Goal: Task Accomplishment & Management: Use online tool/utility

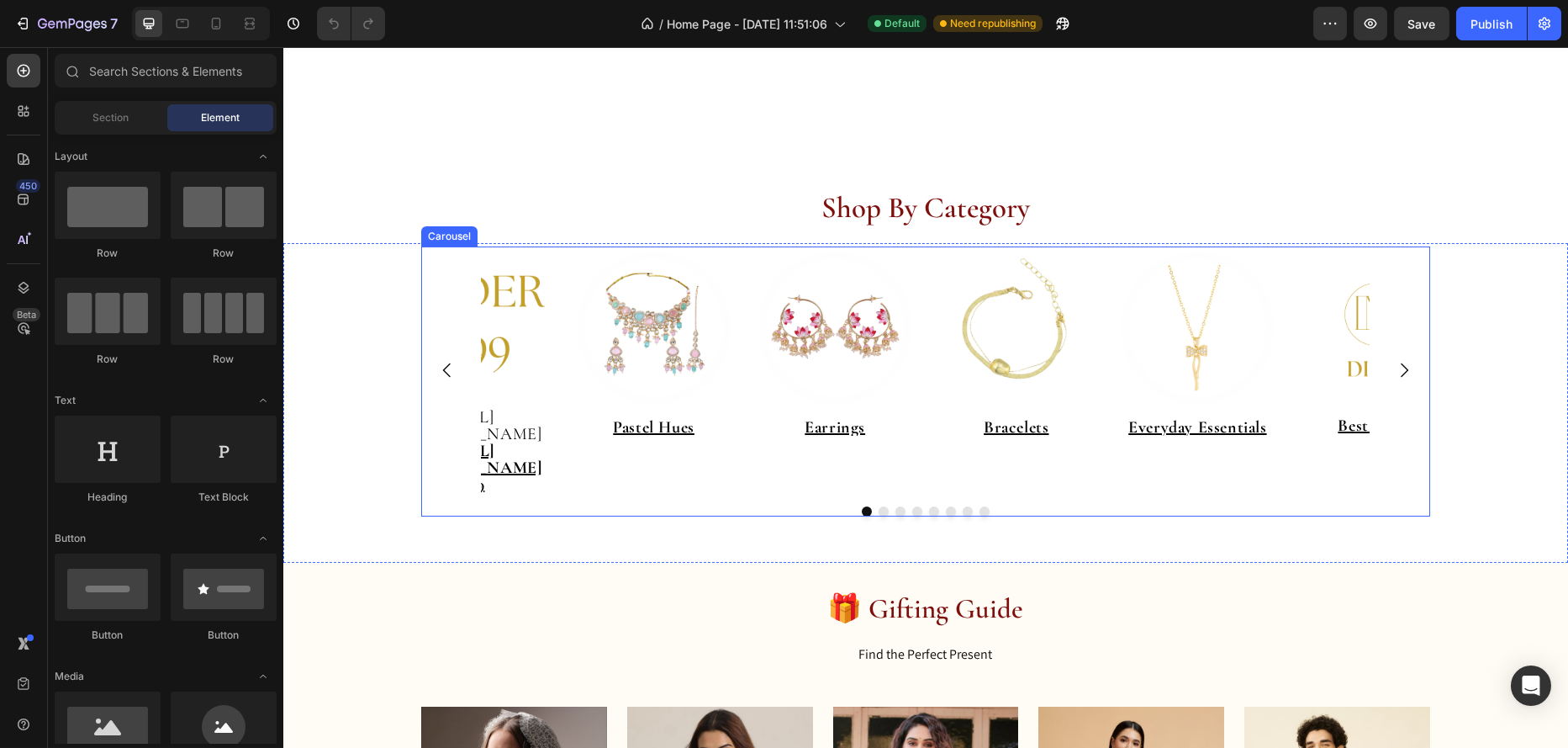
scroll to position [589, 0]
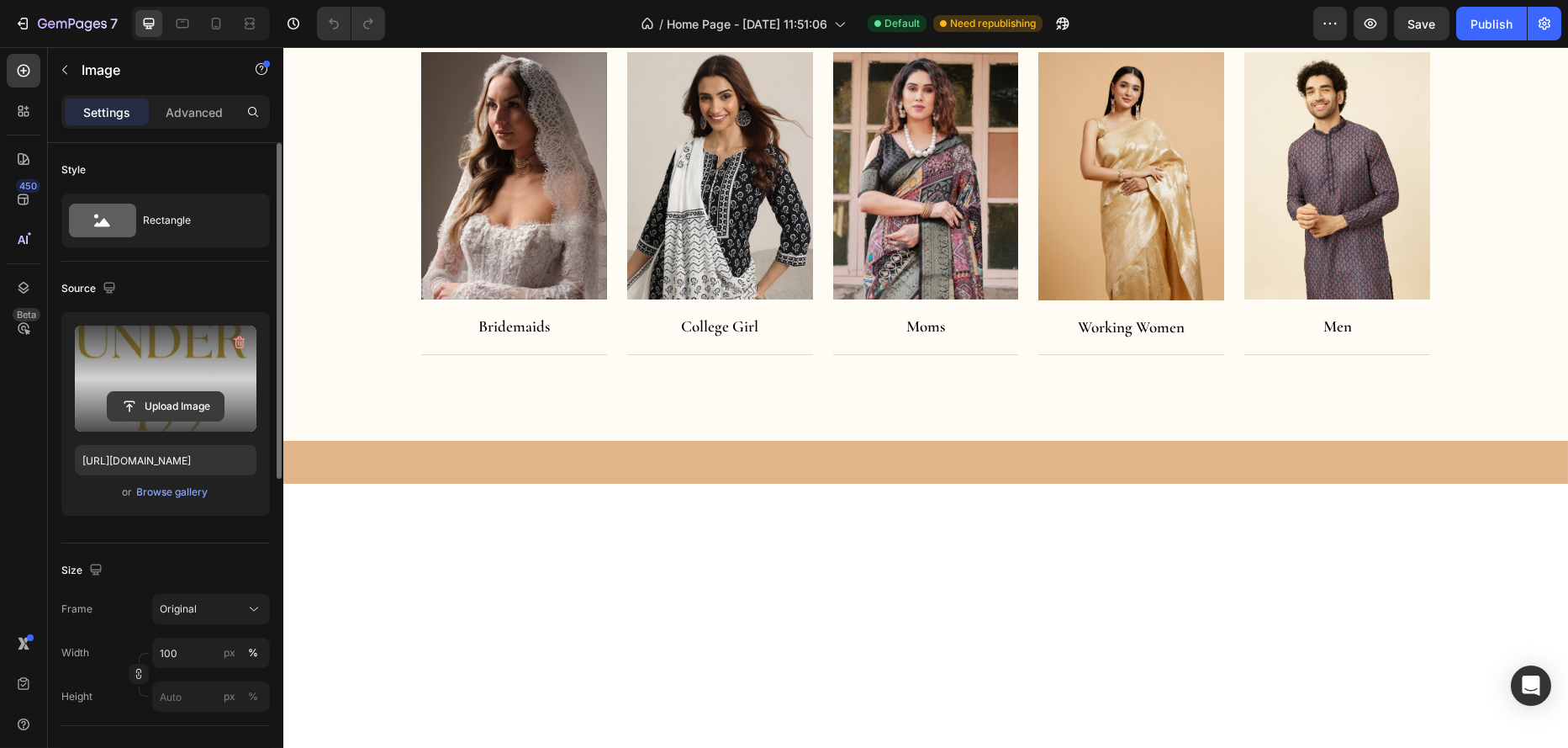
click at [174, 405] on input "file" at bounding box center [166, 406] width 116 height 29
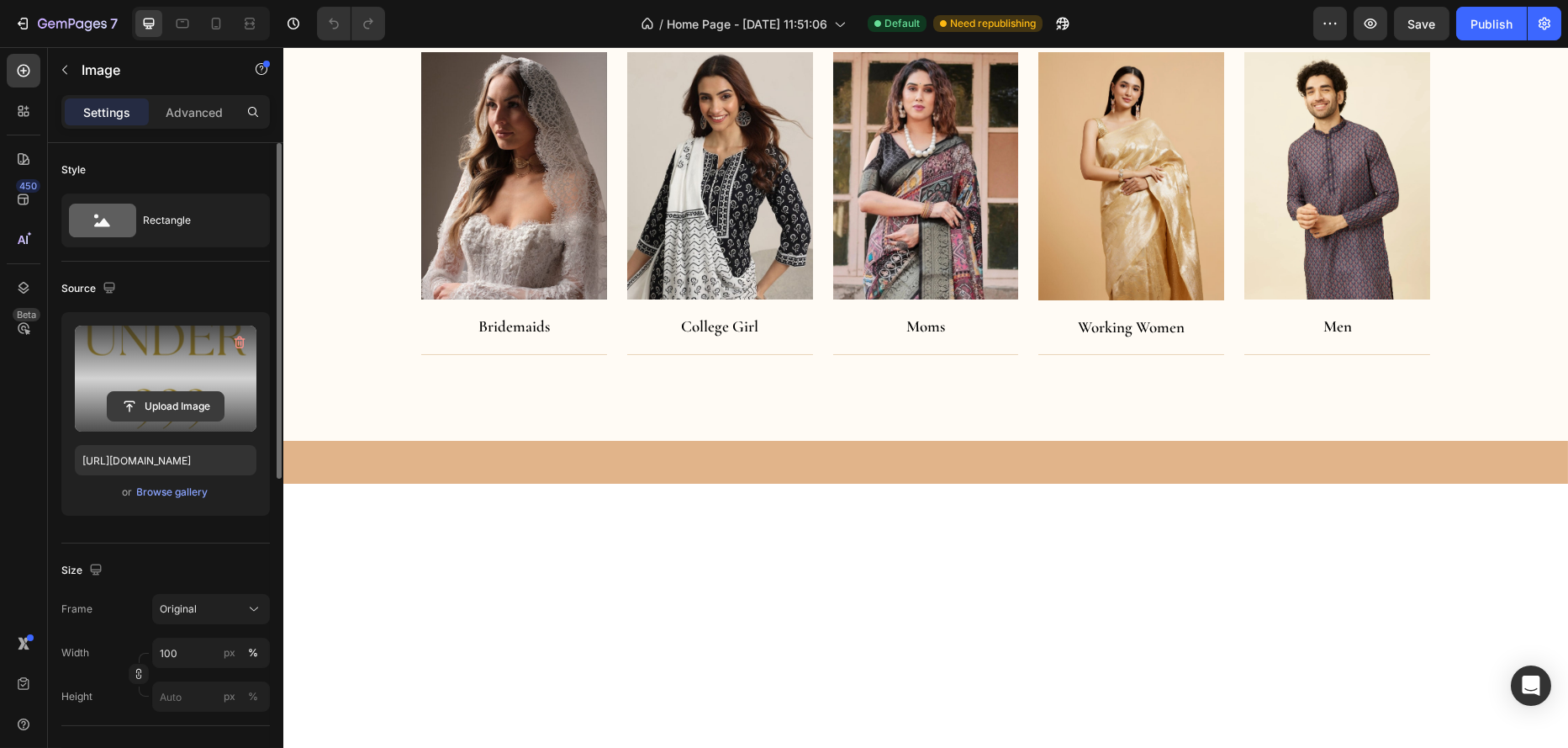
click at [193, 405] on input "file" at bounding box center [166, 406] width 116 height 29
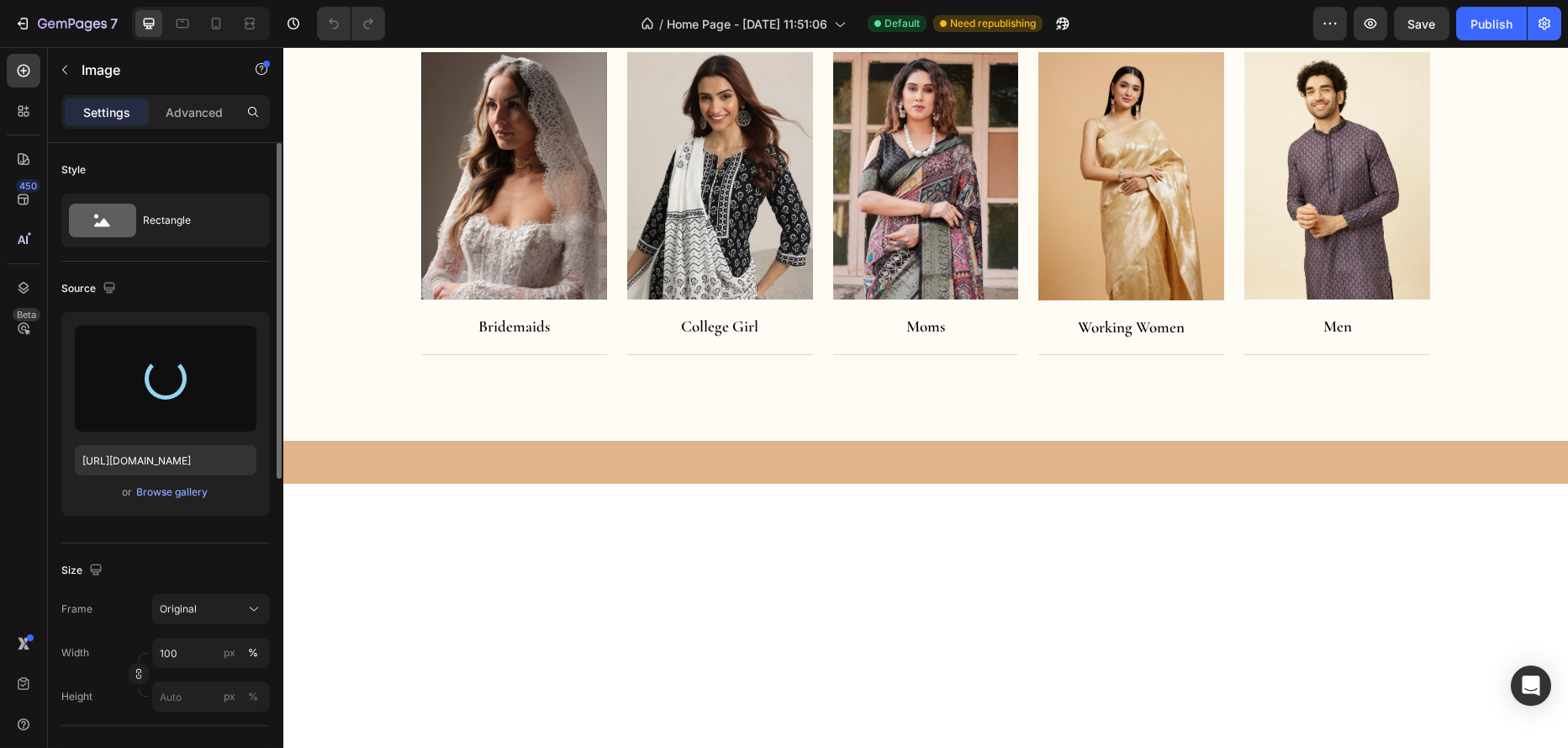
scroll to position [0, 0]
type input "[URL][DOMAIN_NAME]"
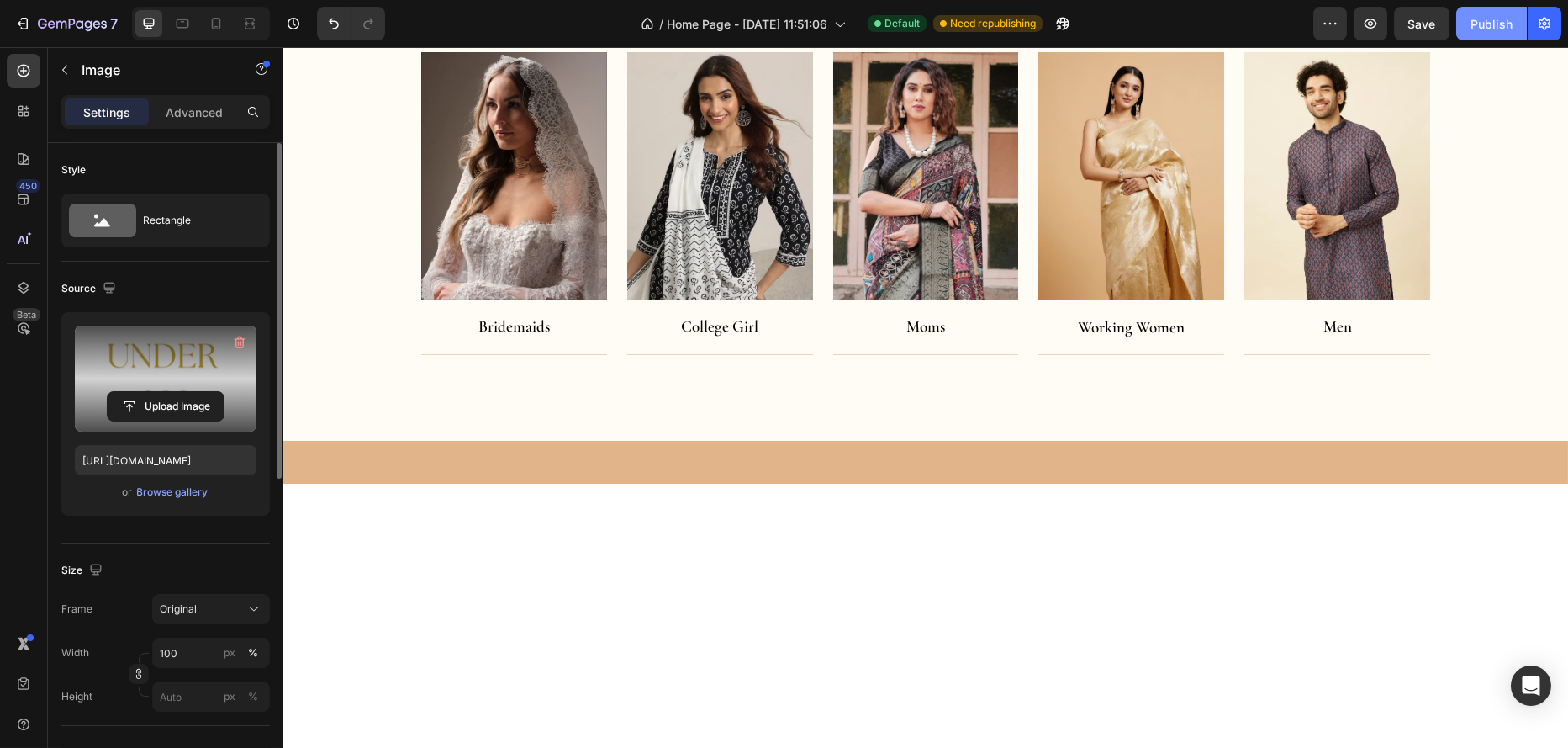
click at [1489, 31] on div "Publish" at bounding box center [1492, 24] width 42 height 18
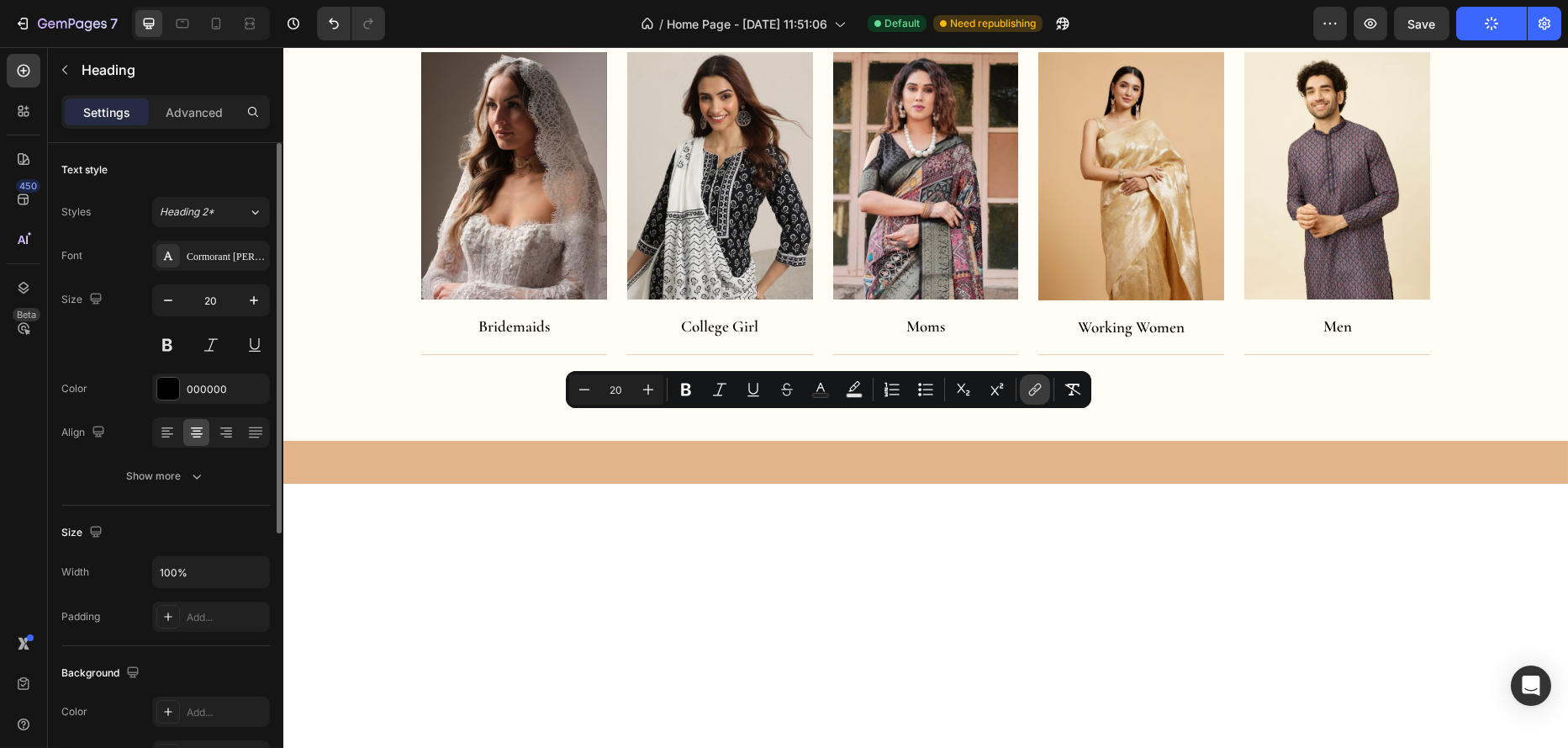
click at [1035, 390] on icon "Editor contextual toolbar" at bounding box center [1036, 389] width 17 height 17
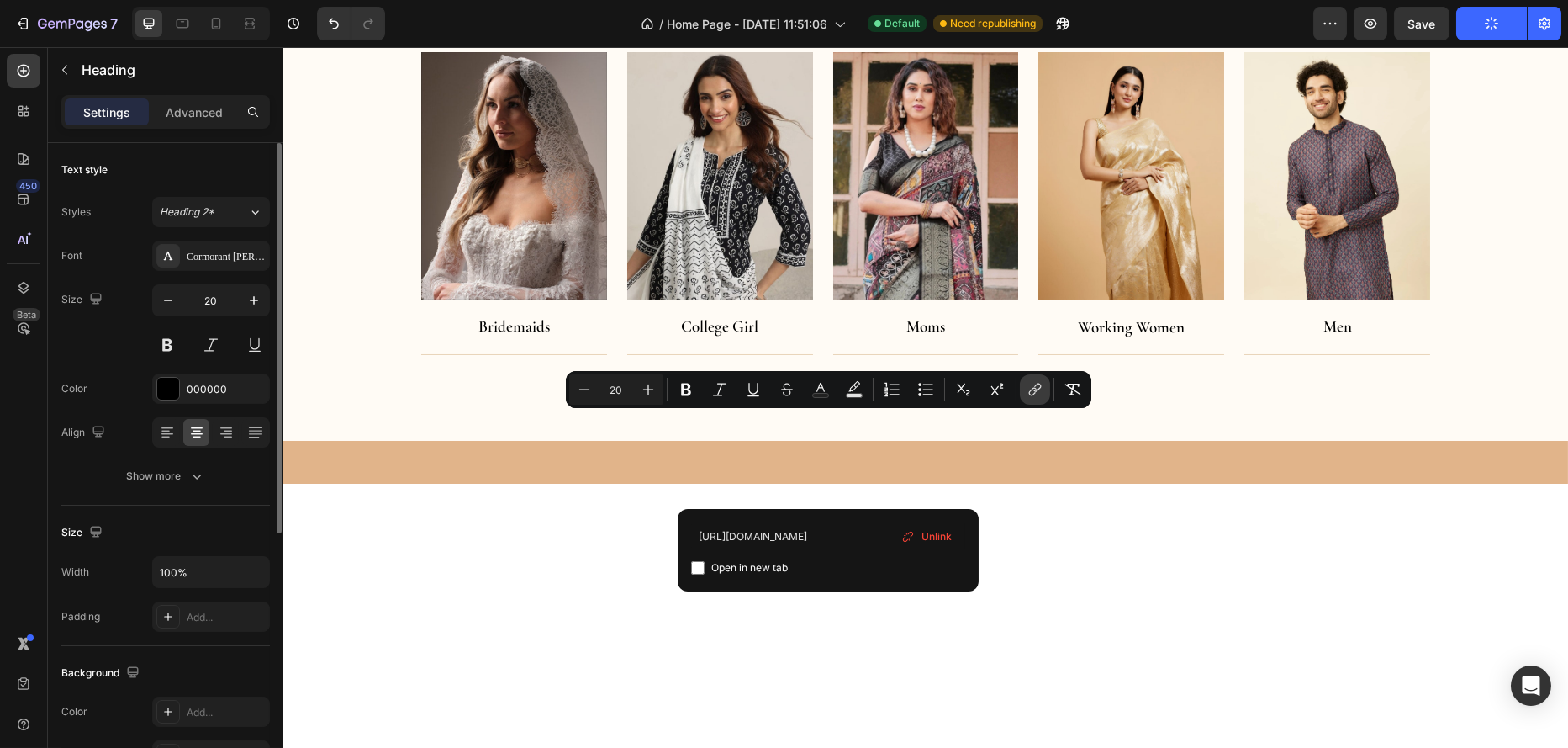
scroll to position [0, 28]
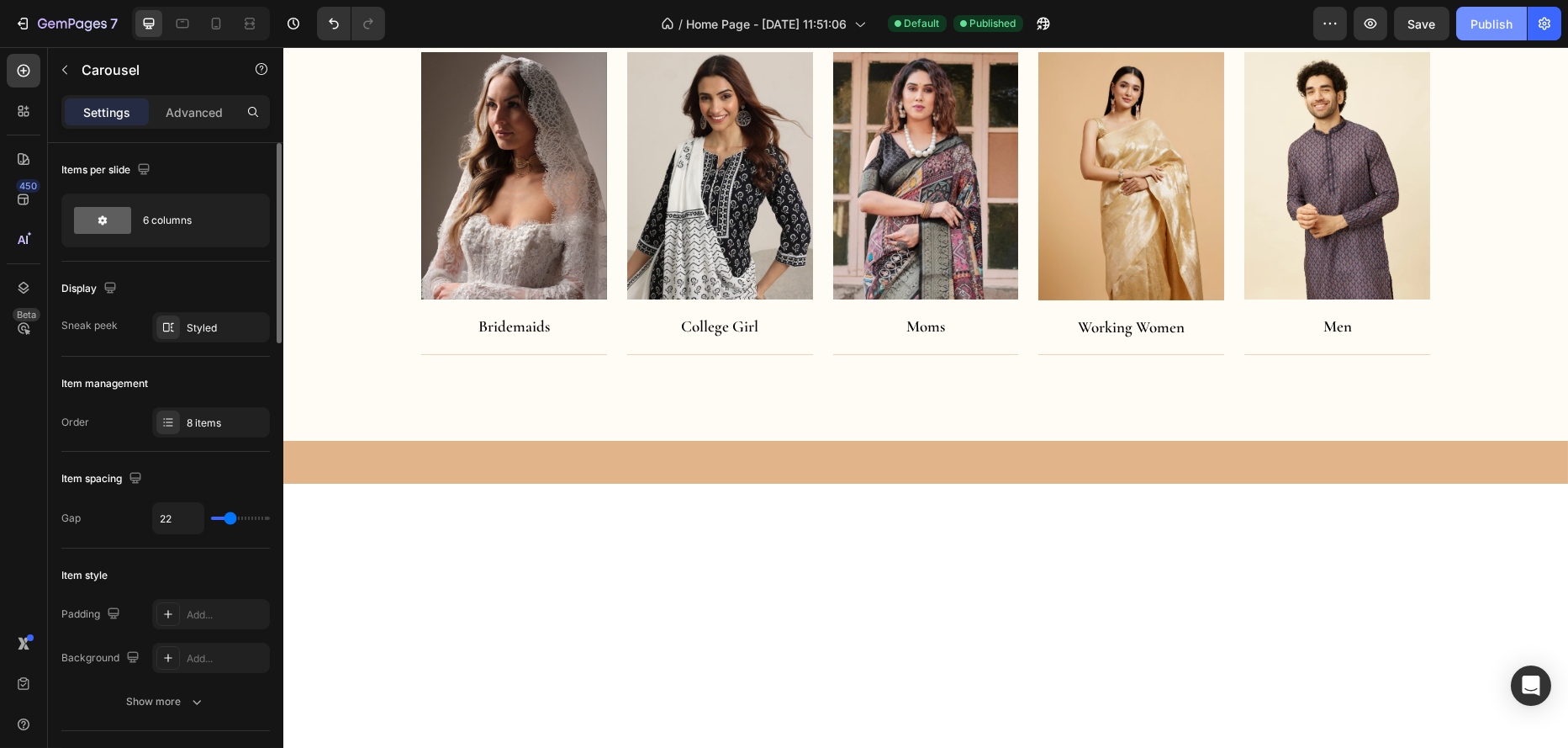
click at [1481, 22] on div "Publish" at bounding box center [1492, 24] width 42 height 18
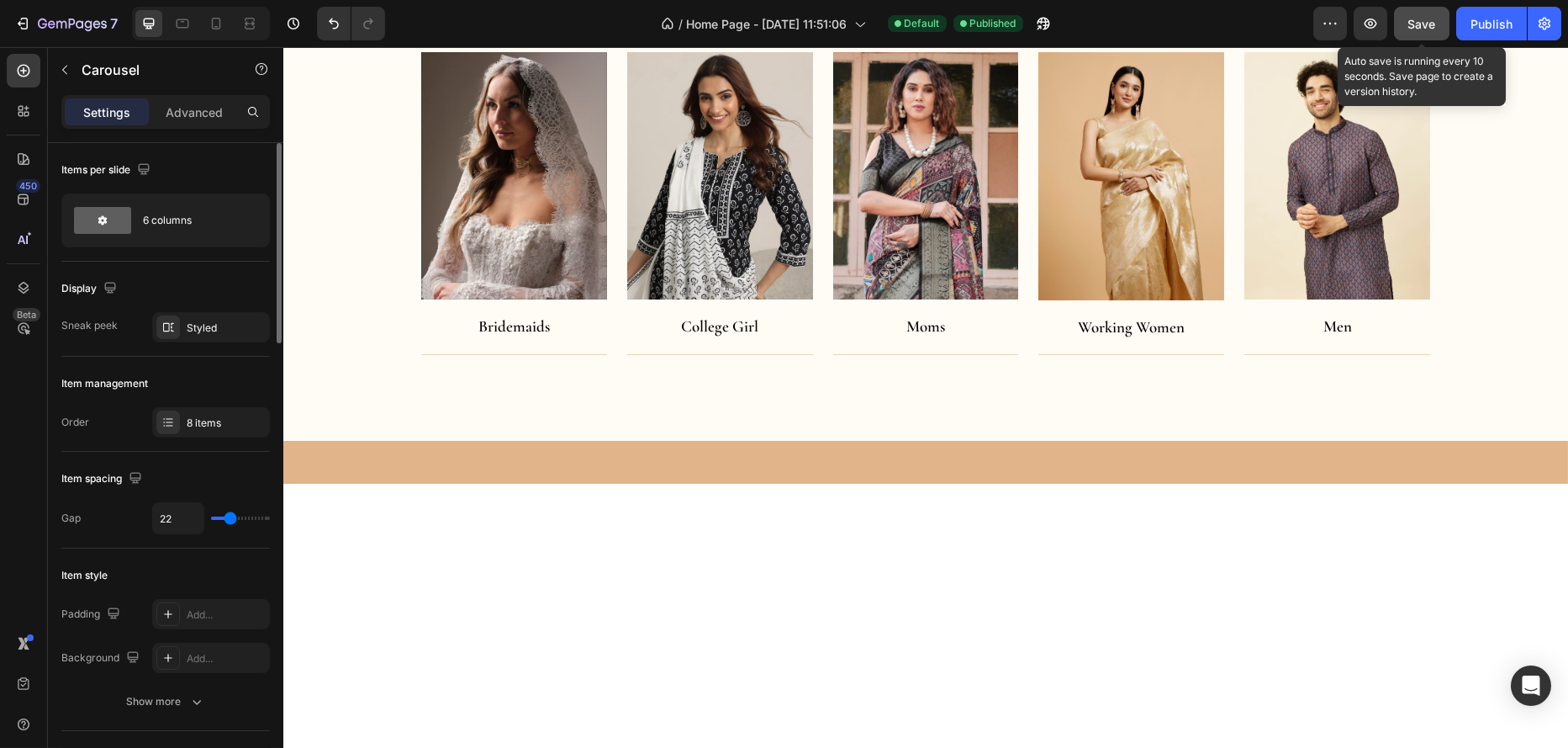
click at [1425, 25] on span "Save" at bounding box center [1422, 24] width 28 height 14
click at [1498, 18] on div "Publish" at bounding box center [1492, 24] width 42 height 18
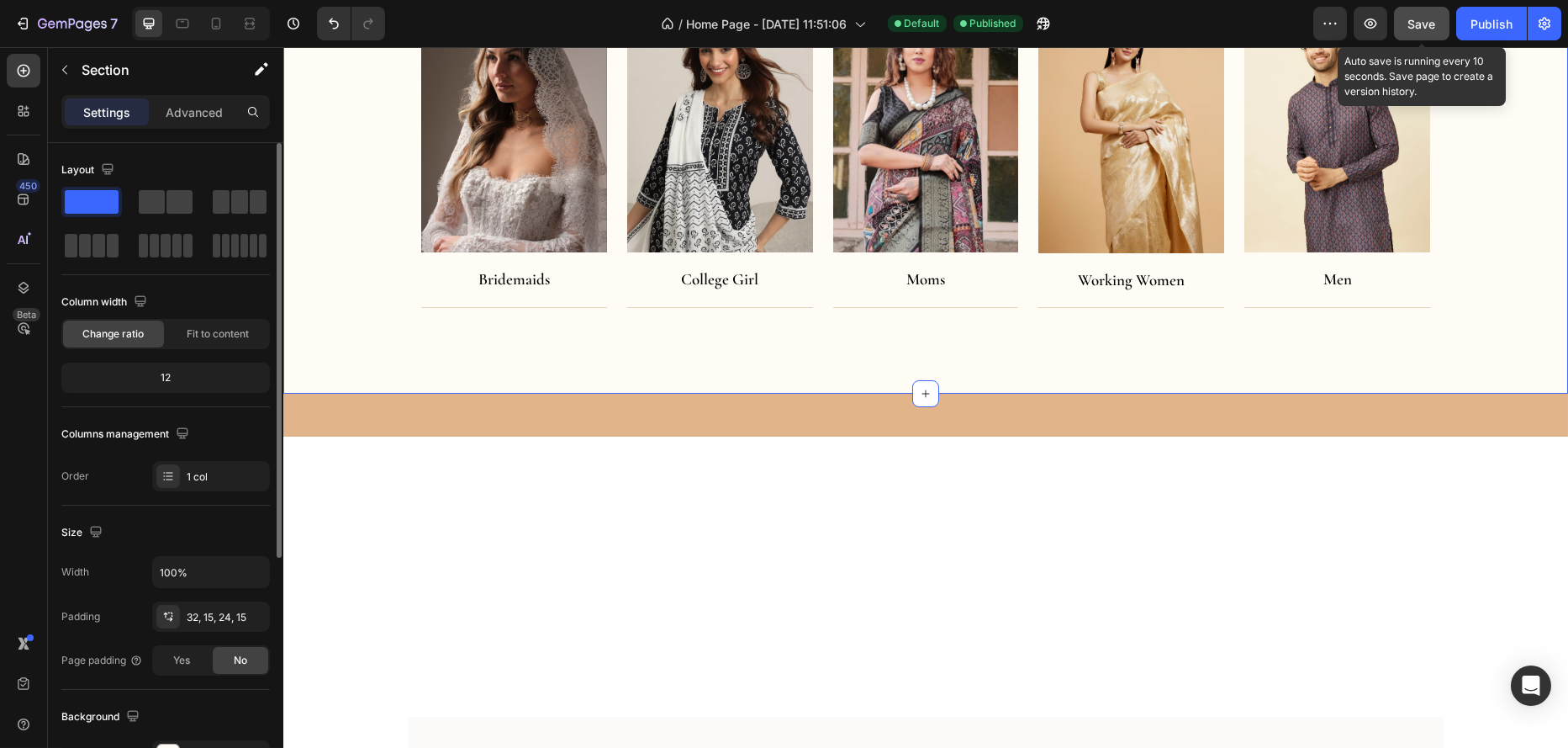
click at [618, 394] on div "🎁 Gifting Guide Heading Find the Perfect Present Text block Row Image Bridemaid…" at bounding box center [924, 128] width 1285 height 532
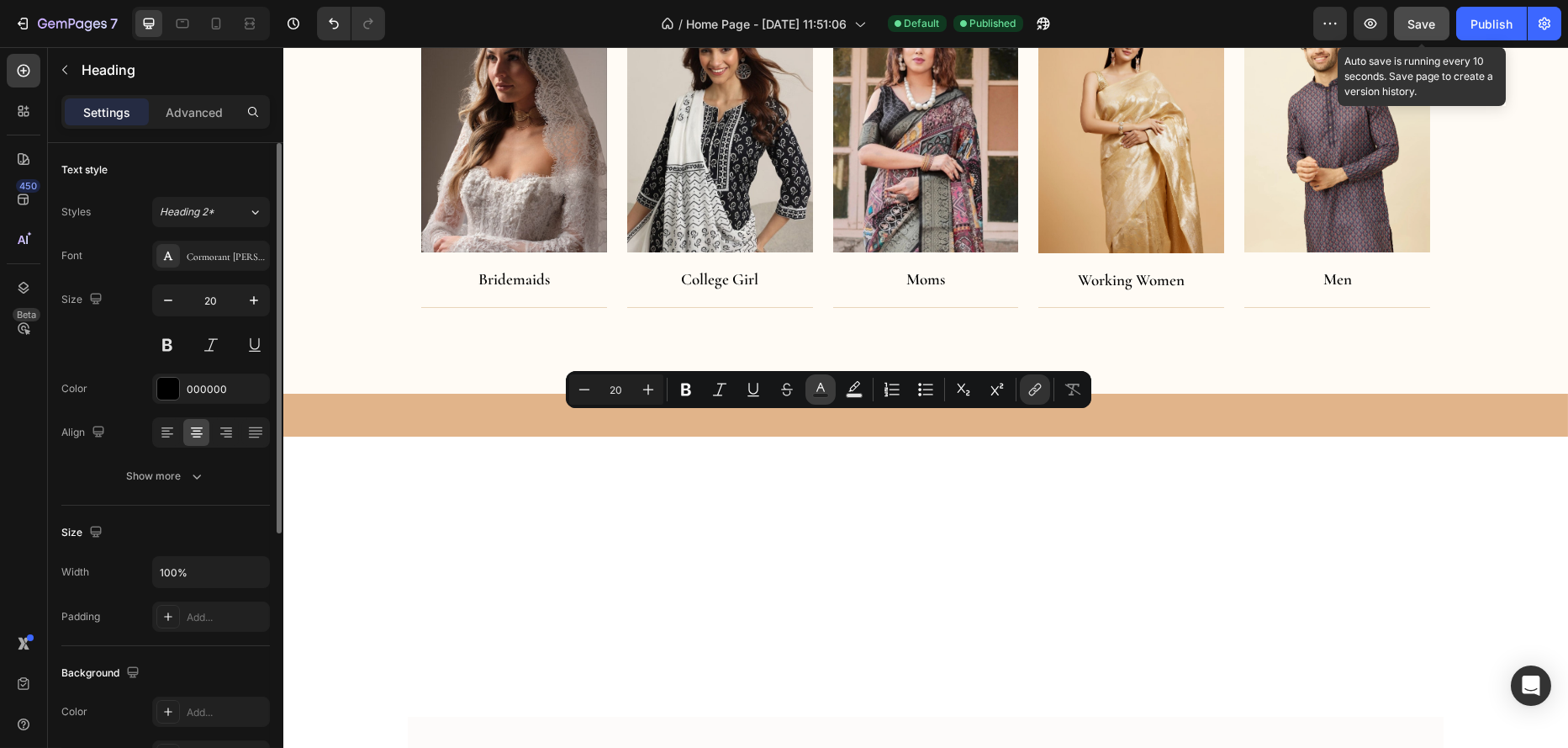
click at [825, 384] on icon "Editor contextual toolbar" at bounding box center [821, 389] width 17 height 17
type input "000000"
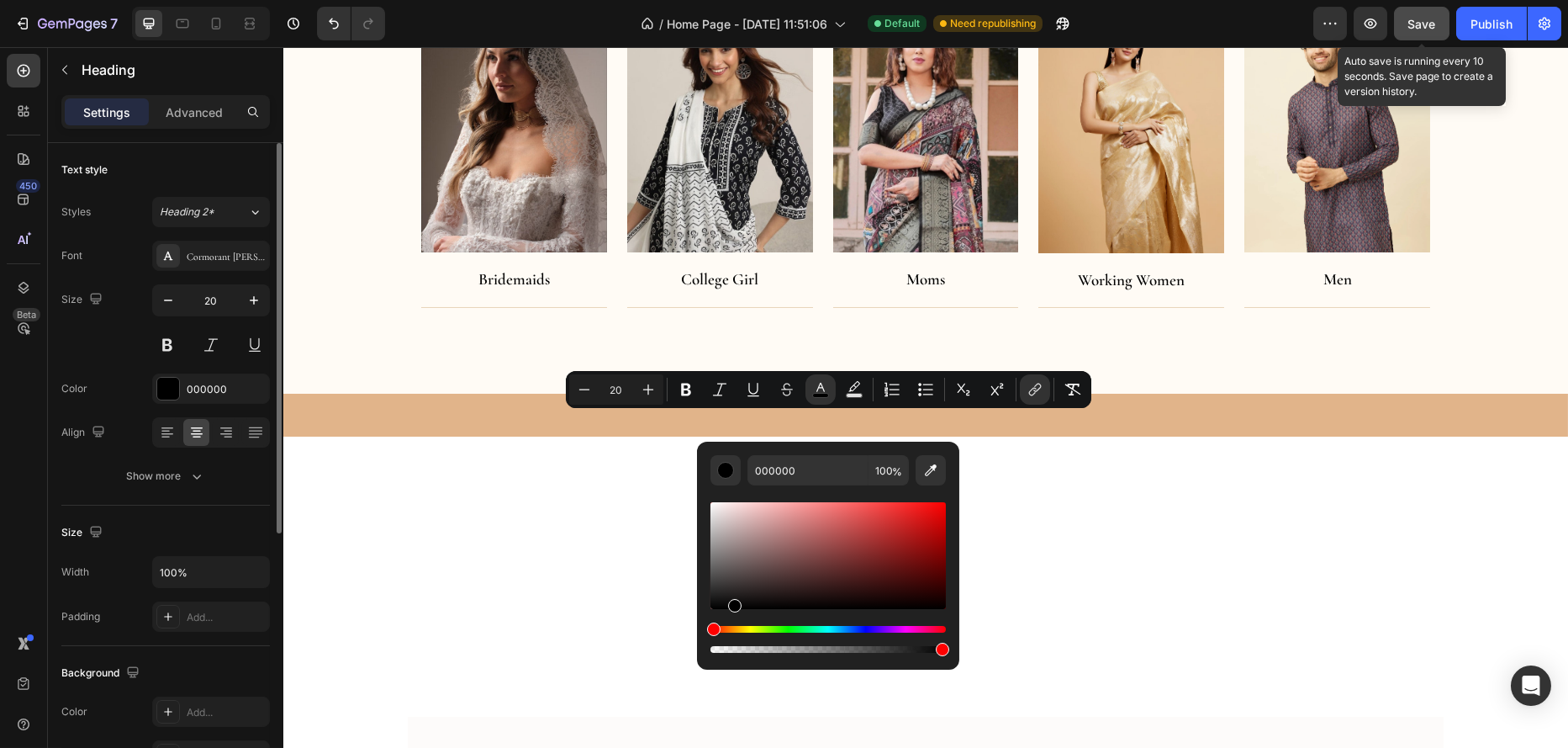
drag, startPoint x: 714, startPoint y: 608, endPoint x: 732, endPoint y: 615, distance: 19.3
click at [732, 615] on div "Editor contextual toolbar" at bounding box center [828, 577] width 236 height 157
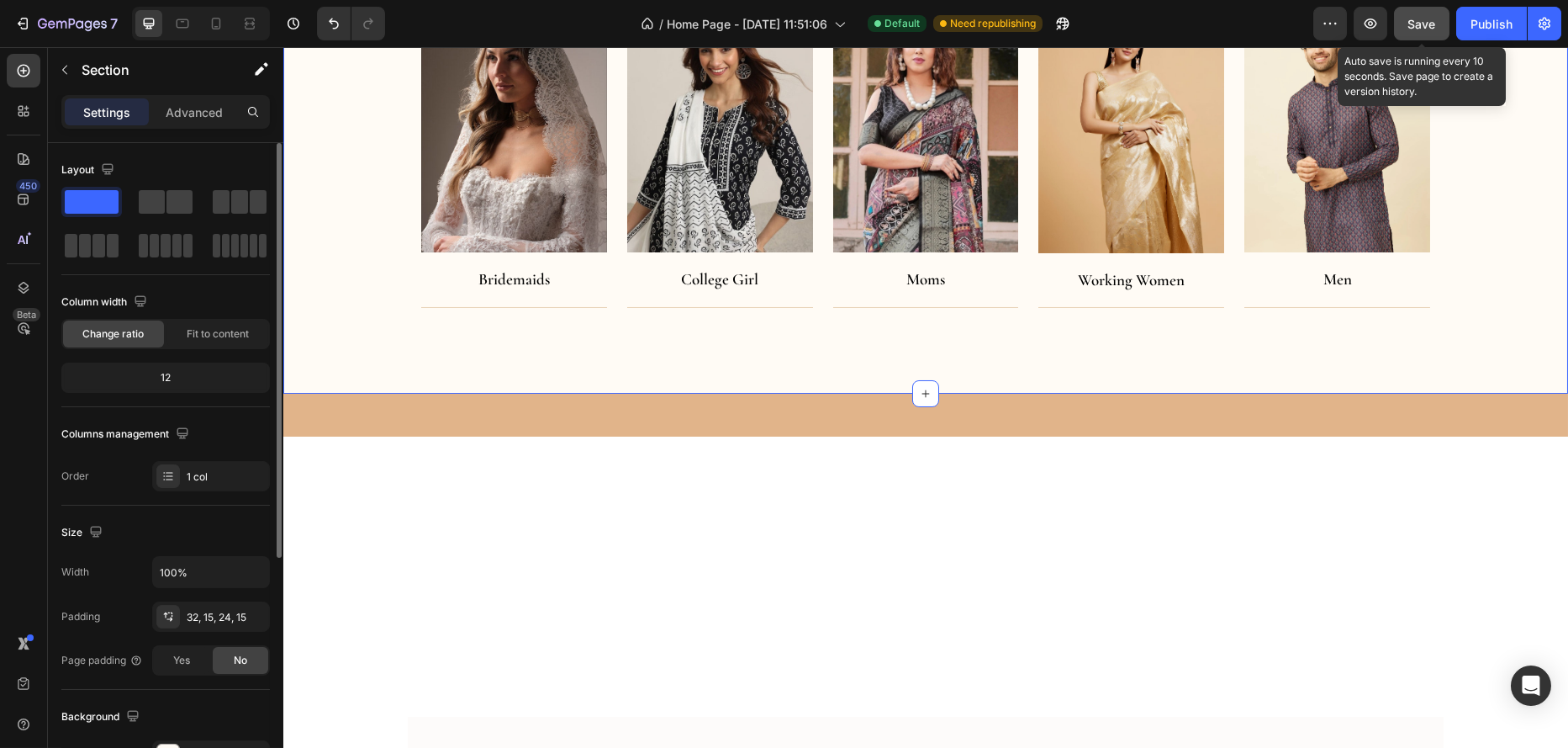
click at [603, 394] on div "🎁 Gifting Guide Heading Find the Perfect Present Text block Row Image Bridemaid…" at bounding box center [924, 128] width 1285 height 532
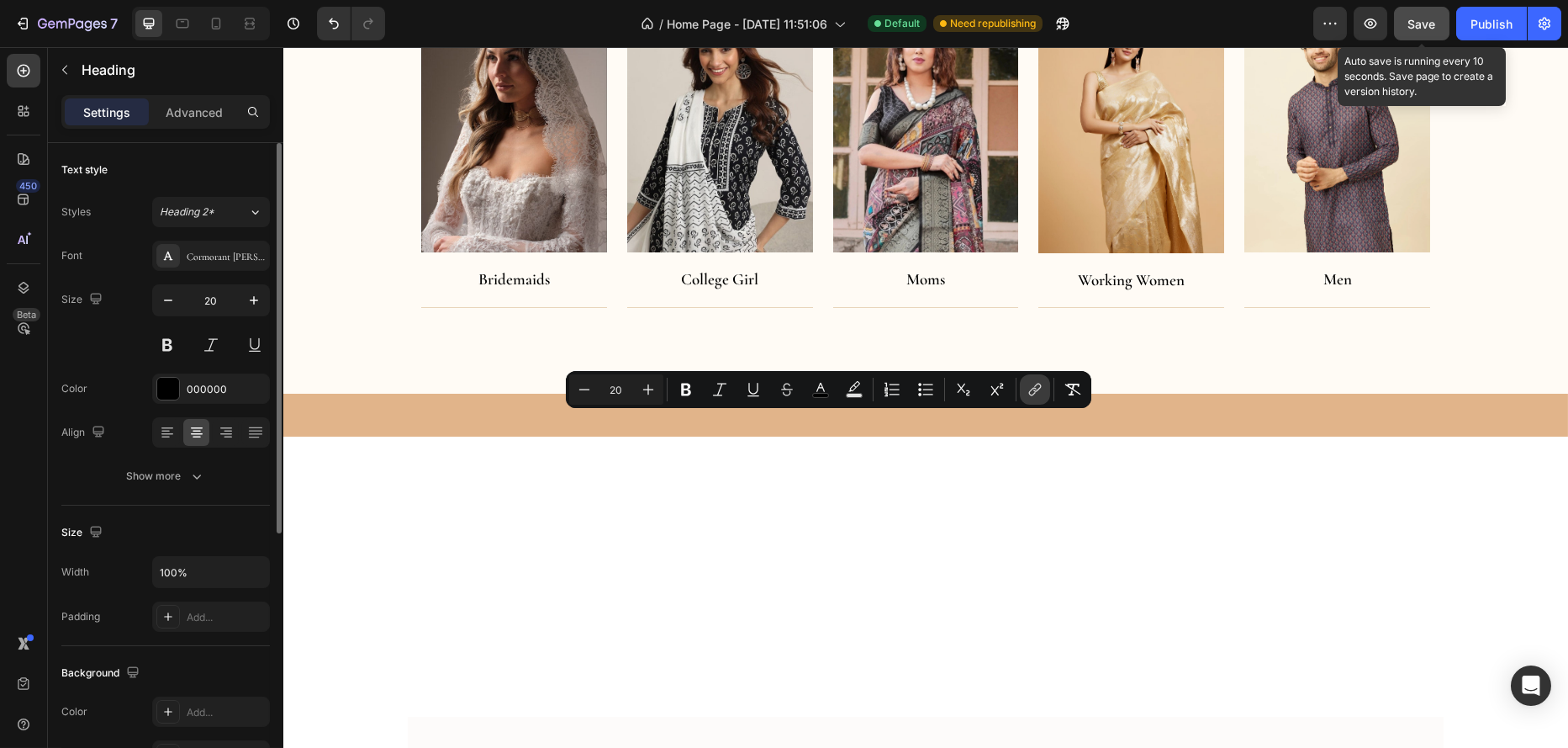
click at [1032, 391] on icon "Editor contextual toolbar" at bounding box center [1036, 389] width 17 height 17
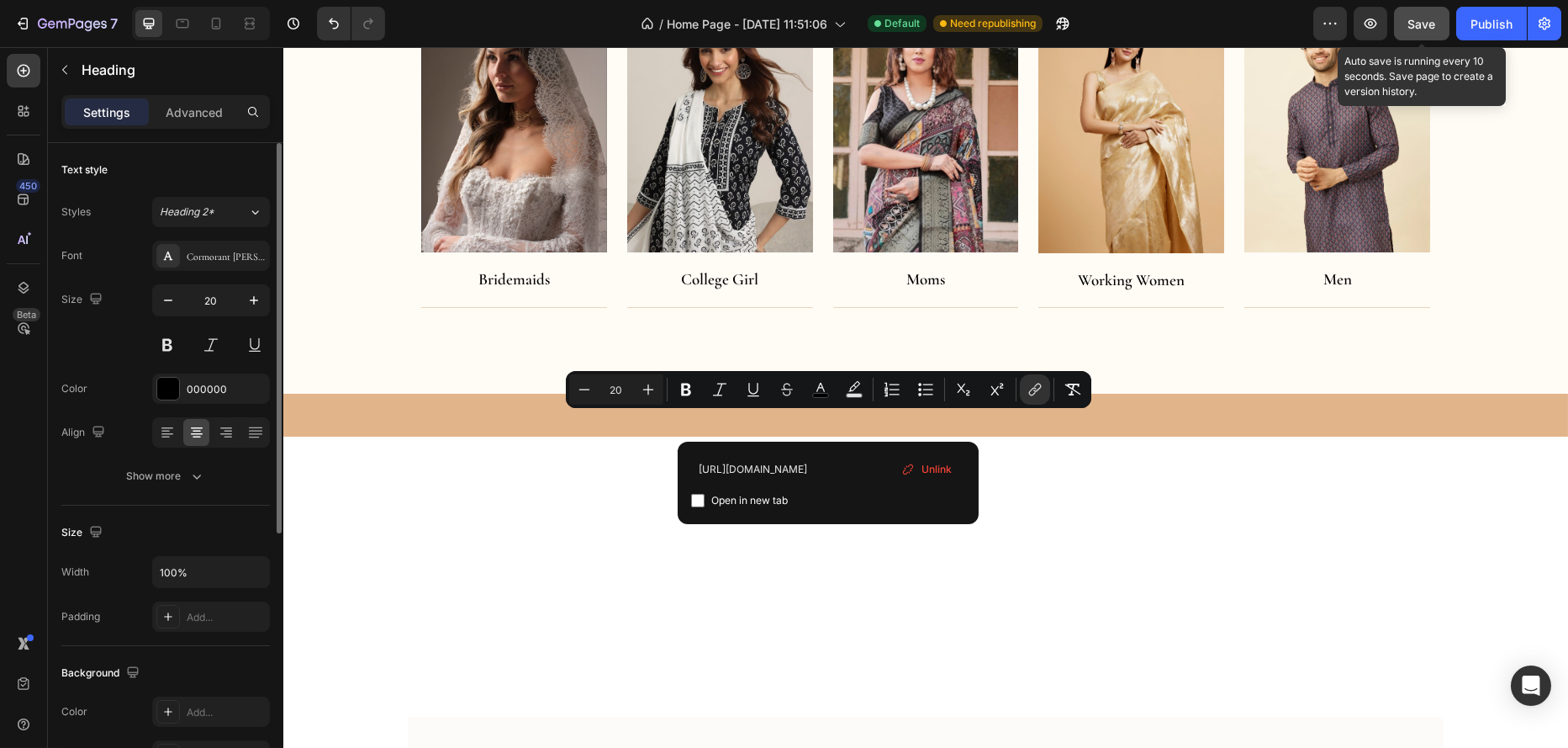
scroll to position [0, 0]
click at [933, 468] on span "Unlink" at bounding box center [937, 468] width 31 height 18
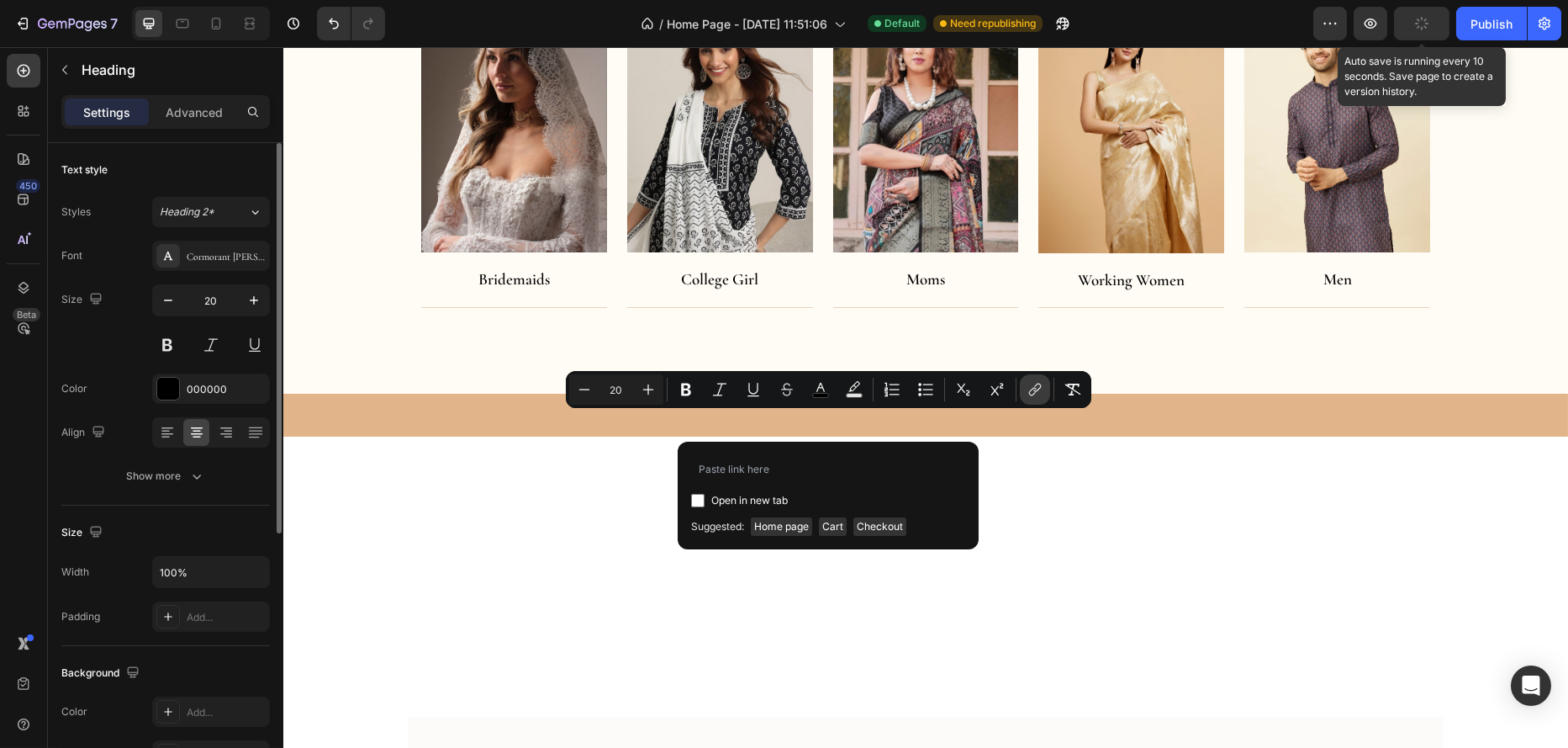
click at [1030, 385] on icon "Editor contextual toolbar" at bounding box center [1036, 389] width 17 height 17
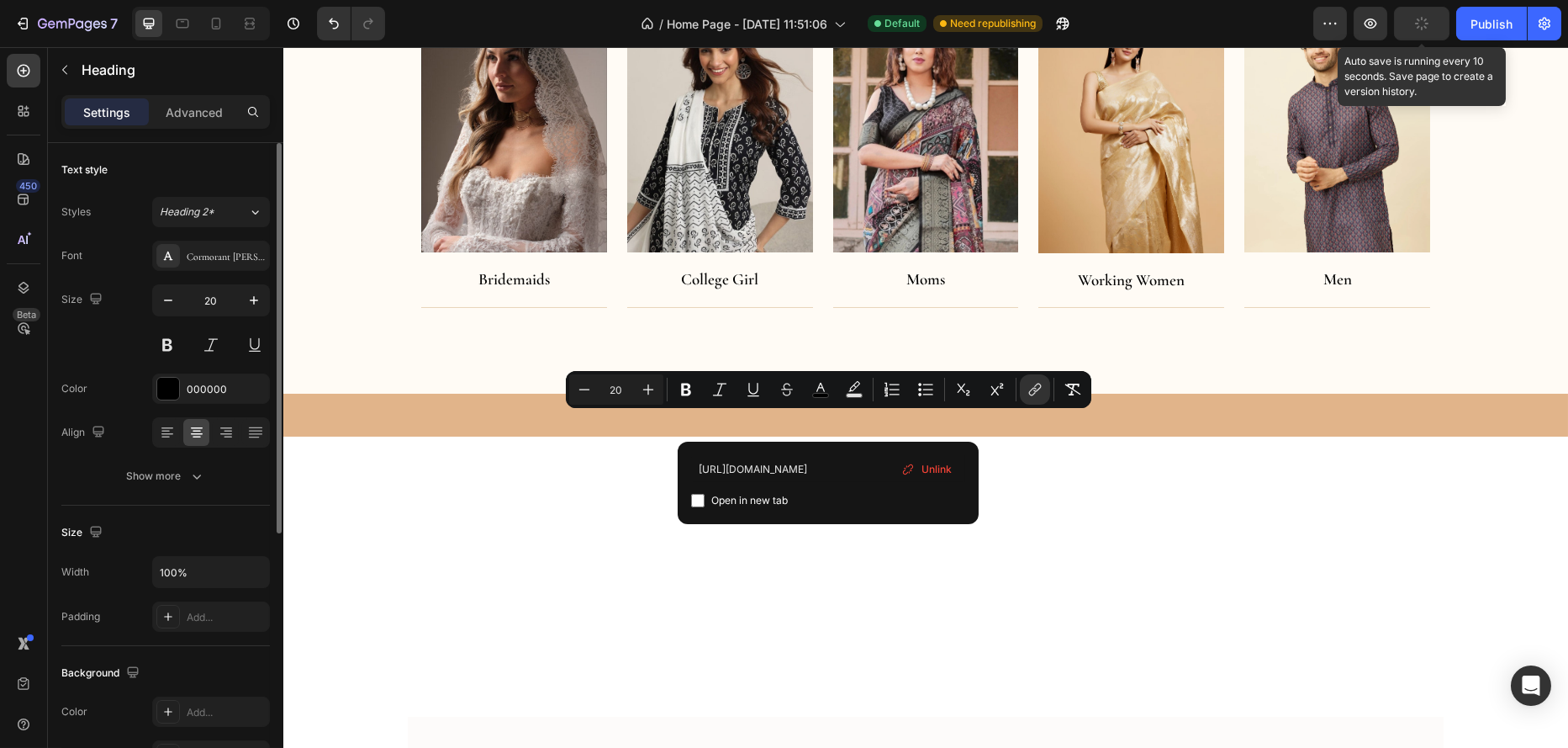
scroll to position [0, 28]
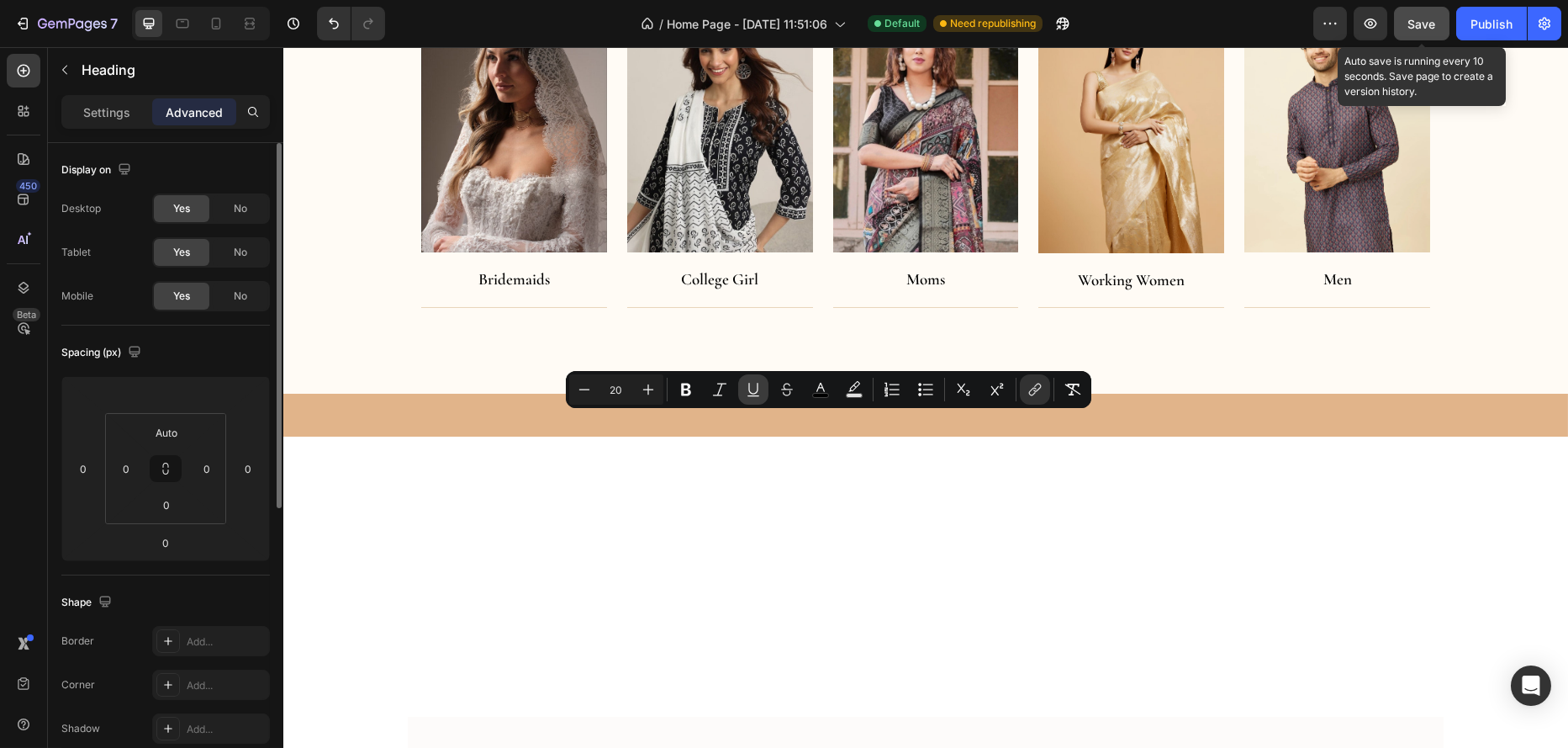
click at [757, 387] on icon "Editor contextual toolbar" at bounding box center [753, 388] width 10 height 11
click at [821, 395] on rect "Editor contextual toolbar" at bounding box center [821, 396] width 16 height 4
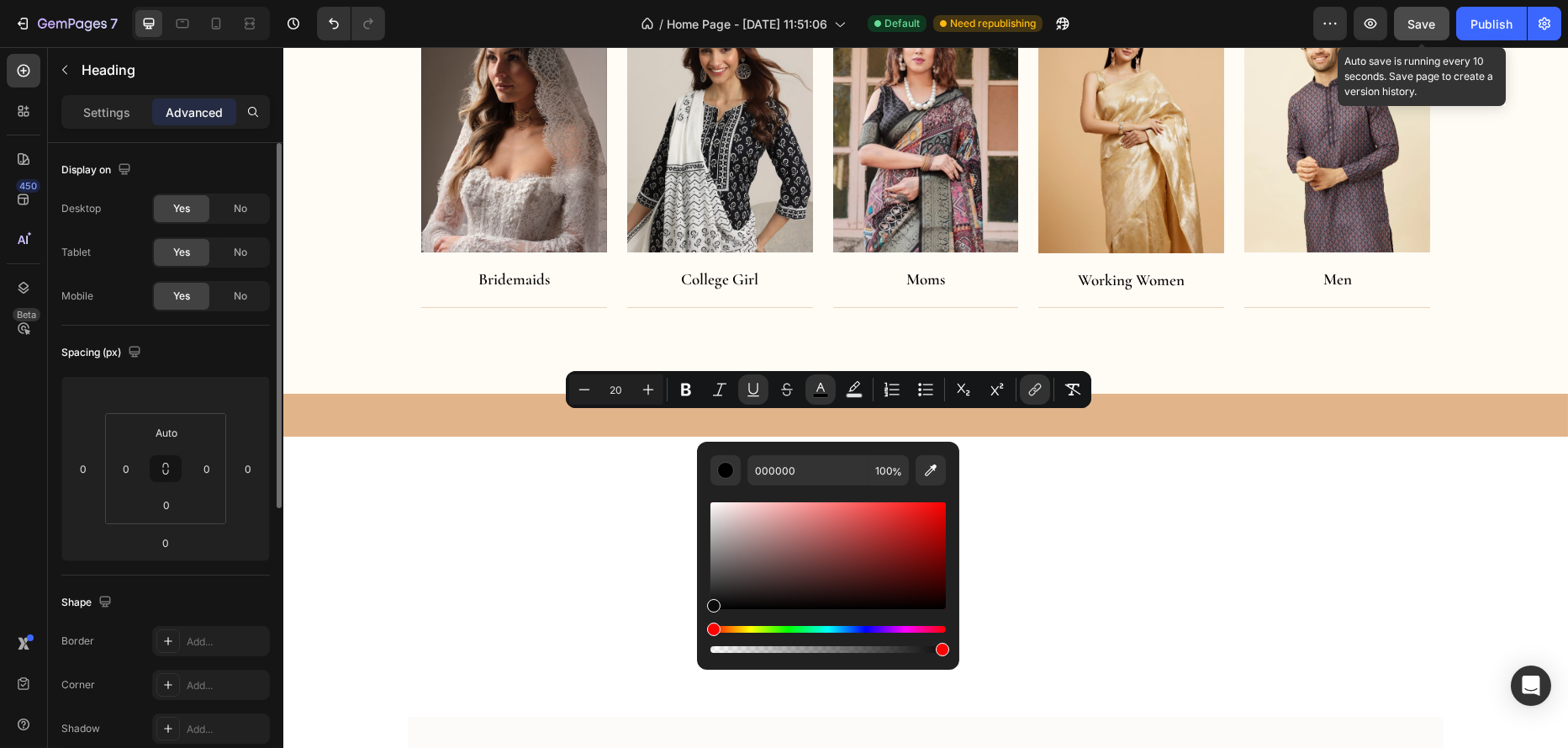
type input "0A0A0A"
drag, startPoint x: 735, startPoint y: 610, endPoint x: 710, endPoint y: 605, distance: 25.5
click at [710, 605] on div "Editor contextual toolbar" at bounding box center [713, 606] width 13 height 13
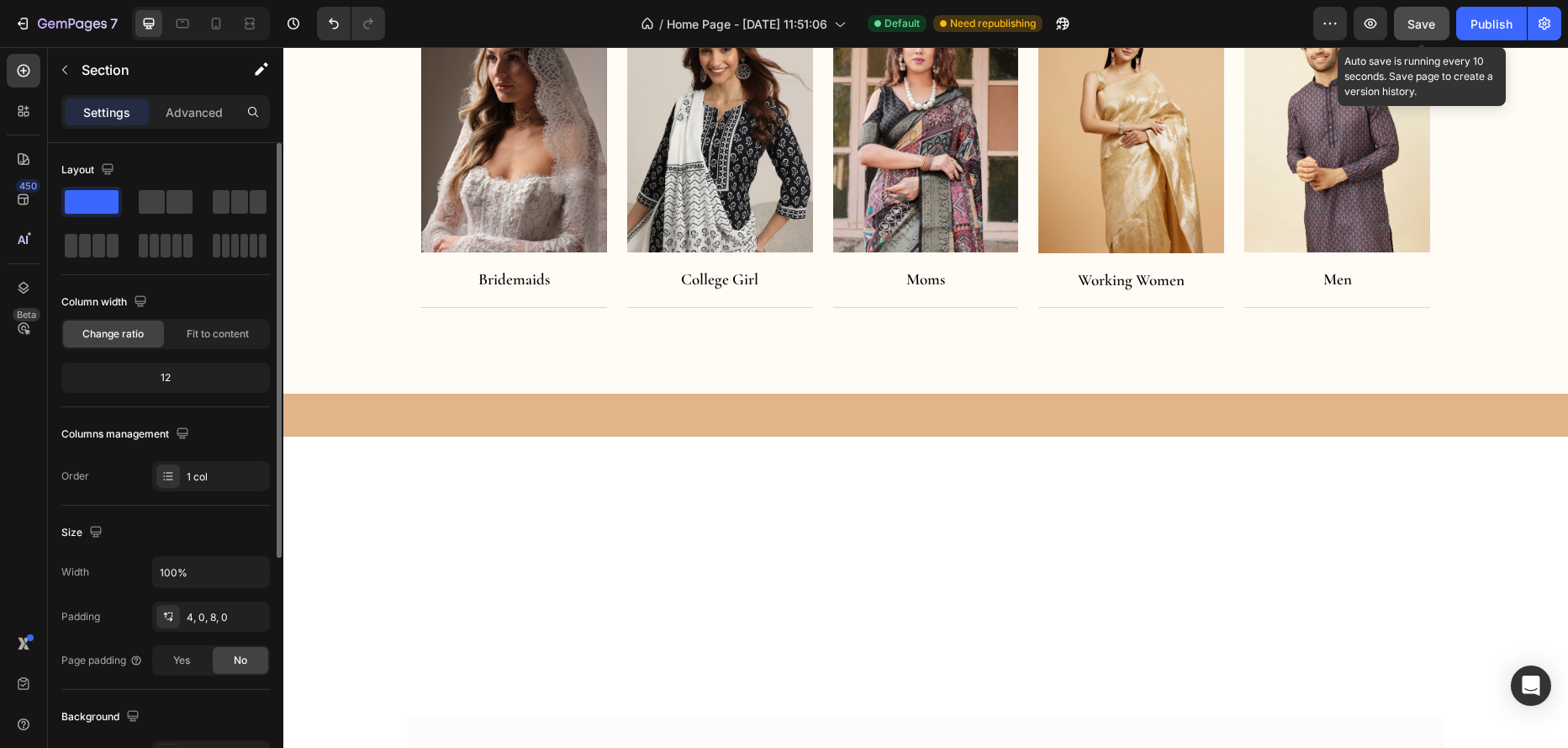
click at [1404, 28] on button "Save" at bounding box center [1422, 23] width 55 height 33
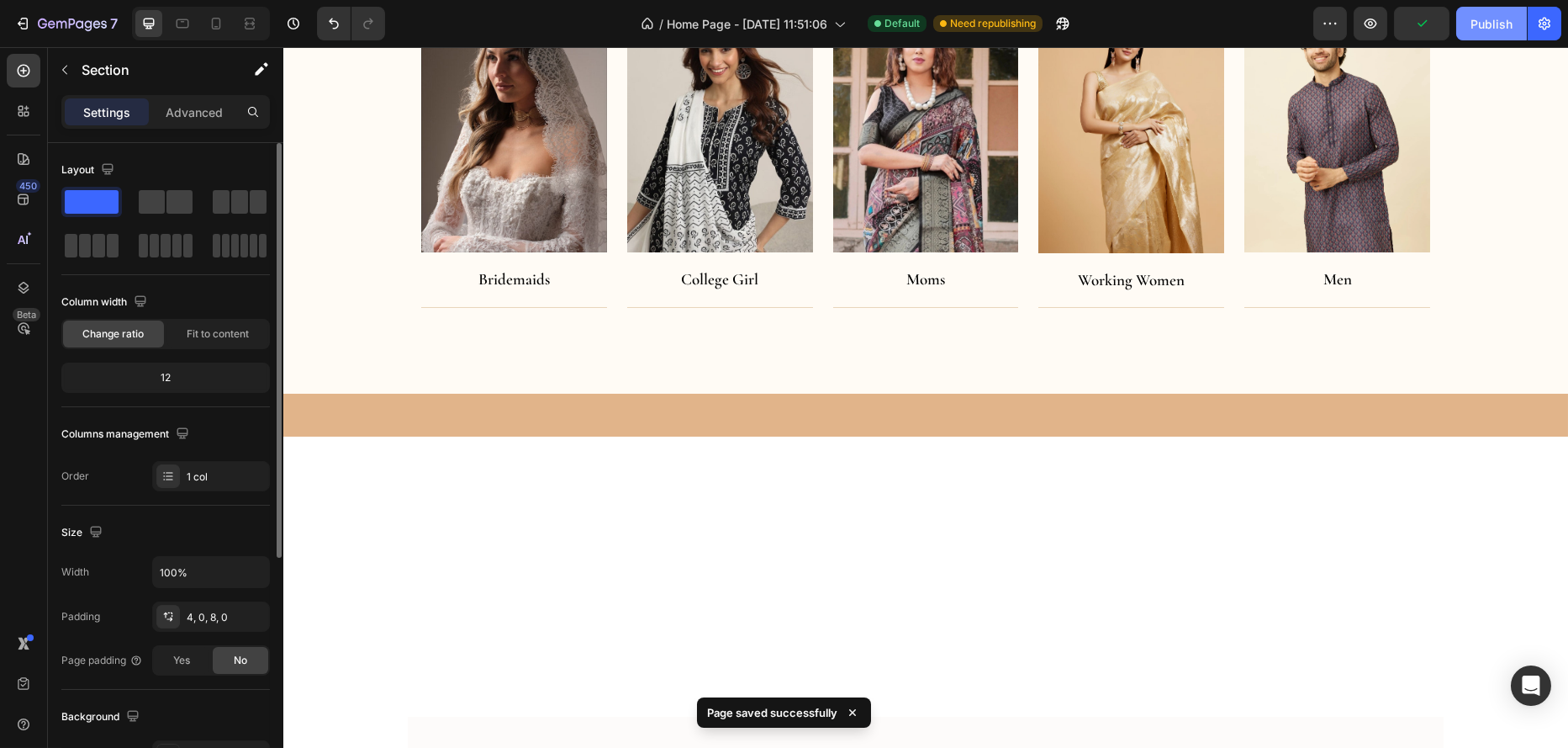
click at [1496, 15] on div "Publish" at bounding box center [1492, 24] width 42 height 18
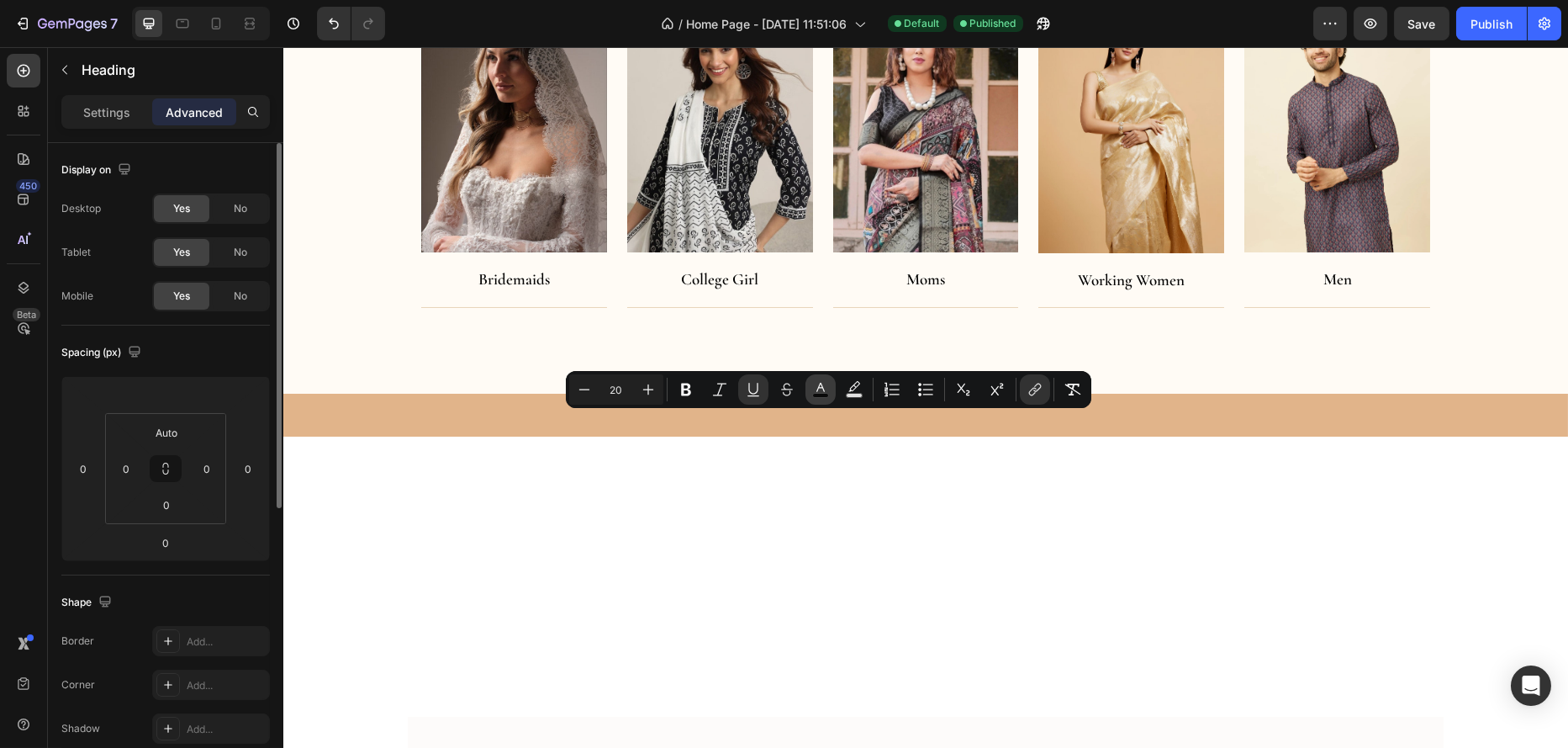
click at [815, 395] on rect "Editor contextual toolbar" at bounding box center [821, 396] width 16 height 4
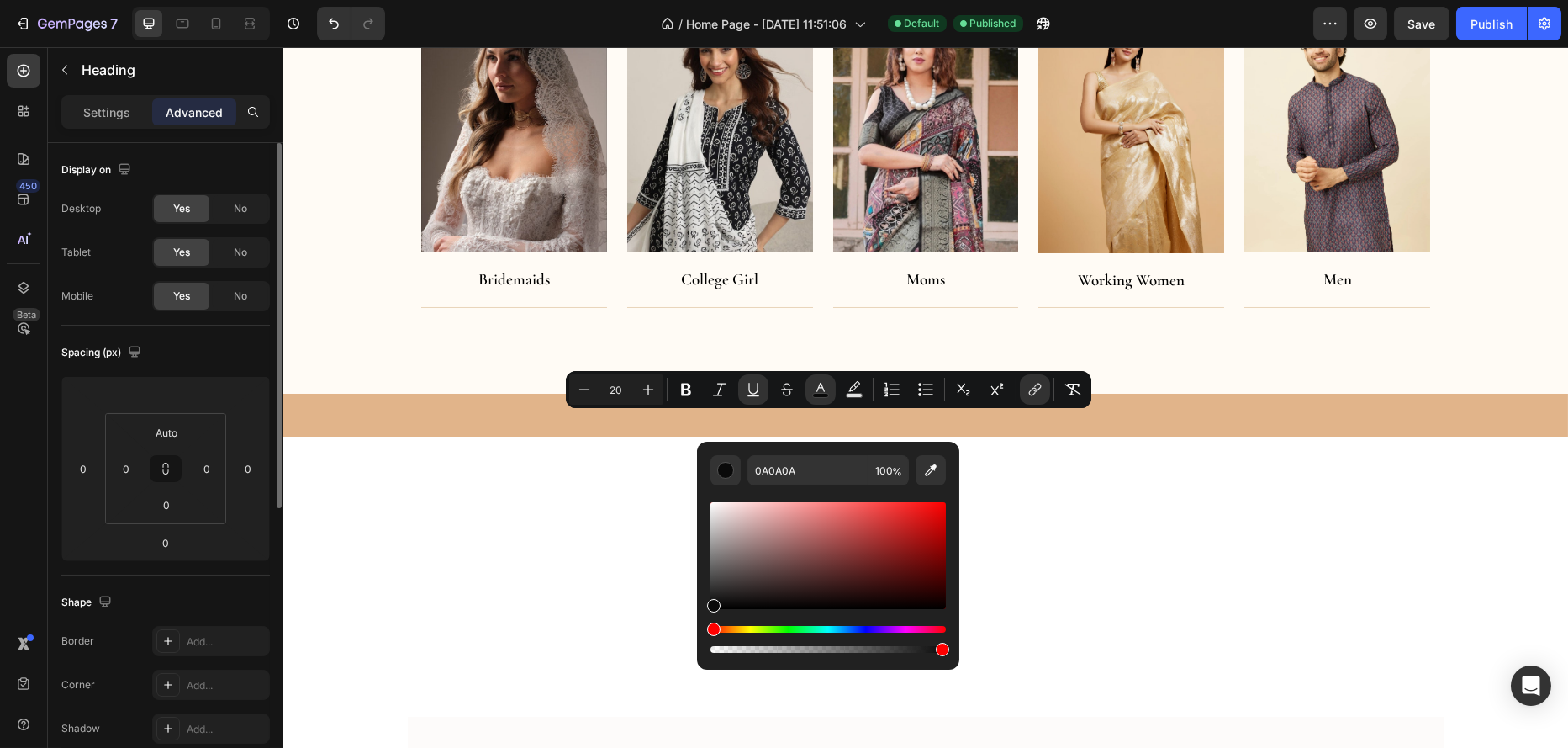
click at [89, 95] on div "Settings Advanced" at bounding box center [165, 112] width 209 height 33
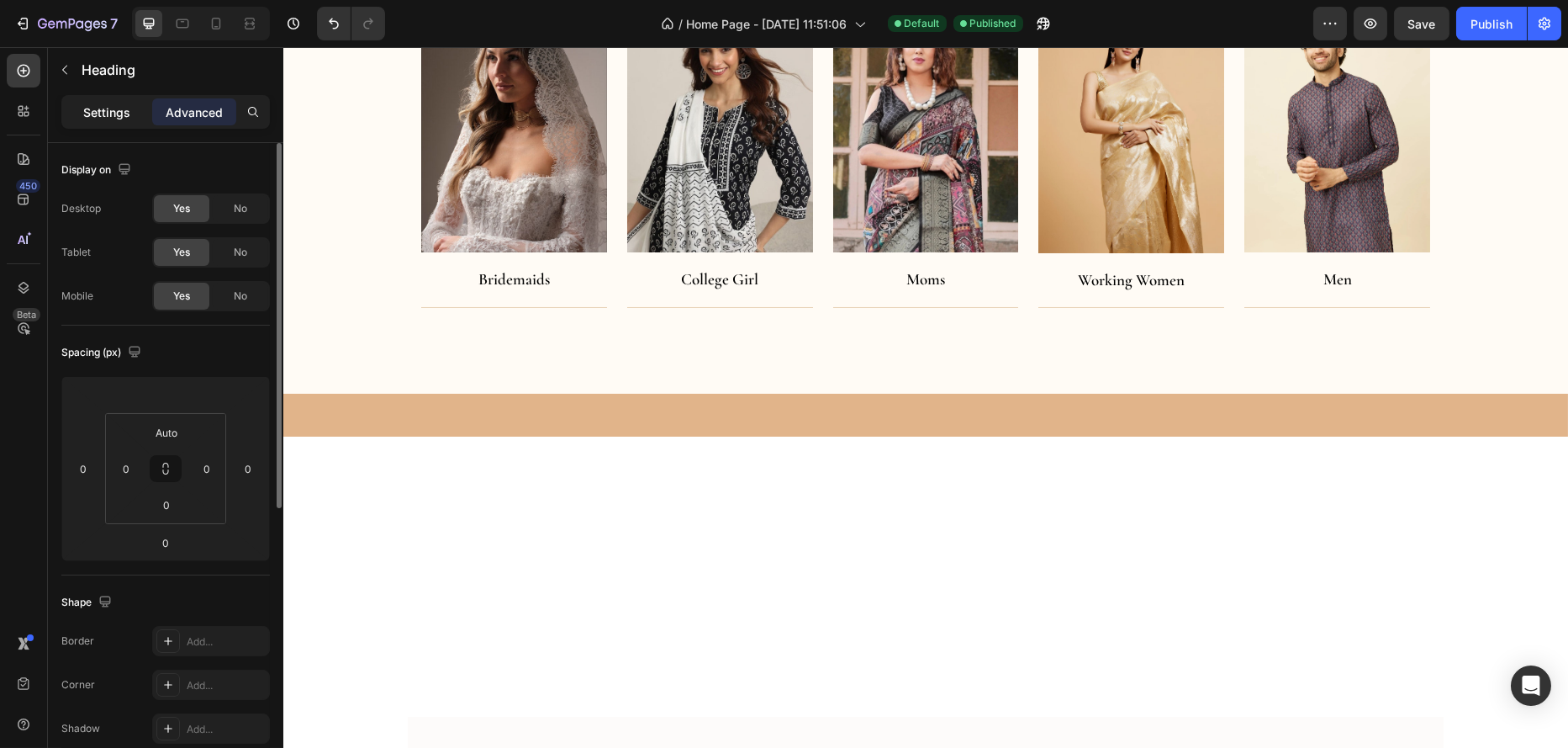
click at [96, 105] on p "Settings" at bounding box center [106, 112] width 47 height 18
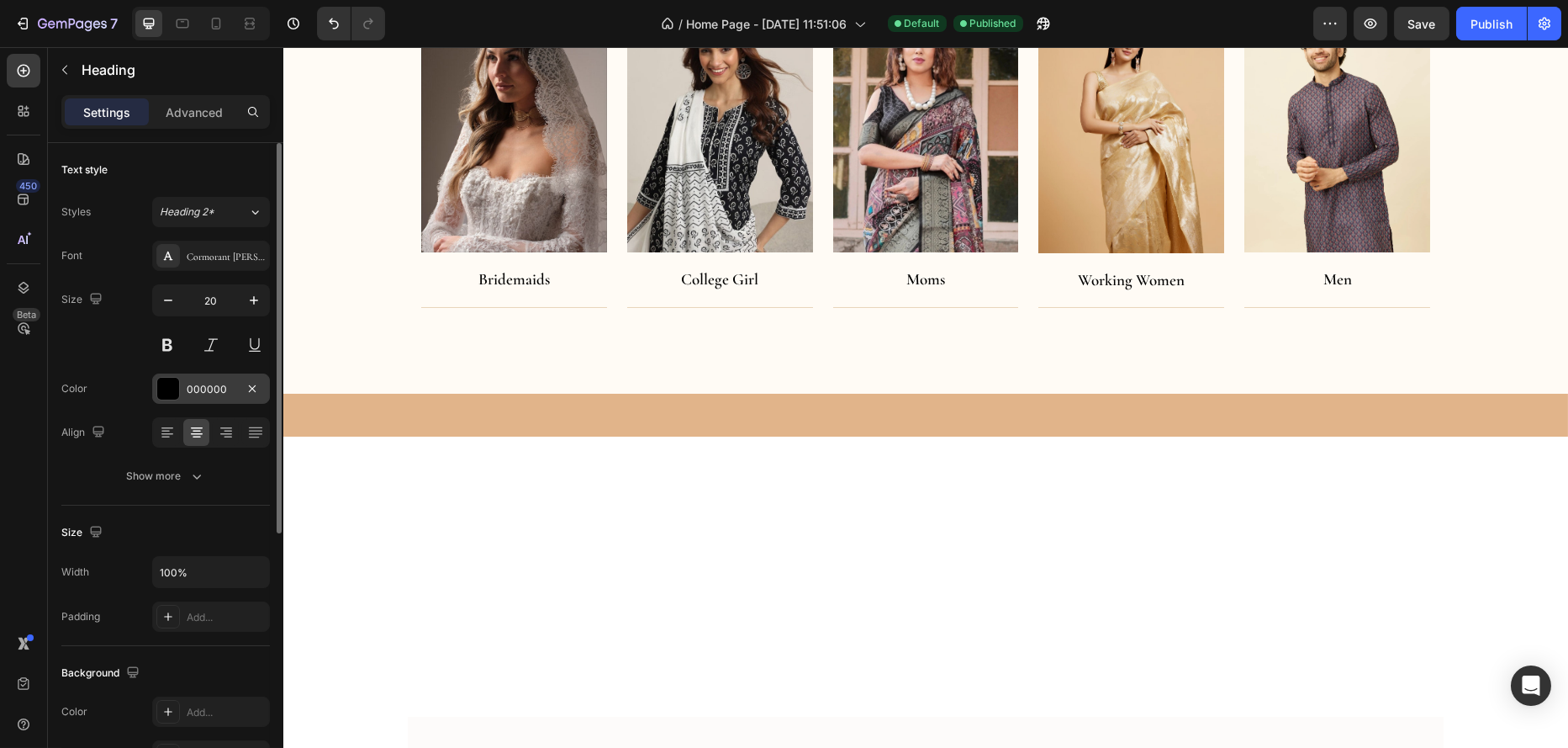
click at [165, 386] on div at bounding box center [168, 388] width 22 height 22
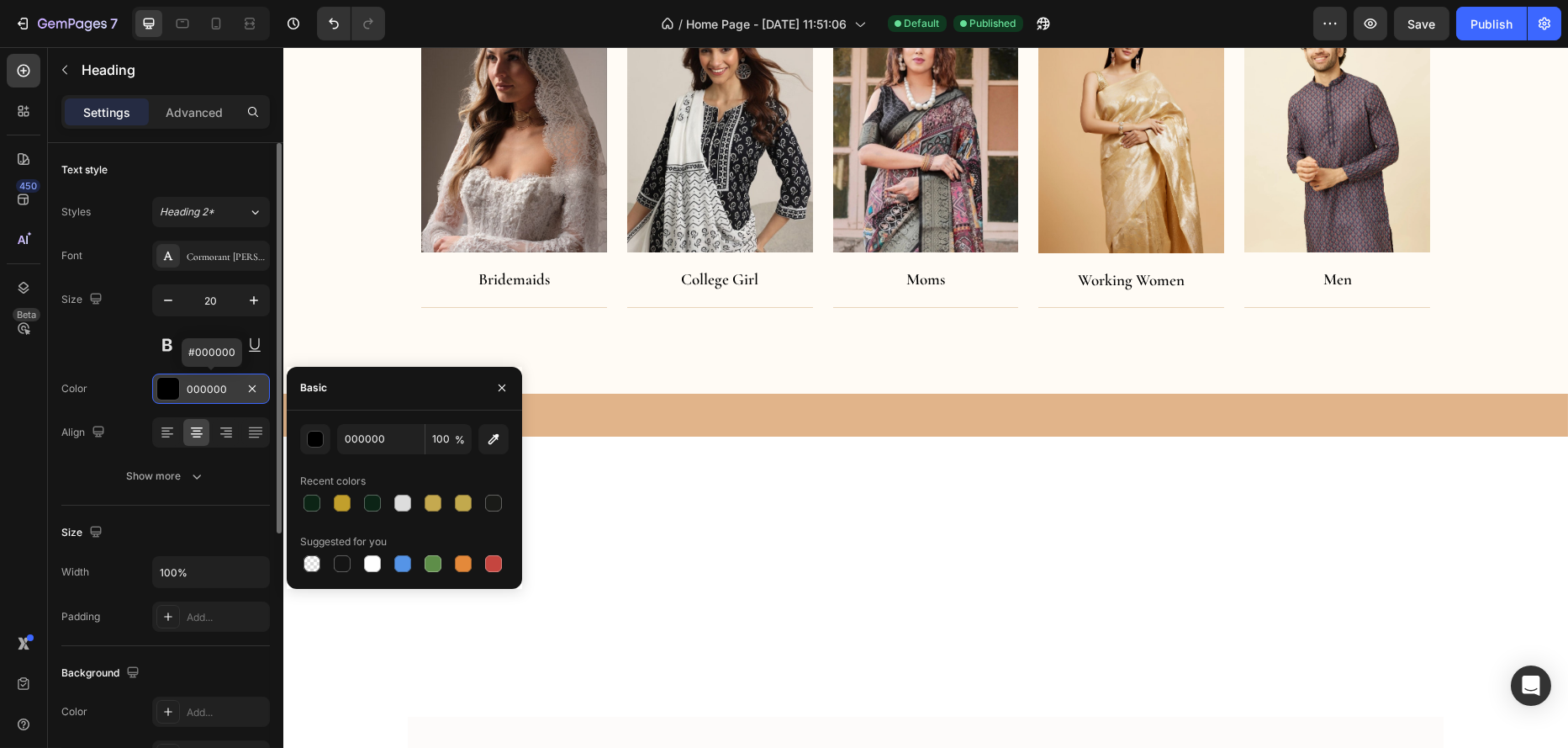
click at [167, 386] on div at bounding box center [168, 388] width 22 height 22
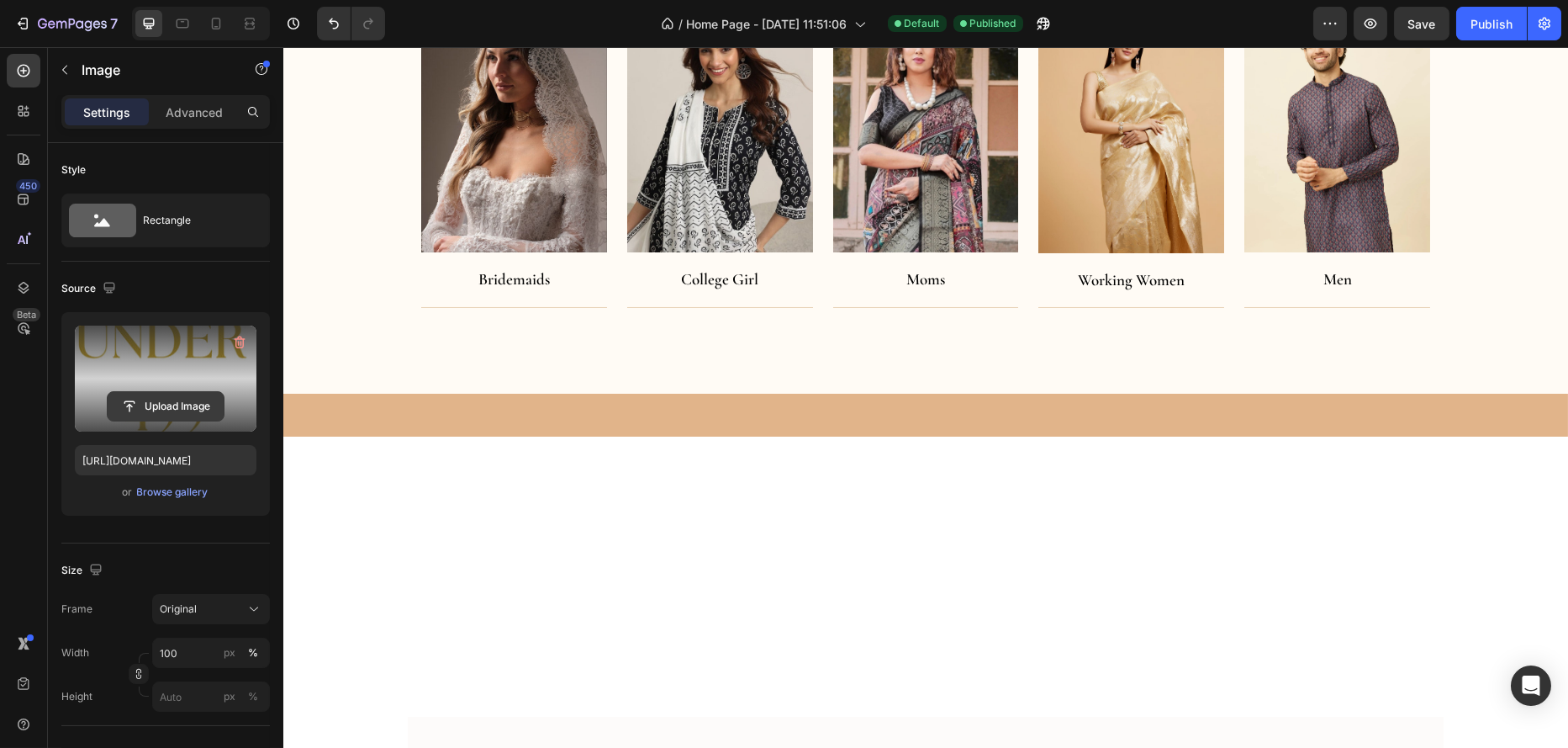
click at [196, 398] on input "file" at bounding box center [166, 406] width 116 height 29
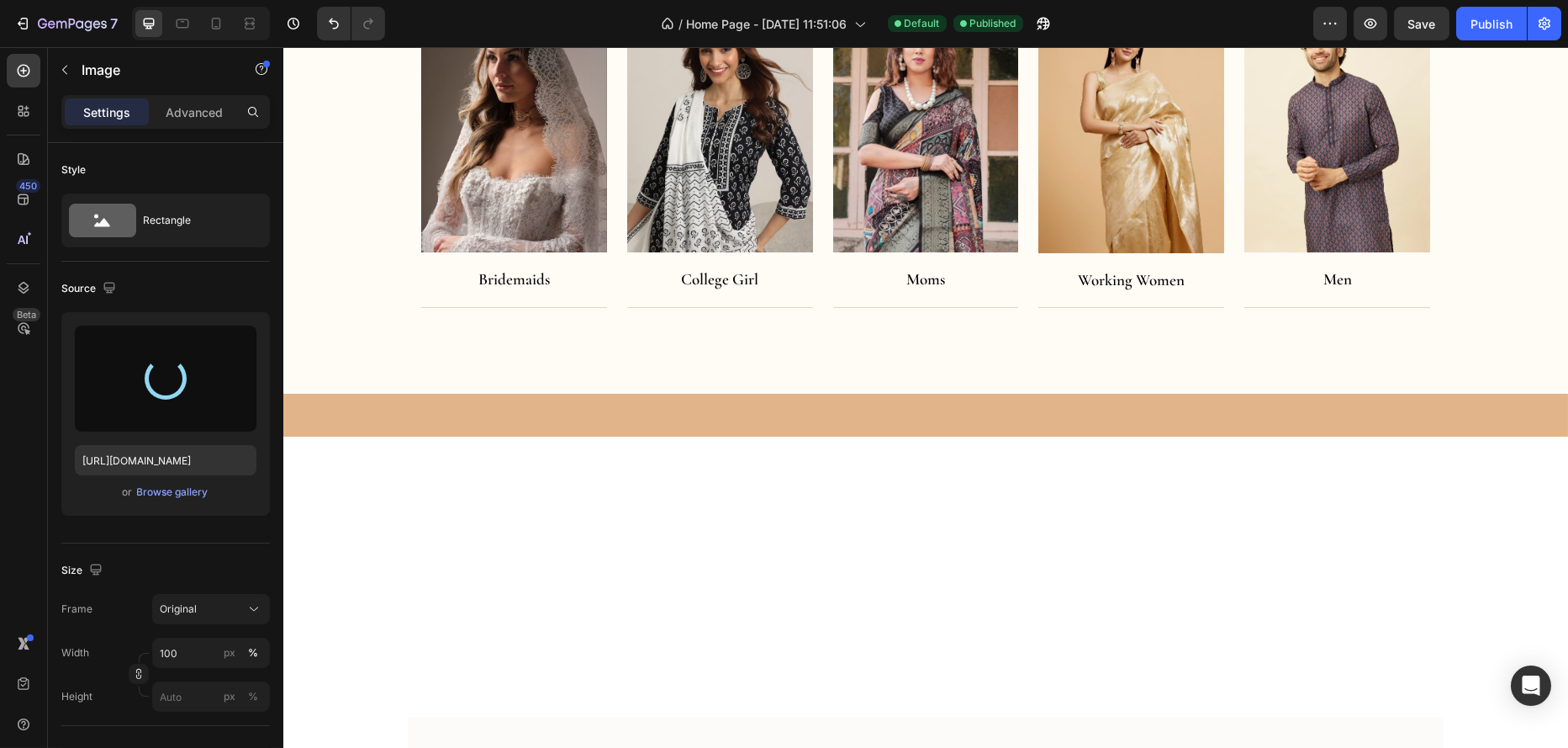
type input "[URL][DOMAIN_NAME]"
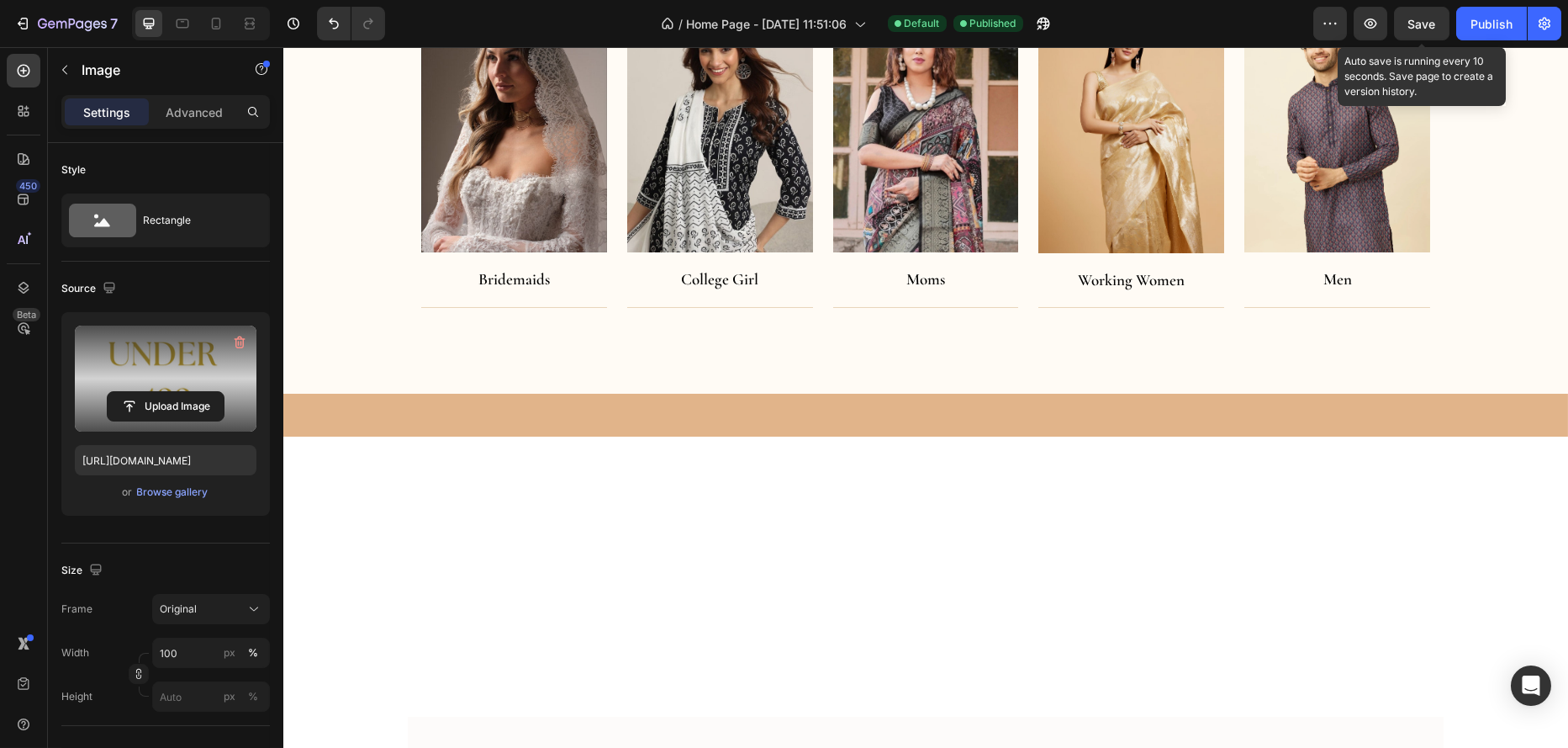
click at [1413, 20] on span "Save" at bounding box center [1422, 24] width 28 height 14
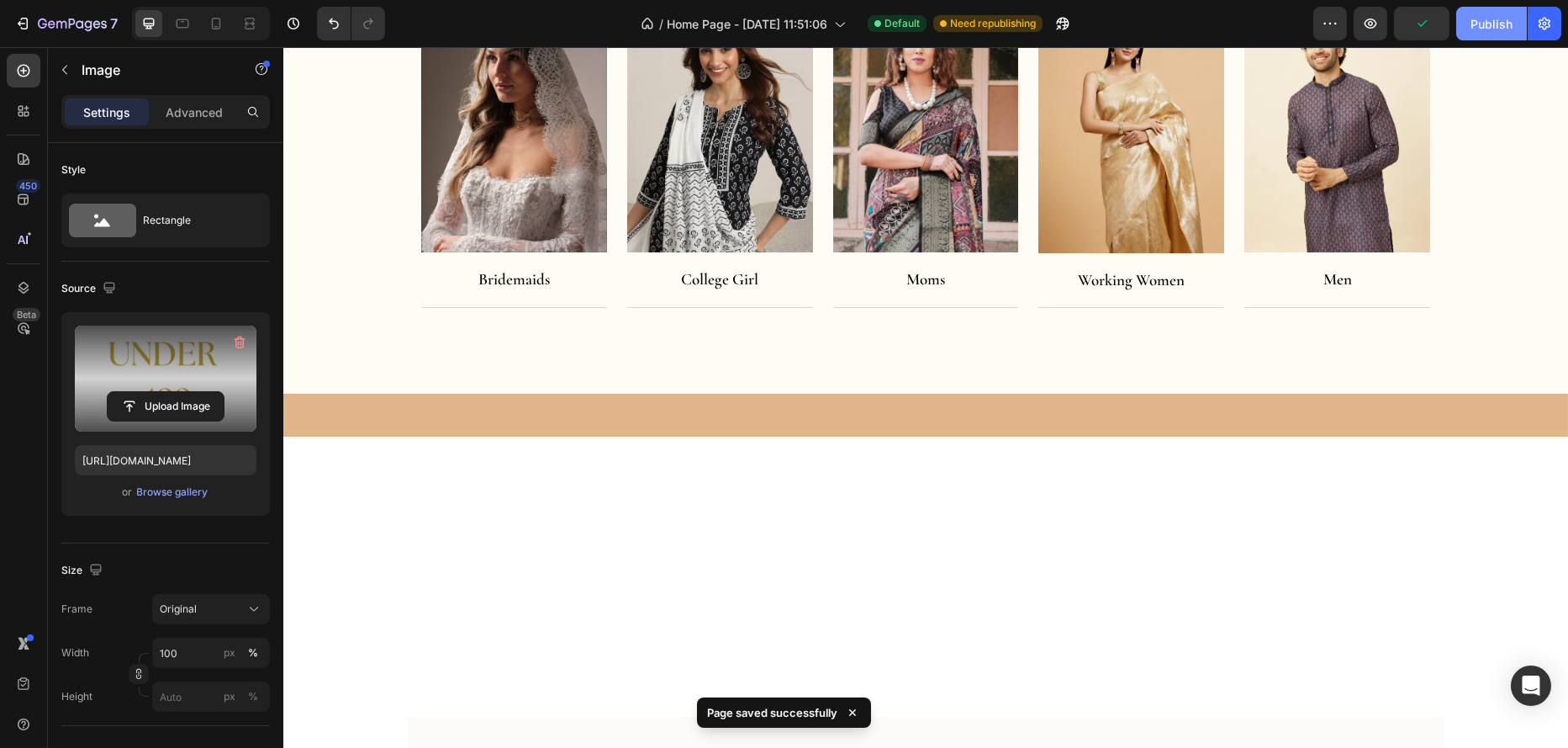
click at [1495, 25] on div "Publish" at bounding box center [1492, 24] width 42 height 18
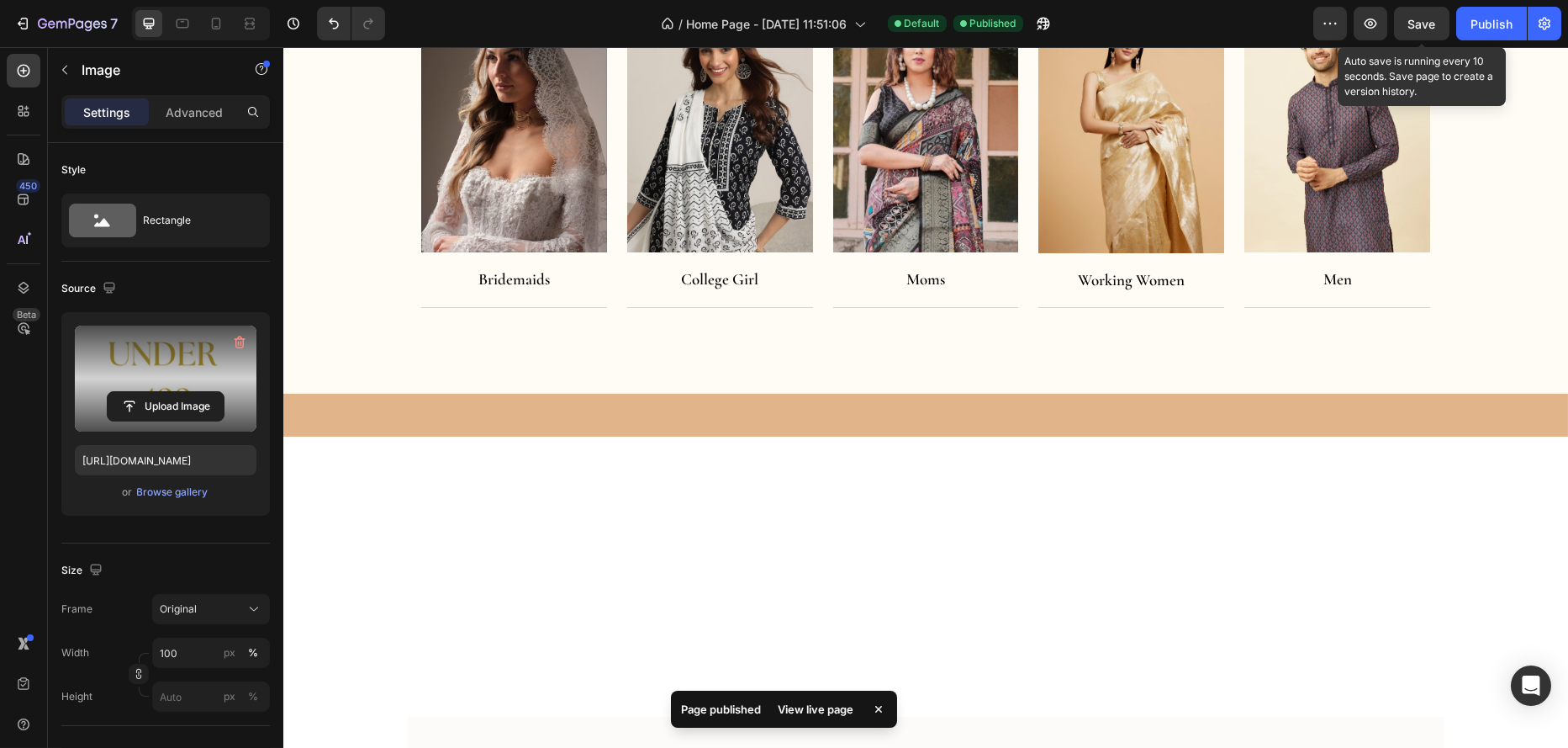
click at [1418, 22] on span "Save" at bounding box center [1422, 24] width 28 height 14
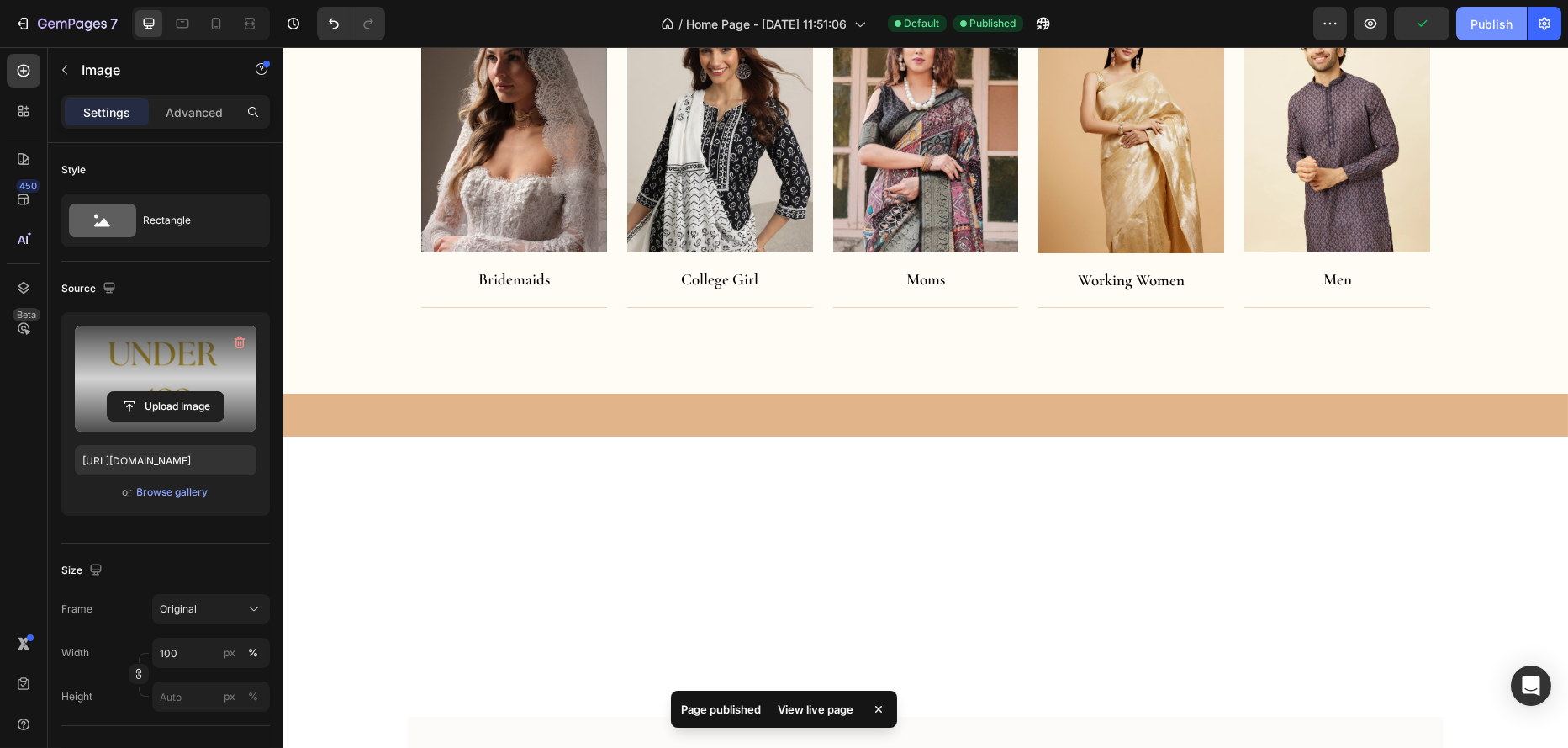
click at [1477, 23] on div "Publish" at bounding box center [1492, 24] width 42 height 18
click at [1471, 25] on div "Publish" at bounding box center [1492, 24] width 42 height 18
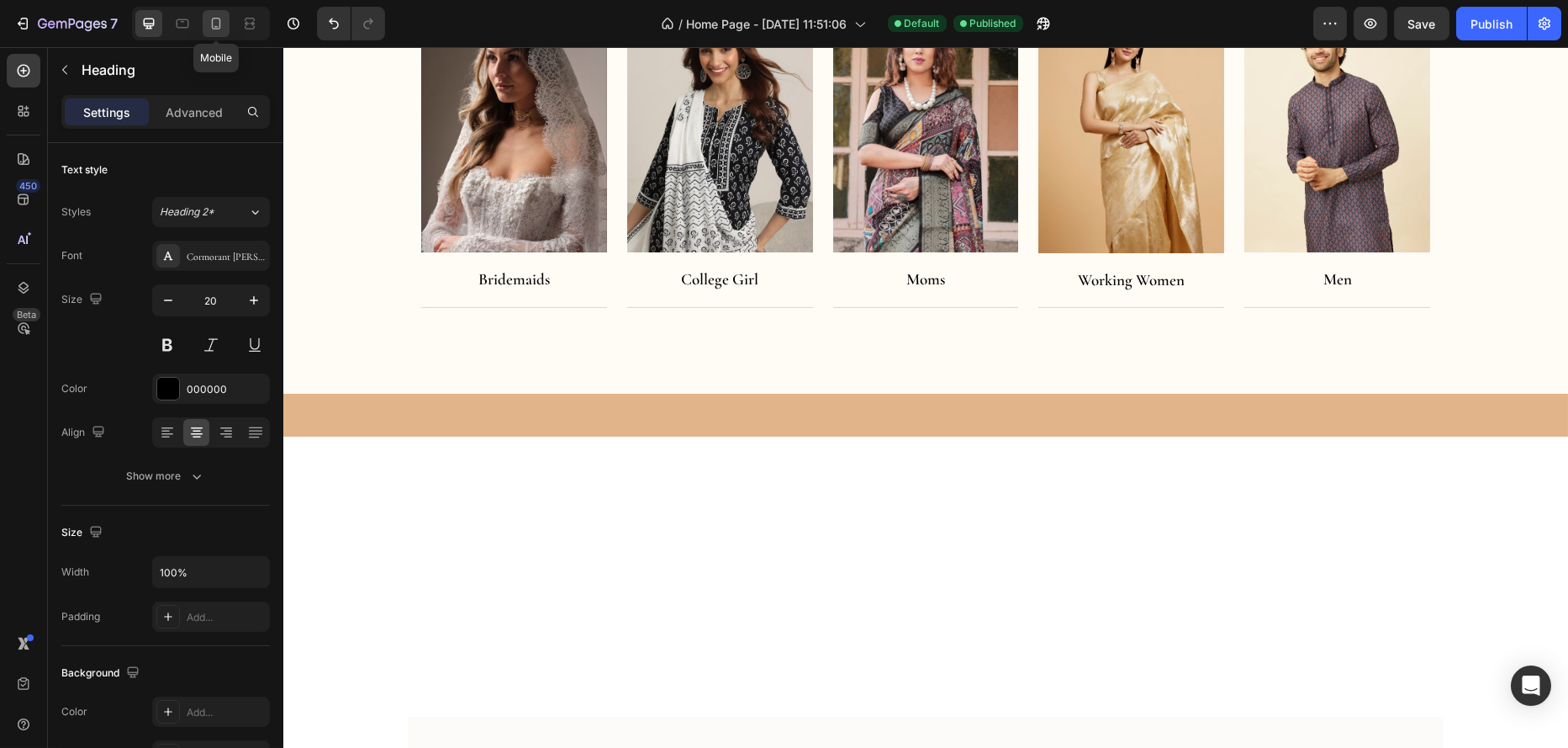
click at [224, 19] on icon at bounding box center [217, 24] width 17 height 17
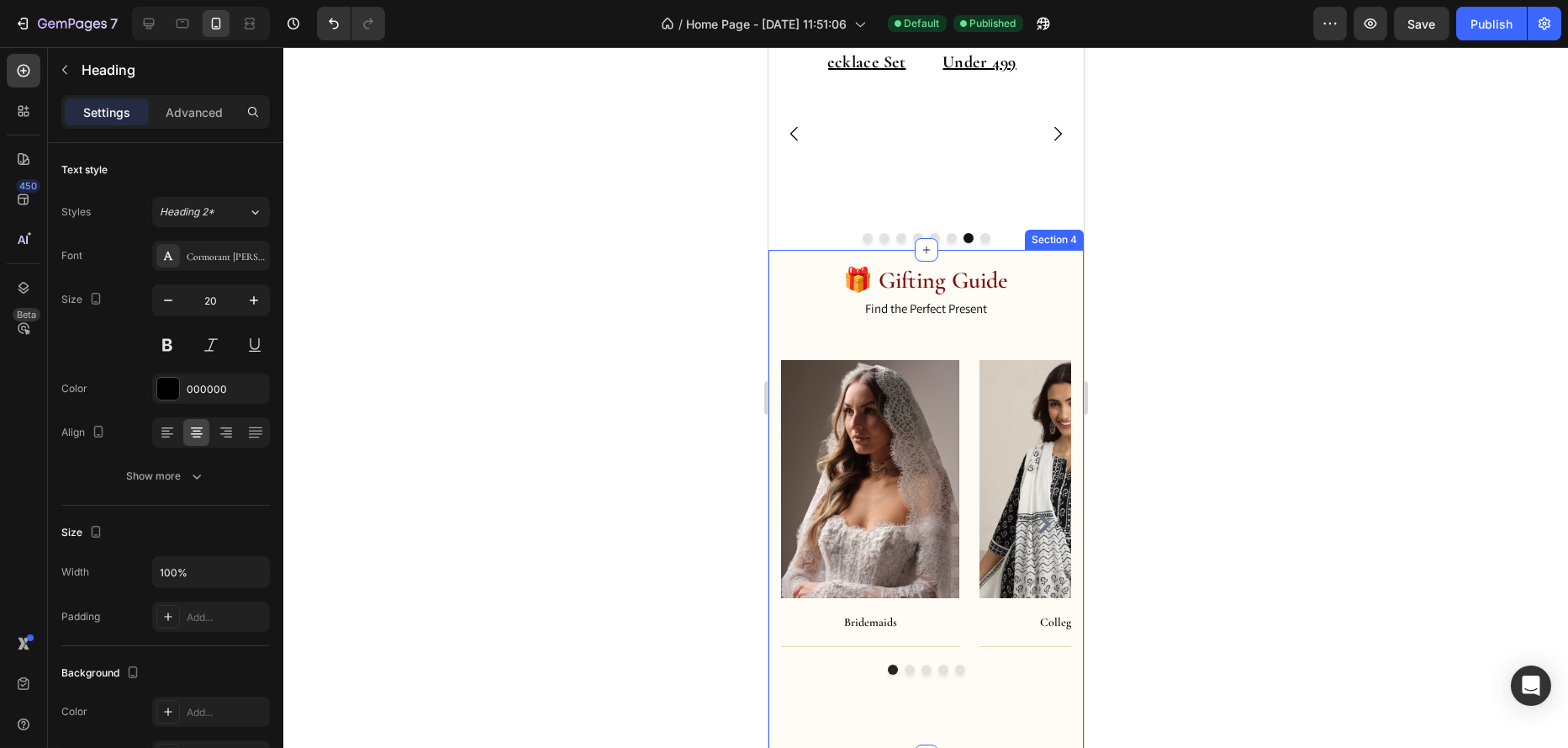
scroll to position [397, 0]
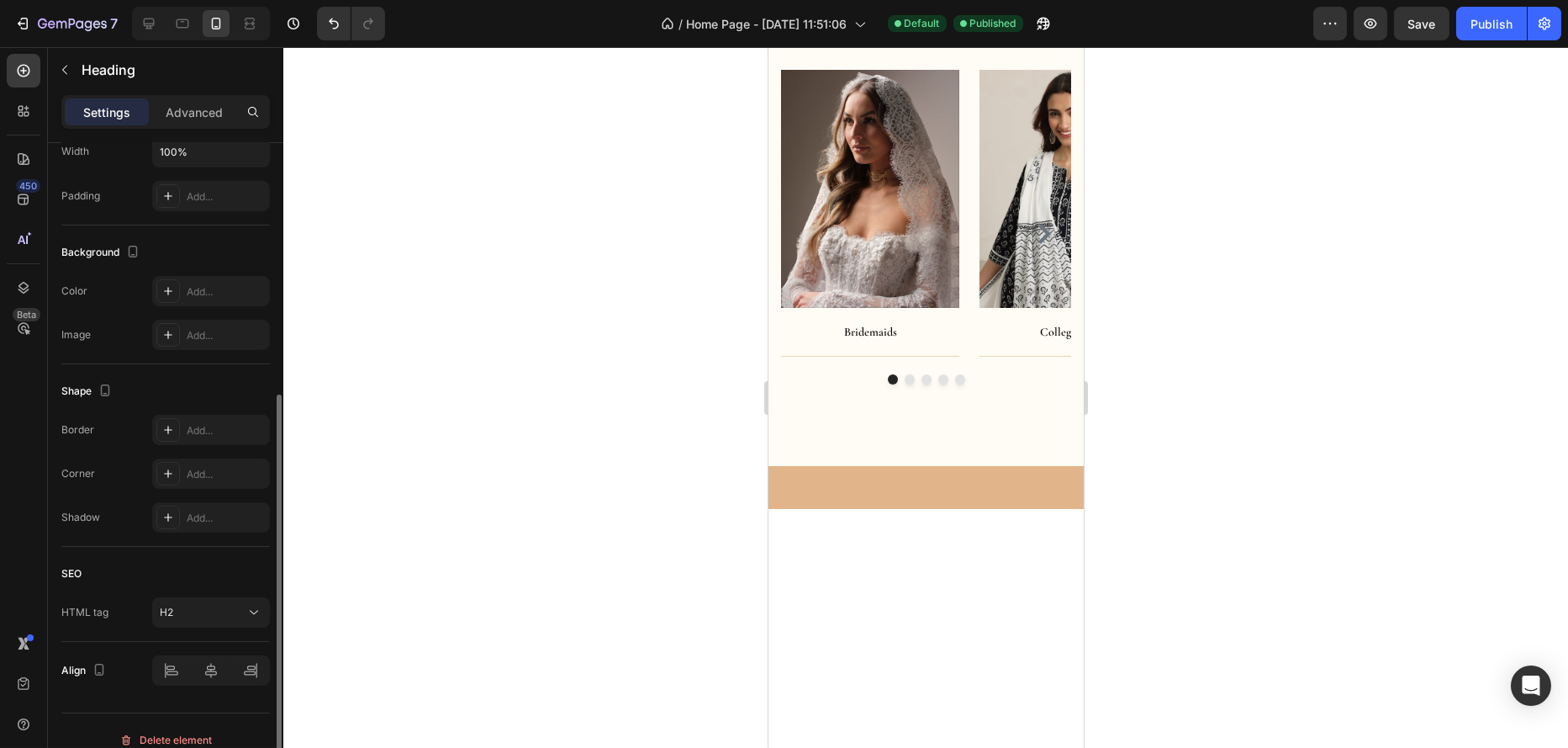
scroll to position [437, 0]
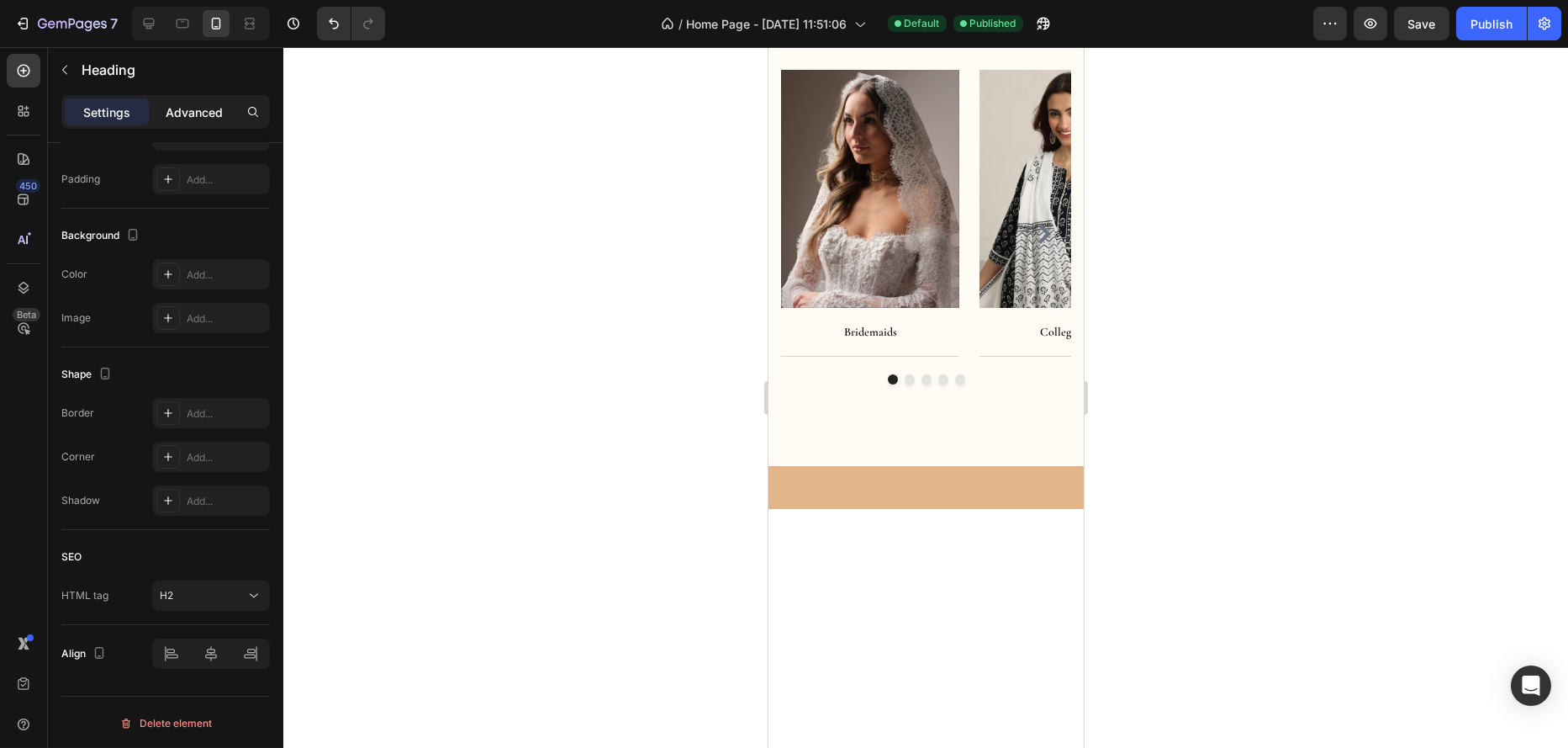
click at [203, 117] on p "Advanced" at bounding box center [195, 112] width 57 height 18
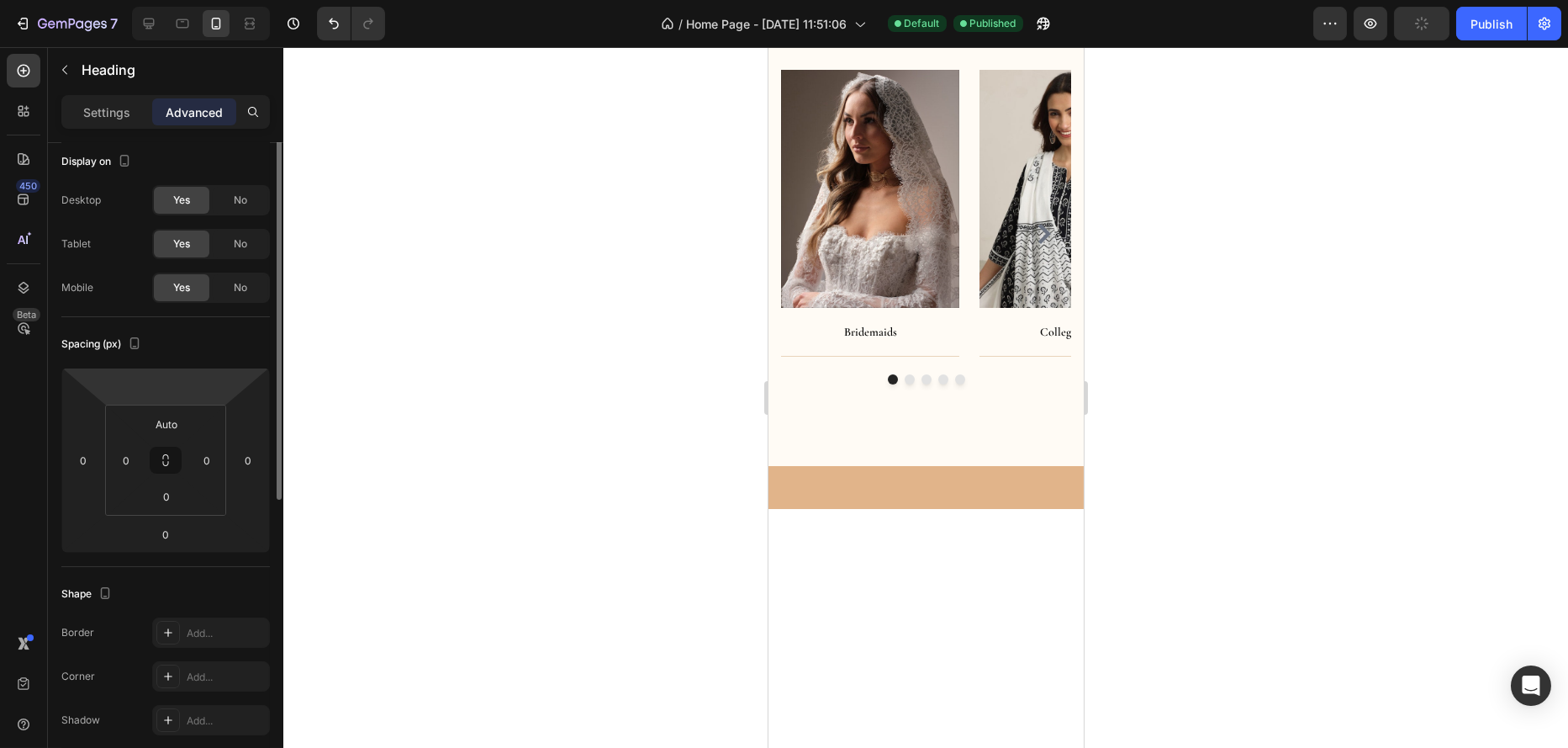
scroll to position [0, 0]
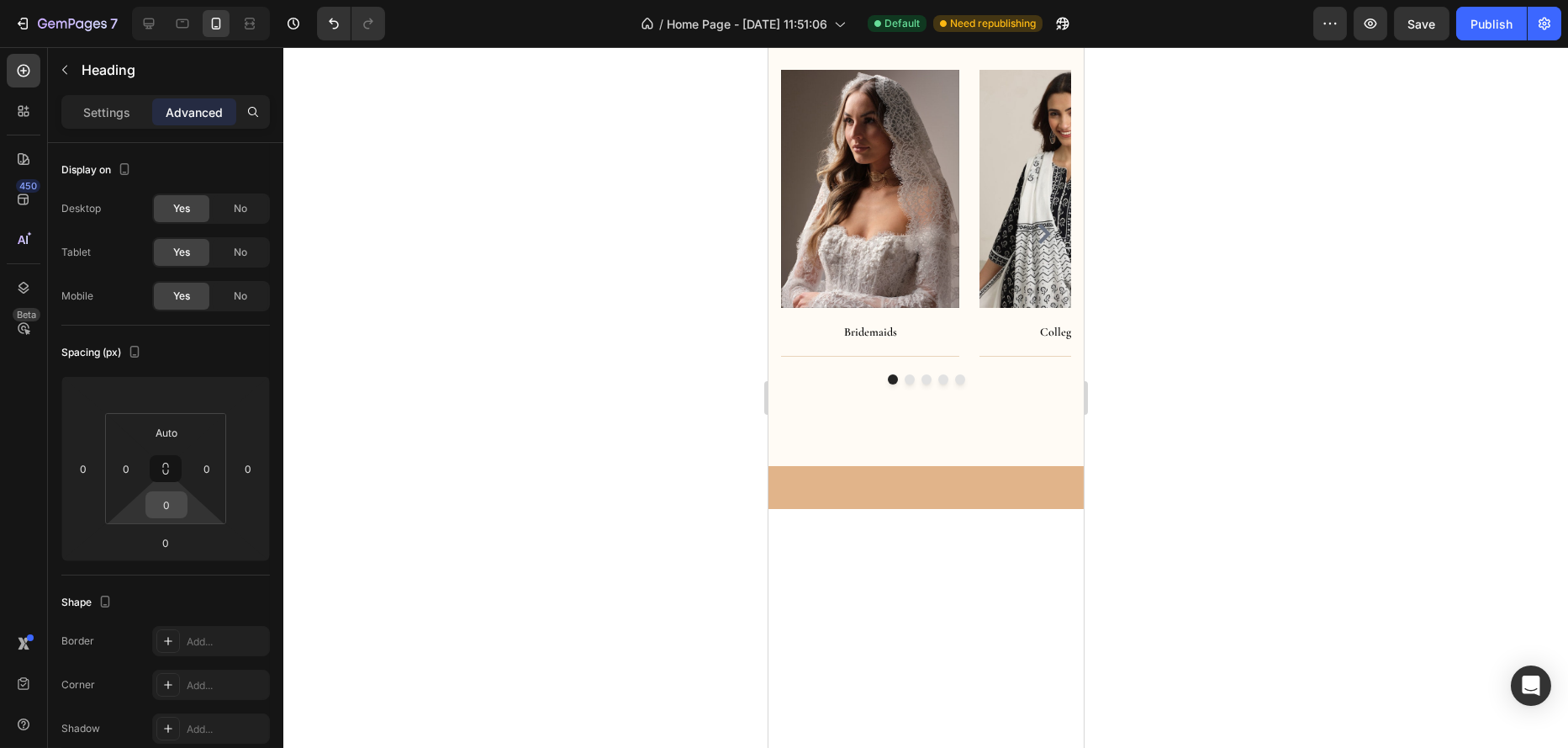
click at [168, 509] on input "0" at bounding box center [166, 505] width 33 height 25
click at [181, 545] on span "Auto" at bounding box center [181, 541] width 22 height 11
click at [176, 514] on input "Auto" at bounding box center [166, 505] width 33 height 25
click at [208, 553] on div "XXS 2px" at bounding box center [202, 566] width 104 height 25
click at [180, 505] on input "2" at bounding box center [166, 505] width 33 height 25
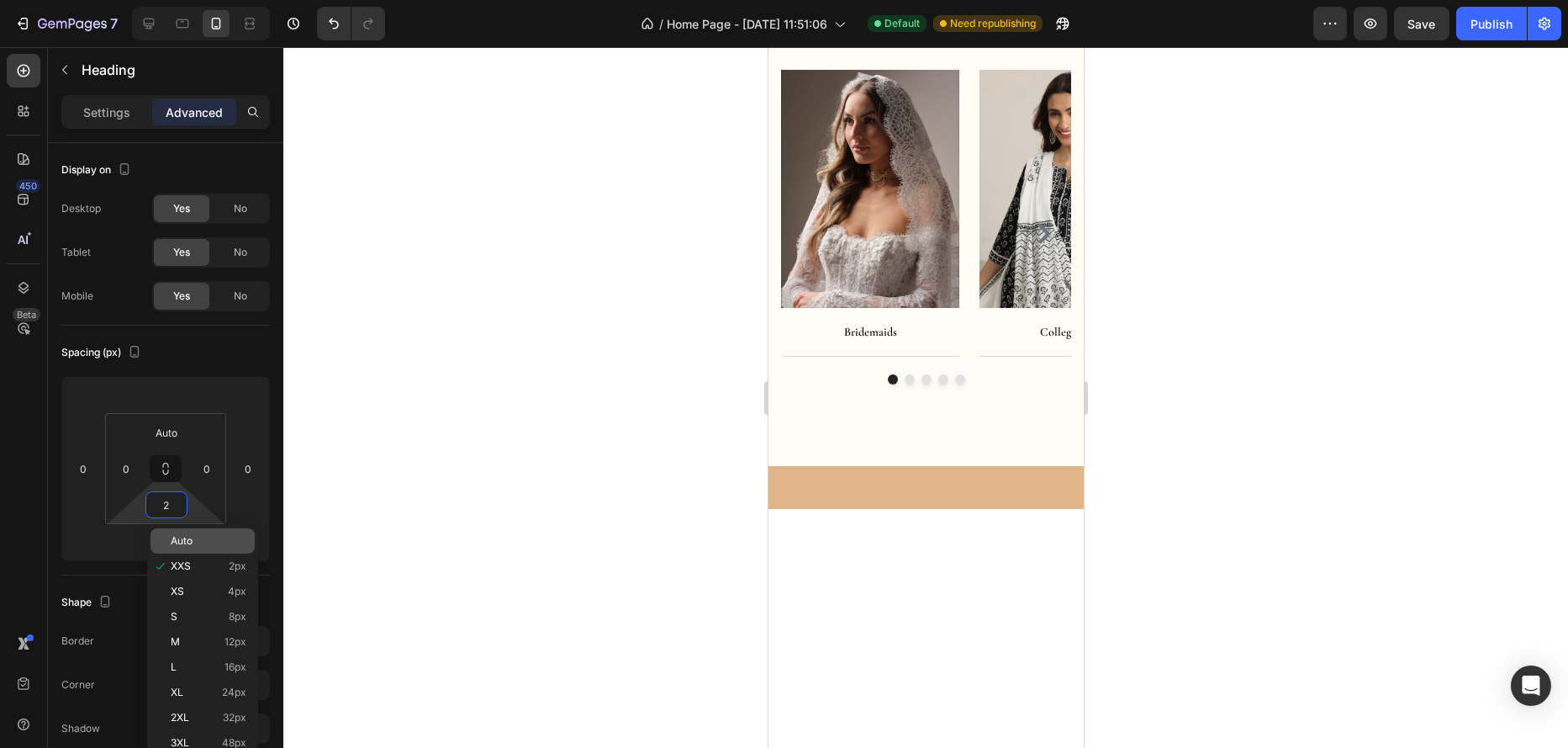
click at [176, 535] on span "Auto" at bounding box center [181, 541] width 22 height 11
type input "Auto"
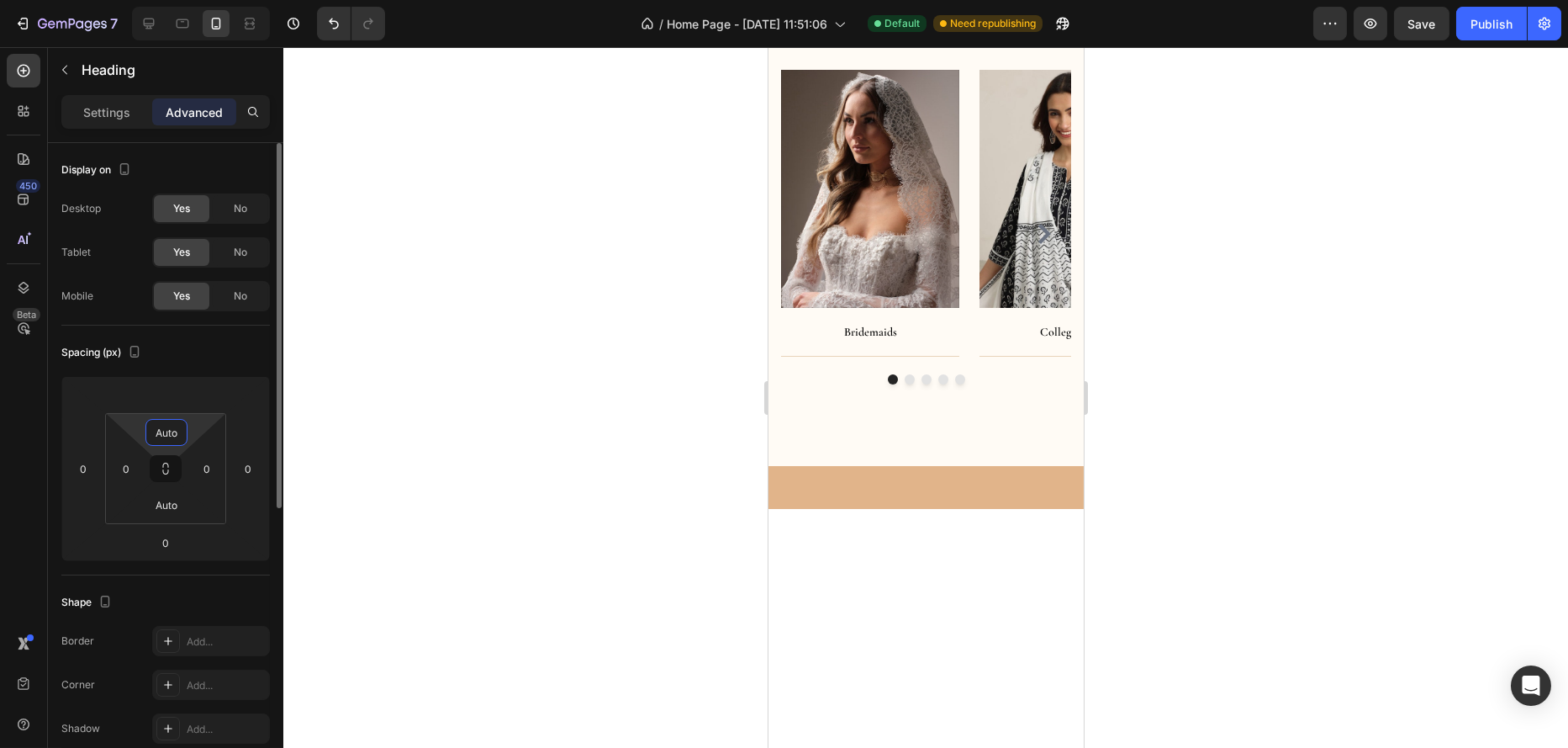
click at [167, 423] on input "Auto" at bounding box center [166, 432] width 33 height 25
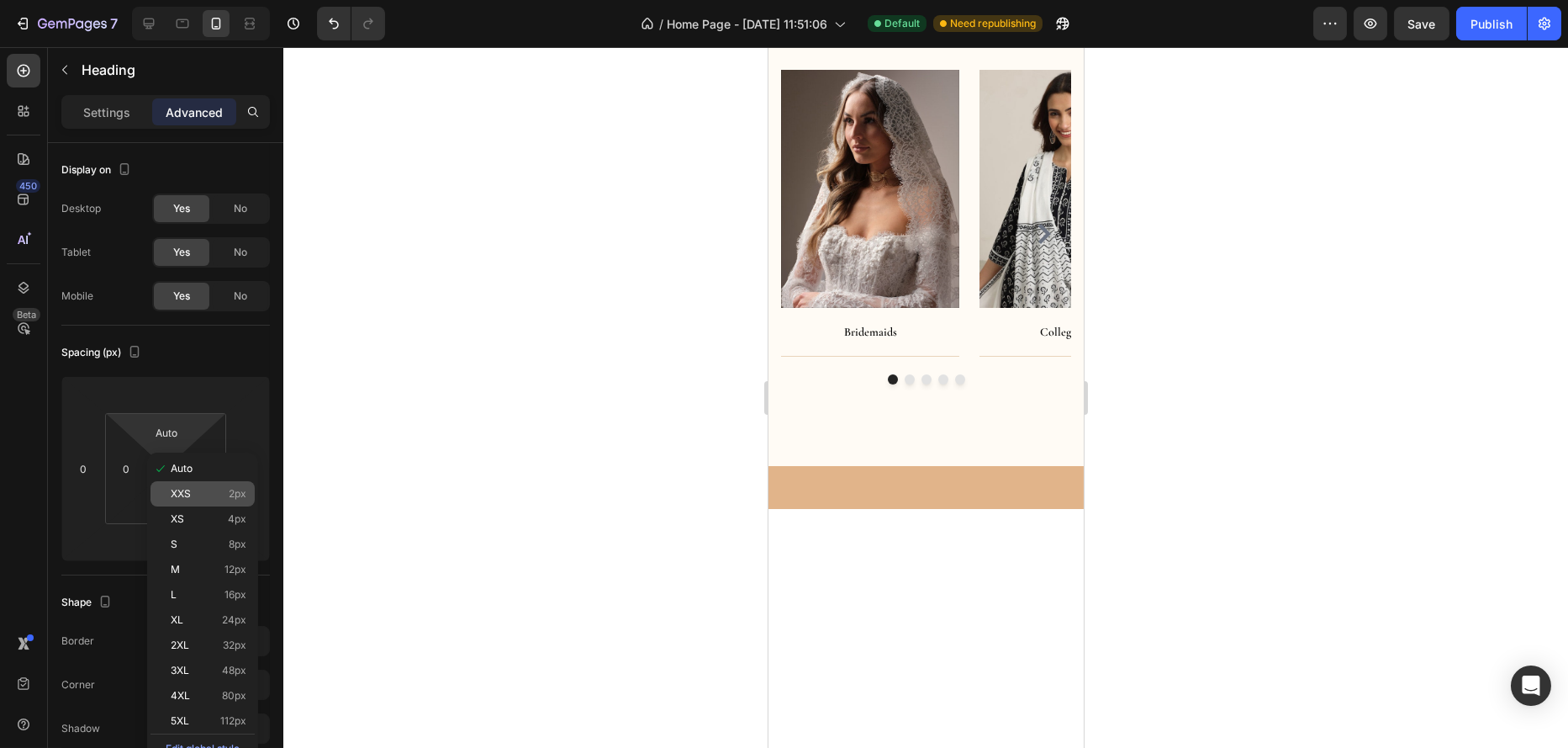
click at [178, 498] on span "XXS" at bounding box center [180, 493] width 20 height 11
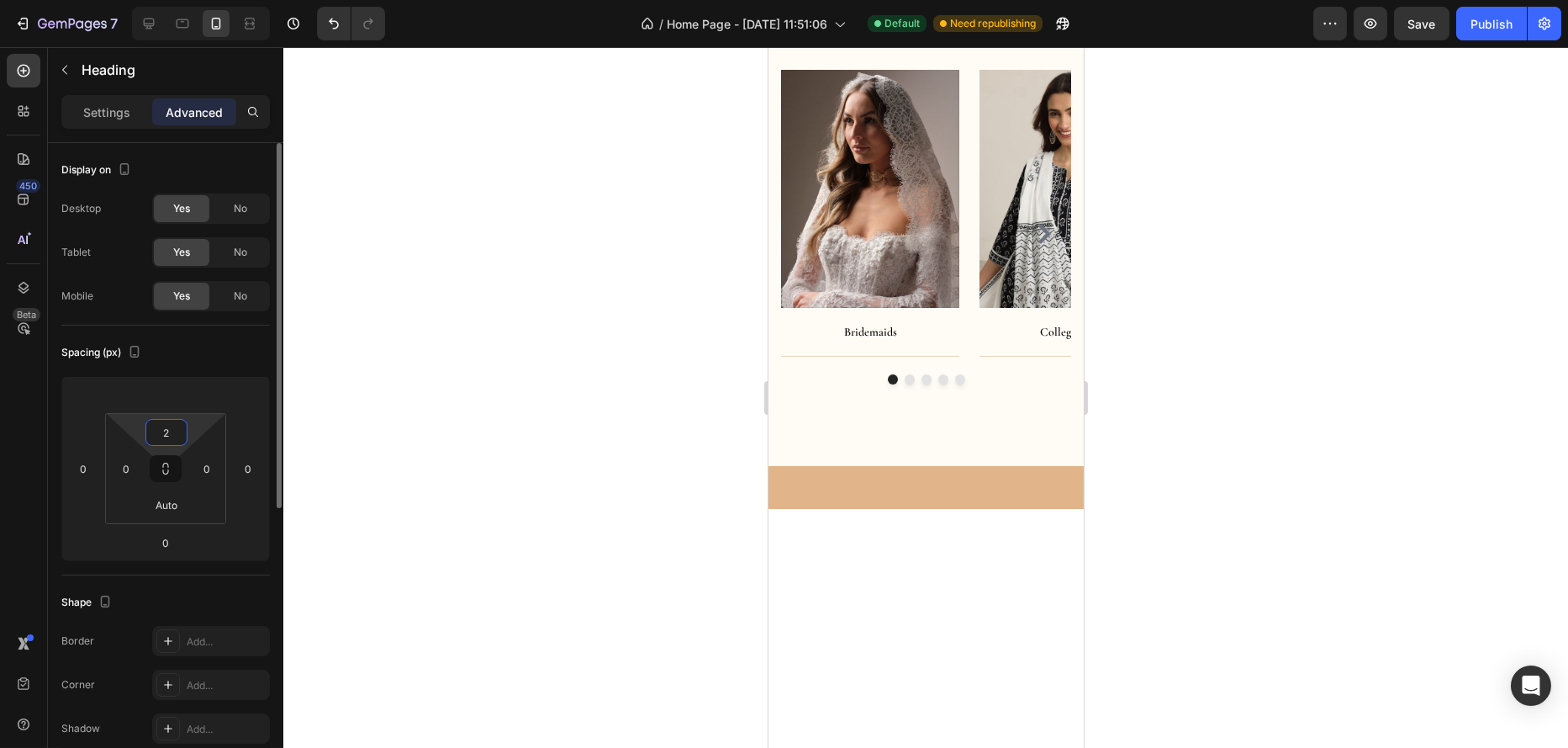
click at [178, 430] on input "2" at bounding box center [166, 432] width 33 height 25
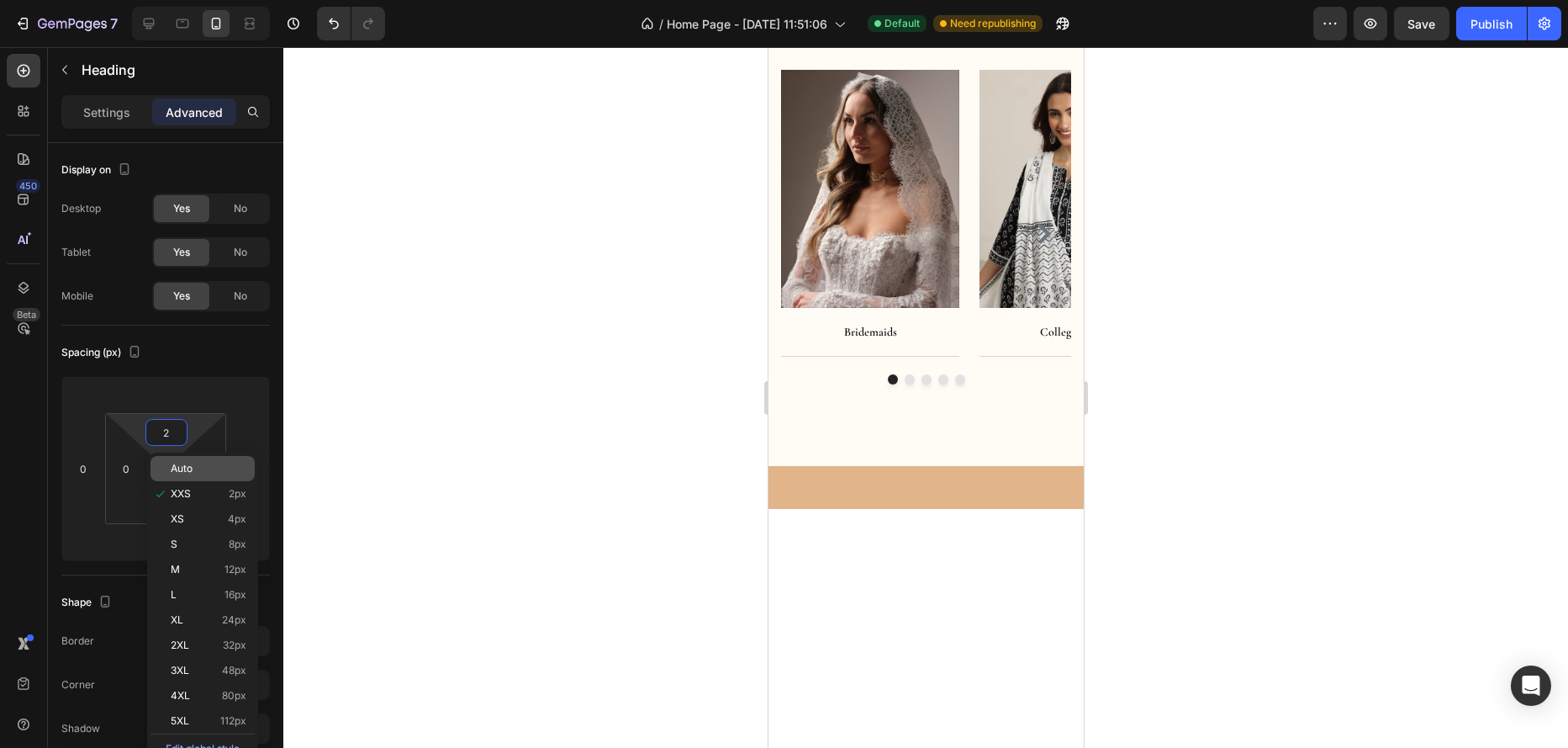
click at [165, 467] on div "Auto" at bounding box center [202, 468] width 104 height 25
type input "Auto"
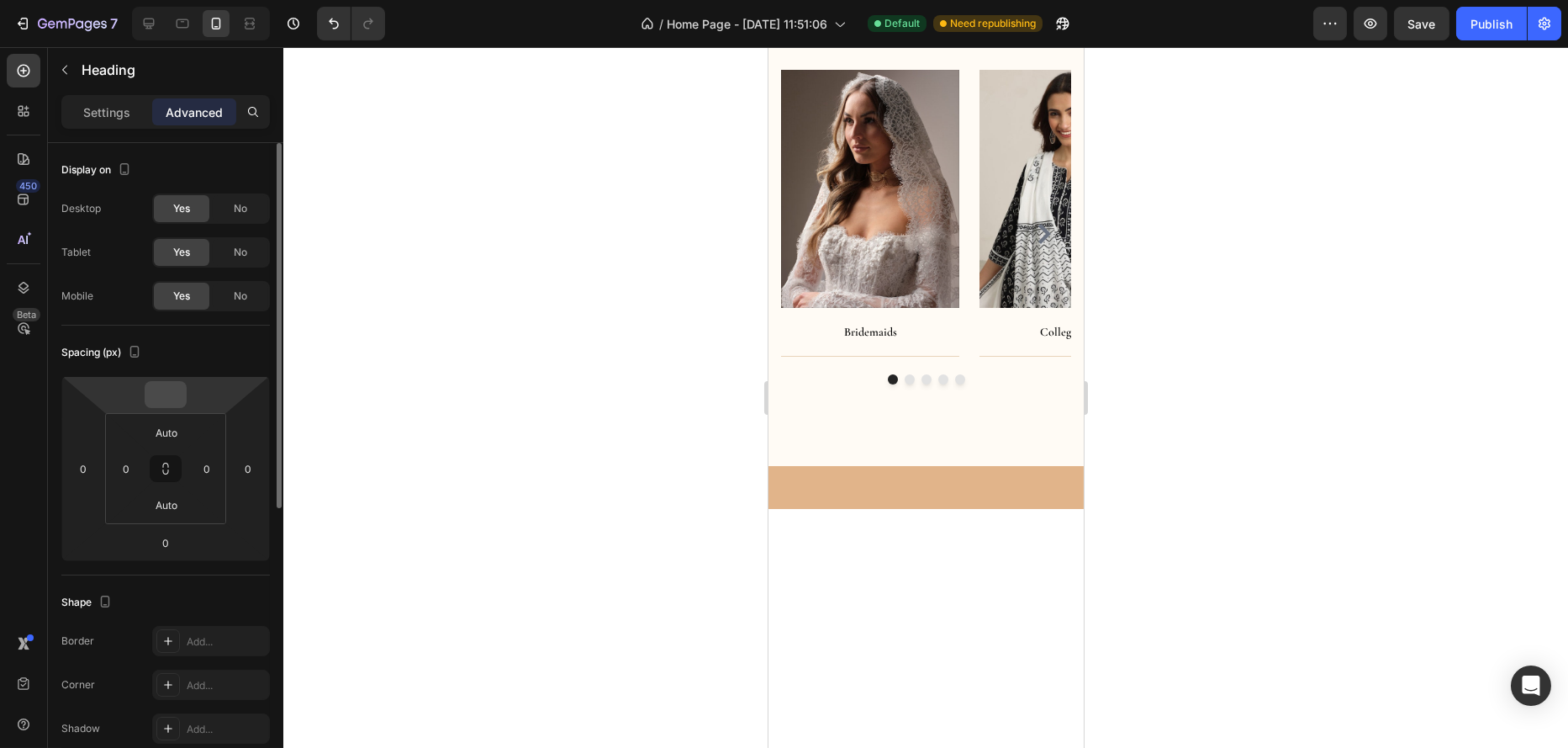
click at [167, 391] on input "number" at bounding box center [165, 394] width 33 height 25
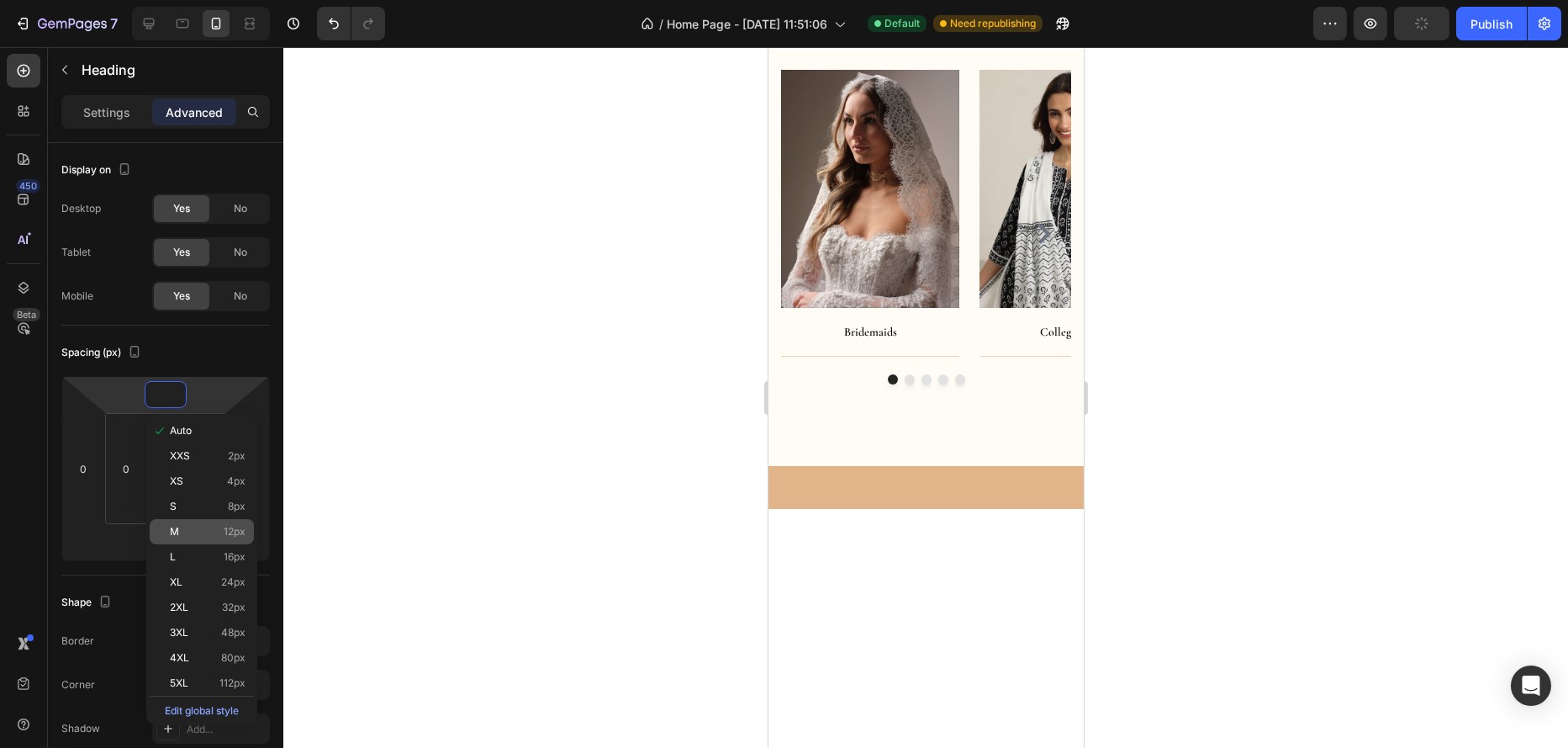
click at [167, 529] on div "M 12px" at bounding box center [201, 531] width 104 height 25
type input "12"
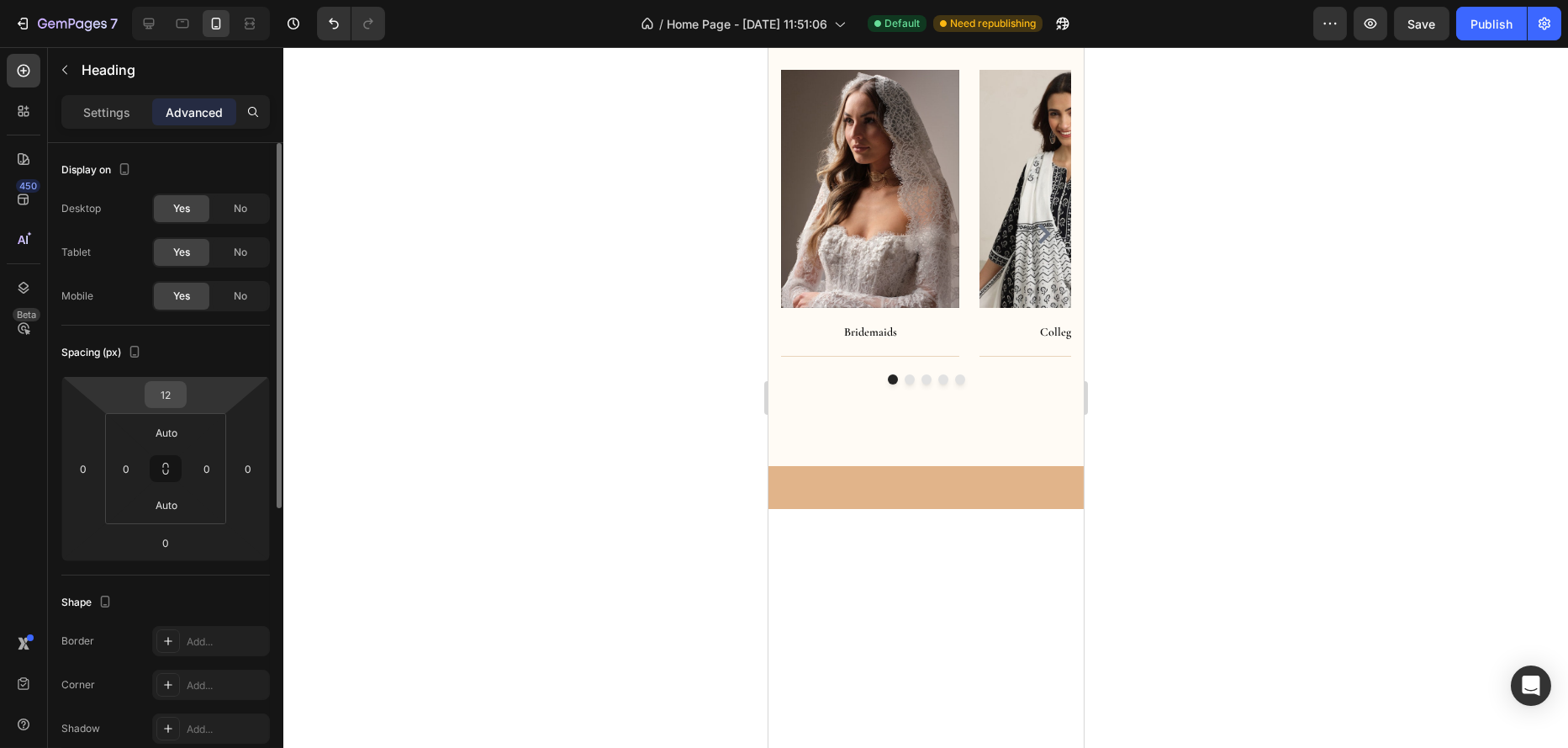
click at [171, 397] on input "12" at bounding box center [165, 394] width 33 height 25
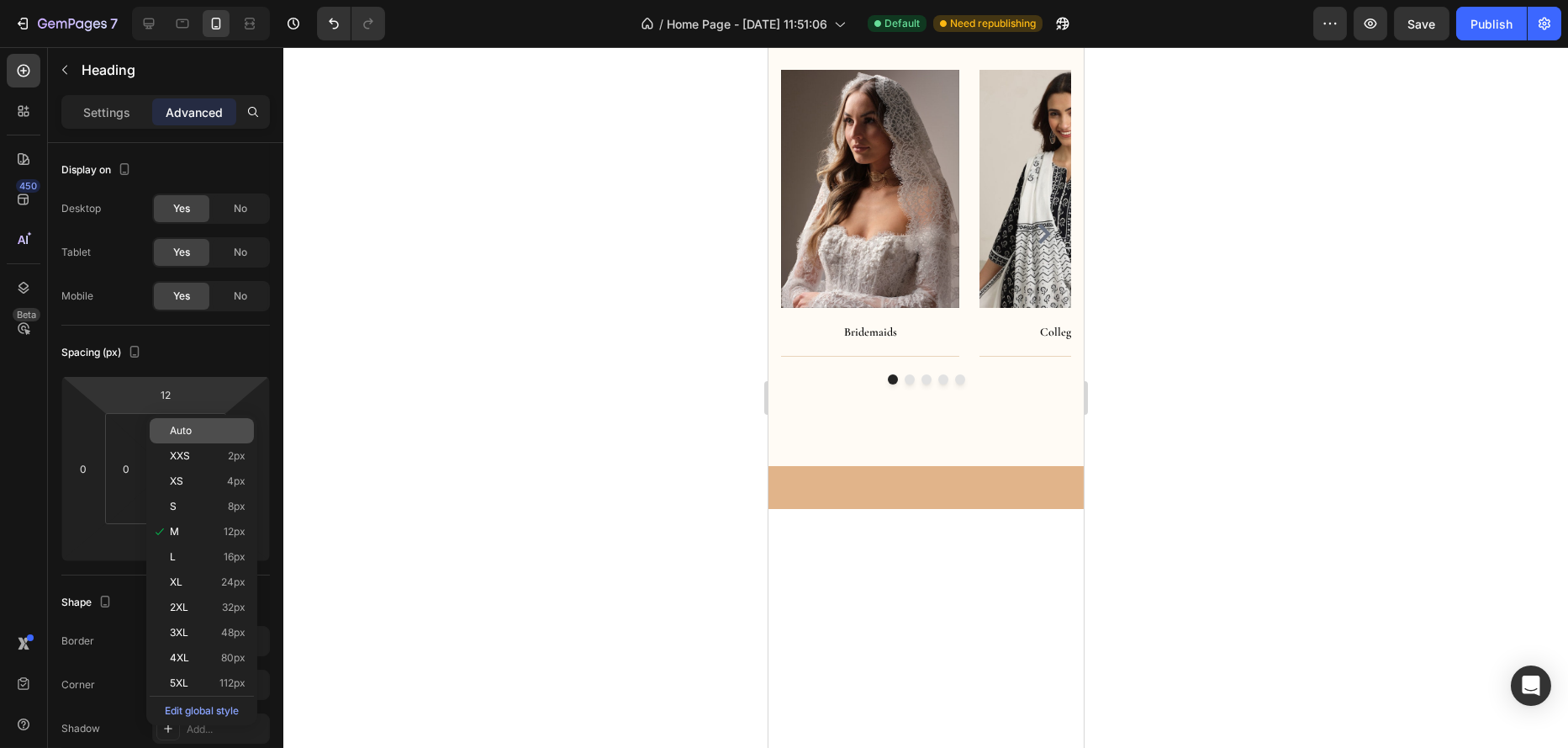
click at [168, 430] on div "Auto" at bounding box center [201, 430] width 104 height 25
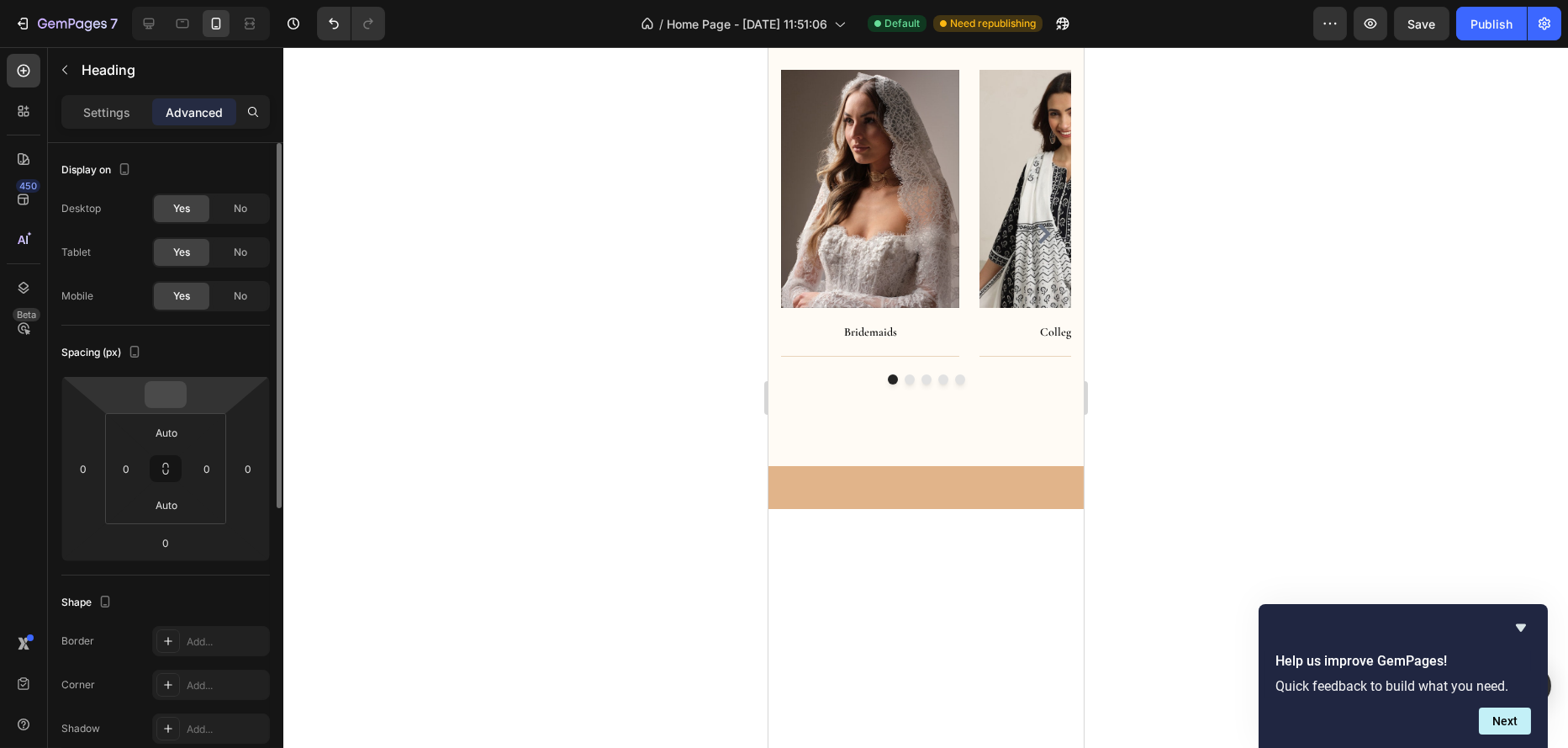
click at [172, 390] on input "number" at bounding box center [165, 394] width 33 height 25
click at [224, 362] on div "Spacing (px)" at bounding box center [165, 352] width 209 height 27
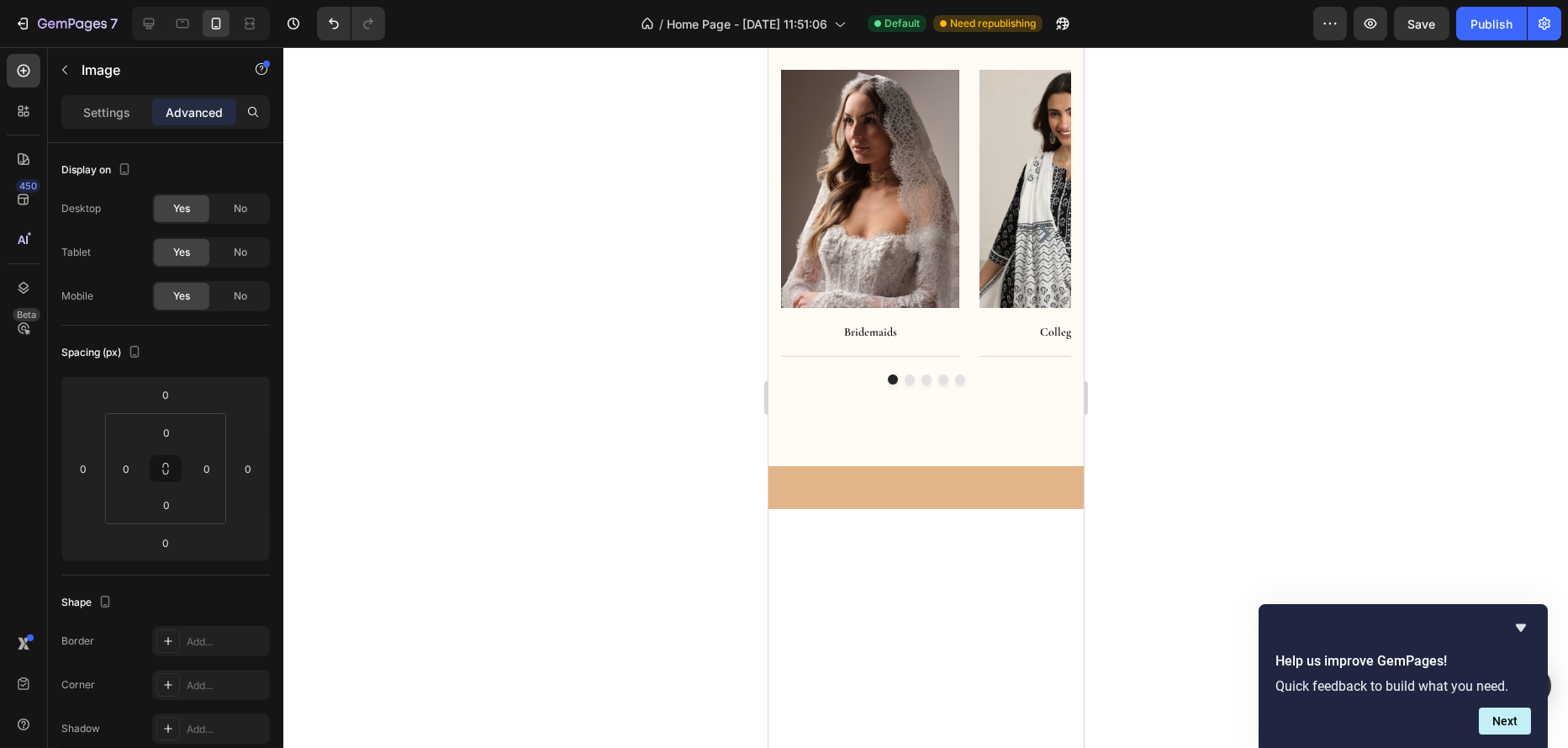
type input "8"
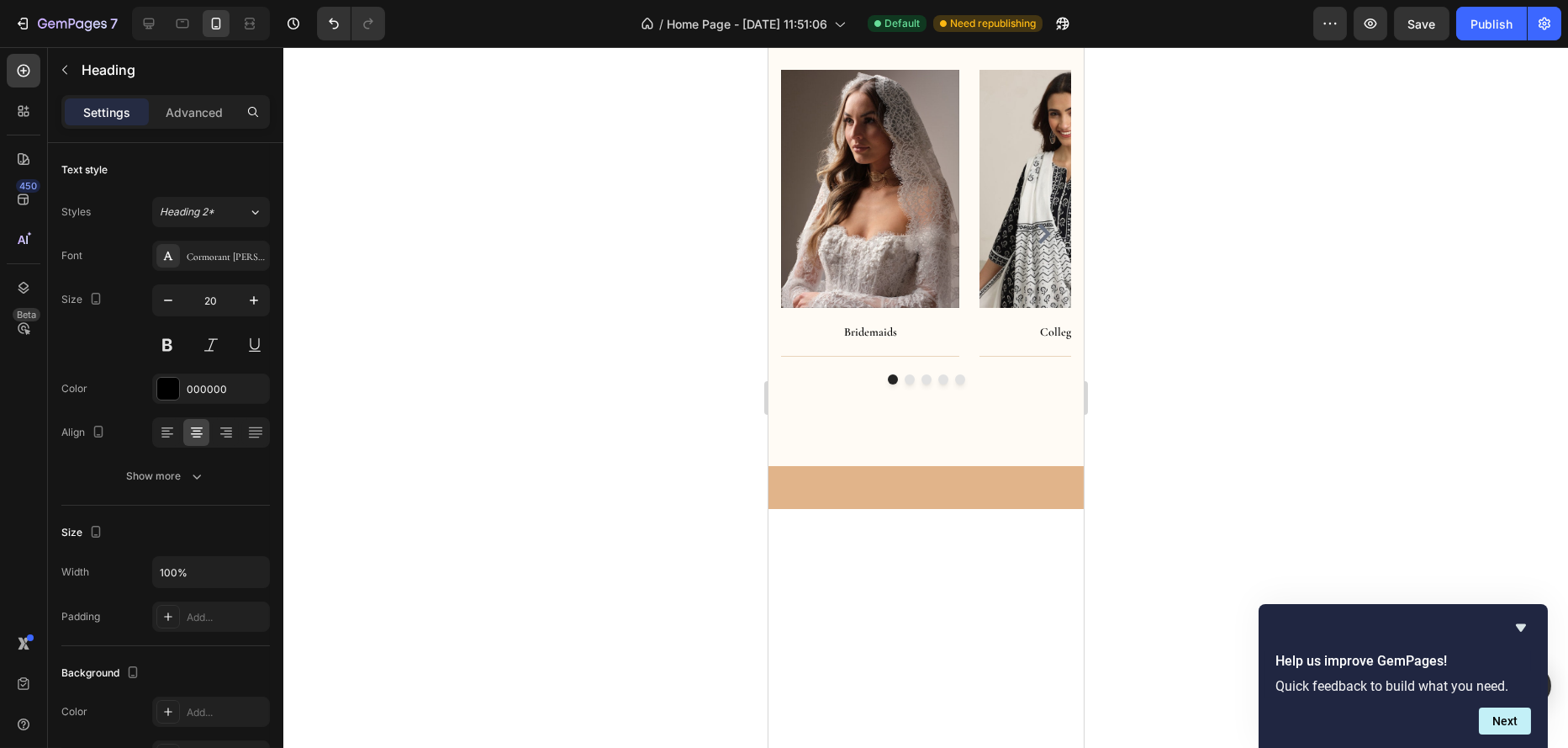
click at [173, 304] on icon "button" at bounding box center [169, 301] width 17 height 17
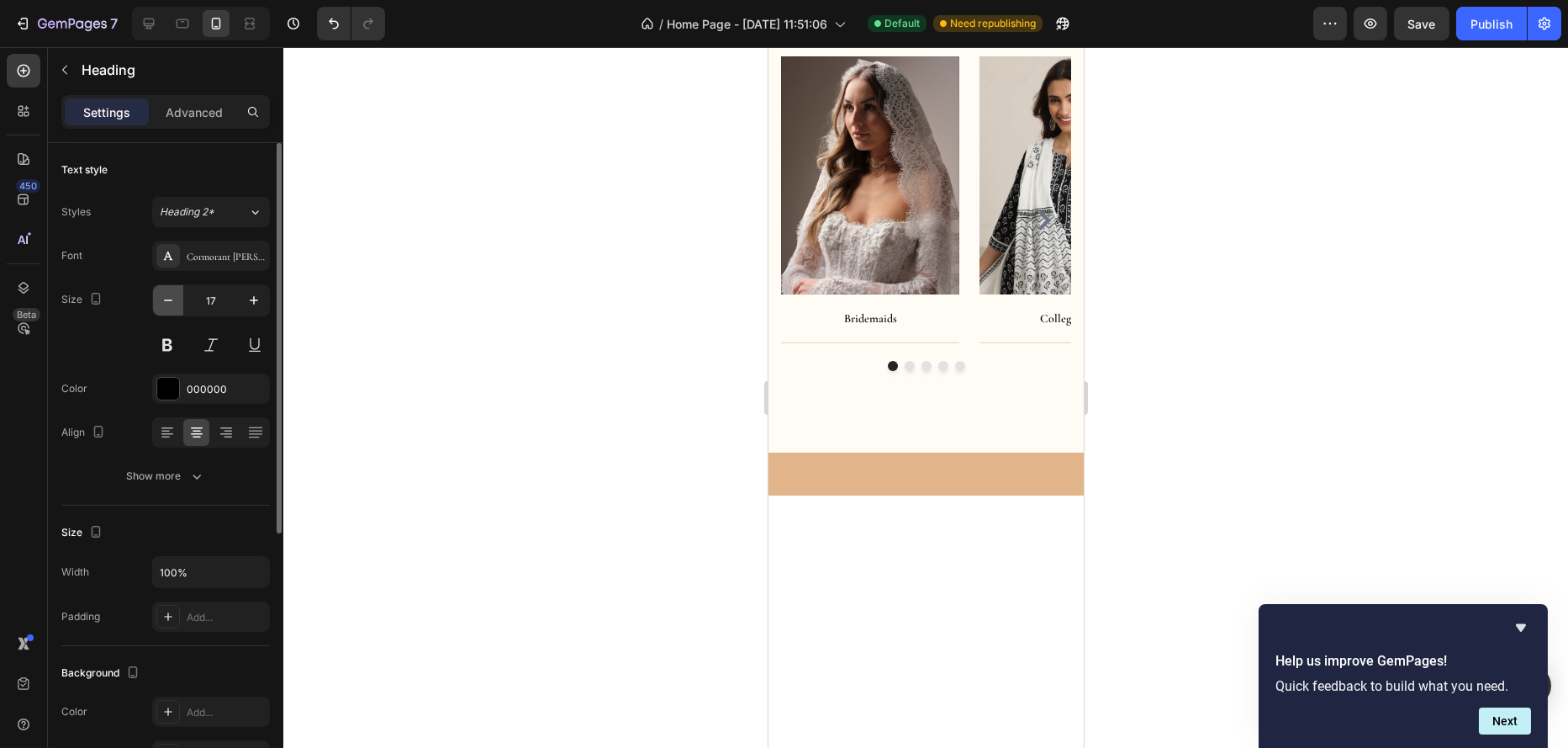
click at [173, 304] on icon "button" at bounding box center [169, 301] width 17 height 17
click at [251, 301] on icon "button" at bounding box center [254, 301] width 17 height 17
type input "17"
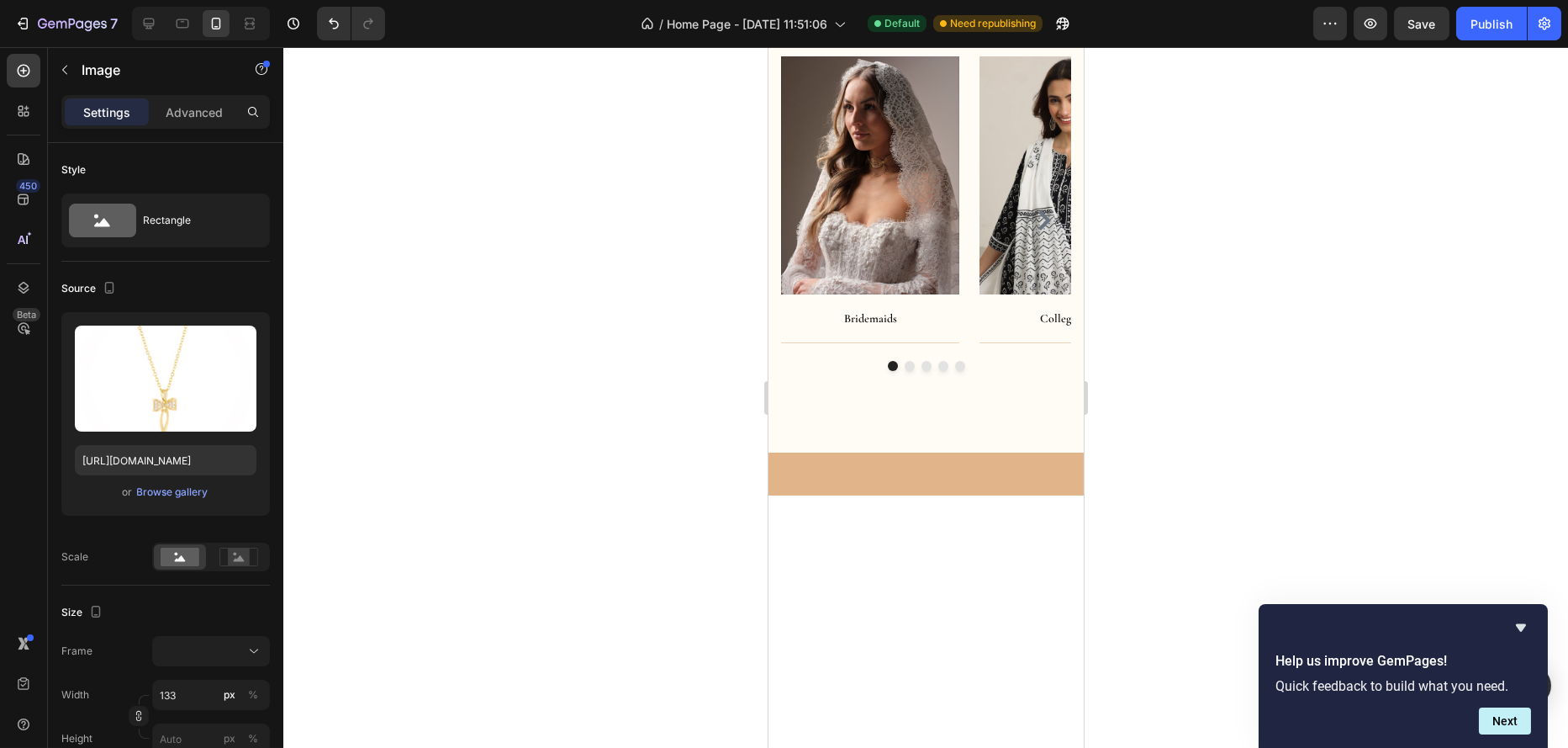
drag, startPoint x: 984, startPoint y: 319, endPoint x: 984, endPoint y: 330, distance: 11.0
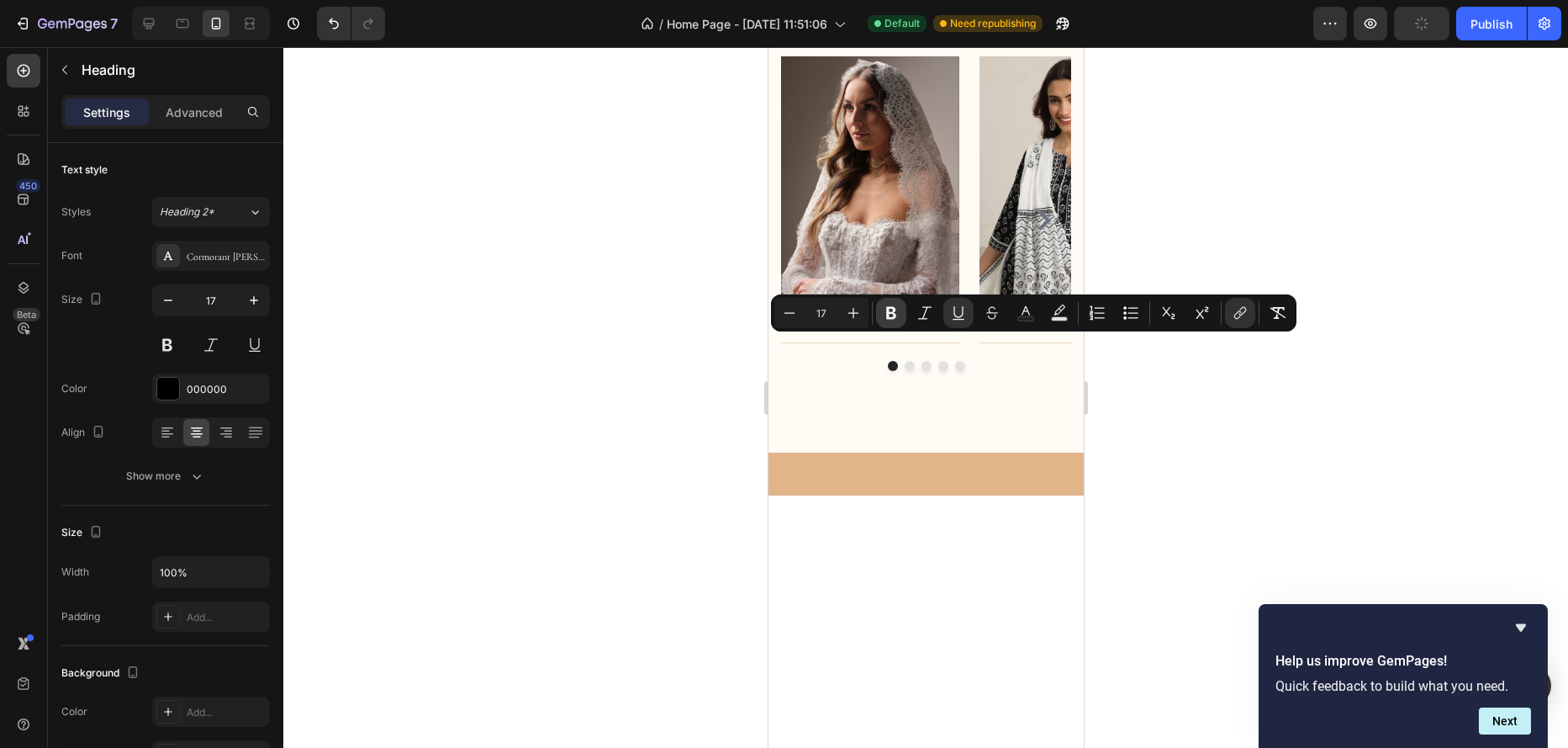
click at [893, 311] on icon "Editor contextual toolbar" at bounding box center [891, 313] width 10 height 12
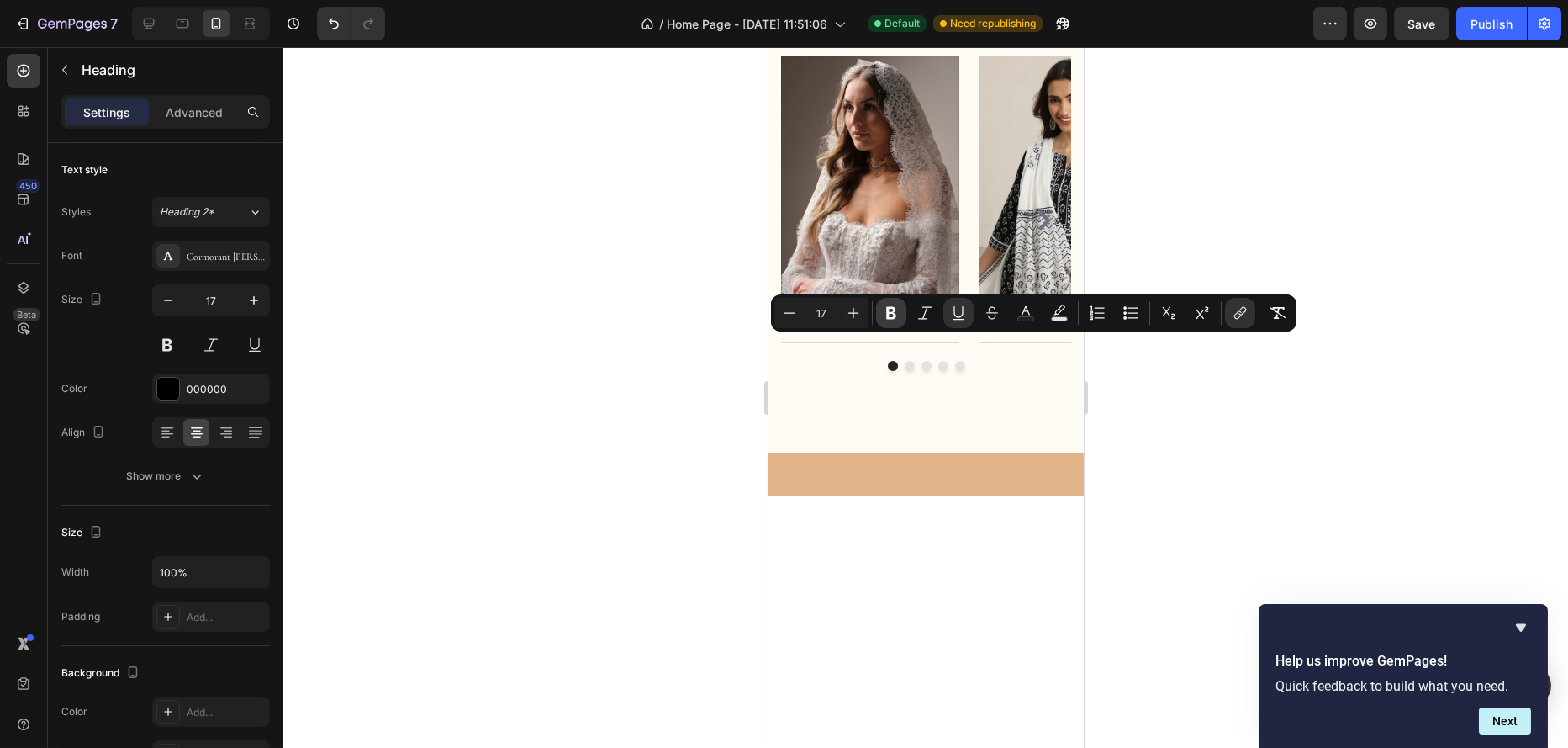
click at [893, 317] on icon "Editor contextual toolbar" at bounding box center [891, 313] width 10 height 12
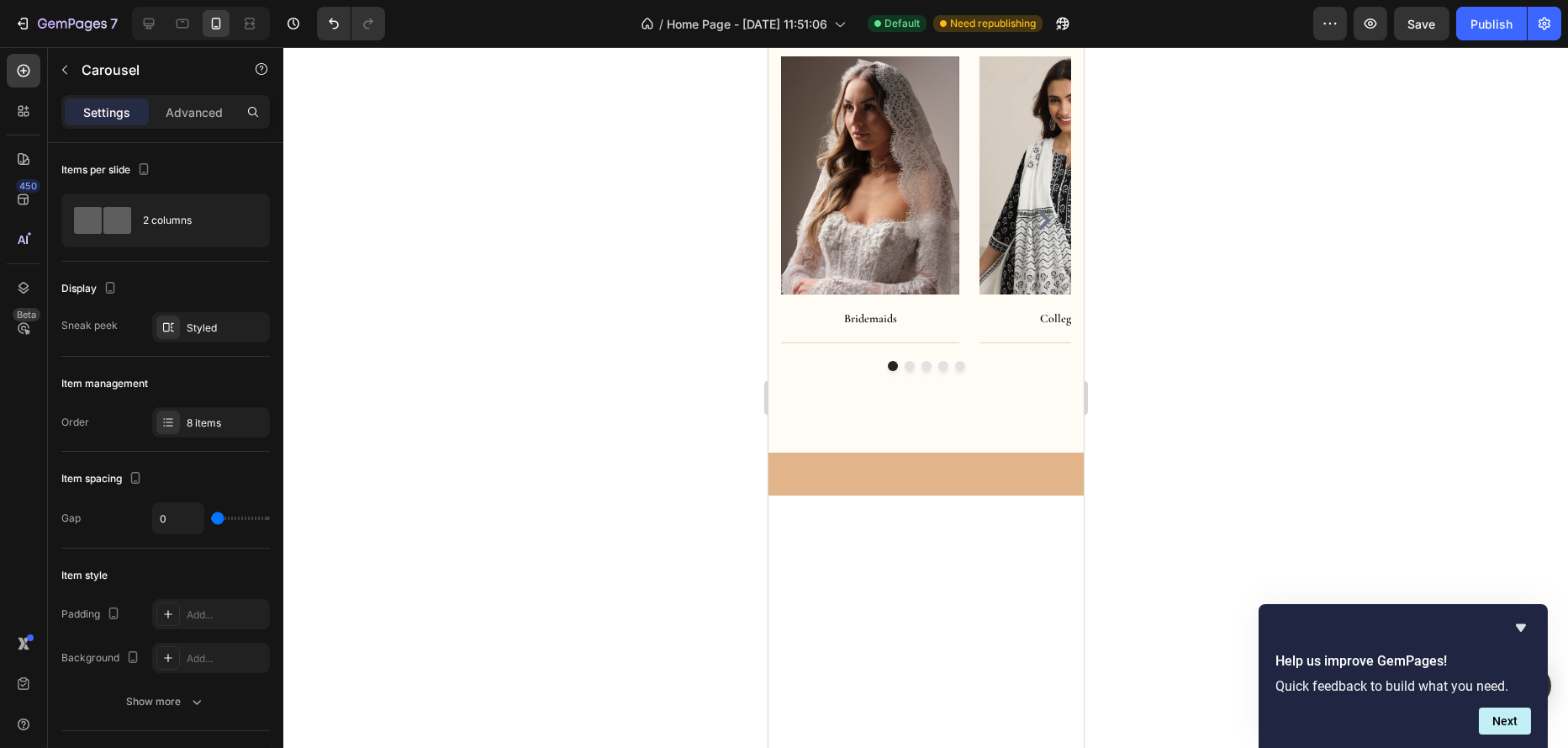
click at [1416, 27] on span "Save" at bounding box center [1422, 24] width 28 height 14
click at [1485, 18] on div "Publish" at bounding box center [1492, 24] width 42 height 18
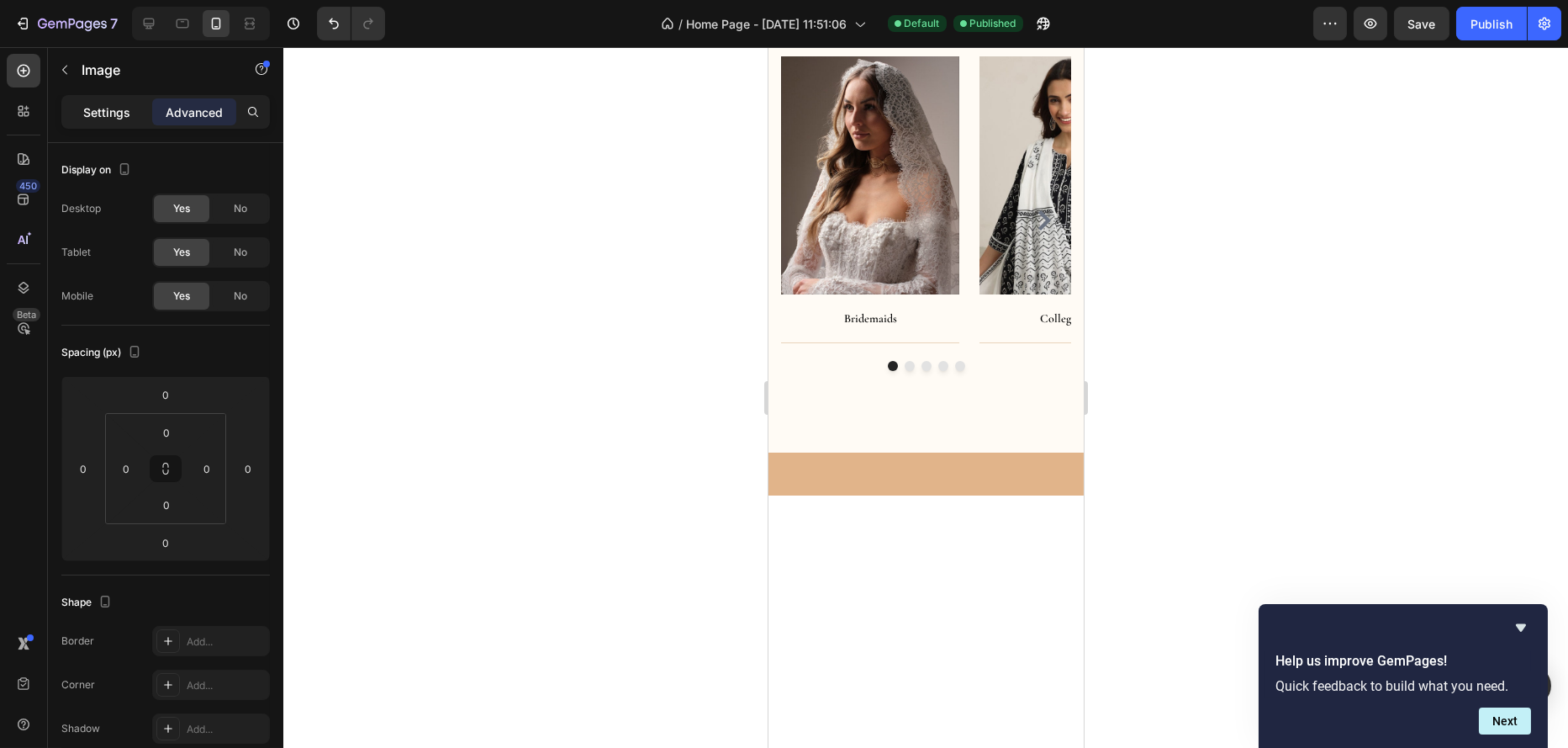
click at [104, 101] on div "Settings" at bounding box center [107, 112] width 84 height 27
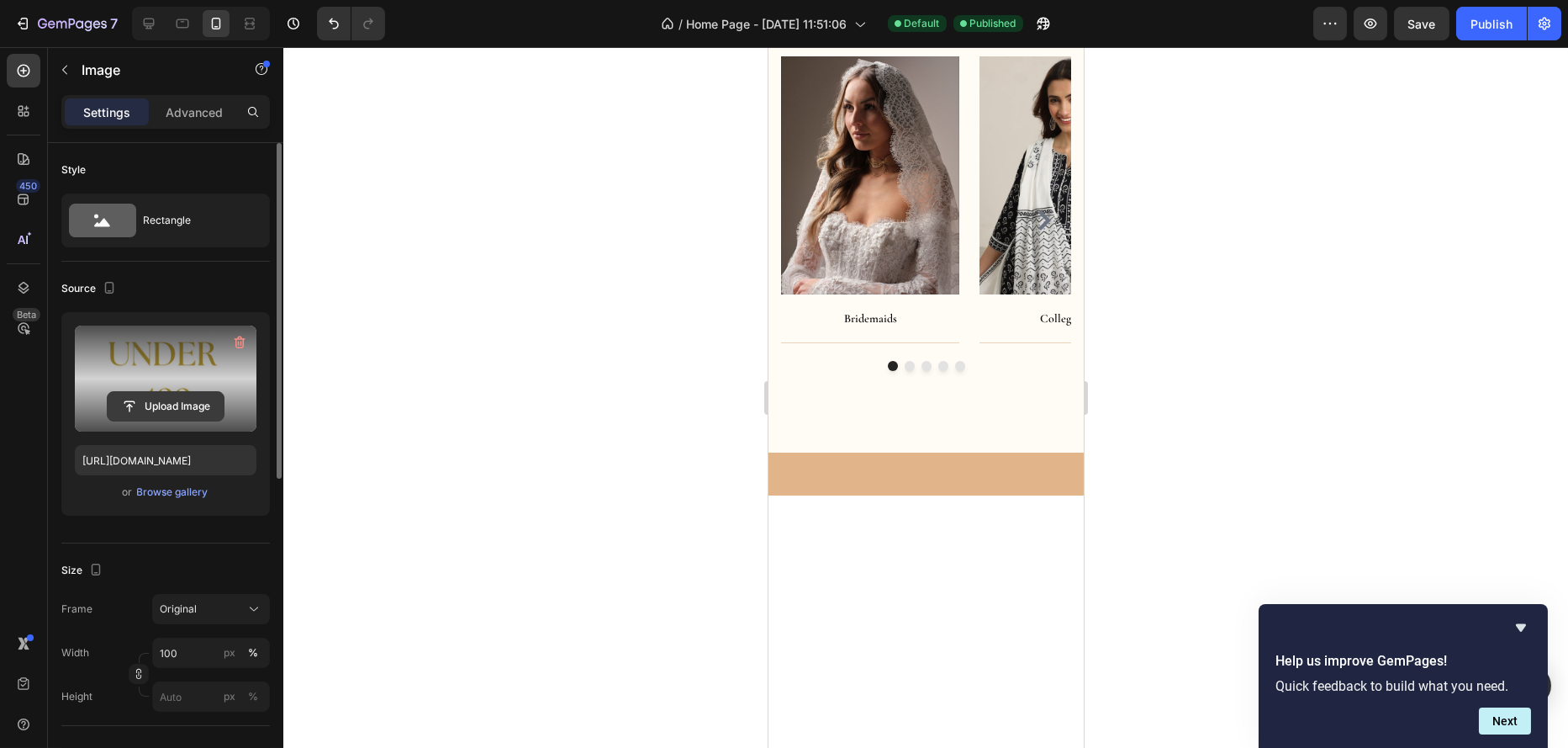
click at [171, 414] on input "file" at bounding box center [166, 406] width 116 height 29
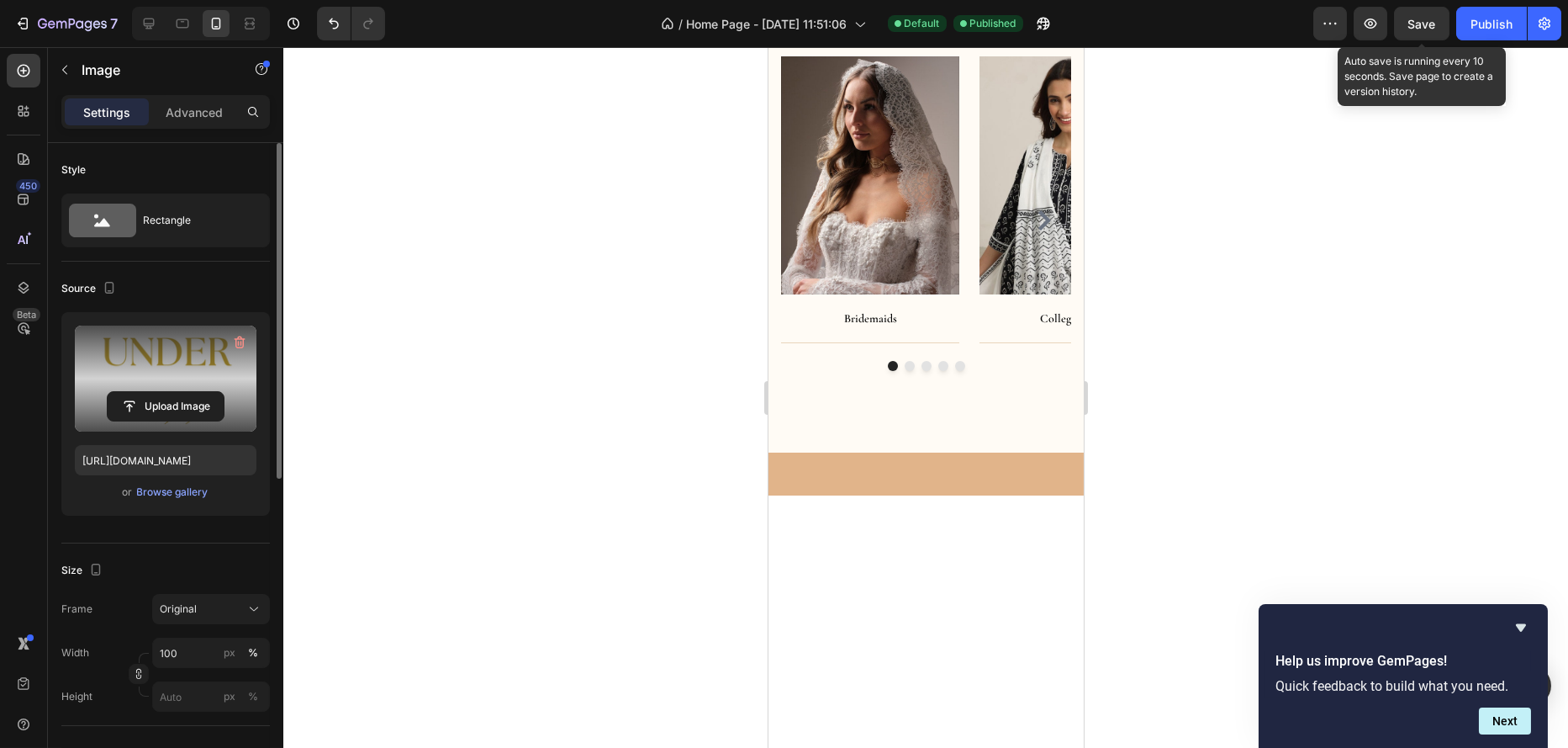
click at [1424, 18] on span "Save" at bounding box center [1422, 24] width 28 height 14
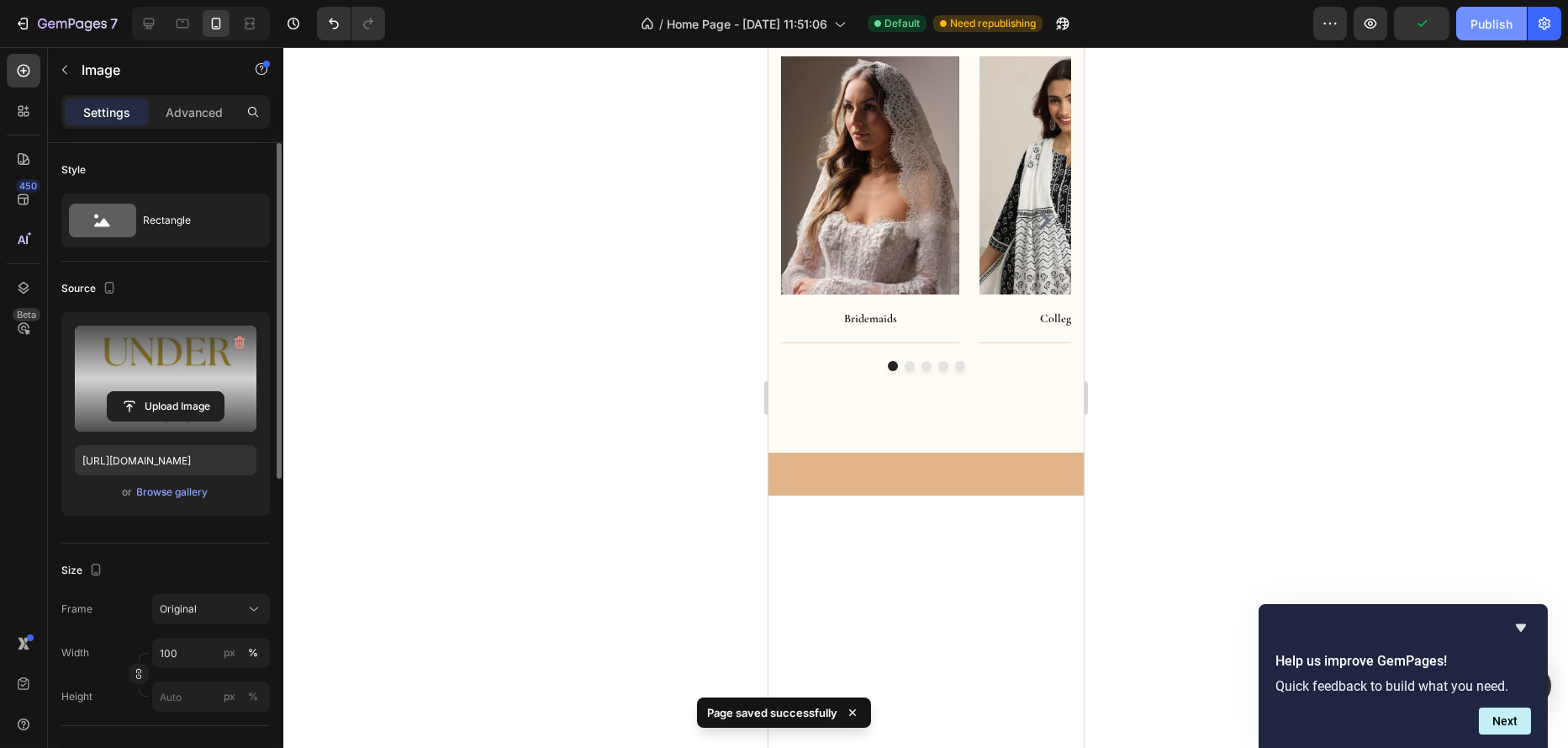
click at [1491, 25] on div "Publish" at bounding box center [1492, 24] width 42 height 18
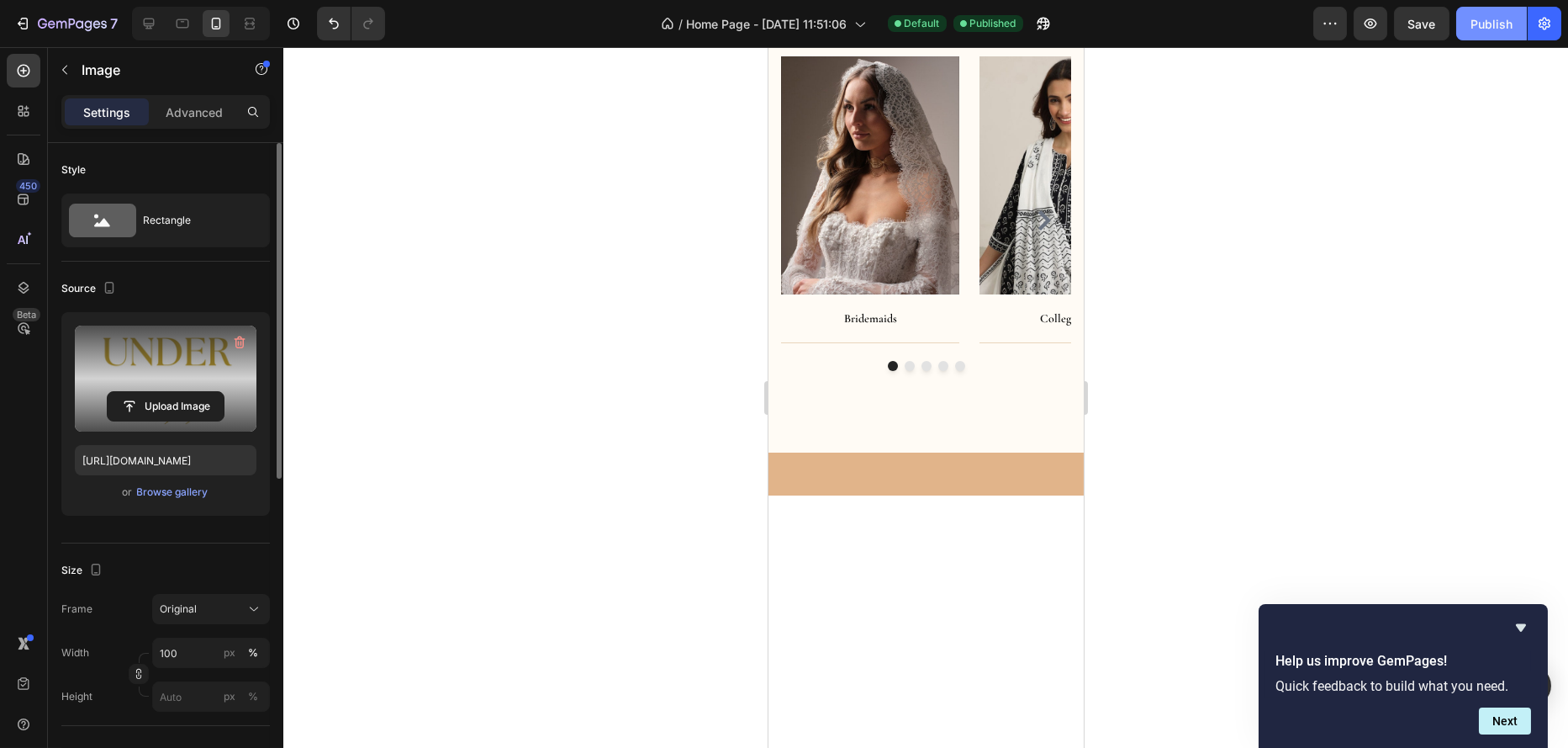
click at [1466, 22] on button "Publish" at bounding box center [1492, 23] width 71 height 33
click at [169, 405] on input "file" at bounding box center [166, 406] width 116 height 29
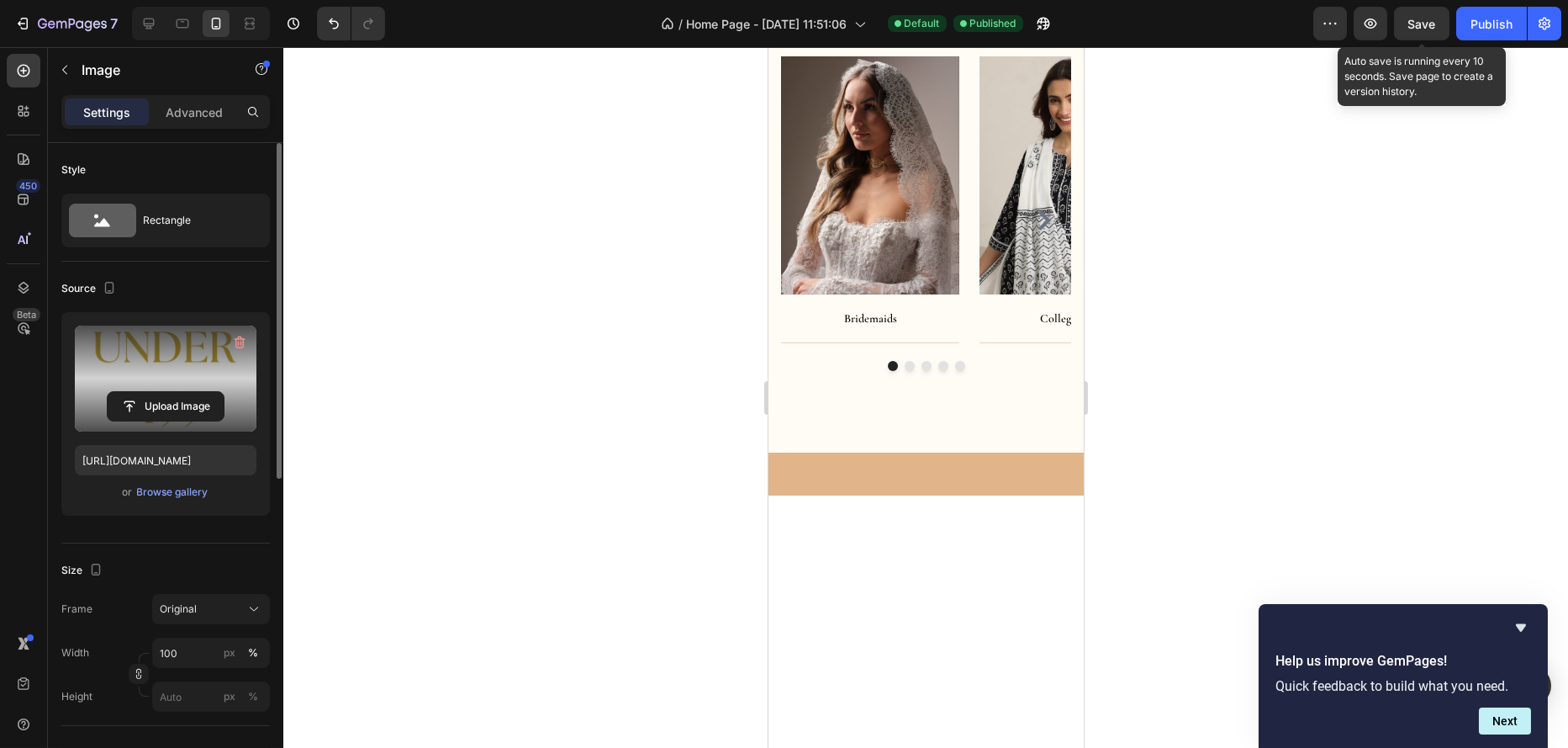
click at [1415, 28] on span "Save" at bounding box center [1422, 24] width 28 height 14
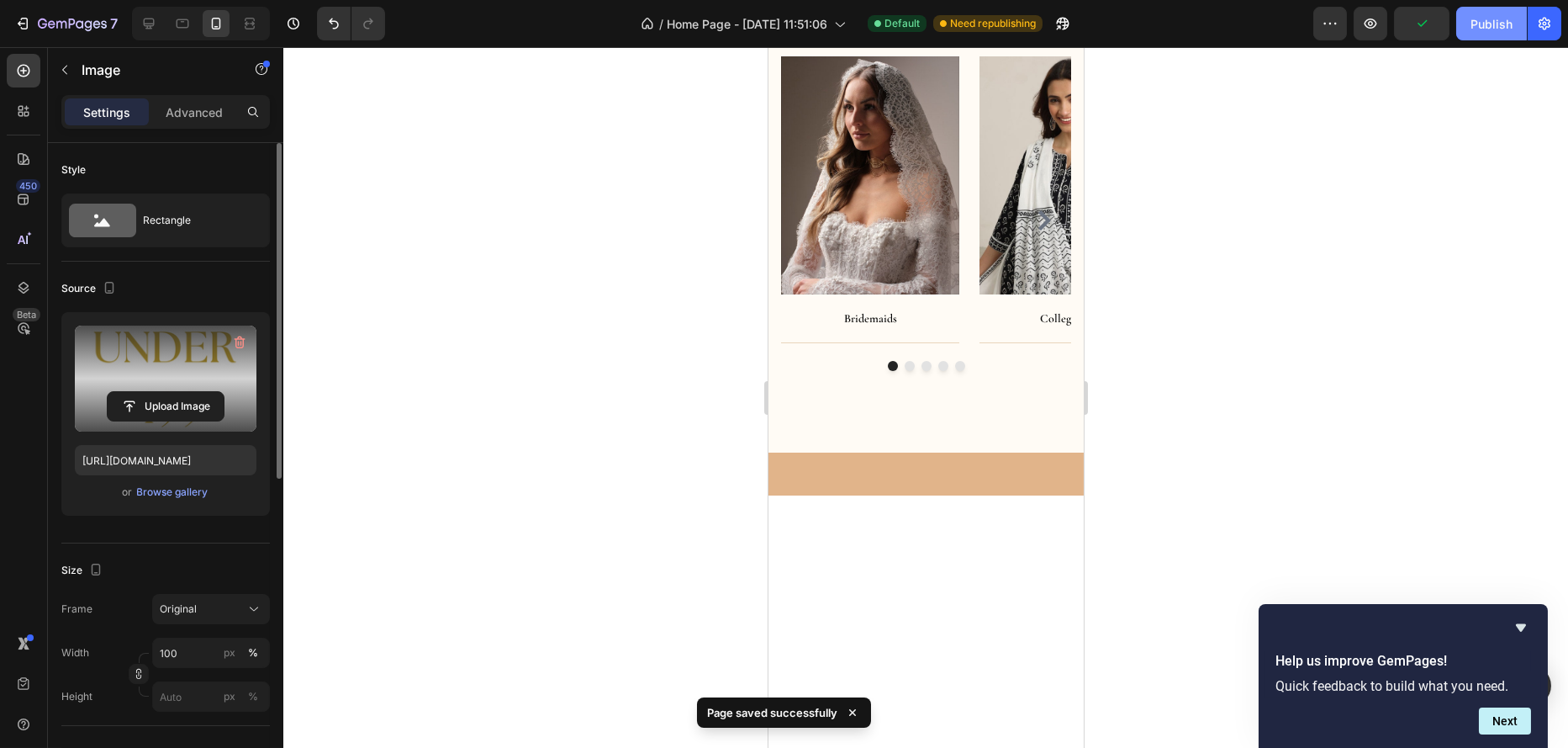
click at [1490, 21] on div "Publish" at bounding box center [1492, 24] width 42 height 18
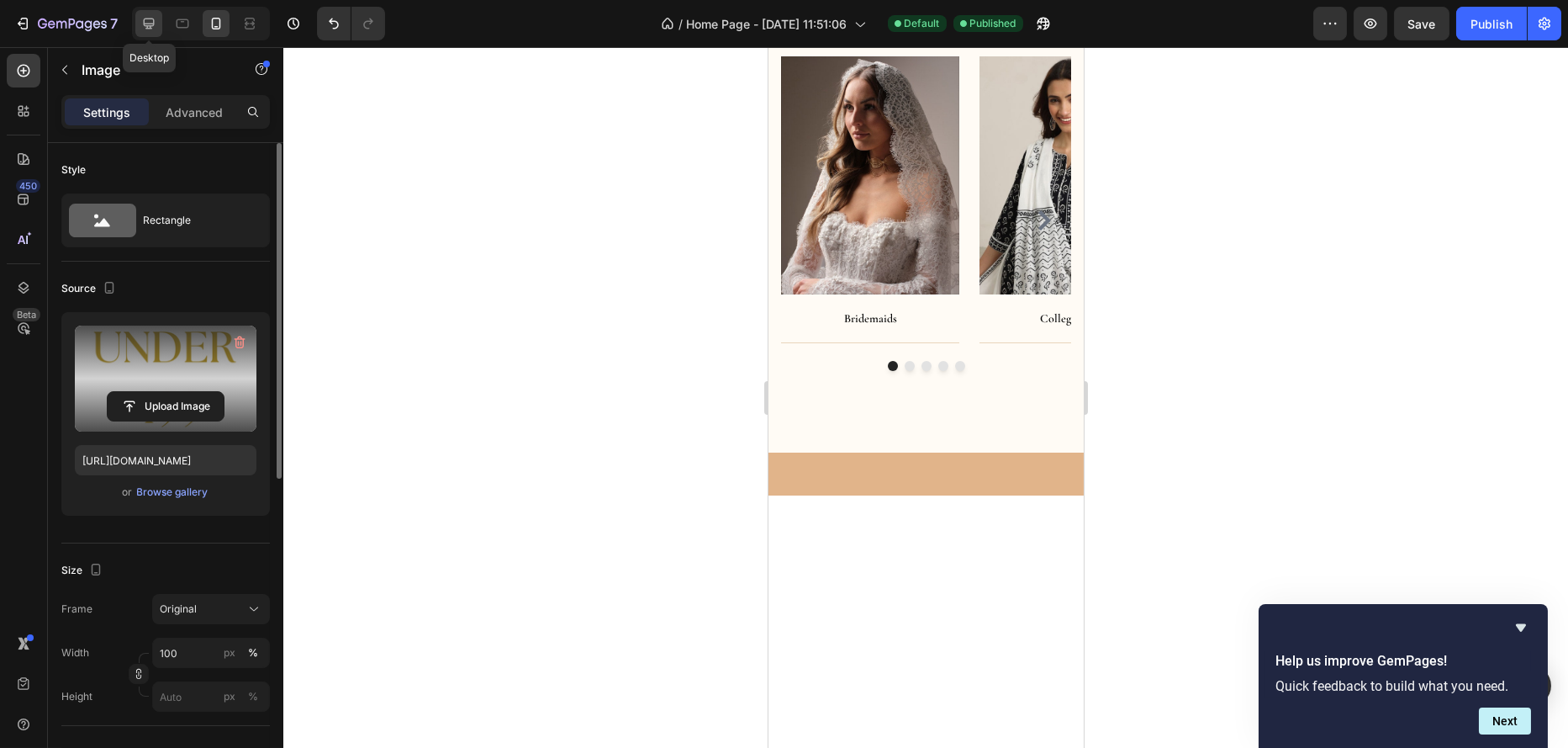
drag, startPoint x: 144, startPoint y: 22, endPoint x: 153, endPoint y: 28, distance: 10.8
click at [146, 24] on icon at bounding box center [149, 23] width 10 height 10
type input "[URL][DOMAIN_NAME]"
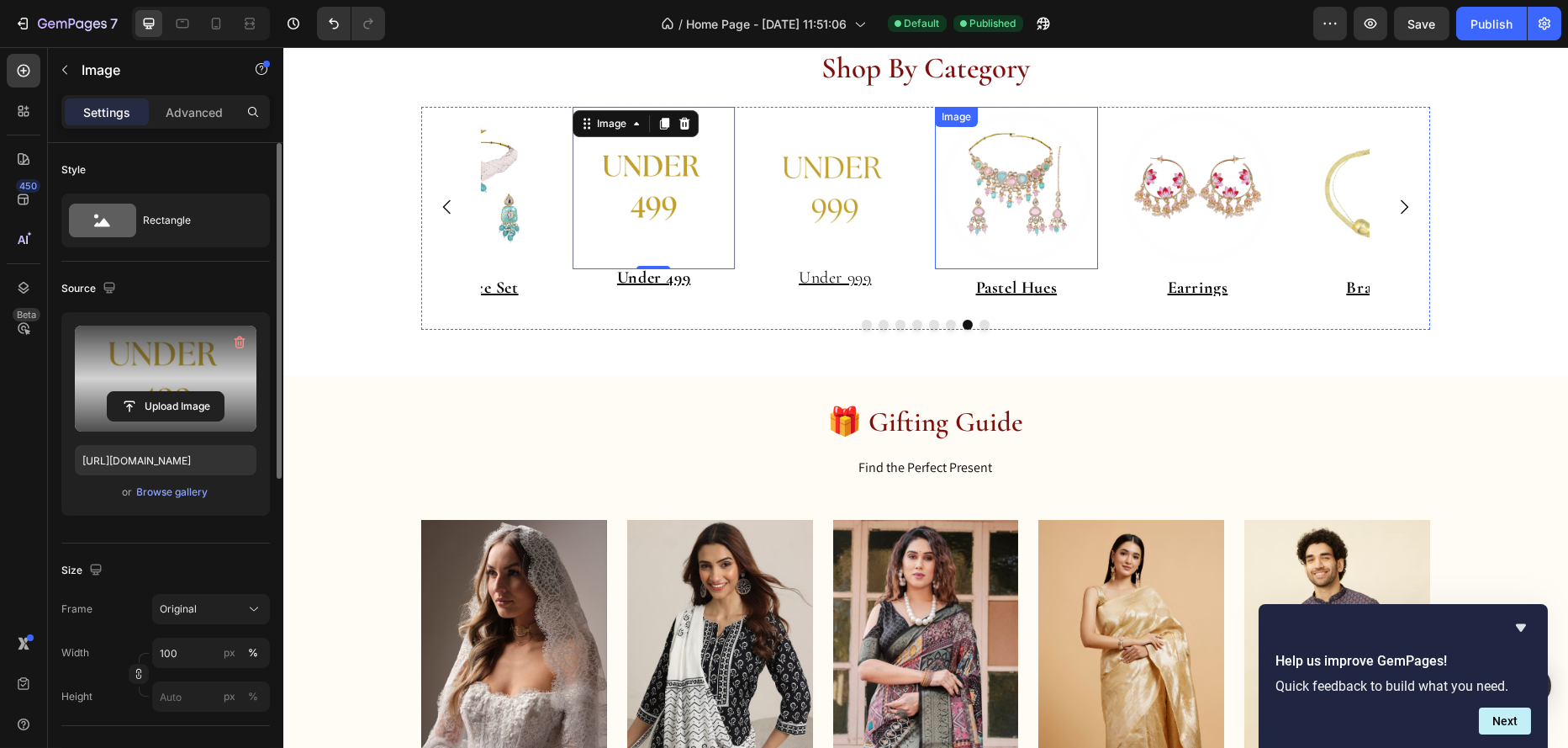
scroll to position [314, 0]
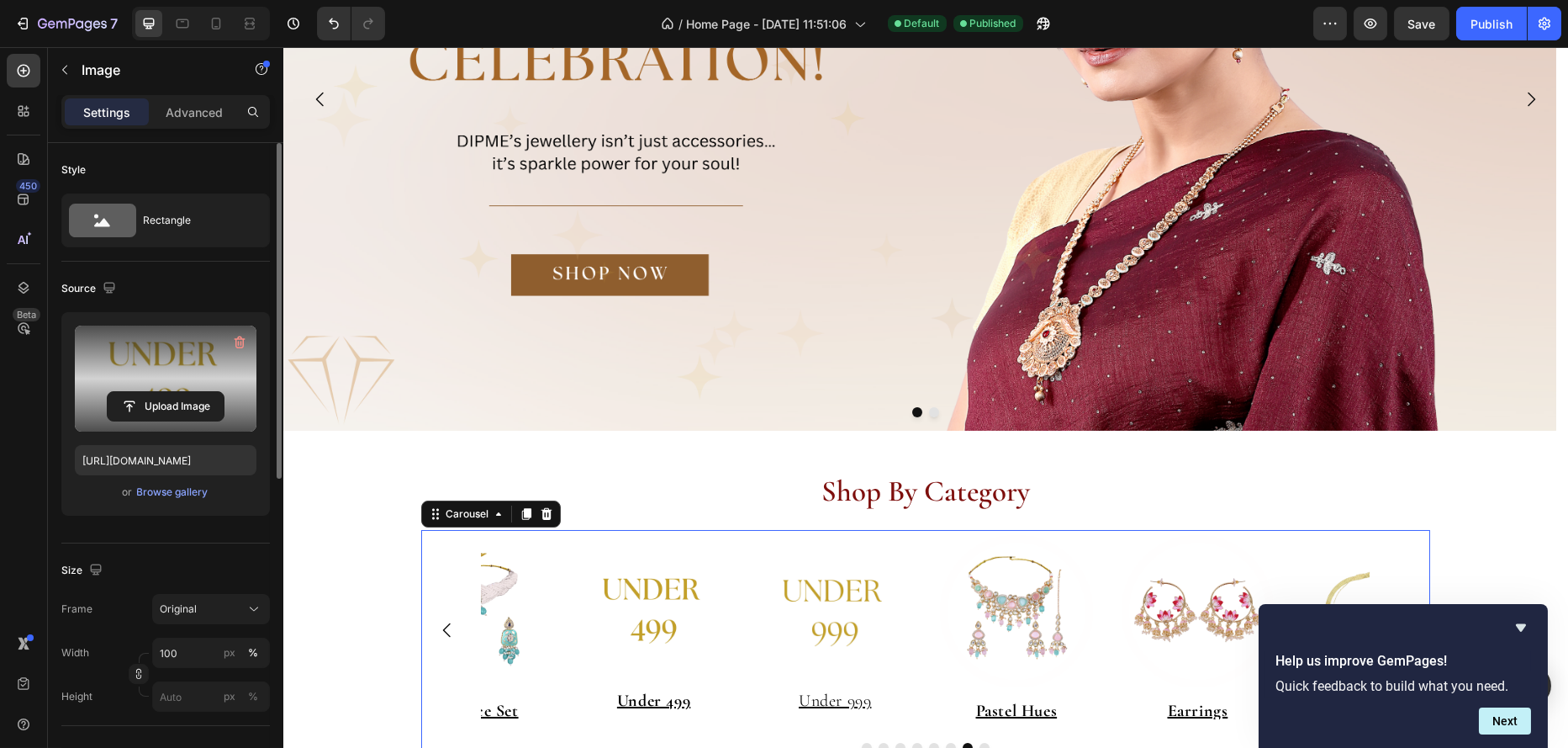
click at [437, 627] on icon "Carousel Back Arrow" at bounding box center [446, 630] width 20 height 20
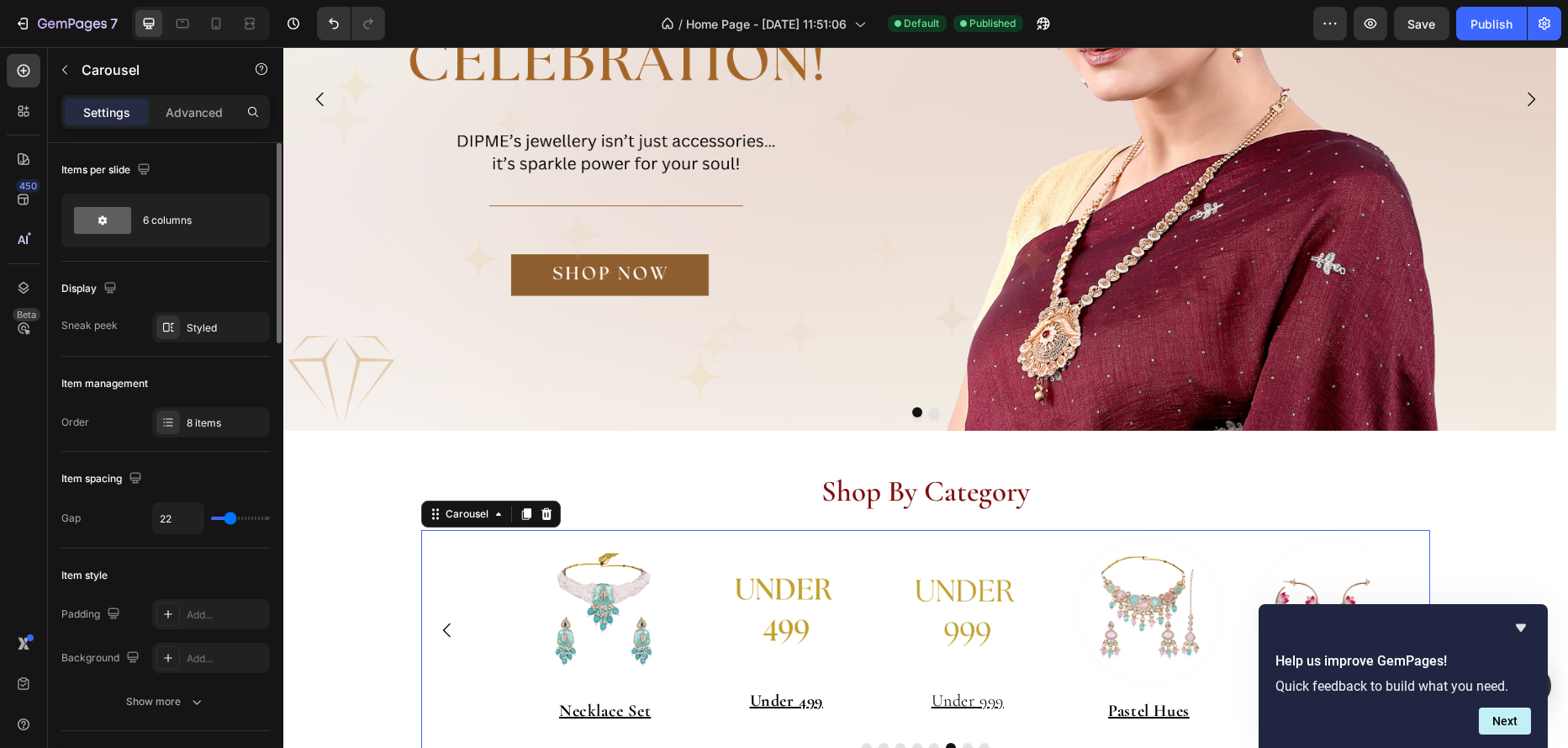
click at [437, 626] on icon "Carousel Back Arrow" at bounding box center [446, 630] width 20 height 20
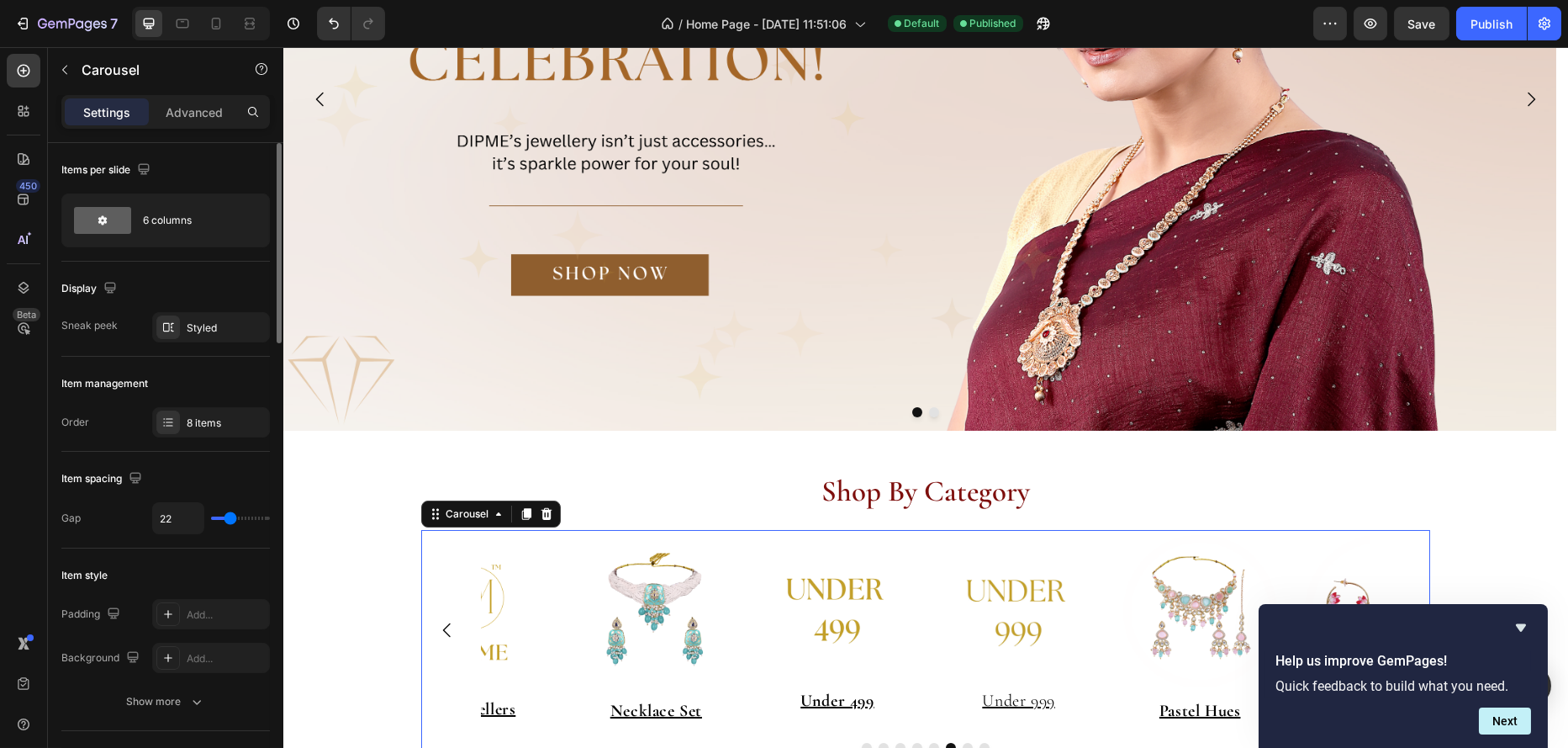
click at [437, 626] on icon "Carousel Back Arrow" at bounding box center [446, 630] width 20 height 20
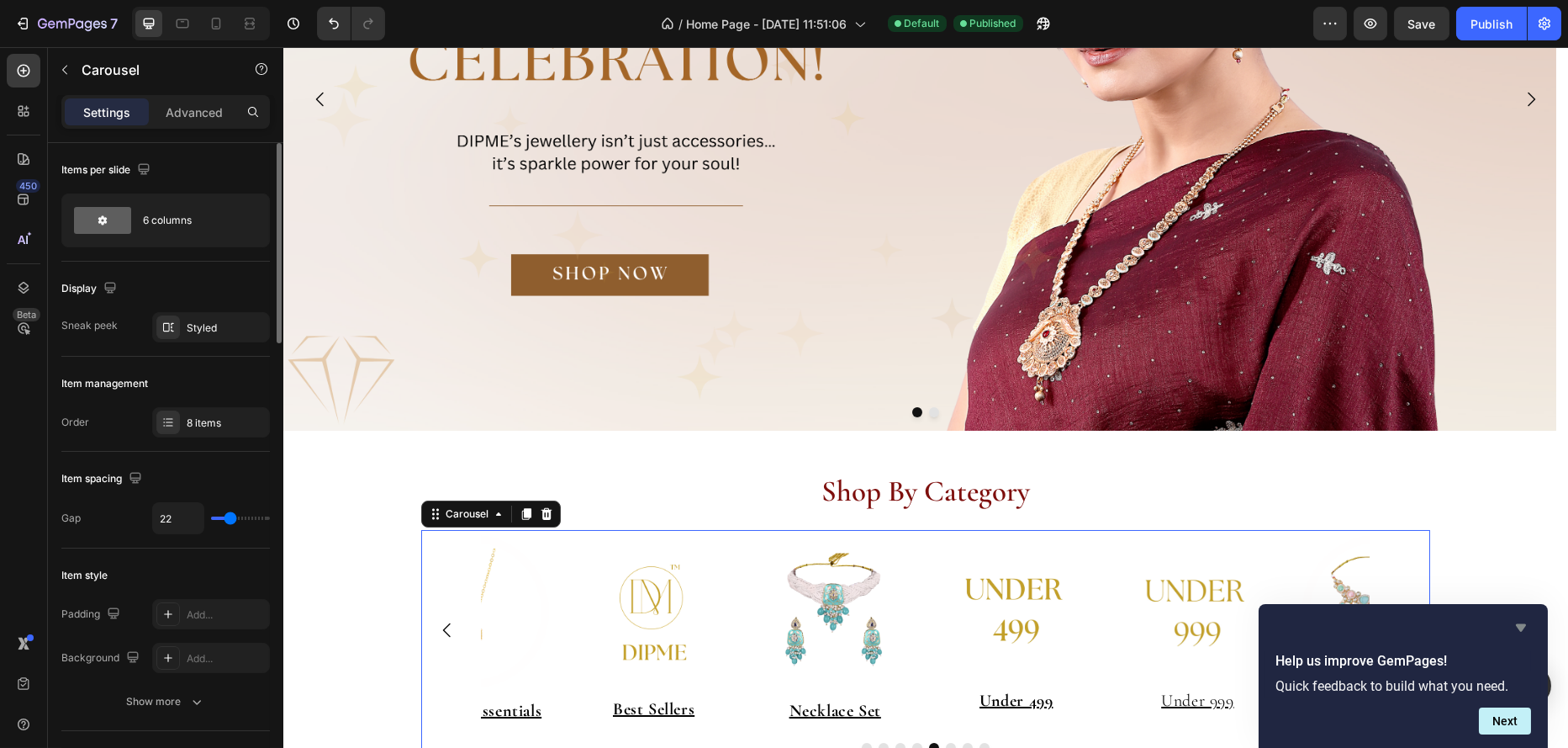
click at [1514, 626] on icon "Hide survey" at bounding box center [1520, 627] width 20 height 20
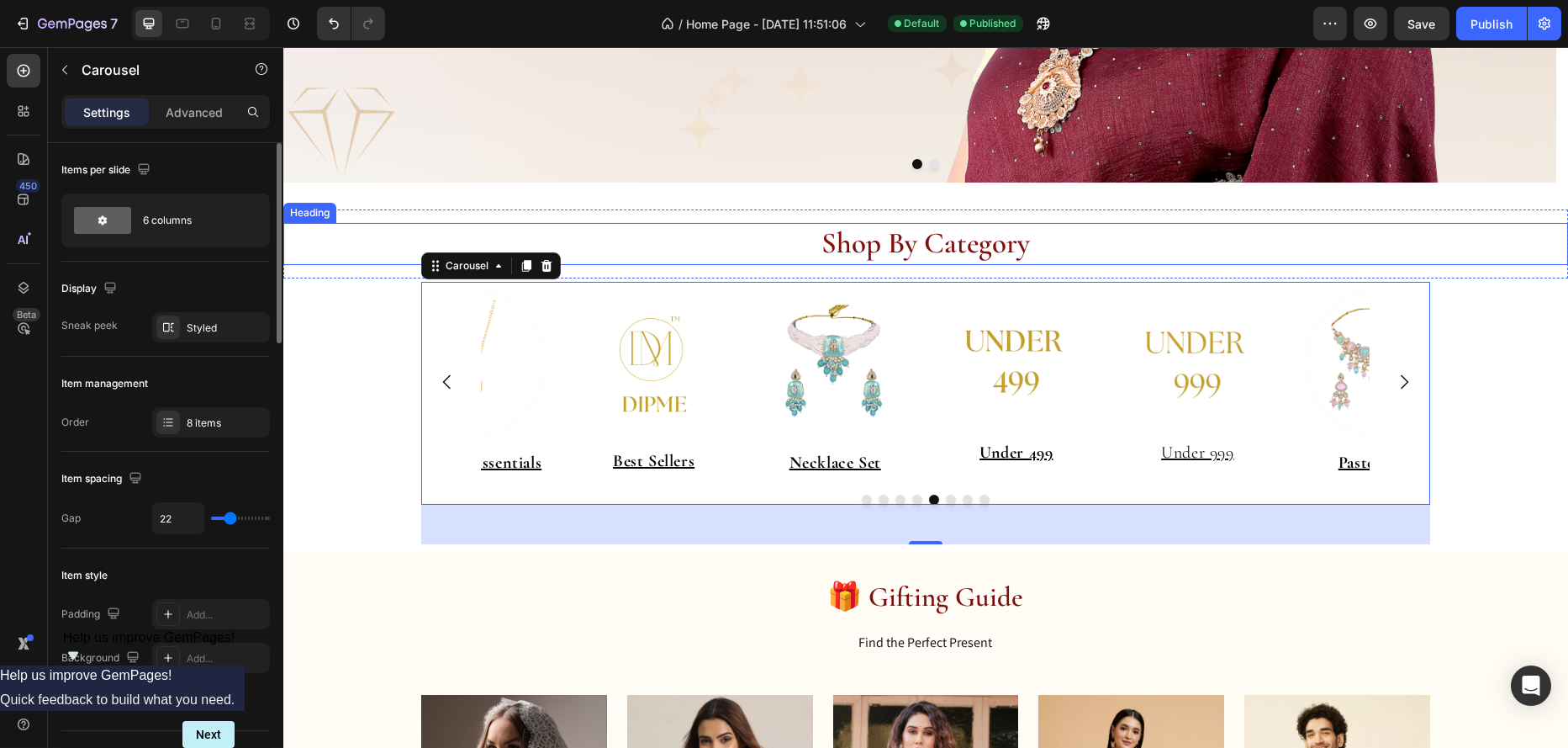
scroll to position [566, 0]
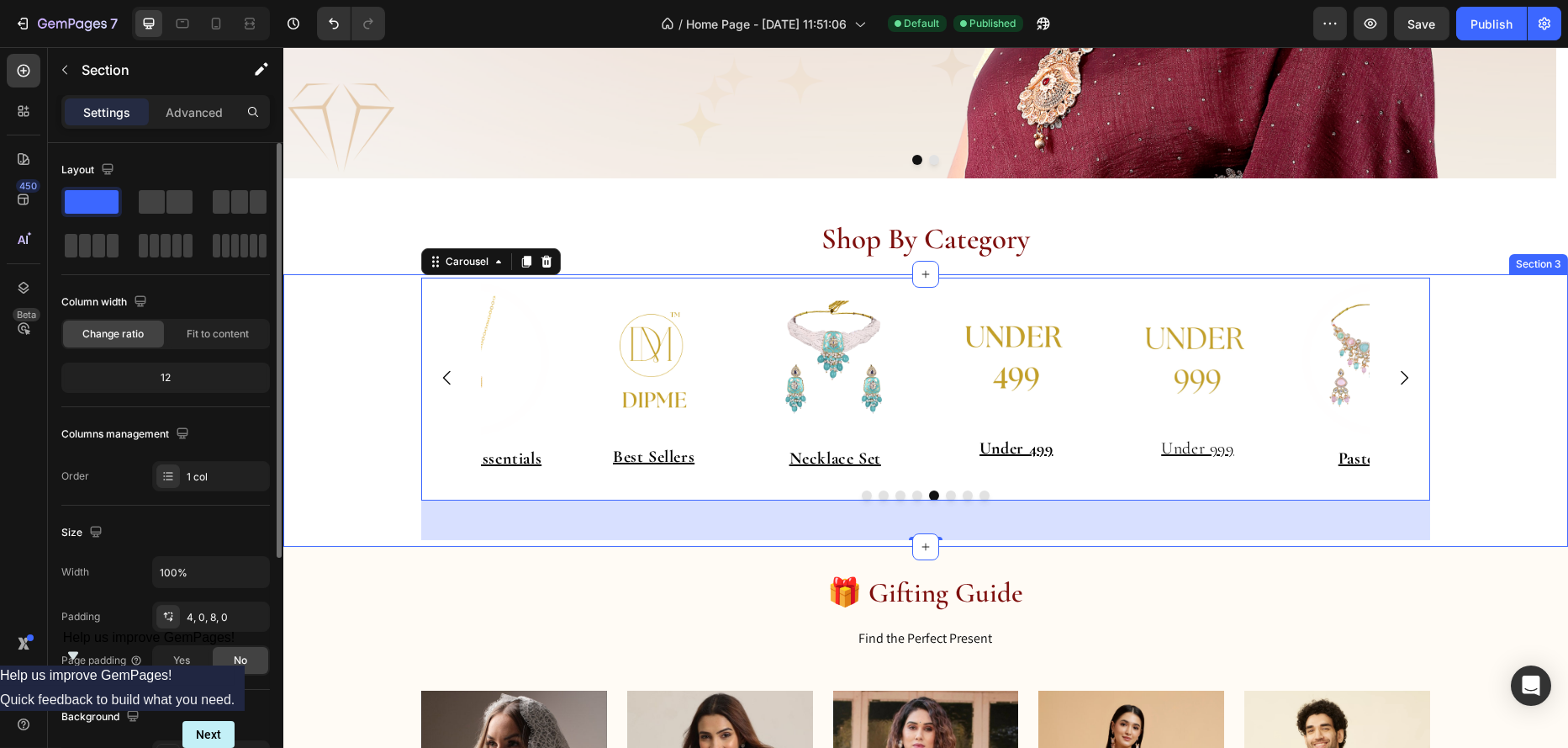
click at [1532, 301] on div "Image ⁠⁠⁠⁠⁠⁠⁠ Pastel Hues Heading Image Earrings Heading Image Bracelets Headin…" at bounding box center [924, 409] width 1285 height 263
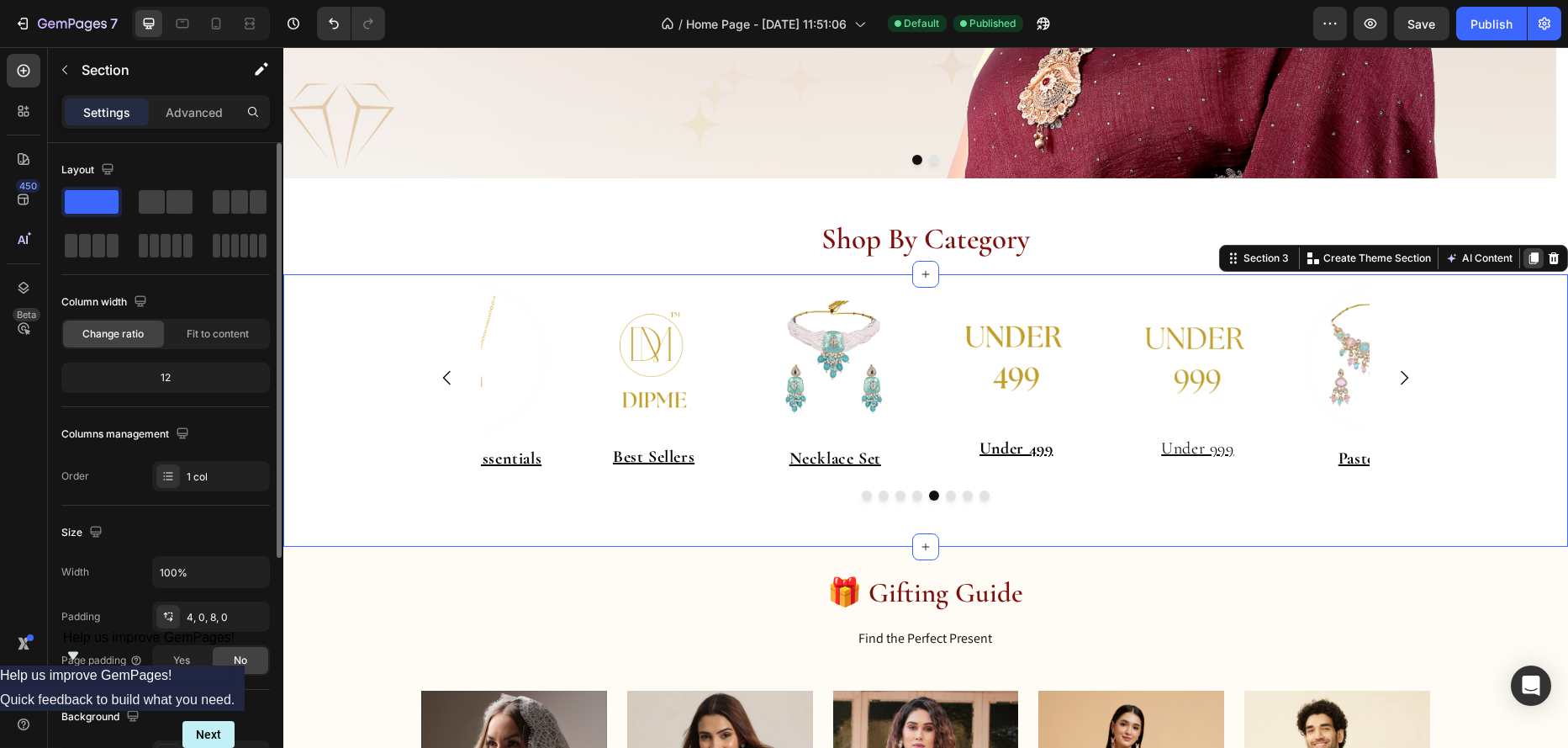
click at [1529, 256] on icon at bounding box center [1534, 259] width 10 height 11
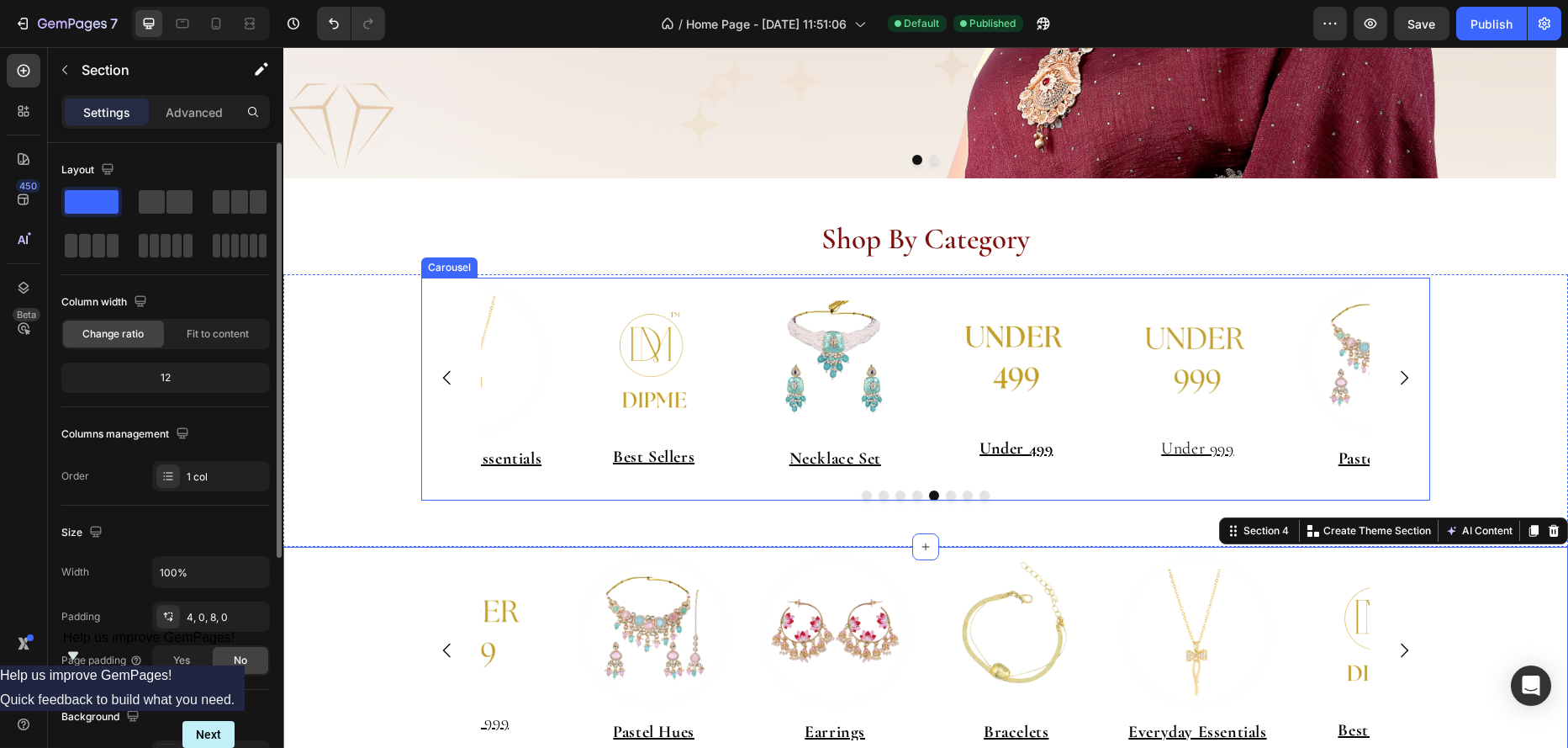
click at [861, 497] on button "Dot" at bounding box center [866, 495] width 10 height 10
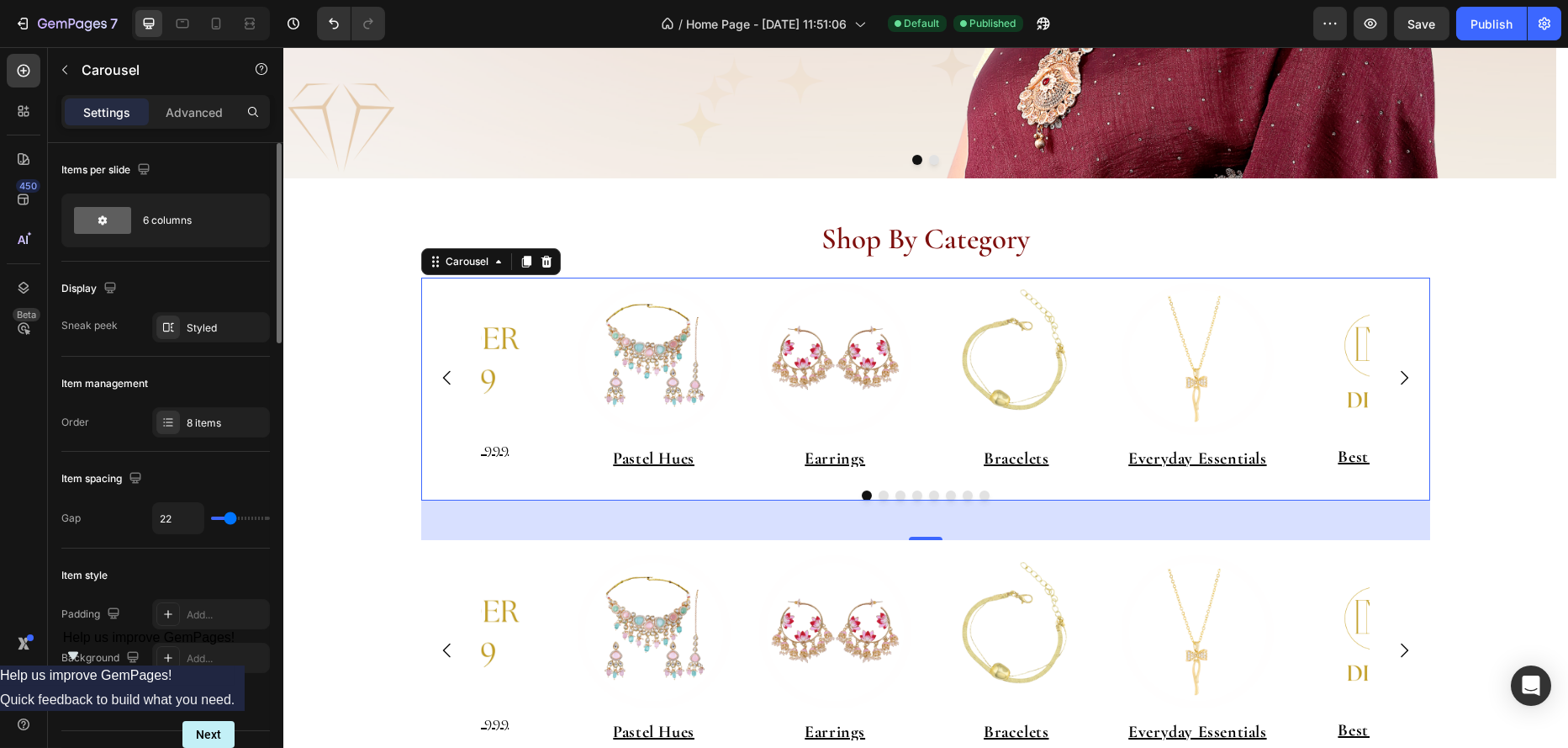
click at [861, 497] on button "Dot" at bounding box center [866, 495] width 10 height 10
click at [877, 499] on div "Image ⁠⁠⁠⁠⁠⁠⁠ Pastel Hues Heading Image Earrings Heading Image Bracelets Headin…" at bounding box center [925, 389] width 1009 height 224
click at [877, 490] on button "Dot" at bounding box center [882, 495] width 10 height 10
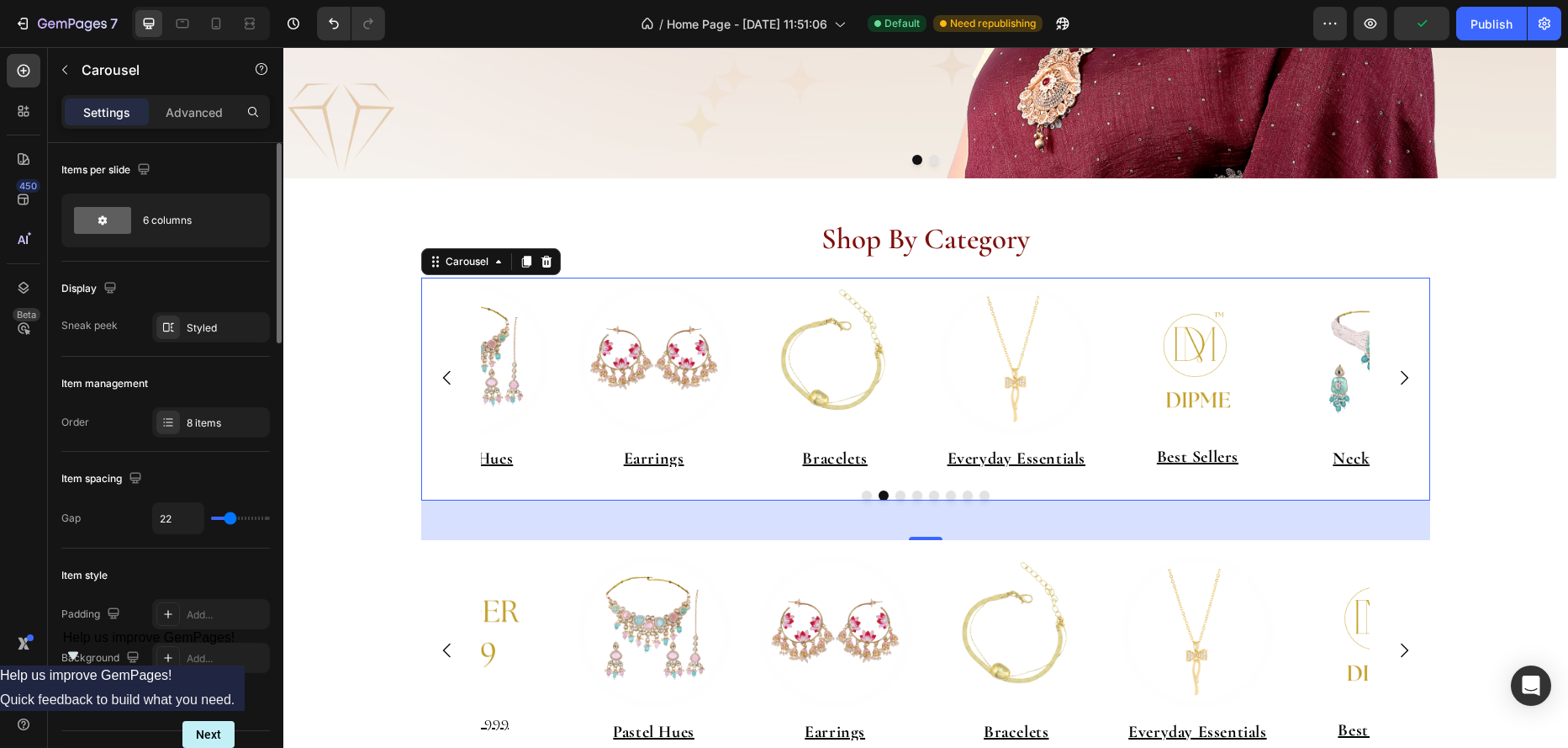
click at [861, 495] on button "Dot" at bounding box center [866, 495] width 10 height 10
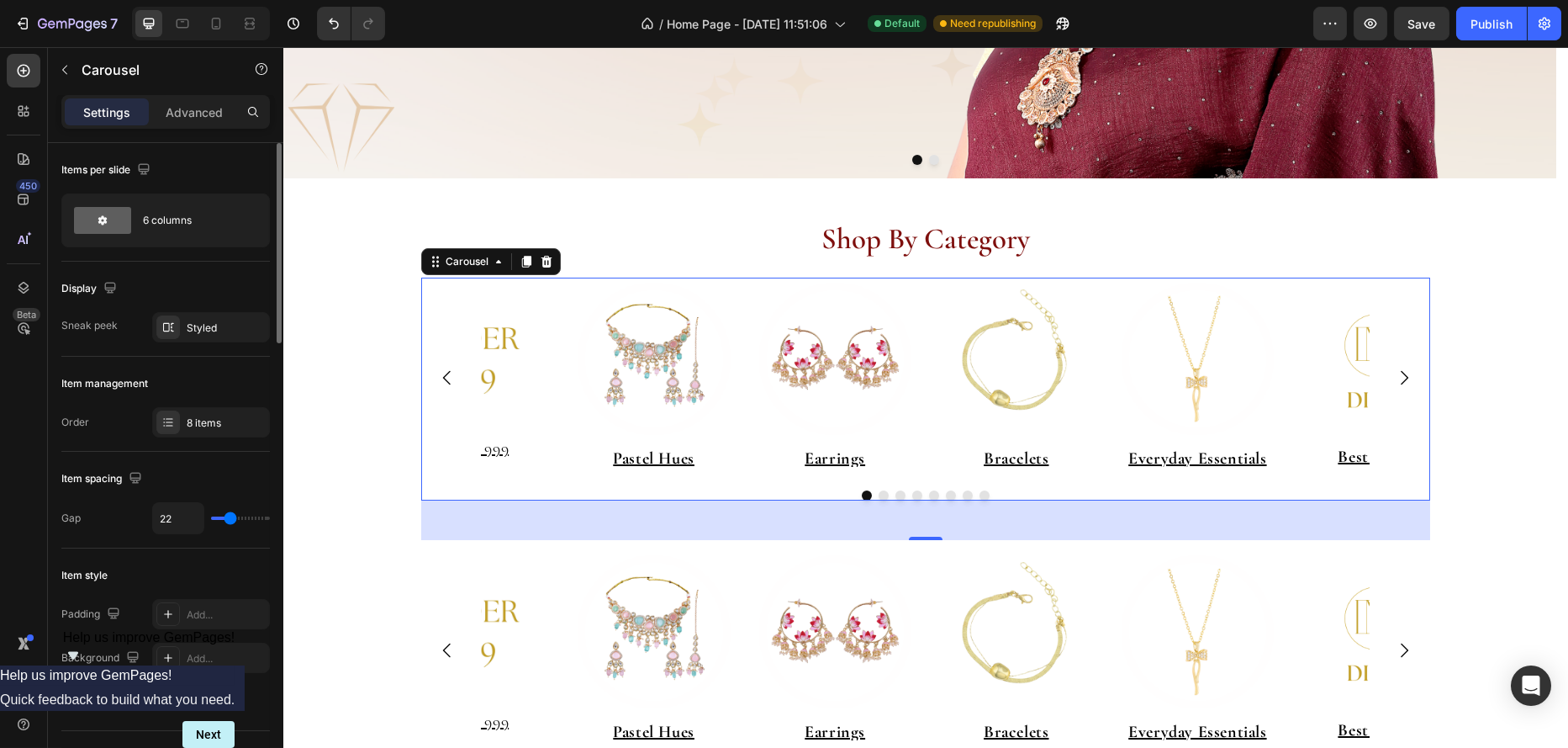
click at [861, 494] on button "Dot" at bounding box center [866, 495] width 10 height 10
click at [665, 291] on div "Image" at bounding box center [653, 359] width 163 height 163
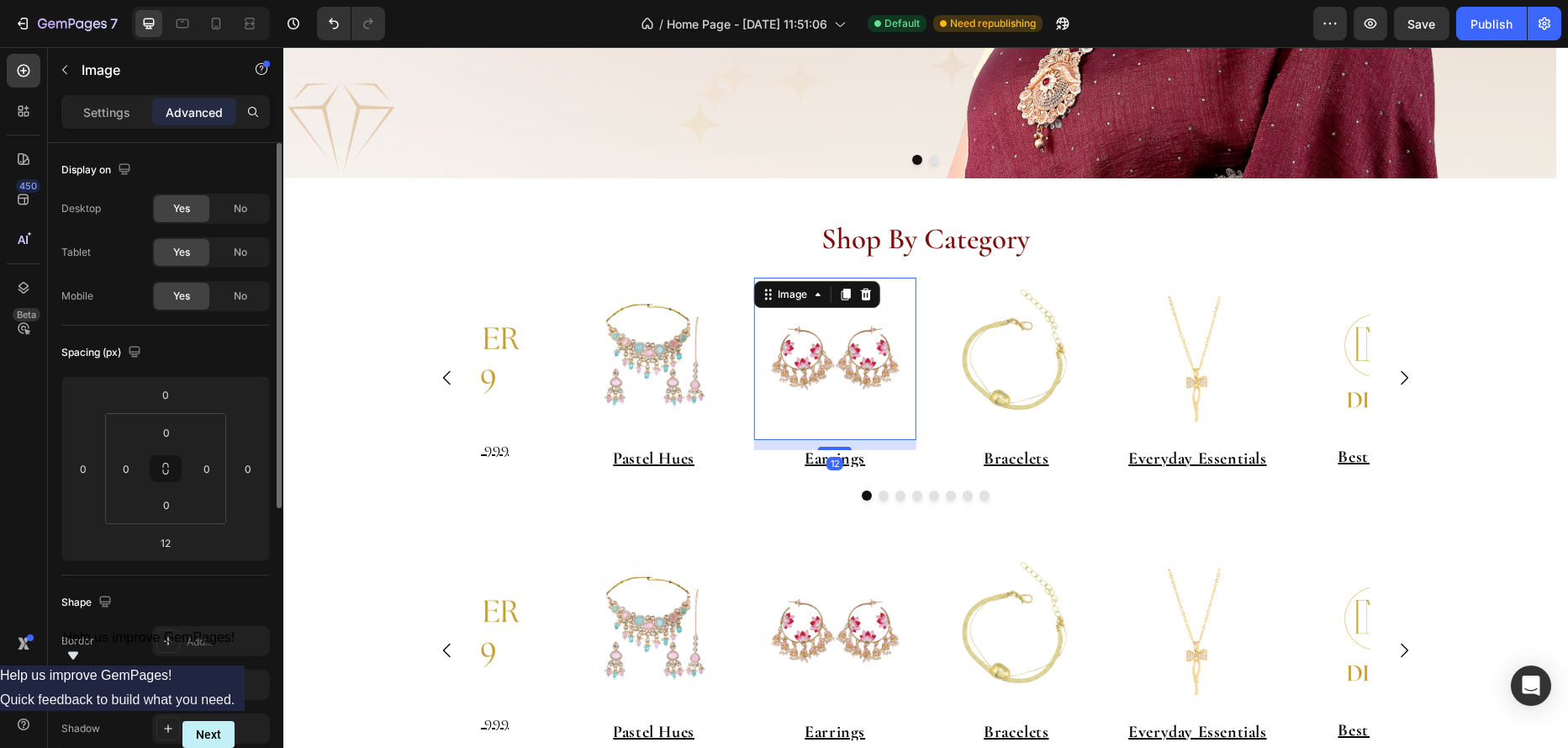
click at [819, 308] on img at bounding box center [834, 359] width 163 height 163
click at [668, 314] on img at bounding box center [653, 359] width 163 height 163
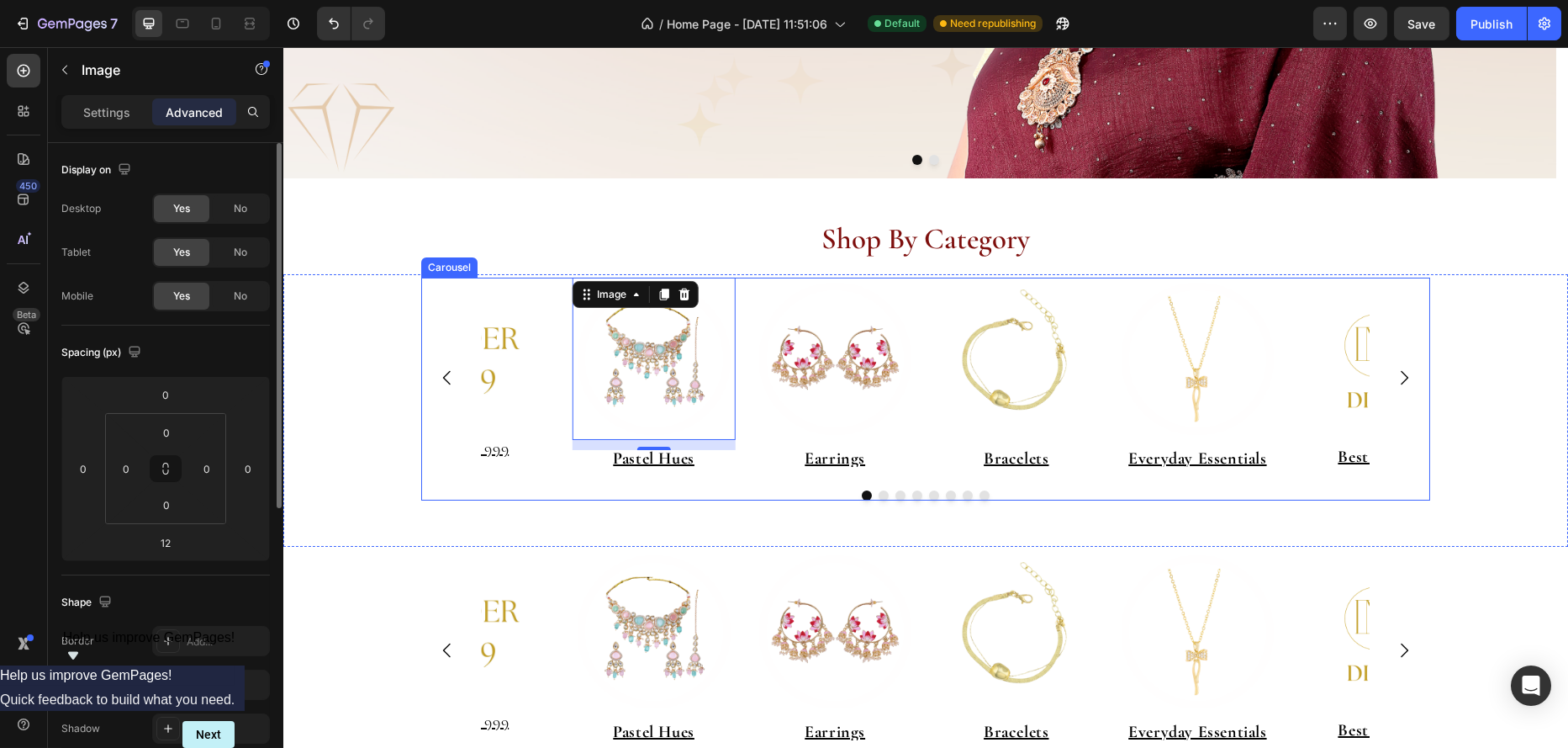
click at [878, 499] on div "Image 12 ⁠⁠⁠⁠⁠⁠⁠ Pastel Hues Heading Image Earrings Heading Image Bracelets Hea…" at bounding box center [925, 389] width 1009 height 224
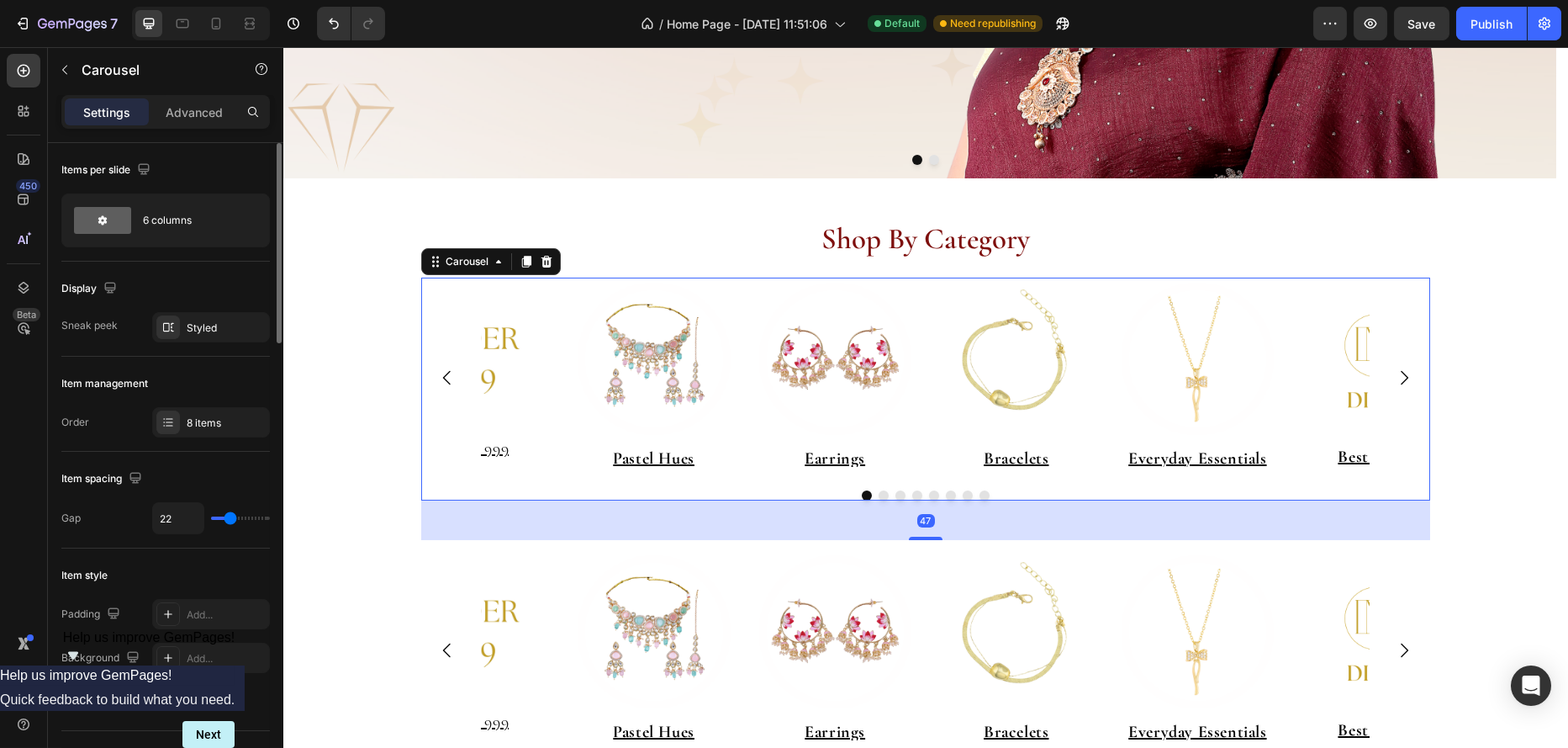
click at [877, 495] on button "Dot" at bounding box center [882, 495] width 10 height 10
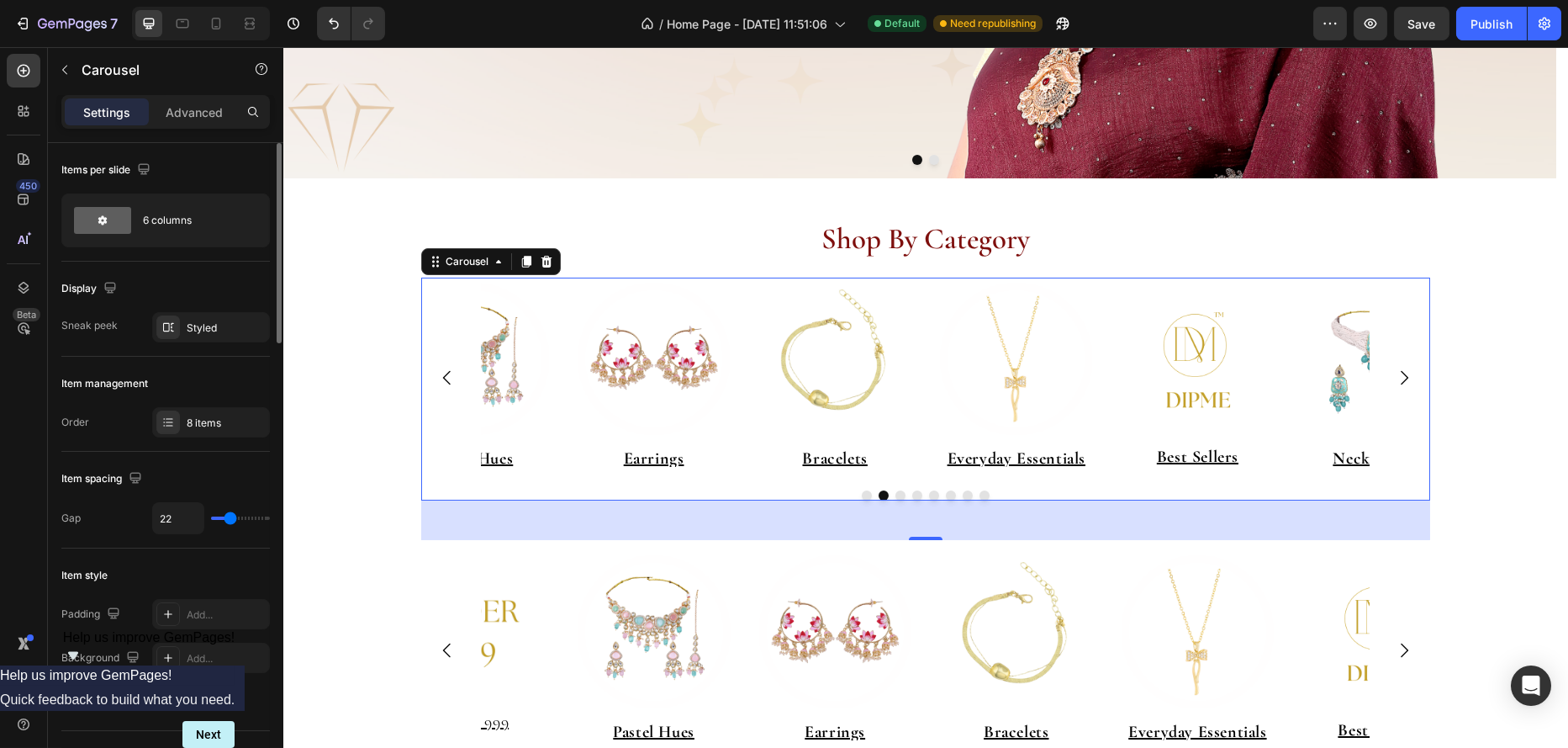
click at [865, 495] on div at bounding box center [925, 495] width 1009 height 10
click at [862, 496] on button "Dot" at bounding box center [866, 495] width 10 height 10
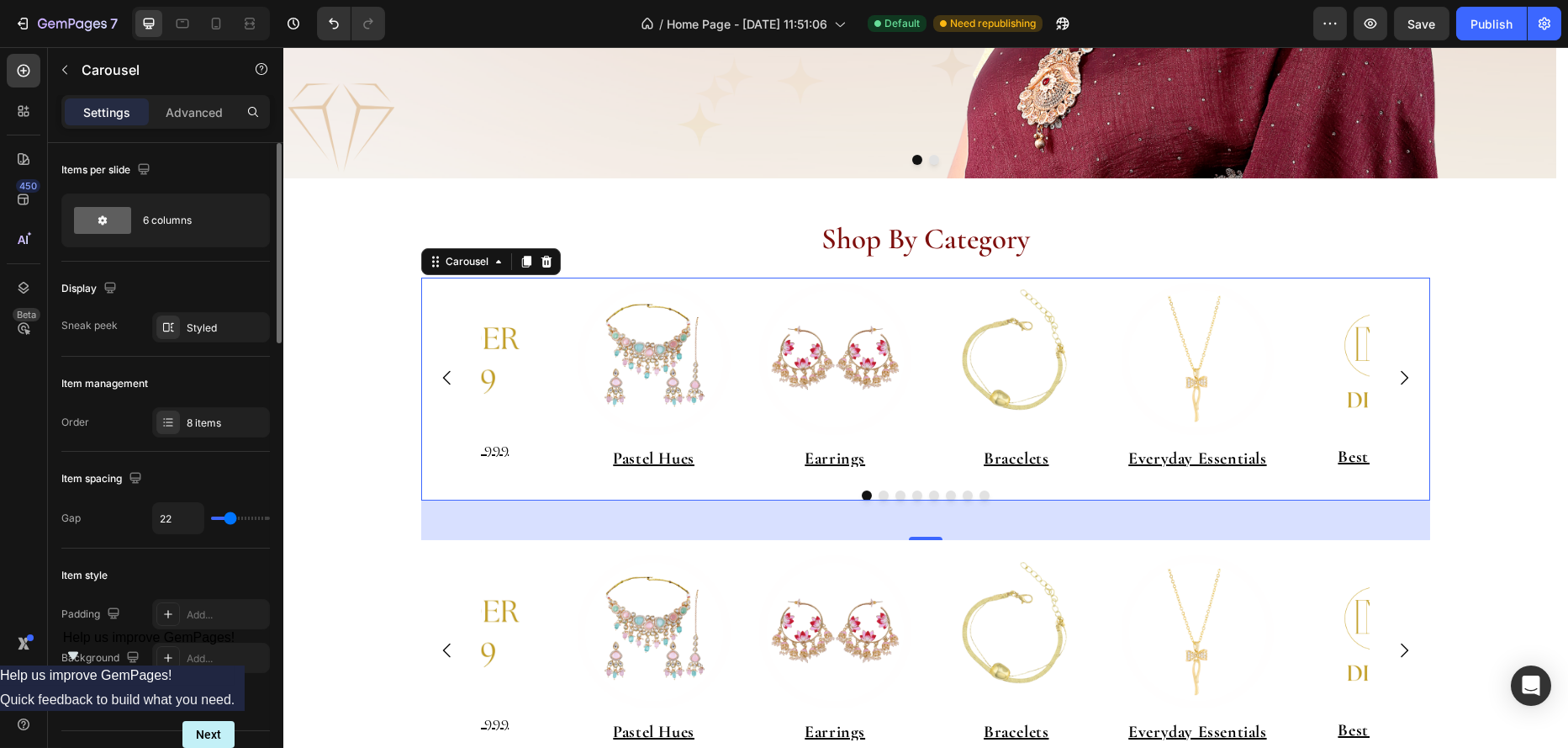
click at [877, 497] on button "Dot" at bounding box center [882, 495] width 10 height 10
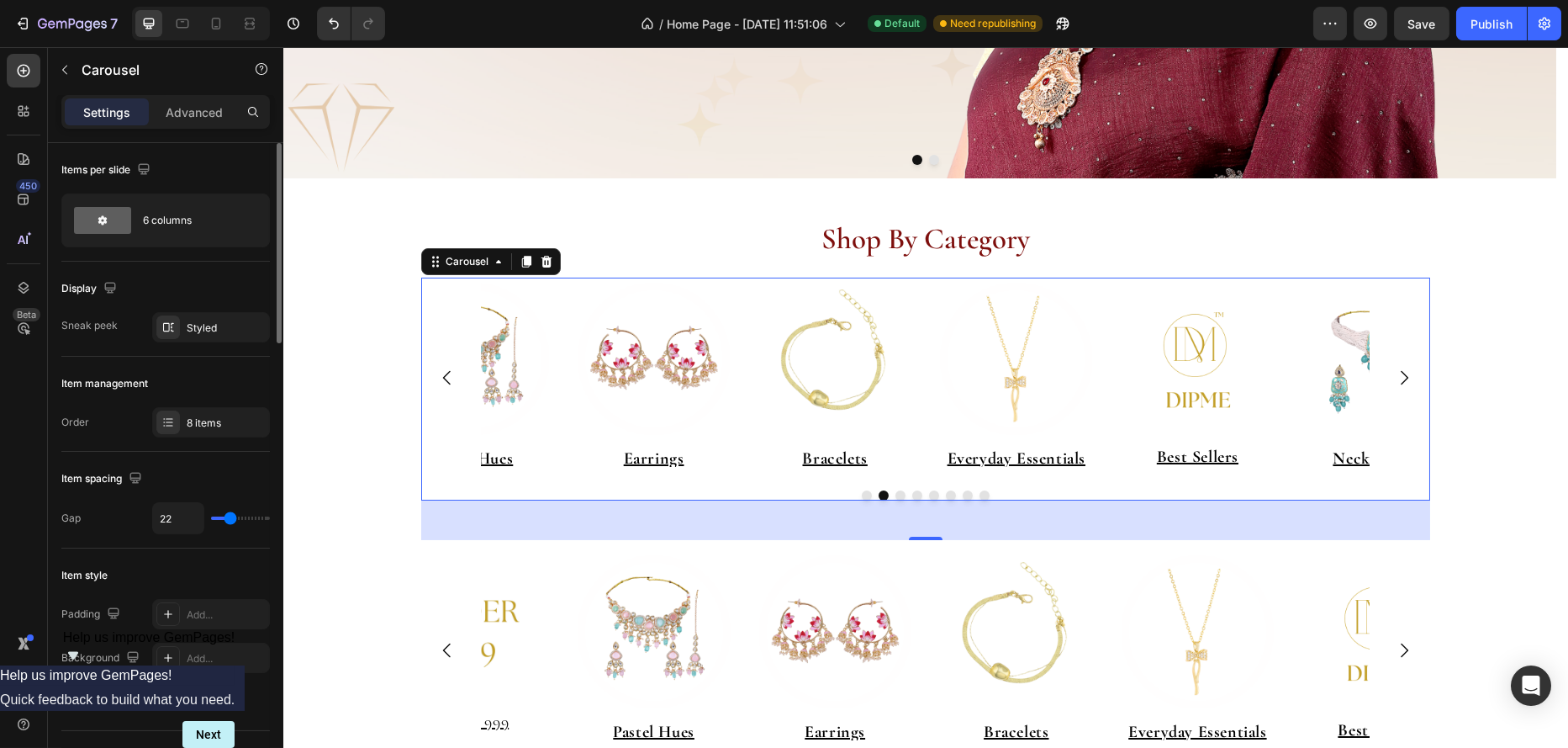
click at [862, 496] on button "Dot" at bounding box center [866, 495] width 10 height 10
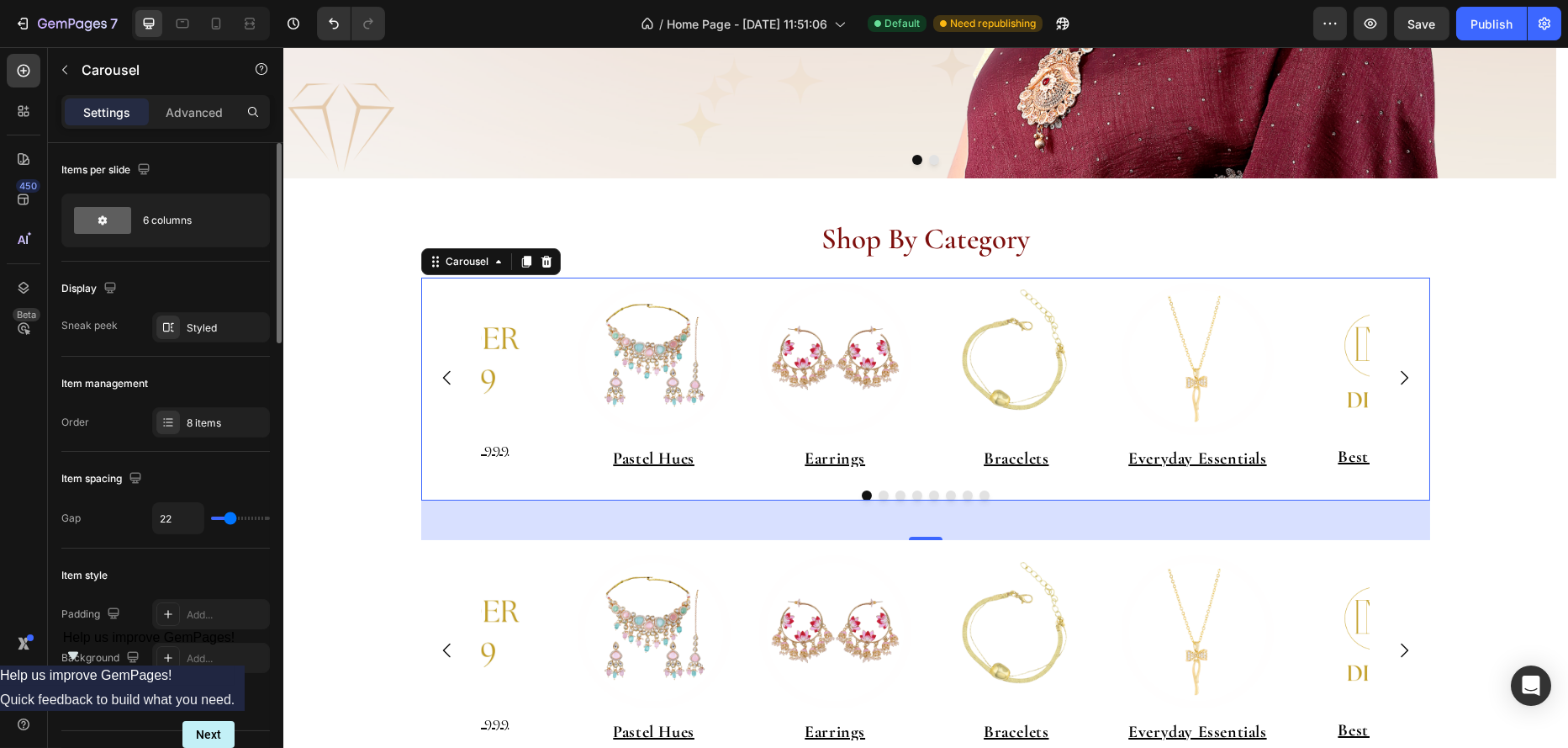
click at [895, 495] on button "Dot" at bounding box center [899, 495] width 10 height 10
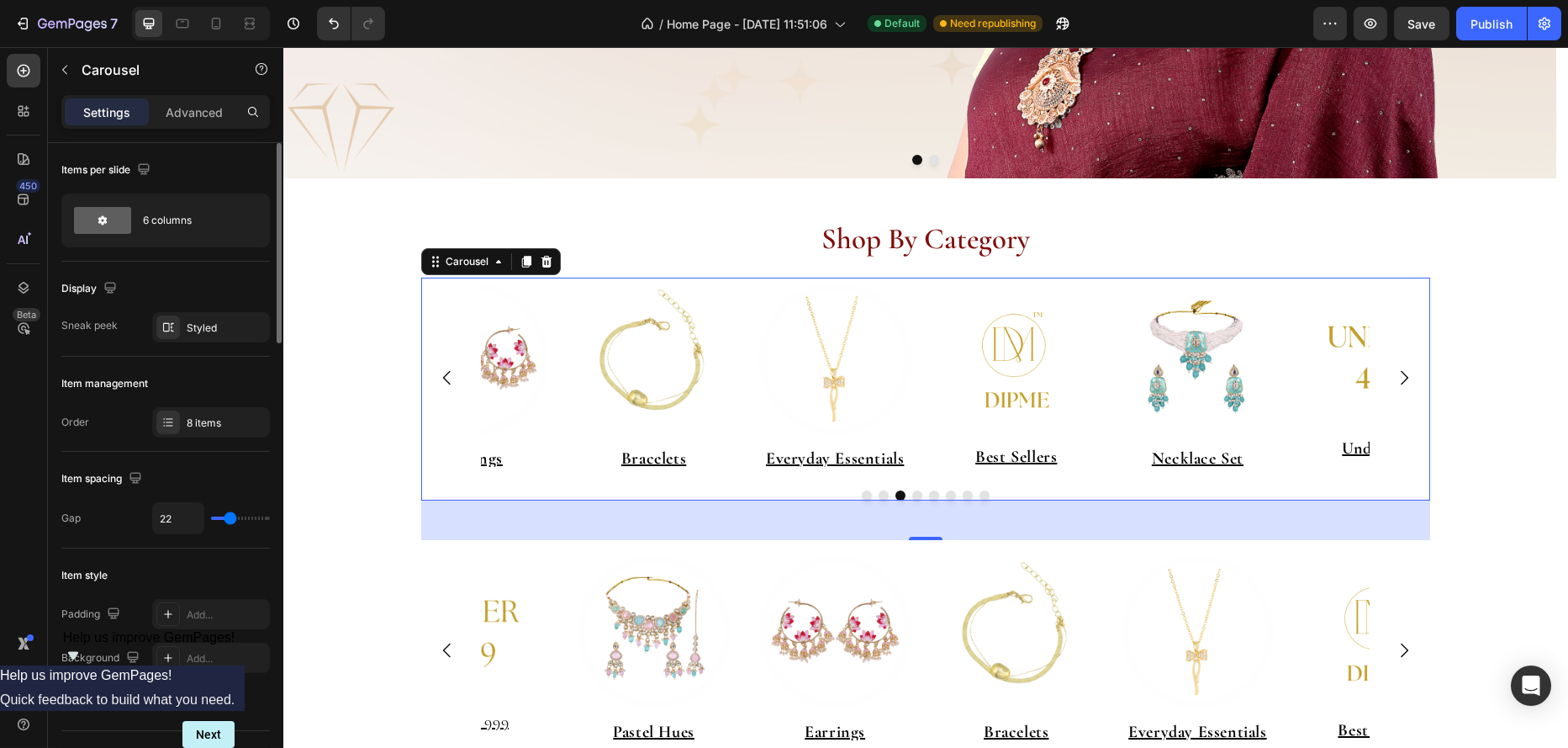
click at [912, 492] on button "Dot" at bounding box center [917, 495] width 10 height 10
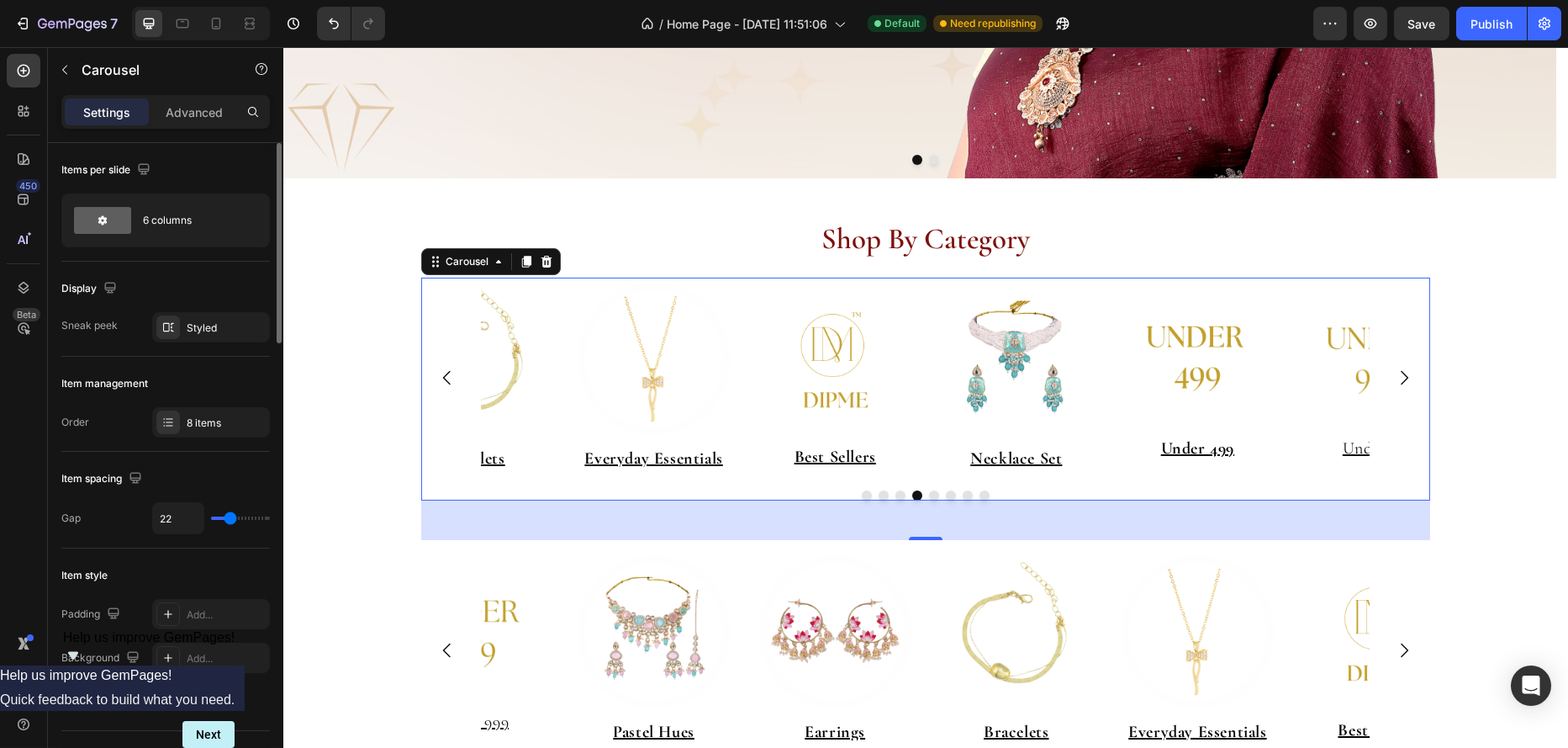
click at [895, 496] on button "Dot" at bounding box center [899, 495] width 10 height 10
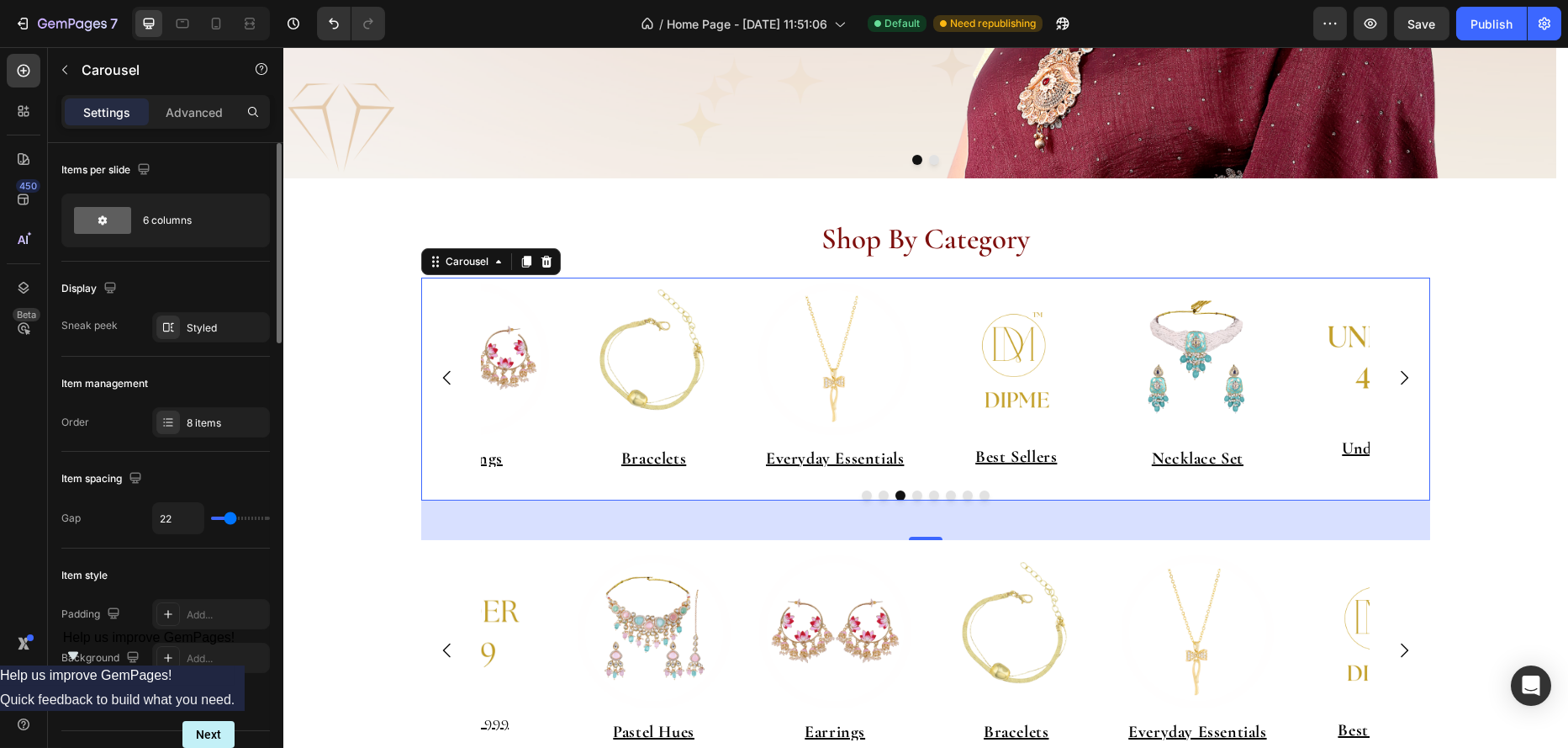
click at [877, 494] on button "Dot" at bounding box center [882, 495] width 10 height 10
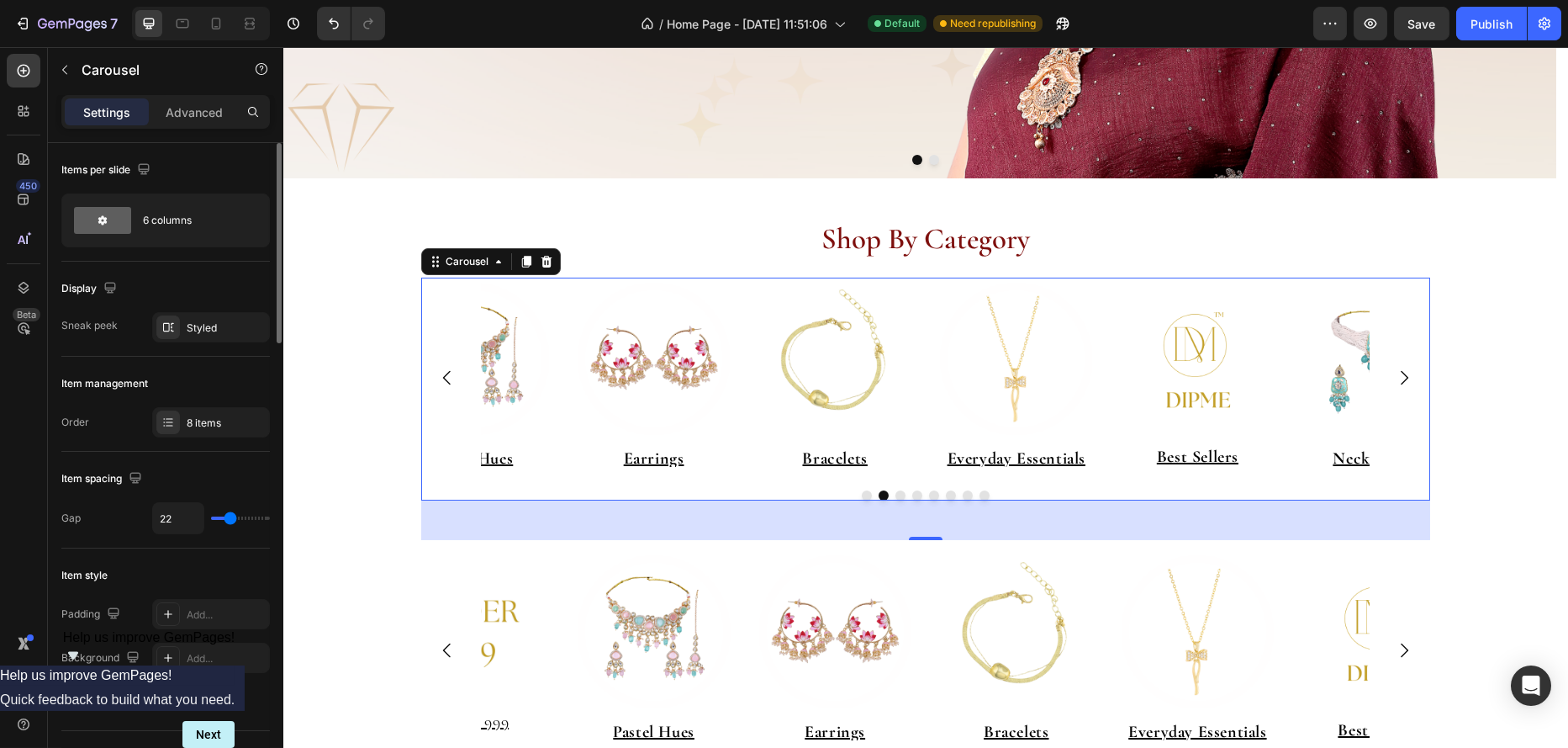
click at [861, 495] on button "Dot" at bounding box center [866, 495] width 10 height 10
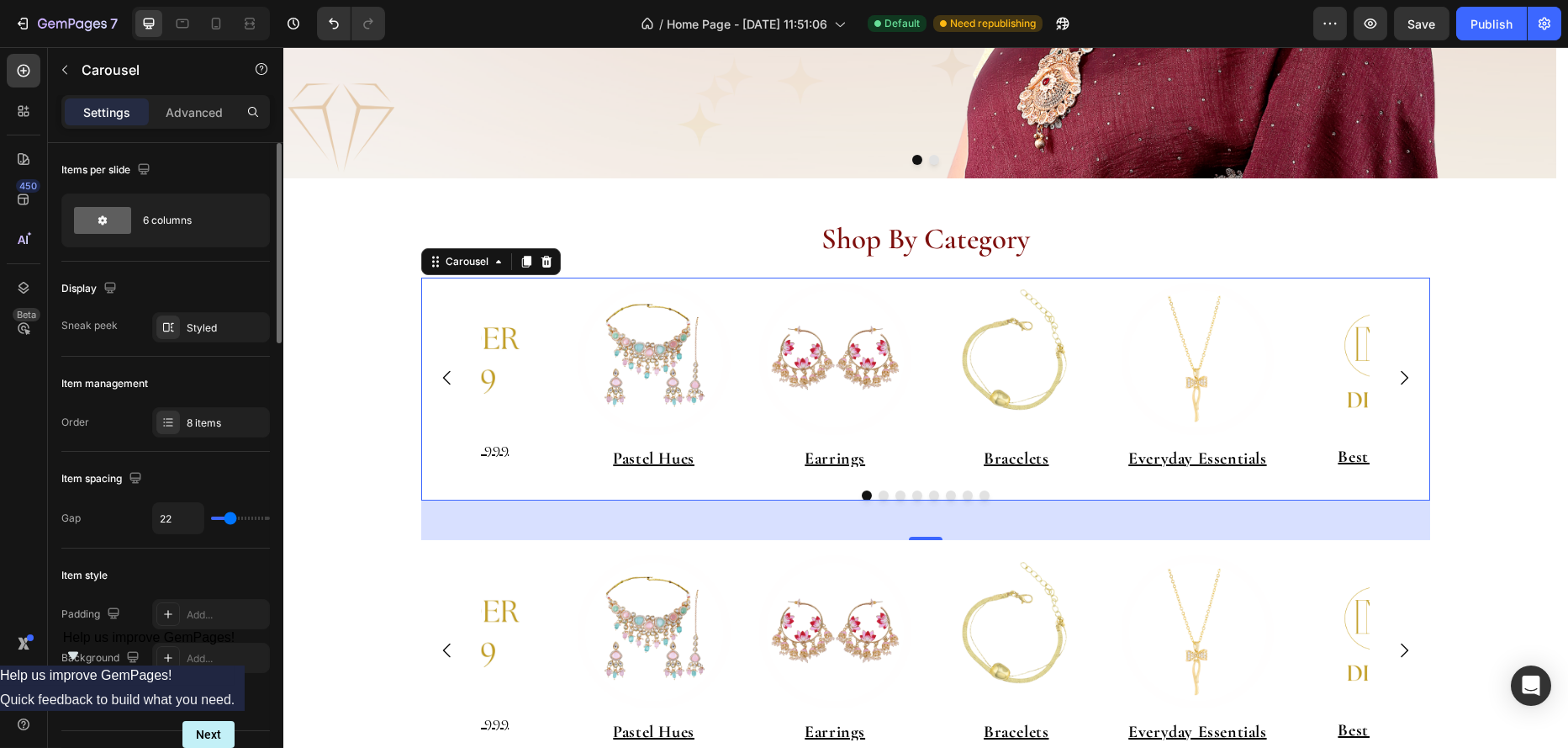
click at [1399, 378] on icon "Carousel Next Arrow" at bounding box center [1403, 377] width 20 height 20
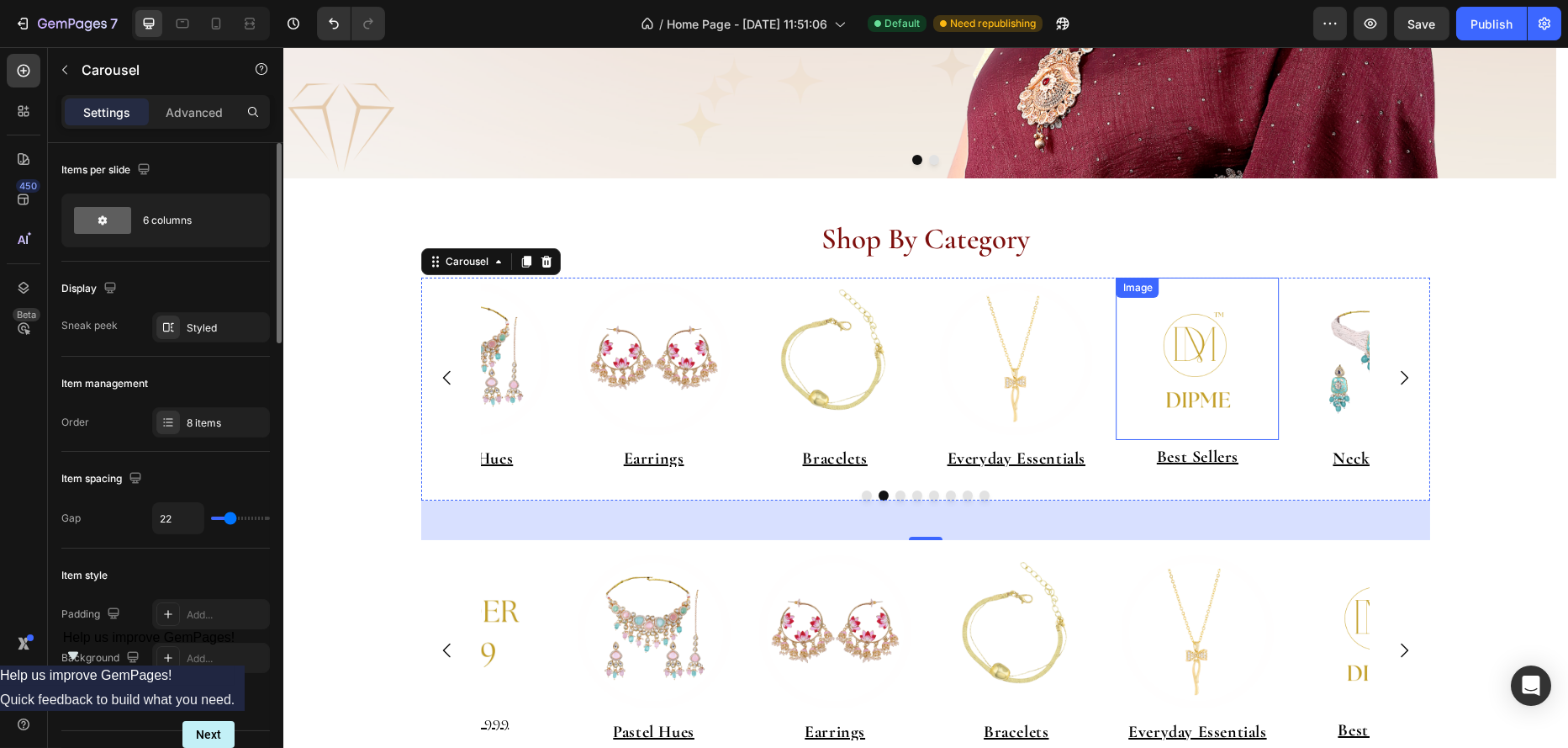
click at [1184, 371] on img at bounding box center [1197, 359] width 163 height 163
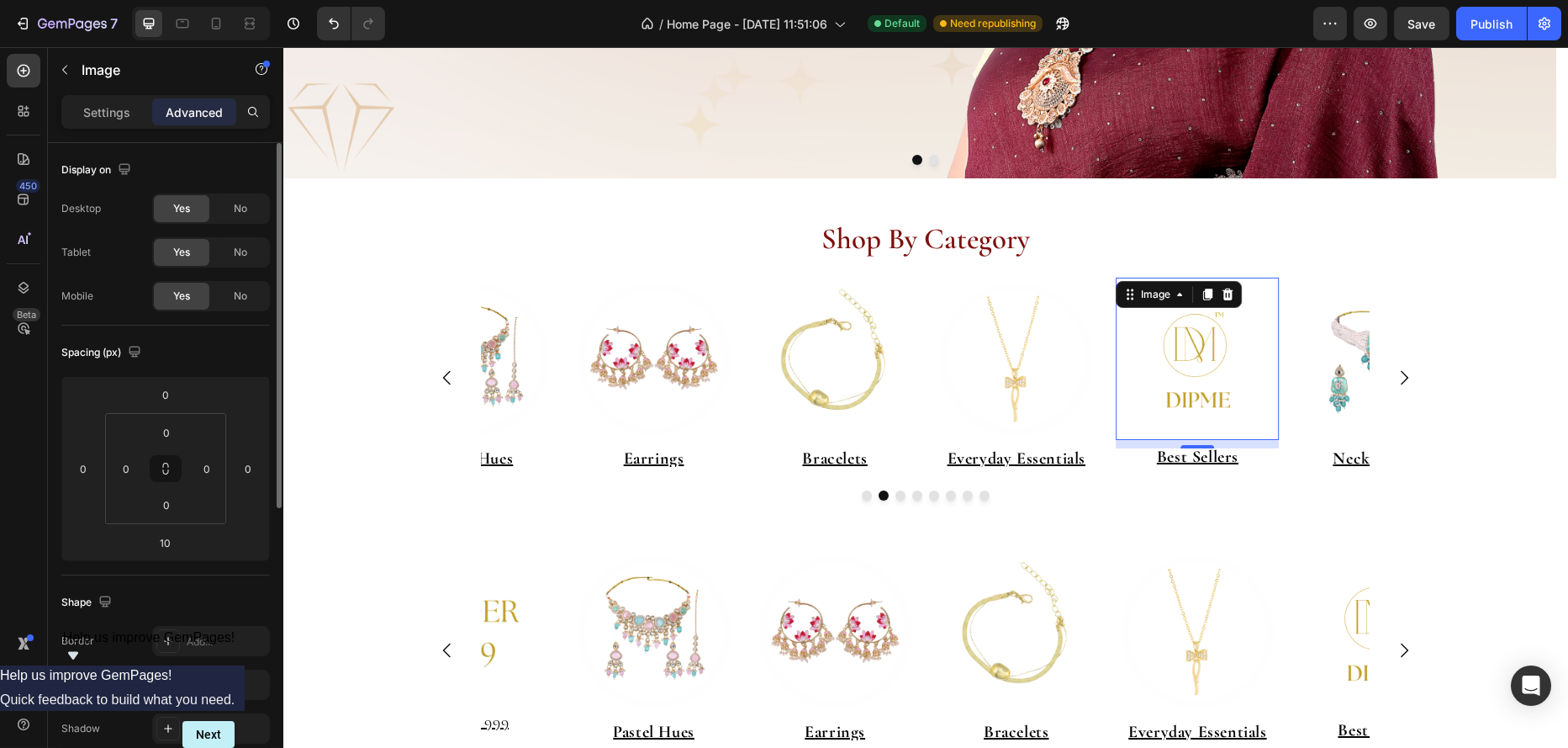
click at [1223, 370] on img at bounding box center [1197, 359] width 163 height 163
click at [113, 114] on p "Settings" at bounding box center [106, 112] width 47 height 18
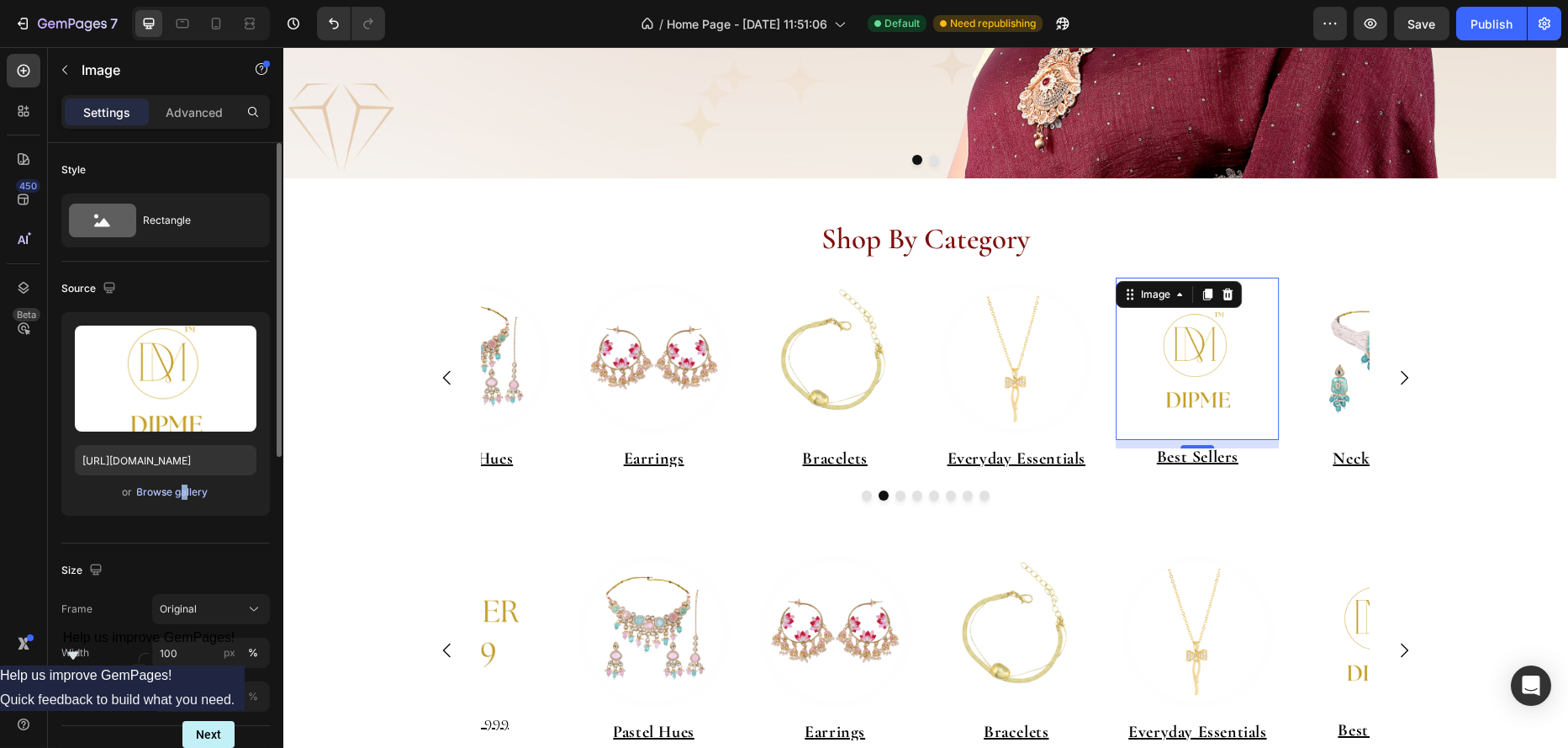
click at [178, 489] on div "Browse gallery" at bounding box center [173, 492] width 72 height 15
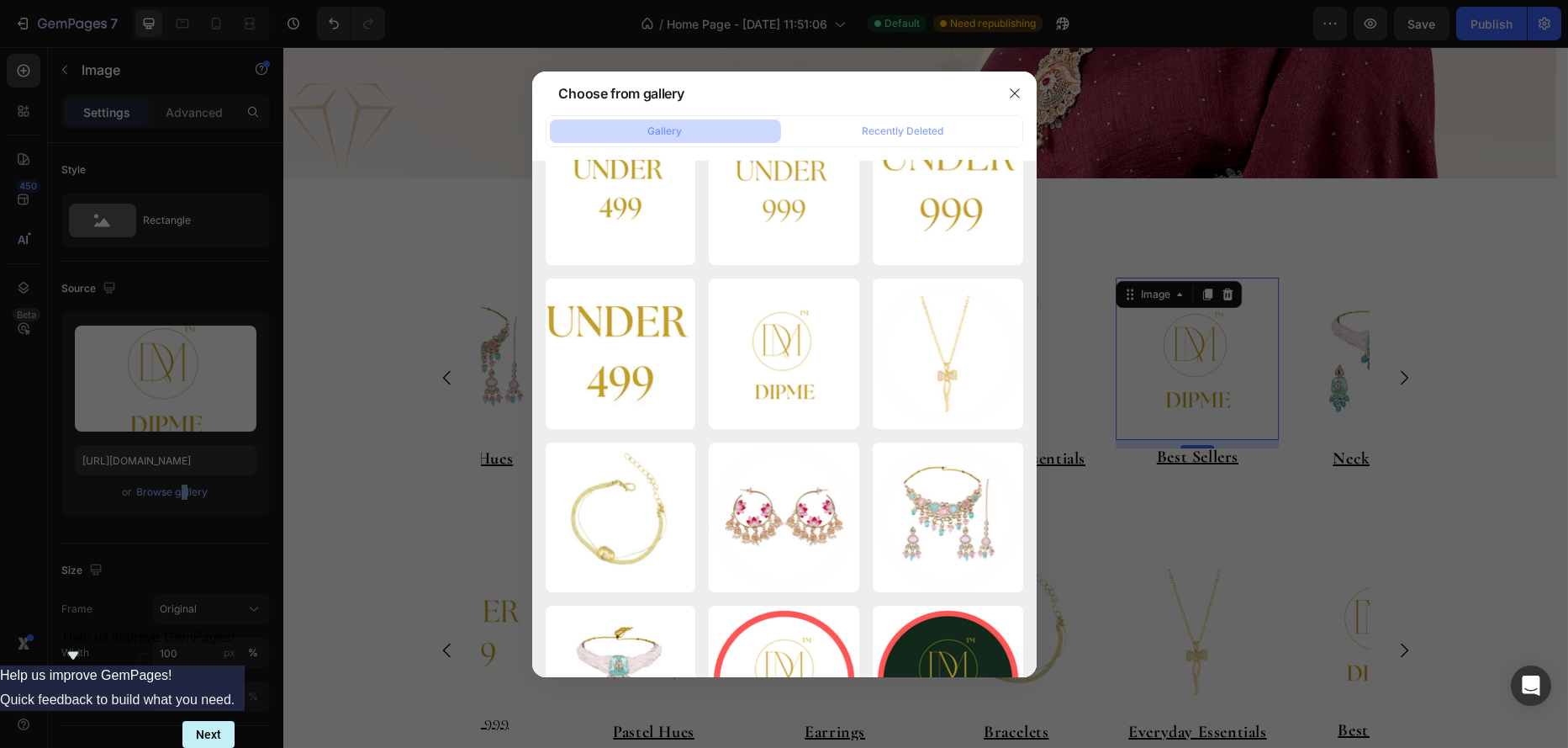
scroll to position [0, 0]
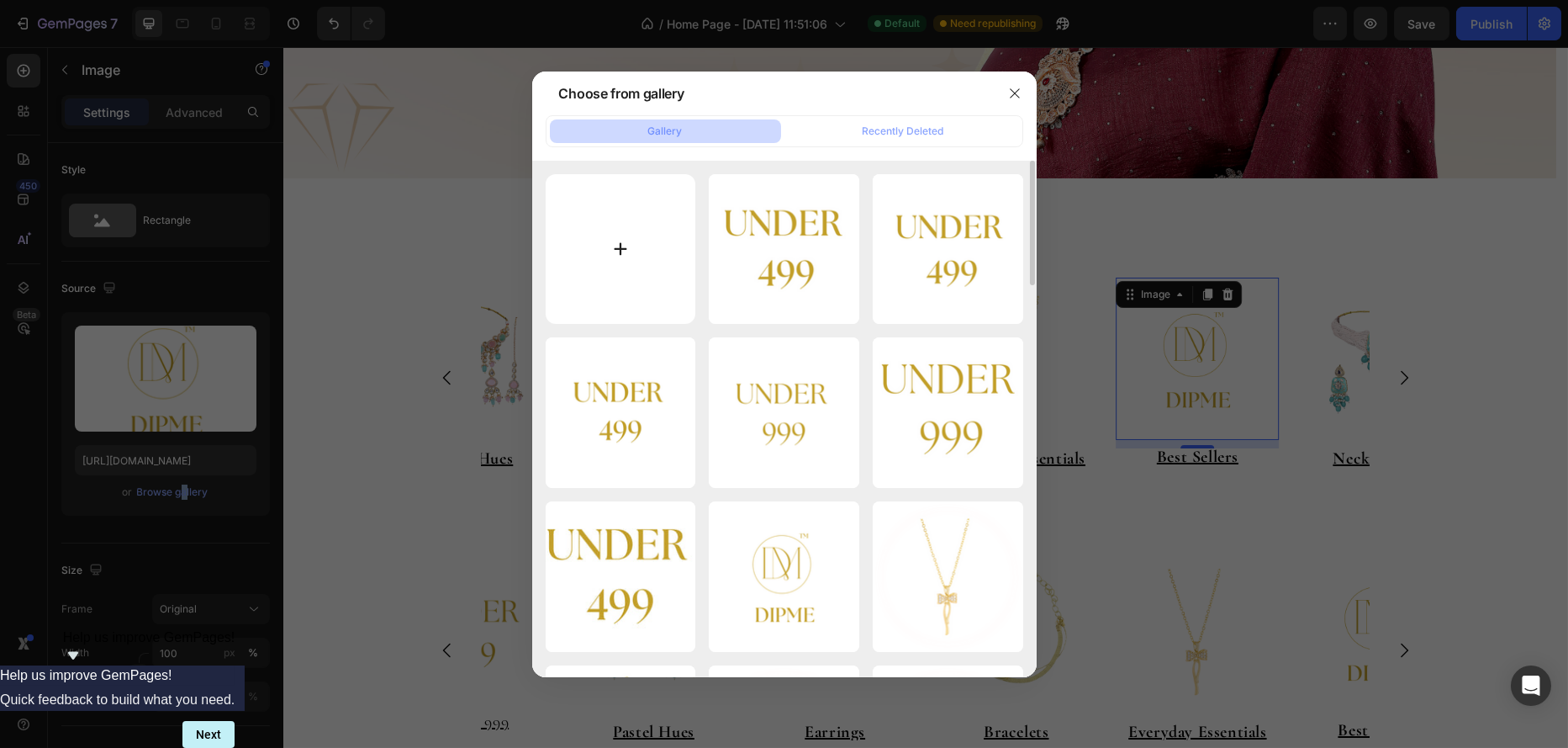
click at [654, 290] on input "file" at bounding box center [621, 250] width 151 height 151
type input "C:\fakepath\D (2) (3).jpg"
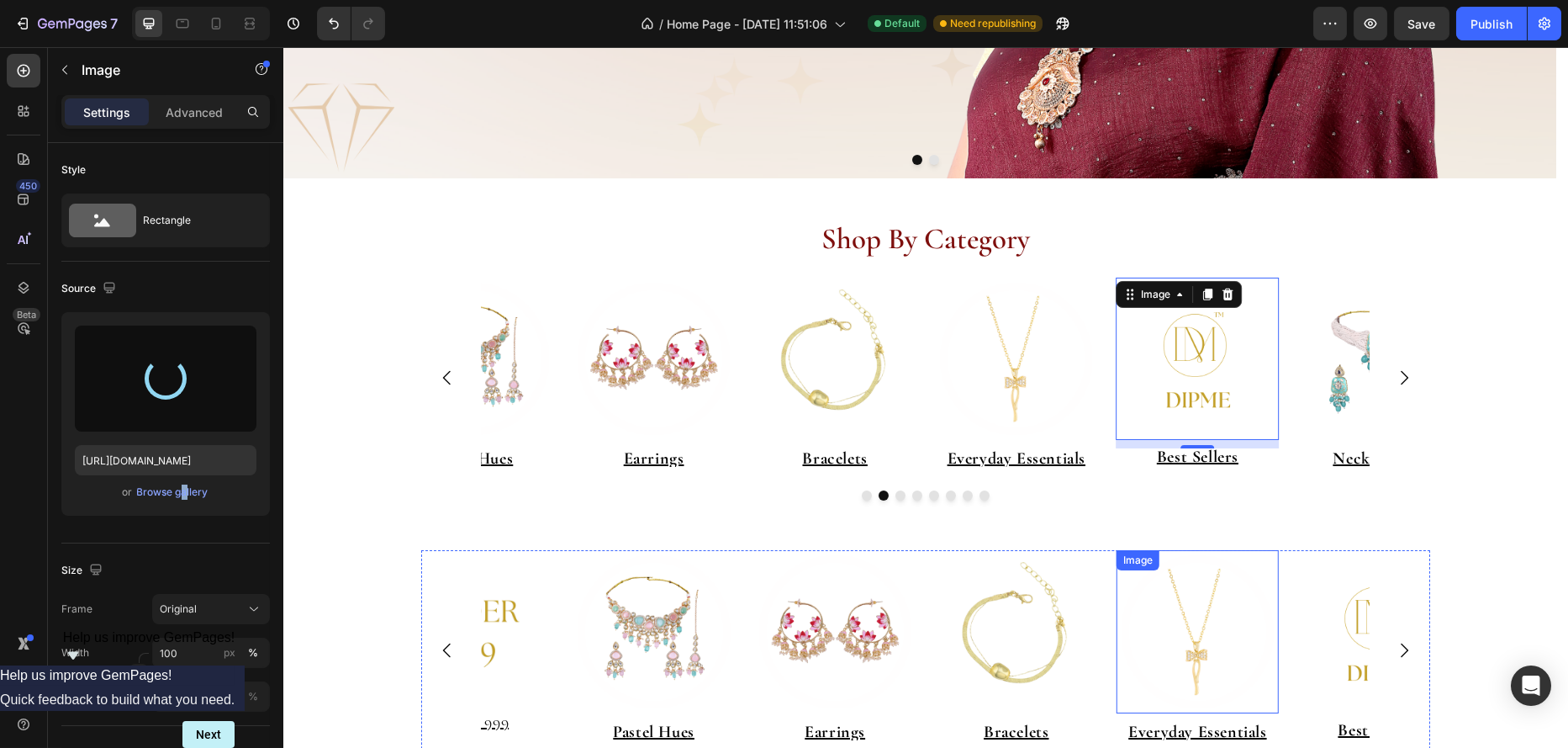
type input "[URL][DOMAIN_NAME]"
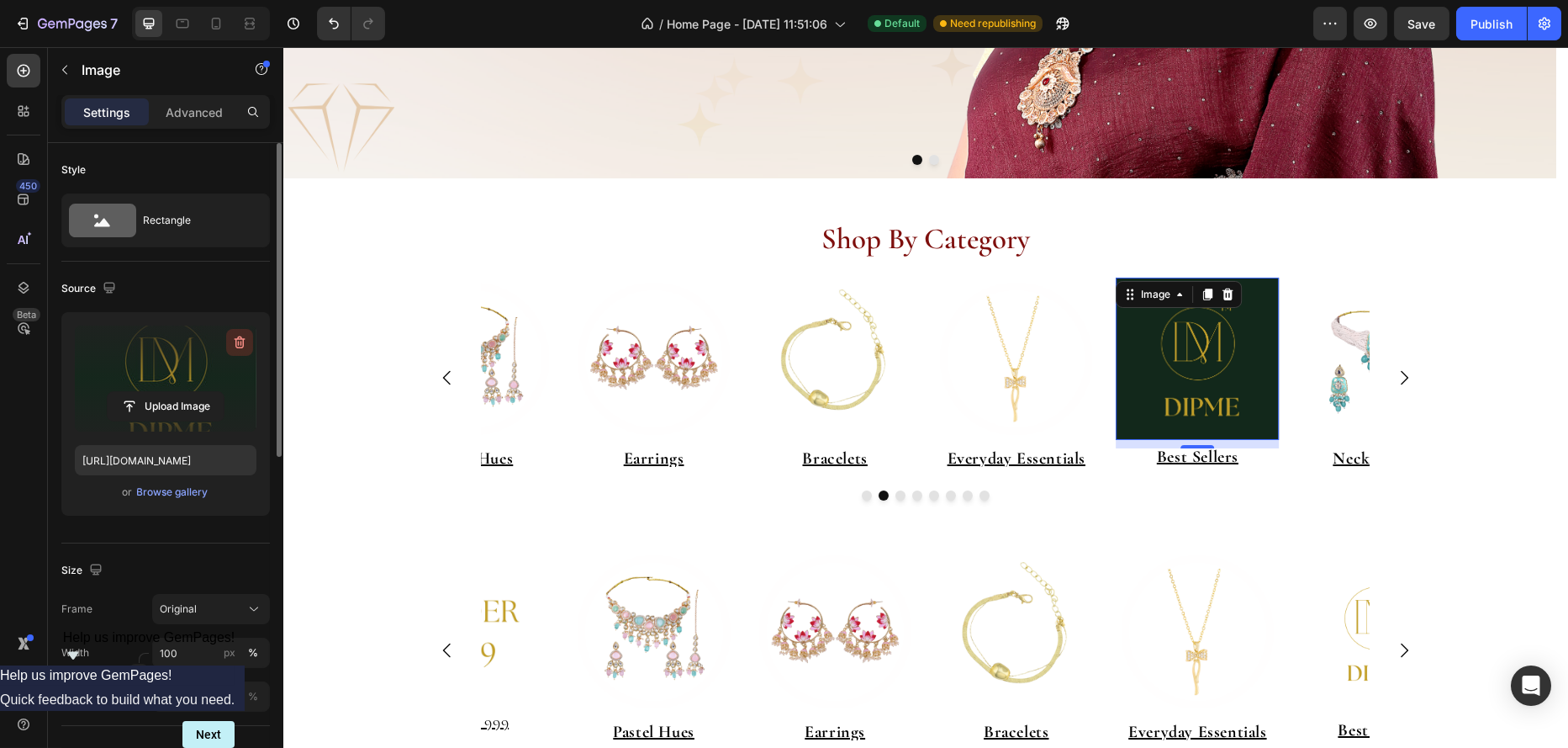
click at [237, 345] on icon "button" at bounding box center [239, 343] width 10 height 12
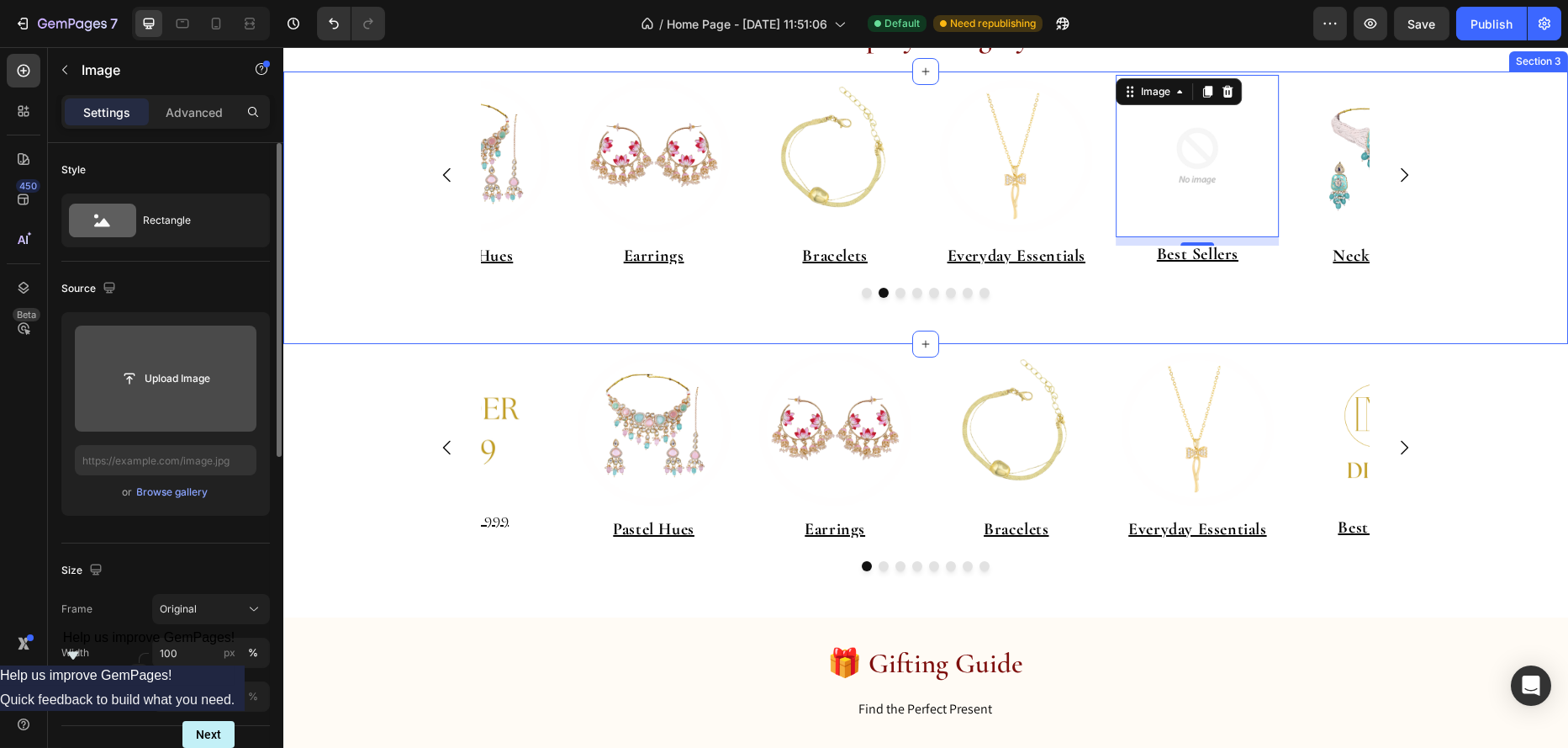
scroll to position [651, 0]
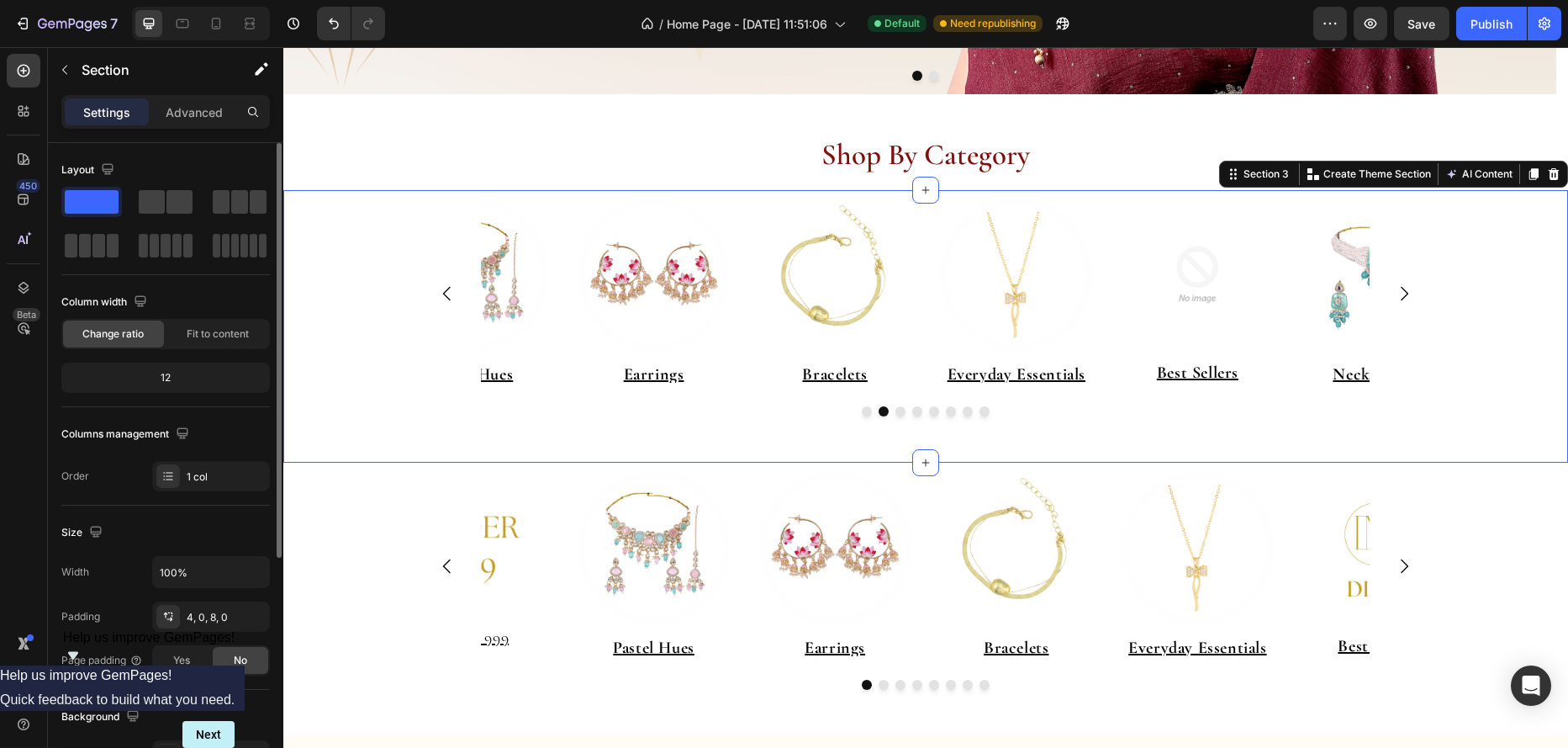
click at [1459, 199] on div "Image ⁠⁠⁠⁠⁠⁠⁠ Pastel Hues Heading Image Earrings Heading Image Bracelets Headin…" at bounding box center [924, 325] width 1285 height 263
click at [79, 61] on div "Section" at bounding box center [134, 70] width 175 height 44
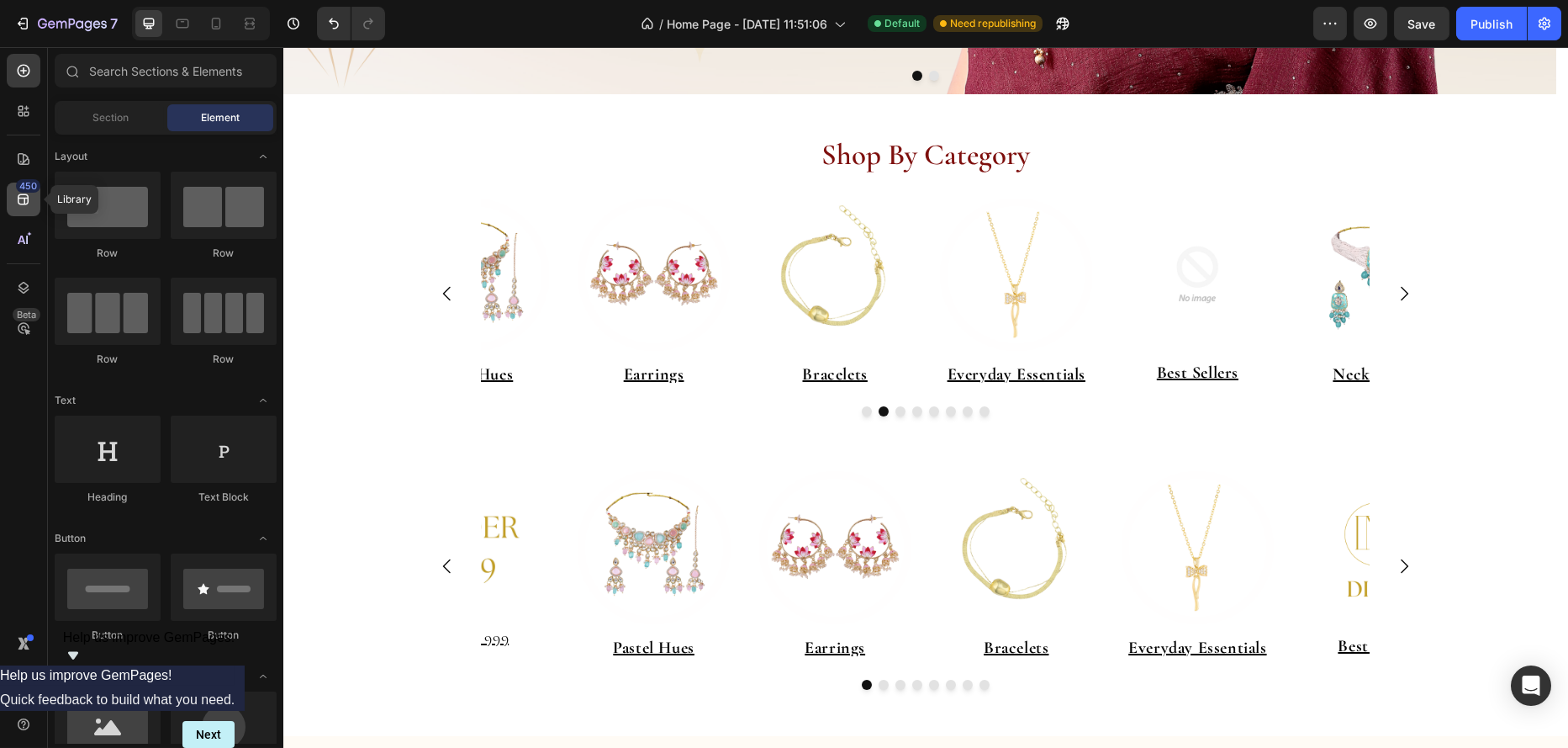
click at [27, 198] on icon at bounding box center [24, 199] width 17 height 17
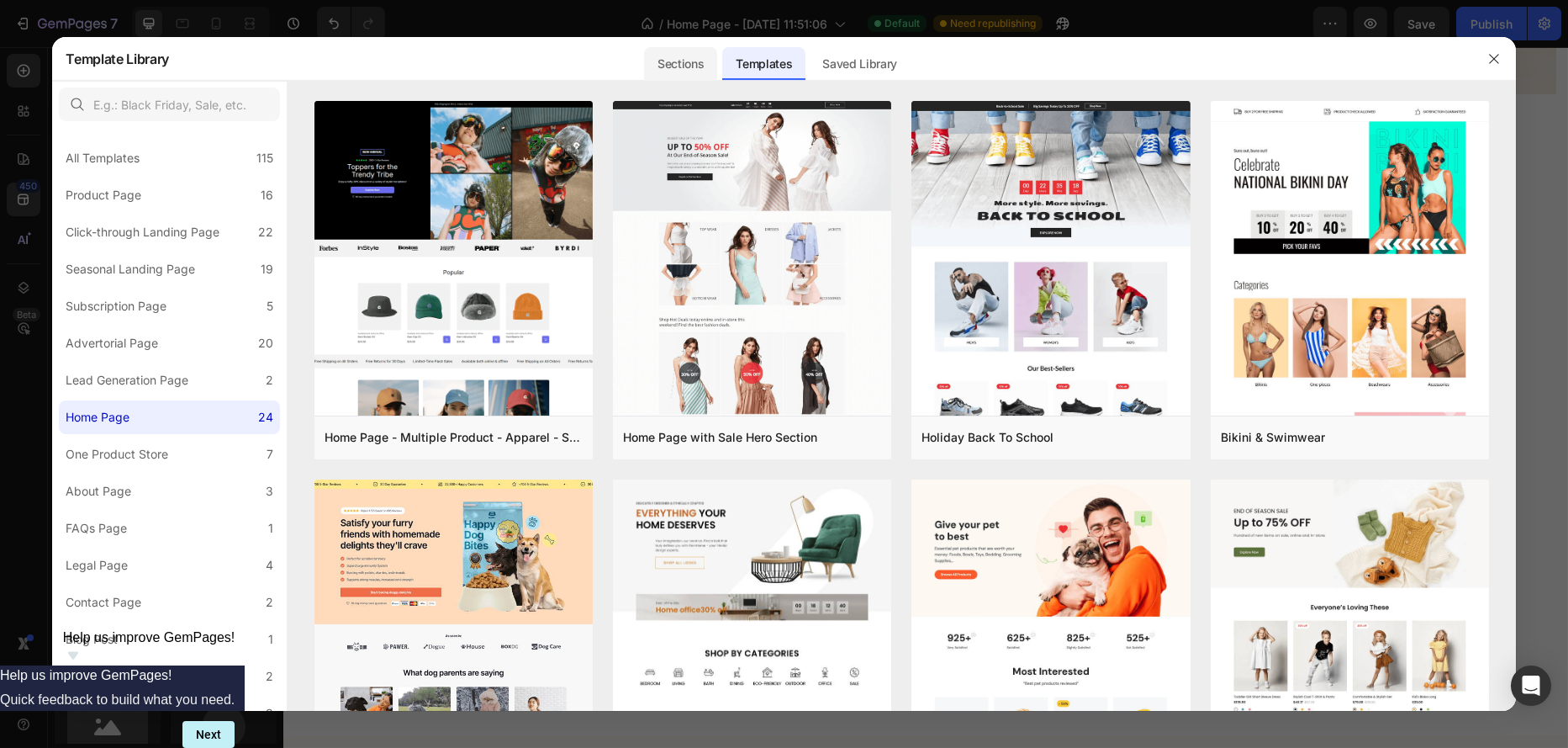
click at [674, 69] on div "Sections" at bounding box center [680, 63] width 73 height 33
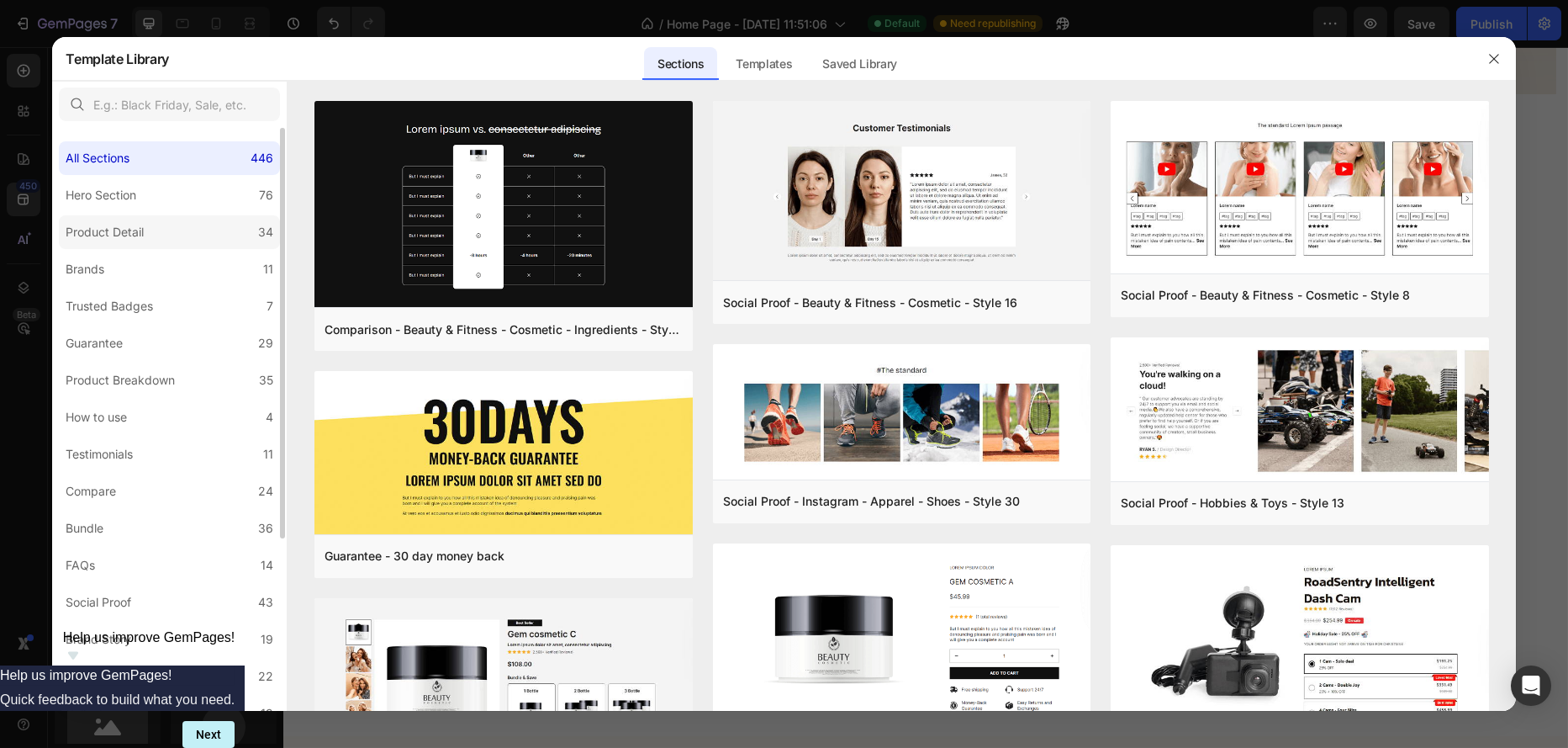
click at [111, 229] on div "Product Detail" at bounding box center [105, 232] width 78 height 20
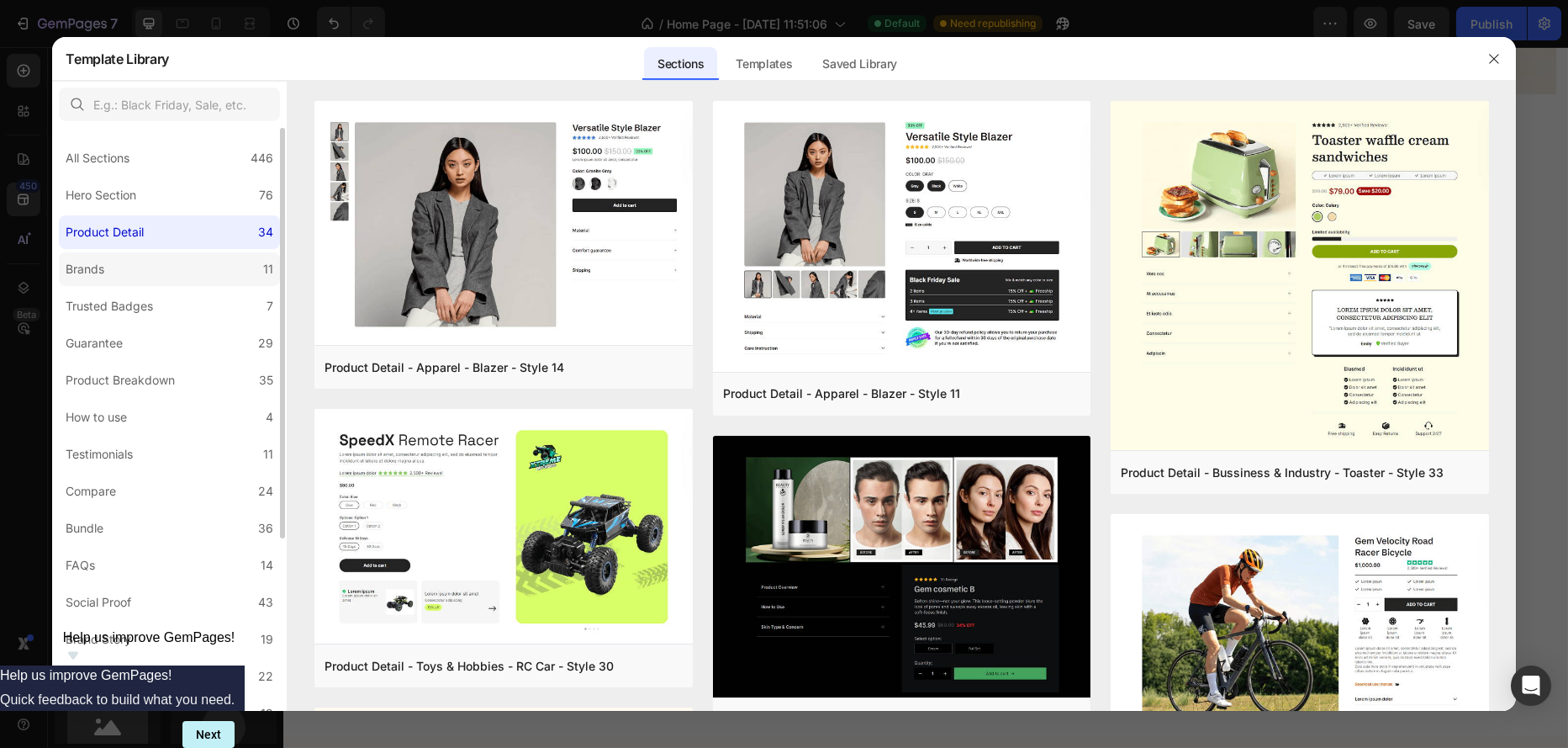
click at [97, 267] on div "Brands" at bounding box center [85, 269] width 39 height 20
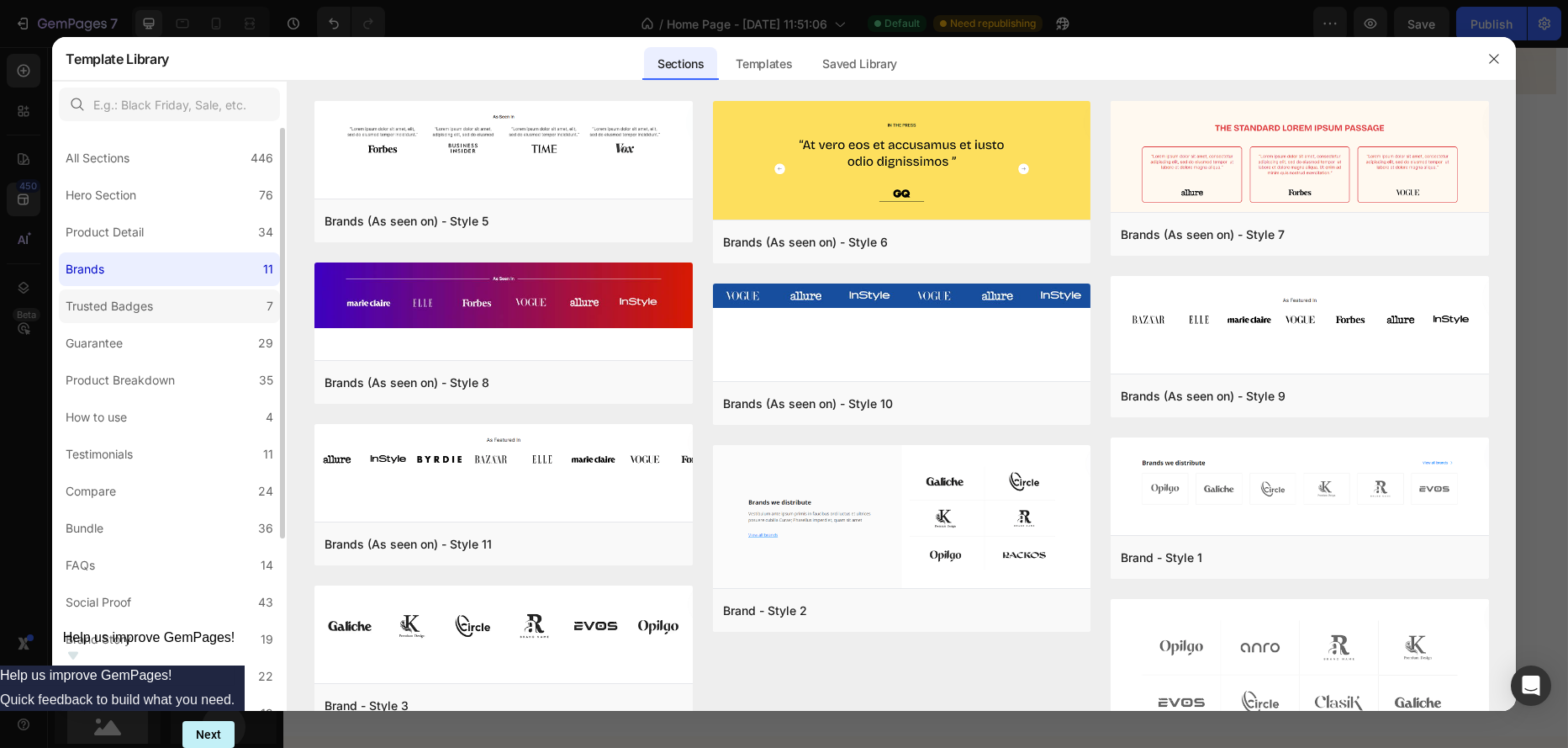
click at [94, 307] on div "Trusted Badges" at bounding box center [110, 305] width 88 height 20
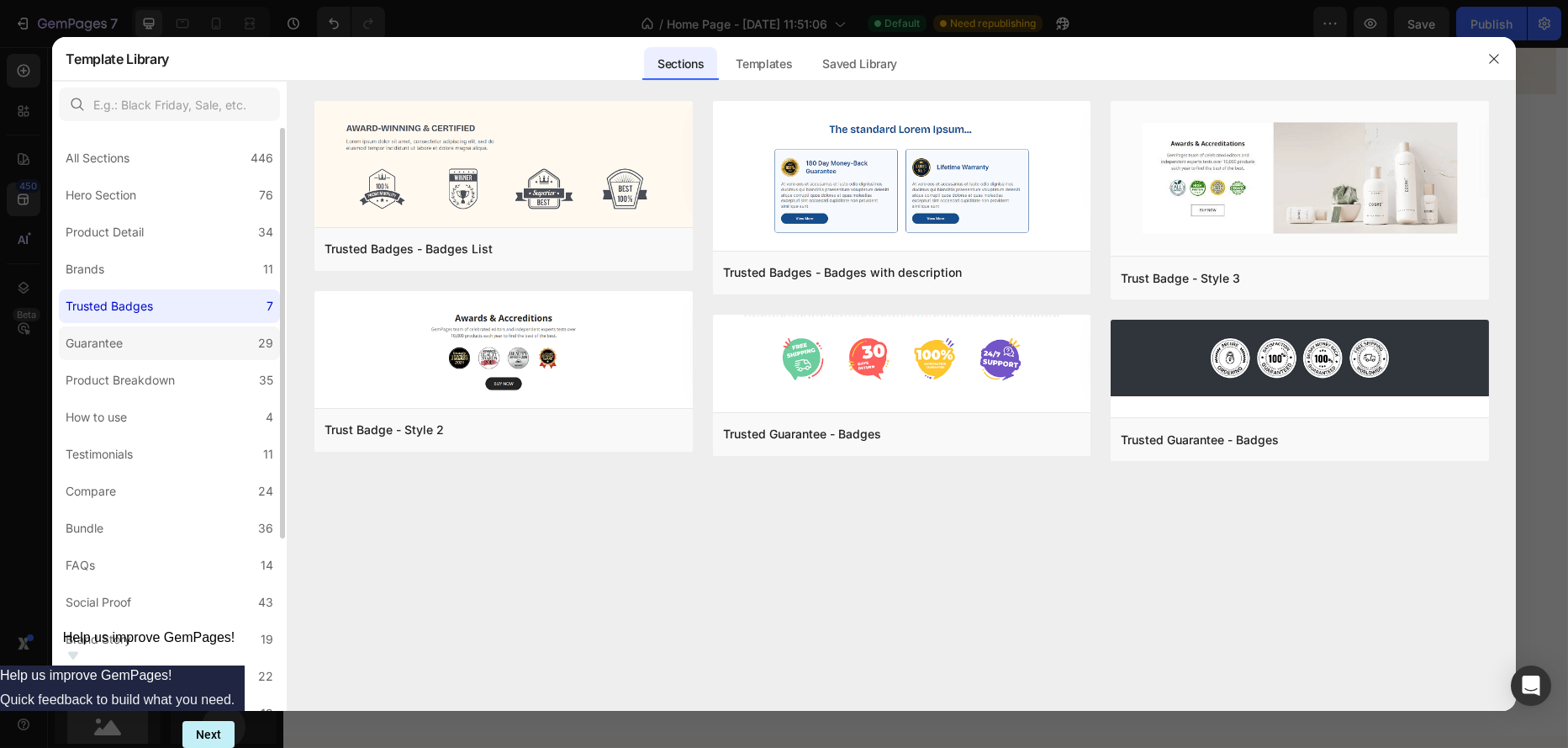
click at [96, 348] on div "Guarantee" at bounding box center [94, 343] width 57 height 20
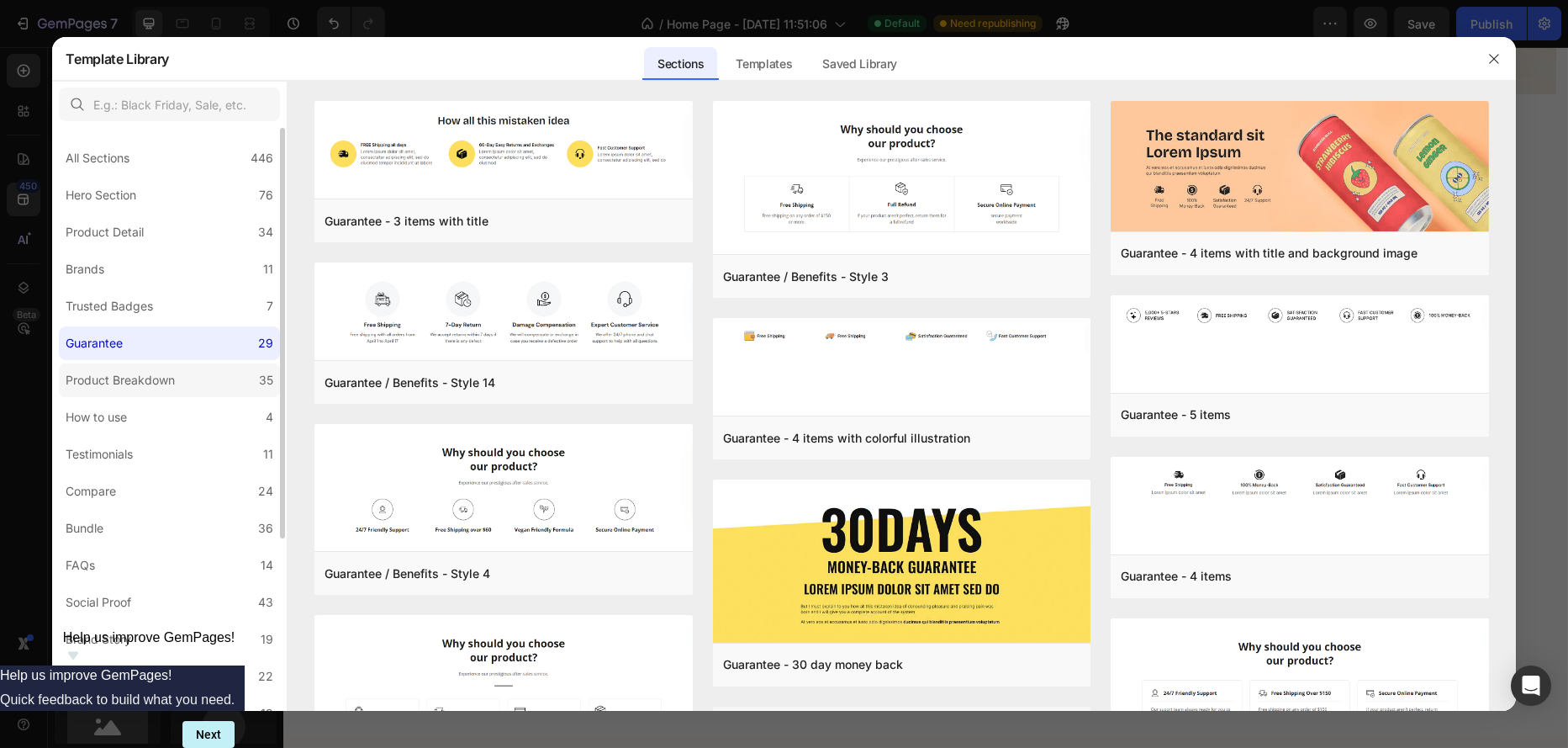
click at [101, 373] on div "Product Breakdown" at bounding box center [120, 380] width 110 height 20
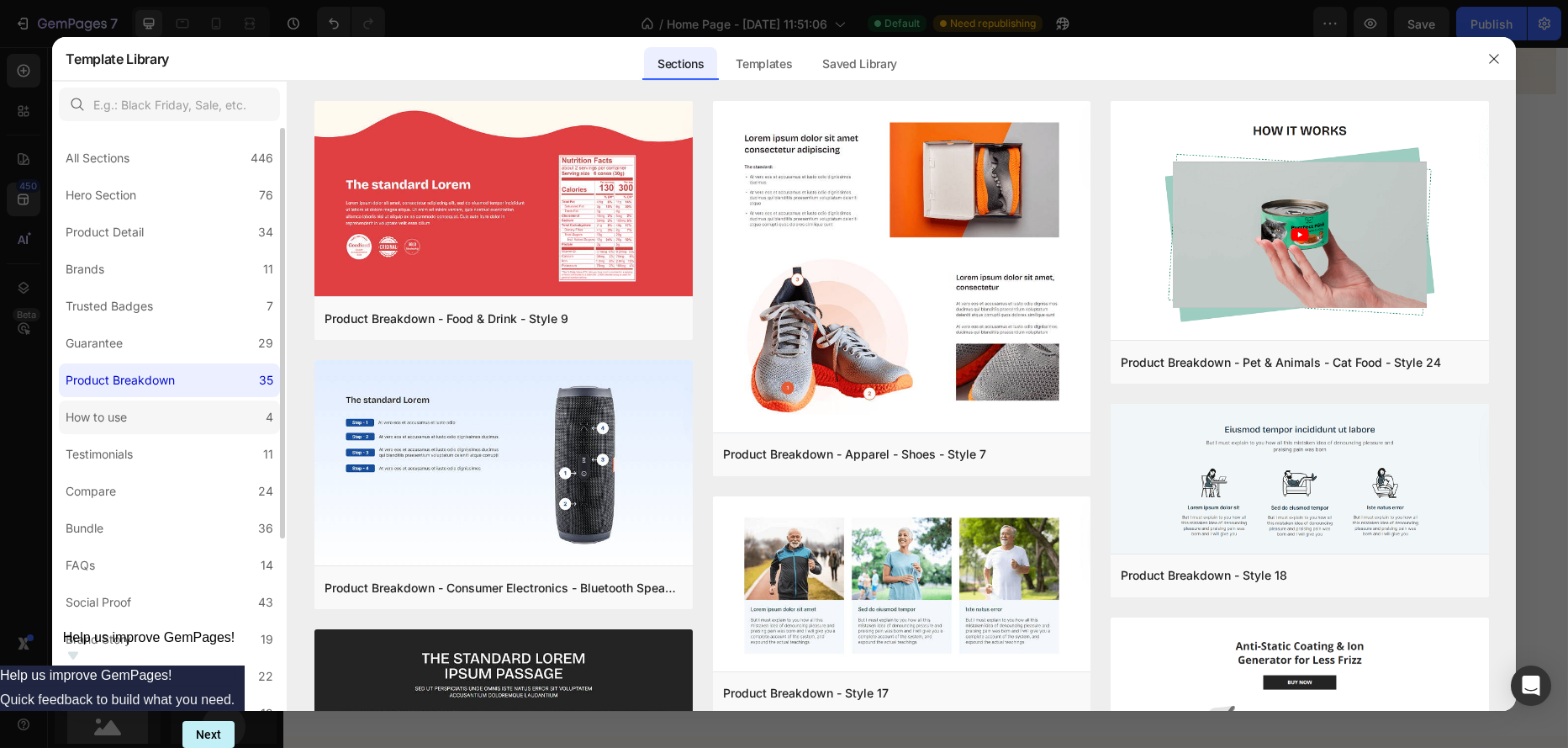
click at [99, 414] on div "How to use" at bounding box center [96, 417] width 61 height 20
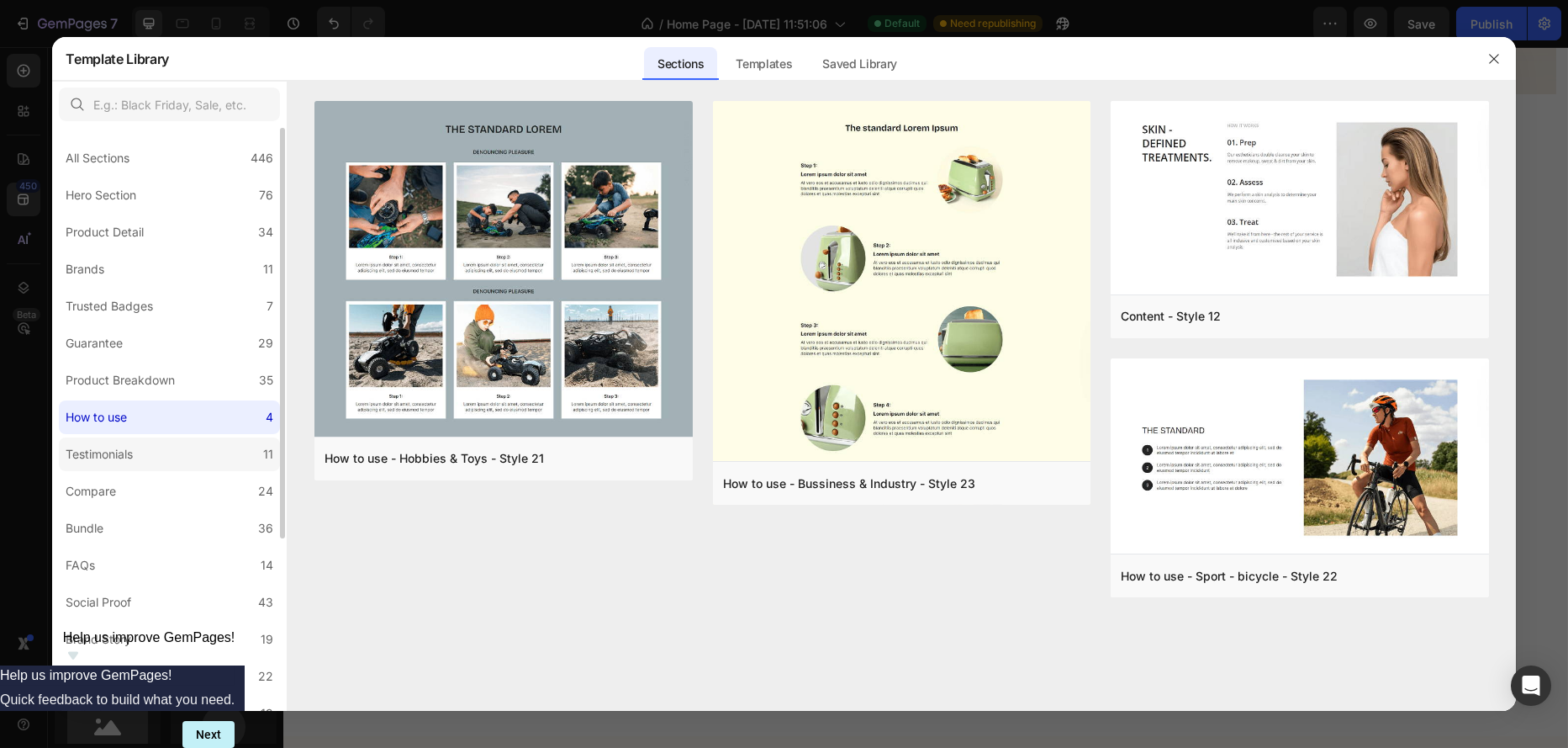
click at [106, 455] on div "Testimonials" at bounding box center [99, 454] width 68 height 20
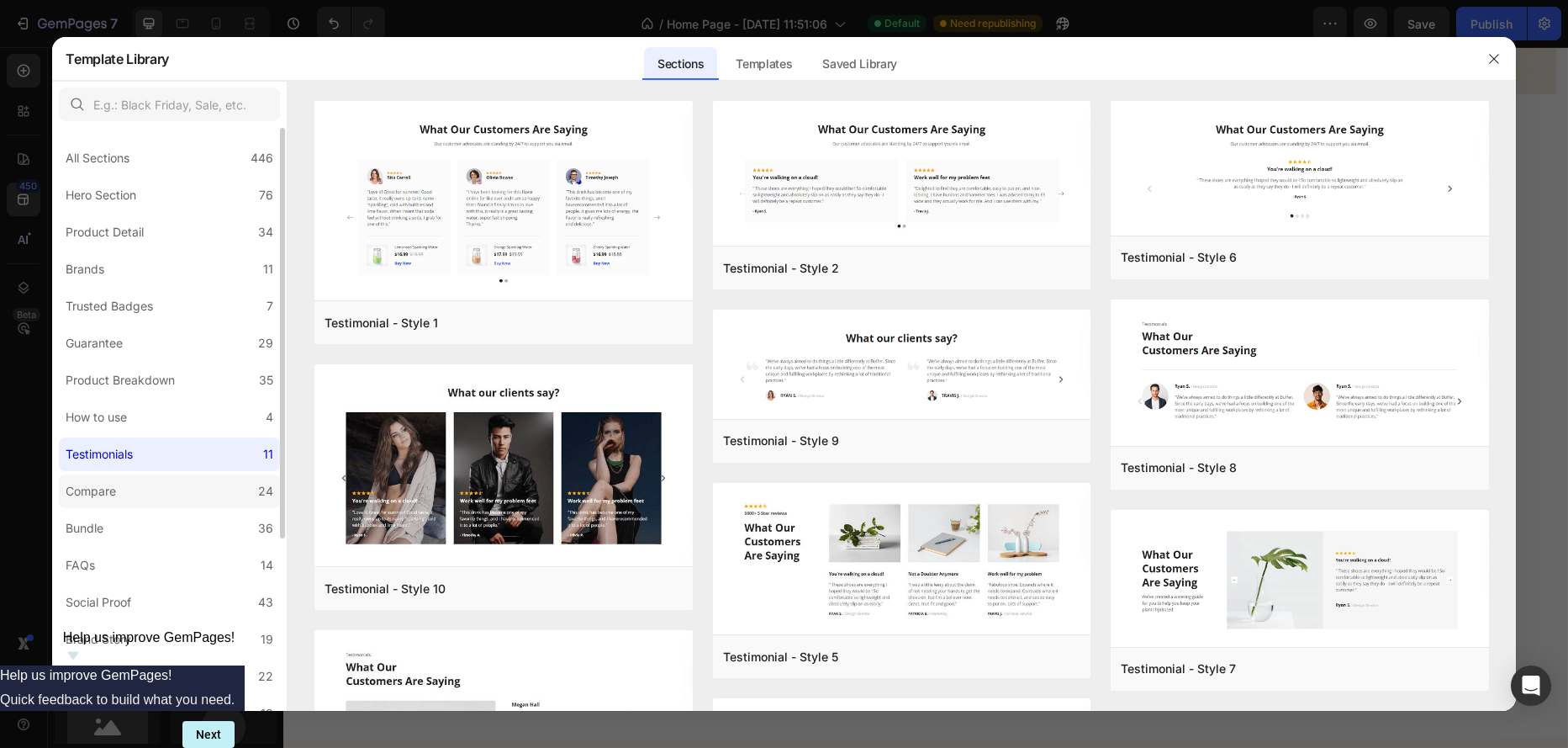
click at [93, 494] on div "Compare" at bounding box center [91, 490] width 51 height 20
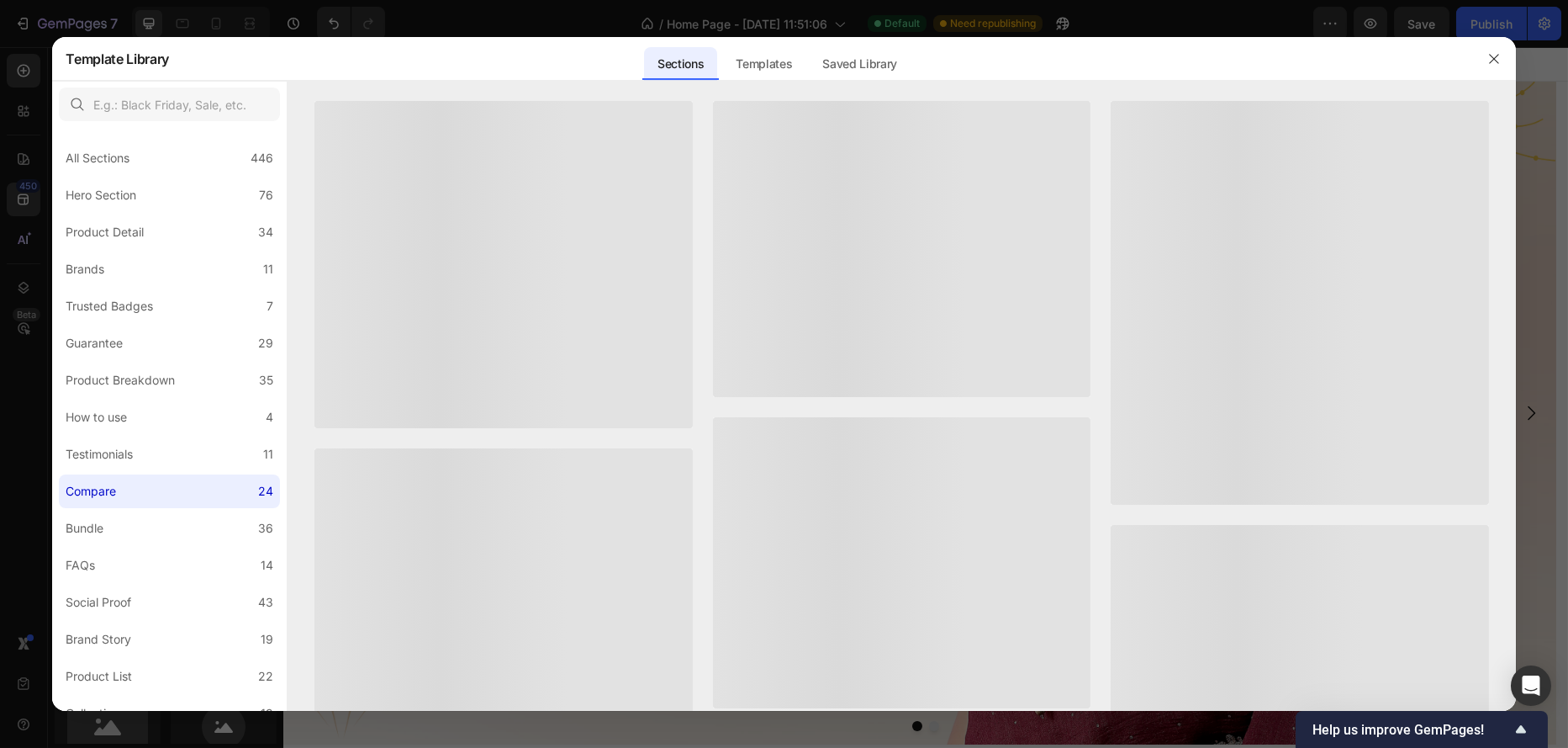
scroll to position [651, 0]
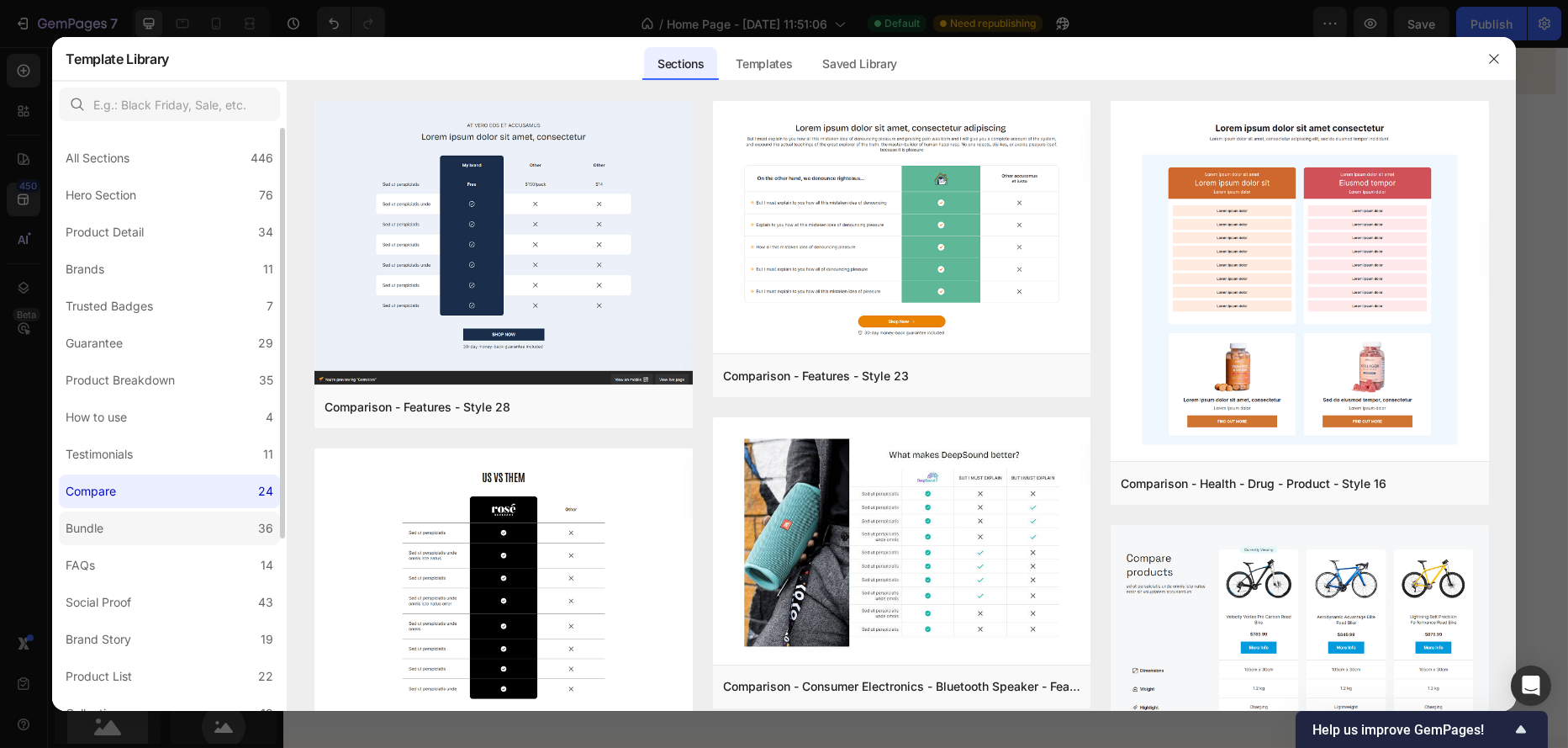
click at [100, 531] on div "Bundle" at bounding box center [85, 528] width 38 height 20
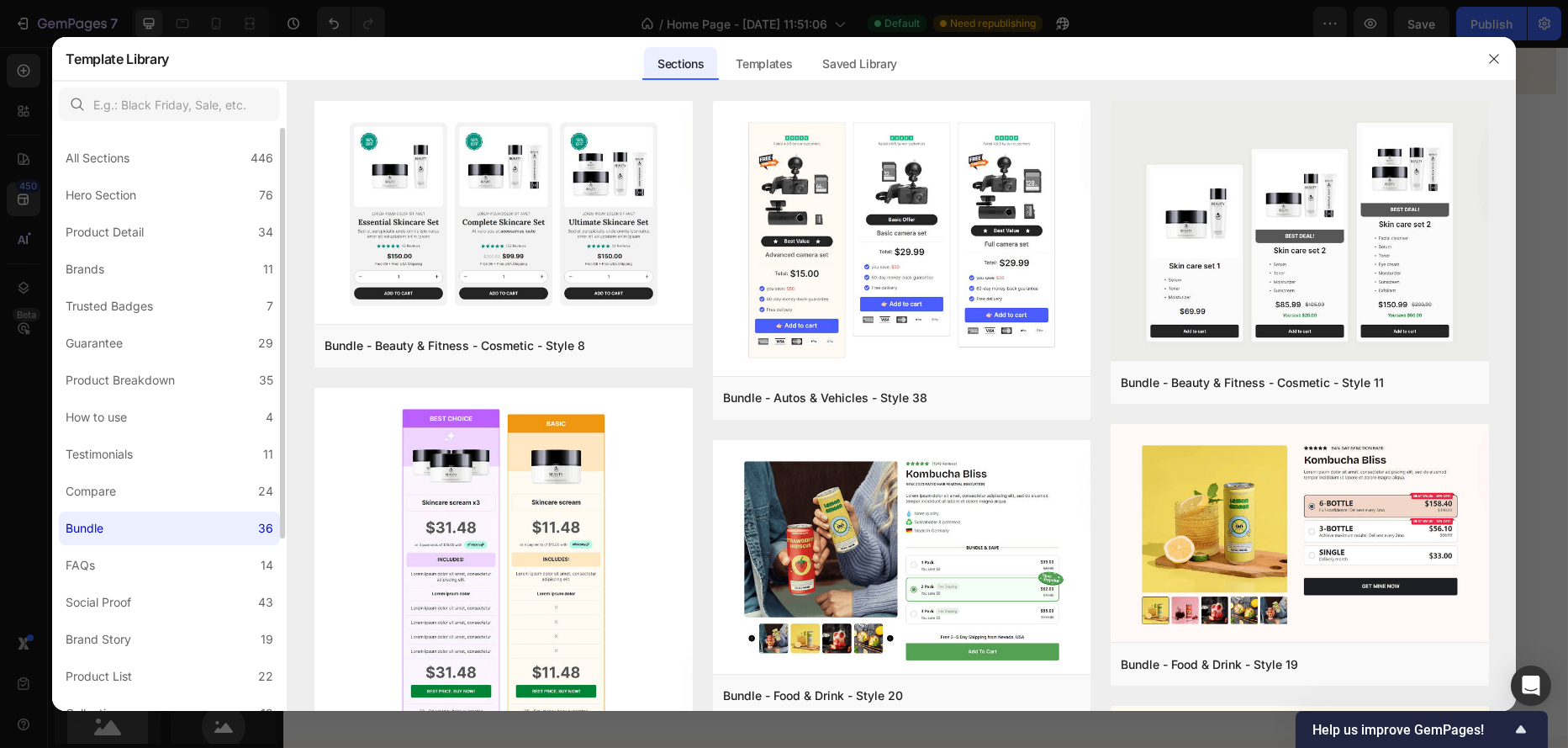
scroll to position [84, 0]
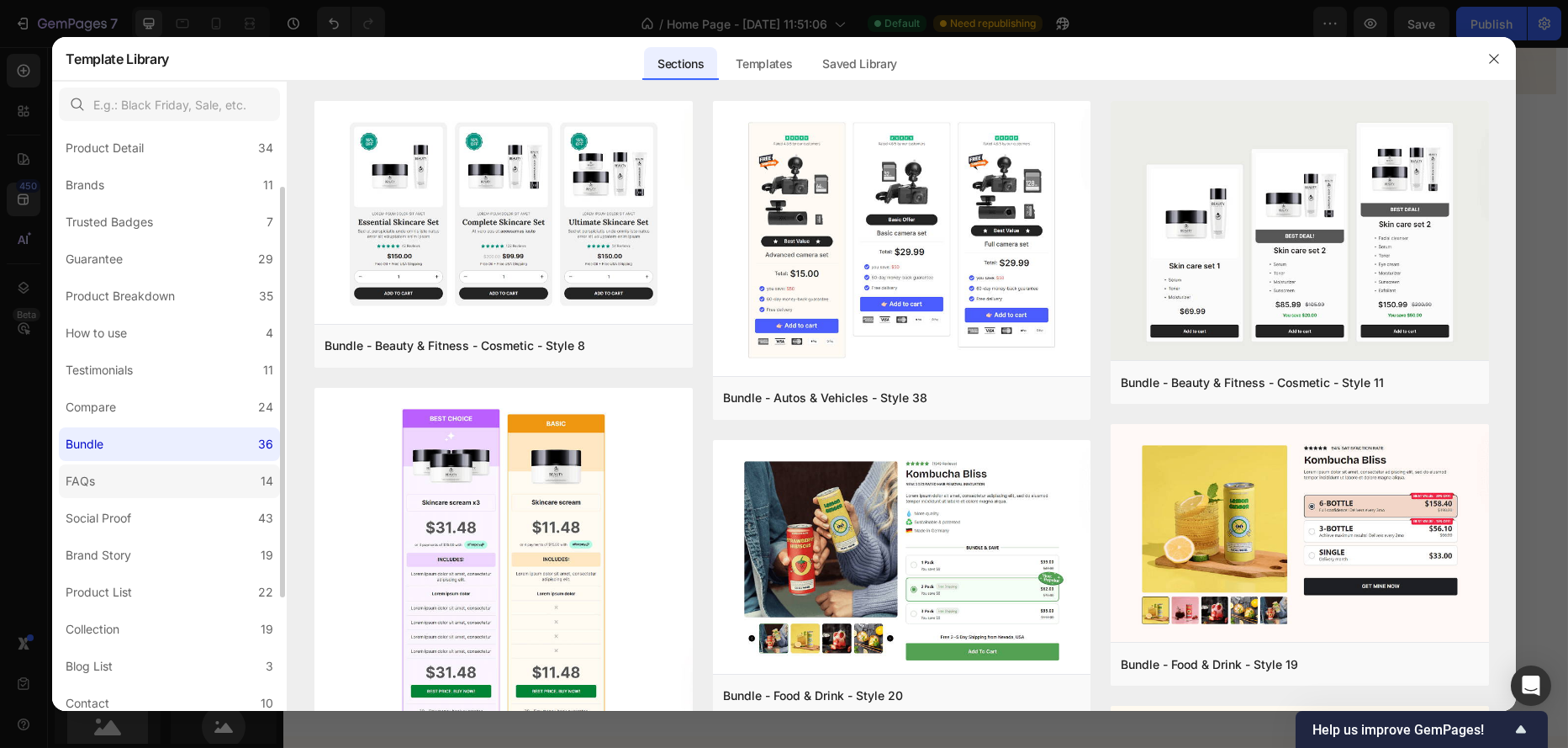
click at [110, 479] on label "FAQs 14" at bounding box center [170, 481] width 221 height 33
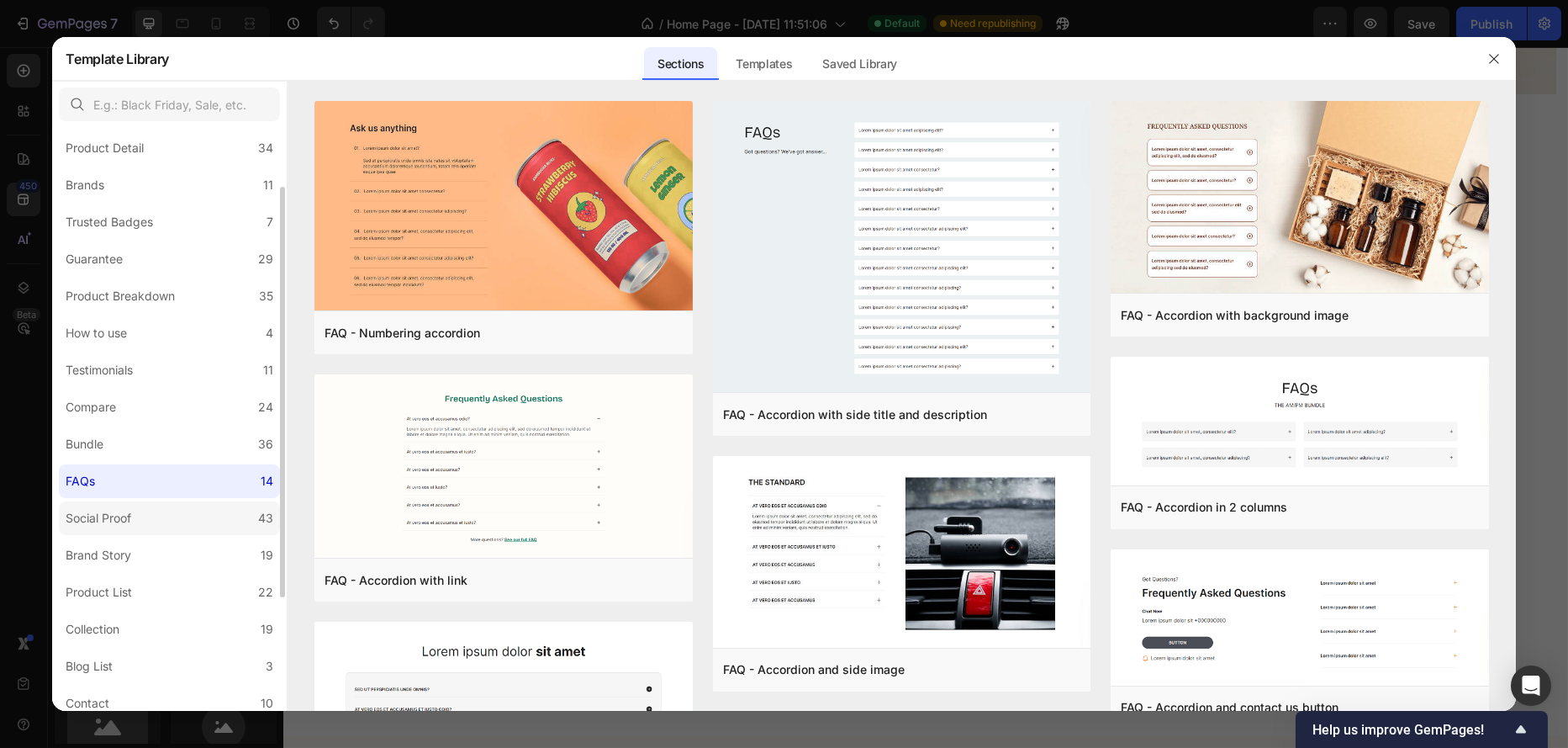
click at [103, 516] on div "Social Proof" at bounding box center [98, 518] width 66 height 20
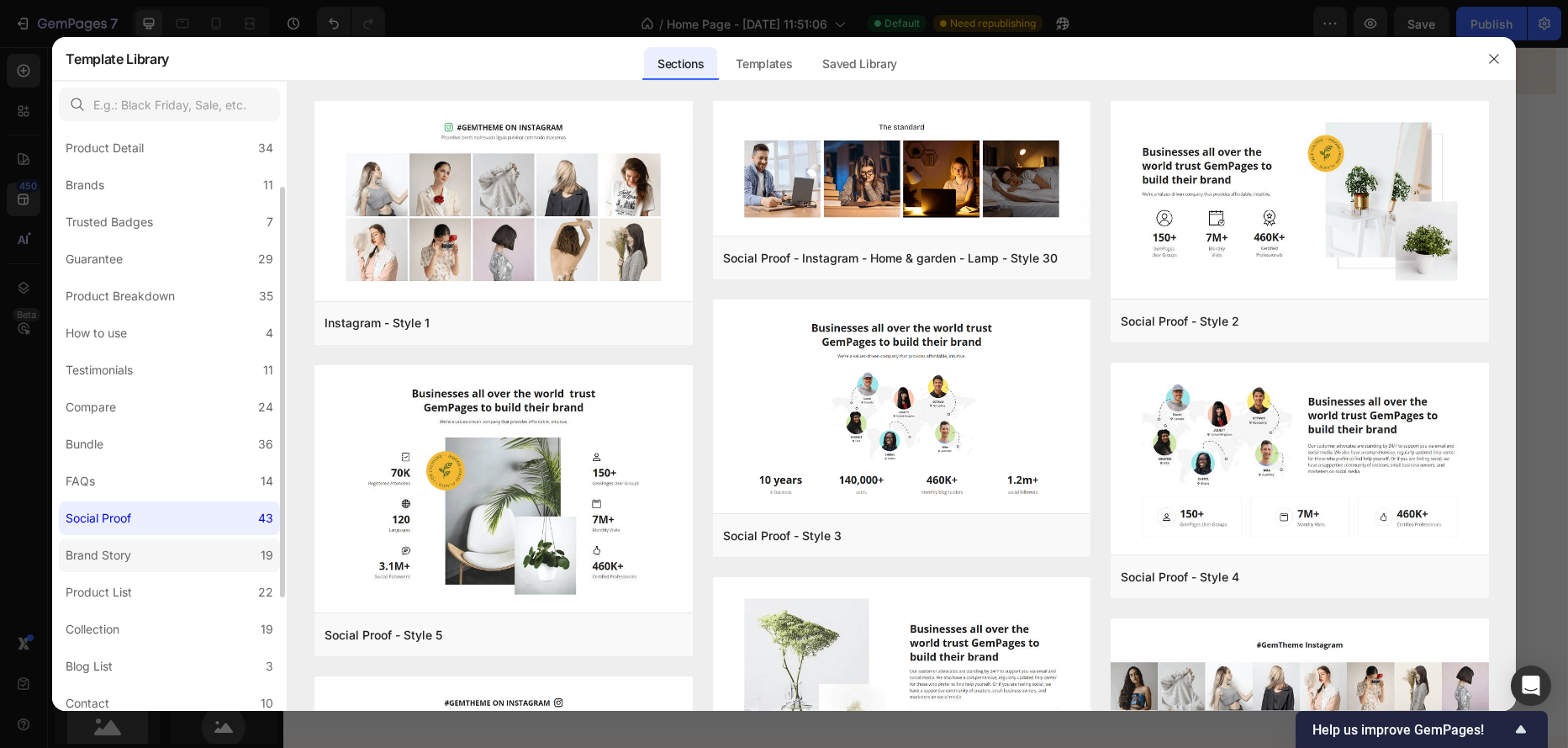
click at [105, 551] on div "Brand Story" at bounding box center [98, 554] width 66 height 20
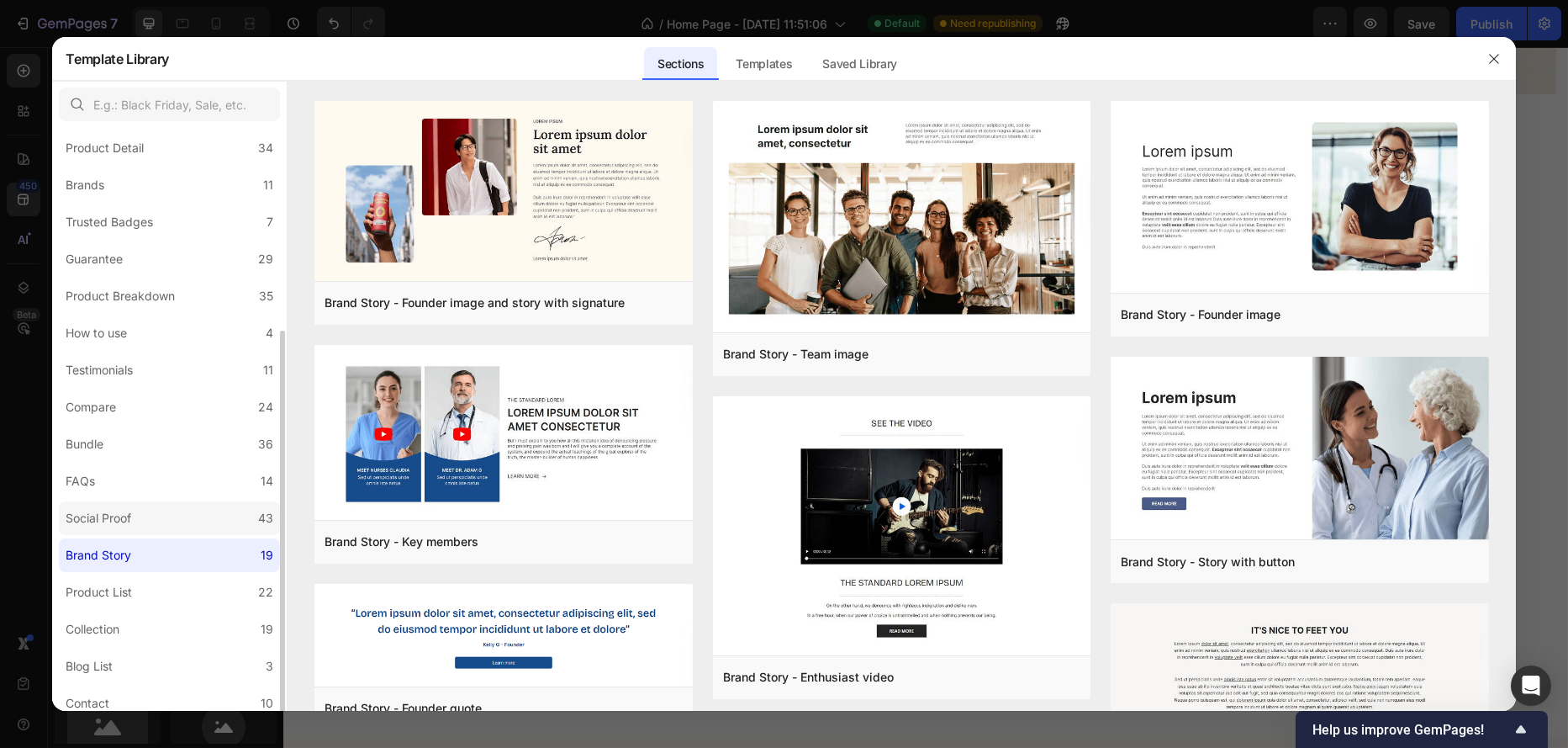
scroll to position [168, 0]
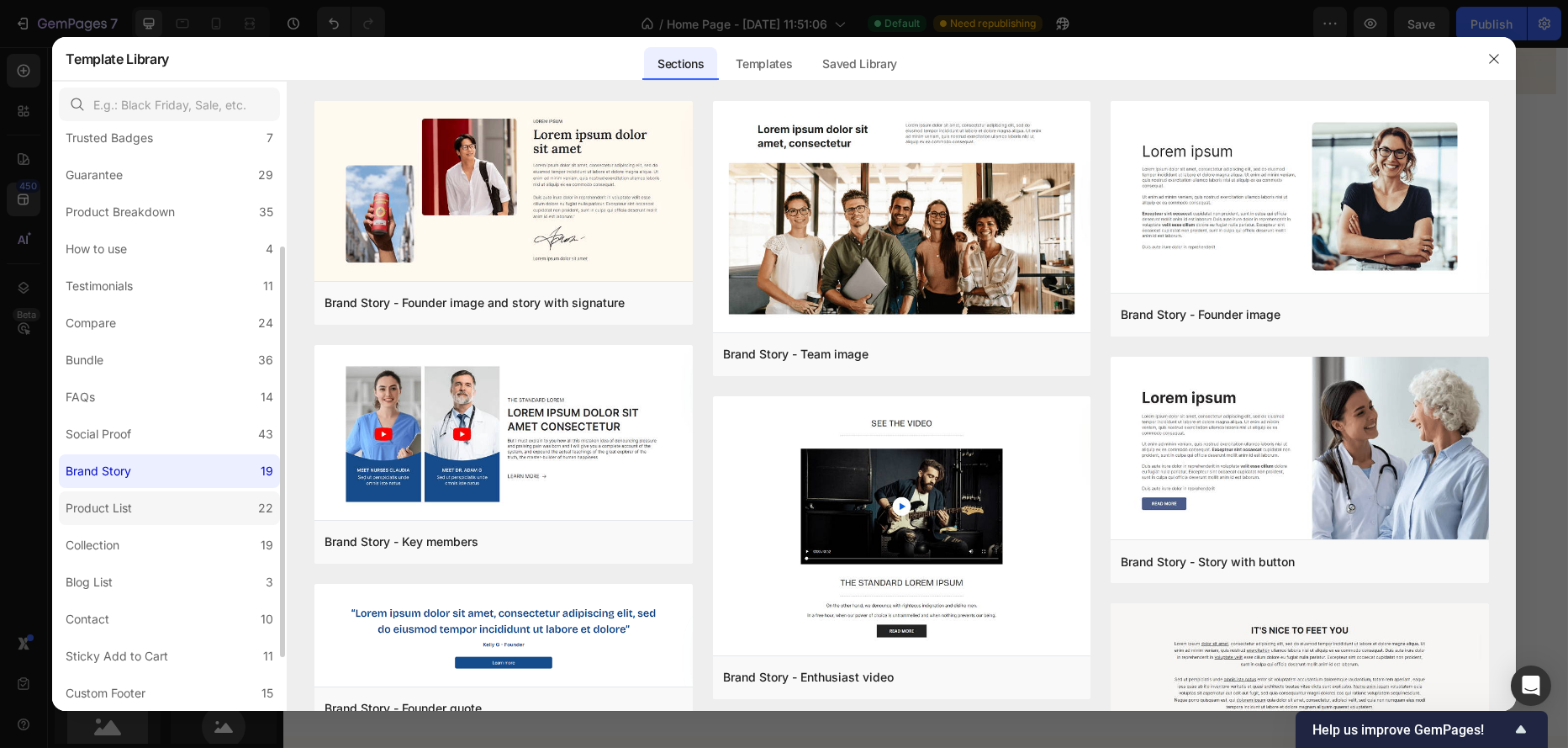
click at [123, 509] on div "Product List" at bounding box center [99, 508] width 67 height 20
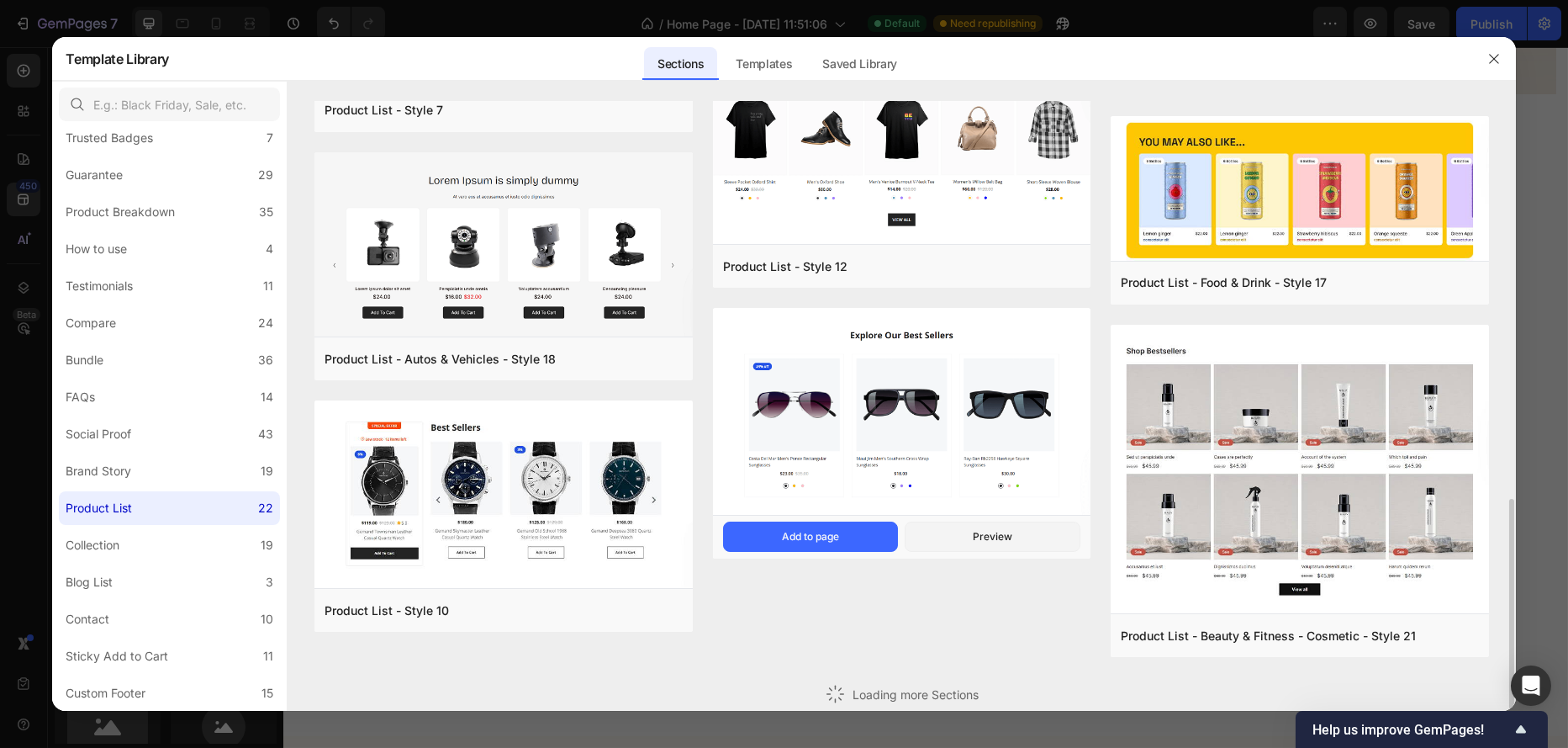
scroll to position [813, 0]
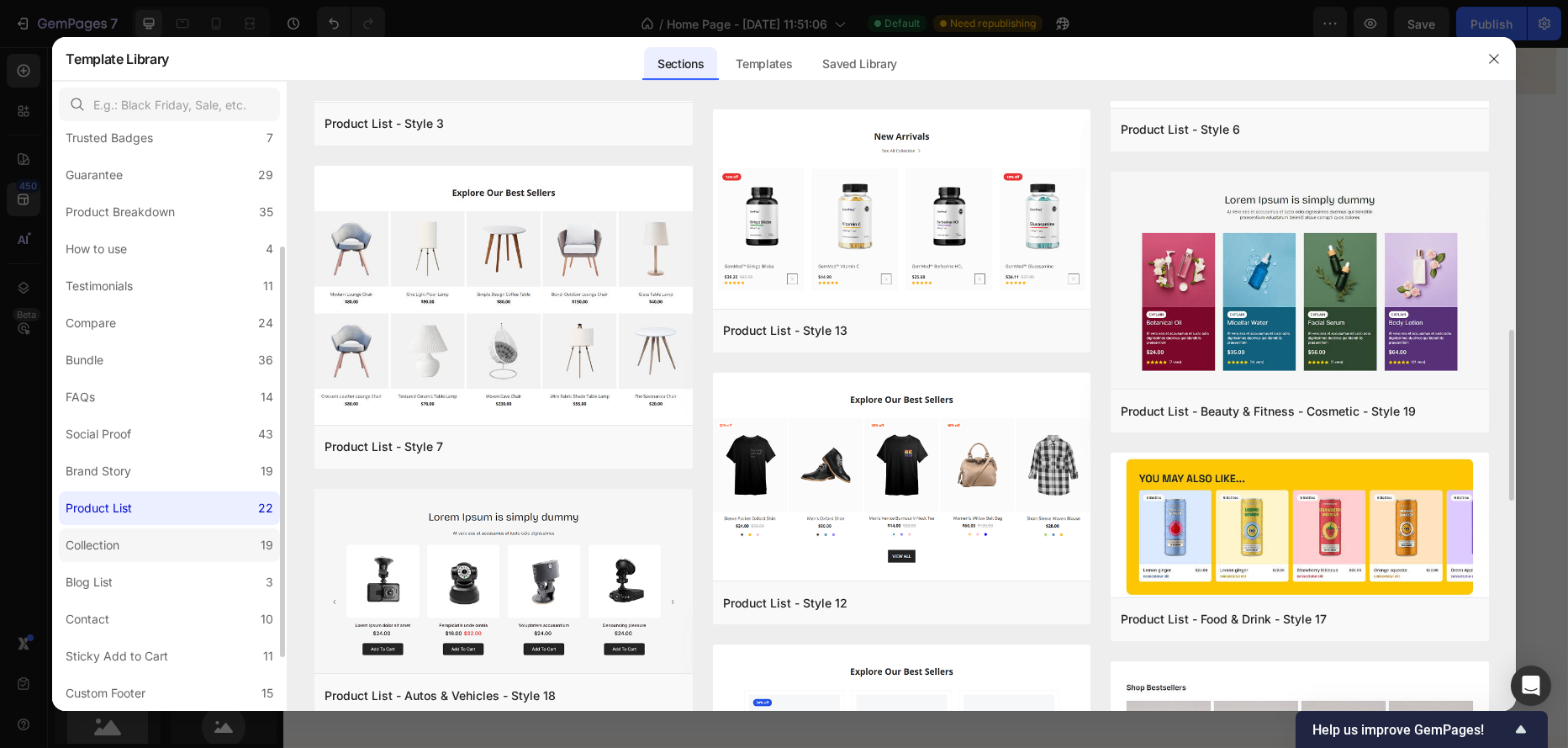
click at [109, 557] on label "Collection 19" at bounding box center [170, 545] width 221 height 33
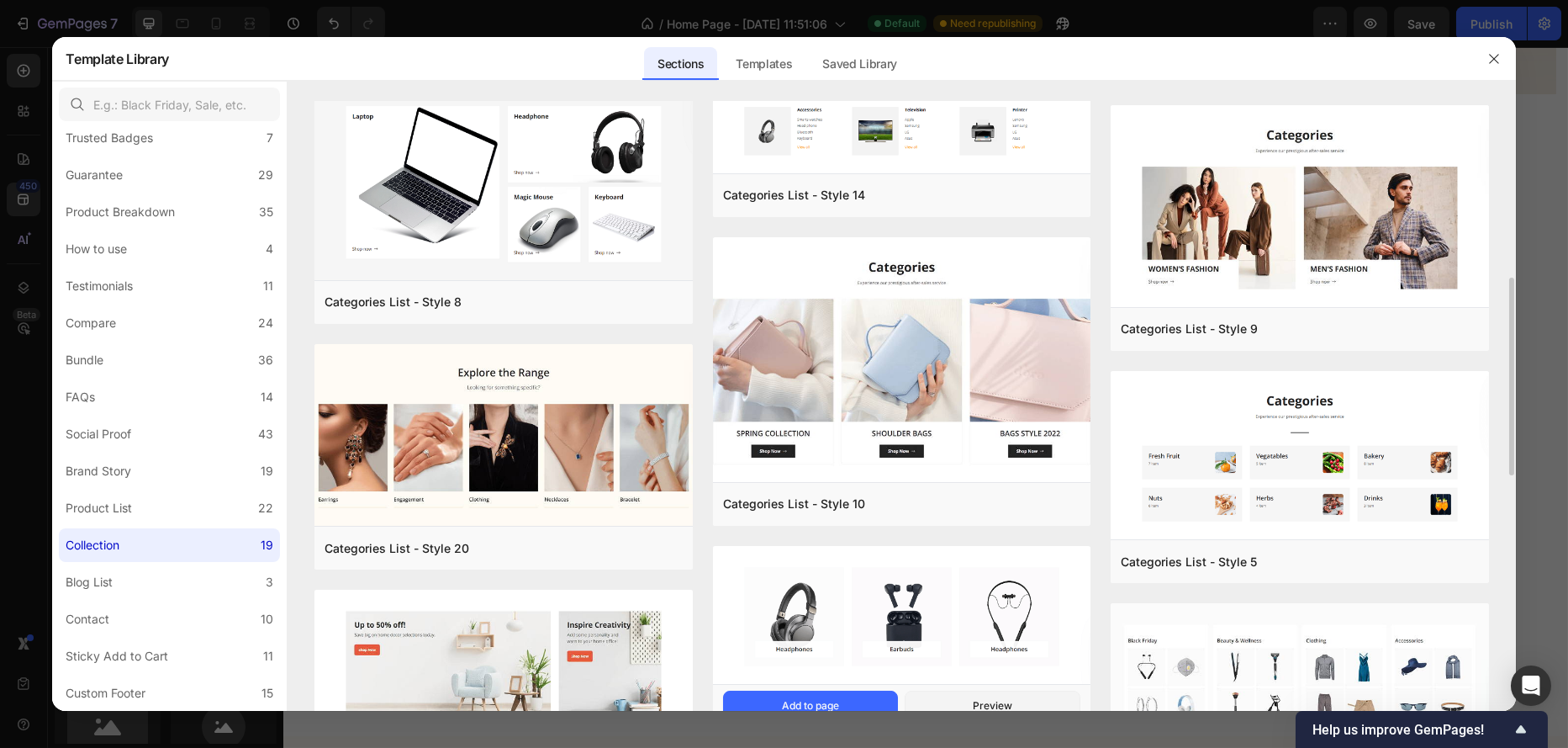
scroll to position [794, 0]
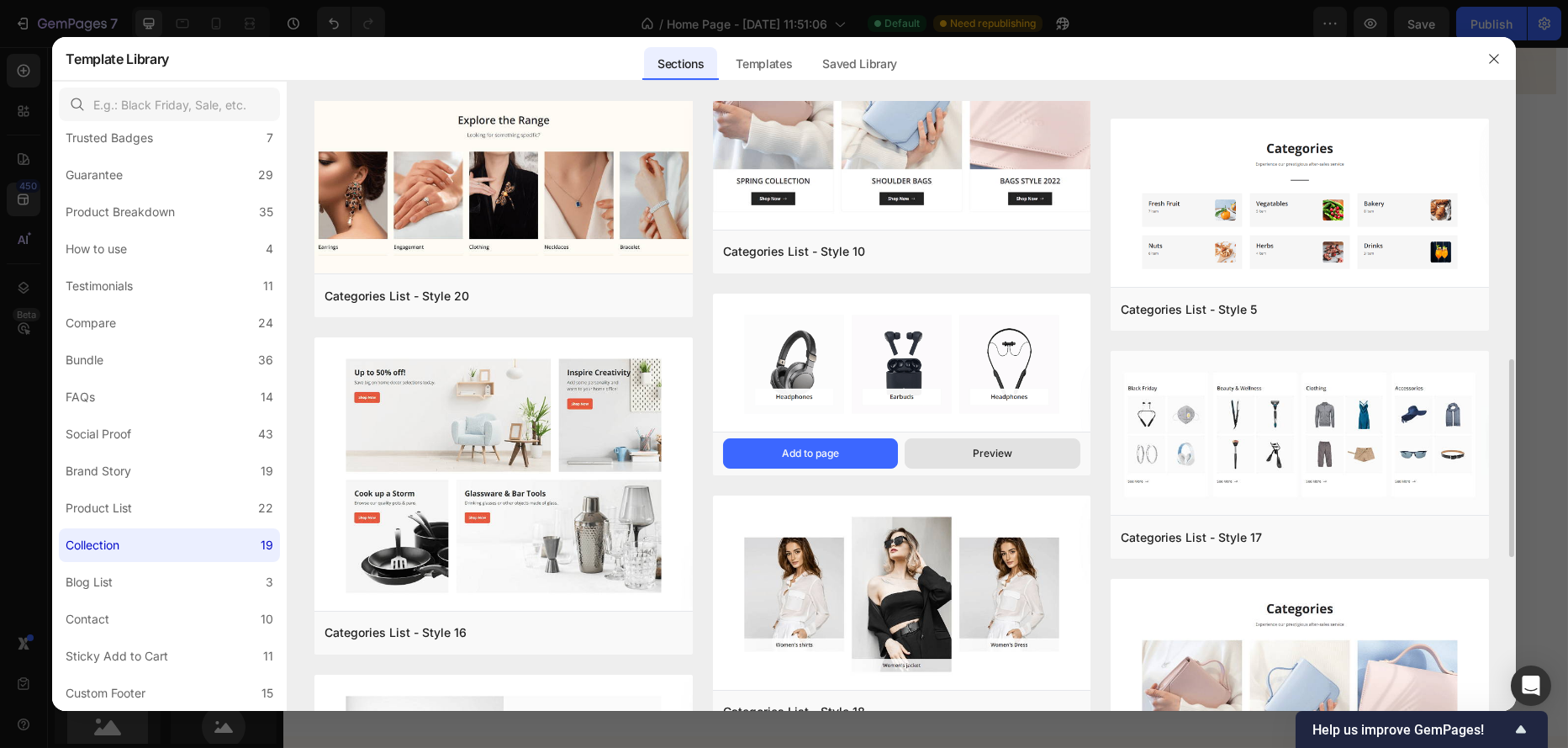
click at [966, 461] on button "Preview" at bounding box center [993, 453] width 175 height 31
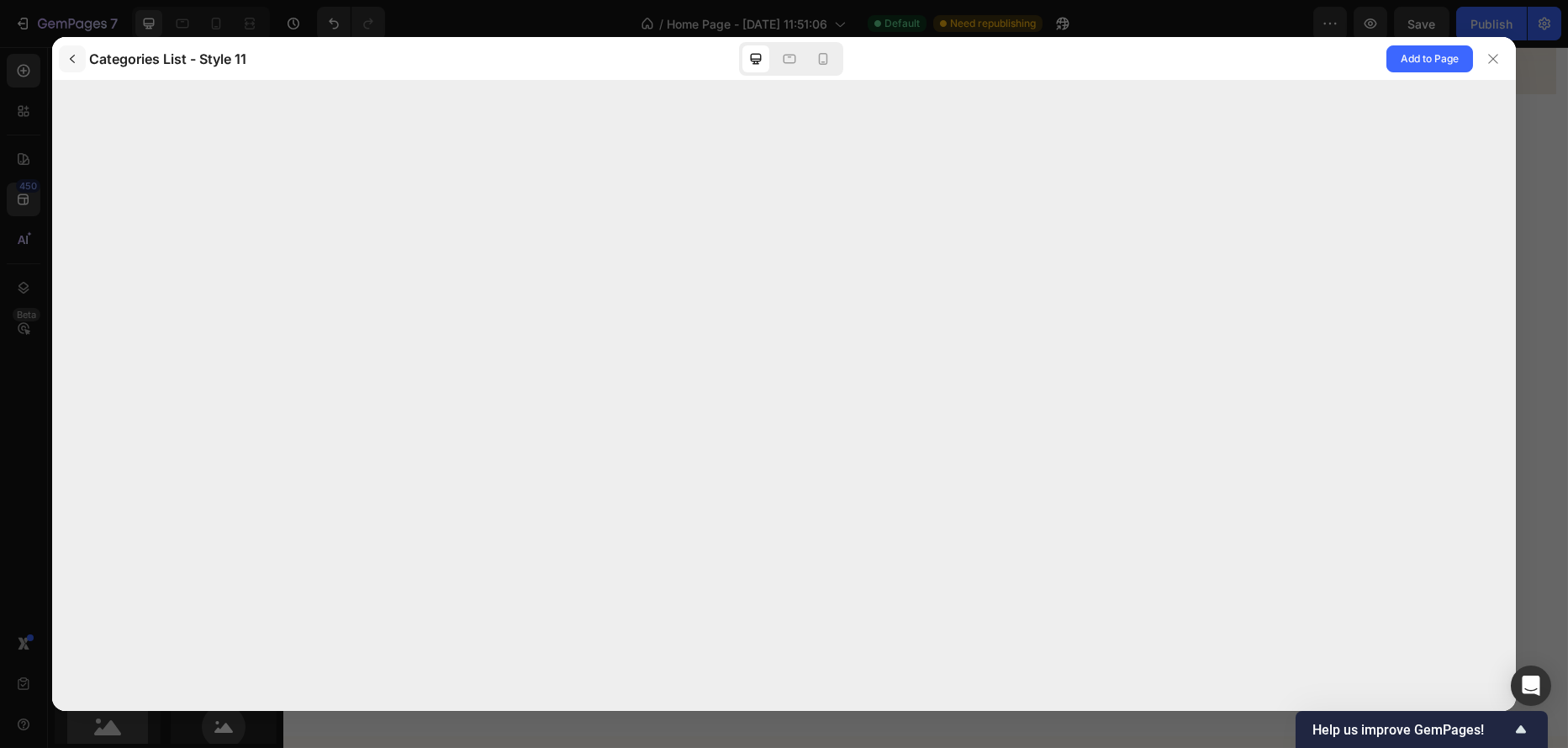
click at [72, 62] on icon "button" at bounding box center [72, 59] width 13 height 13
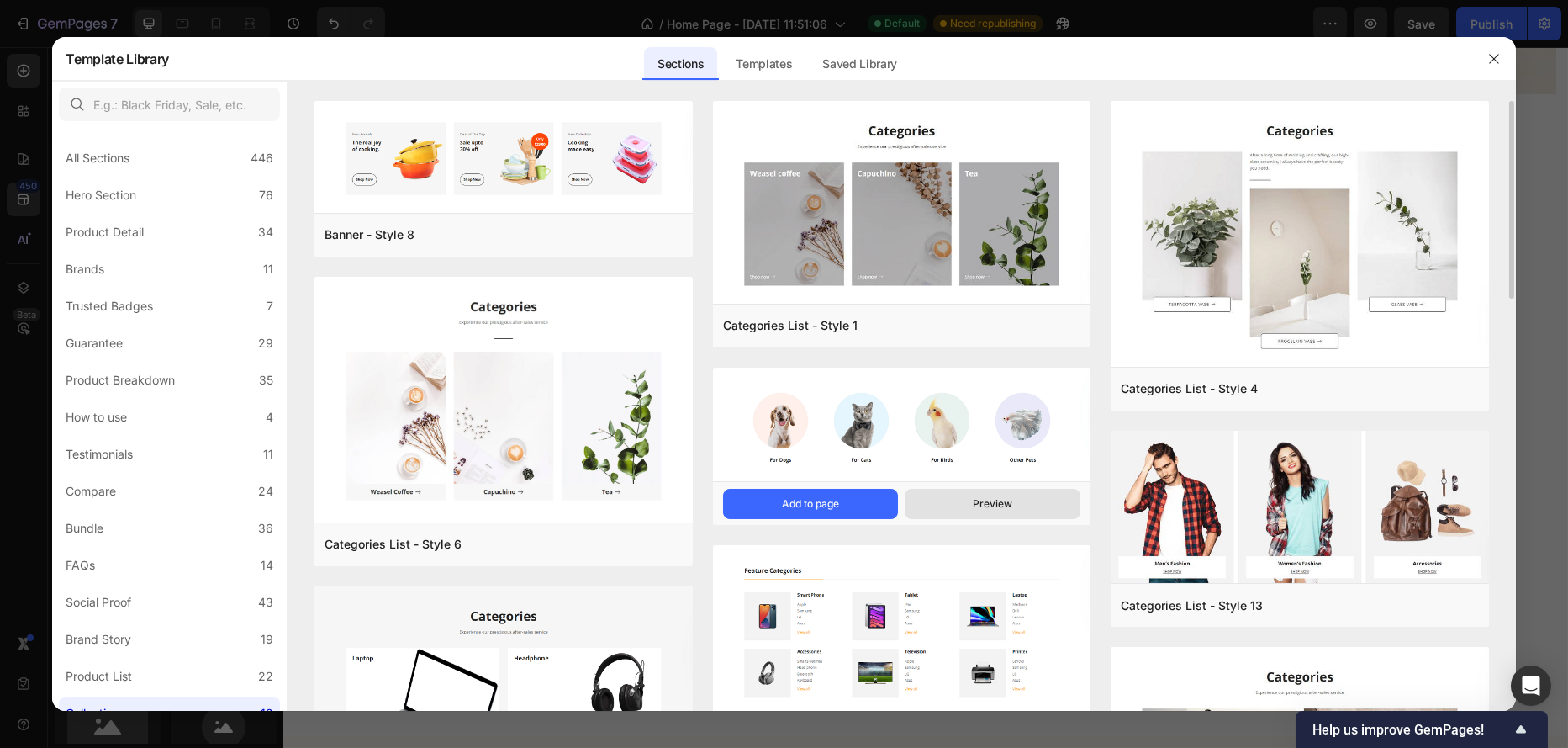
click at [978, 509] on div "Preview" at bounding box center [992, 504] width 39 height 15
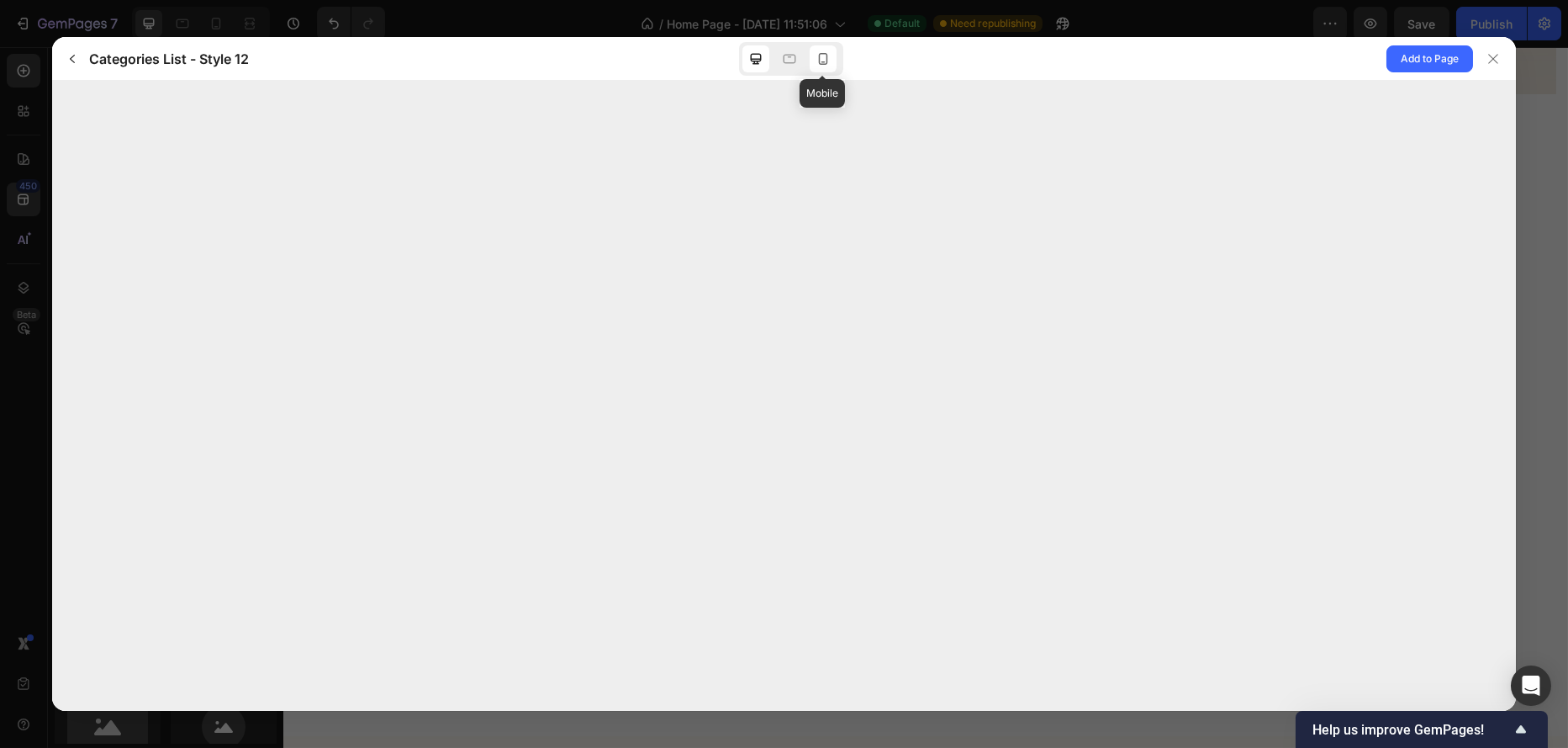
click at [820, 55] on icon at bounding box center [823, 59] width 17 height 17
click at [755, 62] on icon at bounding box center [756, 59] width 17 height 17
click at [74, 64] on icon "button" at bounding box center [72, 59] width 13 height 13
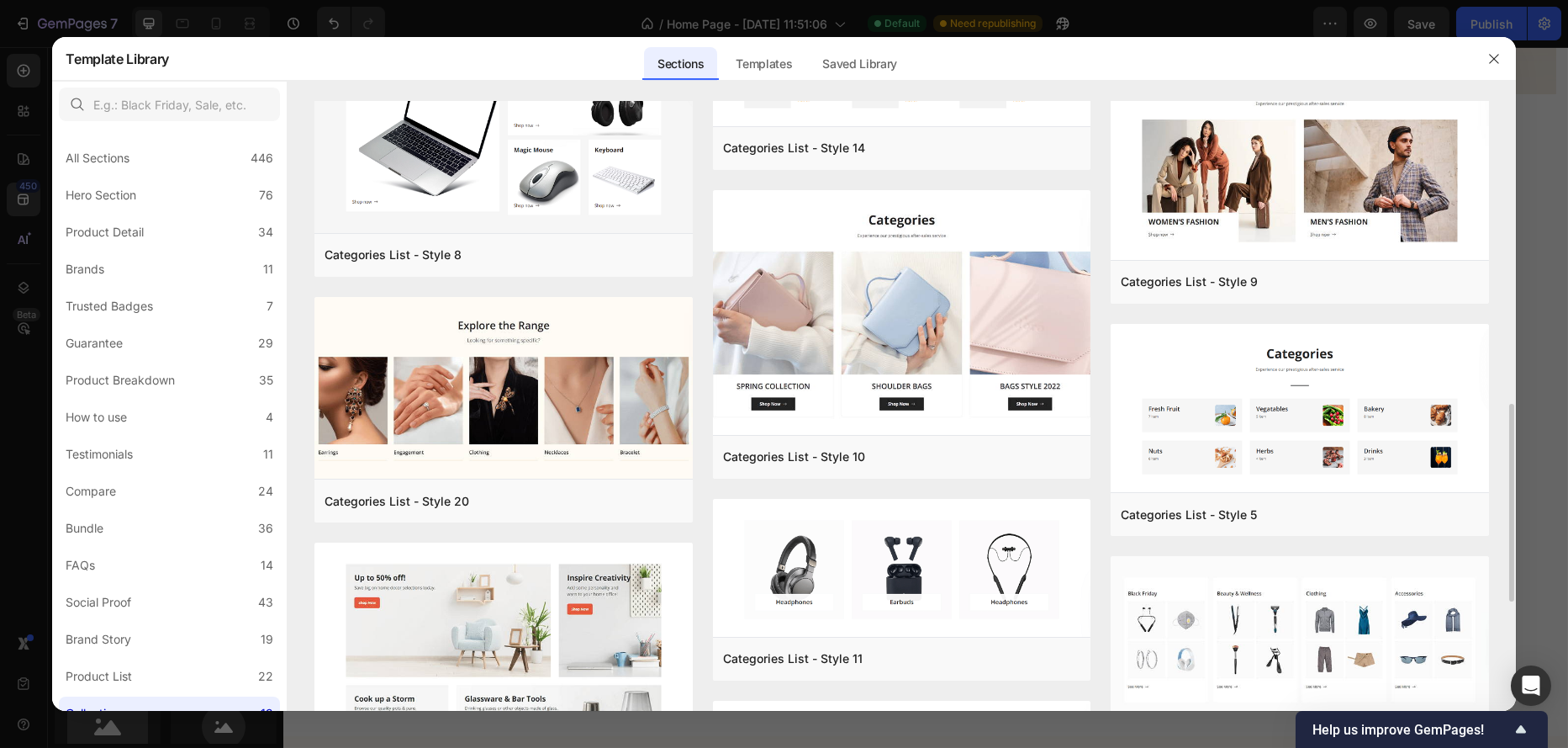
scroll to position [673, 0]
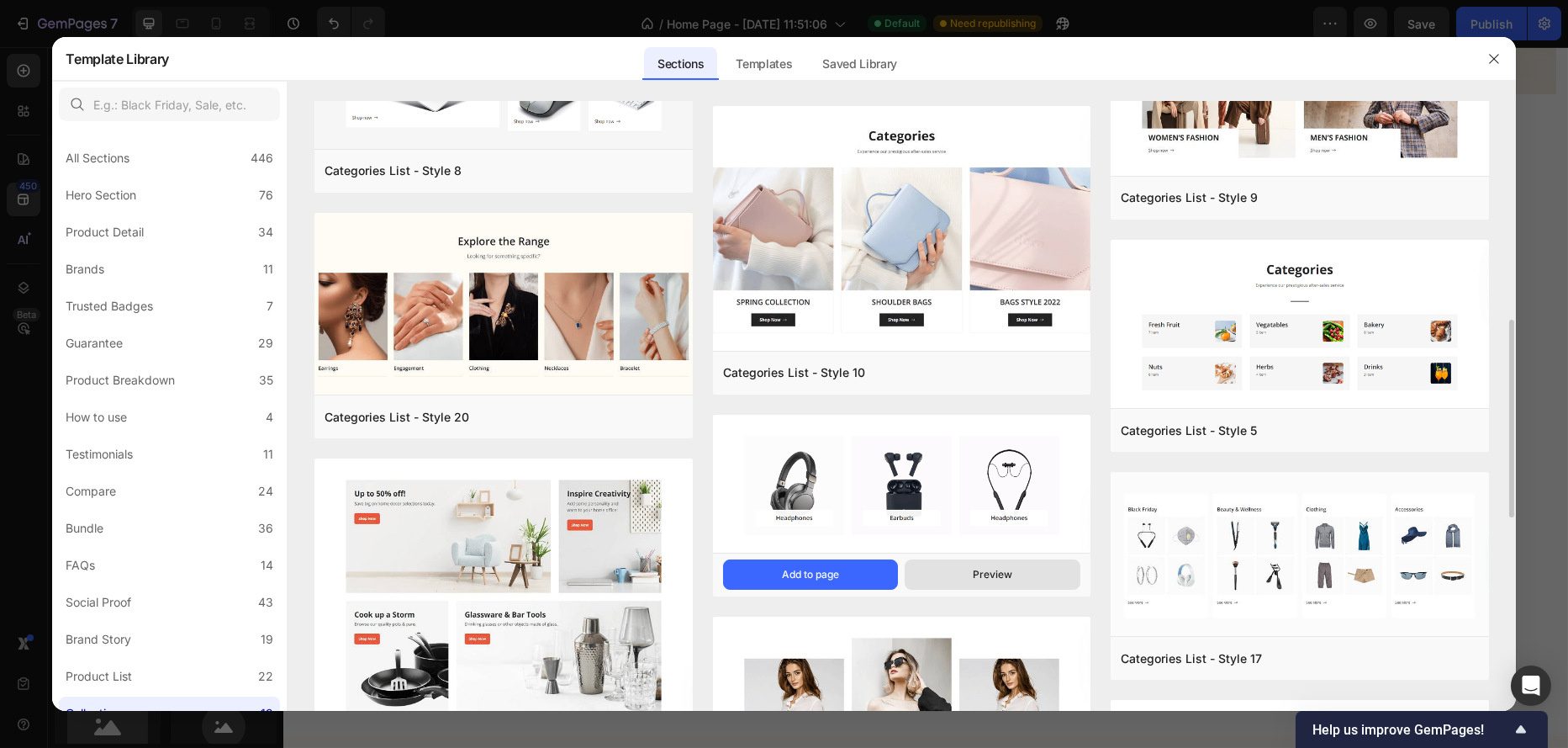
click at [966, 578] on button "Preview" at bounding box center [993, 574] width 175 height 31
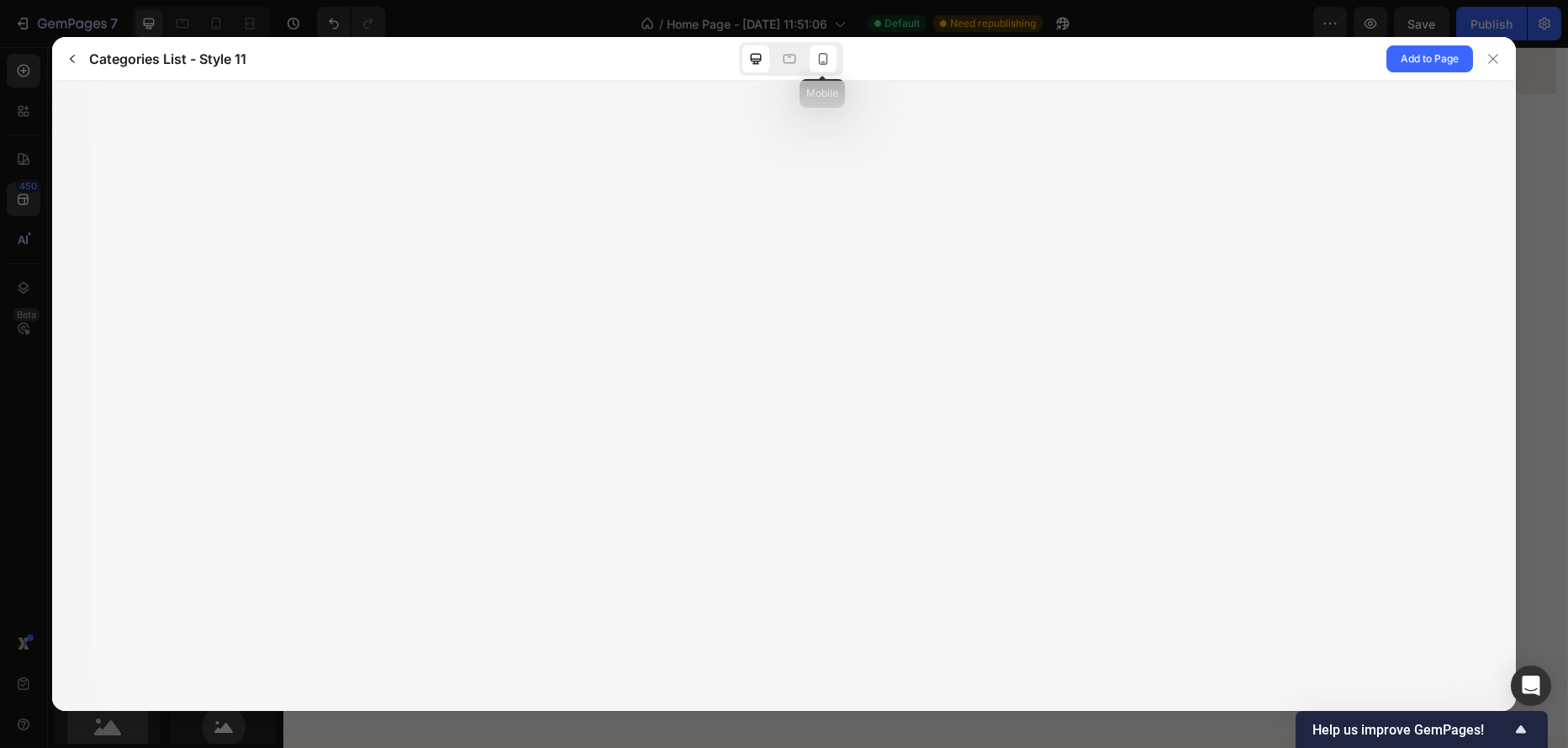
click at [820, 59] on icon at bounding box center [823, 59] width 17 height 17
click at [744, 61] on div at bounding box center [756, 59] width 27 height 27
click at [68, 57] on icon "button" at bounding box center [72, 59] width 13 height 13
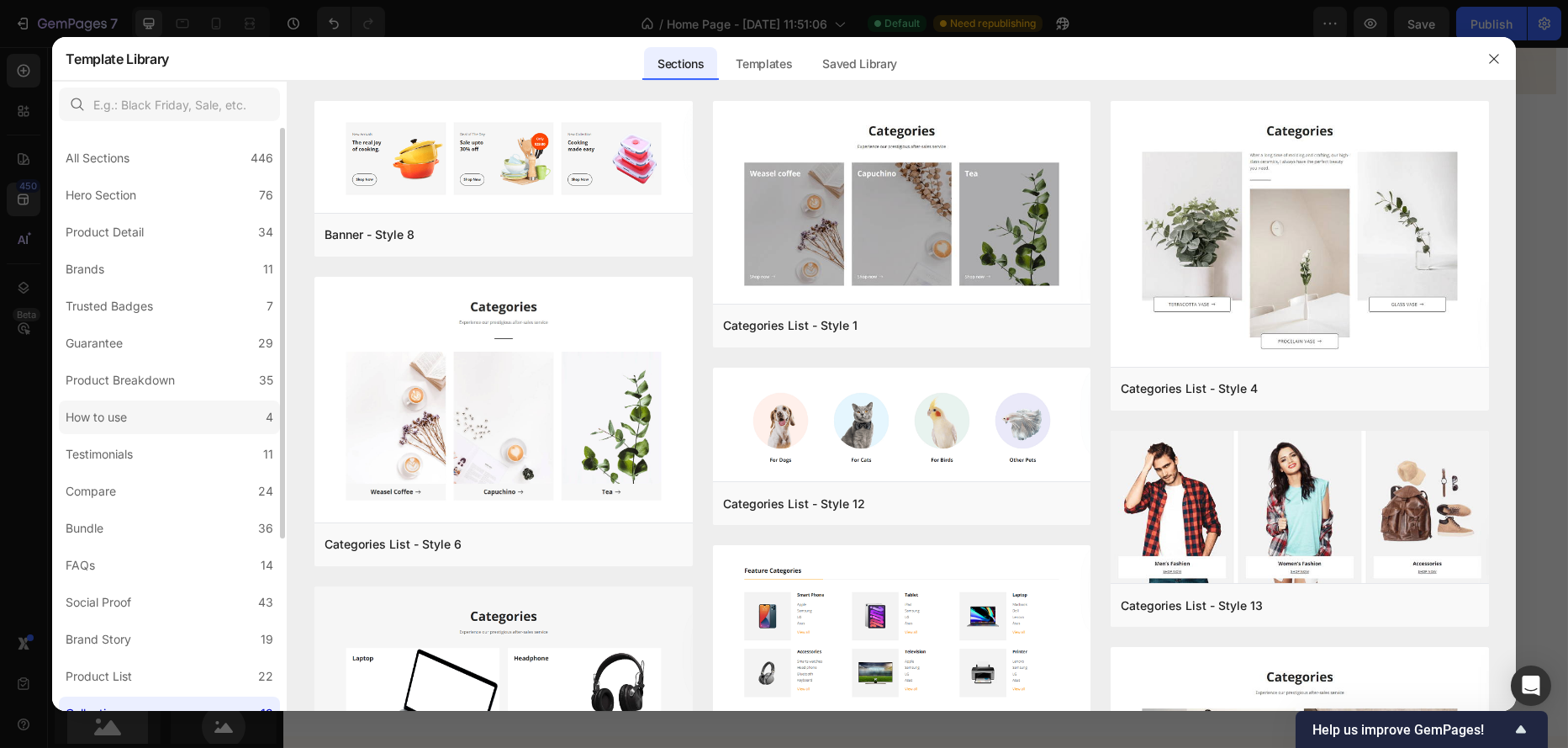
scroll to position [241, 0]
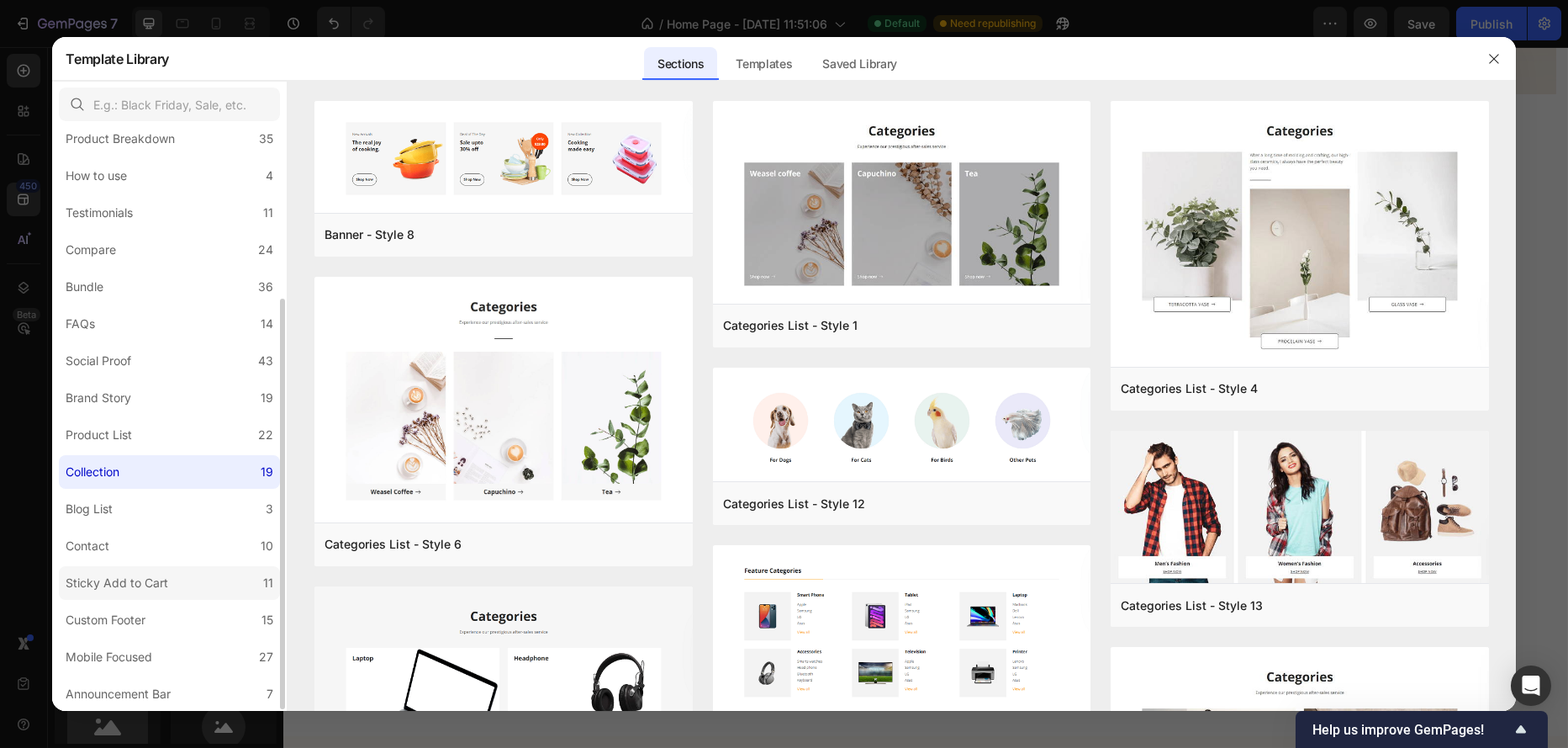
click at [115, 583] on div "Sticky Add to Cart" at bounding box center [117, 582] width 103 height 20
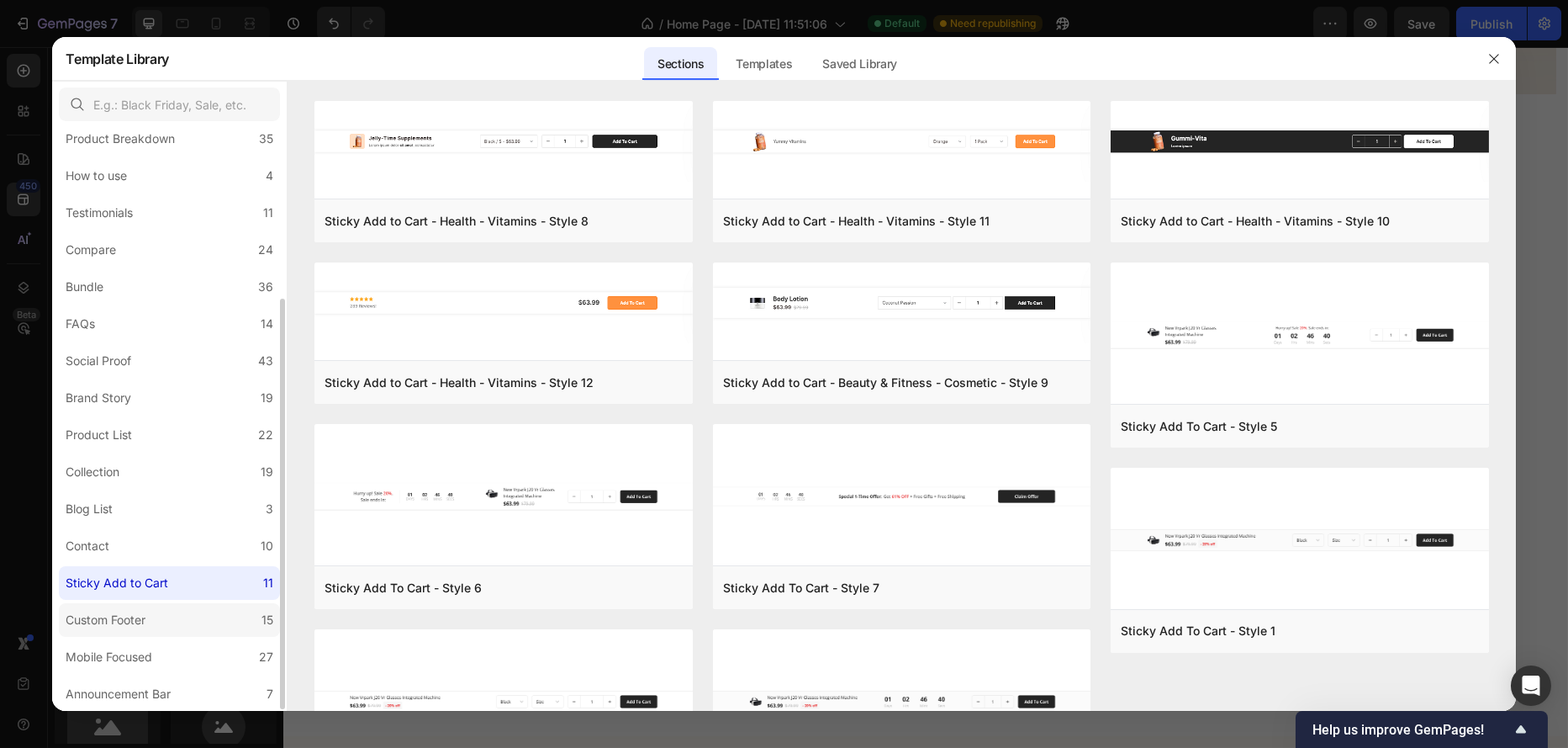
click at [117, 615] on div "Custom Footer" at bounding box center [106, 619] width 80 height 20
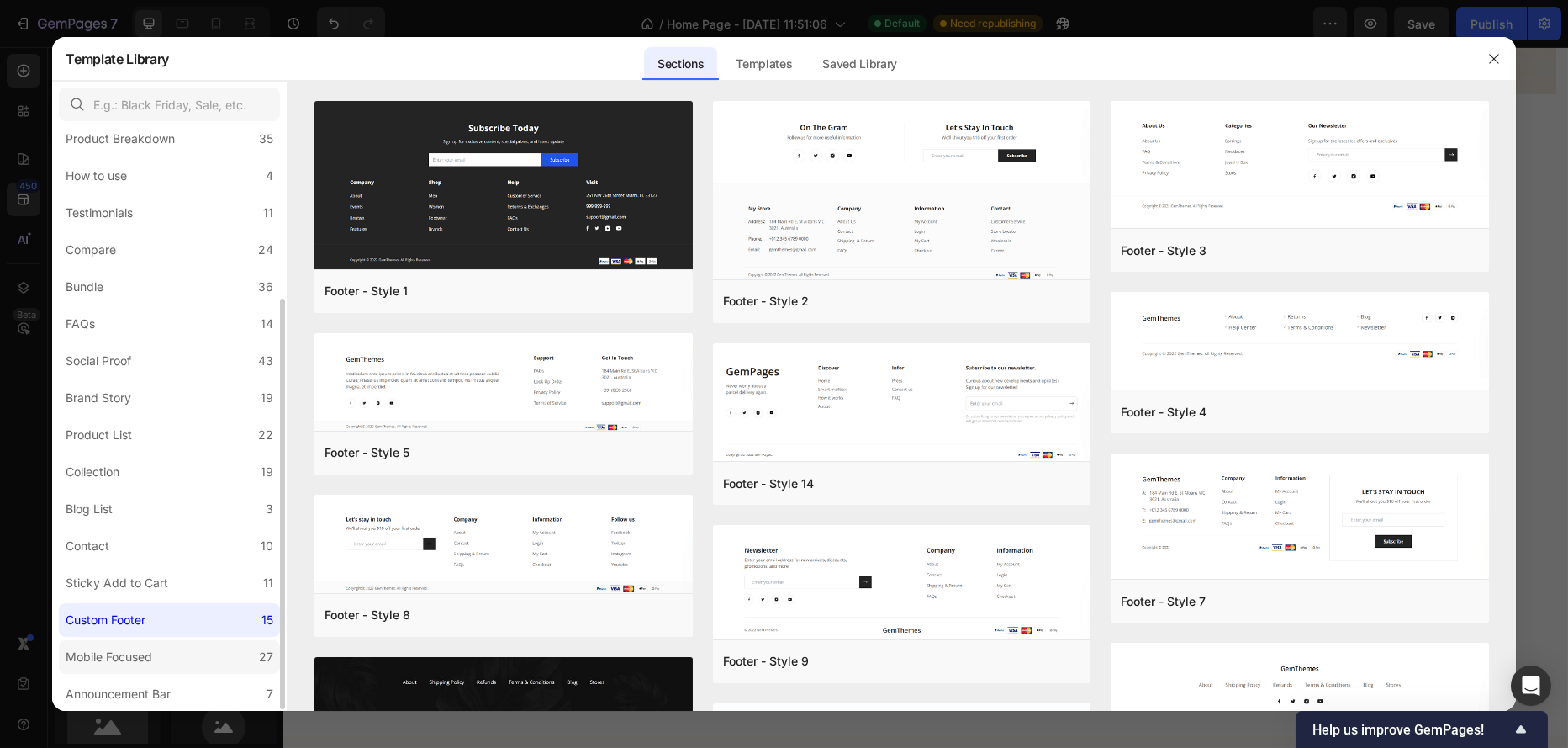
click at [117, 654] on div "Mobile Focused" at bounding box center [109, 656] width 87 height 20
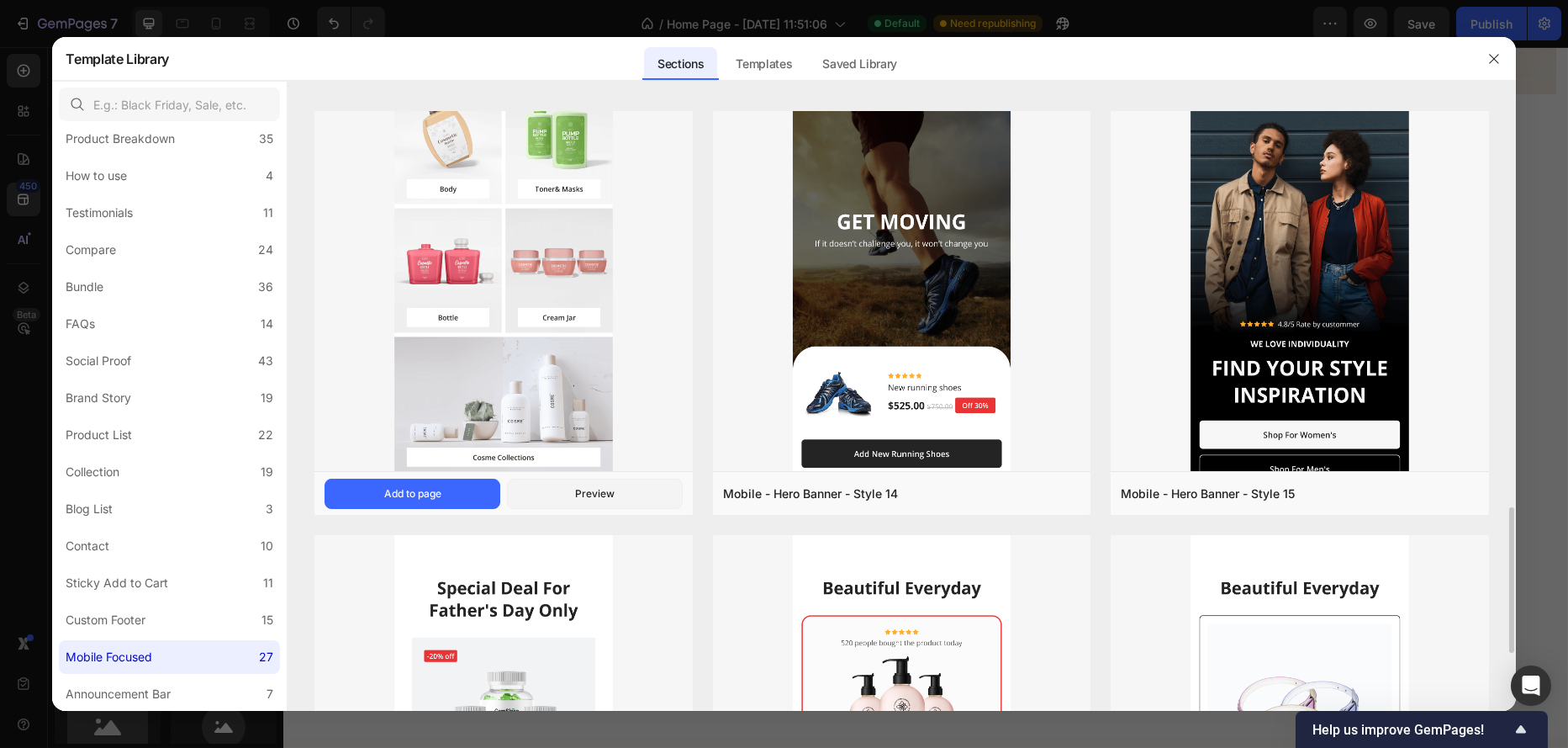
scroll to position [1767, 0]
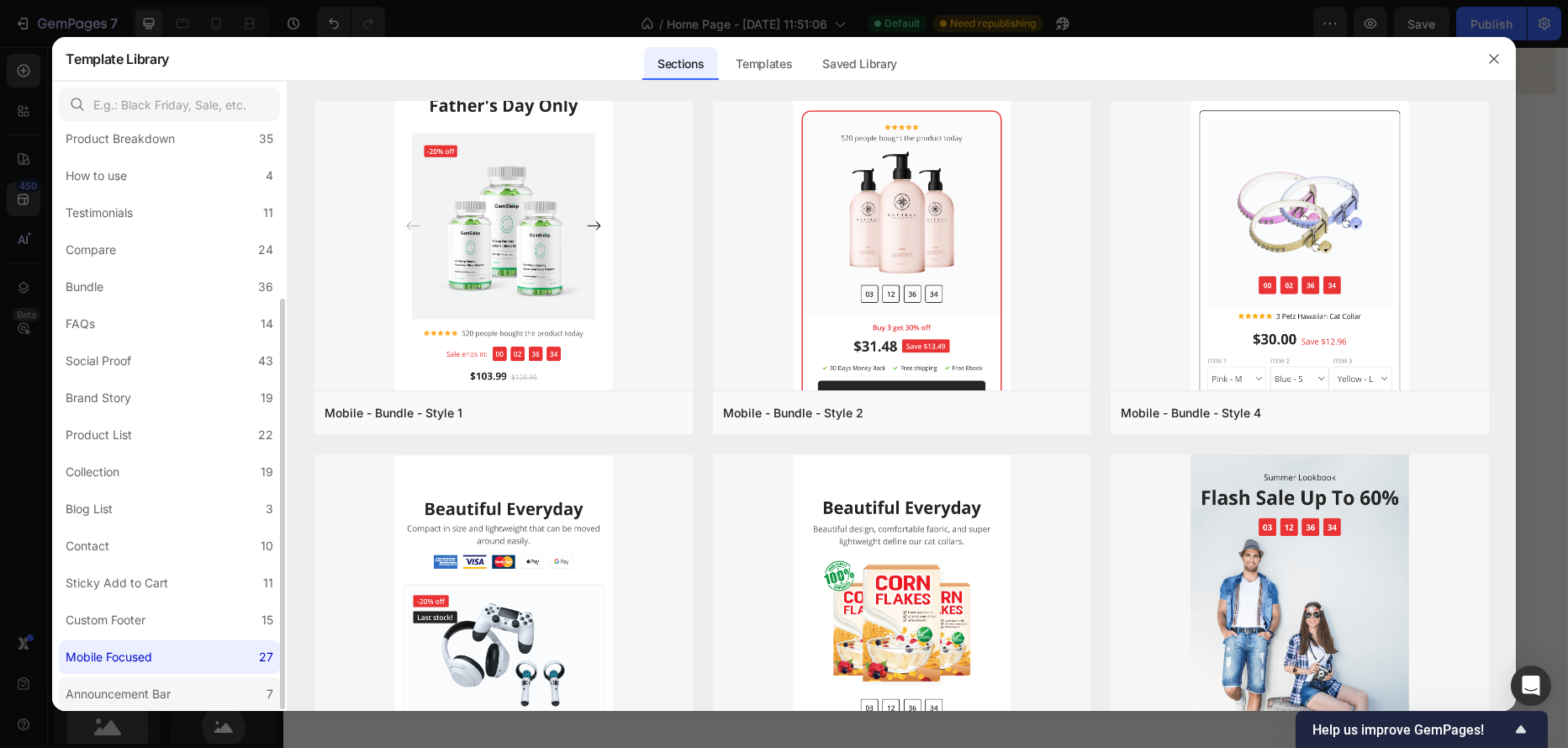
click at [115, 694] on div "Announcement Bar" at bounding box center [118, 694] width 105 height 20
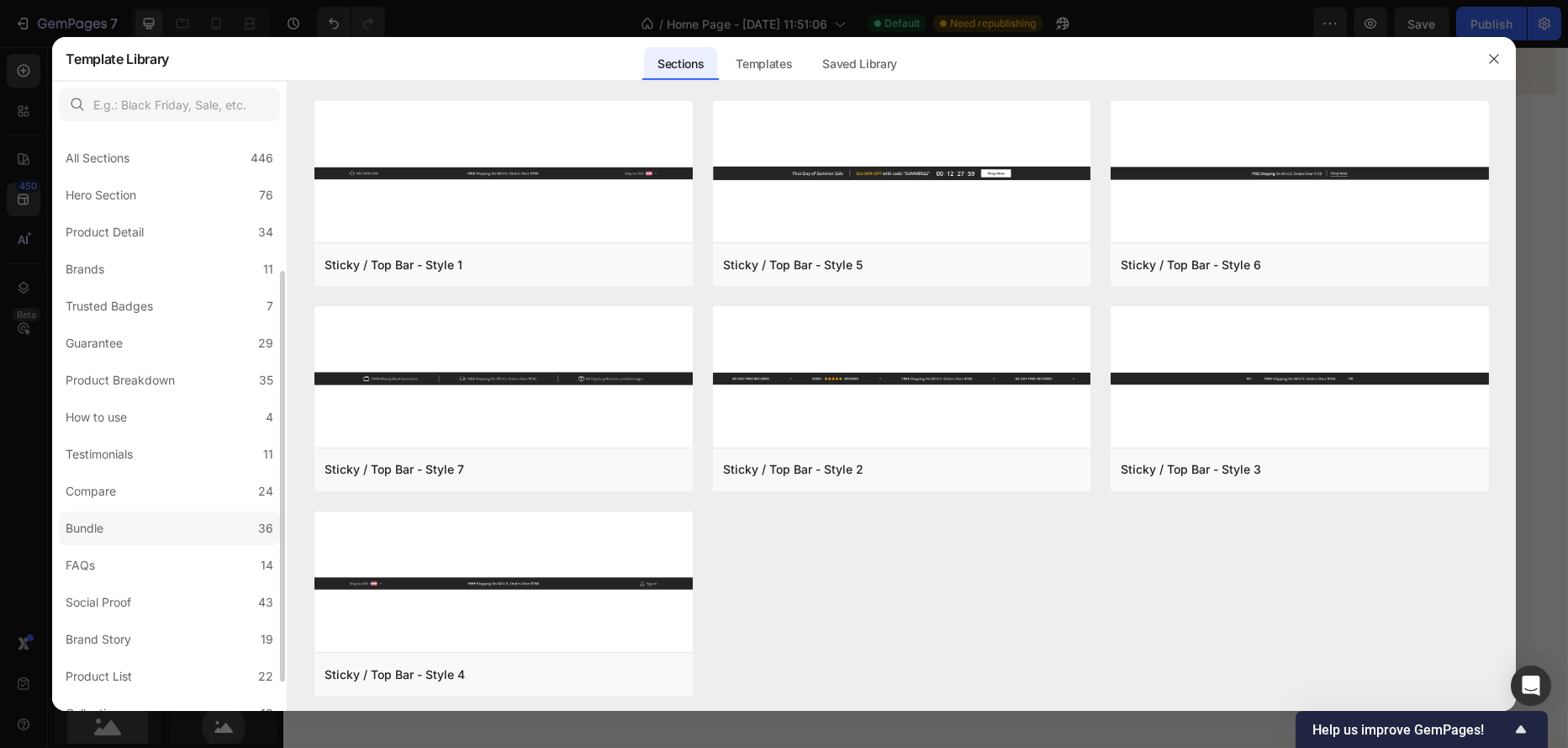
scroll to position [241, 0]
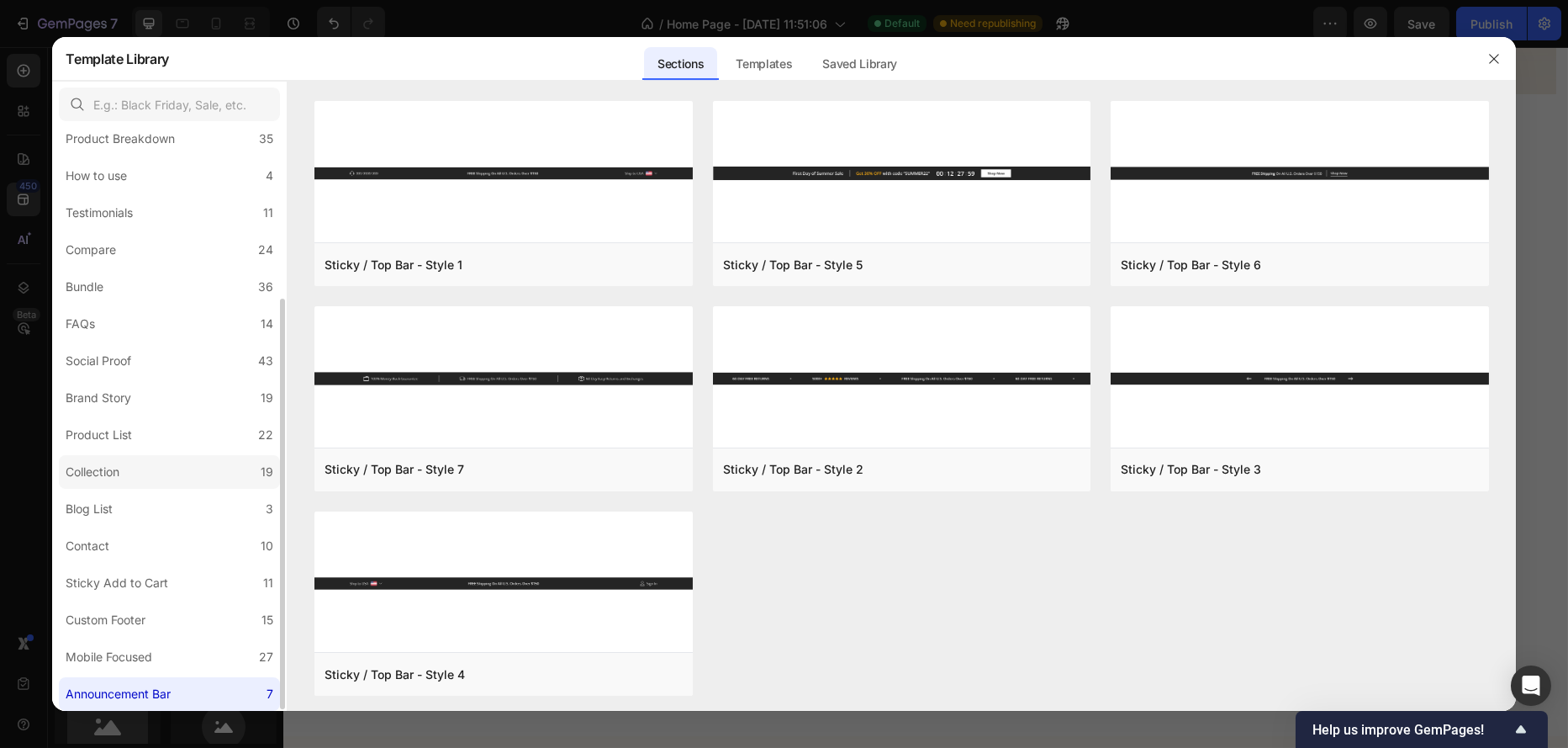
click at [104, 469] on div "Collection" at bounding box center [93, 471] width 53 height 20
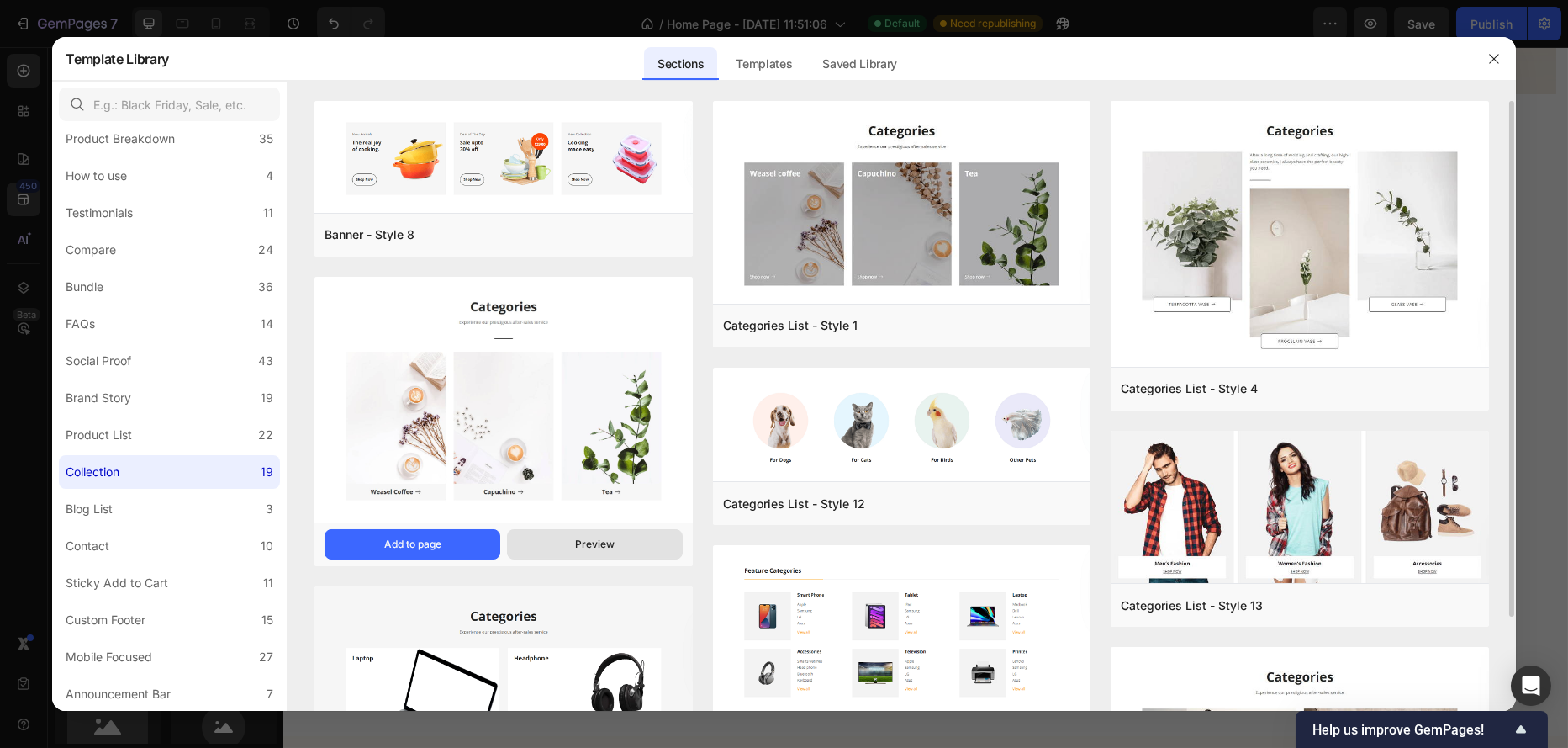
click at [608, 533] on button "Preview" at bounding box center [595, 545] width 175 height 31
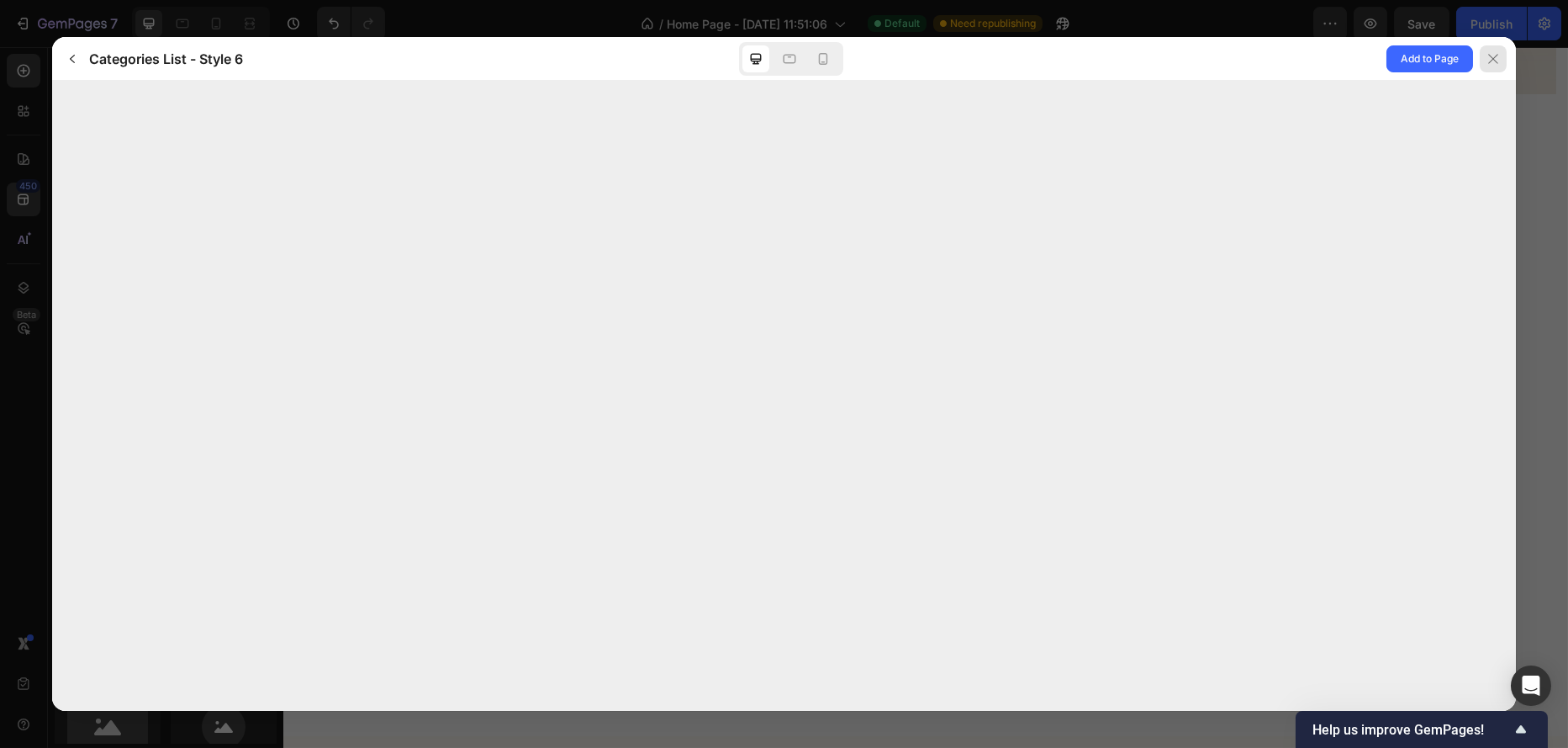
click at [1487, 55] on icon at bounding box center [1494, 59] width 13 height 13
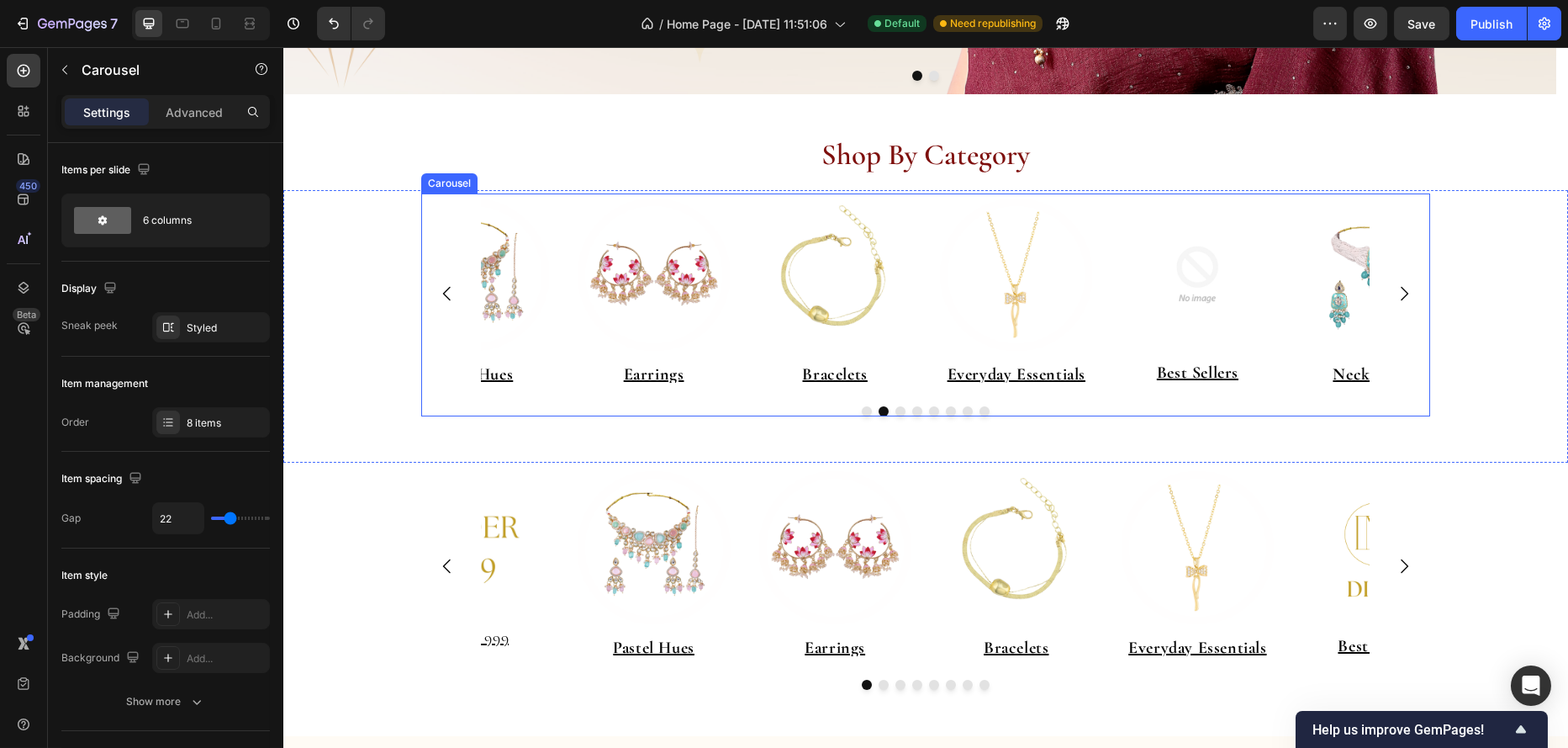
click at [427, 309] on button "Carousel Back Arrow" at bounding box center [445, 293] width 47 height 47
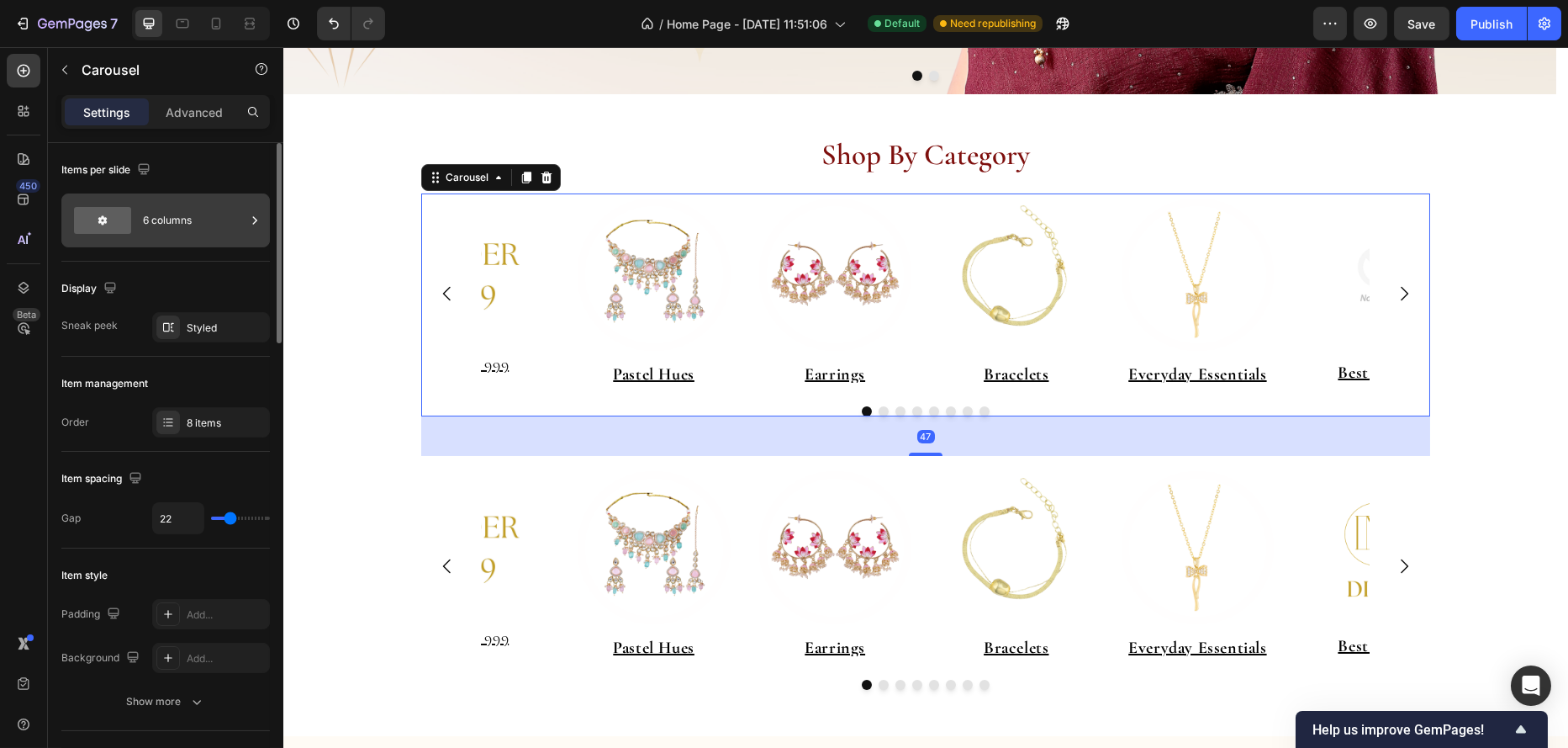
click at [180, 226] on div "6 columns" at bounding box center [195, 220] width 103 height 39
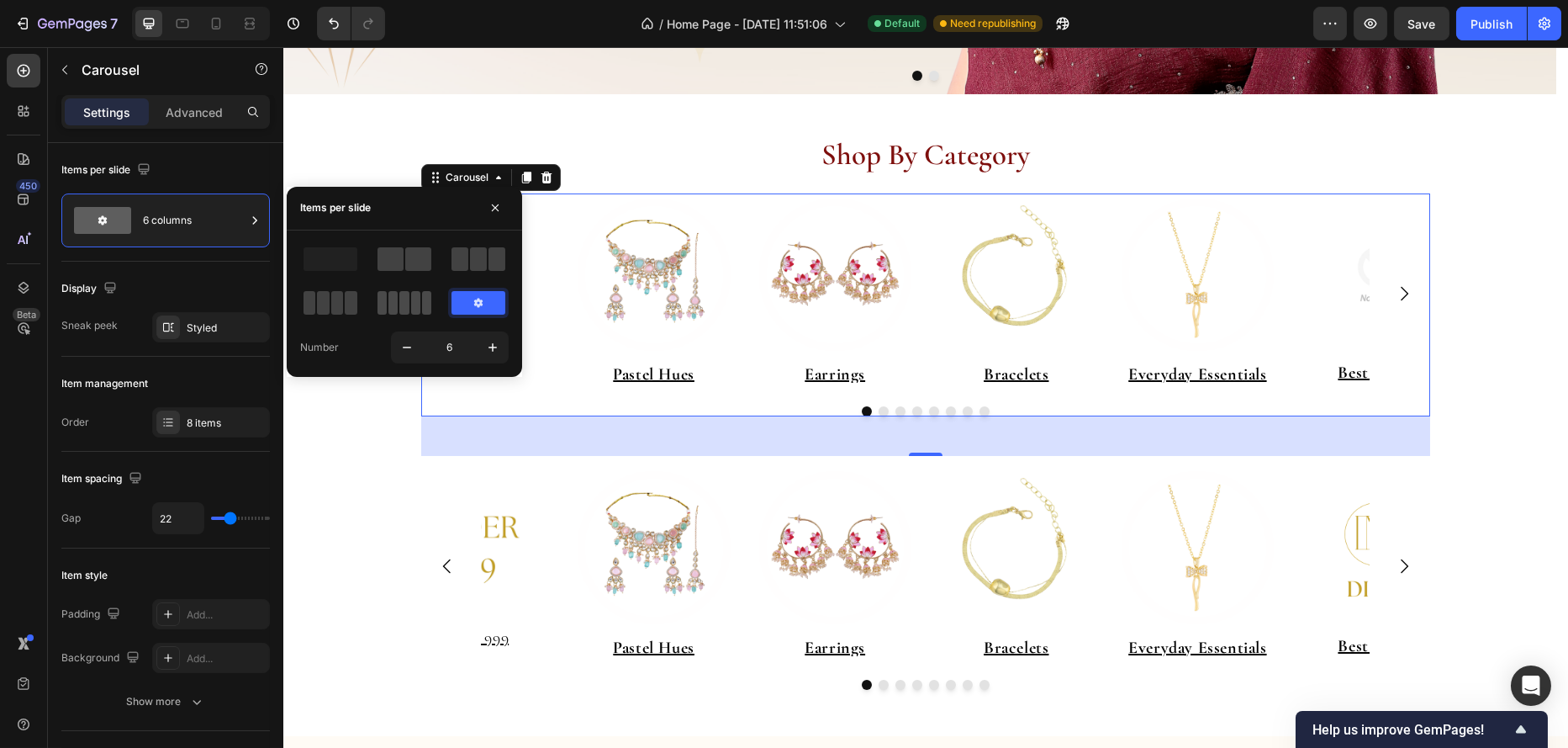
click at [407, 310] on span at bounding box center [404, 302] width 10 height 24
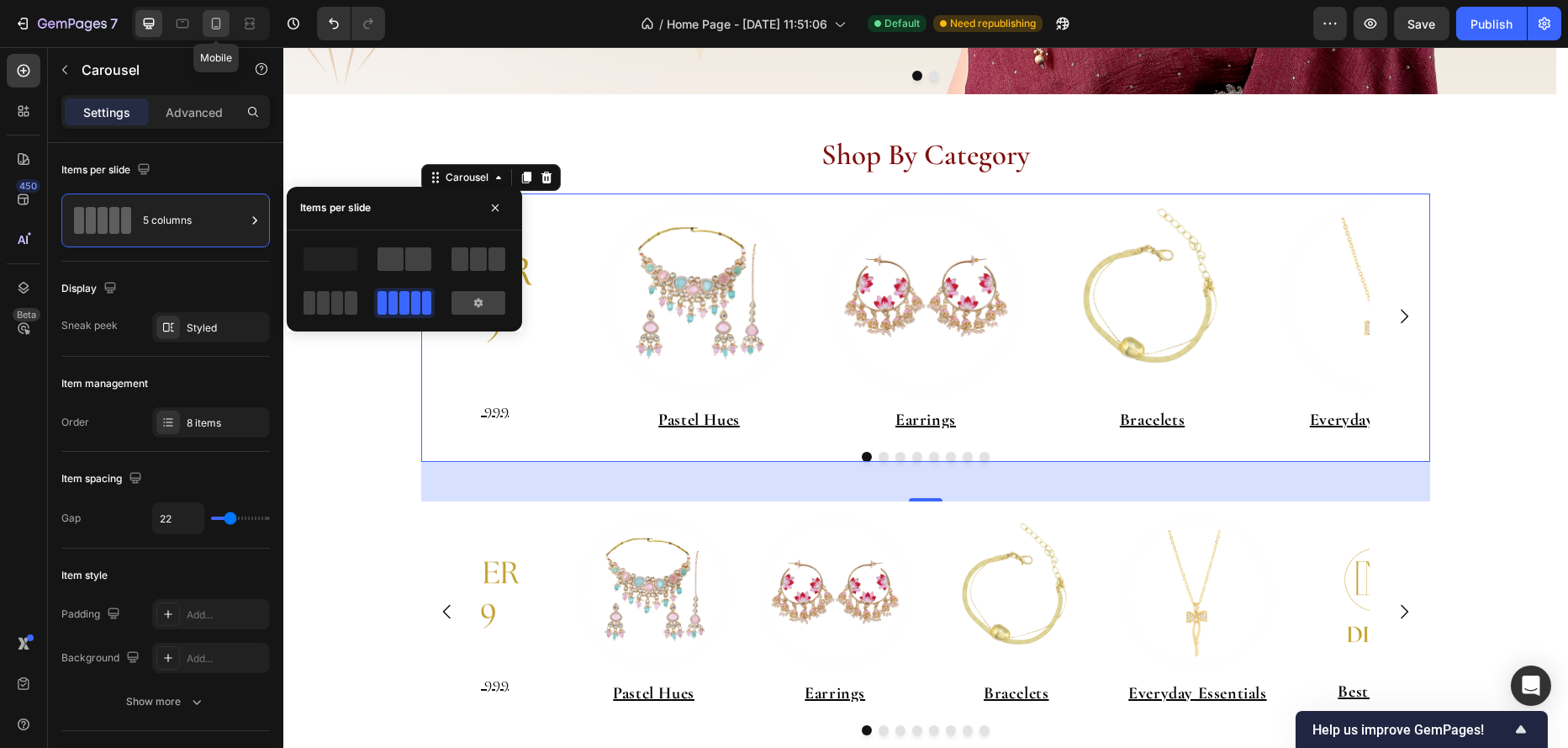
click at [217, 18] on icon at bounding box center [217, 24] width 17 height 17
type input "0"
type input "100%"
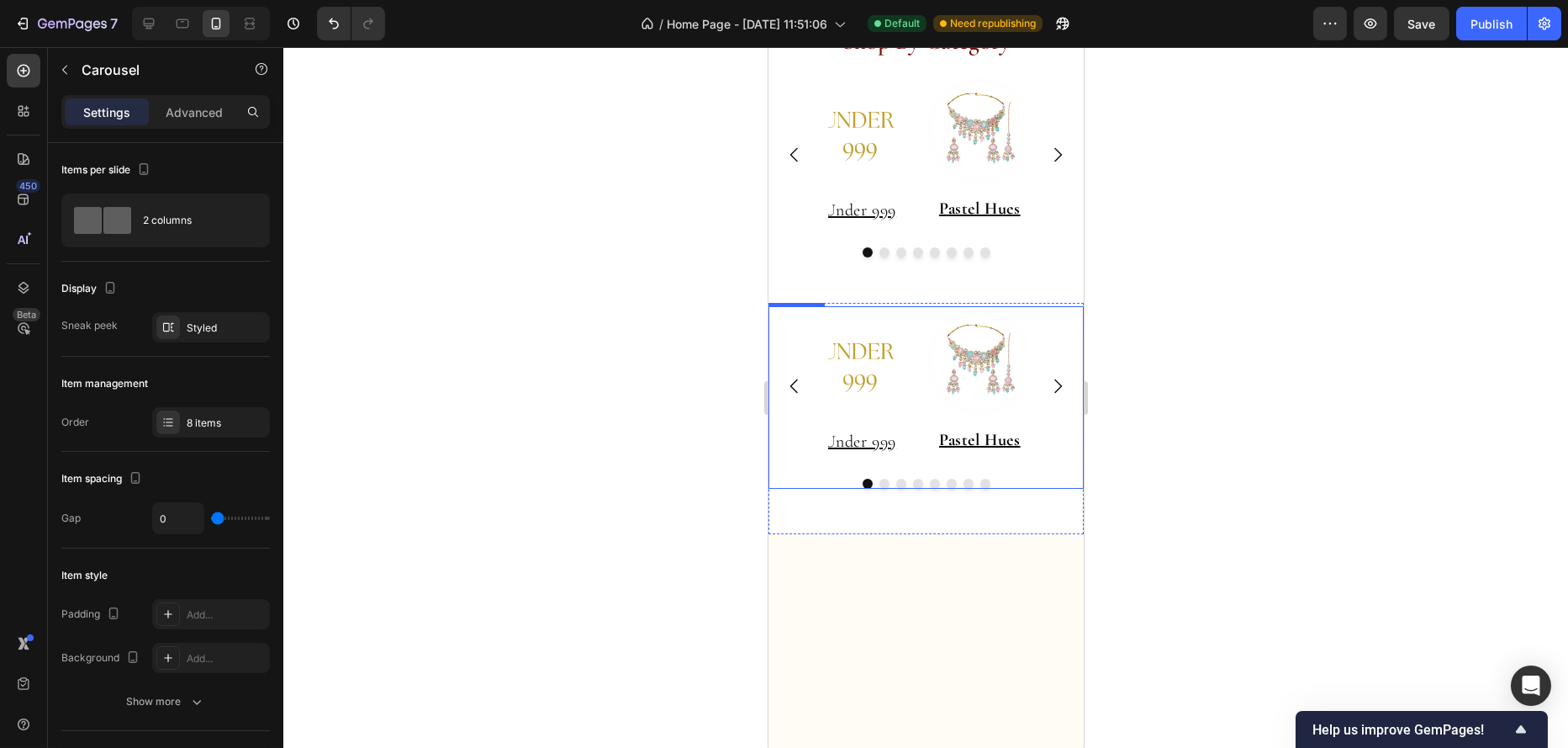
scroll to position [337, 0]
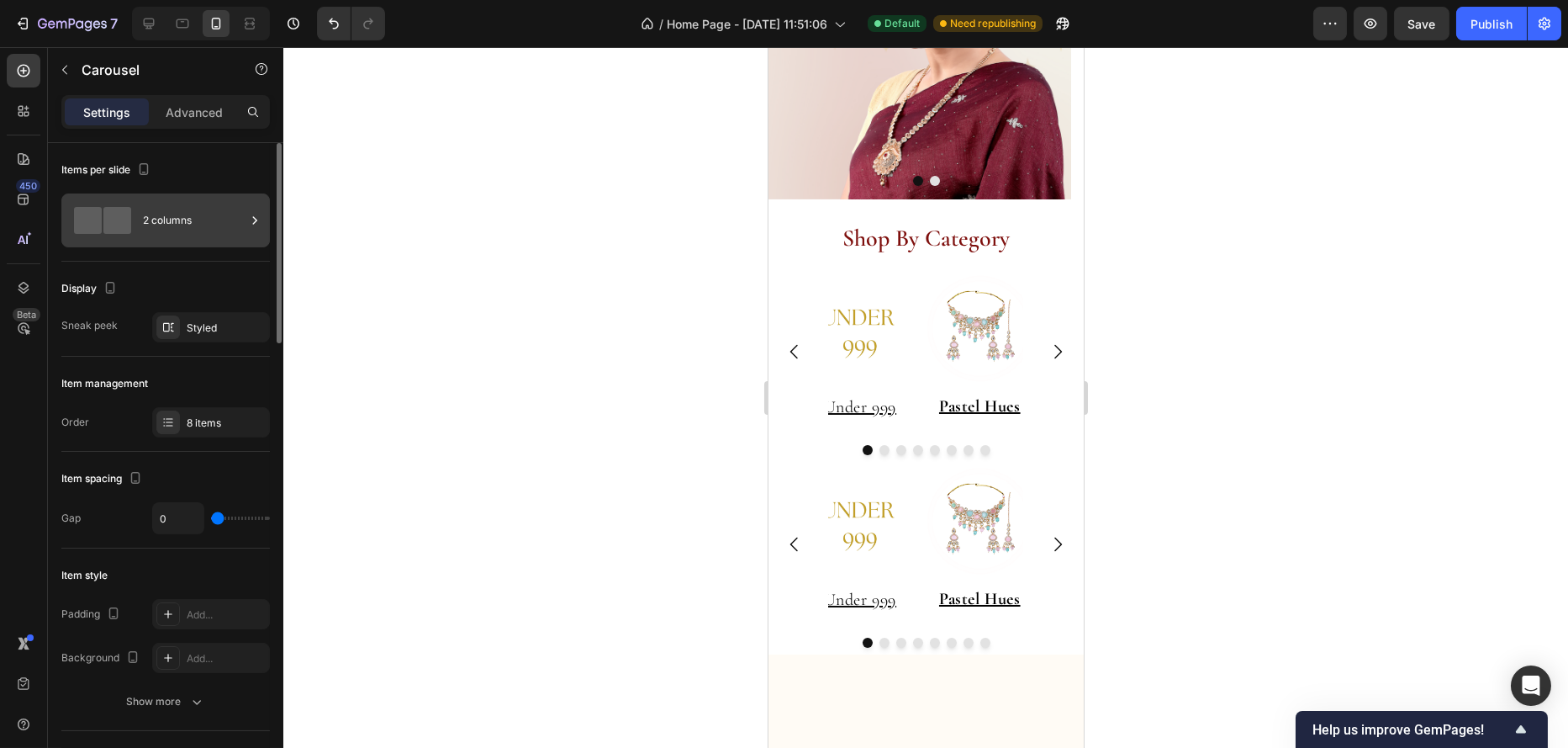
click at [192, 225] on div "2 columns" at bounding box center [195, 220] width 103 height 39
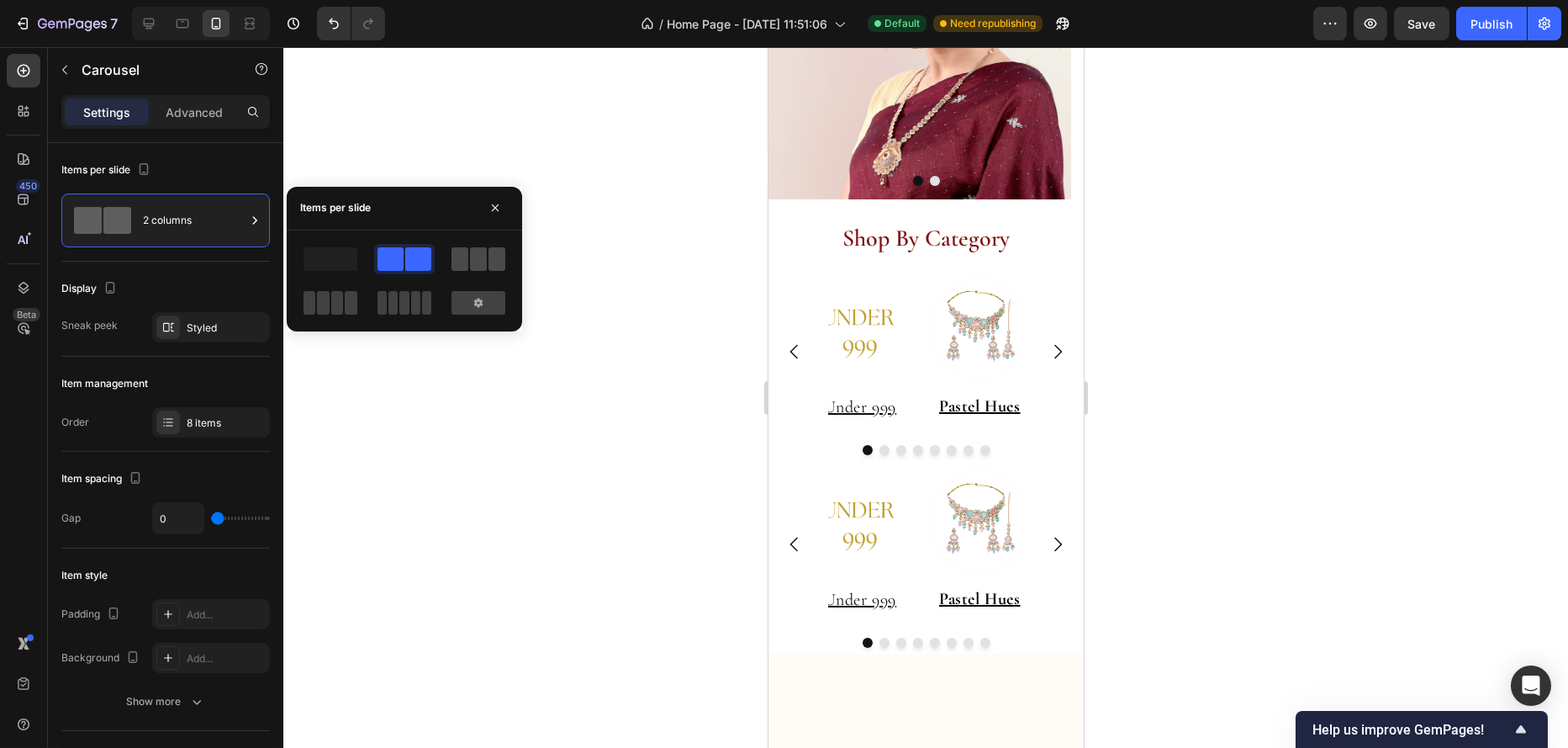
click at [474, 265] on span at bounding box center [479, 259] width 17 height 24
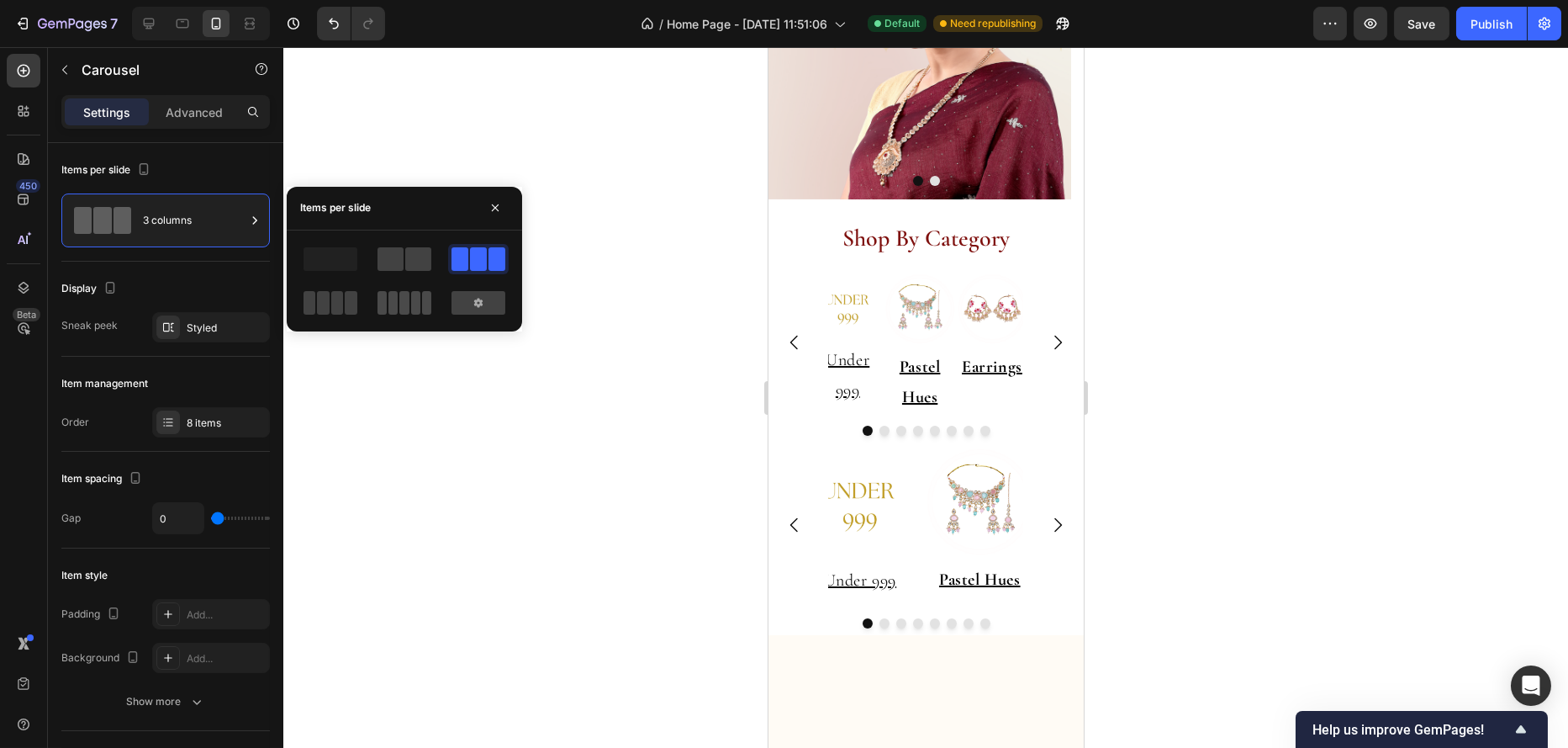
click at [415, 303] on span at bounding box center [416, 302] width 10 height 24
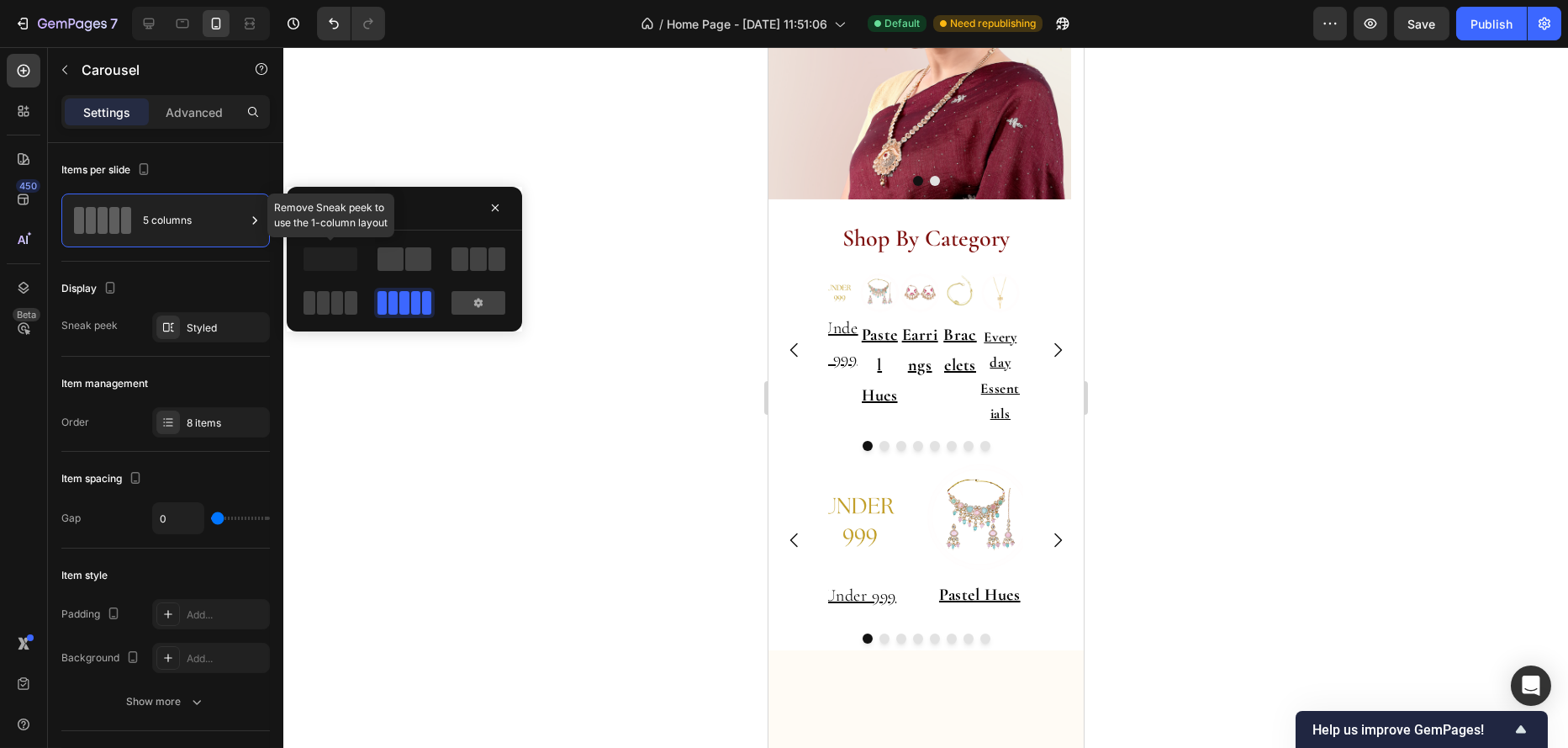
click at [327, 260] on span at bounding box center [330, 259] width 53 height 24
click at [391, 259] on span at bounding box center [390, 259] width 26 height 24
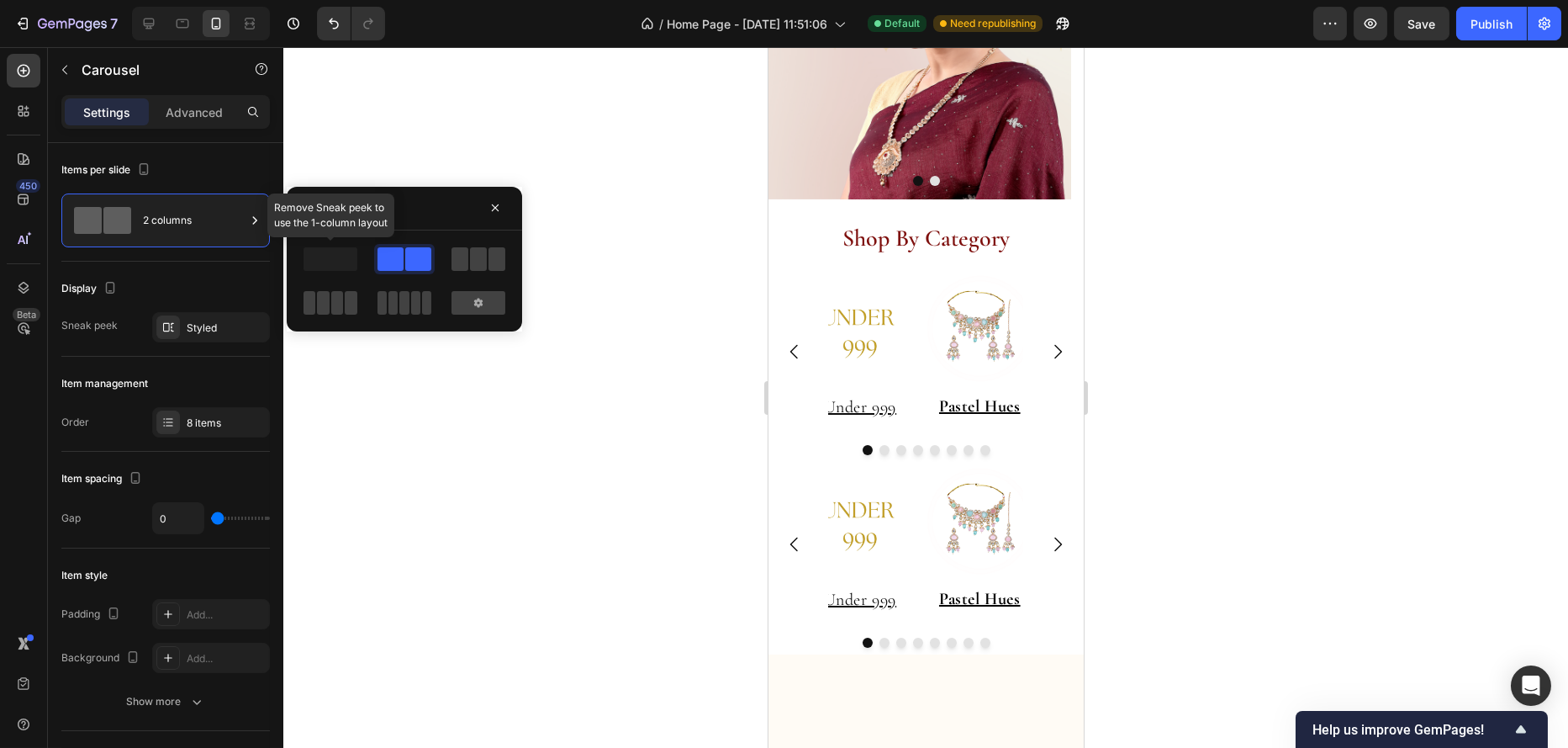
click at [332, 260] on span at bounding box center [330, 259] width 53 height 24
click at [337, 260] on span at bounding box center [330, 259] width 53 height 24
click at [155, 15] on icon at bounding box center [149, 24] width 17 height 17
type input "22"
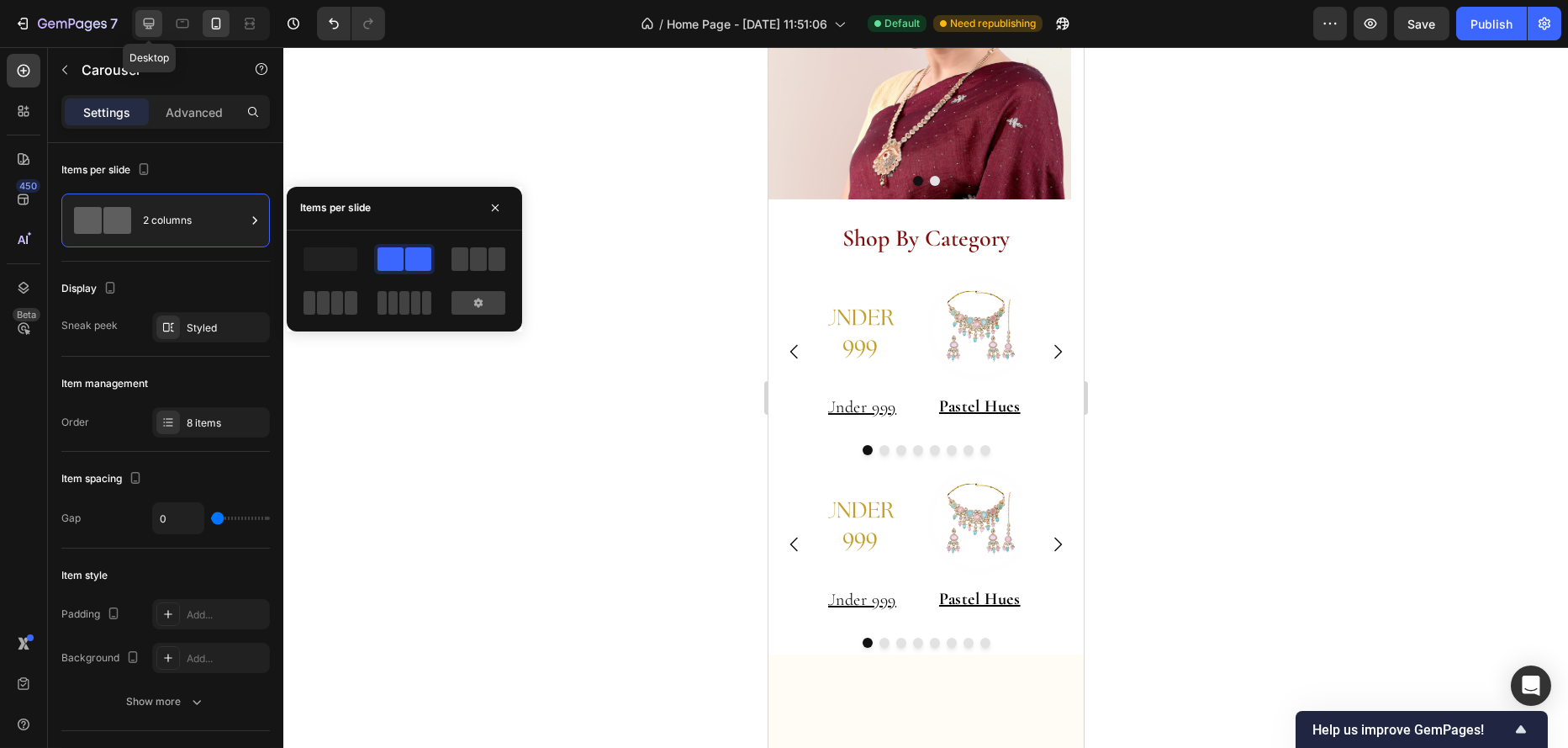
type input "1200"
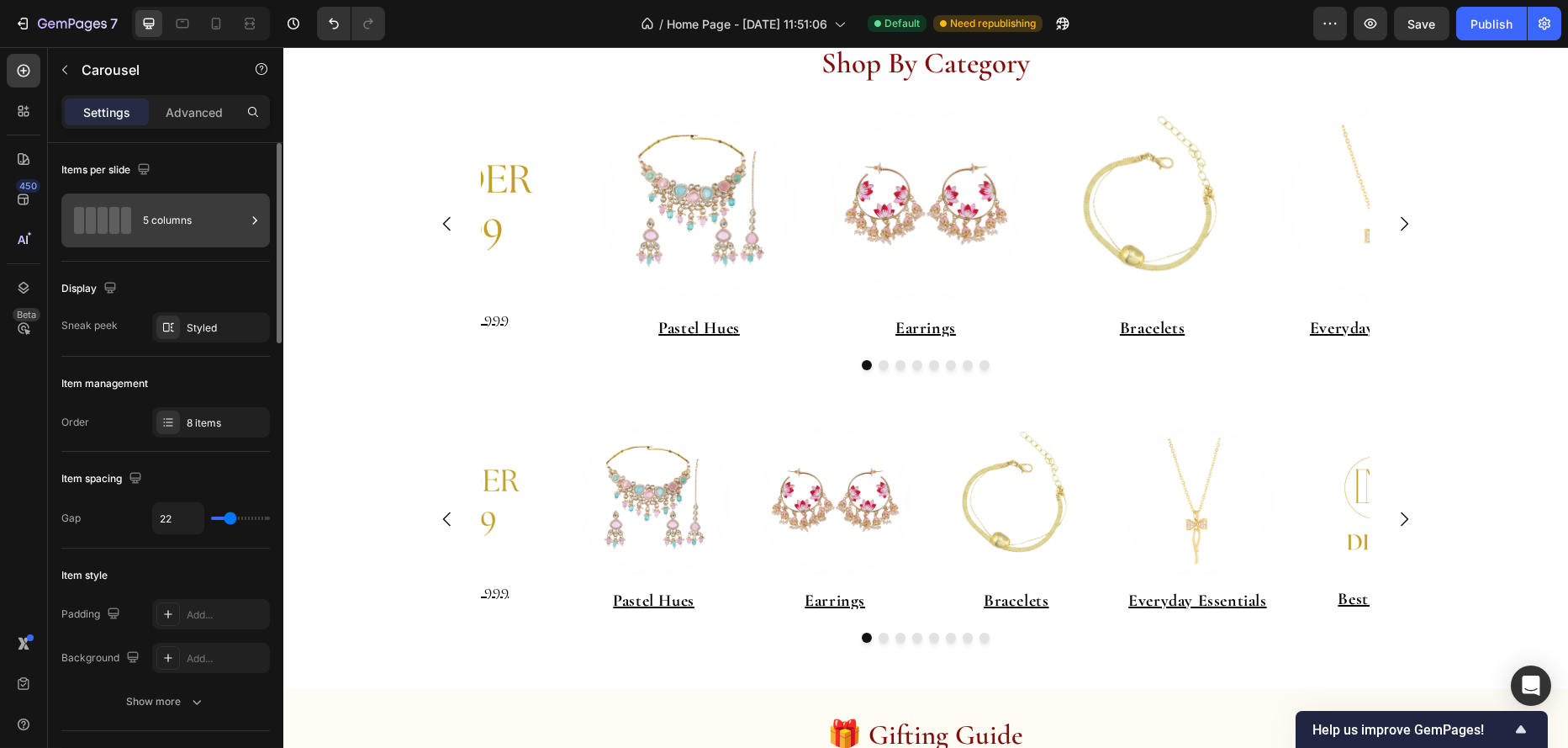
scroll to position [522, 0]
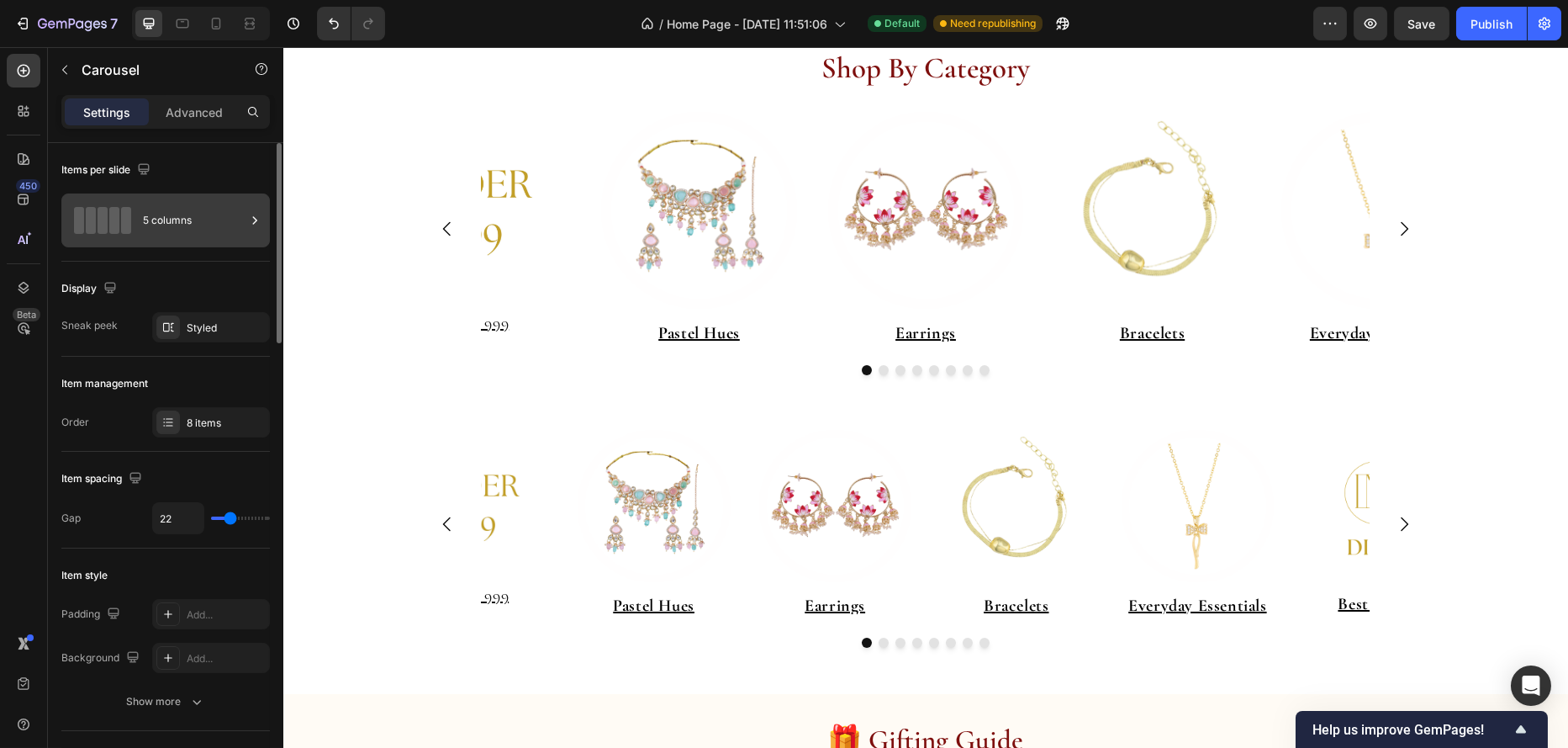
click at [171, 218] on div "5 columns" at bounding box center [195, 220] width 103 height 39
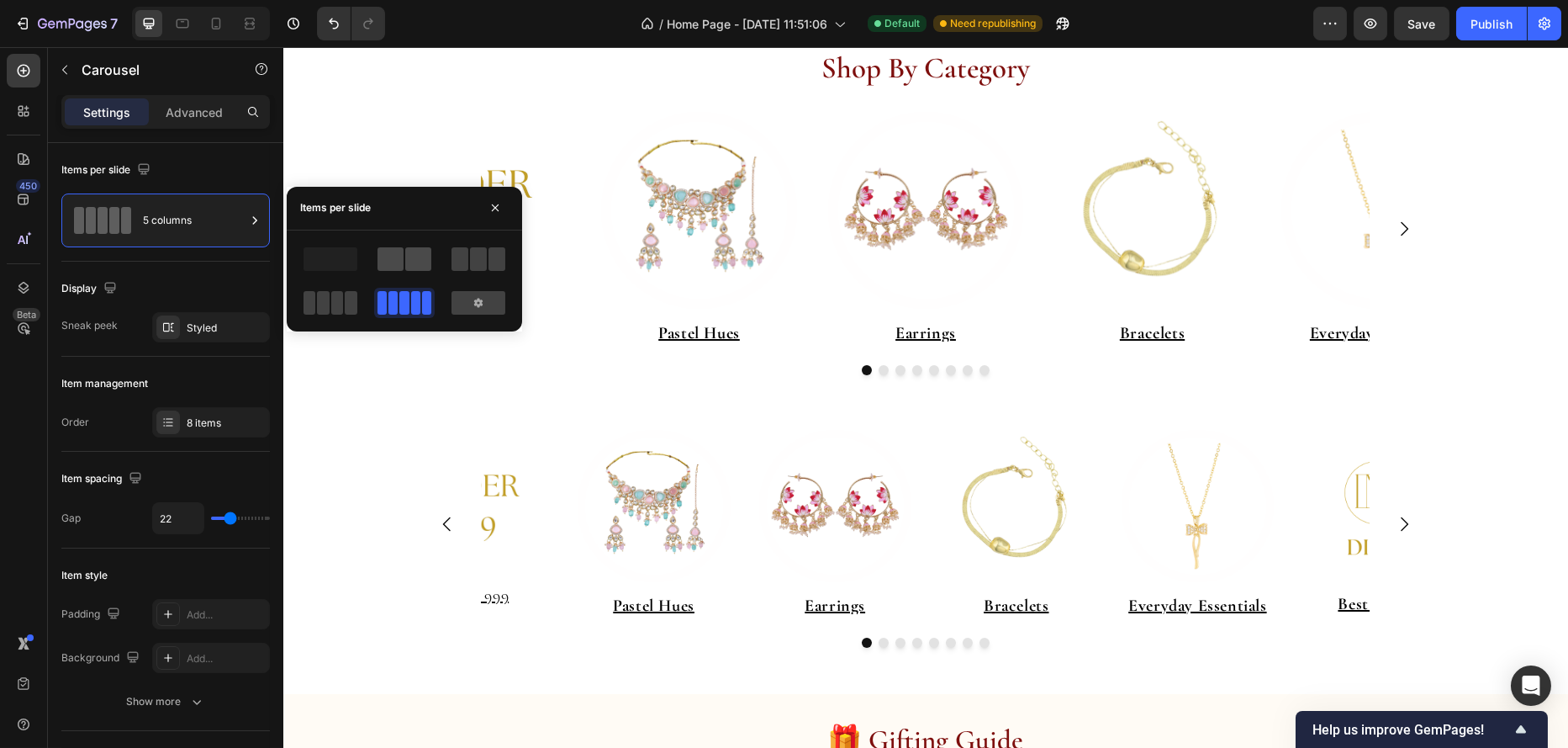
click at [410, 263] on span at bounding box center [418, 259] width 26 height 24
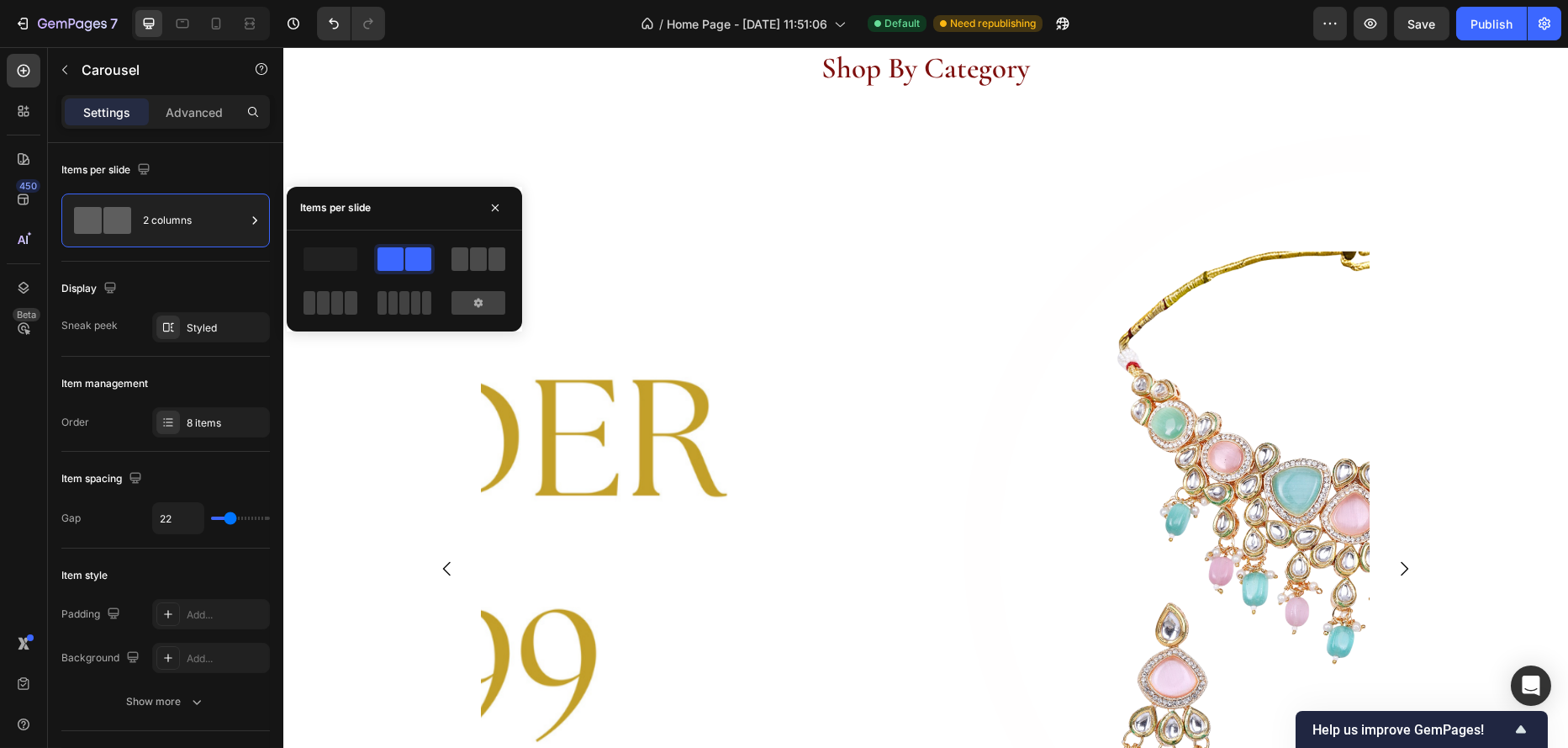
click at [491, 257] on span at bounding box center [497, 259] width 17 height 24
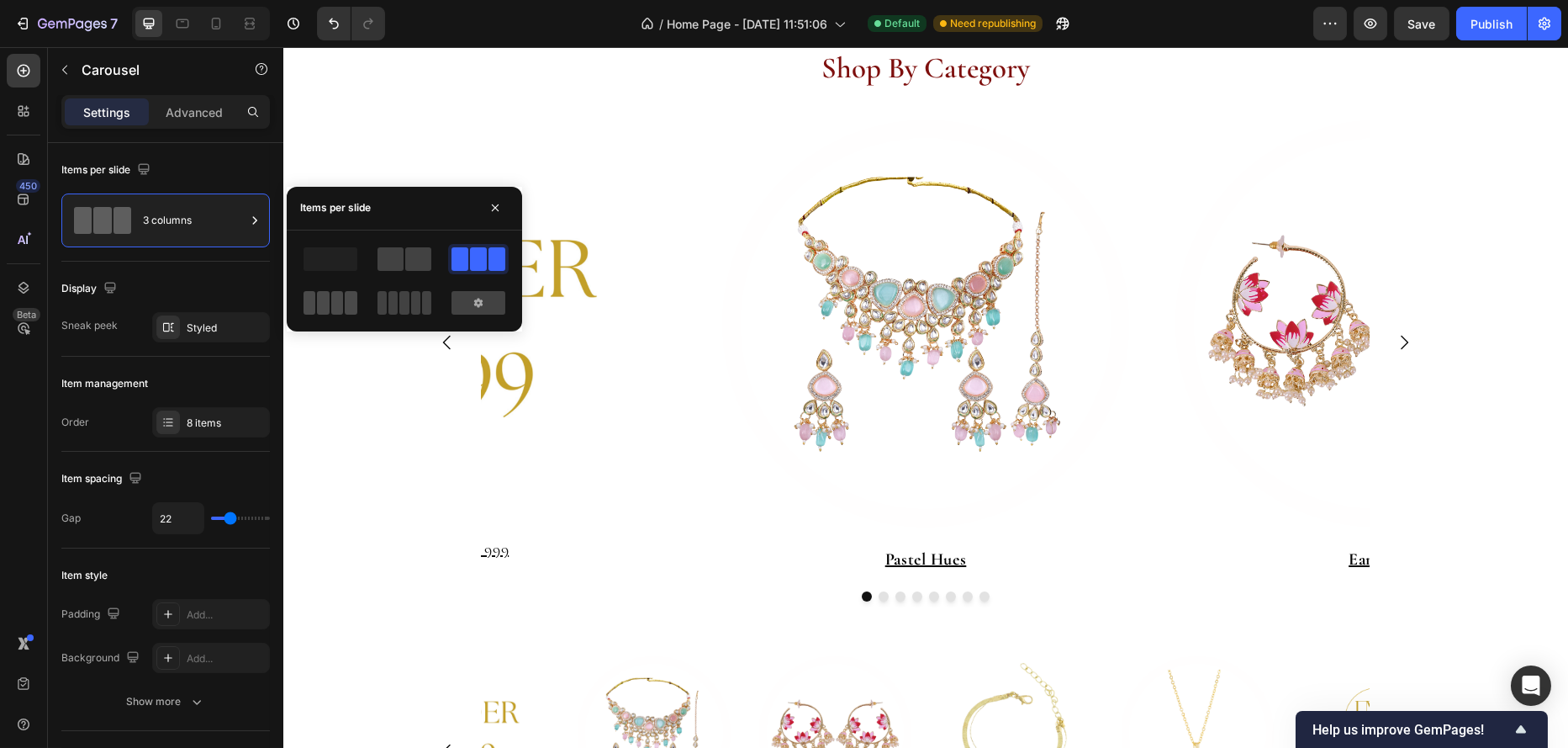
click at [332, 301] on span at bounding box center [337, 302] width 12 height 24
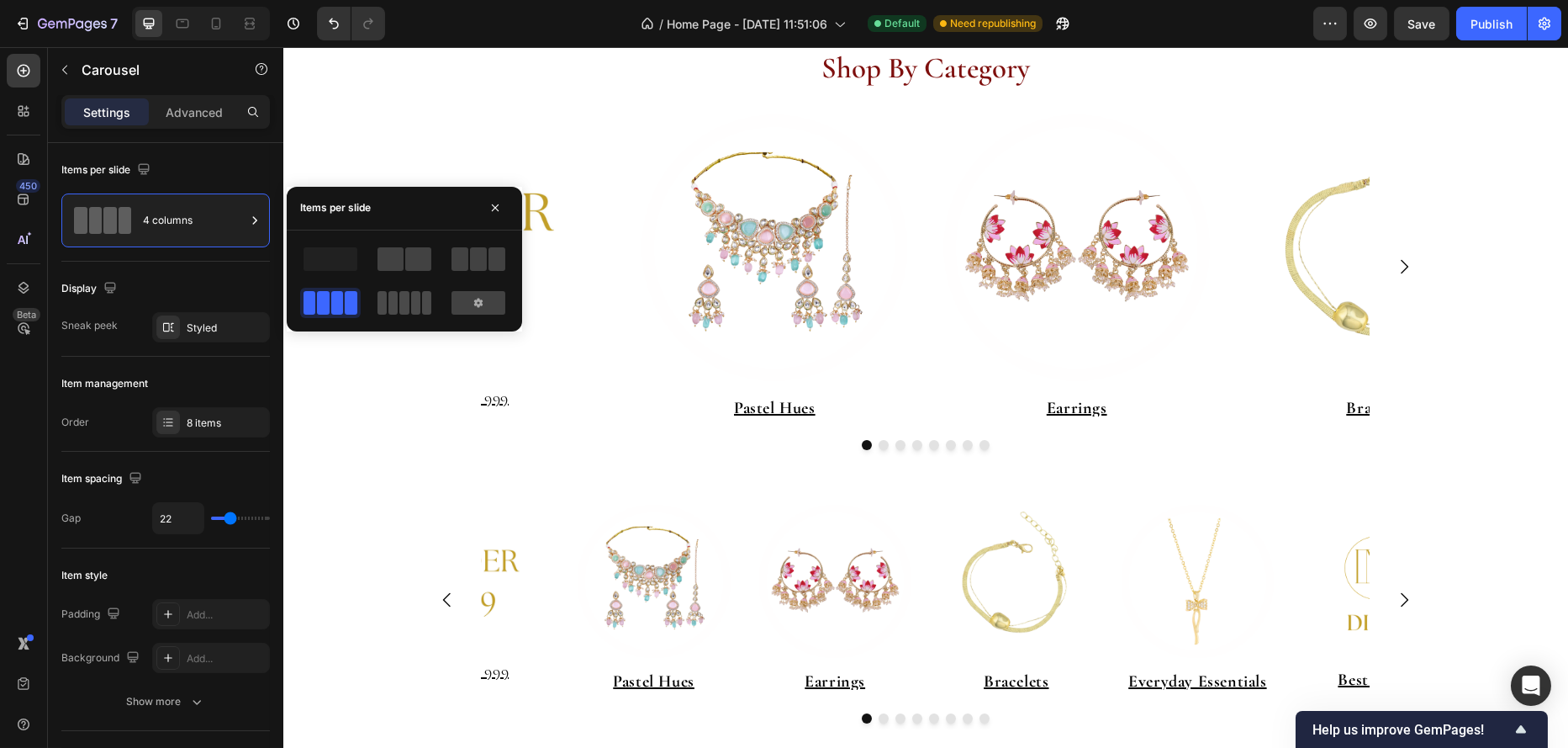
click at [423, 300] on span at bounding box center [427, 302] width 10 height 24
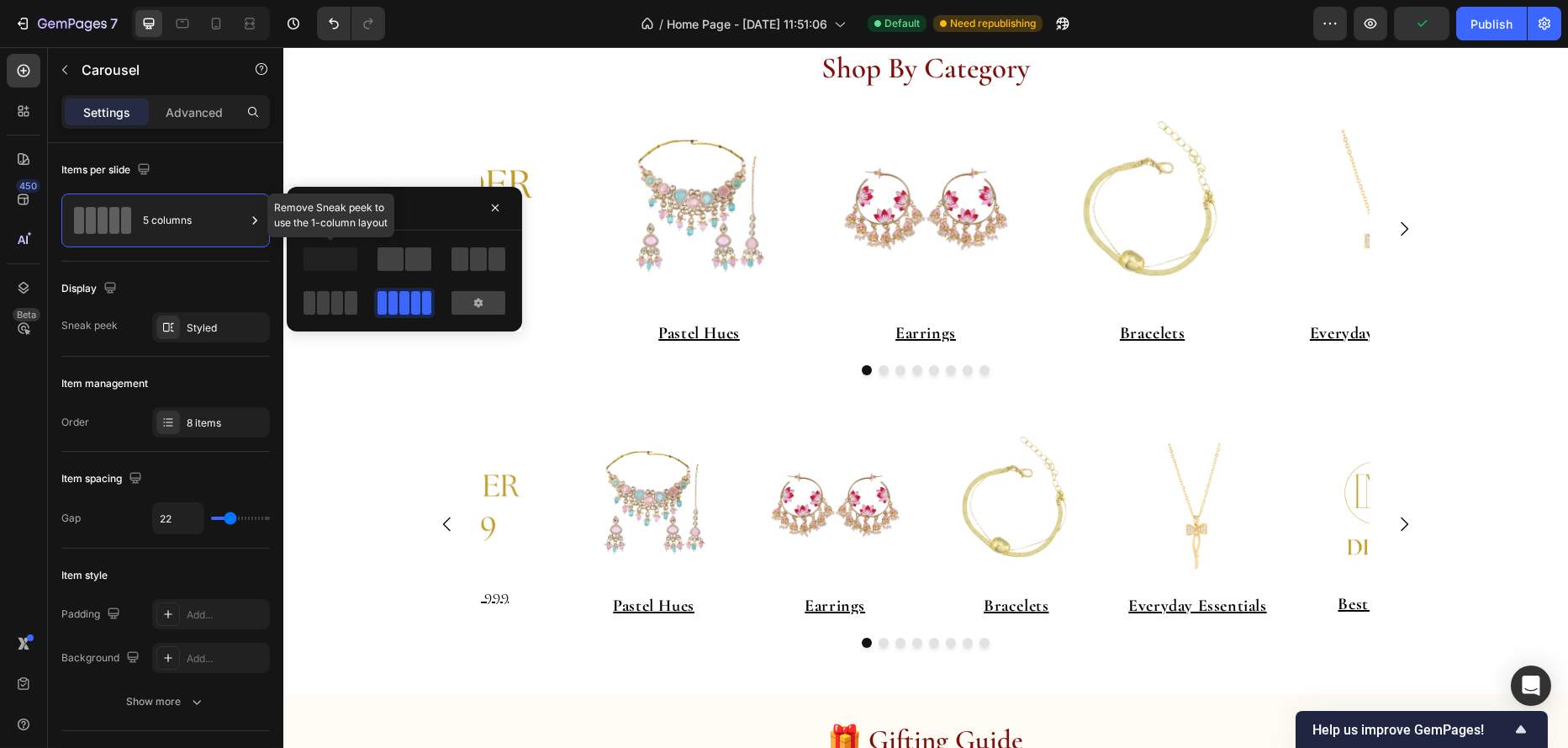
click at [342, 274] on div "Remove Sneak peek to use the 1-column layout" at bounding box center [404, 281] width 209 height 74
click at [333, 258] on span at bounding box center [330, 259] width 53 height 24
click at [251, 323] on icon "button" at bounding box center [252, 327] width 13 height 13
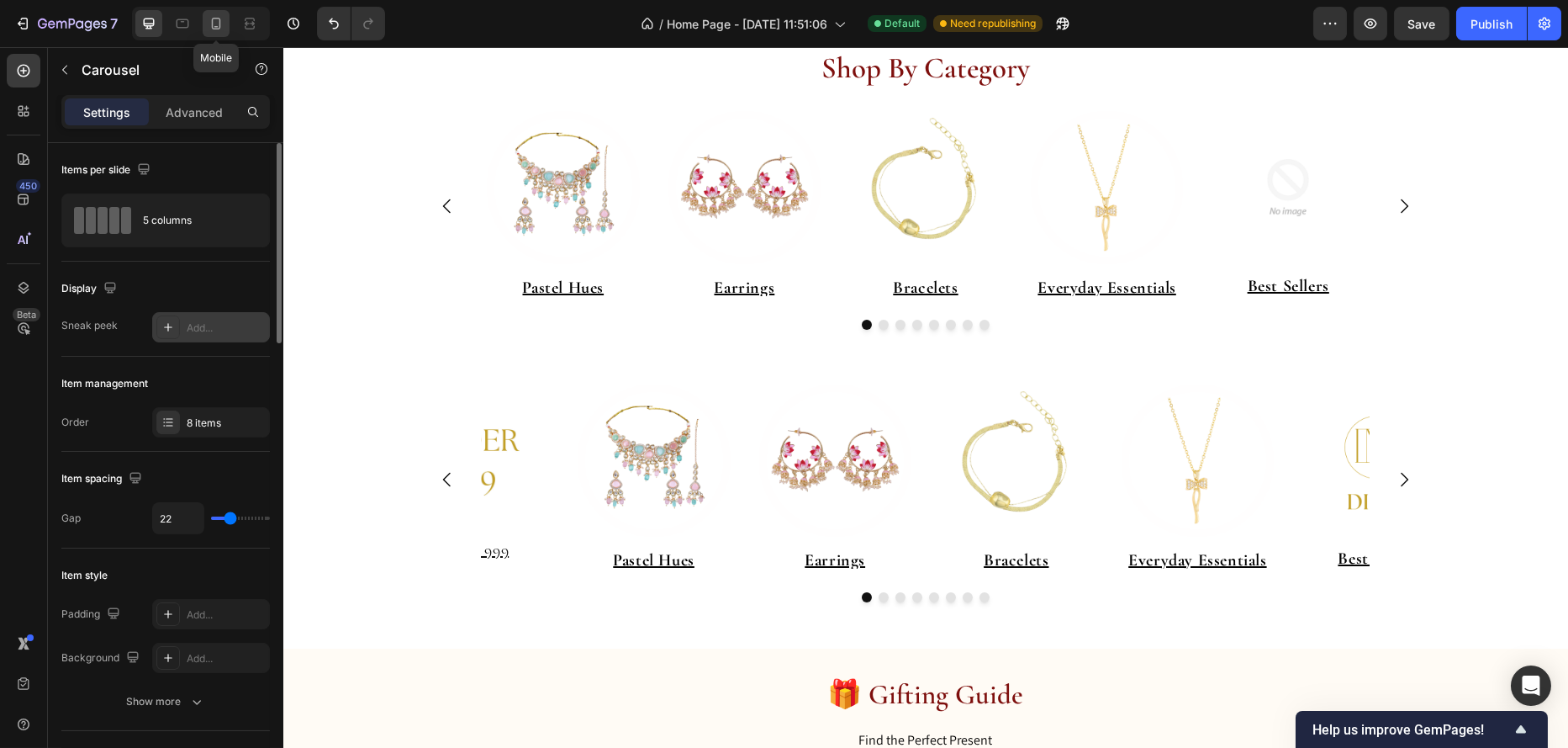
click at [206, 31] on div at bounding box center [216, 24] width 27 height 27
type input "0"
type input "100%"
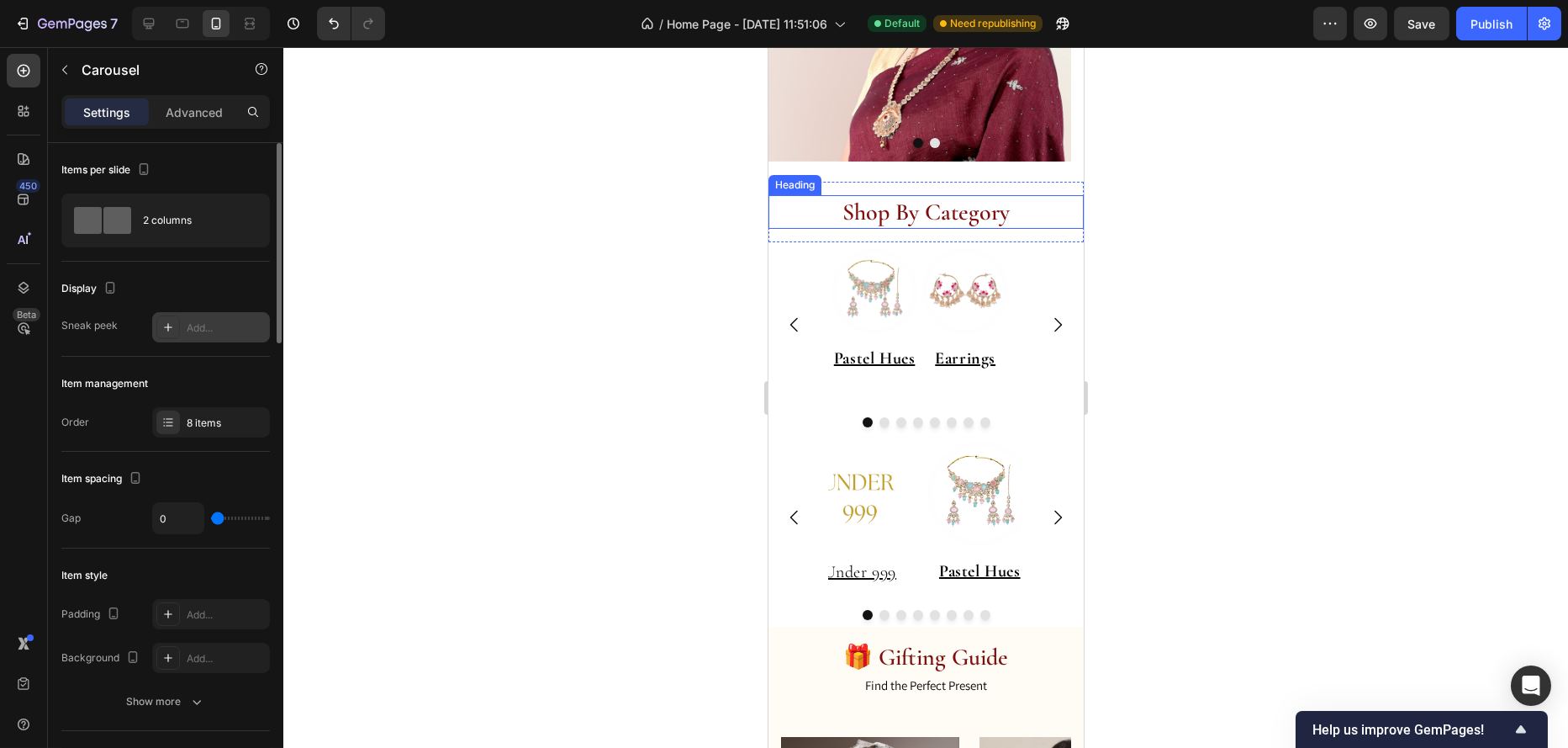
scroll to position [344, 0]
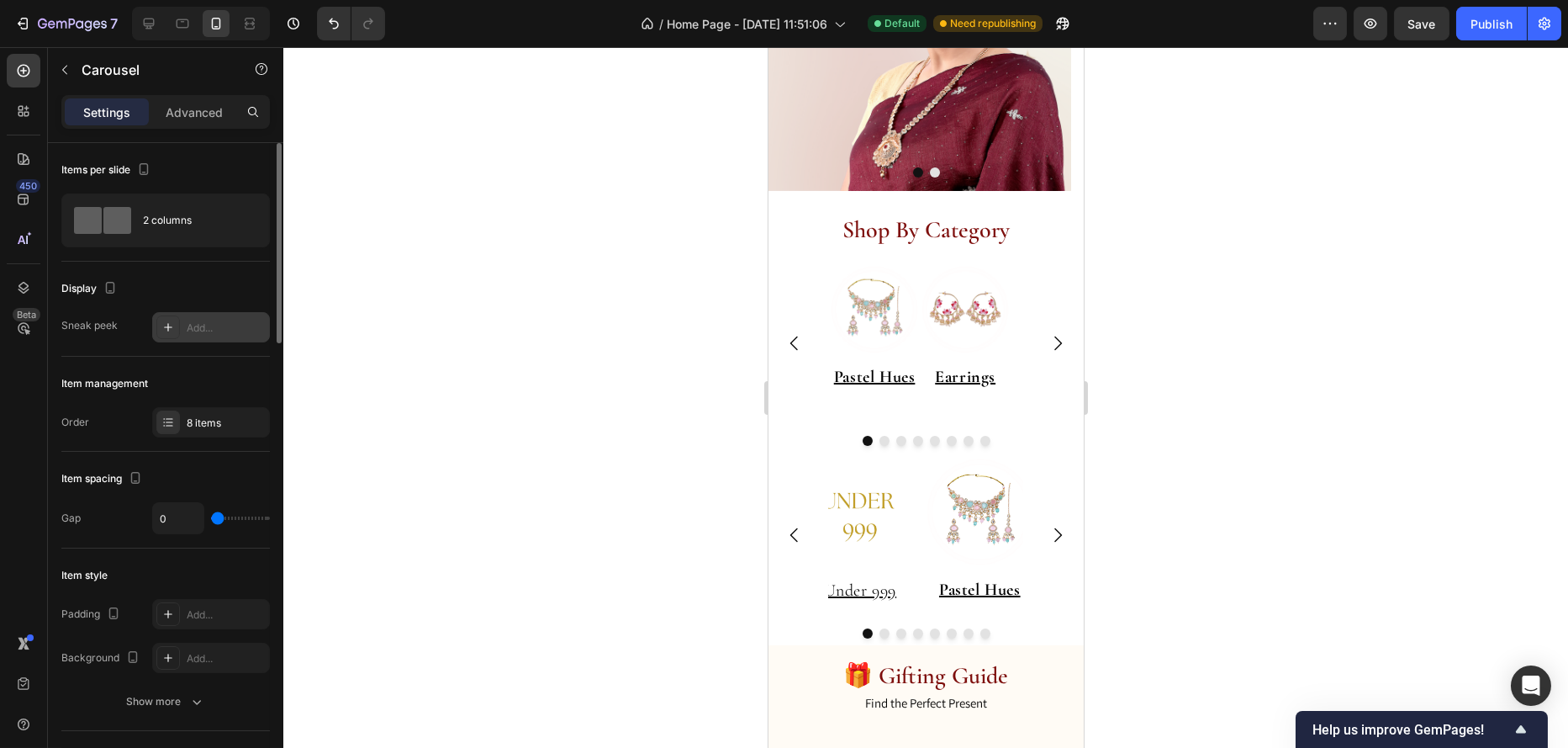
click at [1047, 340] on icon "Carousel Next Arrow" at bounding box center [1057, 343] width 20 height 20
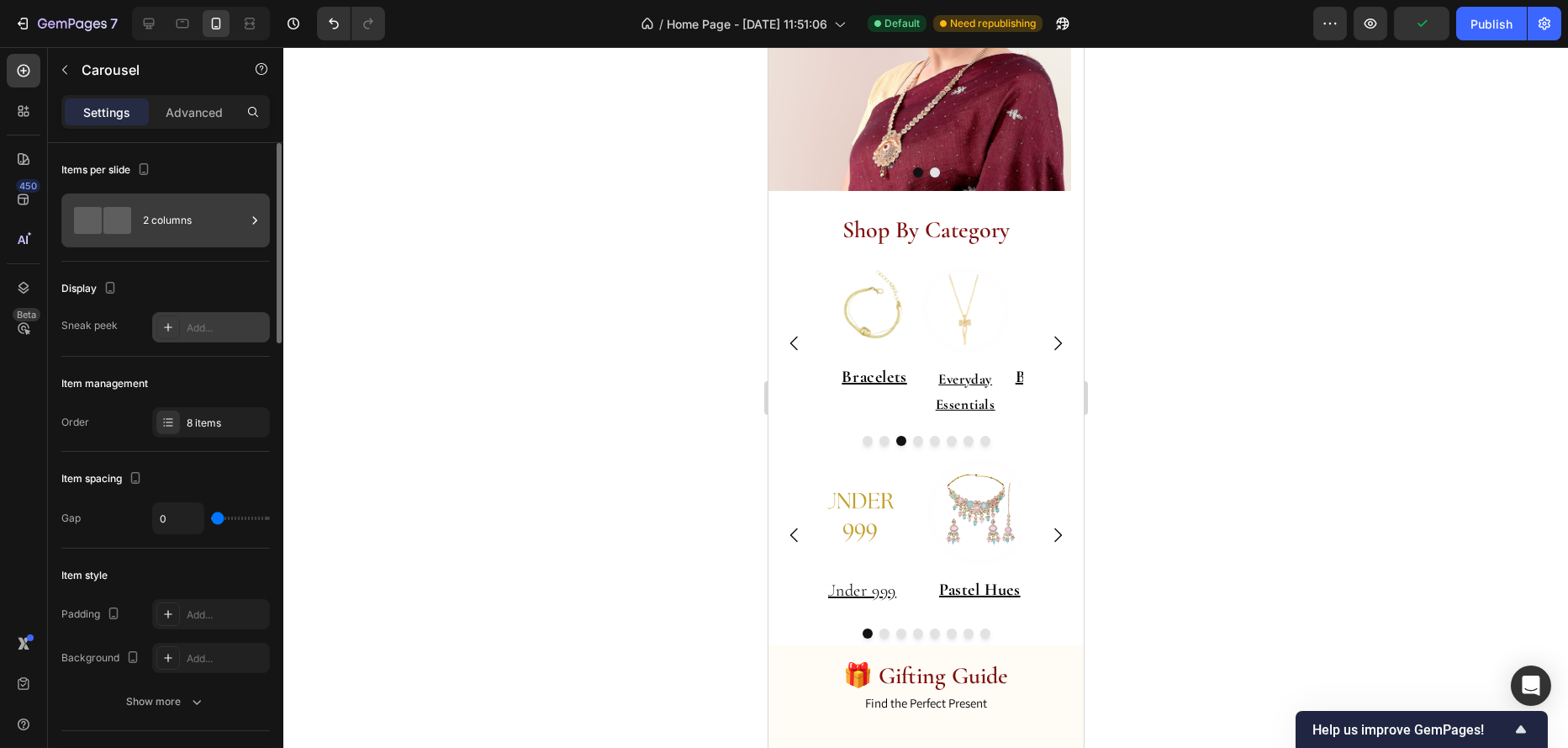
click at [145, 228] on div "2 columns" at bounding box center [195, 220] width 103 height 39
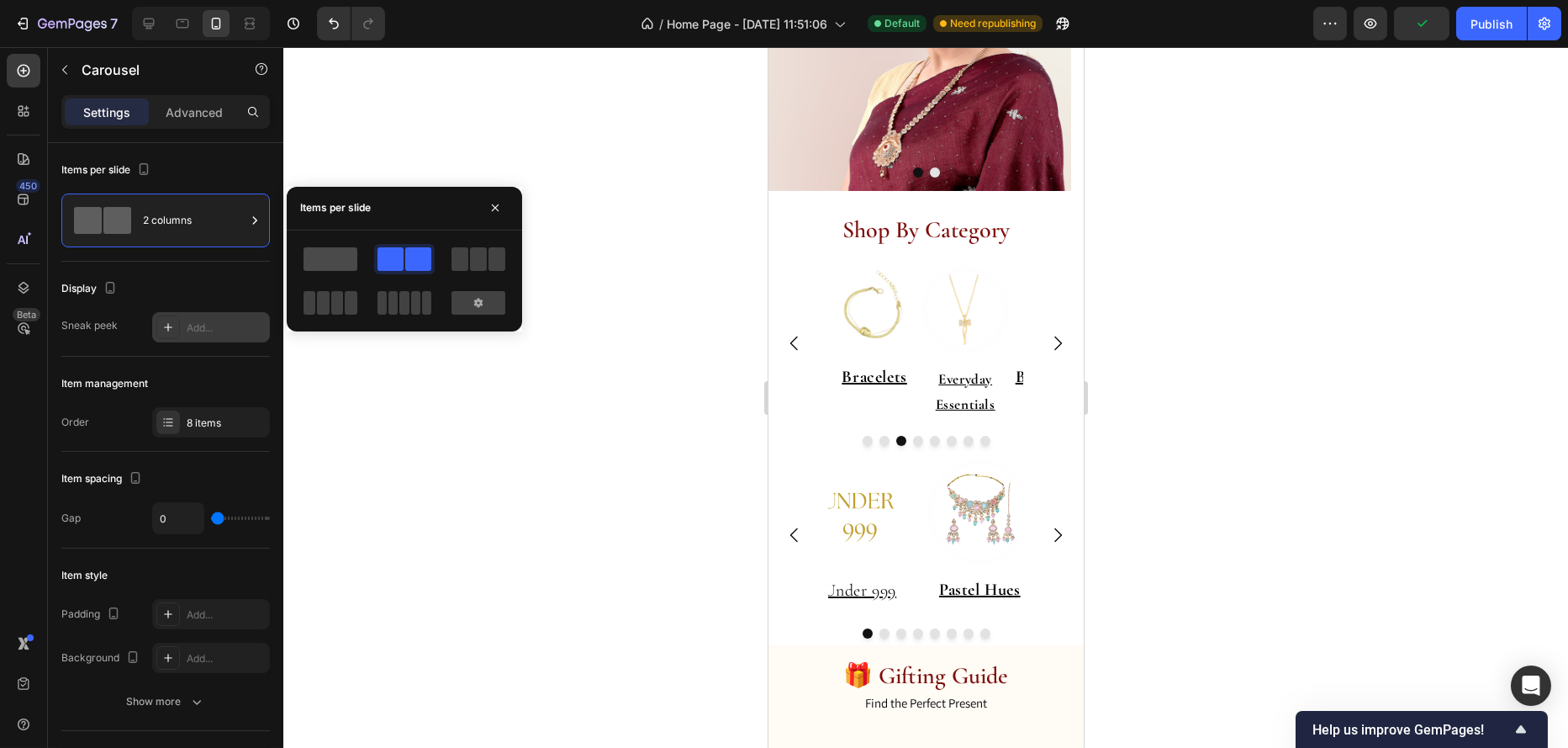
click at [324, 258] on span at bounding box center [330, 259] width 53 height 24
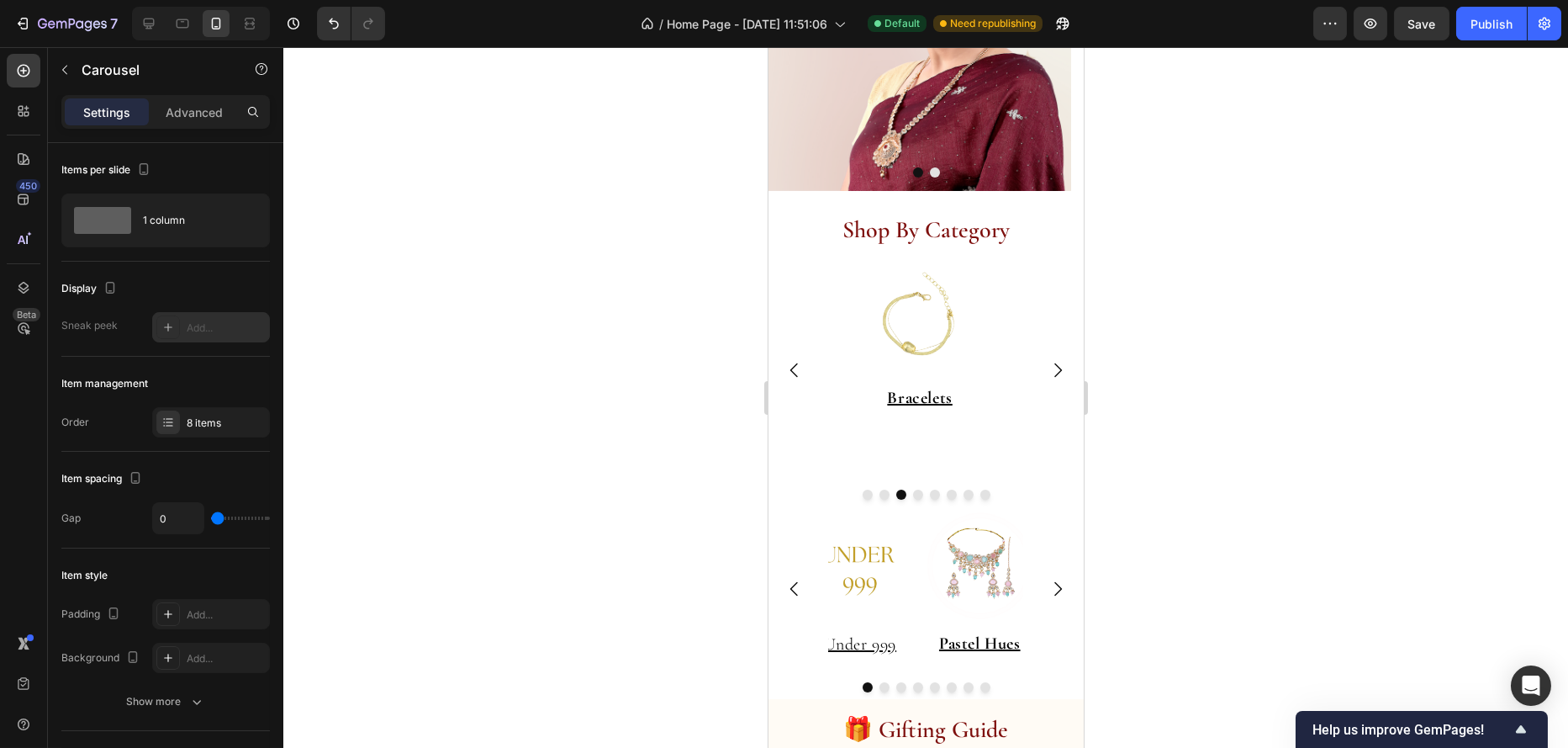
click at [1047, 369] on icon "Carousel Next Arrow" at bounding box center [1057, 369] width 20 height 20
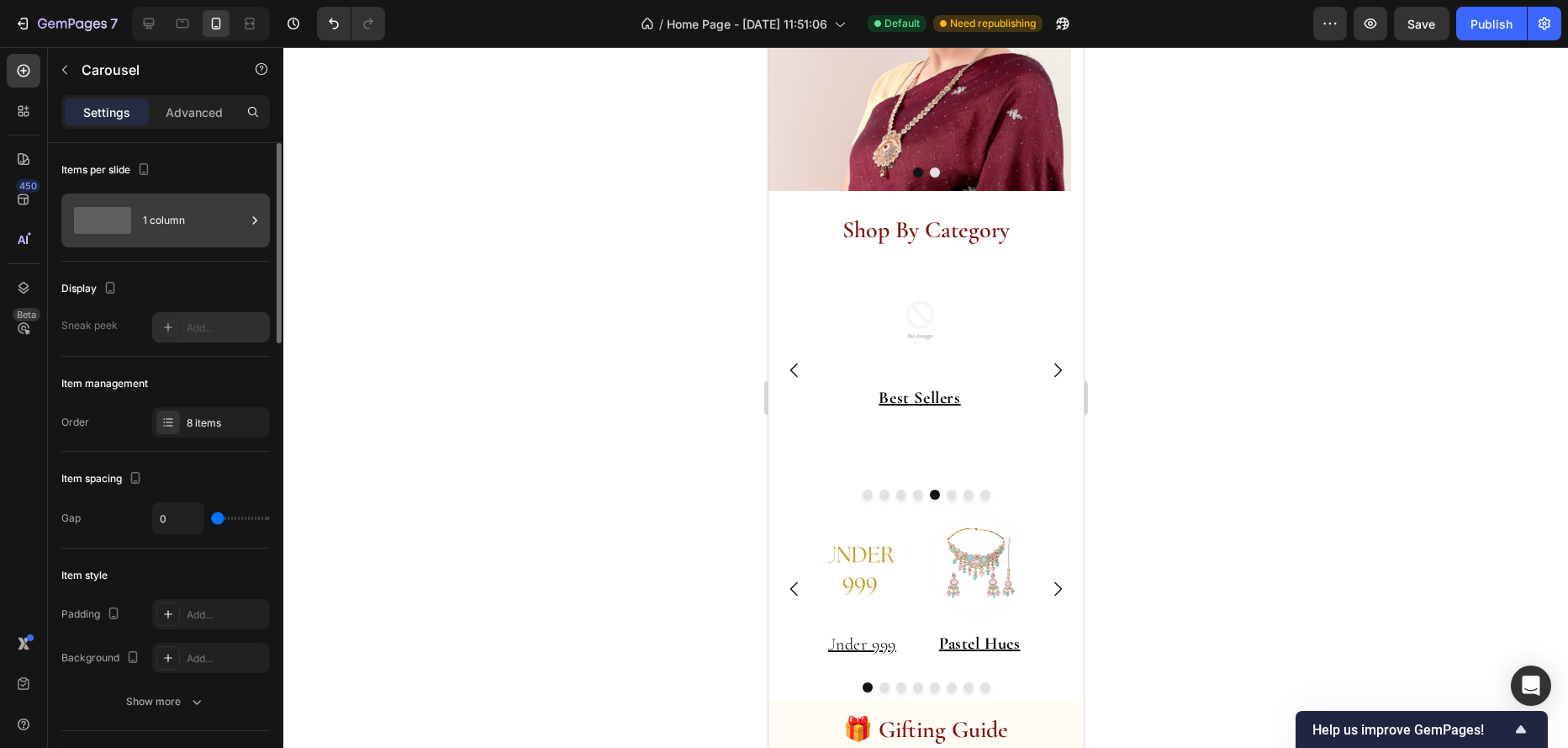
click at [160, 205] on div "1 column" at bounding box center [195, 220] width 103 height 39
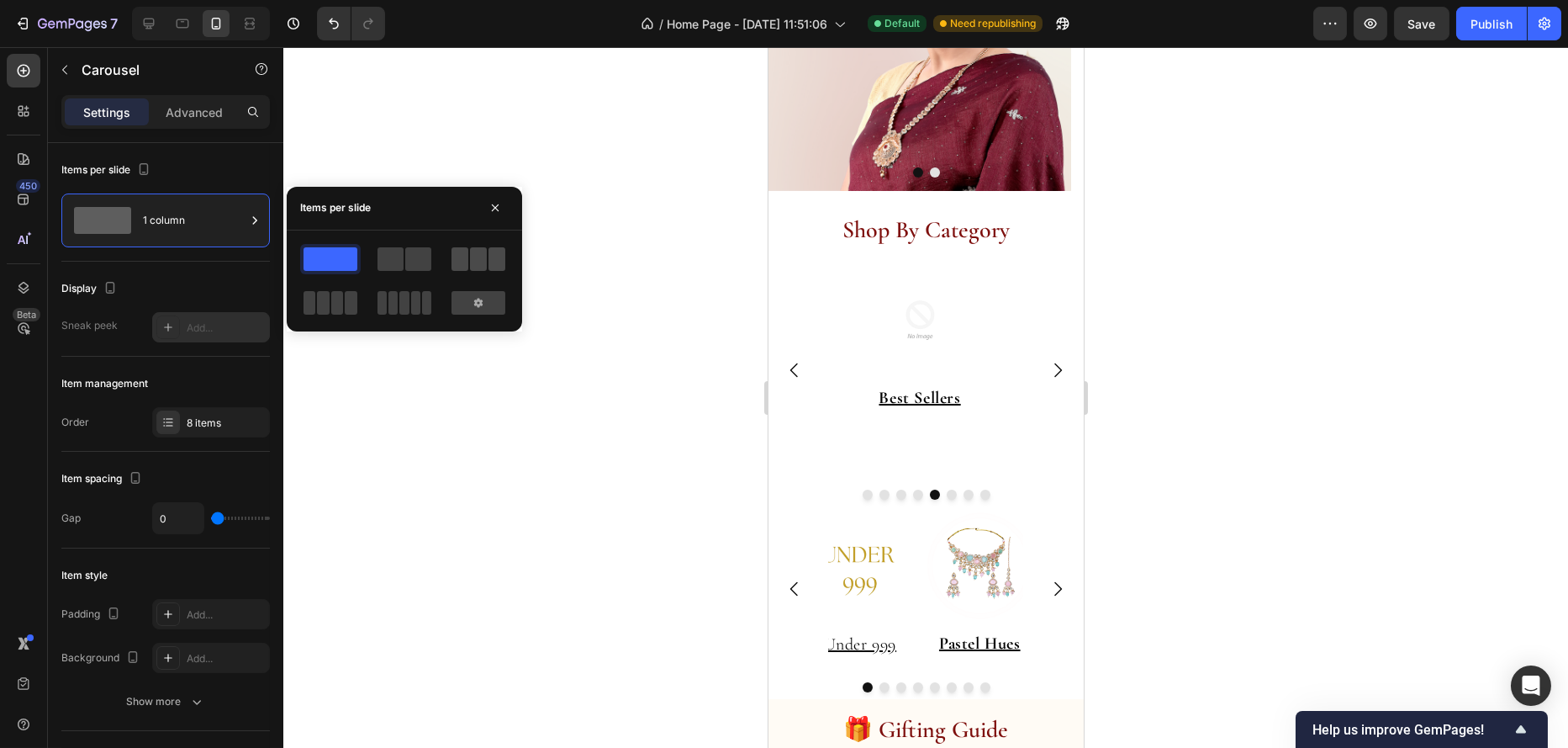
click at [473, 260] on span at bounding box center [479, 259] width 17 height 24
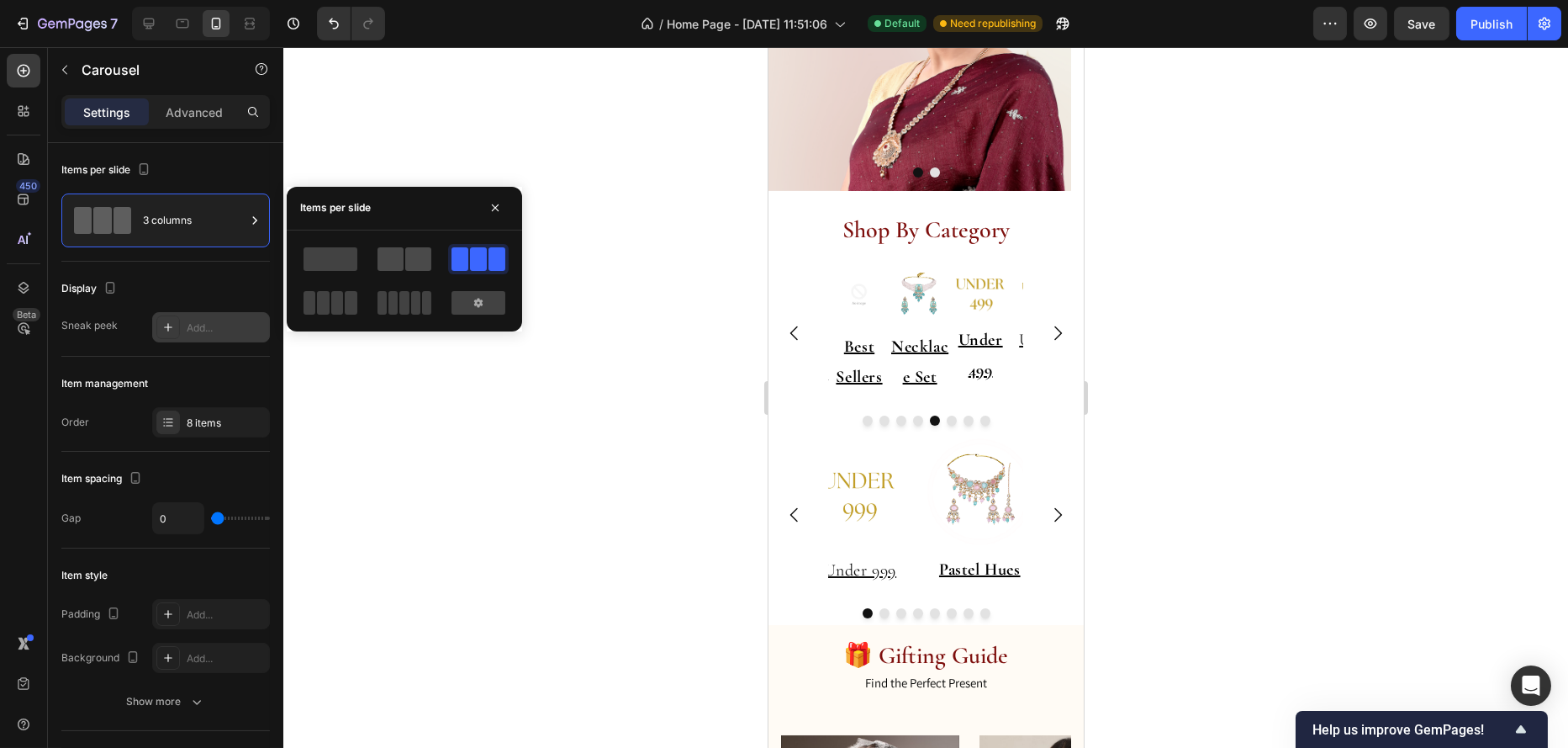
click at [387, 261] on span at bounding box center [390, 259] width 26 height 24
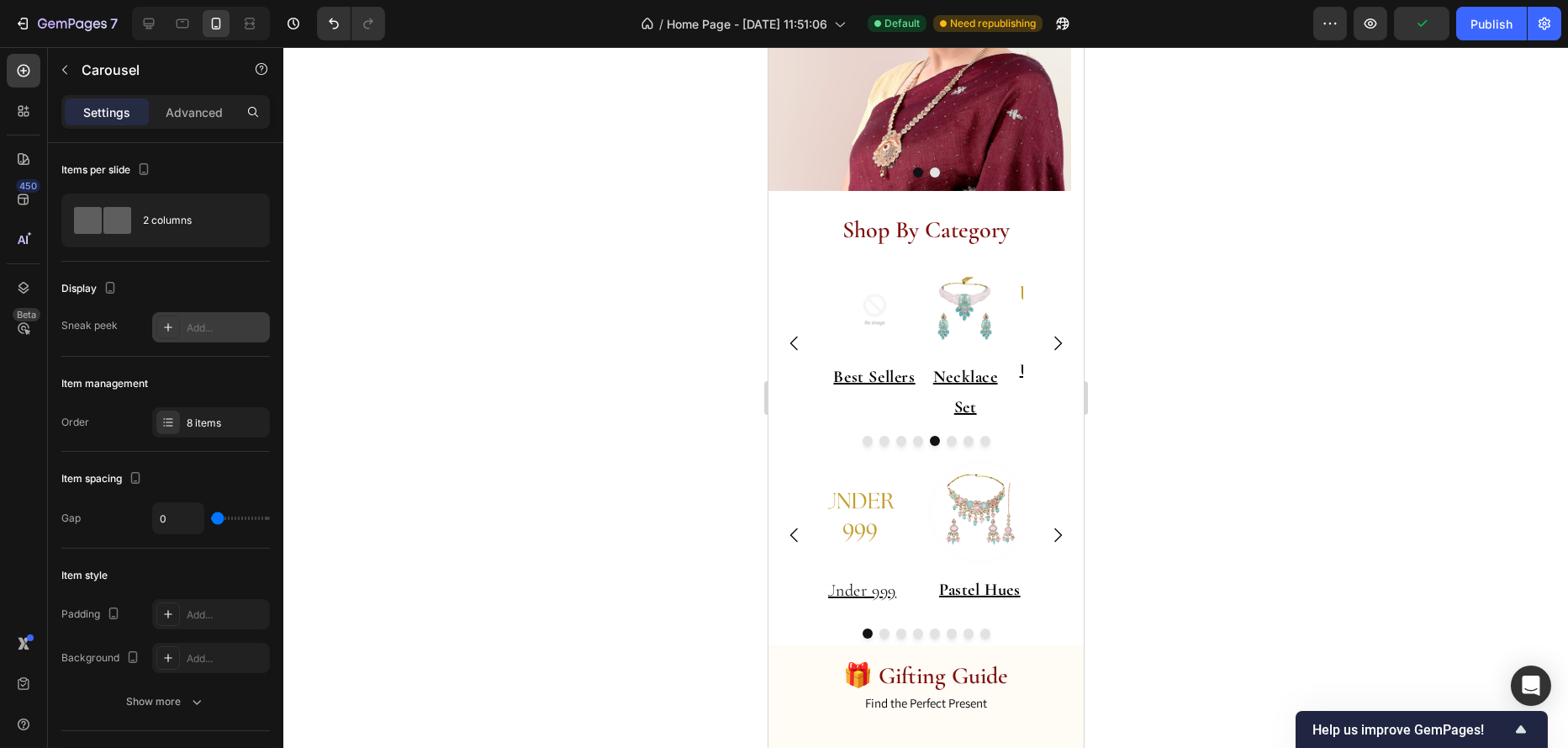
click at [787, 341] on icon "Carousel Back Arrow" at bounding box center [794, 343] width 20 height 20
click at [789, 345] on icon "Carousel Back Arrow" at bounding box center [794, 343] width 20 height 20
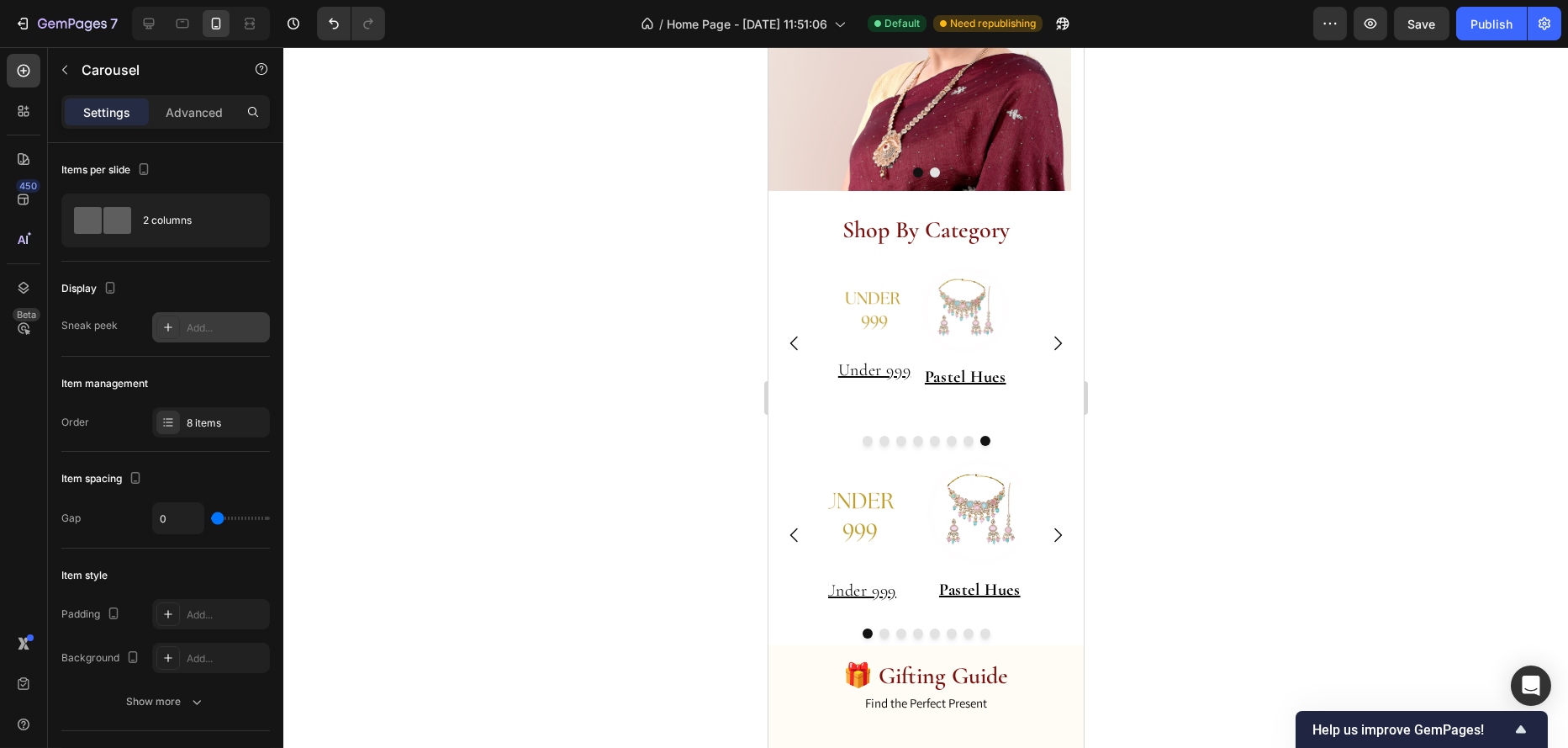
click at [801, 292] on div "Image Pastel Hues Heading Image Earrings Heading Image Bracelets Heading Image …" at bounding box center [925, 343] width 316 height 158
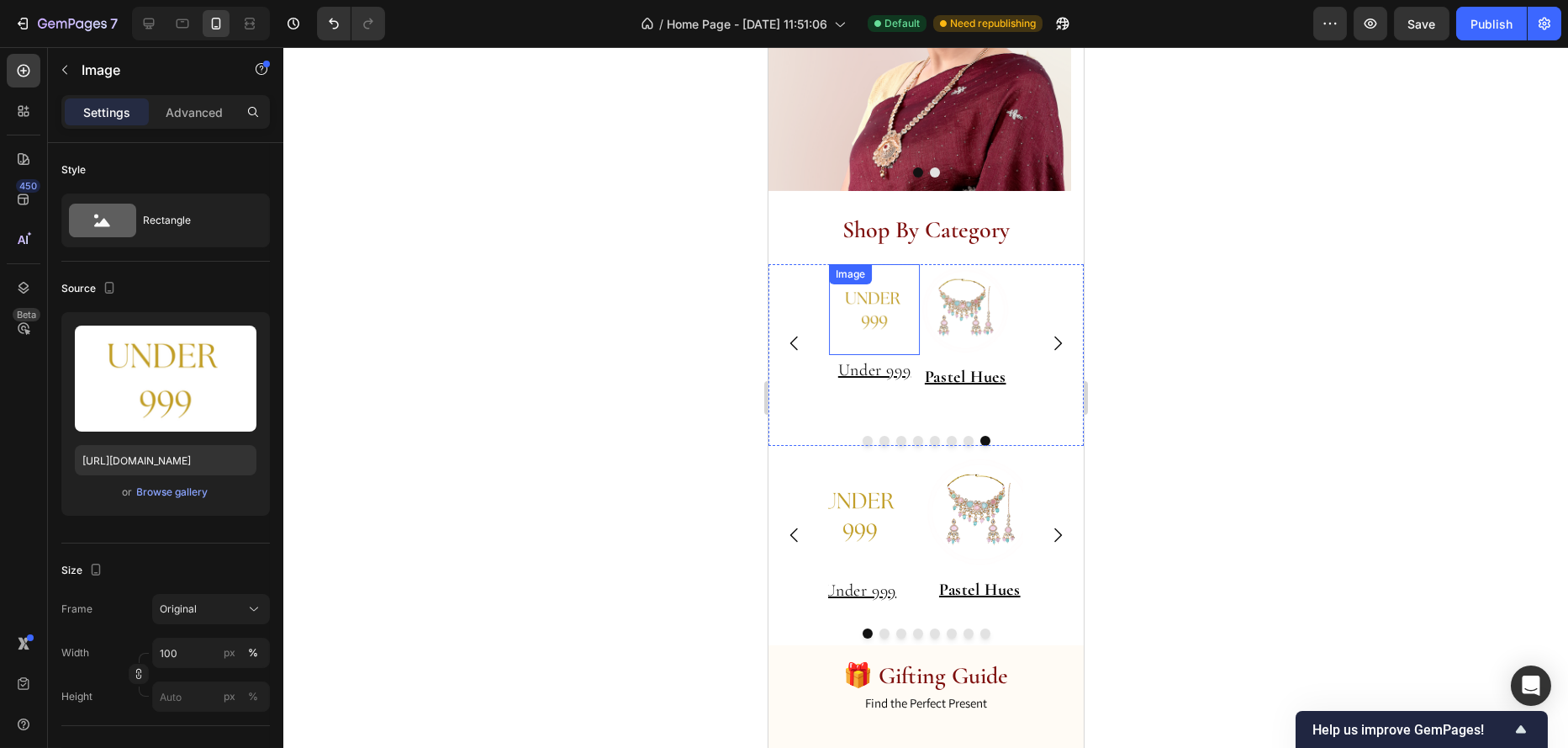
click at [899, 280] on div "Image" at bounding box center [873, 309] width 91 height 91
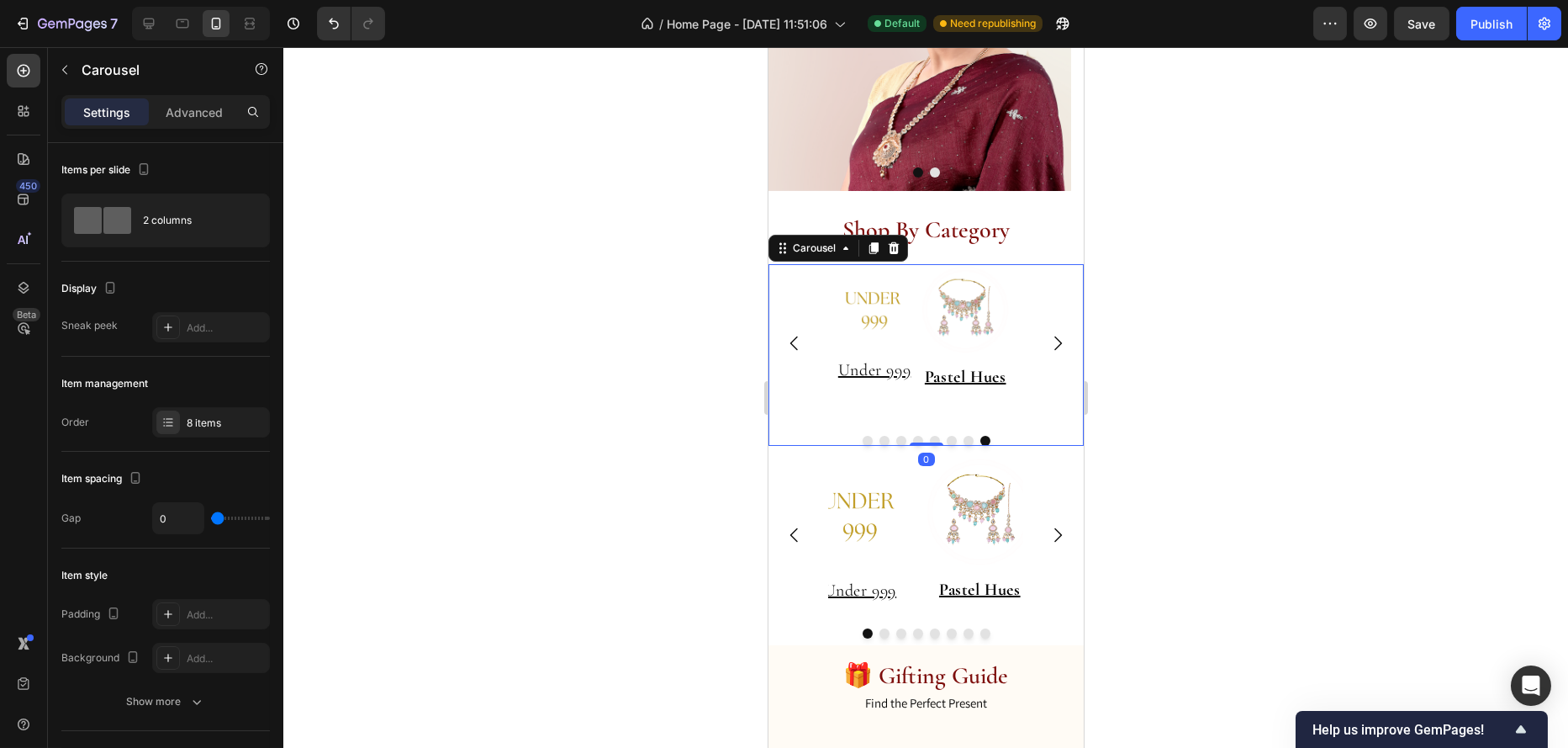
click at [812, 295] on div "Image Pastel Hues Heading Image Earrings Heading Image Bracelets Heading Image …" at bounding box center [925, 343] width 316 height 158
type input "32"
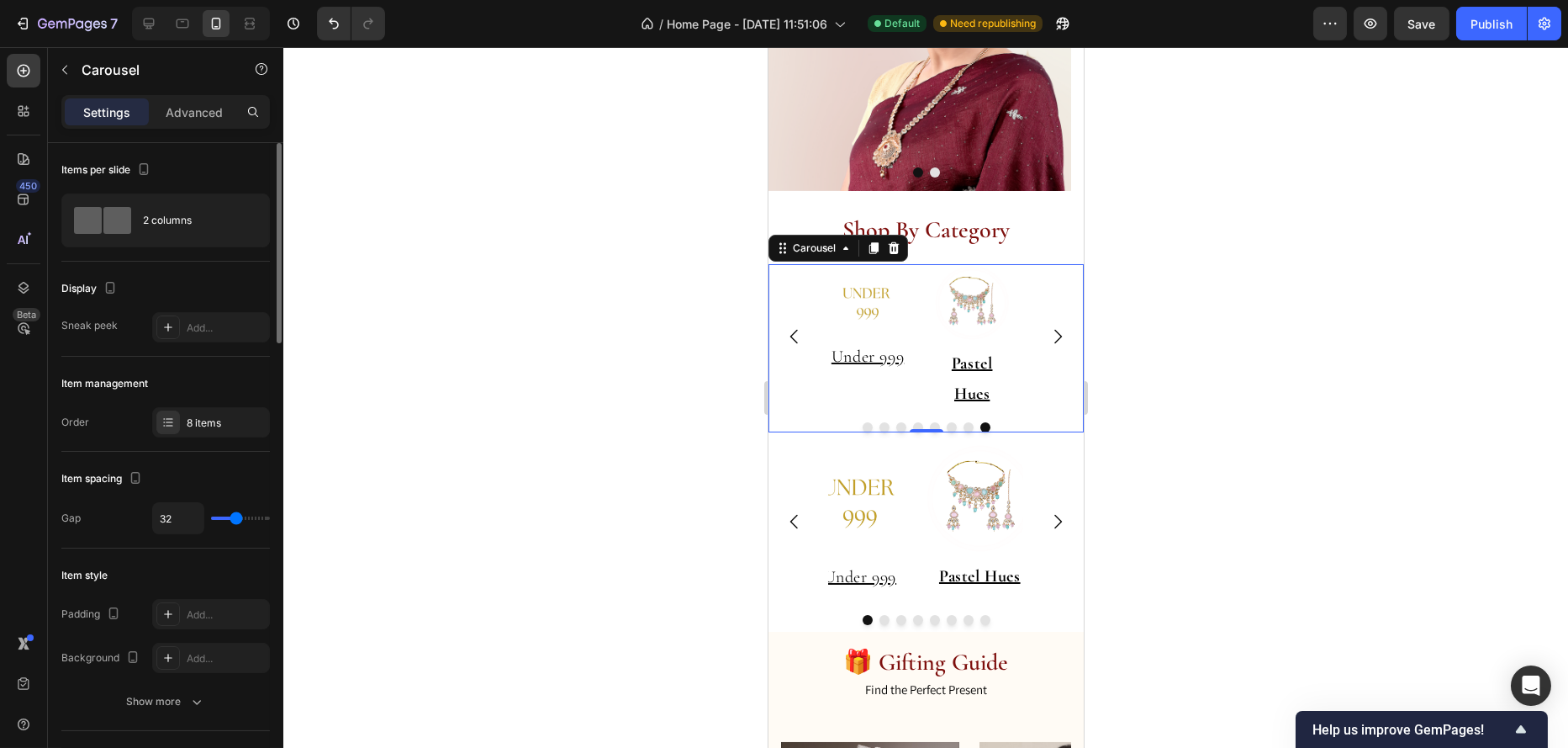
type input "22"
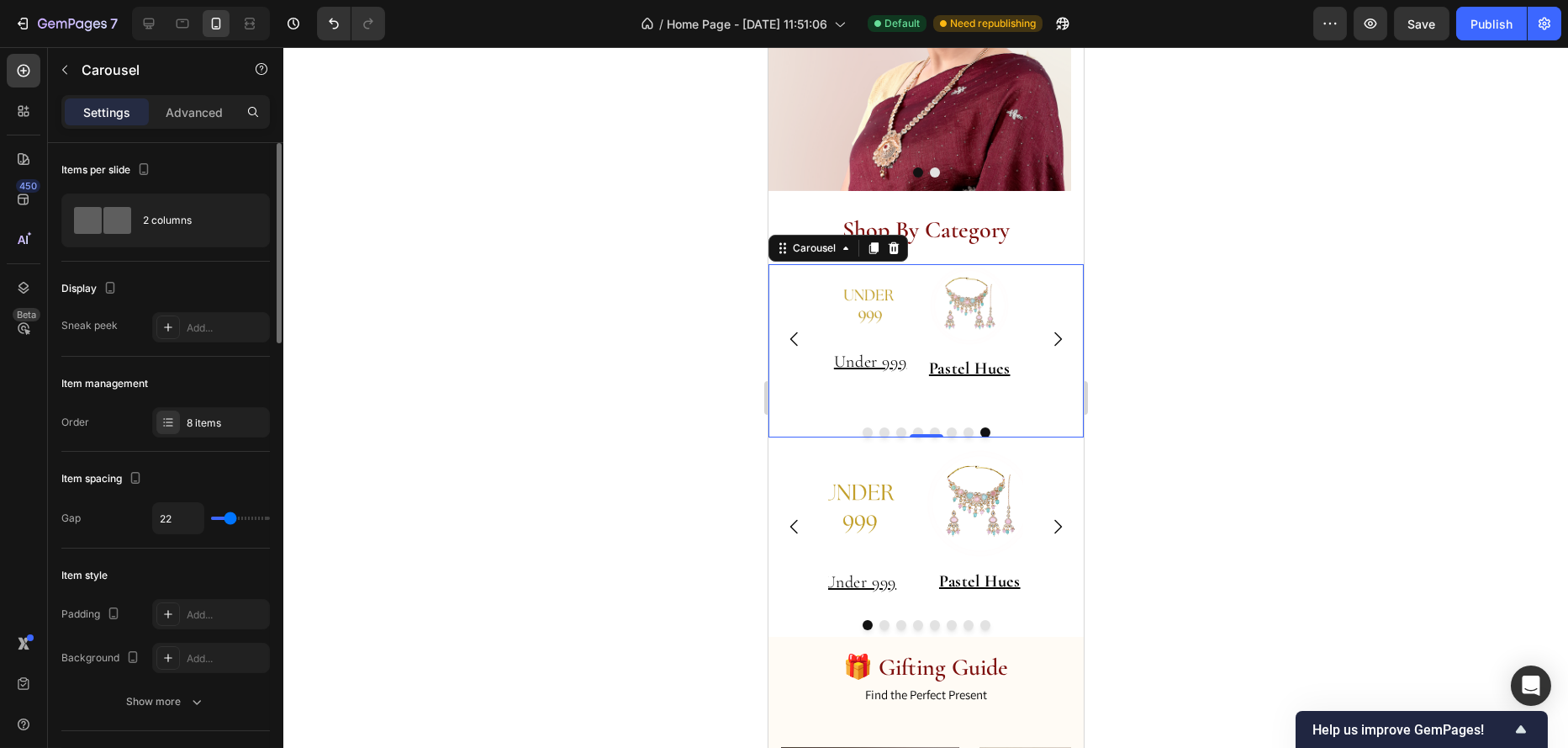
type input "20"
type input "15"
type input "20"
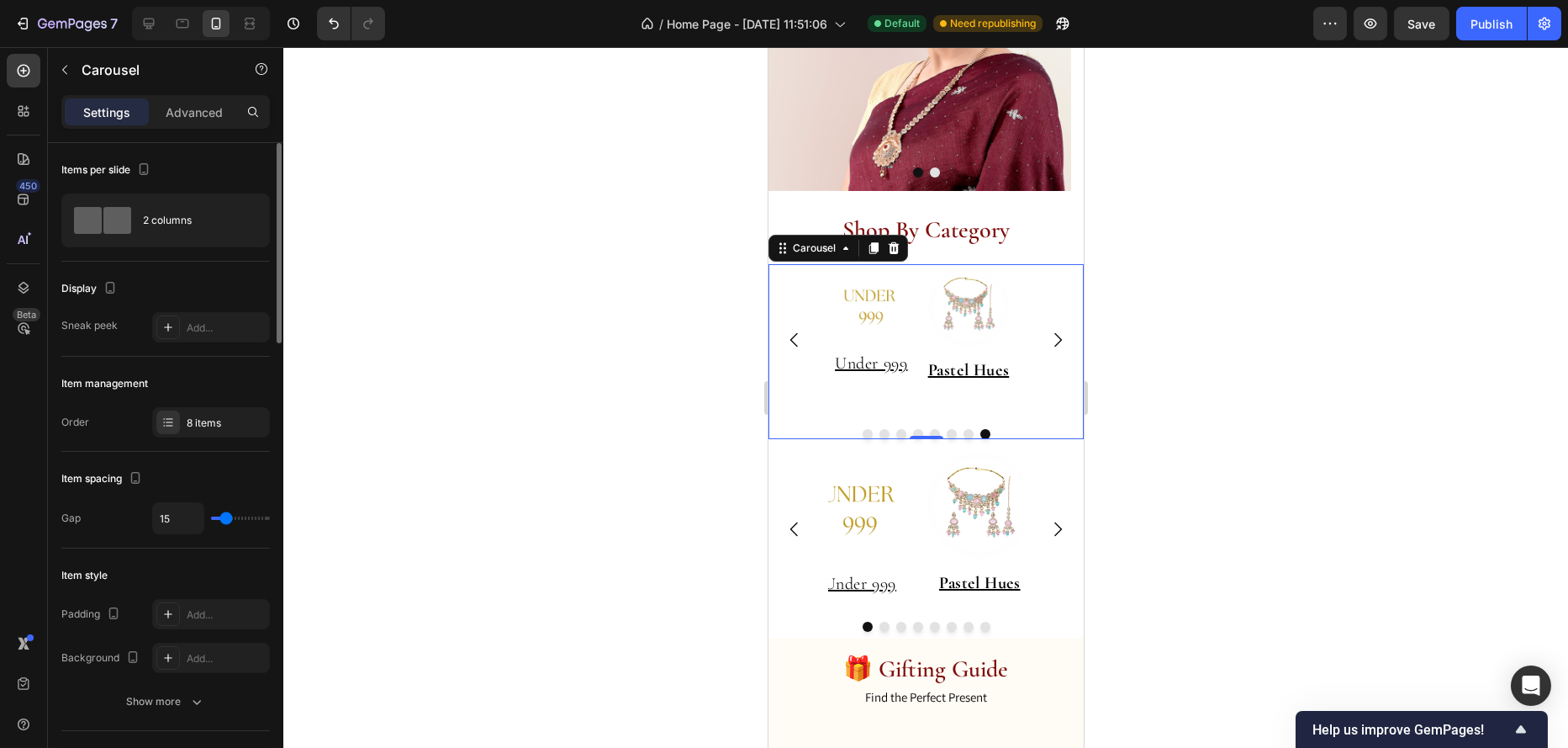
type input "20"
type input "22"
type input "9"
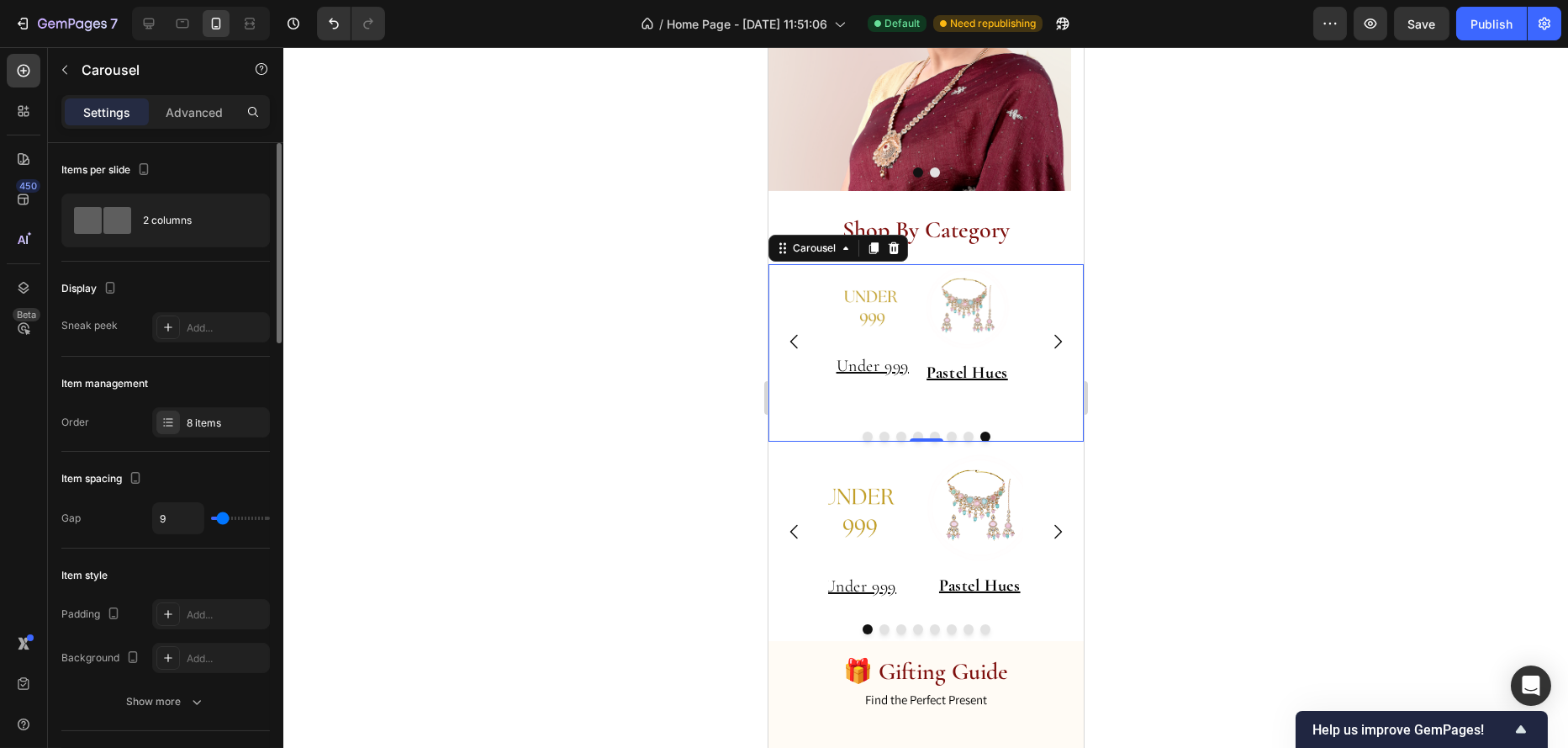
type input "13"
type input "6"
type input "3"
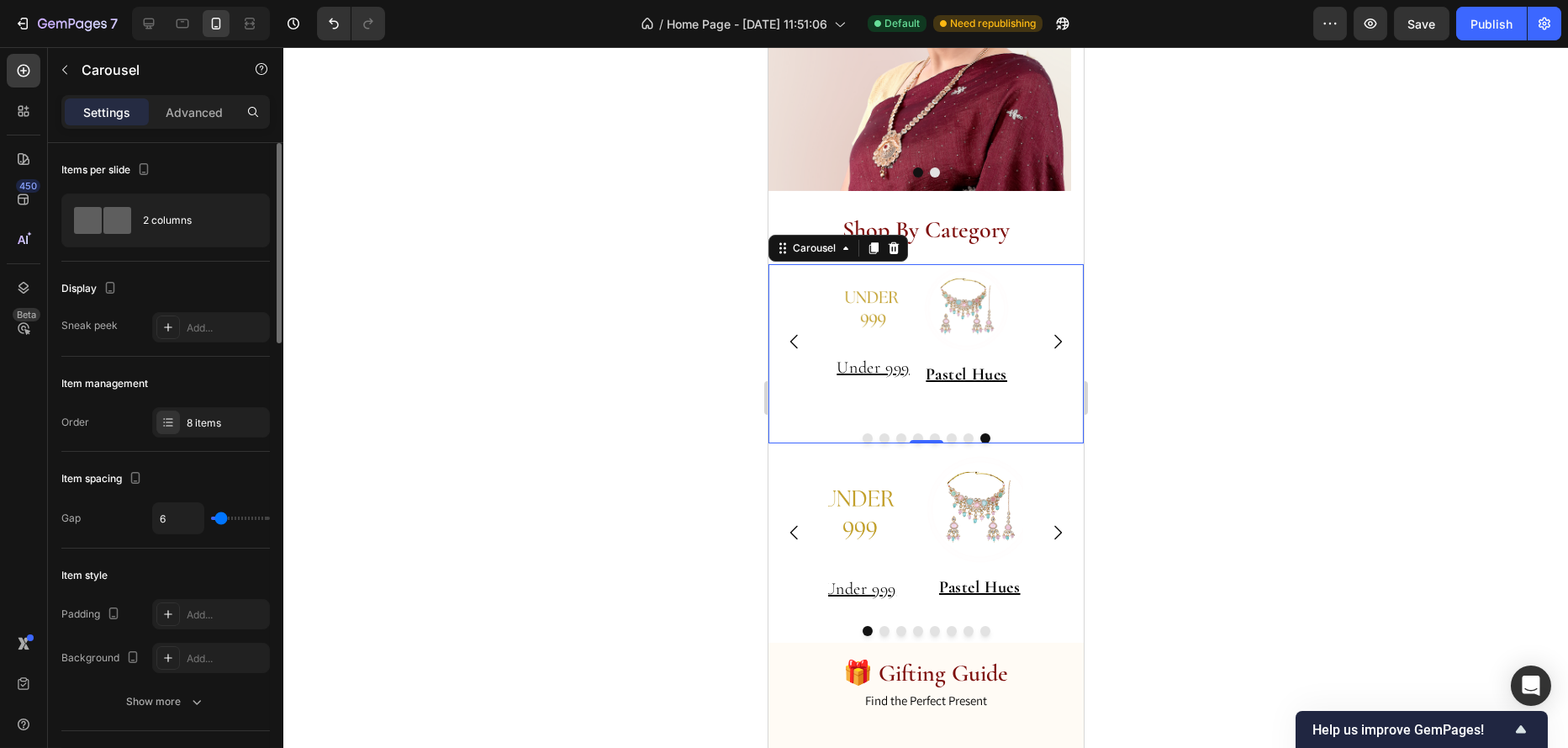
type input "3"
type input "0"
type input "9"
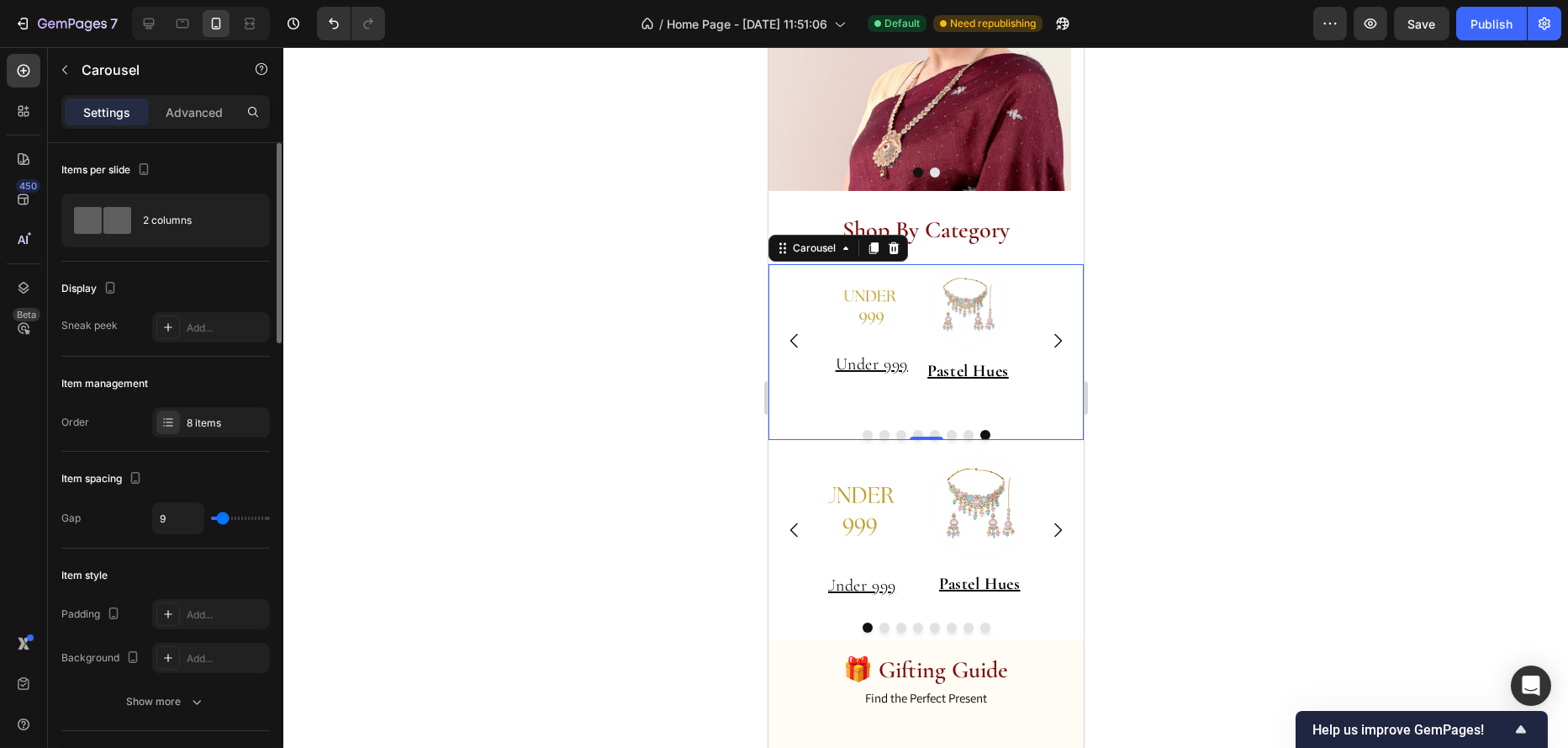
type input "13"
click at [224, 516] on input "range" at bounding box center [240, 518] width 59 height 4
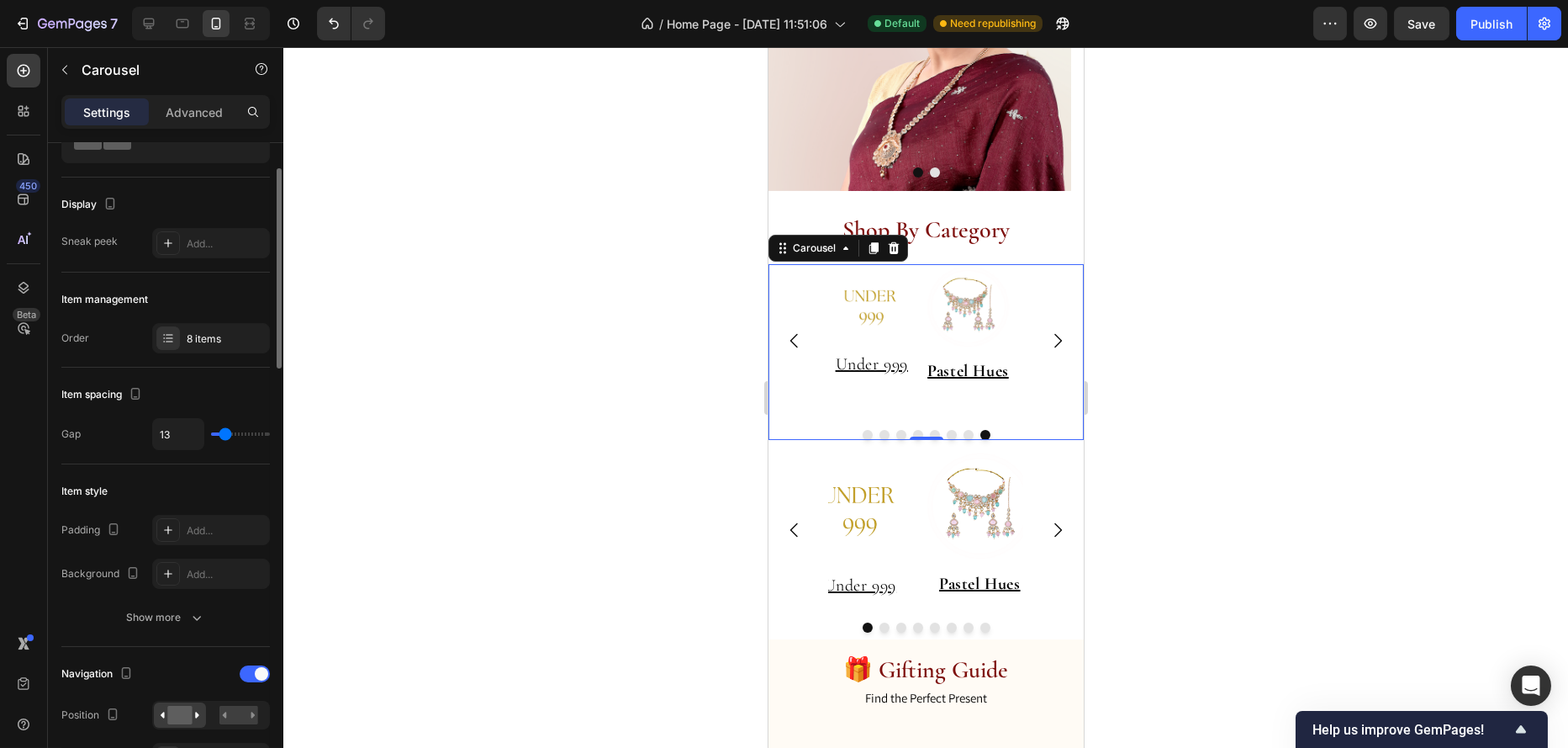
scroll to position [168, 0]
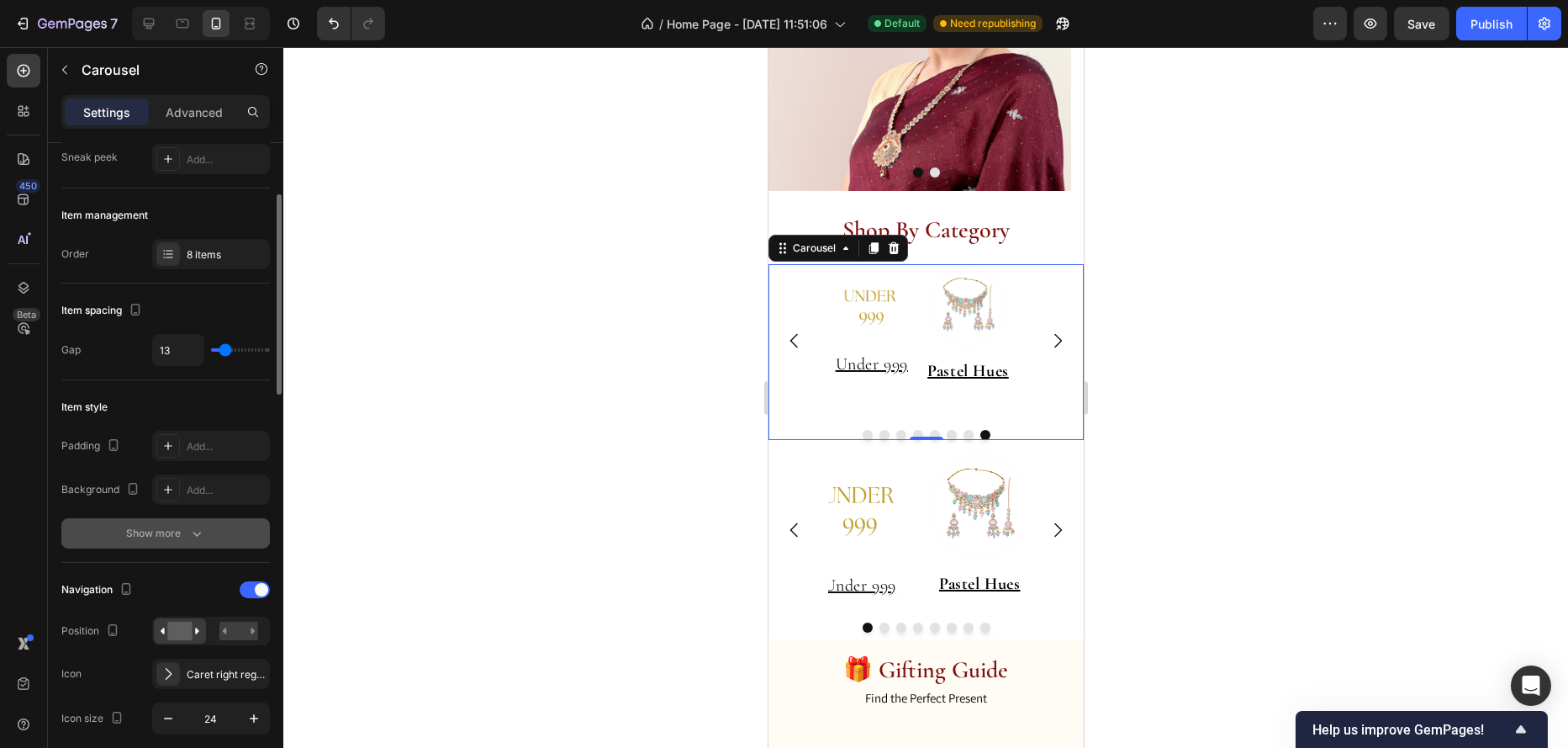
click at [166, 519] on button "Show more" at bounding box center [165, 533] width 209 height 31
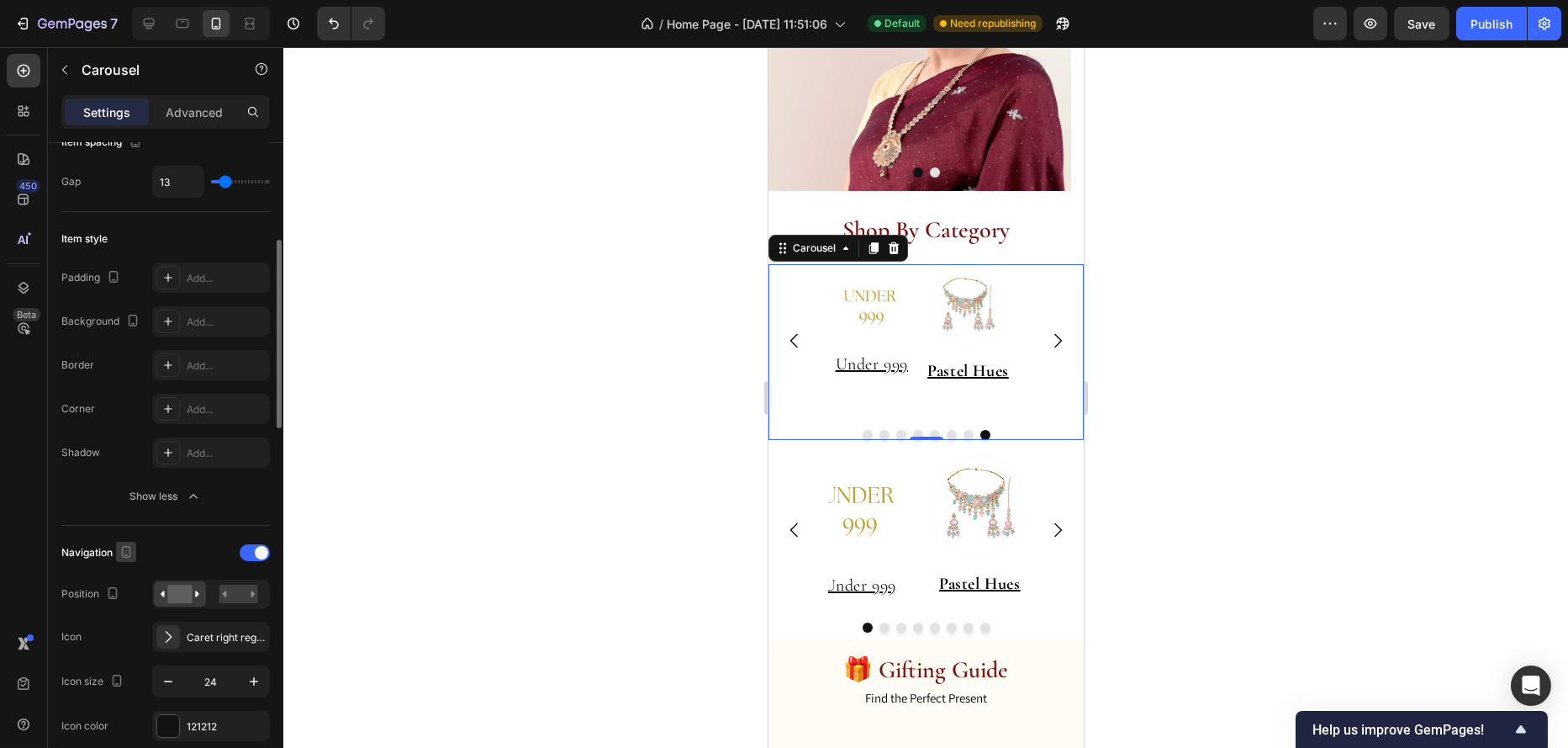
scroll to position [421, 0]
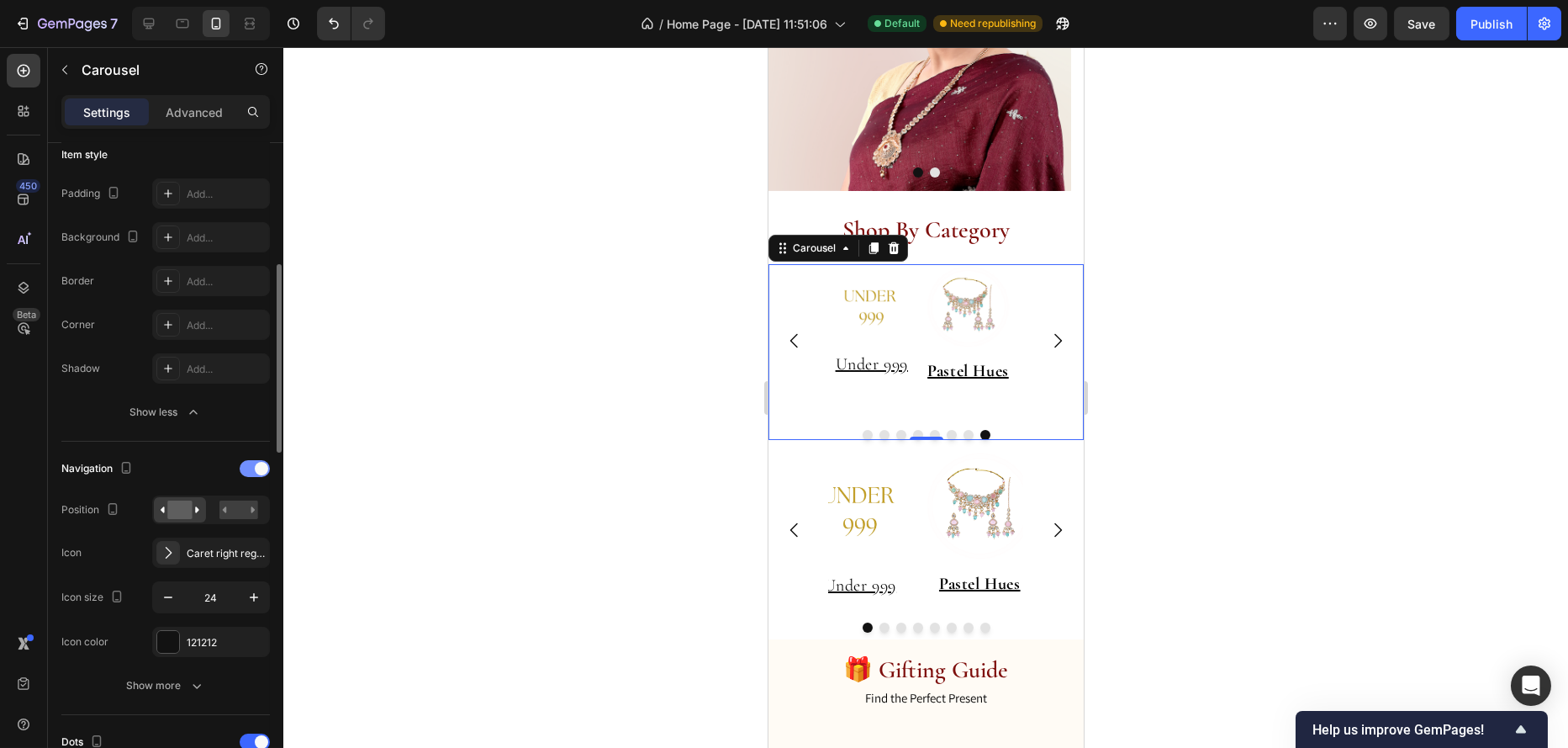
click at [246, 467] on div at bounding box center [255, 468] width 31 height 17
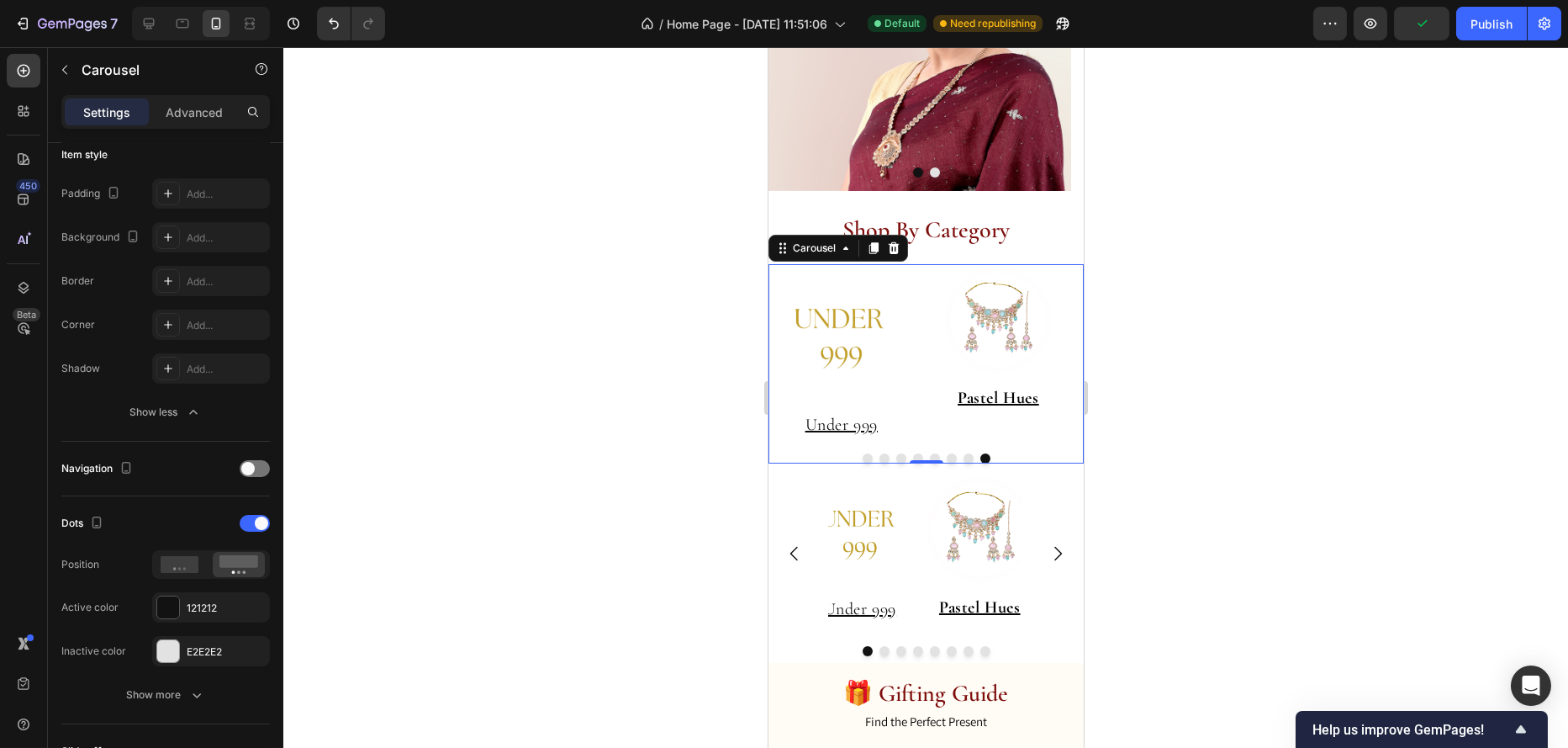
click at [963, 457] on button "Dot" at bounding box center [968, 458] width 10 height 10
click at [946, 457] on button "Dot" at bounding box center [951, 458] width 10 height 10
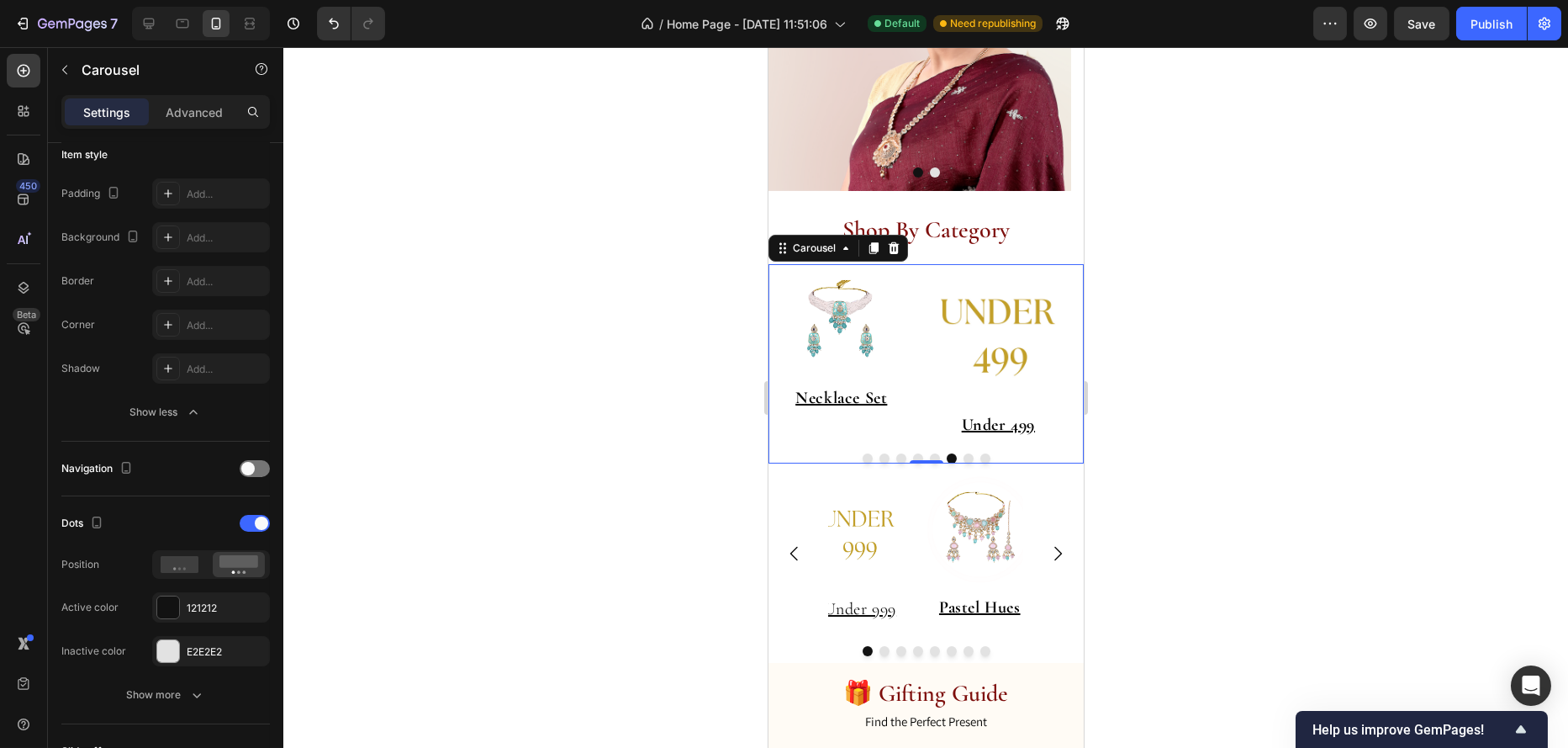
click at [931, 455] on button "Dot" at bounding box center [934, 458] width 10 height 10
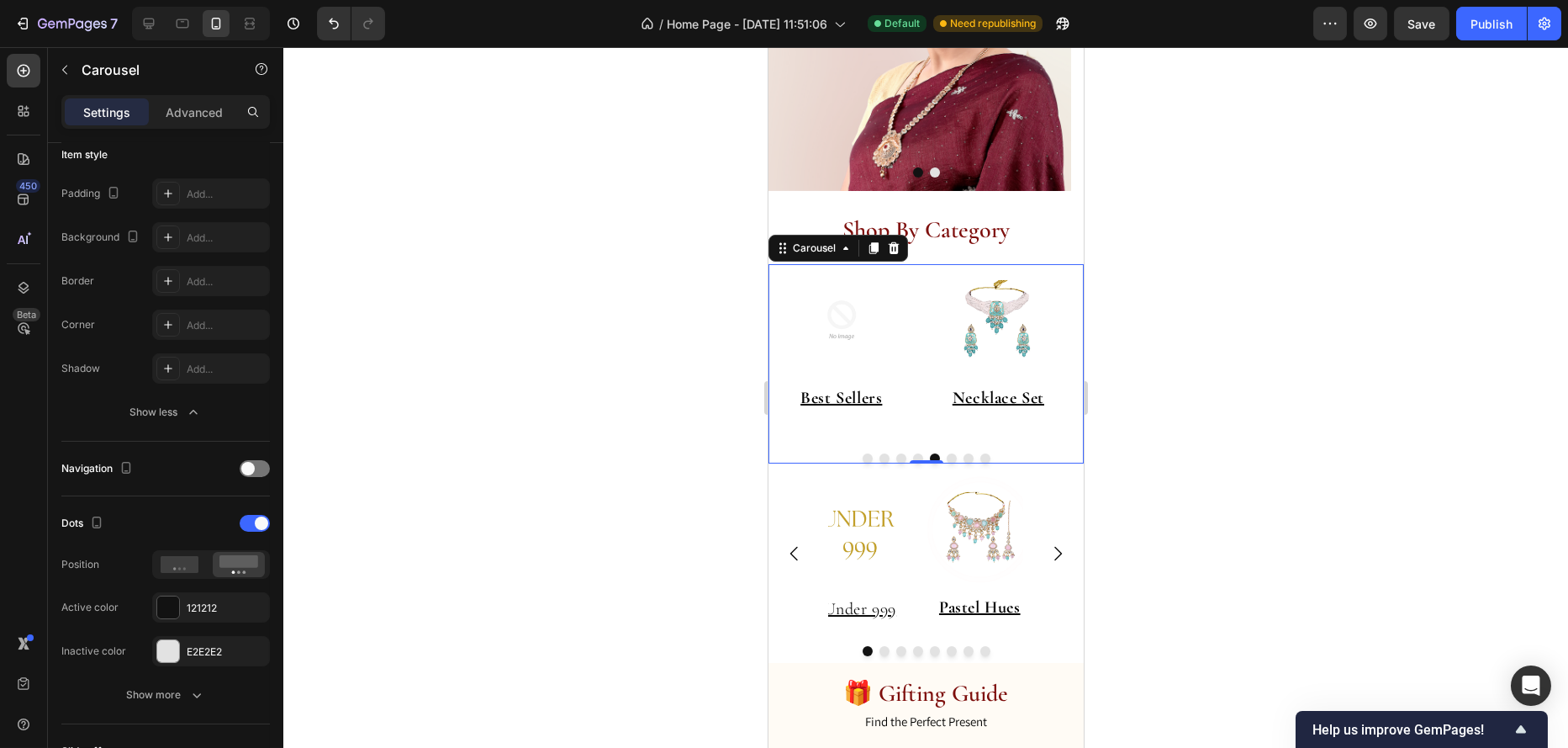
click at [946, 459] on button "Dot" at bounding box center [951, 458] width 10 height 10
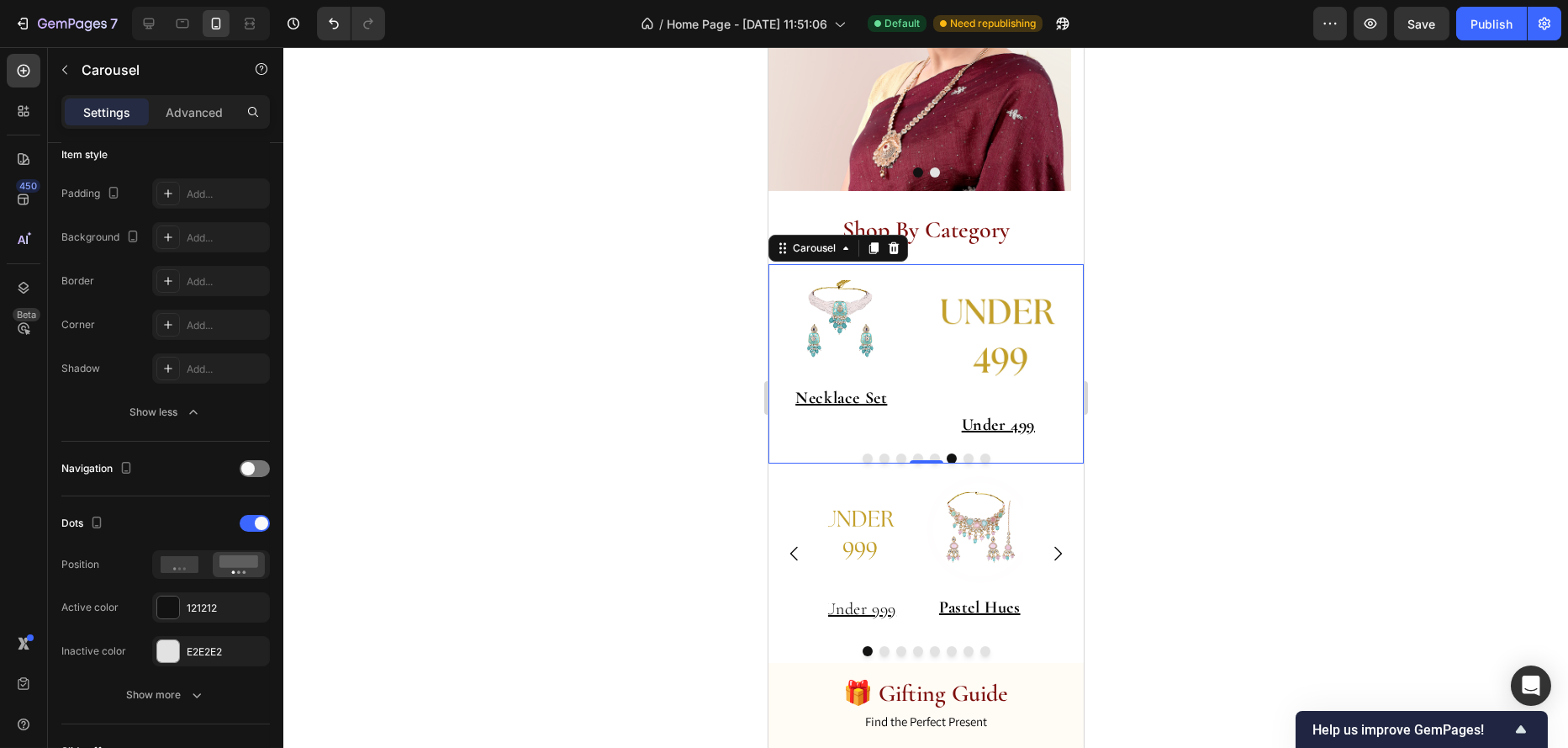
click at [929, 456] on button "Dot" at bounding box center [934, 458] width 10 height 10
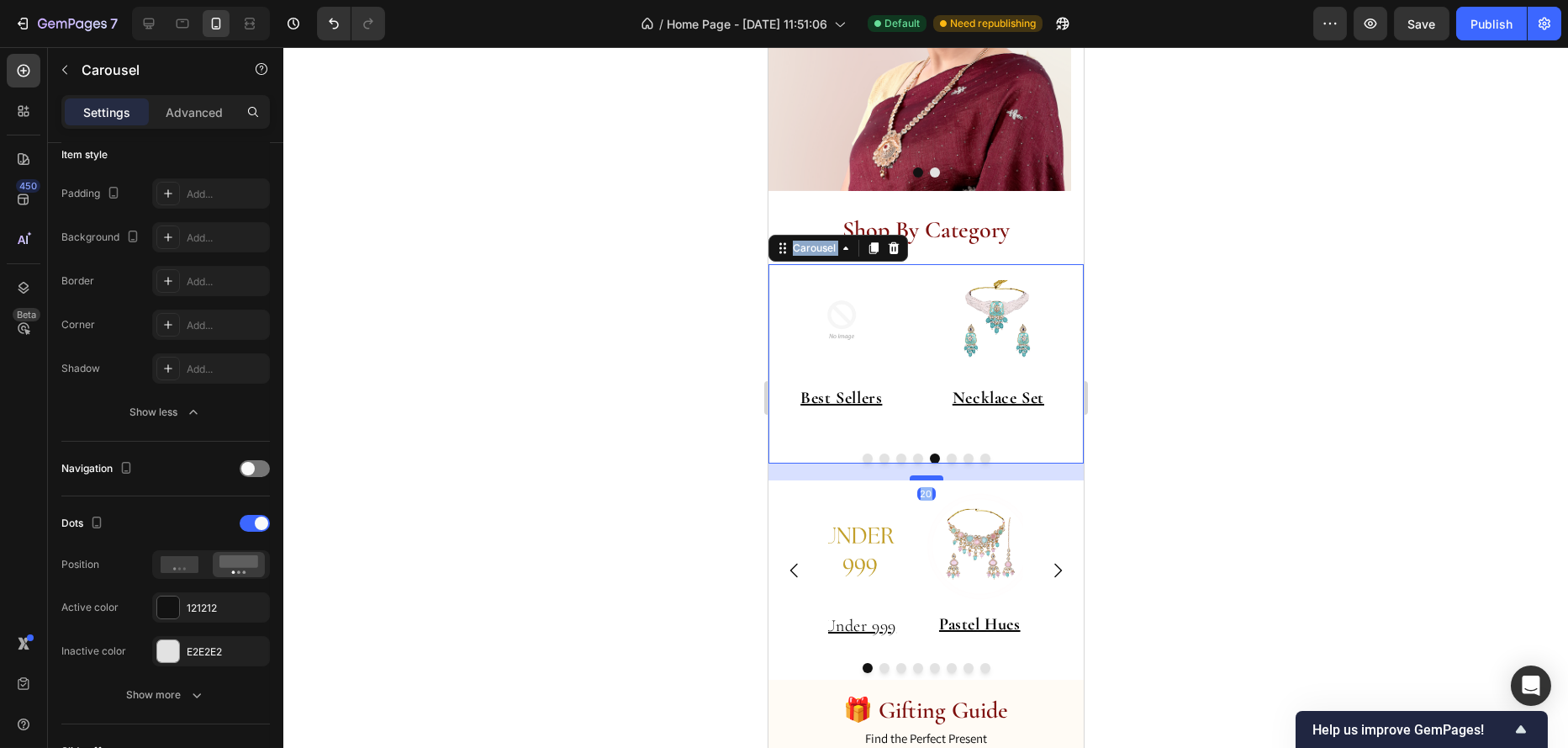
drag, startPoint x: 908, startPoint y: 461, endPoint x: 909, endPoint y: 478, distance: 17.0
click at [909, 478] on div at bounding box center [925, 477] width 33 height 5
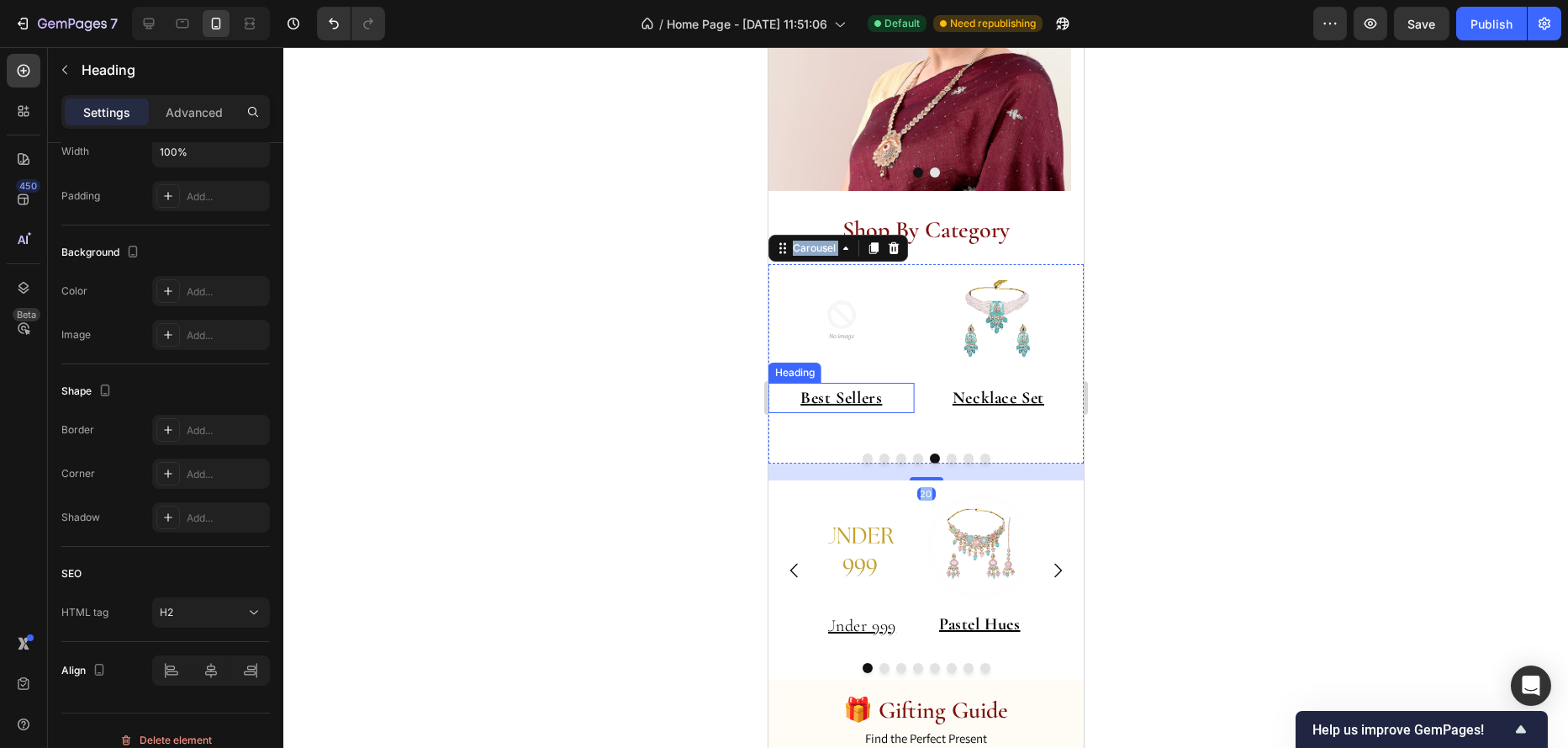
click at [912, 395] on h2 "Best Sellers" at bounding box center [840, 398] width 146 height 31
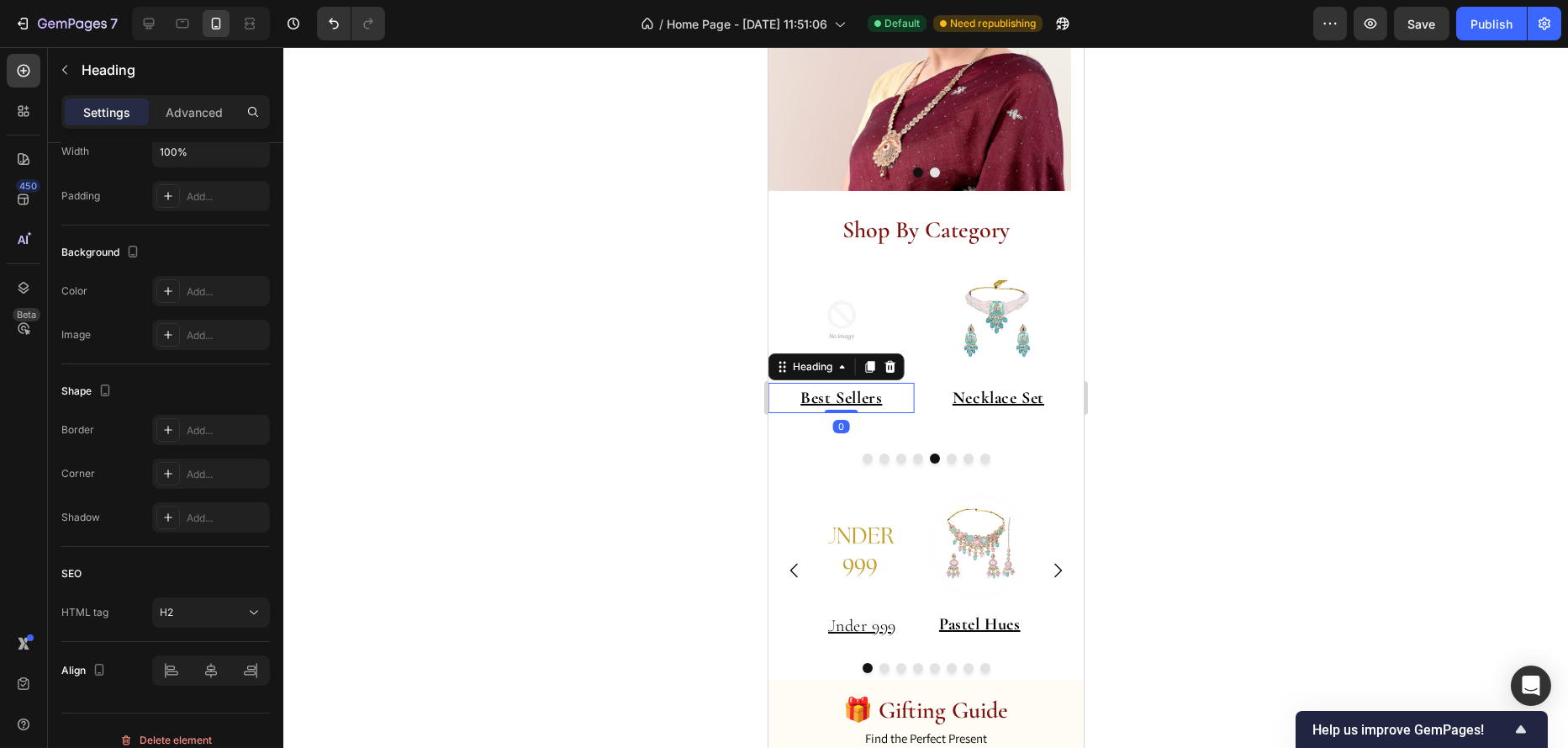
scroll to position [0, 0]
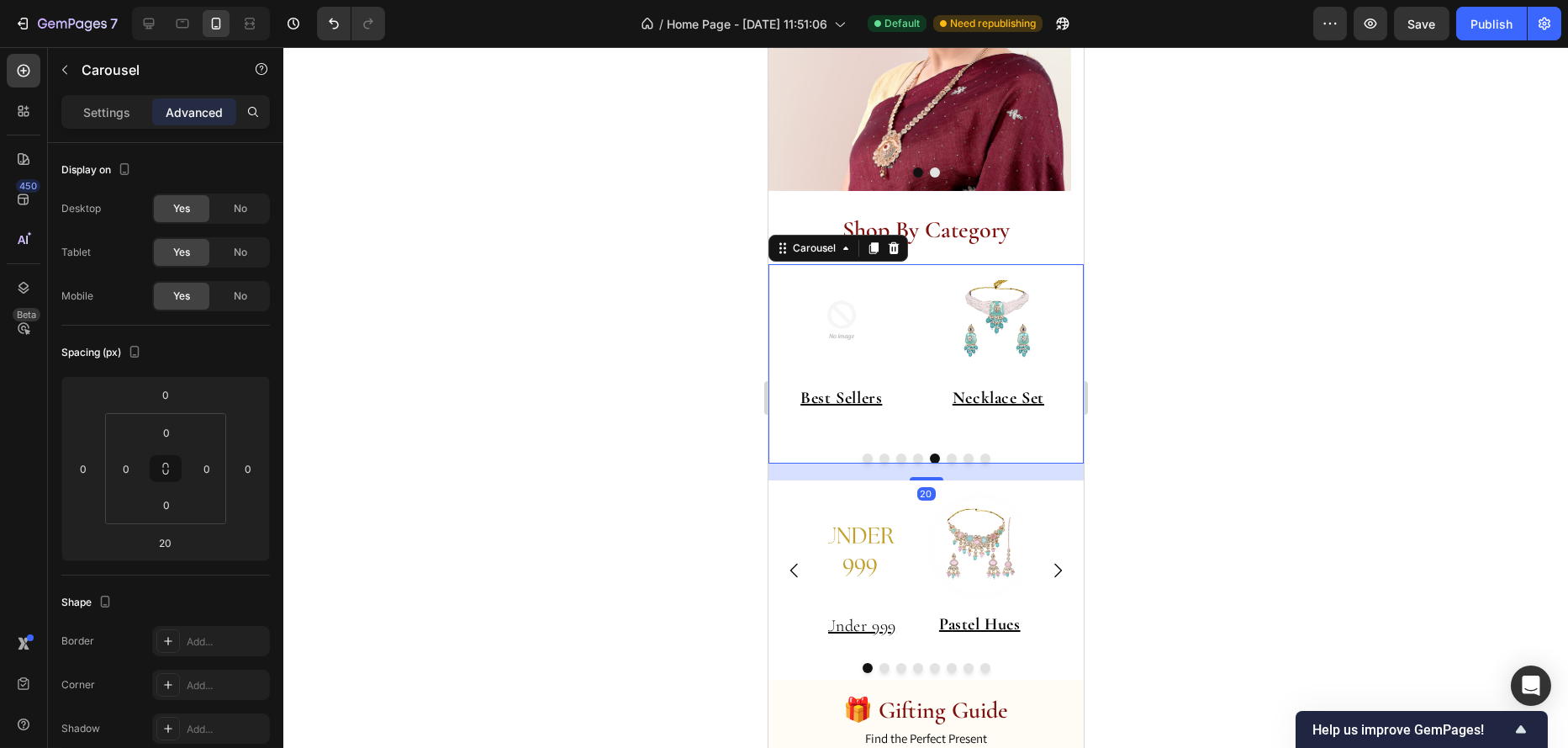
click at [914, 458] on button "Dot" at bounding box center [918, 458] width 10 height 10
click at [913, 458] on button "Dot" at bounding box center [918, 458] width 10 height 10
click at [896, 458] on button "Dot" at bounding box center [900, 458] width 10 height 10
click at [878, 459] on button "Dot" at bounding box center [883, 458] width 10 height 10
click at [862, 456] on button "Dot" at bounding box center [867, 458] width 10 height 10
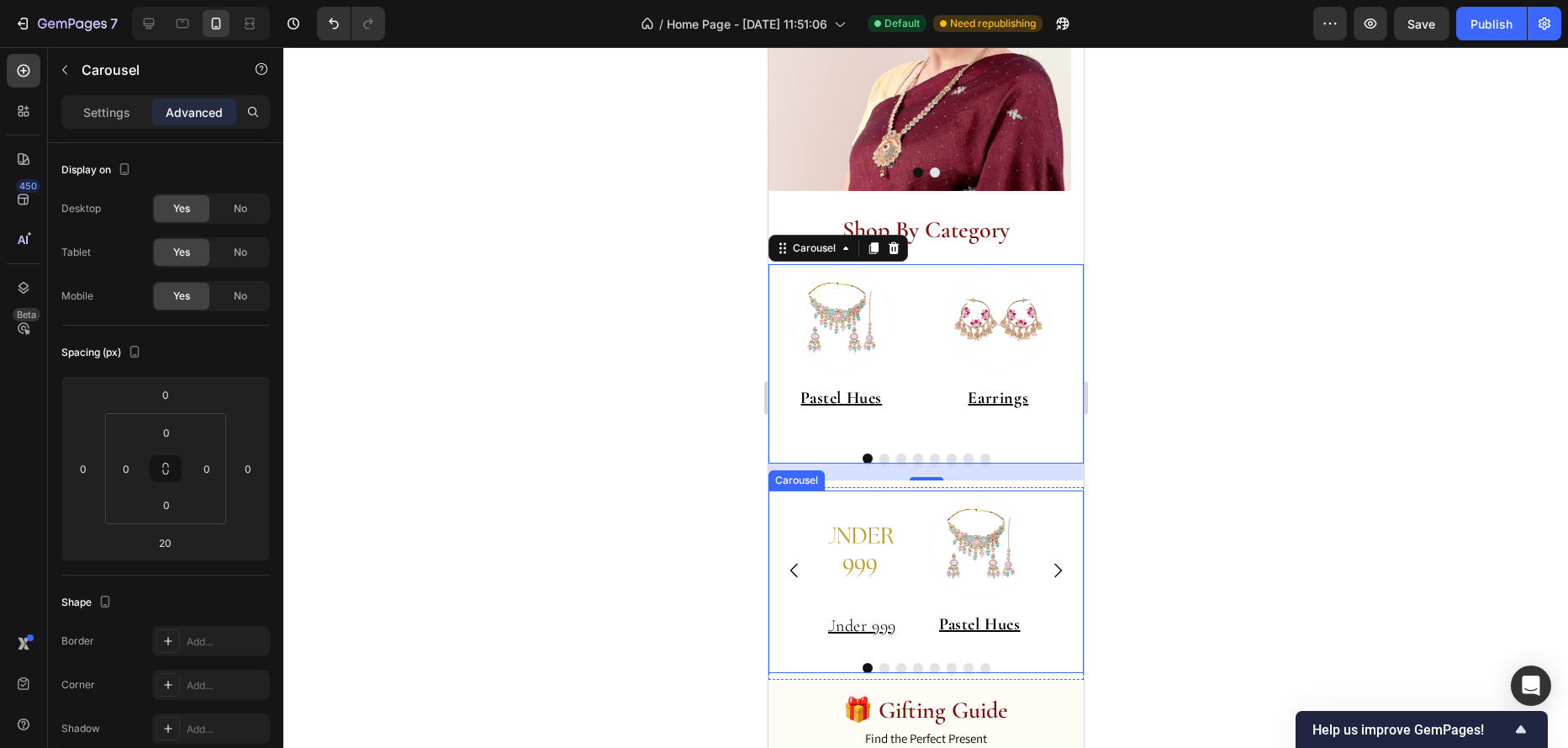
click at [788, 571] on icon "Carousel Back Arrow" at bounding box center [794, 570] width 20 height 20
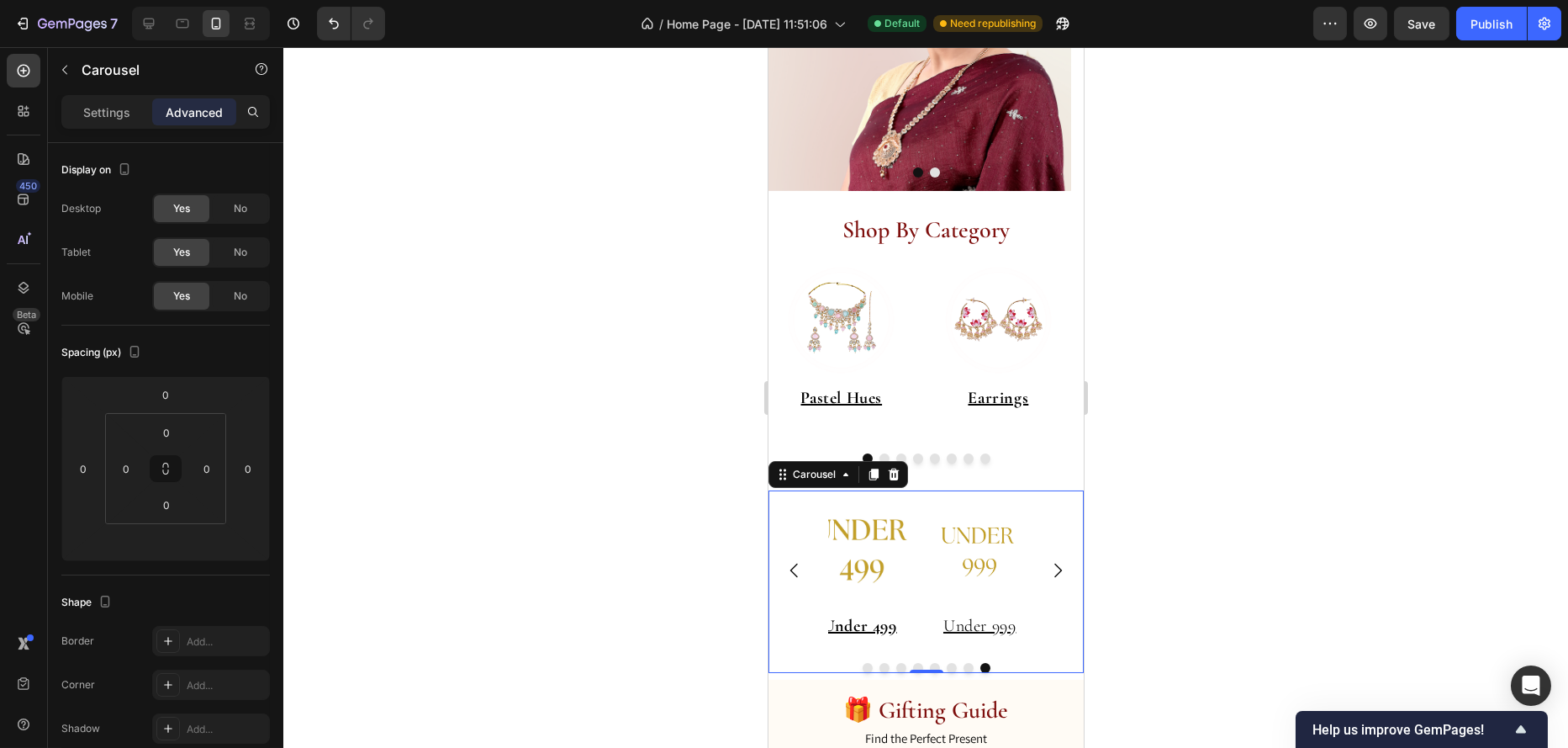
click at [793, 566] on icon "Carousel Back Arrow" at bounding box center [794, 571] width 8 height 14
click at [137, 23] on div at bounding box center [149, 24] width 27 height 27
type input "47"
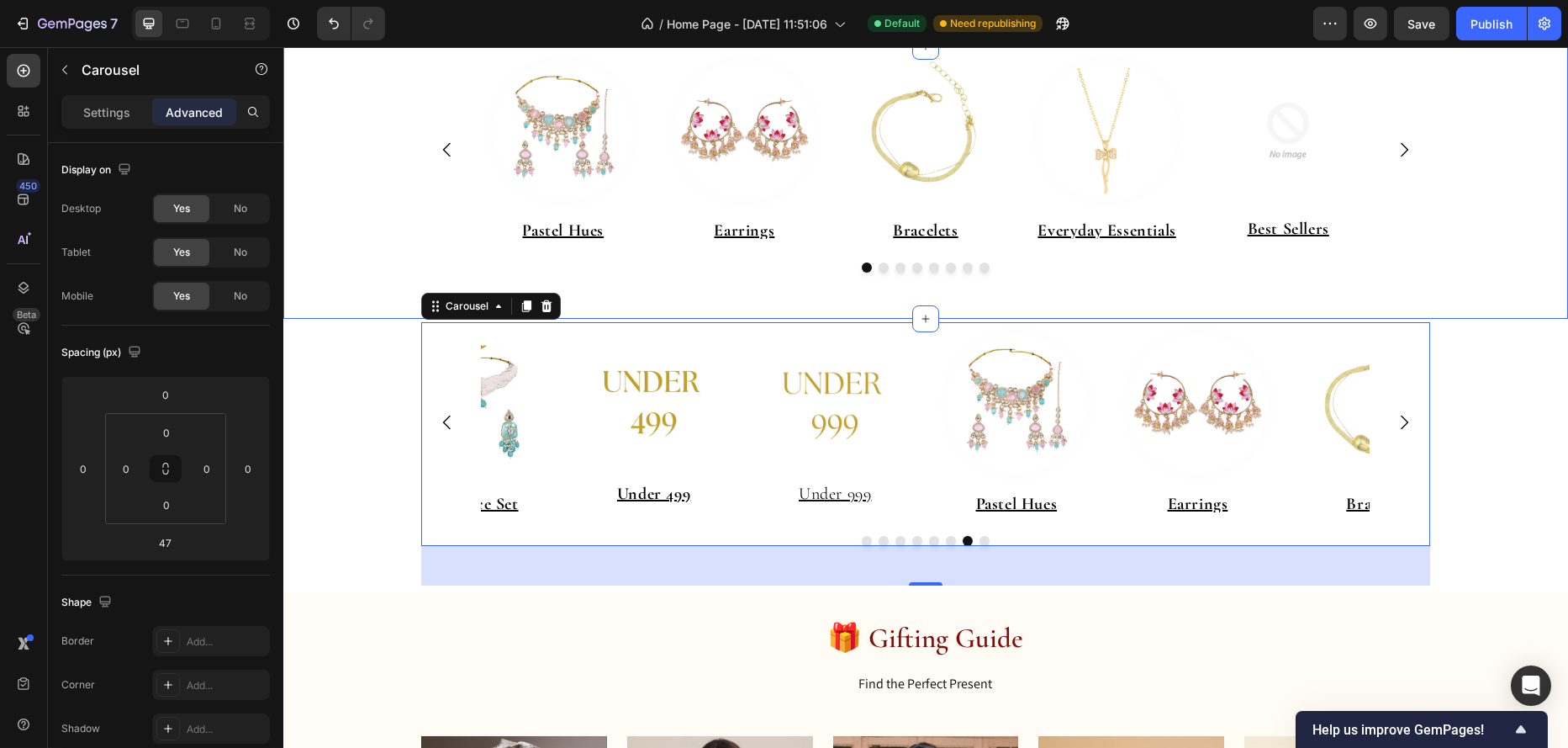
scroll to position [821, 0]
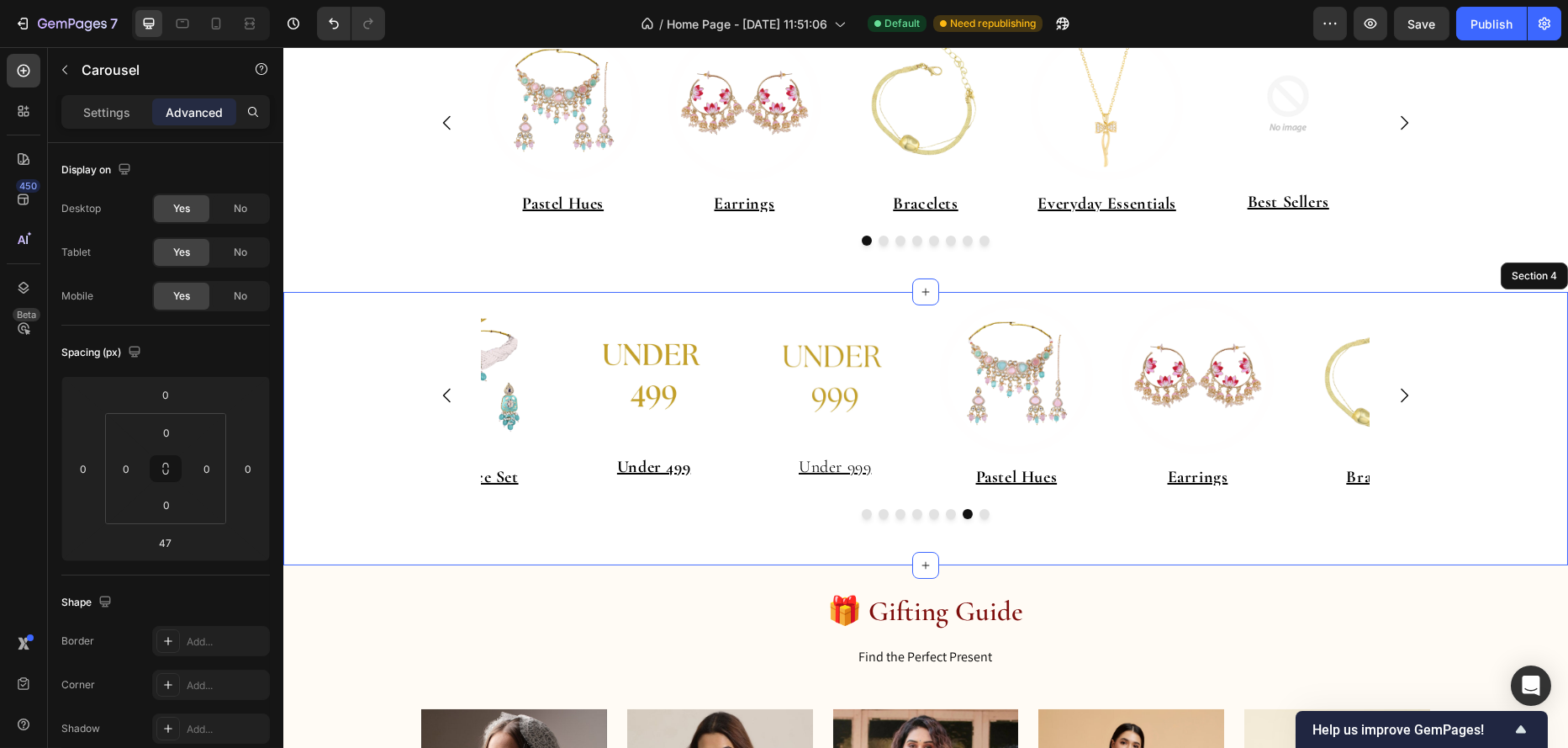
click at [1538, 308] on div "Image Pastel Hues Heading Image Earrings Heading Image Bracelets Heading Image …" at bounding box center [924, 426] width 1285 height 263
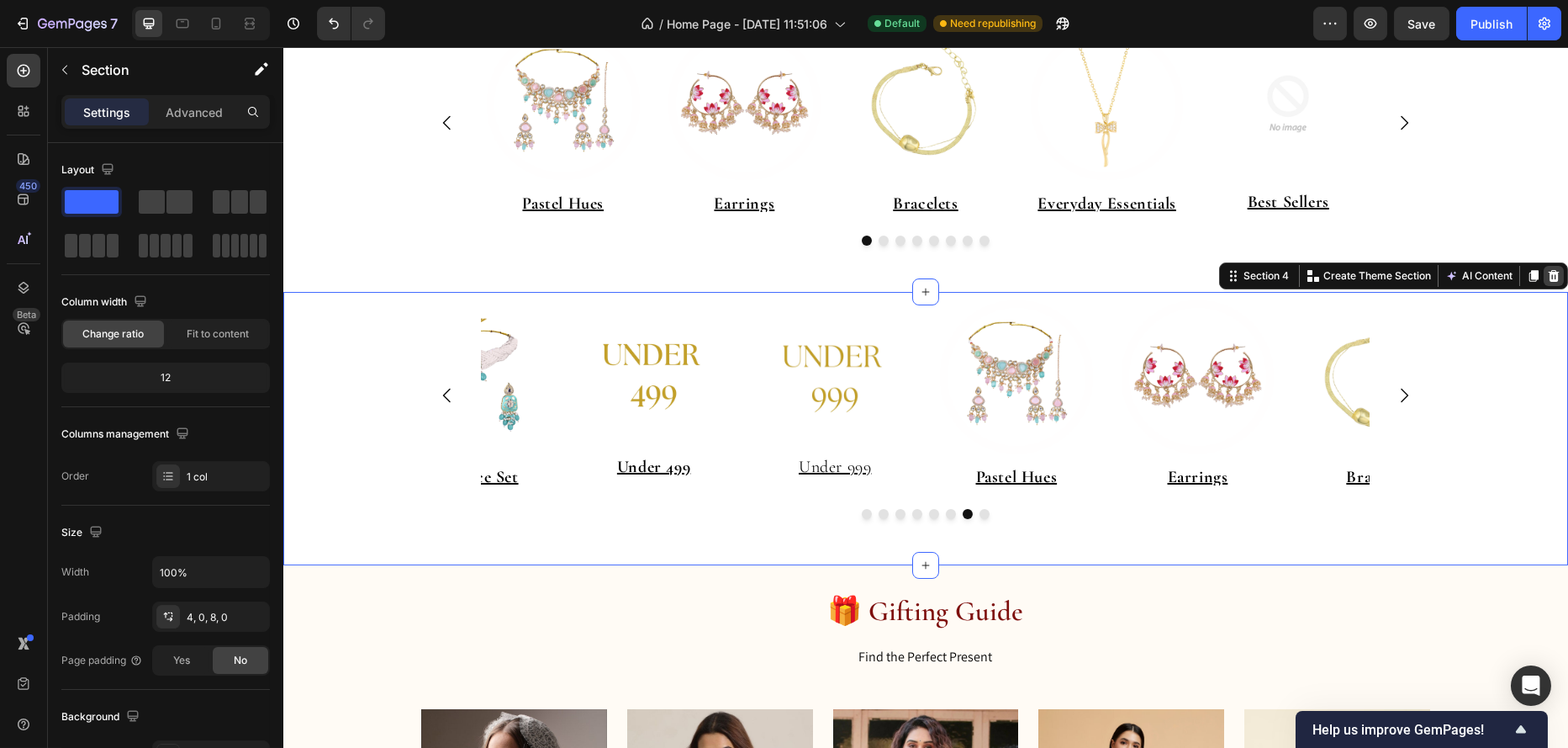
click at [1548, 278] on icon at bounding box center [1553, 276] width 10 height 11
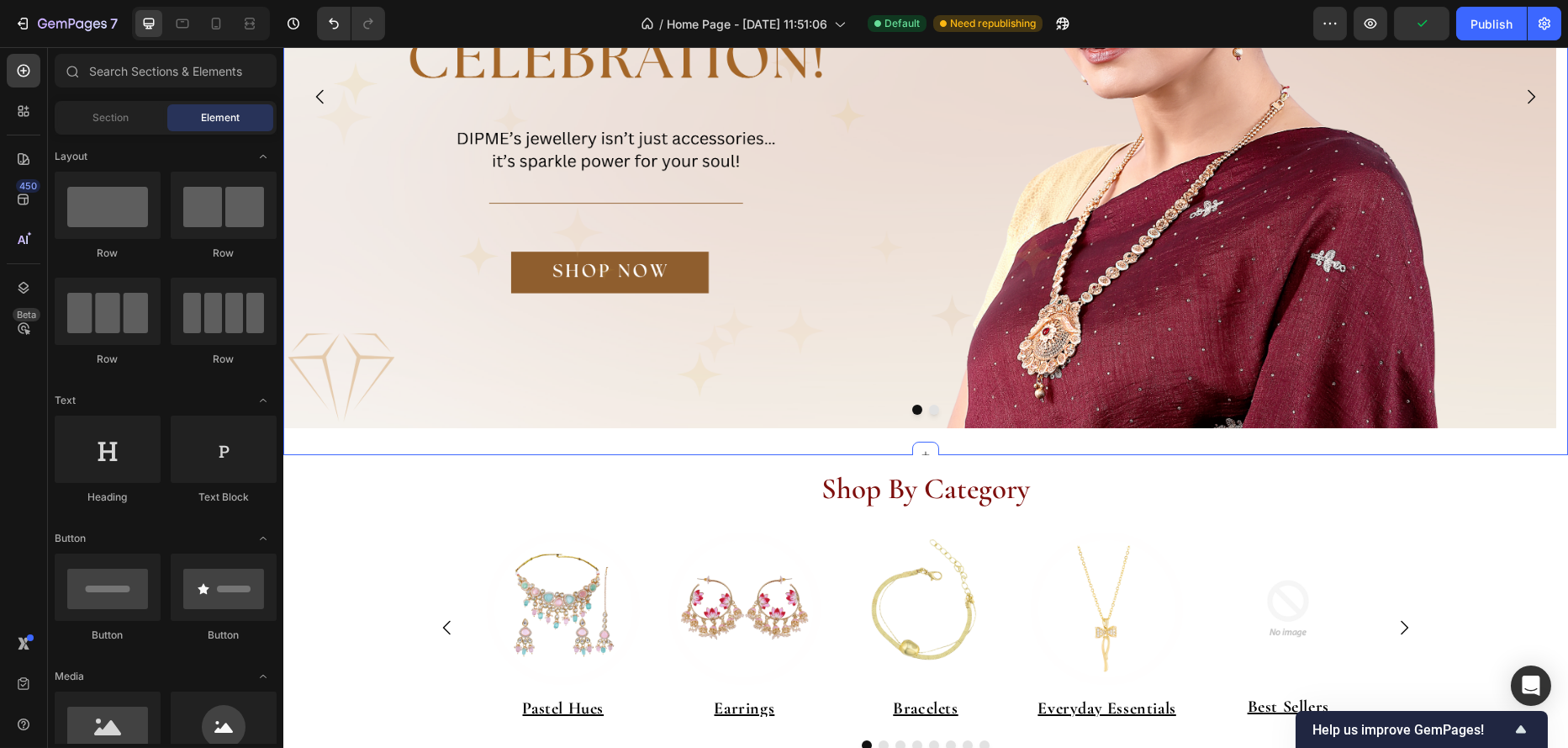
scroll to position [737, 0]
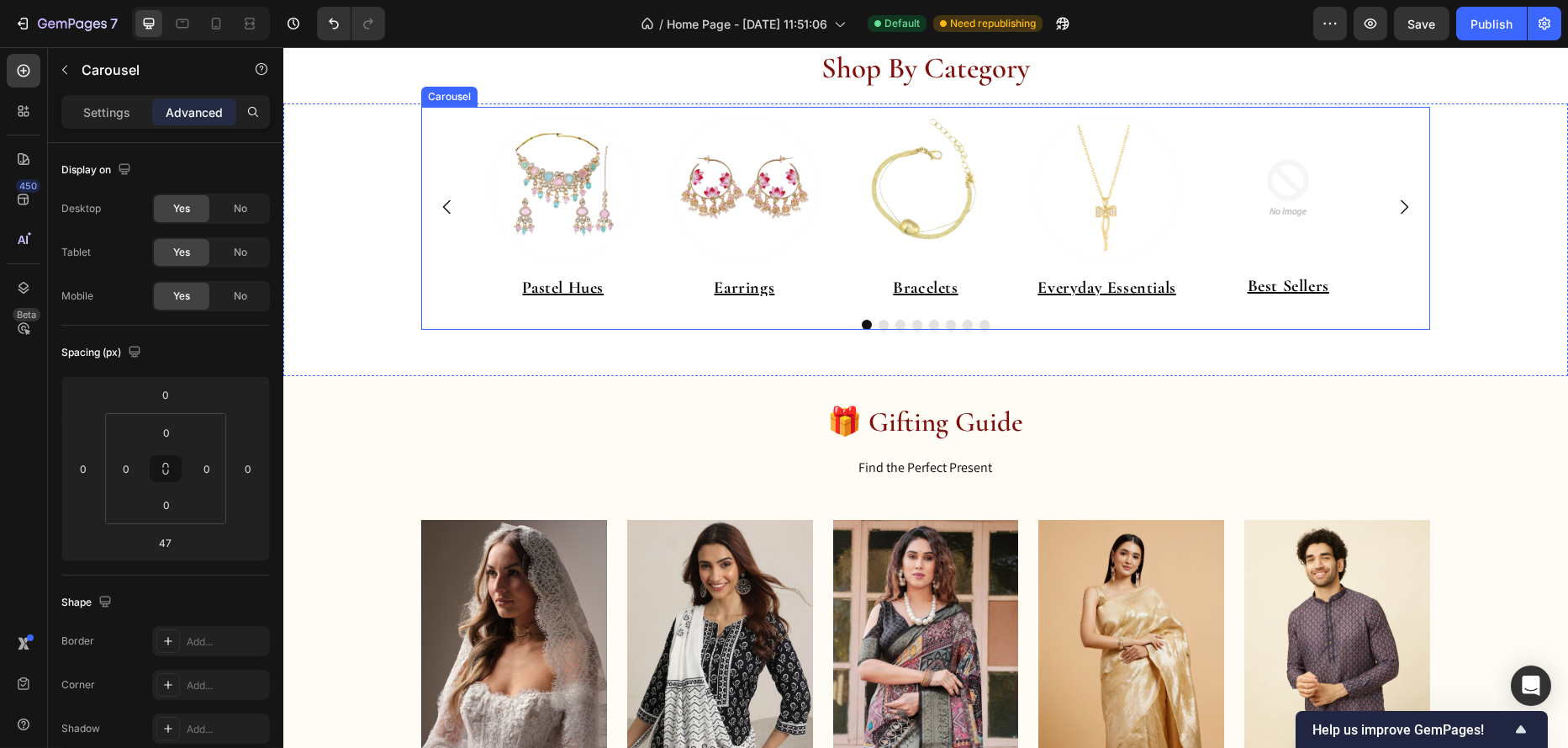
click at [877, 326] on button "Dot" at bounding box center [882, 324] width 10 height 10
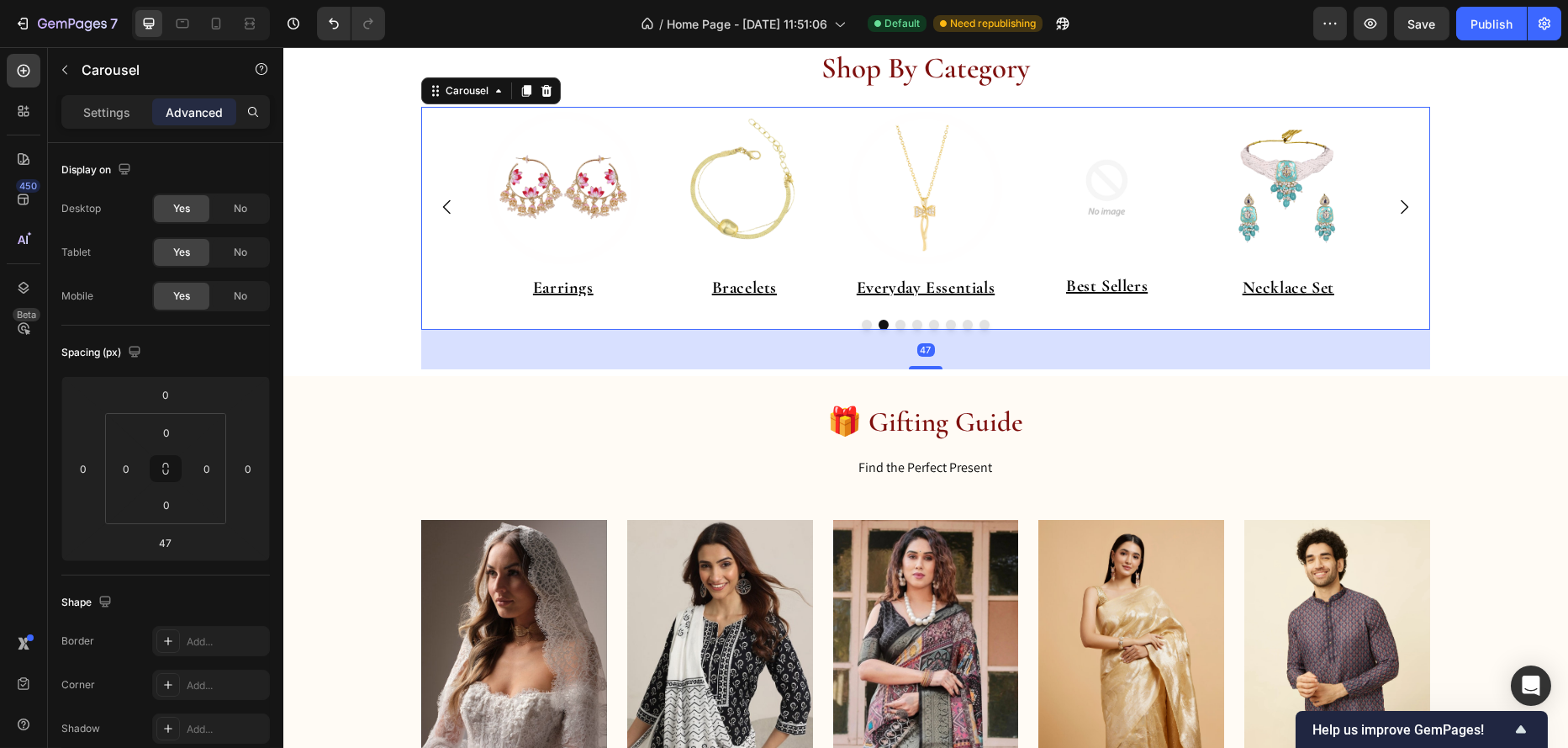
click at [861, 324] on button "Dot" at bounding box center [866, 324] width 10 height 10
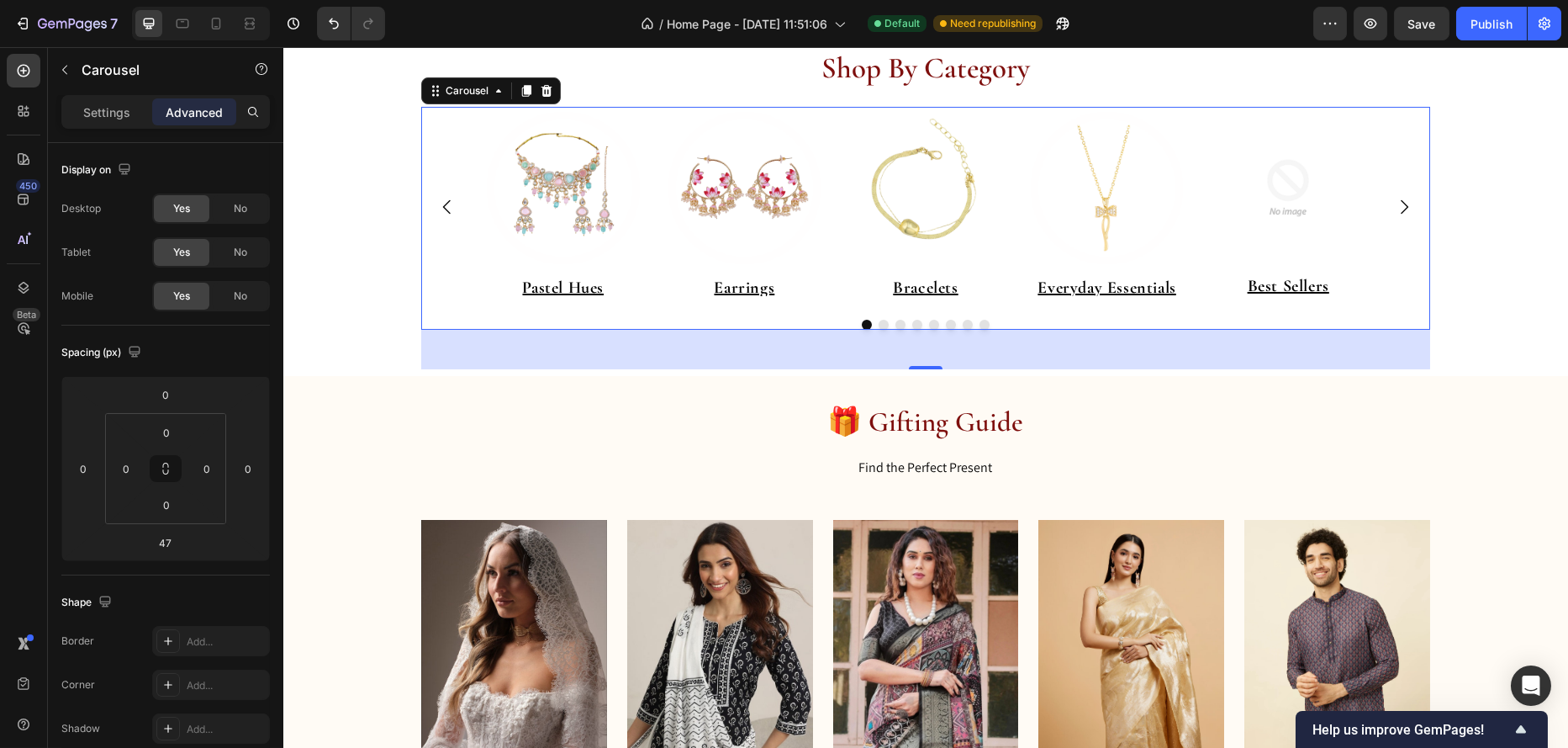
click at [877, 326] on button "Dot" at bounding box center [882, 324] width 10 height 10
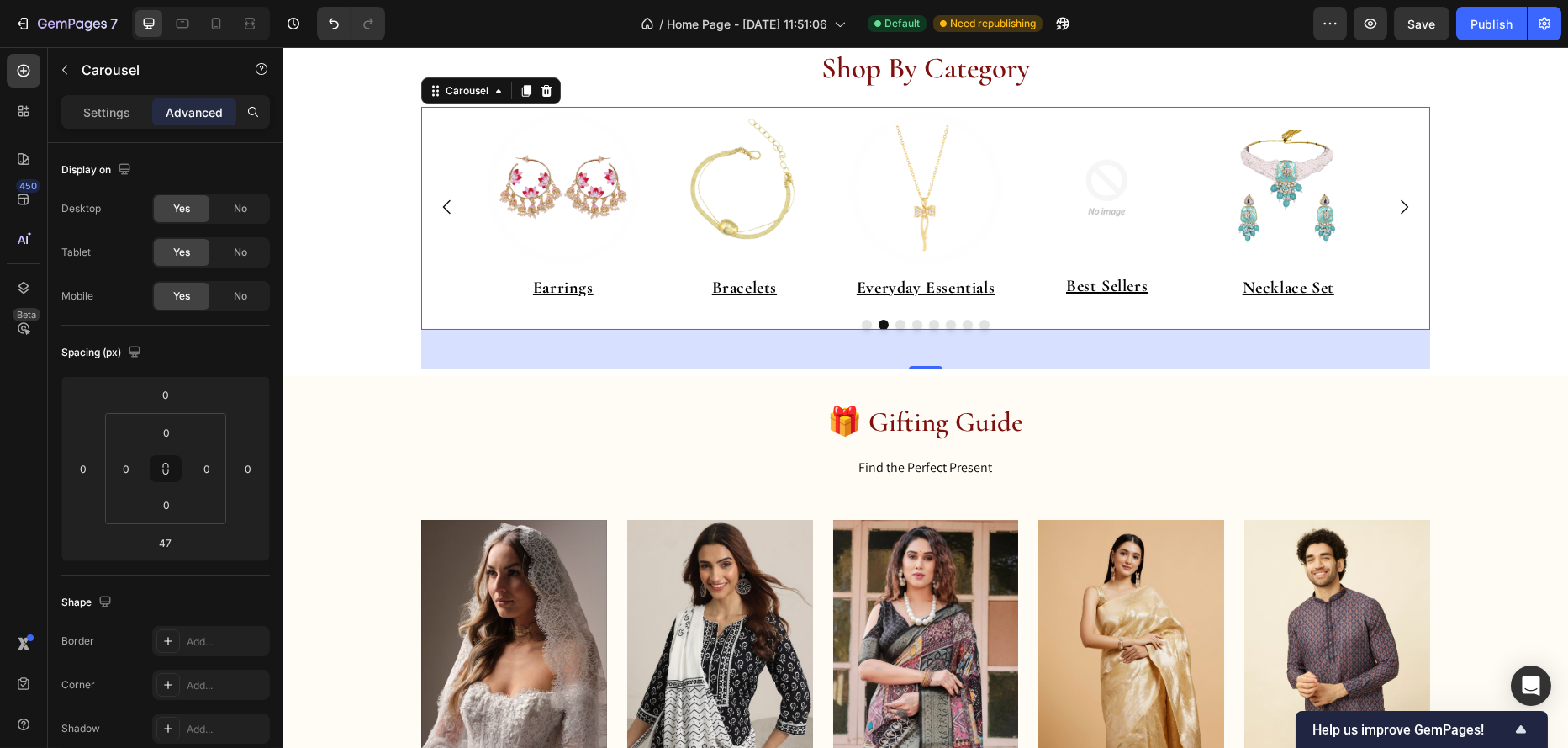
click at [862, 326] on button "Dot" at bounding box center [866, 324] width 10 height 10
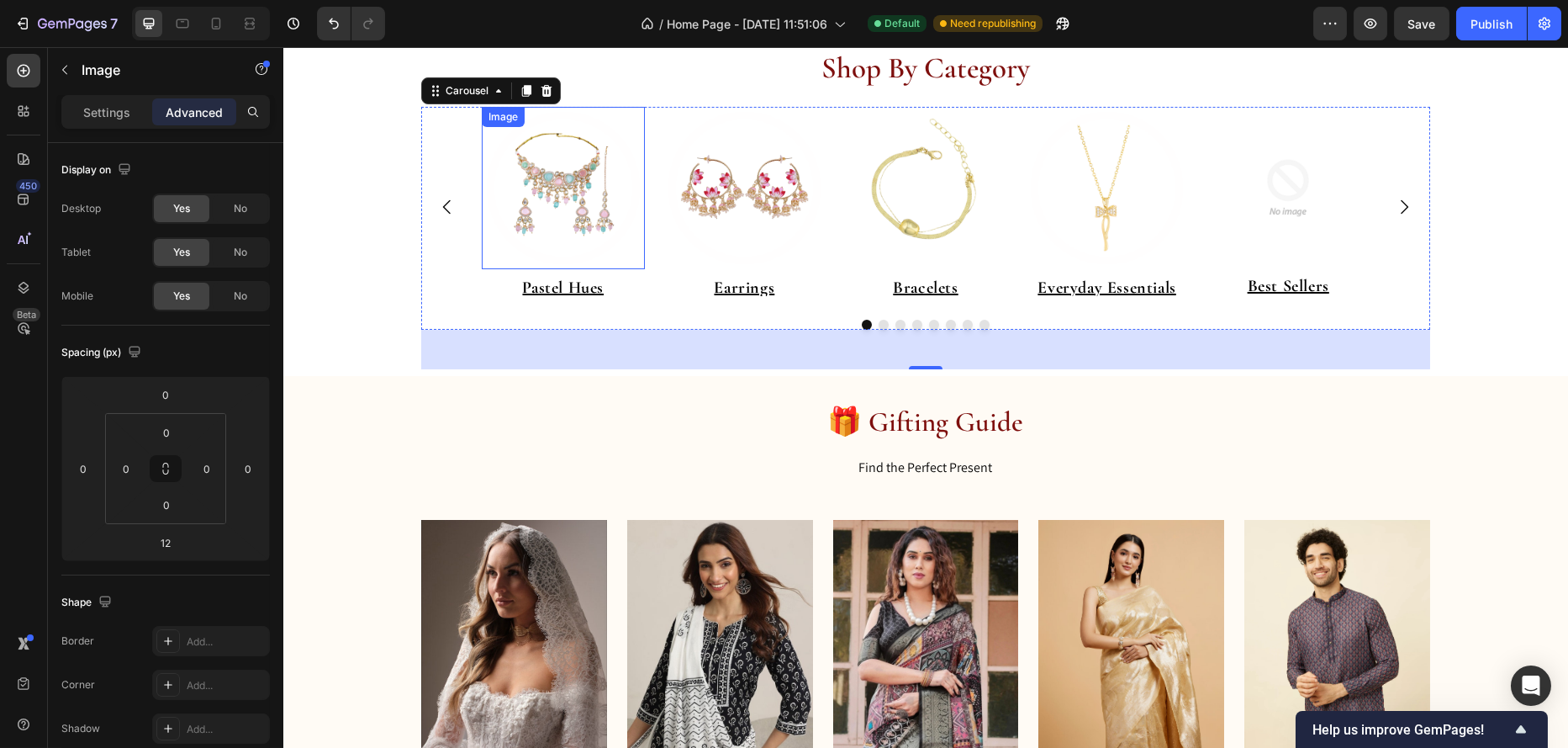
click at [582, 202] on img at bounding box center [562, 188] width 163 height 163
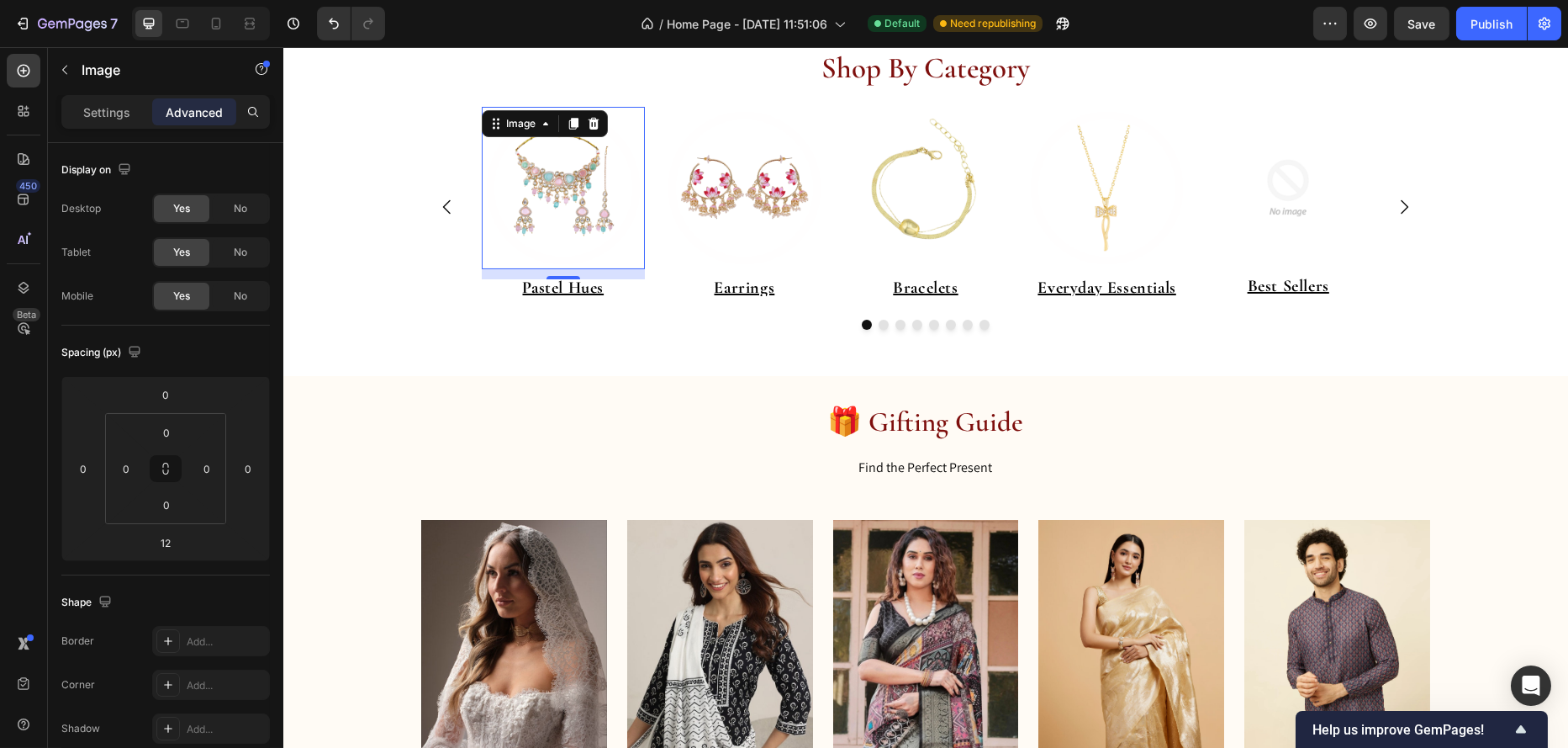
drag, startPoint x: 99, startPoint y: 107, endPoint x: 110, endPoint y: 130, distance: 25.5
click at [99, 107] on p "Settings" at bounding box center [106, 112] width 47 height 18
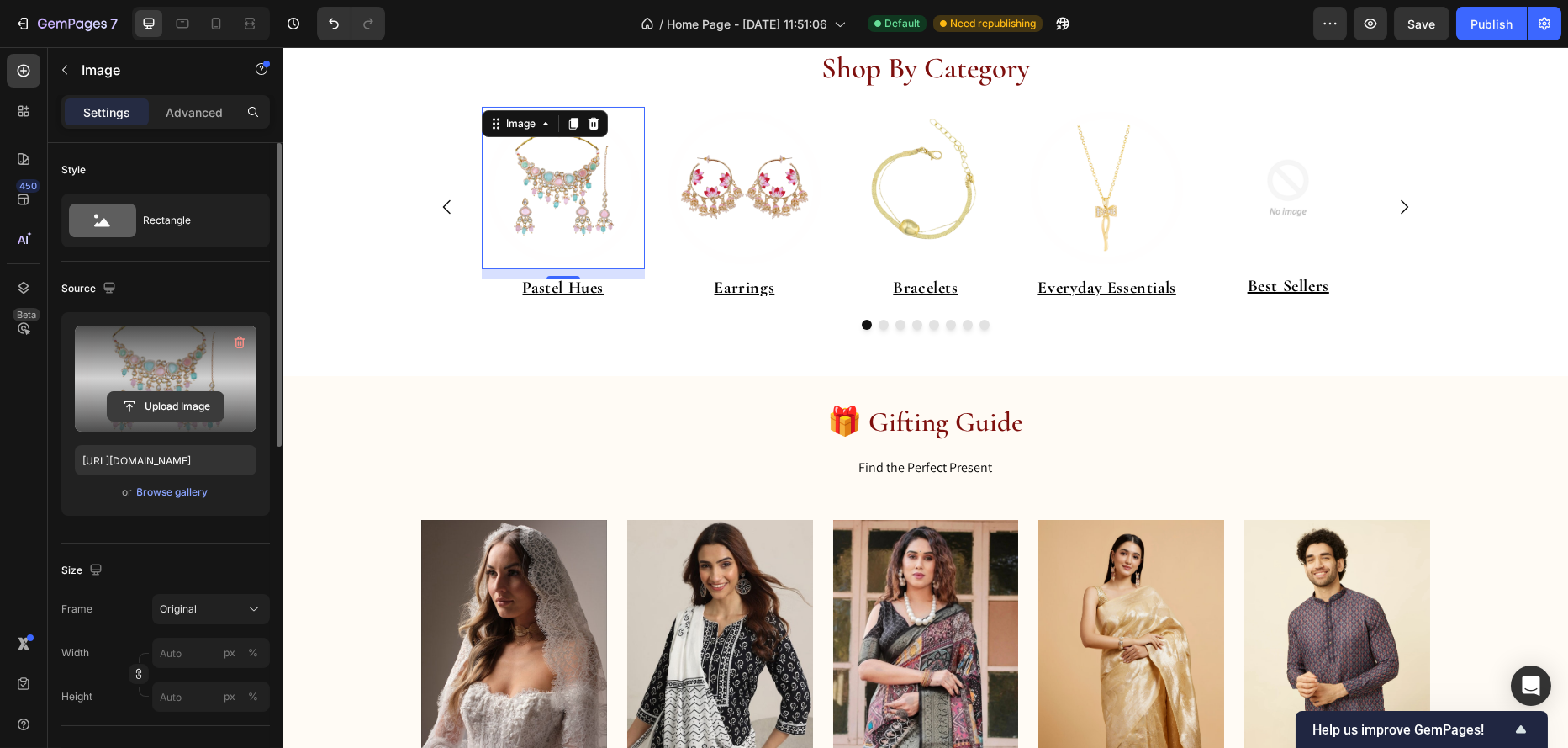
click at [185, 407] on input "file" at bounding box center [166, 406] width 116 height 29
click at [234, 339] on icon "button" at bounding box center [239, 343] width 17 height 17
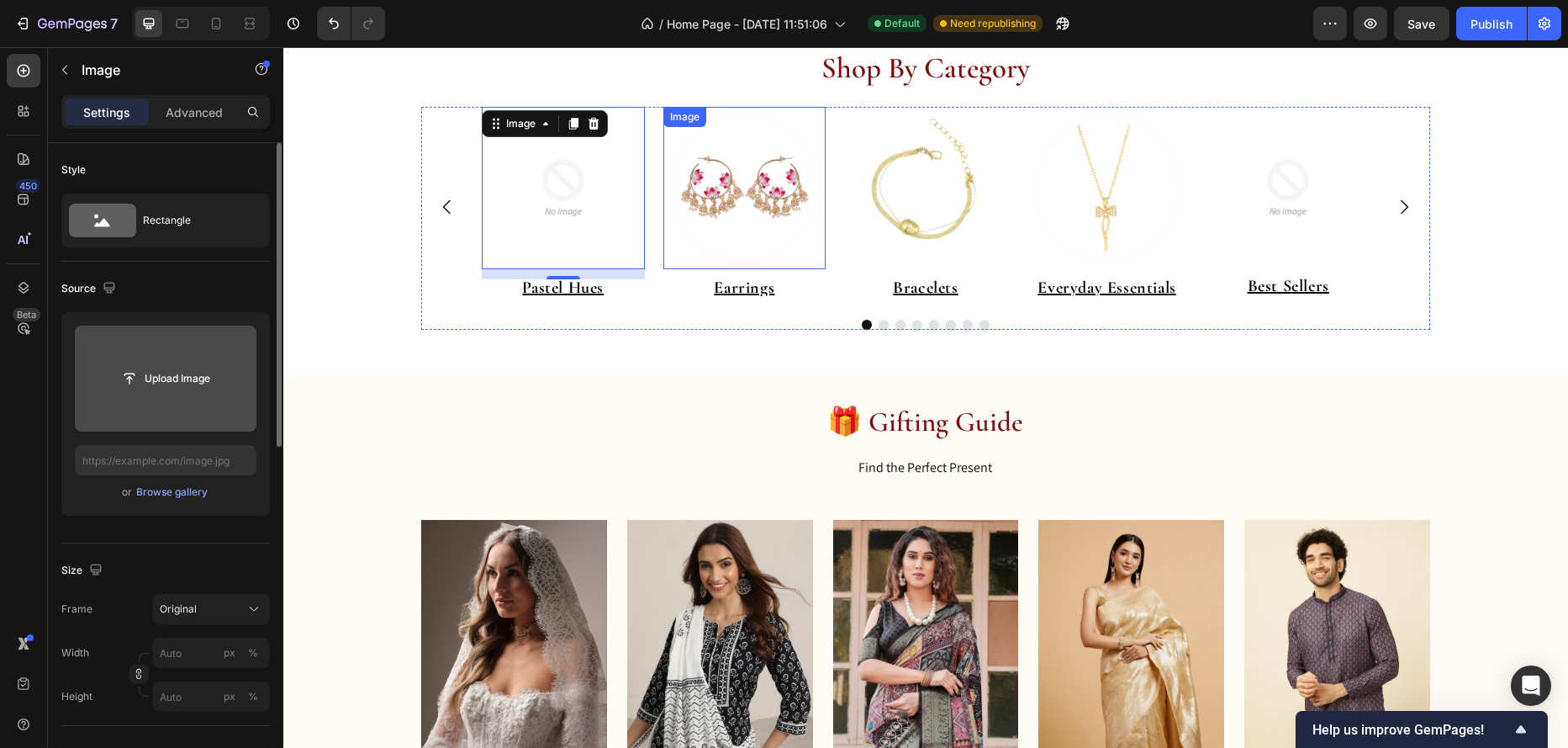
click at [757, 196] on img at bounding box center [744, 188] width 163 height 163
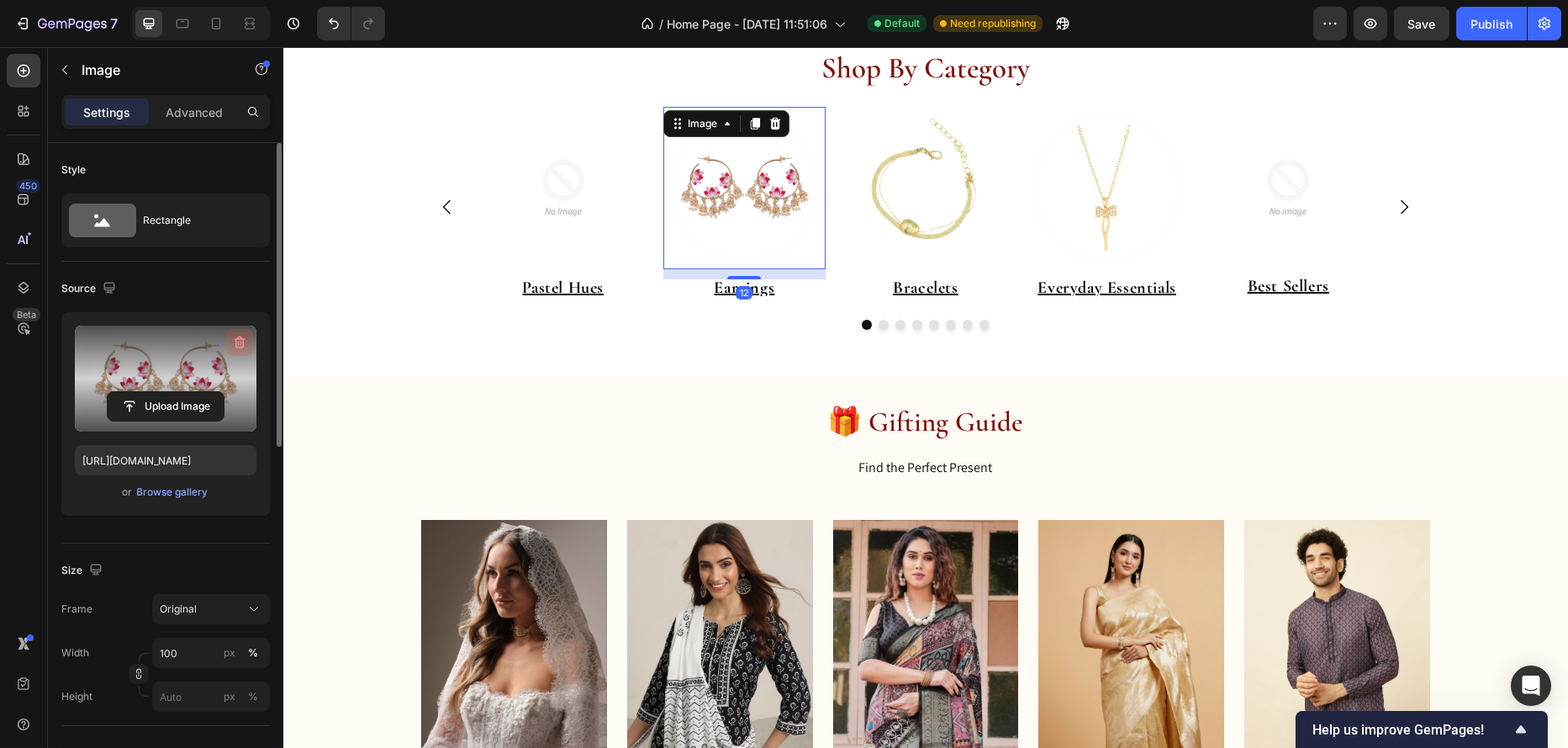
click at [237, 338] on icon "button" at bounding box center [239, 343] width 17 height 17
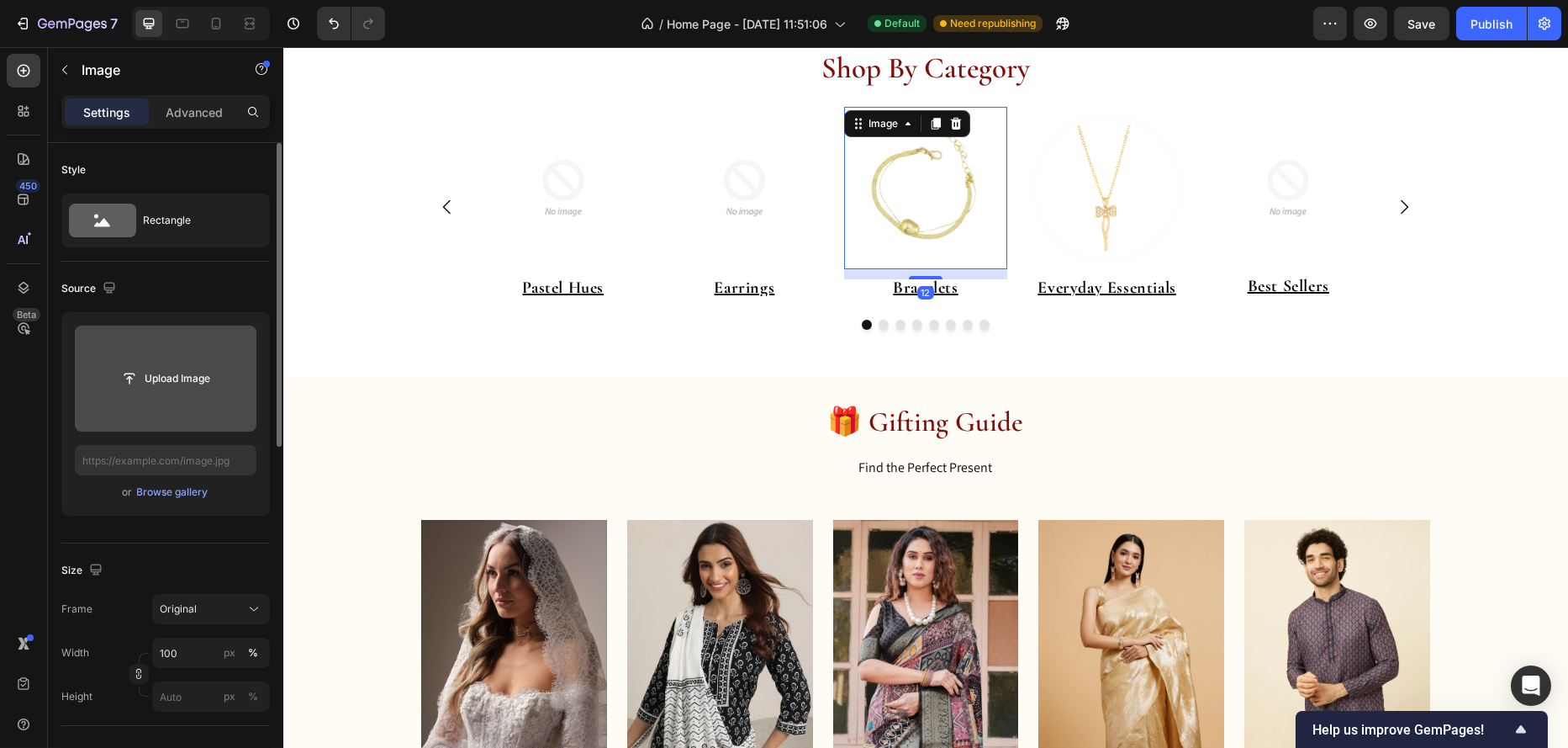
click at [934, 198] on img at bounding box center [924, 188] width 163 height 163
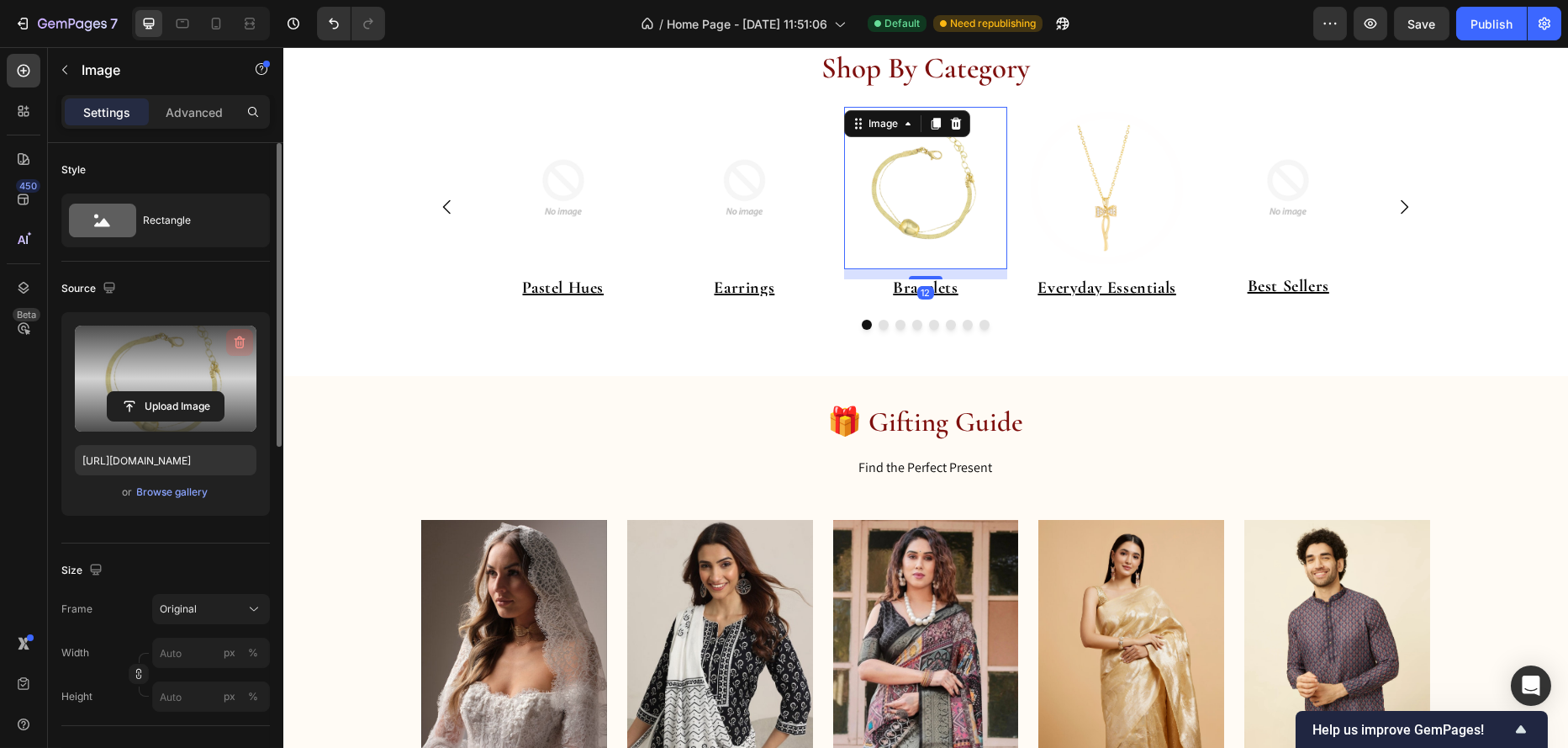
click at [236, 341] on icon "button" at bounding box center [239, 343] width 10 height 12
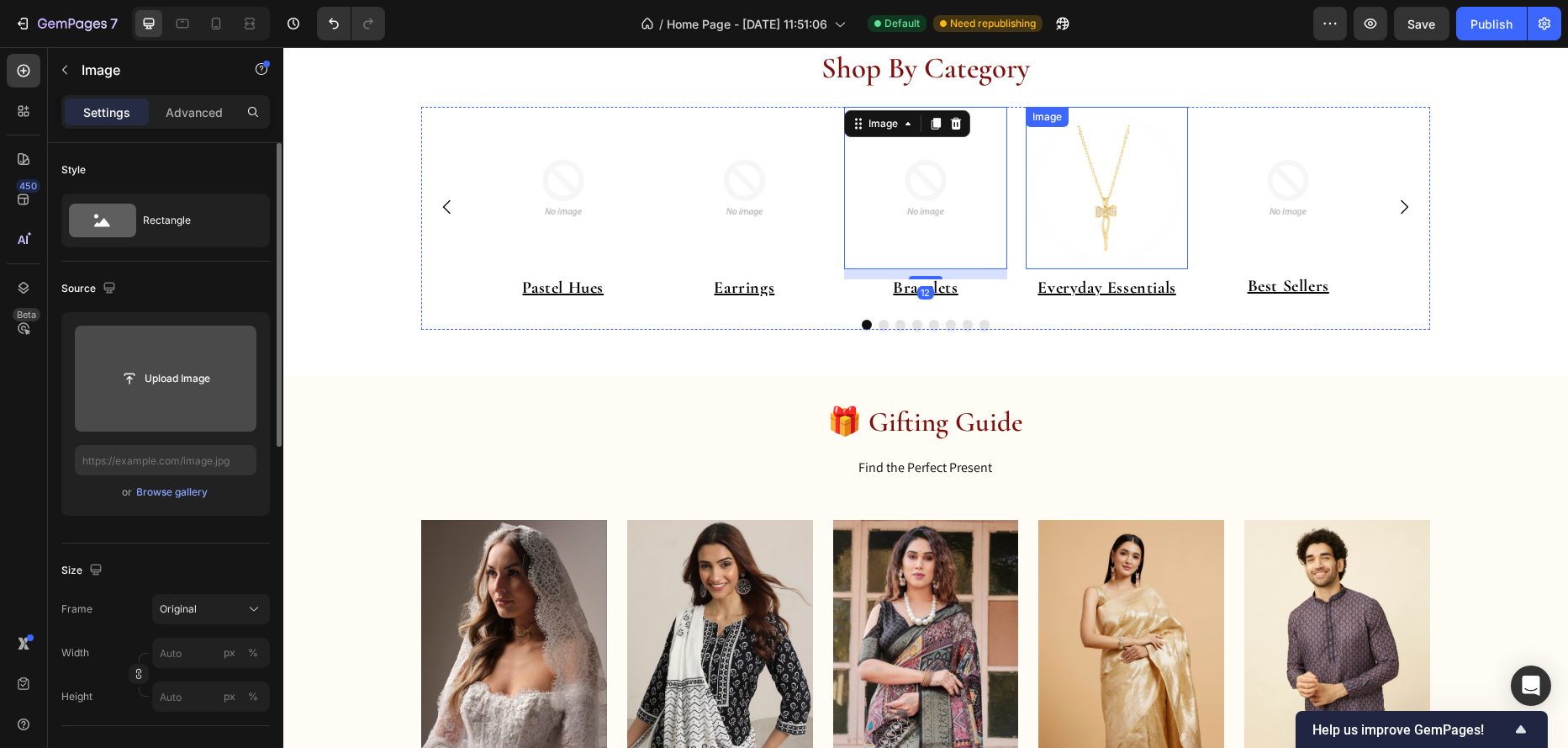
click at [1104, 178] on img at bounding box center [1106, 188] width 163 height 163
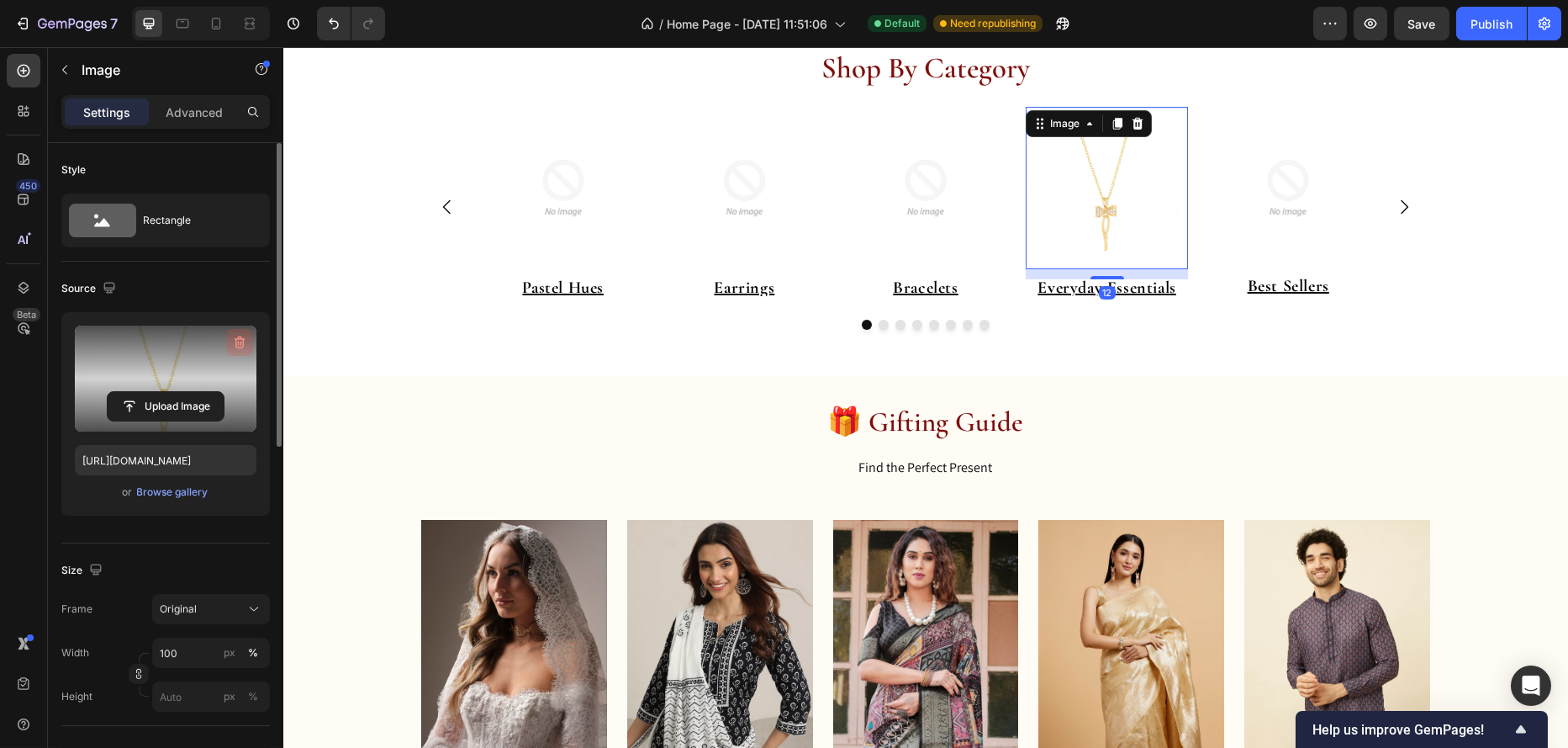
click at [238, 338] on icon "button" at bounding box center [239, 343] width 17 height 17
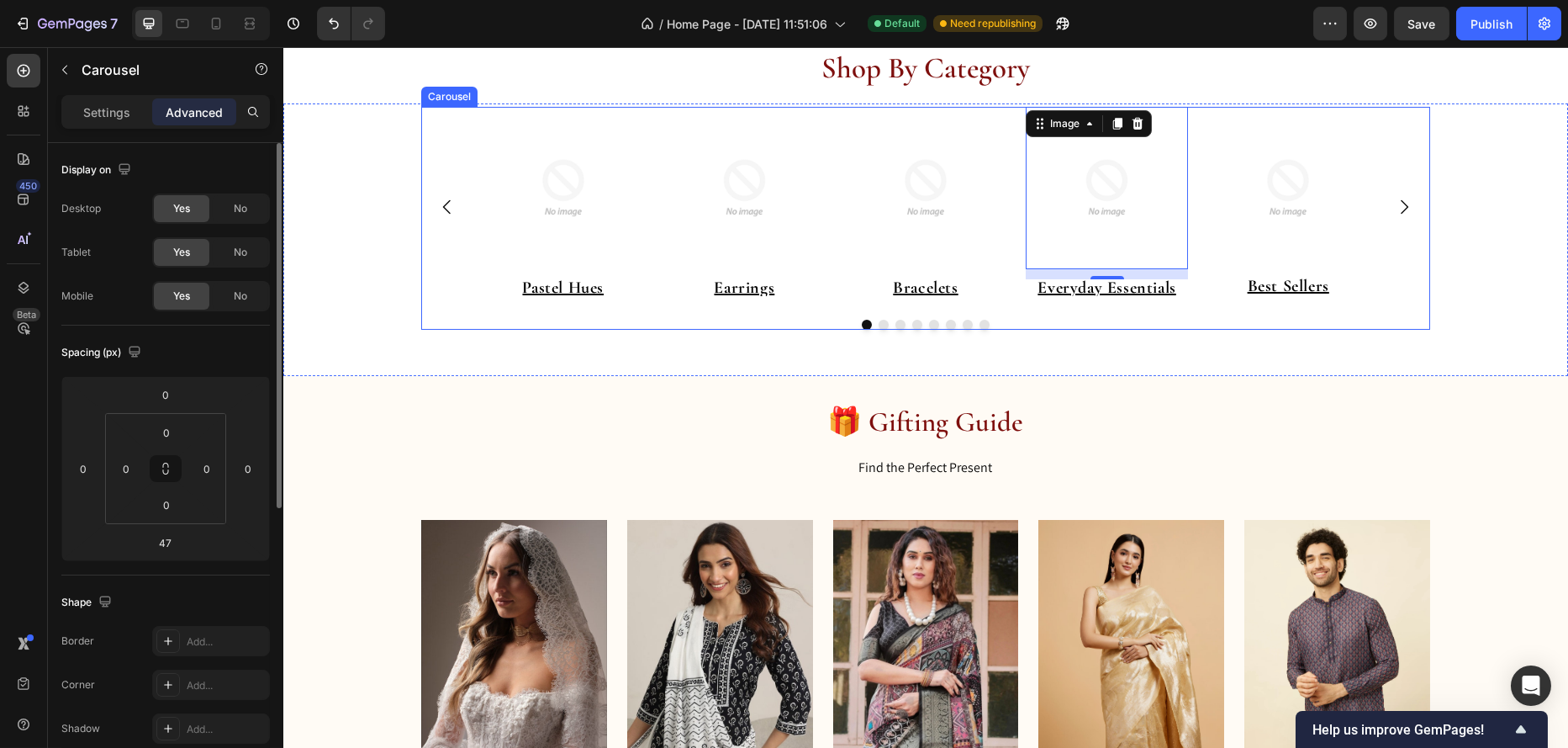
click at [1393, 216] on icon "Carousel Next Arrow" at bounding box center [1403, 206] width 20 height 20
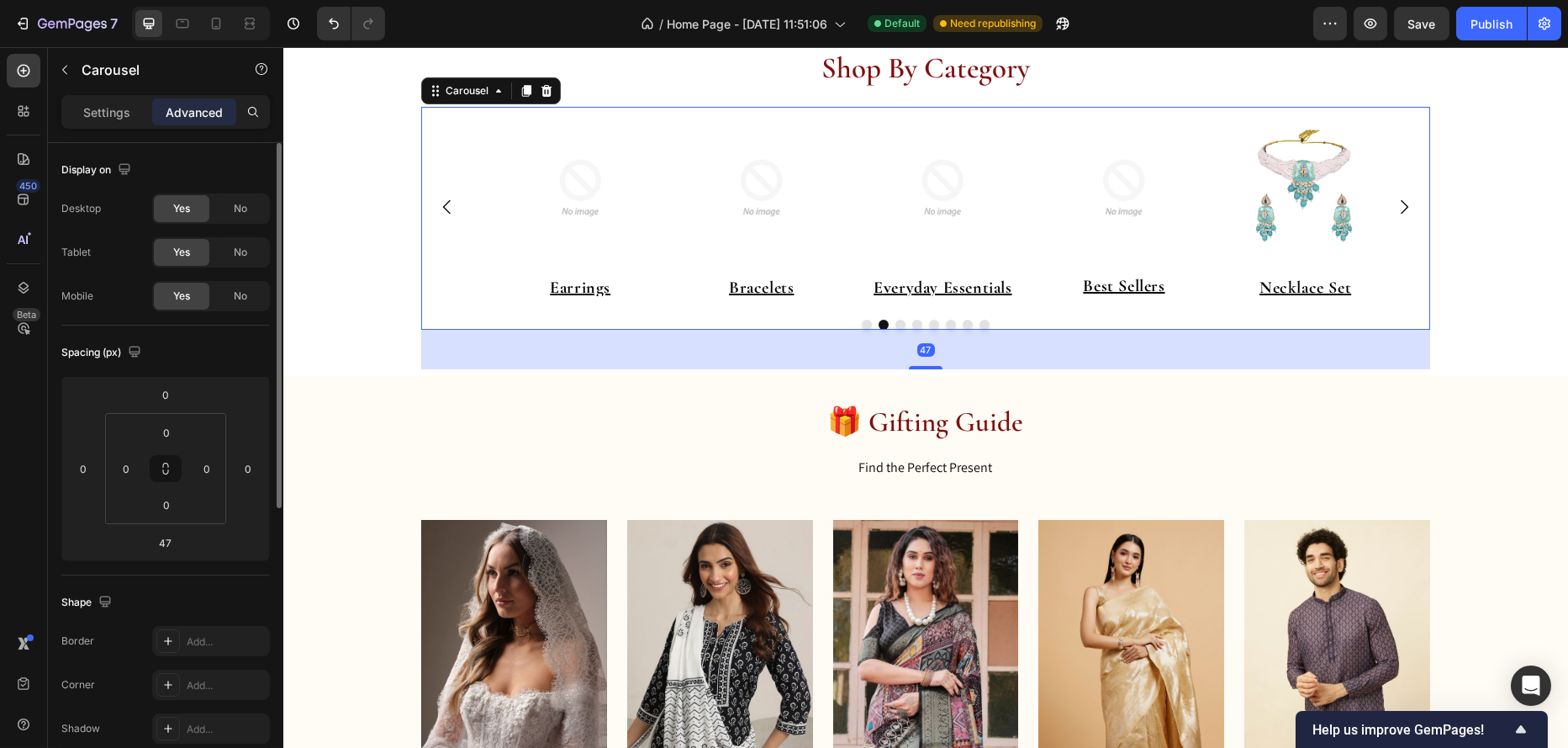
click at [1393, 216] on icon "Carousel Next Arrow" at bounding box center [1403, 206] width 20 height 20
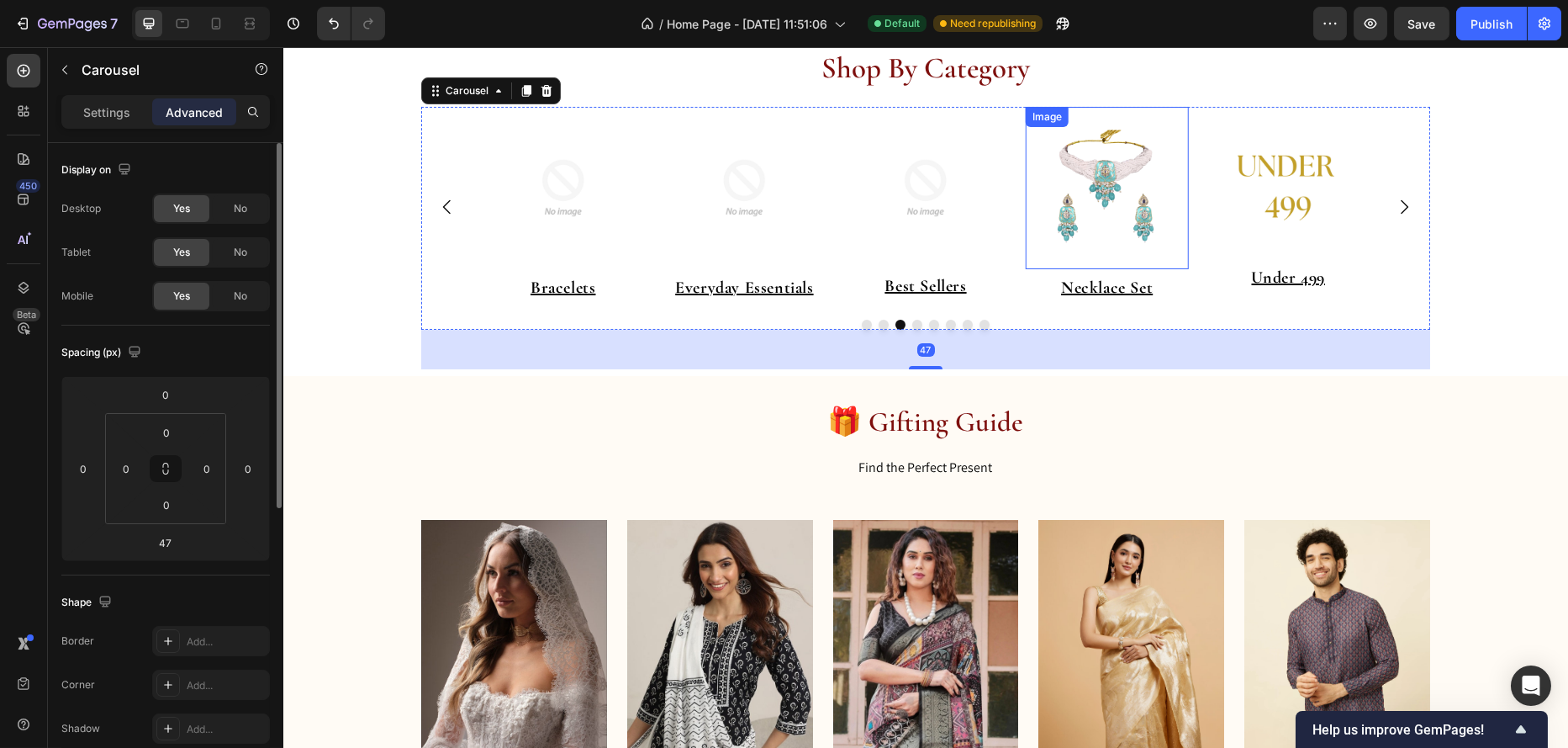
click at [1098, 210] on img at bounding box center [1106, 188] width 163 height 163
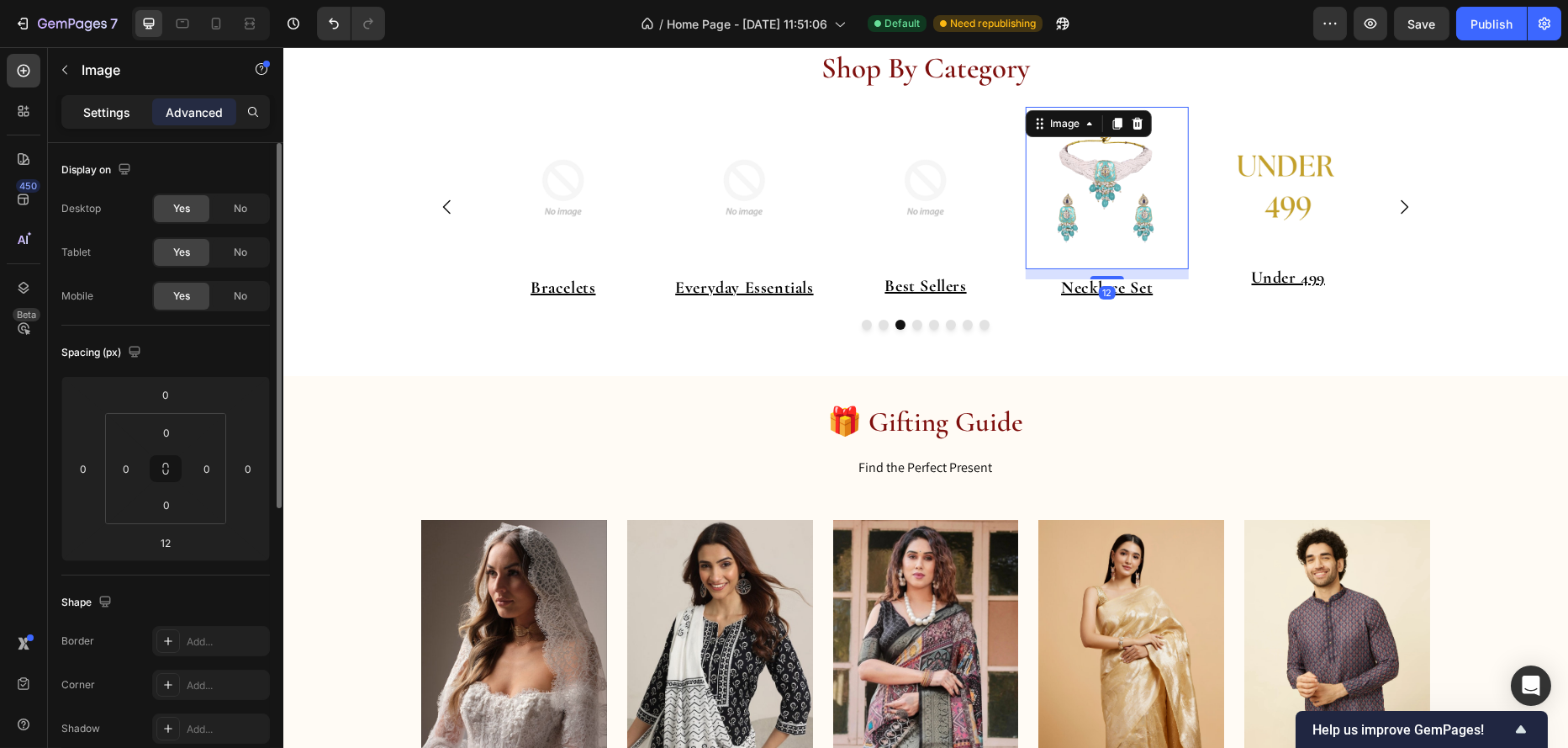
click at [110, 110] on p "Settings" at bounding box center [106, 112] width 47 height 18
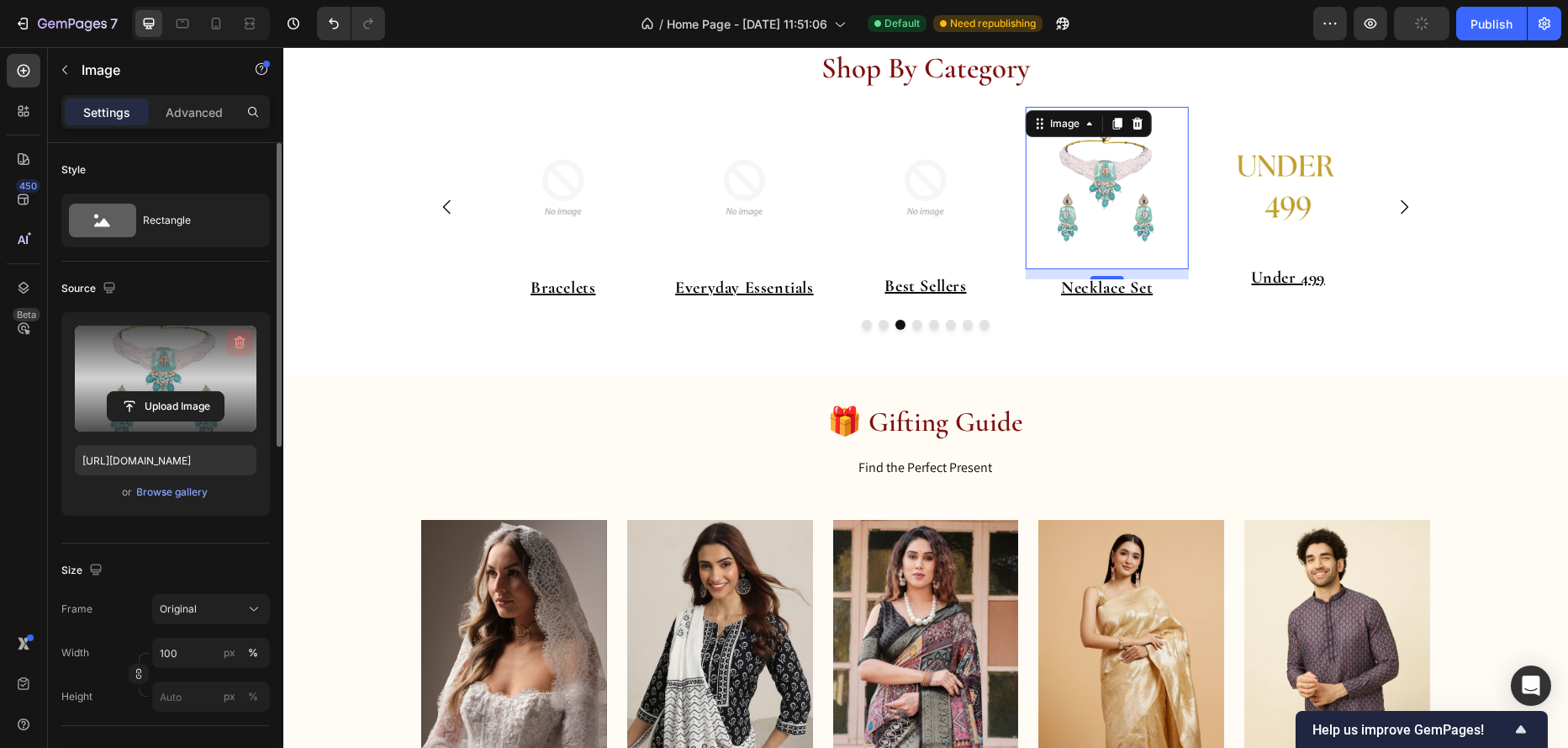
click at [235, 343] on icon "button" at bounding box center [239, 343] width 17 height 17
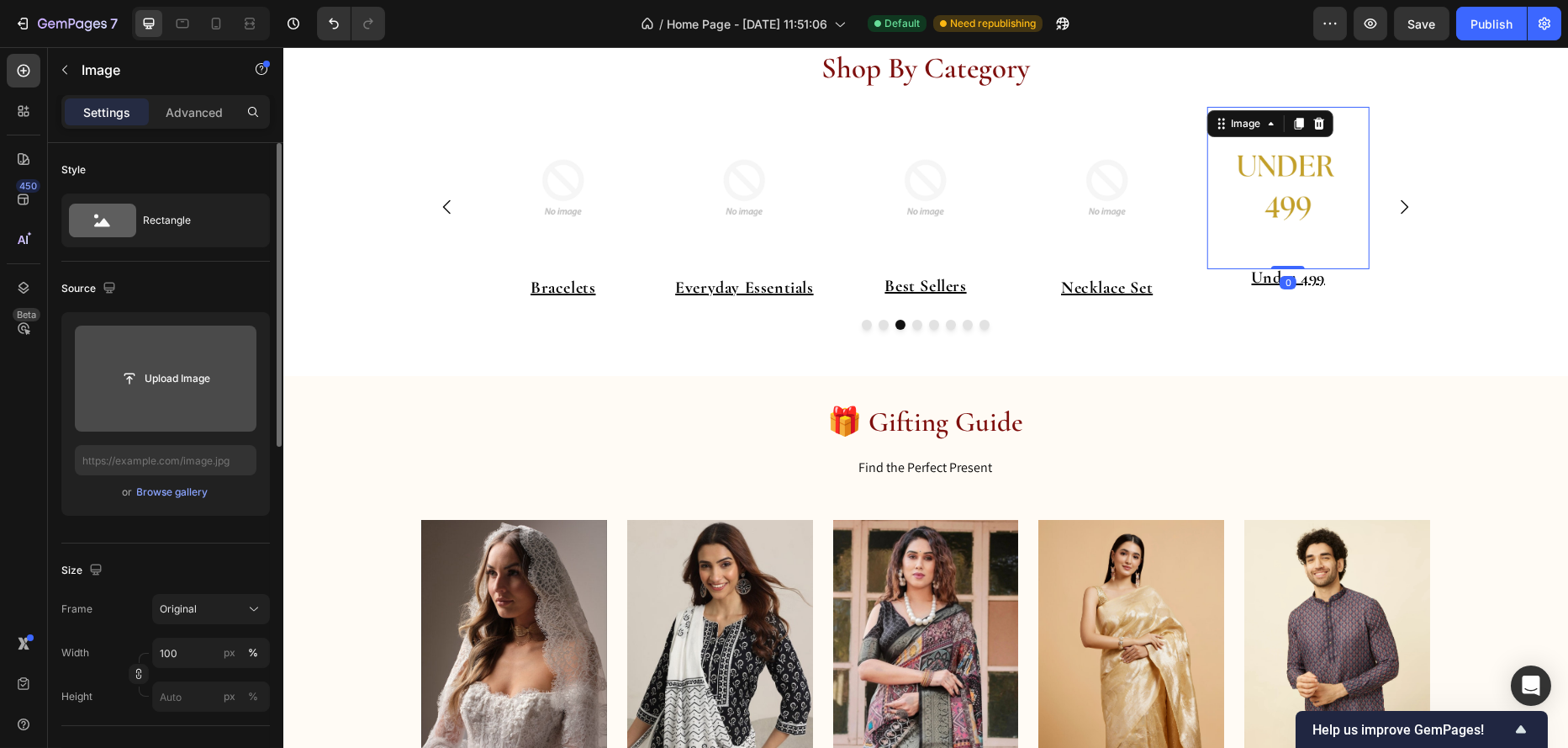
click at [1260, 193] on img at bounding box center [1287, 188] width 163 height 163
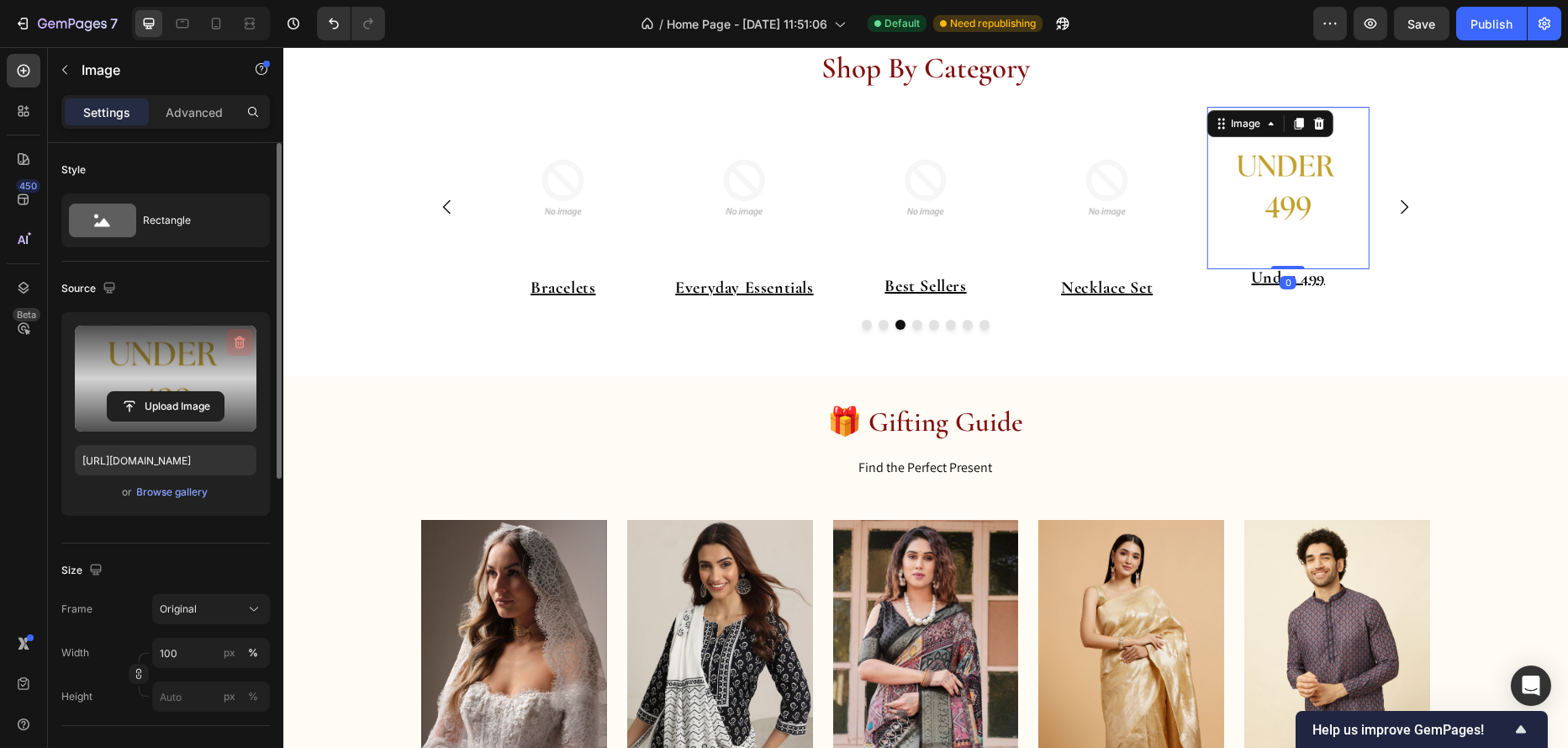
click at [231, 336] on icon "button" at bounding box center [239, 343] width 17 height 17
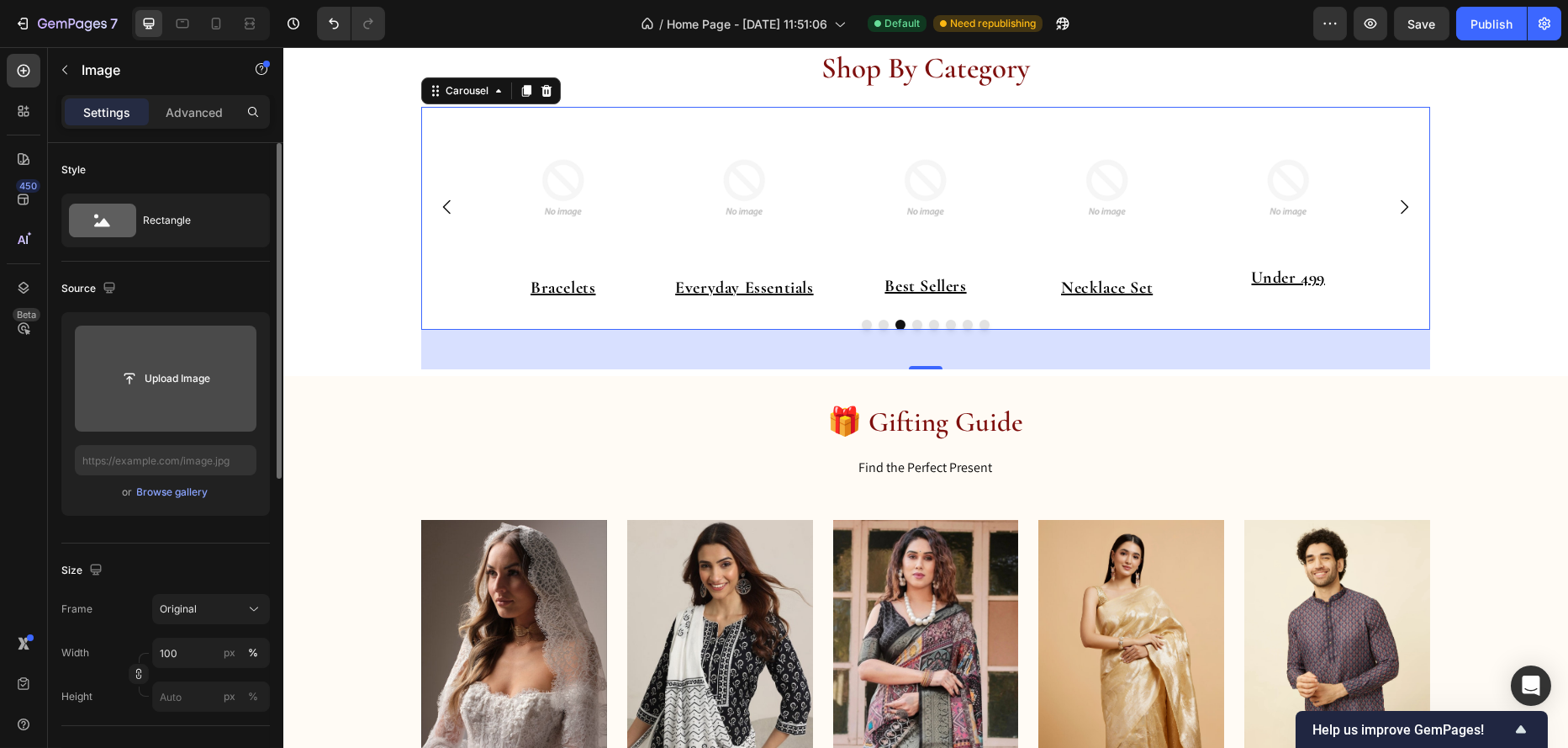
click at [1398, 213] on icon "Carousel Next Arrow" at bounding box center [1403, 206] width 20 height 20
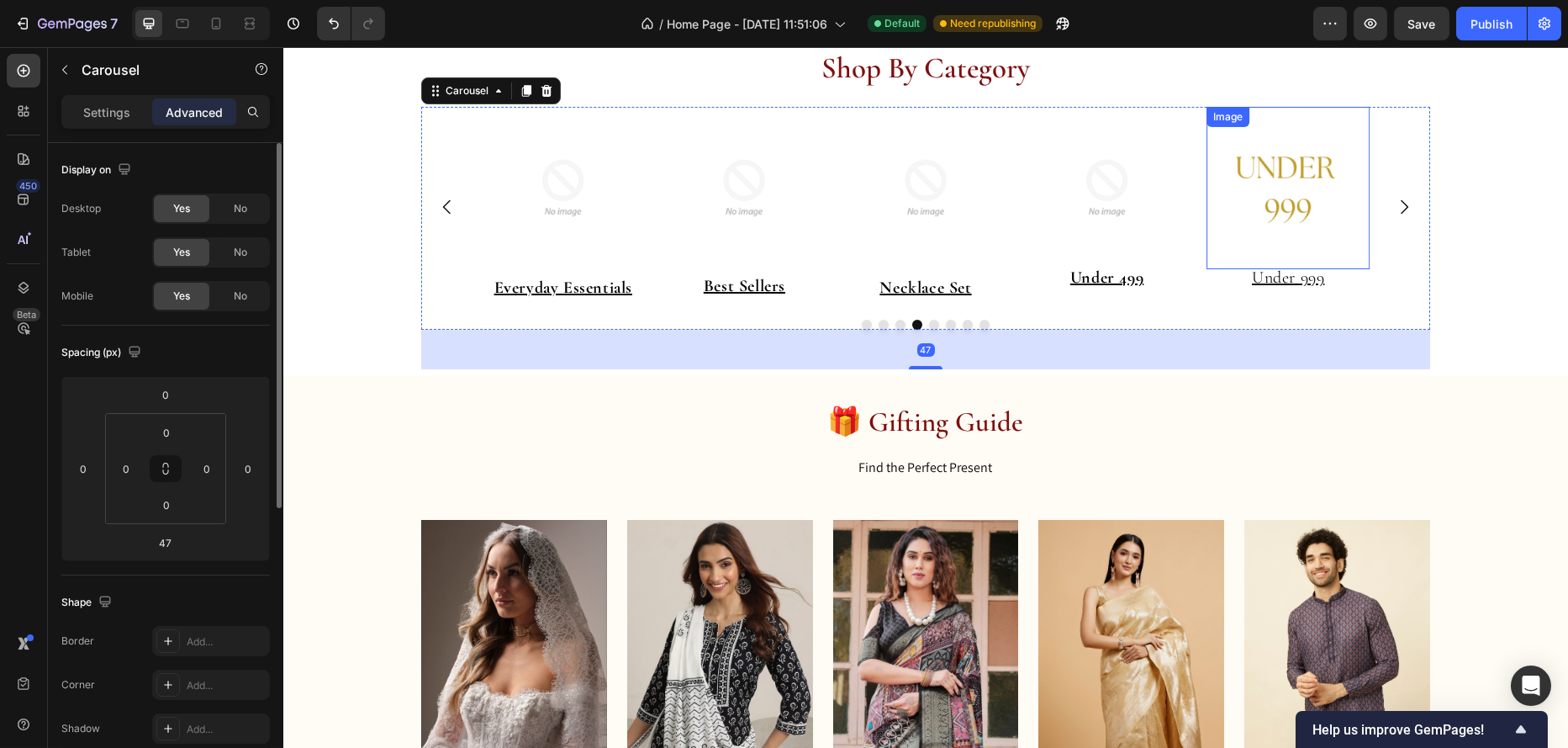
click at [1316, 178] on img at bounding box center [1287, 188] width 163 height 163
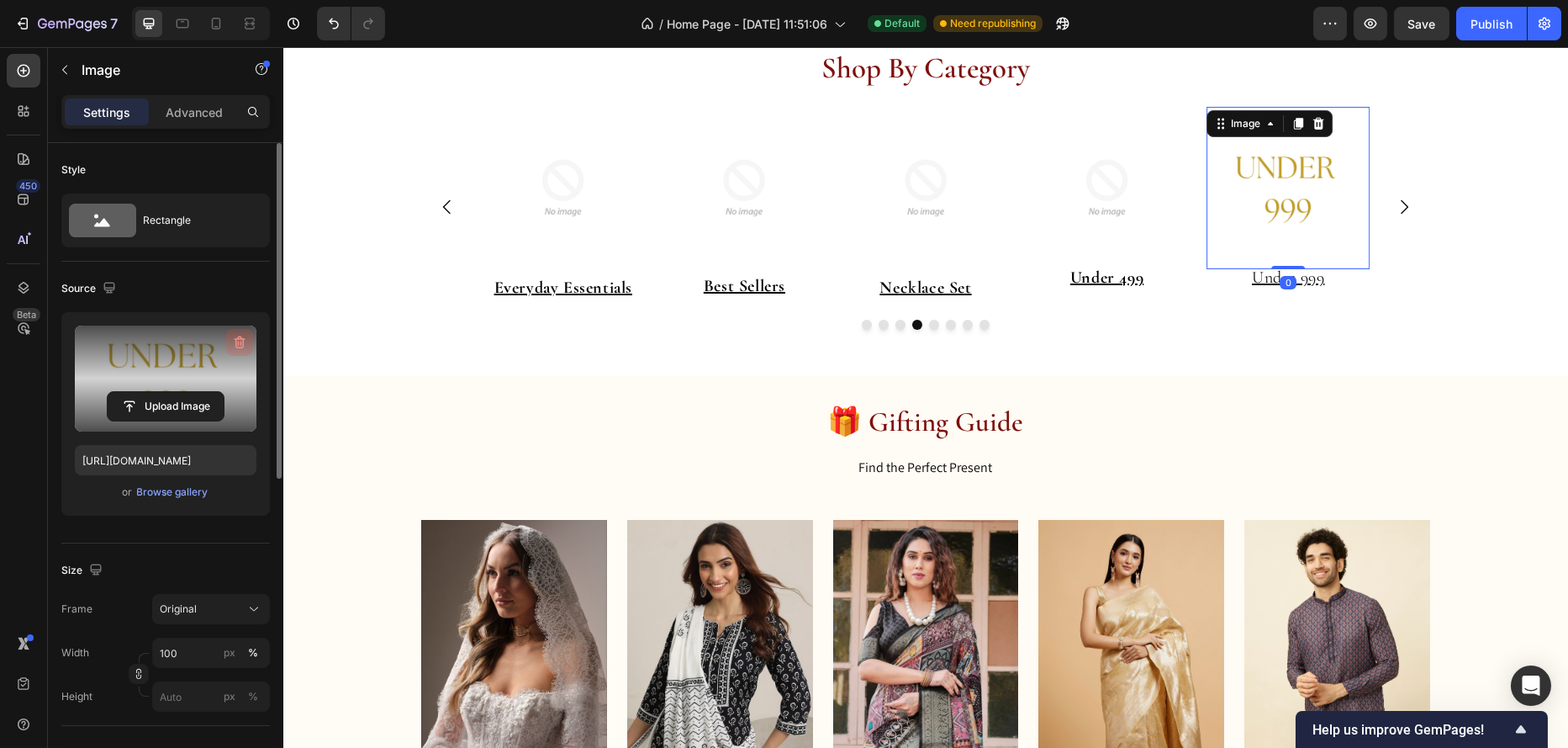
click at [236, 344] on icon "button" at bounding box center [239, 343] width 10 height 12
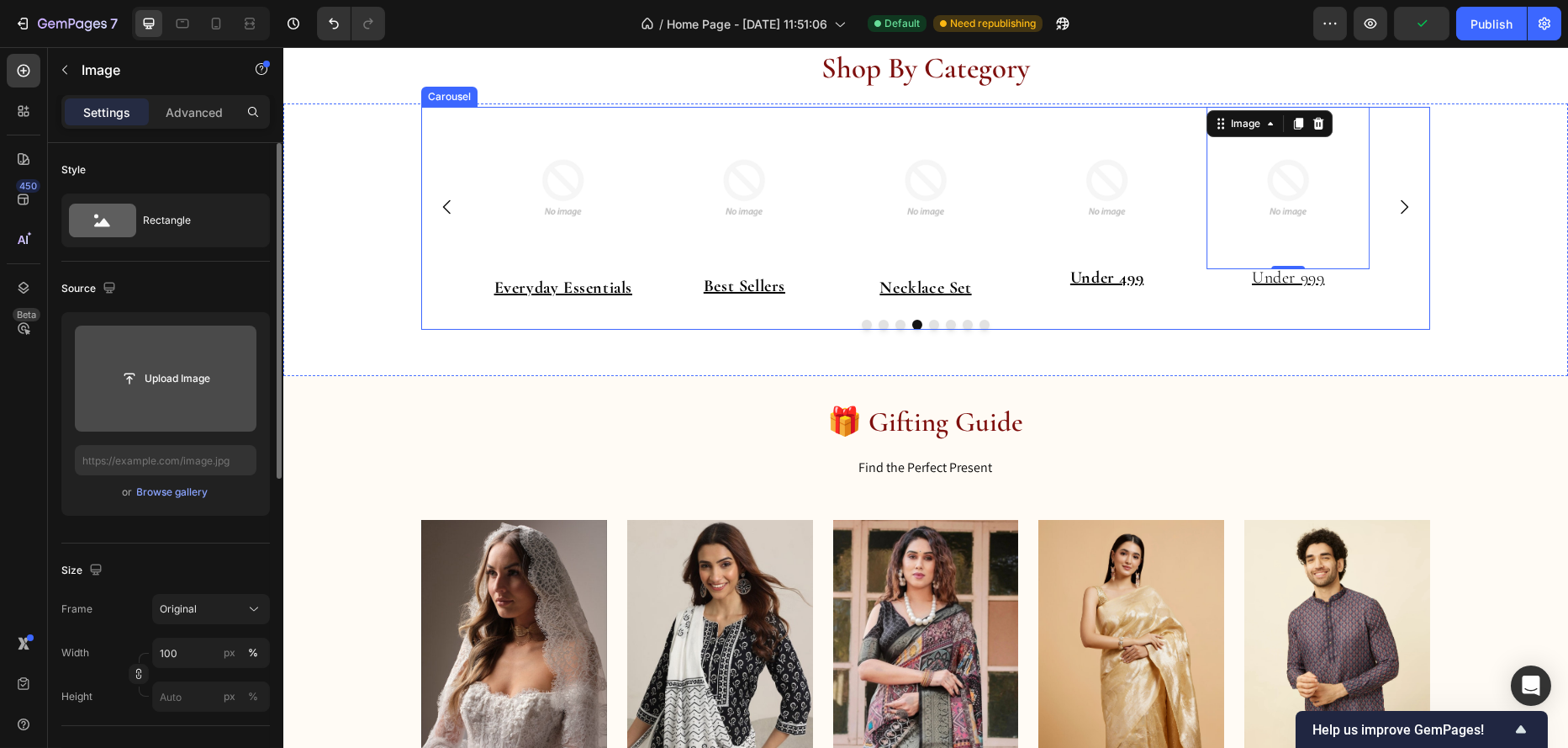
click at [1397, 206] on icon "Carousel Next Arrow" at bounding box center [1403, 206] width 20 height 20
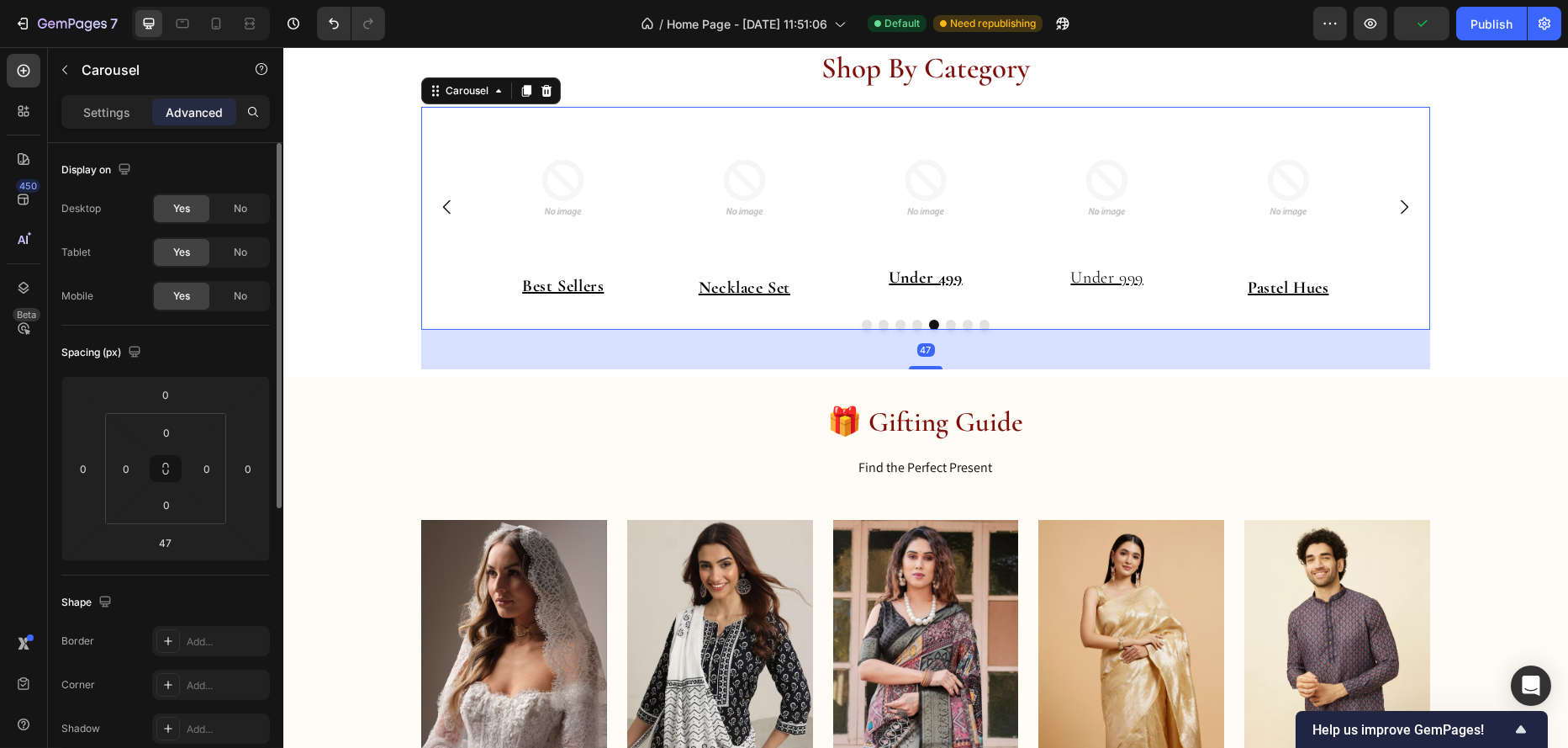
click at [1397, 206] on icon "Carousel Next Arrow" at bounding box center [1403, 206] width 20 height 20
click at [962, 322] on button "Dot" at bounding box center [967, 324] width 10 height 10
click at [980, 323] on button "Dot" at bounding box center [983, 324] width 10 height 10
click at [861, 323] on button "Dot" at bounding box center [866, 324] width 10 height 10
click at [979, 323] on button "Dot" at bounding box center [983, 324] width 10 height 10
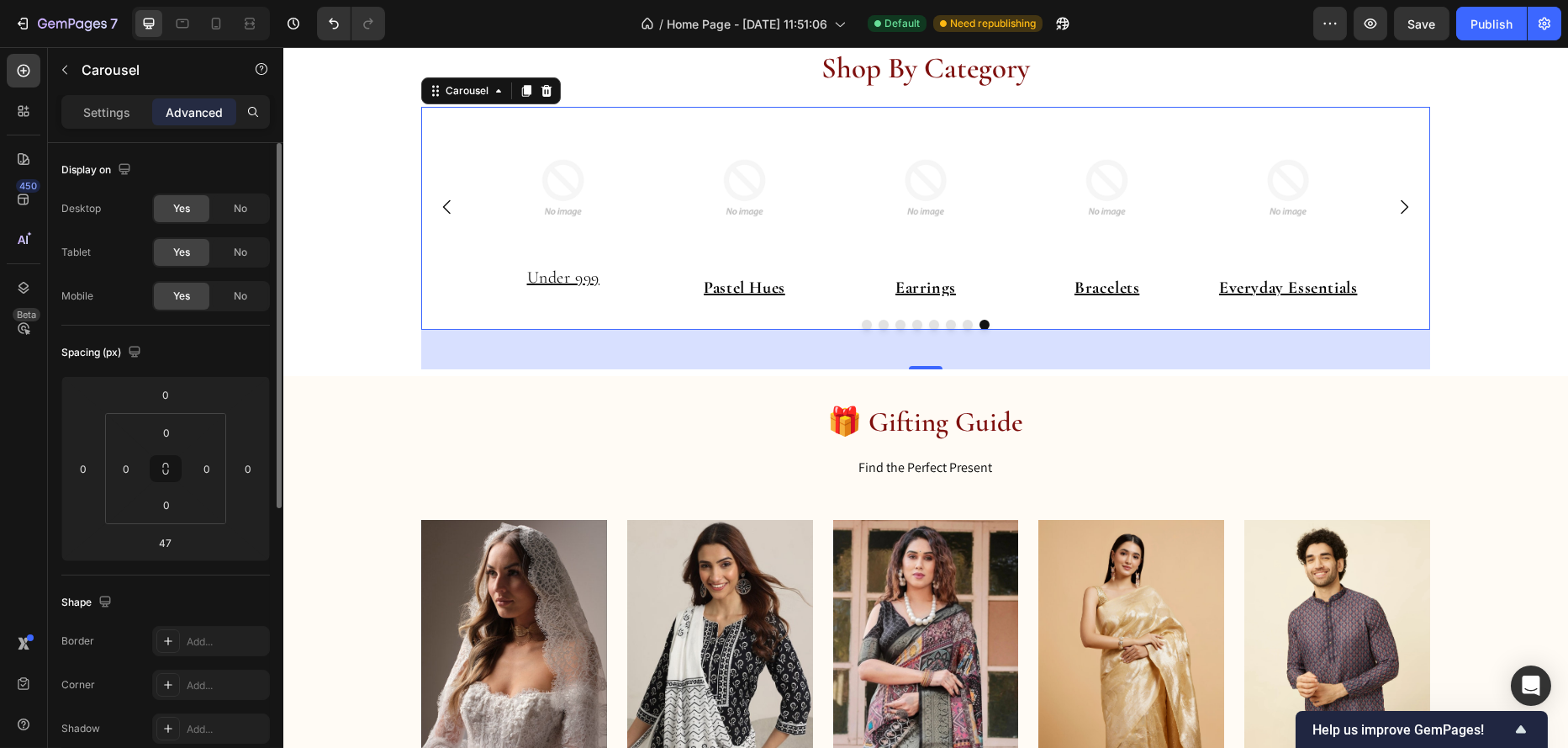
click at [861, 324] on button "Dot" at bounding box center [866, 324] width 10 height 10
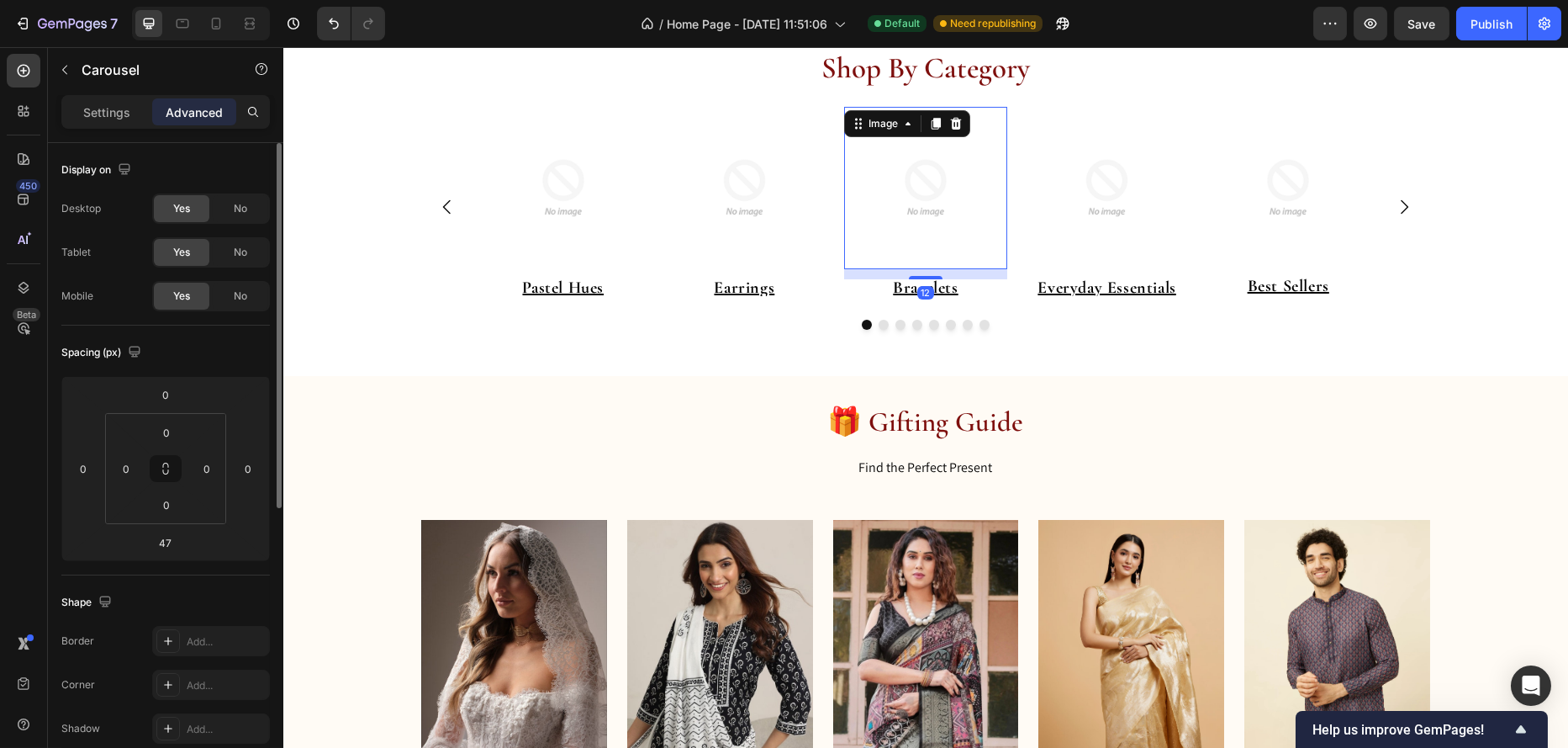
click at [941, 207] on img at bounding box center [924, 188] width 163 height 163
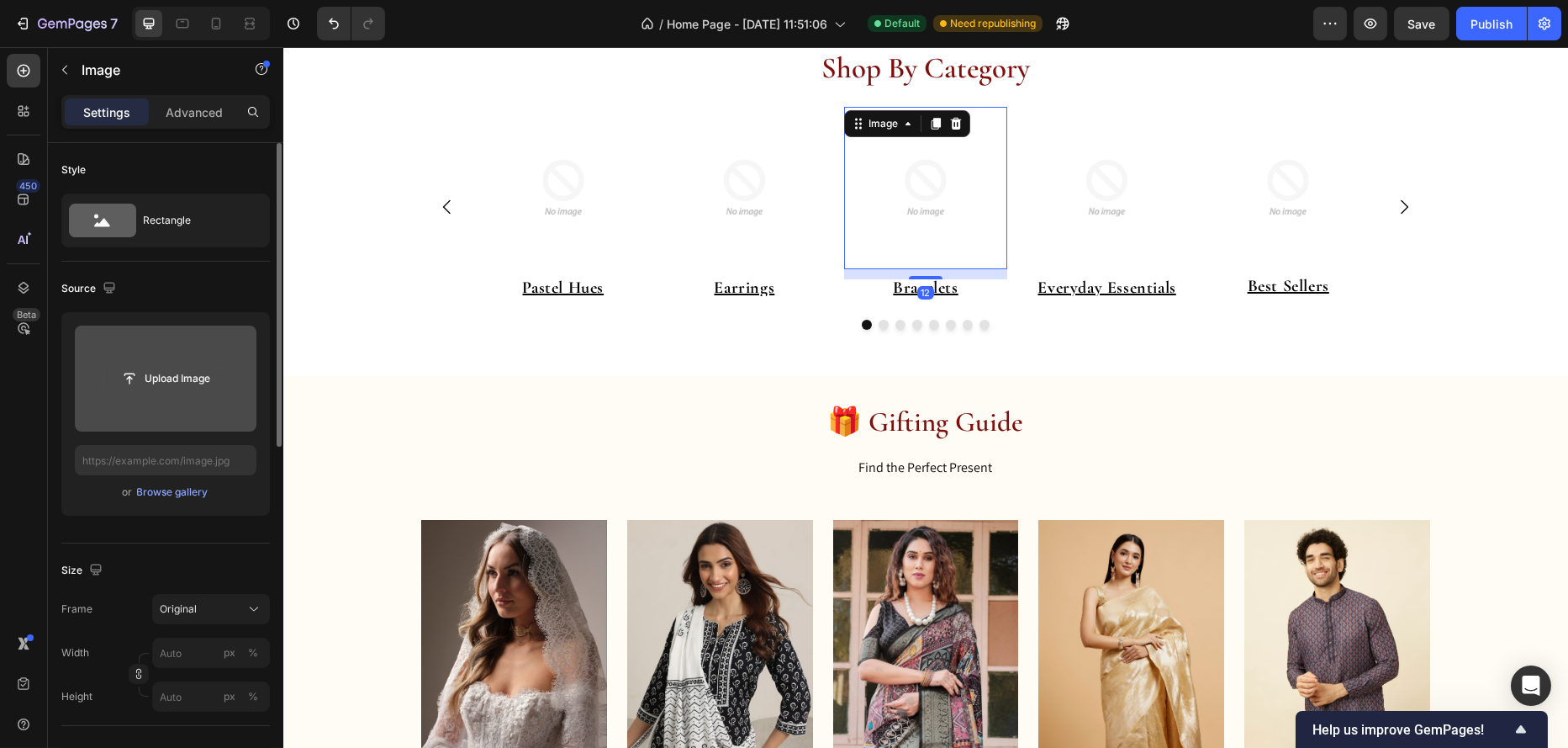
click at [140, 376] on input "file" at bounding box center [166, 379] width 116 height 29
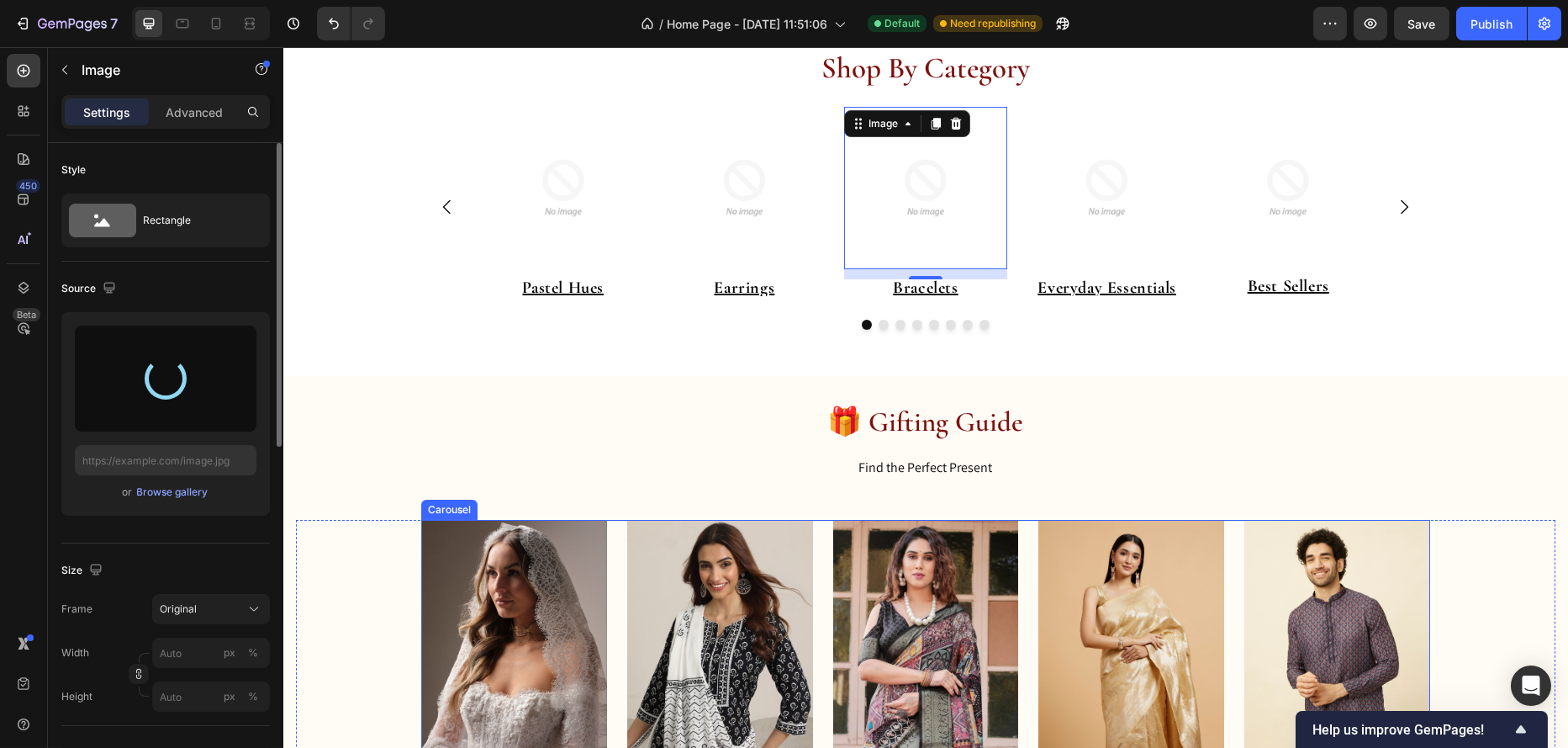
type input "https://cdn.shopify.com/s/files/1/0695/7075/6791/files/gempages_578351125720203…"
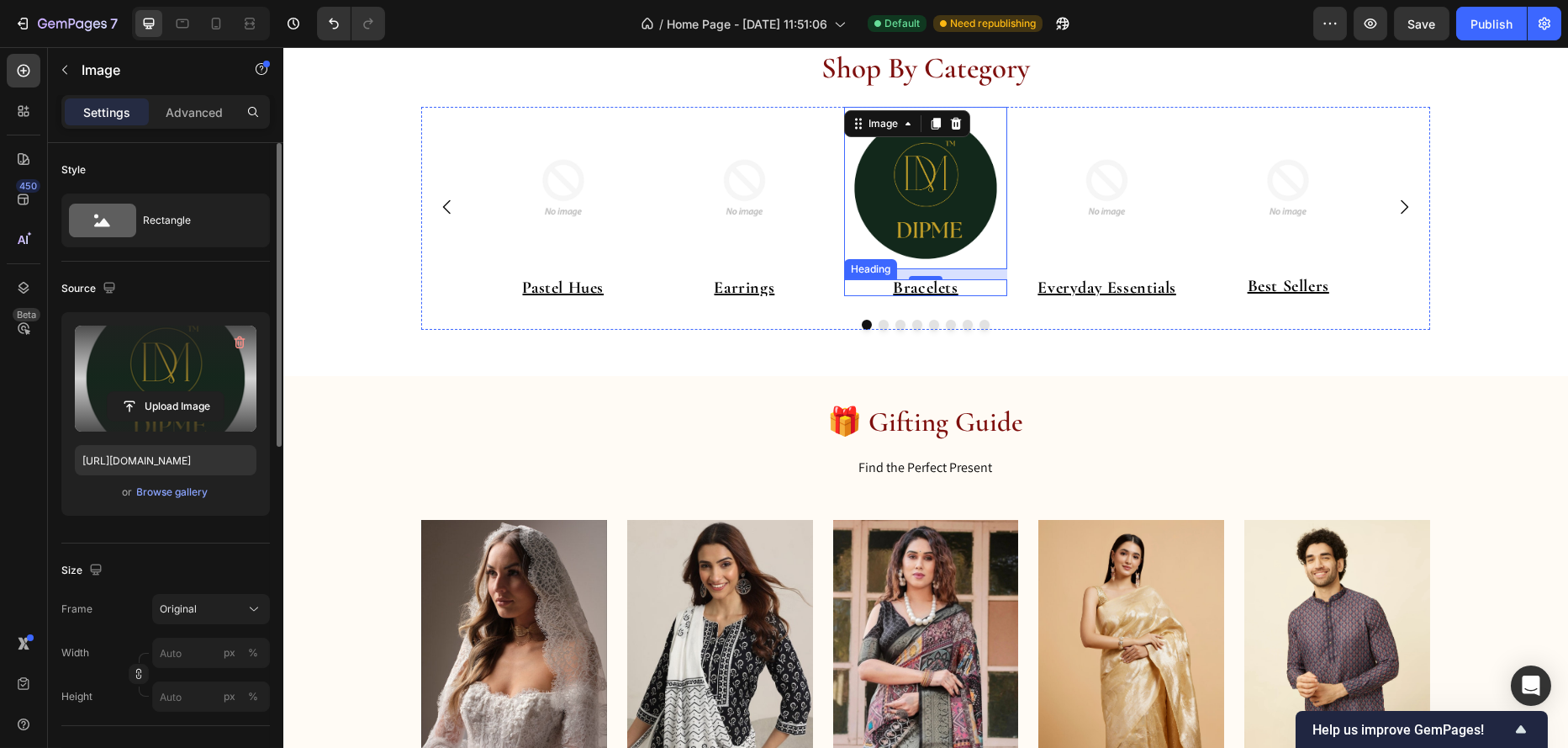
click at [942, 284] on u "Bracelets" at bounding box center [924, 287] width 65 height 20
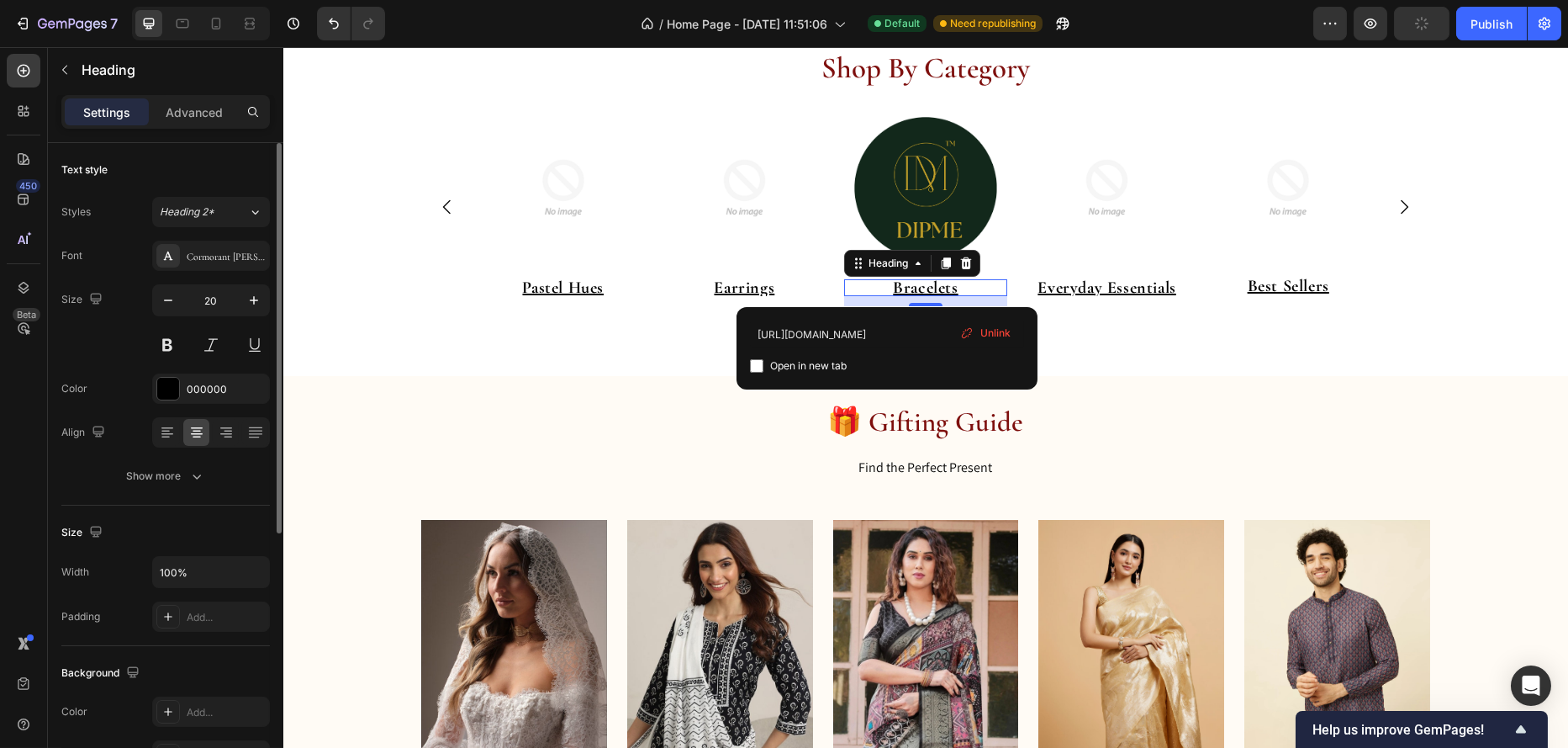
click at [942, 284] on u "Bracelets" at bounding box center [924, 287] width 65 height 20
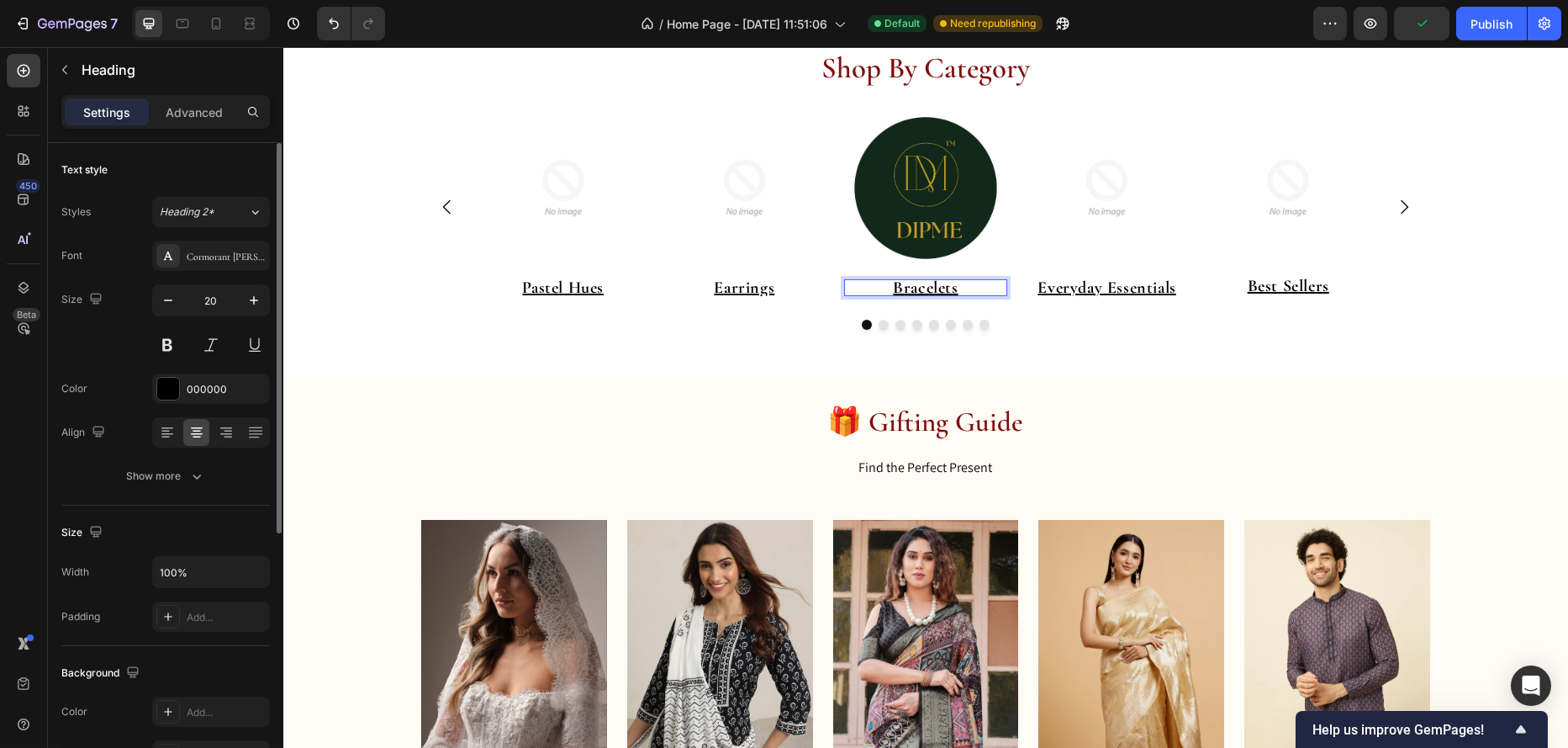
click at [942, 284] on u "Bracelets" at bounding box center [924, 287] width 65 height 20
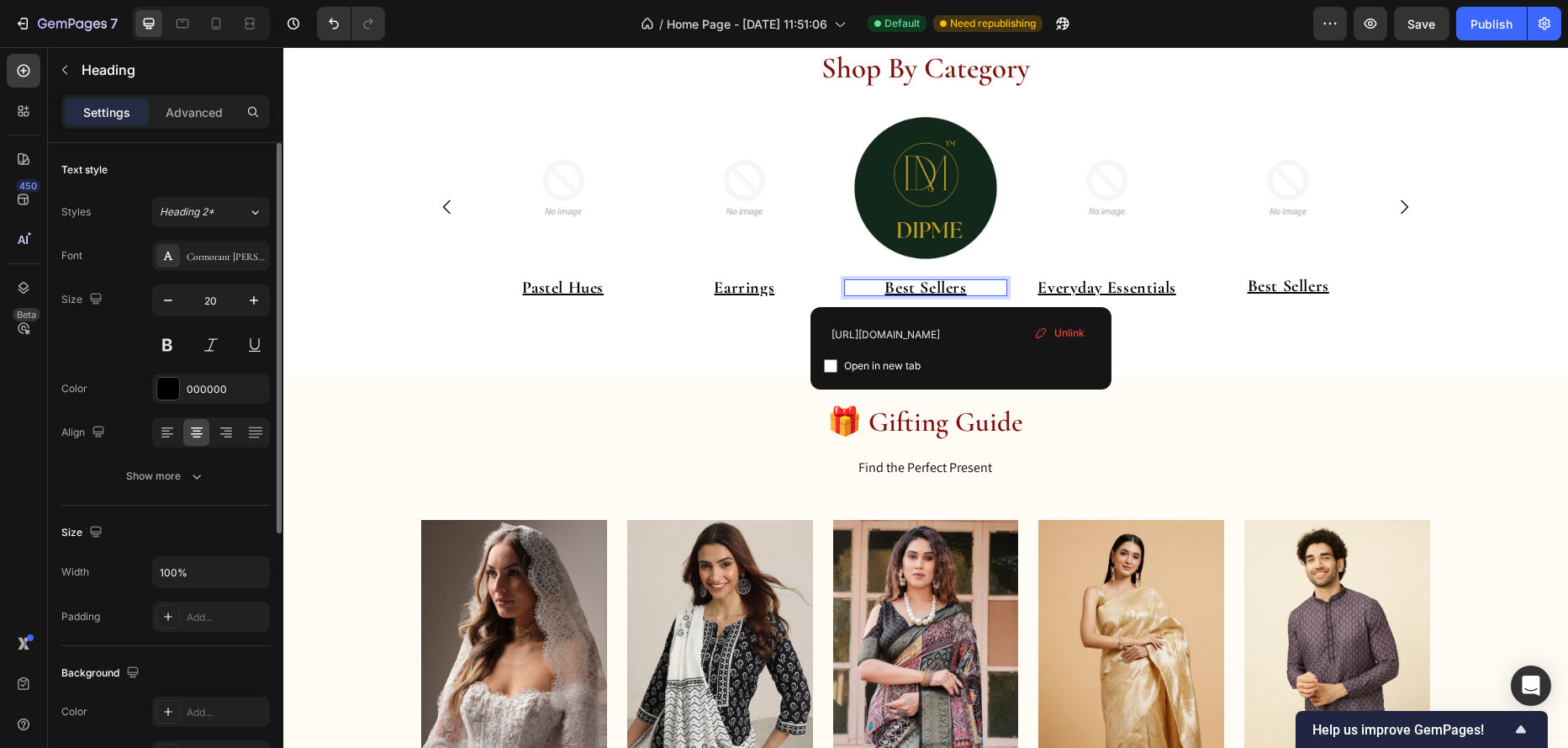
click at [1064, 334] on span "Unlink" at bounding box center [1070, 333] width 31 height 15
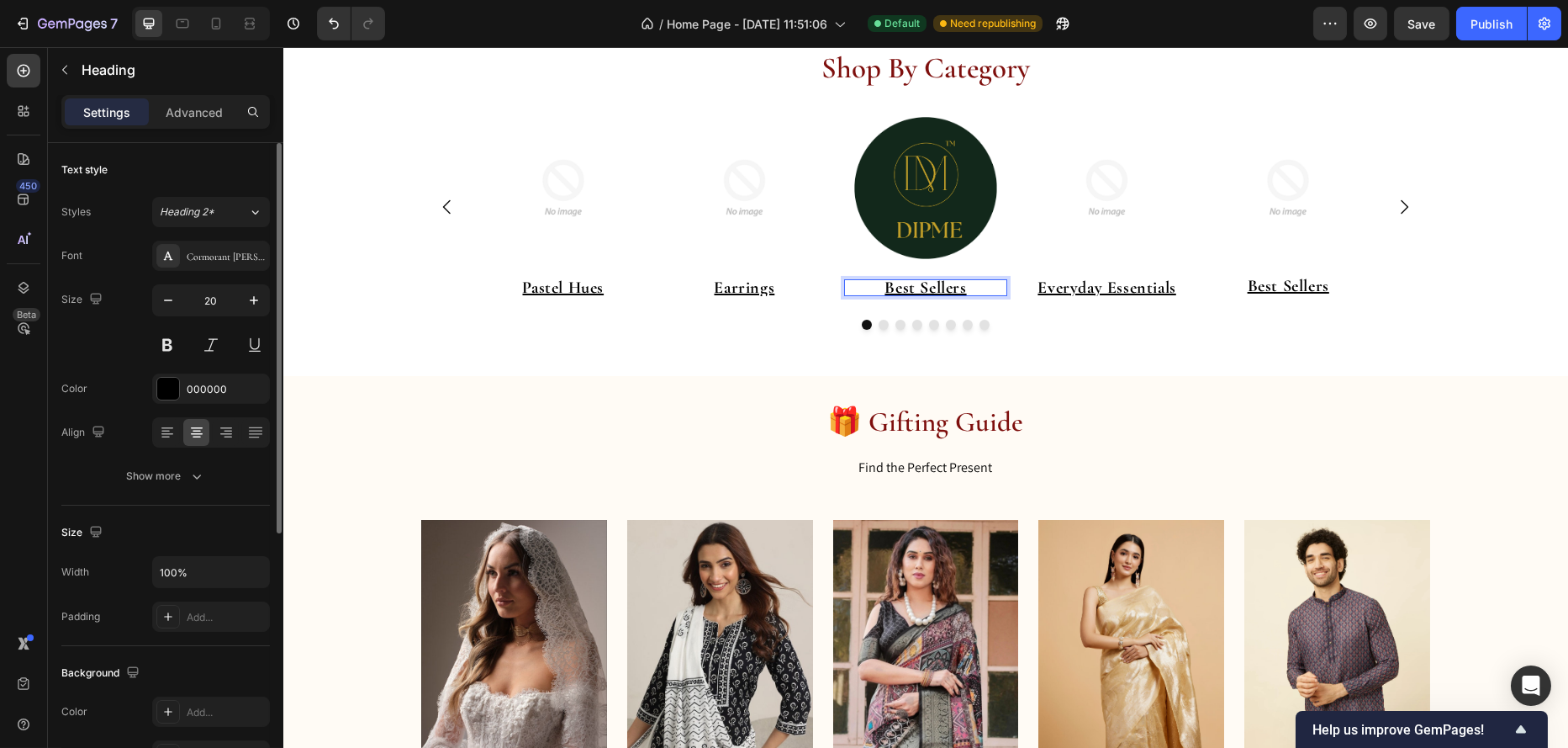
click at [978, 285] on p "Best Sellers ⁠⁠⁠⁠⁠⁠⁠" at bounding box center [924, 288] width 163 height 17
click at [978, 285] on p "Best Sellers" at bounding box center [924, 288] width 163 height 17
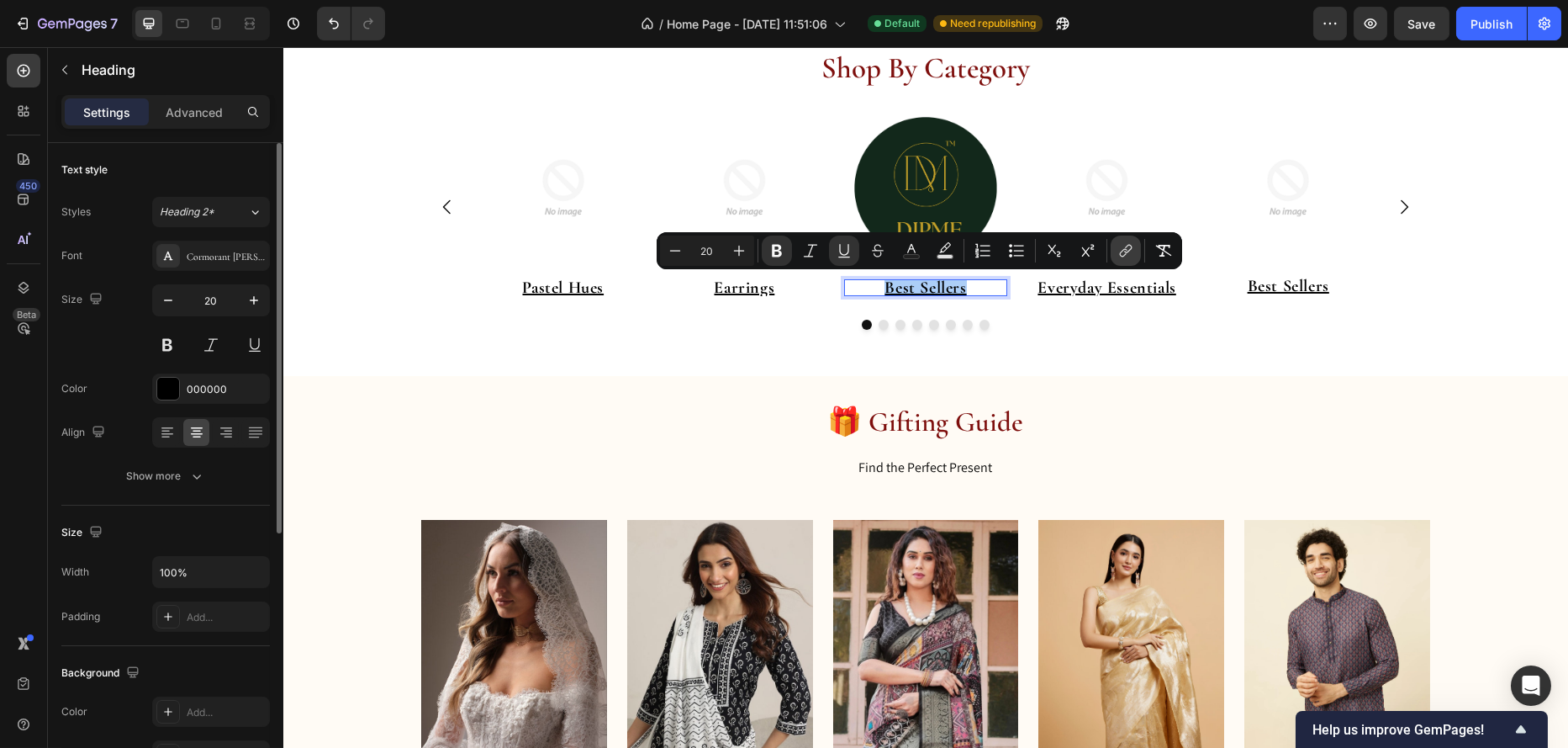
click at [1126, 260] on icon "Editor contextual toolbar" at bounding box center [1126, 251] width 17 height 17
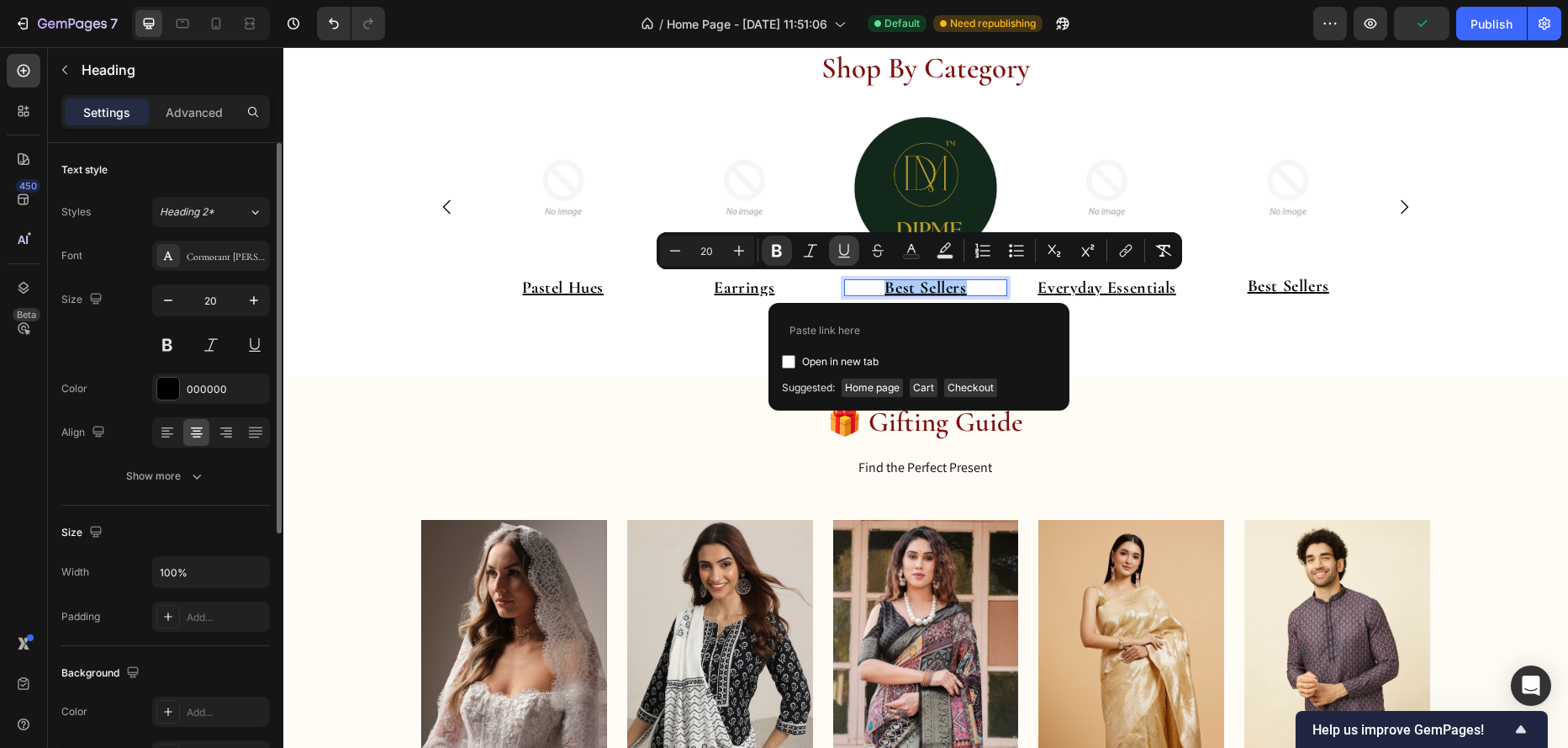
click at [838, 245] on icon "Editor contextual toolbar" at bounding box center [844, 251] width 17 height 17
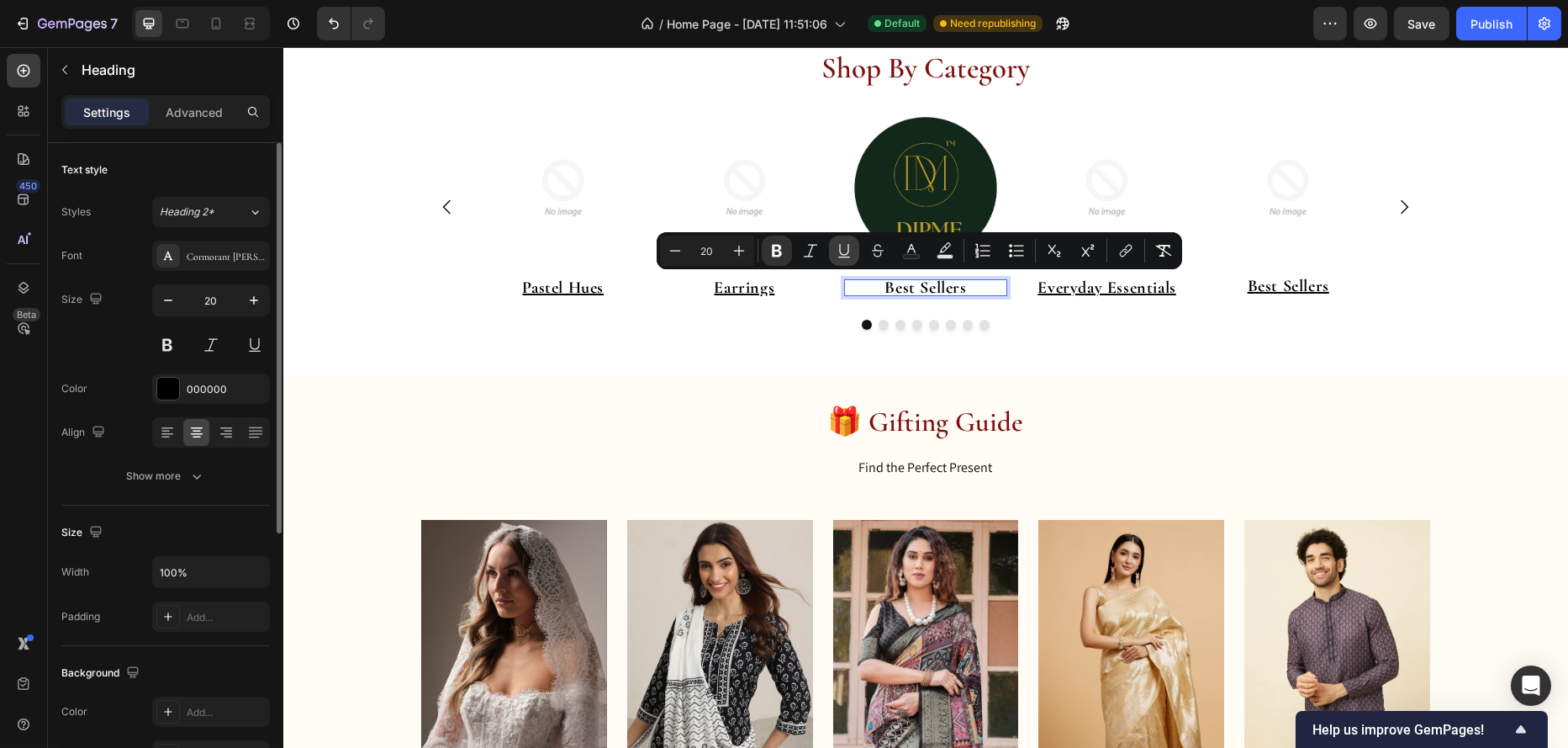
click at [837, 245] on icon "Editor contextual toolbar" at bounding box center [844, 251] width 17 height 17
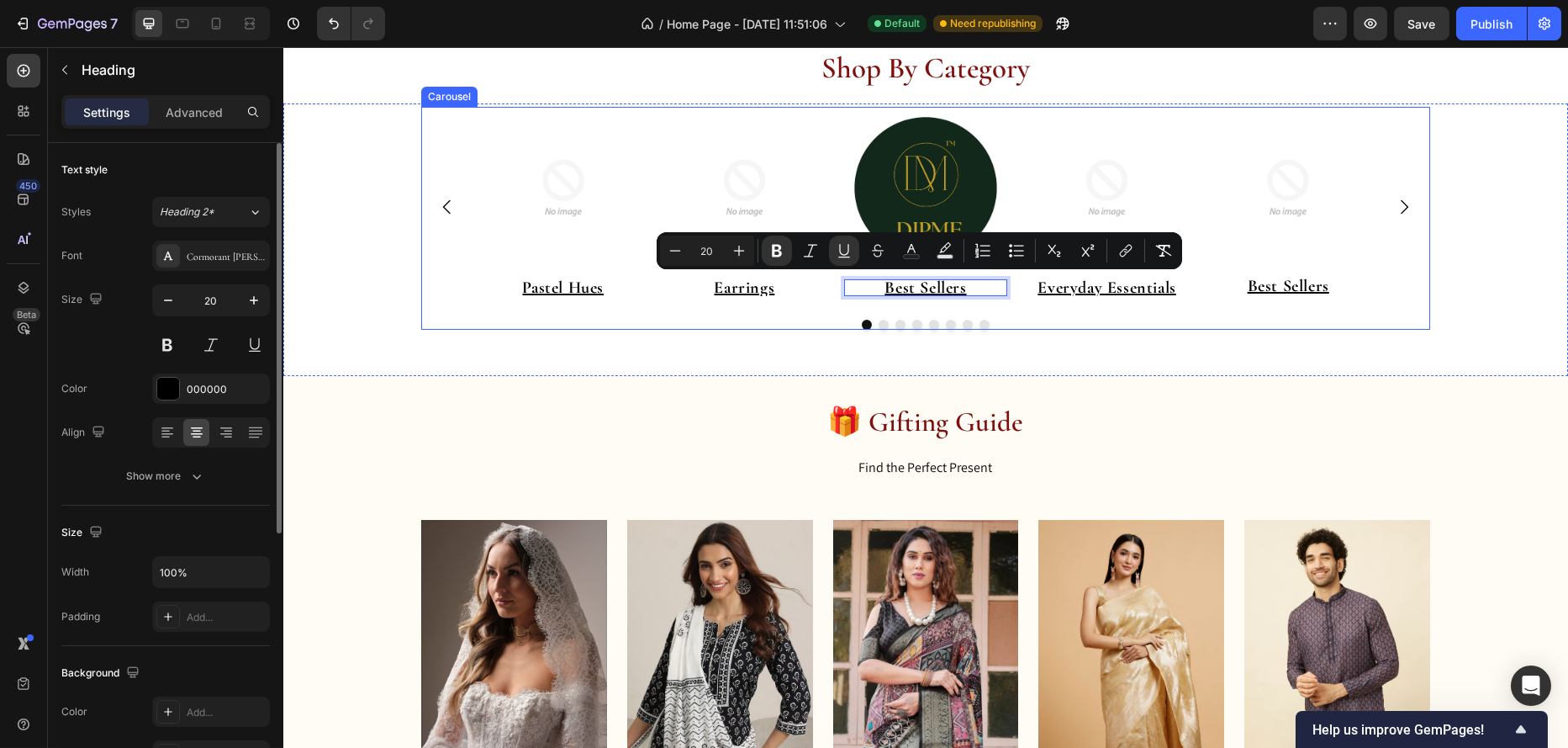
click at [1077, 300] on div "Image Everyday Essentials Heading" at bounding box center [1106, 207] width 163 height 200
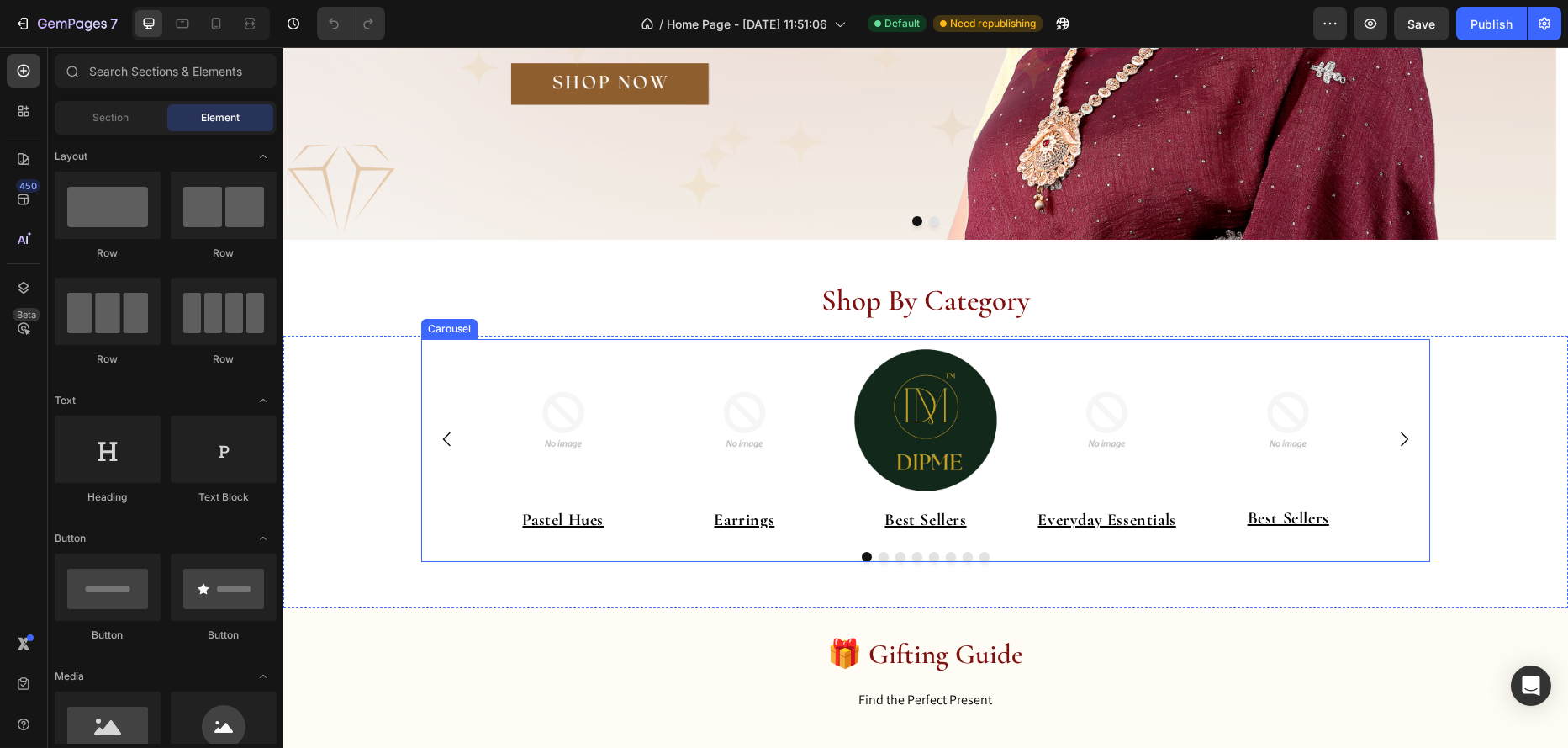
click at [877, 557] on button "Dot" at bounding box center [882, 556] width 10 height 10
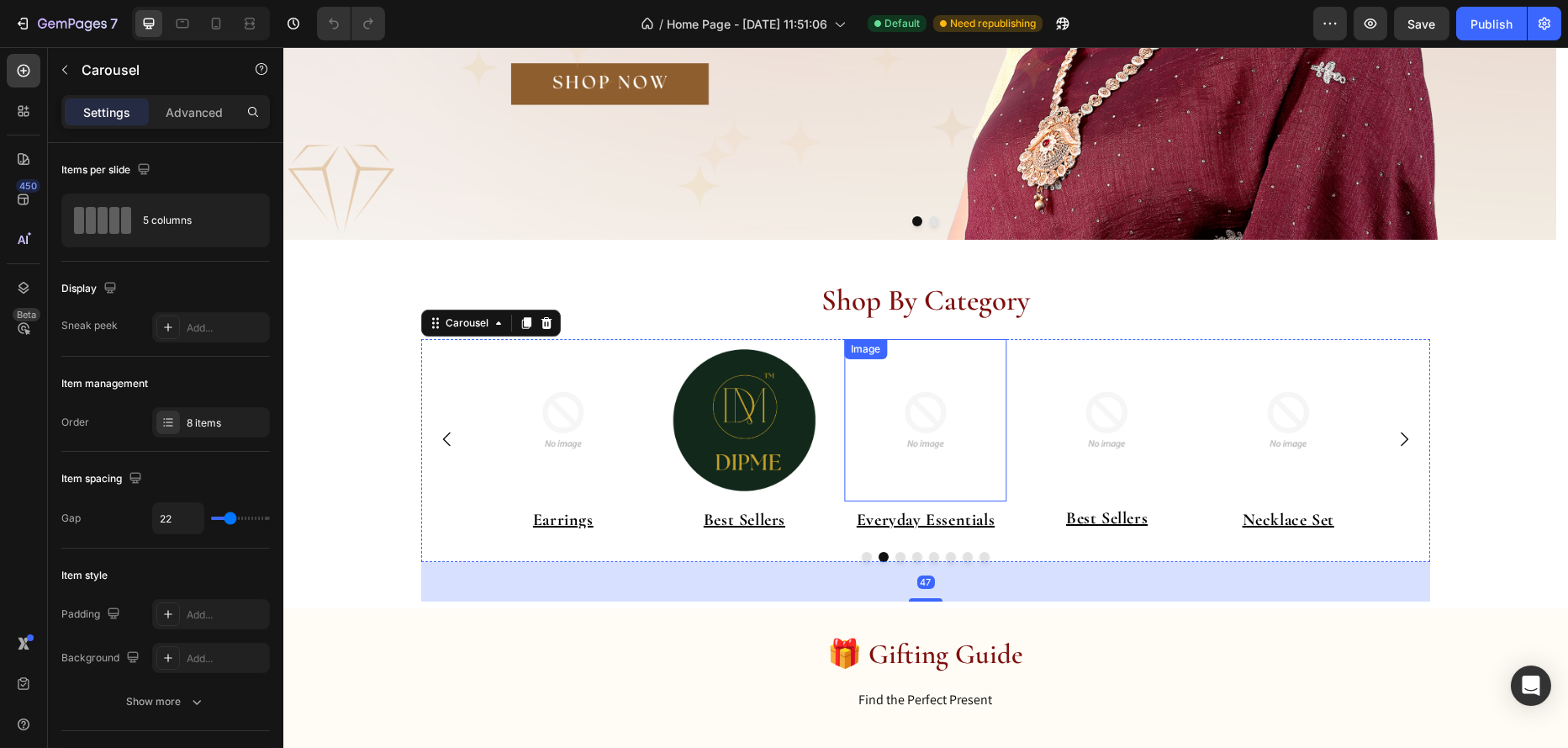
click at [901, 428] on img at bounding box center [924, 420] width 163 height 163
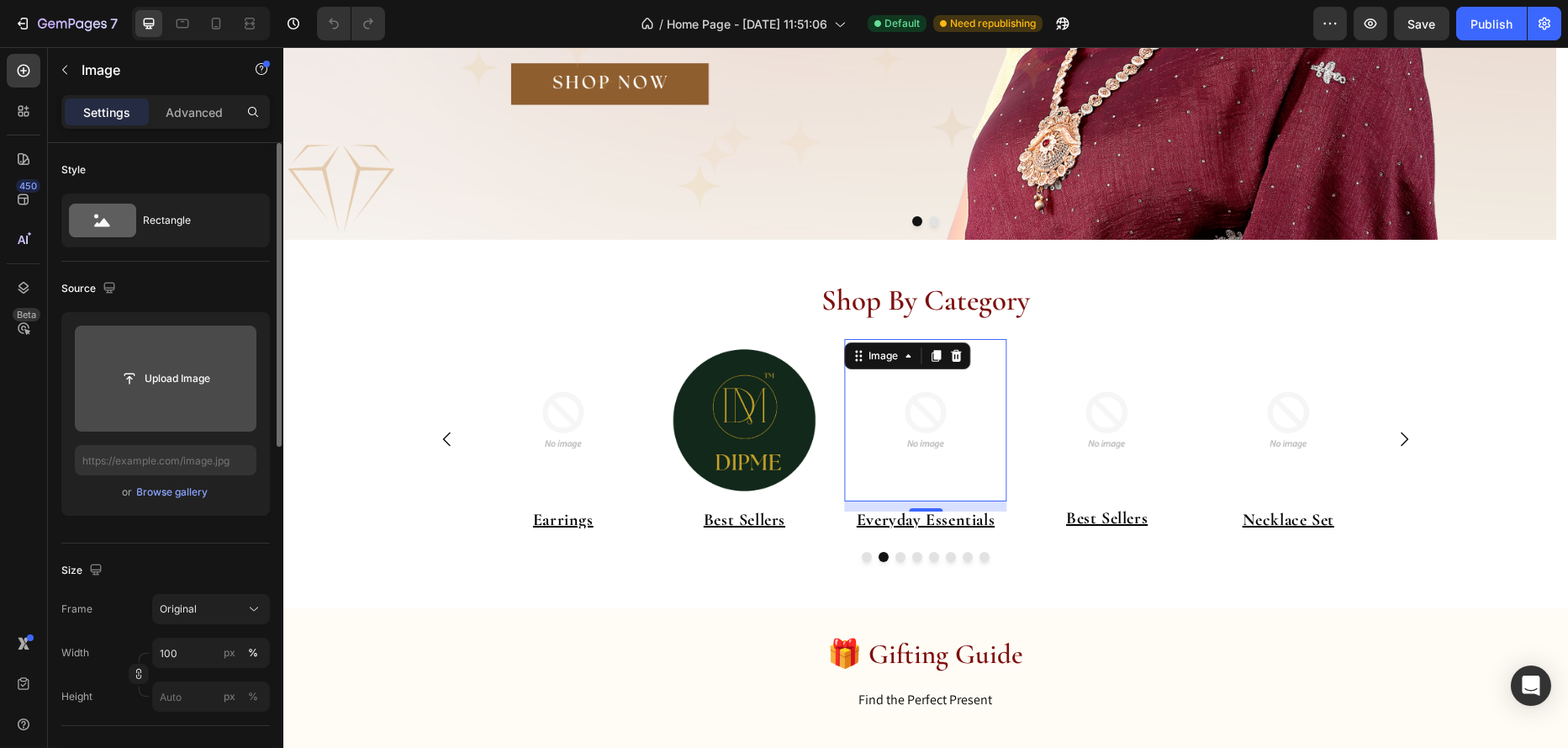
click at [182, 366] on input "file" at bounding box center [166, 379] width 116 height 29
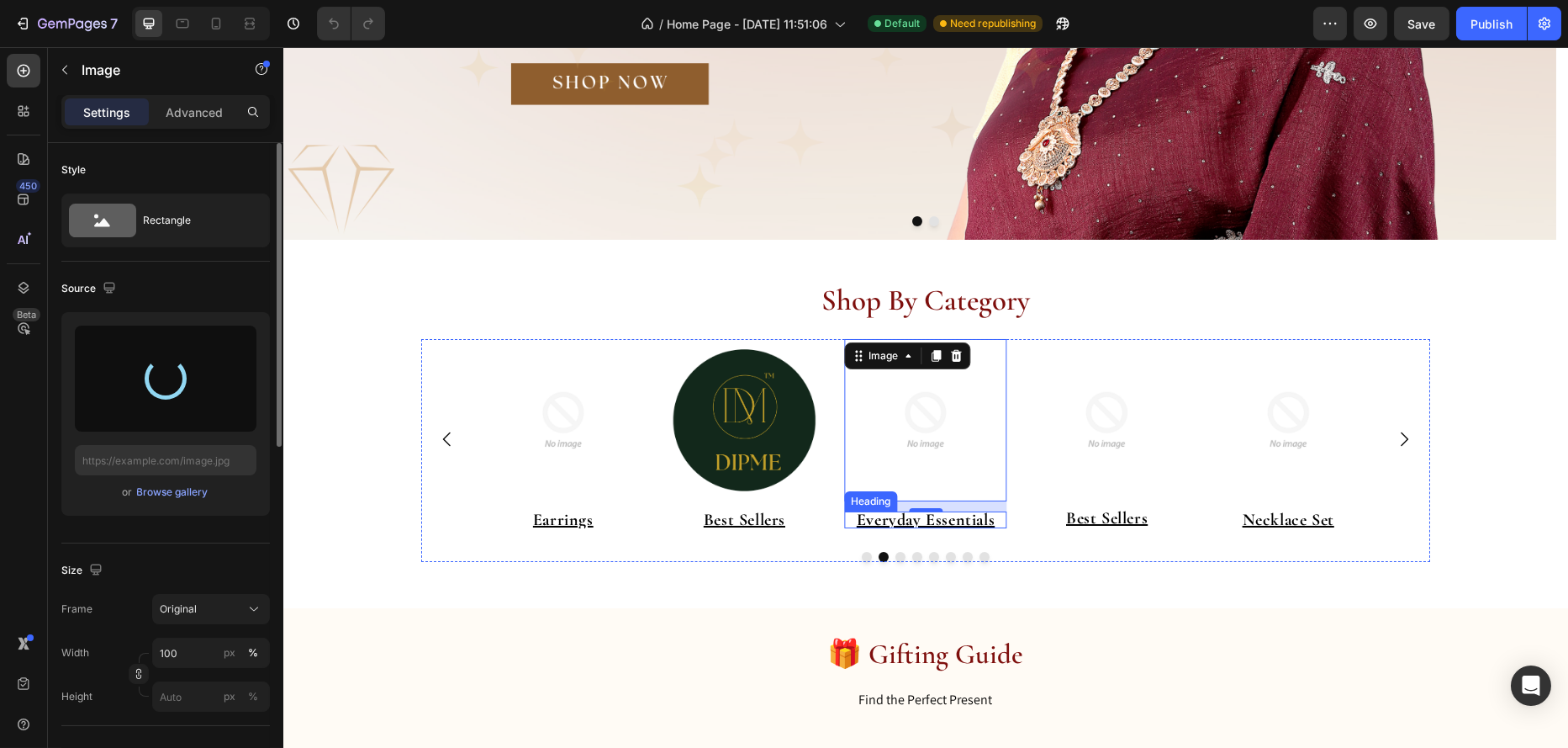
type input "https://cdn.shopify.com/s/files/1/0695/7075/6791/files/gempages_578351125720203…"
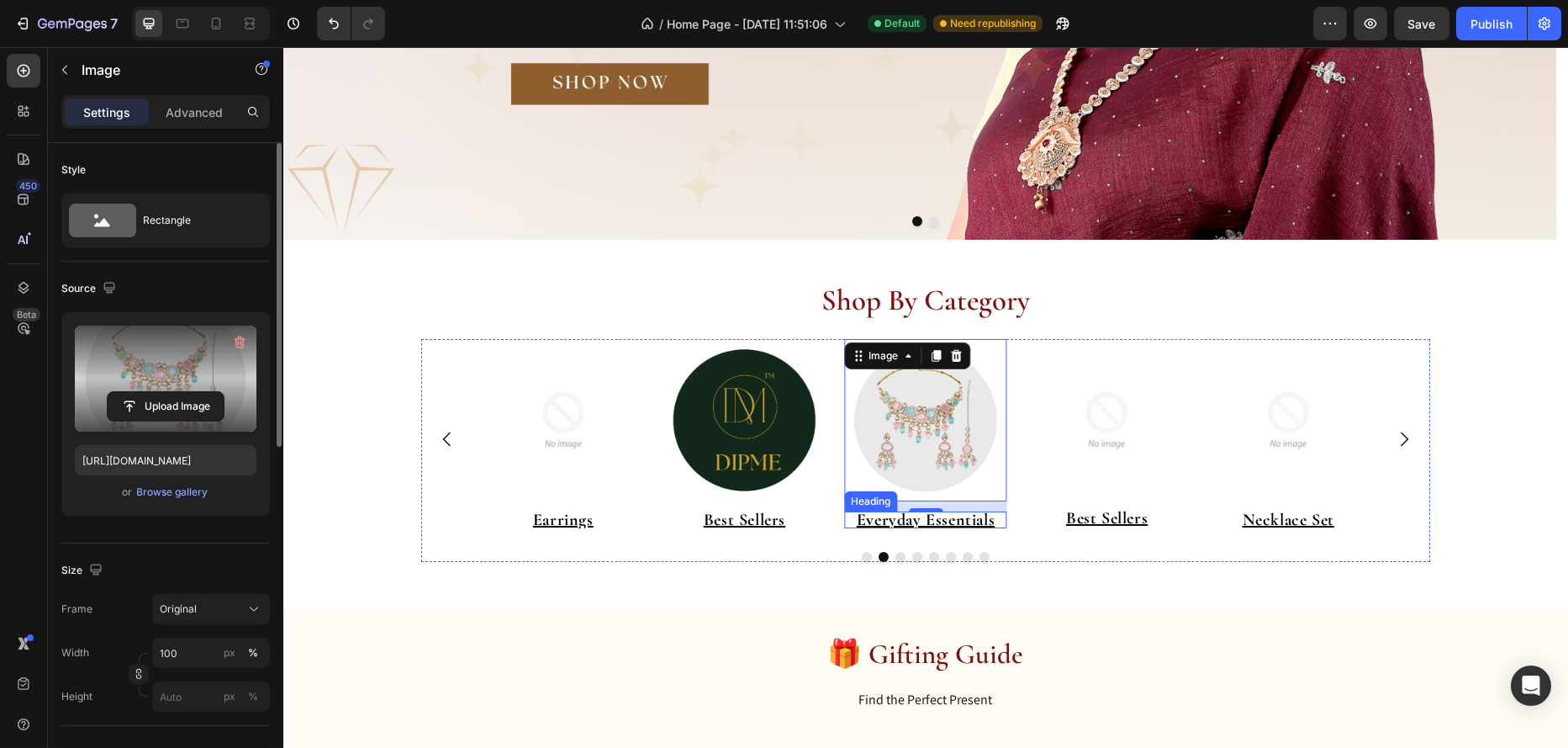
click at [950, 520] on u "Everyday Essentials" at bounding box center [925, 519] width 138 height 20
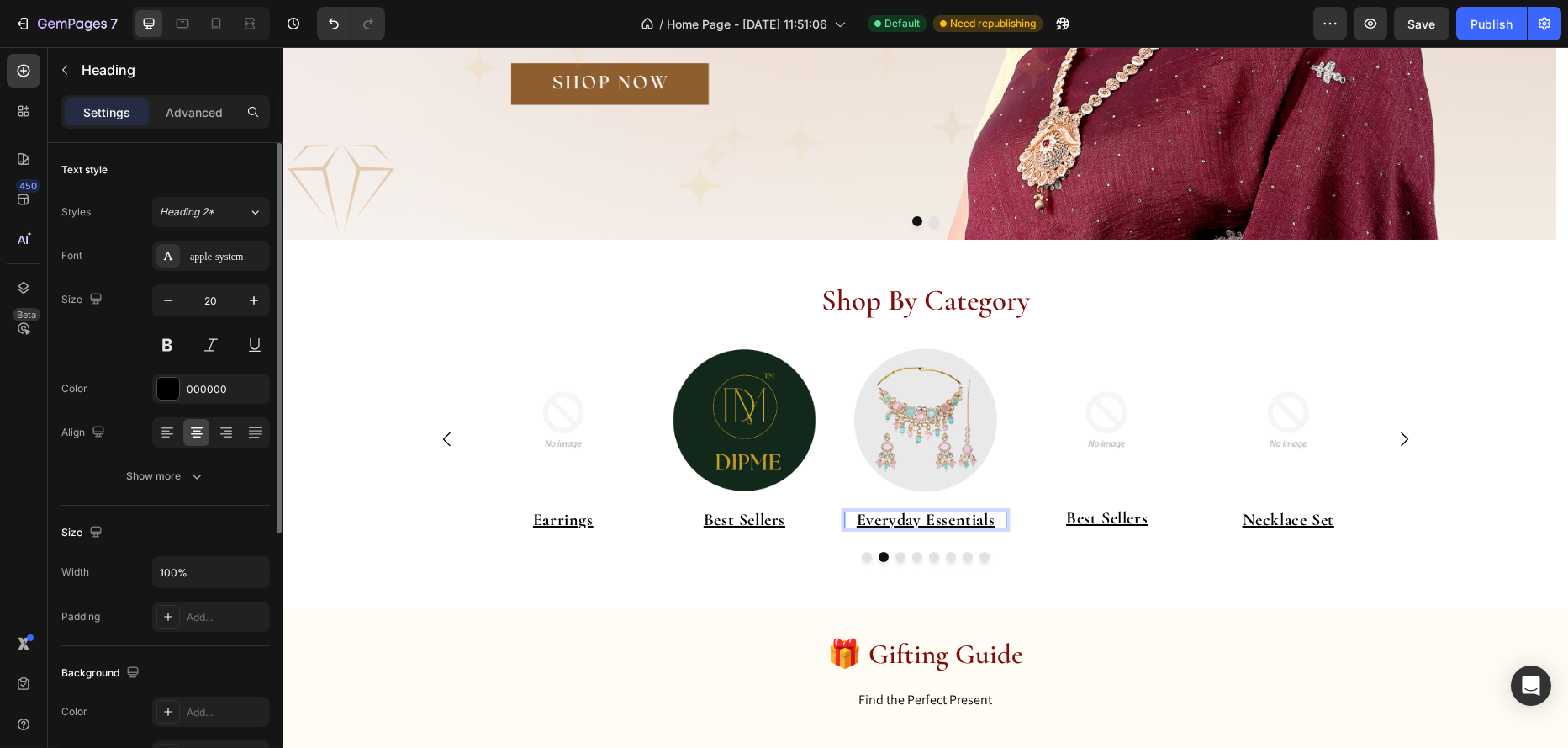
click at [950, 519] on u "Everyday Essentials" at bounding box center [925, 519] width 138 height 20
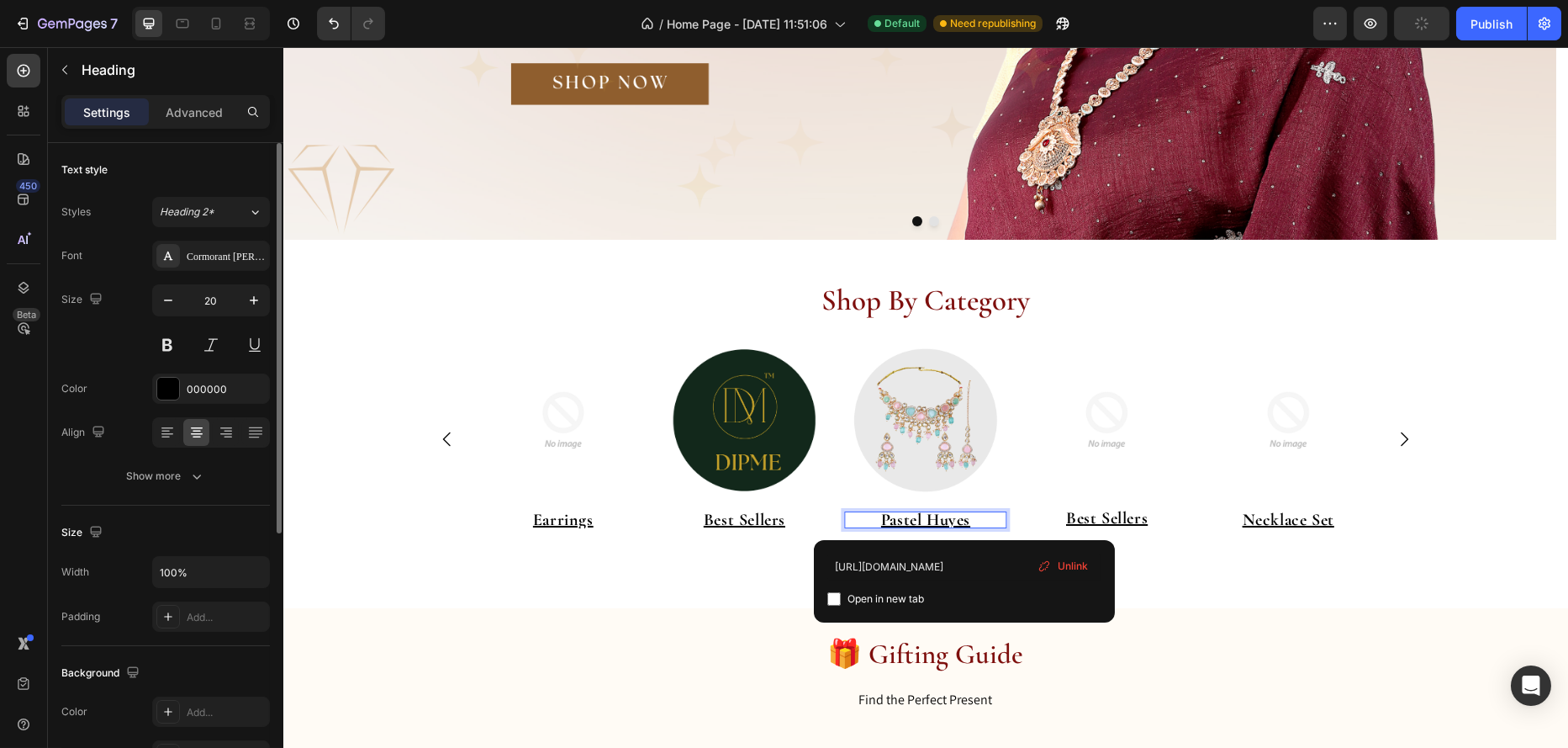
click at [948, 523] on u "Pastel Huyes" at bounding box center [924, 519] width 89 height 20
click at [1052, 566] on span "Unlink" at bounding box center [1056, 566] width 31 height 15
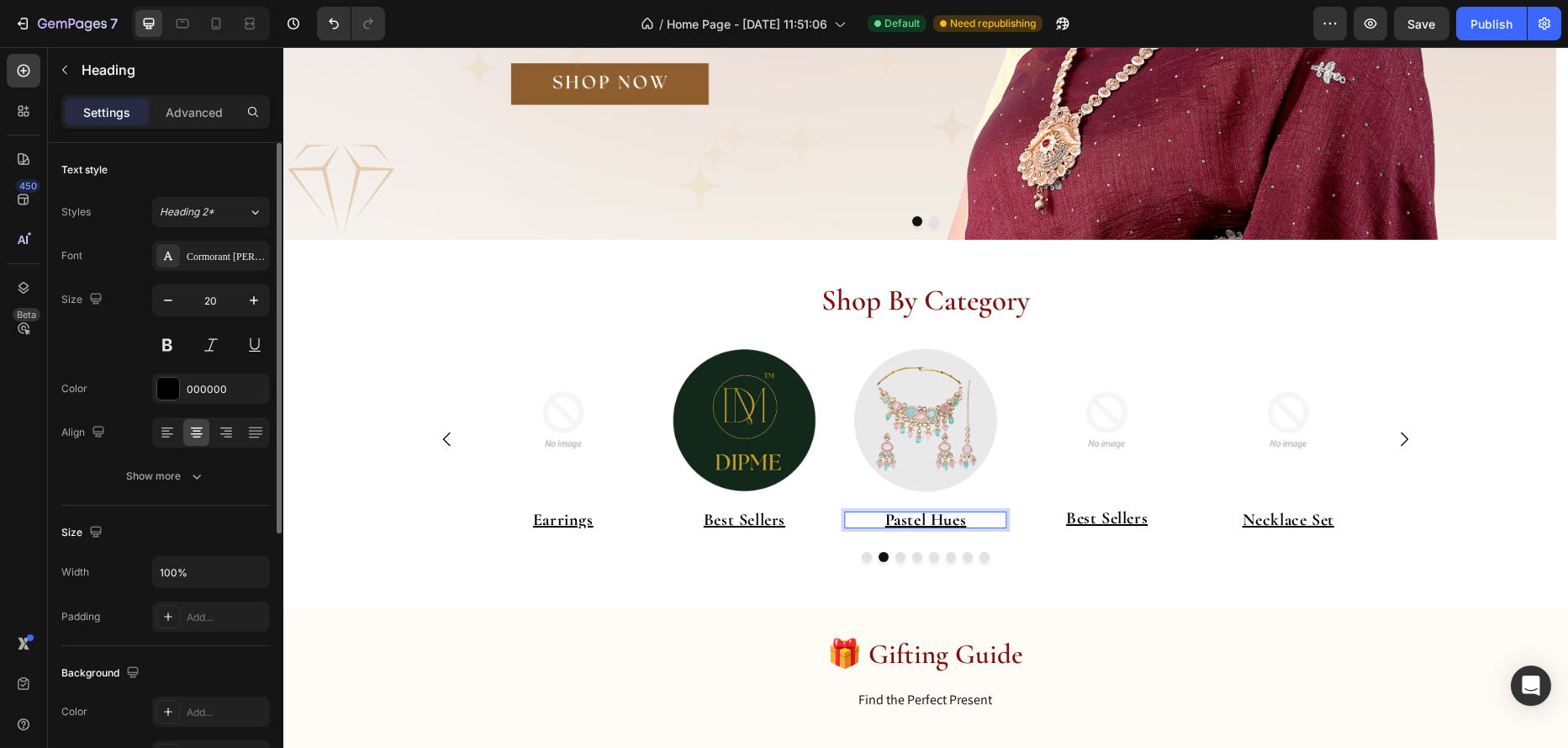
click at [990, 516] on p "Pastel Hu ⁠⁠⁠⁠⁠⁠⁠ es" at bounding box center [924, 520] width 163 height 17
click at [989, 516] on p "Pastel Hues" at bounding box center [924, 520] width 163 height 17
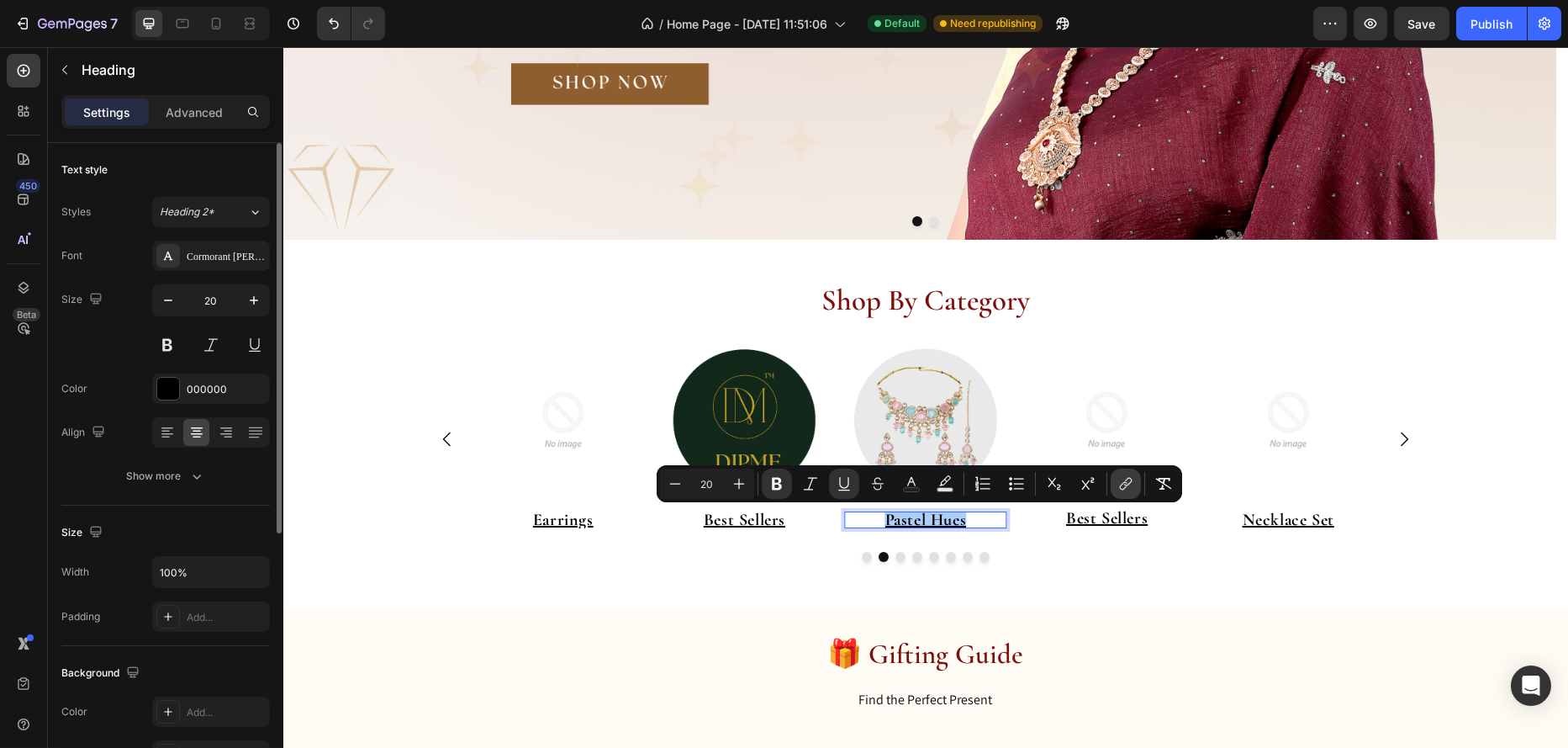
click at [1122, 488] on icon "Editor contextual toolbar" at bounding box center [1126, 484] width 17 height 17
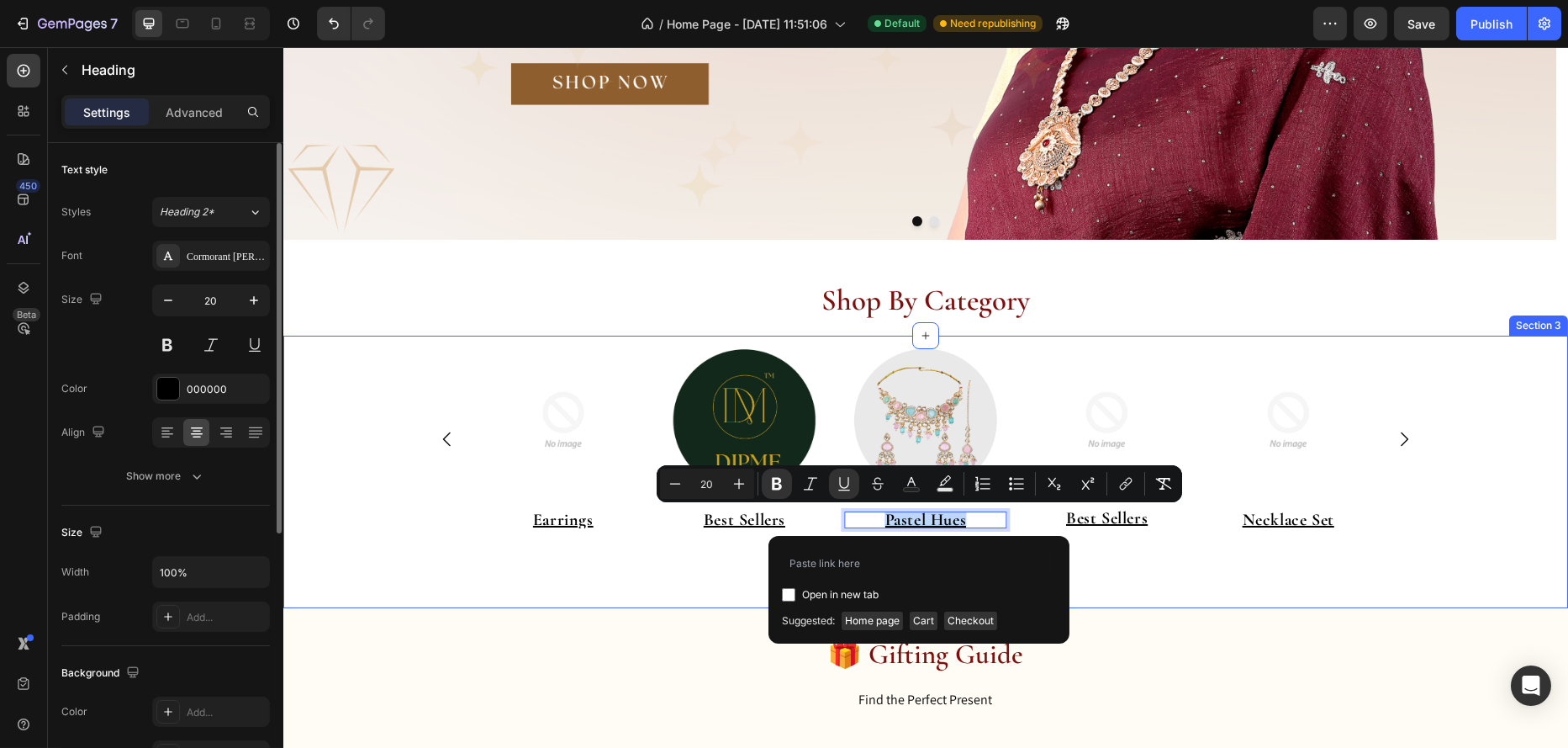
click at [1122, 583] on div "Image Pastel Hues Heading Image Earrings Heading Image Best Sellers Heading Ima…" at bounding box center [924, 470] width 1285 height 263
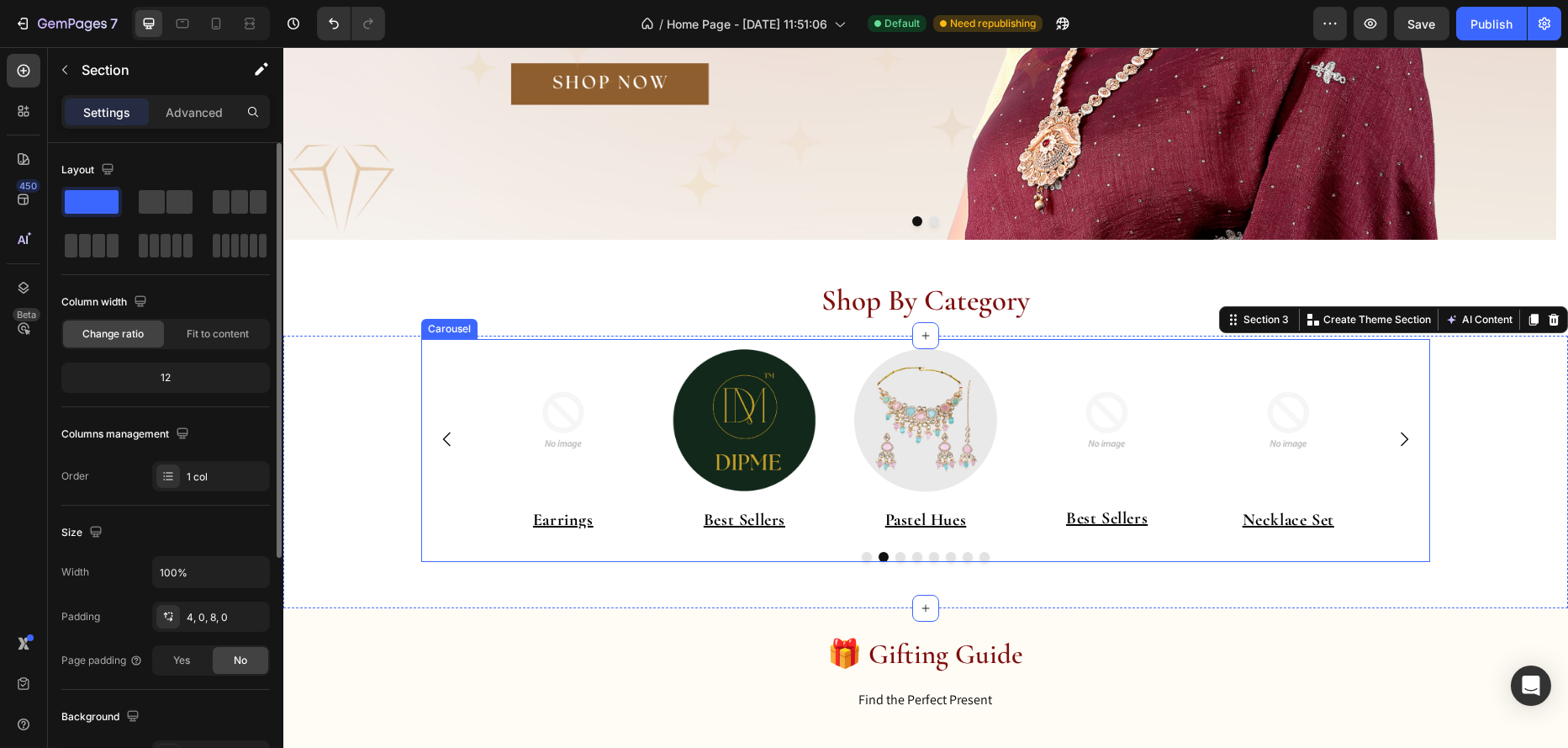
click at [895, 558] on button "Dot" at bounding box center [899, 556] width 10 height 10
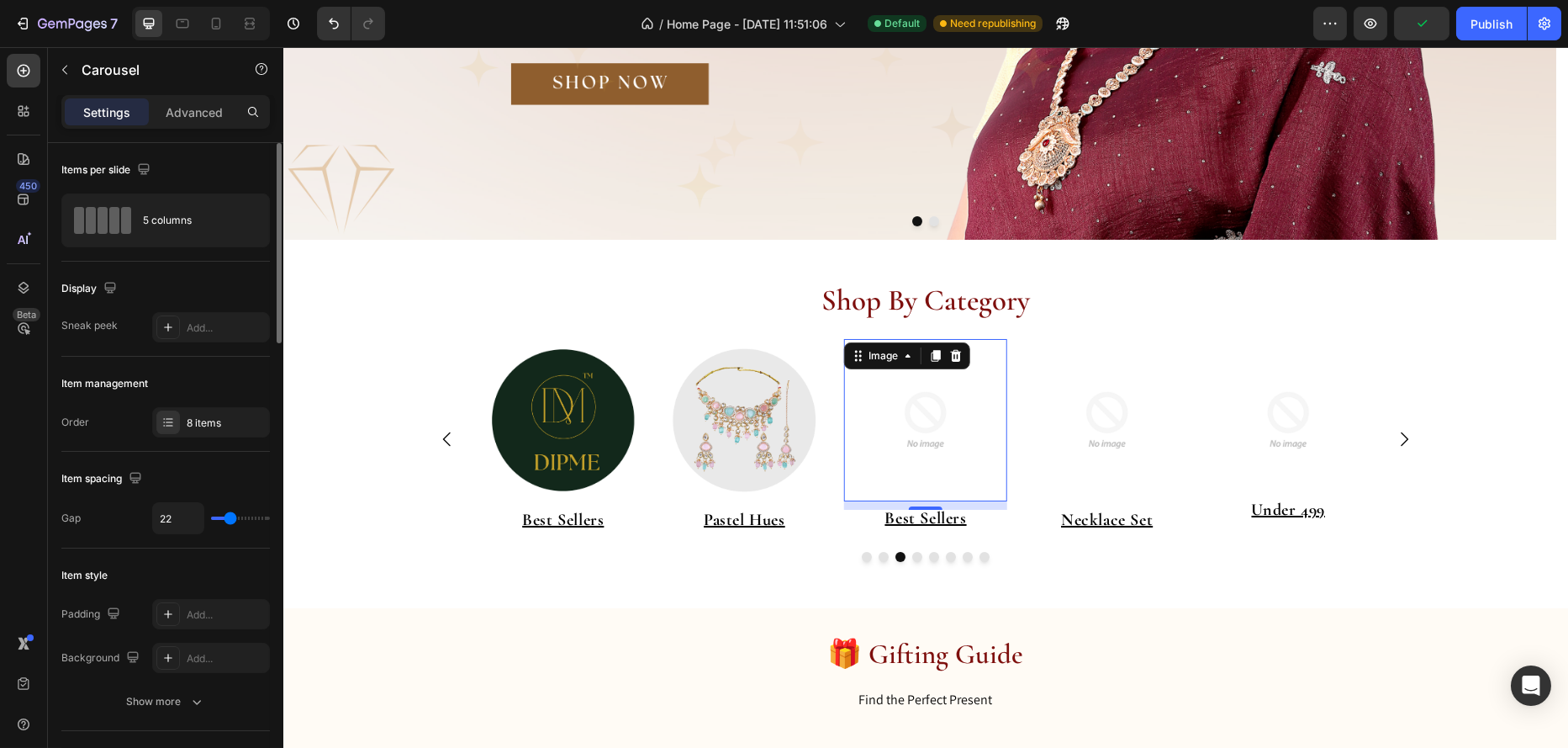
click at [907, 419] on img at bounding box center [924, 420] width 163 height 163
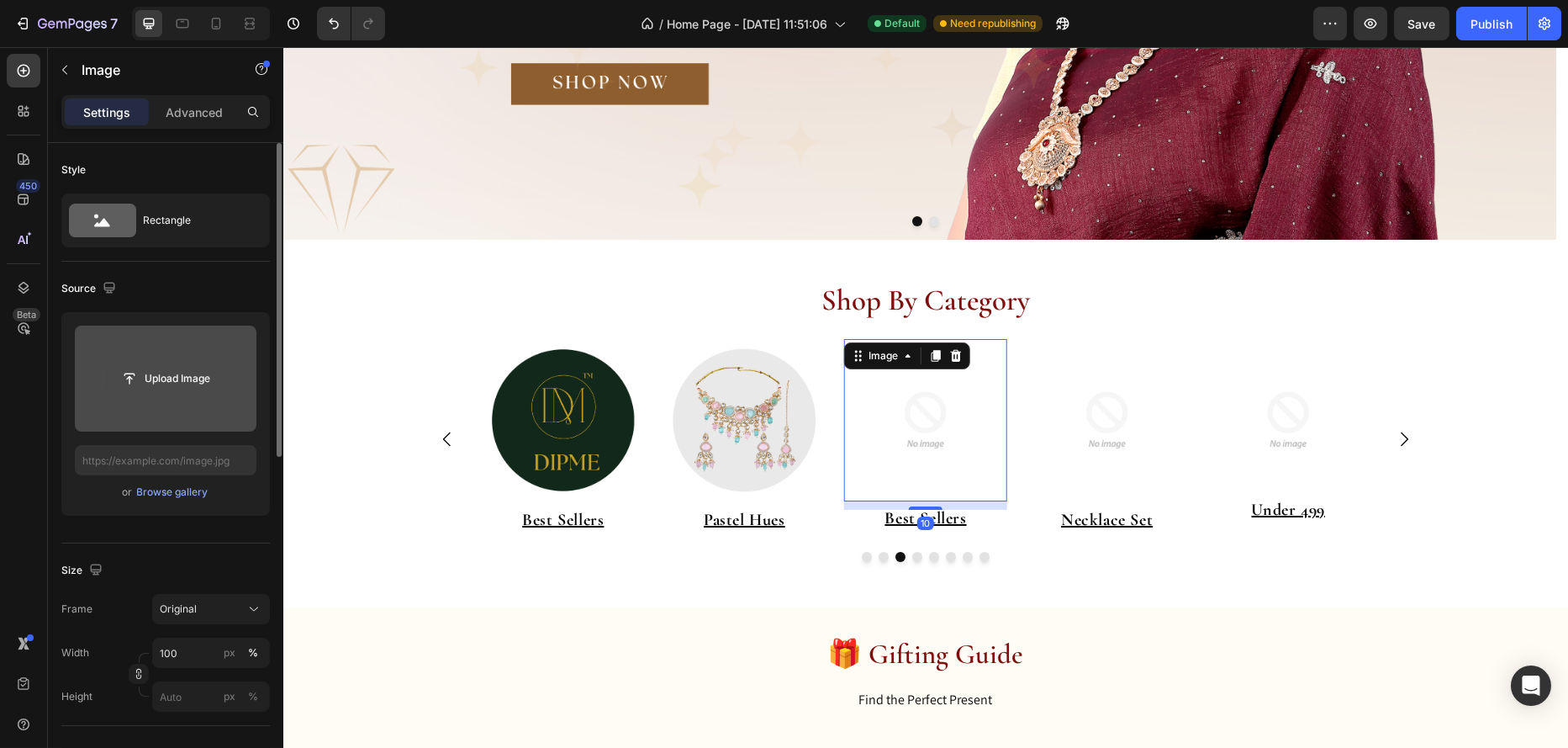
click at [167, 381] on input "file" at bounding box center [166, 379] width 116 height 29
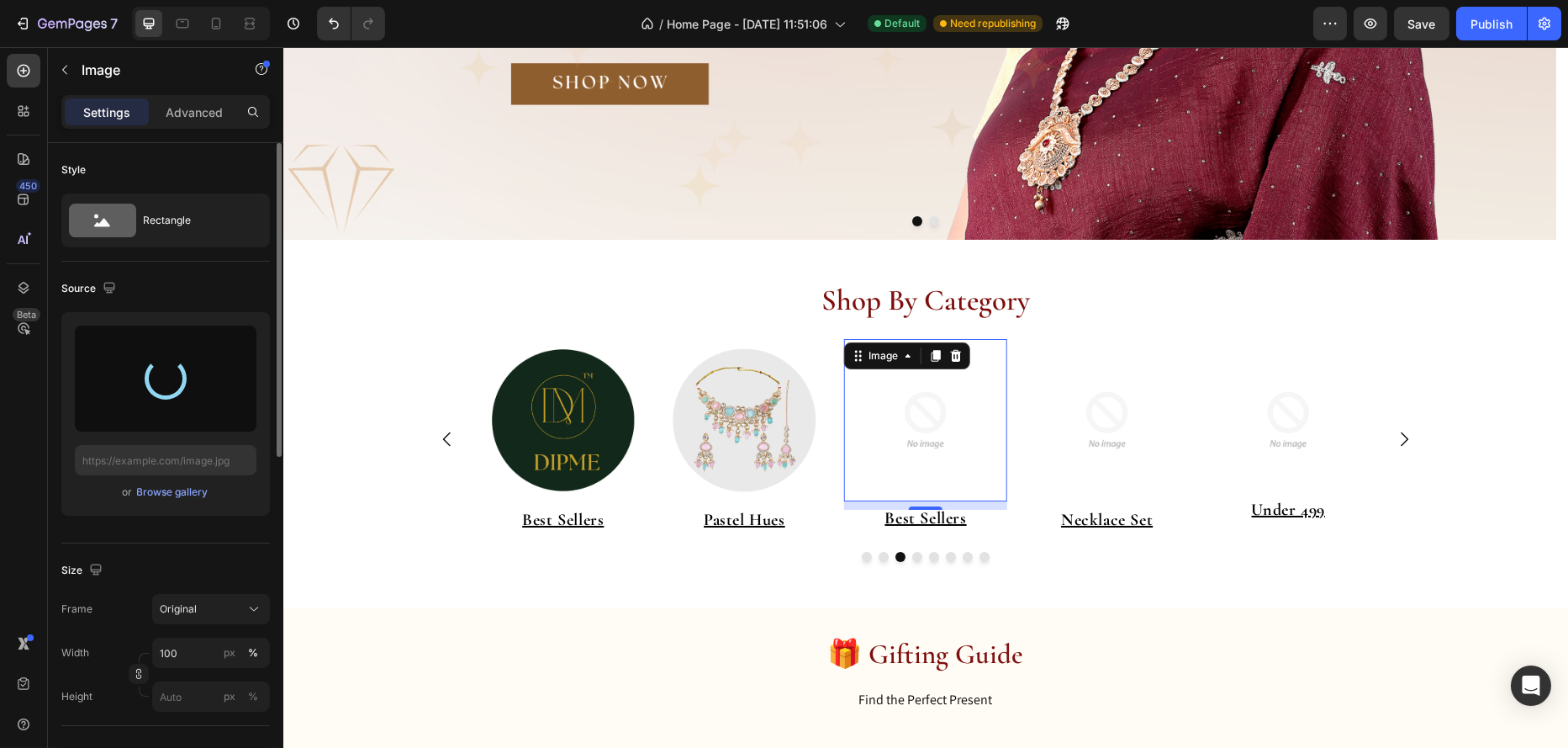
type input "https://cdn.shopify.com/s/files/1/0695/7075/6791/files/gempages_578351125720203…"
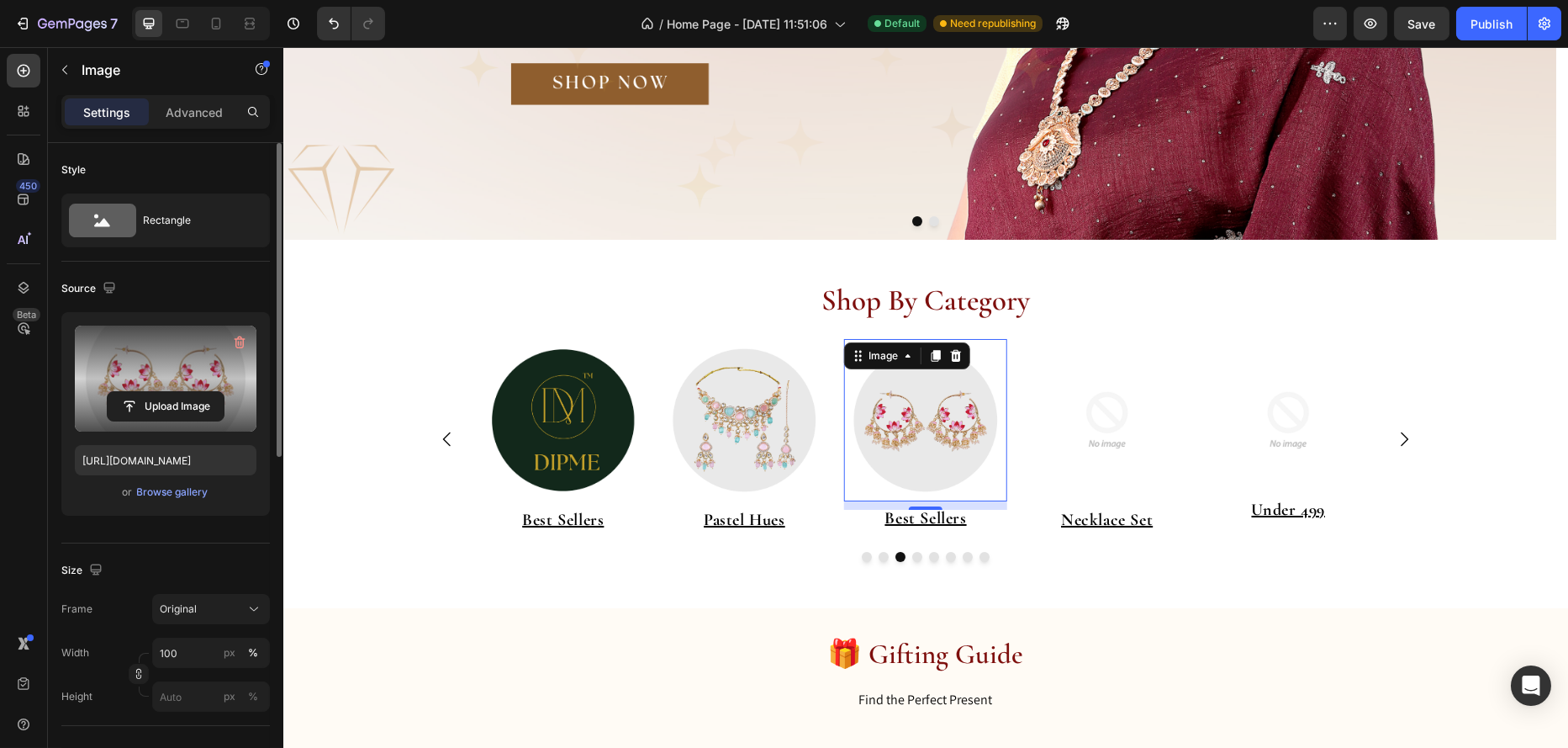
click at [917, 516] on div "10" at bounding box center [925, 523] width 17 height 13
click at [921, 516] on div "10" at bounding box center [925, 523] width 17 height 13
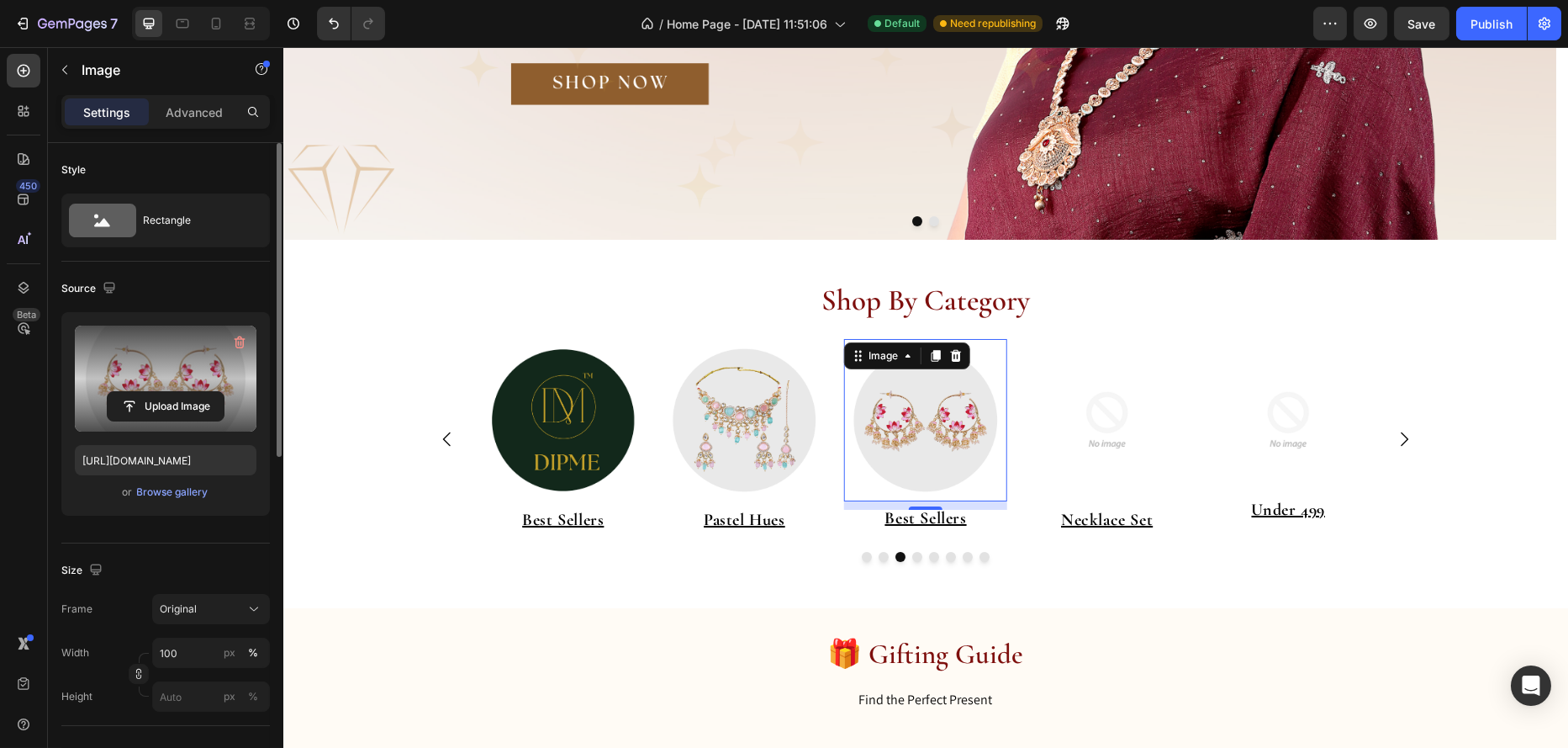
click at [921, 516] on div "10" at bounding box center [925, 523] width 17 height 13
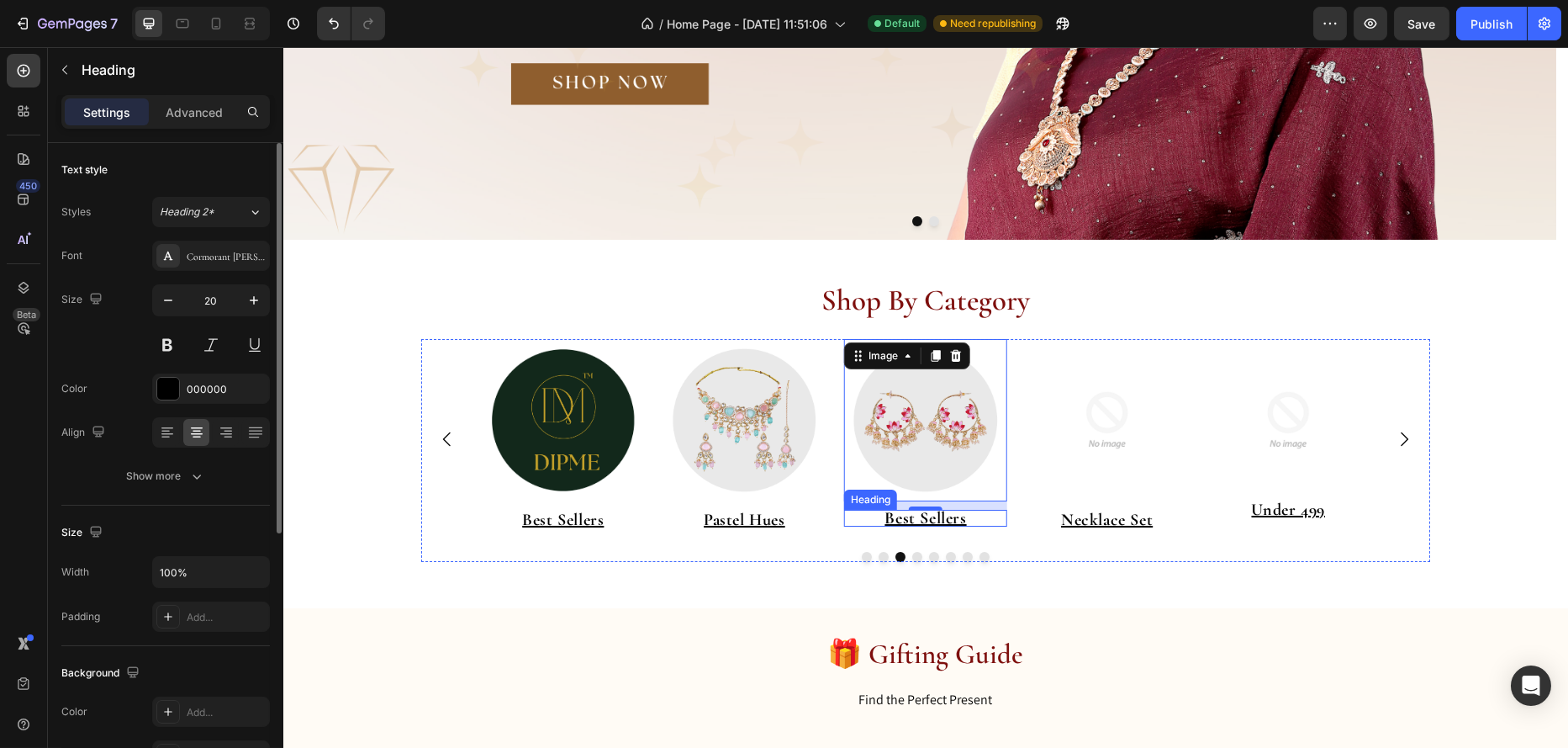
click at [933, 519] on u "Best Sellers" at bounding box center [925, 518] width 82 height 20
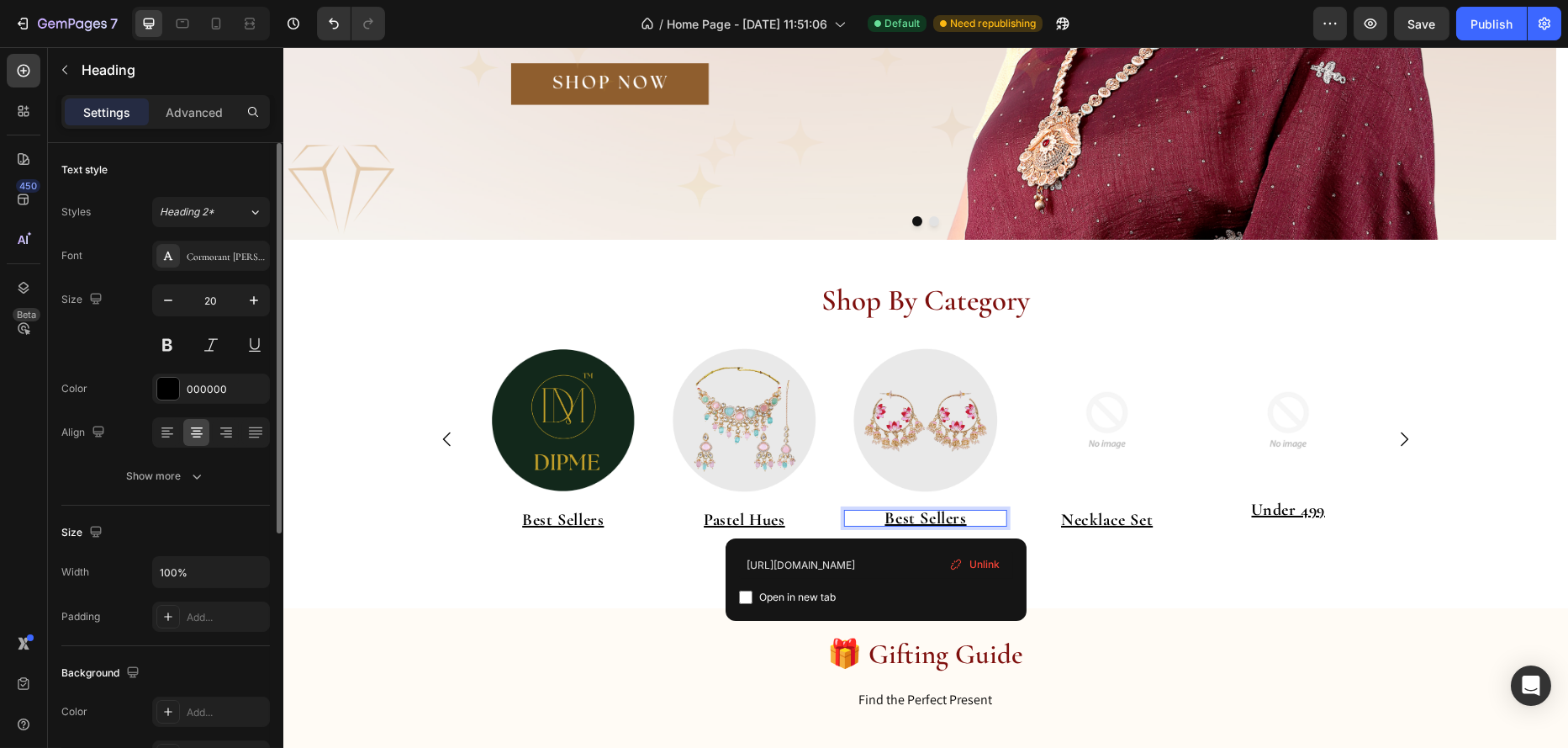
click at [933, 519] on u "Best Sellers" at bounding box center [925, 518] width 82 height 20
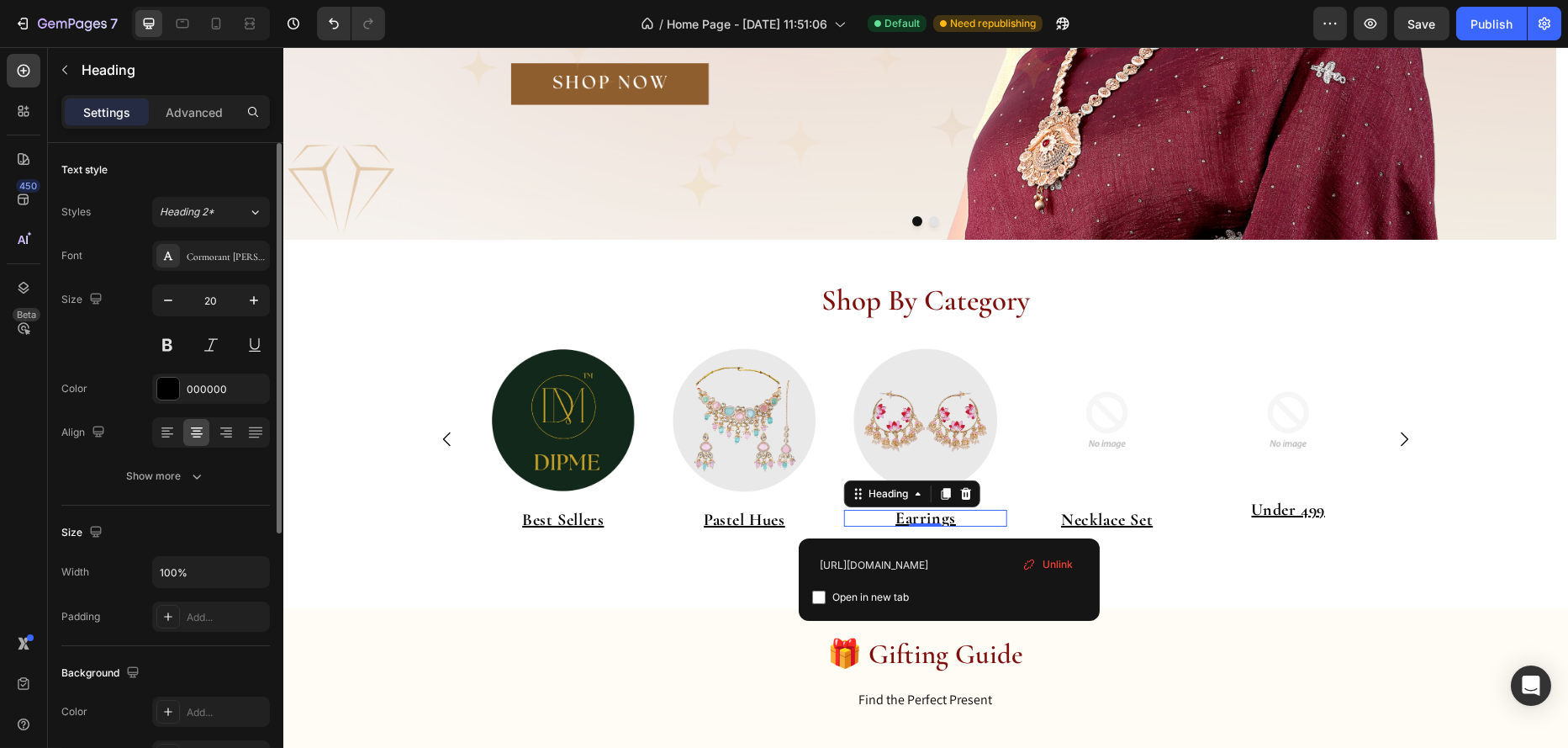
click at [1067, 563] on span "Unlink" at bounding box center [1058, 565] width 31 height 15
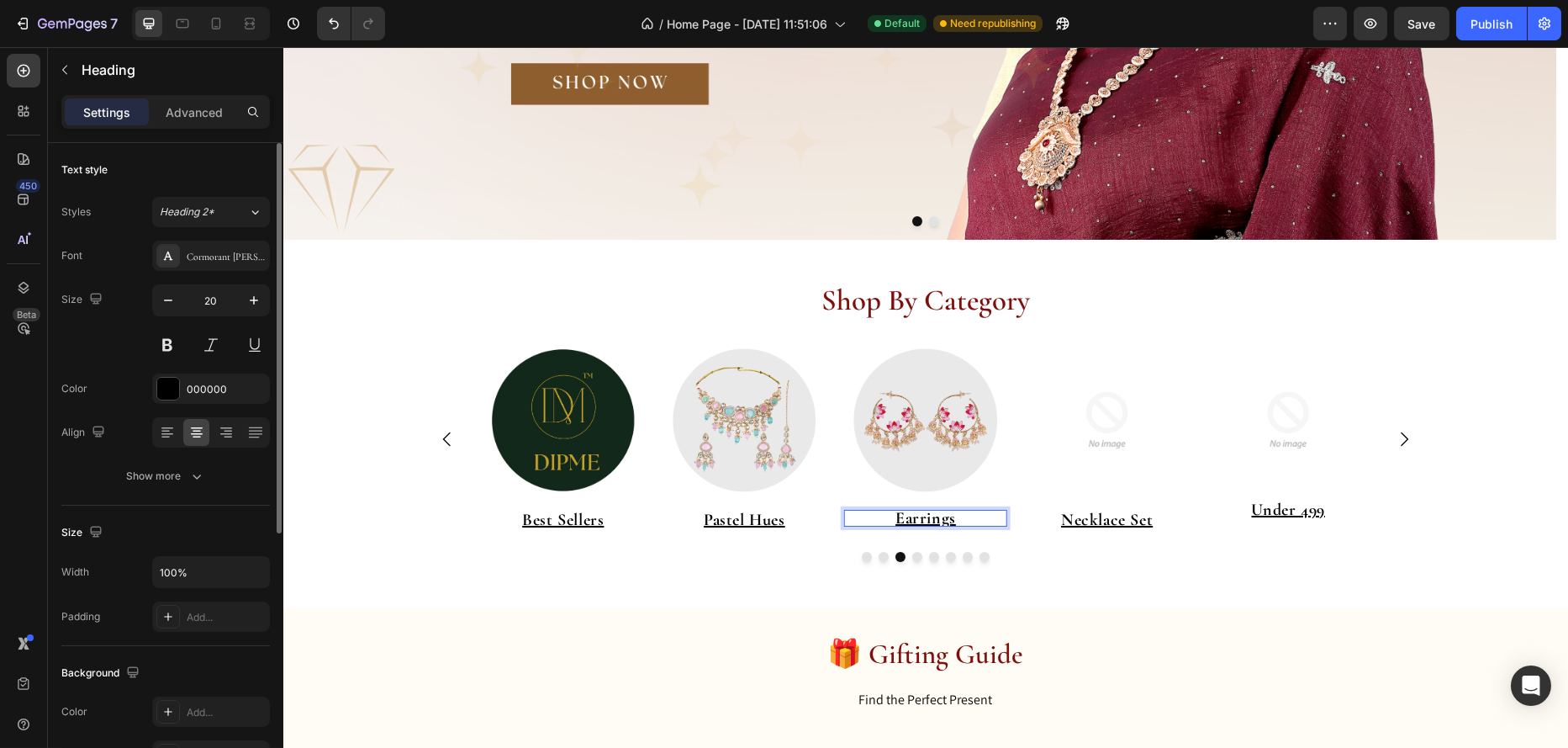
click at [956, 519] on p "Earrings ⁠⁠⁠⁠⁠⁠⁠" at bounding box center [924, 518] width 163 height 17
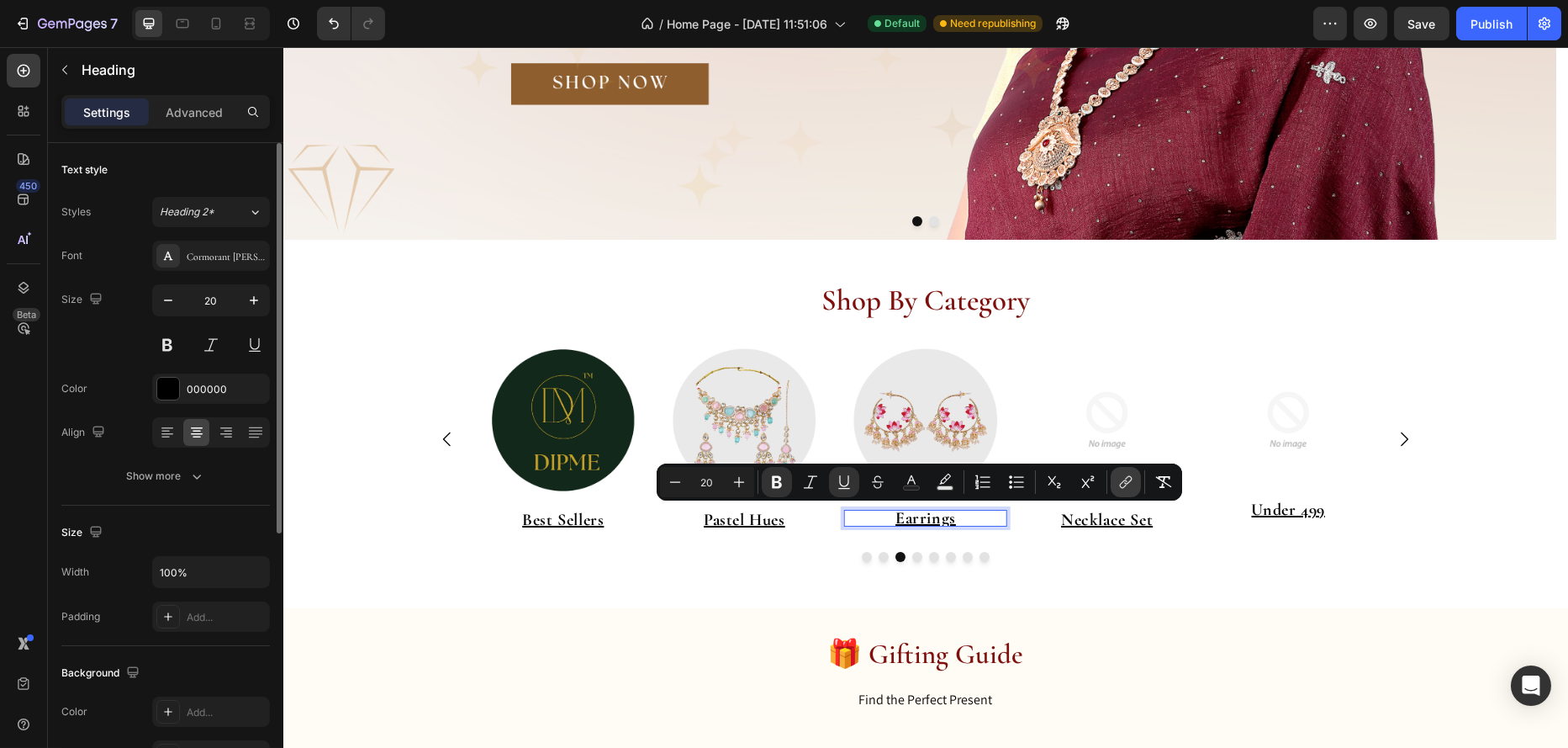
click at [1132, 485] on icon "Editor contextual toolbar" at bounding box center [1126, 482] width 17 height 17
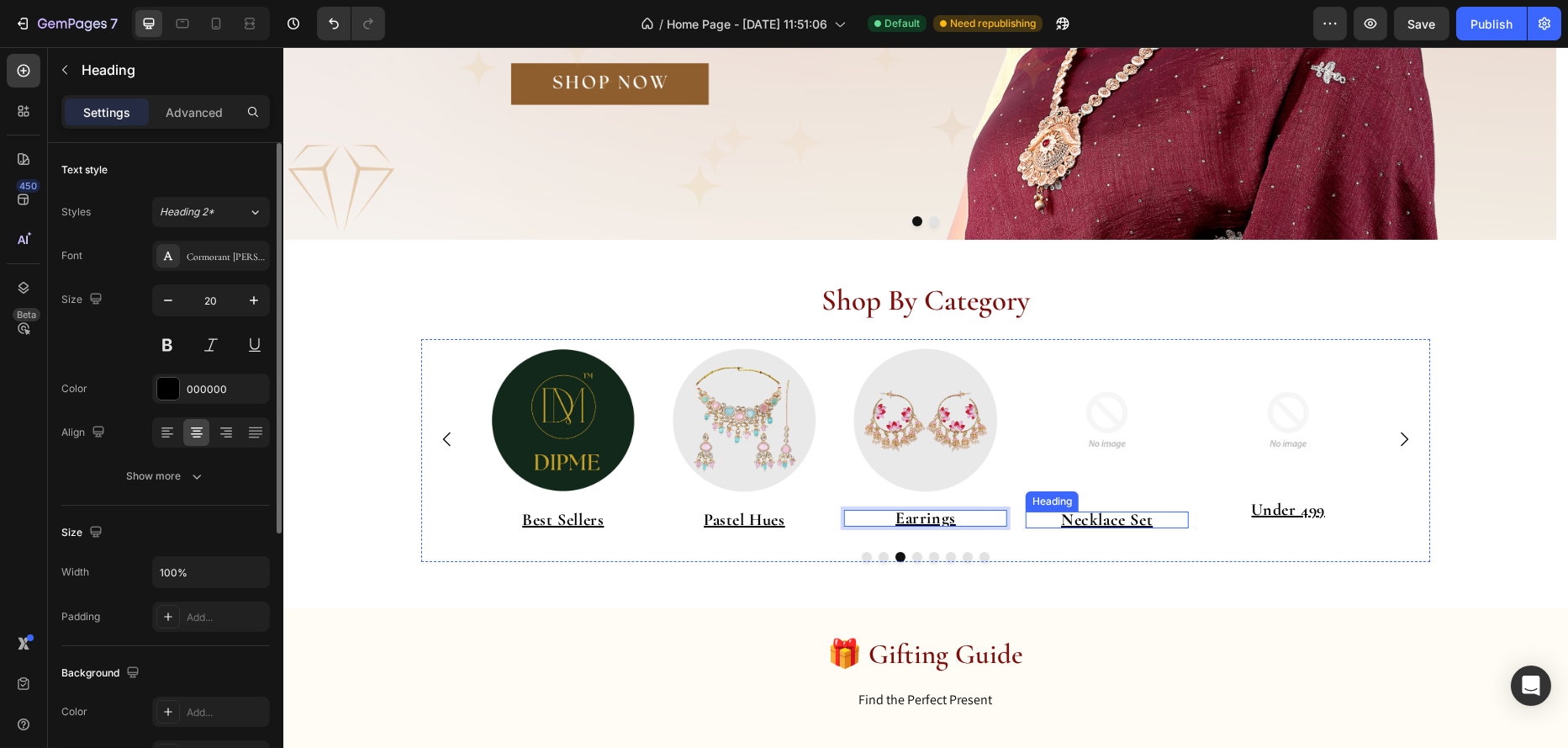
click at [1083, 515] on u "Necklace Set" at bounding box center [1106, 519] width 92 height 20
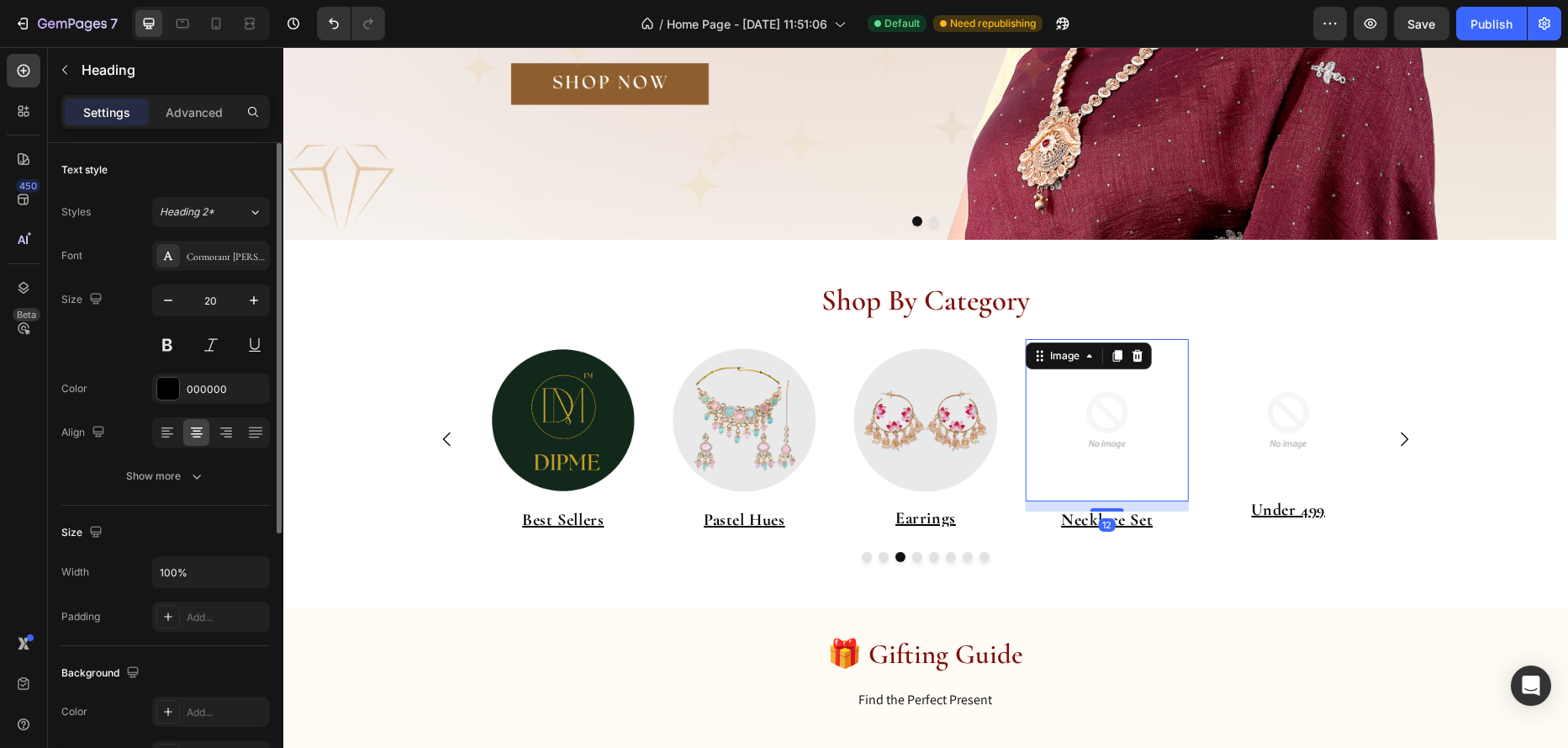
click at [1094, 417] on img at bounding box center [1106, 420] width 163 height 163
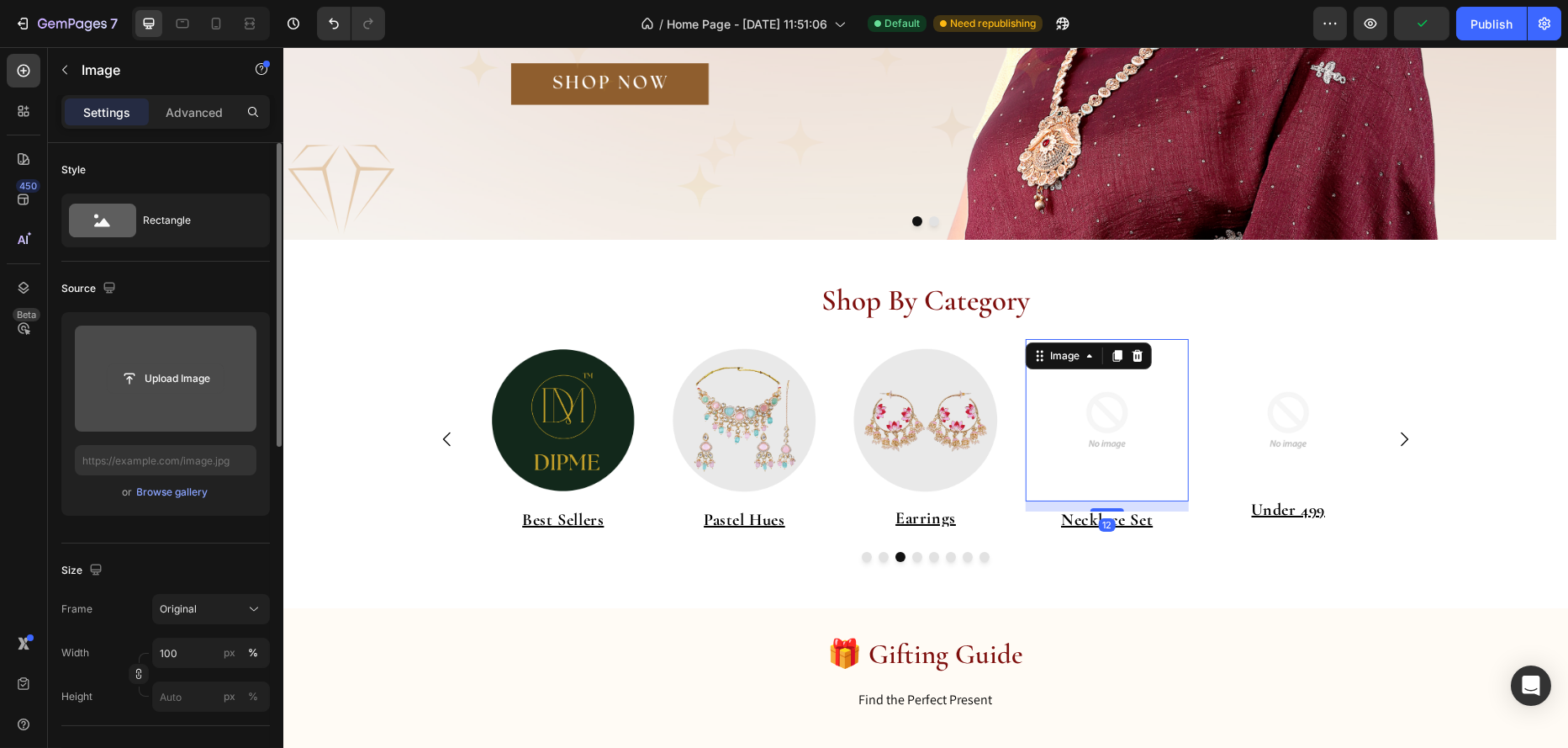
click at [180, 382] on input "file" at bounding box center [166, 379] width 116 height 29
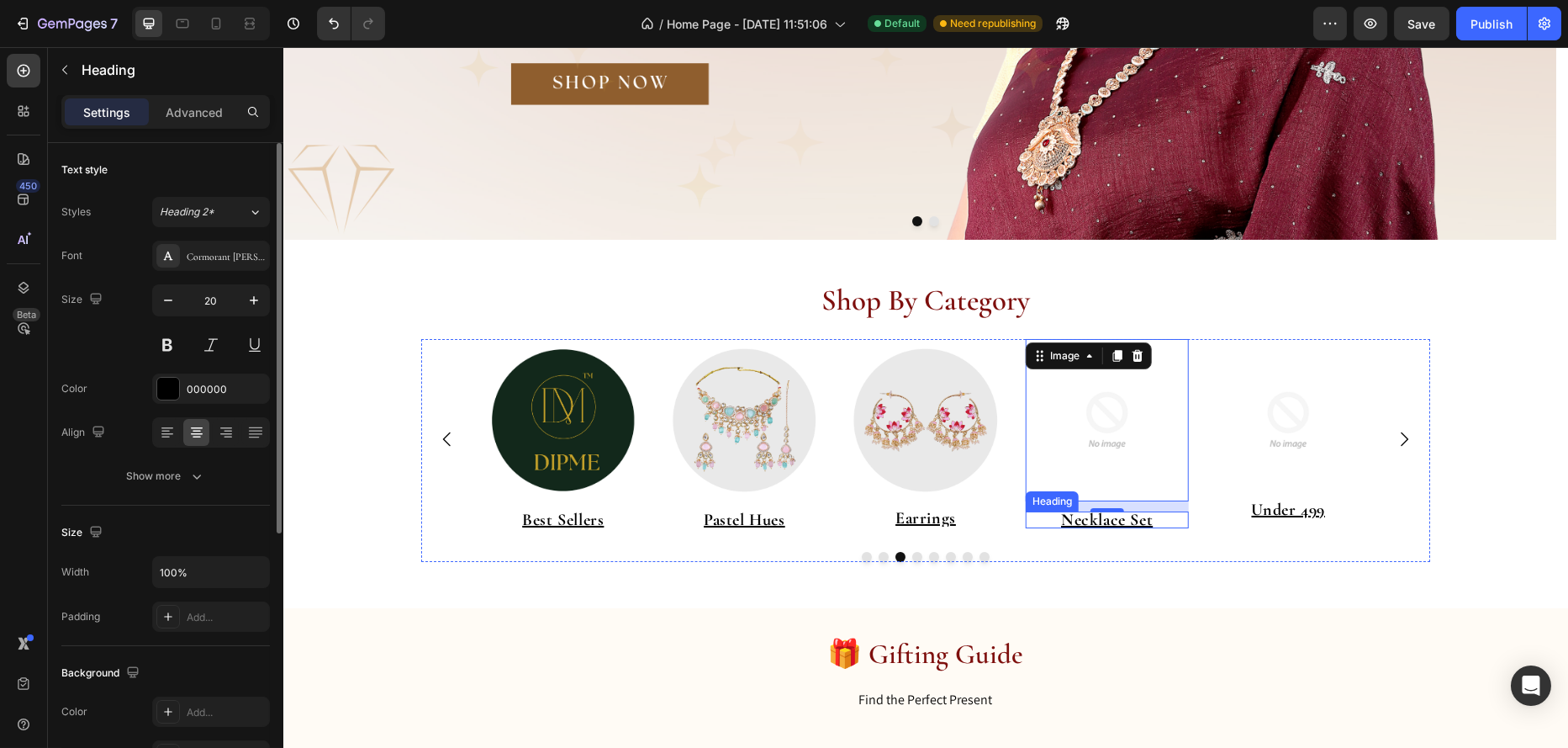
click at [1139, 520] on u "Necklace Set" at bounding box center [1106, 519] width 92 height 20
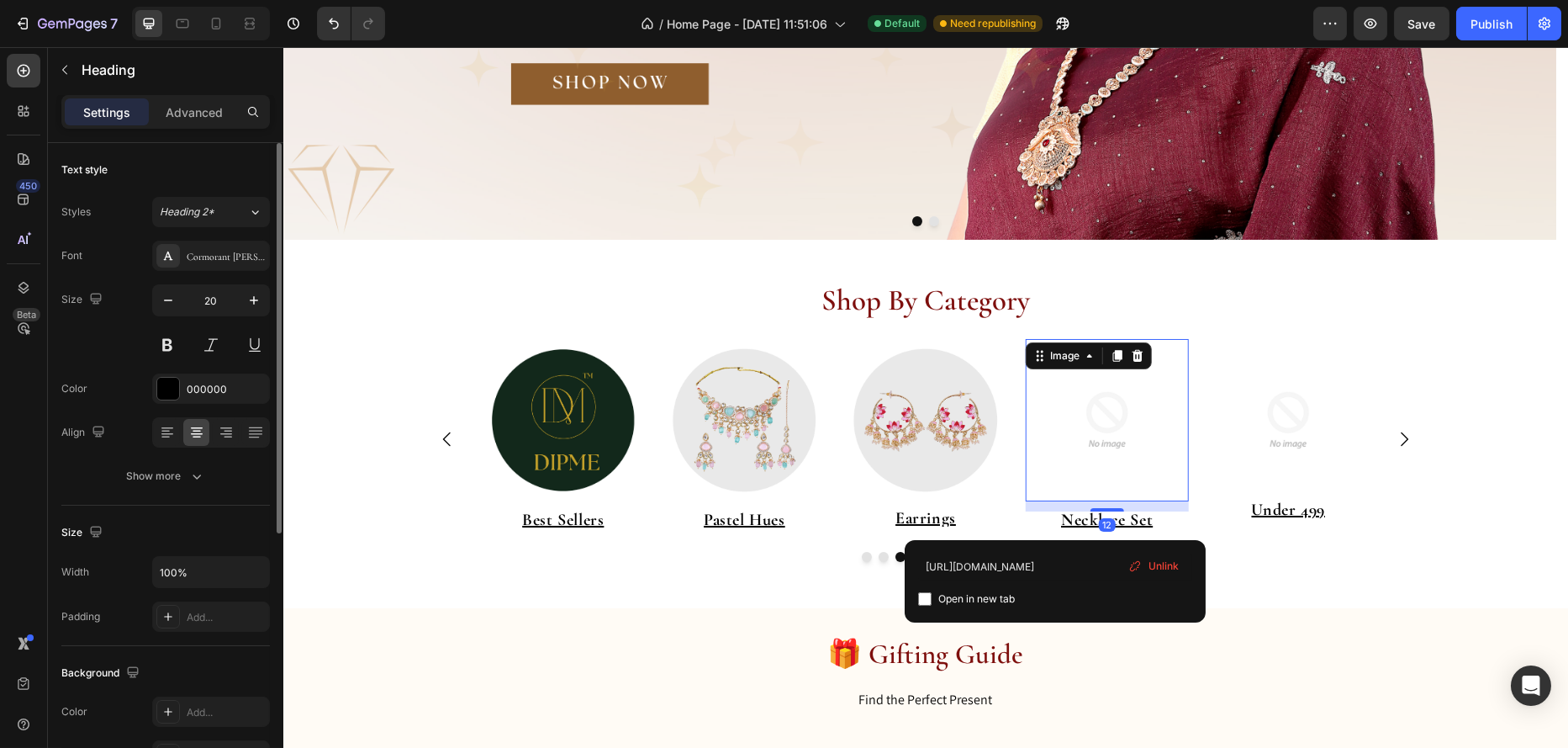
click at [1111, 422] on img at bounding box center [1106, 420] width 163 height 163
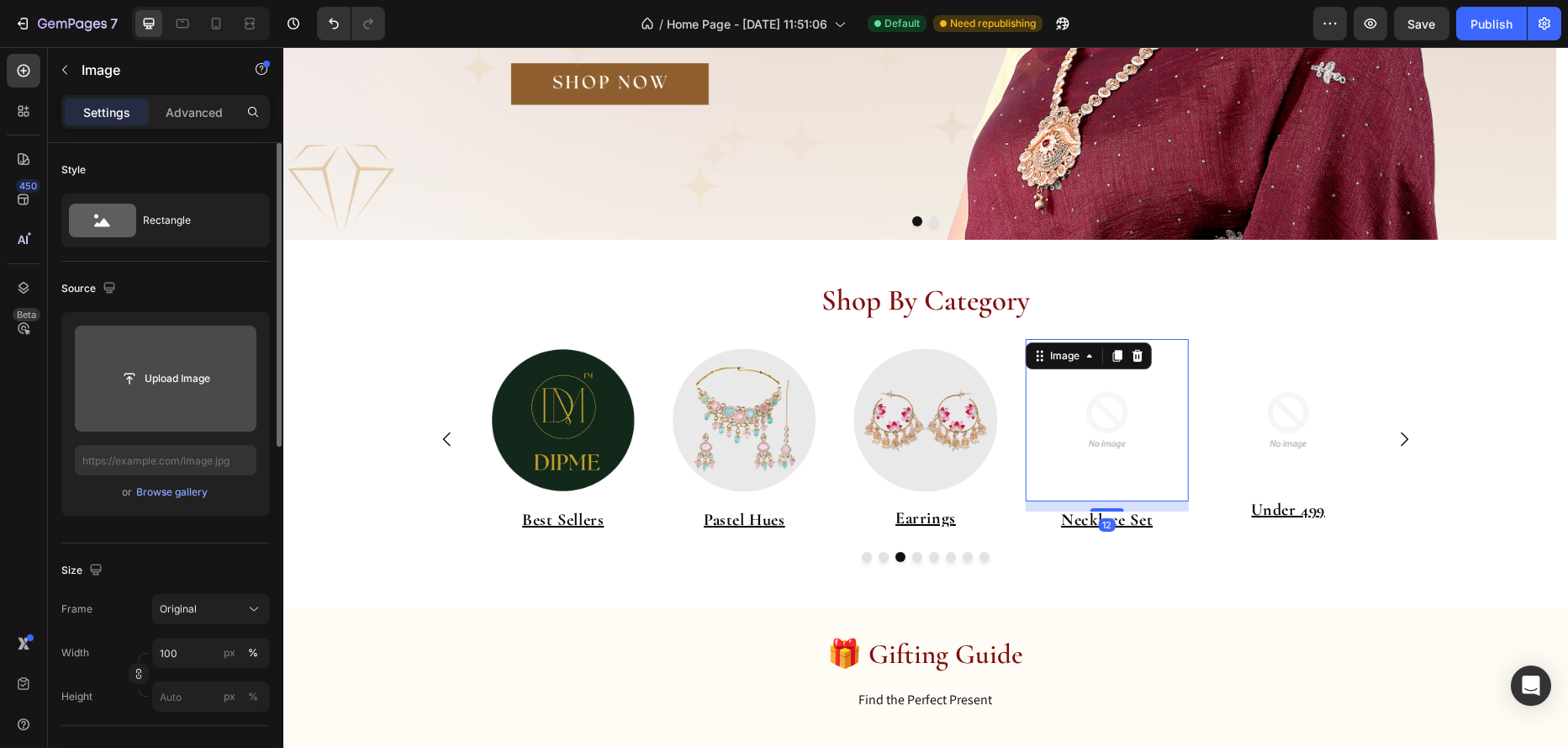
click at [149, 374] on input "file" at bounding box center [166, 379] width 116 height 29
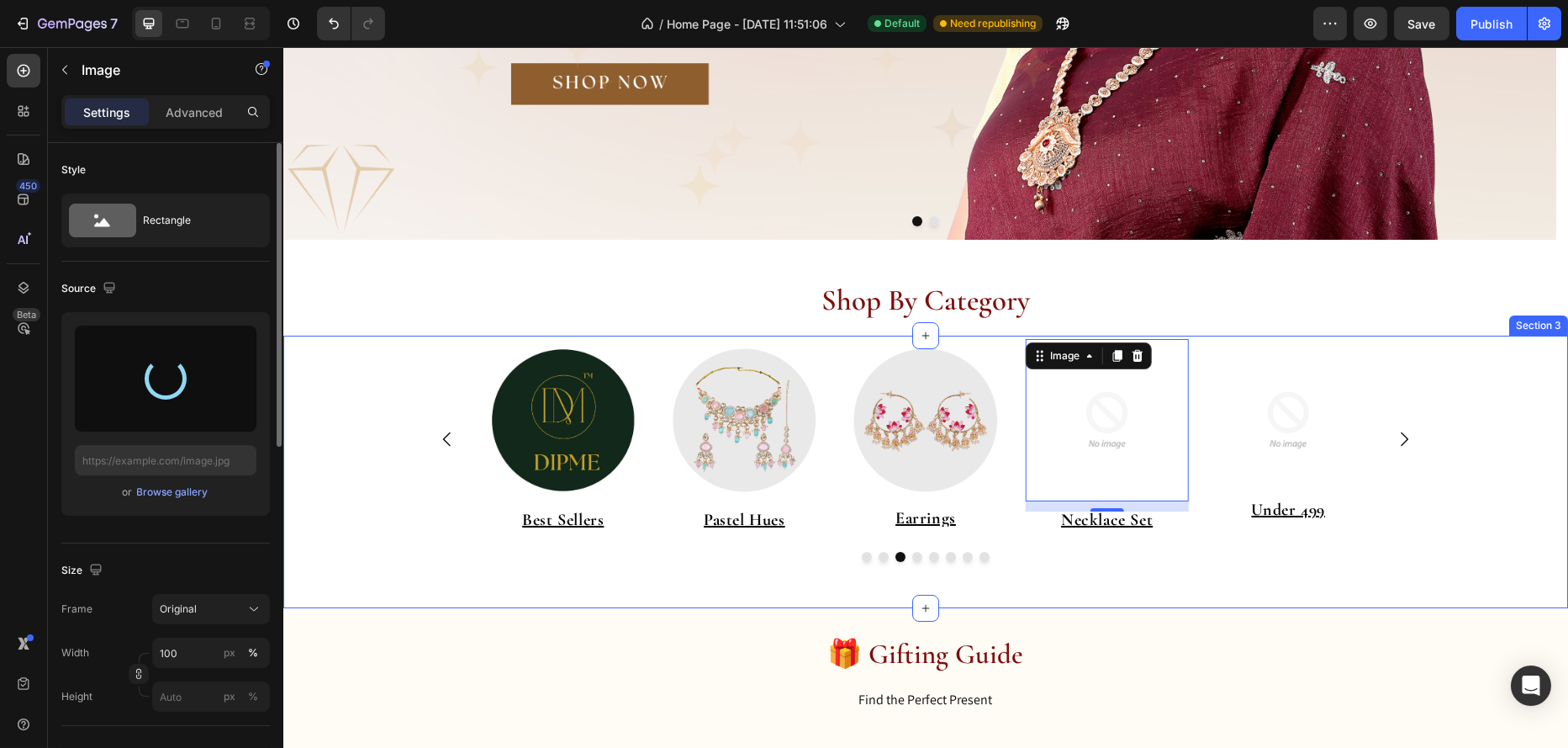
type input "https://cdn.shopify.com/s/files/1/0695/7075/6791/files/gempages_578351125720203…"
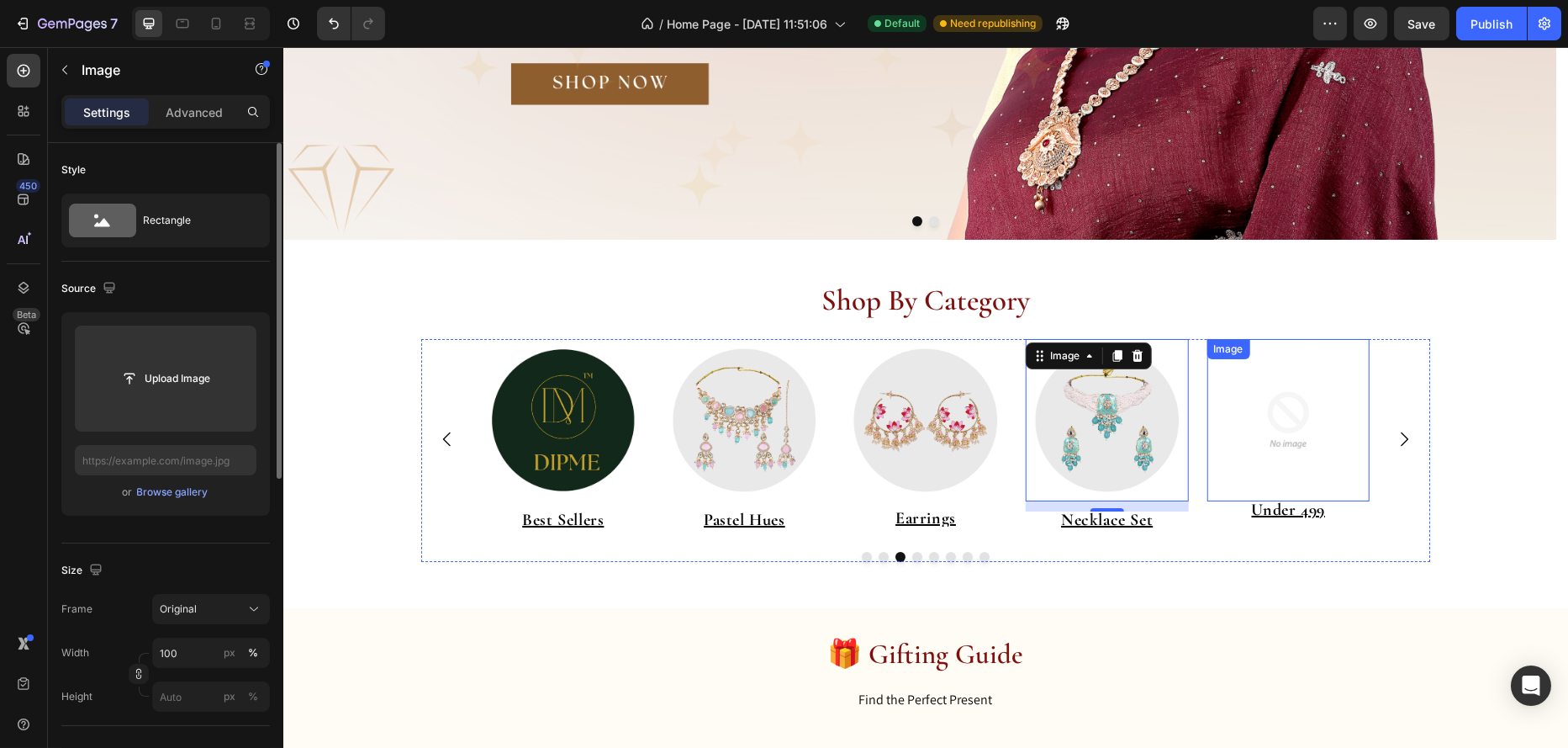
click at [1283, 407] on img at bounding box center [1287, 420] width 163 height 163
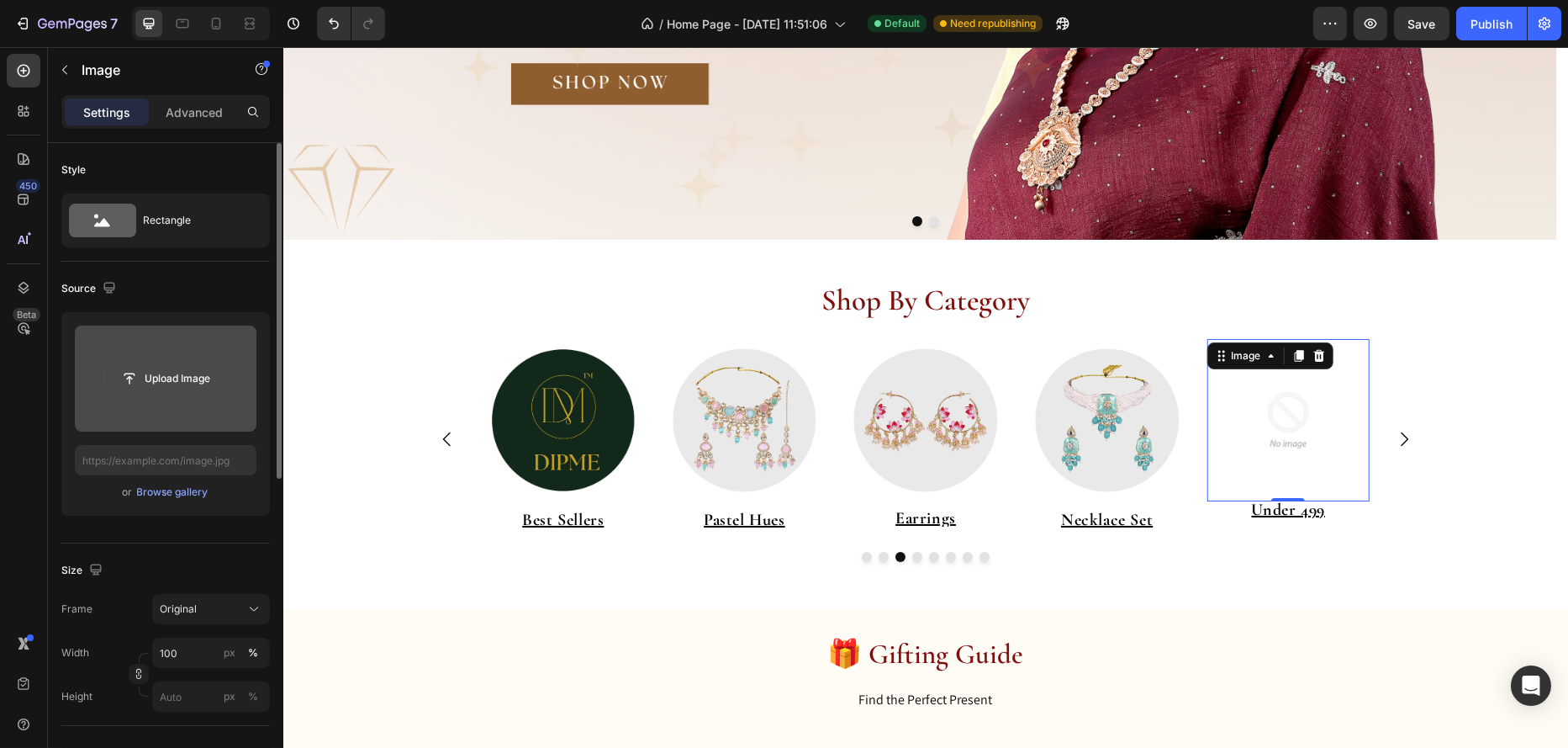
click at [160, 370] on input "file" at bounding box center [166, 379] width 116 height 29
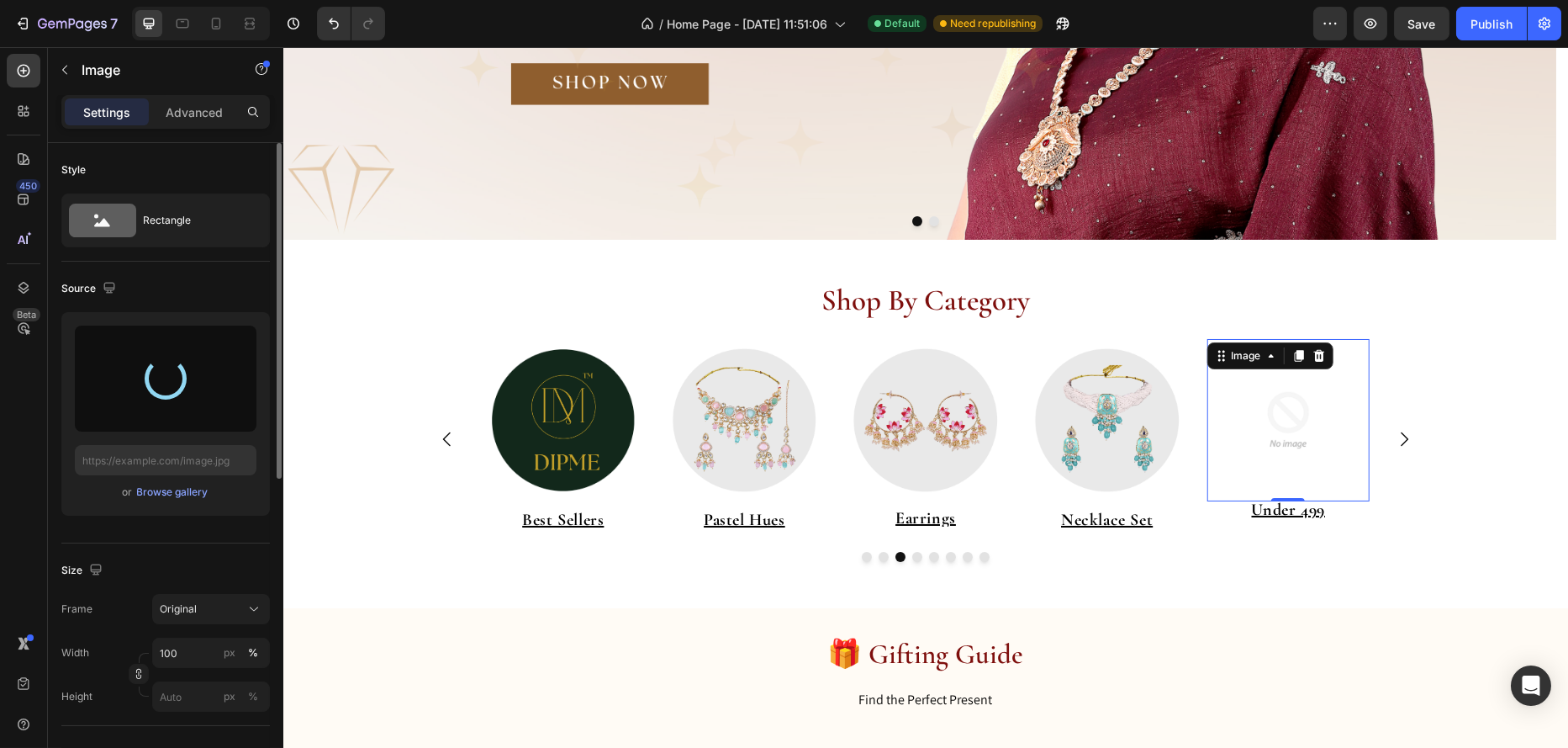
type input "https://cdn.shopify.com/s/files/1/0695/7075/6791/files/gempages_578351125720203…"
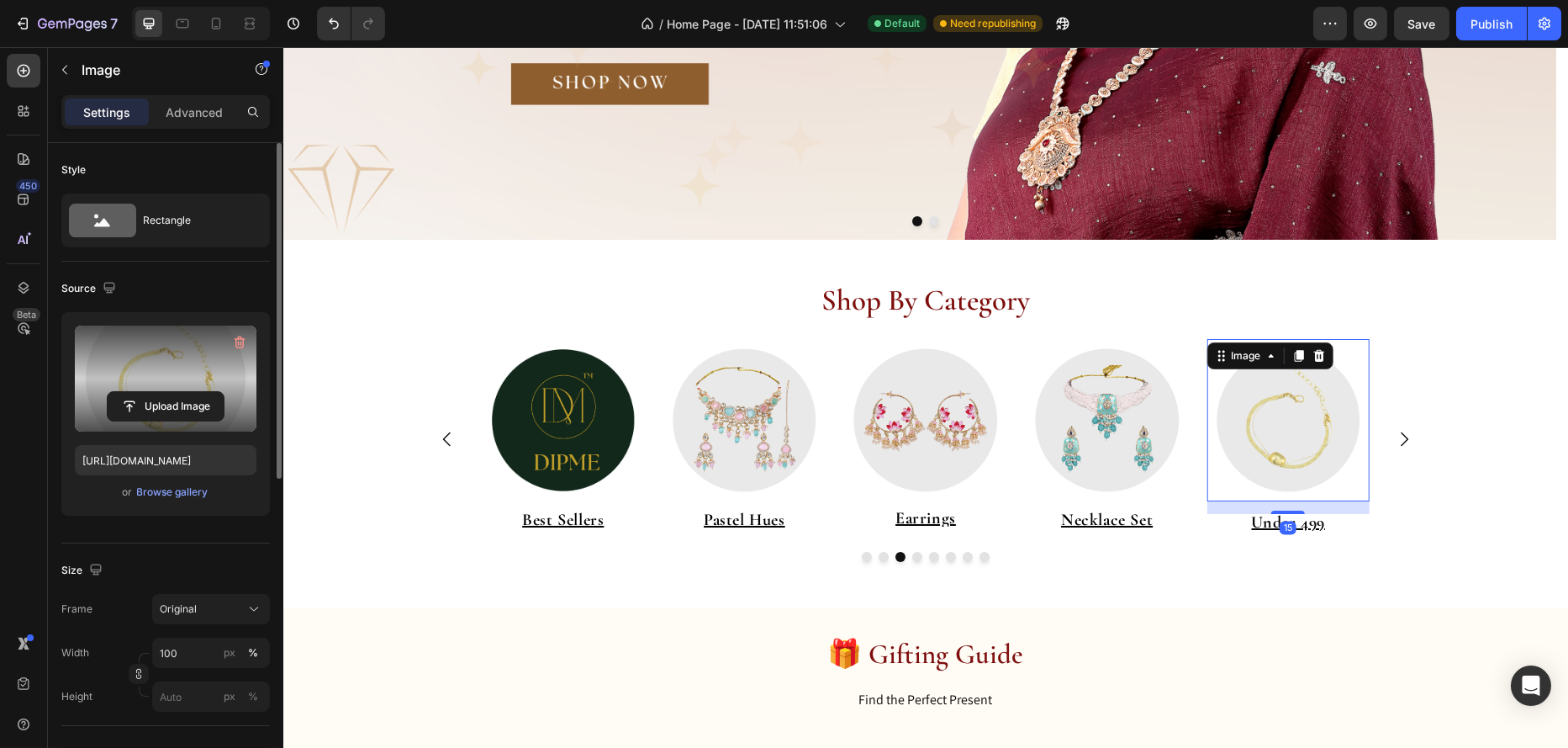
drag, startPoint x: 1282, startPoint y: 496, endPoint x: 1282, endPoint y: 509, distance: 13.0
click at [1282, 510] on div at bounding box center [1287, 512] width 33 height 4
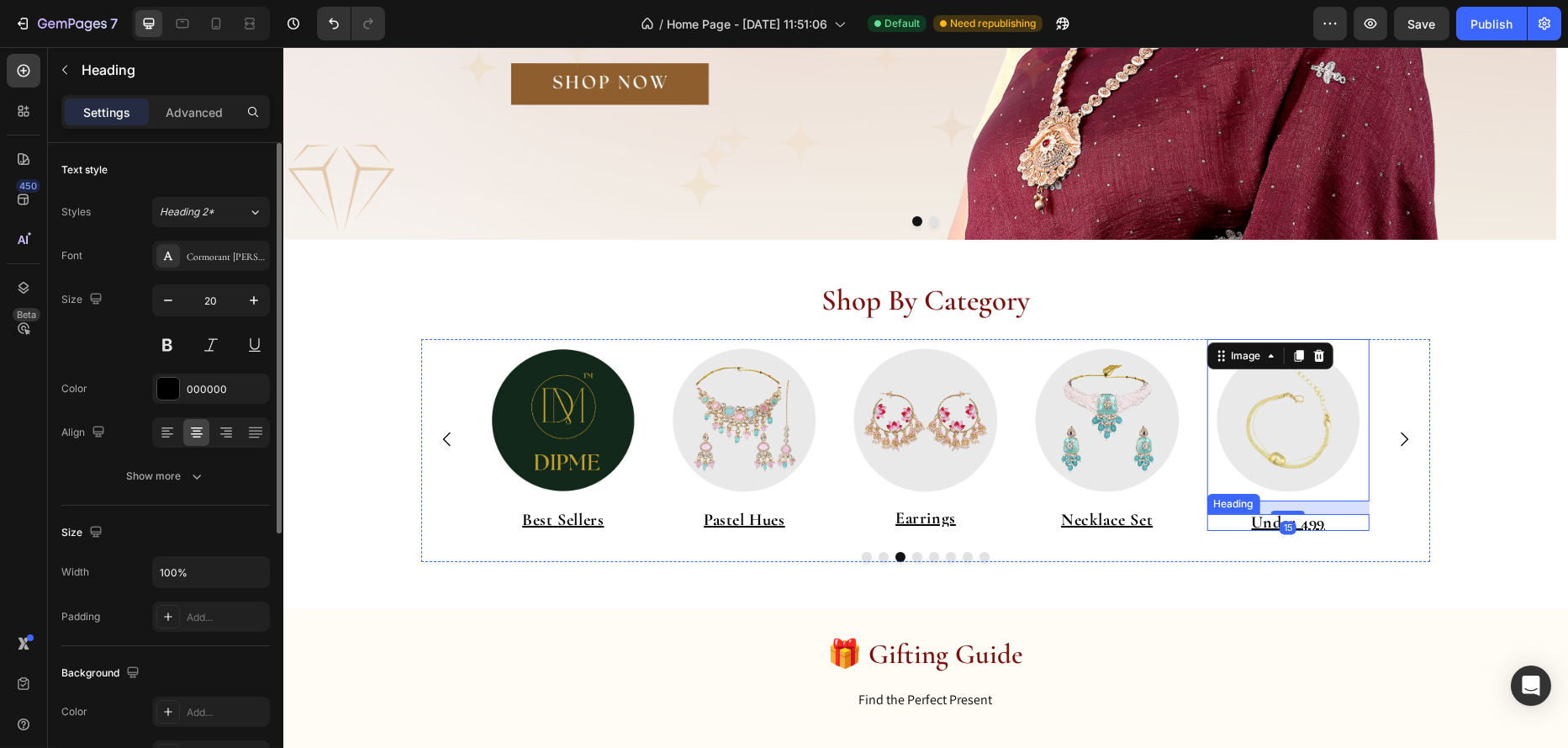
click at [1308, 524] on u "Under 499" at bounding box center [1288, 522] width 73 height 20
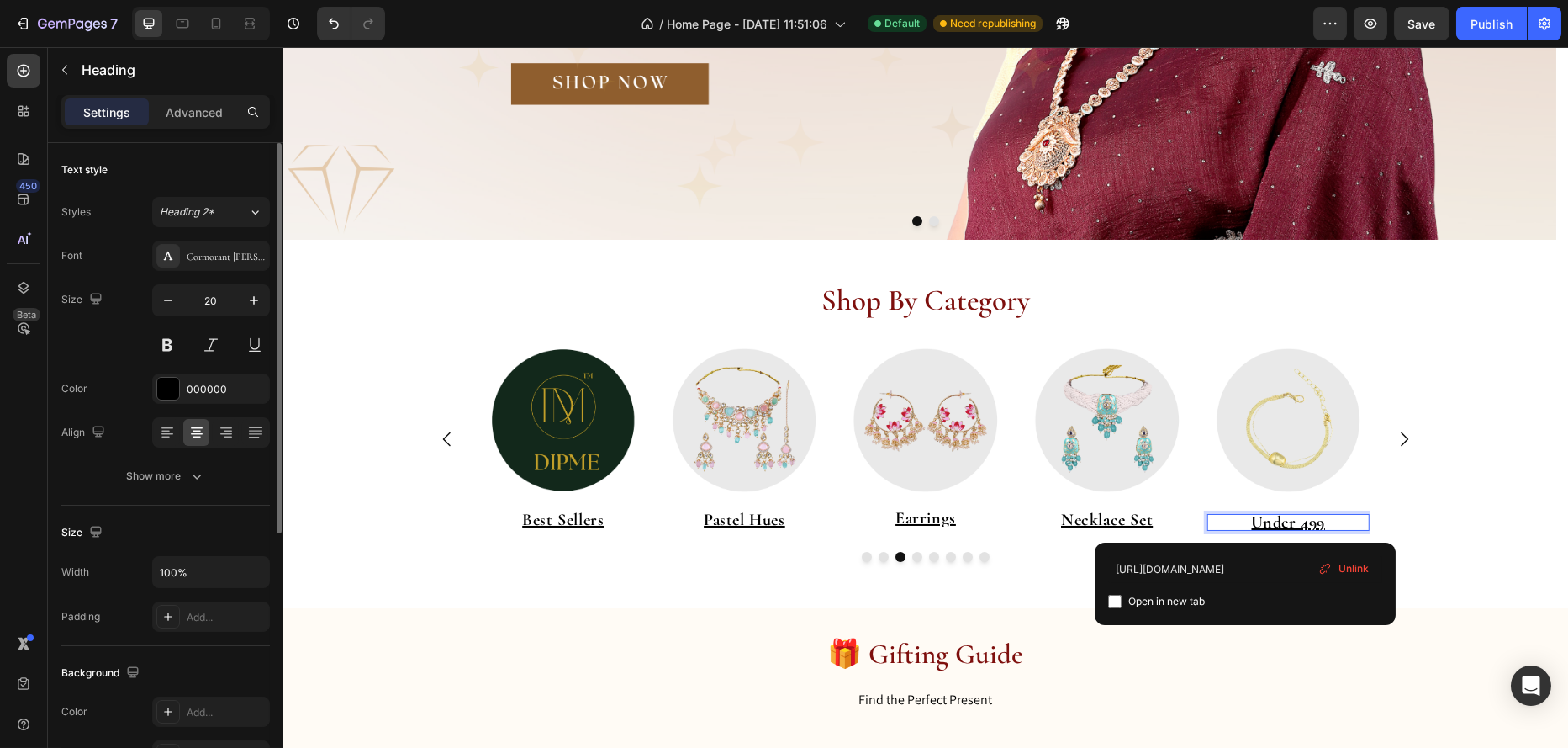
click at [1308, 524] on u "Under 499" at bounding box center [1288, 522] width 73 height 20
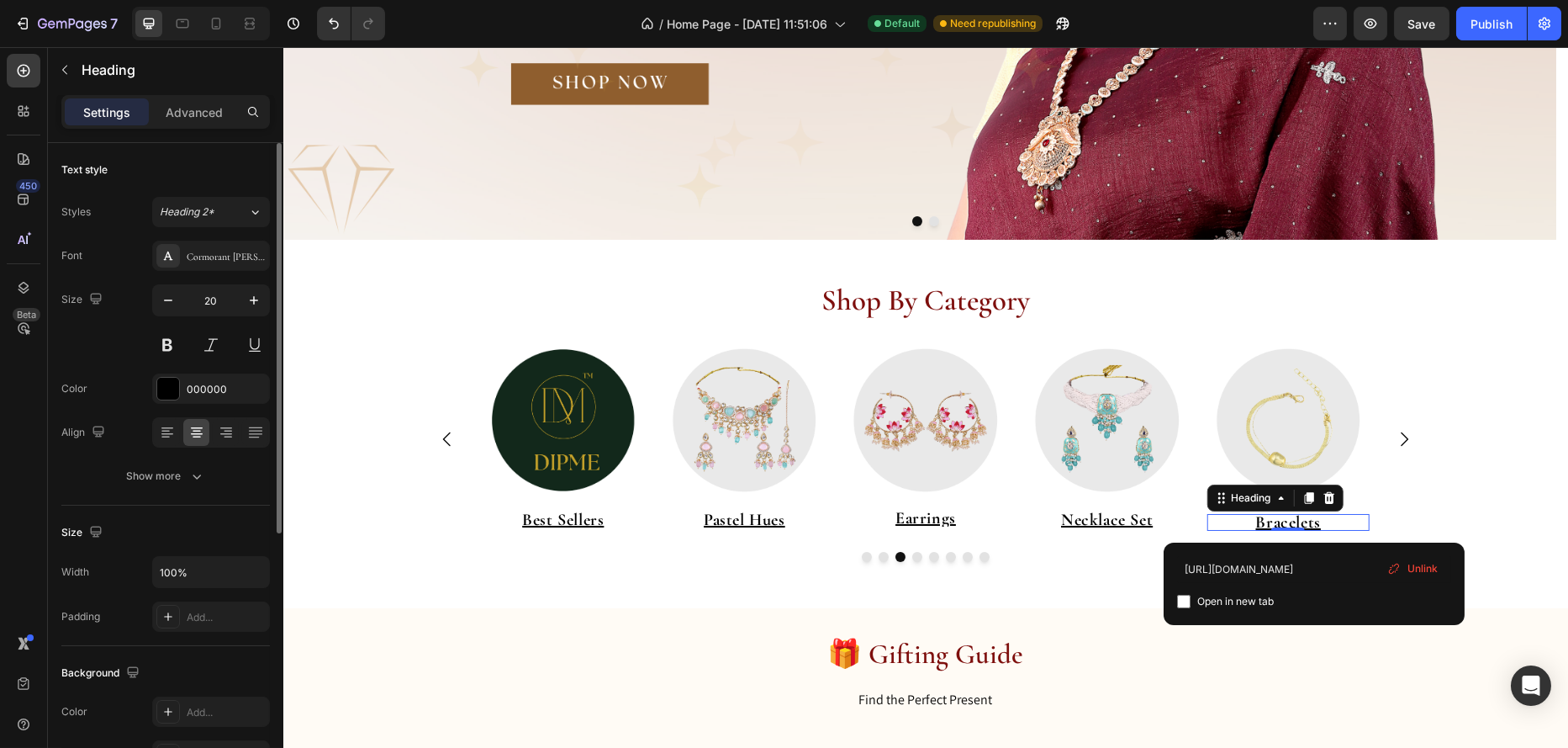
click at [1425, 568] on span "Unlink" at bounding box center [1423, 569] width 31 height 15
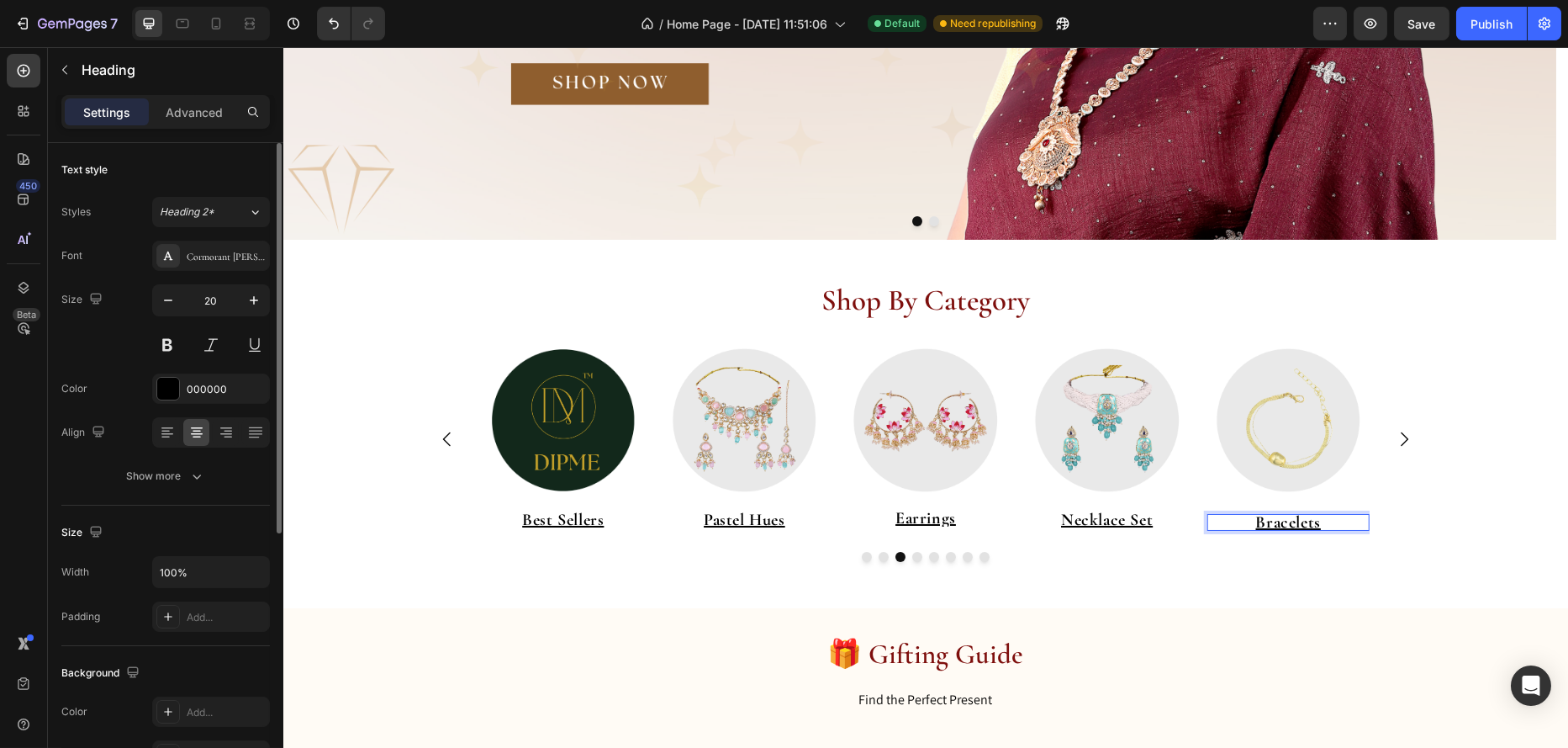
click at [1340, 517] on p "Bracelets ⁠⁠⁠⁠⁠⁠⁠" at bounding box center [1287, 523] width 163 height 17
click at [1340, 517] on p "Bracelets" at bounding box center [1287, 523] width 163 height 17
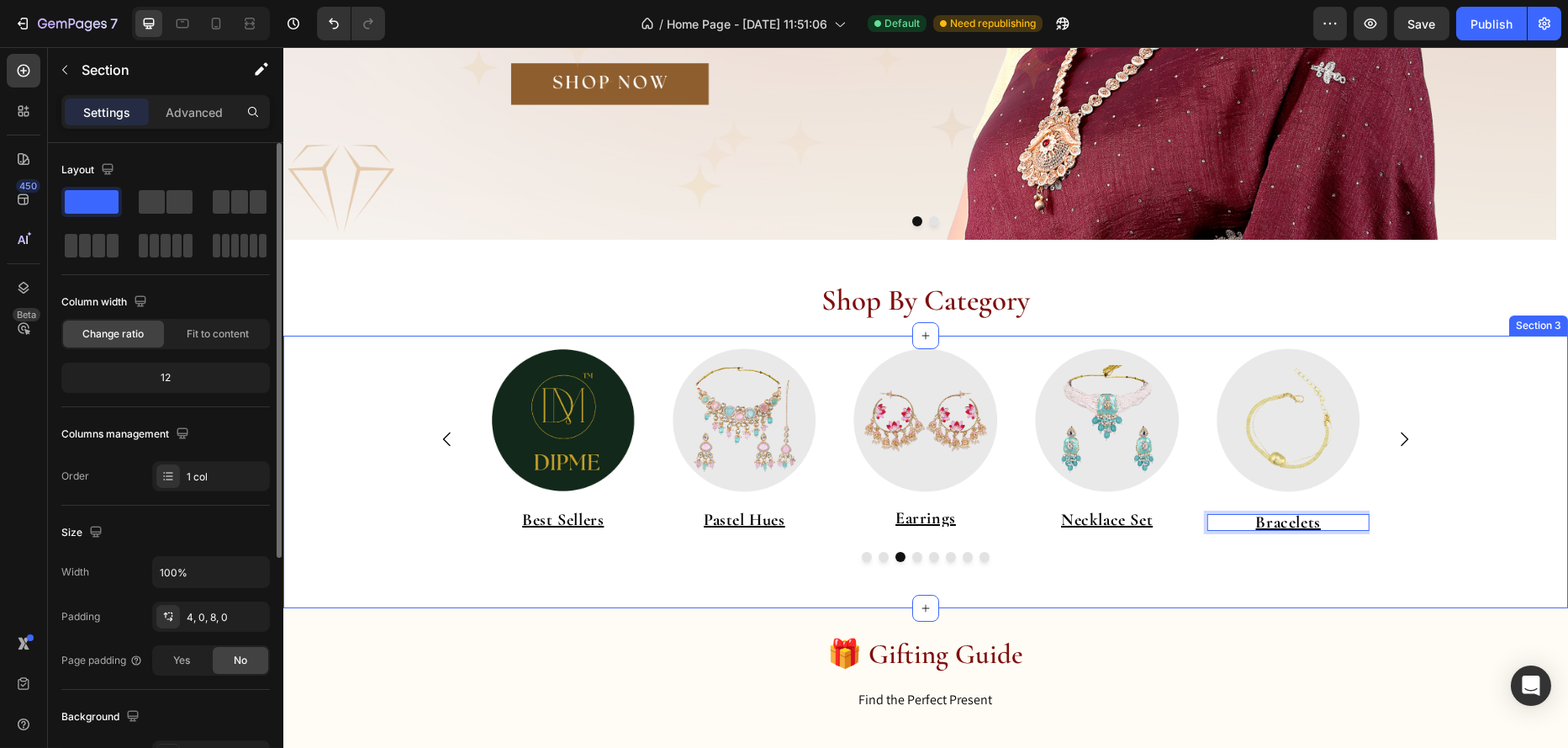
click at [1298, 566] on div "Image Pastel Hues Heading Image Earrings Heading Image Best Sellers Heading Ima…" at bounding box center [924, 470] width 1285 height 263
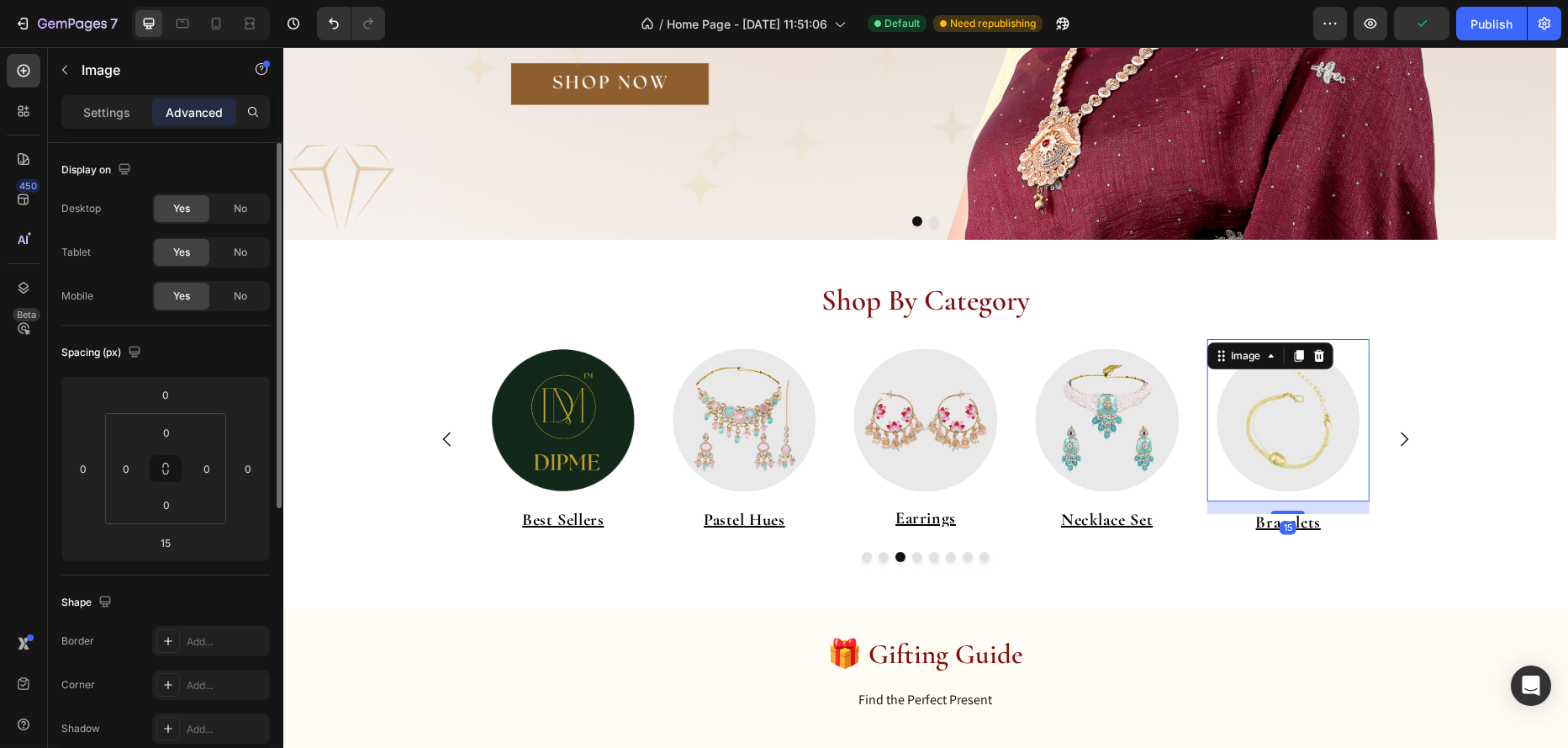
click at [1292, 459] on img at bounding box center [1287, 420] width 163 height 163
click at [1283, 512] on div at bounding box center [1287, 509] width 33 height 5
type input "13"
click at [1133, 471] on img at bounding box center [1106, 420] width 163 height 163
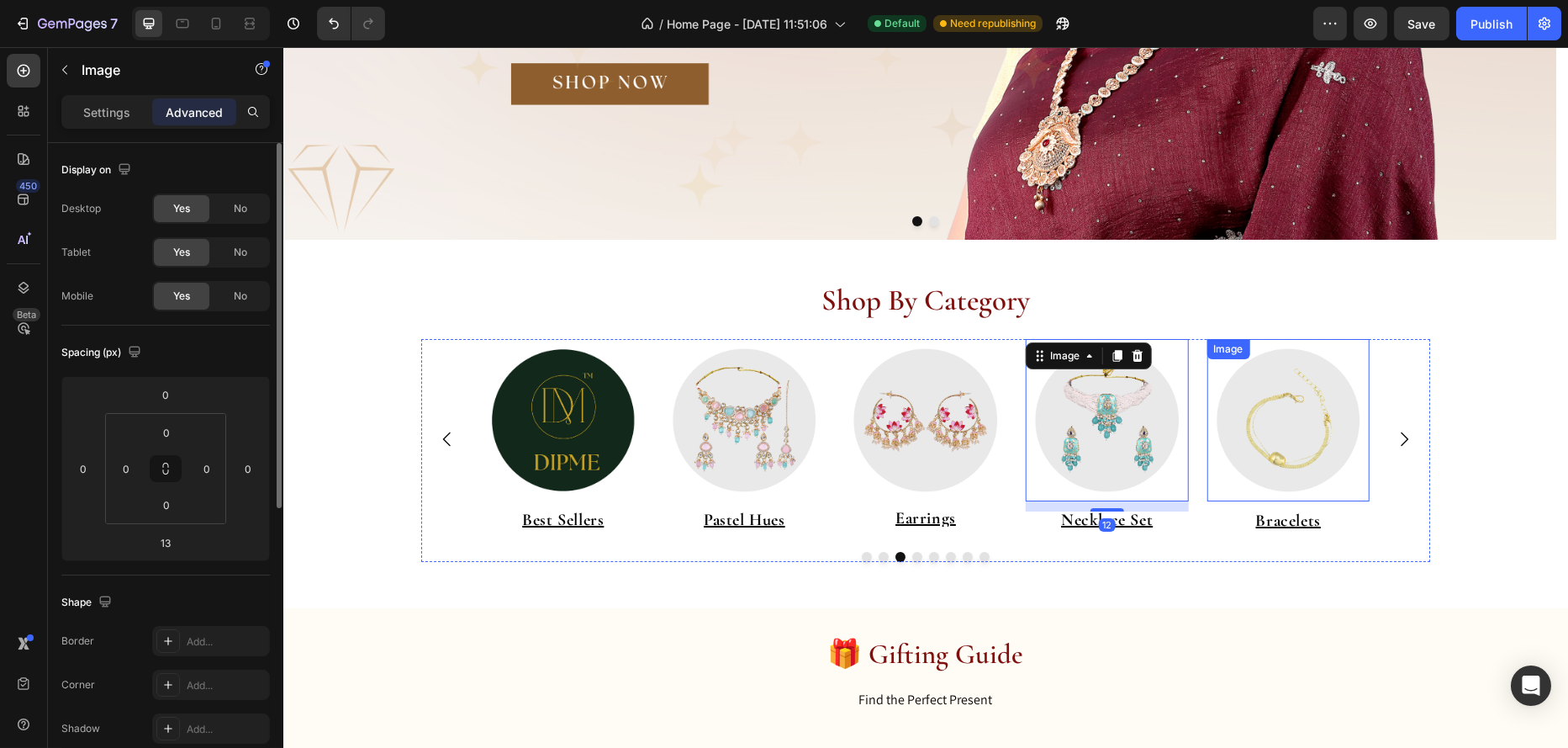
click at [1295, 454] on img at bounding box center [1287, 420] width 163 height 163
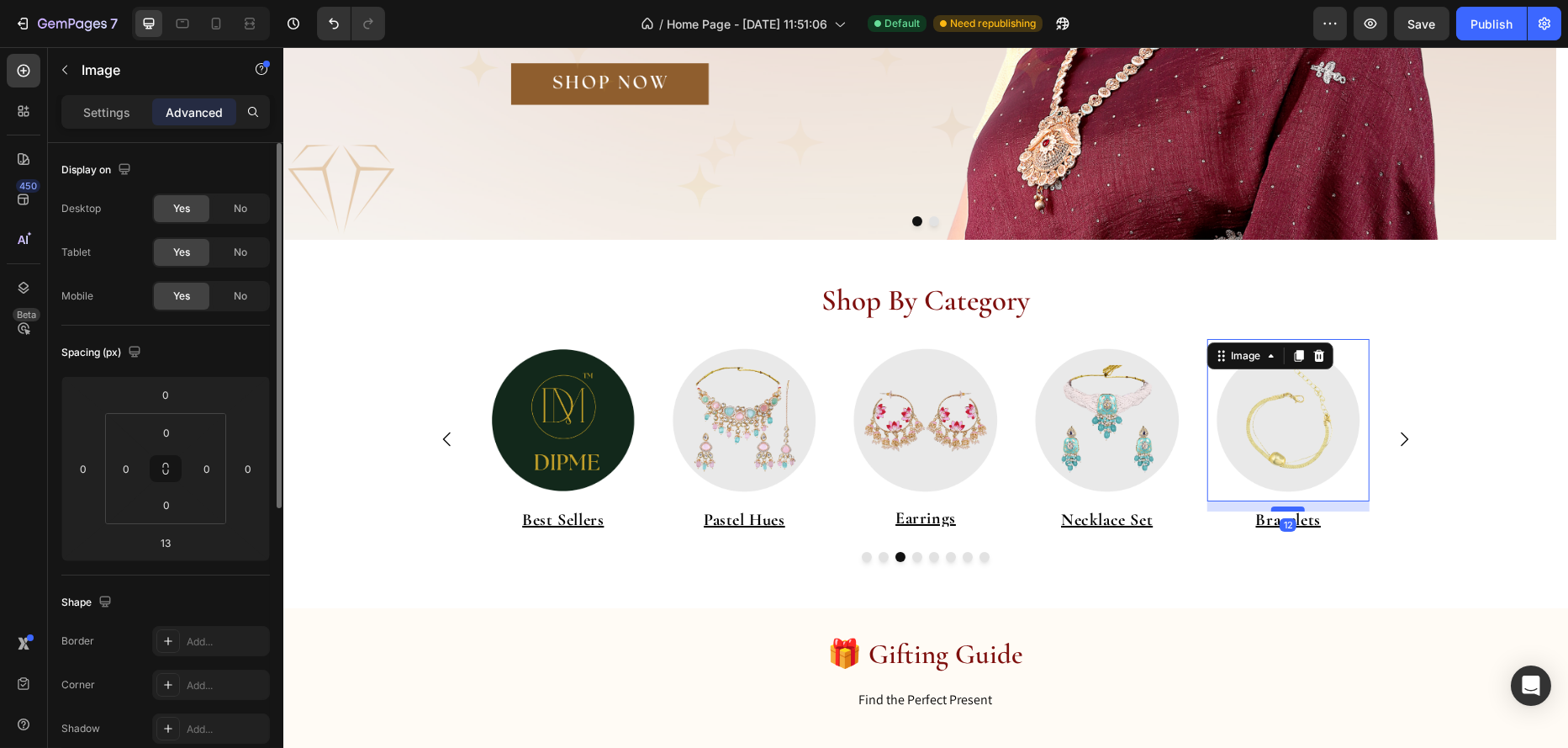
click at [1285, 508] on div at bounding box center [1287, 509] width 33 height 5
type input "12"
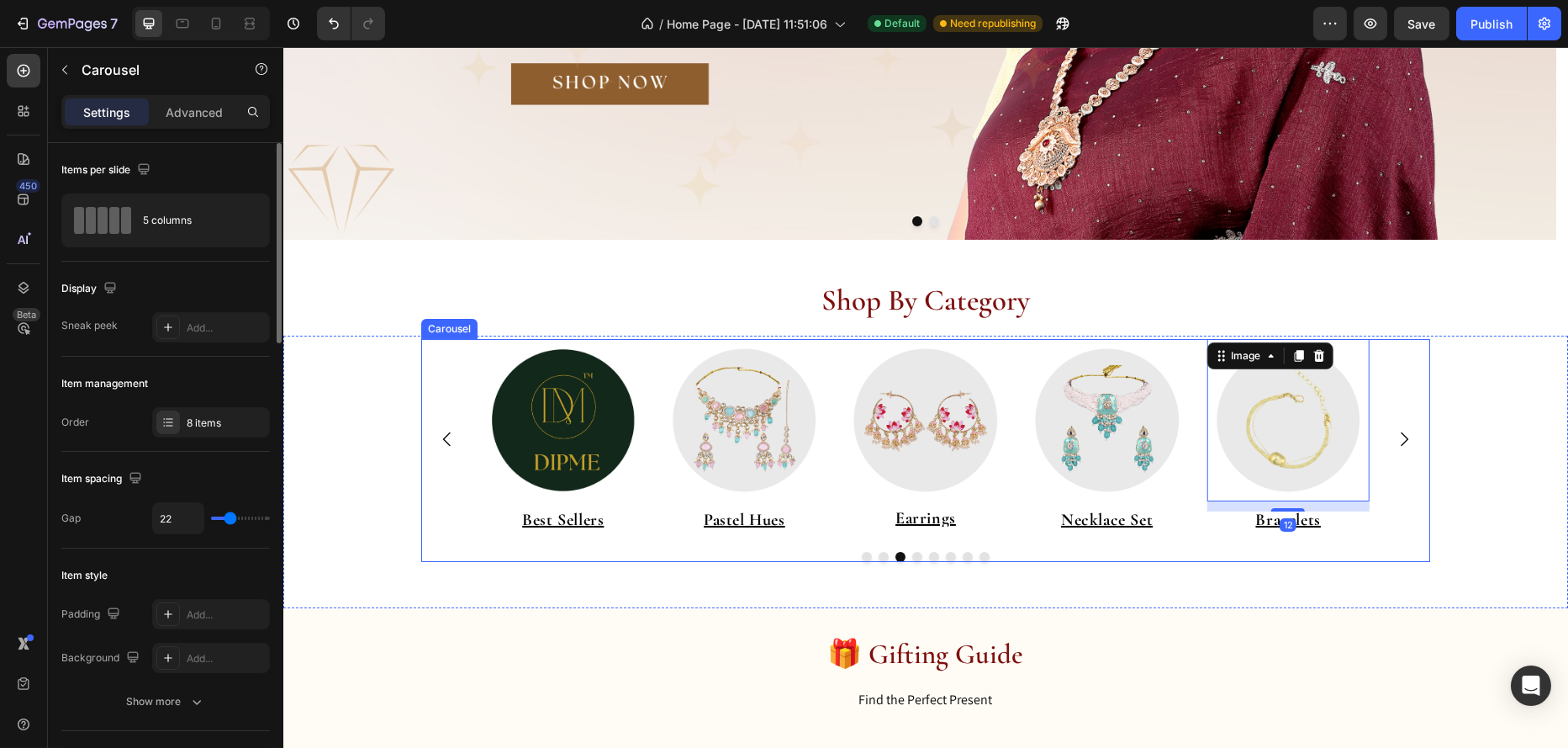
click at [1397, 445] on icon "Carousel Next Arrow" at bounding box center [1403, 439] width 20 height 20
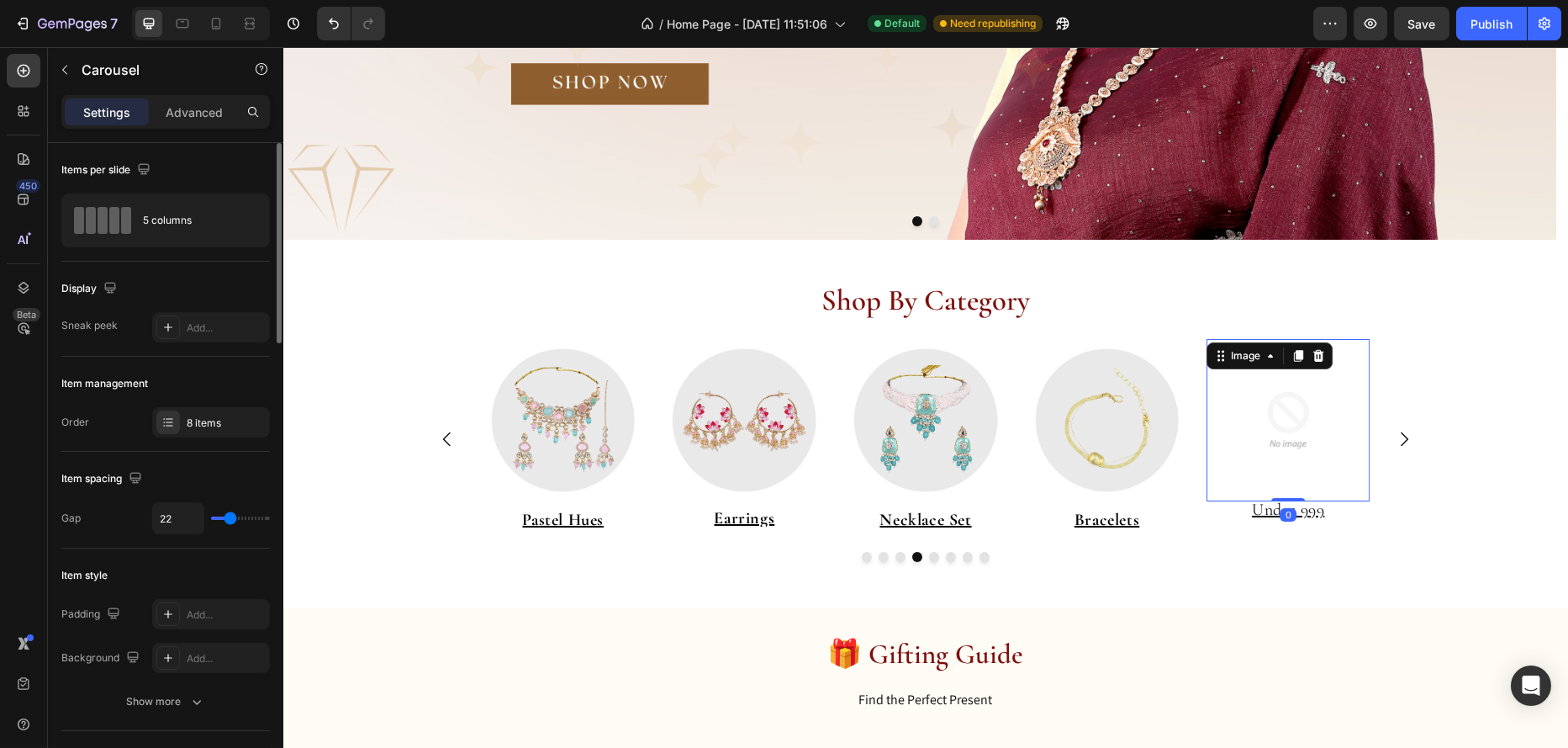
click at [1291, 431] on img at bounding box center [1287, 420] width 163 height 163
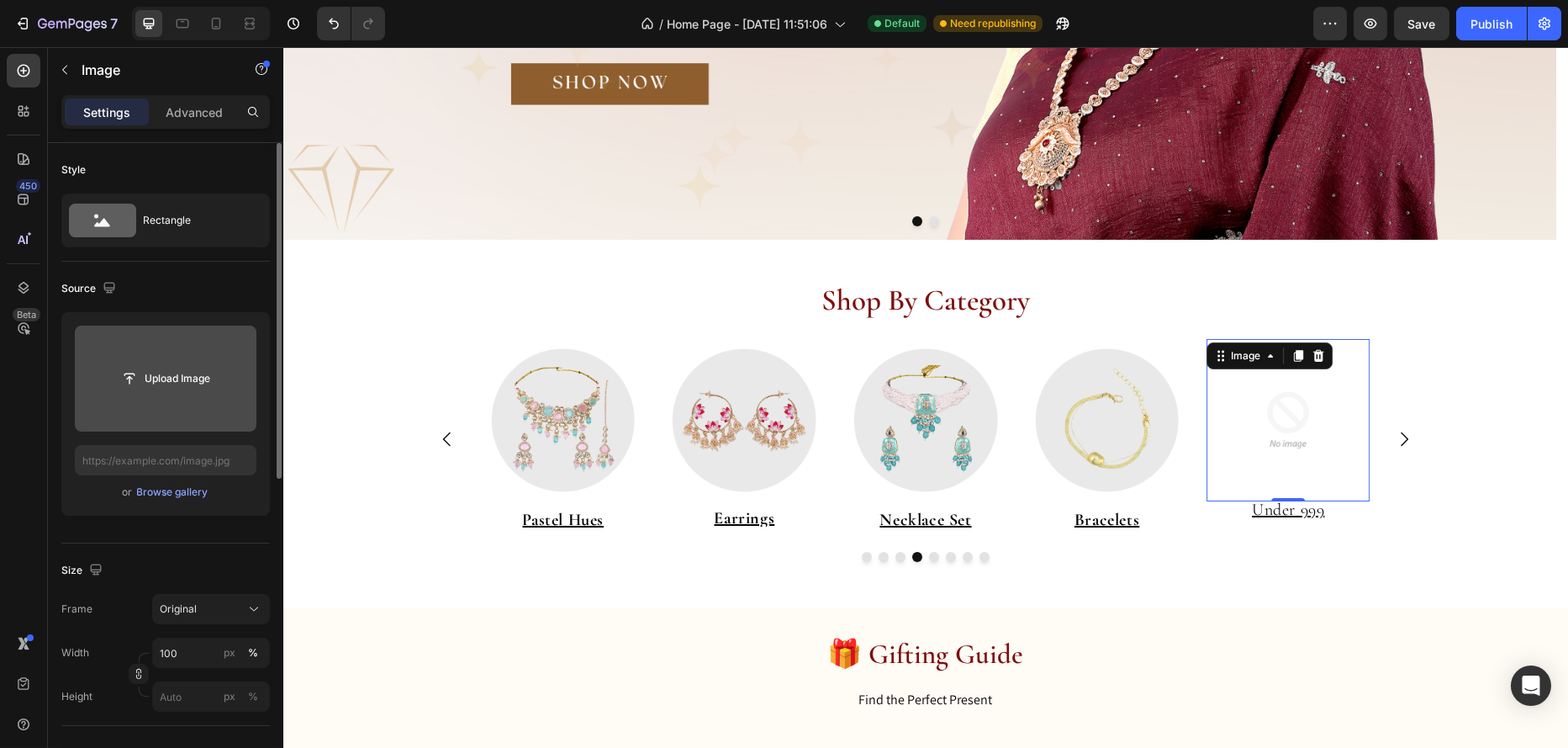
click at [186, 382] on input "file" at bounding box center [166, 379] width 116 height 29
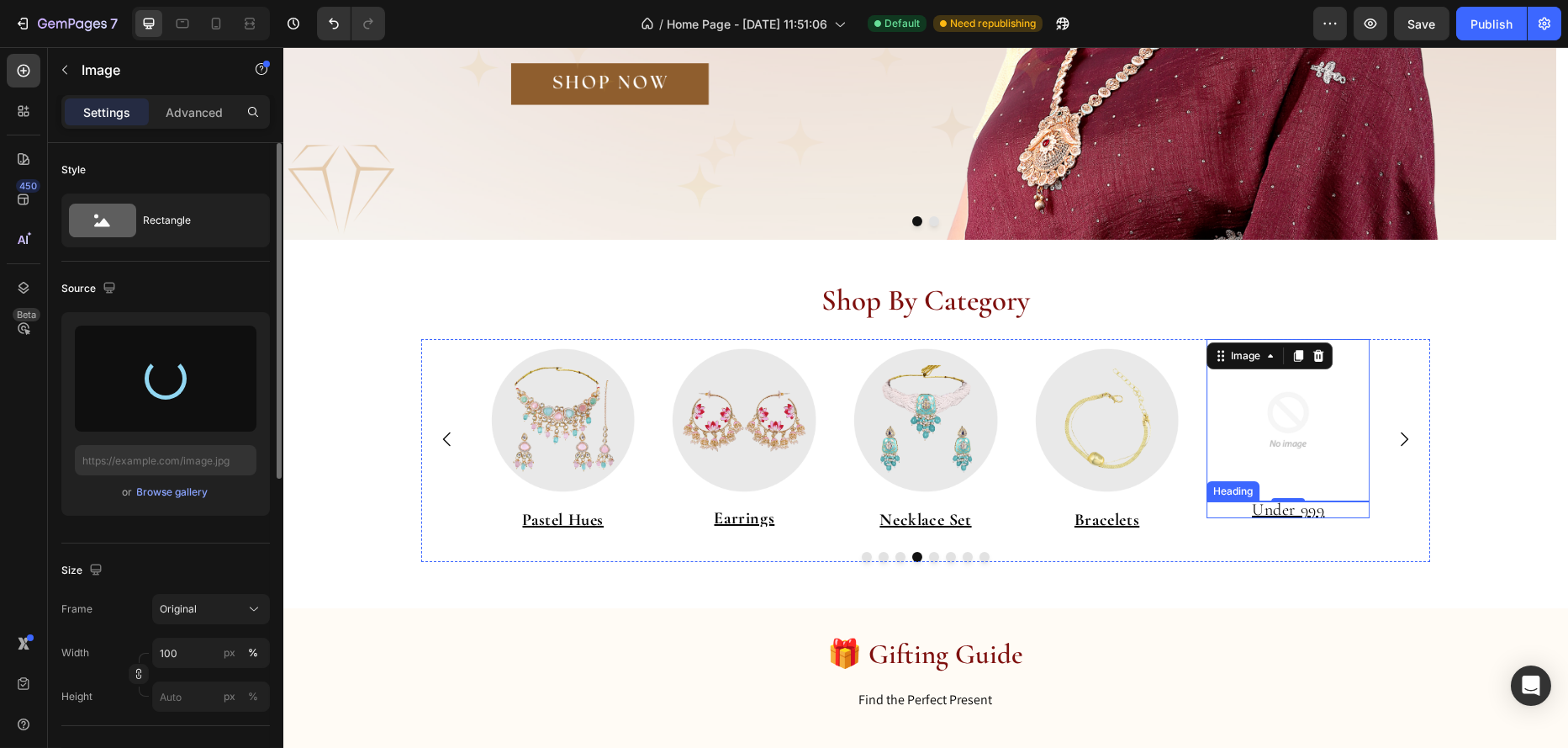
type input "https://cdn.shopify.com/s/files/1/0695/7075/6791/files/gempages_578351125720203…"
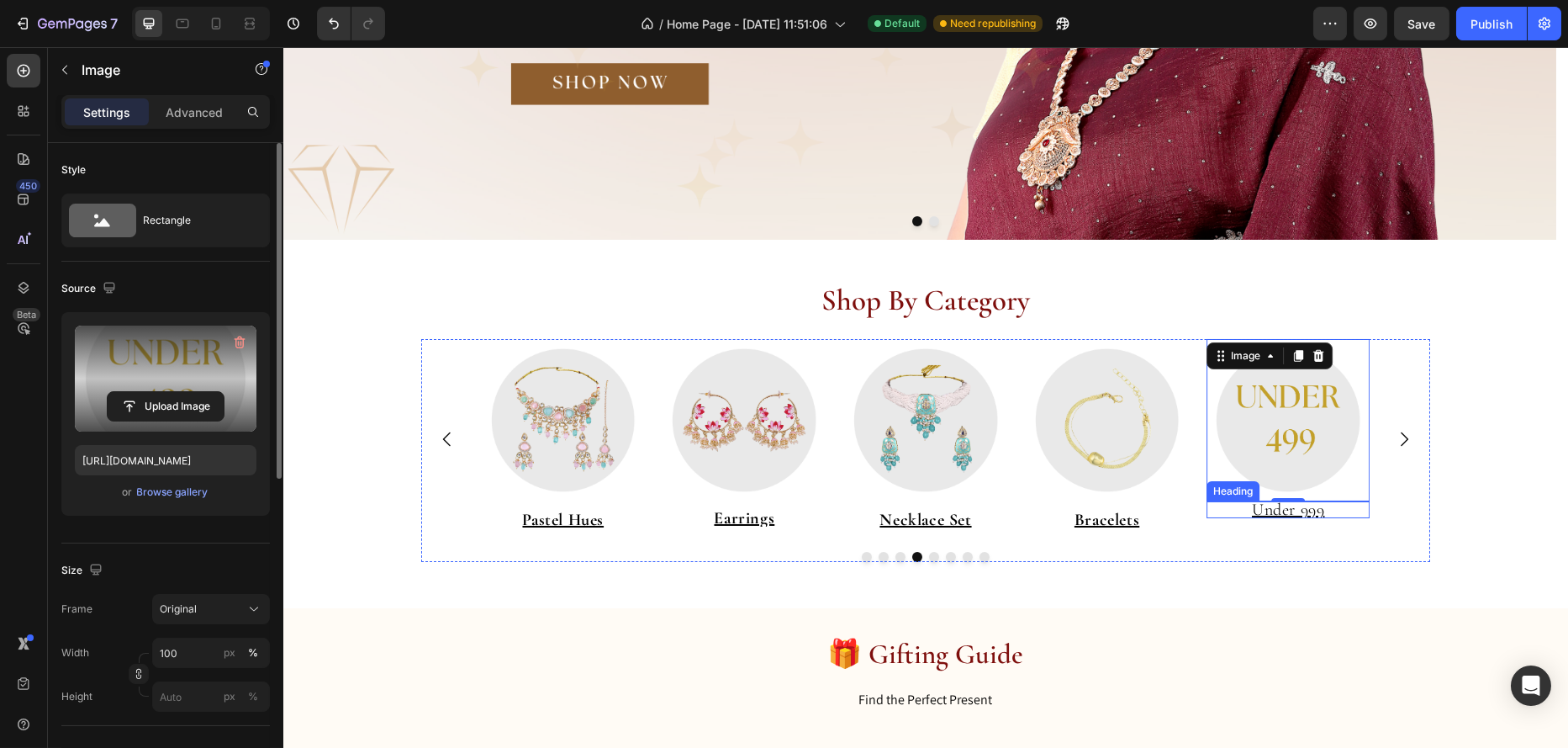
click at [1297, 508] on u "Under 999" at bounding box center [1288, 509] width 72 height 20
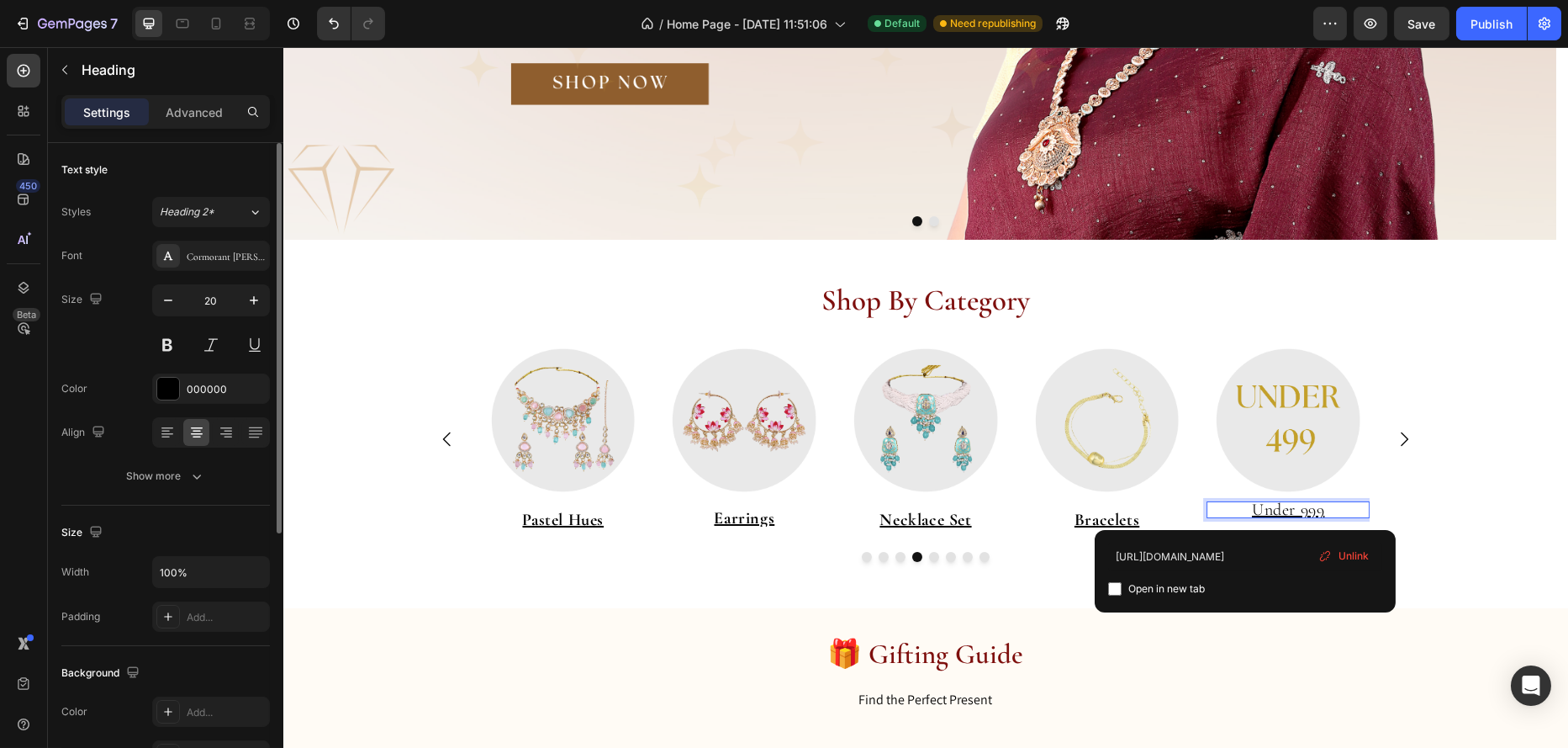
click at [1297, 508] on u "Under 999" at bounding box center [1288, 509] width 72 height 20
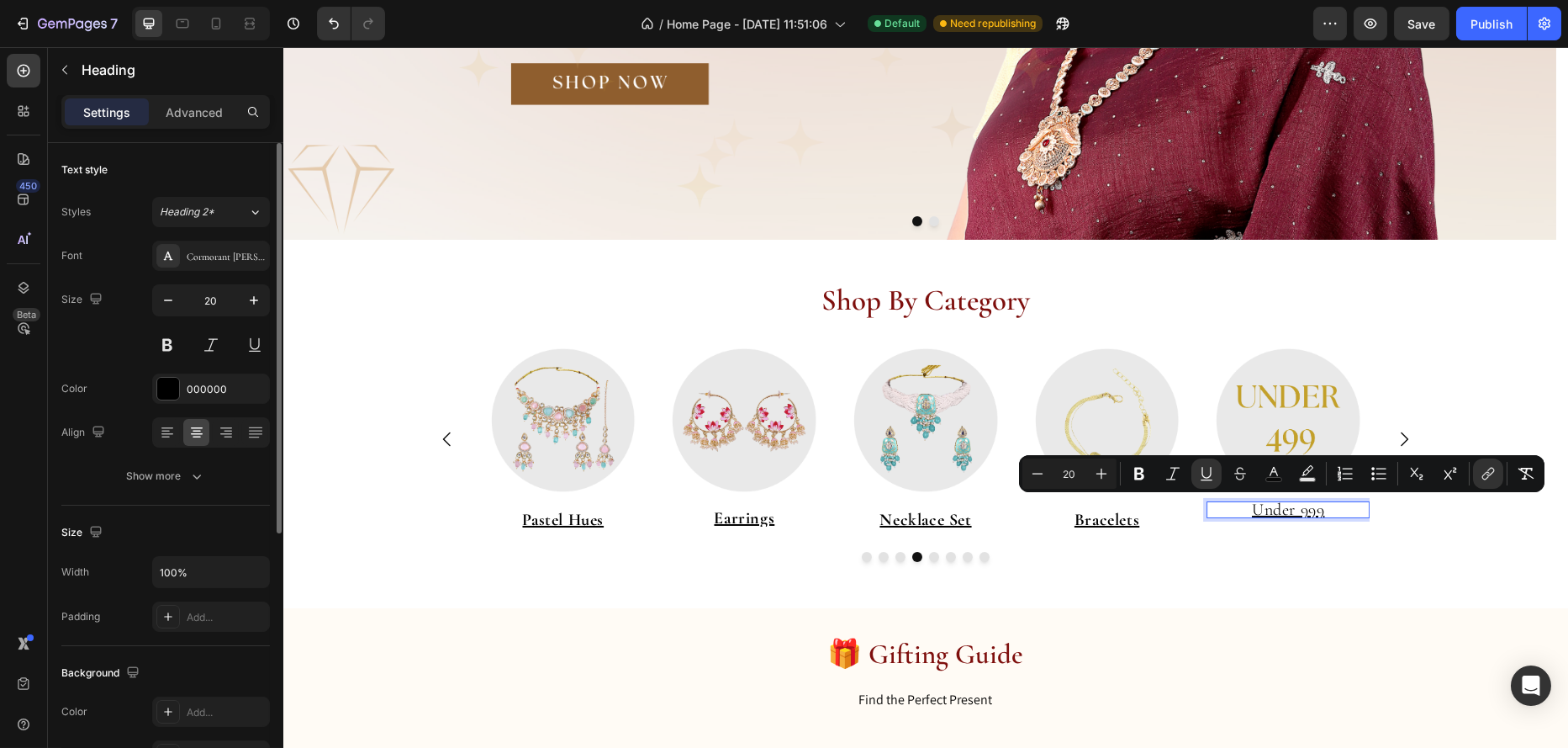
click at [1304, 509] on u "Under 999" at bounding box center [1288, 509] width 72 height 20
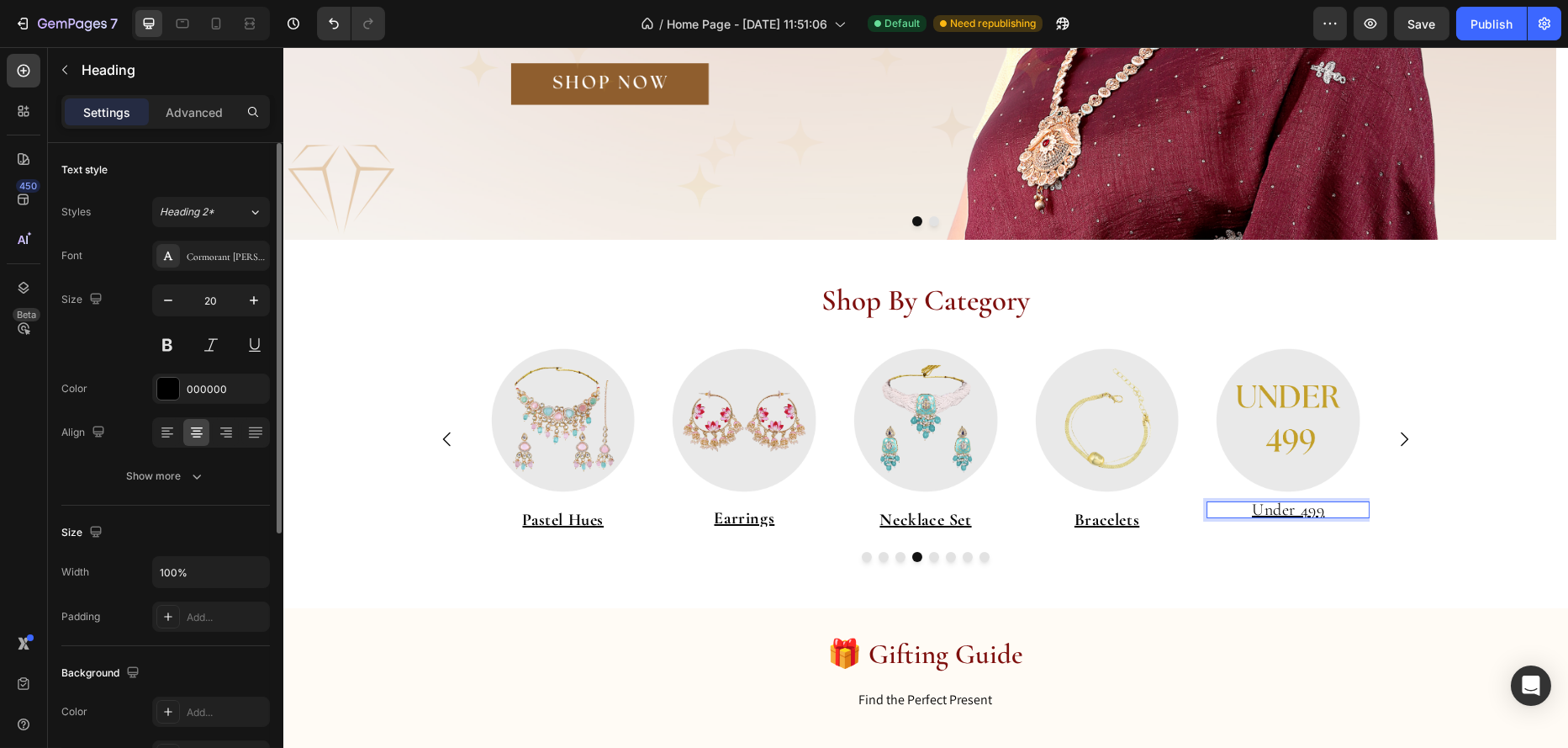
click at [1318, 510] on p "Under 499" at bounding box center [1287, 509] width 163 height 17
click at [1318, 509] on p "Under 499" at bounding box center [1287, 509] width 163 height 17
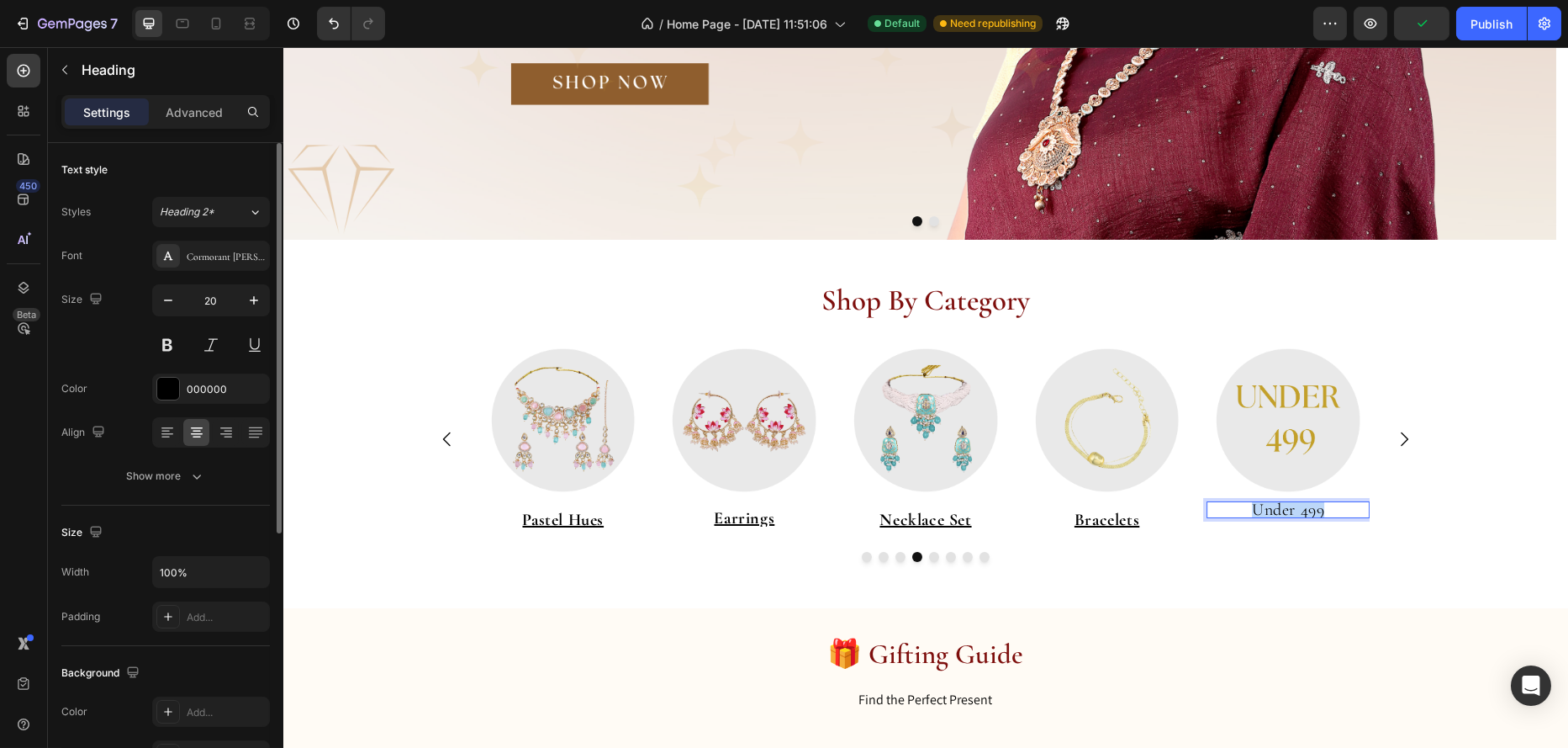
click at [1318, 509] on p "Under 499" at bounding box center [1287, 509] width 163 height 17
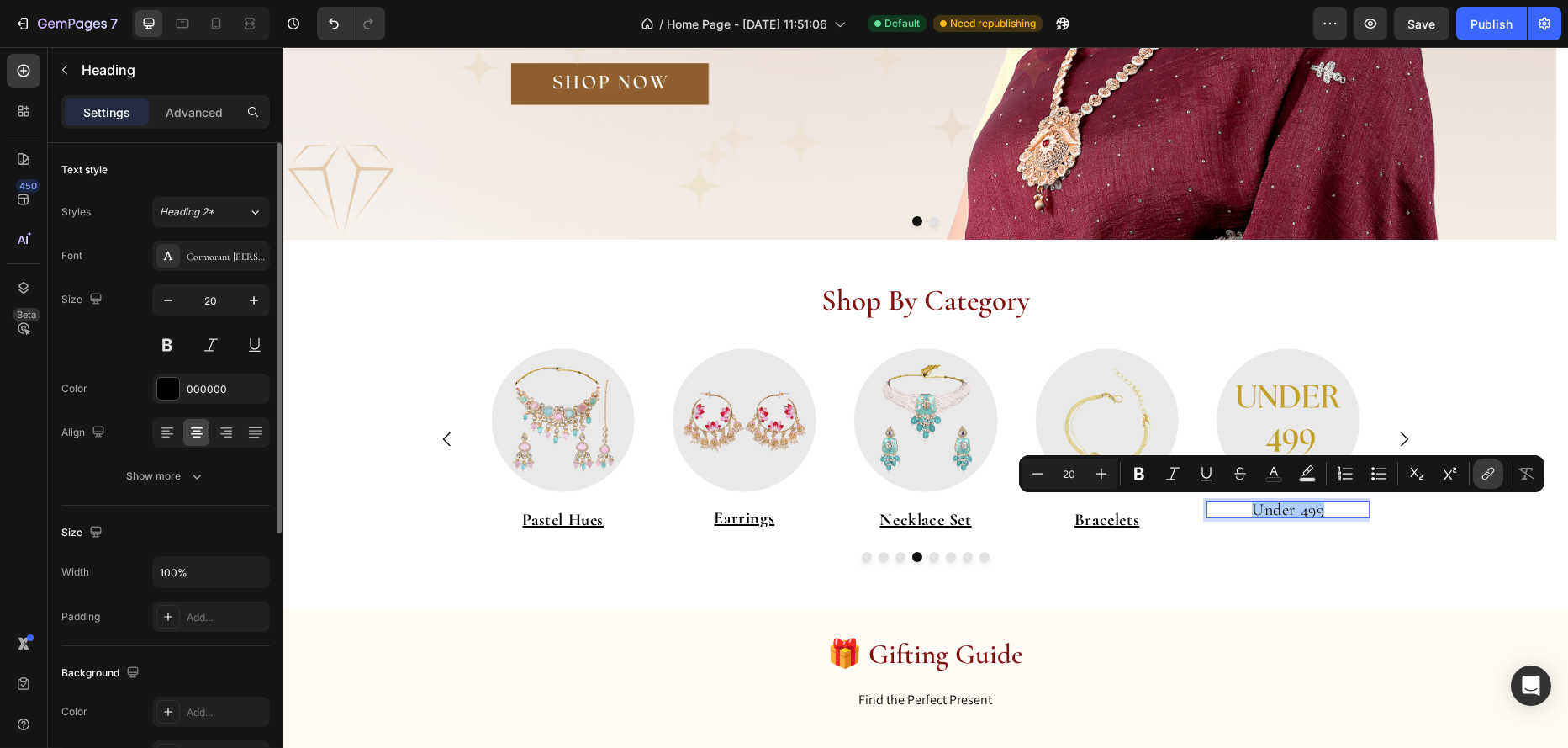
click at [1484, 467] on icon "Editor contextual toolbar" at bounding box center [1489, 474] width 17 height 17
click at [1276, 479] on icon "Editor contextual toolbar" at bounding box center [1274, 474] width 17 height 17
type input "000000"
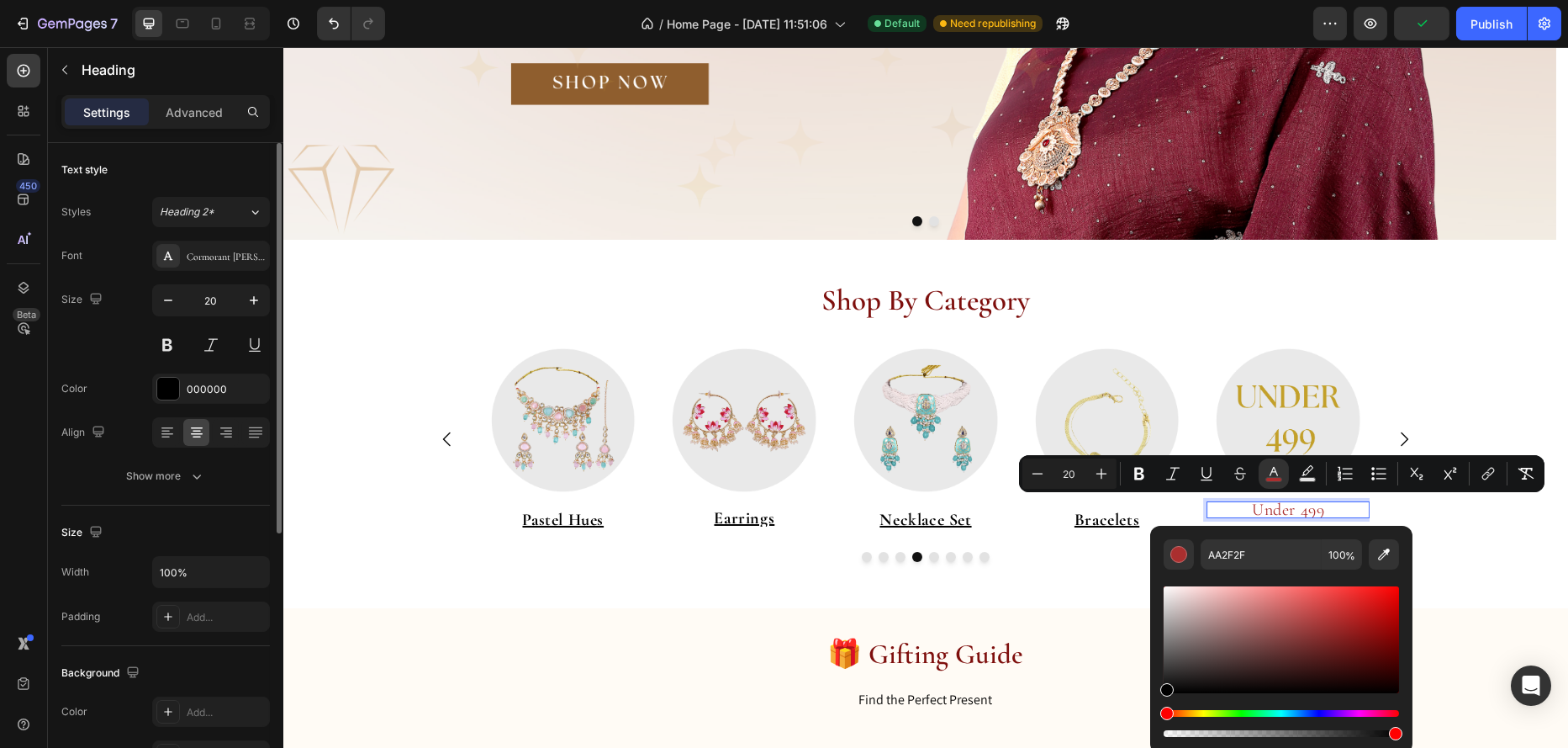
type input "000000"
drag, startPoint x: 1171, startPoint y: 685, endPoint x: 1155, endPoint y: 703, distance: 24.1
click at [1155, 703] on div "000000 100 %" at bounding box center [1281, 633] width 262 height 215
click at [1144, 474] on icon "Editor contextual toolbar" at bounding box center [1140, 474] width 17 height 17
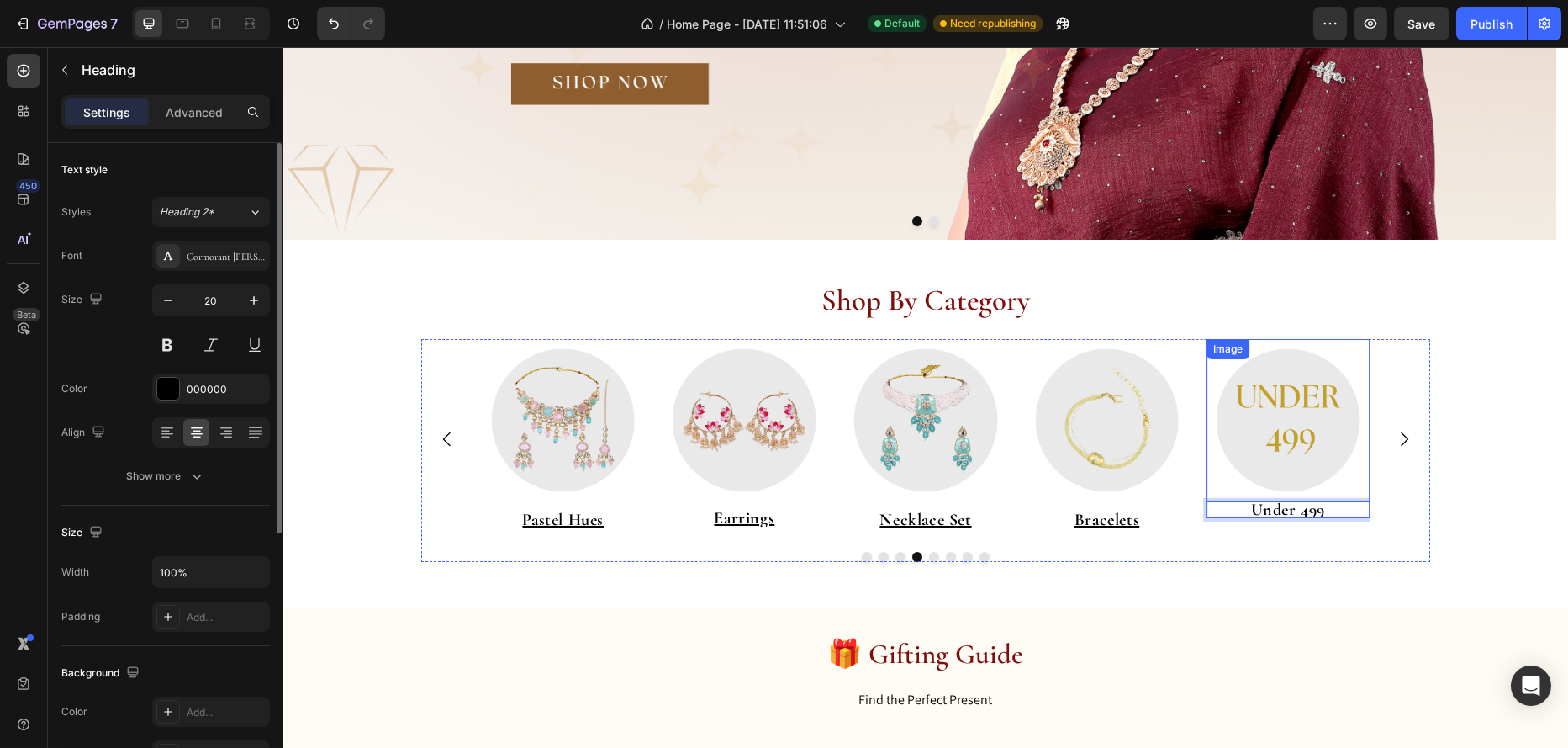
click at [1285, 463] on img at bounding box center [1287, 420] width 163 height 163
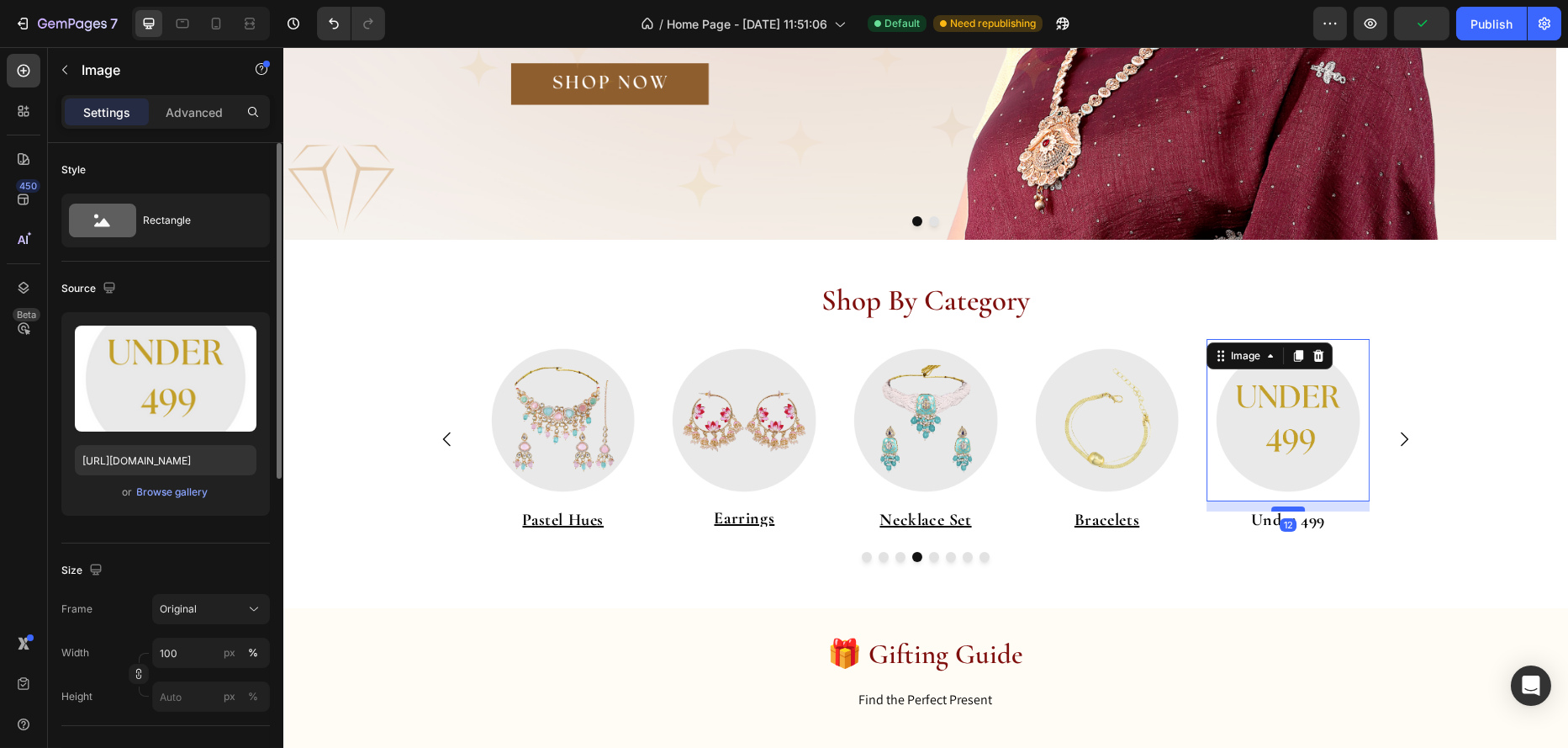
drag, startPoint x: 1287, startPoint y: 498, endPoint x: 1287, endPoint y: 509, distance: 11.0
click at [1287, 509] on div at bounding box center [1287, 509] width 33 height 5
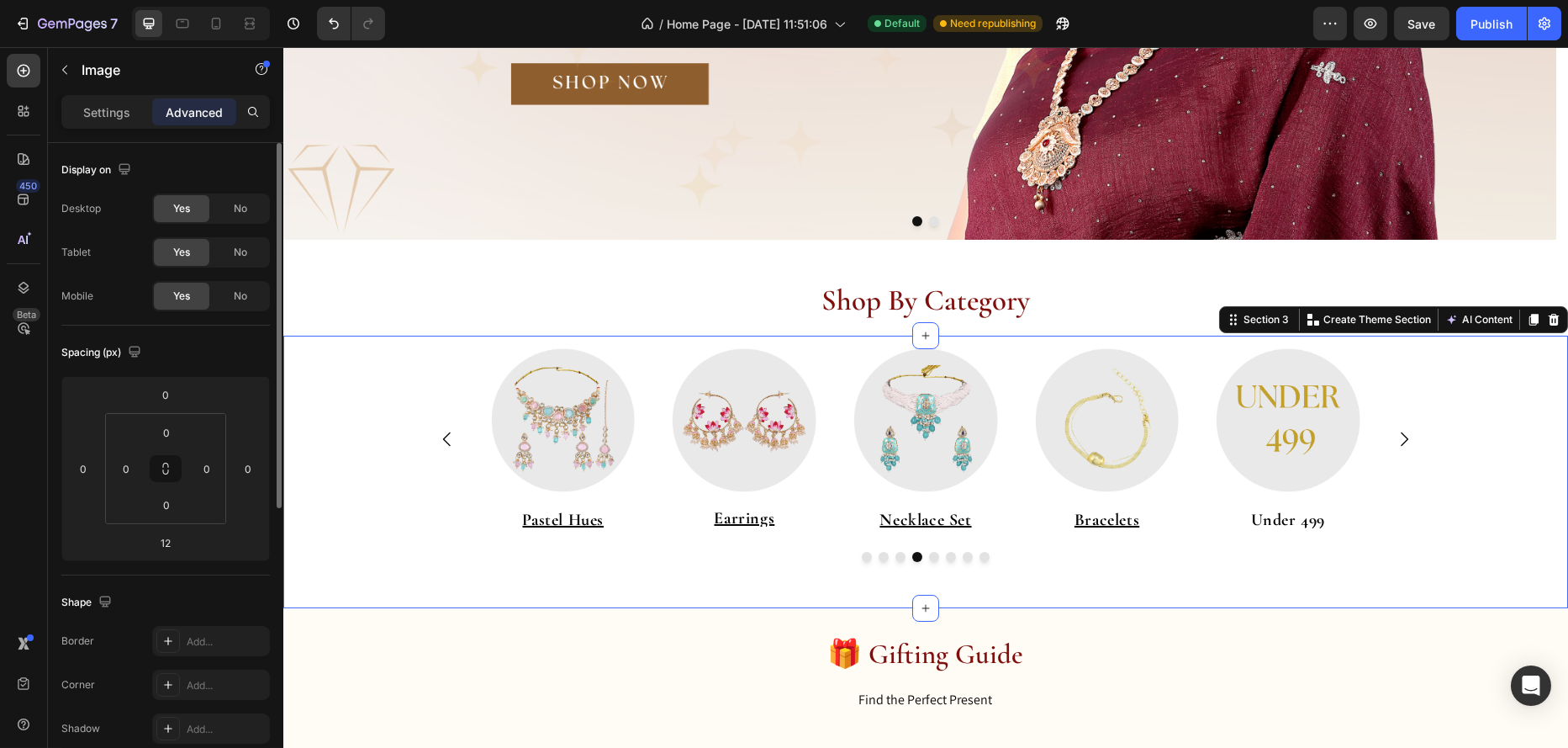
click at [1271, 567] on div "Image Pastel Hues Heading Image Earrings Heading Image Best Sellers Heading Ima…" at bounding box center [924, 470] width 1285 height 263
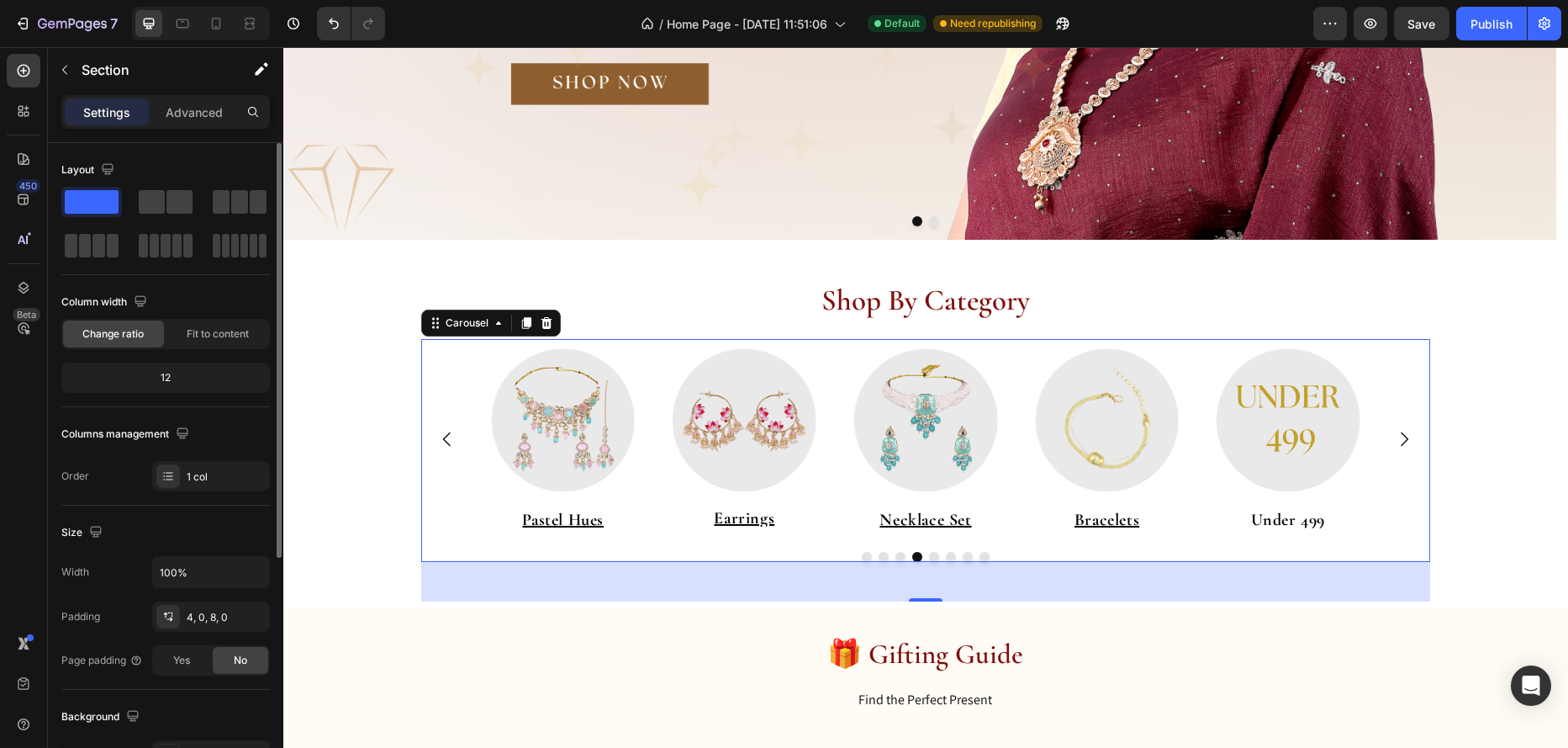
click at [1398, 444] on icon "Carousel Next Arrow" at bounding box center [1403, 439] width 20 height 20
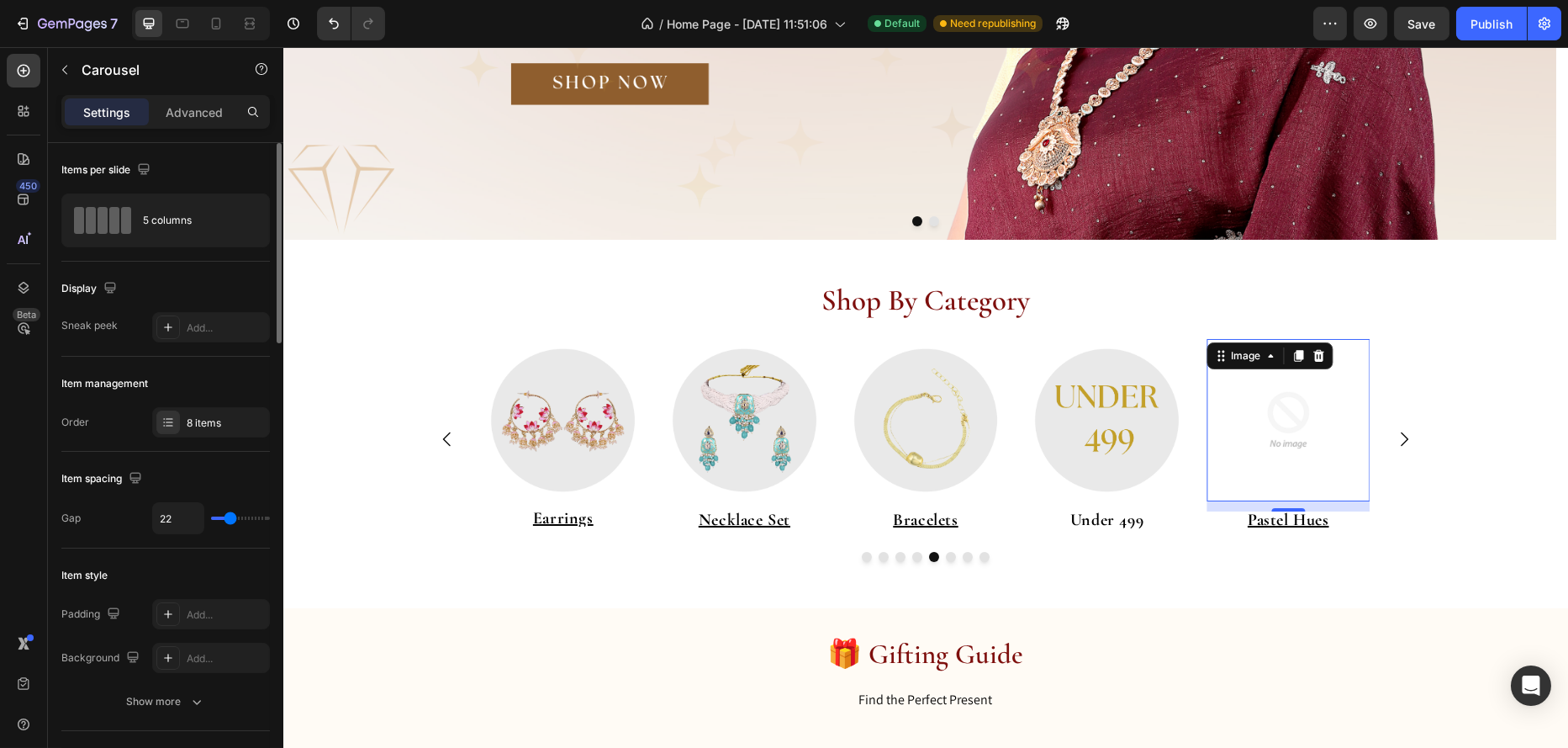
click at [1259, 414] on img at bounding box center [1287, 420] width 163 height 163
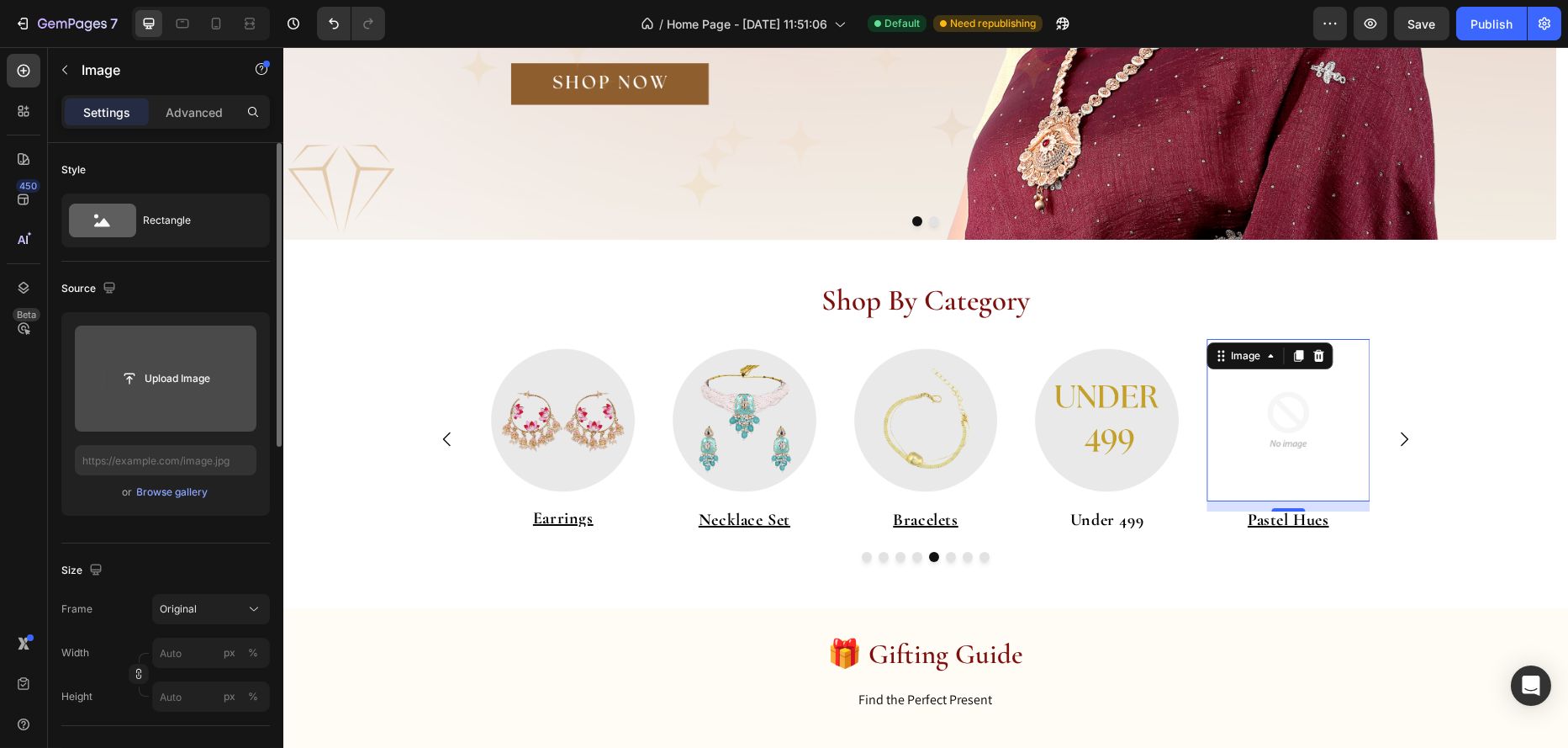
click at [174, 380] on input "file" at bounding box center [166, 379] width 116 height 29
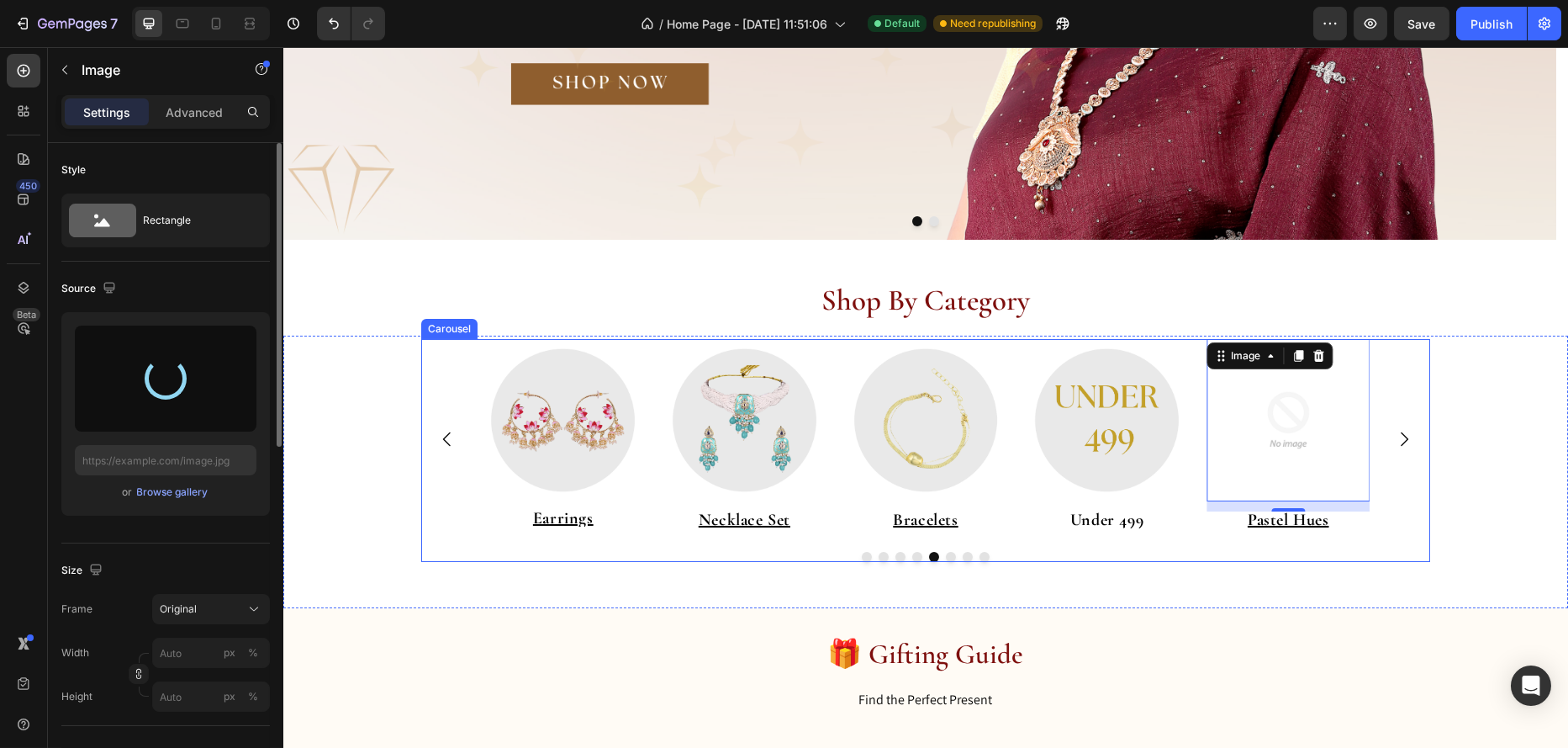
type input "https://cdn.shopify.com/s/files/1/0695/7075/6791/files/gempages_578351125720203…"
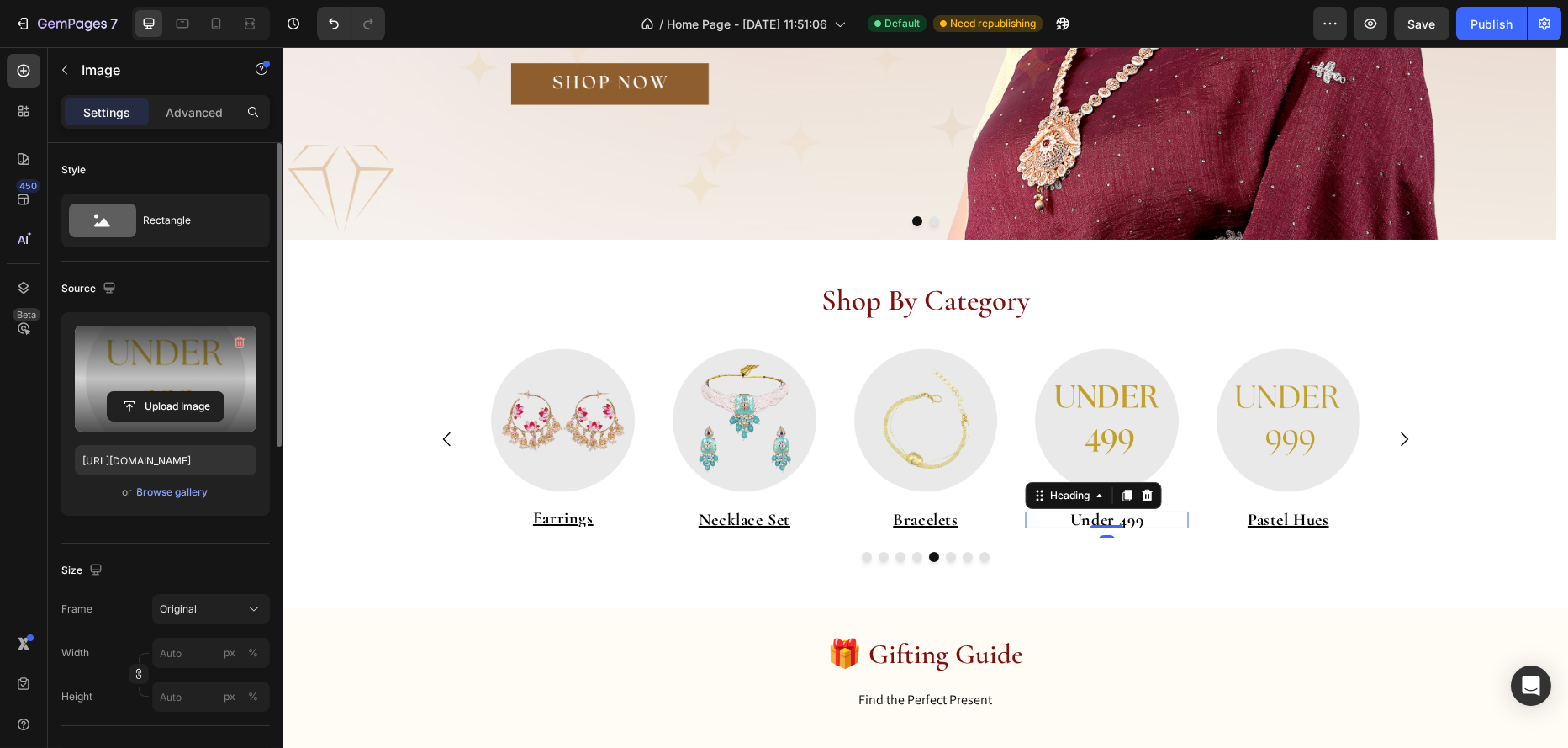
click at [1109, 523] on strong "Under 499" at bounding box center [1105, 519] width 73 height 20
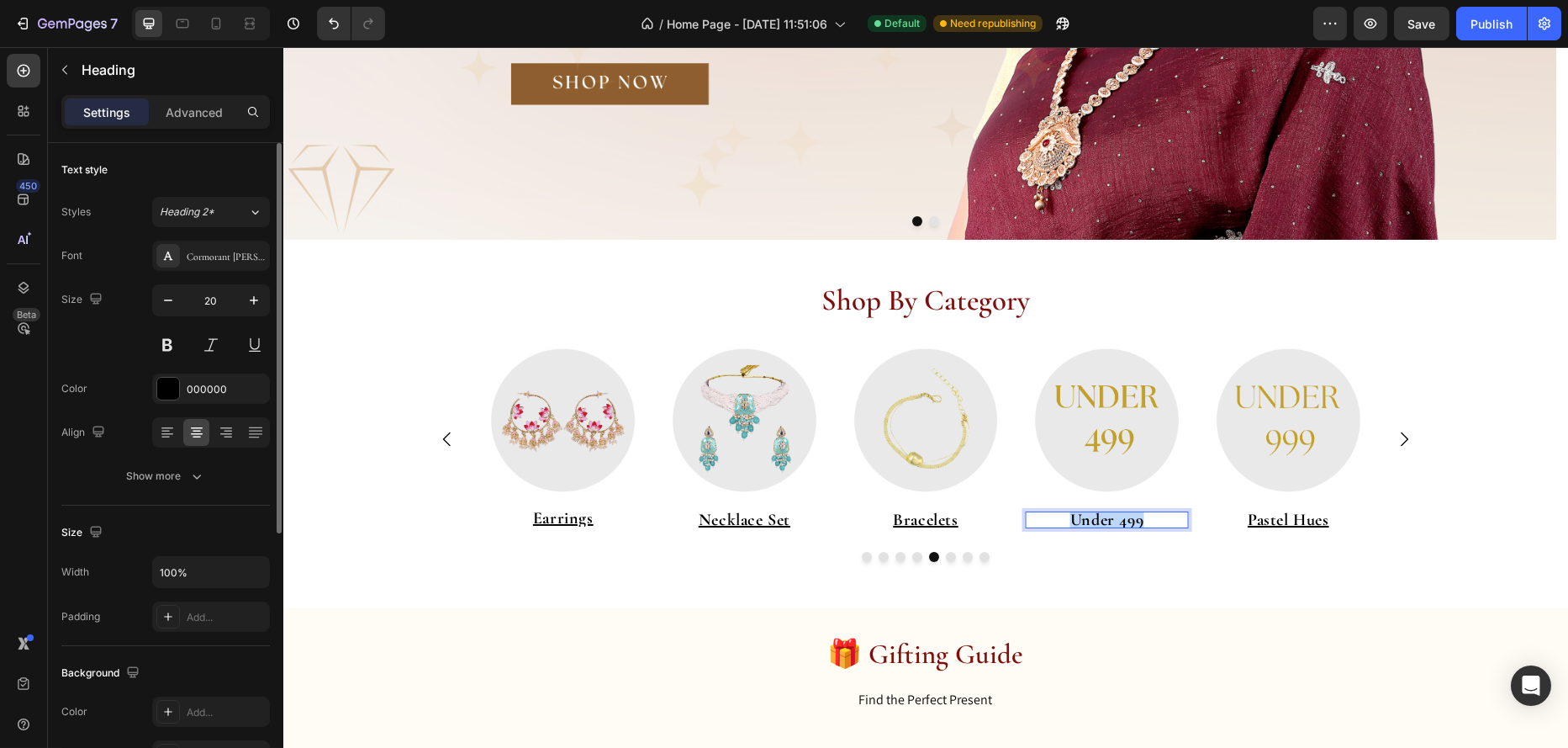
click at [1109, 523] on strong "Under 499" at bounding box center [1105, 519] width 73 height 20
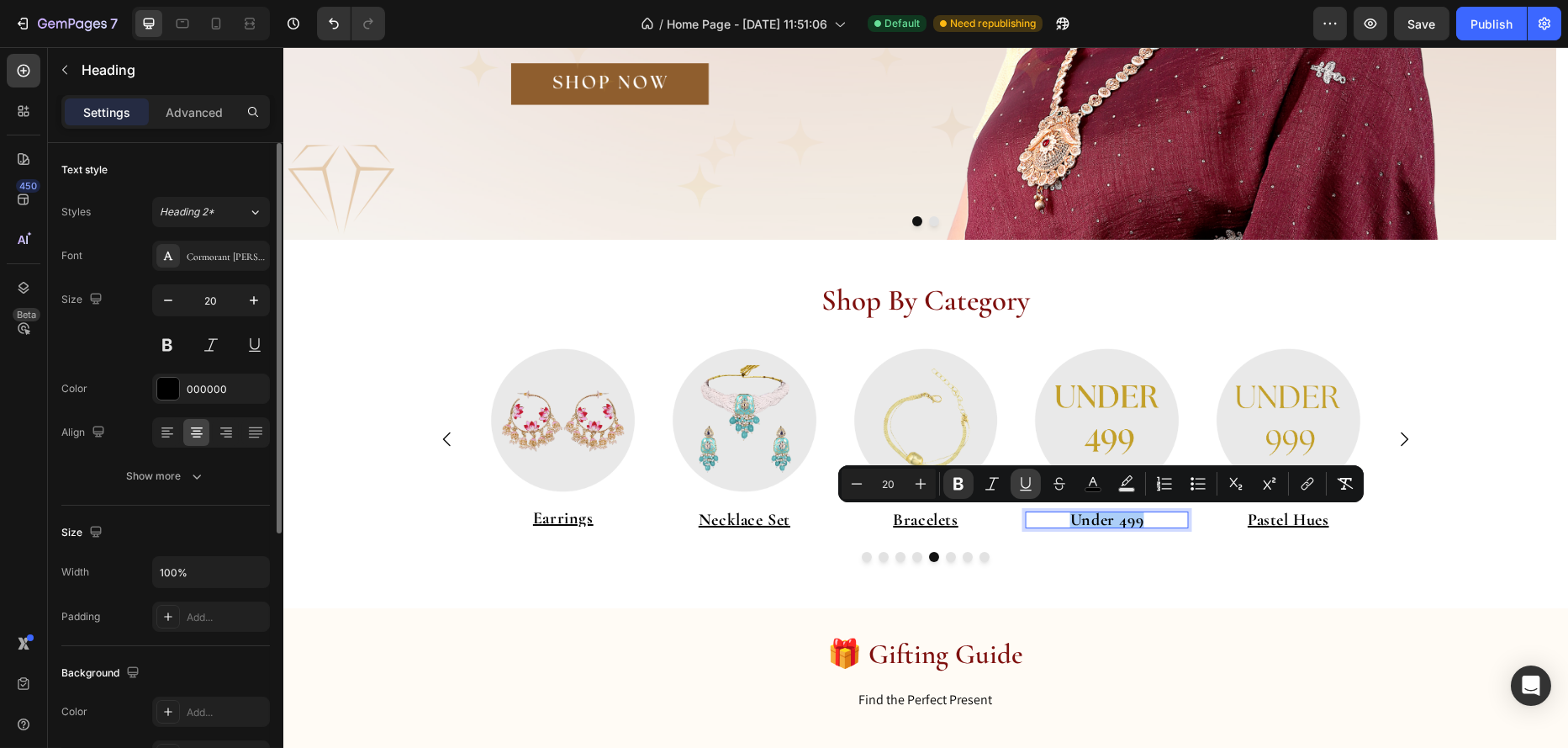
click at [1018, 487] on icon "Editor contextual toolbar" at bounding box center [1026, 484] width 17 height 17
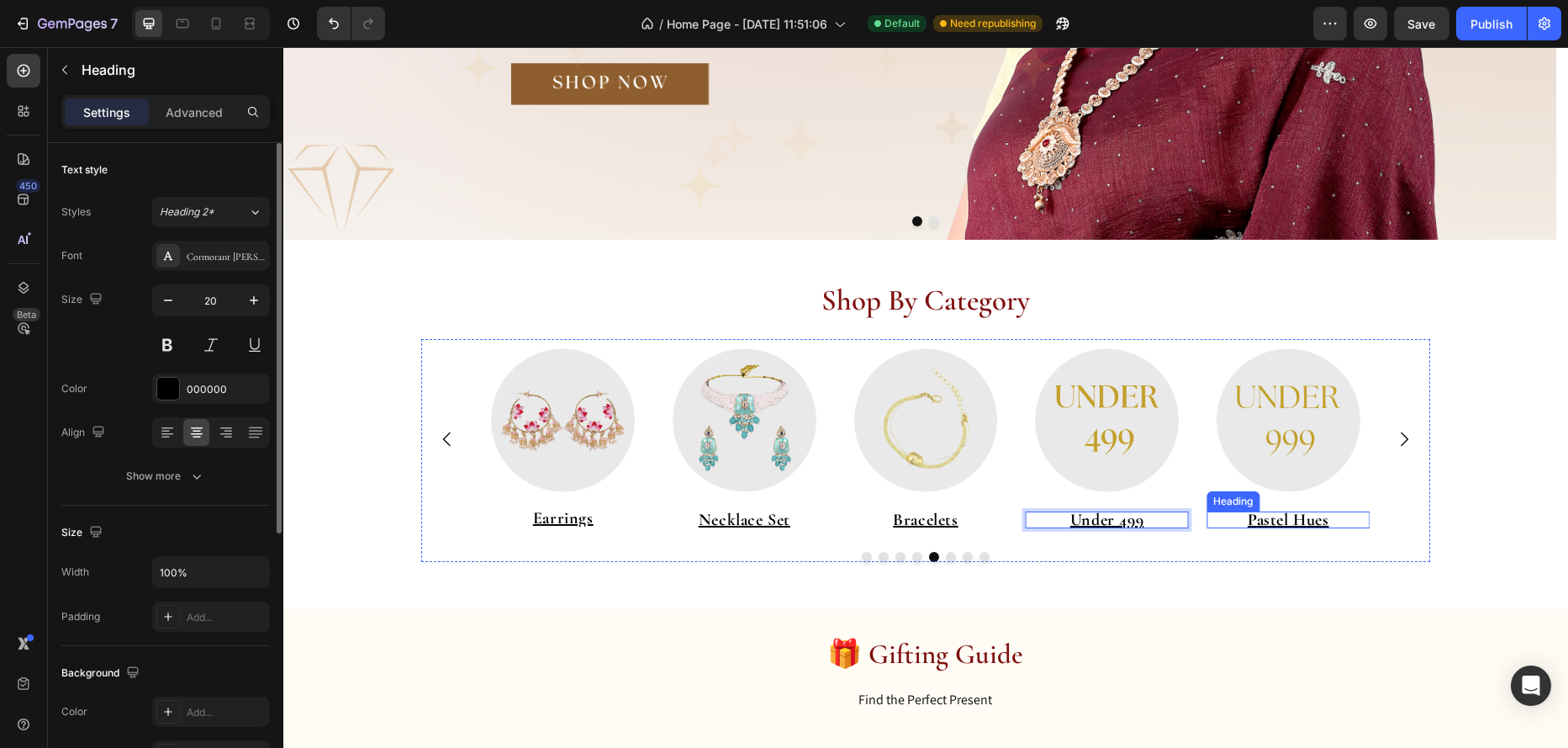
click at [1284, 520] on u "Pastel Hues" at bounding box center [1289, 519] width 82 height 20
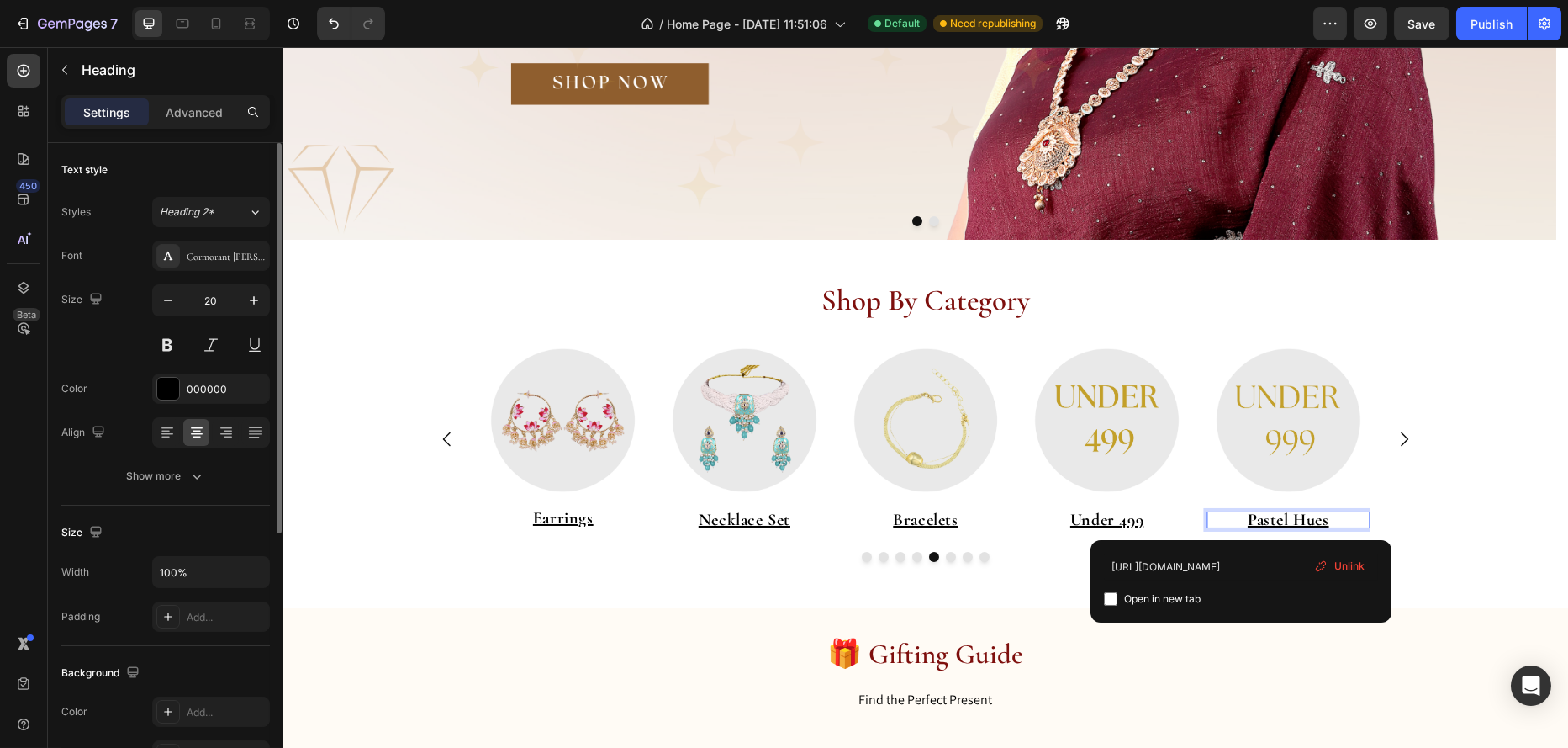
click at [1284, 520] on u "Pastel Hues" at bounding box center [1289, 519] width 82 height 20
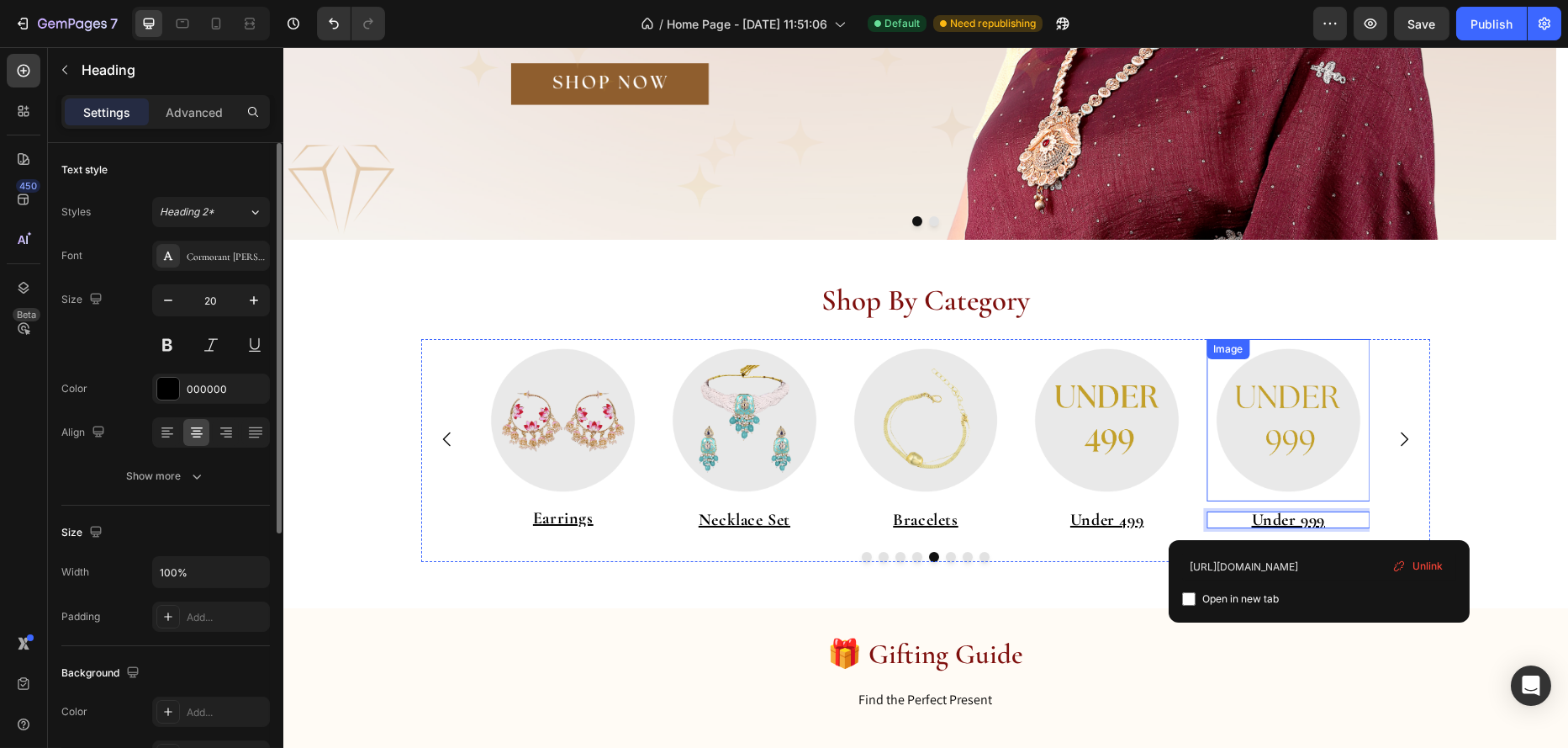
click at [1280, 433] on img at bounding box center [1287, 420] width 163 height 163
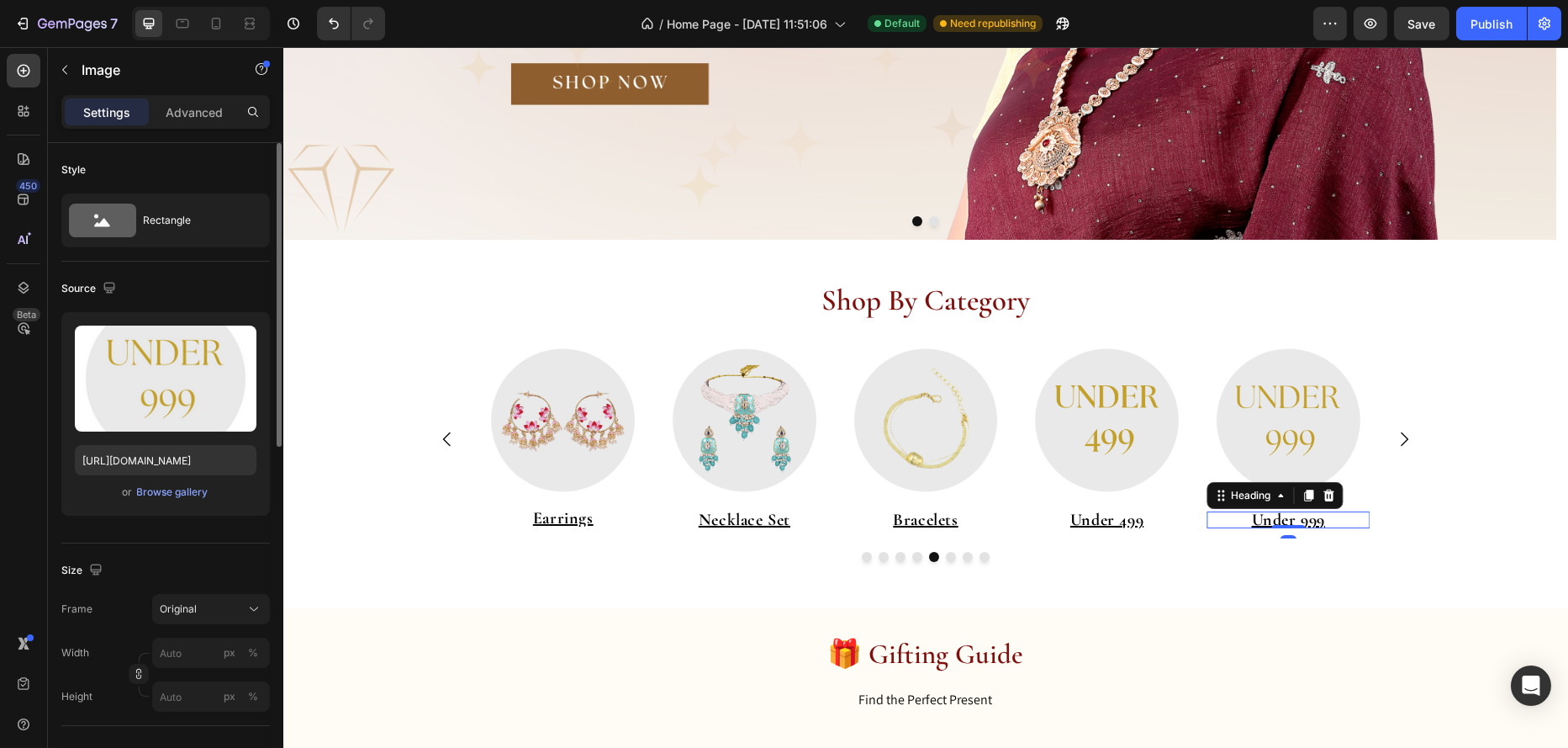
click at [1317, 519] on u "Under 999" at bounding box center [1288, 519] width 73 height 20
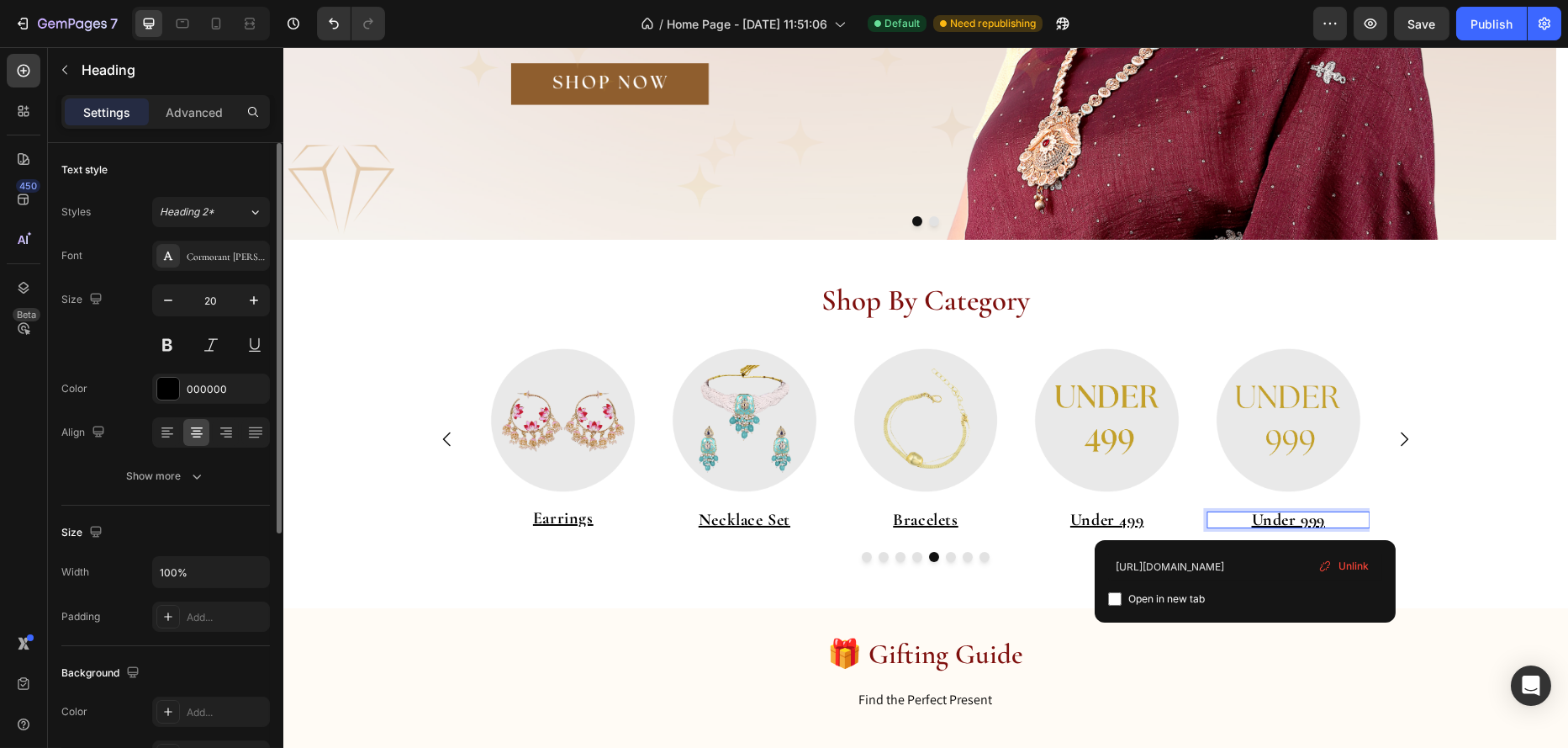
click at [1317, 519] on u "Under 999" at bounding box center [1288, 519] width 73 height 20
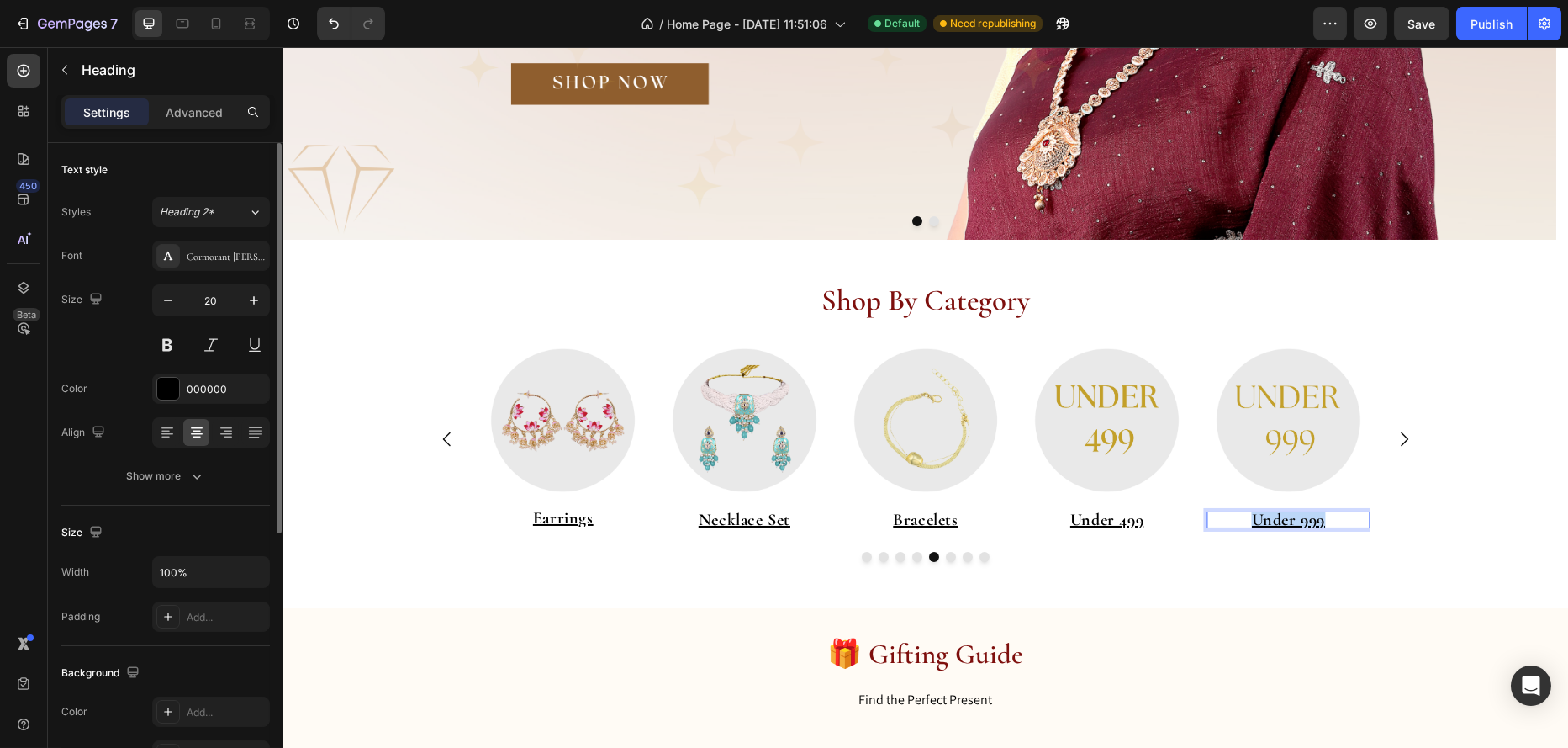
click at [1317, 519] on u "Under 999" at bounding box center [1288, 519] width 73 height 20
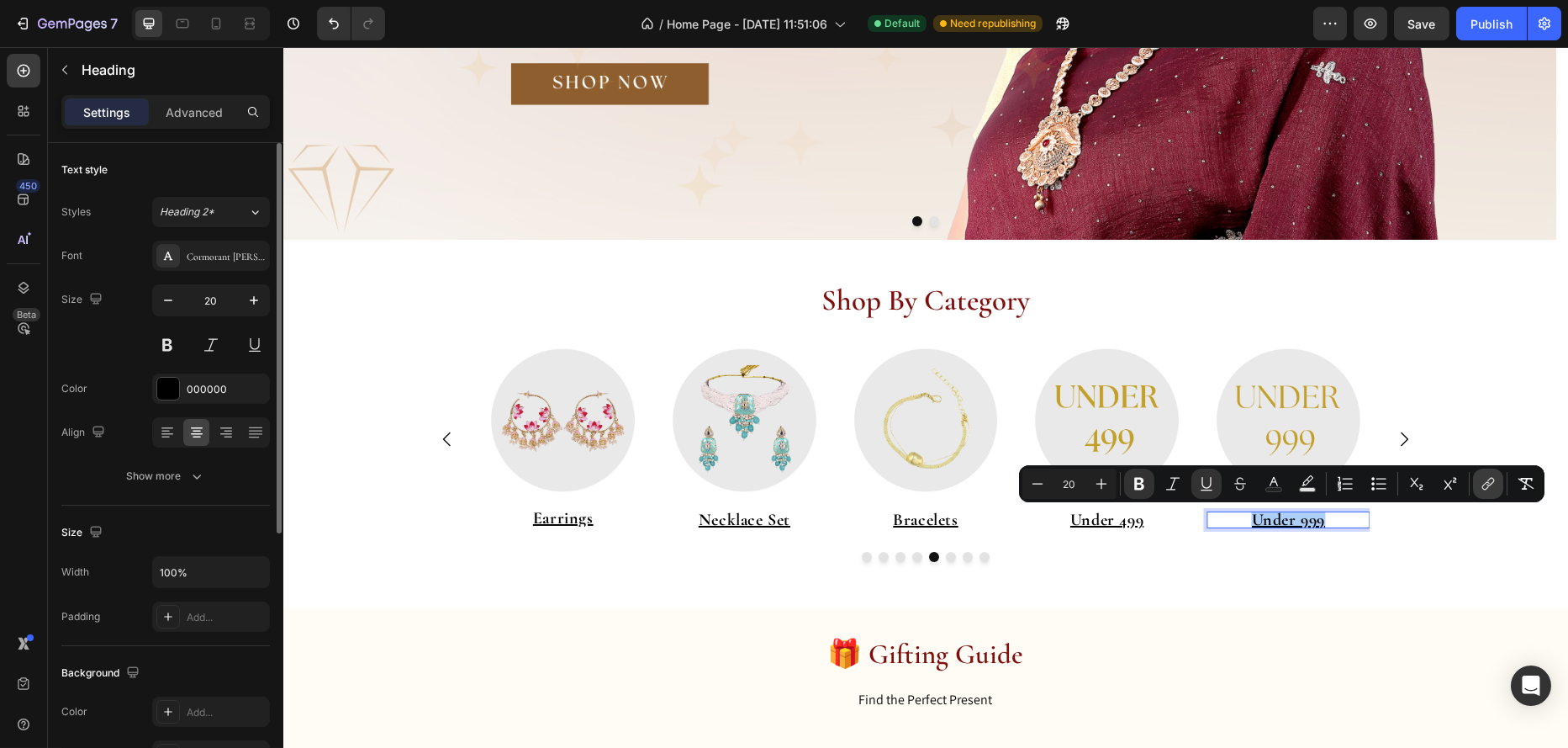
click at [1491, 489] on icon "Editor contextual toolbar" at bounding box center [1489, 484] width 17 height 17
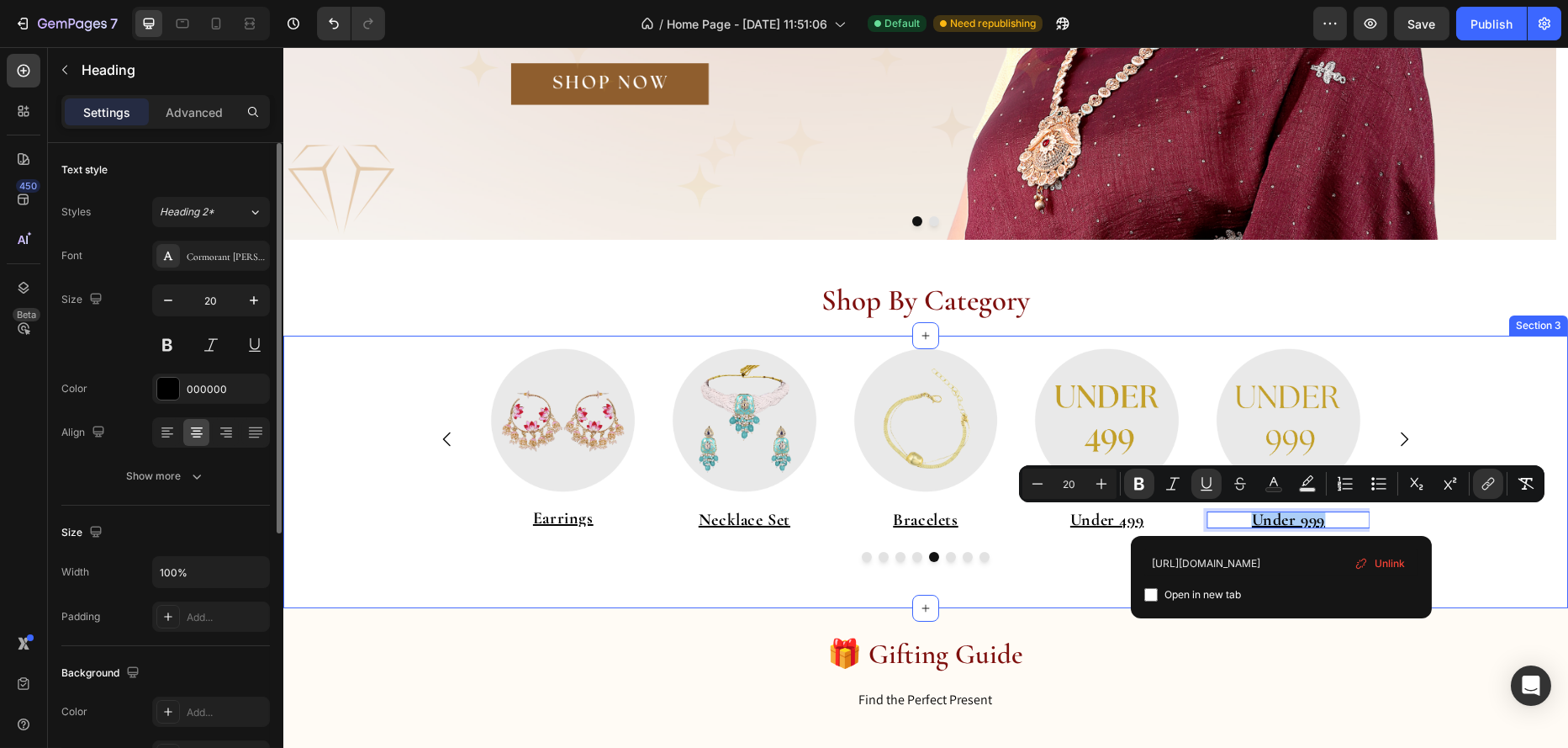
scroll to position [0, 20]
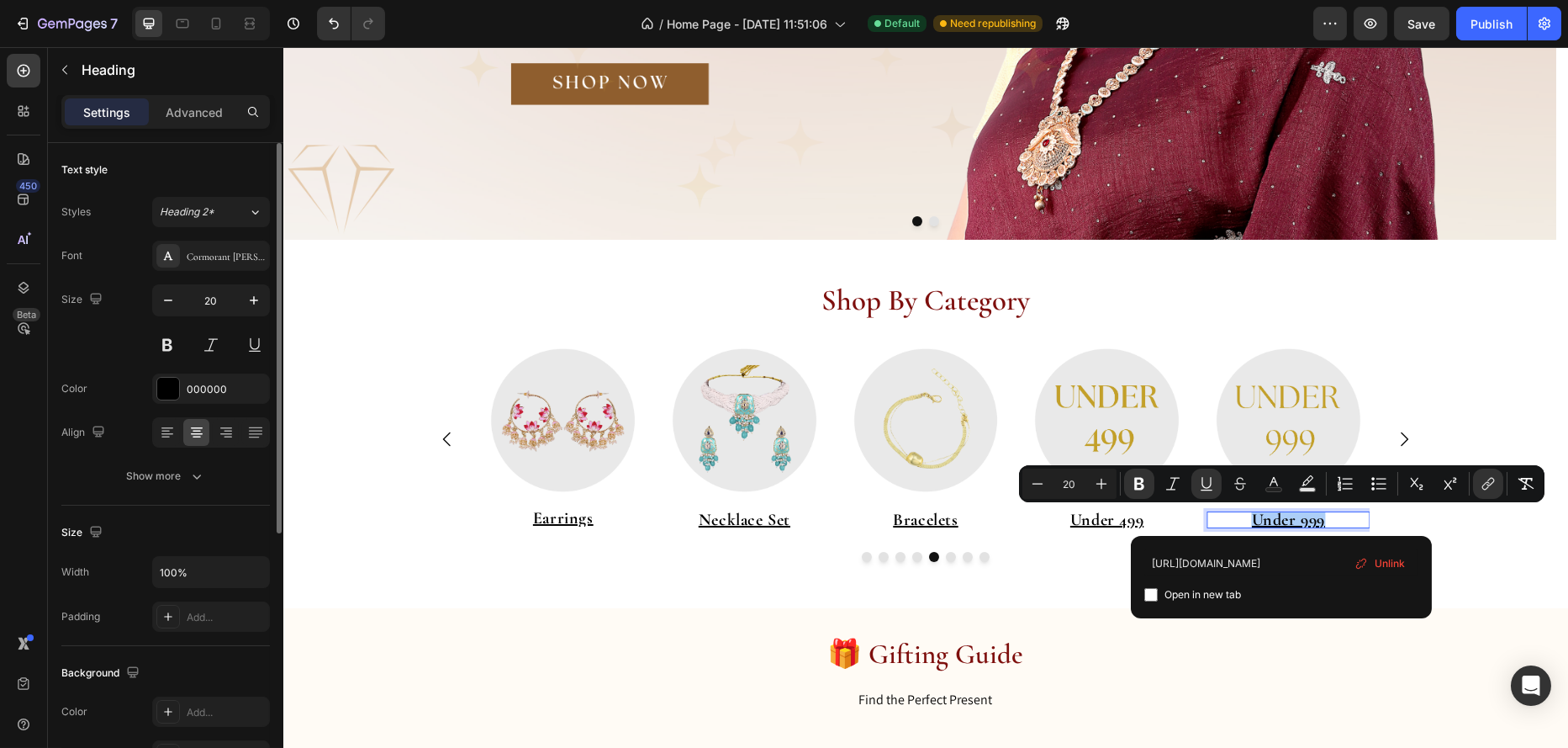
click at [1385, 564] on span "Unlink" at bounding box center [1391, 563] width 31 height 18
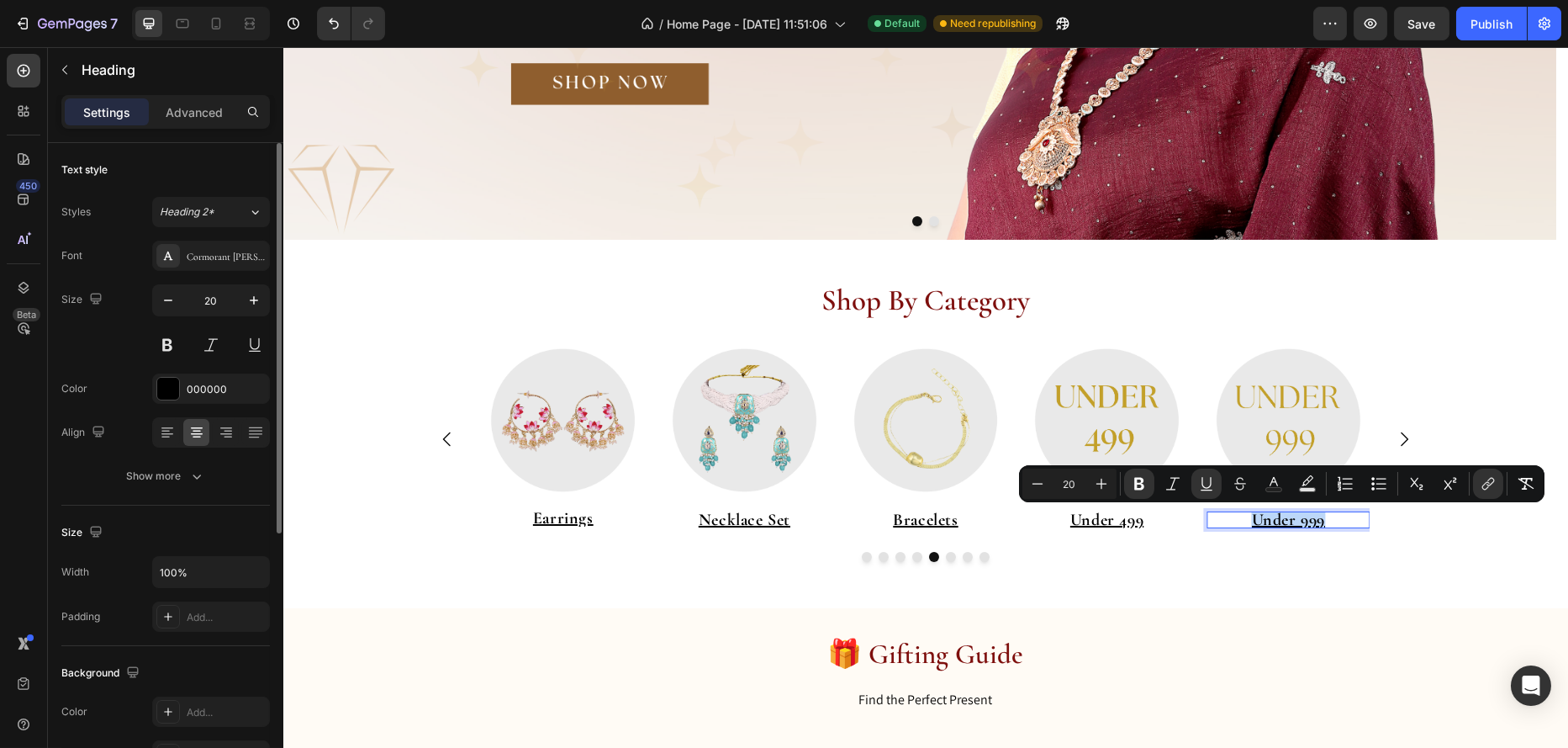
click at [1305, 519] on u "Under 999" at bounding box center [1288, 519] width 73 height 20
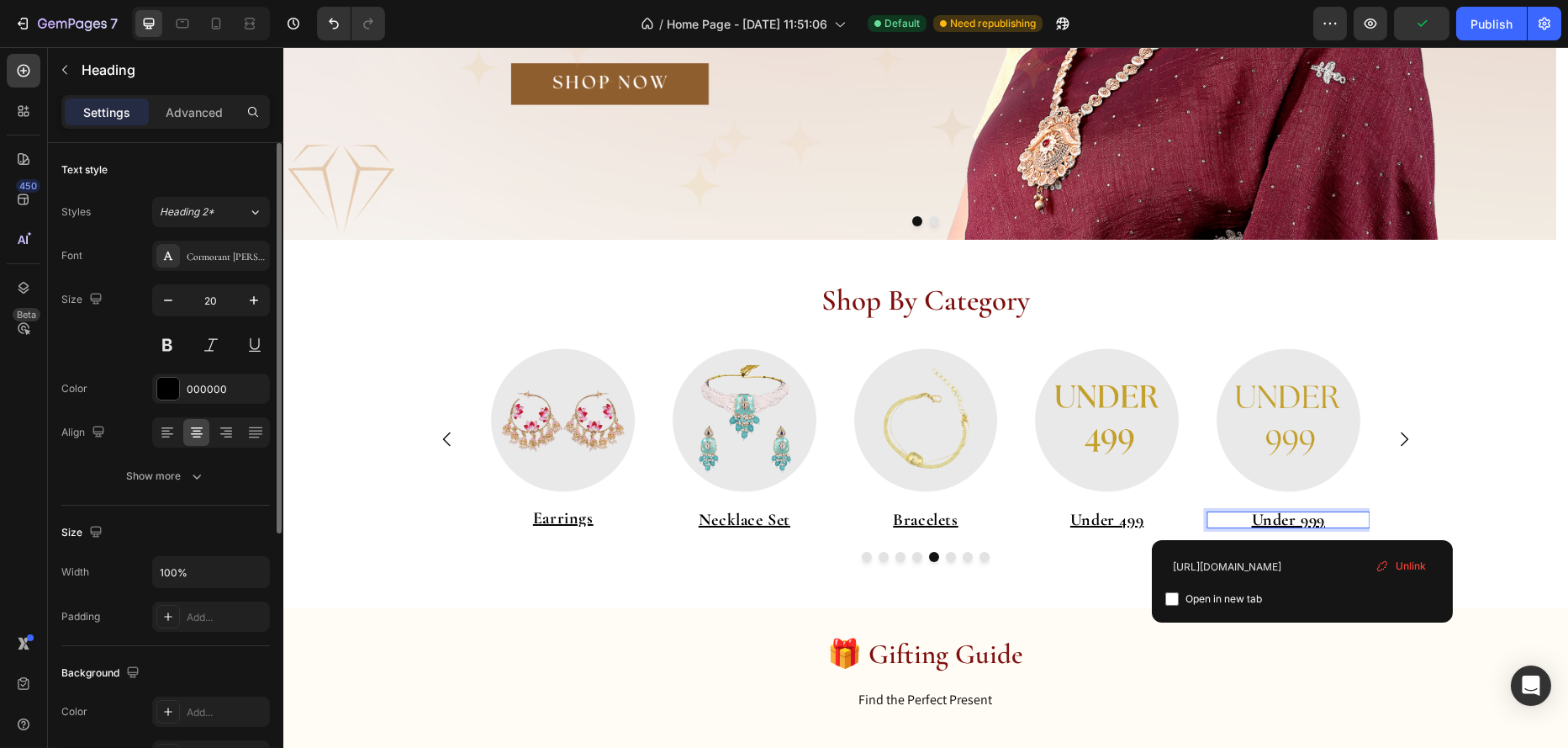
click at [1415, 559] on span "Unlink" at bounding box center [1412, 566] width 31 height 15
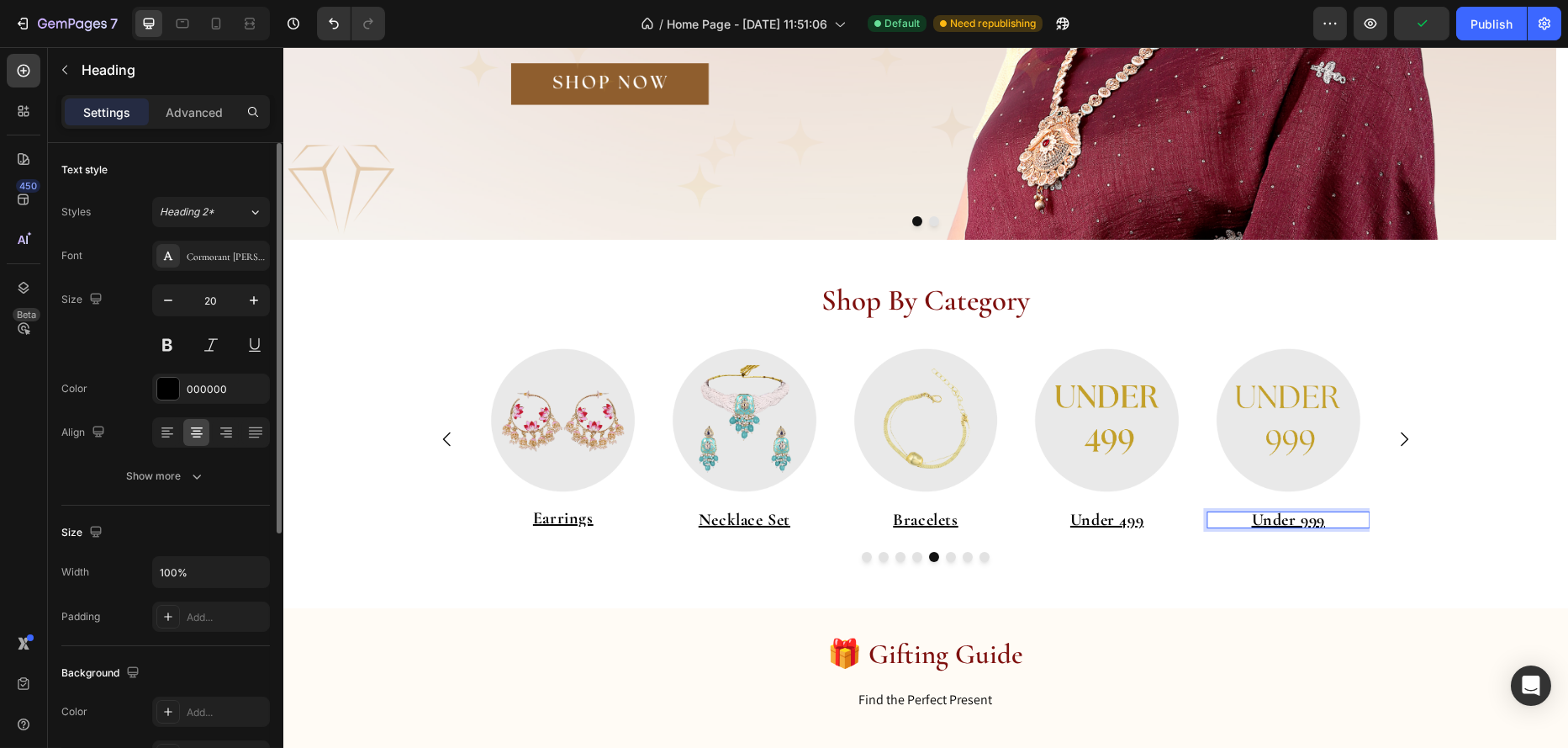
click at [1300, 527] on u "Under 9" at bounding box center [1280, 519] width 57 height 20
click at [1300, 527] on u "Under 999" at bounding box center [1288, 519] width 73 height 20
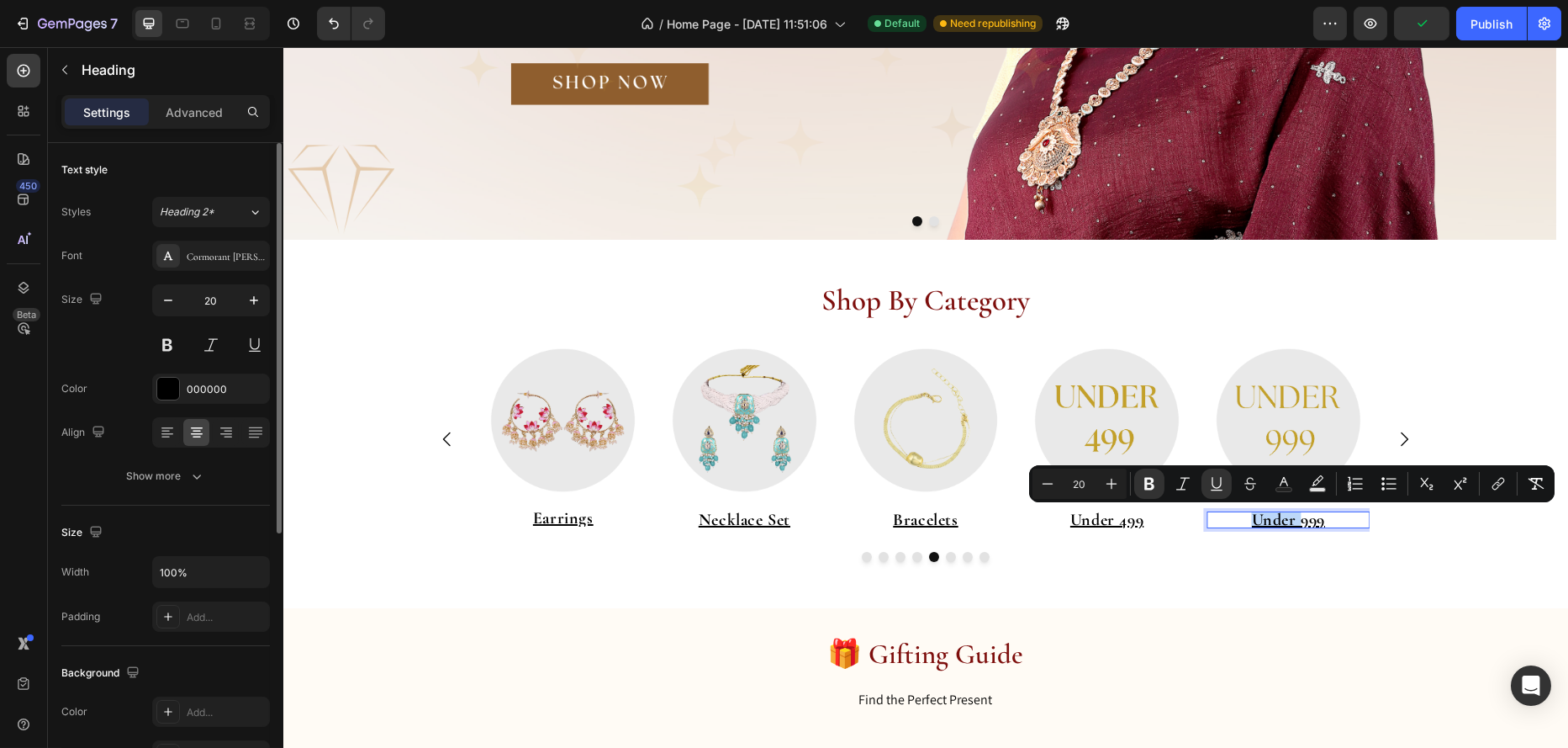
click at [1301, 521] on u "Under 999" at bounding box center [1288, 519] width 73 height 20
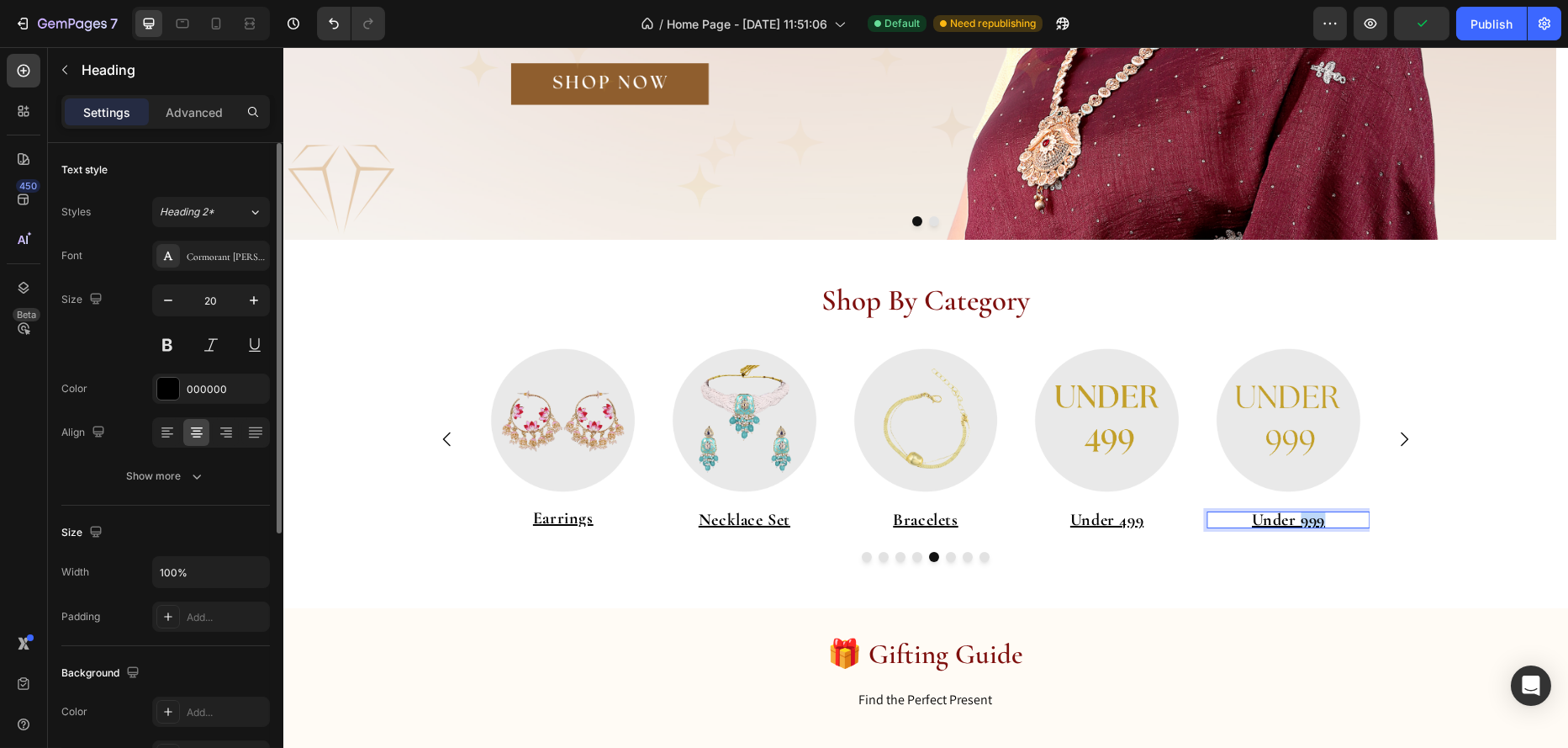
click at [1301, 521] on u "Under 999" at bounding box center [1288, 519] width 73 height 20
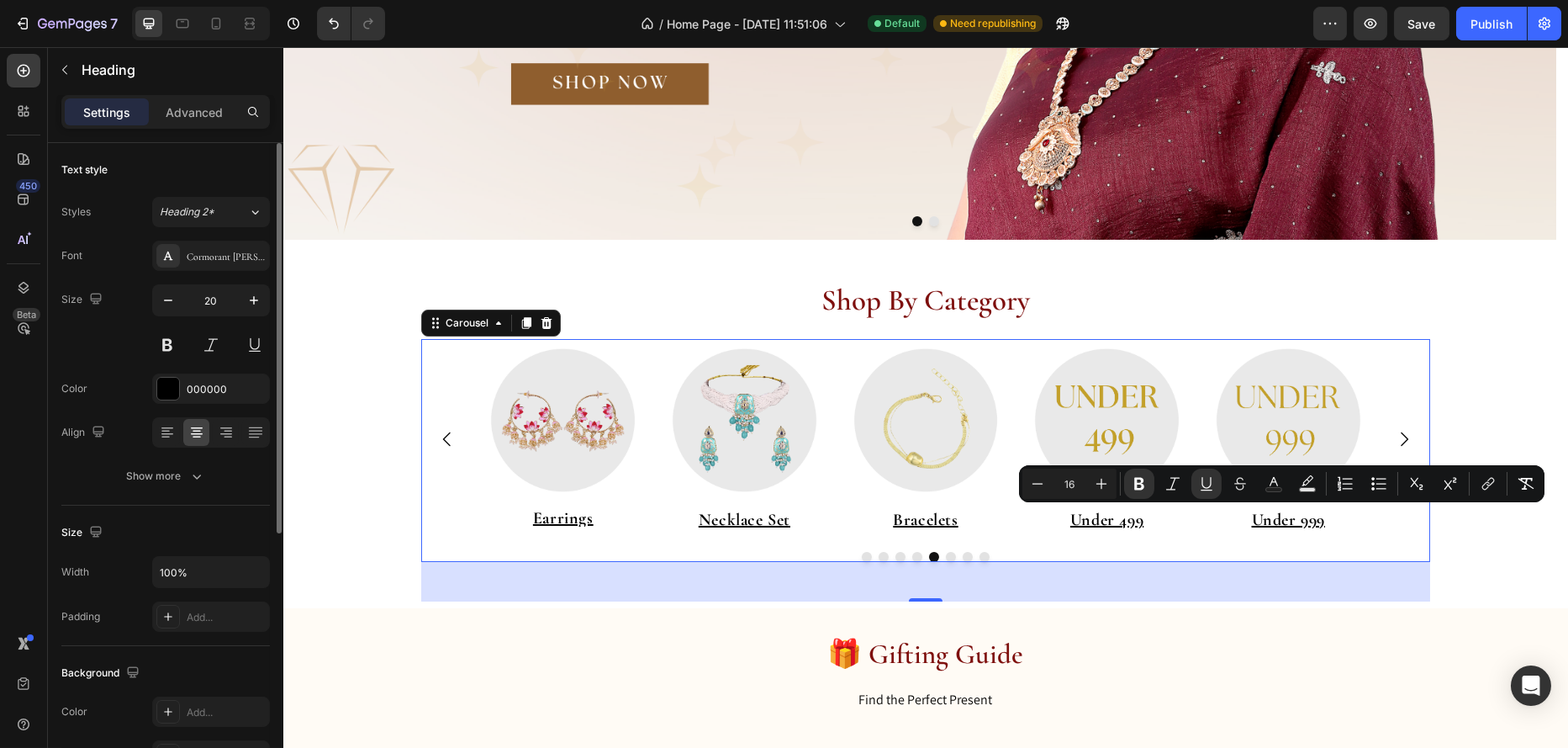
click at [1211, 545] on div "Image ⁠⁠⁠⁠⁠⁠⁠ Under 999 Heading Image Earrings Heading Image Best Sellers Headi…" at bounding box center [925, 450] width 1009 height 224
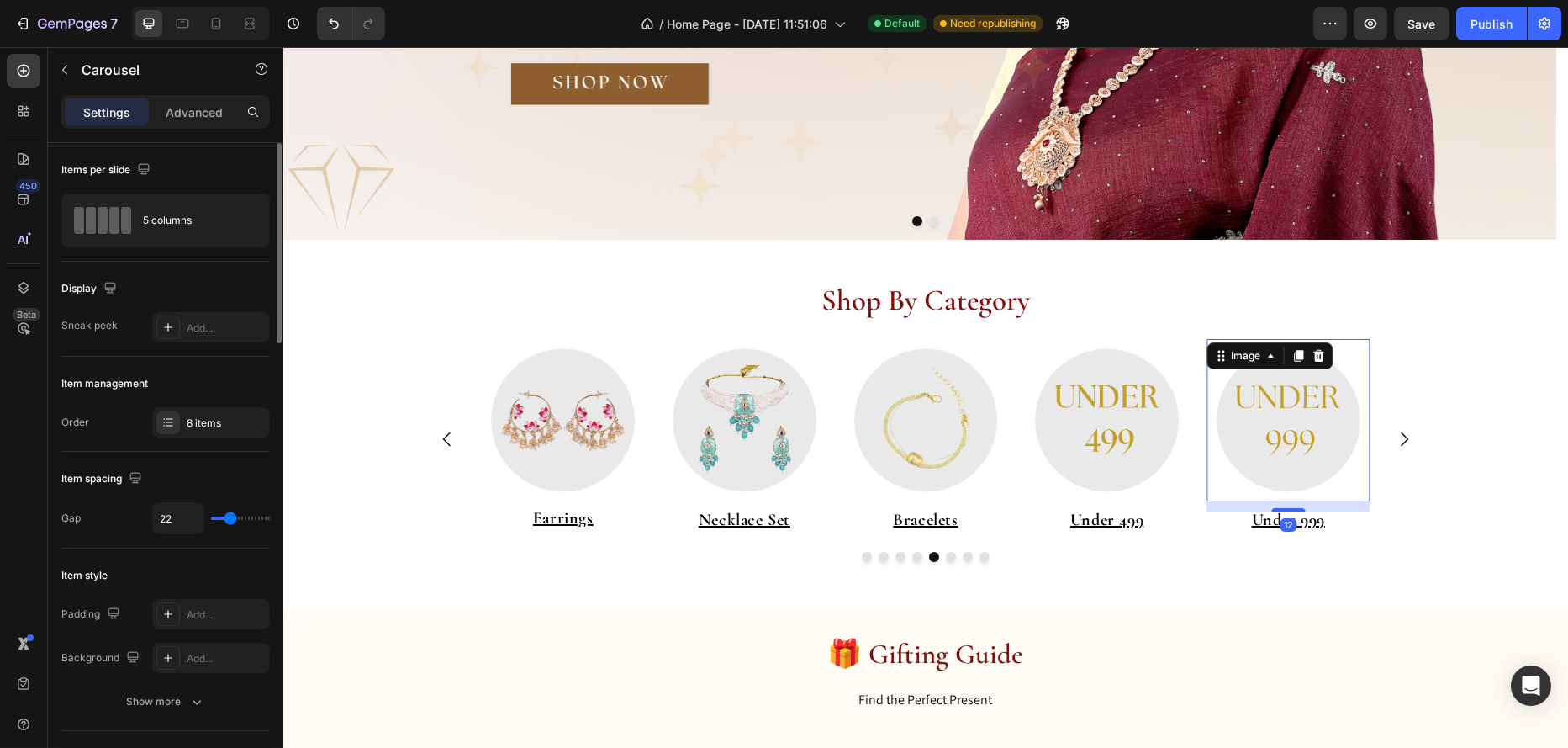
click at [1298, 409] on img at bounding box center [1287, 420] width 163 height 163
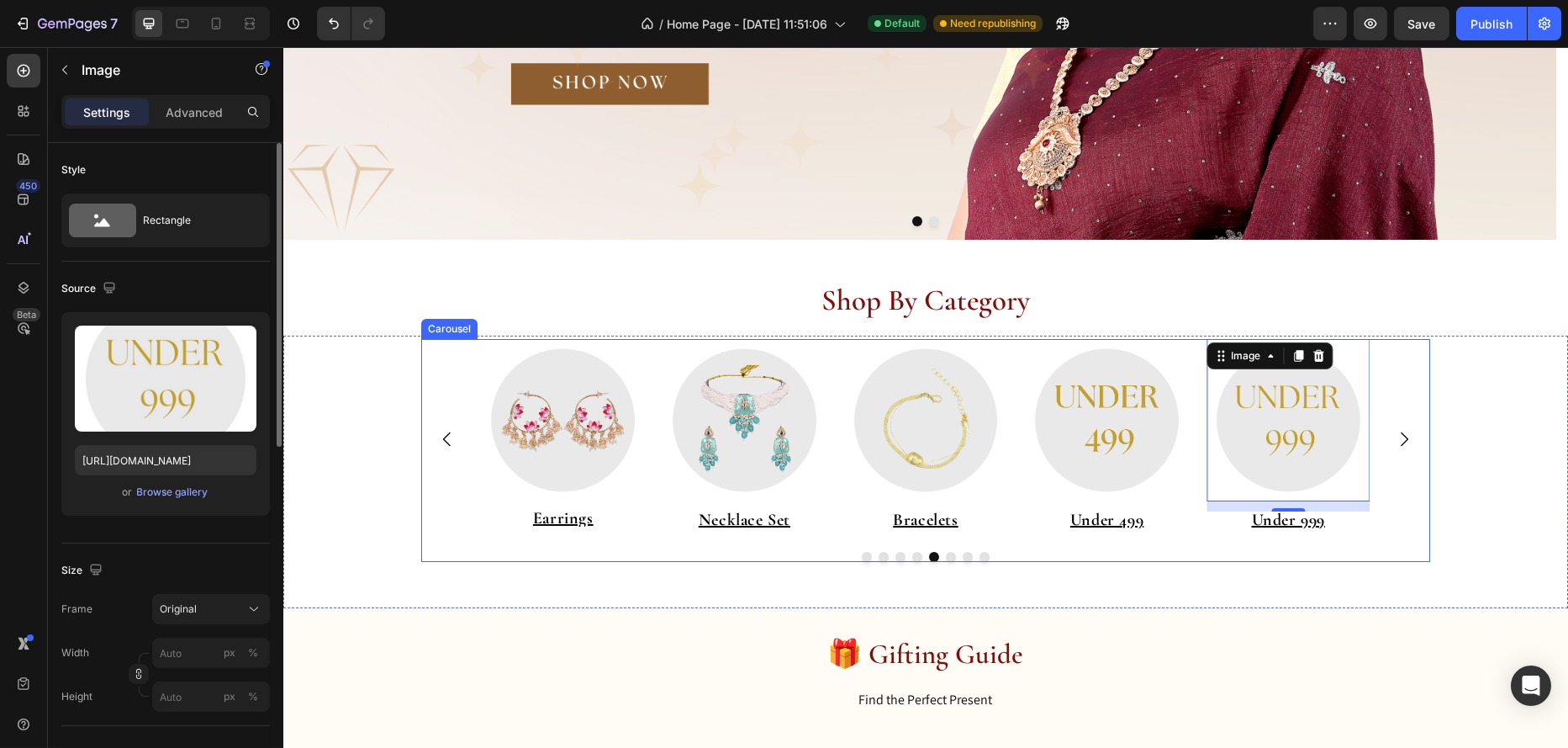
click at [1400, 440] on icon "Carousel Next Arrow" at bounding box center [1403, 439] width 20 height 20
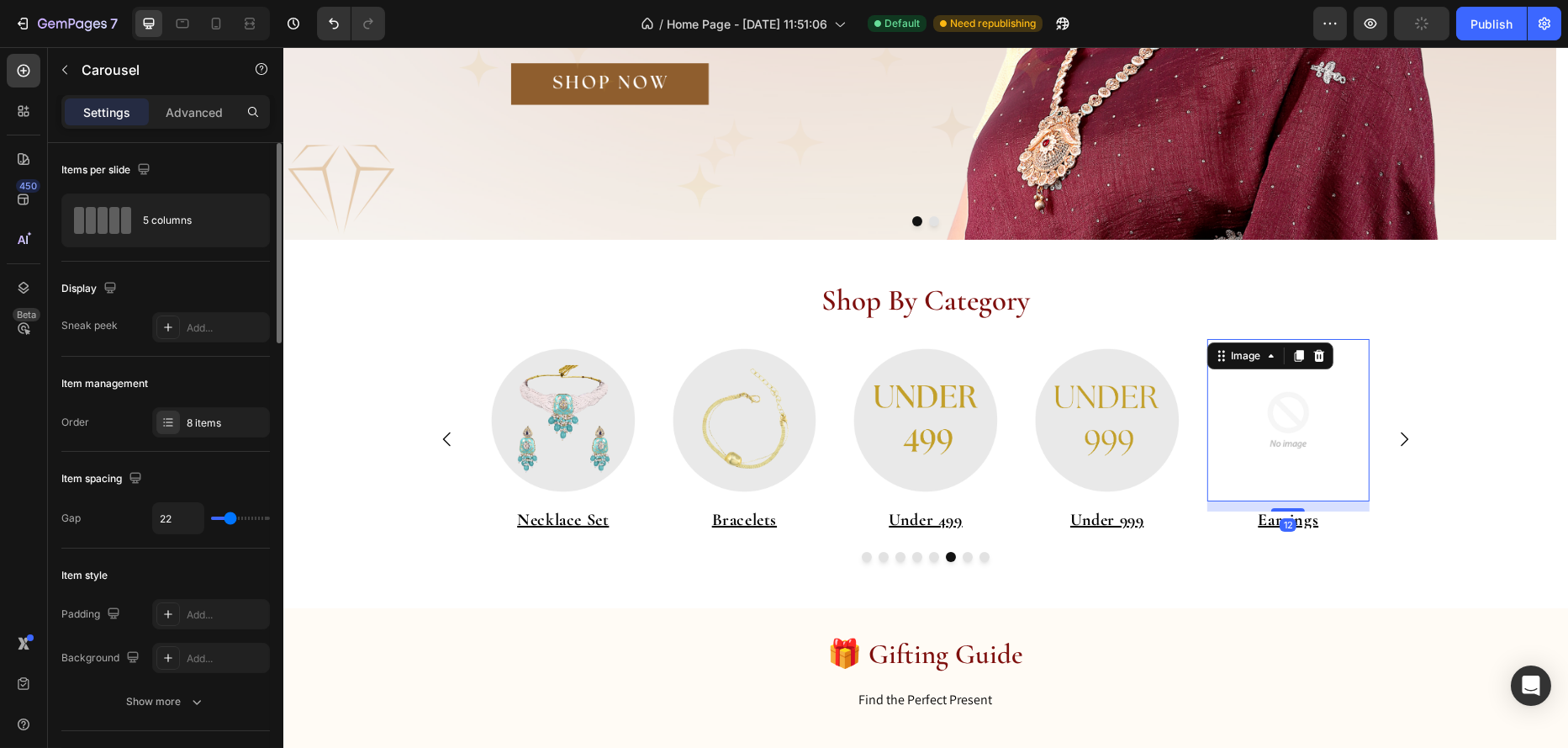
click at [1283, 438] on img at bounding box center [1287, 420] width 163 height 163
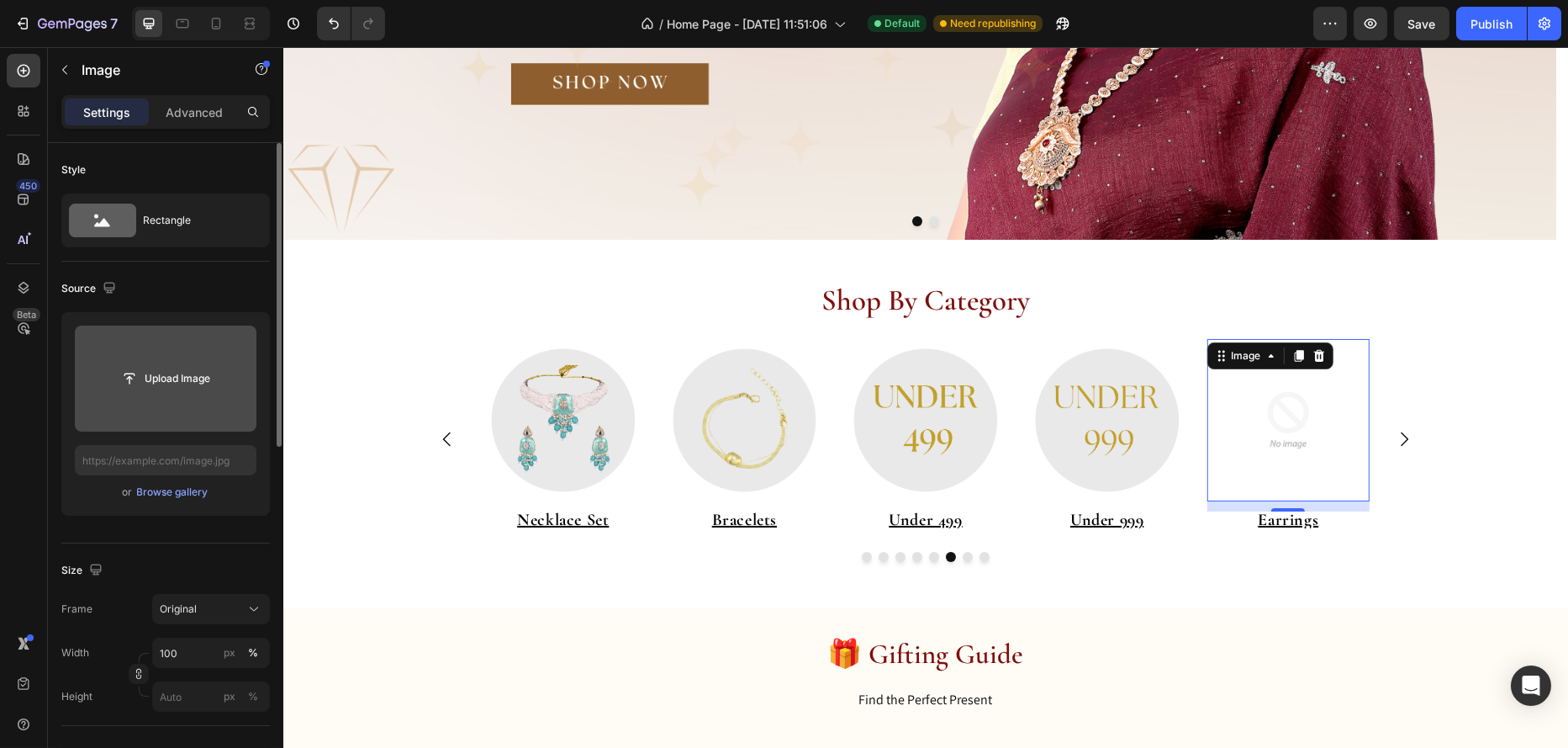
click at [136, 376] on input "file" at bounding box center [166, 379] width 116 height 29
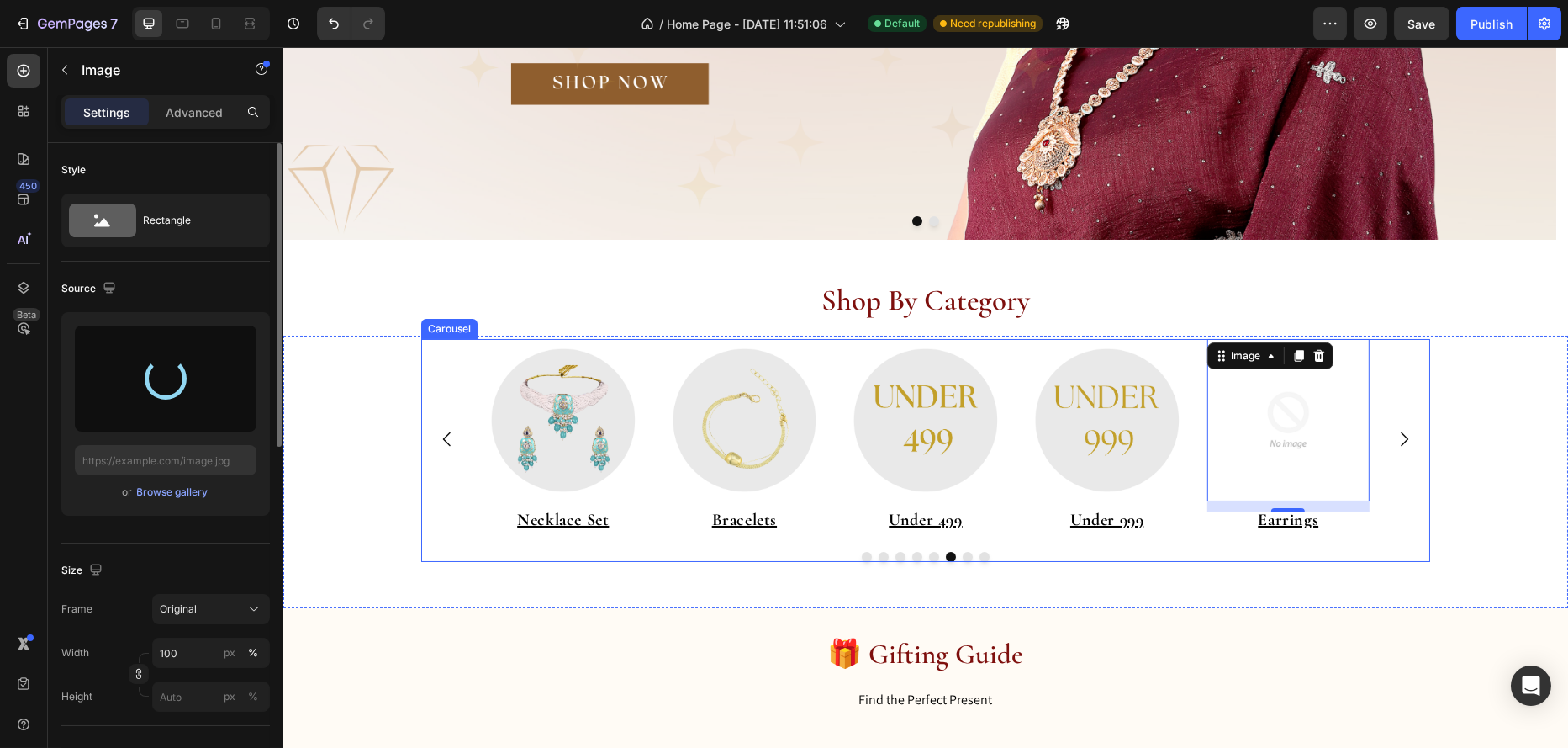
type input "https://cdn.shopify.com/s/files/1/0695/7075/6791/files/gempages_578351125720203…"
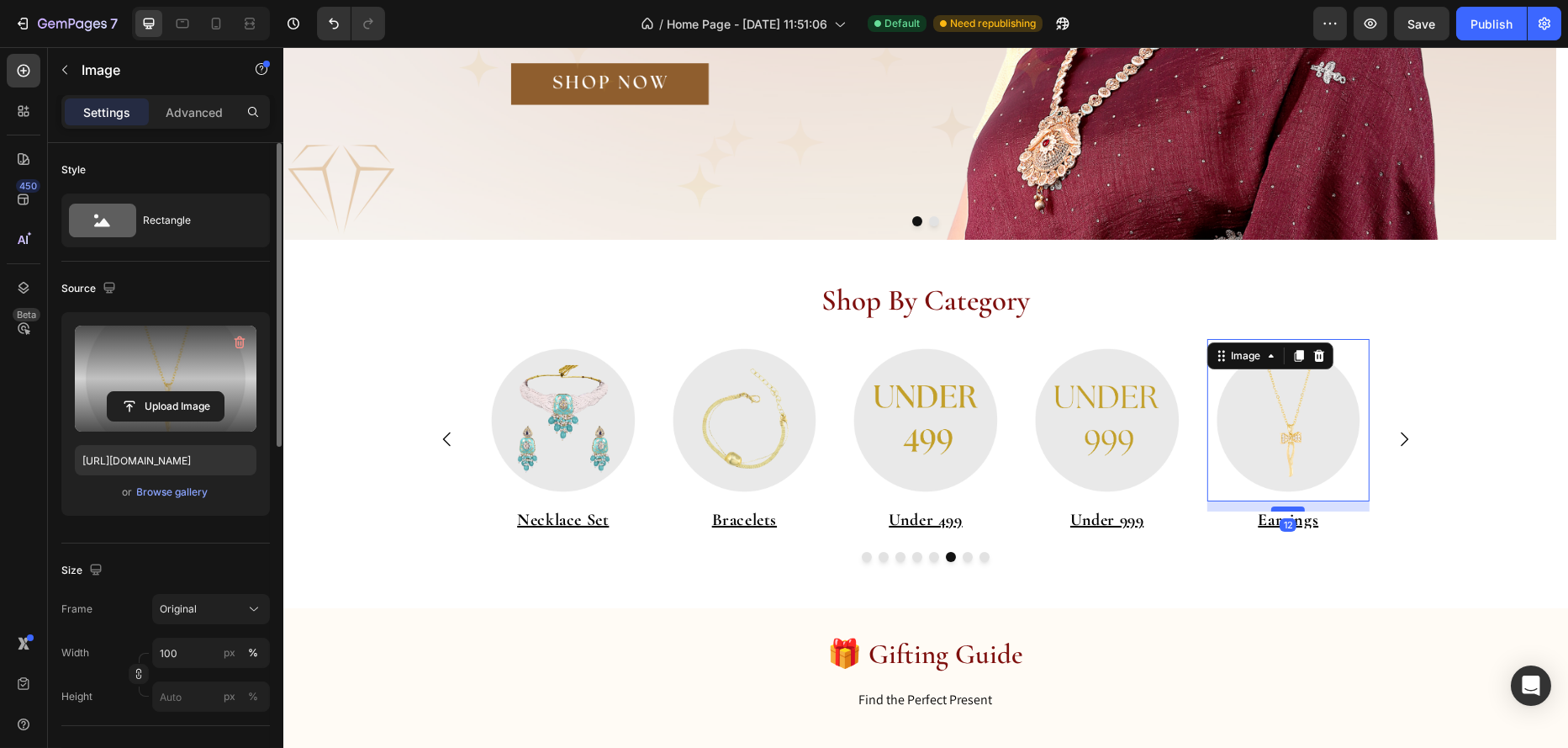
click at [1280, 510] on div at bounding box center [1287, 509] width 33 height 5
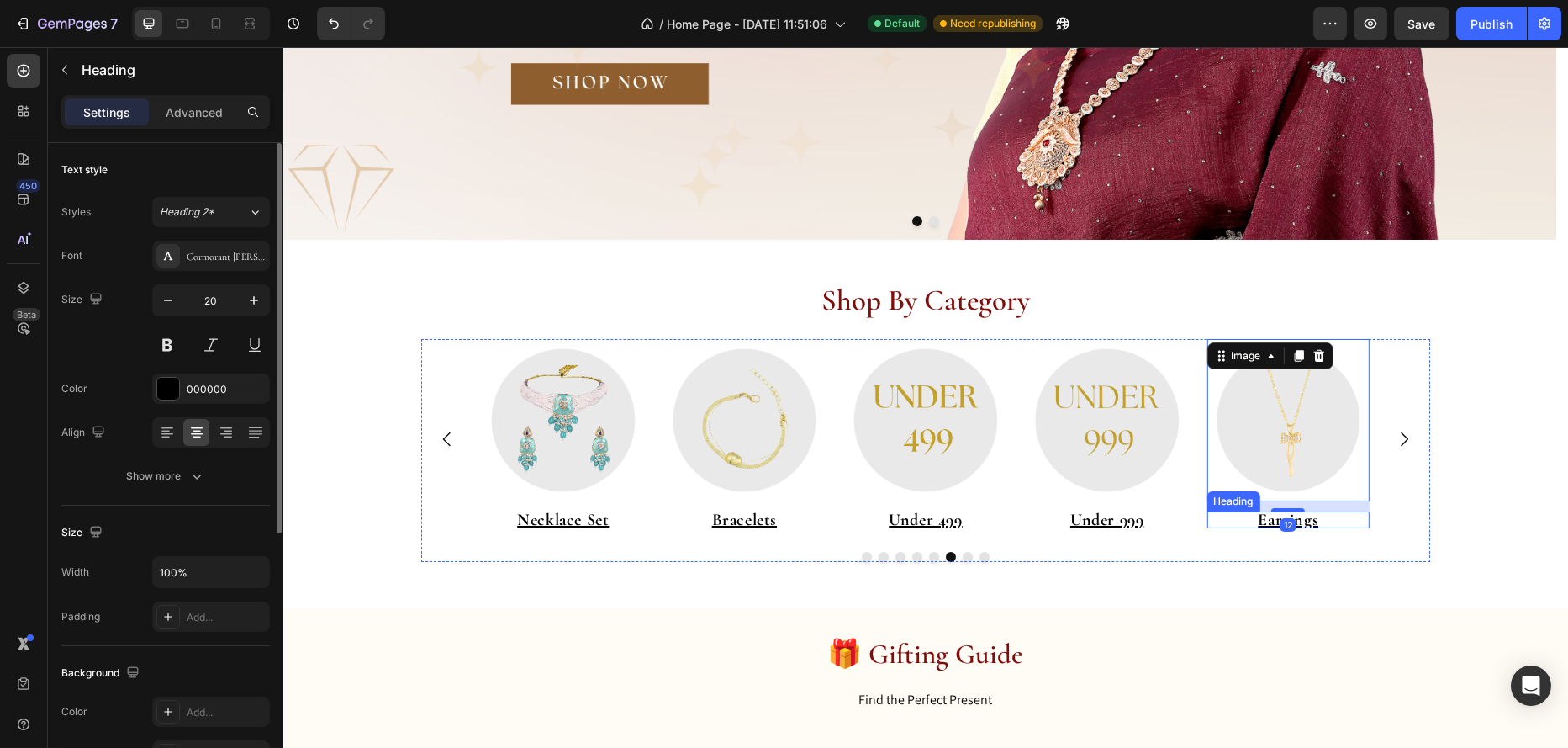
click at [1269, 521] on u "Earrings" at bounding box center [1287, 519] width 60 height 20
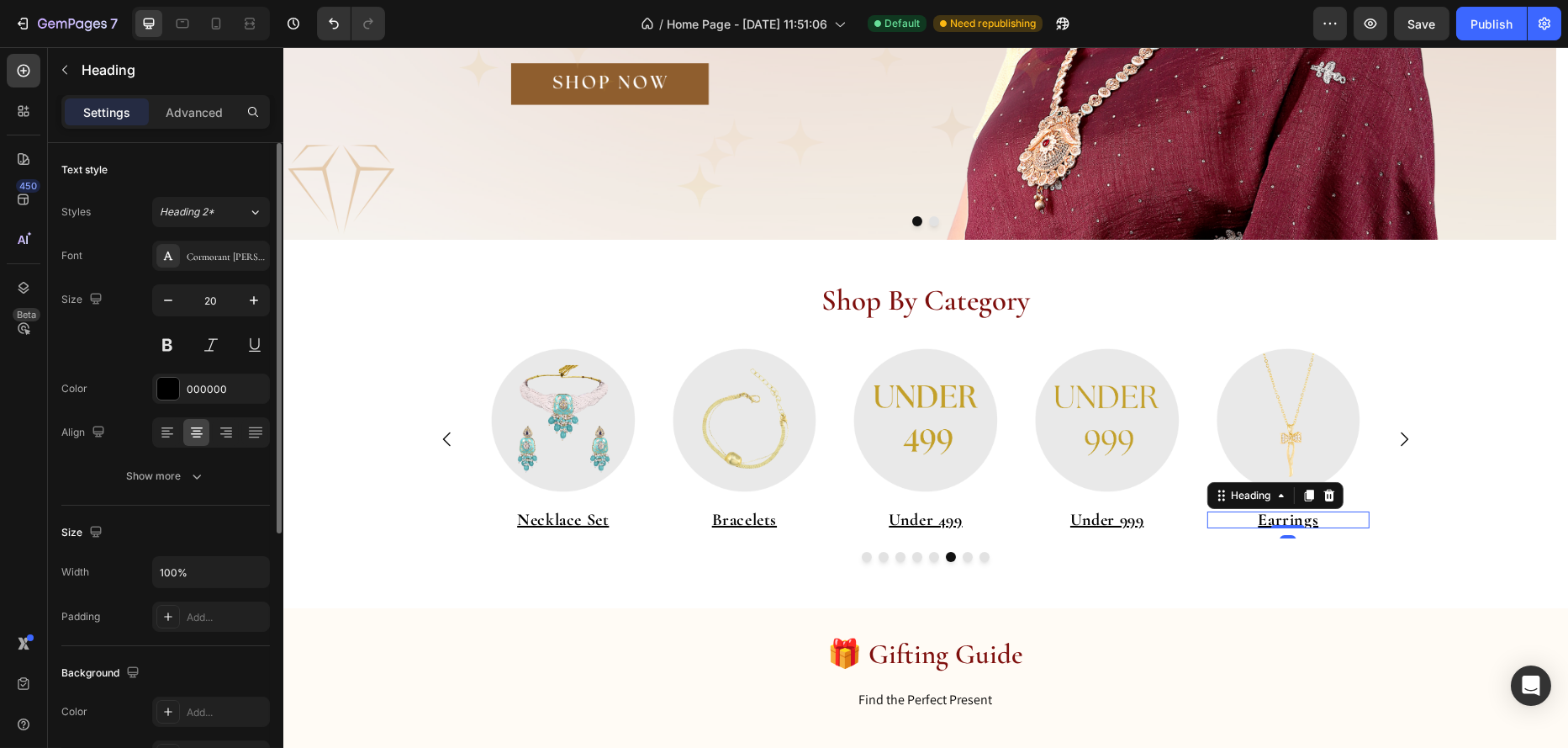
click at [1269, 520] on u "Earrings" at bounding box center [1287, 519] width 60 height 20
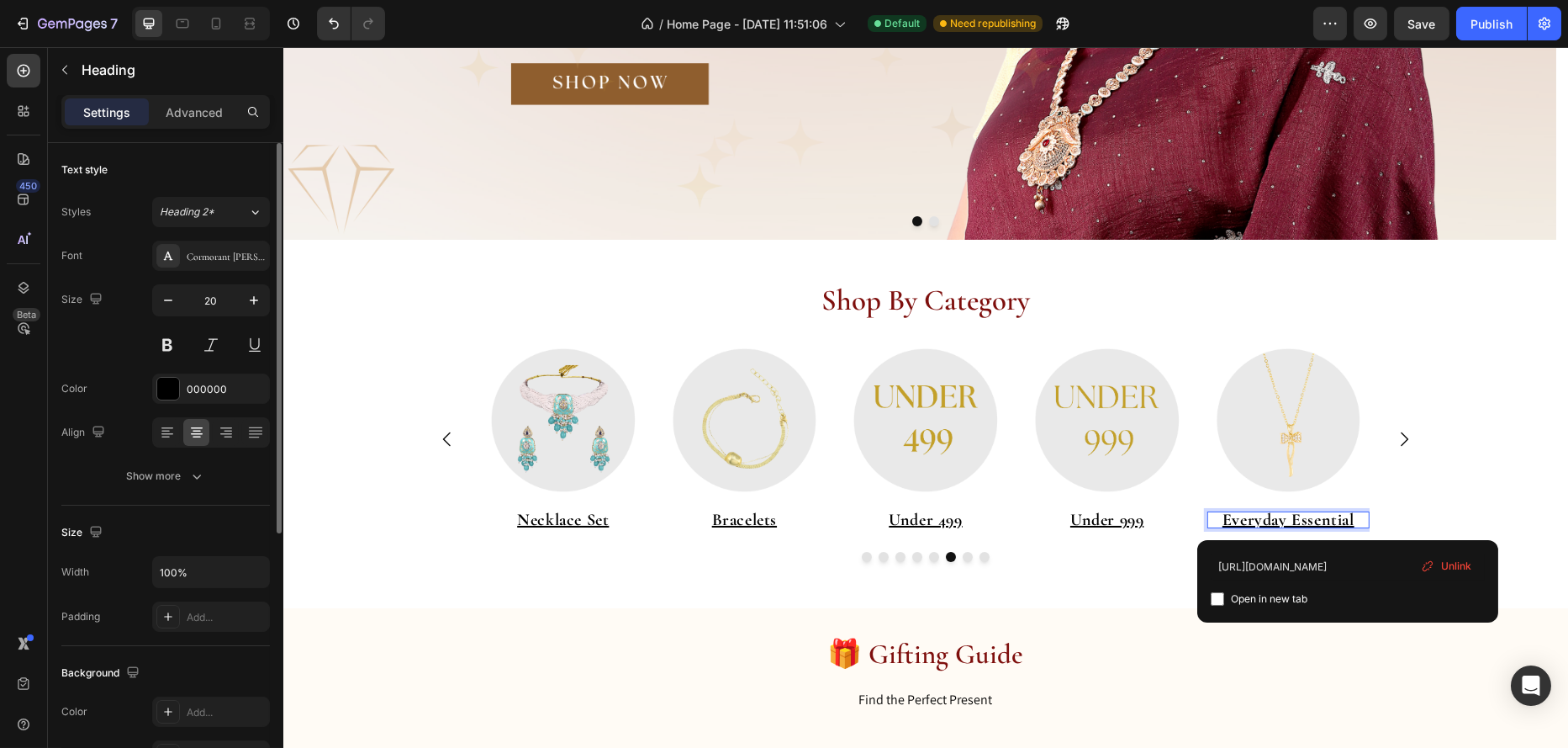
click at [1453, 564] on span "Unlink" at bounding box center [1456, 566] width 31 height 15
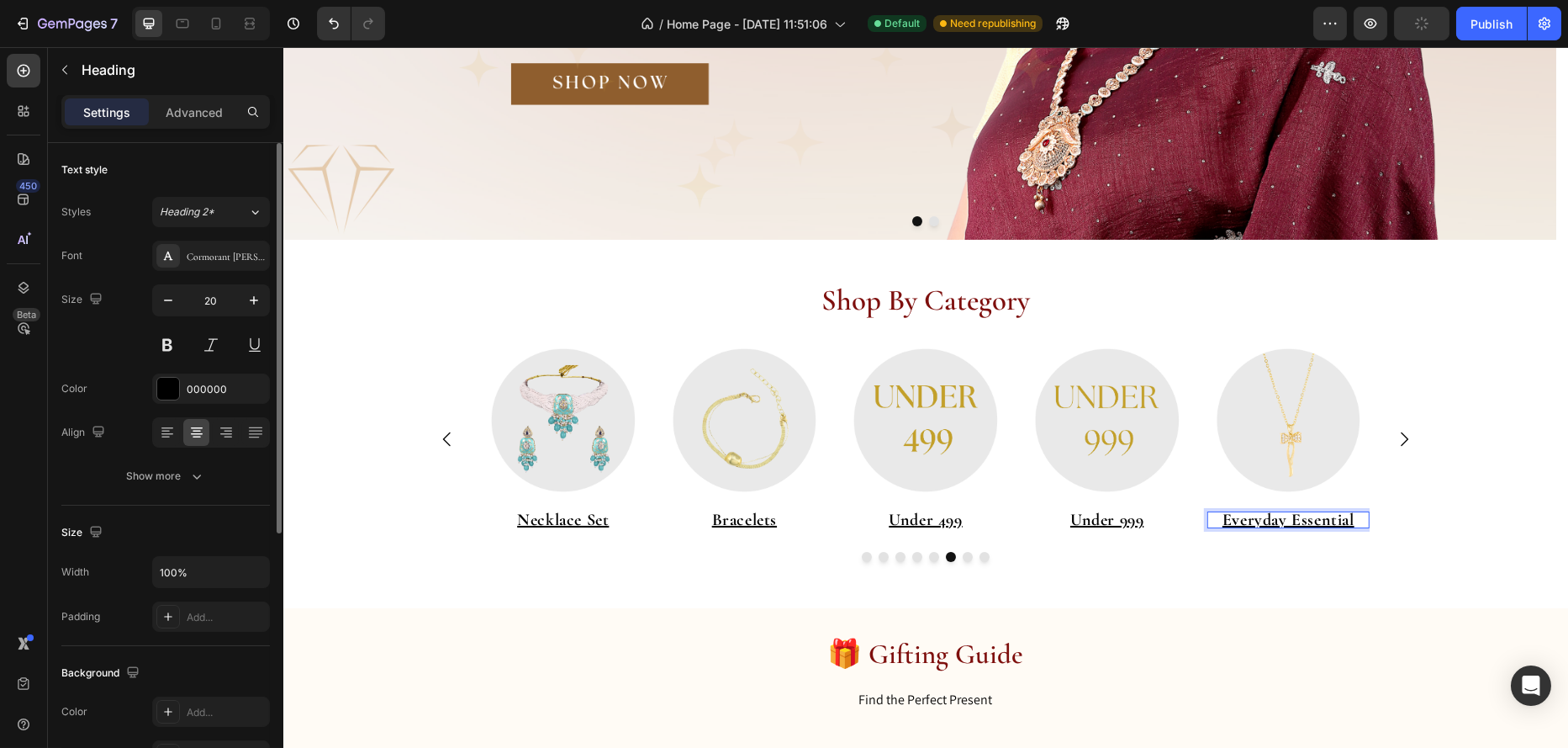
click at [1321, 520] on u "Everyday Essential" at bounding box center [1288, 519] width 132 height 20
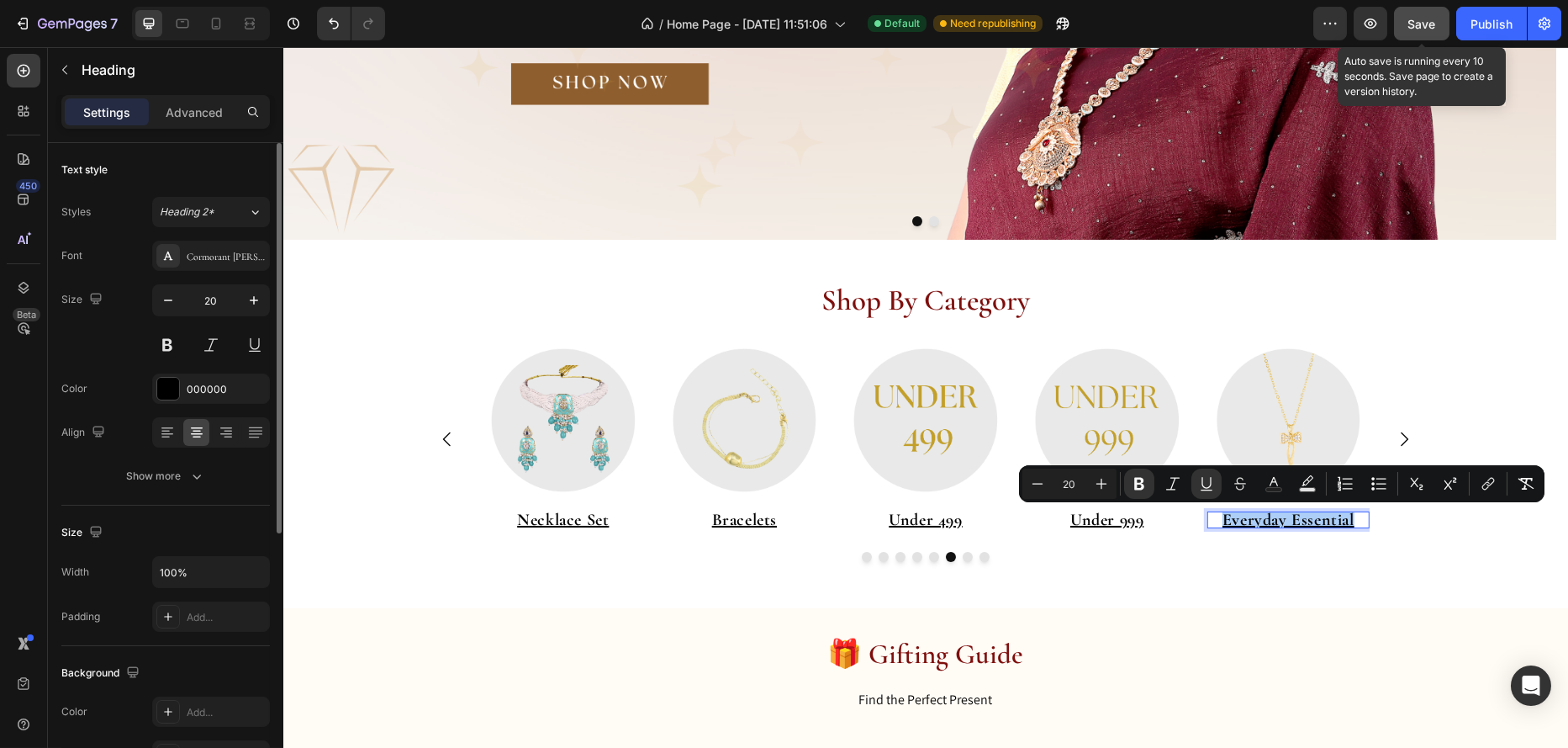
click at [1418, 30] on span "Save" at bounding box center [1422, 24] width 28 height 14
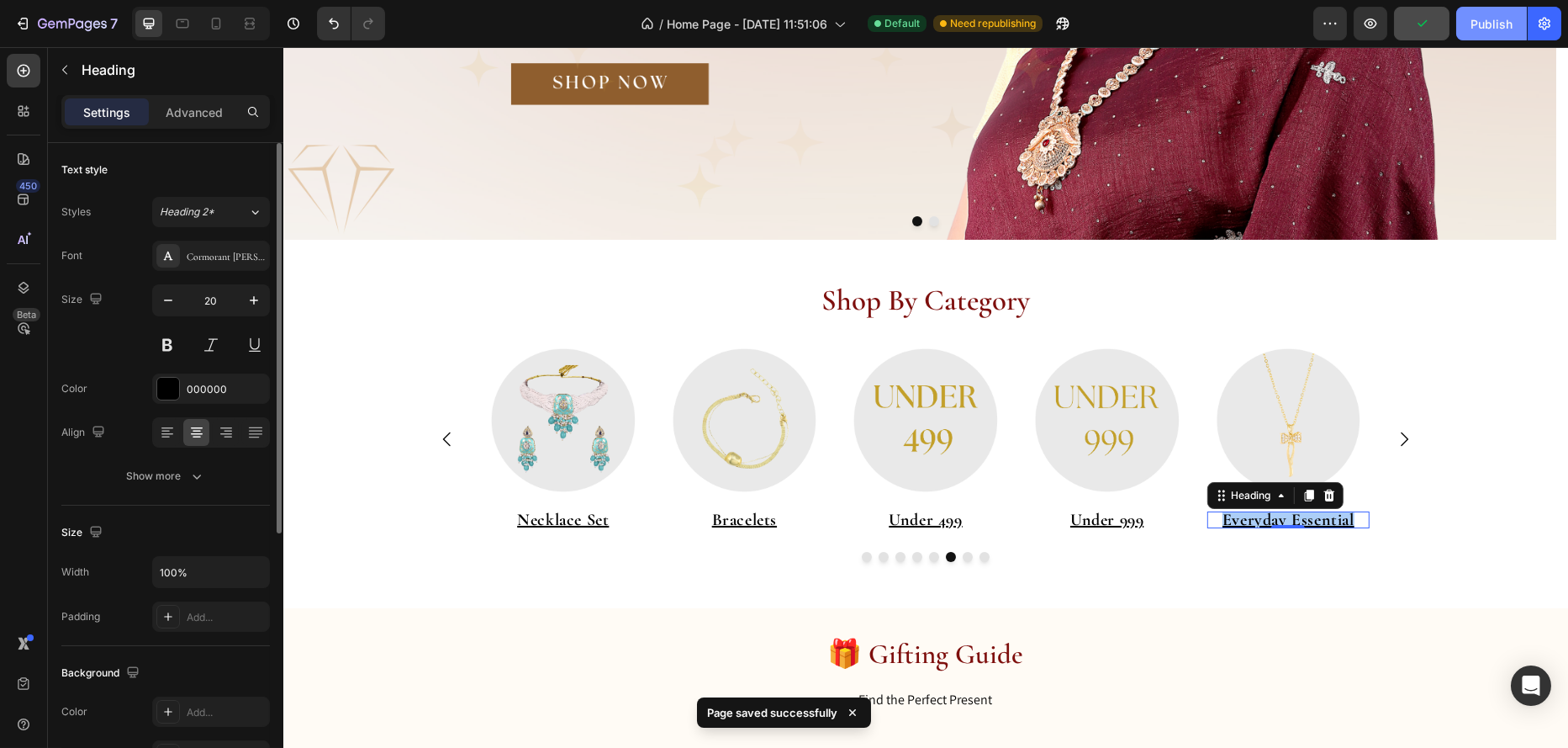
click at [1478, 23] on div "Publish" at bounding box center [1492, 24] width 42 height 18
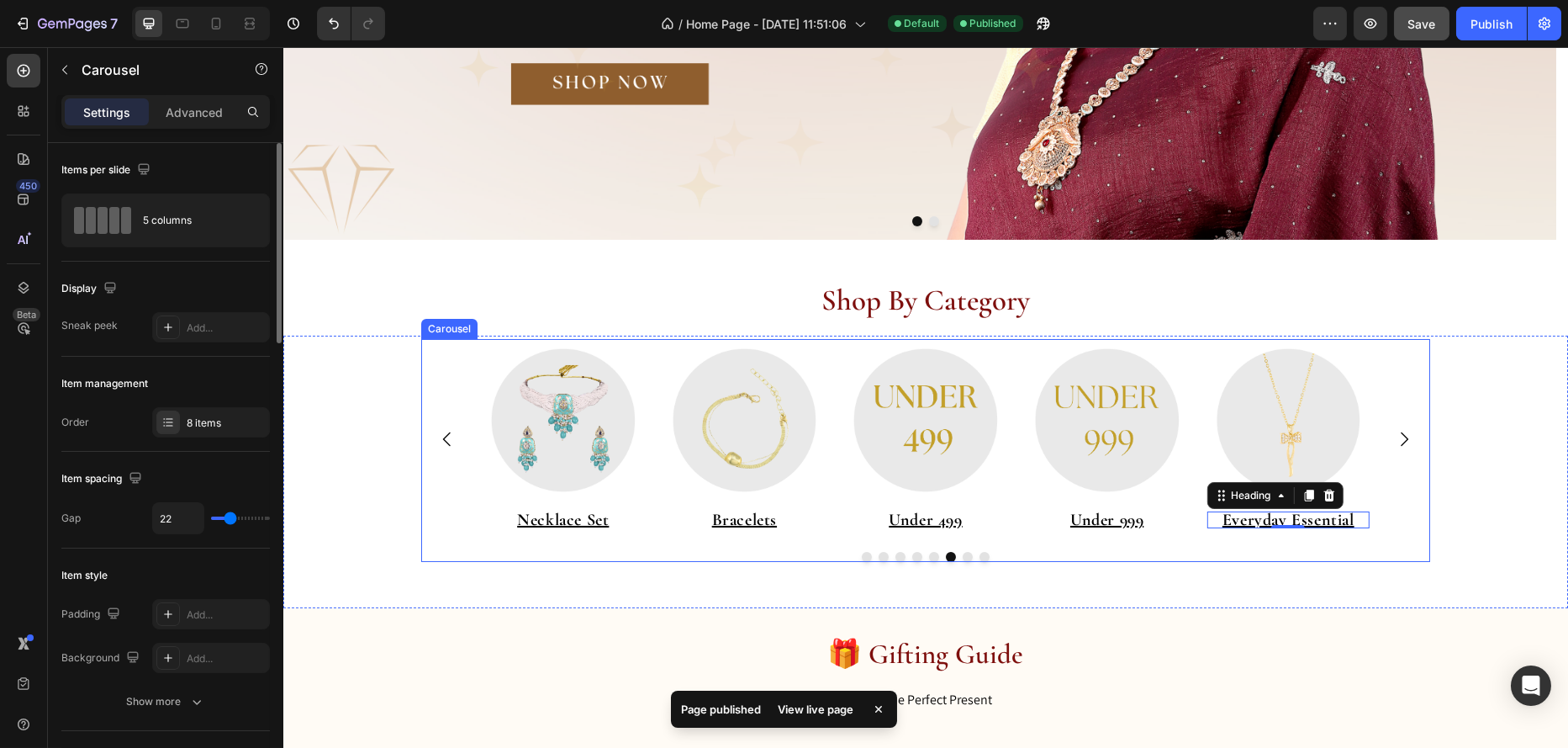
click at [442, 438] on icon "Carousel Back Arrow" at bounding box center [446, 439] width 20 height 20
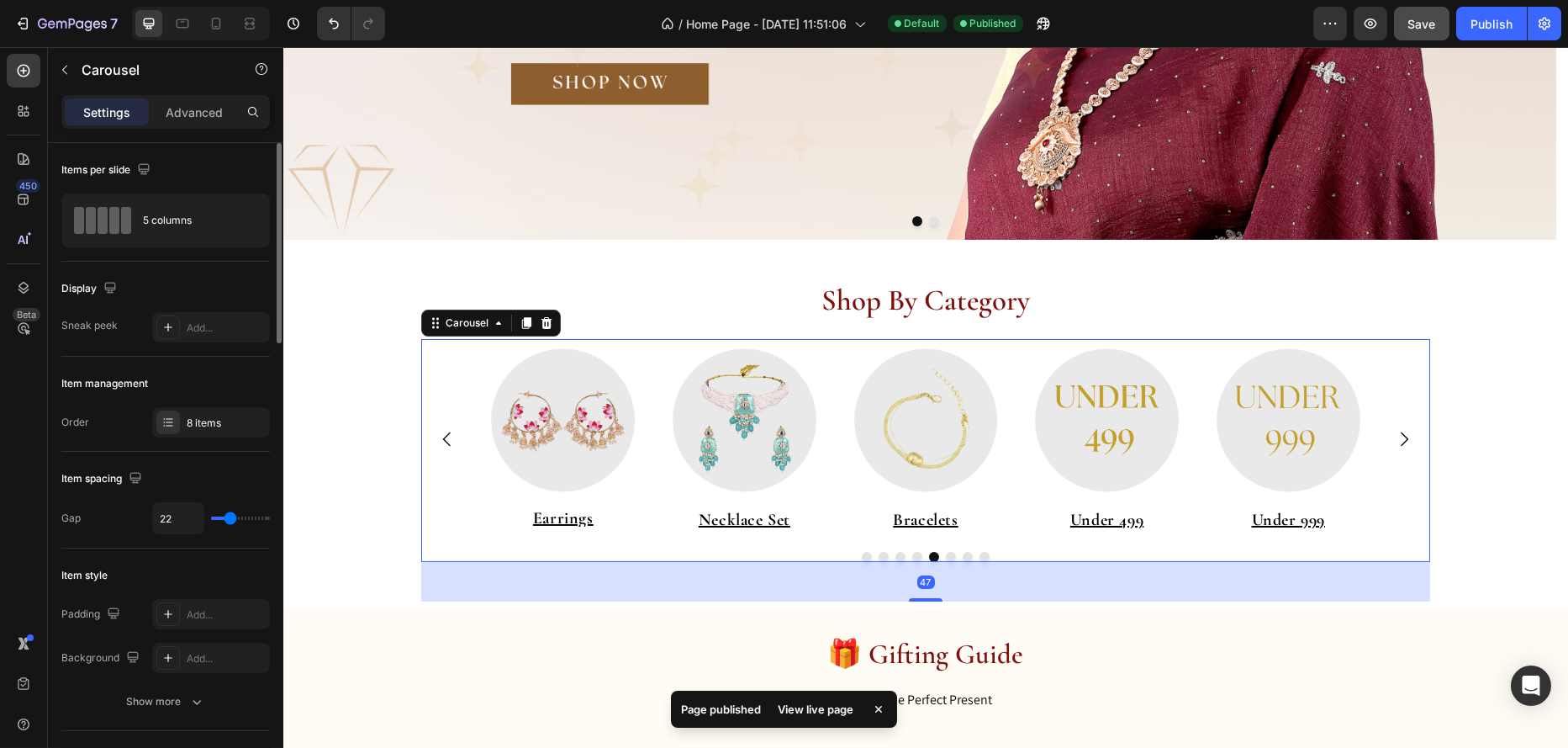
click at [442, 438] on icon "Carousel Back Arrow" at bounding box center [446, 439] width 20 height 20
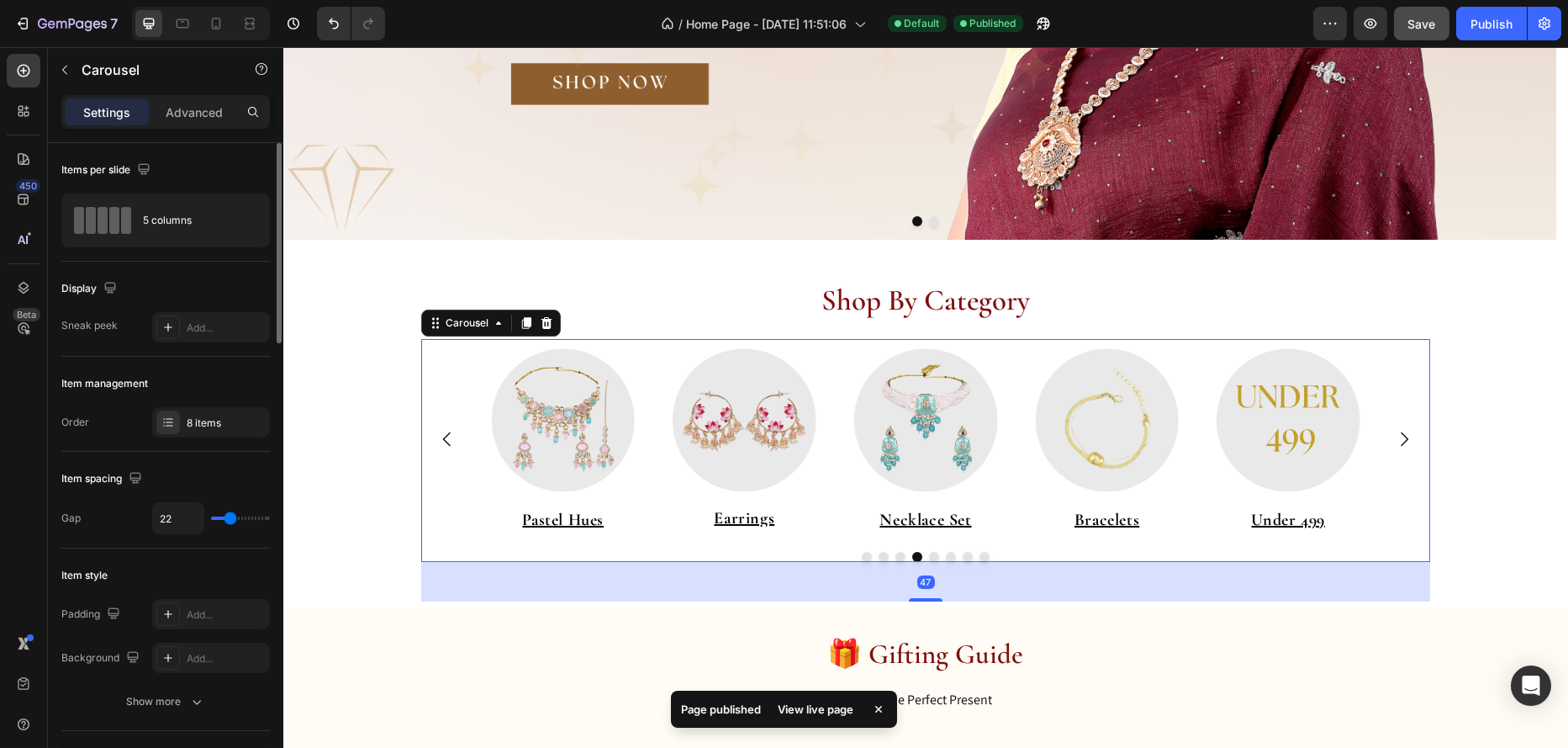
click at [441, 436] on icon "Carousel Back Arrow" at bounding box center [446, 439] width 20 height 20
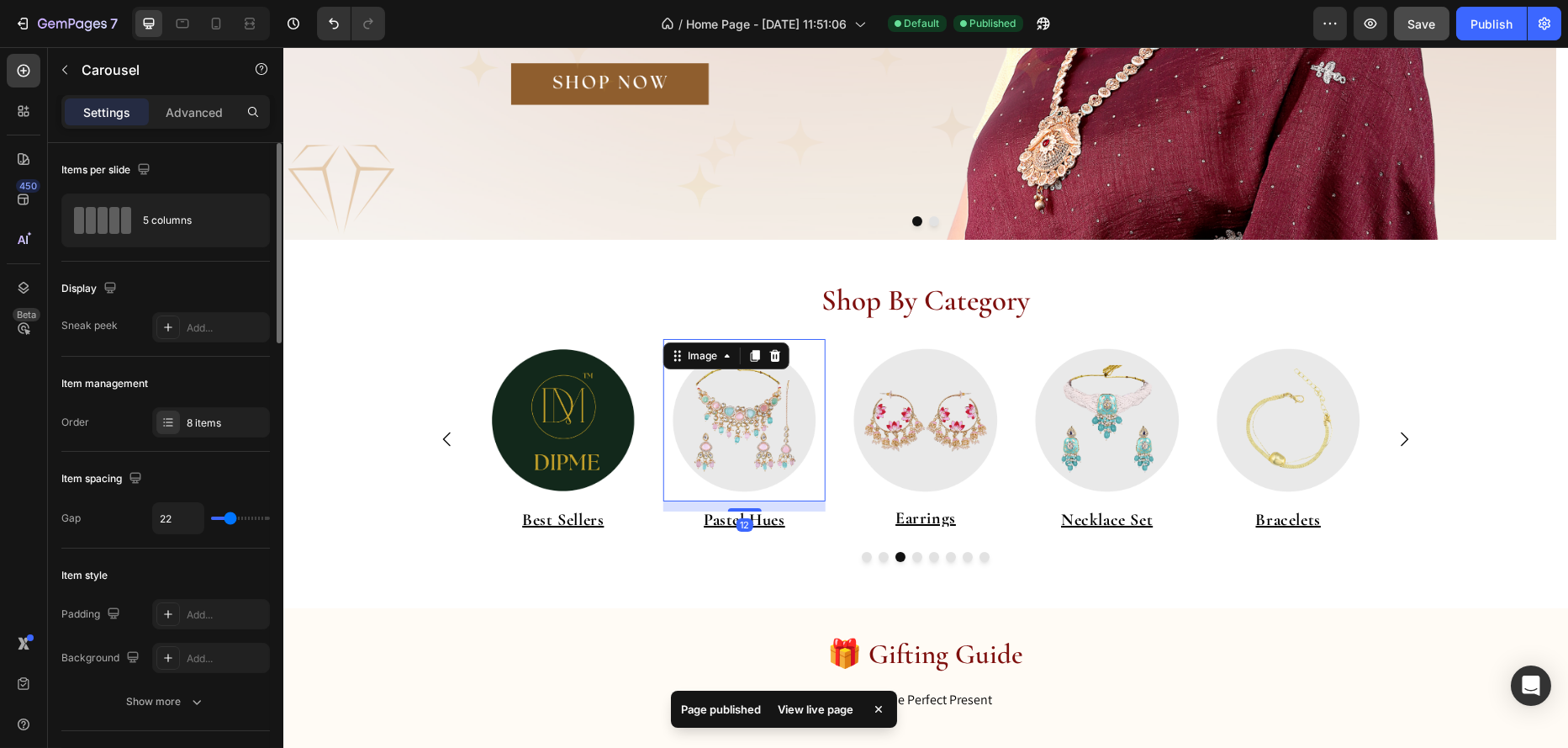
click at [761, 474] on img at bounding box center [744, 420] width 163 height 163
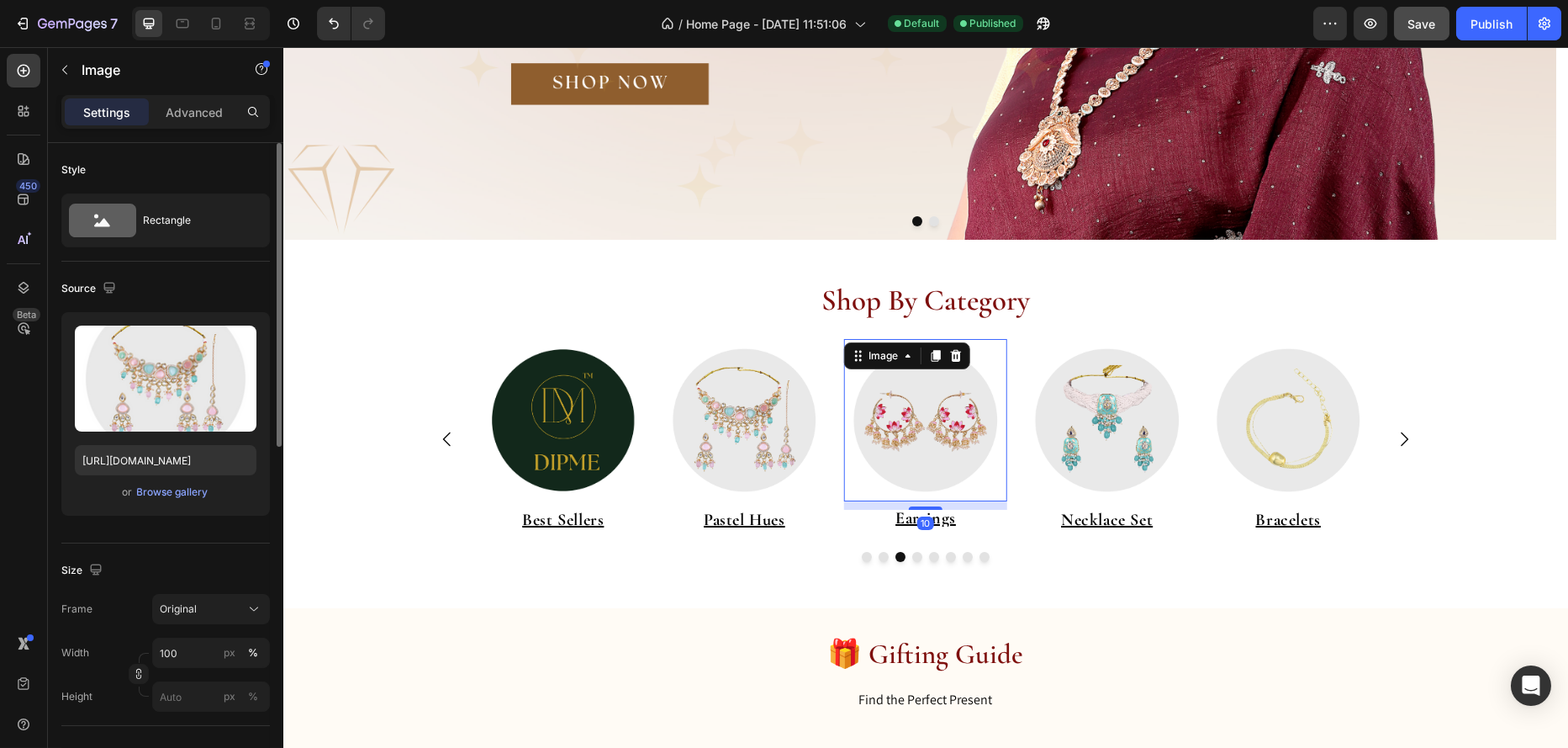
click at [913, 475] on img at bounding box center [924, 420] width 163 height 163
click at [922, 509] on div at bounding box center [924, 509] width 33 height 5
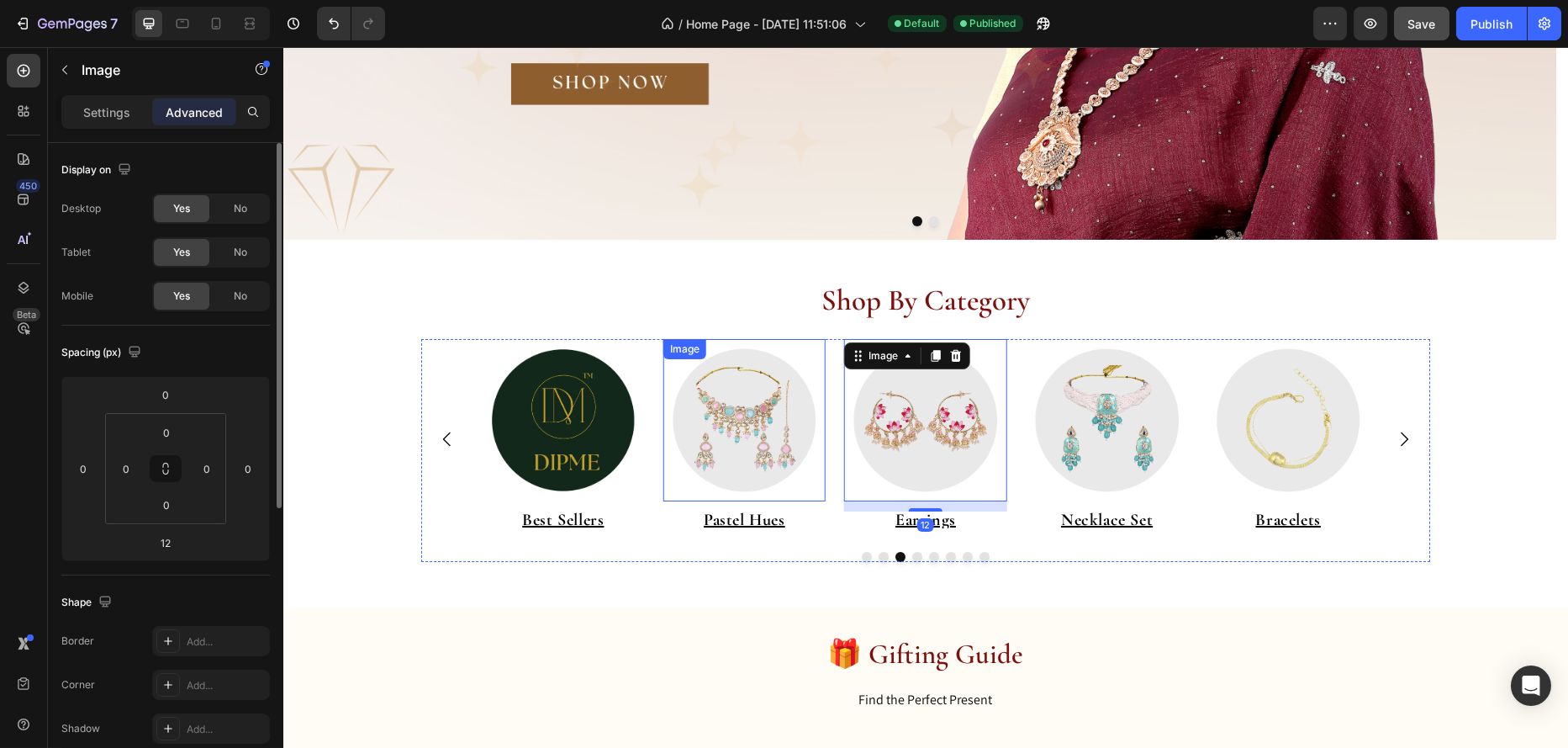
click at [714, 445] on img at bounding box center [744, 420] width 163 height 163
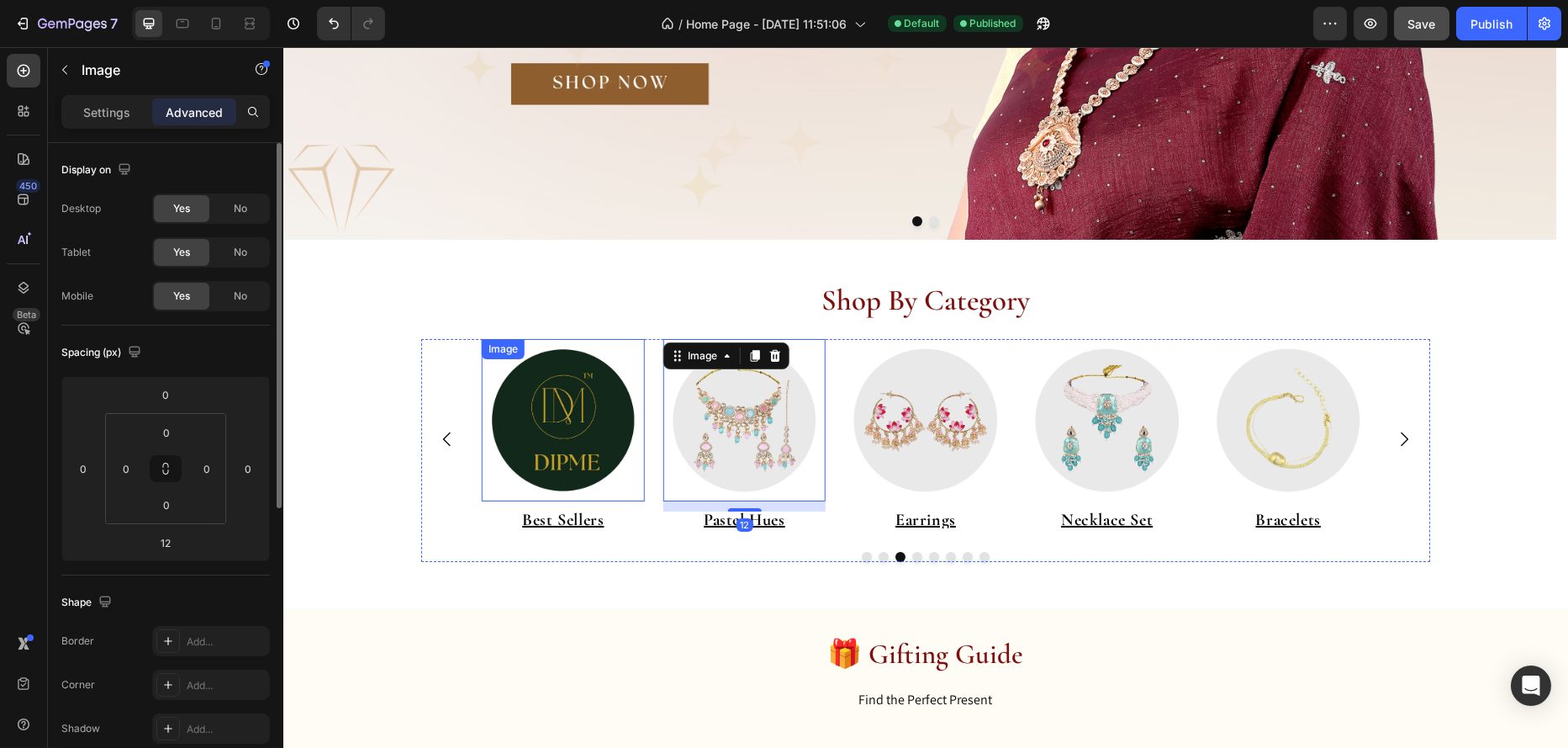
click at [571, 460] on img at bounding box center [562, 420] width 163 height 163
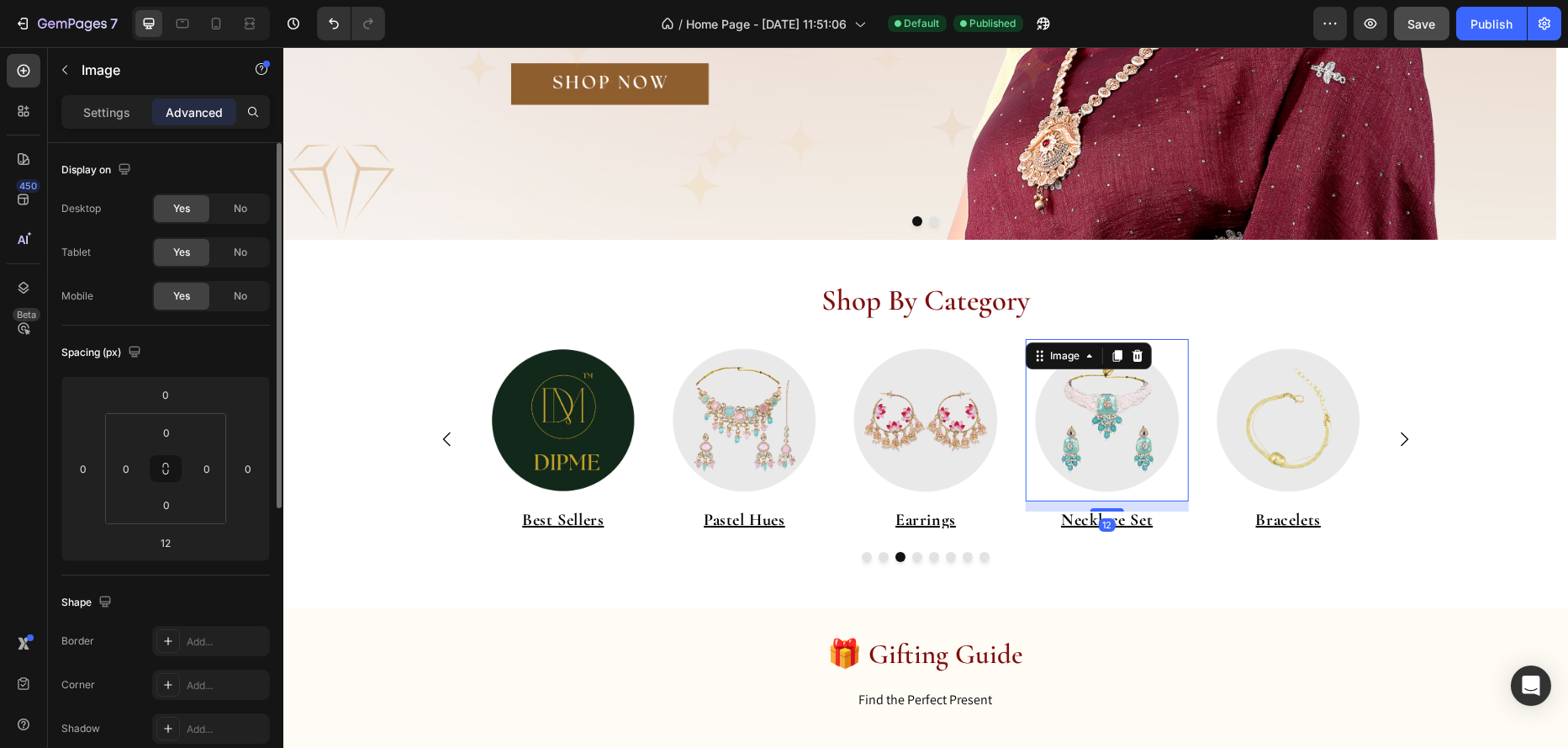
click at [1098, 481] on img at bounding box center [1106, 420] width 163 height 163
click at [1302, 473] on img at bounding box center [1287, 420] width 163 height 163
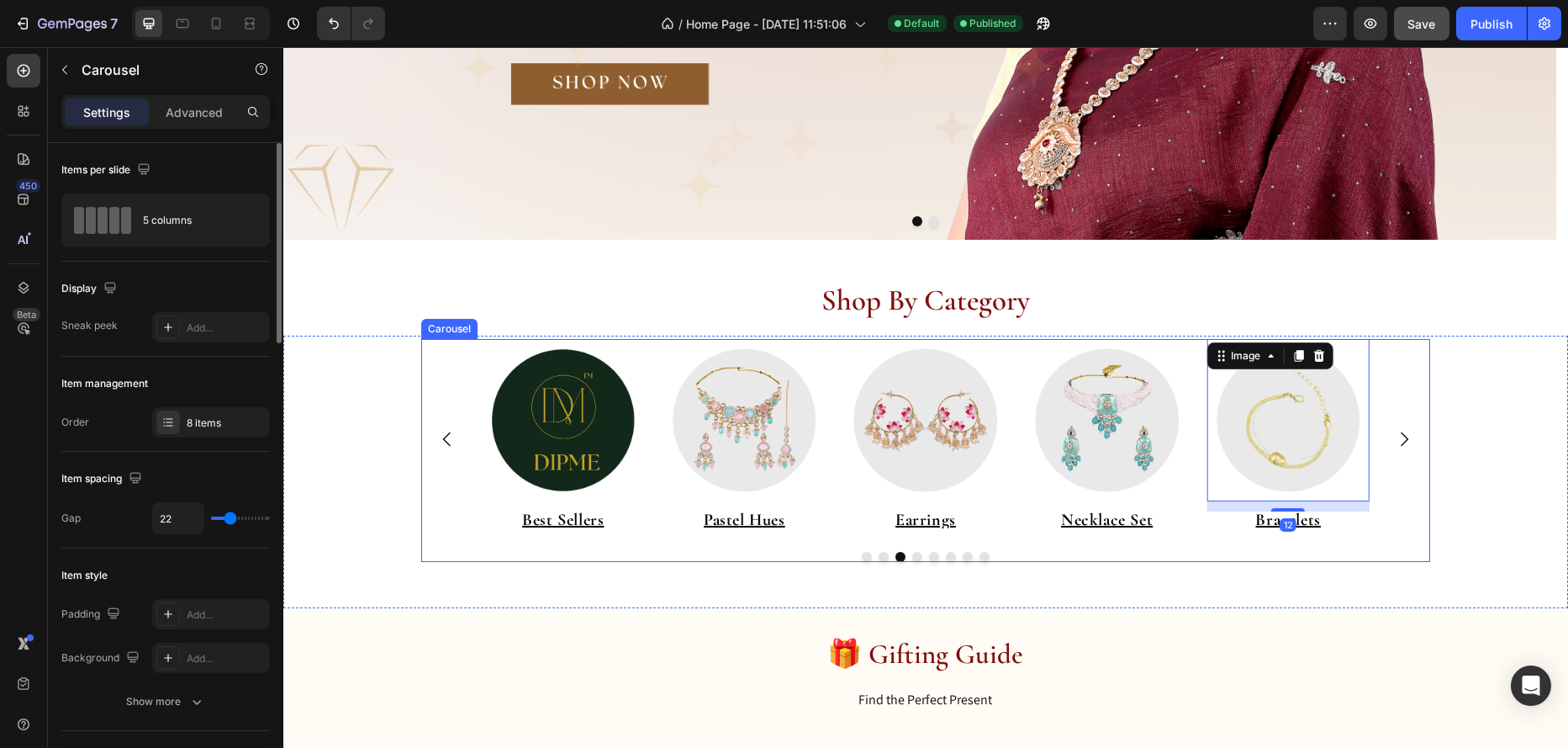
click at [1393, 441] on icon "Carousel Next Arrow" at bounding box center [1403, 439] width 20 height 20
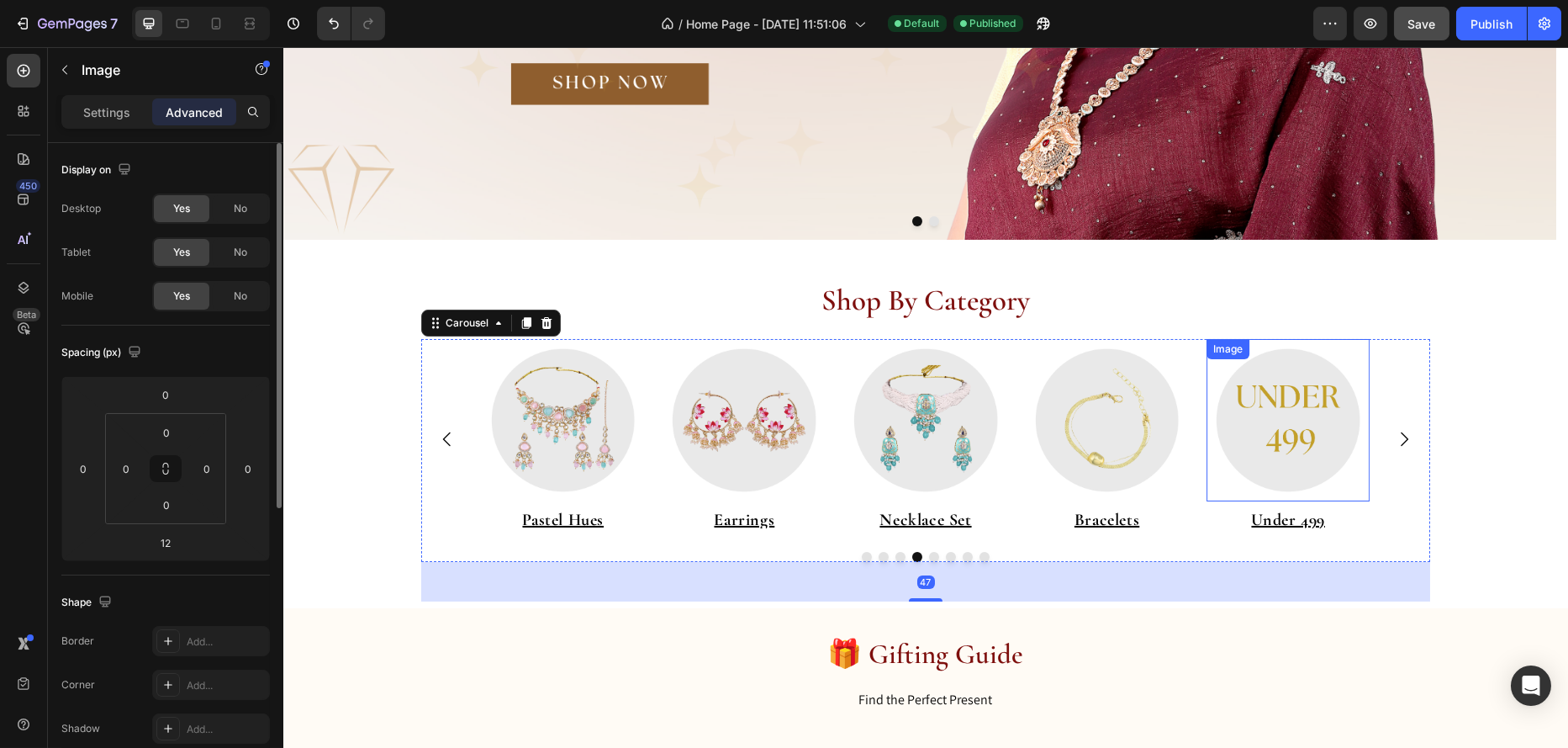
click at [1269, 438] on img at bounding box center [1287, 420] width 163 height 163
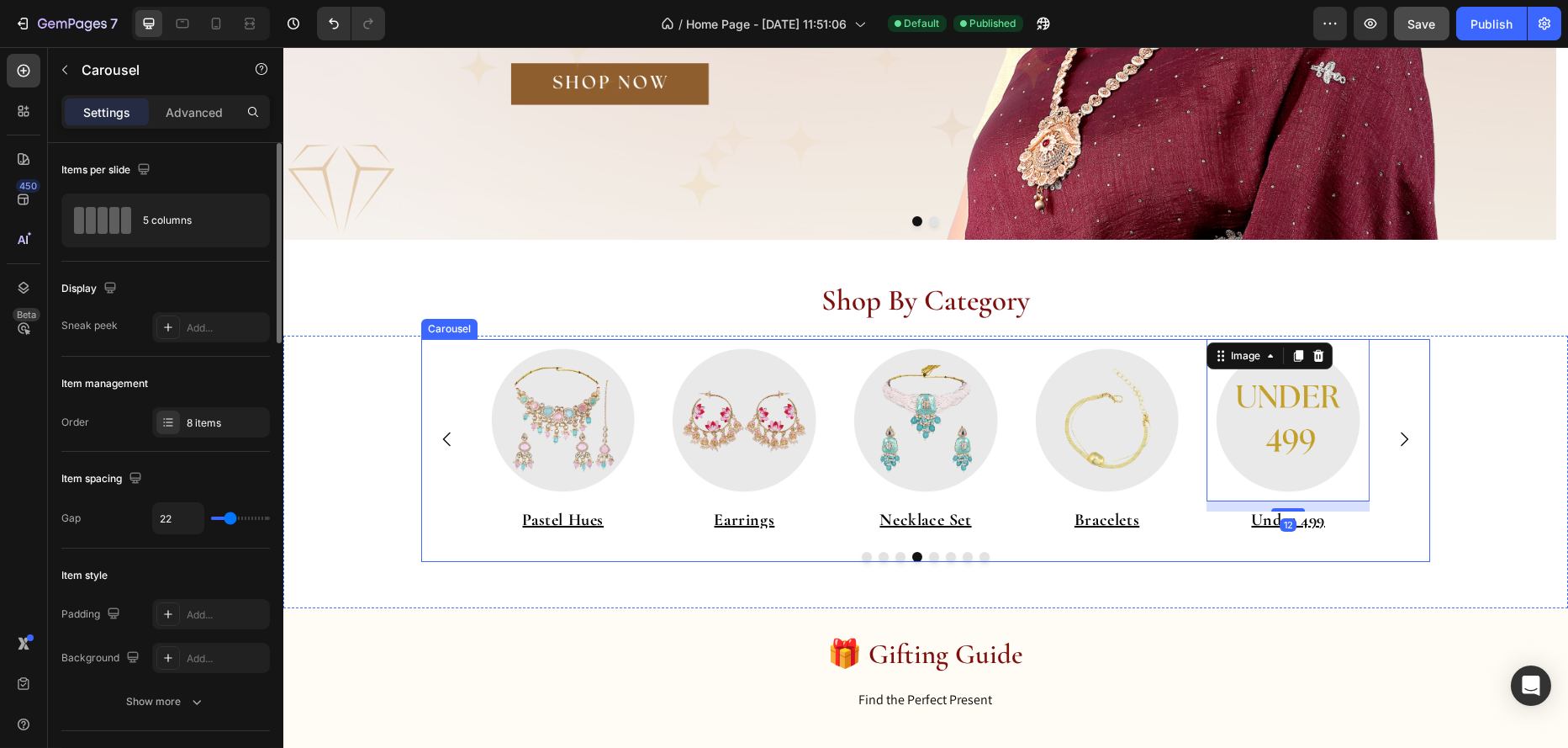
click at [1393, 438] on icon "Carousel Next Arrow" at bounding box center [1403, 439] width 20 height 20
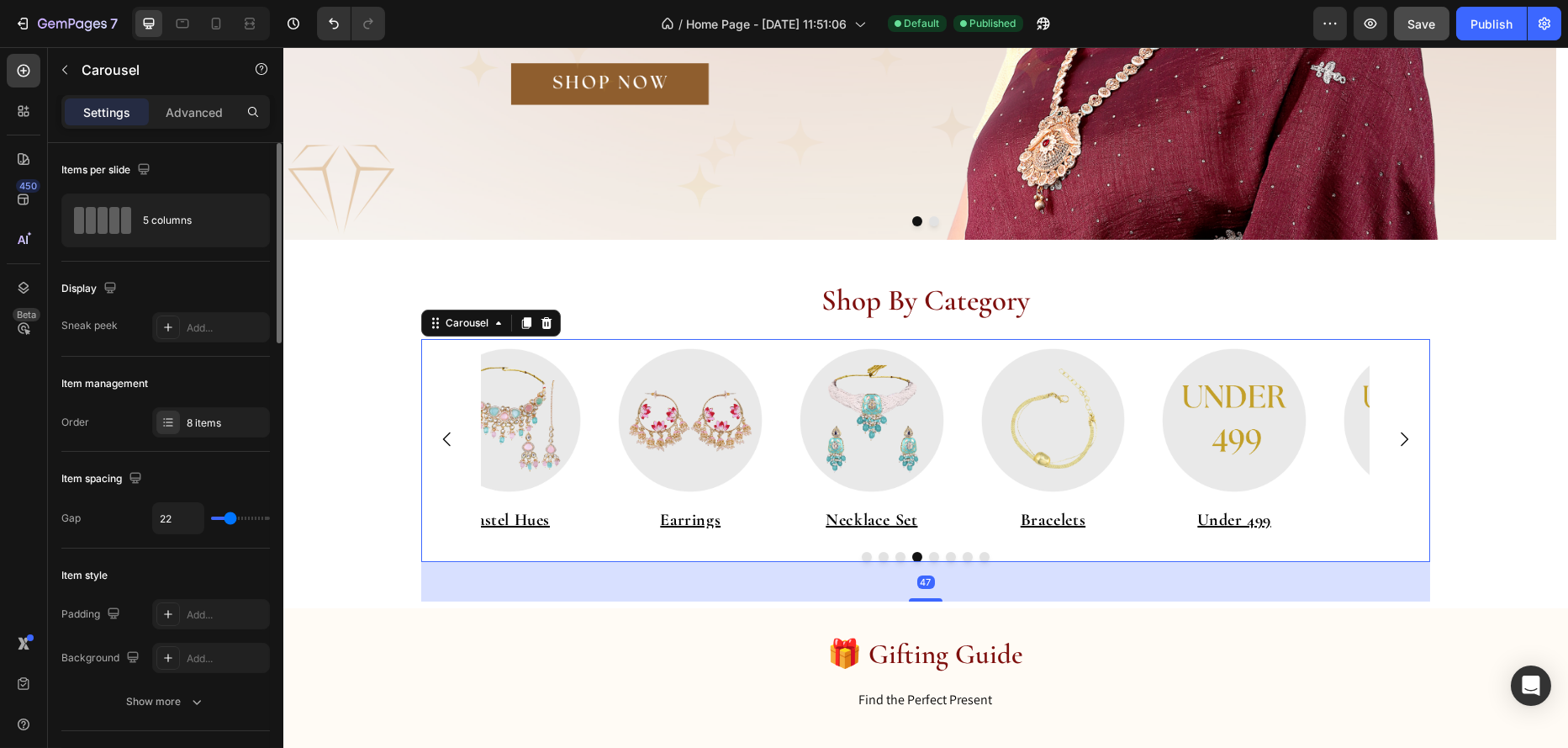
click at [1393, 438] on icon "Carousel Next Arrow" at bounding box center [1403, 439] width 20 height 20
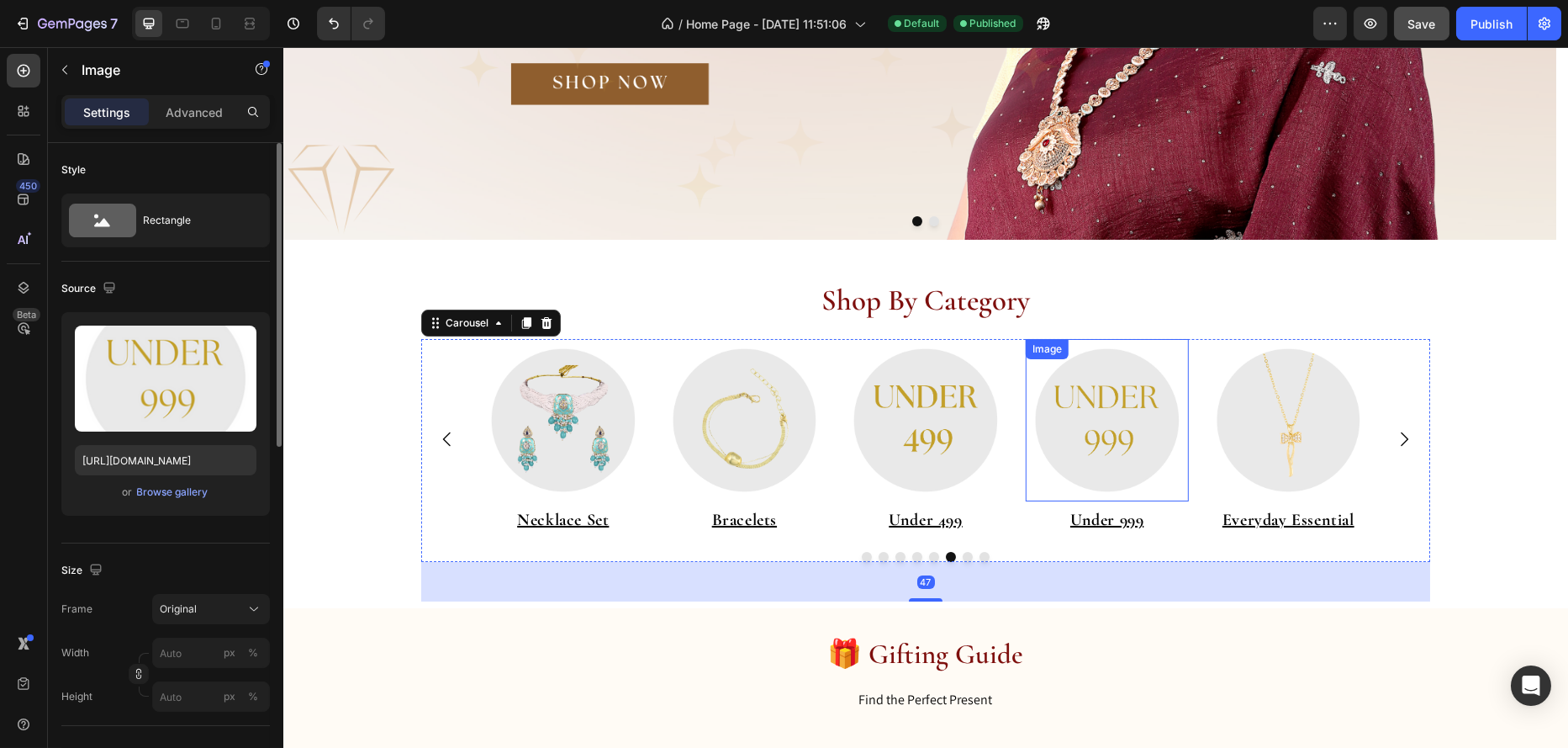
click at [1115, 443] on img at bounding box center [1106, 420] width 163 height 163
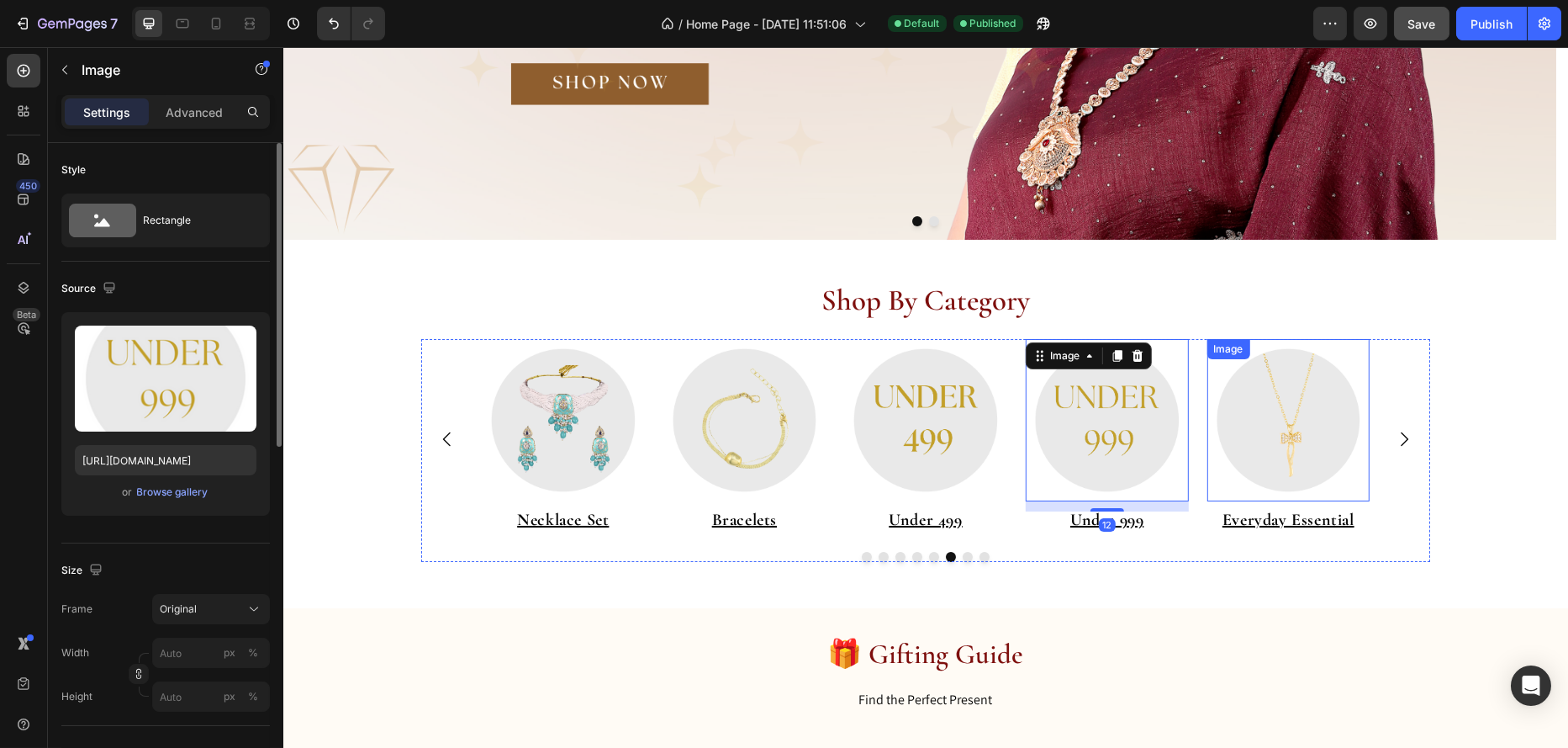
click at [1289, 445] on img at bounding box center [1287, 420] width 163 height 163
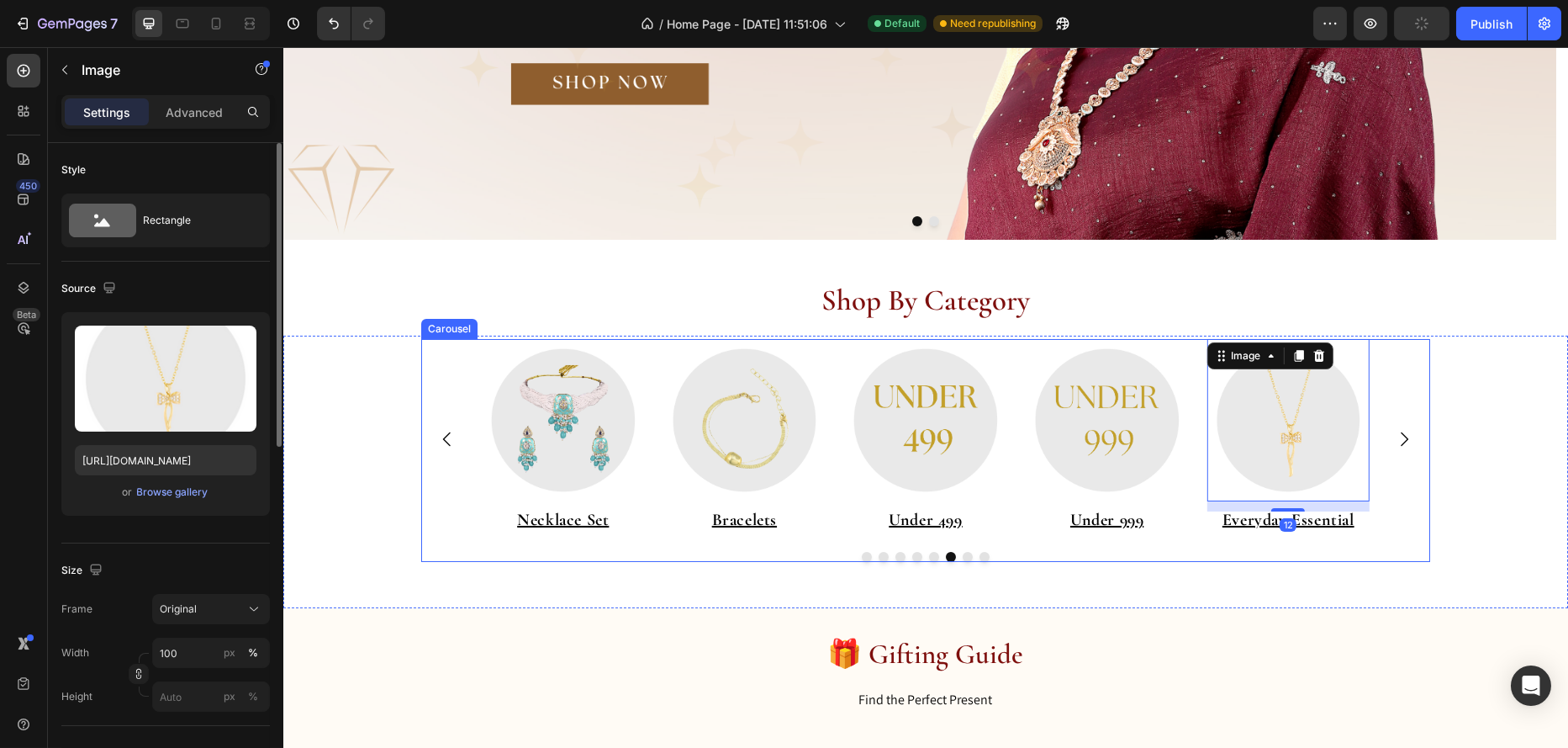
click at [1393, 442] on icon "Carousel Next Arrow" at bounding box center [1403, 439] width 20 height 20
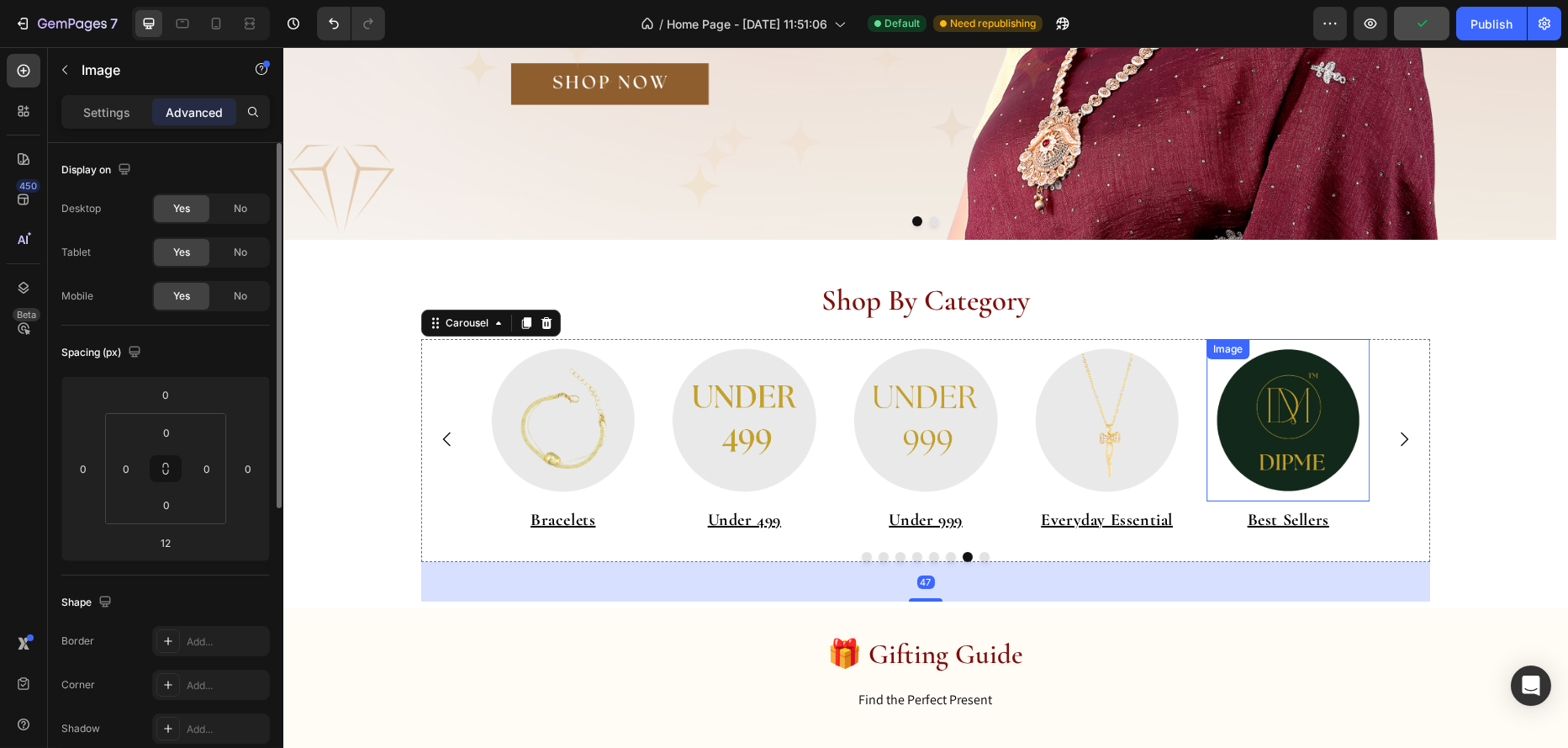
click at [1276, 439] on img at bounding box center [1287, 420] width 163 height 163
click at [1393, 440] on icon "Carousel Next Arrow" at bounding box center [1403, 439] width 20 height 20
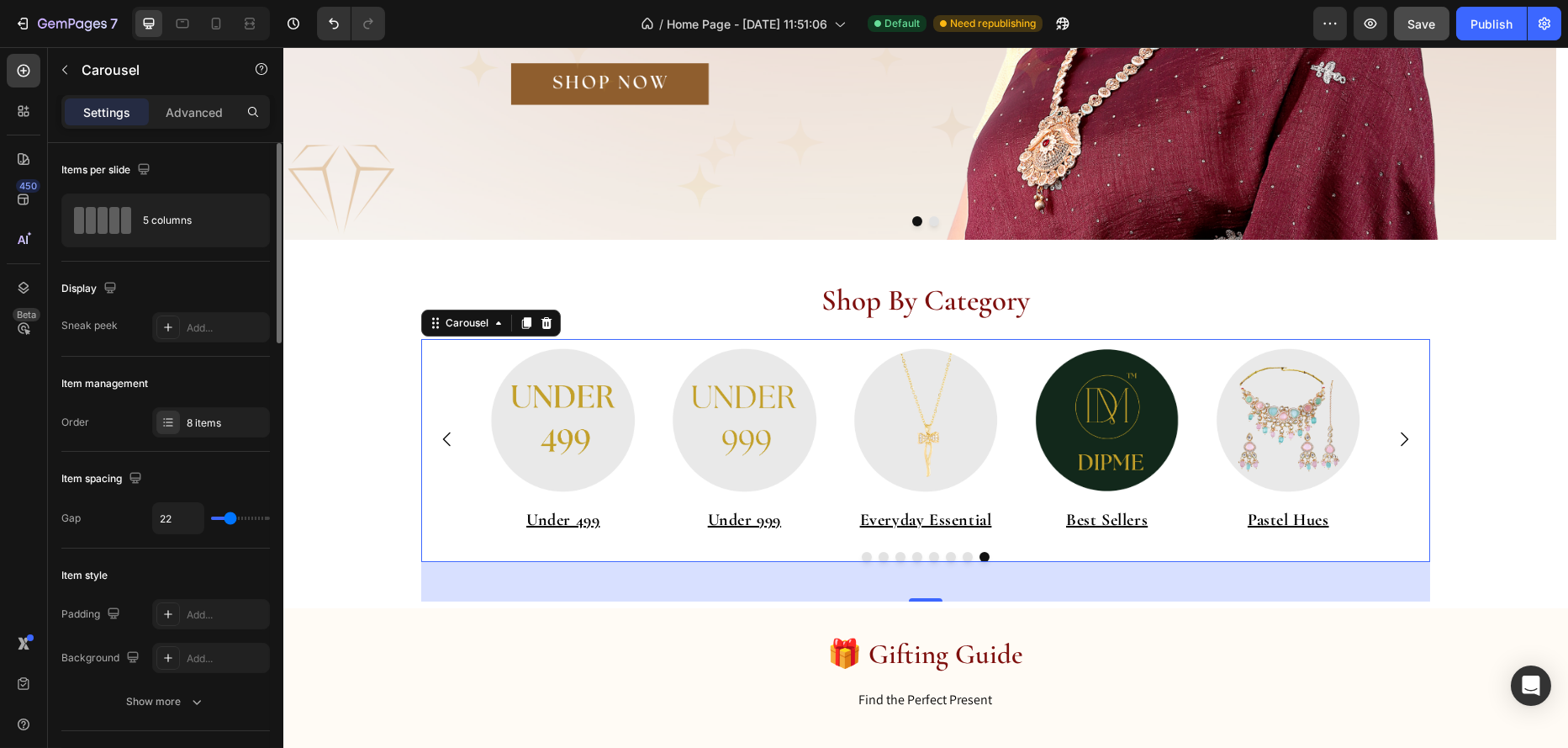
click at [1400, 437] on icon "Carousel Next Arrow" at bounding box center [1404, 438] width 8 height 14
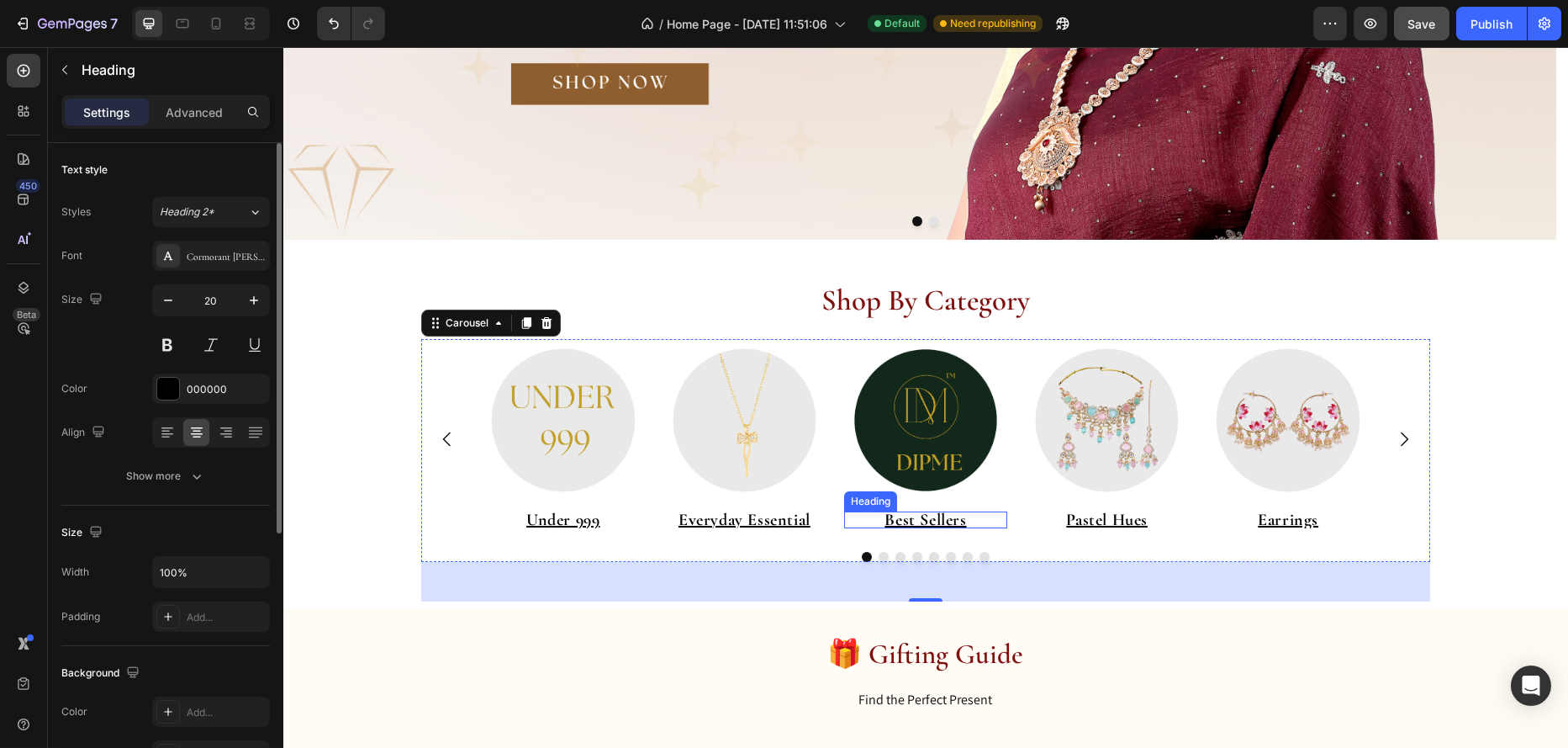
click at [909, 520] on u "Best Sellers" at bounding box center [925, 519] width 82 height 20
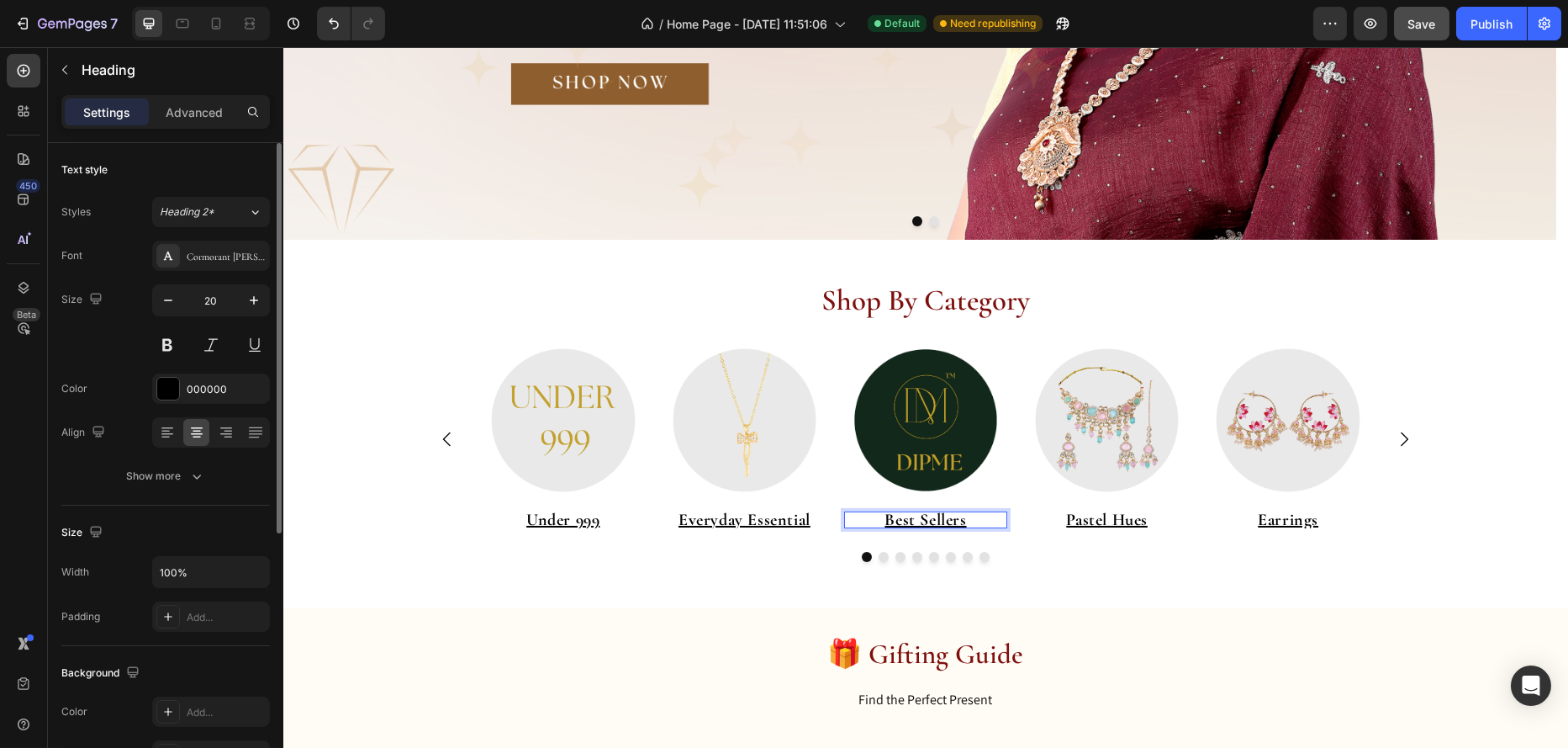
click at [909, 520] on u "Best Sellers" at bounding box center [925, 519] width 82 height 20
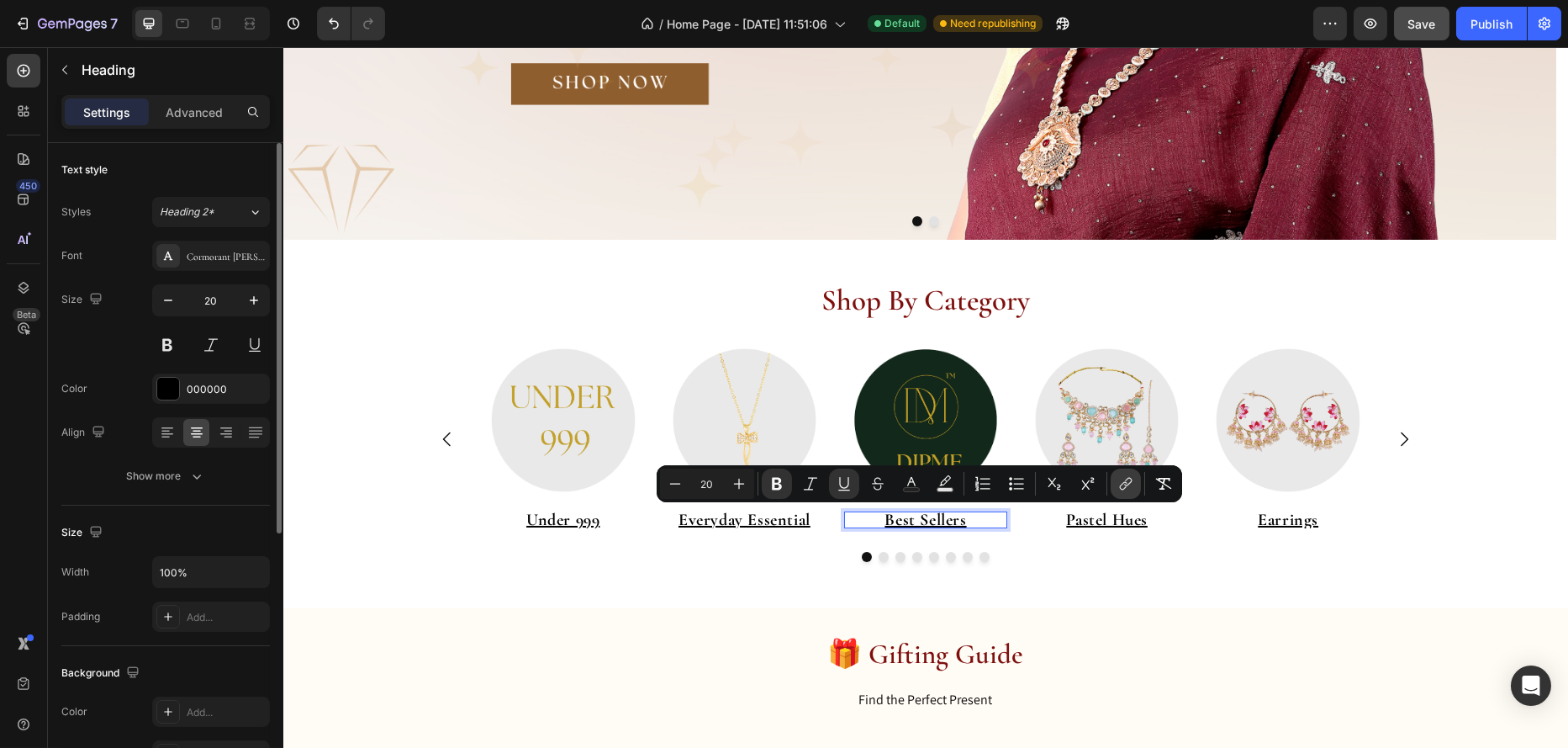
click at [1122, 487] on icon "Editor contextual toolbar" at bounding box center [1126, 484] width 17 height 17
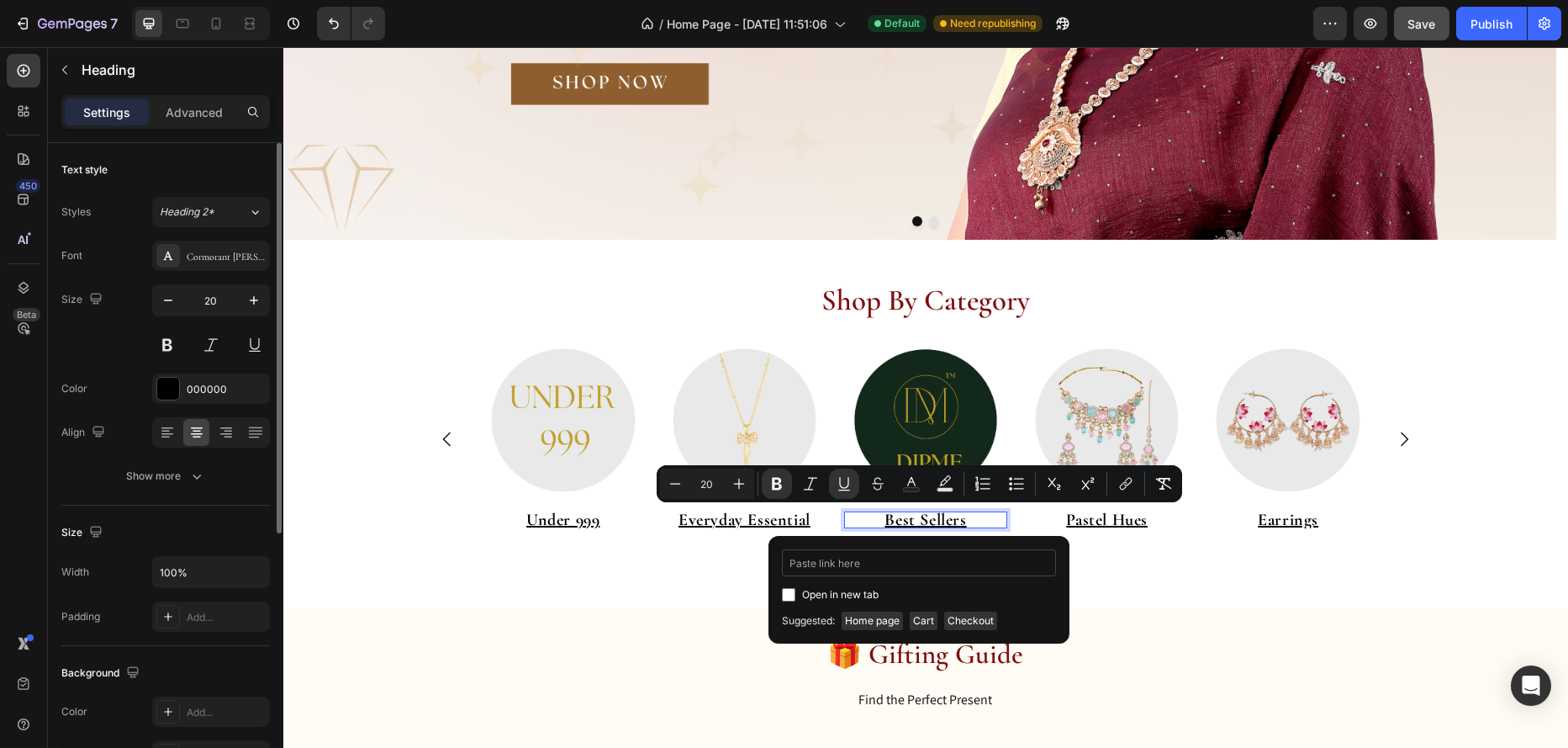
click at [932, 557] on input "Editor contextual toolbar" at bounding box center [918, 563] width 274 height 27
type input "https://www.dipme.in/collections/best-sellers"
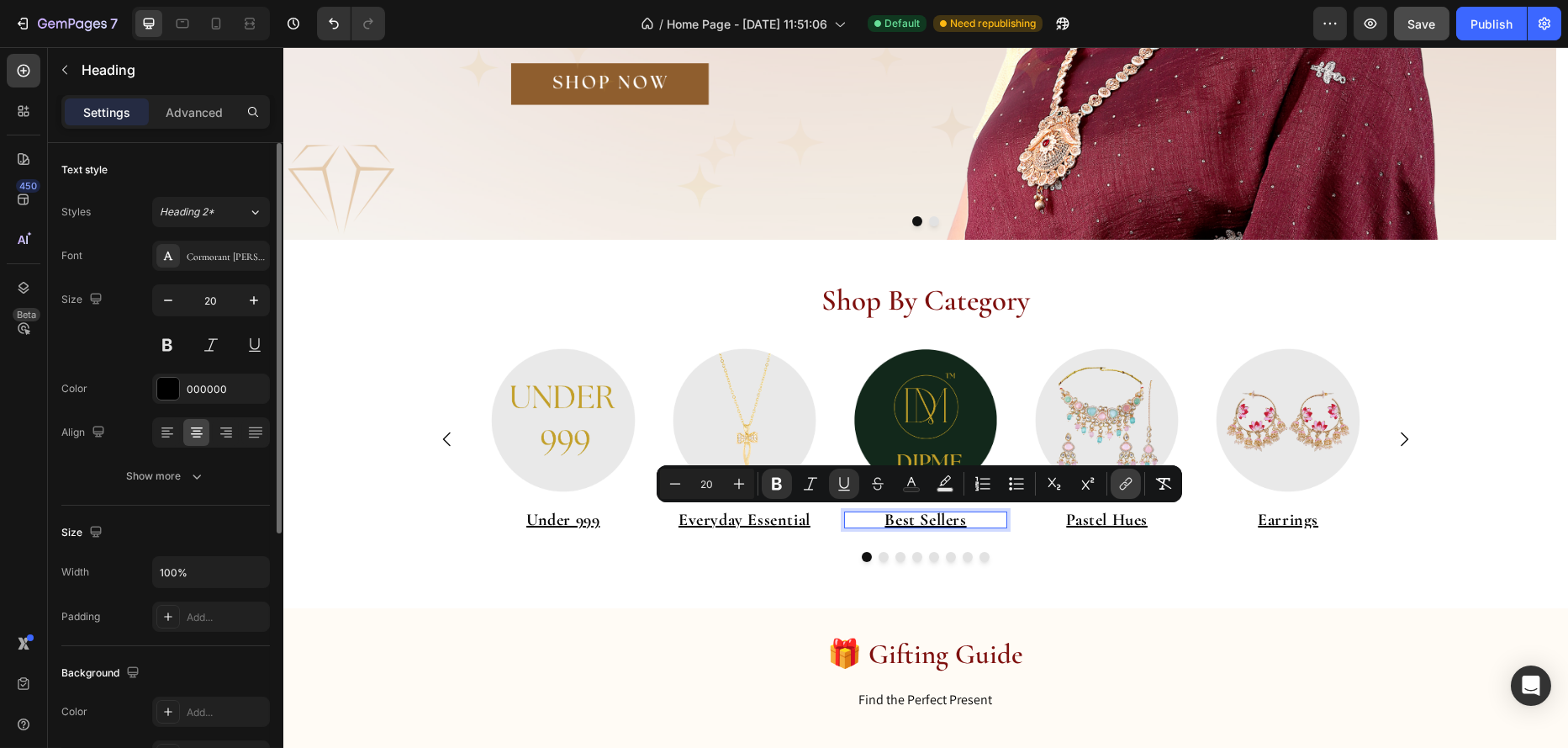
click at [1125, 480] on icon "Editor contextual toolbar" at bounding box center [1126, 484] width 17 height 17
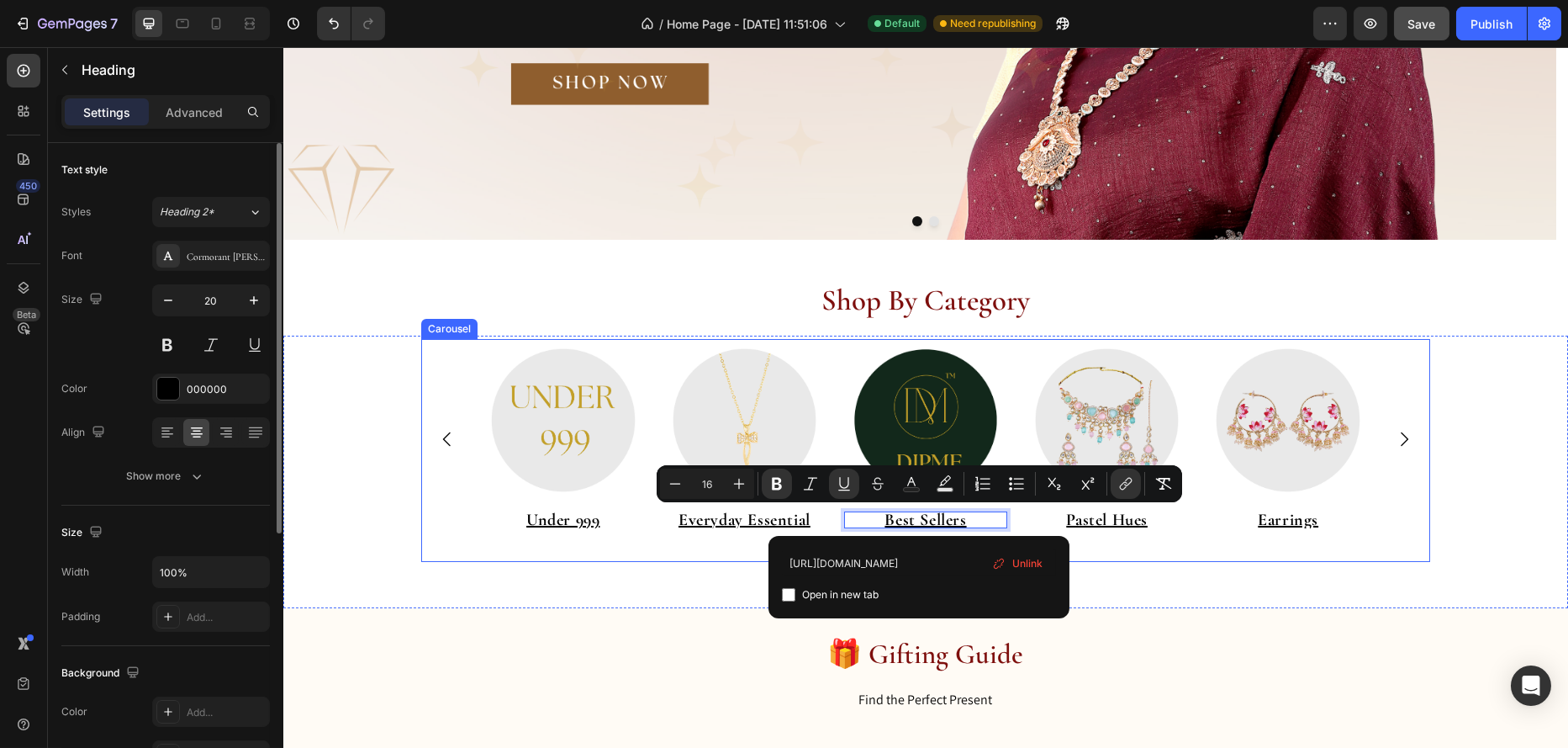
type input "20"
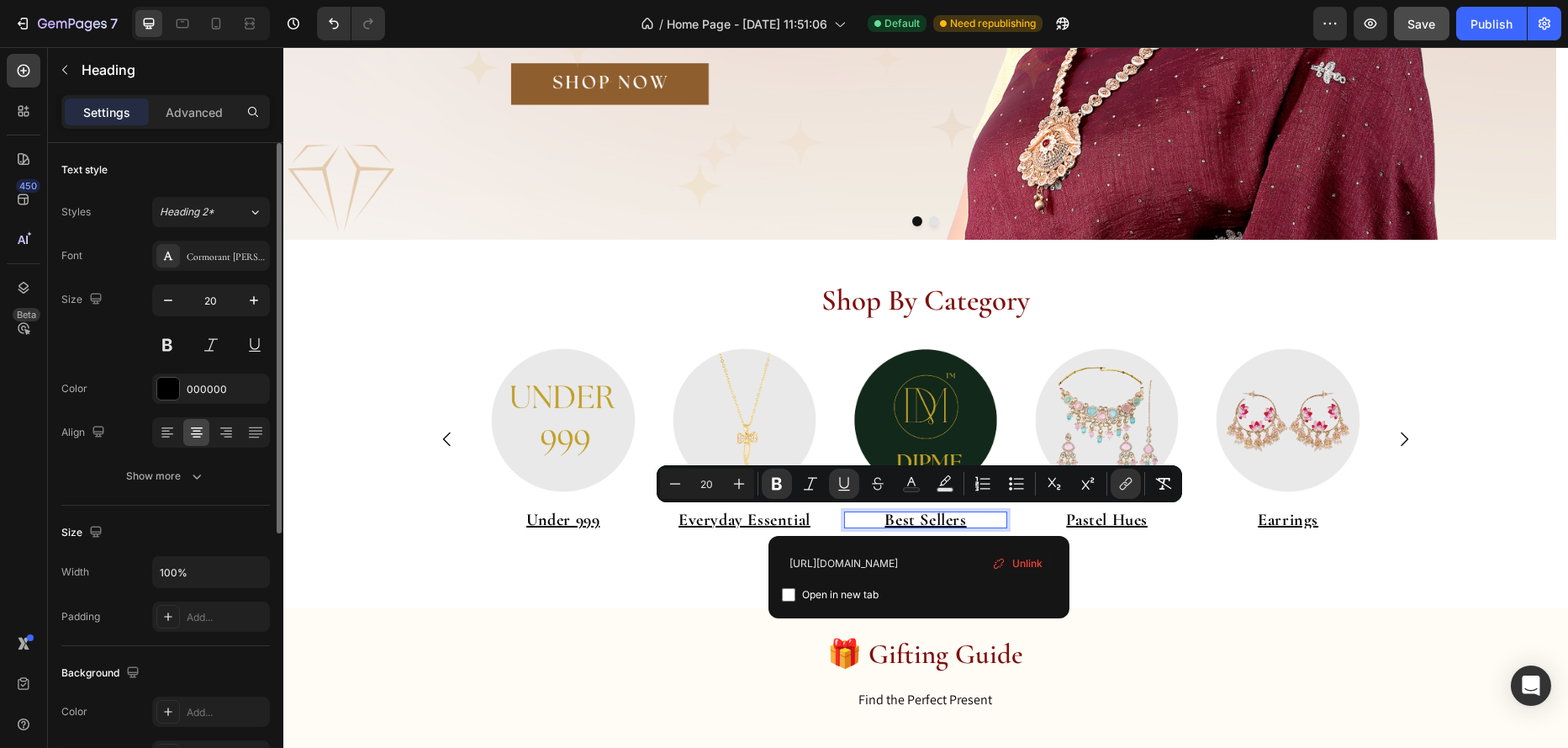
click at [862, 525] on p "Best Sellers" at bounding box center [924, 520] width 163 height 17
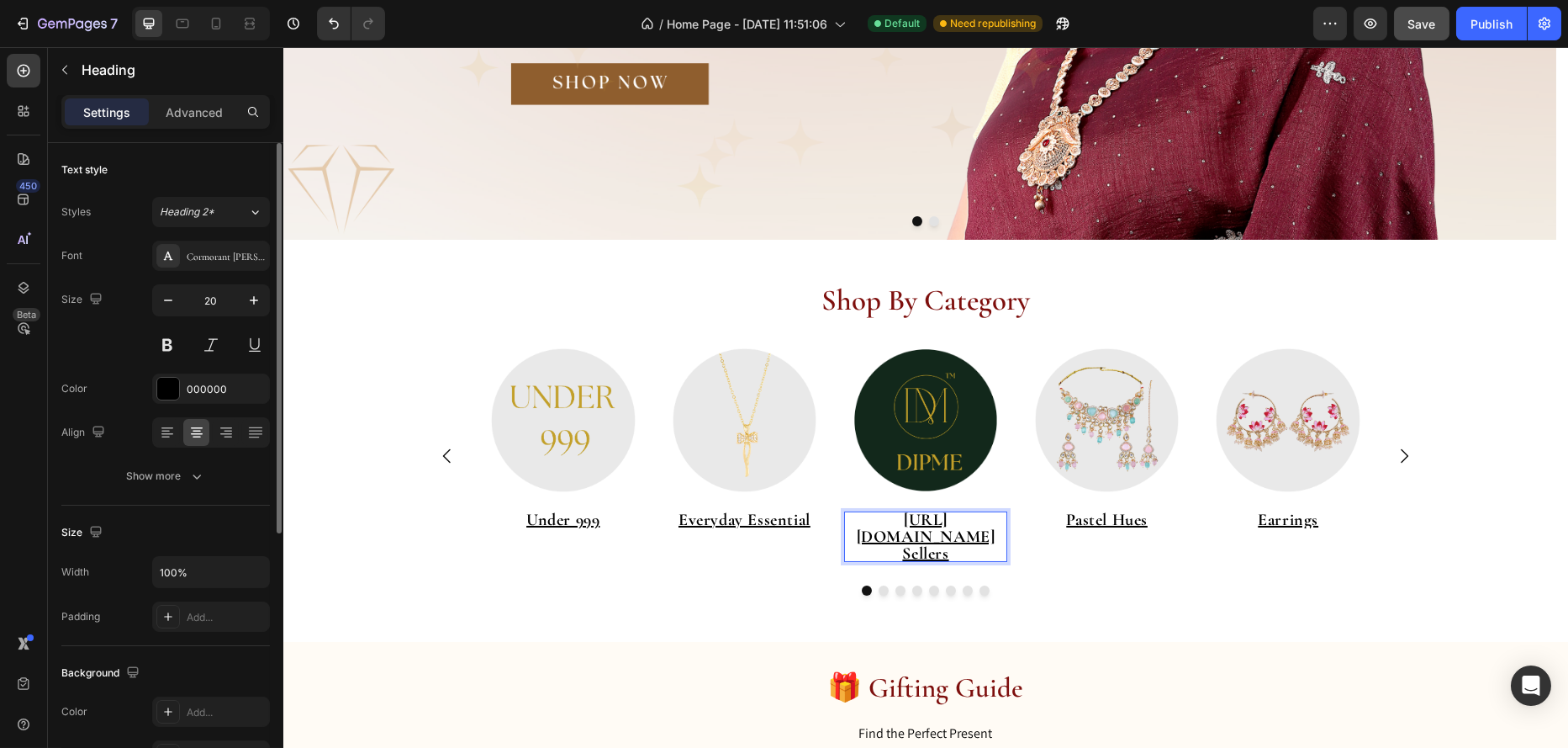
click at [911, 521] on u "https://www.dipme.in/collections/best-sellersBest Sellers" at bounding box center [925, 536] width 138 height 53
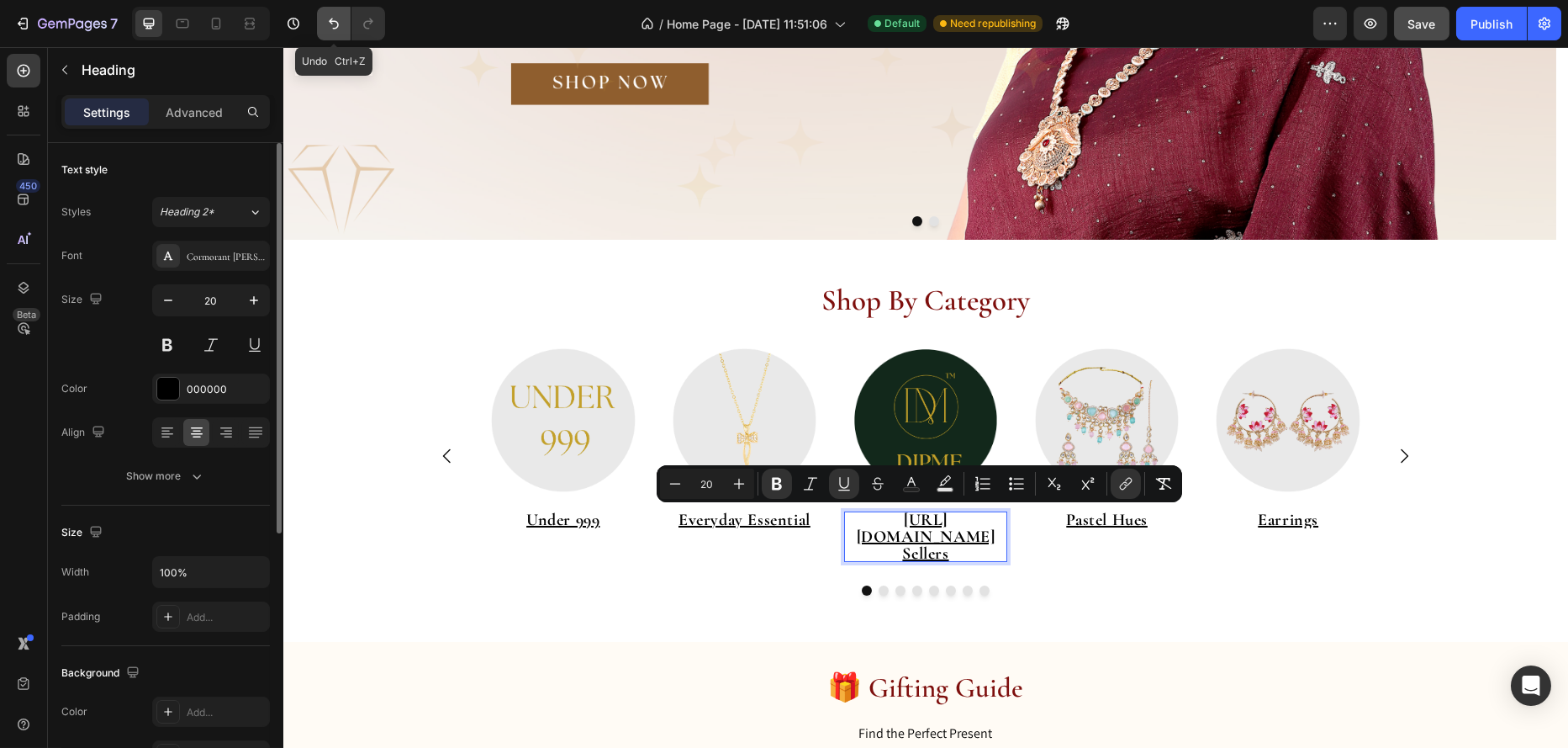
click at [338, 19] on icon "Undo/Redo" at bounding box center [334, 24] width 17 height 17
type input "16"
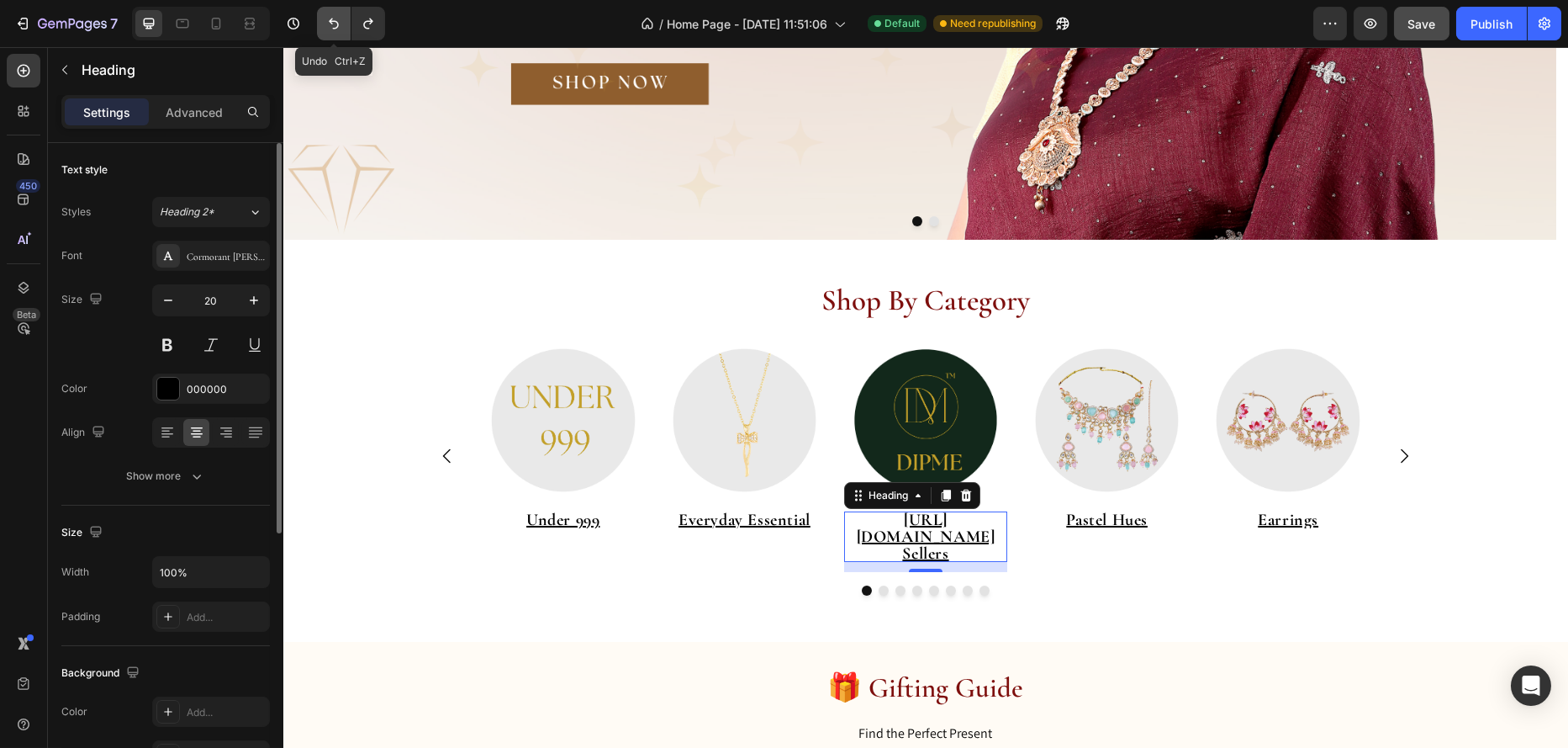
click at [338, 19] on icon "Undo/Redo" at bounding box center [334, 24] width 17 height 17
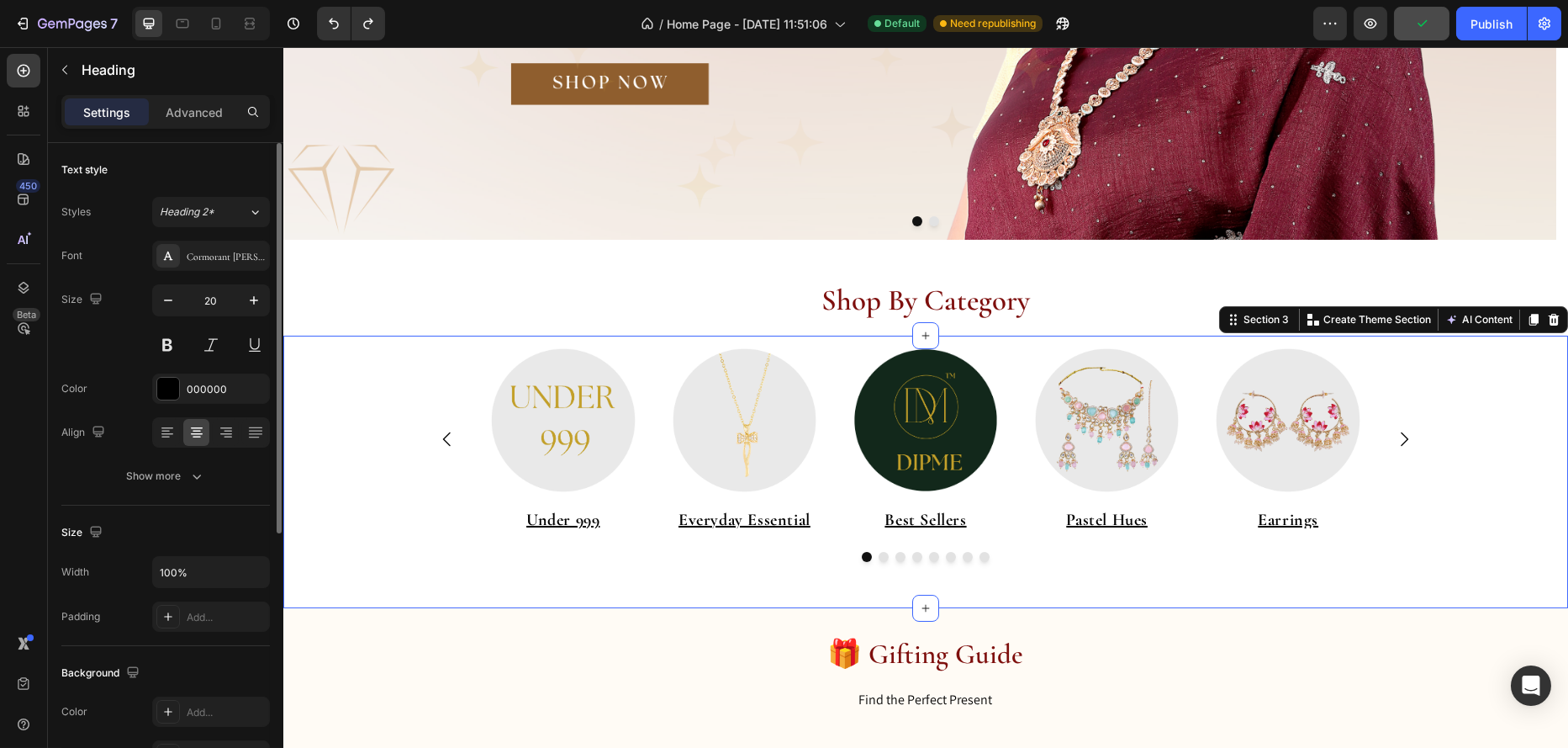
click at [754, 566] on div "Image ⁠⁠⁠⁠⁠⁠⁠ Under 999 Heading Image ⁠⁠⁠⁠⁠⁠⁠ Everyday Essential Heading Image …" at bounding box center [924, 470] width 1285 height 263
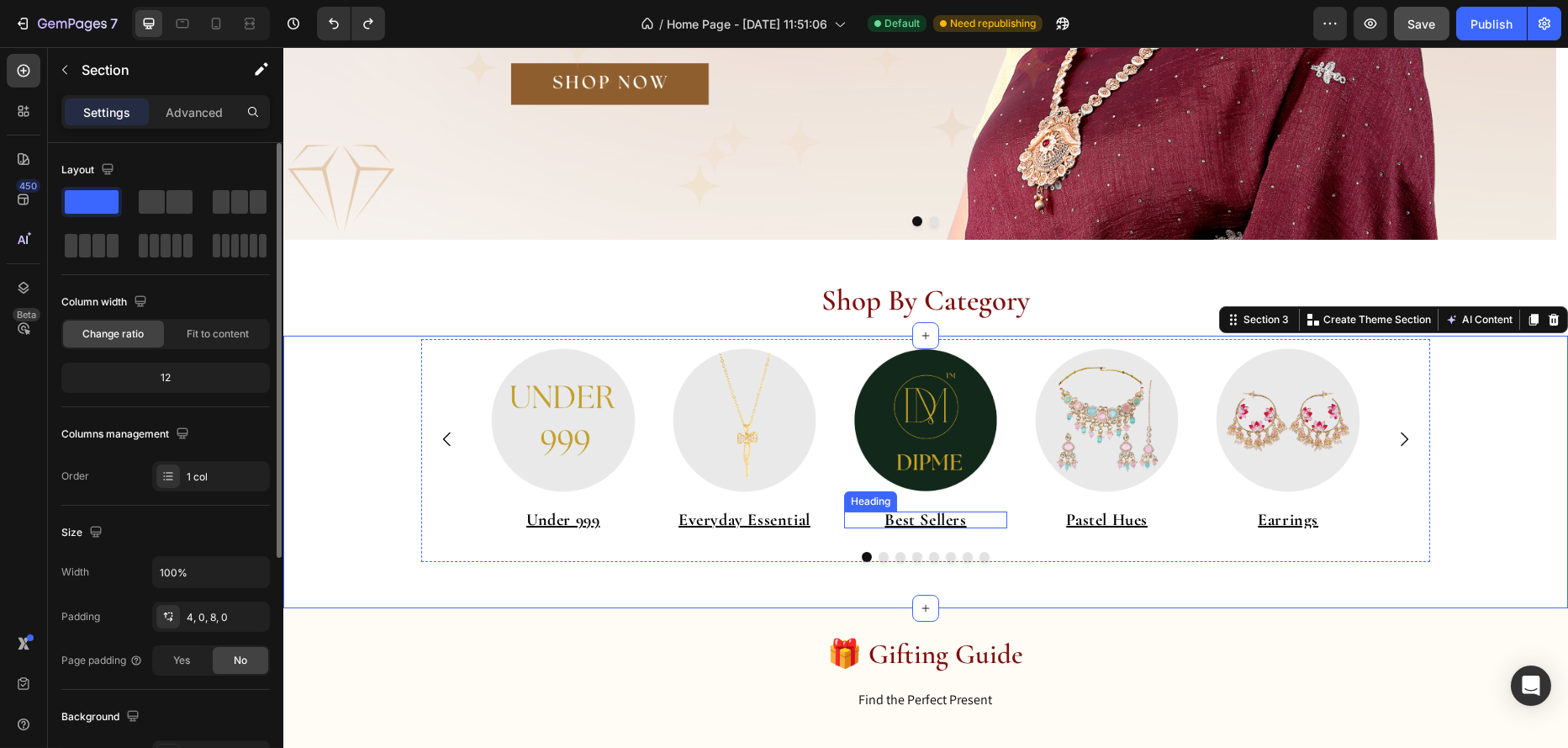
click at [933, 520] on u "Best Sellers" at bounding box center [925, 519] width 82 height 20
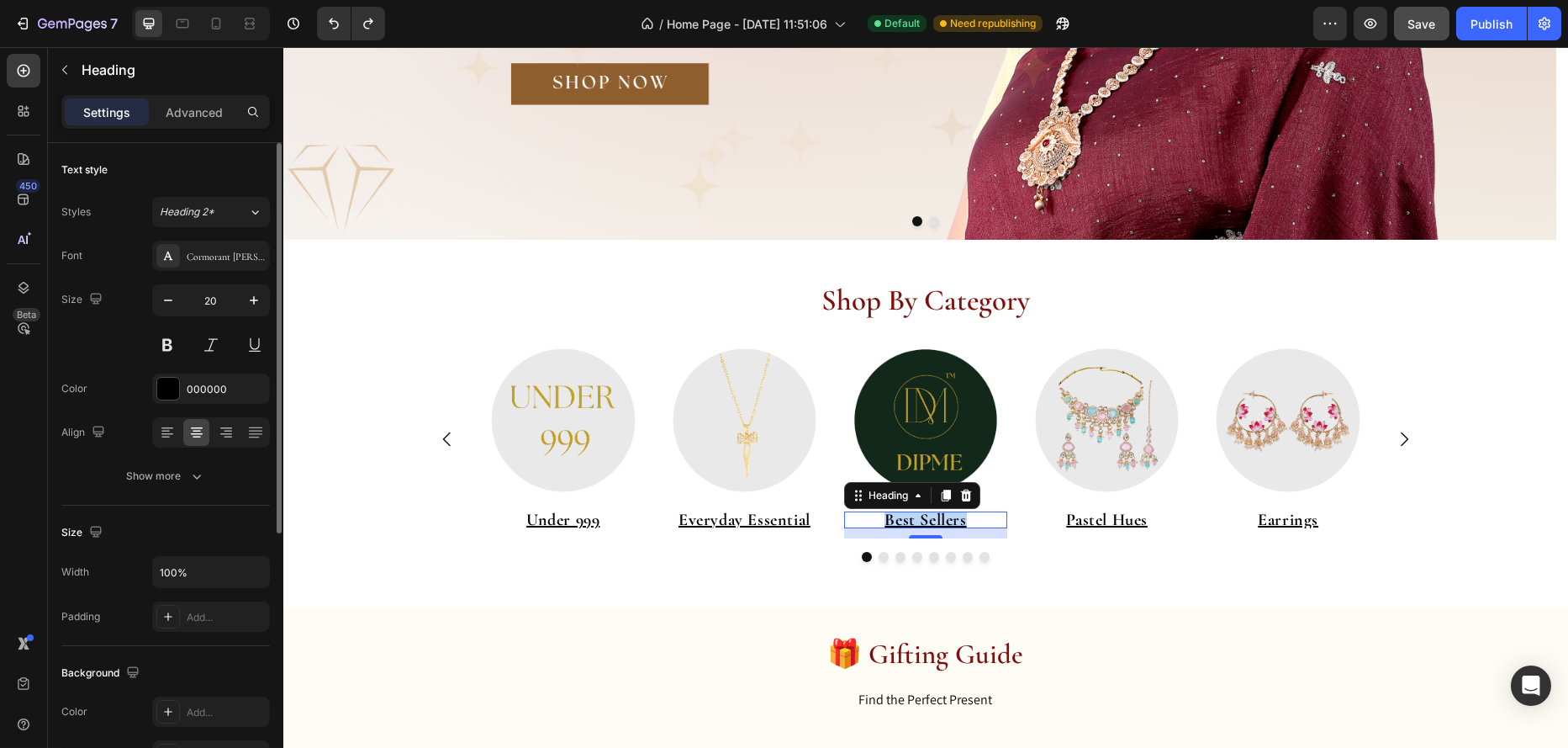
click at [933, 520] on u "Best Sellers" at bounding box center [925, 519] width 82 height 20
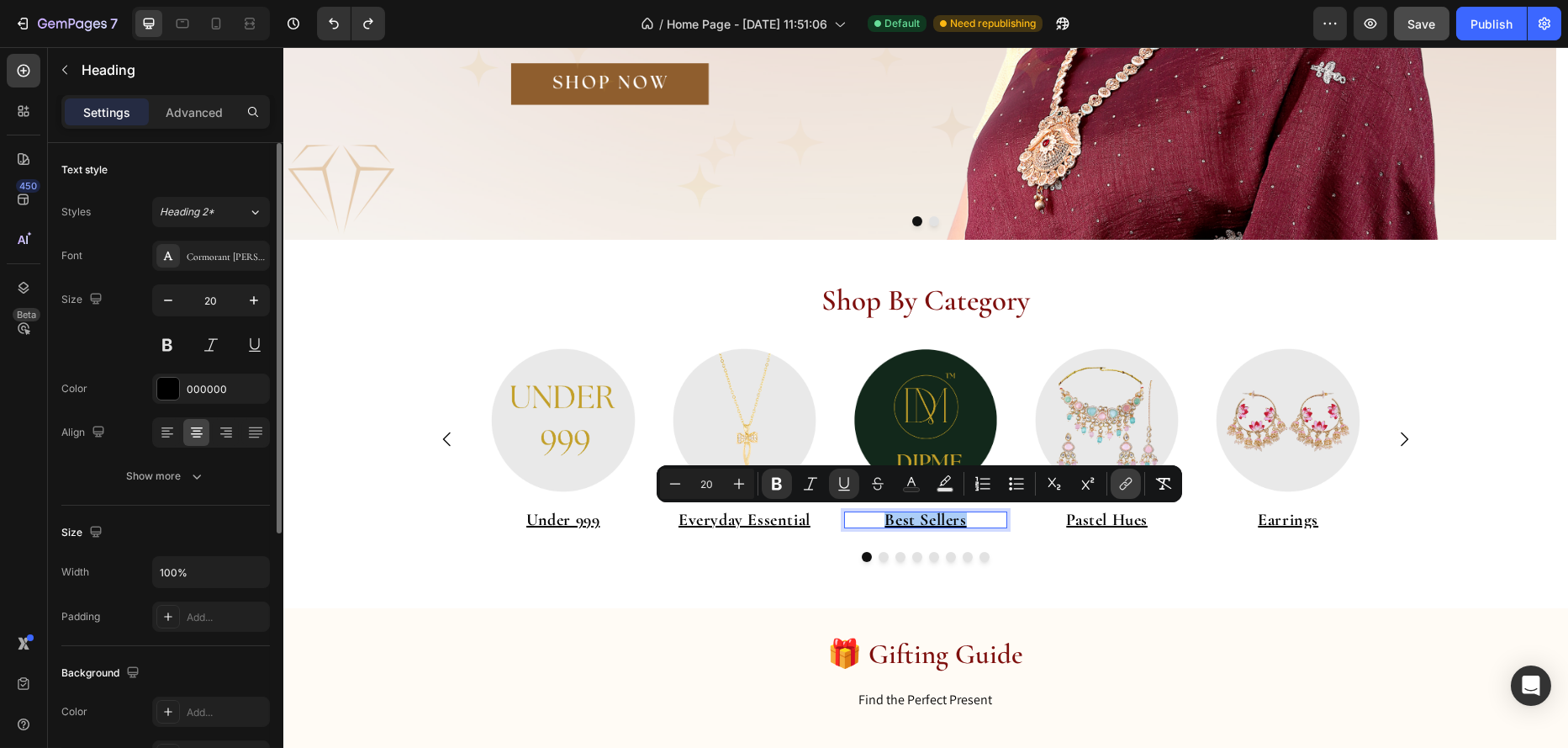
click at [1132, 488] on icon "Editor contextual toolbar" at bounding box center [1126, 484] width 17 height 17
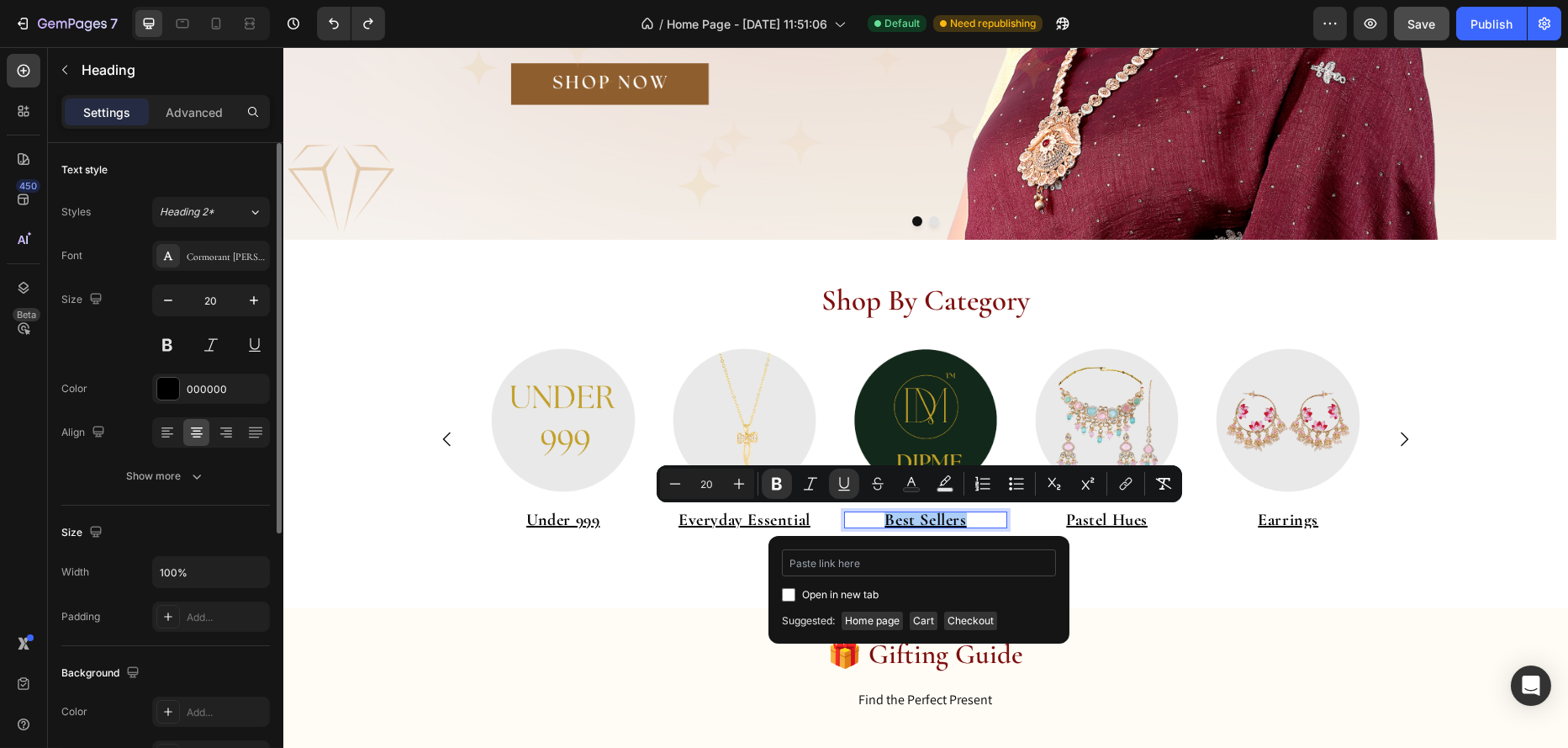
type input "https://www.dipme.in/collections/best-sellers"
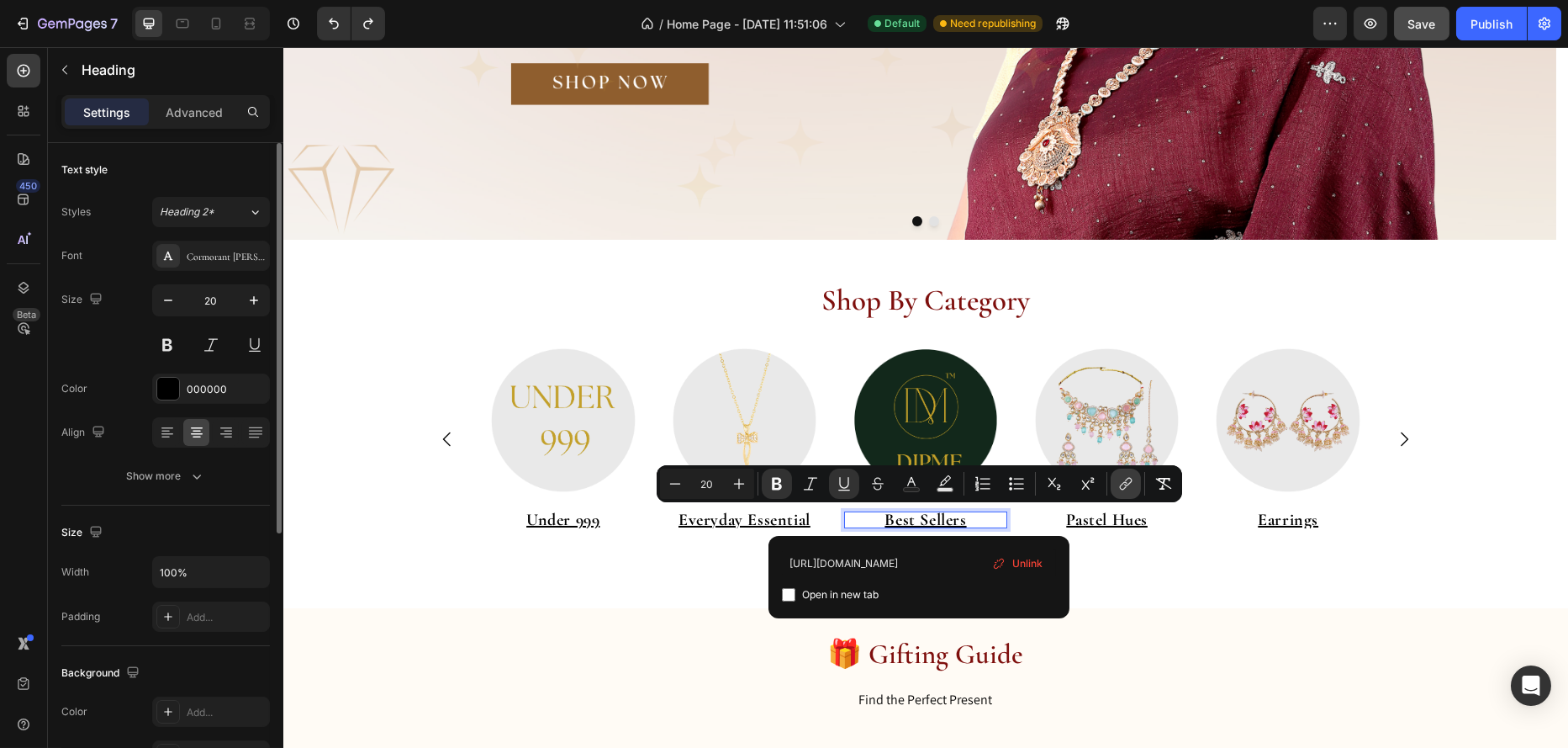
click at [1128, 487] on icon "Editor contextual toolbar" at bounding box center [1126, 484] width 17 height 17
type input "16"
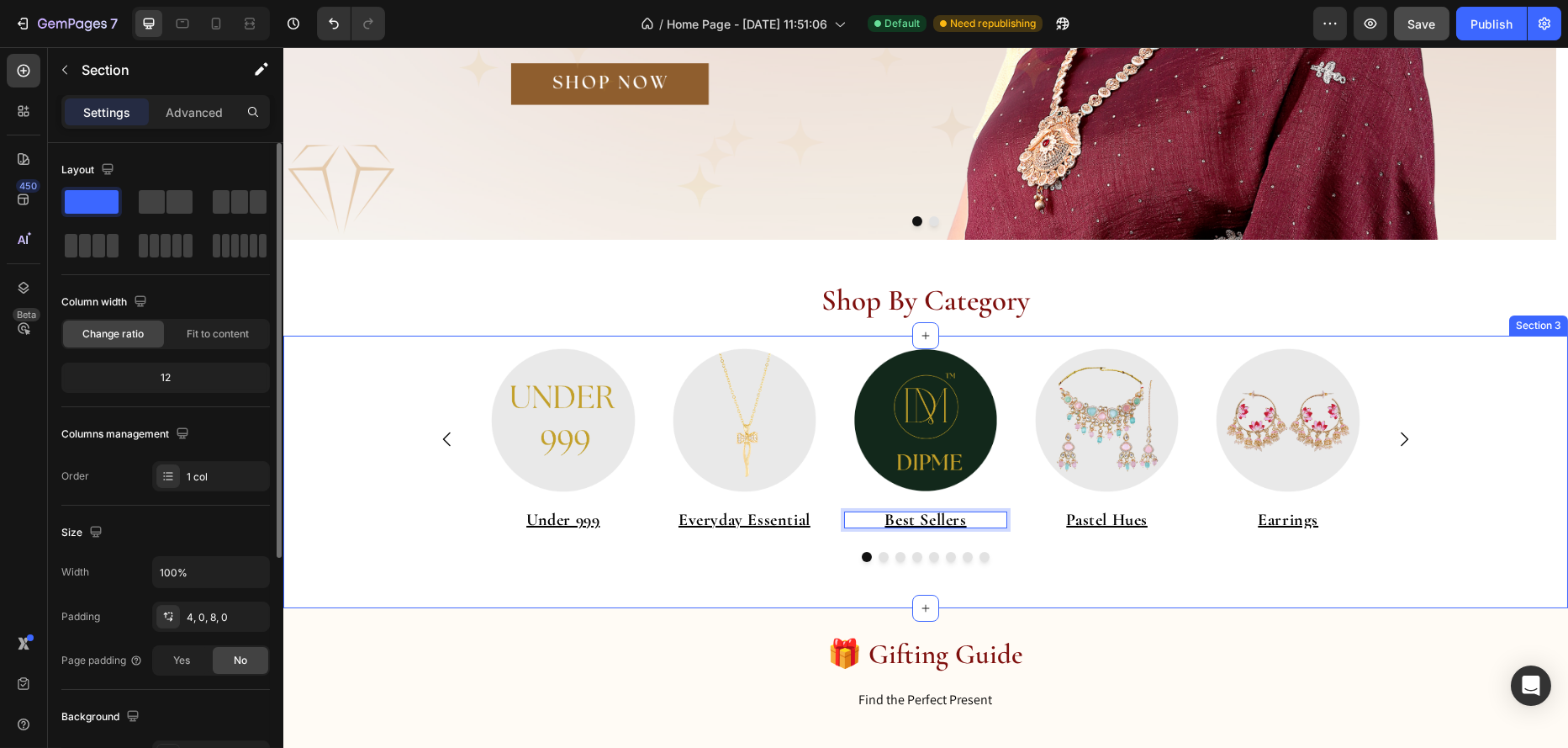
click at [675, 595] on div "Image ⁠⁠⁠⁠⁠⁠⁠ Under 999 Heading Image ⁠⁠⁠⁠⁠⁠⁠ Everyday Essential Heading Image …" at bounding box center [924, 470] width 1285 height 263
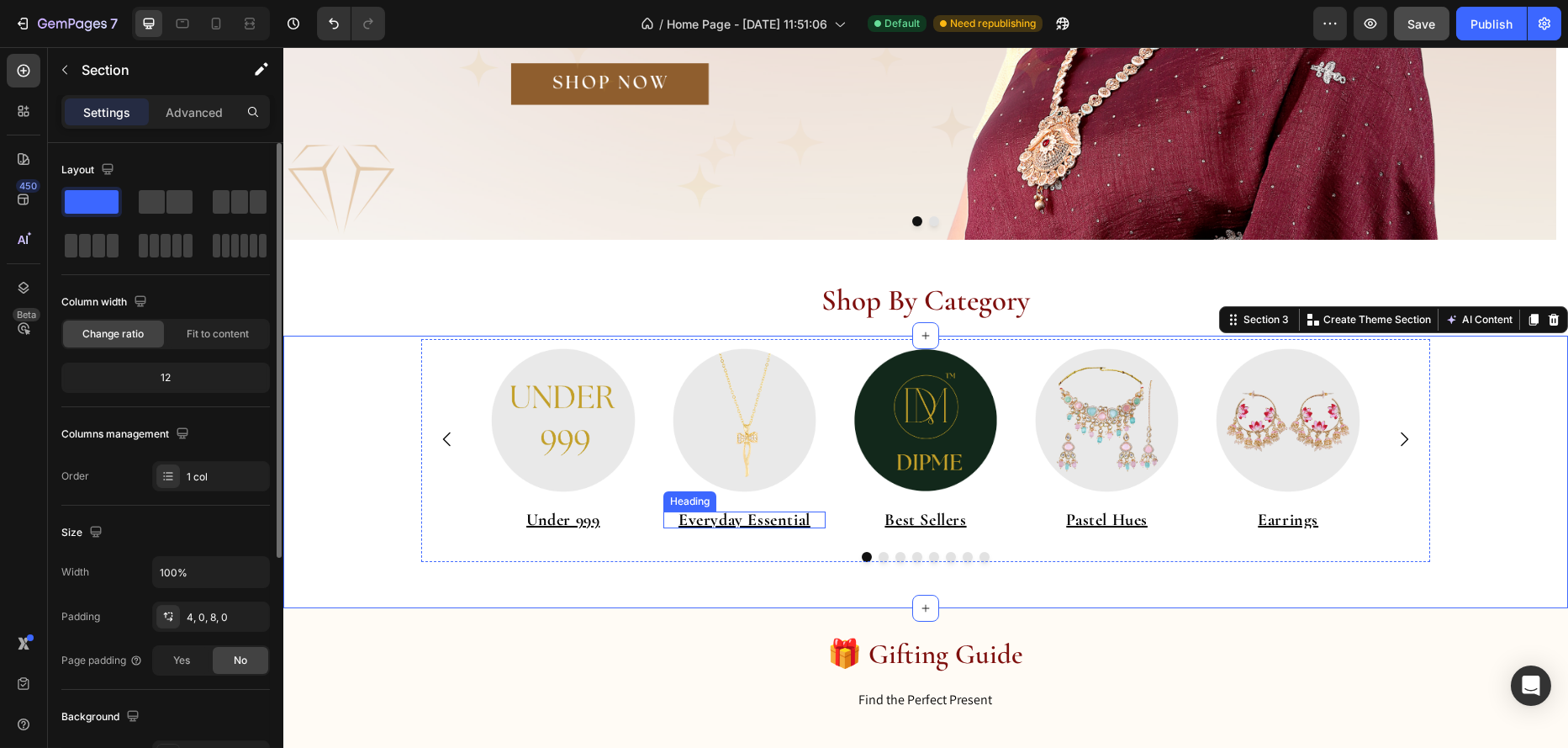
click at [746, 523] on u "Everyday Essential" at bounding box center [744, 519] width 132 height 20
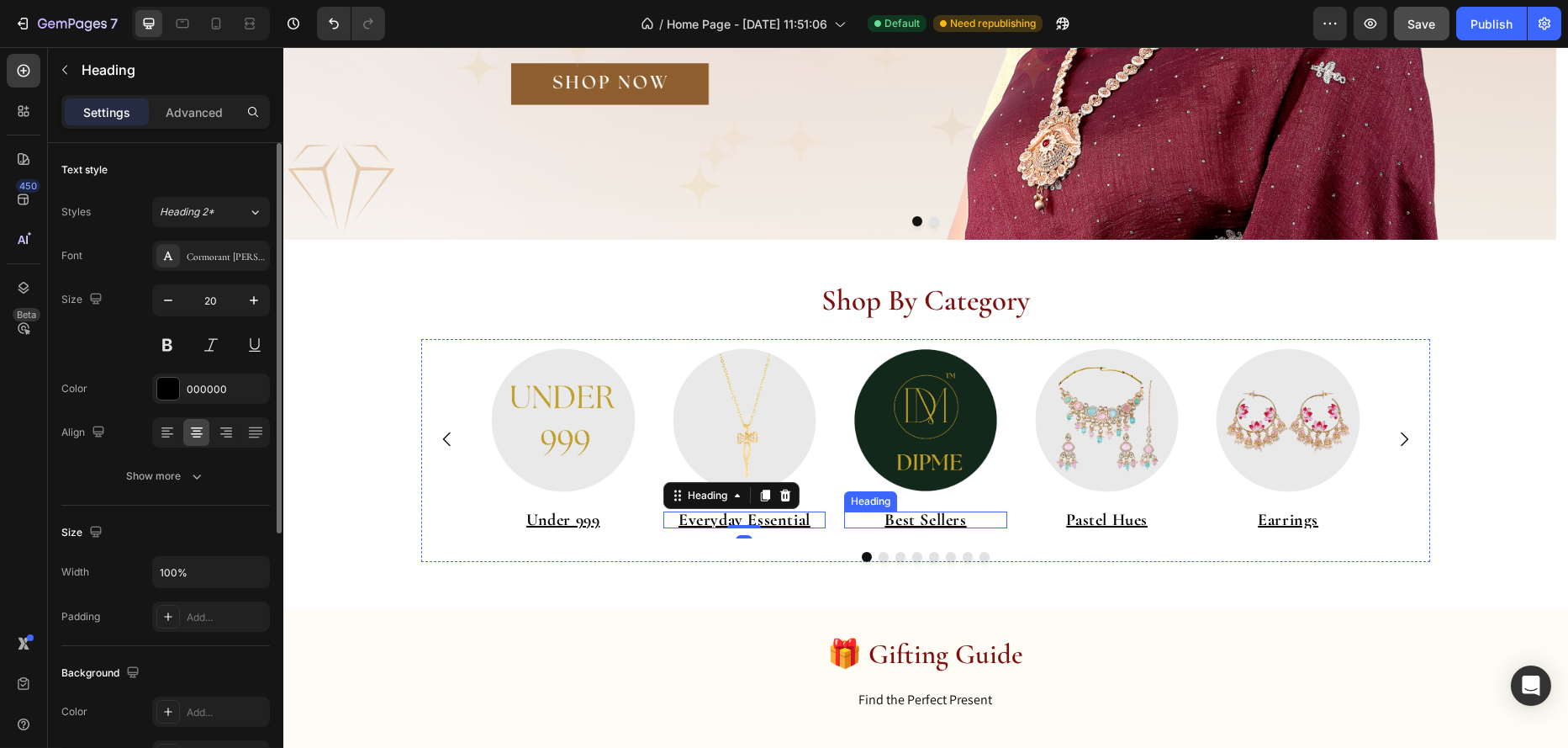
click at [922, 521] on u "Best Sellers" at bounding box center [925, 519] width 82 height 20
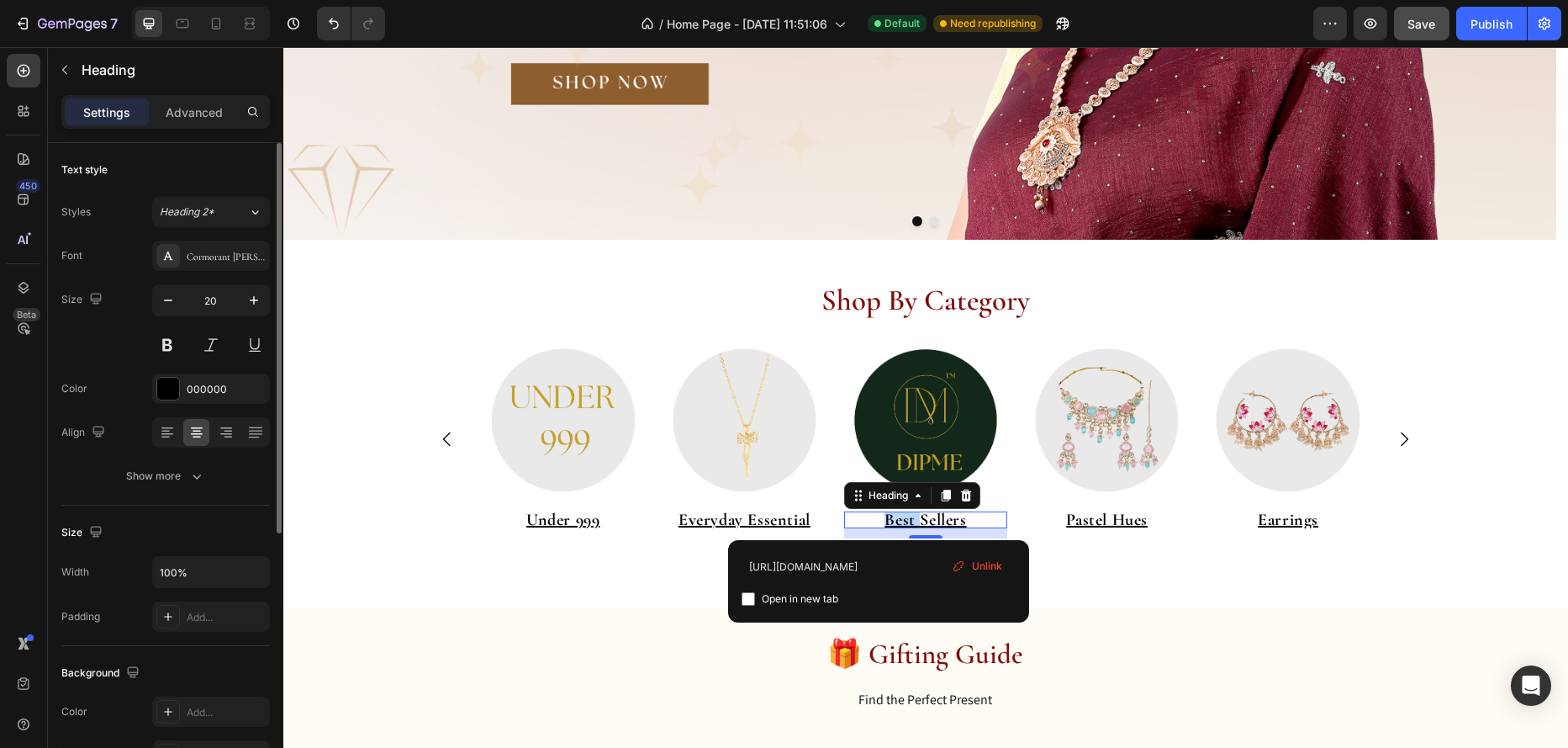
click at [922, 518] on u "Best Sellers" at bounding box center [925, 519] width 82 height 20
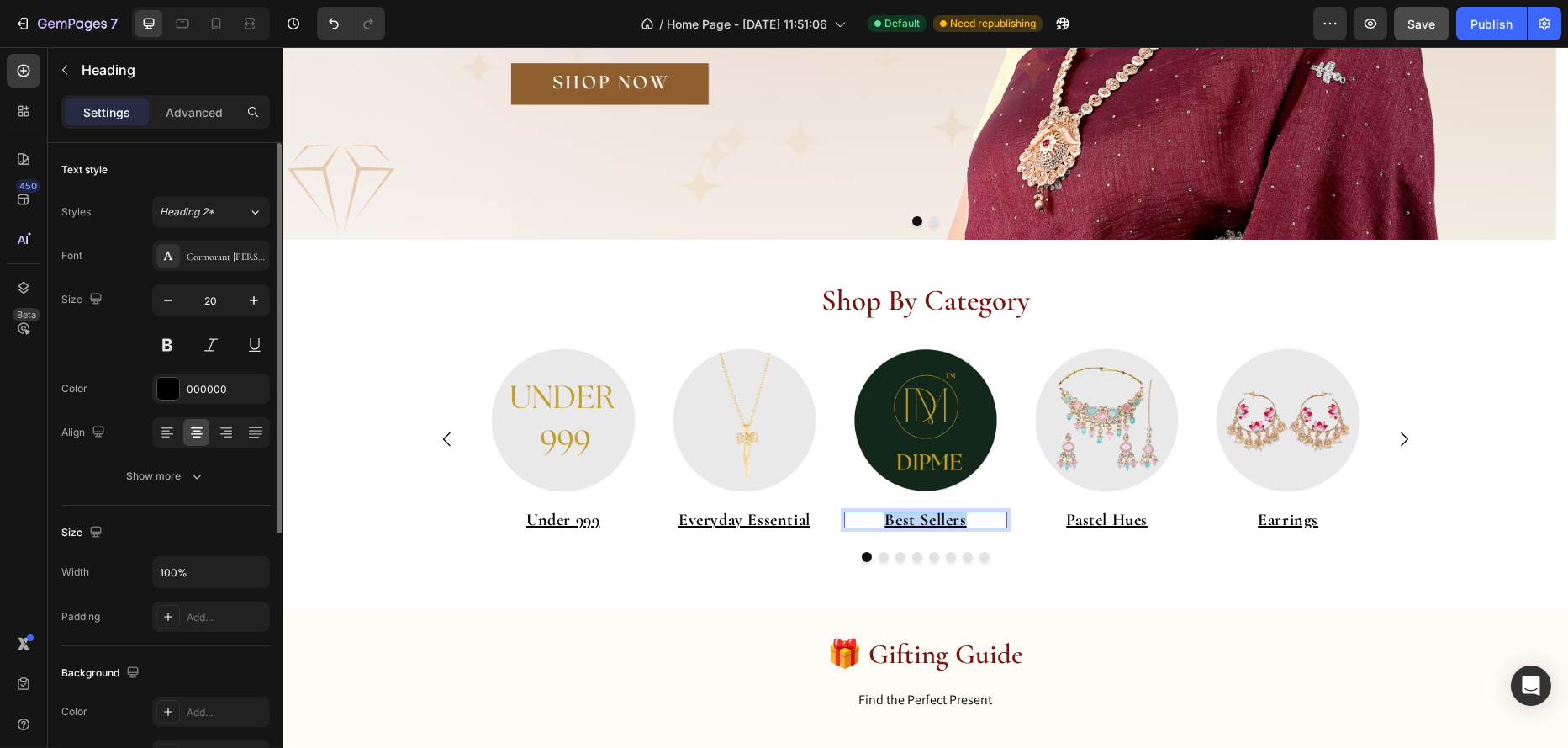
click at [922, 518] on u "Best Sellers" at bounding box center [925, 519] width 82 height 20
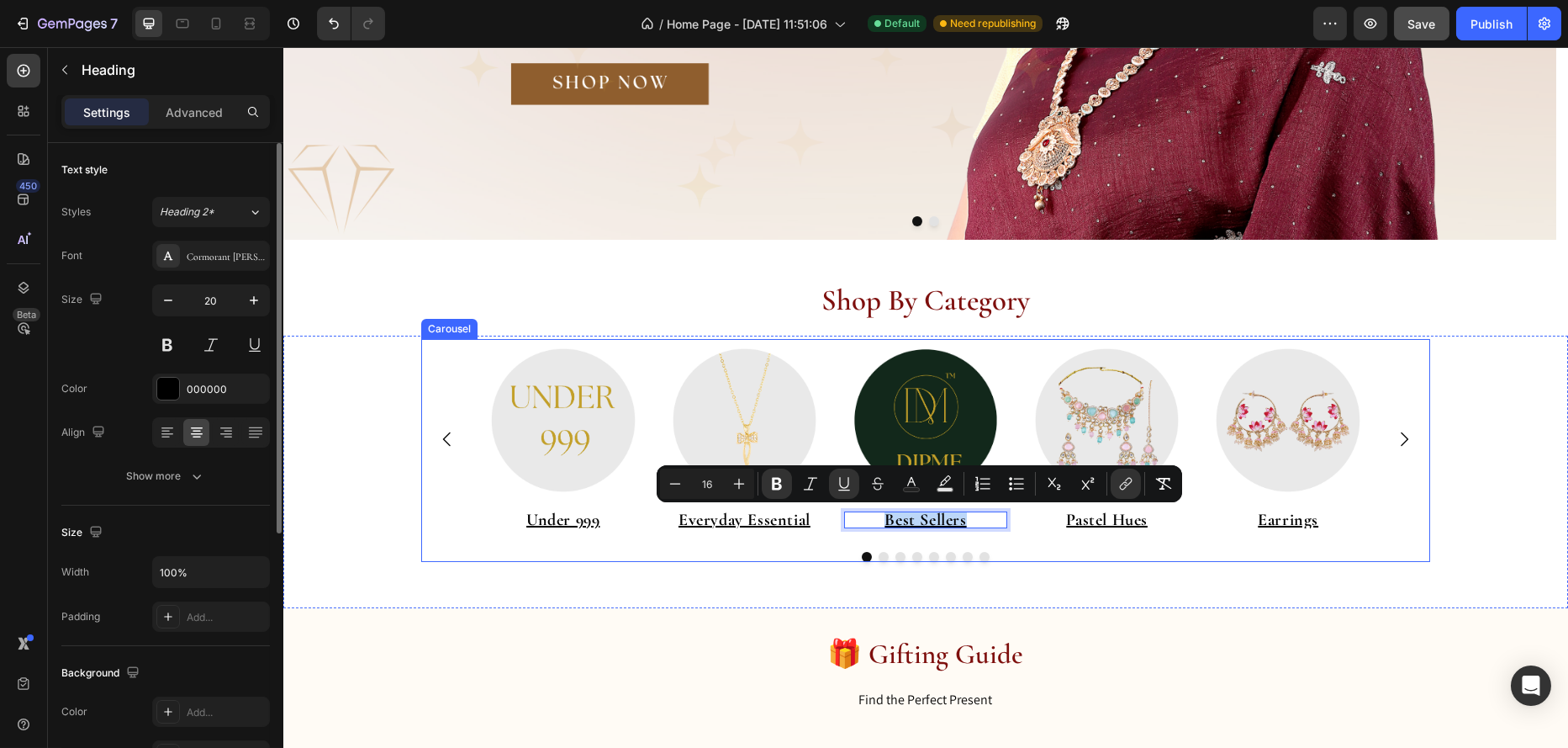
click at [686, 551] on div at bounding box center [925, 556] width 1009 height 10
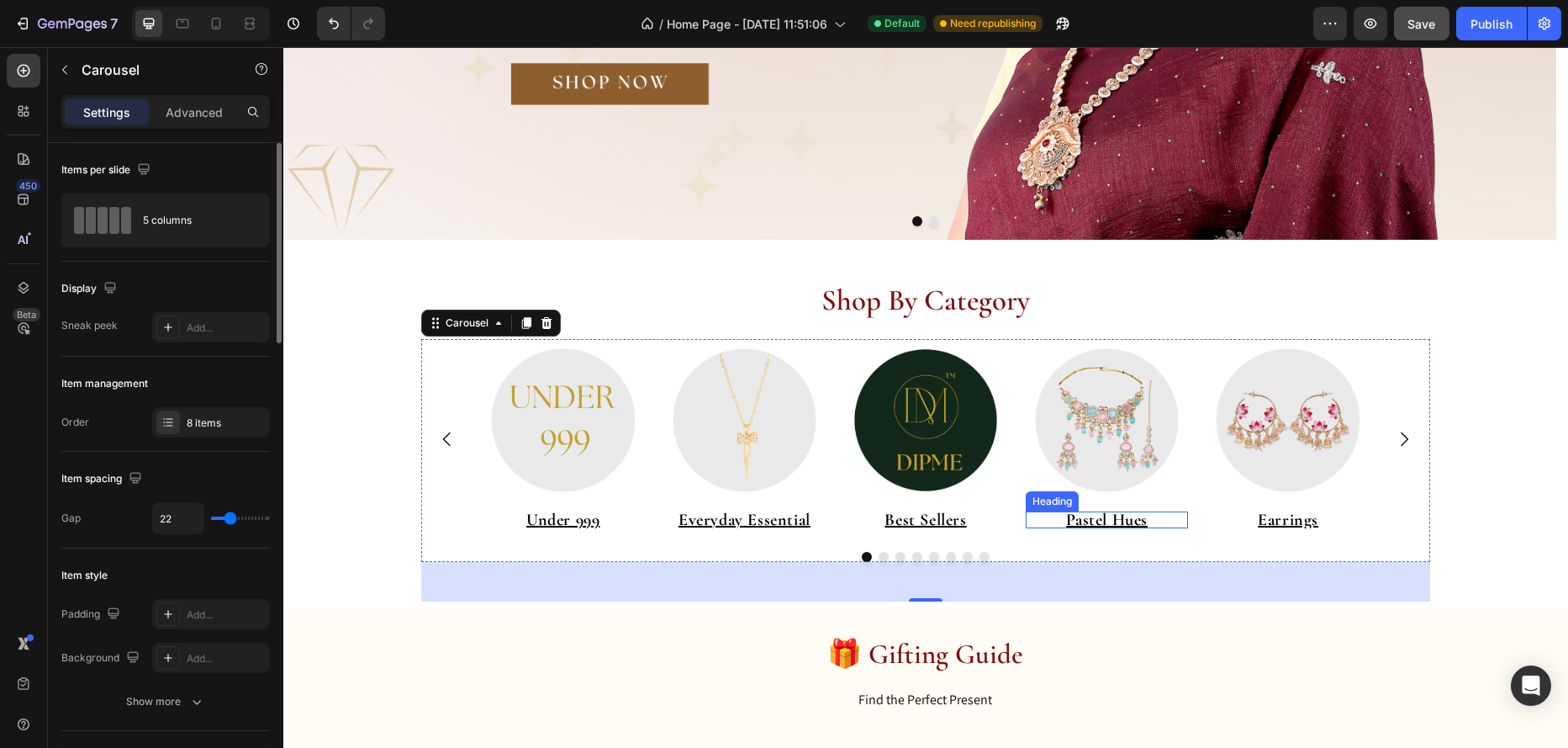
click at [1090, 521] on u "Pastel Hues" at bounding box center [1106, 519] width 82 height 20
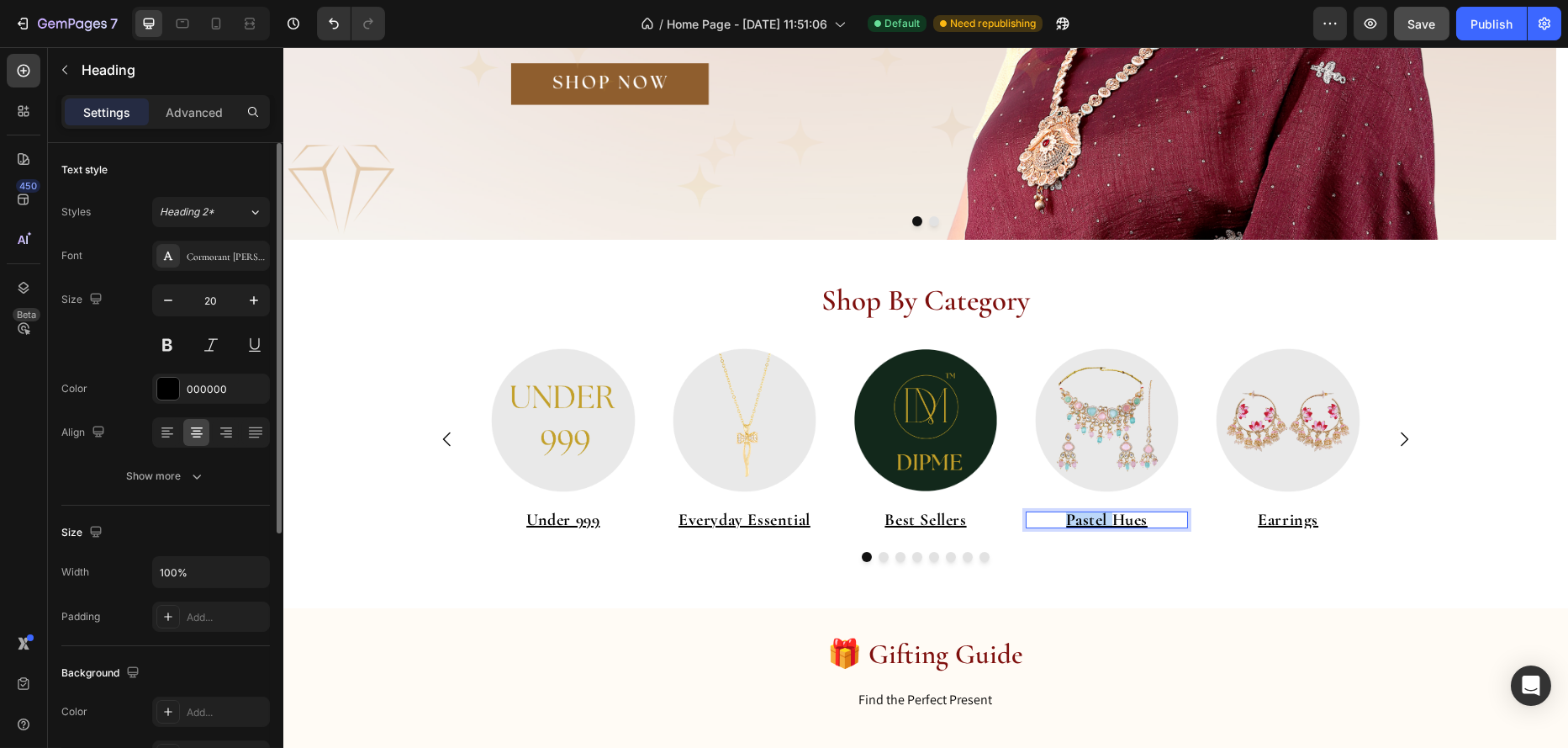
click at [1090, 518] on u "Pastel Hues" at bounding box center [1106, 519] width 82 height 20
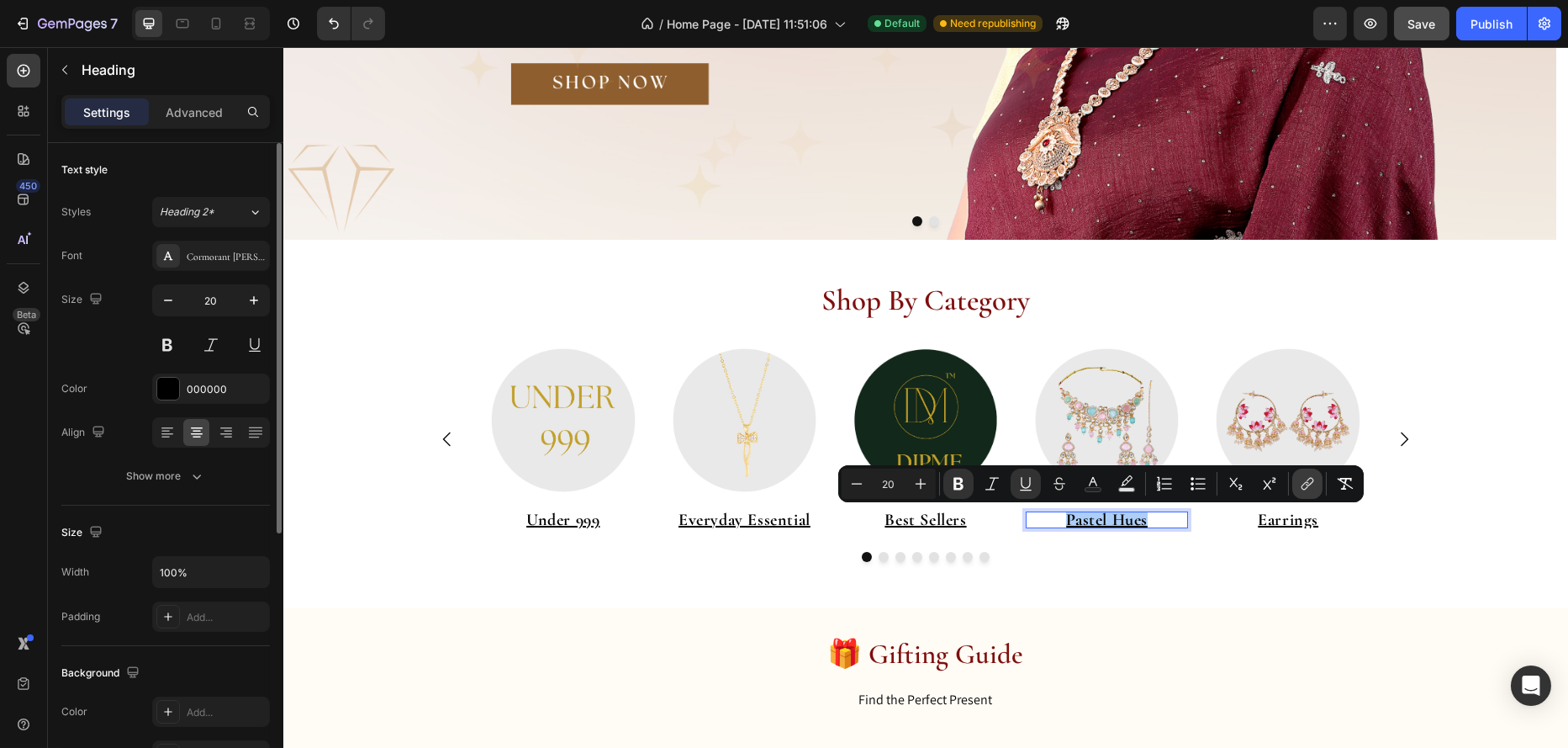
click at [1310, 481] on icon "Editor contextual toolbar" at bounding box center [1308, 484] width 17 height 17
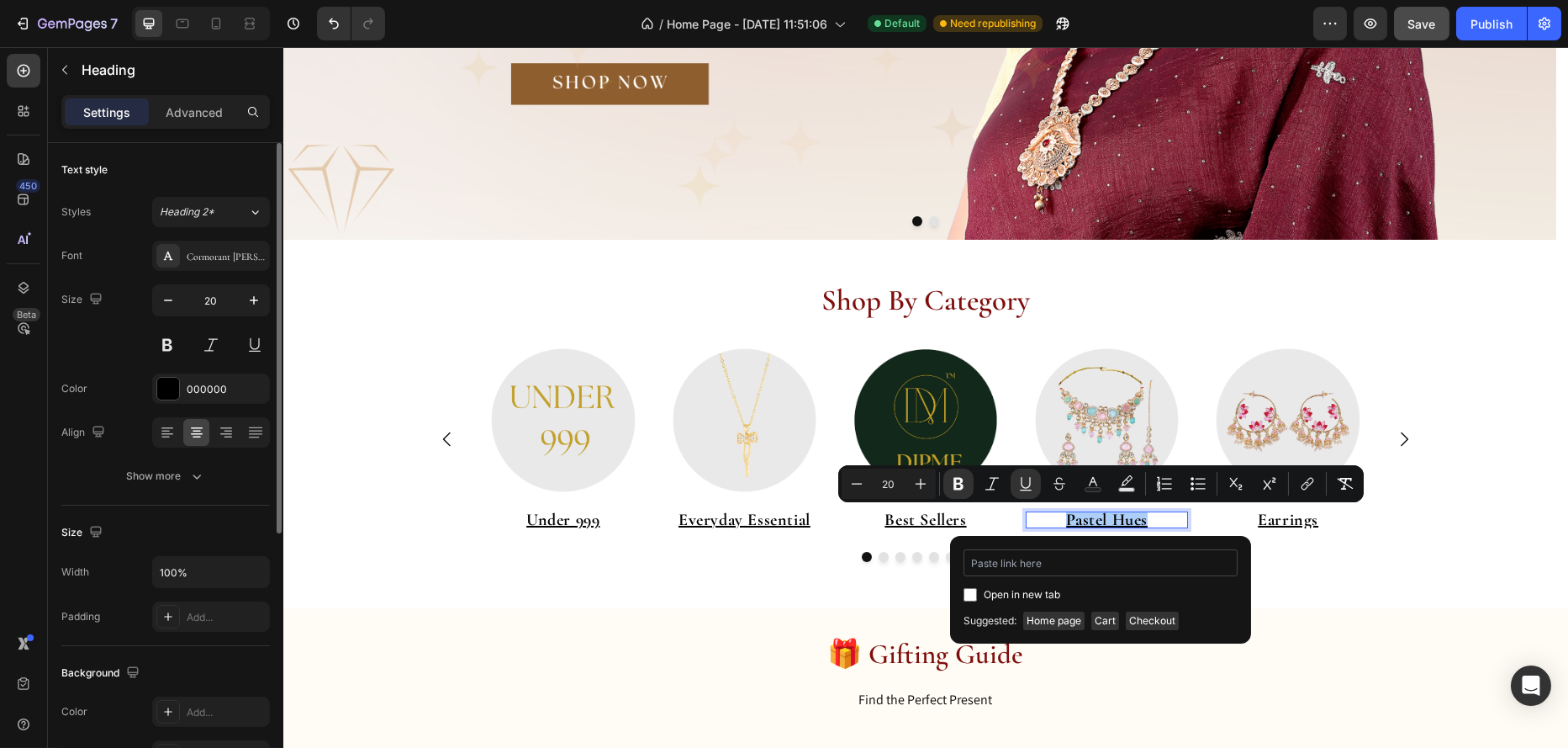
type input "https://www.dipme.in/collections/pastel-hues"
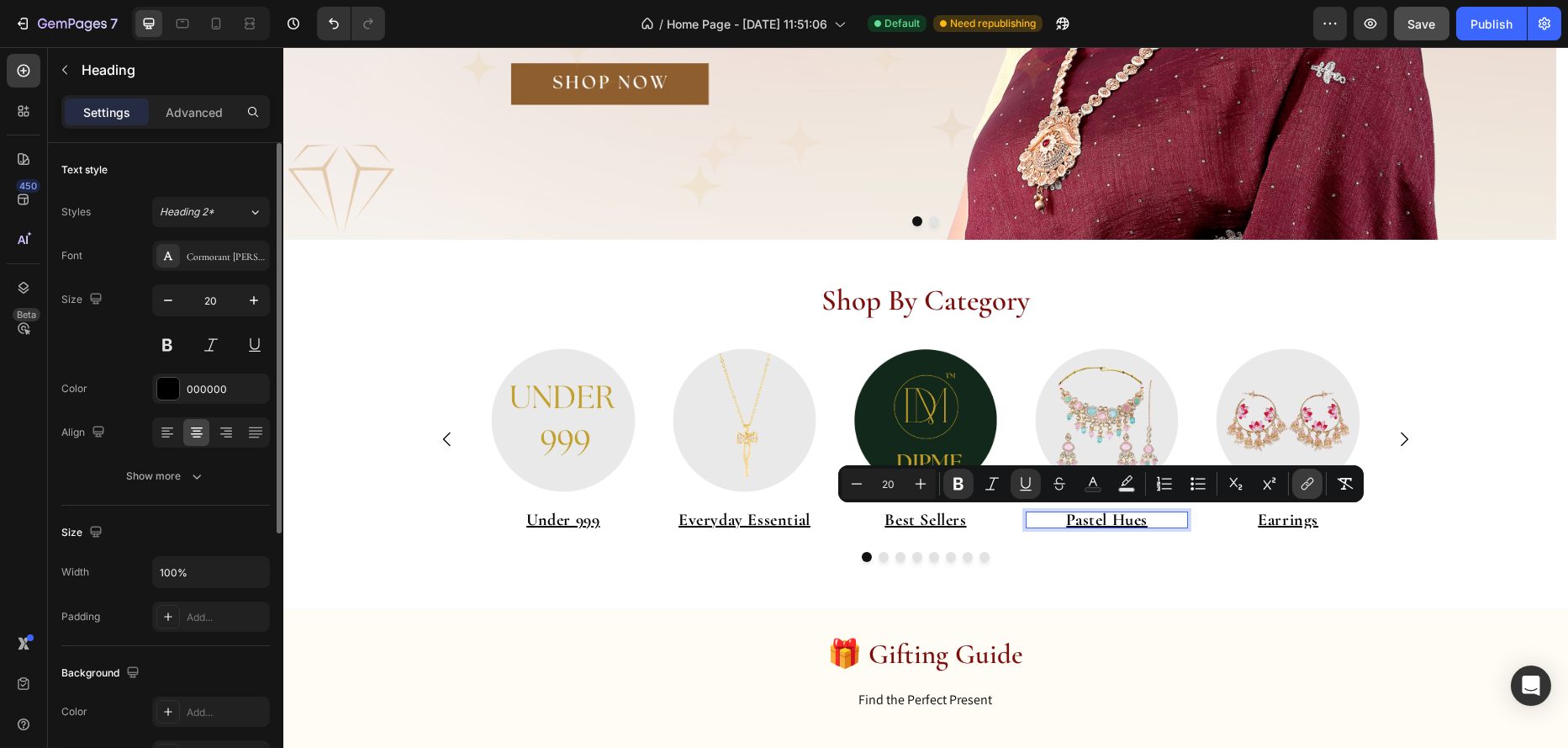
click at [1308, 480] on icon "Editor contextual toolbar" at bounding box center [1310, 482] width 8 height 9
type input "16"
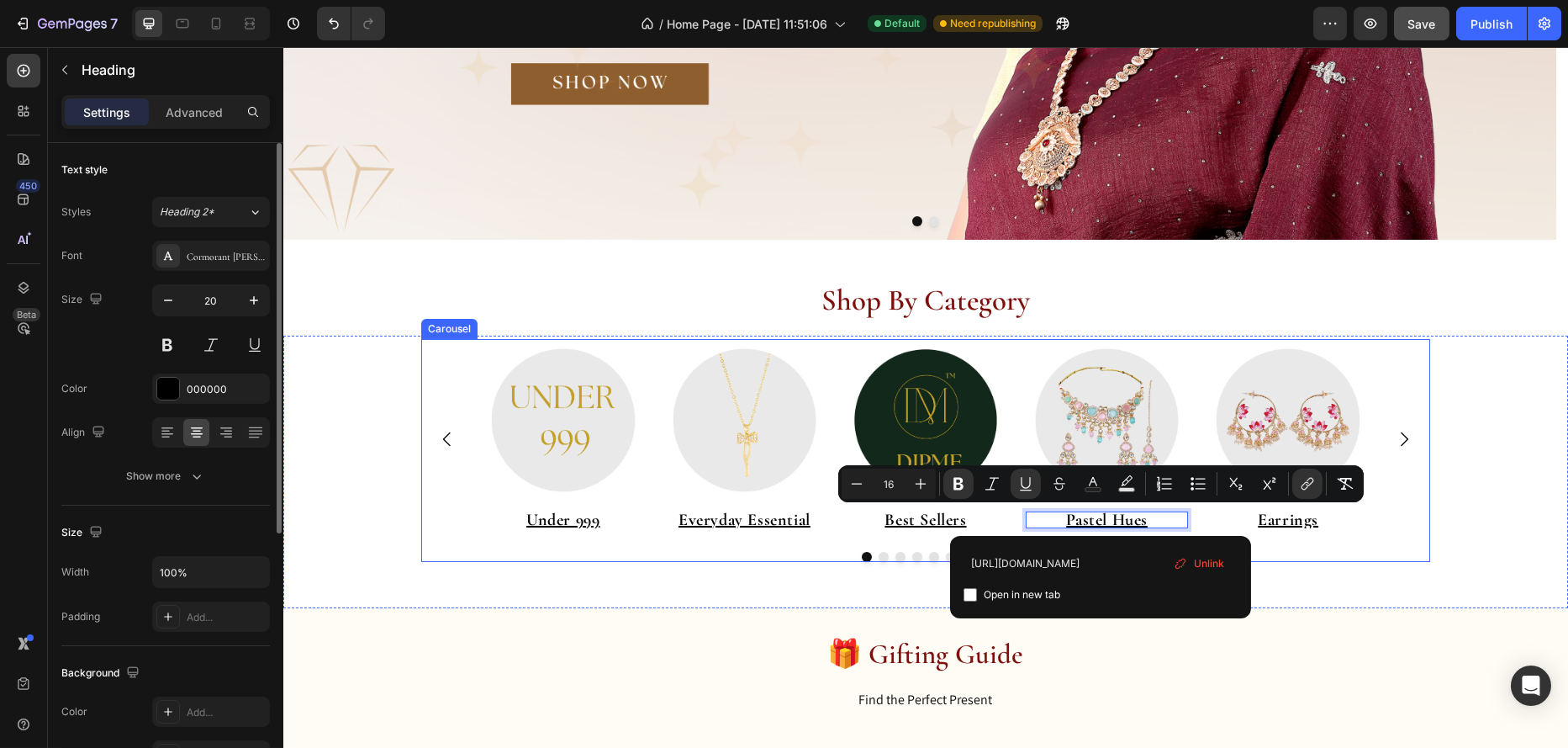
click at [914, 543] on div "Image ⁠⁠⁠⁠⁠⁠⁠ Under 999 Heading Image ⁠⁠⁠⁠⁠⁠⁠ Everyday Essential Heading Image …" at bounding box center [925, 450] width 1009 height 224
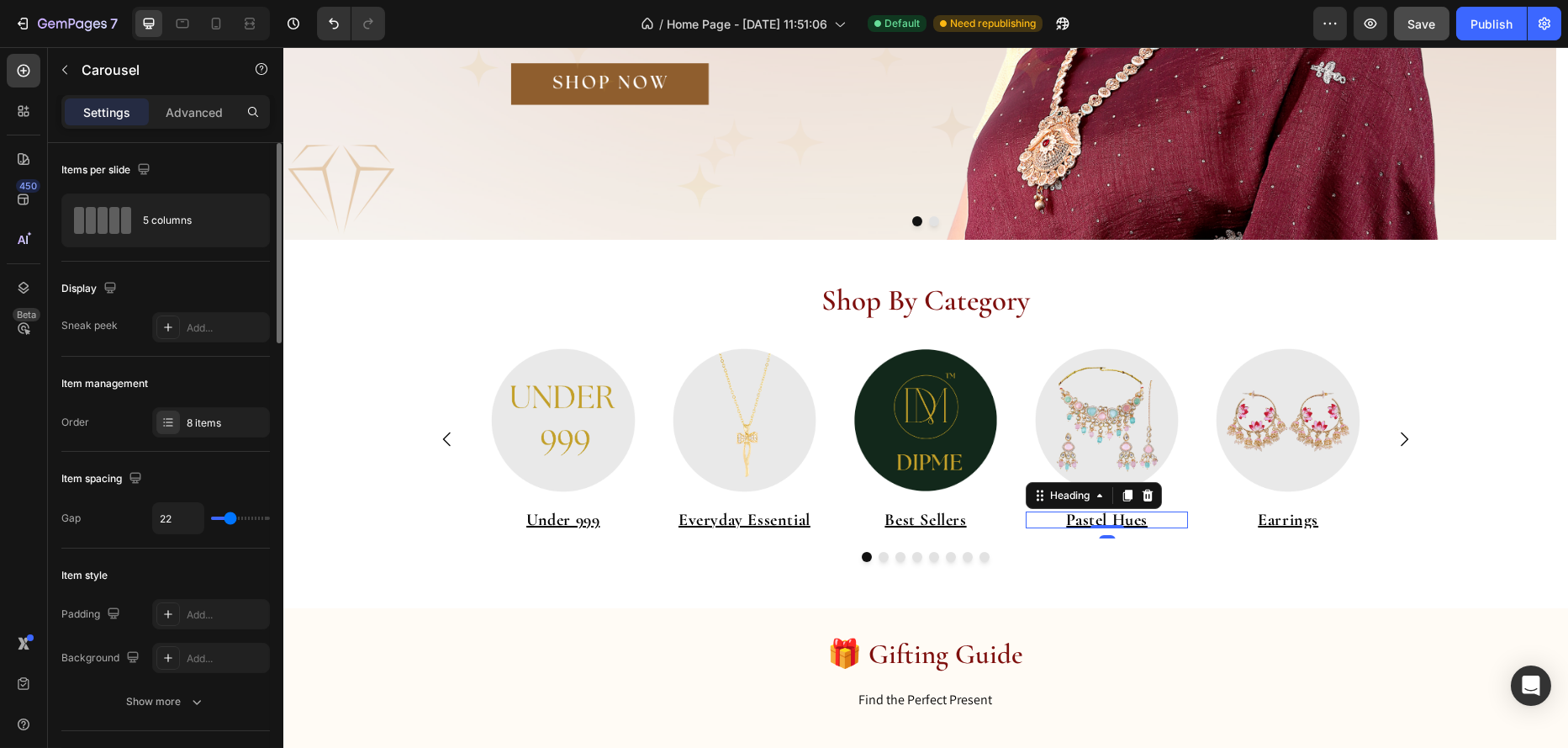
click at [1119, 521] on u "Pastel Hues" at bounding box center [1106, 519] width 82 height 20
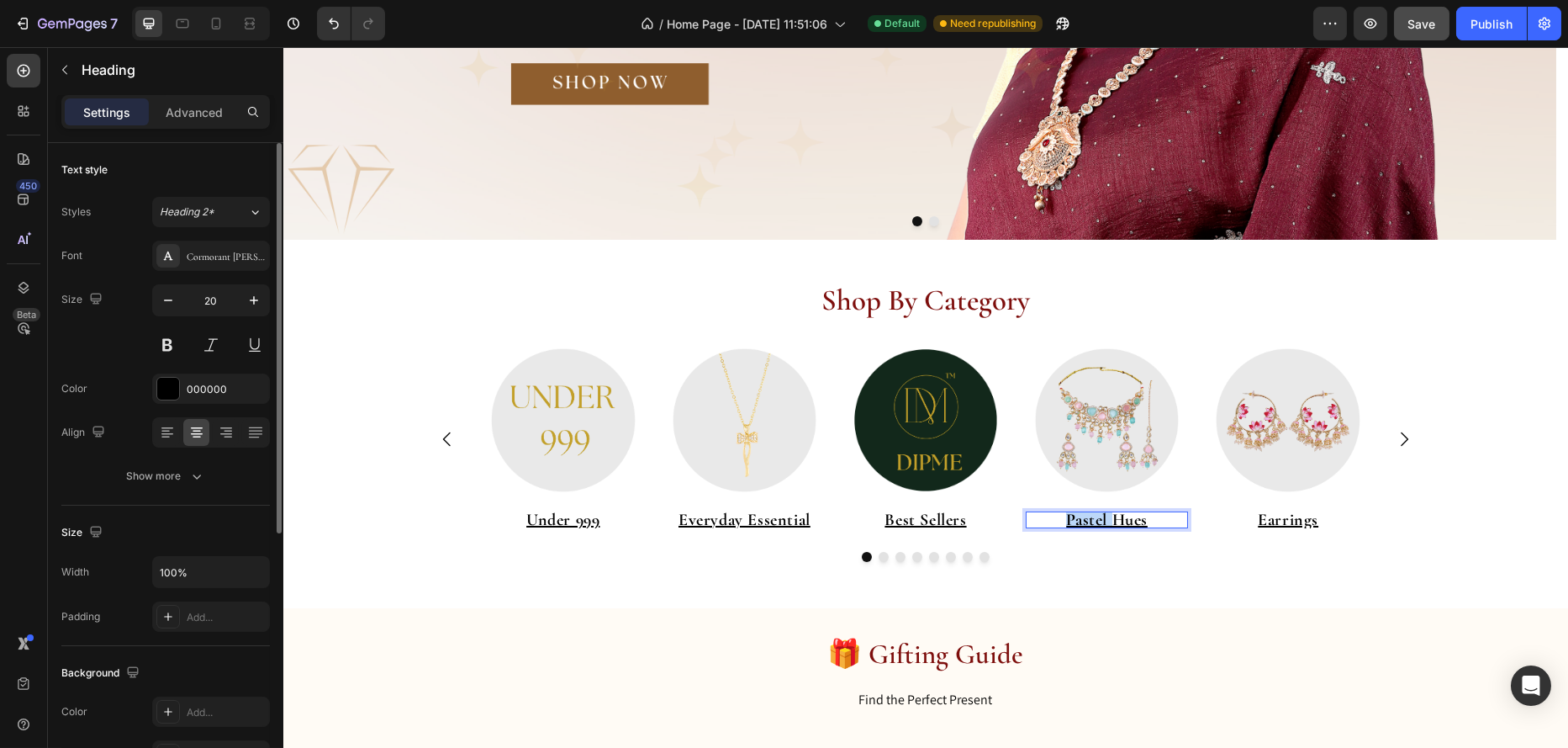
click at [1120, 517] on u "Pastel Hues" at bounding box center [1106, 519] width 82 height 20
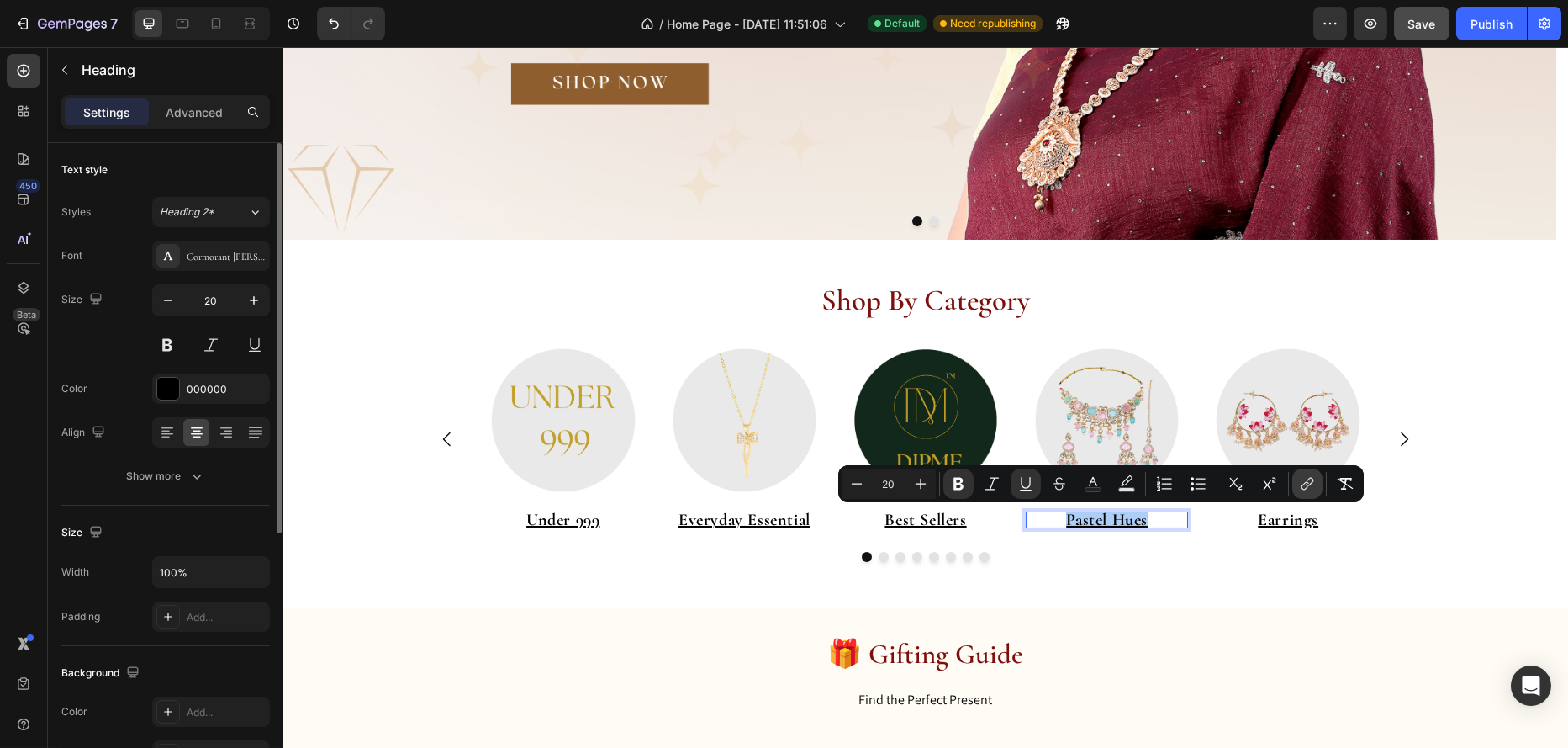
click at [1311, 479] on icon "Editor contextual toolbar" at bounding box center [1310, 482] width 8 height 9
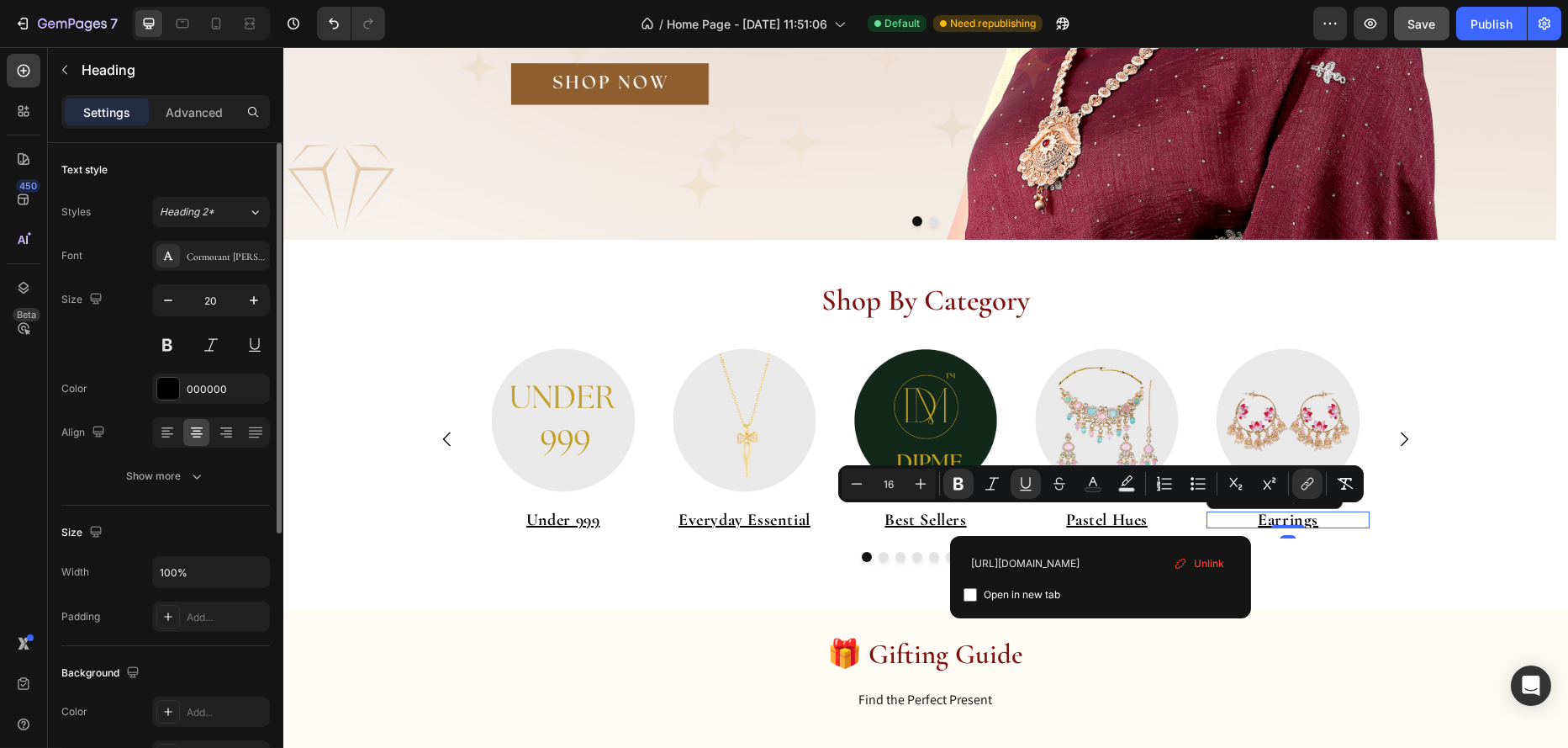
click at [1277, 522] on u "Earrings" at bounding box center [1287, 519] width 60 height 20
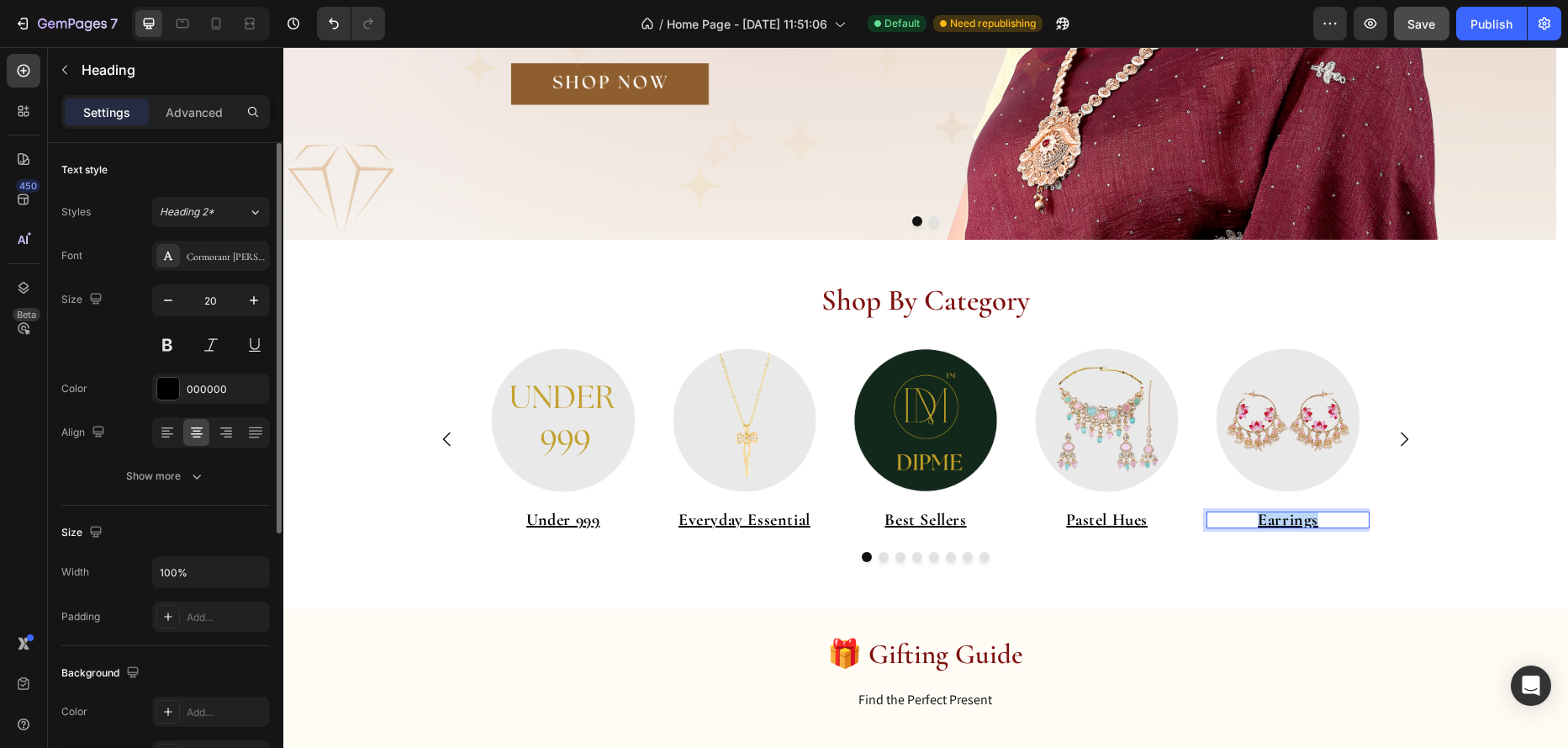
click at [1260, 517] on u "Earrings" at bounding box center [1287, 519] width 60 height 20
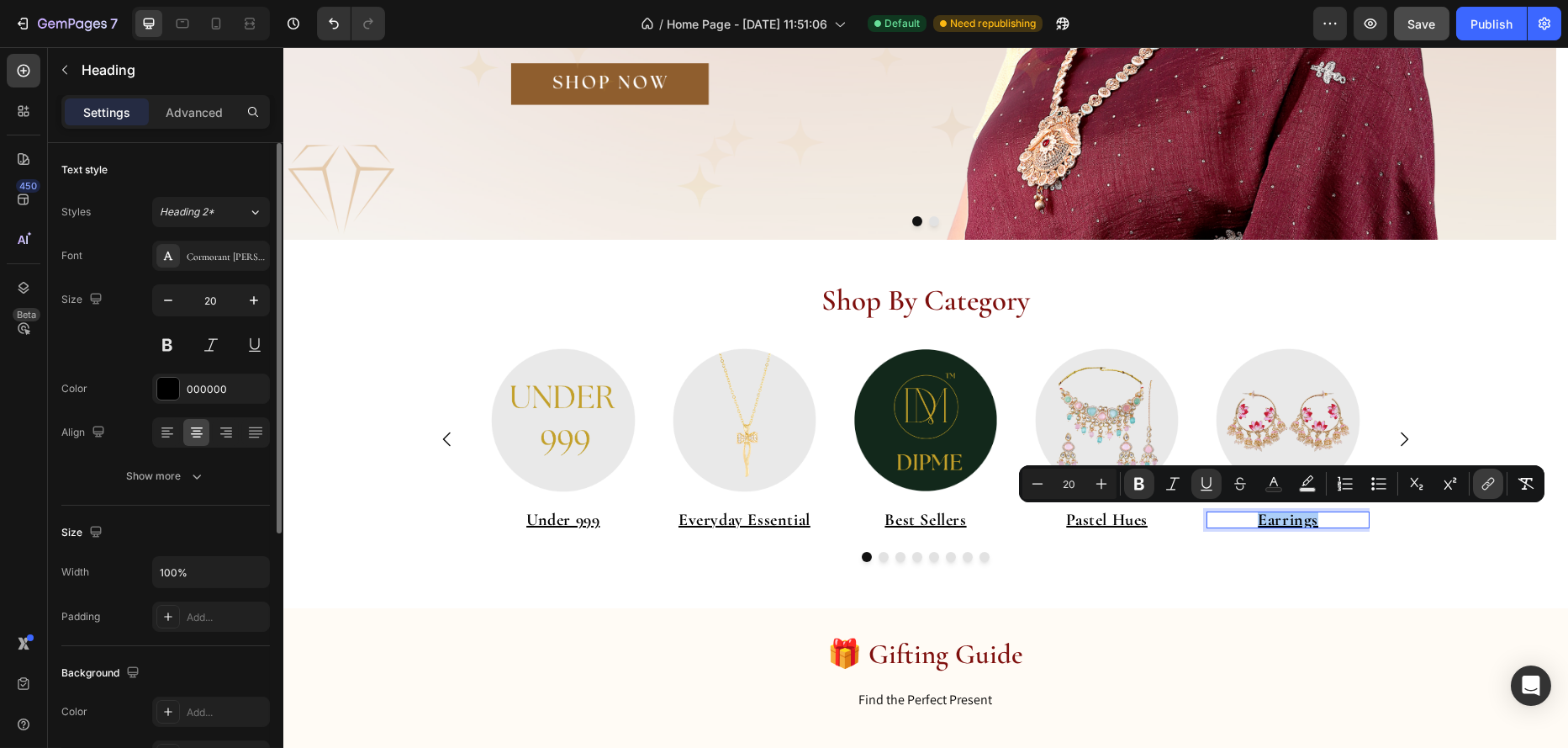
click at [1482, 482] on icon "Editor contextual toolbar" at bounding box center [1489, 484] width 17 height 17
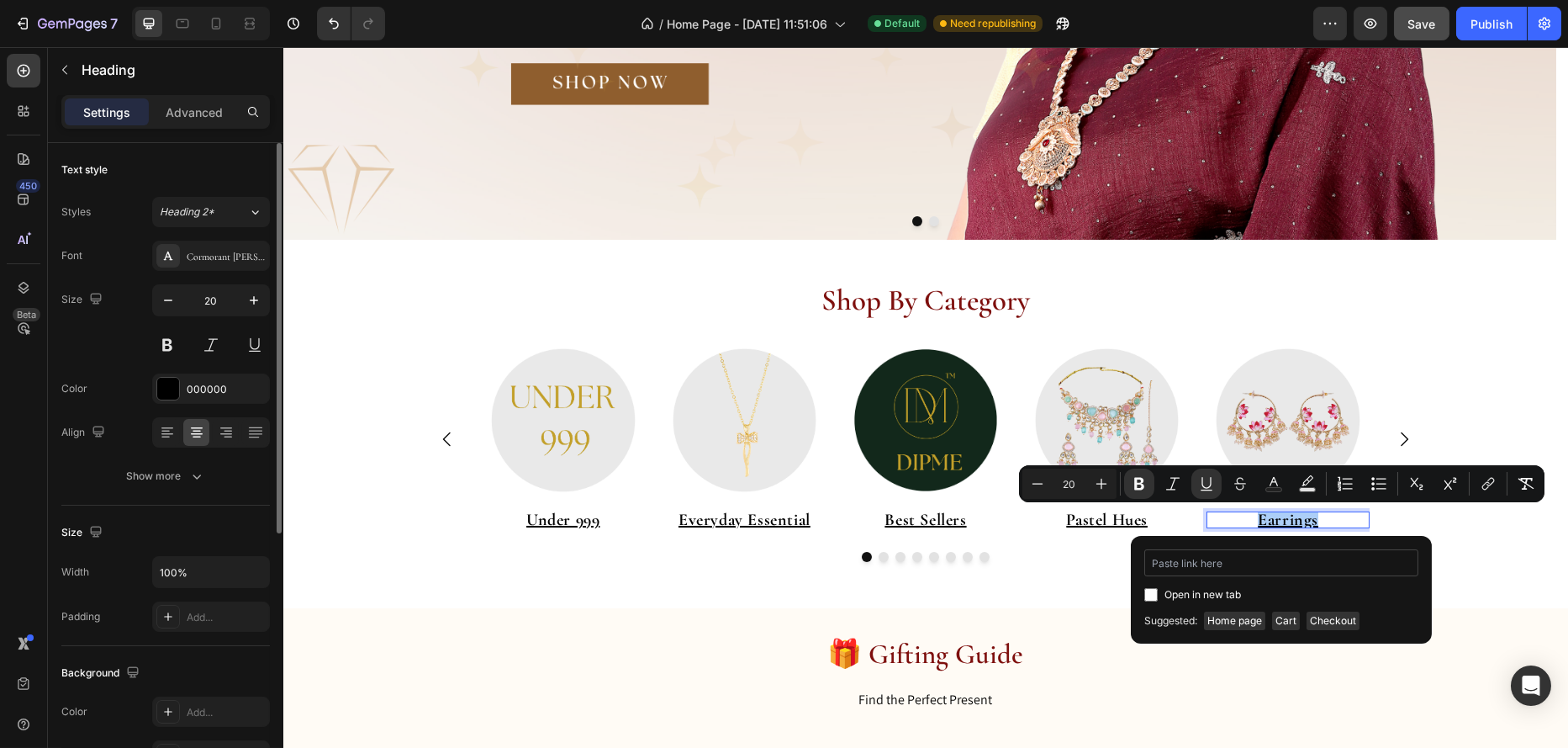
type input "https://www.dipme.in/collections/earrings"
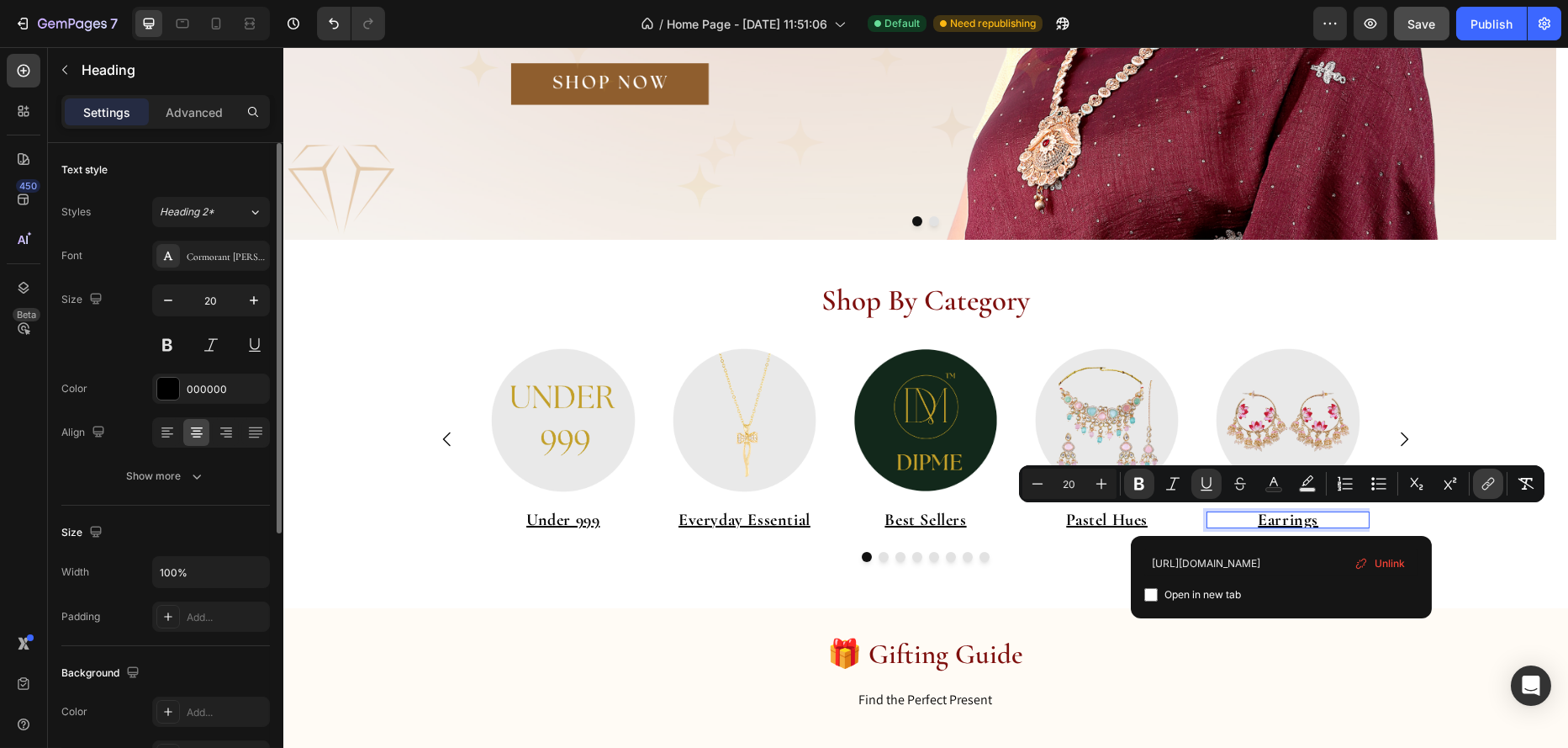
click at [1482, 486] on icon "Editor contextual toolbar" at bounding box center [1489, 484] width 17 height 17
type input "16"
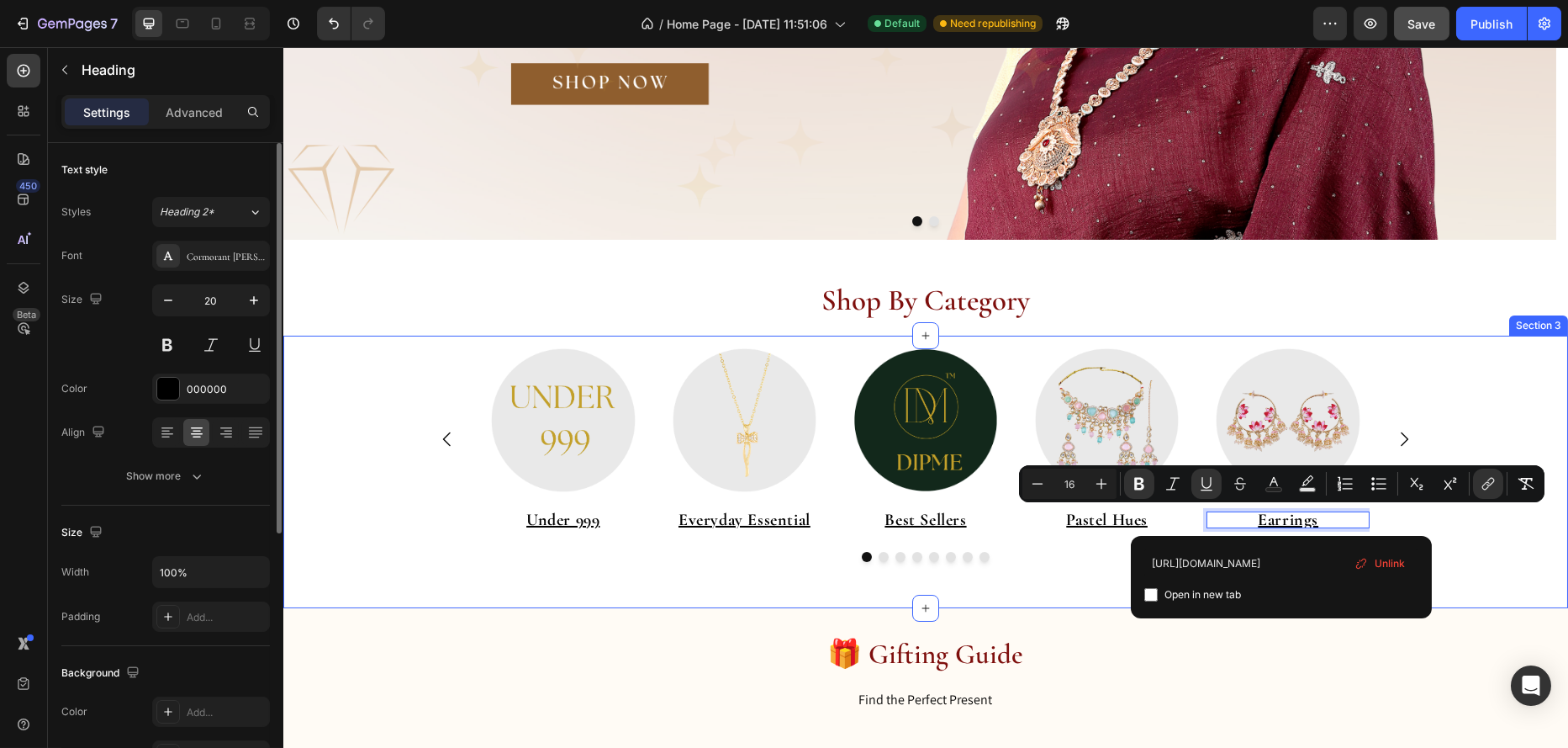
click at [1037, 552] on div at bounding box center [925, 556] width 1009 height 10
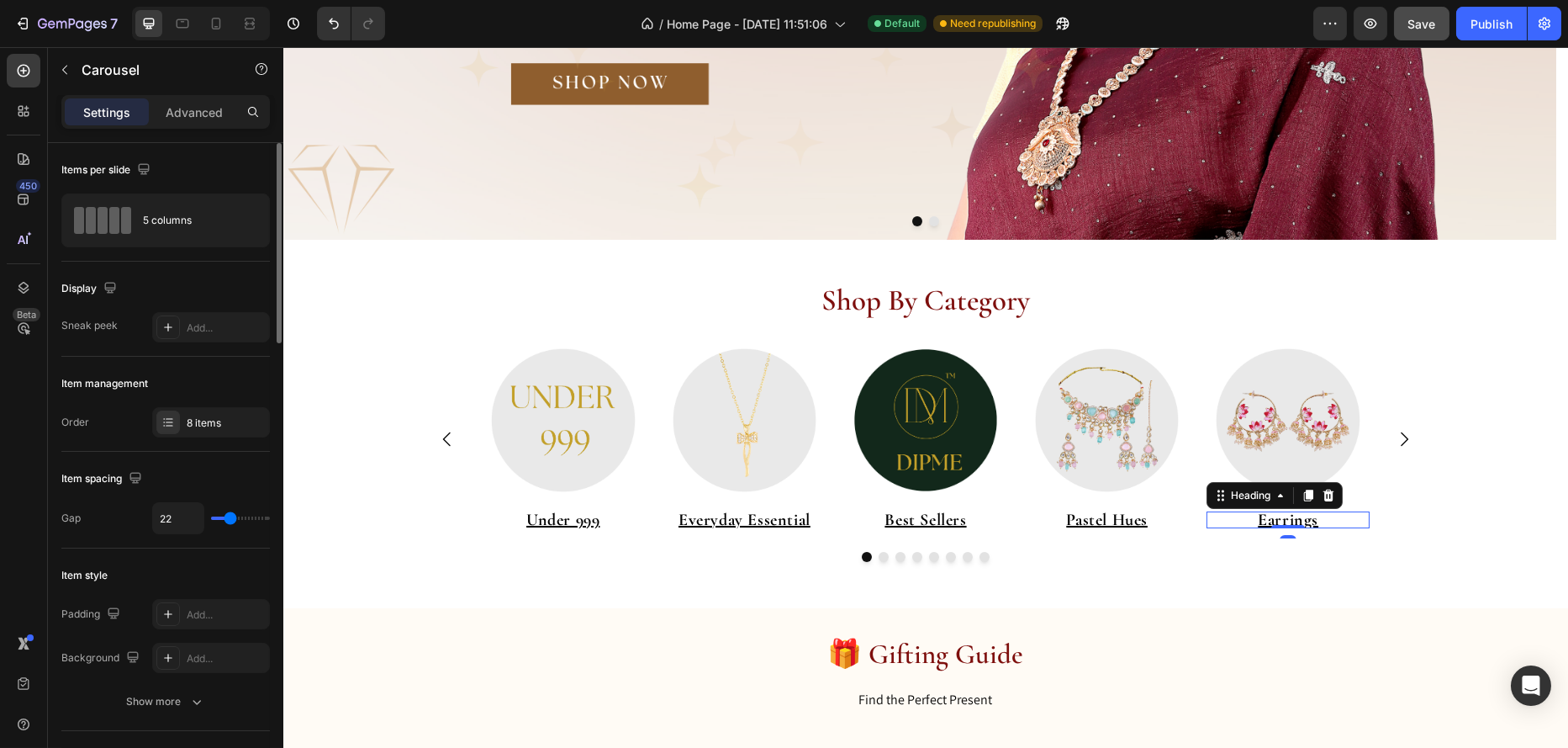
click at [1293, 516] on u "Earrings" at bounding box center [1287, 519] width 60 height 20
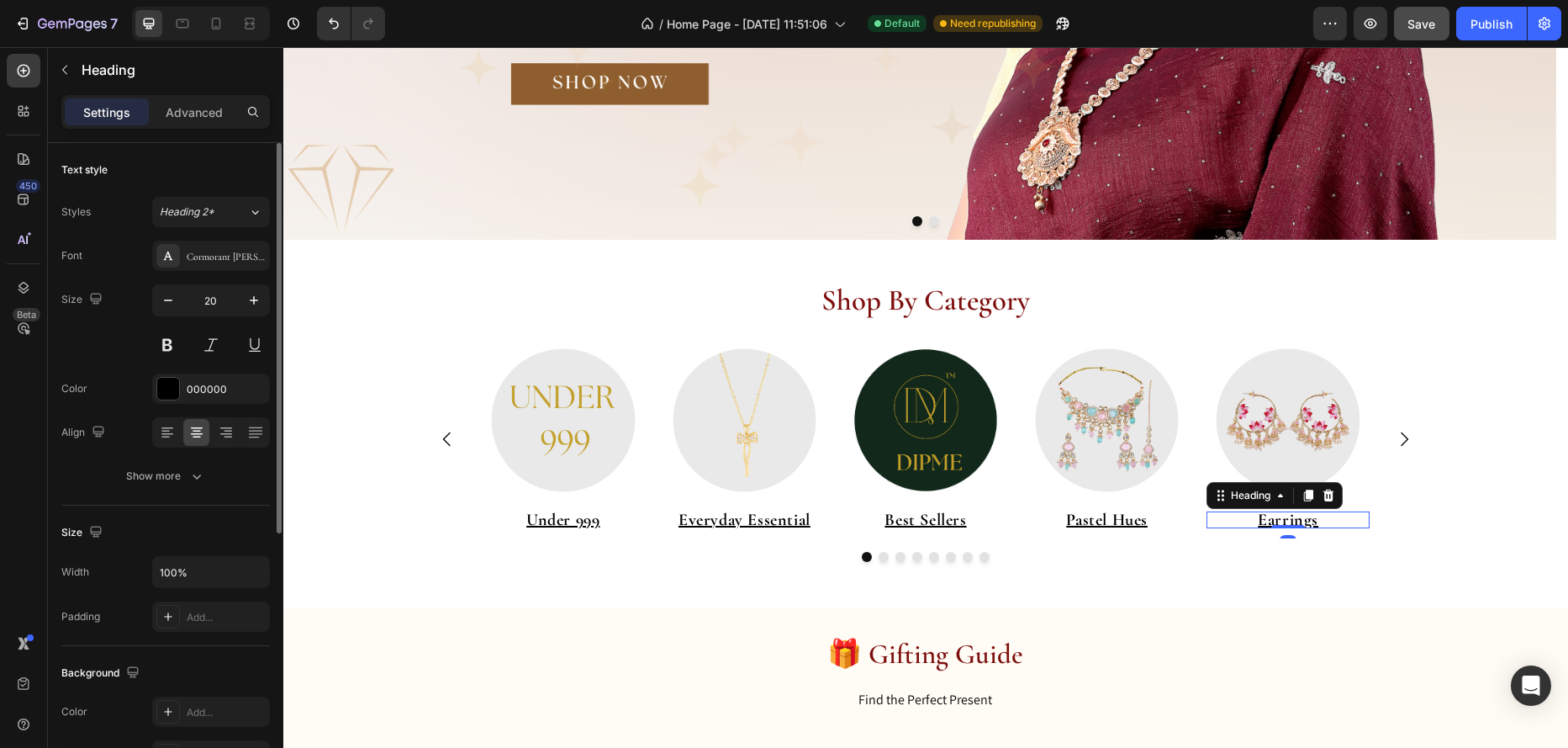
click at [1293, 516] on u "Earrings" at bounding box center [1287, 519] width 60 height 20
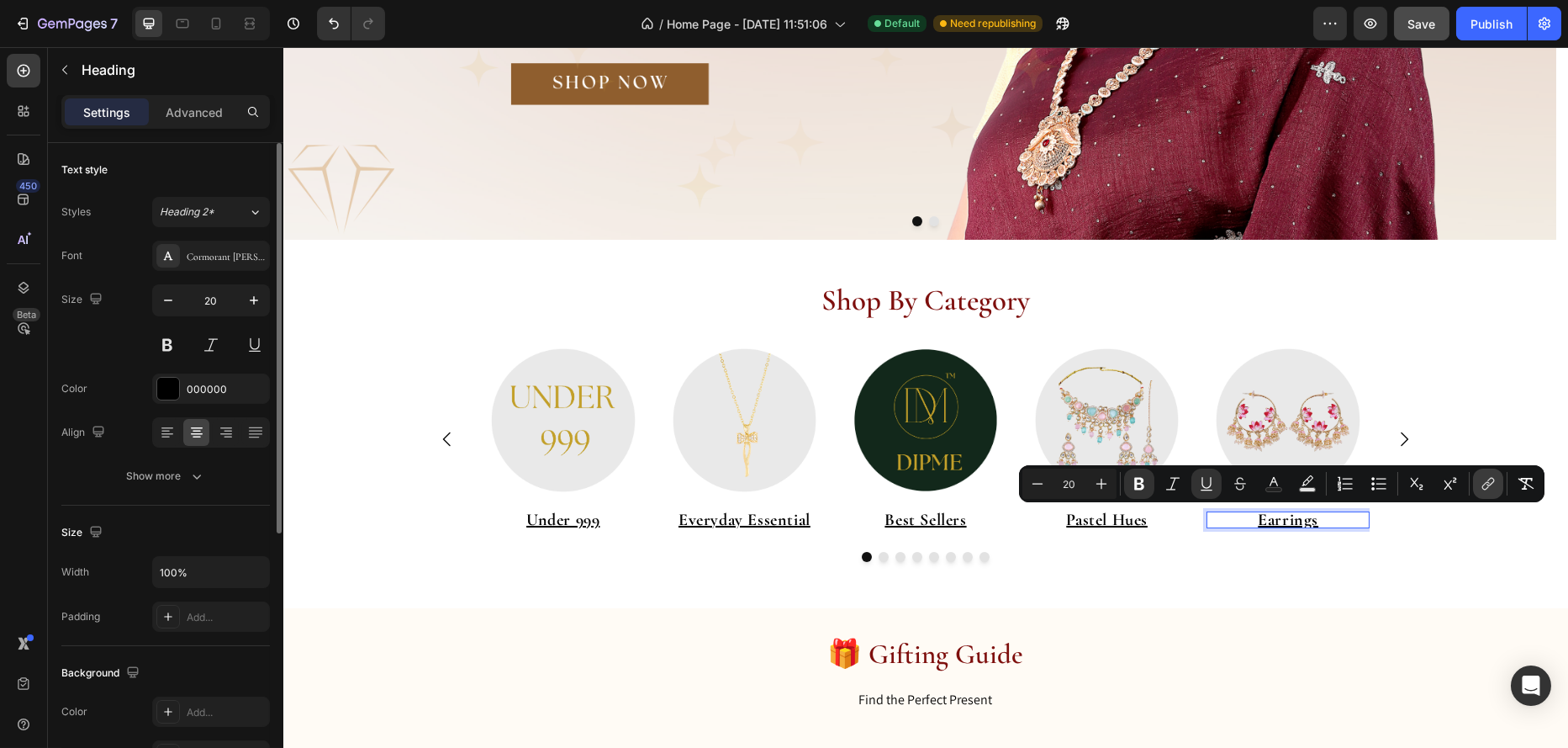
click at [1493, 486] on icon "Editor contextual toolbar" at bounding box center [1489, 484] width 17 height 17
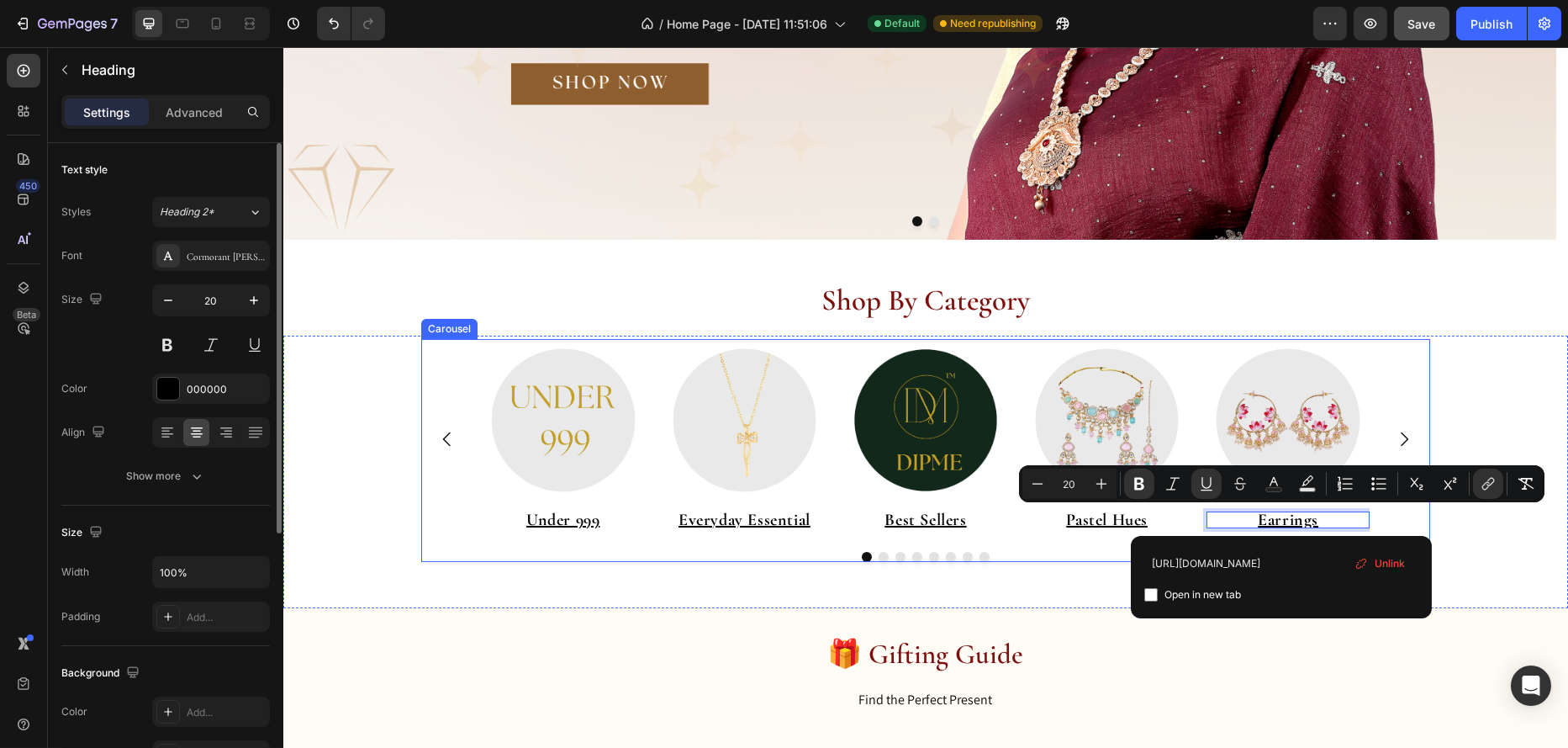
click at [1055, 549] on div "Image ⁠⁠⁠⁠⁠⁠⁠ Under 999 Heading Image ⁠⁠⁠⁠⁠⁠⁠ Everyday Essential Heading Image …" at bounding box center [925, 450] width 1009 height 224
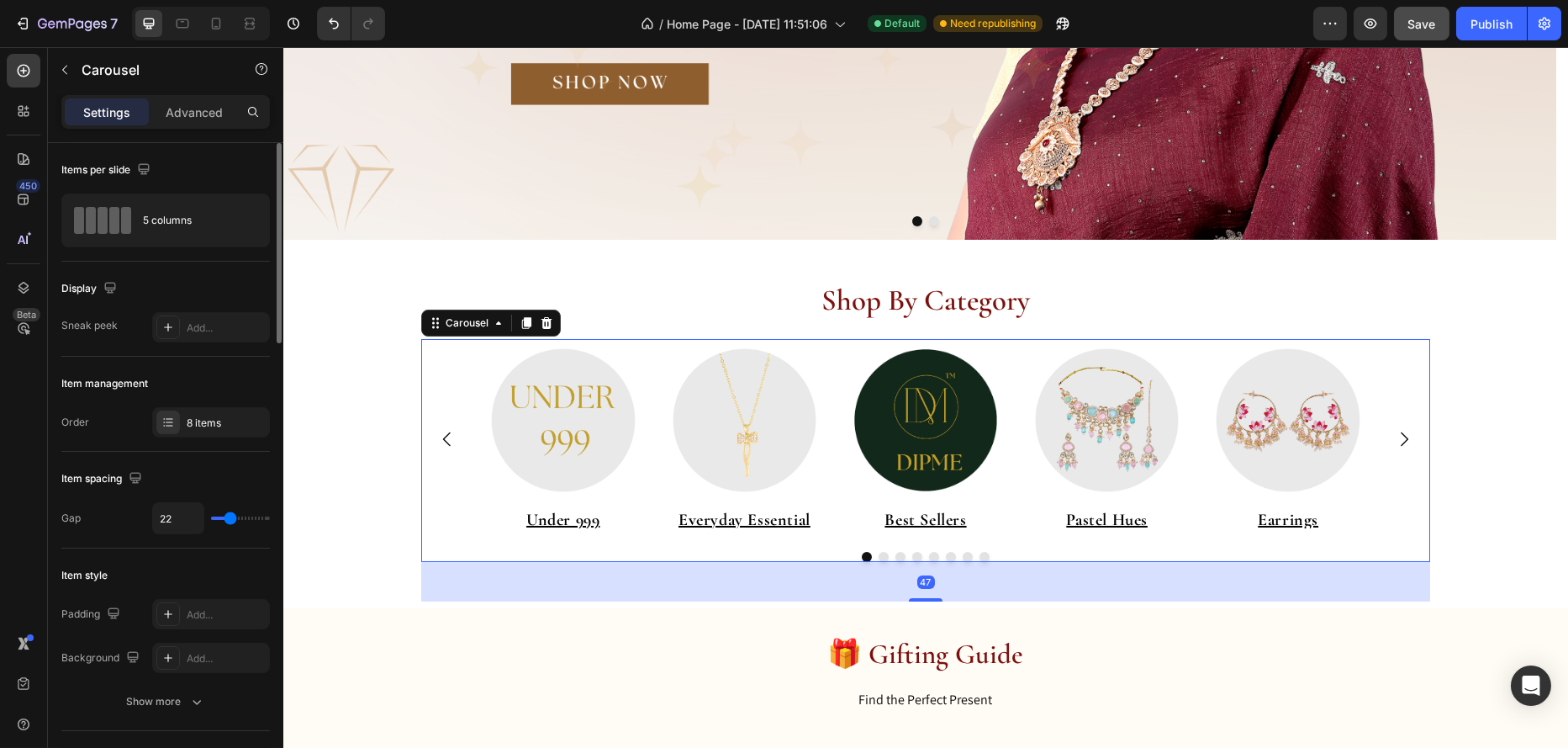
click at [1400, 445] on icon "Carousel Next Arrow" at bounding box center [1404, 438] width 8 height 14
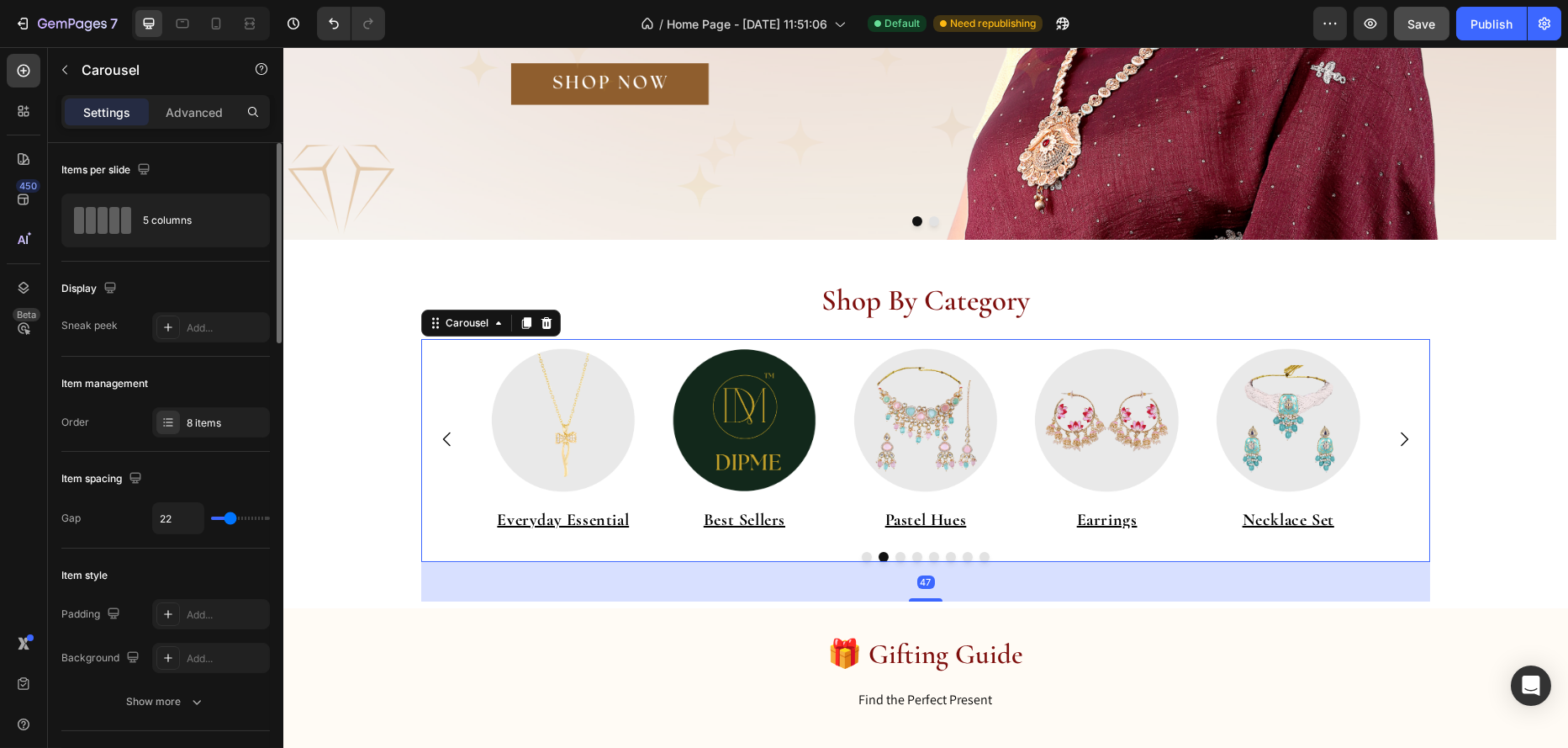
click at [1400, 445] on icon "Carousel Next Arrow" at bounding box center [1404, 438] width 8 height 14
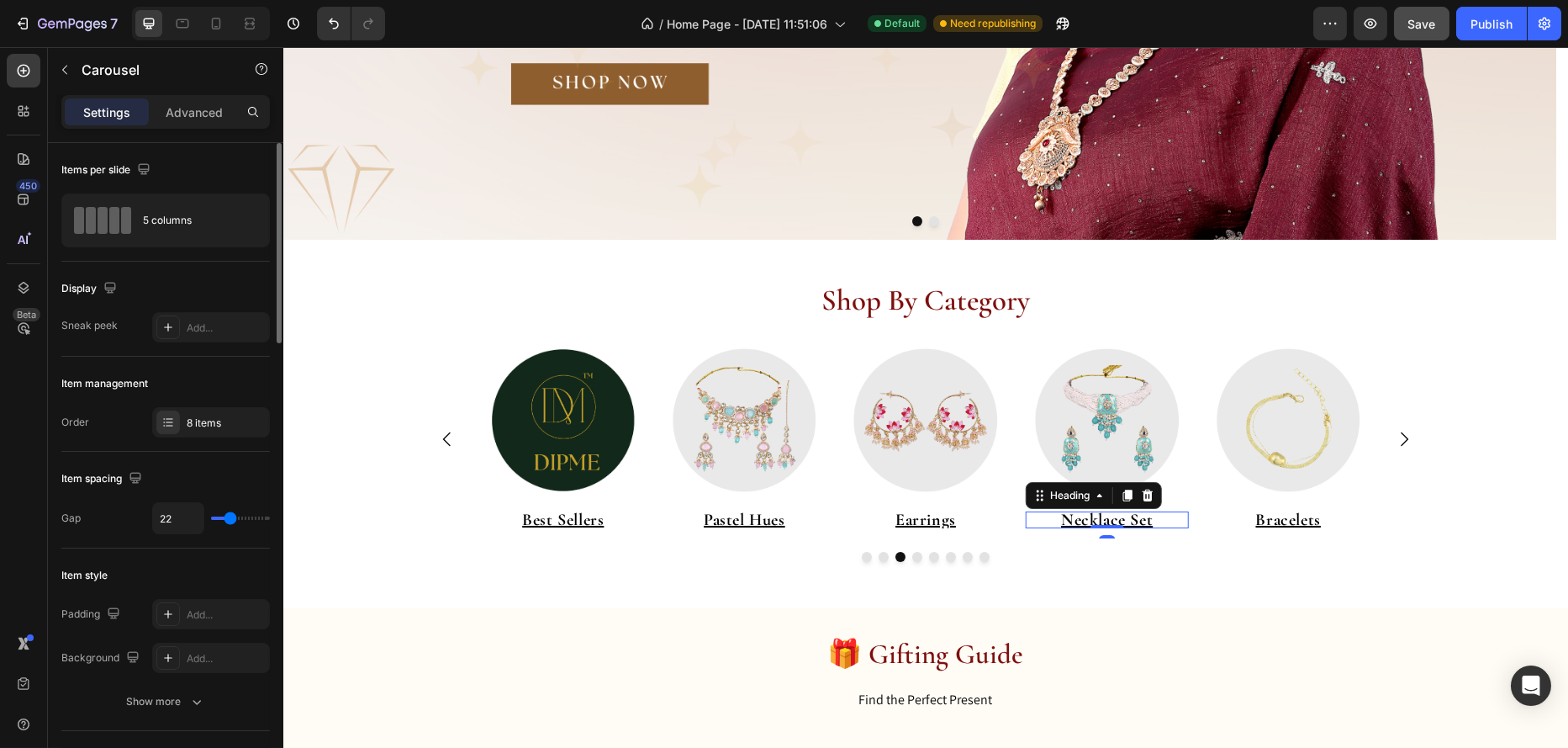
click at [1124, 514] on u "Necklace Set" at bounding box center [1106, 519] width 92 height 20
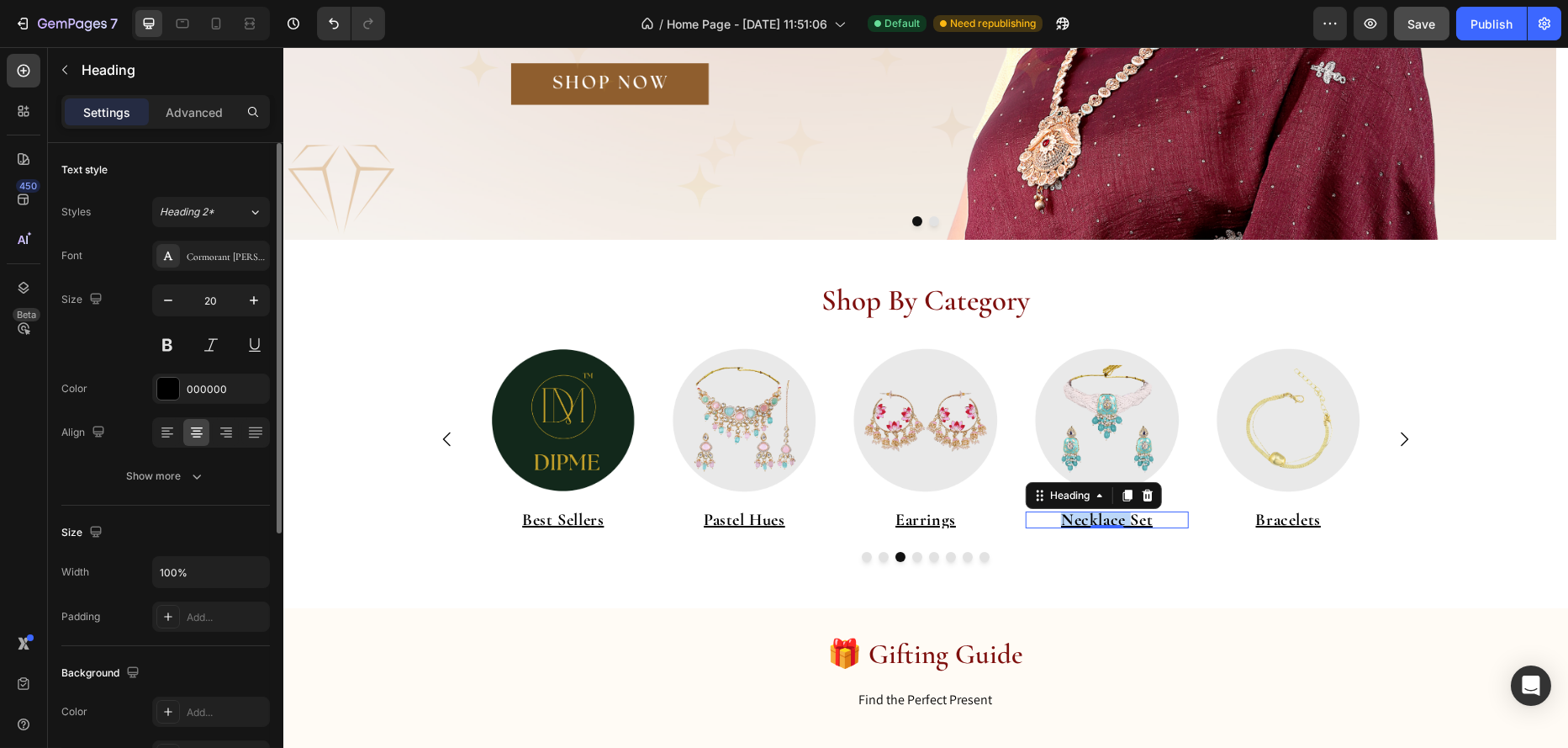
click at [1140, 521] on u "Necklace Set" at bounding box center [1106, 519] width 92 height 20
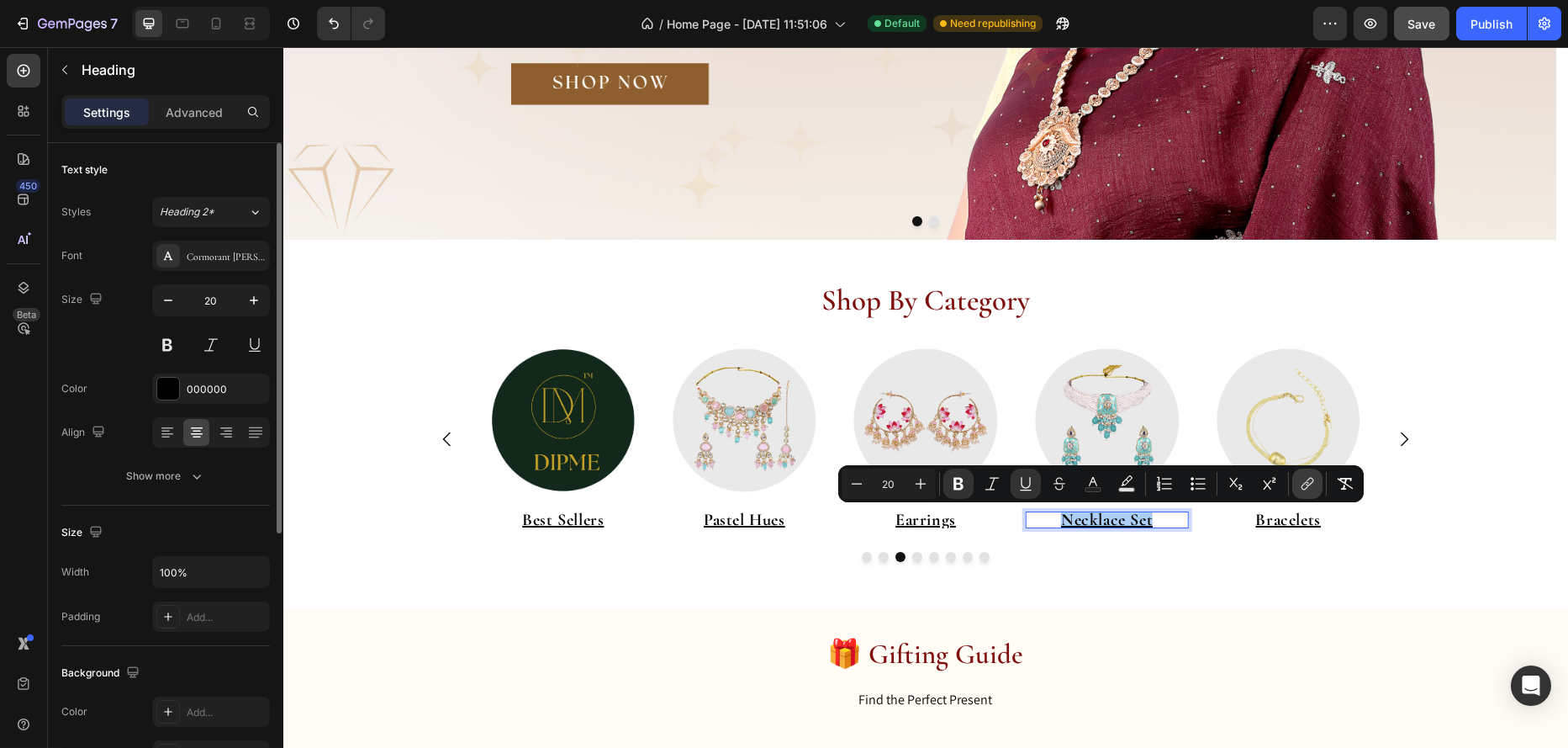
click at [1304, 487] on icon "Editor contextual toolbar" at bounding box center [1308, 484] width 17 height 17
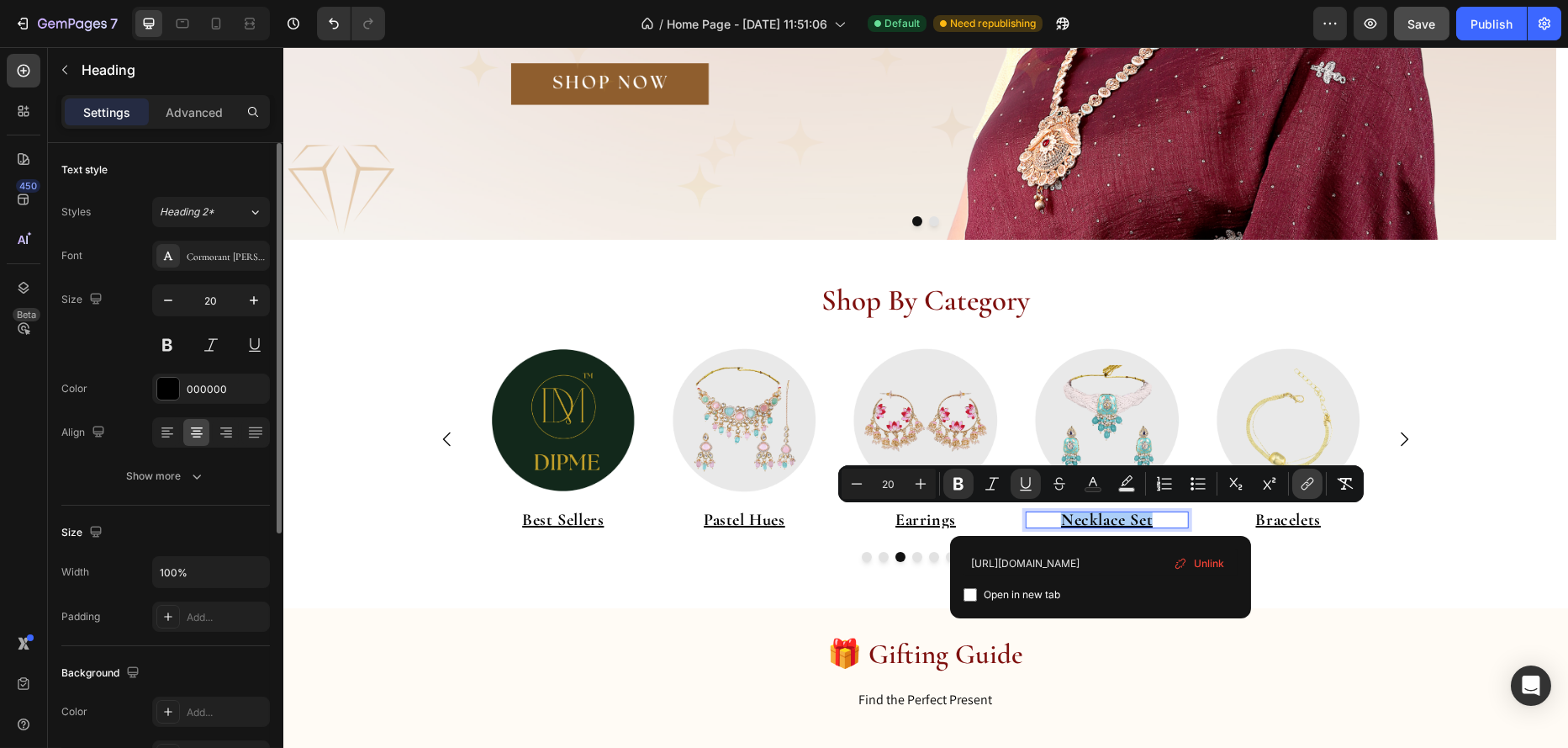
scroll to position [0, 91]
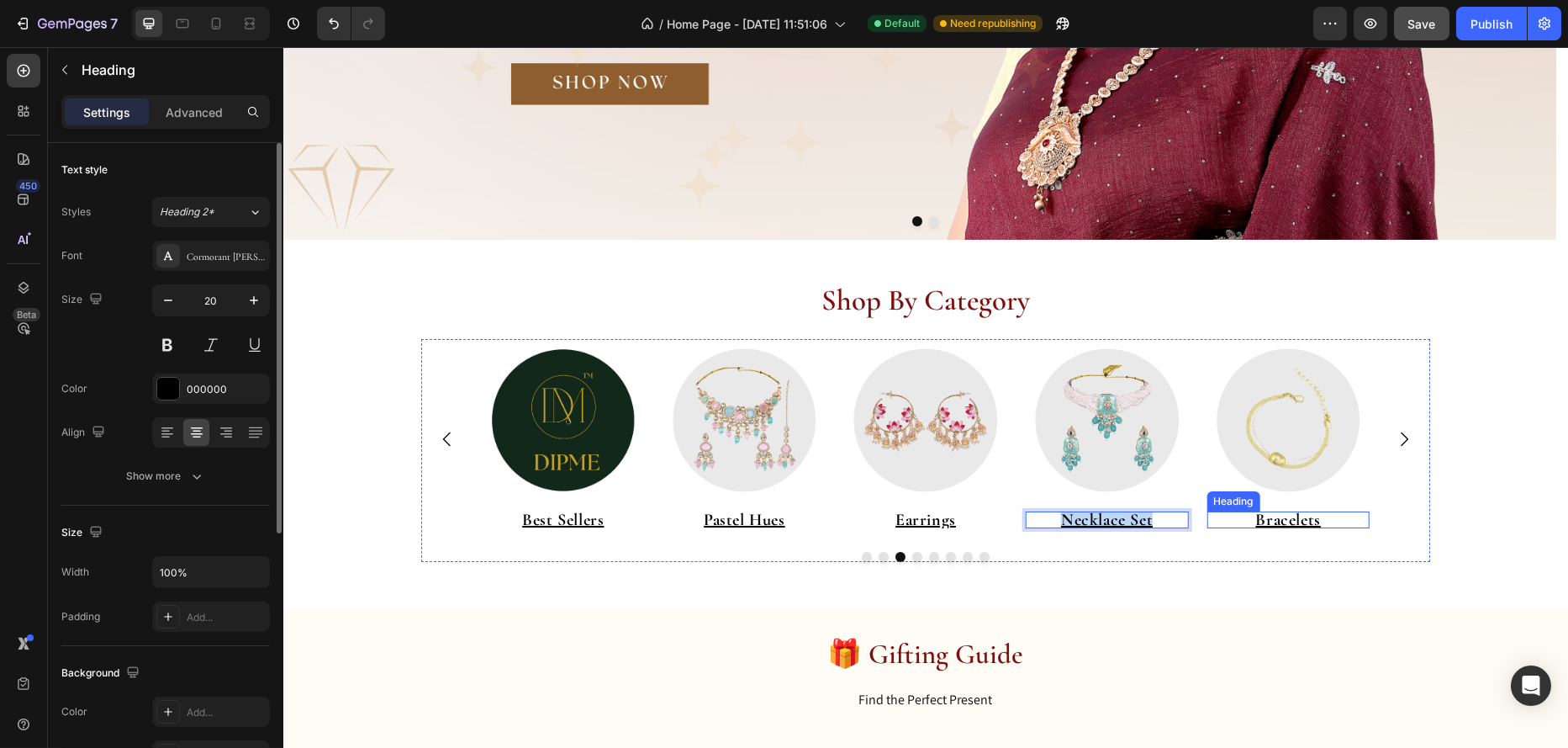
click at [1270, 518] on u "Bracelets" at bounding box center [1288, 519] width 65 height 20
click at [1268, 518] on u "Bracelets" at bounding box center [1288, 519] width 65 height 20
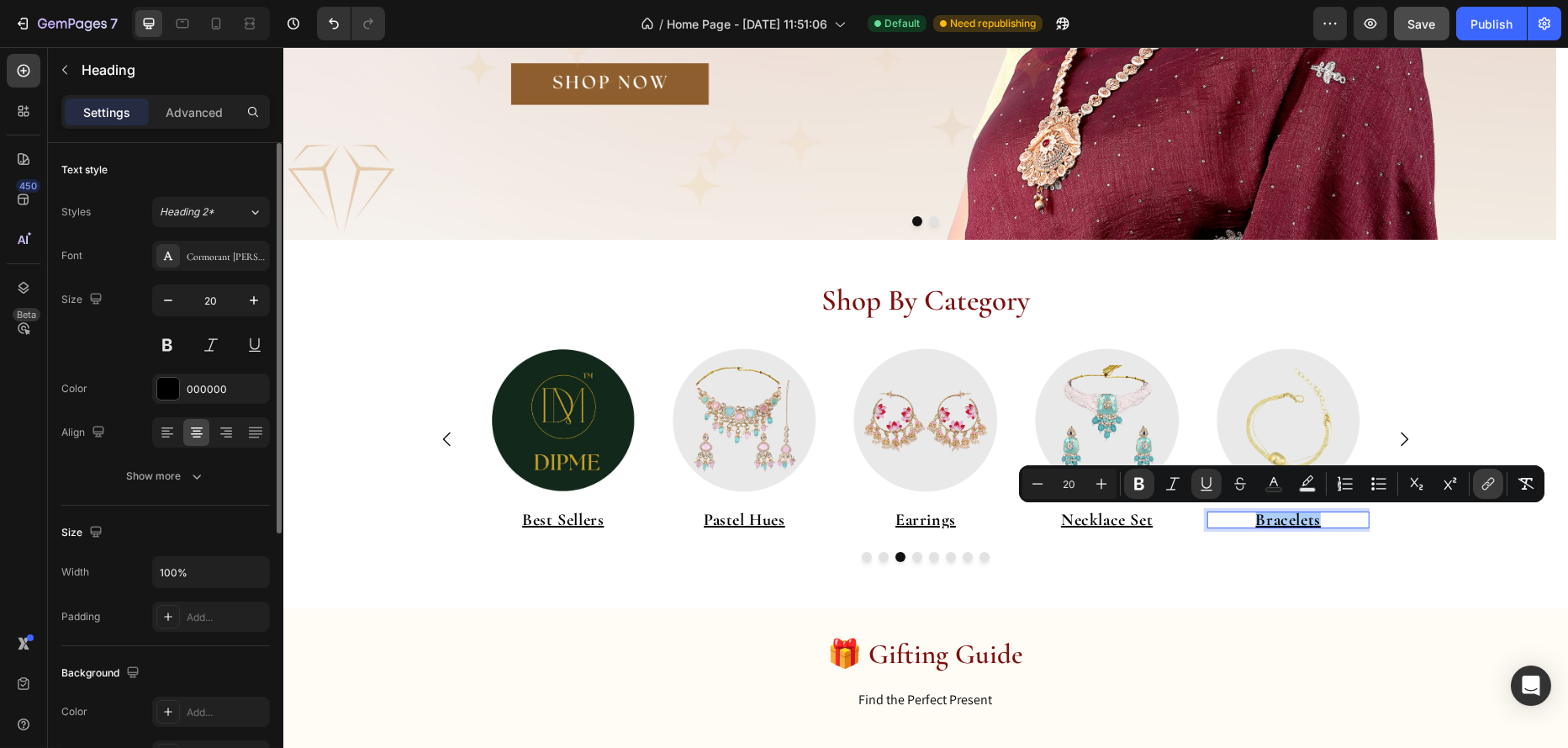
click at [1486, 487] on icon "Editor contextual toolbar" at bounding box center [1489, 484] width 17 height 17
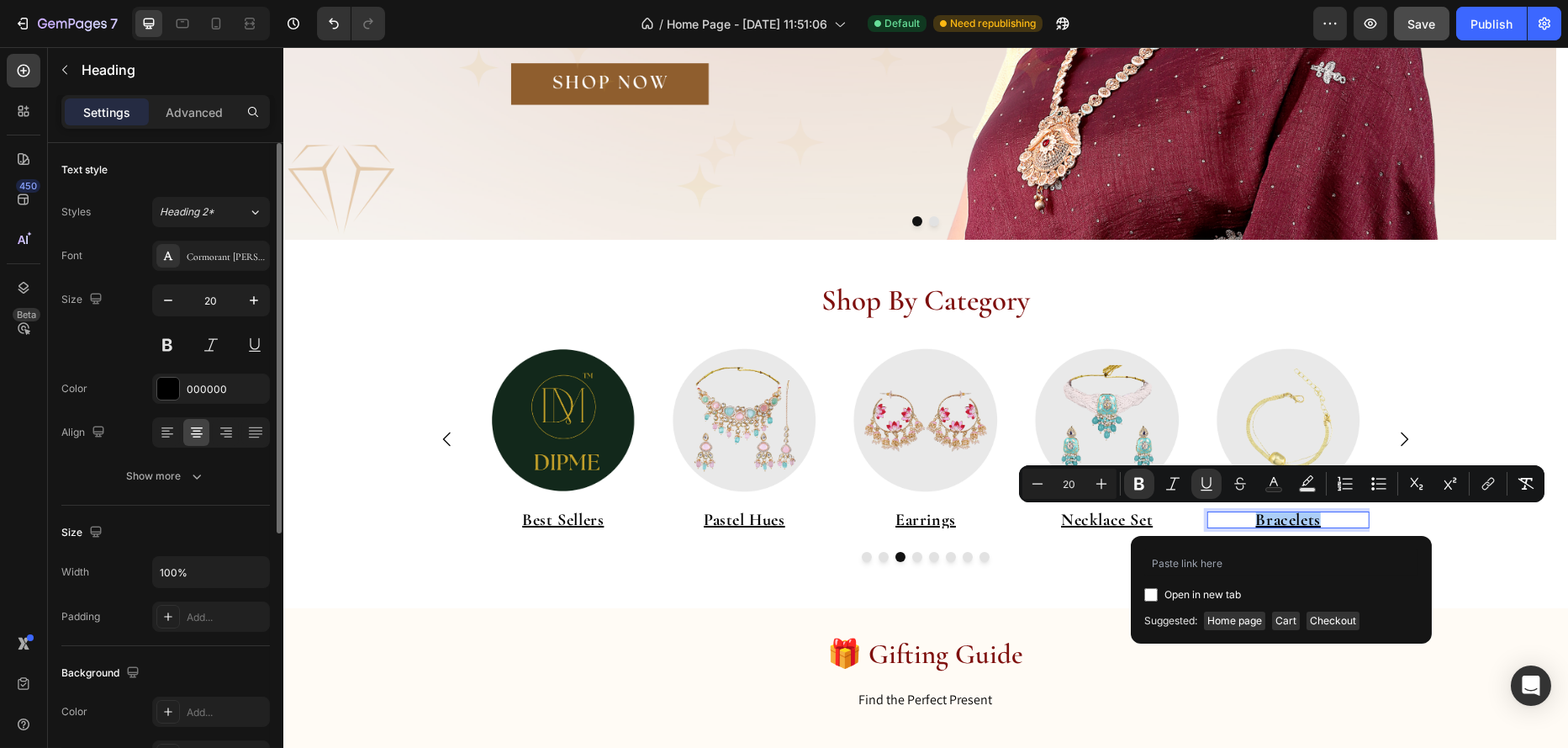
type input "https://www.dipme.in/collections/bracelets"
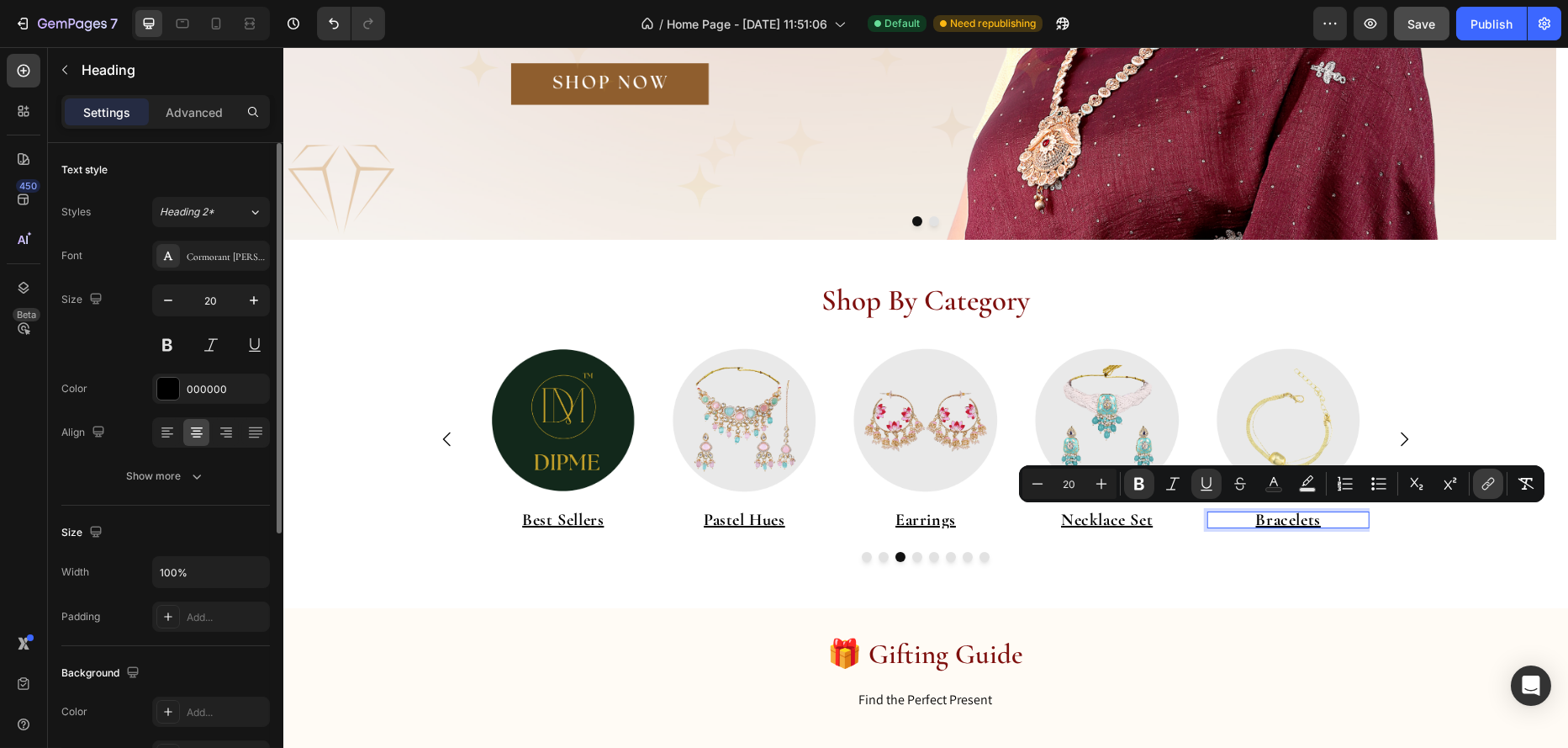
click at [1481, 482] on icon "Editor contextual toolbar" at bounding box center [1489, 484] width 17 height 17
type input "16"
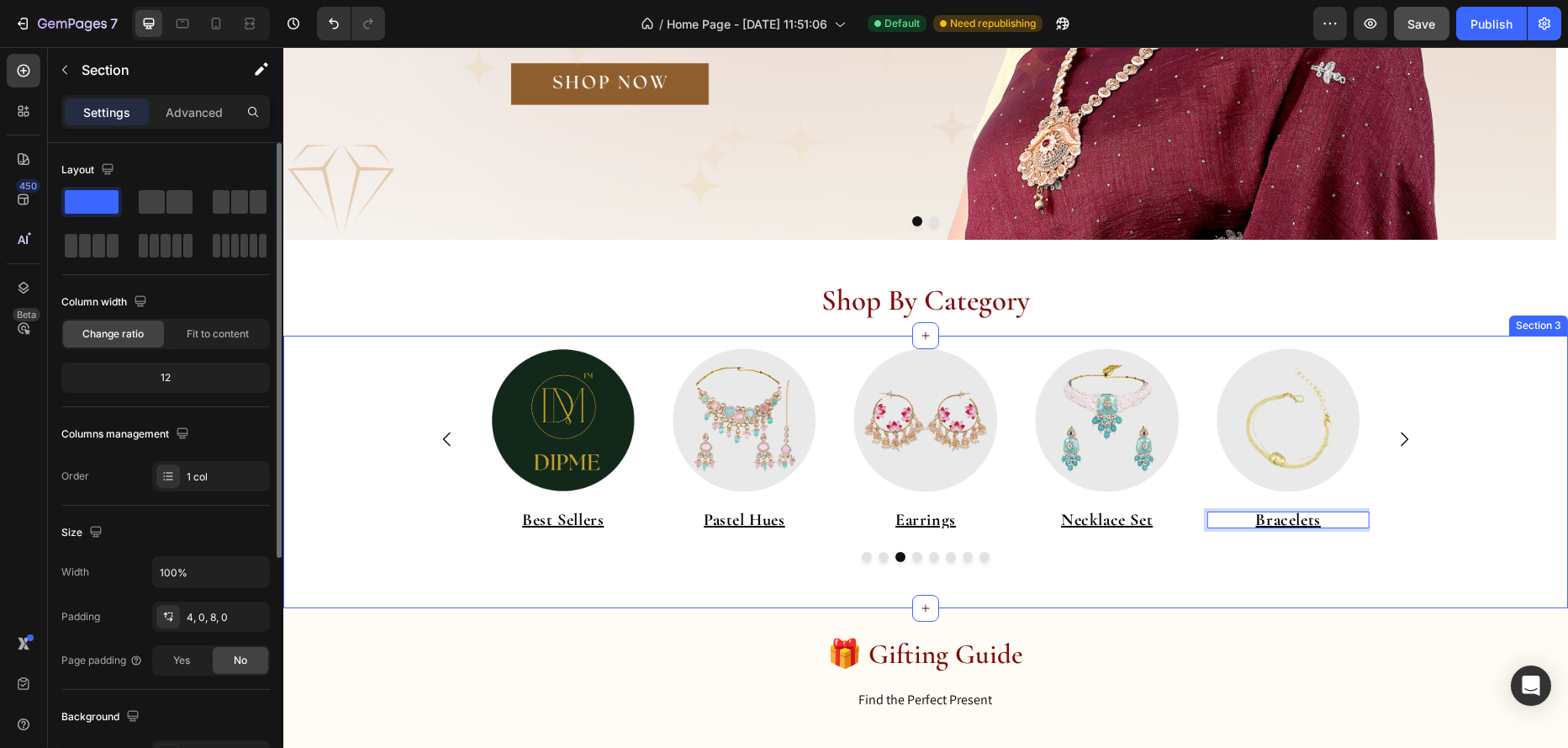
click at [1046, 563] on div "Image ⁠⁠⁠⁠⁠⁠⁠ Under 999 Heading Image ⁠⁠⁠⁠⁠⁠⁠ Everyday Essential Heading Image …" at bounding box center [924, 470] width 1285 height 263
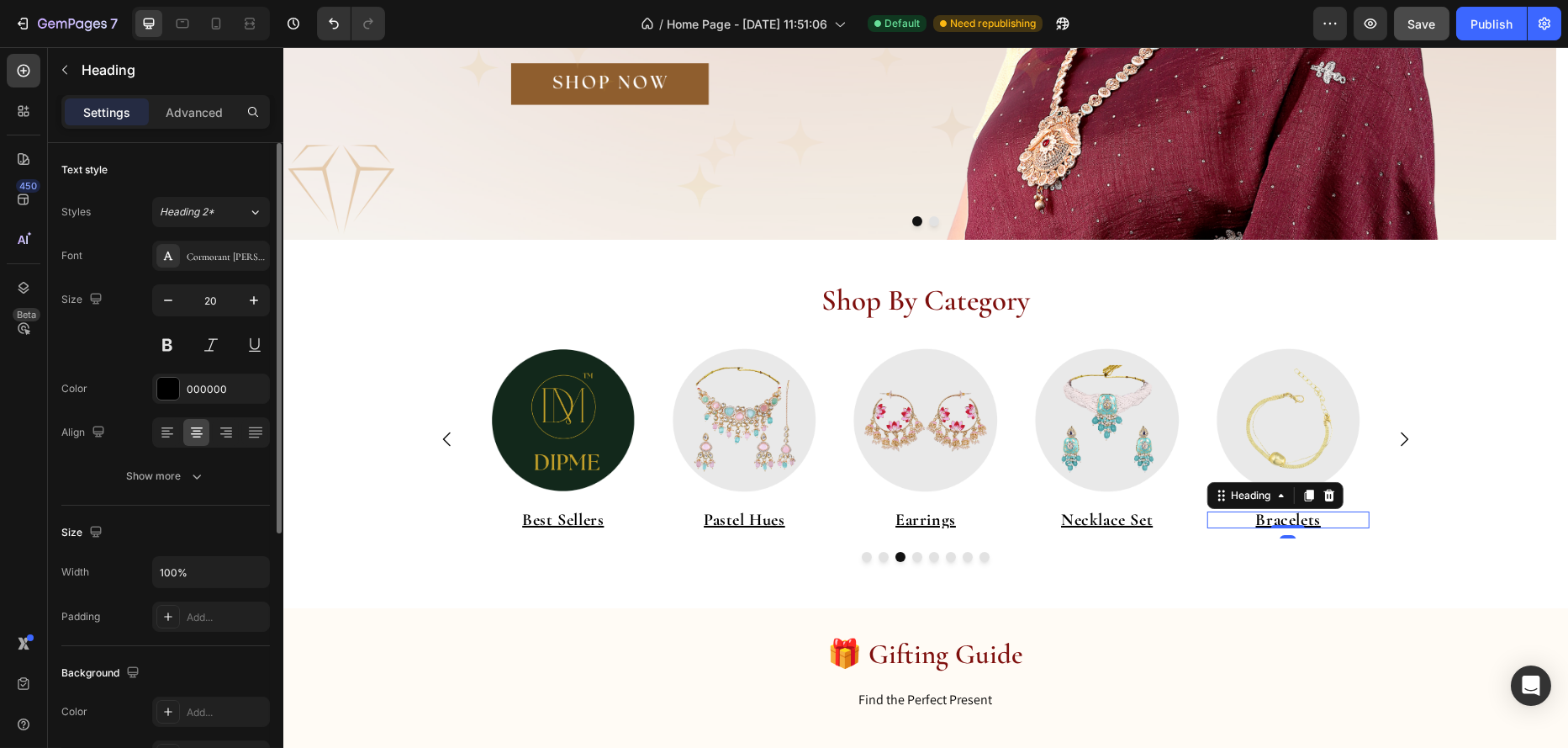
click at [1272, 519] on u "Bracelets" at bounding box center [1288, 519] width 65 height 20
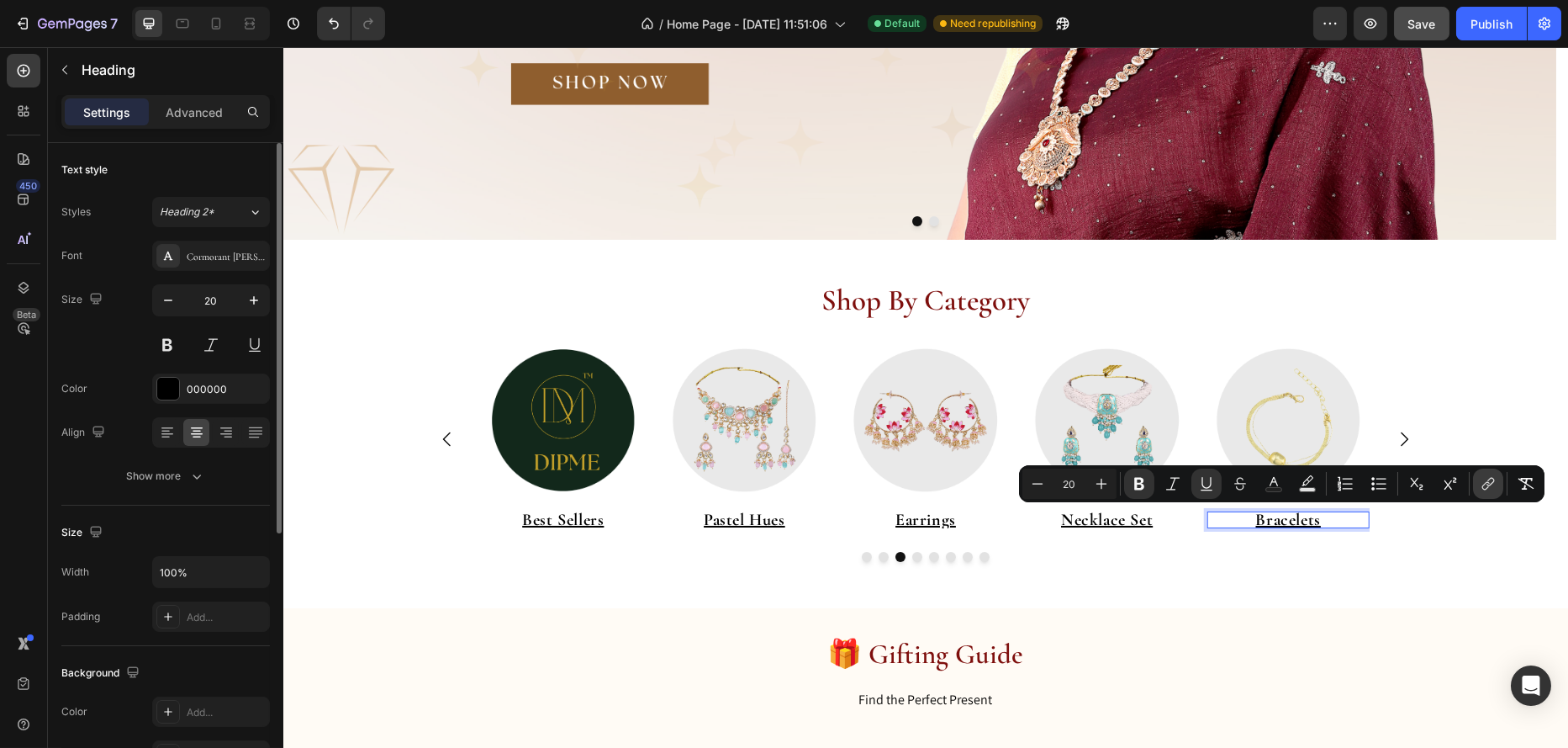
click at [1475, 487] on button "link" at bounding box center [1489, 484] width 31 height 31
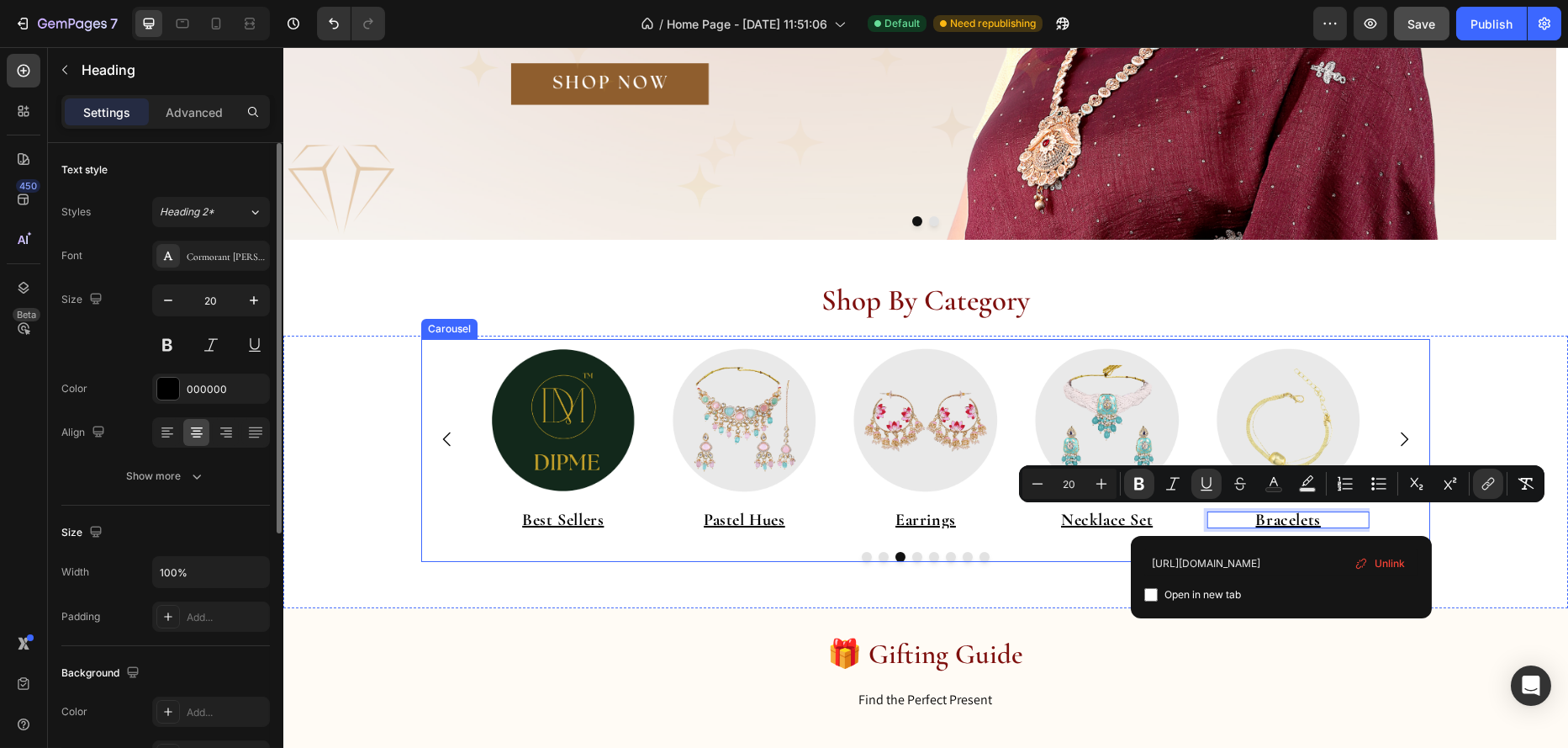
click at [1396, 430] on icon "Carousel Next Arrow" at bounding box center [1403, 439] width 20 height 20
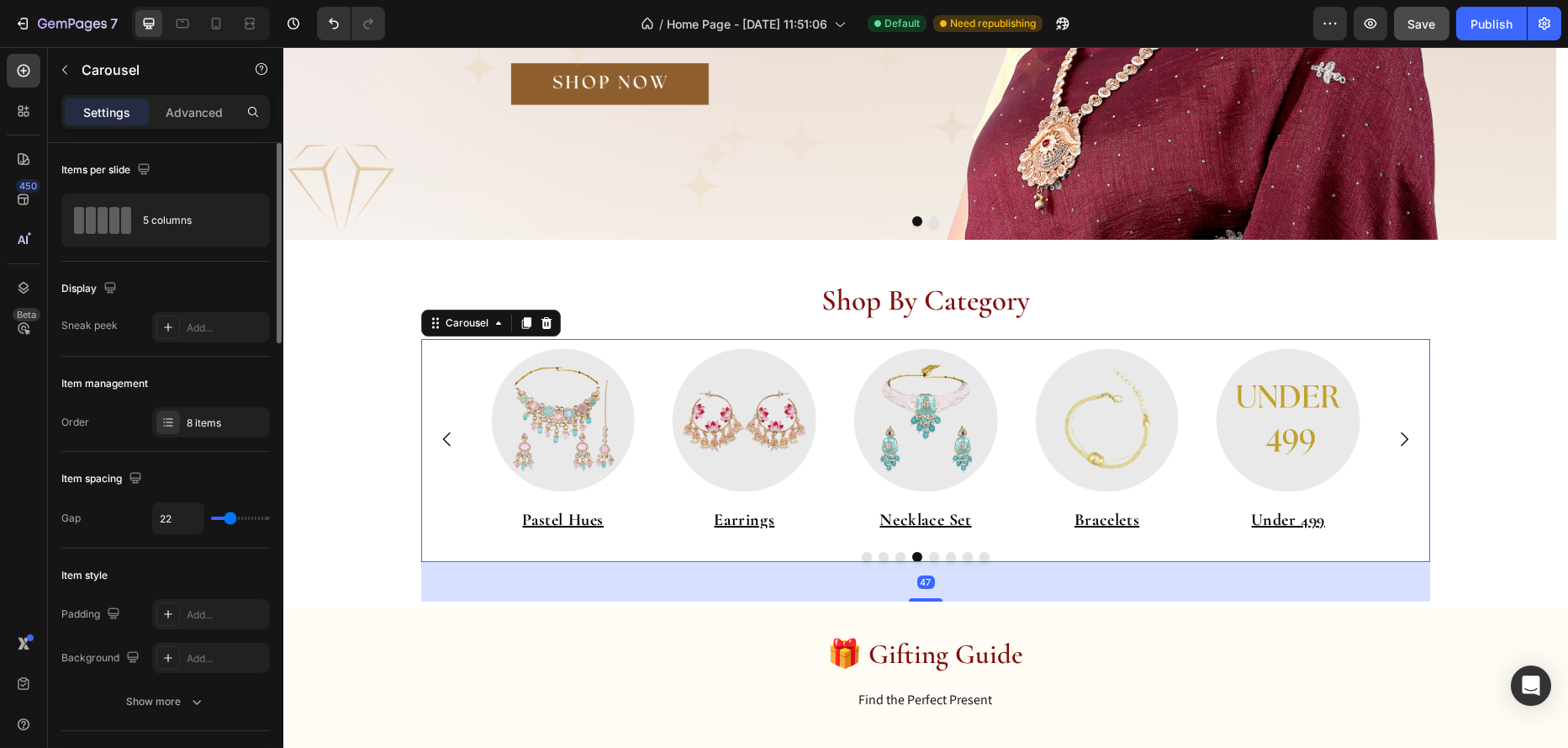
click at [1396, 430] on icon "Carousel Next Arrow" at bounding box center [1403, 439] width 20 height 20
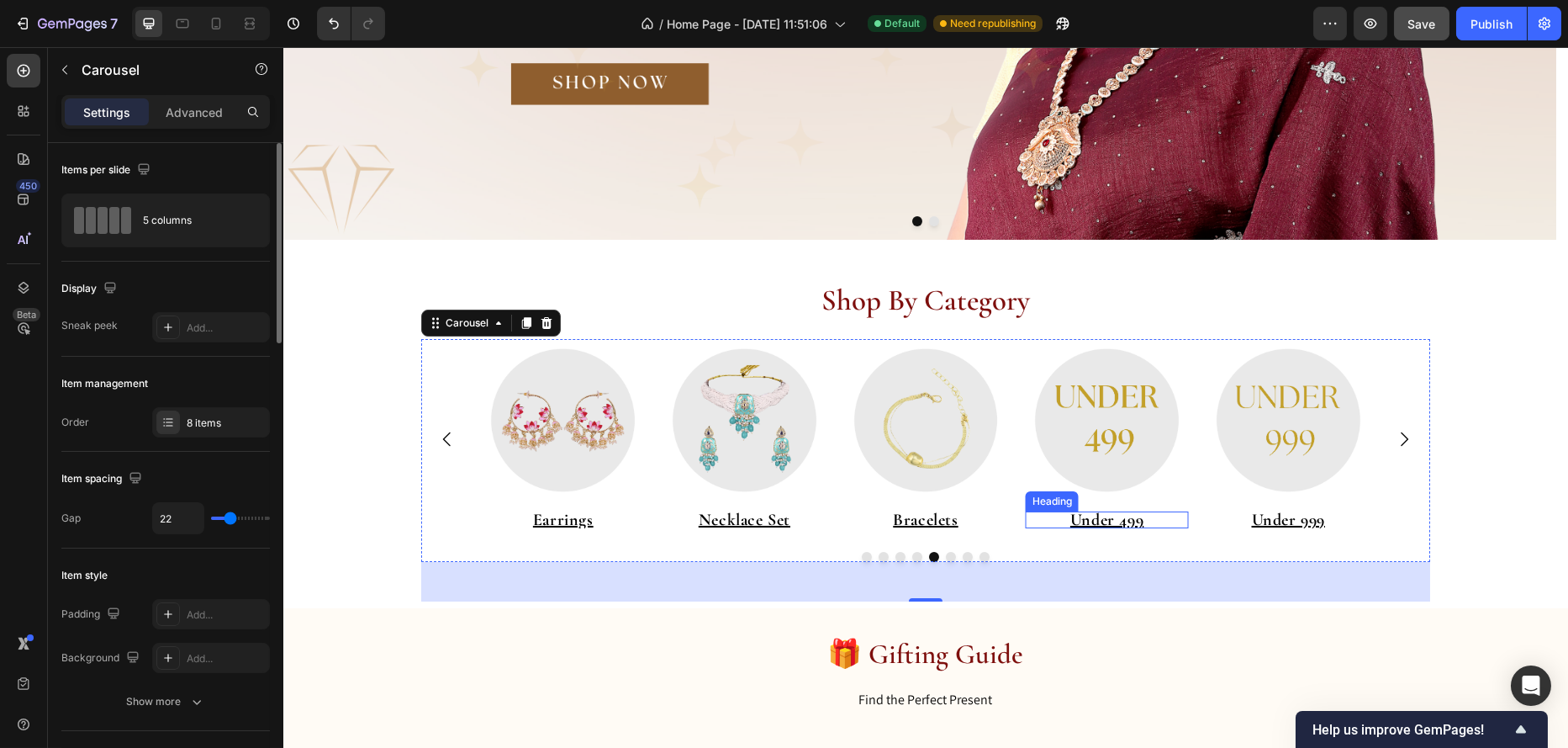
click at [1077, 518] on u "Under 499" at bounding box center [1105, 519] width 73 height 20
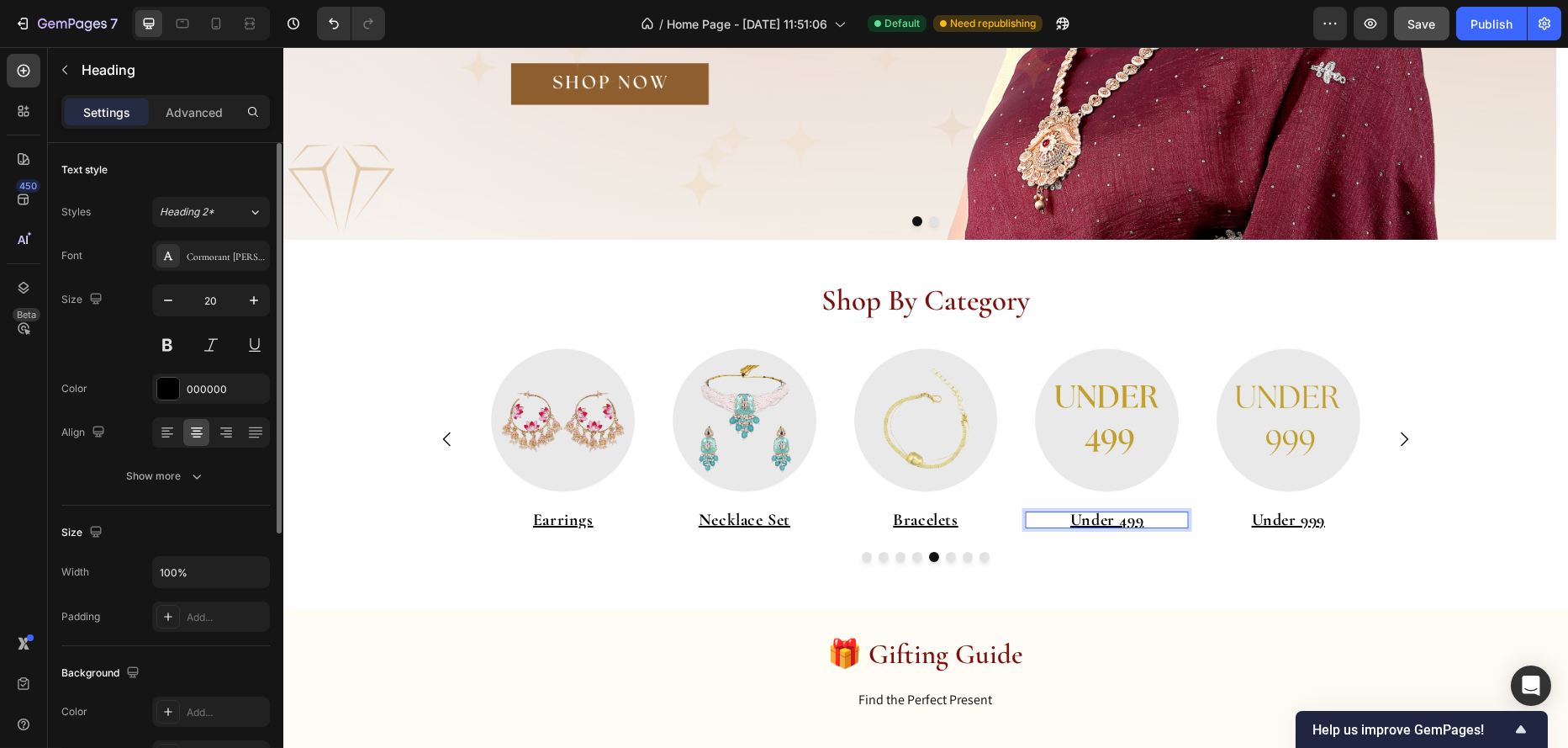
click at [1077, 518] on u "Under 499" at bounding box center [1105, 519] width 73 height 20
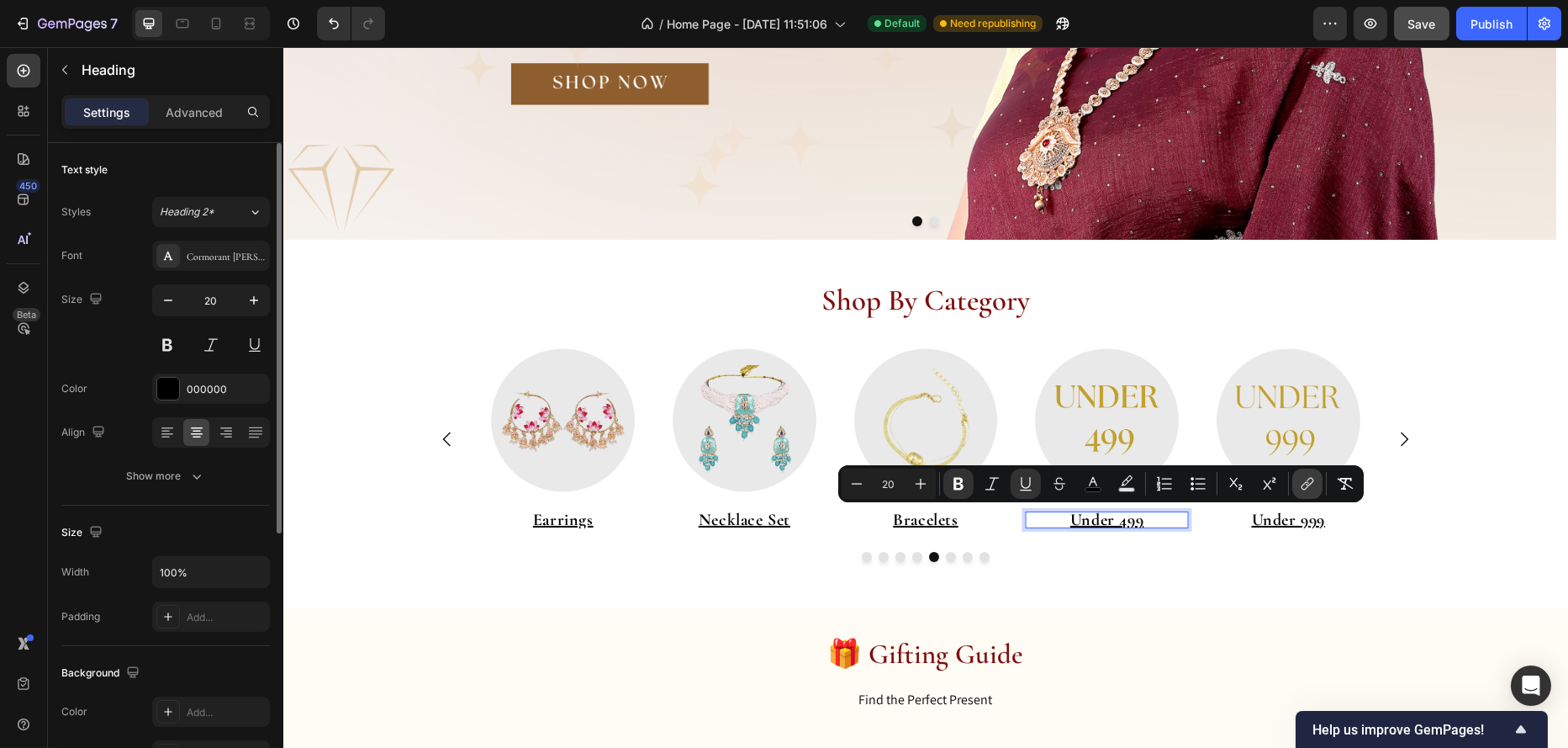
click at [1302, 487] on icon "Editor contextual toolbar" at bounding box center [1306, 486] width 8 height 9
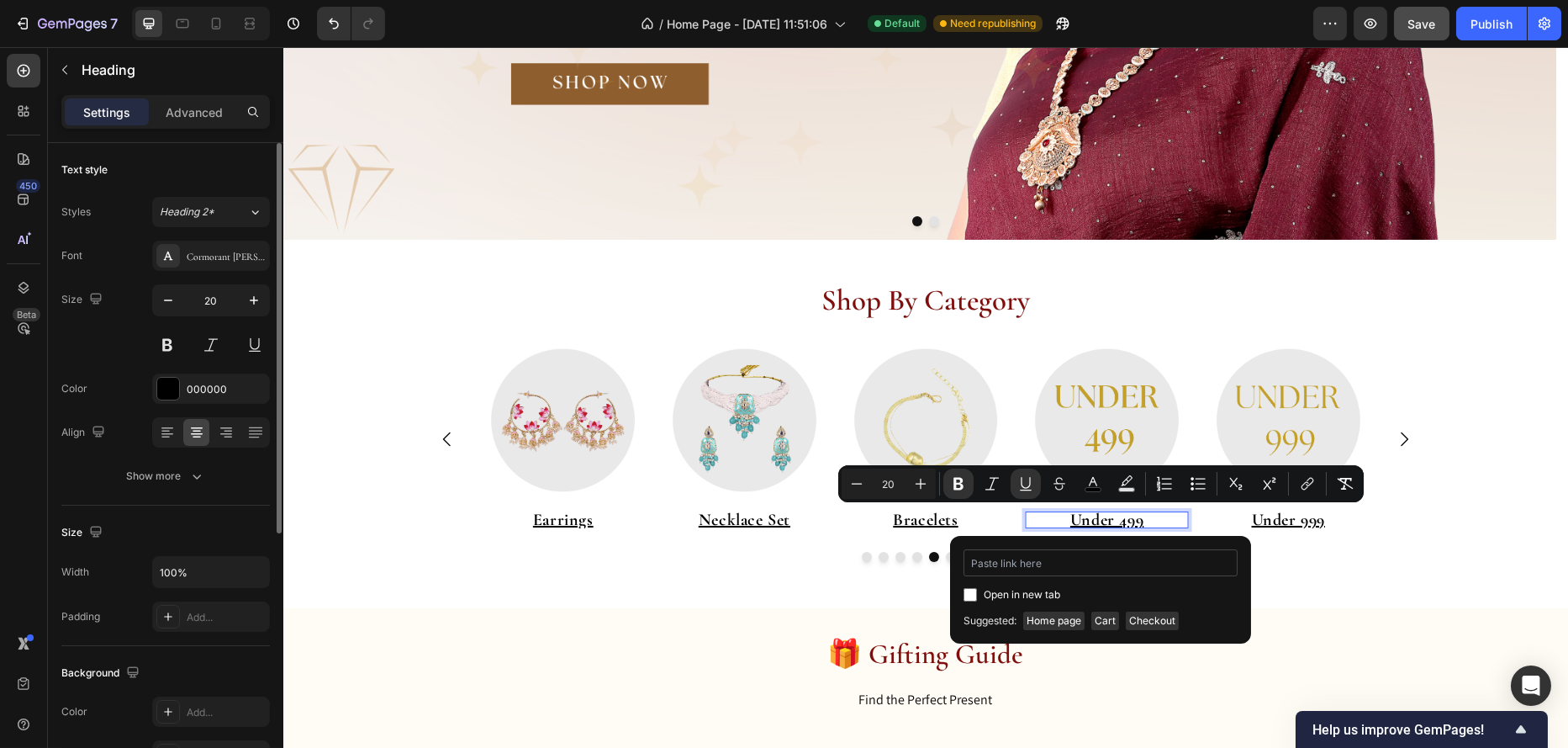
type input "[URL][DOMAIN_NAME]"
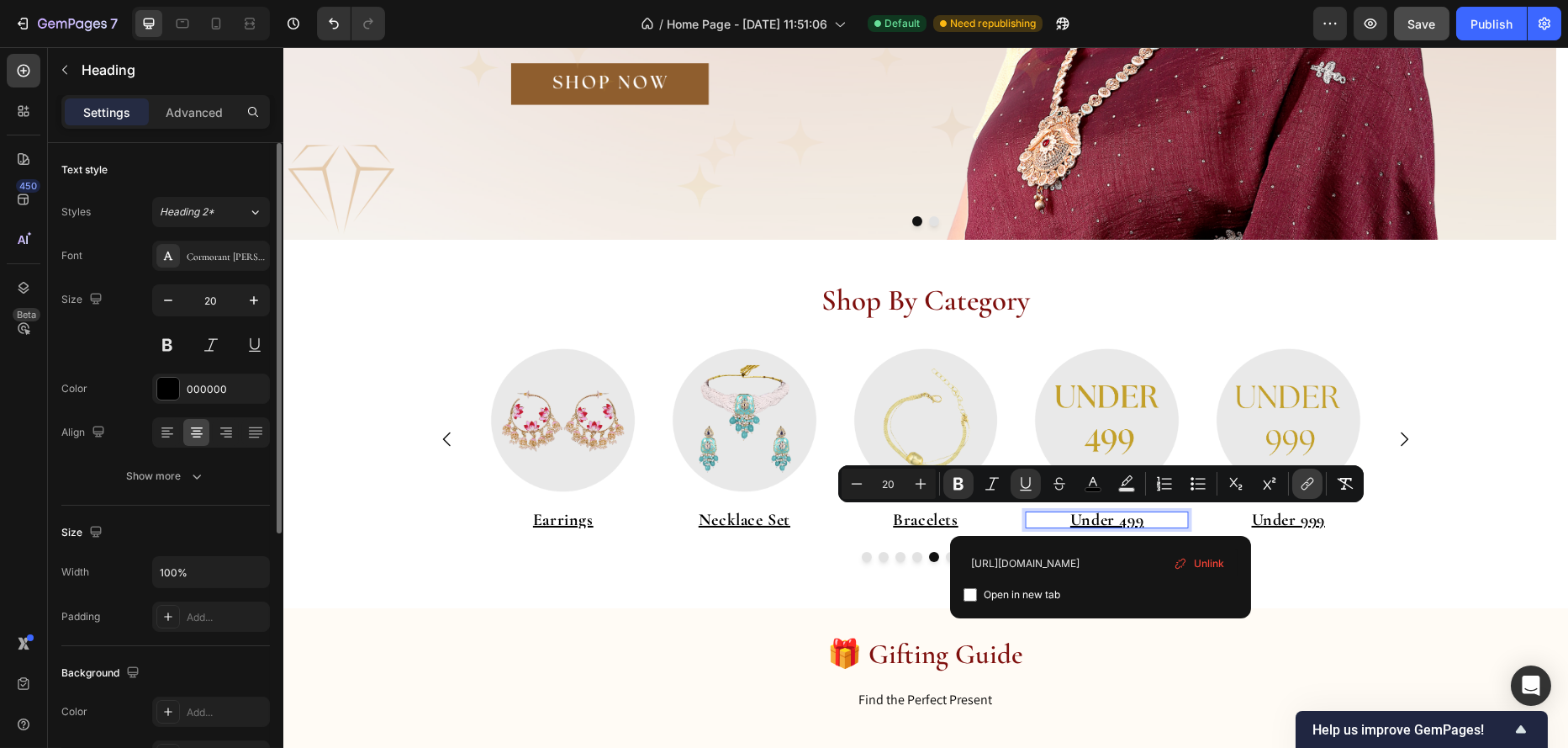
click at [1306, 483] on icon "Editor contextual toolbar" at bounding box center [1308, 484] width 17 height 17
type input "16"
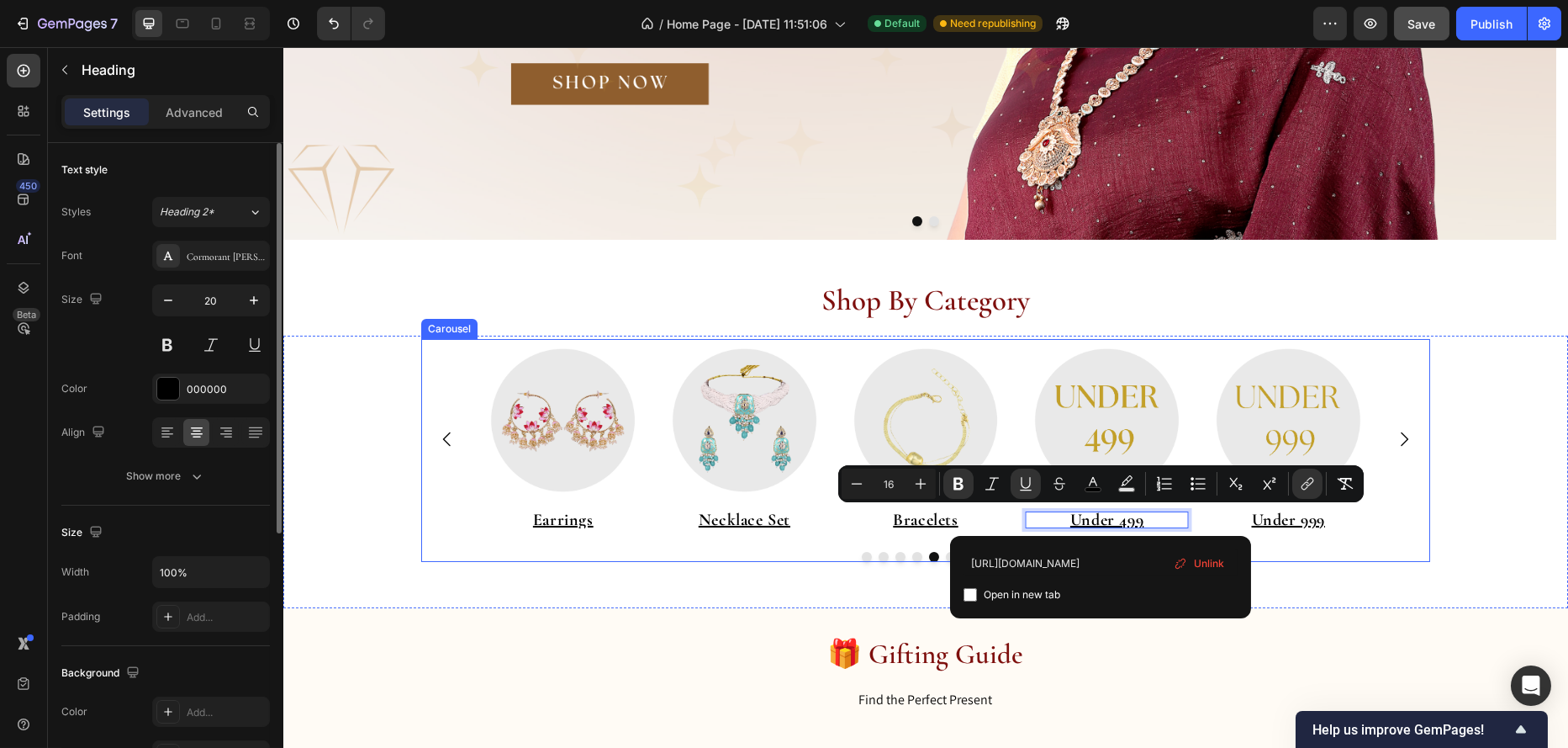
click at [1206, 516] on p "⁠⁠⁠⁠⁠⁠⁠ Under 999" at bounding box center [1287, 520] width 163 height 17
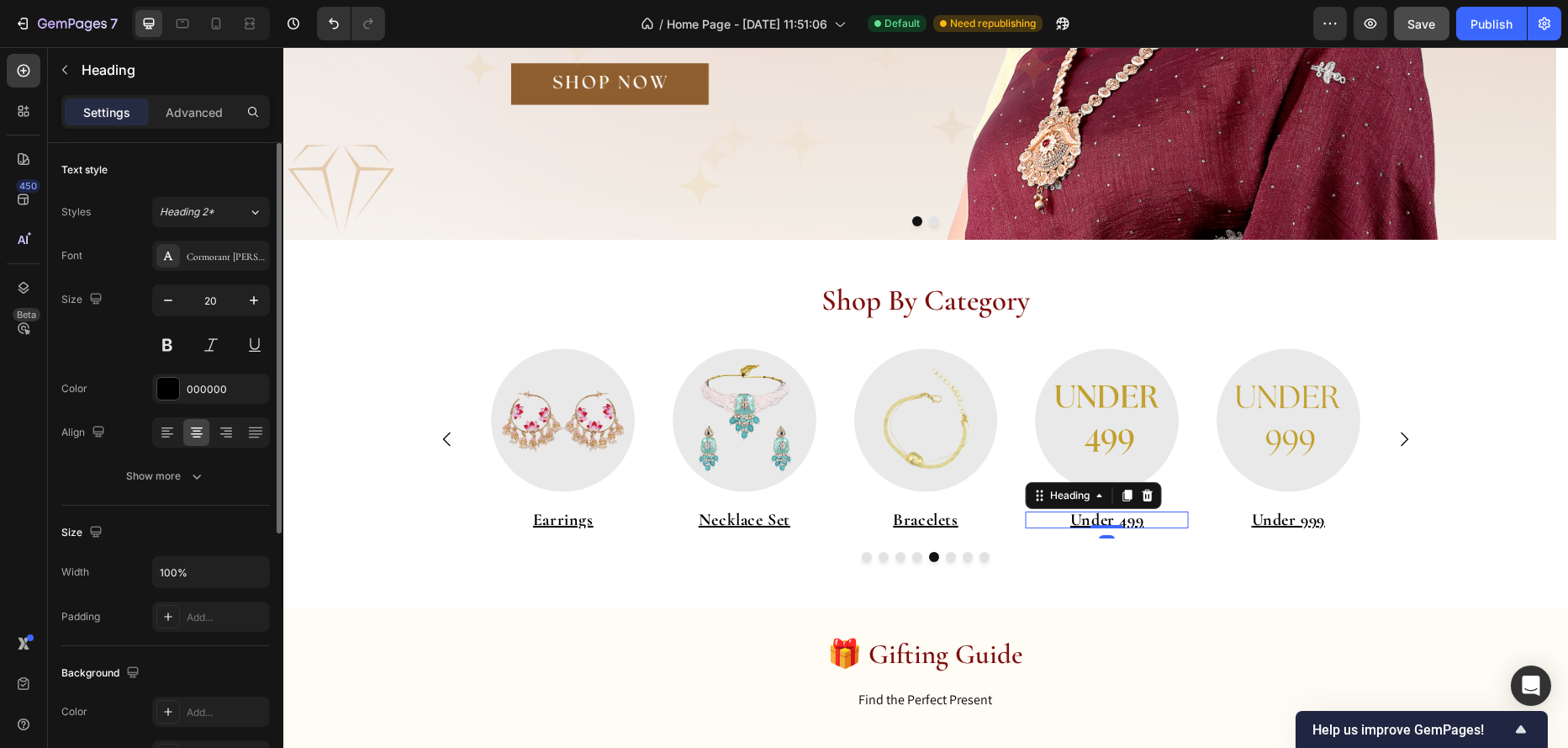
click at [1104, 514] on u "Under 499" at bounding box center [1105, 519] width 73 height 20
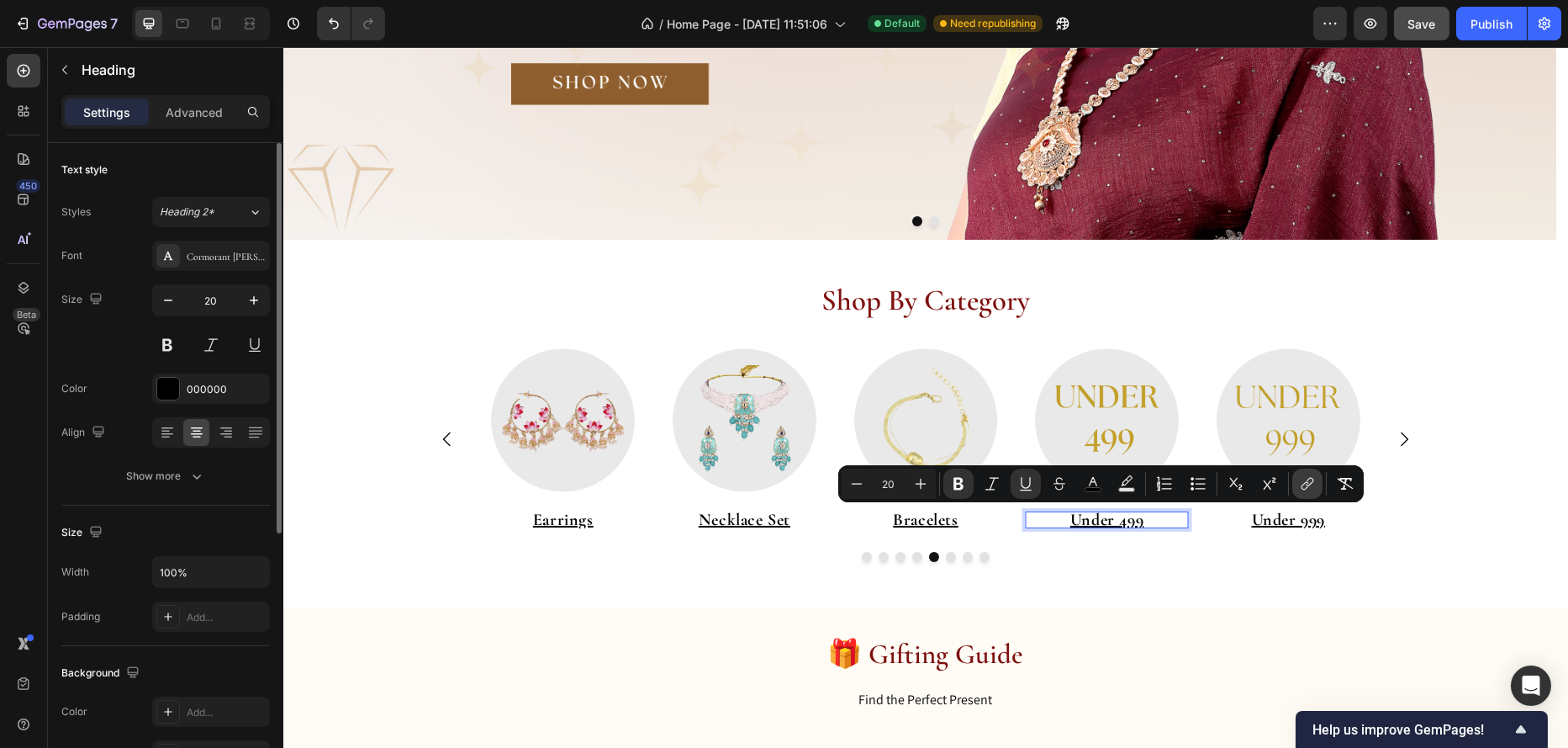
click at [1304, 481] on icon "Editor contextual toolbar" at bounding box center [1308, 484] width 17 height 17
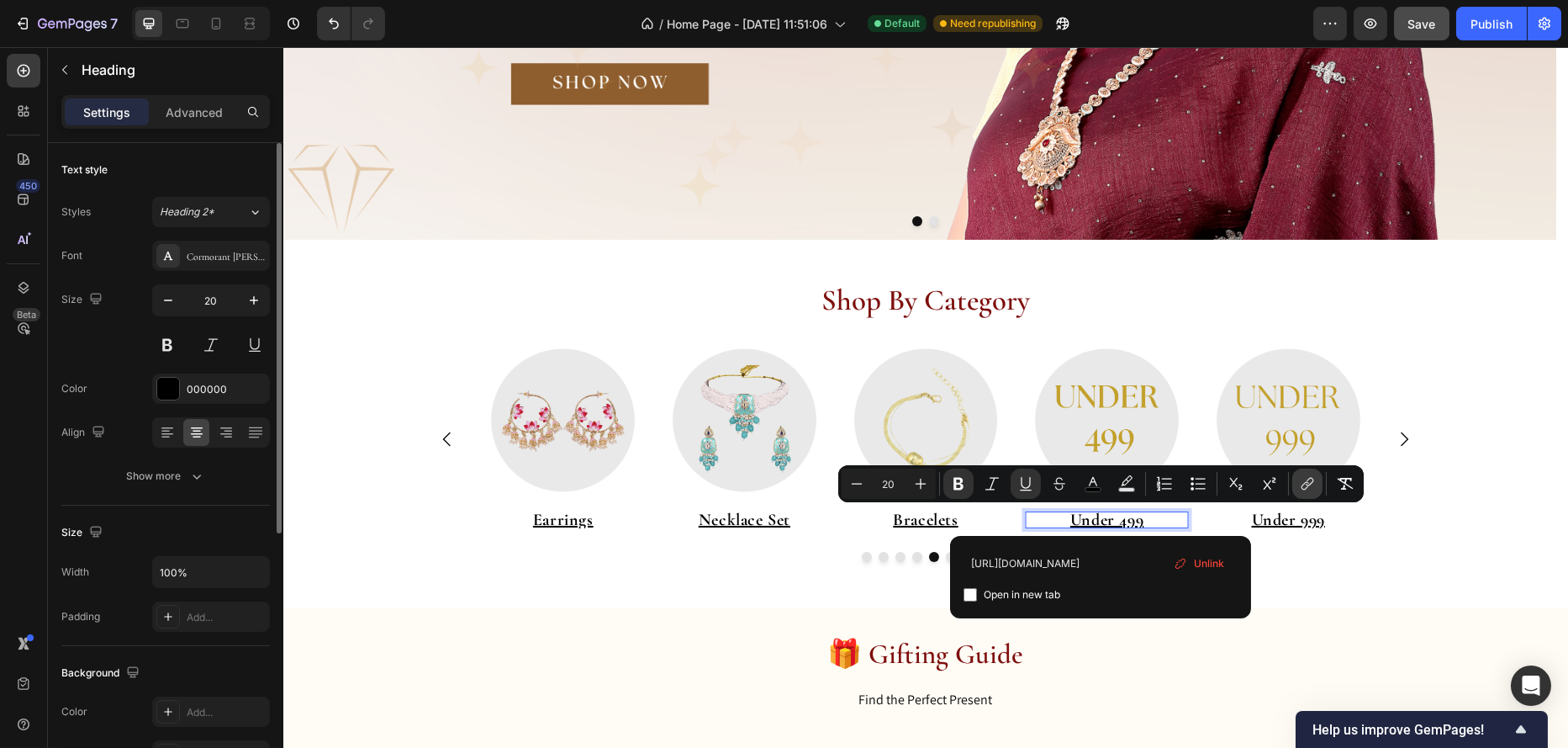
click at [1304, 481] on icon "Editor contextual toolbar" at bounding box center [1308, 484] width 17 height 17
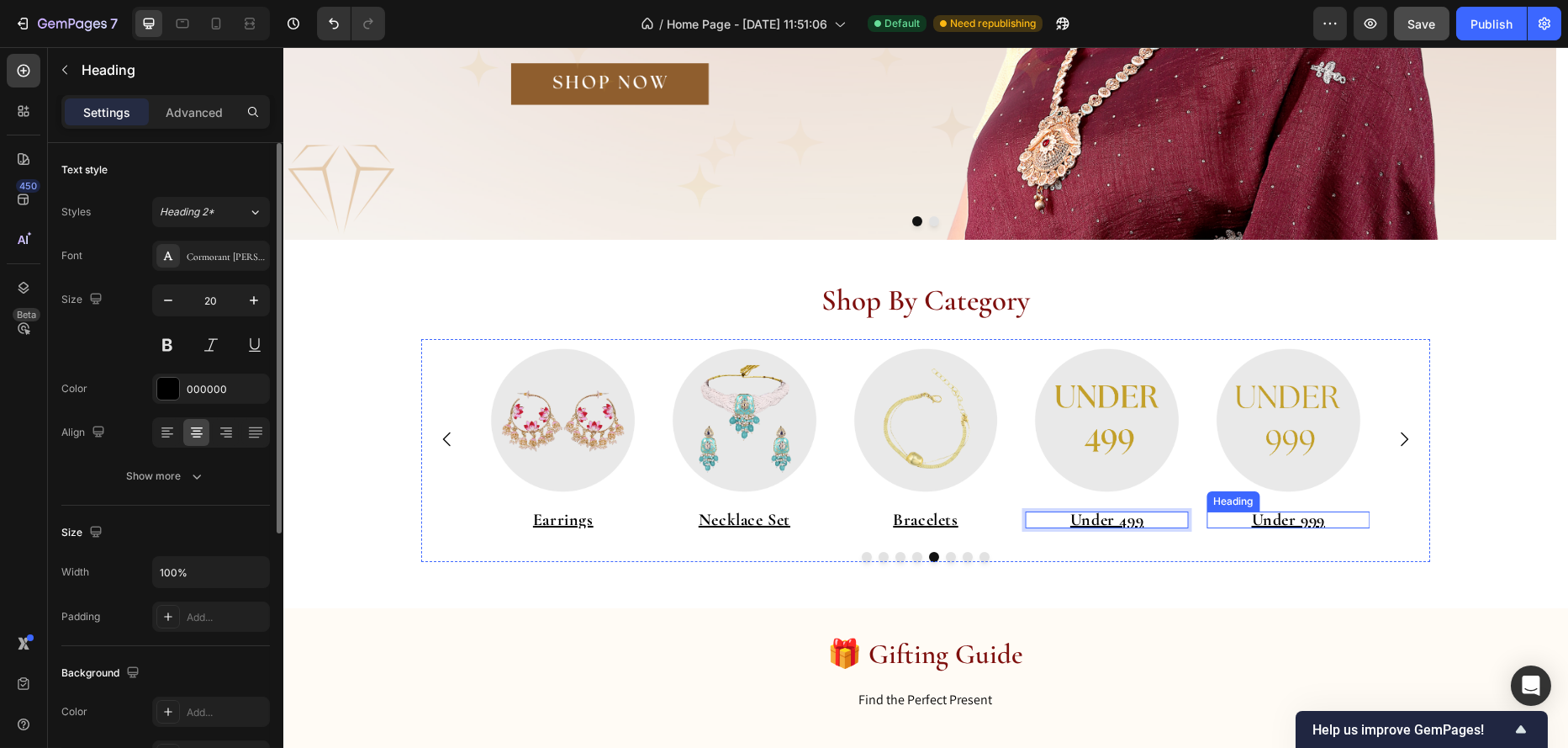
click at [1290, 520] on u "Under 999" at bounding box center [1288, 519] width 73 height 20
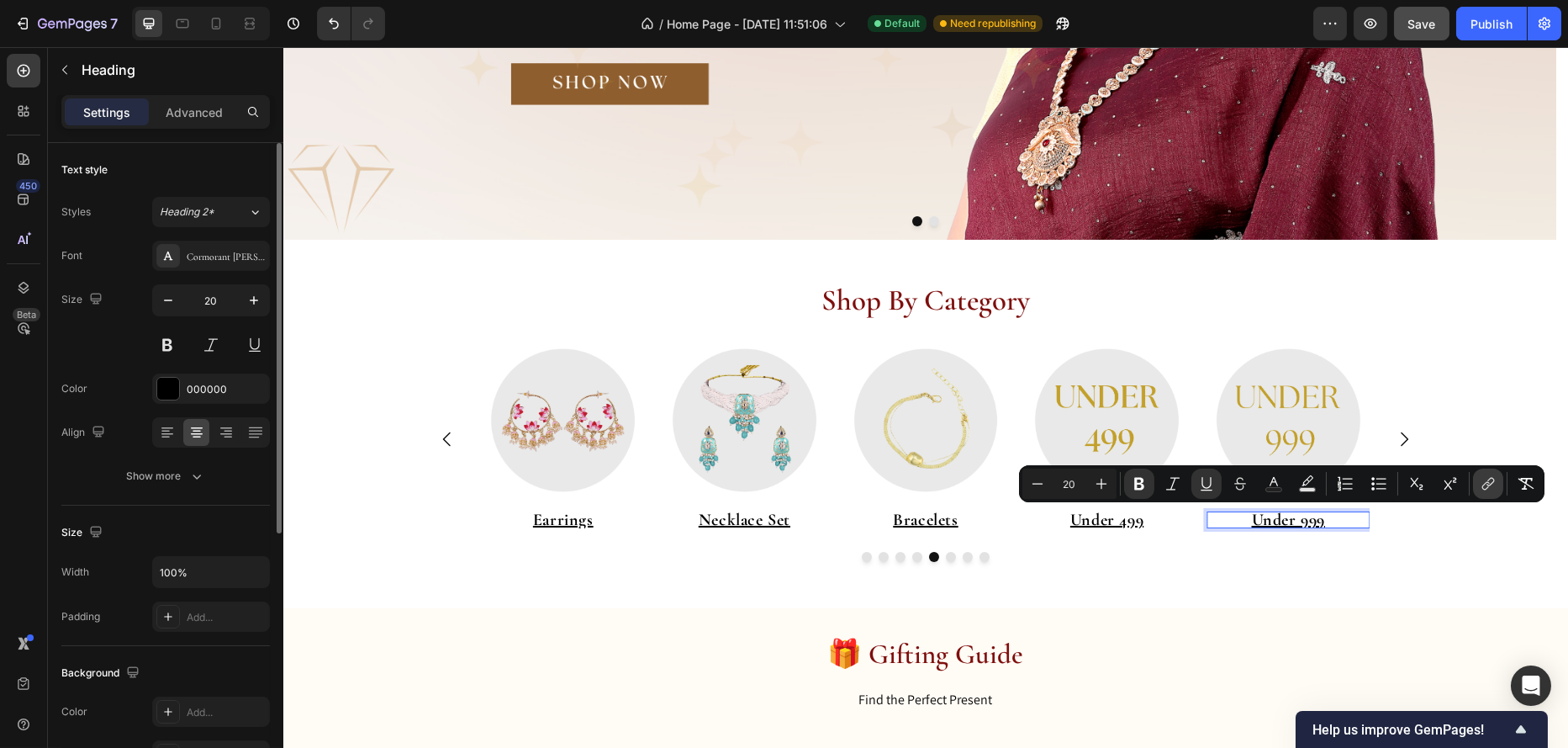
click at [1488, 480] on icon "Editor contextual toolbar" at bounding box center [1491, 482] width 8 height 9
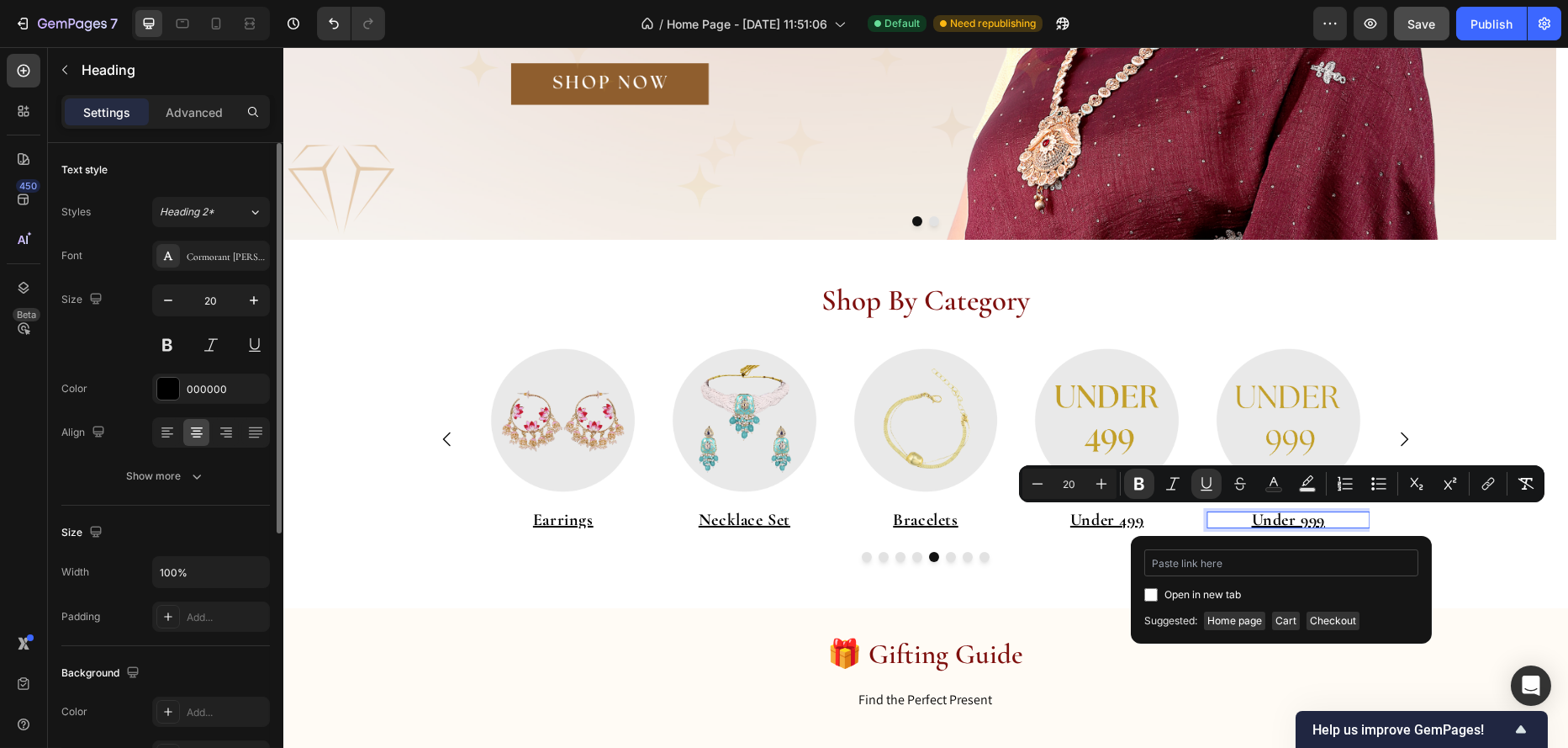
type input "[URL][DOMAIN_NAME]"
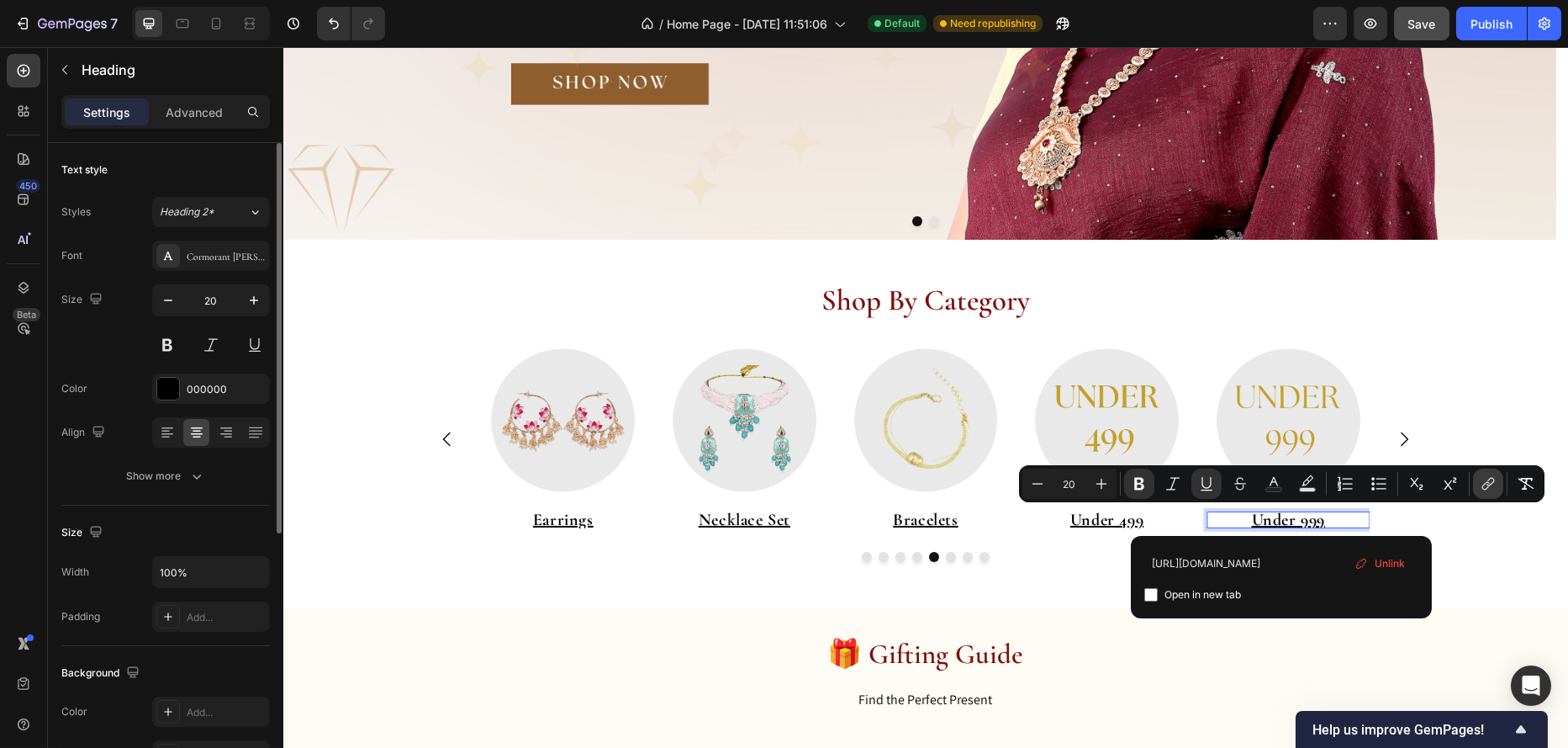
click at [1479, 485] on button "link" at bounding box center [1489, 484] width 31 height 31
type input "16"
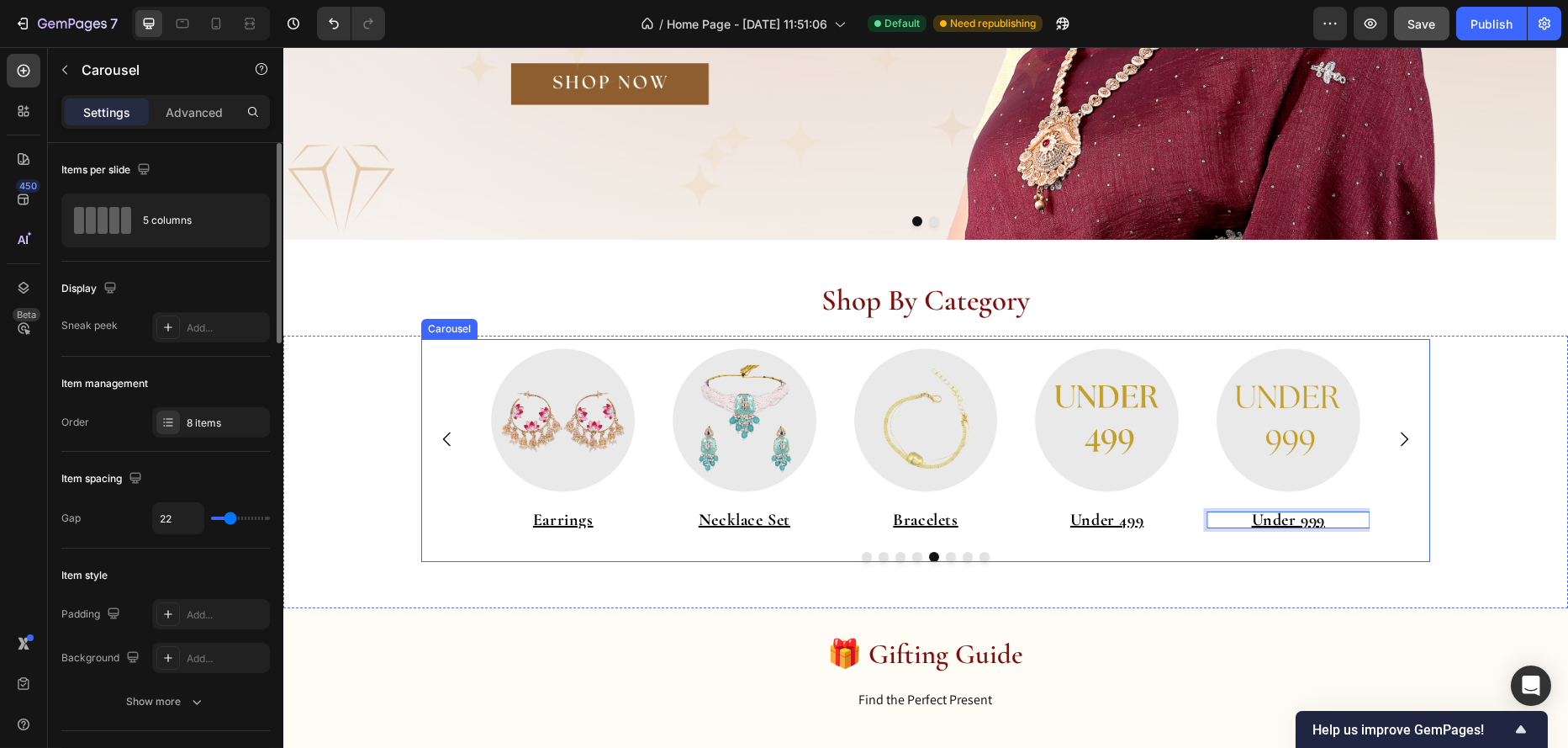
click at [1393, 435] on icon "Carousel Next Arrow" at bounding box center [1403, 439] width 20 height 20
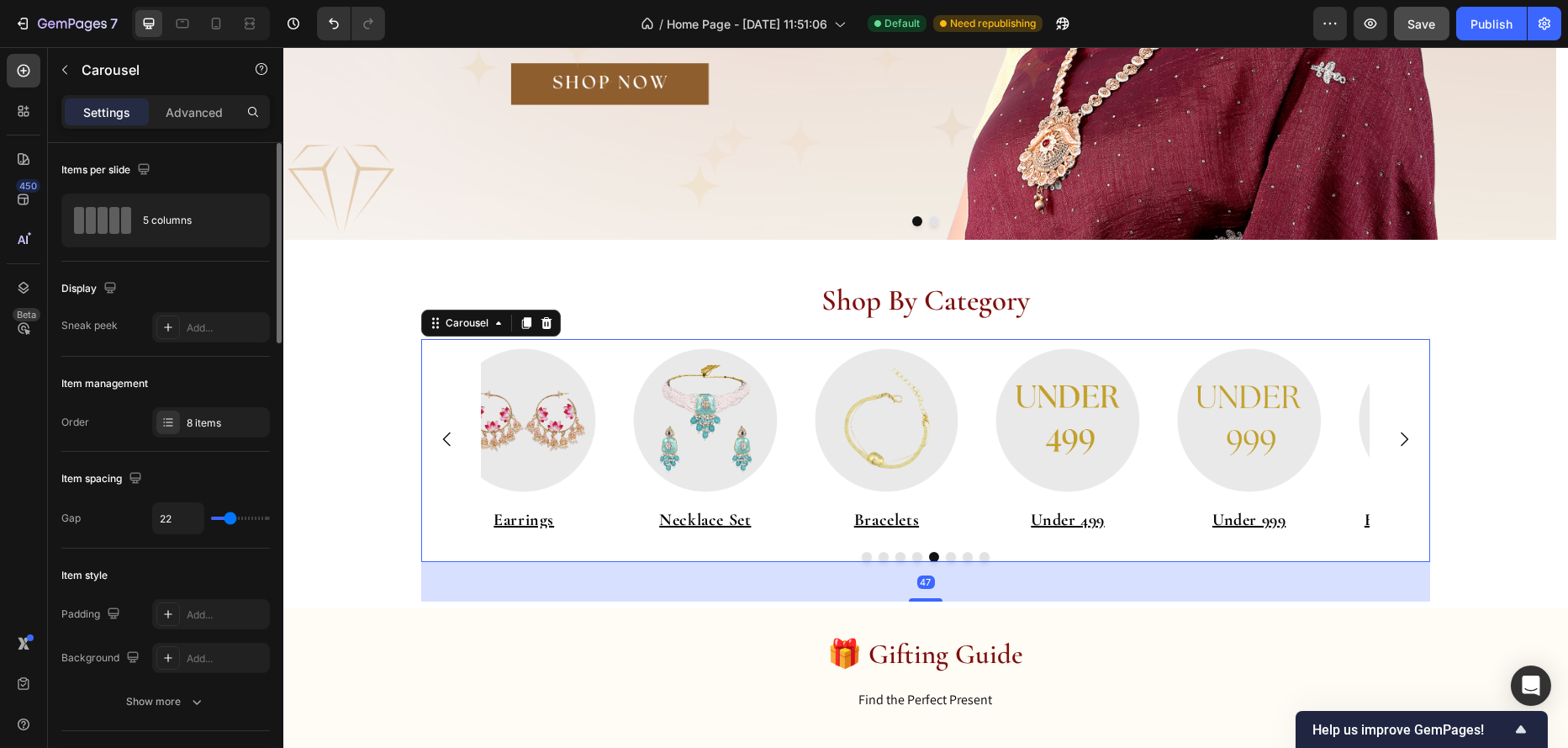
click at [1393, 435] on icon "Carousel Next Arrow" at bounding box center [1403, 439] width 20 height 20
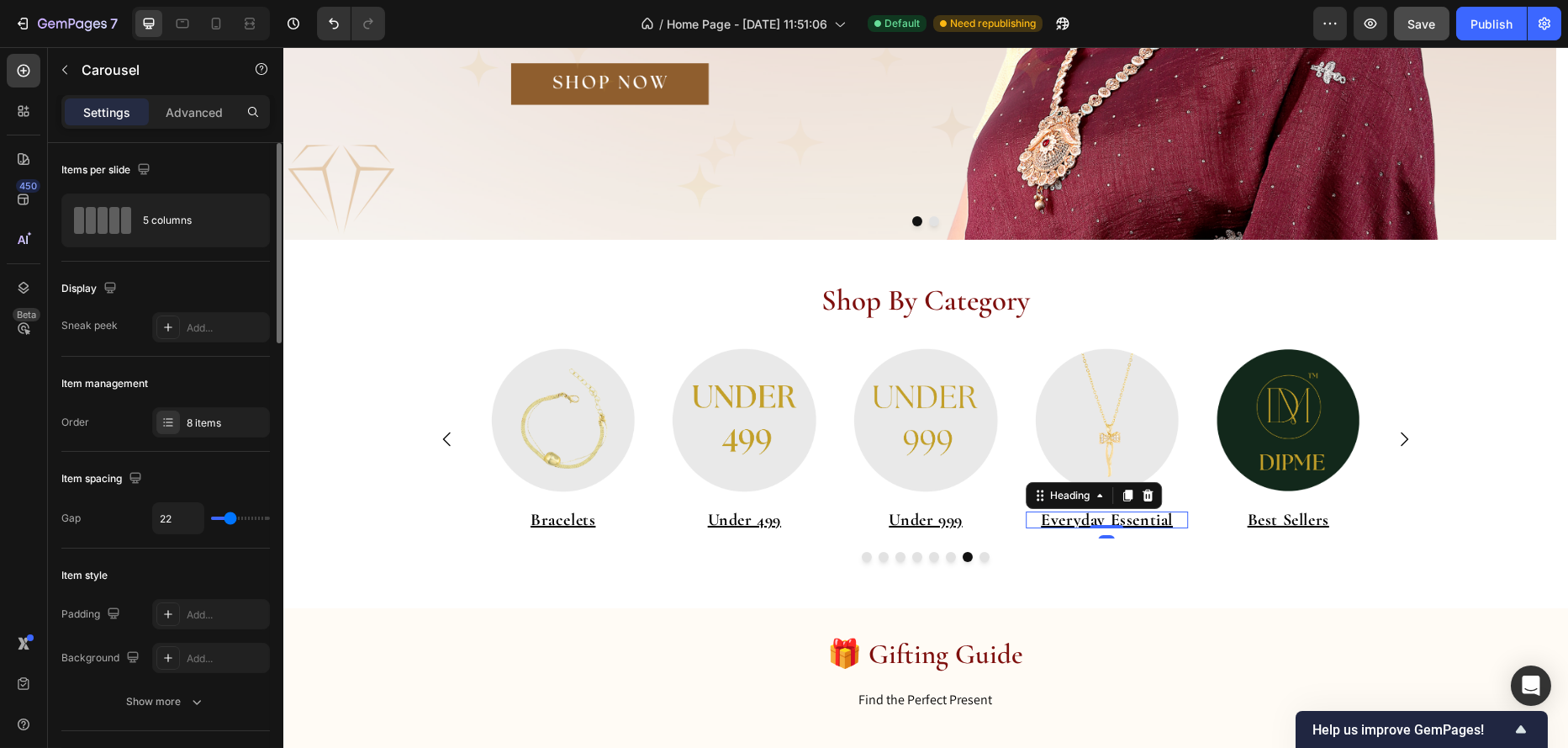
click at [1145, 515] on u "Everyday Essential" at bounding box center [1106, 519] width 132 height 20
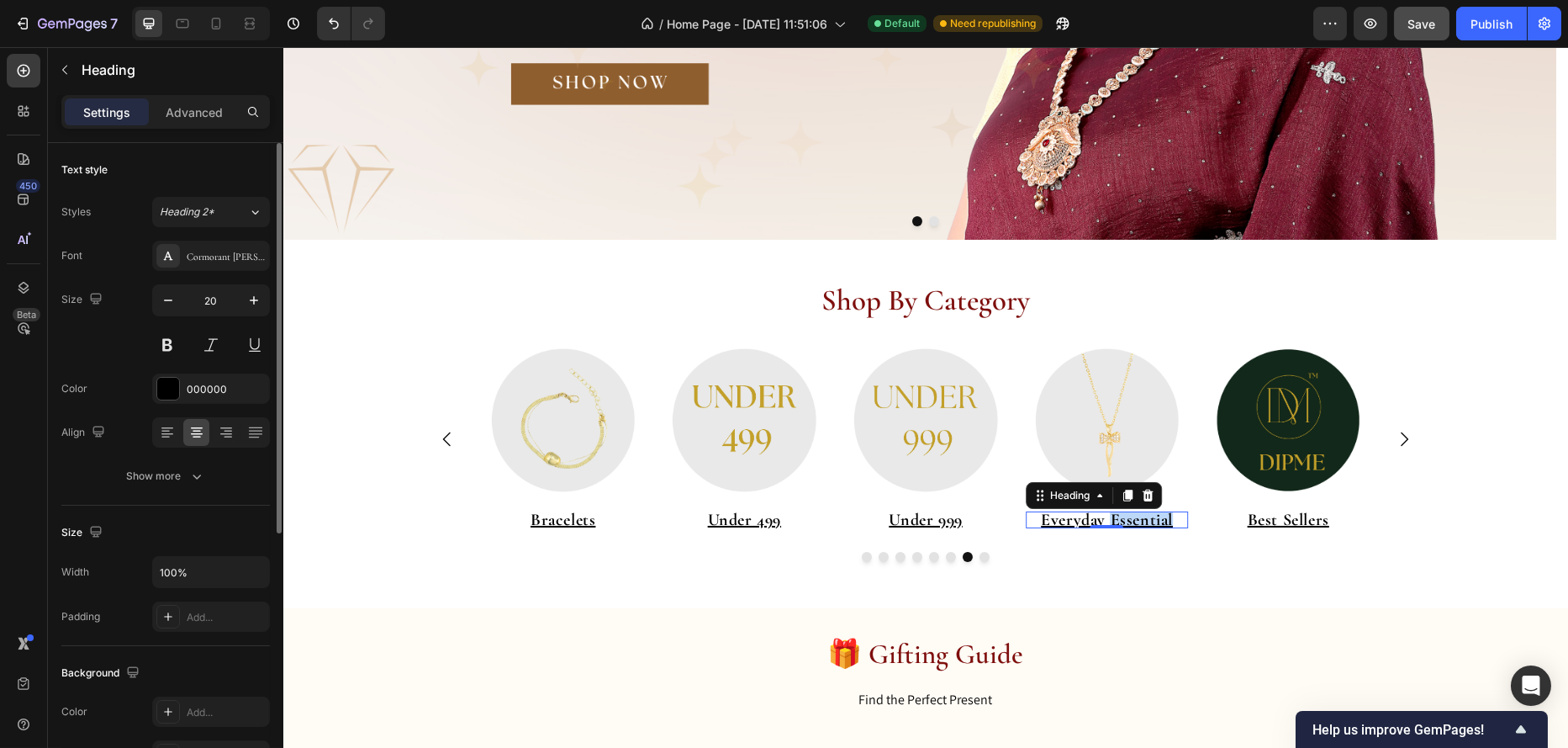
click at [1147, 515] on u "Everyday Essential" at bounding box center [1106, 519] width 132 height 20
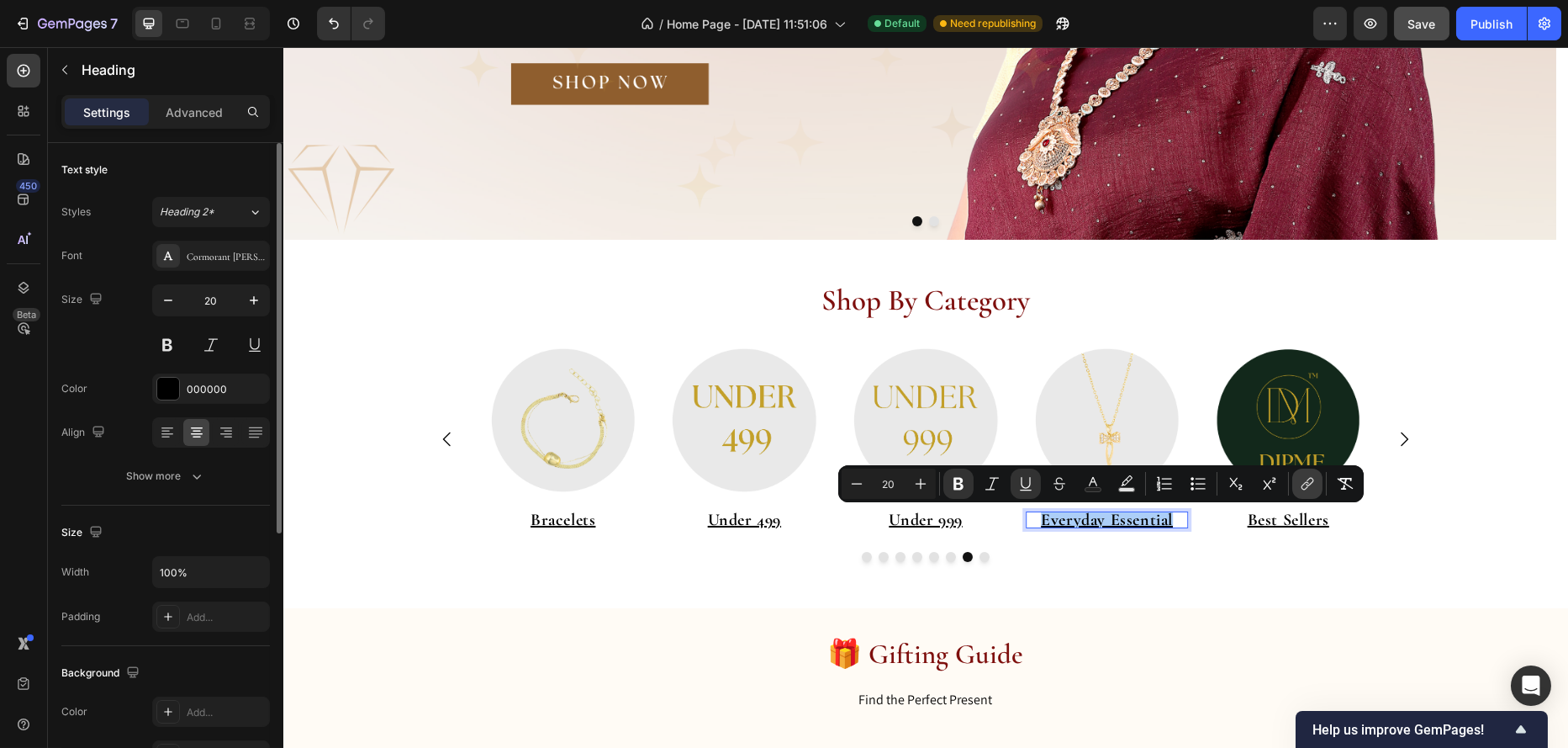
click at [1294, 483] on button "link" at bounding box center [1308, 484] width 31 height 31
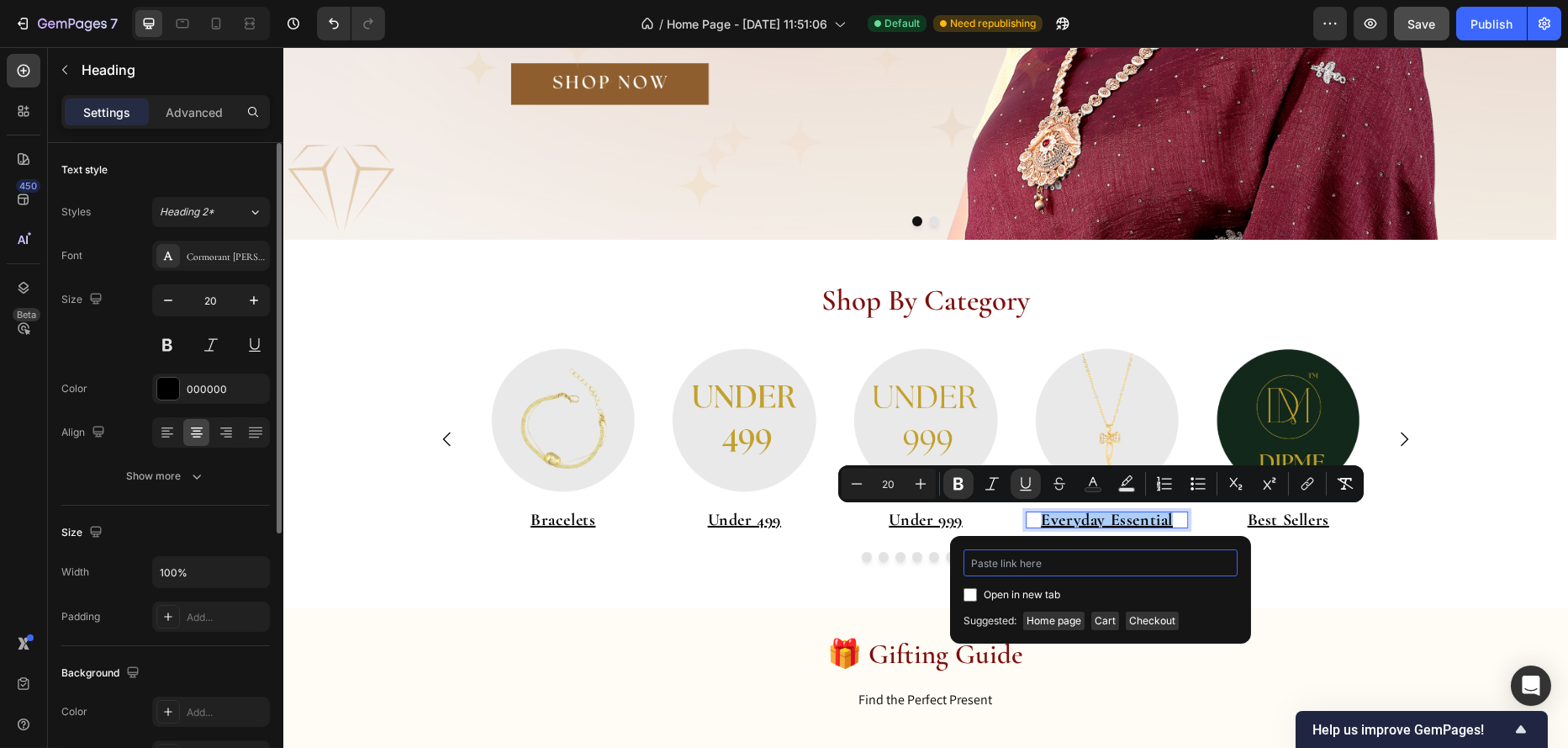
type input "https://www.dipme.in/collections/the-everyday-essentials"
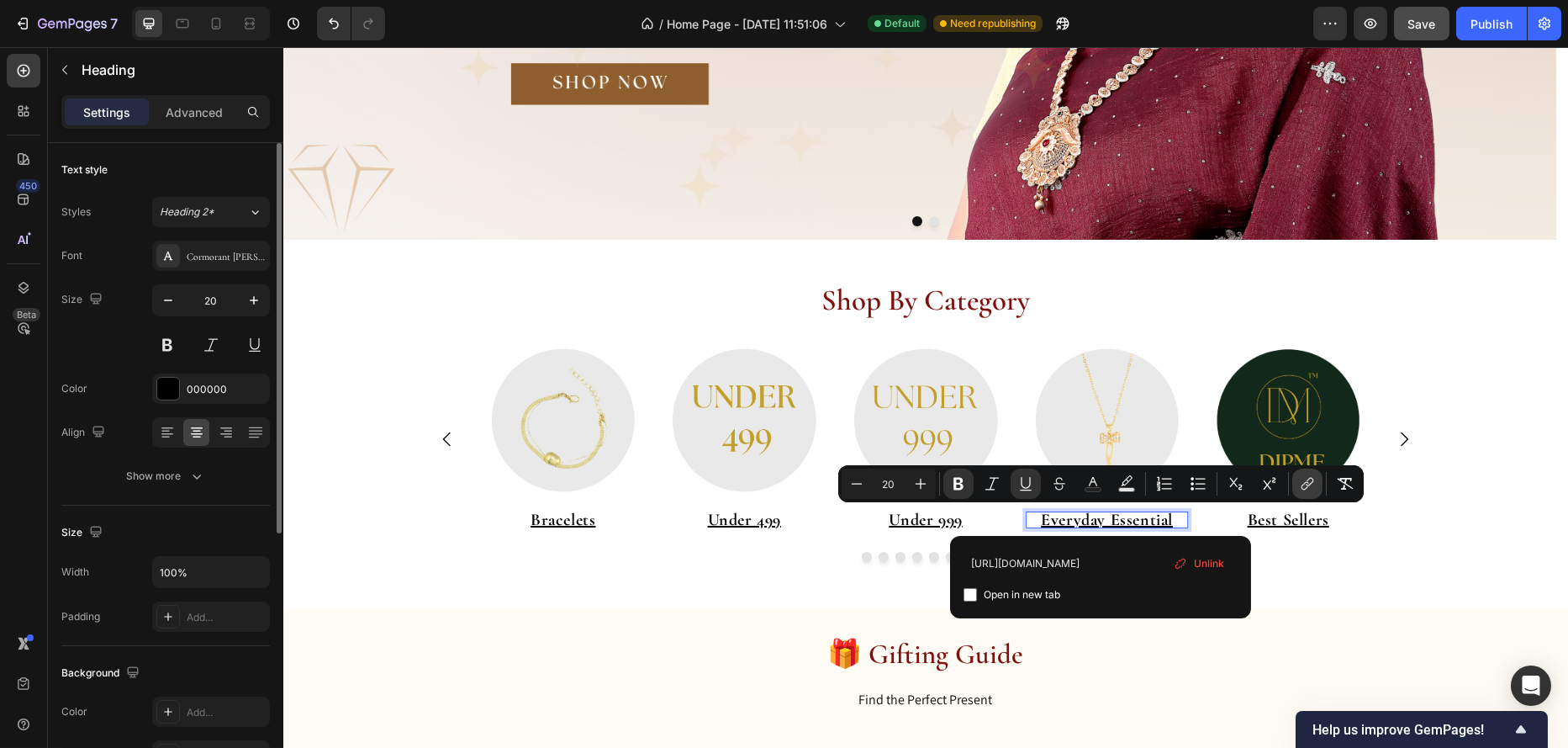
click at [1306, 485] on icon "Editor contextual toolbar" at bounding box center [1310, 482] width 8 height 9
type input "16"
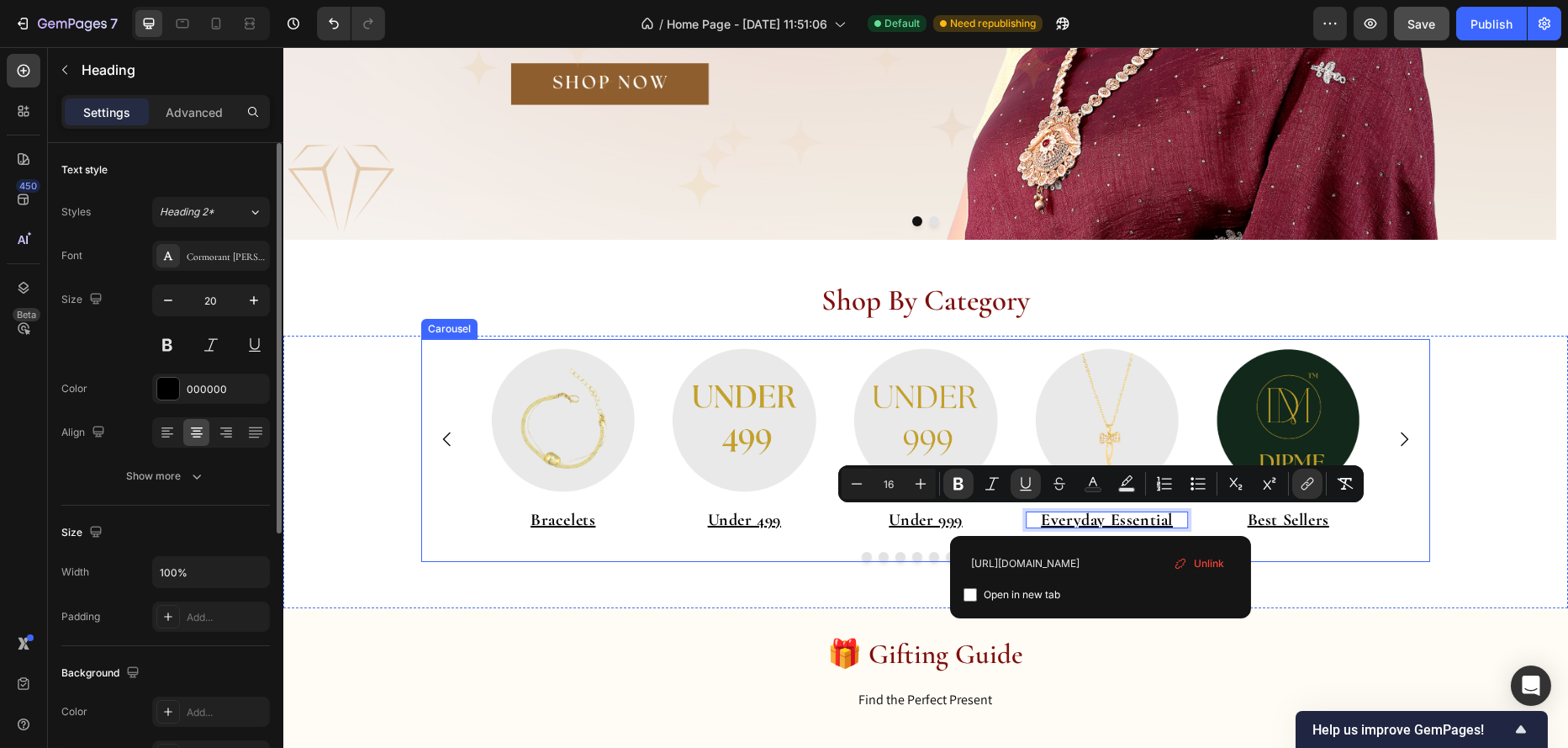
click at [1391, 543] on div "Image ⁠⁠⁠⁠⁠⁠⁠ Under 999 Heading Image Everyday Essential Heading 0 Image ⁠⁠⁠⁠⁠⁠…" at bounding box center [925, 450] width 1009 height 224
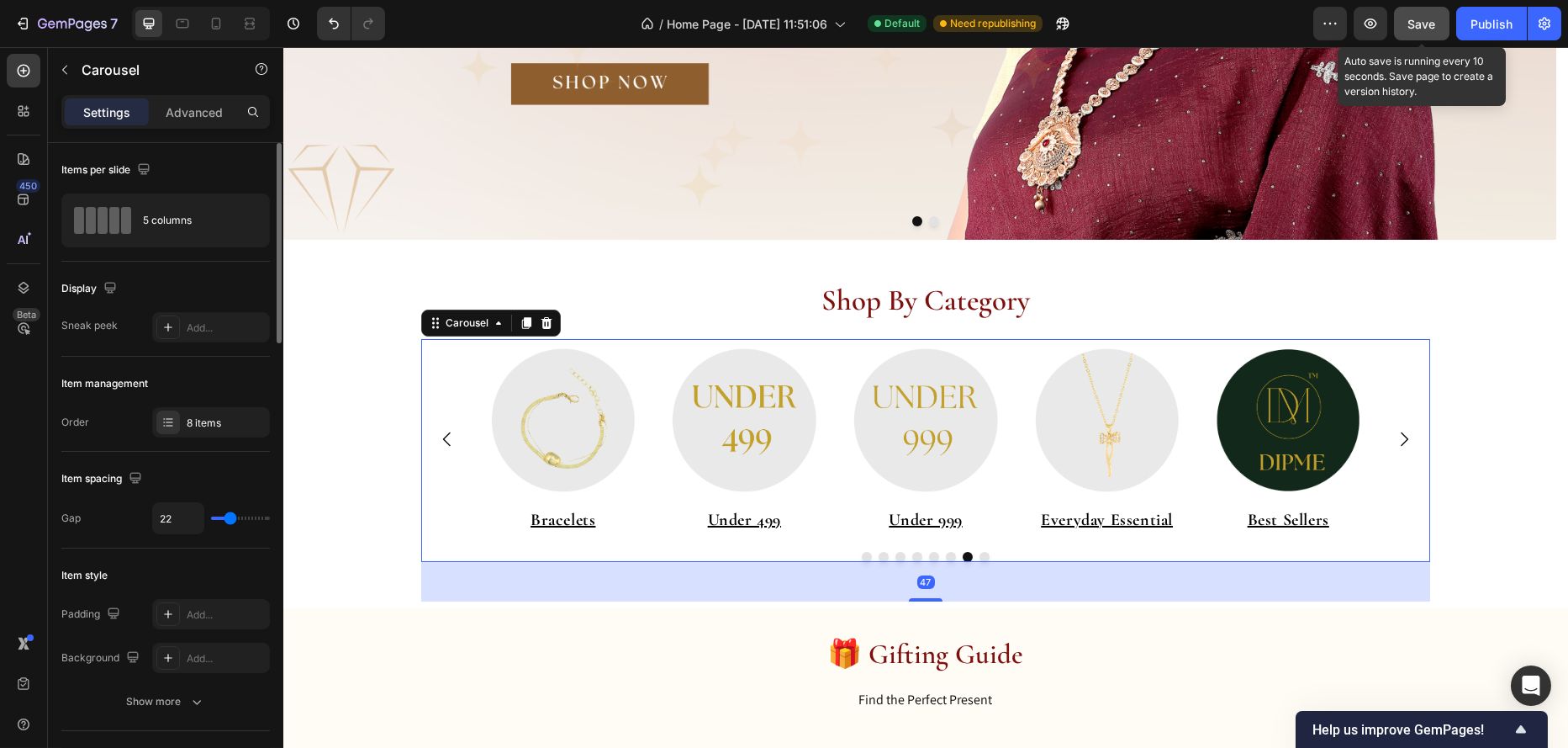
click at [1410, 25] on span "Save" at bounding box center [1422, 24] width 28 height 14
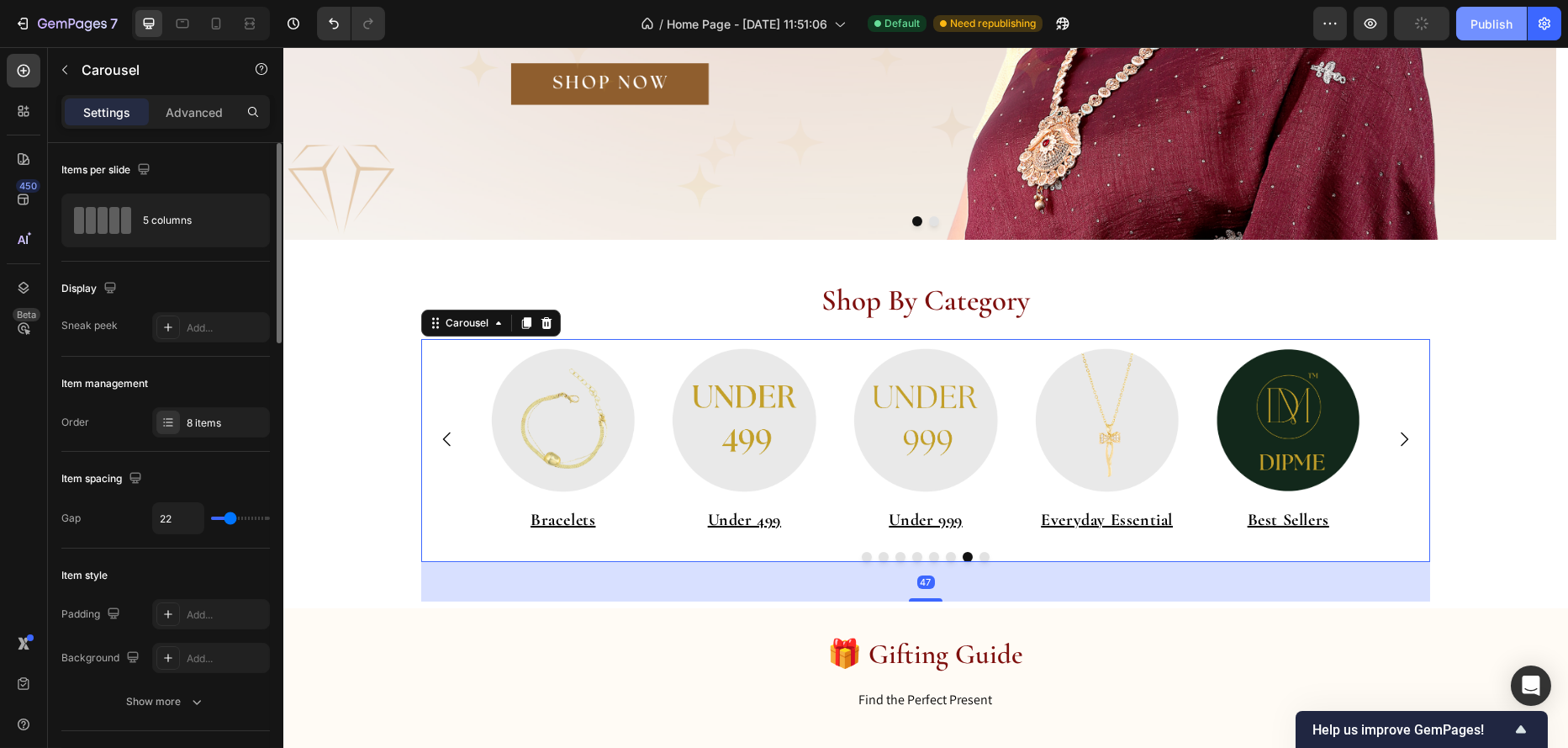
click at [1483, 24] on div "Publish" at bounding box center [1492, 24] width 42 height 18
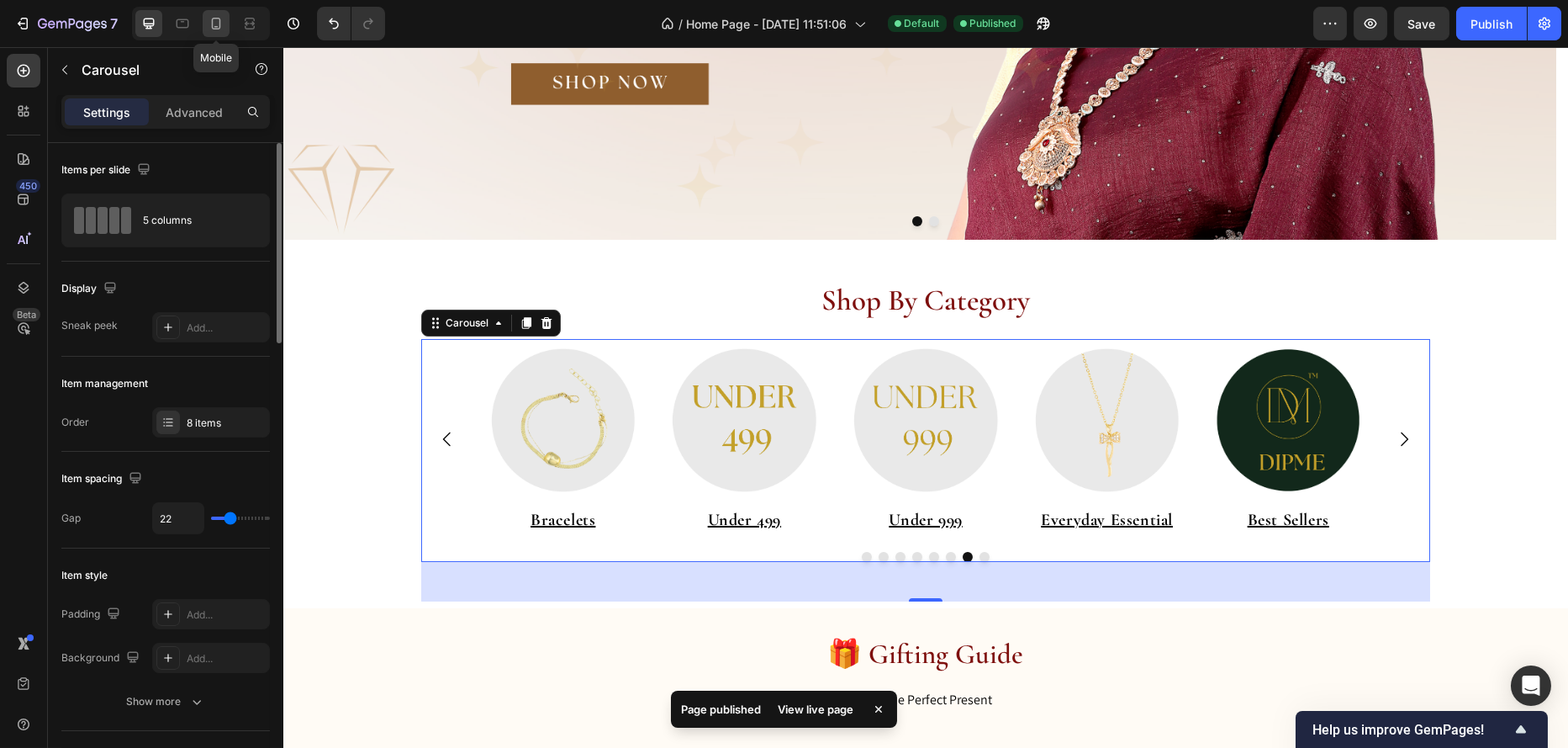
click at [210, 28] on icon at bounding box center [217, 24] width 17 height 17
type input "100%"
type input "13"
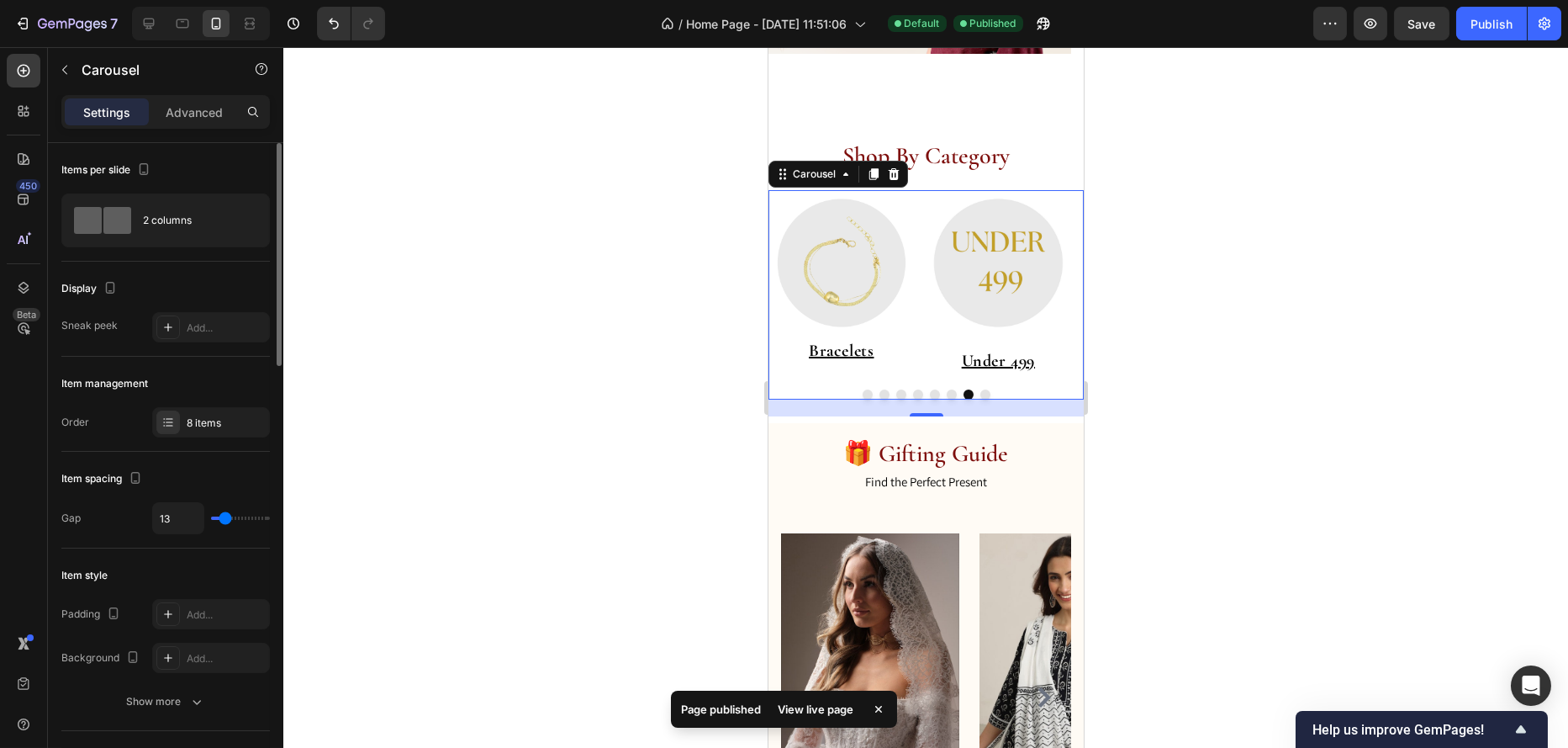
scroll to position [185, 0]
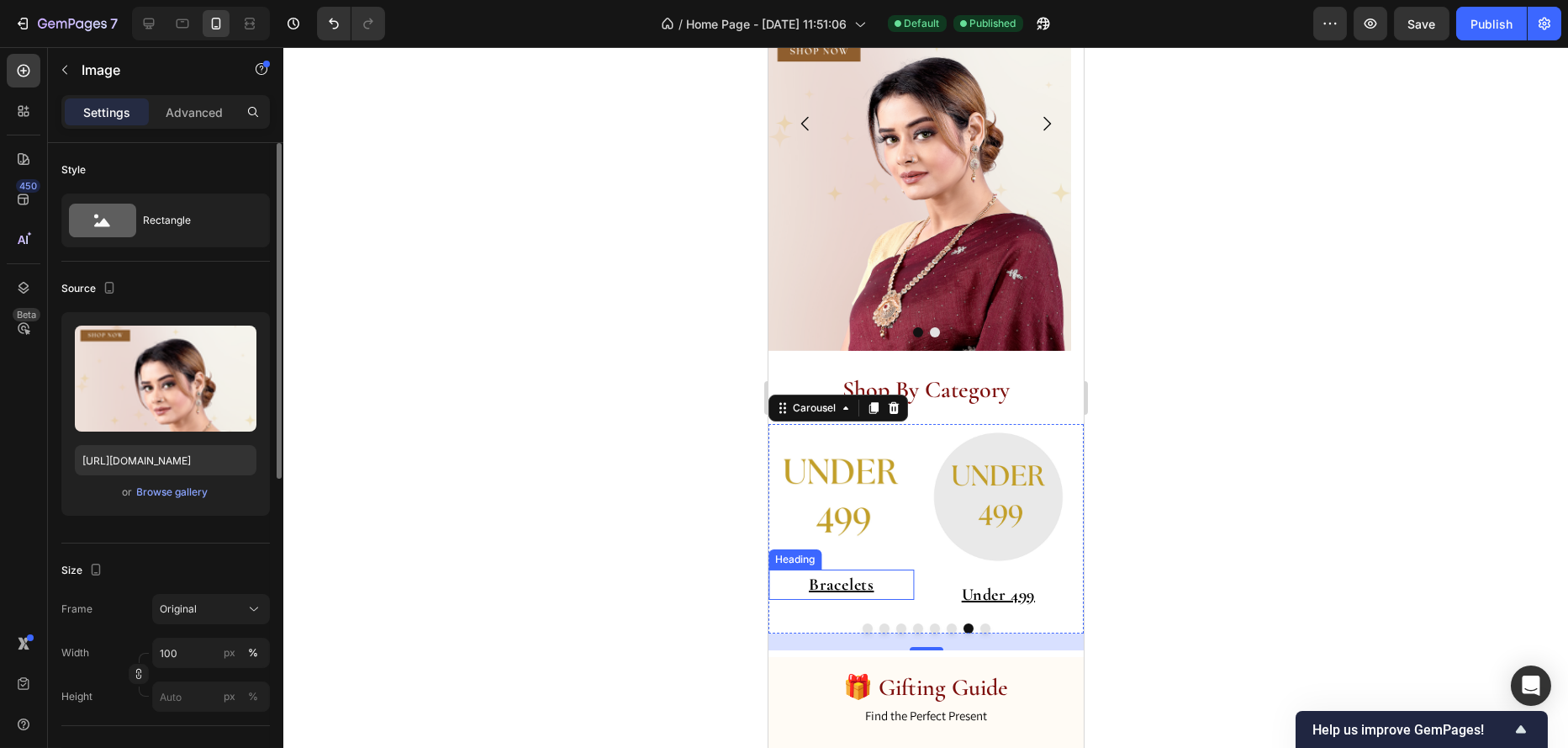
click at [853, 349] on img at bounding box center [918, 124] width 302 height 454
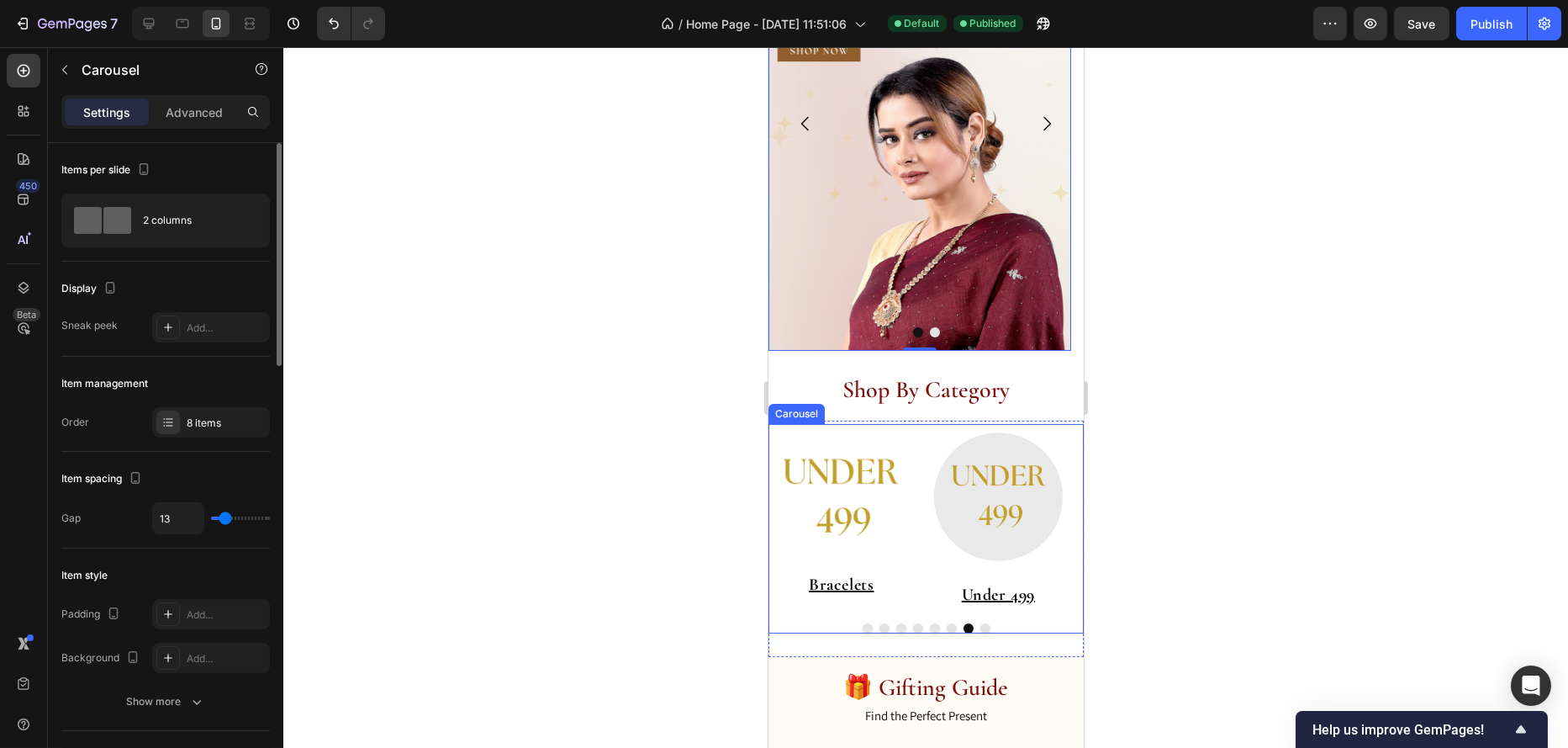
click at [856, 632] on div "Image ⁠⁠⁠⁠⁠⁠⁠ Under 999 Heading Image ⁠⁠⁠⁠⁠⁠⁠ Everyday Essential Heading Image …" at bounding box center [925, 529] width 316 height 210
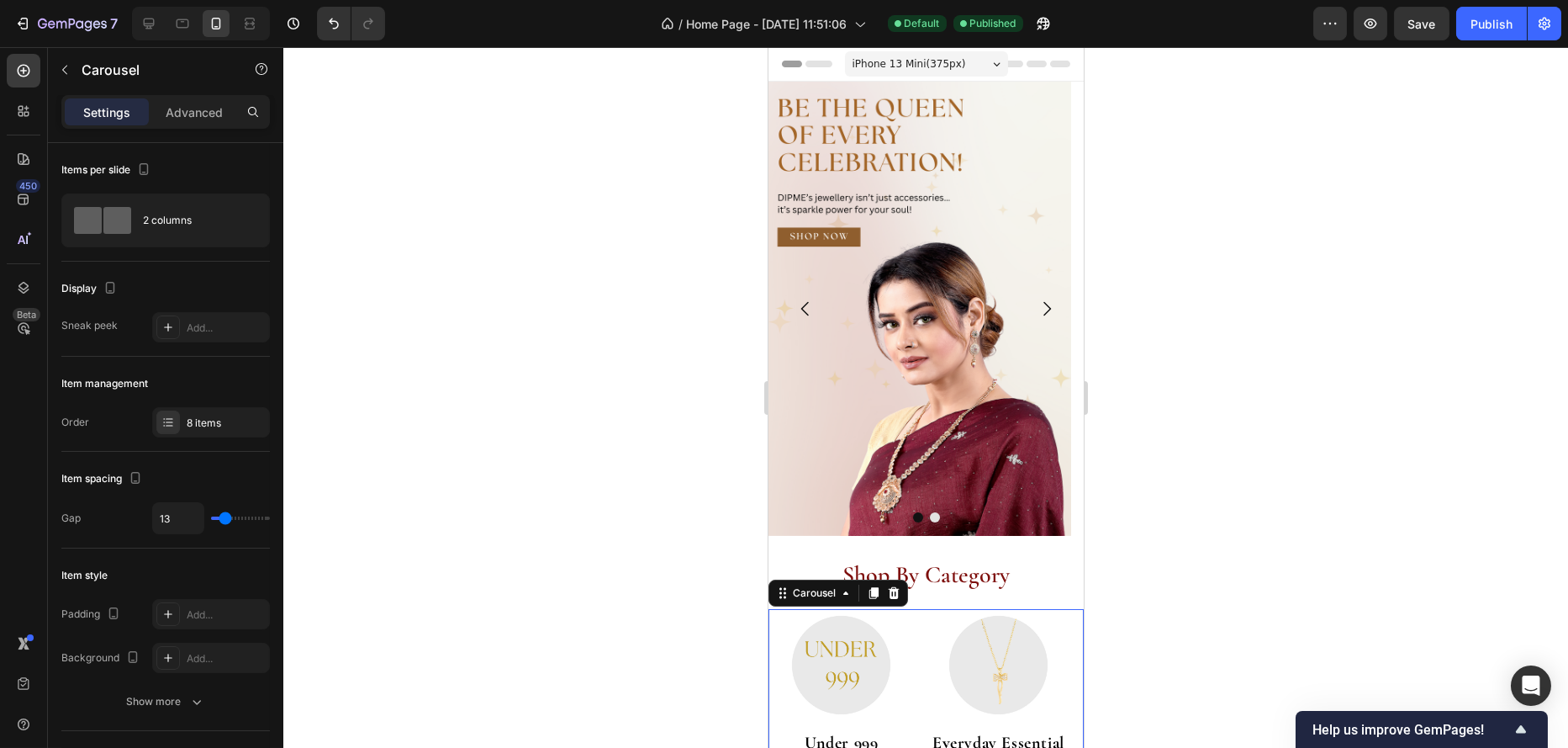
scroll to position [185, 0]
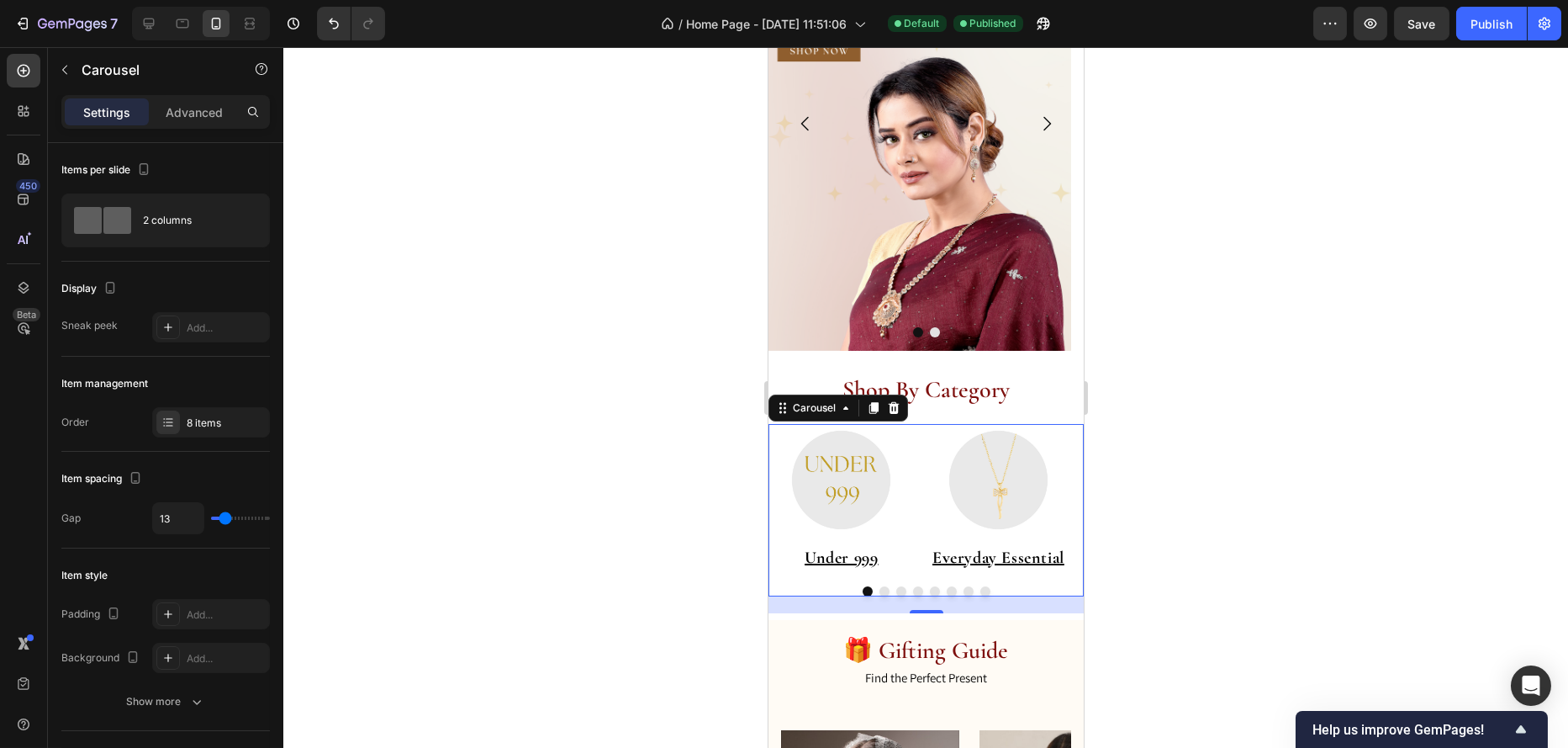
click at [862, 596] on button "Dot" at bounding box center [867, 592] width 10 height 10
click at [878, 596] on button "Dot" at bounding box center [883, 592] width 10 height 10
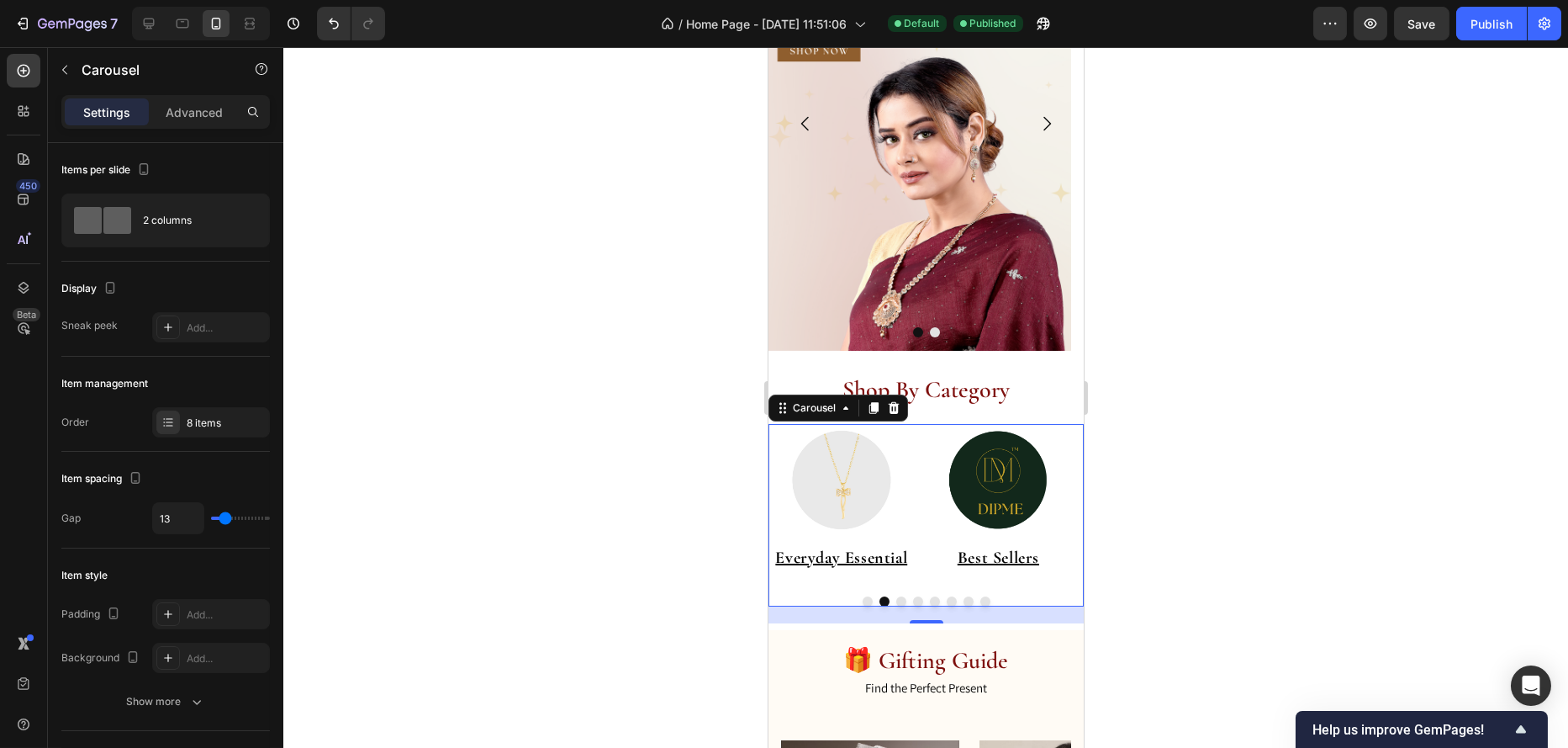
click at [897, 607] on button "Dot" at bounding box center [900, 601] width 10 height 10
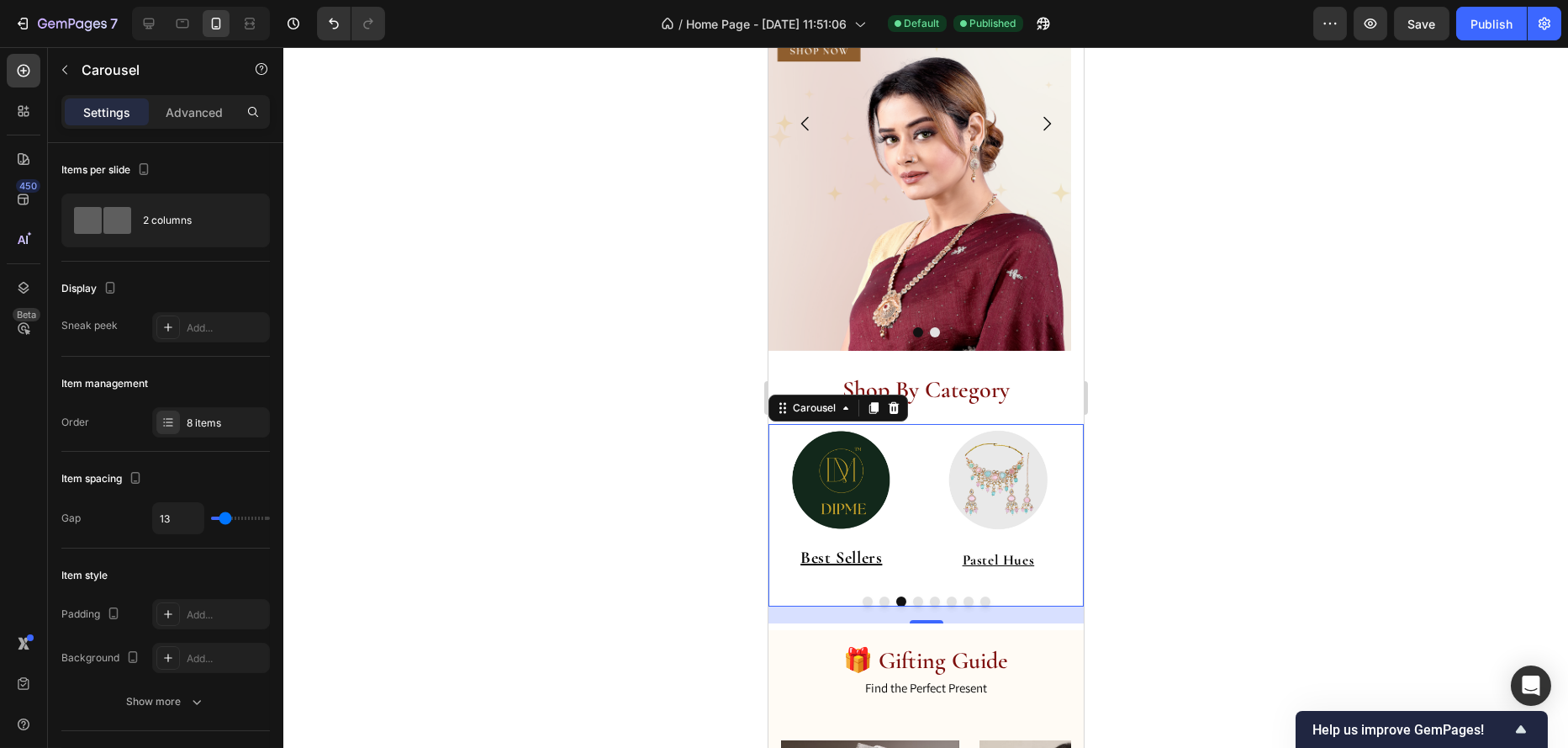
click at [913, 607] on button "Dot" at bounding box center [918, 601] width 10 height 10
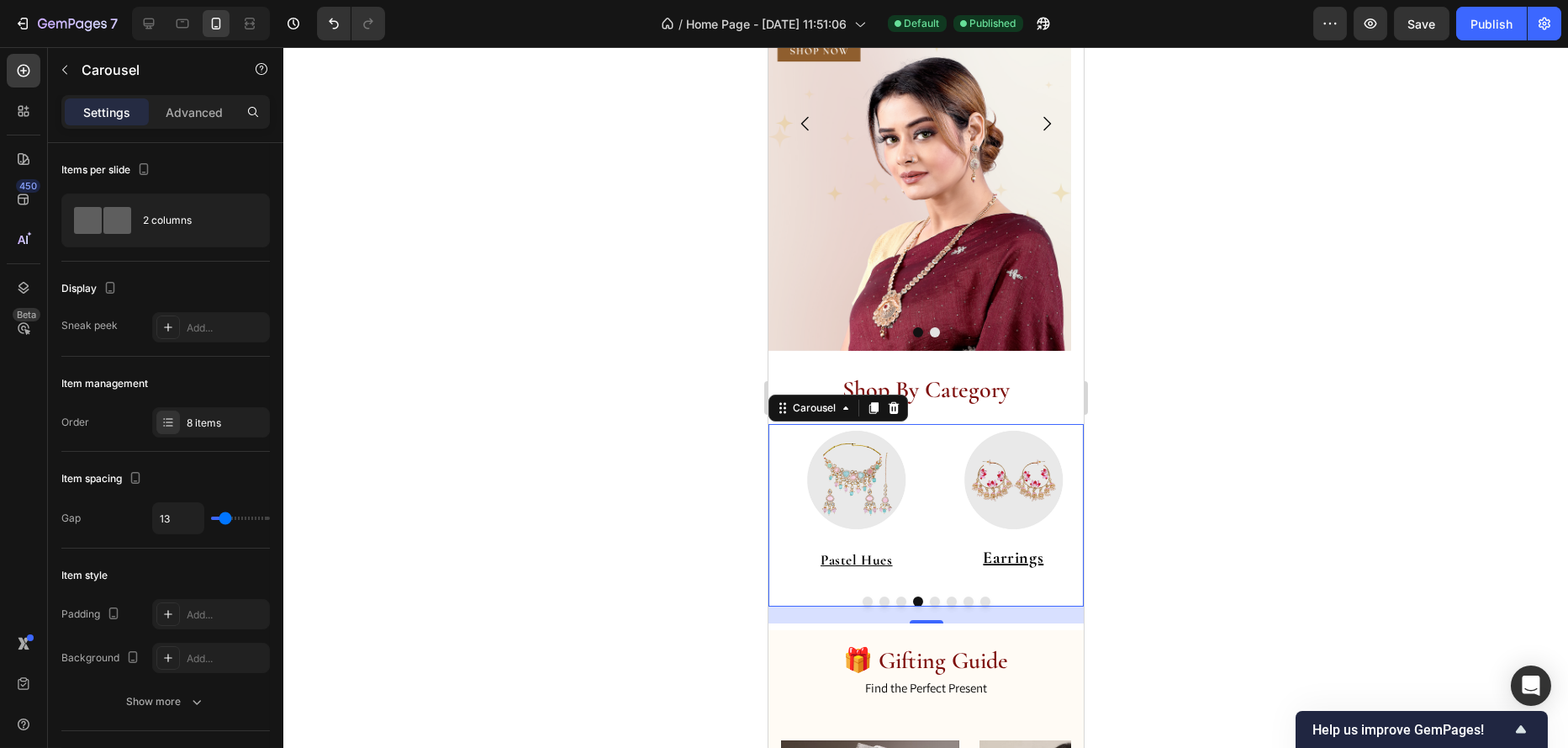
click at [929, 607] on button "Dot" at bounding box center [934, 601] width 10 height 10
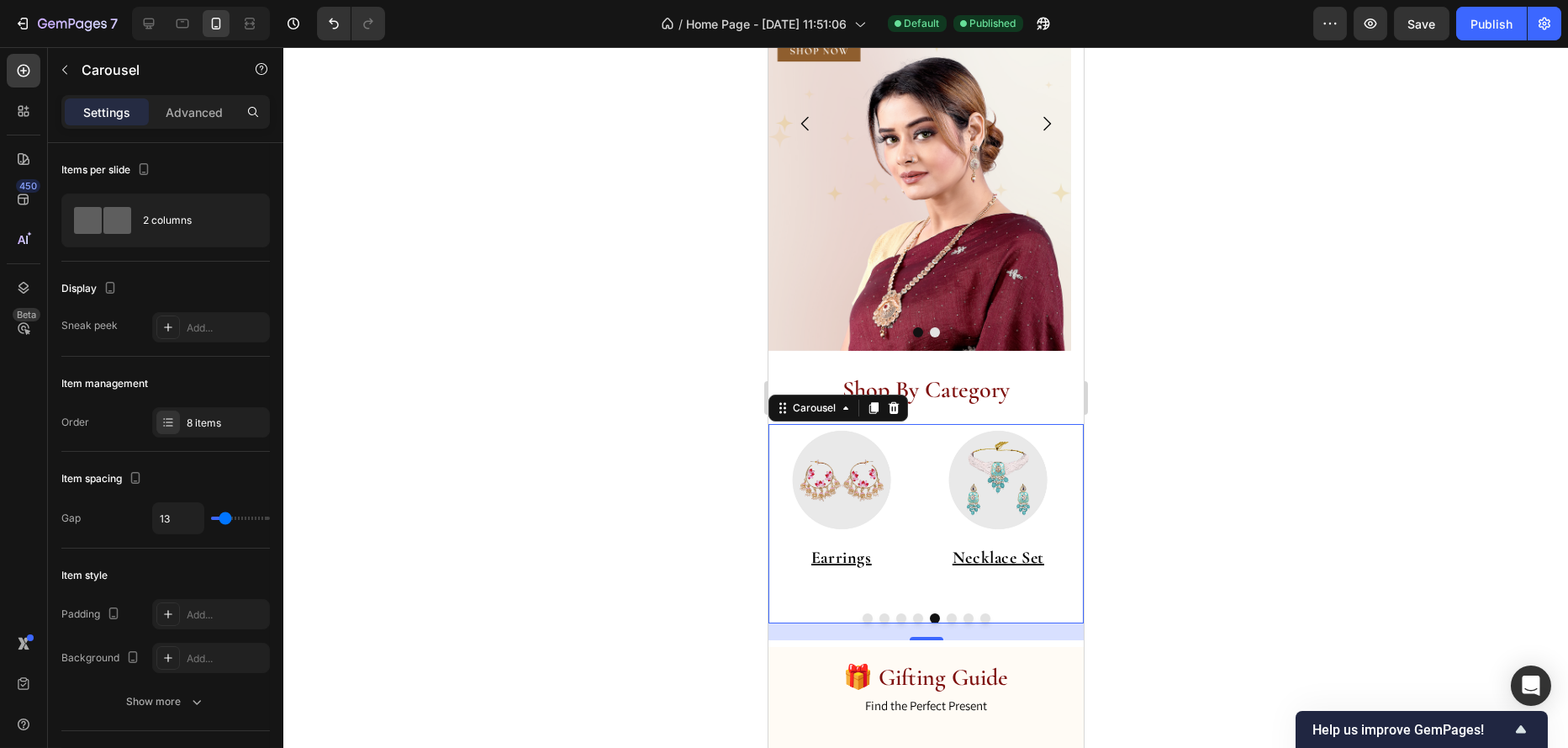
click at [948, 623] on button "Dot" at bounding box center [951, 618] width 10 height 10
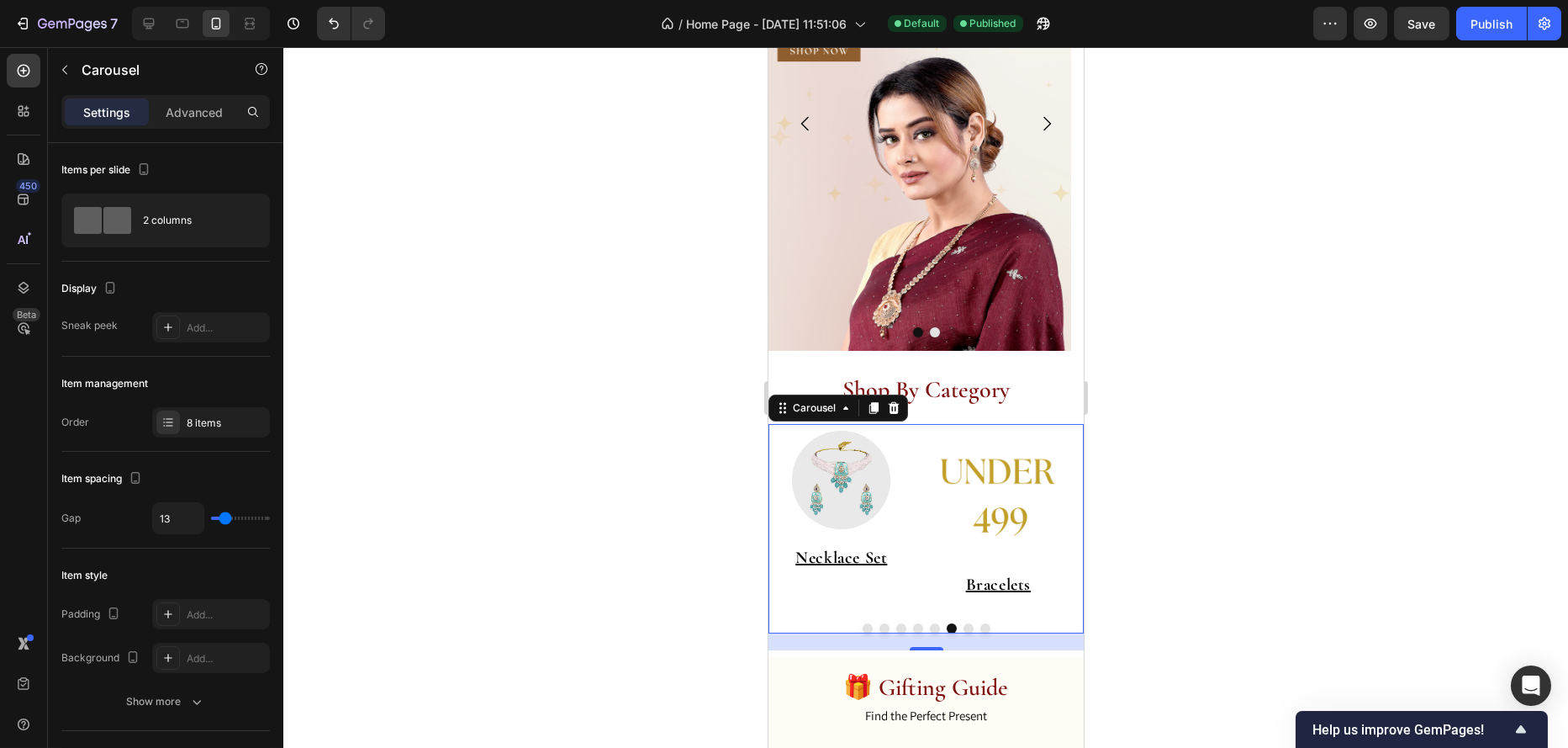
click at [965, 628] on button "Dot" at bounding box center [968, 628] width 10 height 10
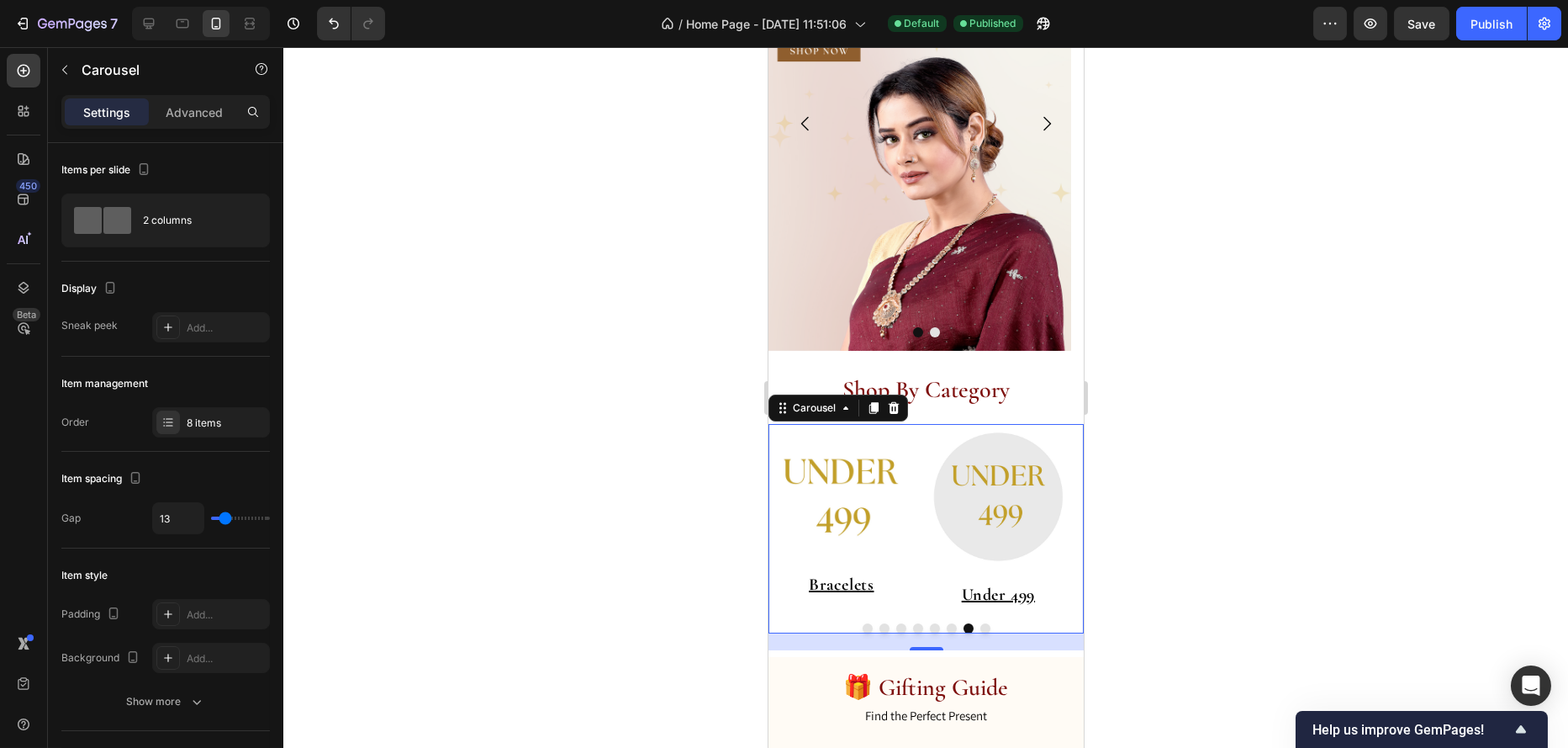
click at [946, 627] on button "Dot" at bounding box center [951, 628] width 10 height 10
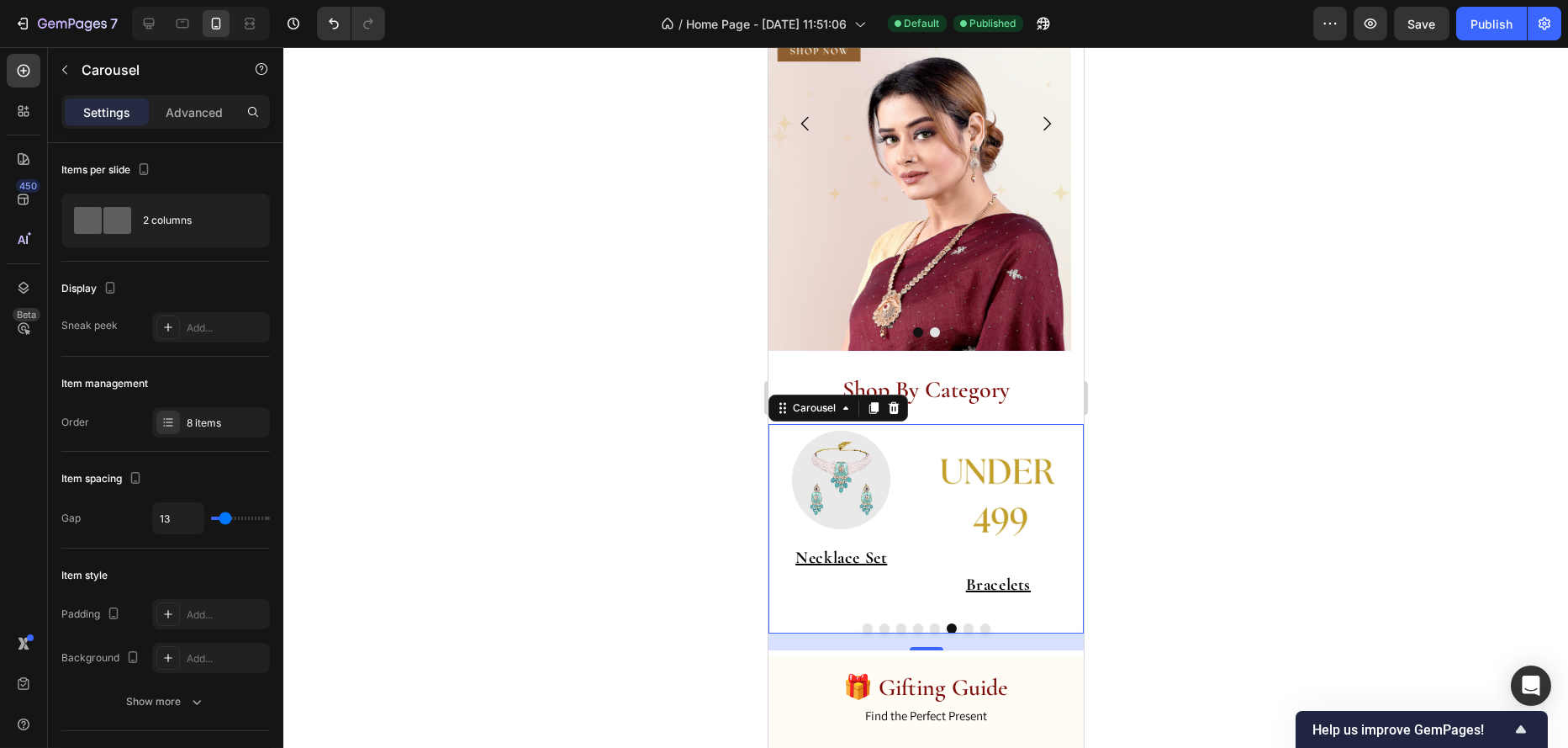
click at [963, 626] on button "Dot" at bounding box center [968, 628] width 10 height 10
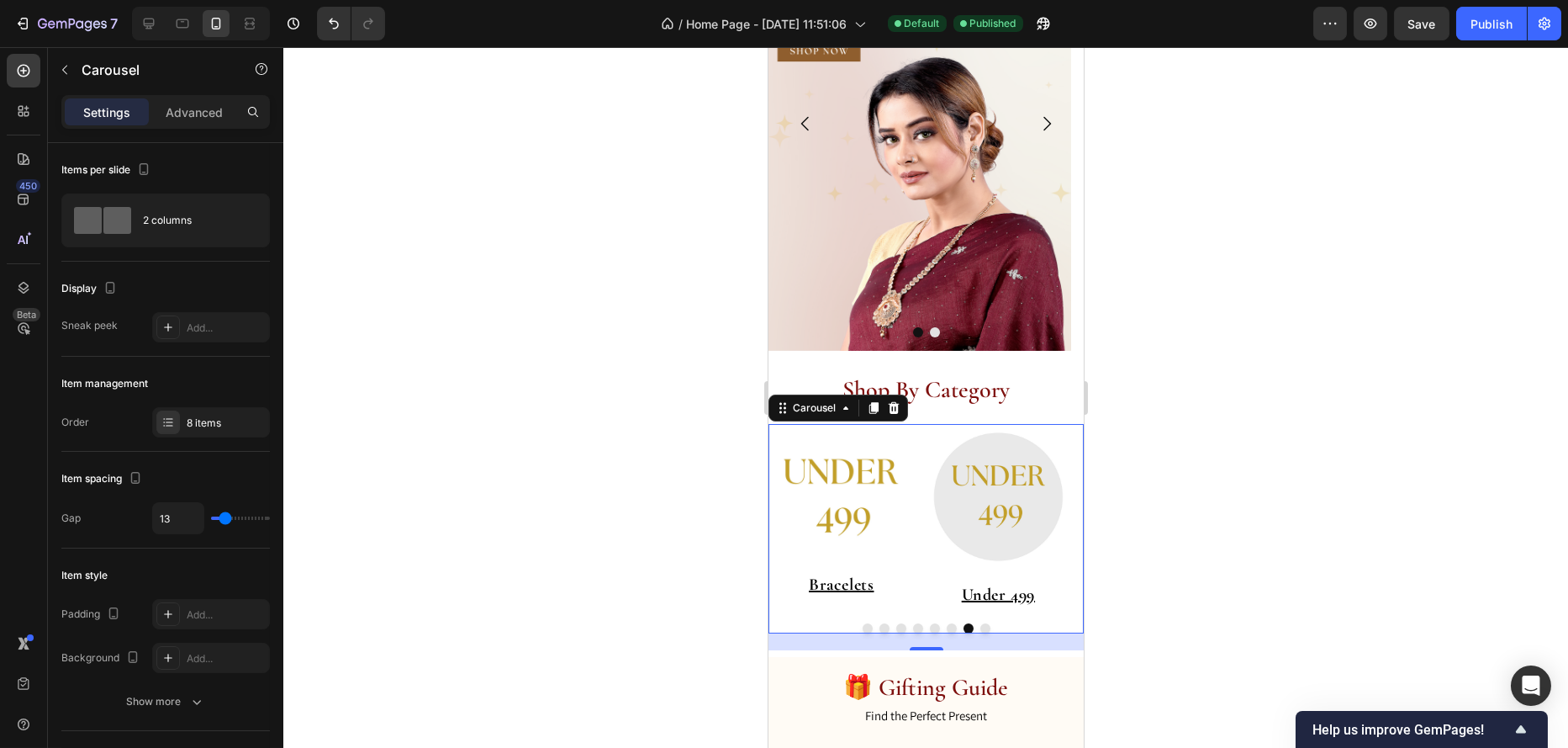
click at [980, 627] on button "Dot" at bounding box center [984, 628] width 10 height 10
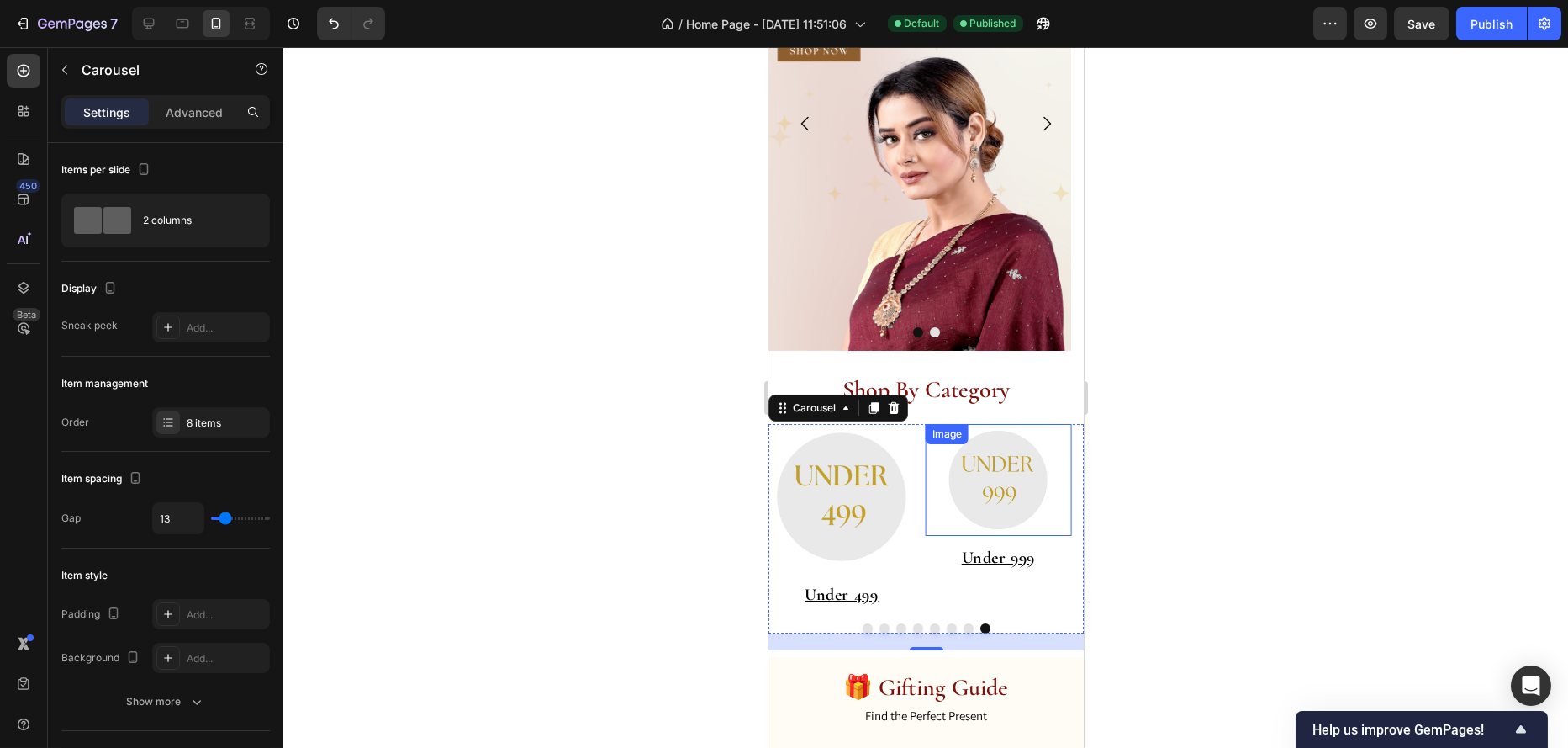
click at [1047, 433] on div "Image" at bounding box center [998, 479] width 146 height 112
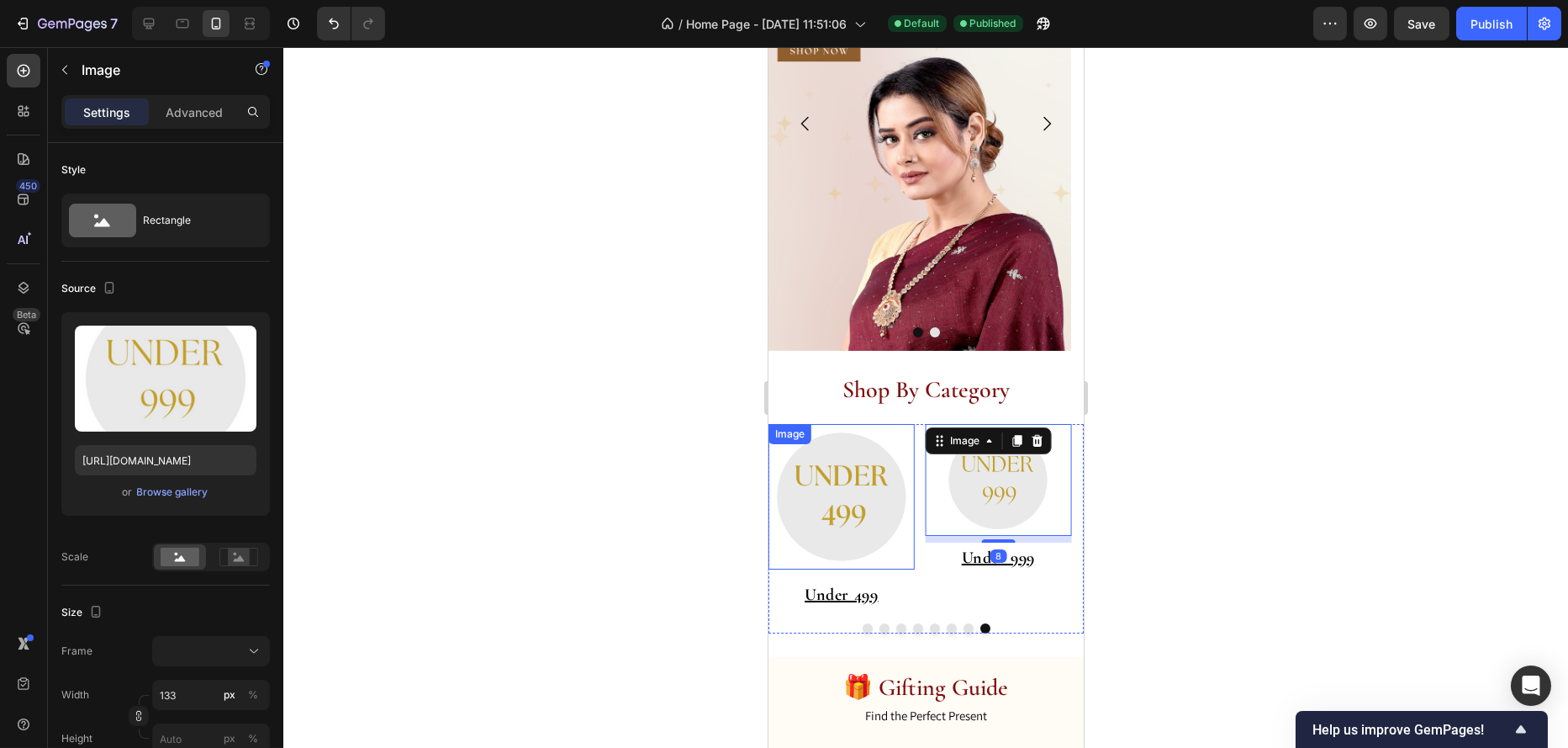
click at [898, 442] on img at bounding box center [840, 496] width 146 height 146
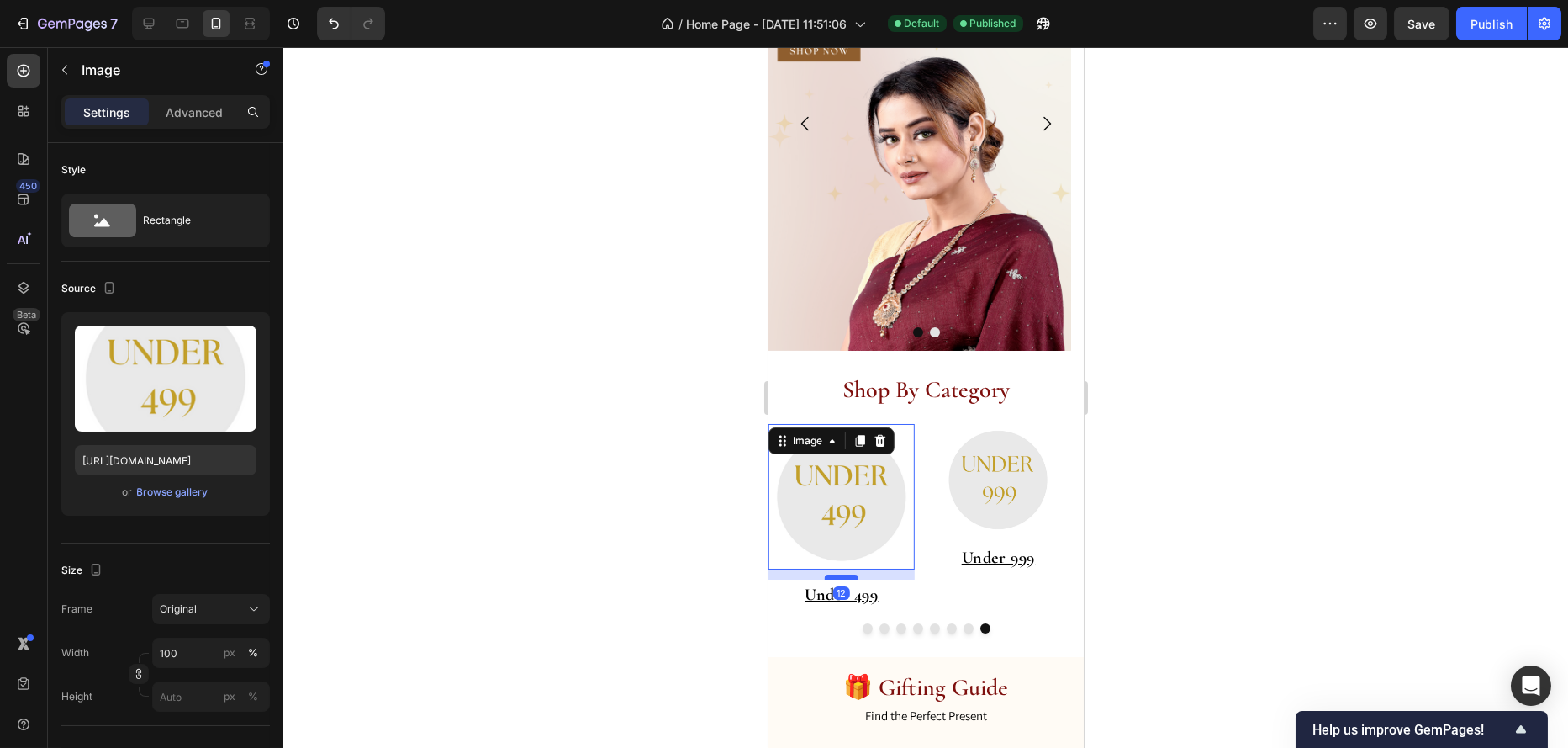
click at [856, 577] on div at bounding box center [840, 576] width 33 height 5
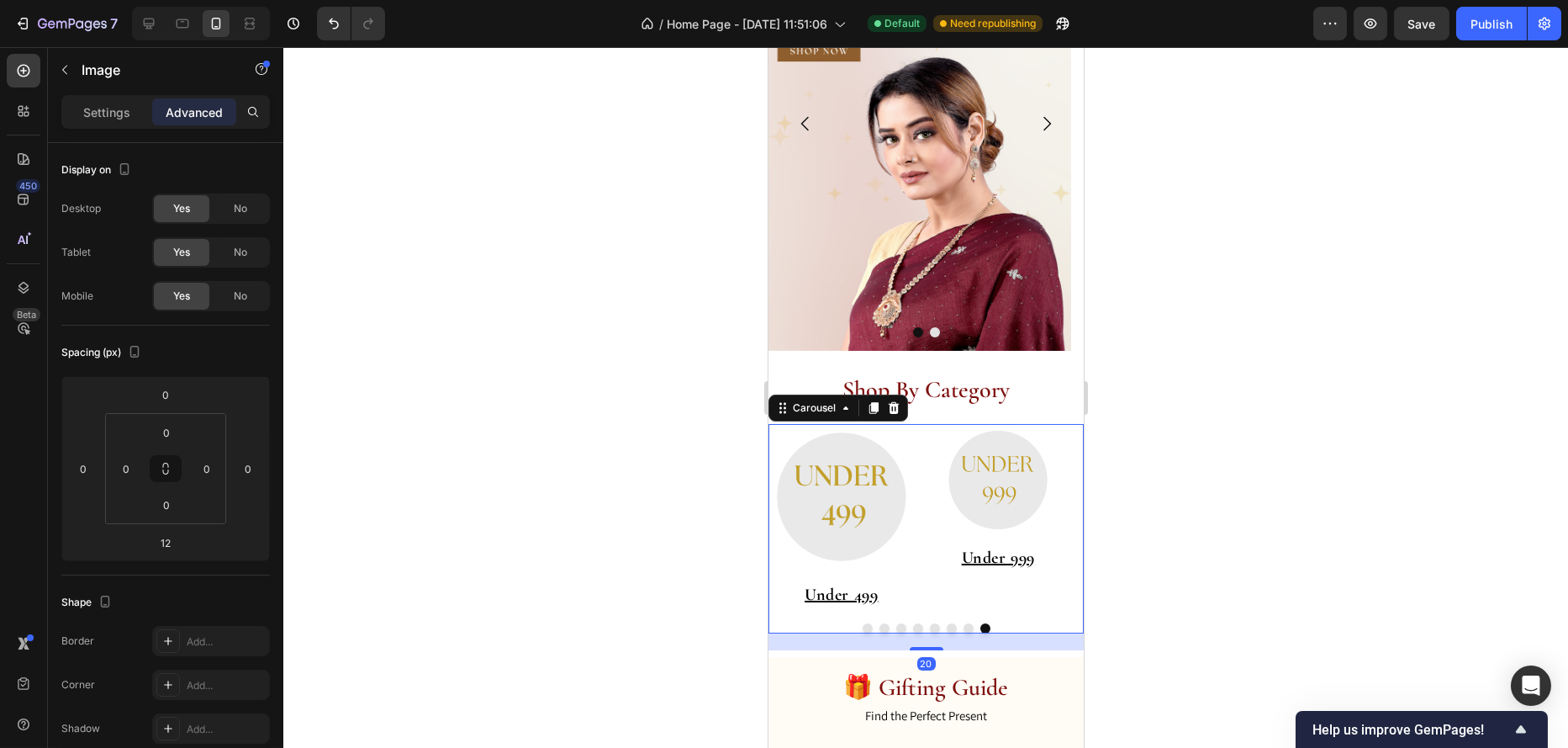
click at [963, 629] on button "Dot" at bounding box center [968, 628] width 10 height 10
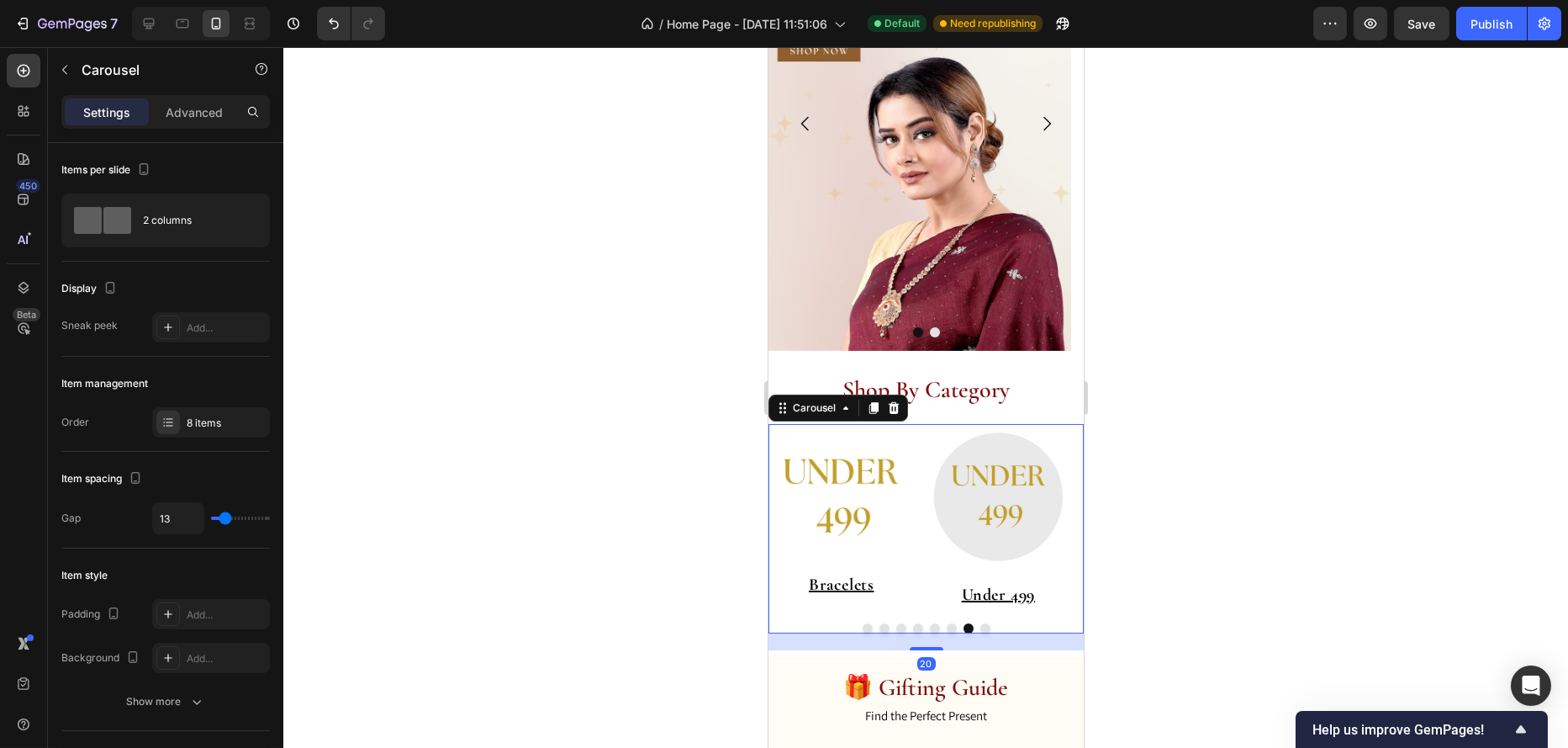
click at [946, 629] on button "Dot" at bounding box center [951, 628] width 10 height 10
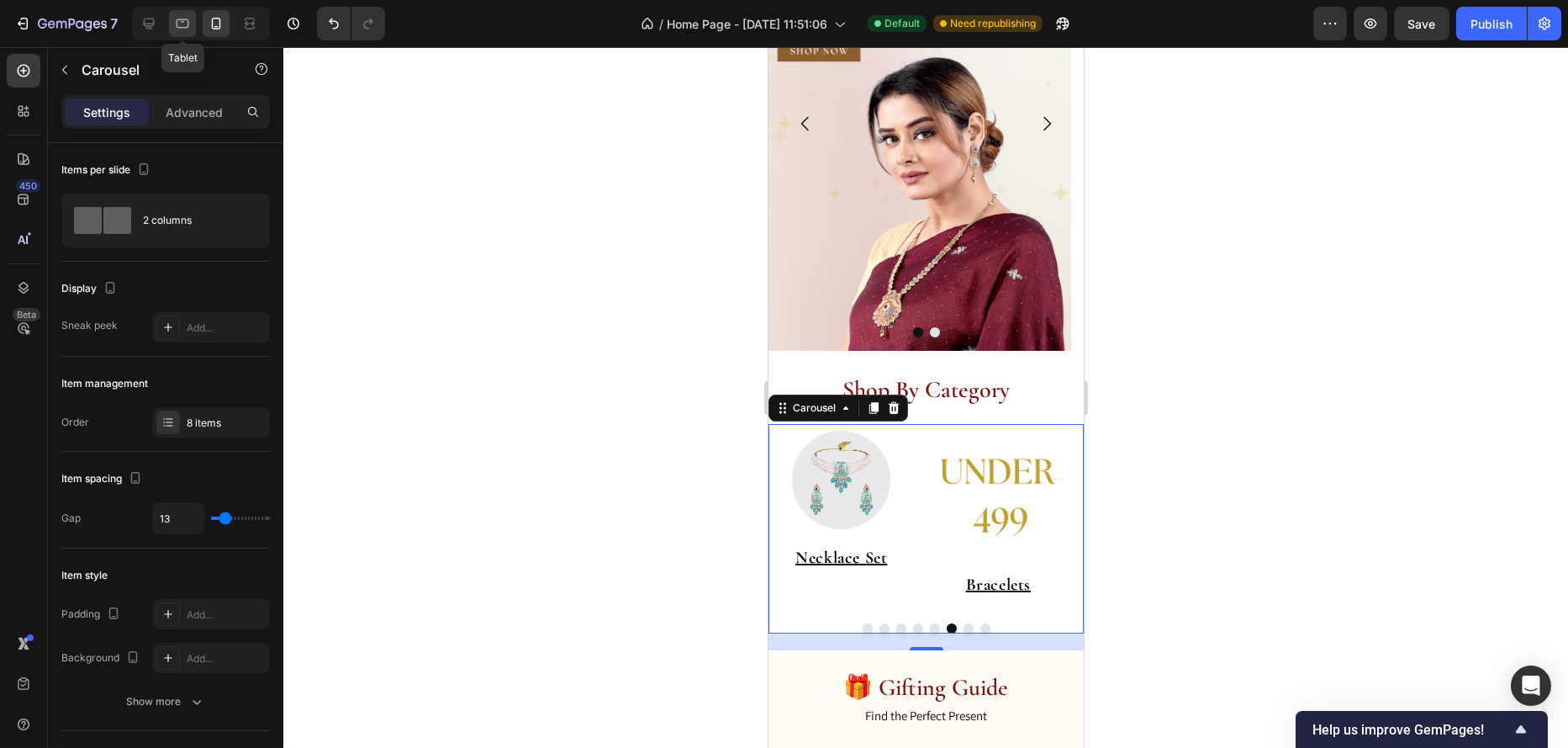
click at [175, 26] on icon at bounding box center [183, 24] width 17 height 17
type input "22"
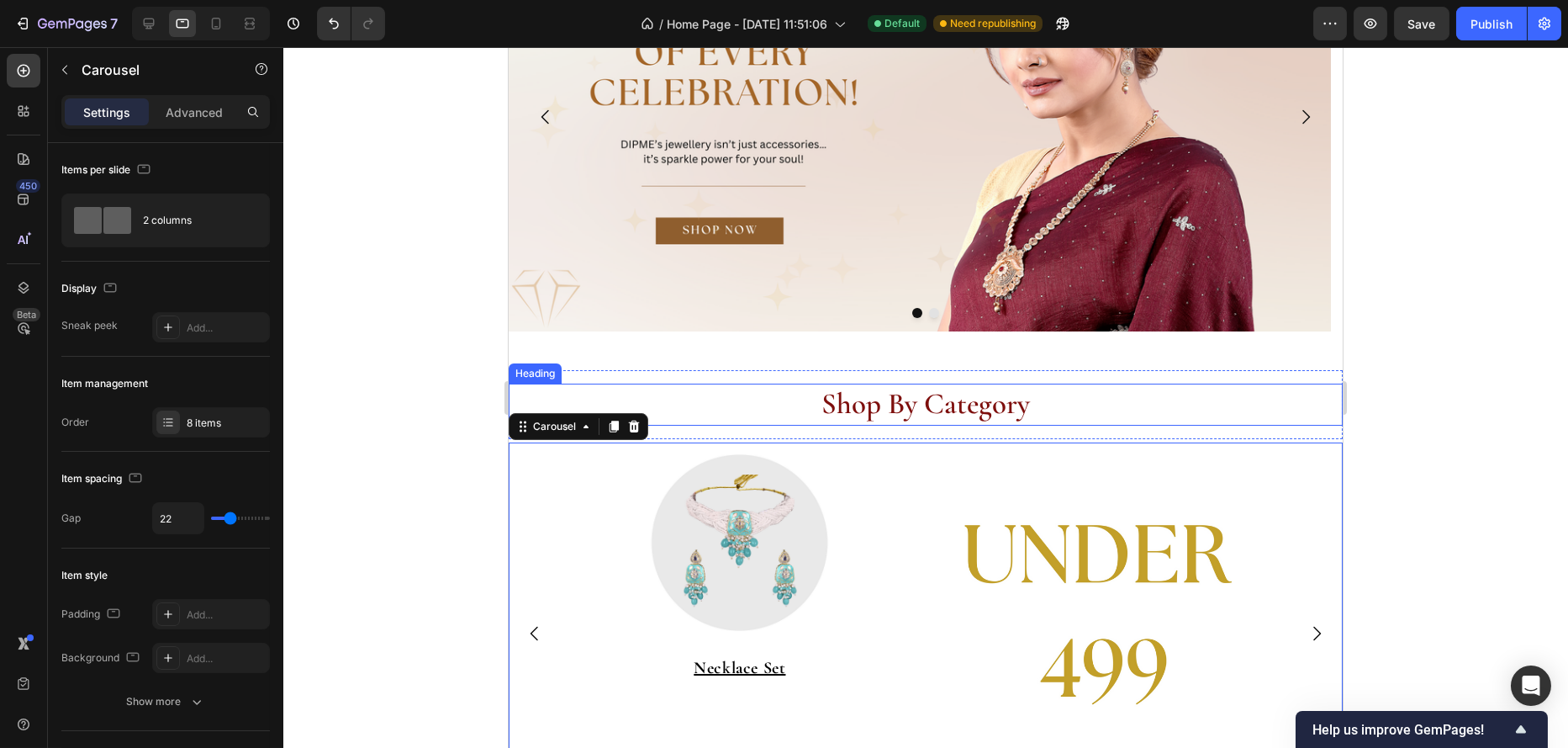
scroll to position [177, 0]
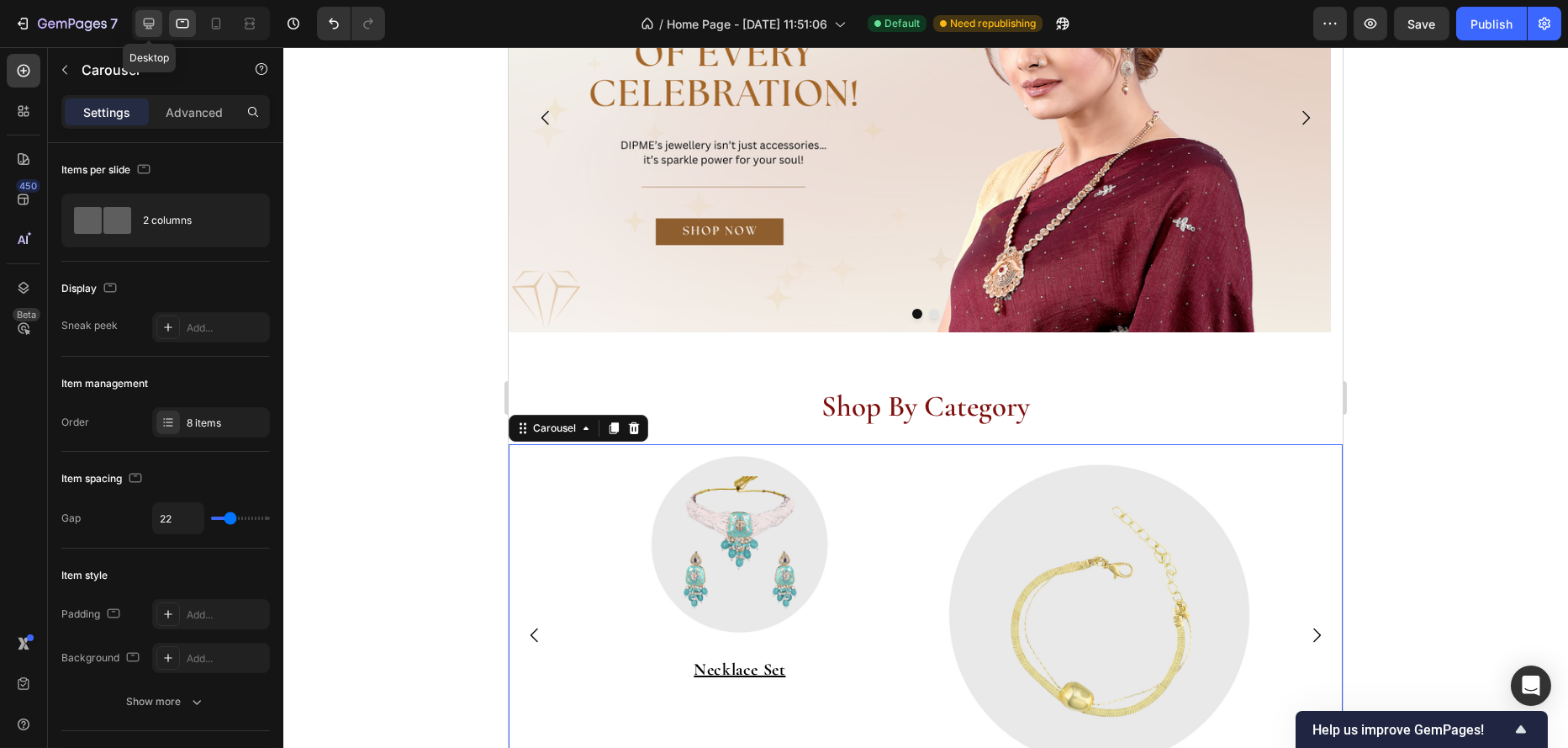
click at [147, 20] on icon at bounding box center [149, 24] width 17 height 17
type input "1200"
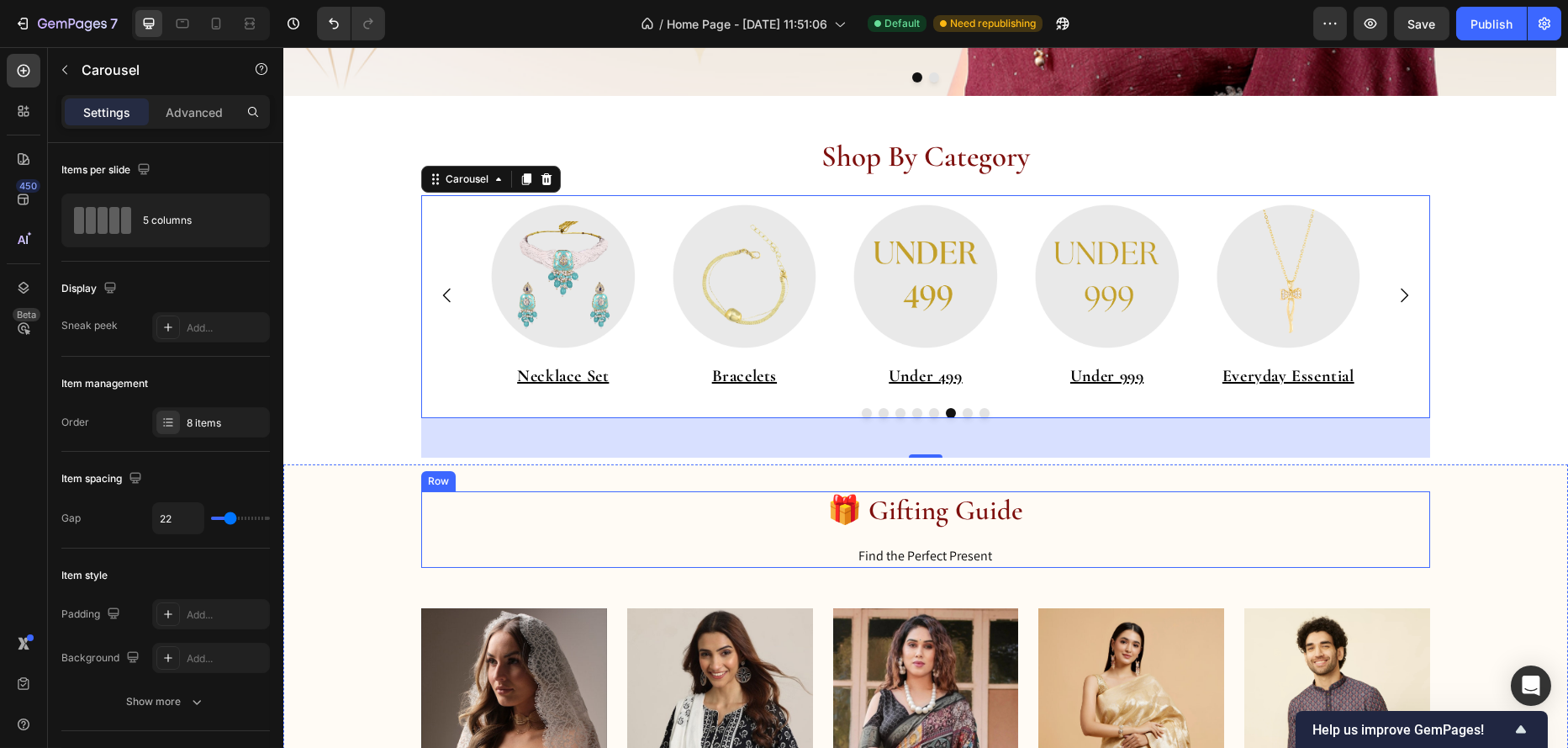
scroll to position [569, 0]
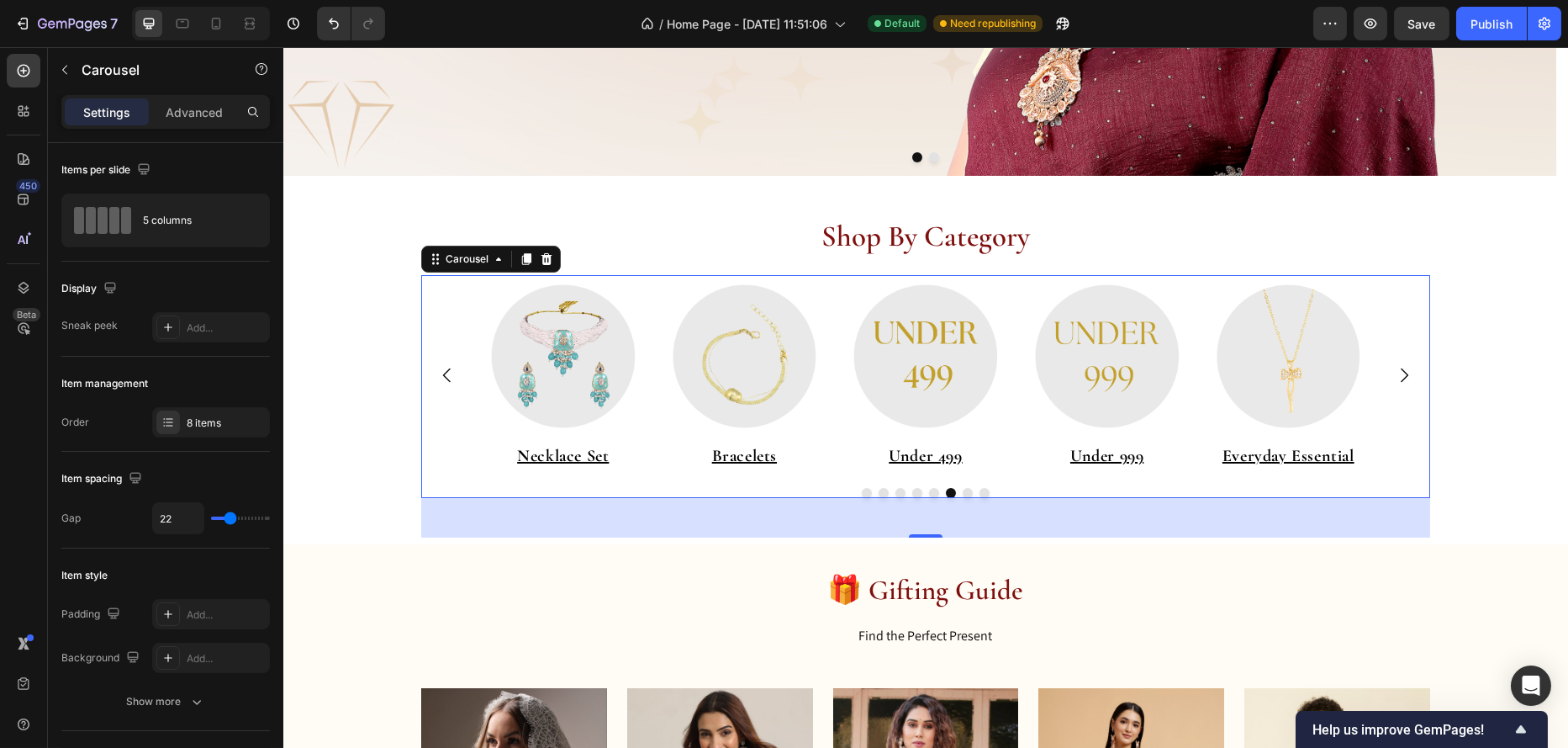
click at [437, 377] on icon "Carousel Back Arrow" at bounding box center [446, 375] width 20 height 20
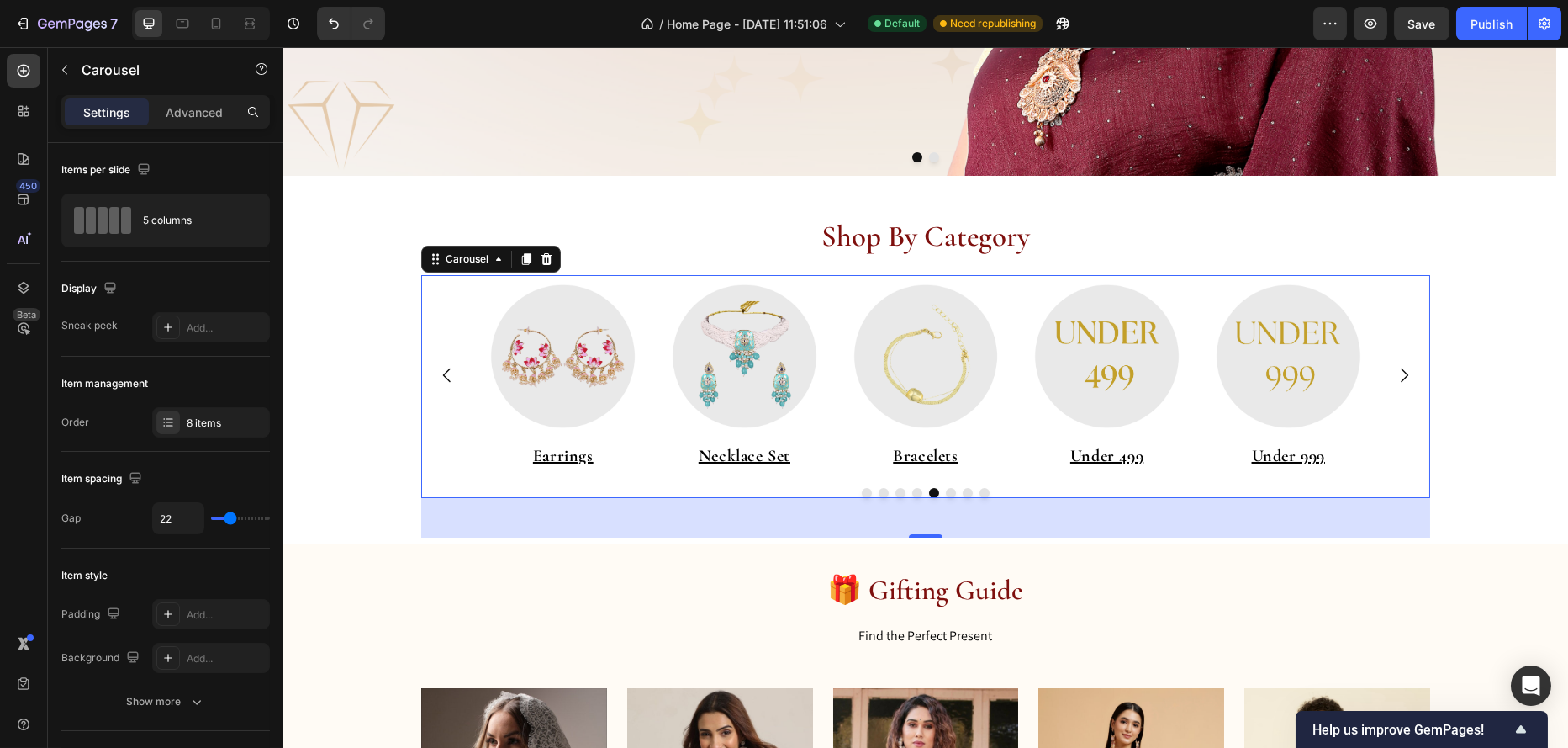
click at [437, 377] on icon "Carousel Back Arrow" at bounding box center [446, 375] width 20 height 20
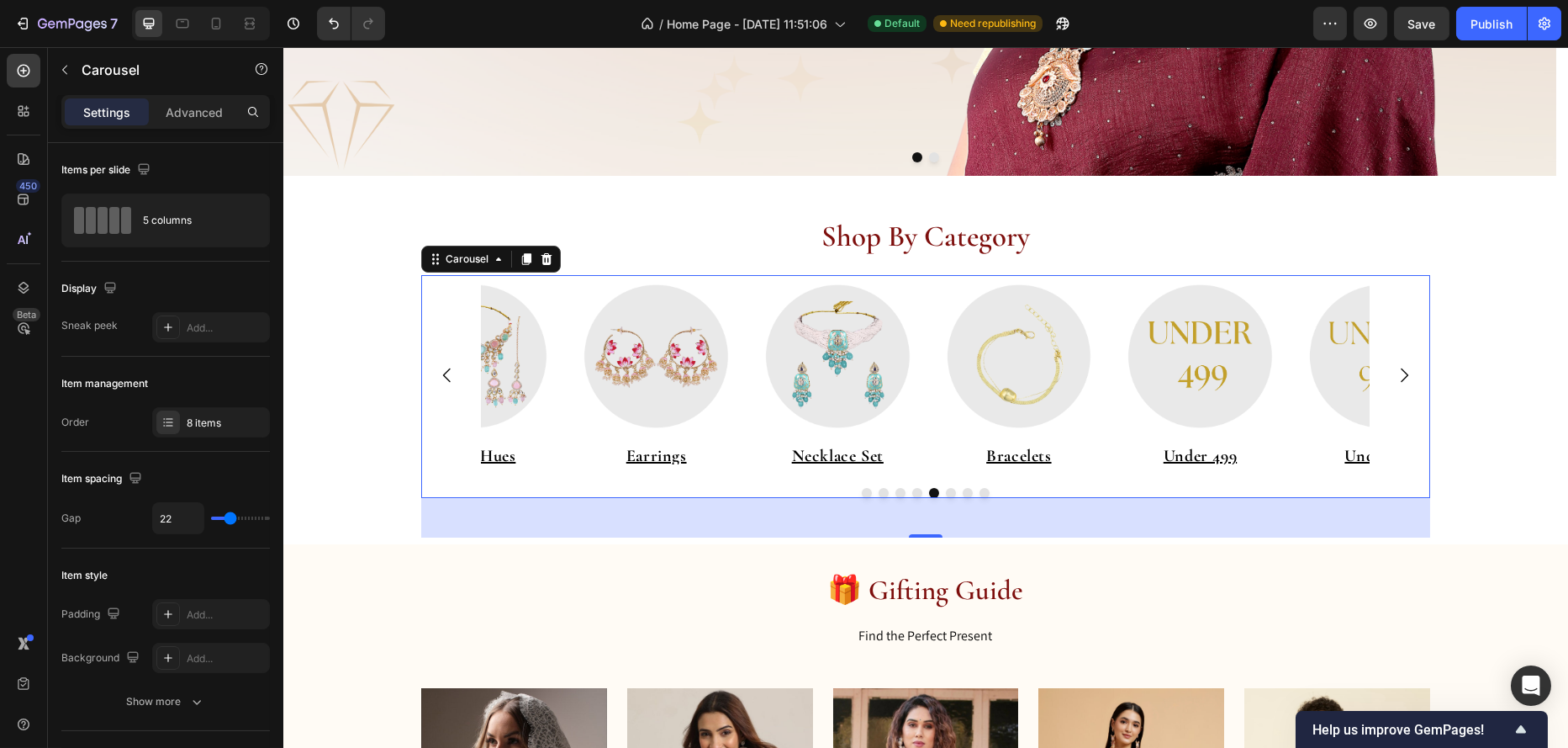
click at [437, 377] on icon "Carousel Back Arrow" at bounding box center [446, 375] width 20 height 20
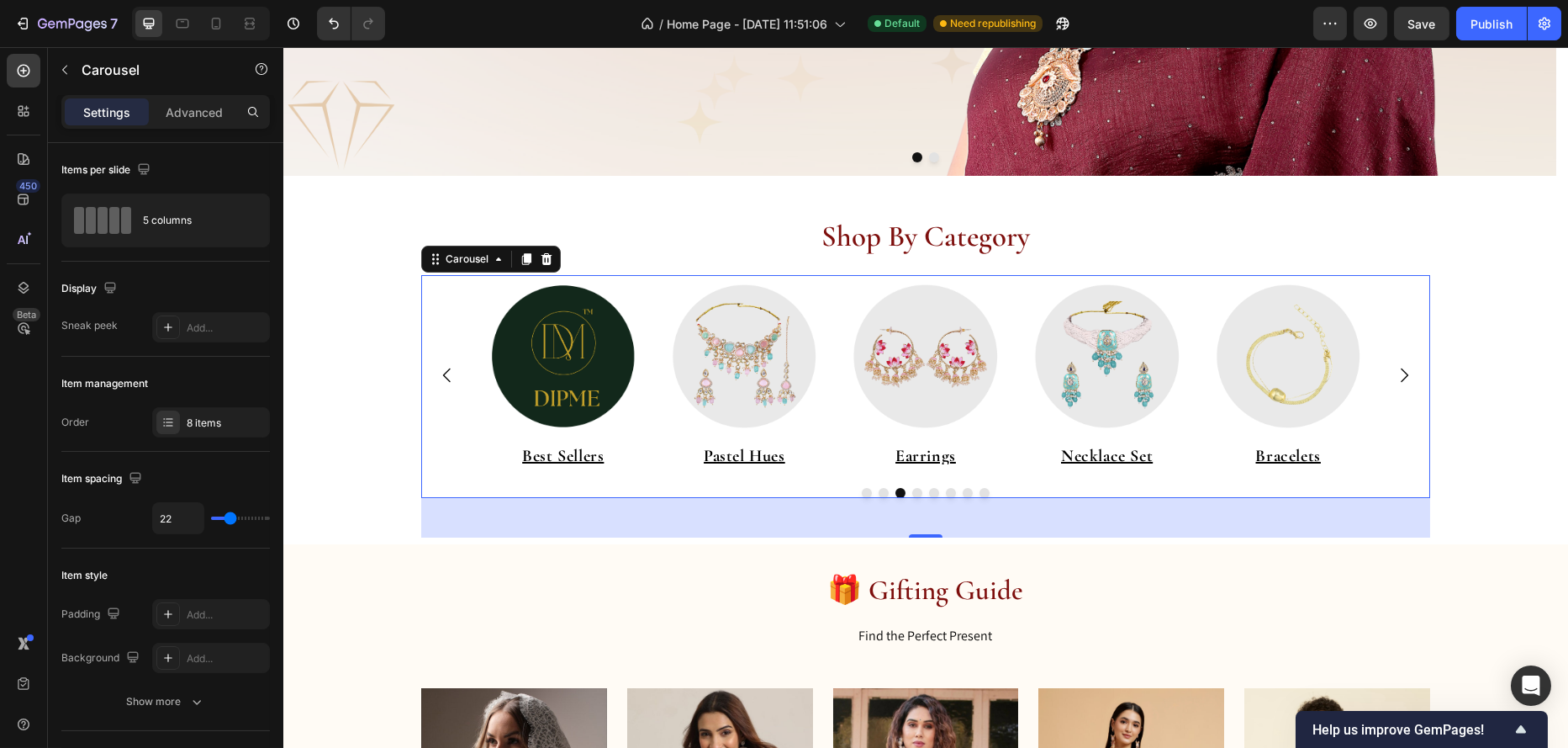
click at [437, 377] on icon "Carousel Back Arrow" at bounding box center [446, 375] width 20 height 20
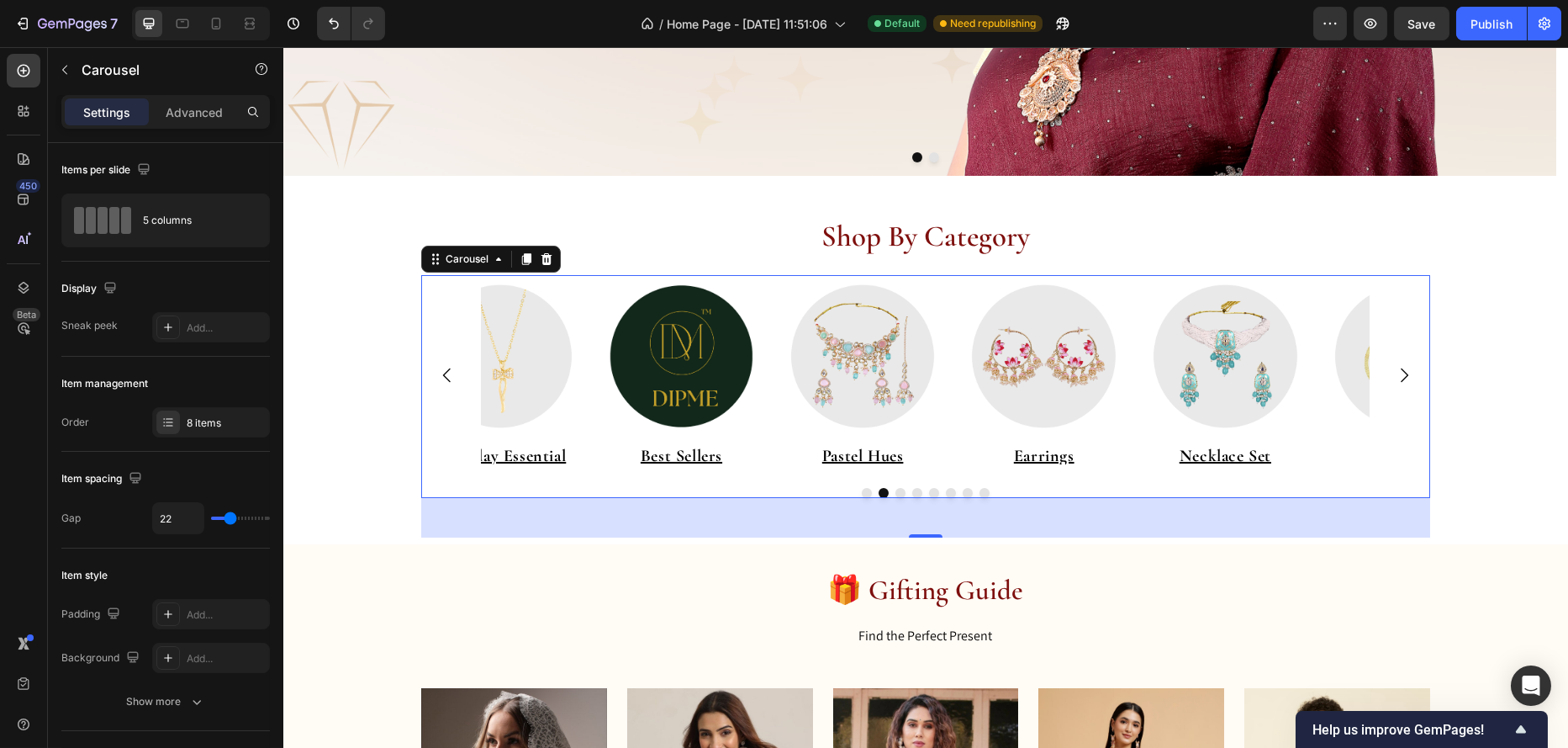
click at [437, 377] on icon "Carousel Back Arrow" at bounding box center [446, 375] width 20 height 20
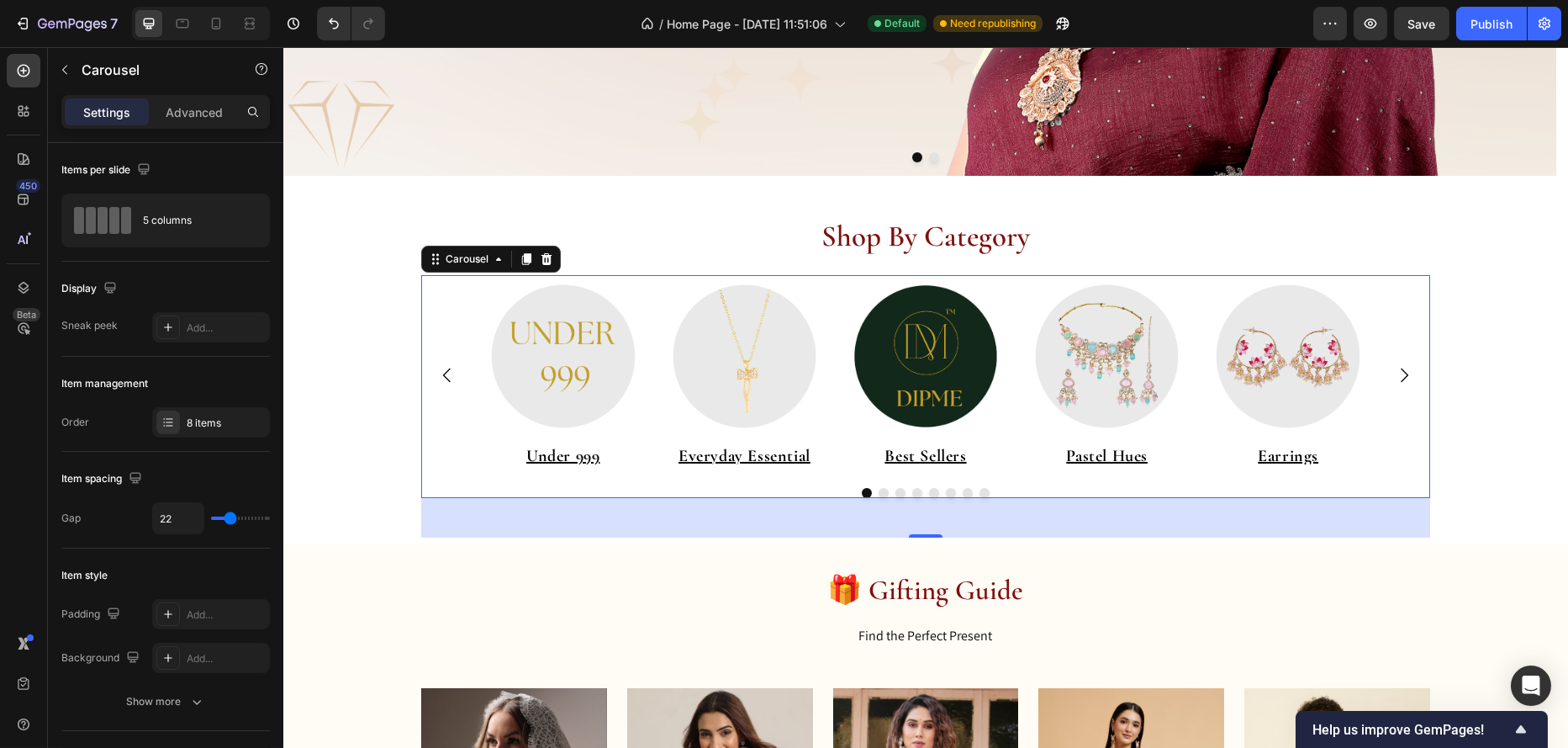
click at [1400, 373] on icon "Carousel Next Arrow" at bounding box center [1404, 374] width 8 height 14
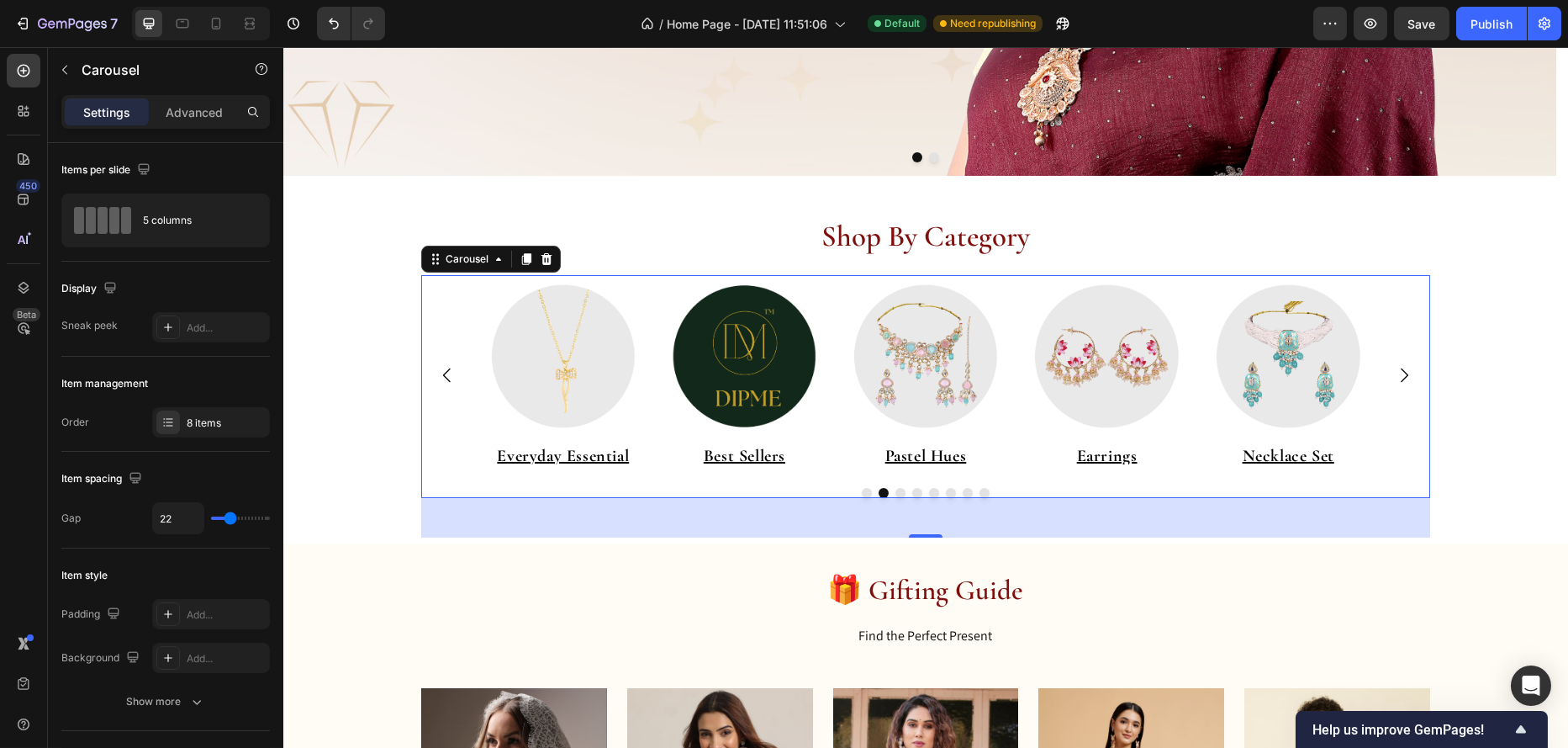
click at [1400, 373] on icon "Carousel Next Arrow" at bounding box center [1404, 374] width 8 height 14
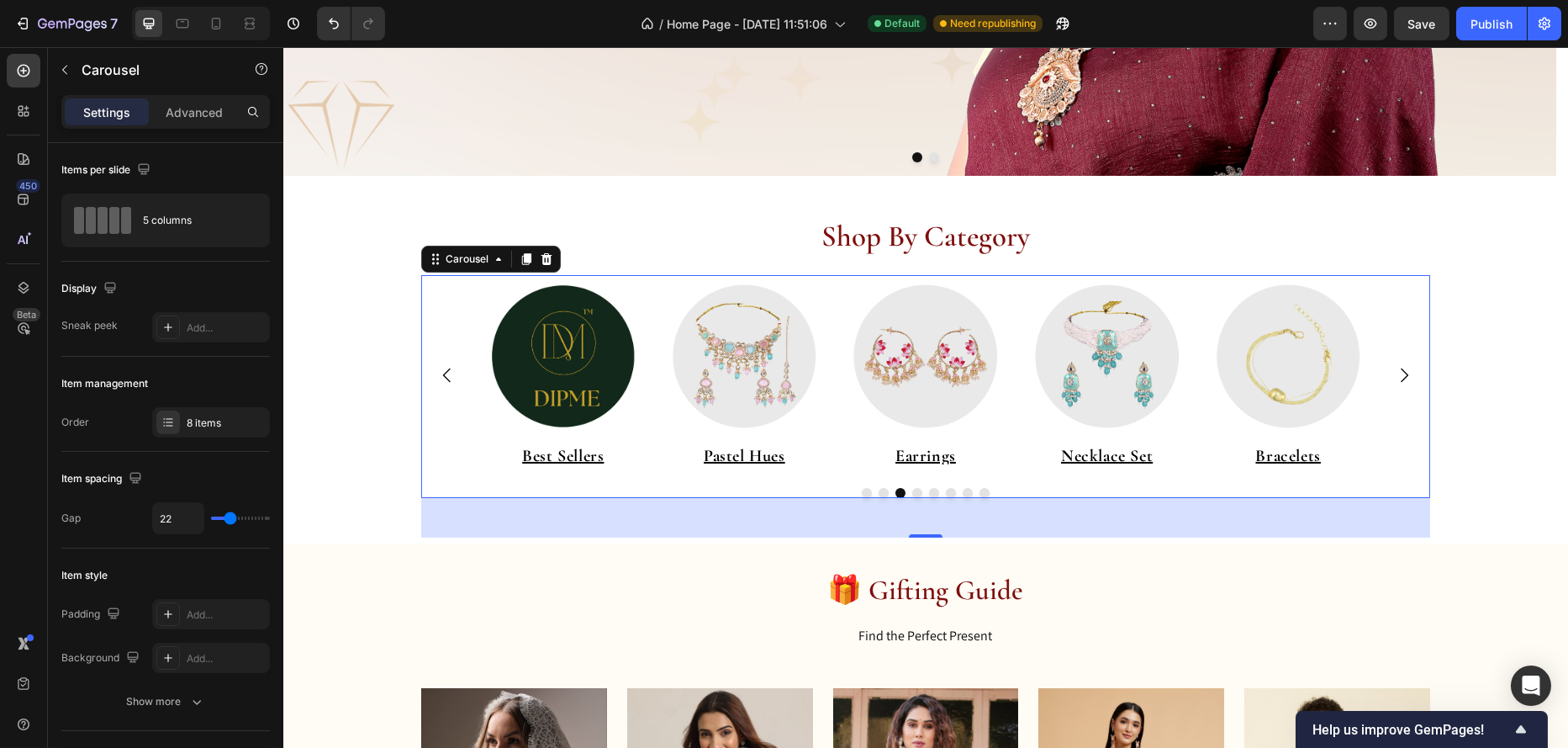
click at [1400, 373] on icon "Carousel Next Arrow" at bounding box center [1404, 374] width 8 height 14
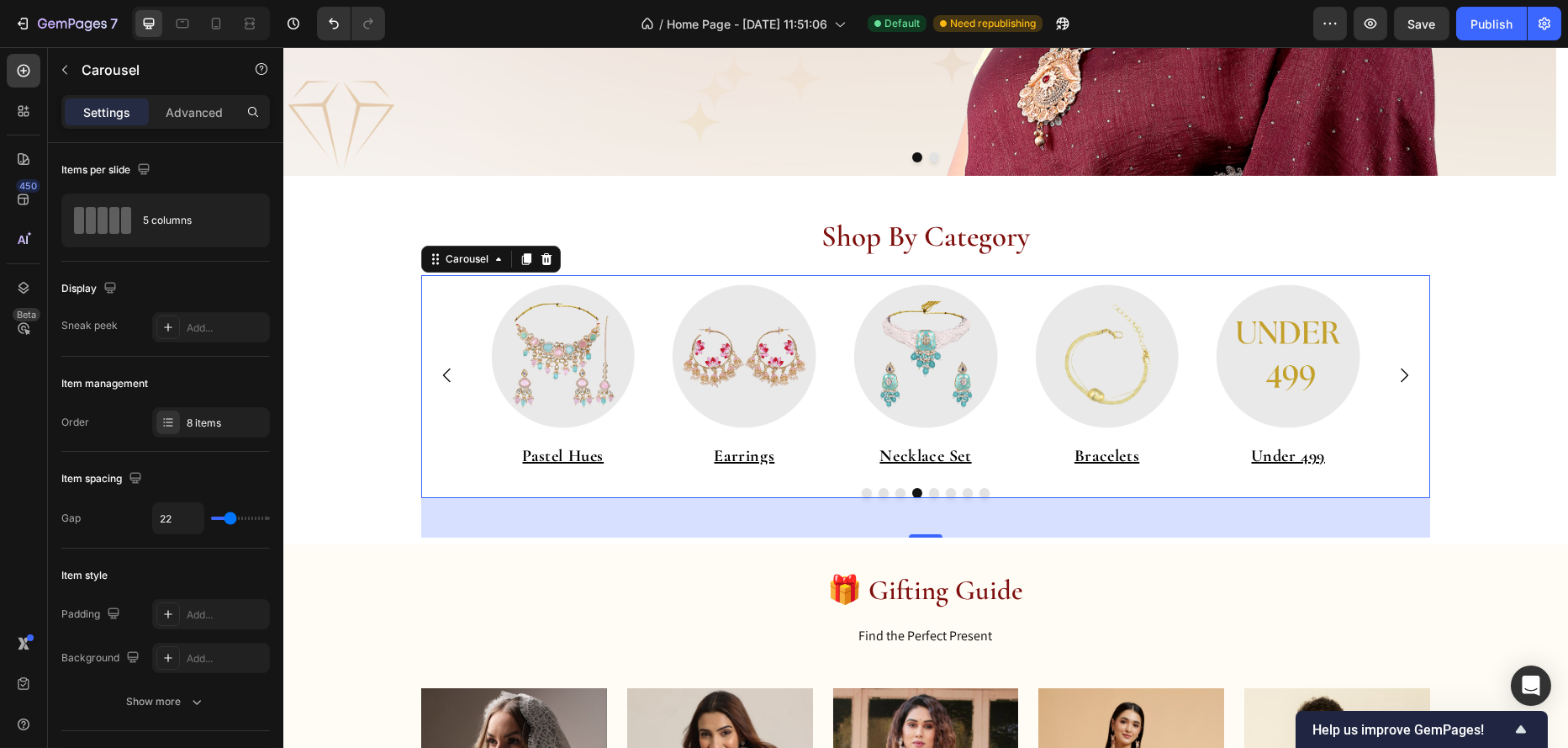
click at [1400, 373] on icon "Carousel Next Arrow" at bounding box center [1404, 374] width 8 height 14
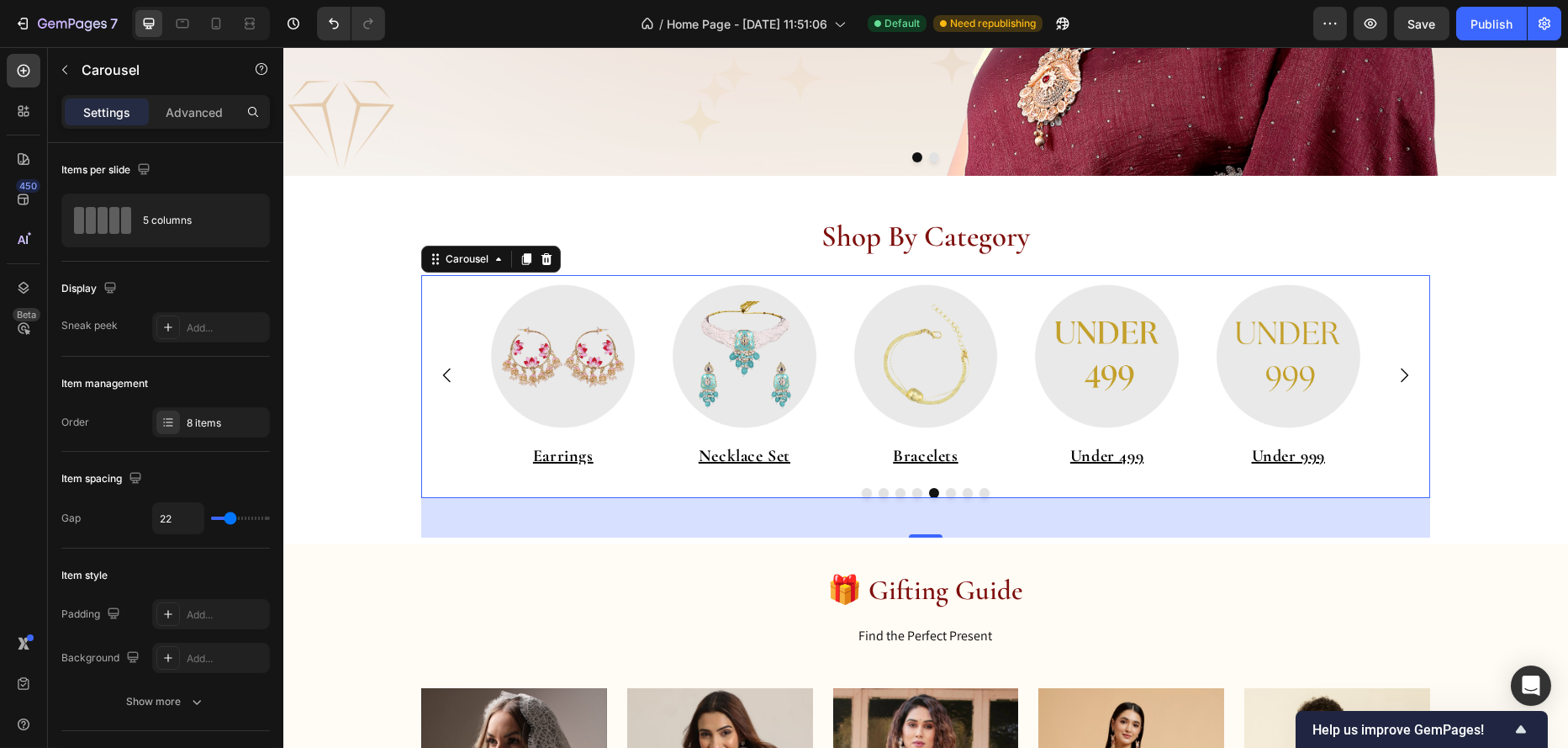
click at [1400, 373] on icon "Carousel Next Arrow" at bounding box center [1404, 374] width 8 height 14
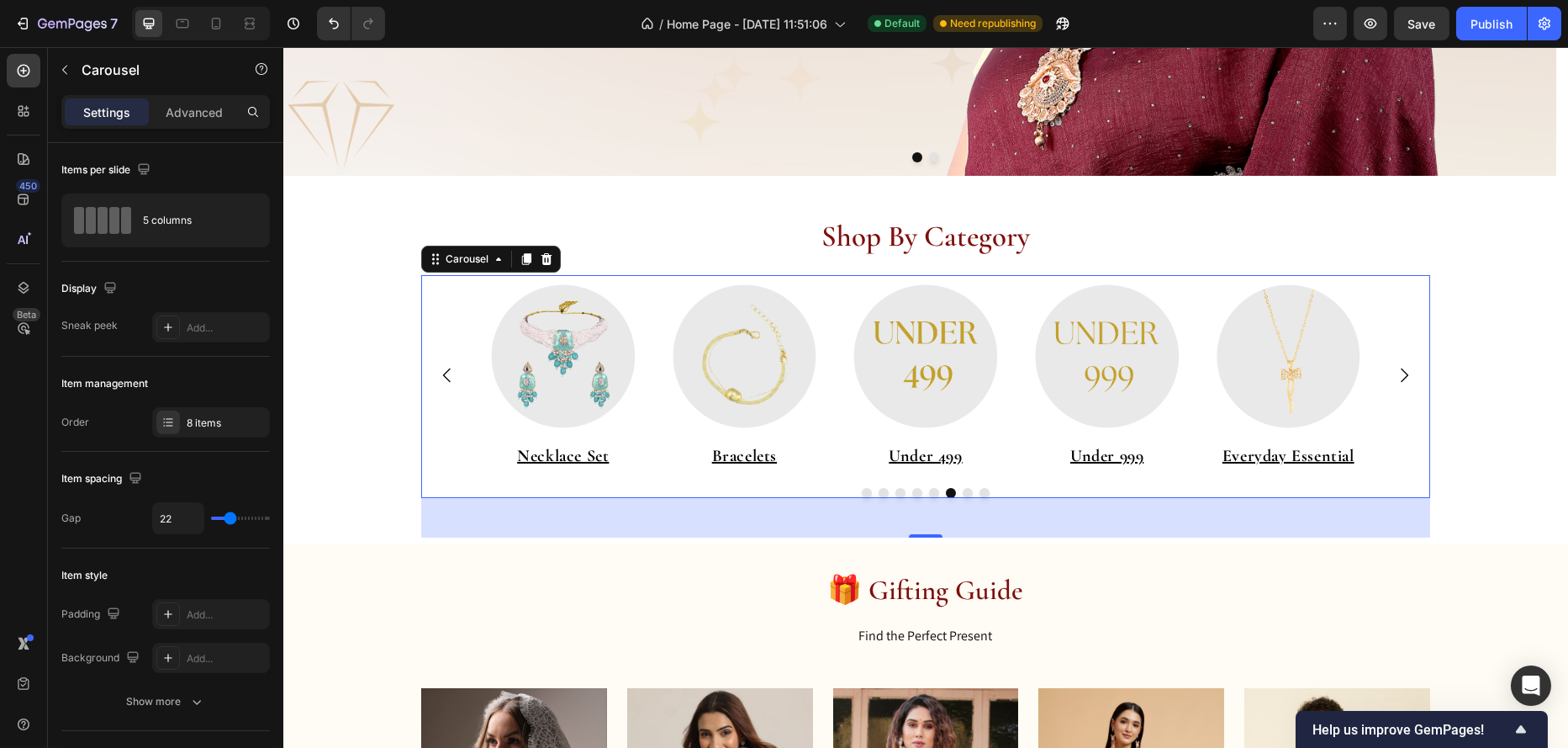
click at [1400, 373] on icon "Carousel Next Arrow" at bounding box center [1404, 374] width 8 height 14
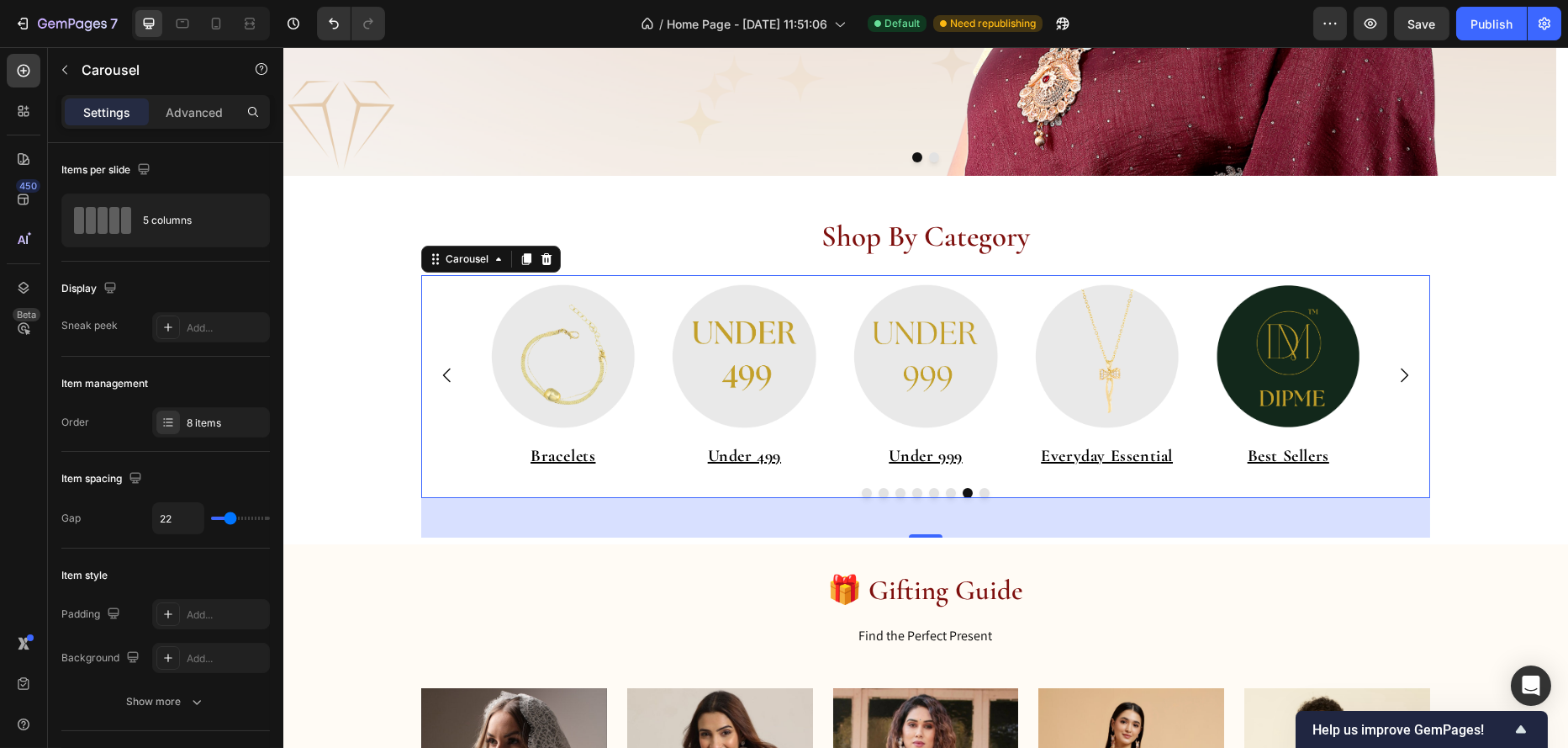
click at [1400, 373] on icon "Carousel Next Arrow" at bounding box center [1404, 374] width 8 height 14
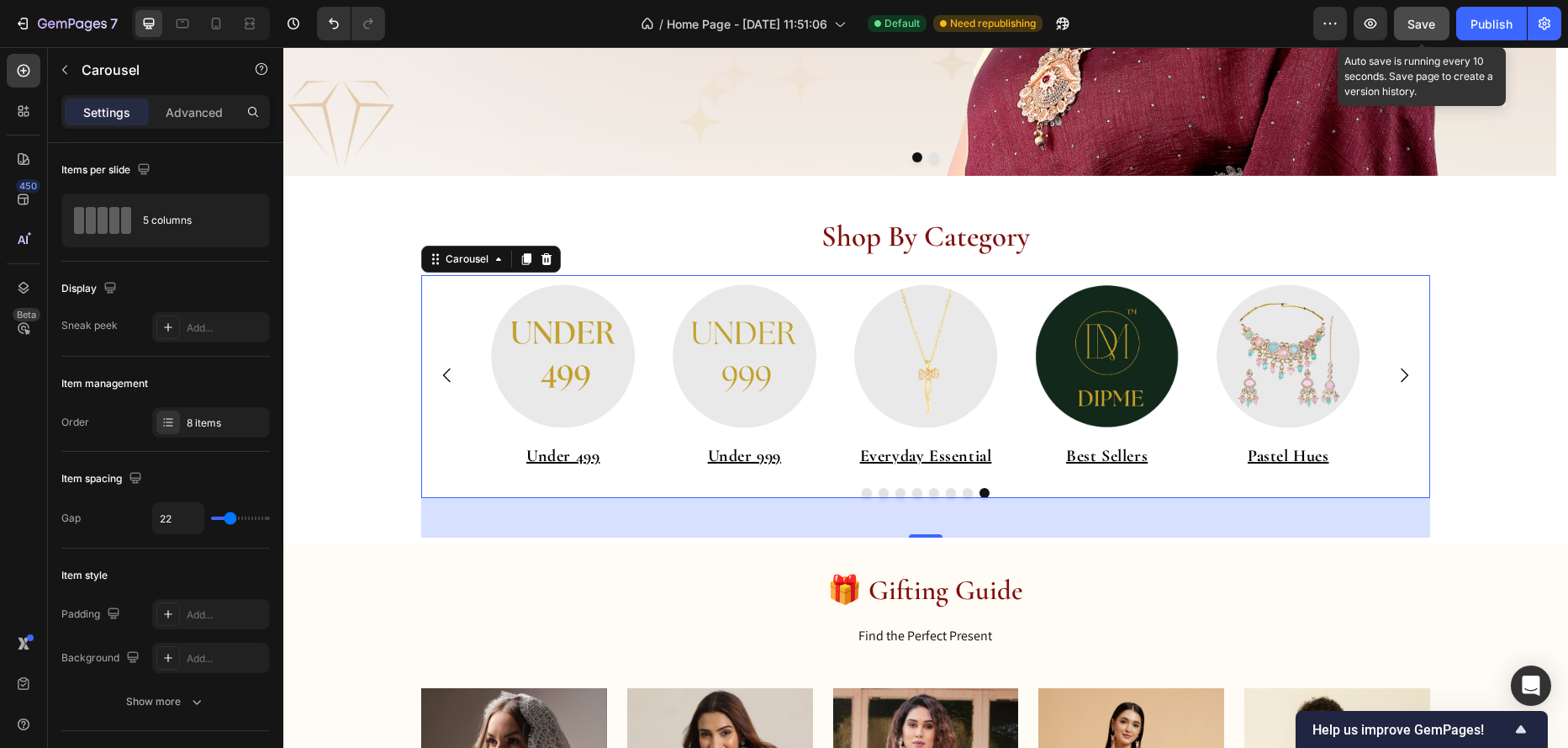
click at [1418, 17] on span "Save" at bounding box center [1422, 24] width 28 height 14
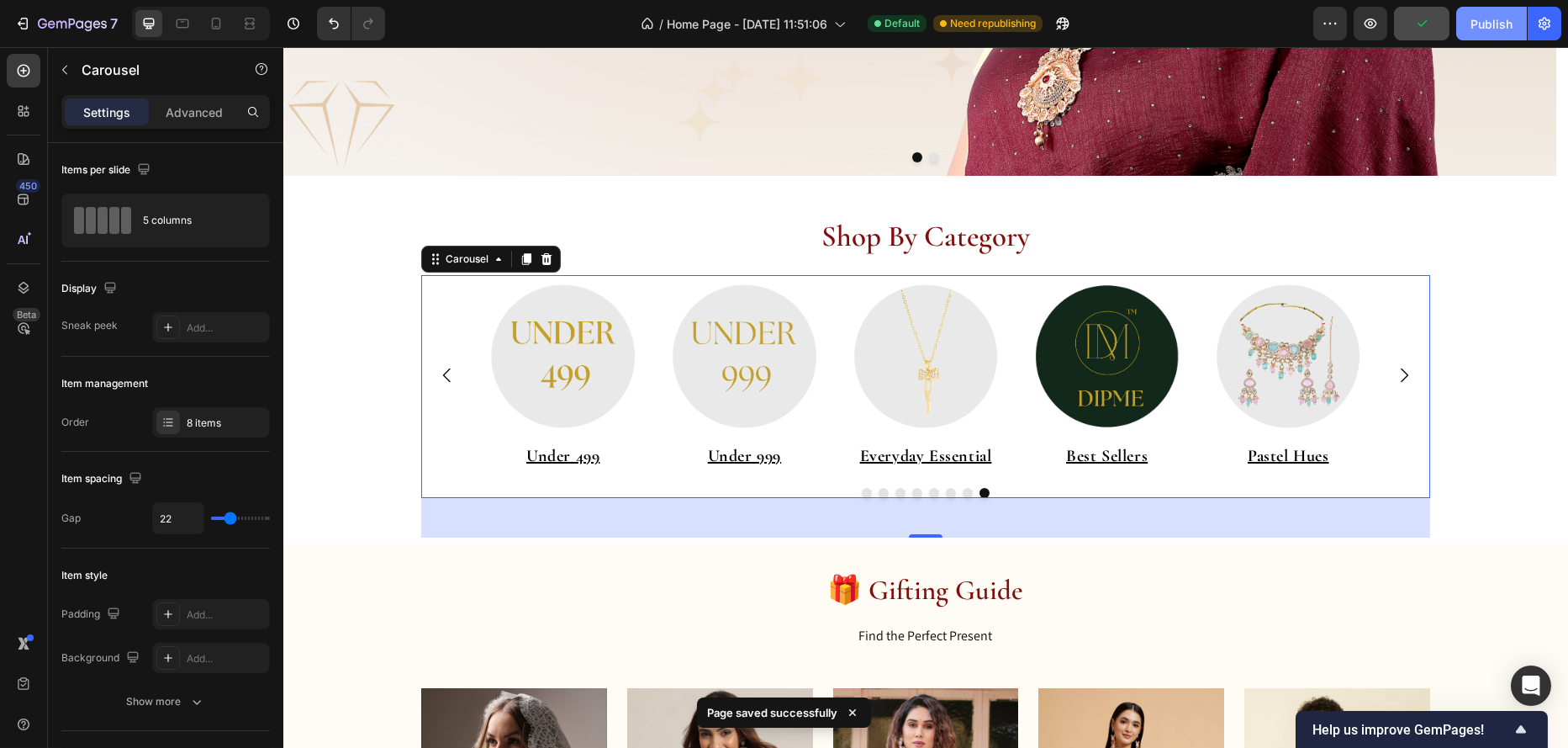
click at [1507, 15] on div "Publish" at bounding box center [1492, 24] width 42 height 18
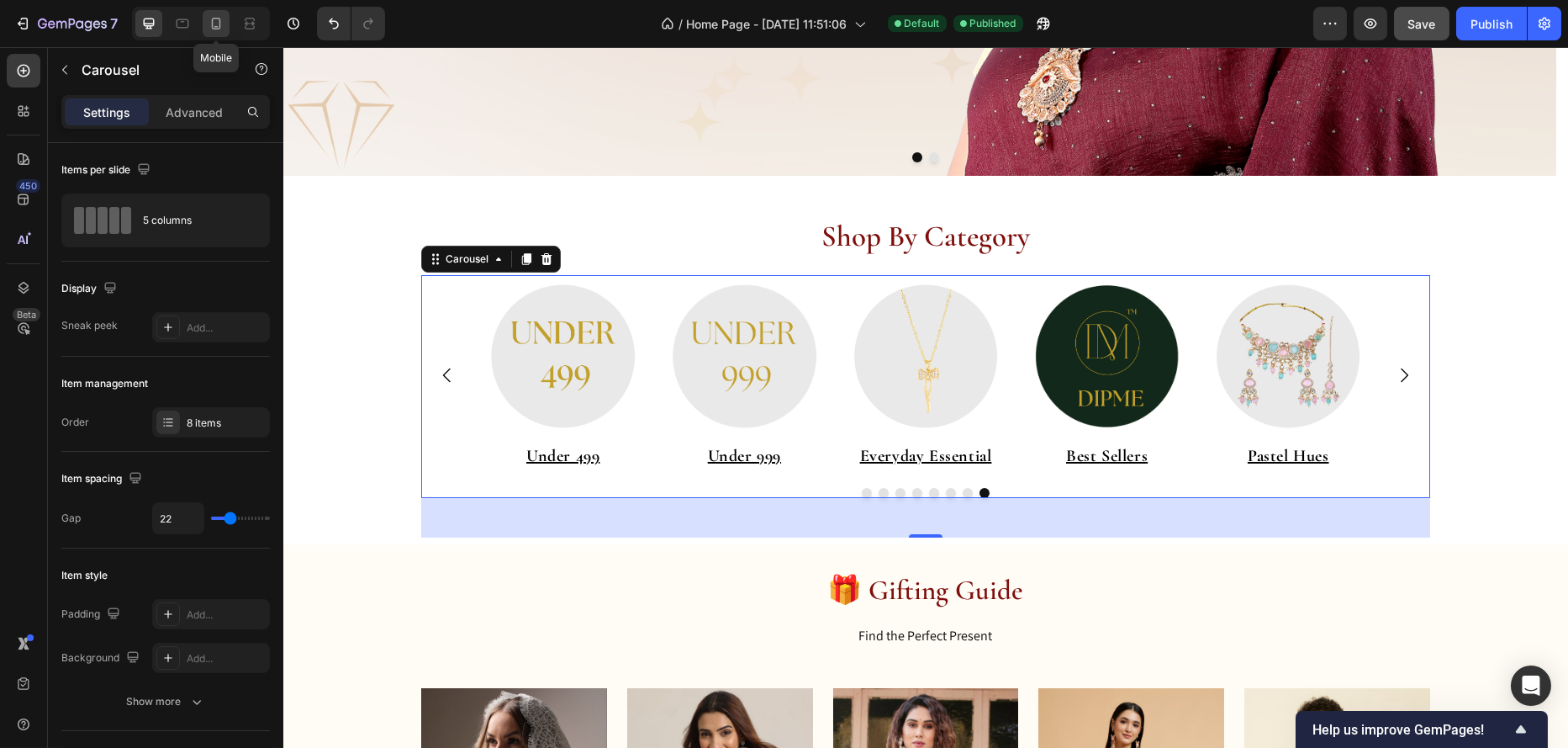
click at [217, 26] on icon at bounding box center [217, 27] width 4 height 2
type input "13"
type input "100%"
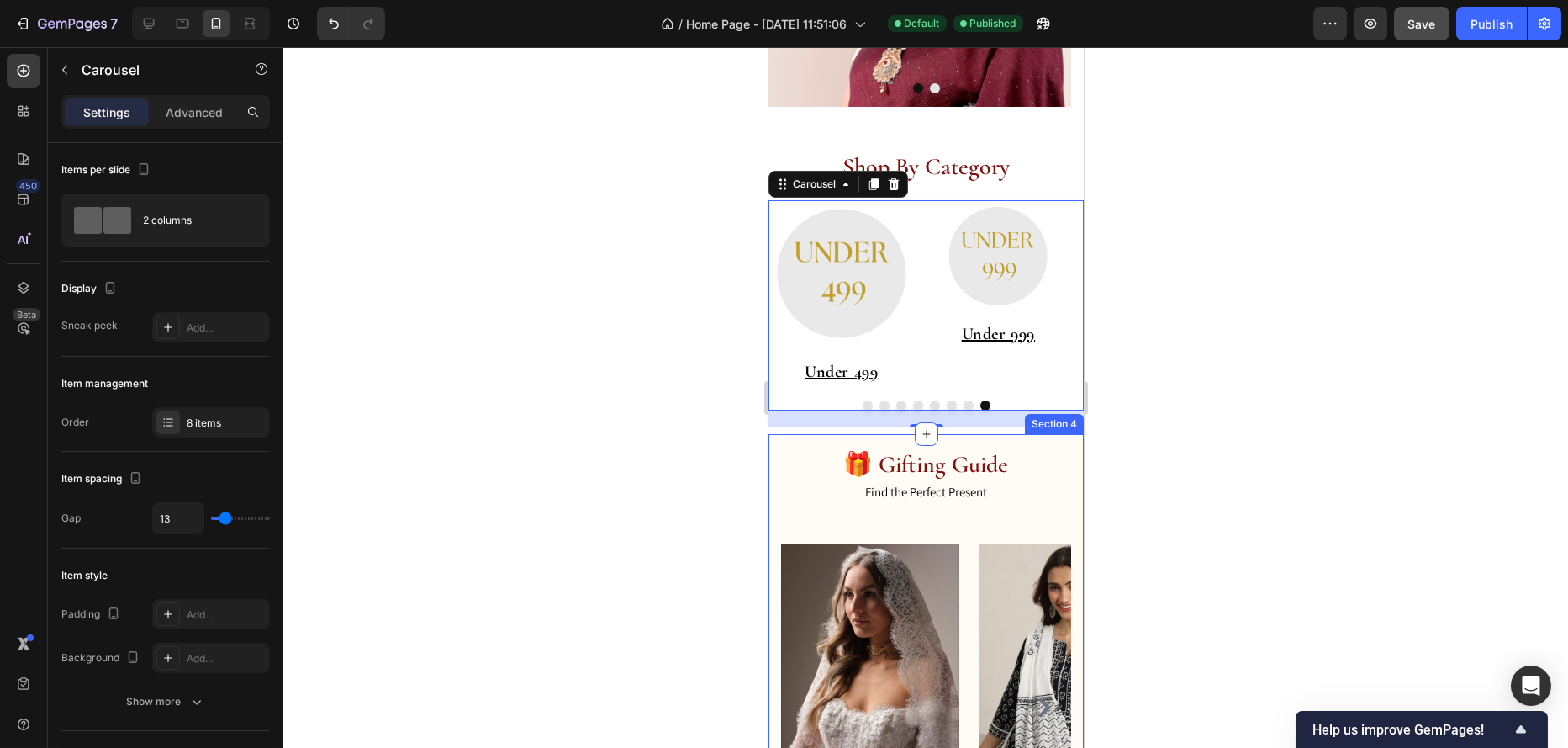
scroll to position [355, 0]
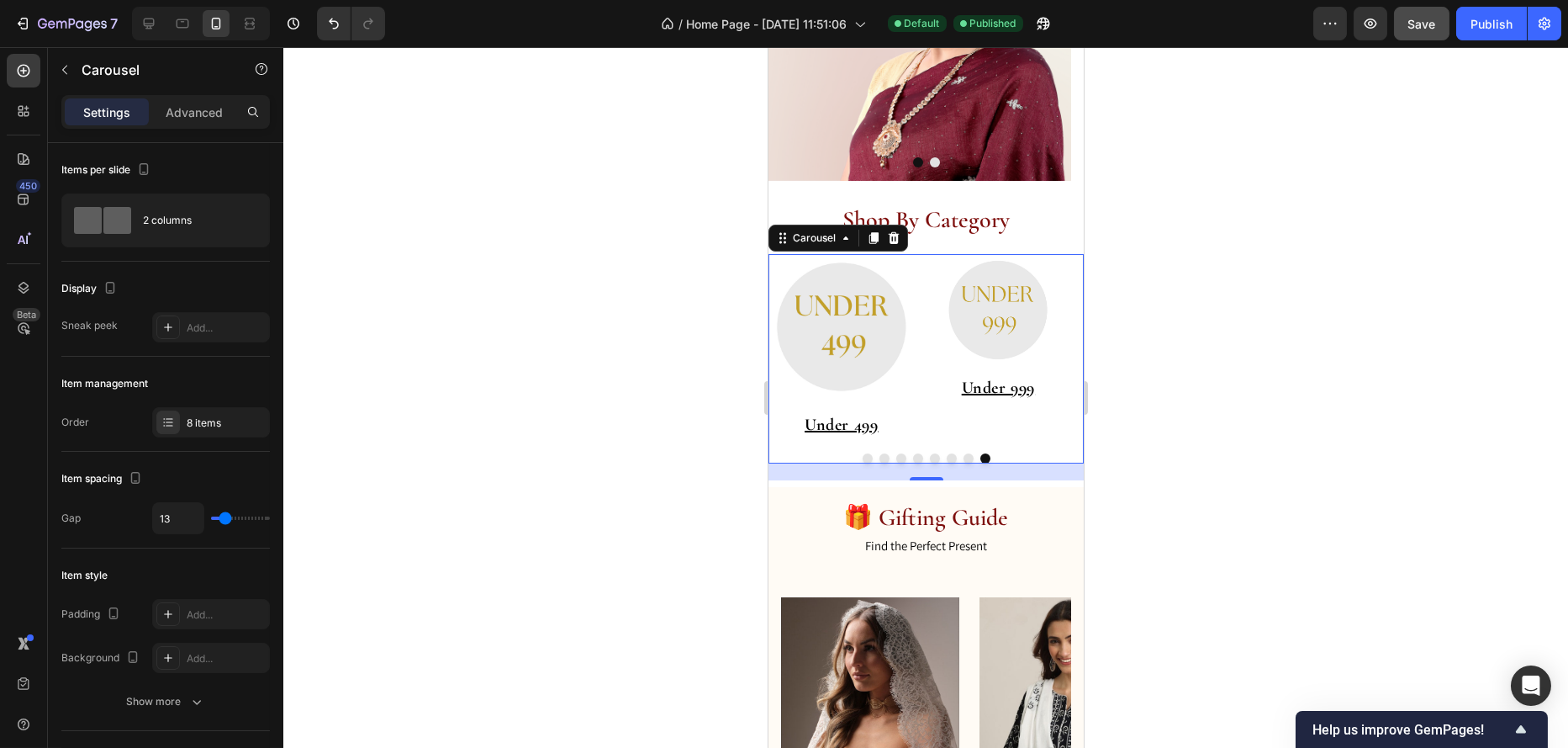
click at [959, 482] on div "Image ⁠⁠⁠⁠⁠⁠⁠ Under 999 Heading Image ⁠⁠⁠⁠⁠⁠⁠ Everyday Essential Heading Image …" at bounding box center [925, 369] width 316 height 238
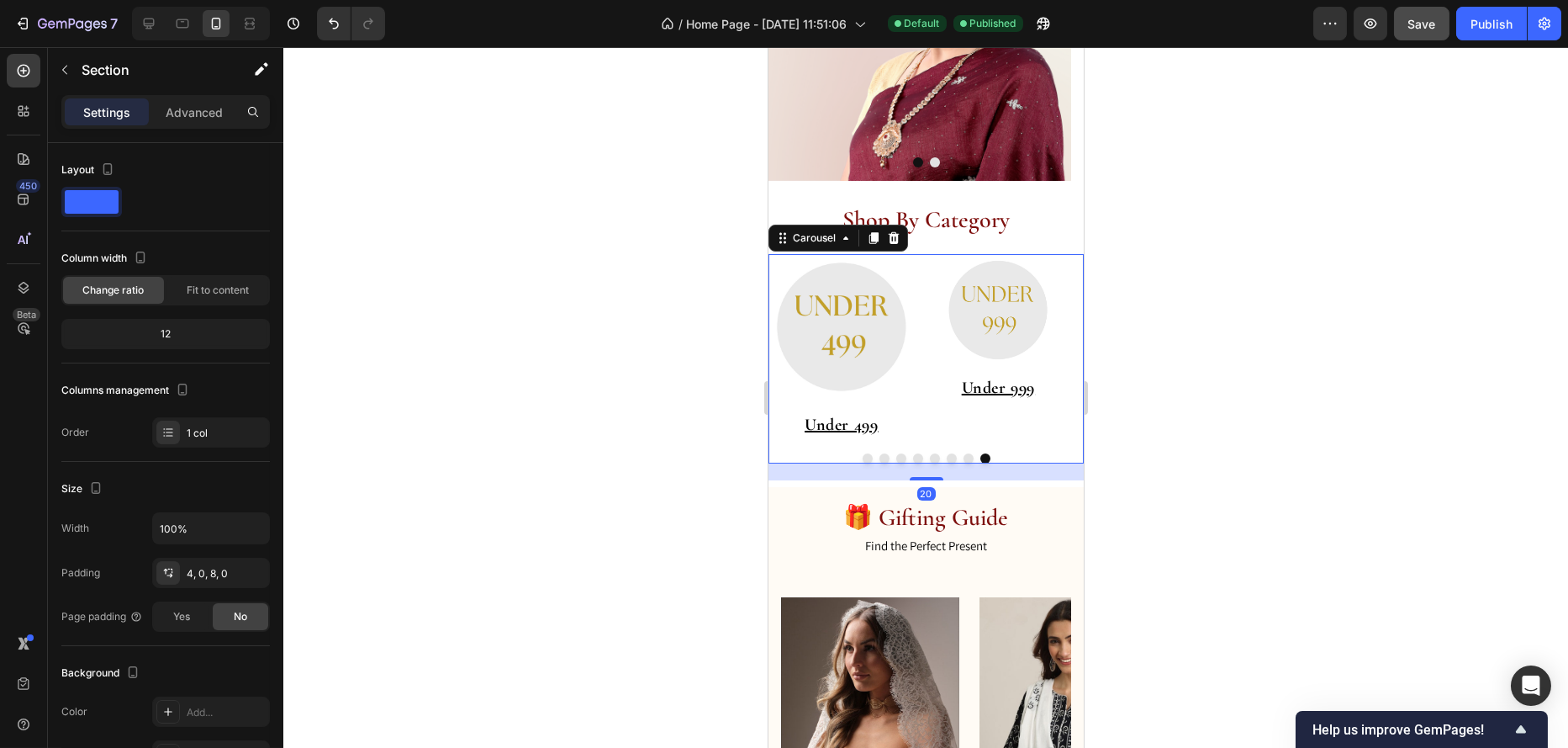
click at [963, 459] on button "Dot" at bounding box center [968, 458] width 10 height 10
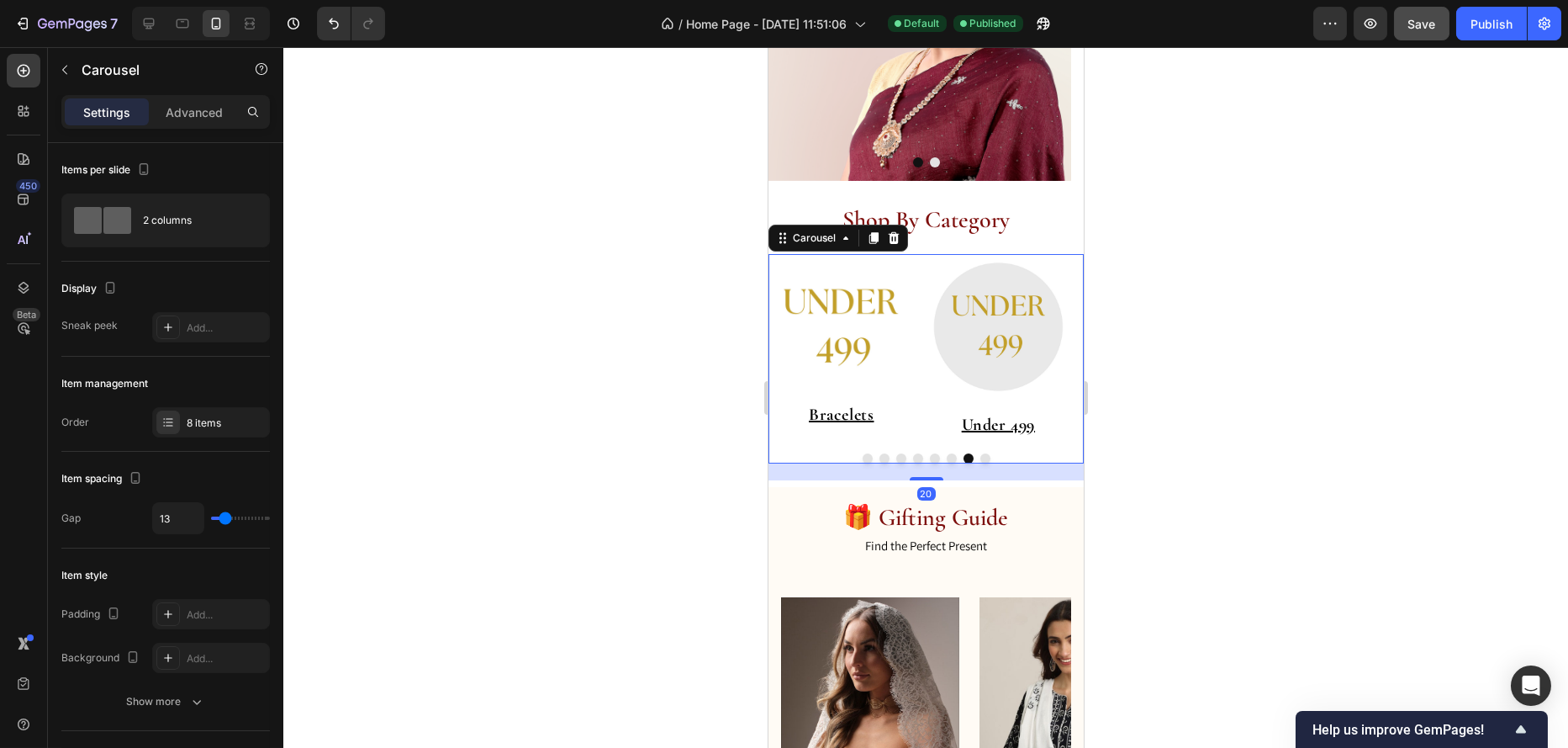
click at [946, 458] on button "Dot" at bounding box center [951, 458] width 10 height 10
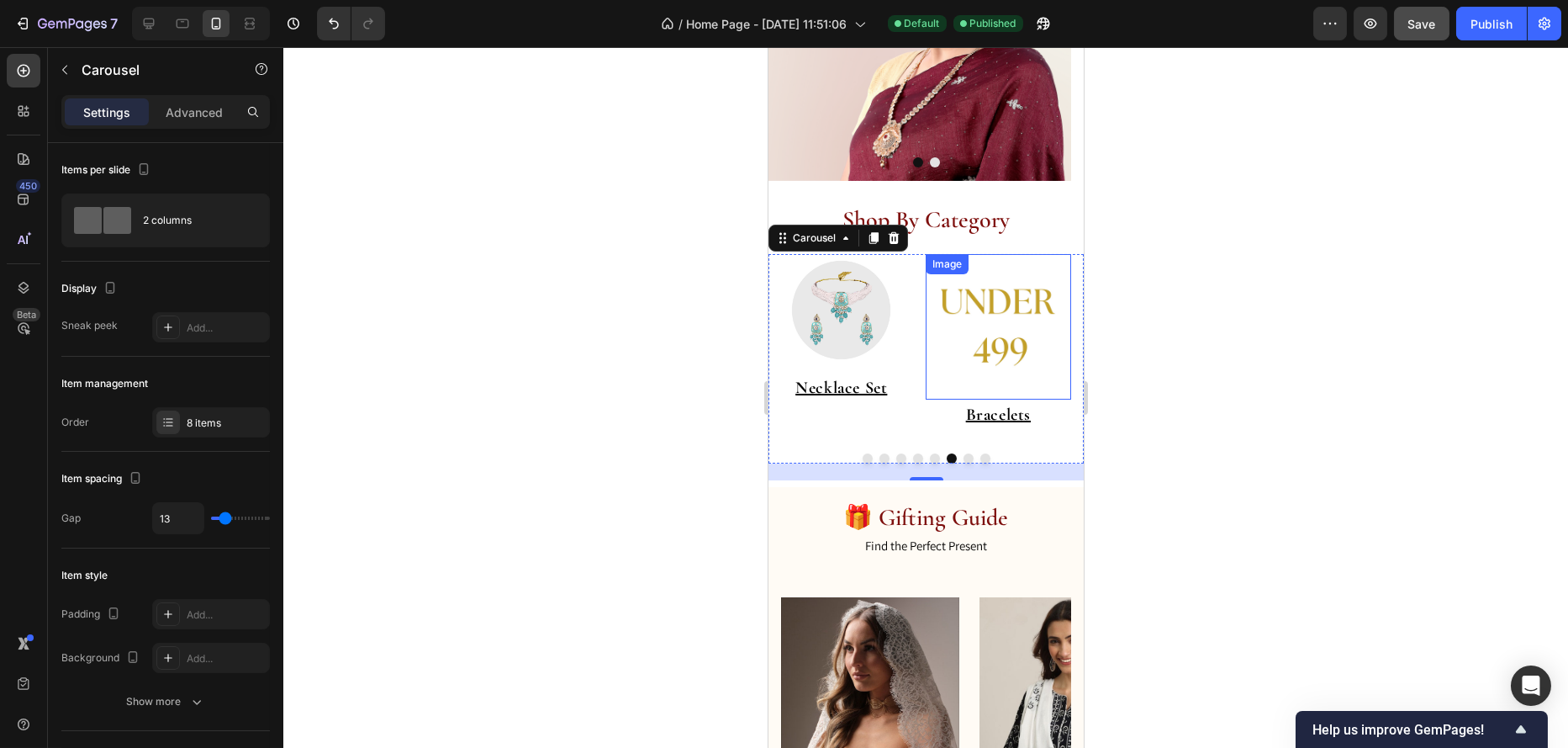
click at [965, 344] on img at bounding box center [998, 326] width 146 height 146
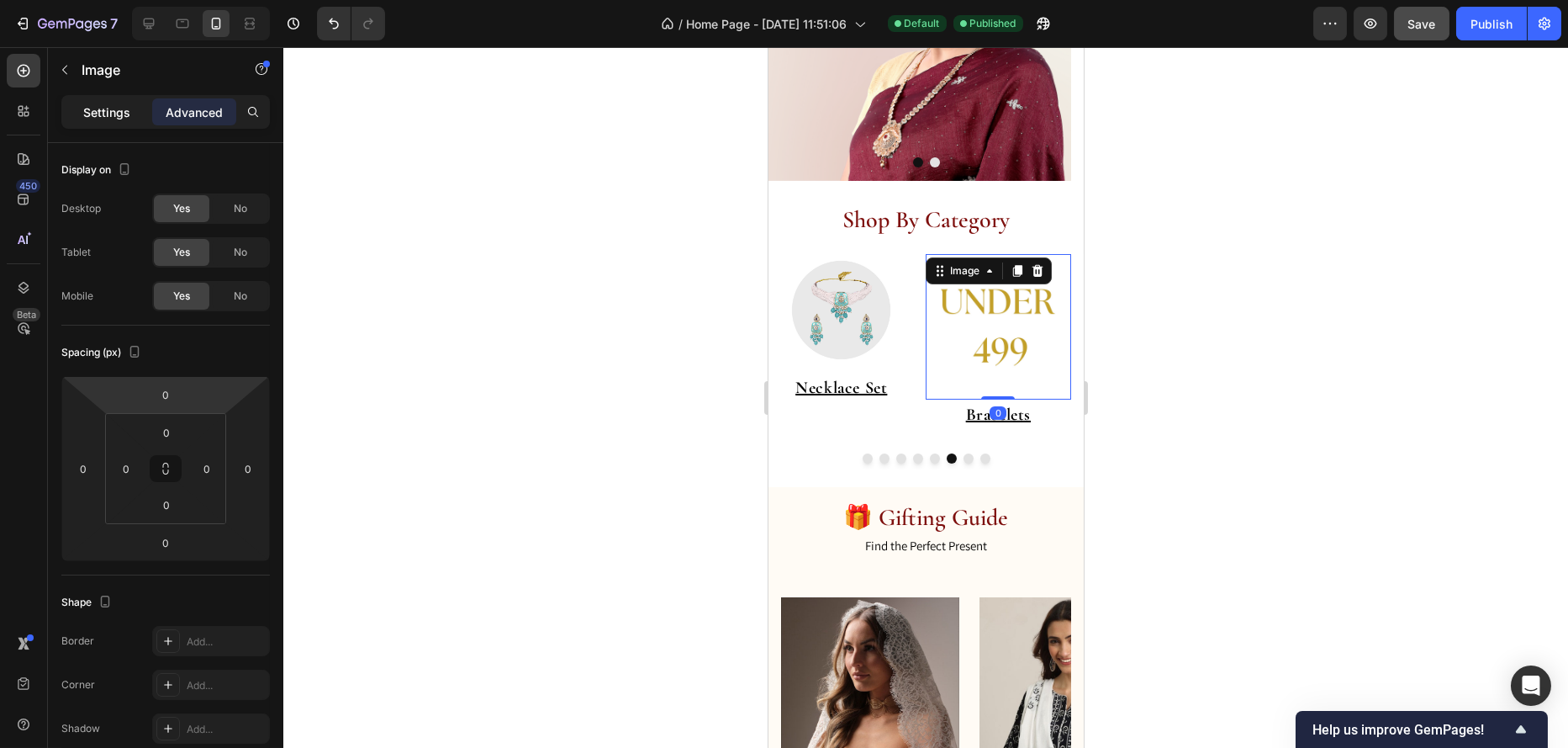
click at [110, 120] on p "Settings" at bounding box center [106, 112] width 47 height 18
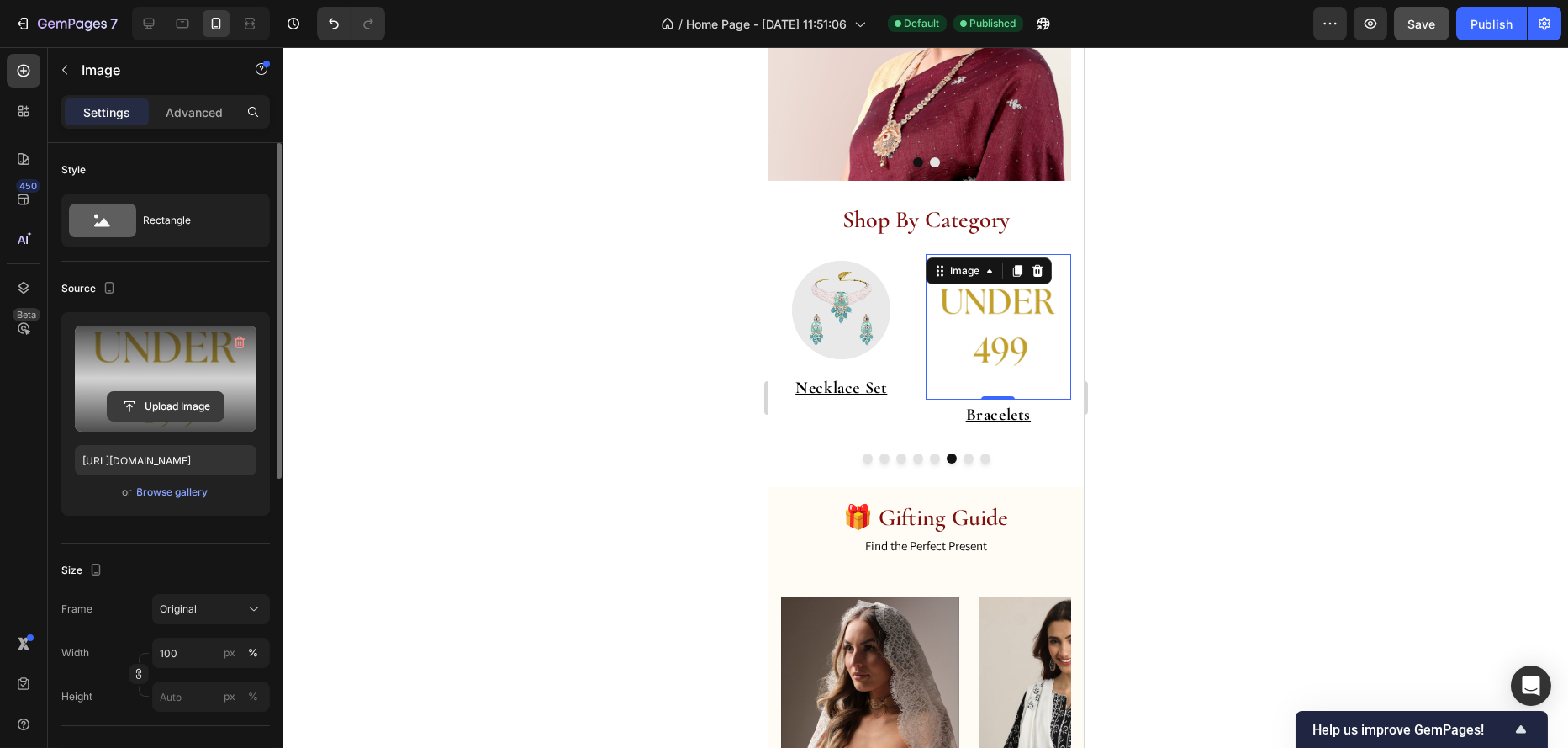
click at [176, 403] on input "file" at bounding box center [166, 406] width 116 height 29
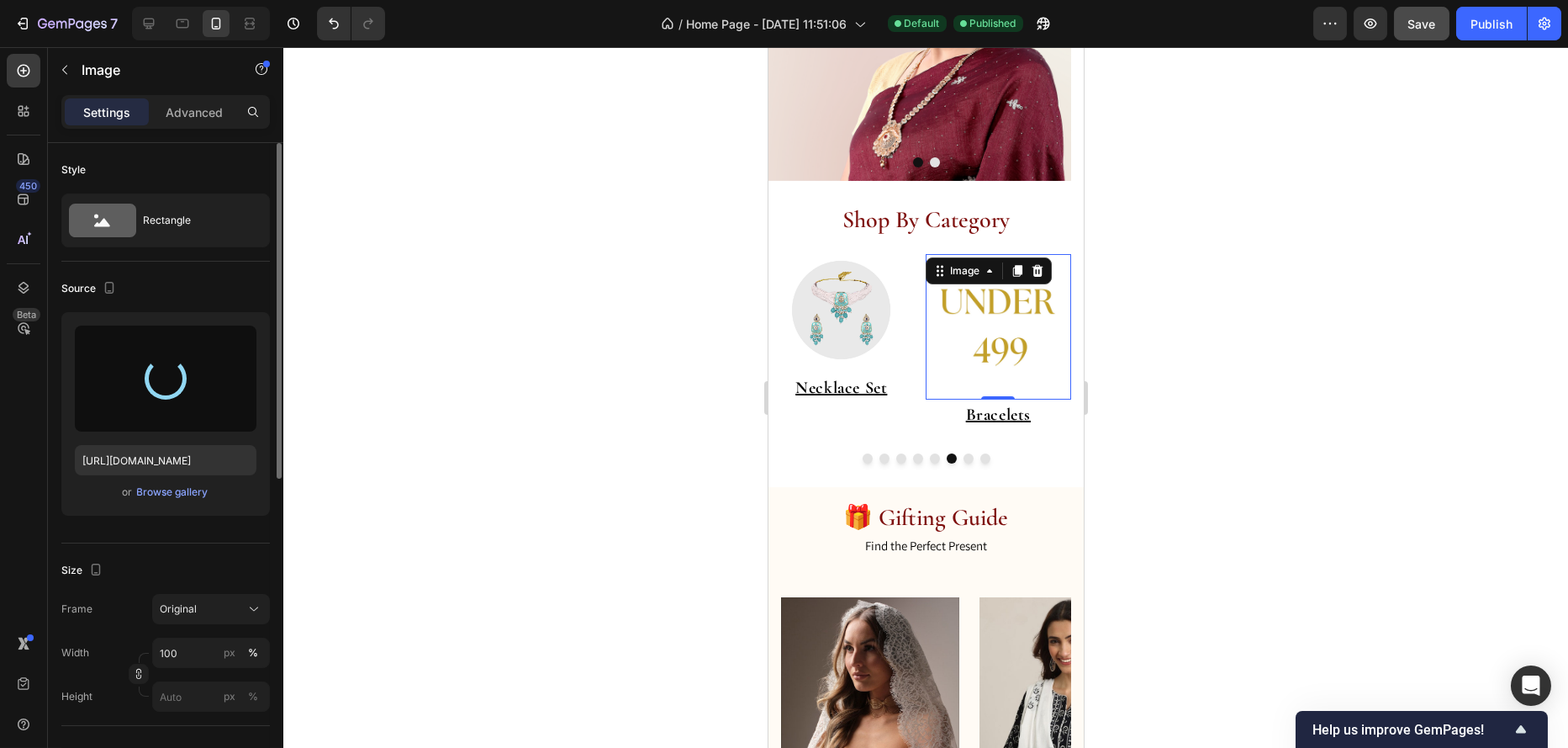
type input "https://cdn.shopify.com/s/files/1/0695/7075/6791/files/gempages_578351125720203…"
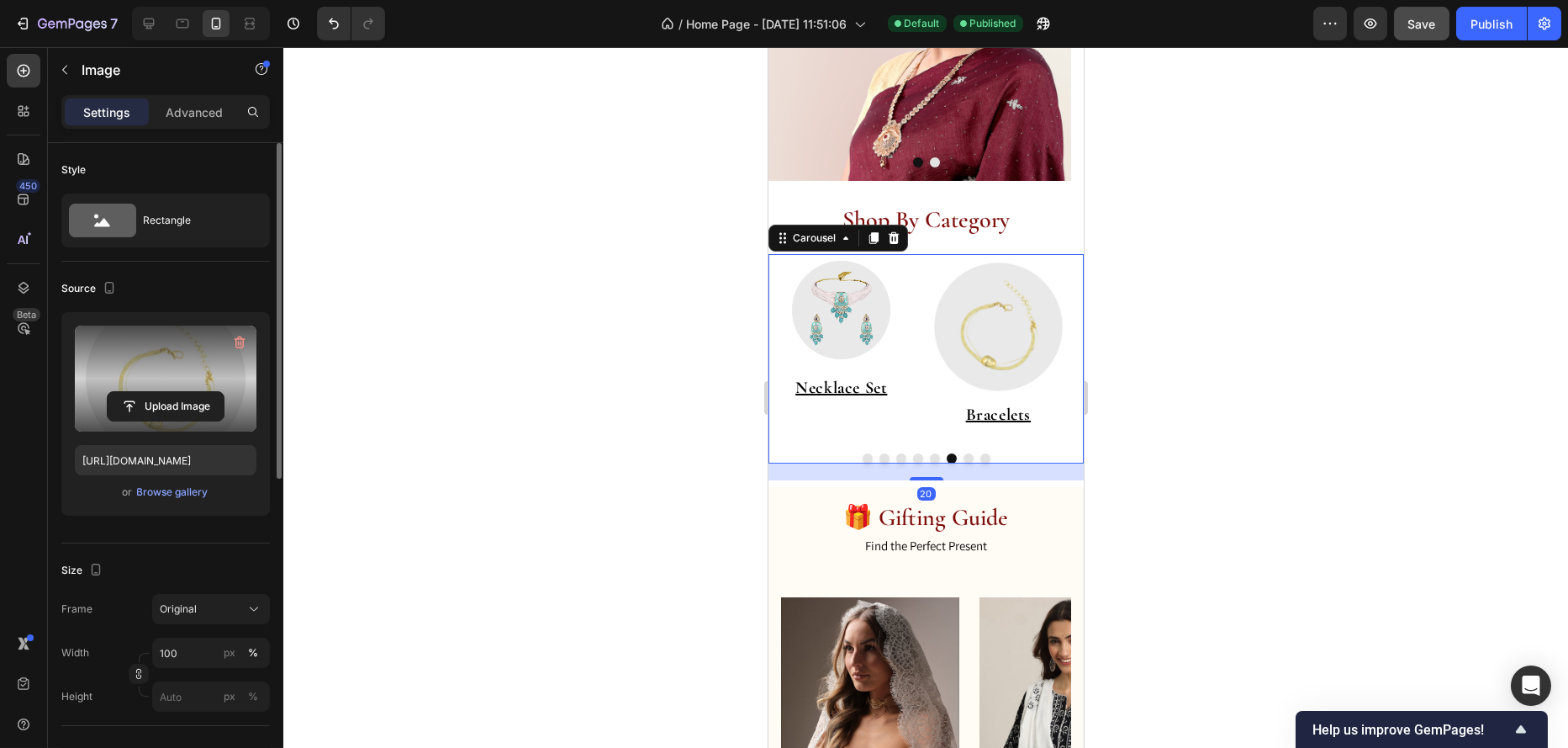
click at [929, 459] on button "Dot" at bounding box center [934, 458] width 10 height 10
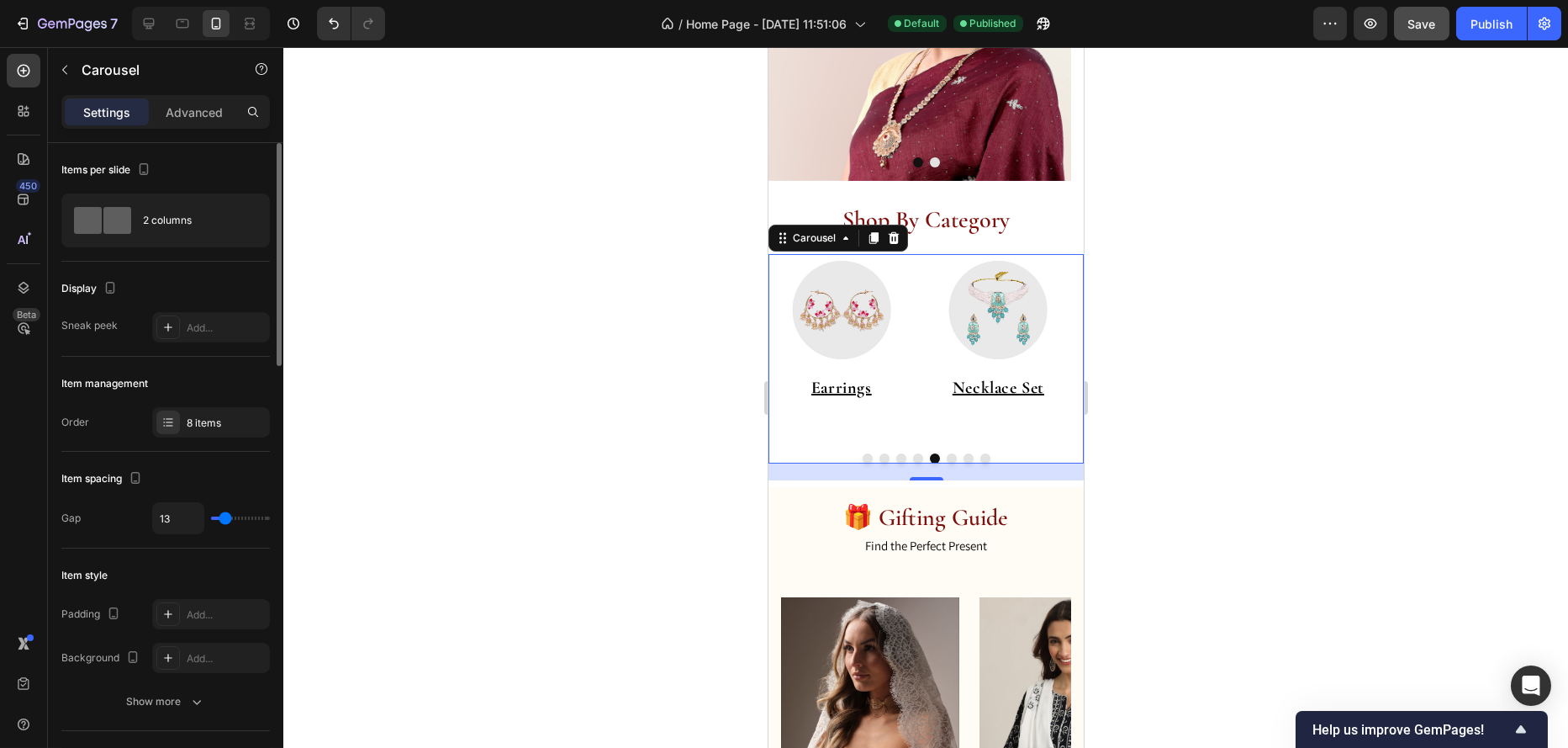
click at [913, 459] on button "Dot" at bounding box center [918, 458] width 10 height 10
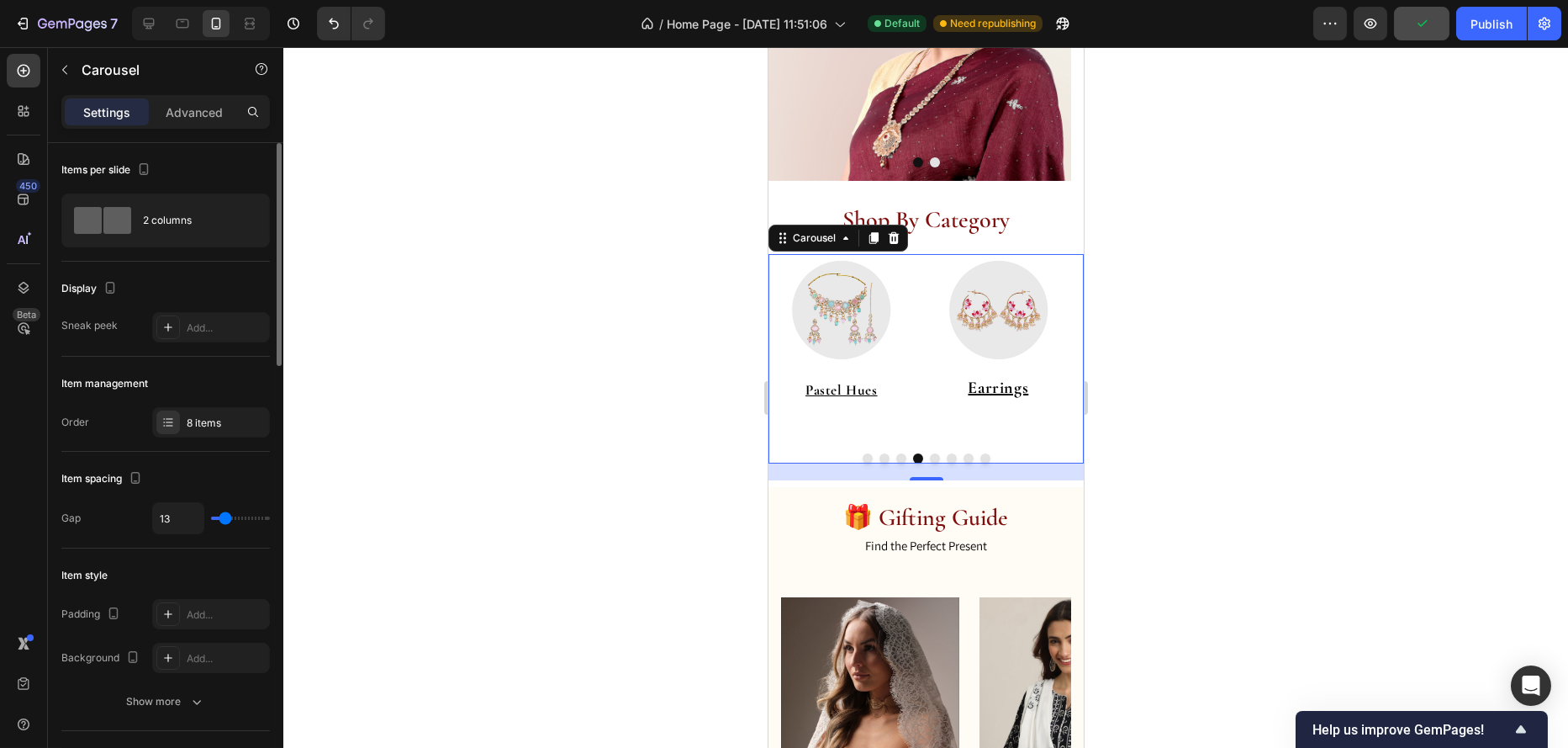
click at [896, 459] on button "Dot" at bounding box center [900, 458] width 10 height 10
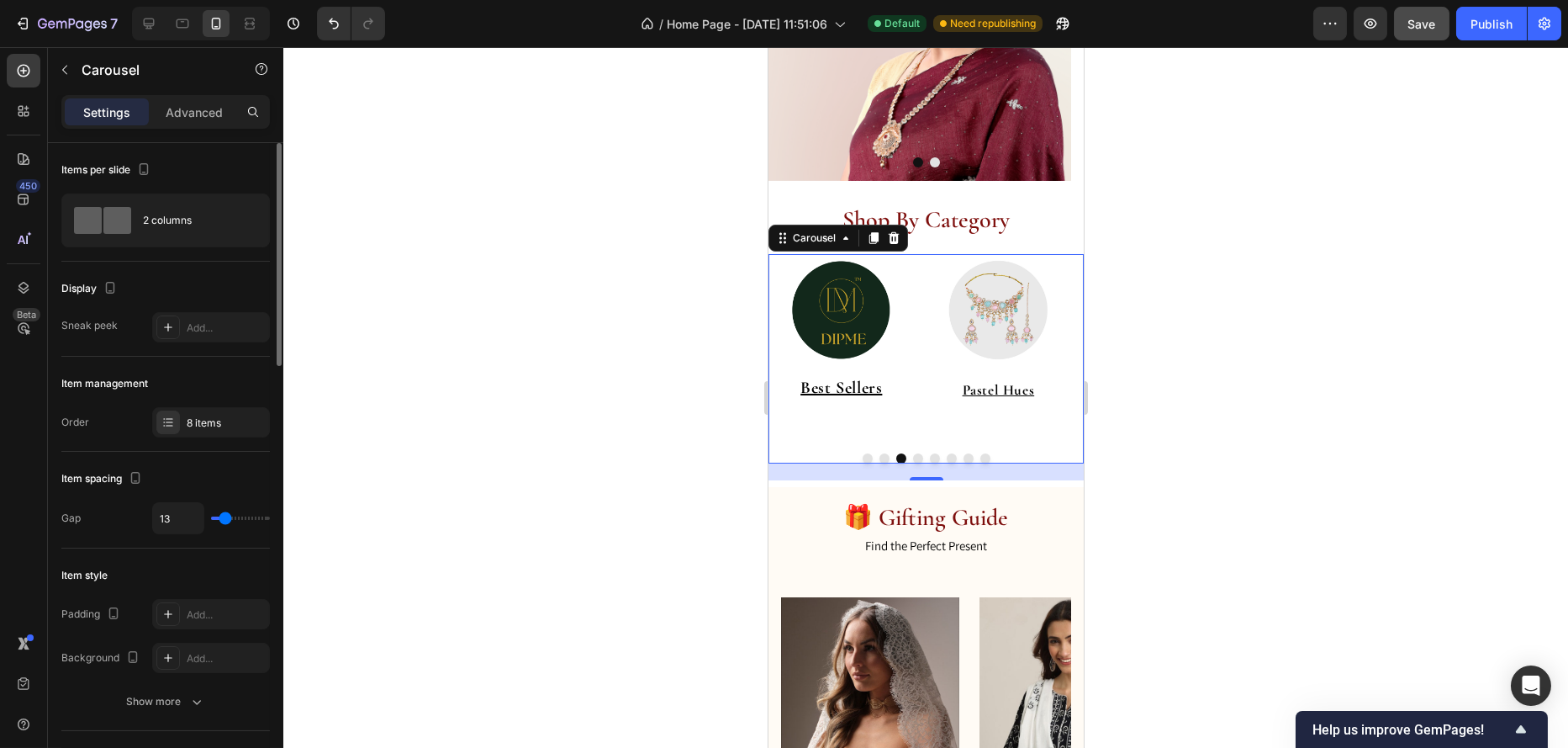
click at [878, 459] on button "Dot" at bounding box center [883, 458] width 10 height 10
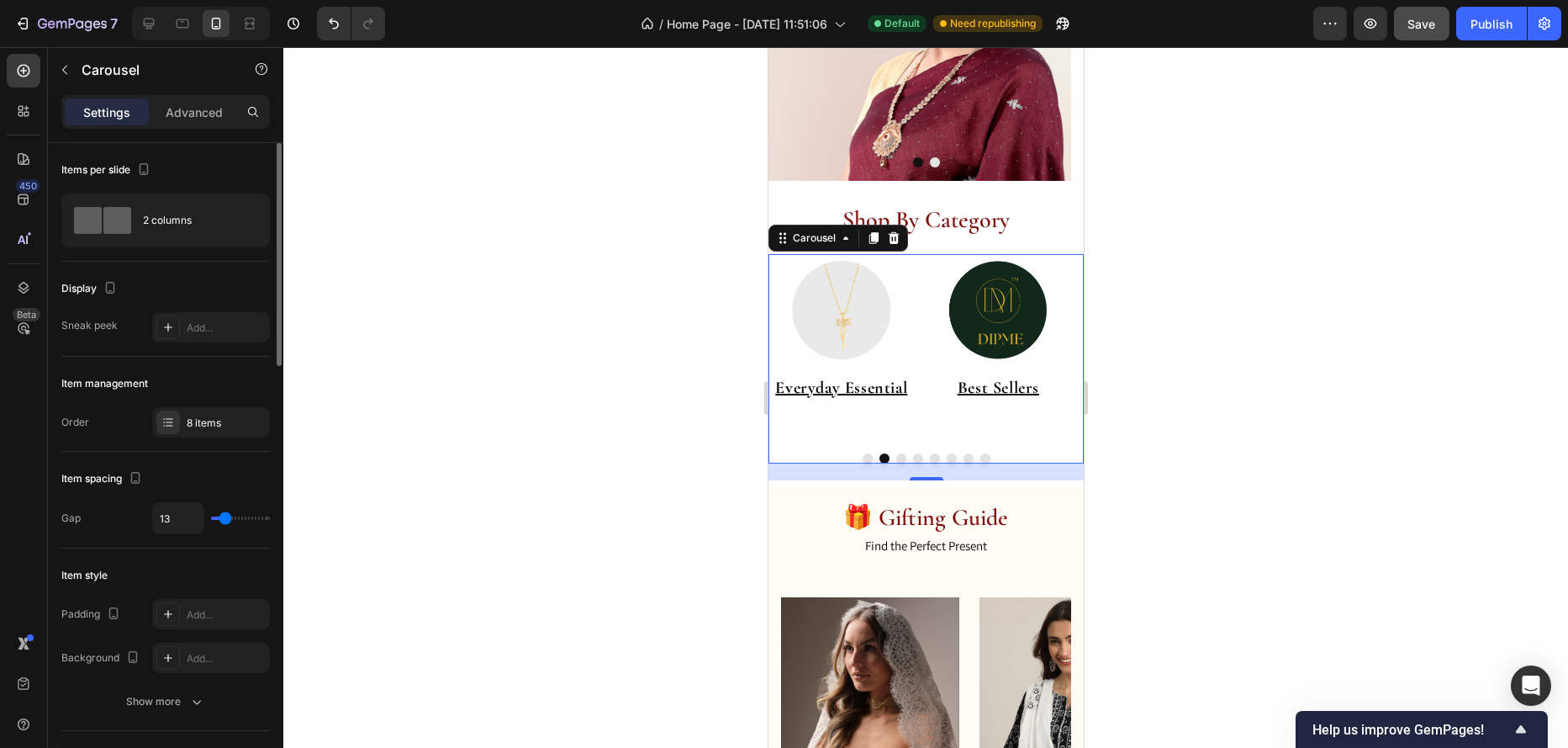
click at [862, 459] on button "Dot" at bounding box center [867, 458] width 10 height 10
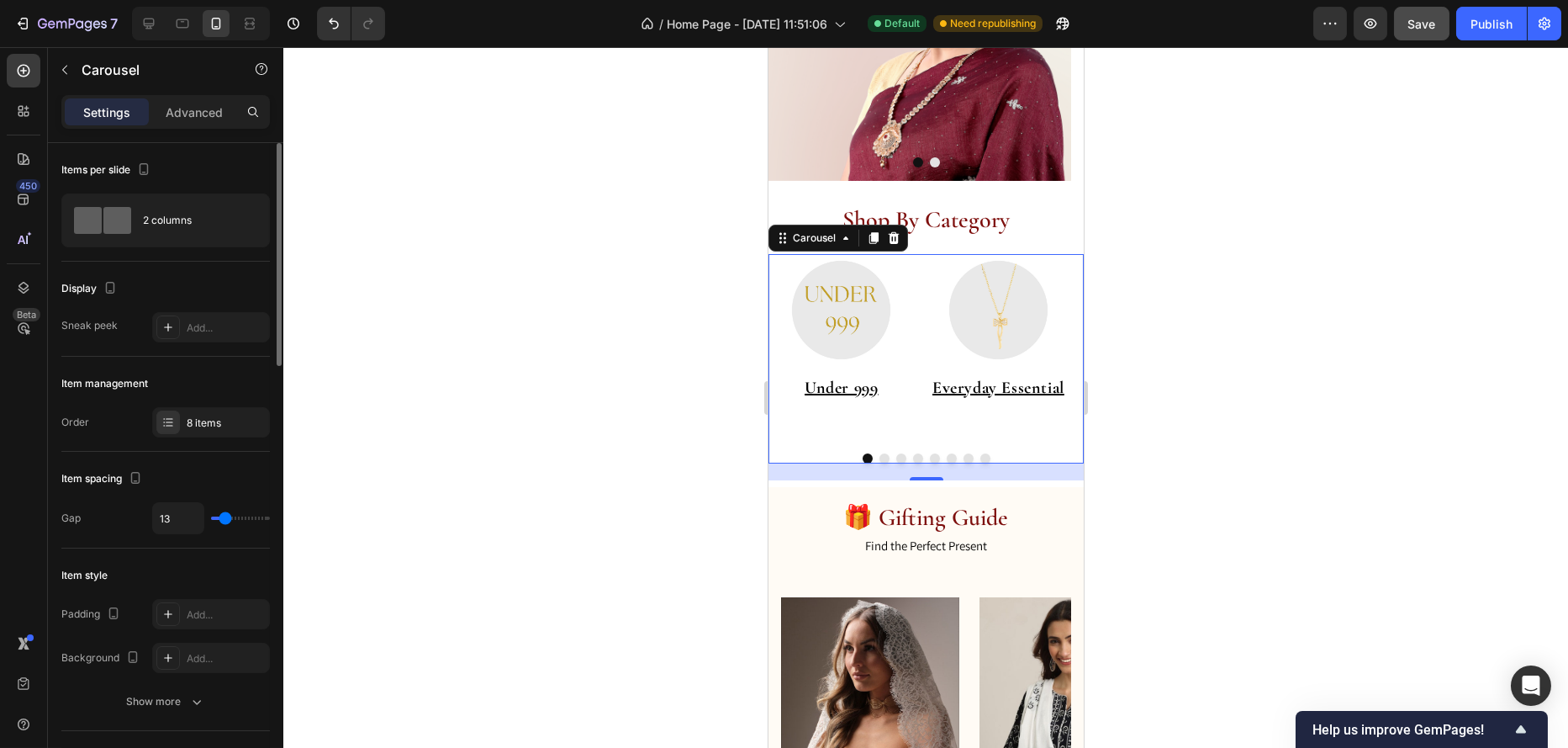
click at [878, 459] on button "Dot" at bounding box center [883, 458] width 10 height 10
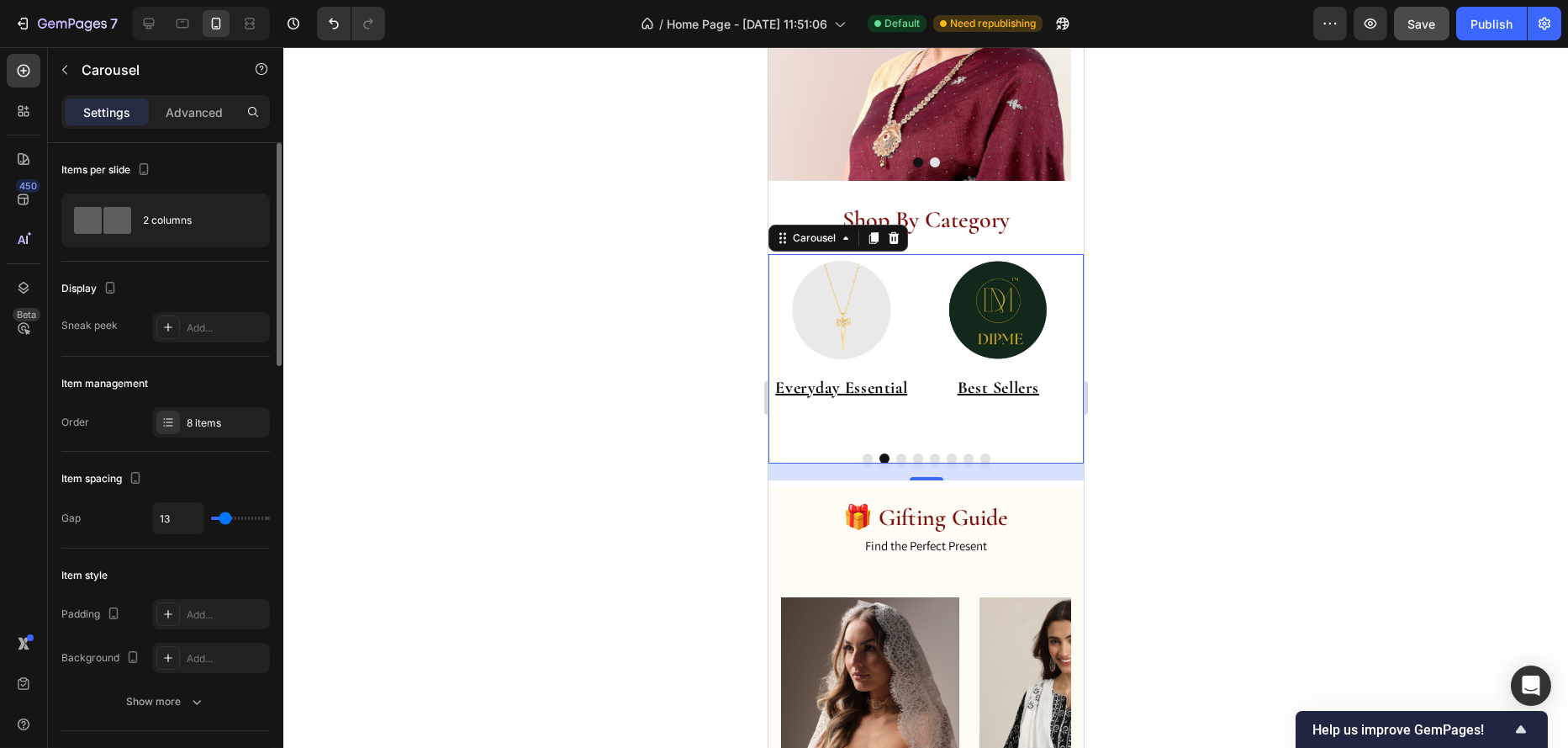
click at [896, 459] on button "Dot" at bounding box center [900, 458] width 10 height 10
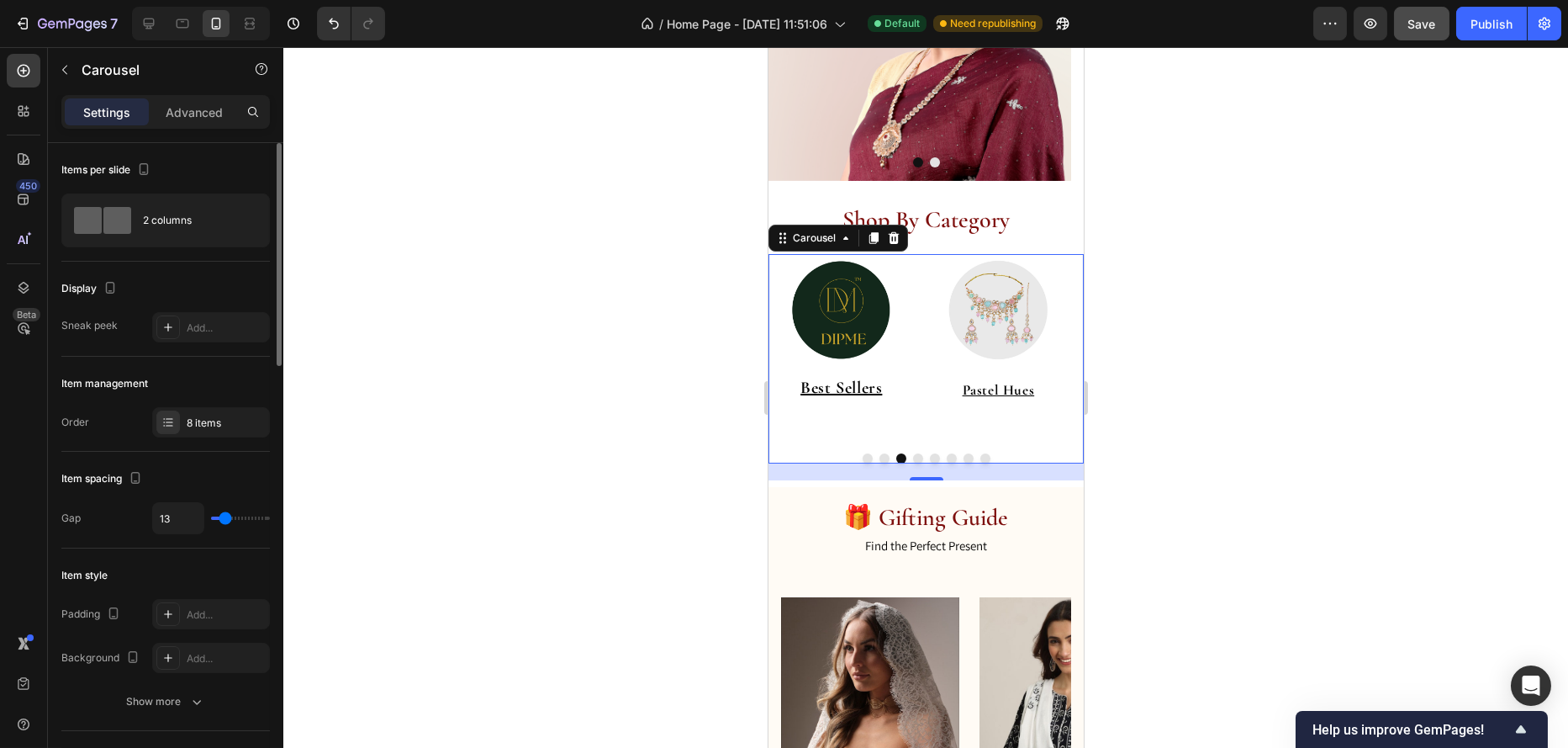
click at [862, 460] on button "Dot" at bounding box center [867, 458] width 10 height 10
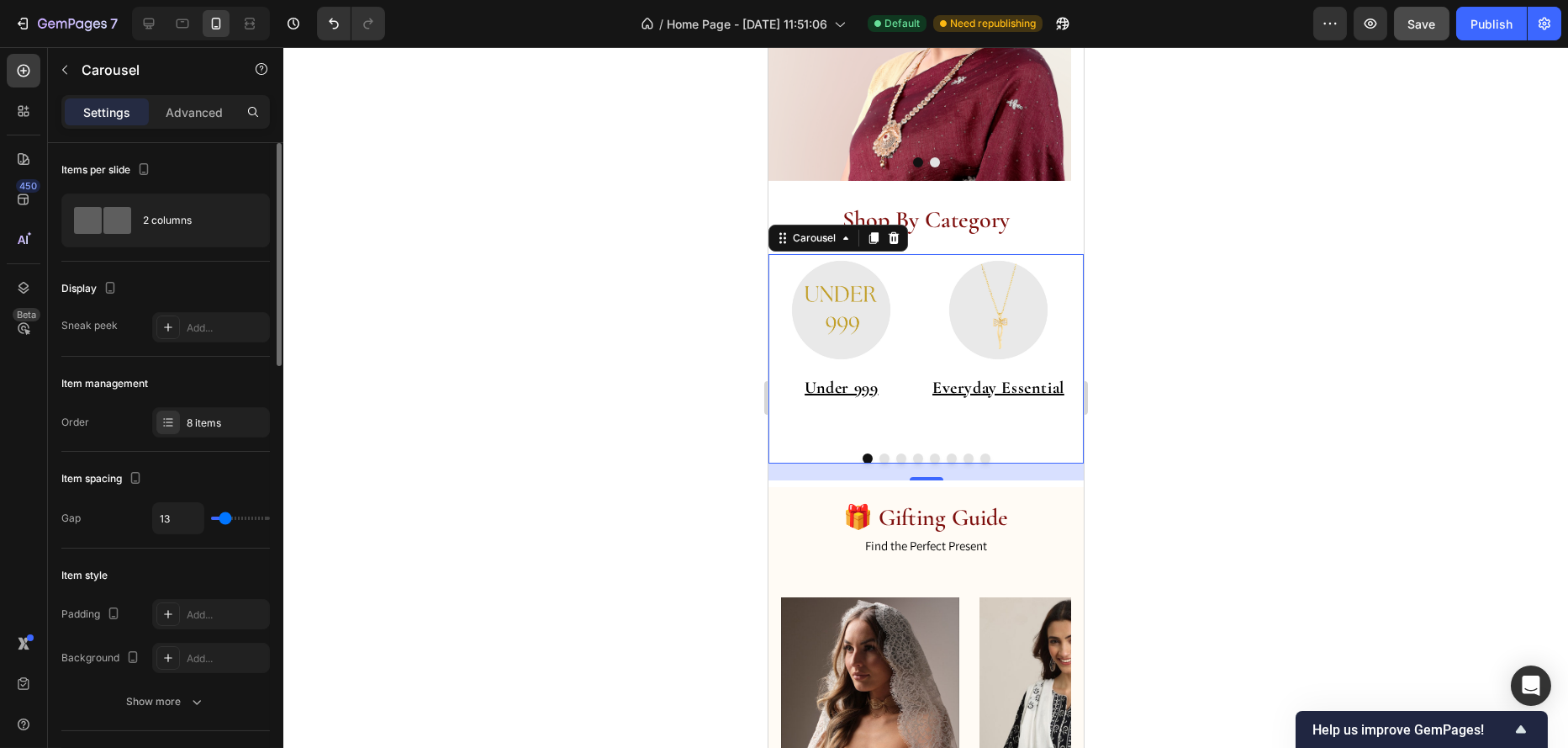
click at [913, 457] on button "Dot" at bounding box center [918, 458] width 10 height 10
click at [929, 457] on button "Dot" at bounding box center [934, 458] width 10 height 10
click at [947, 457] on button "Dot" at bounding box center [951, 458] width 10 height 10
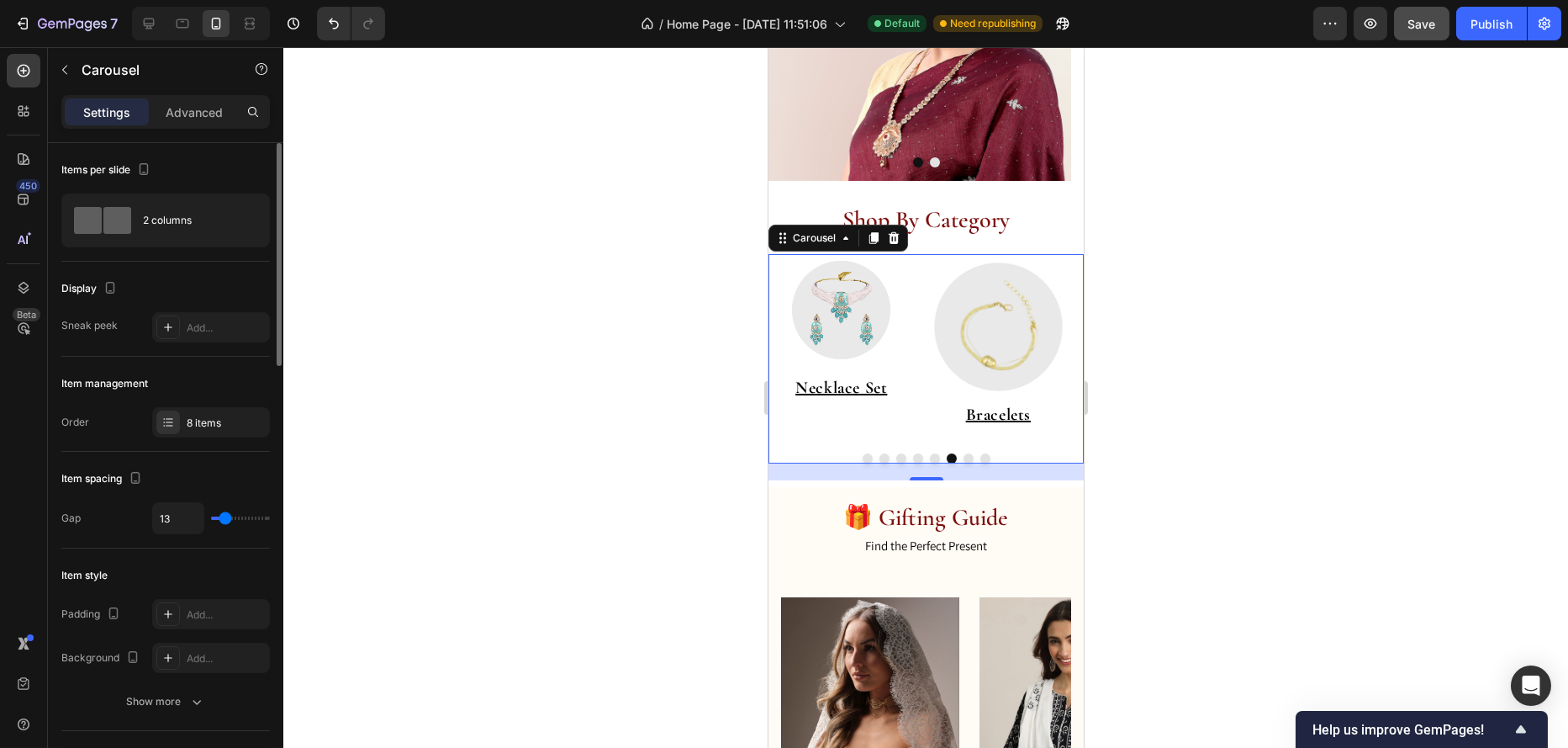
click at [963, 457] on button "Dot" at bounding box center [968, 458] width 10 height 10
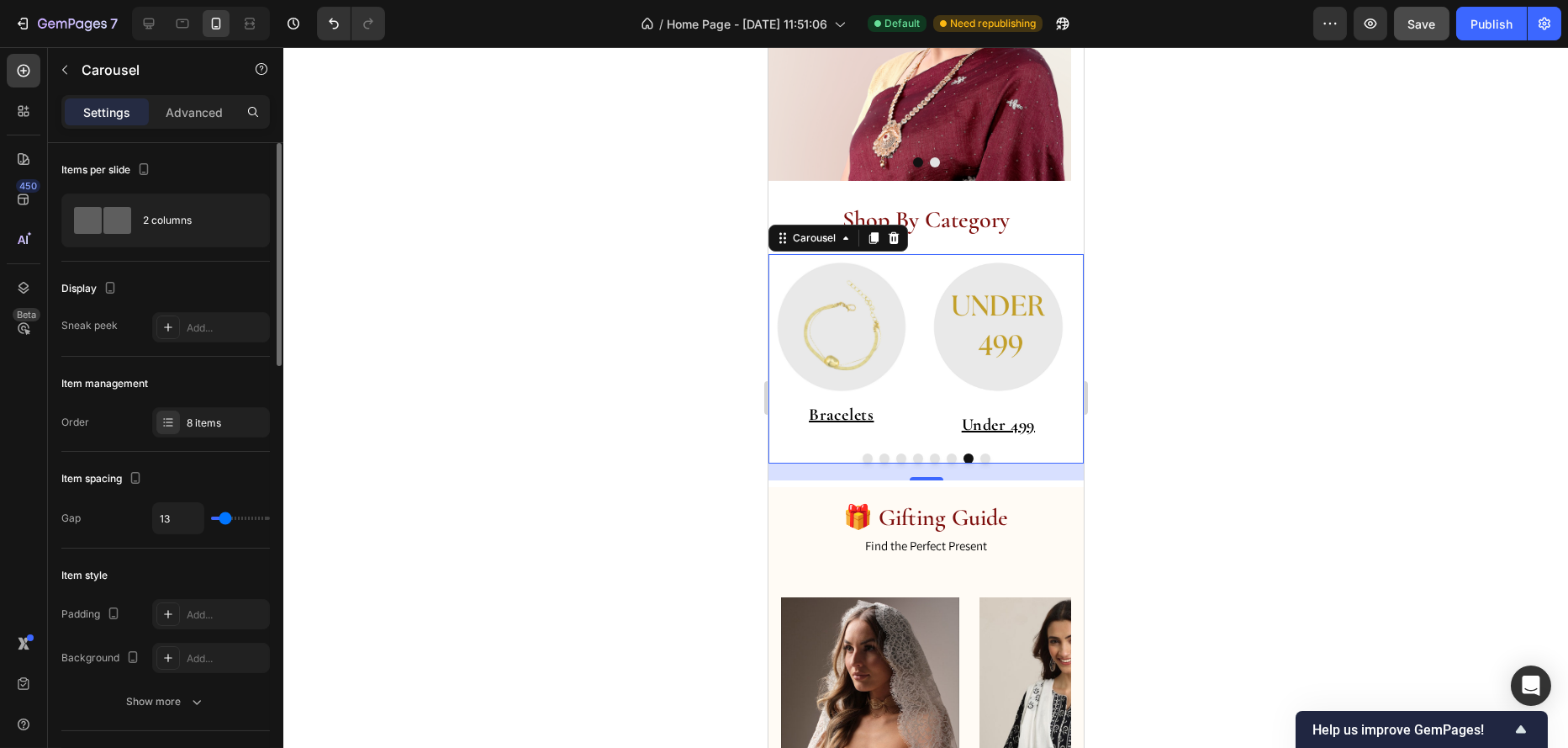
click at [946, 459] on button "Dot" at bounding box center [951, 458] width 10 height 10
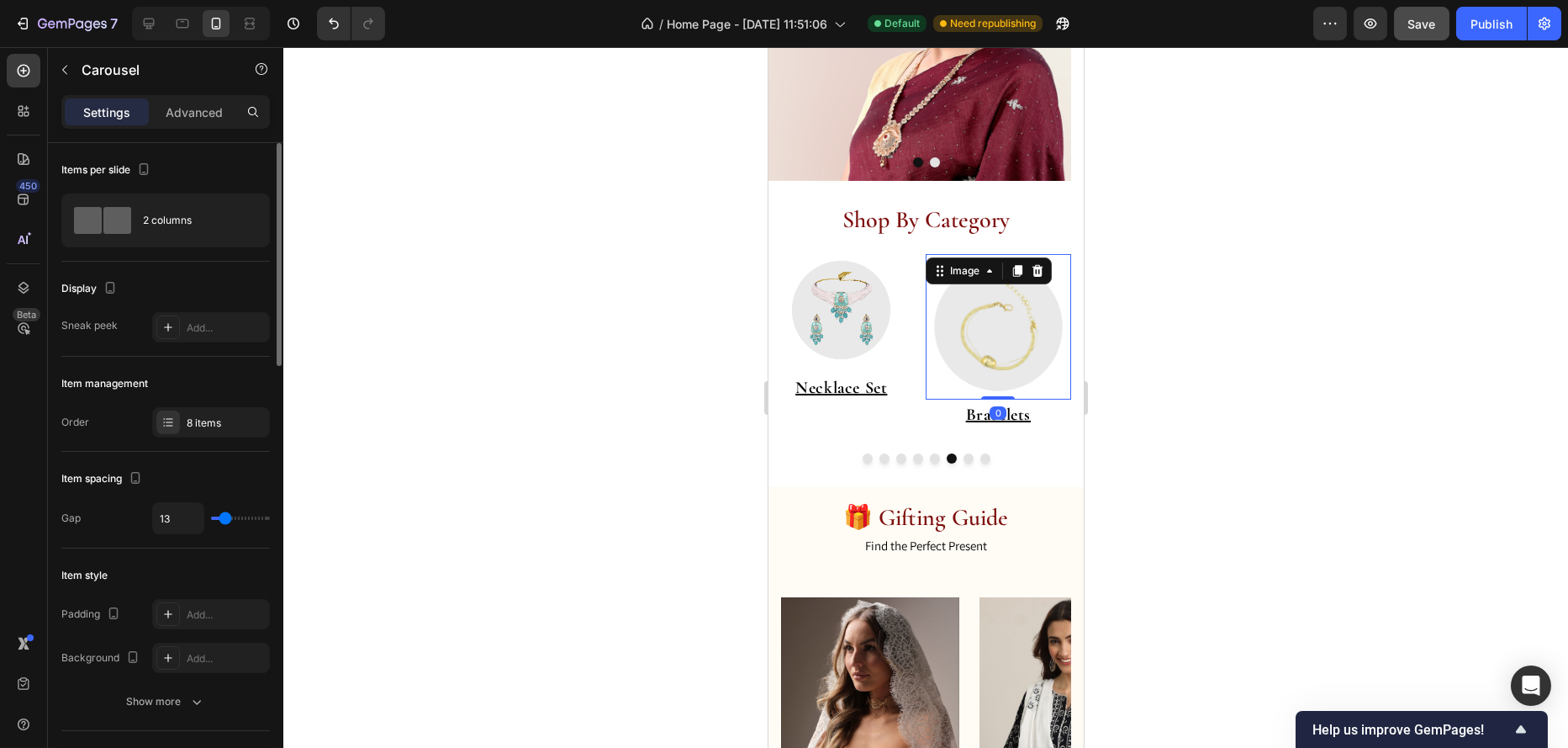
click at [1034, 262] on div "Image 0" at bounding box center [998, 326] width 146 height 146
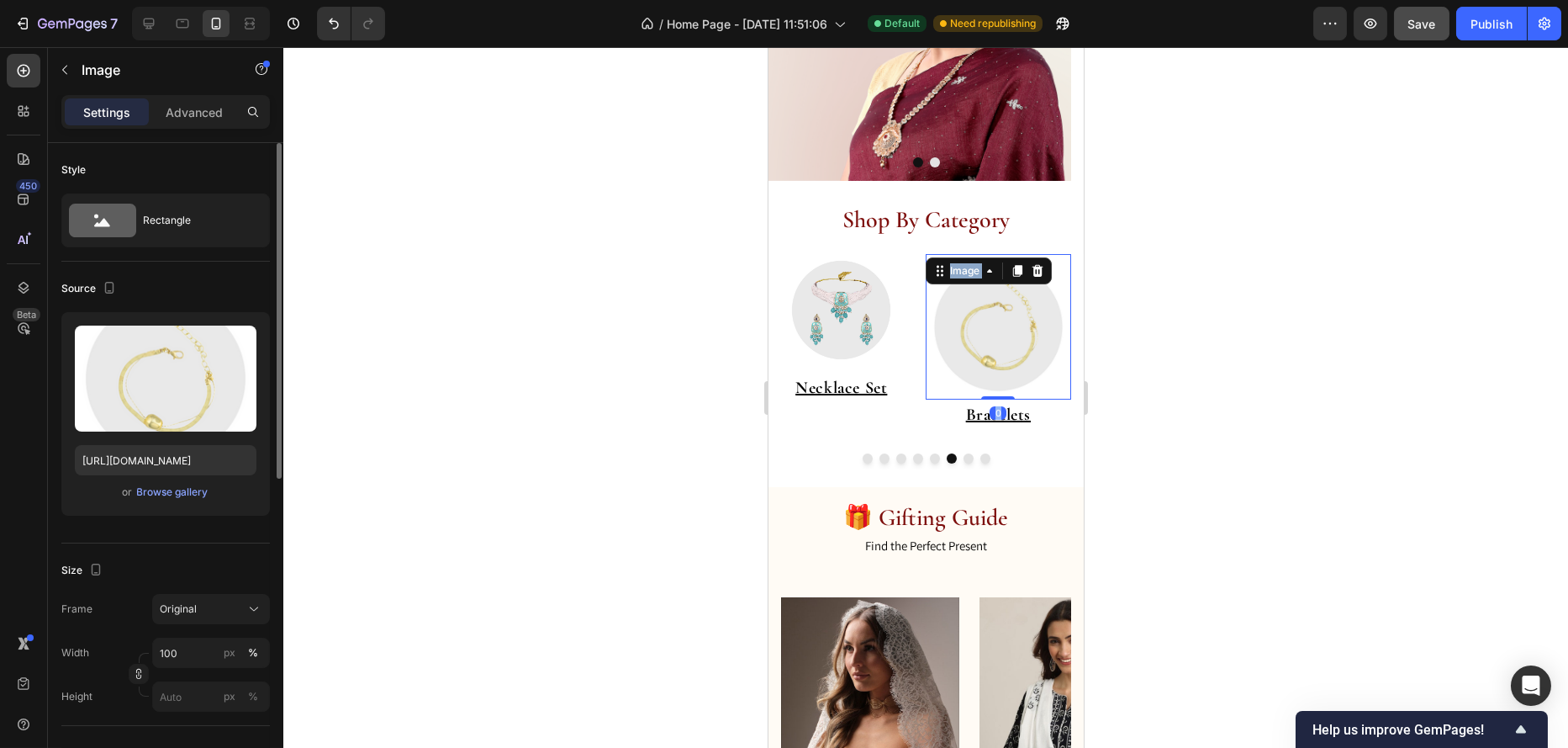
drag, startPoint x: 997, startPoint y: 396, endPoint x: 997, endPoint y: 384, distance: 12.0
click at [997, 384] on div "Image 0" at bounding box center [998, 326] width 146 height 146
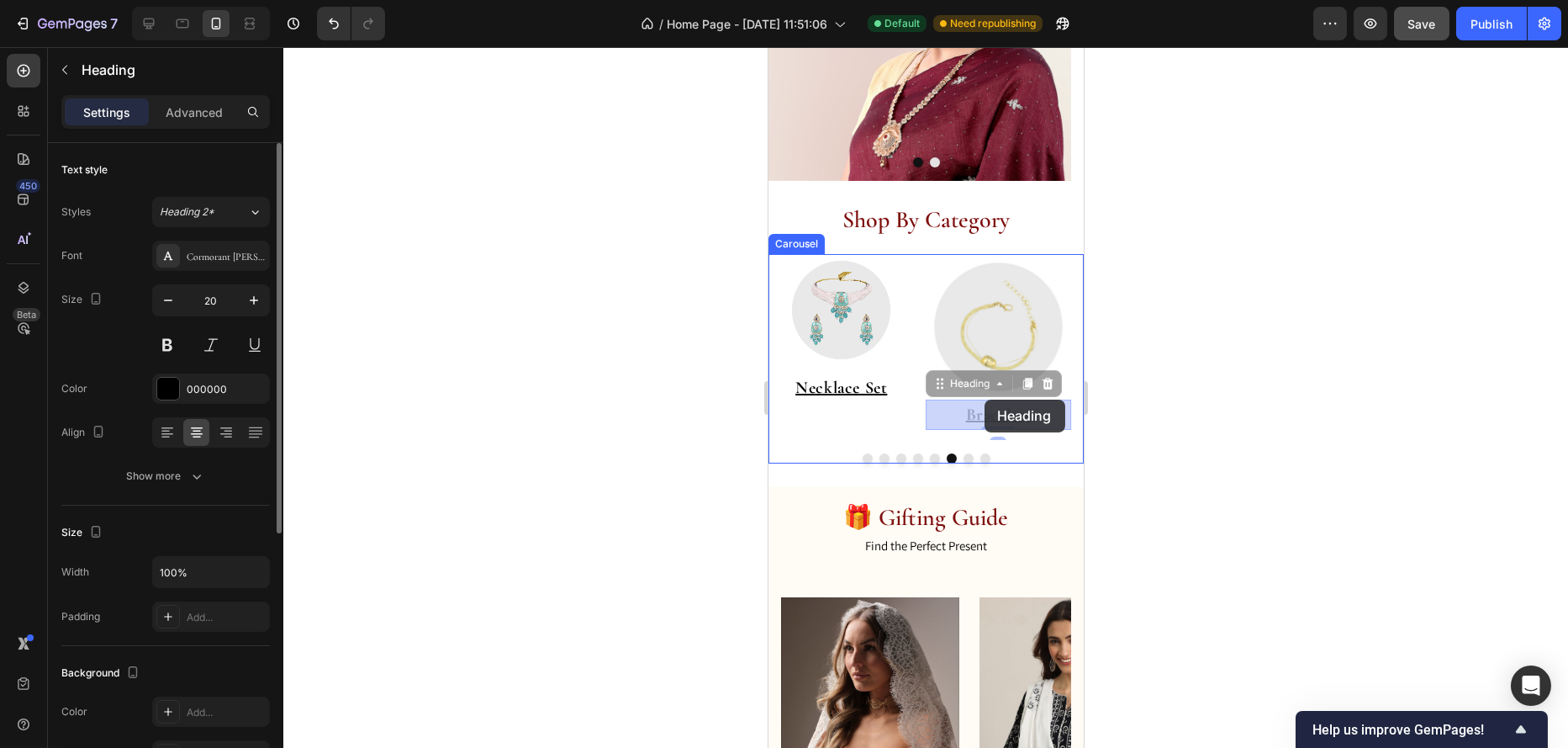
drag, startPoint x: 980, startPoint y: 414, endPoint x: 984, endPoint y: 400, distance: 14.6
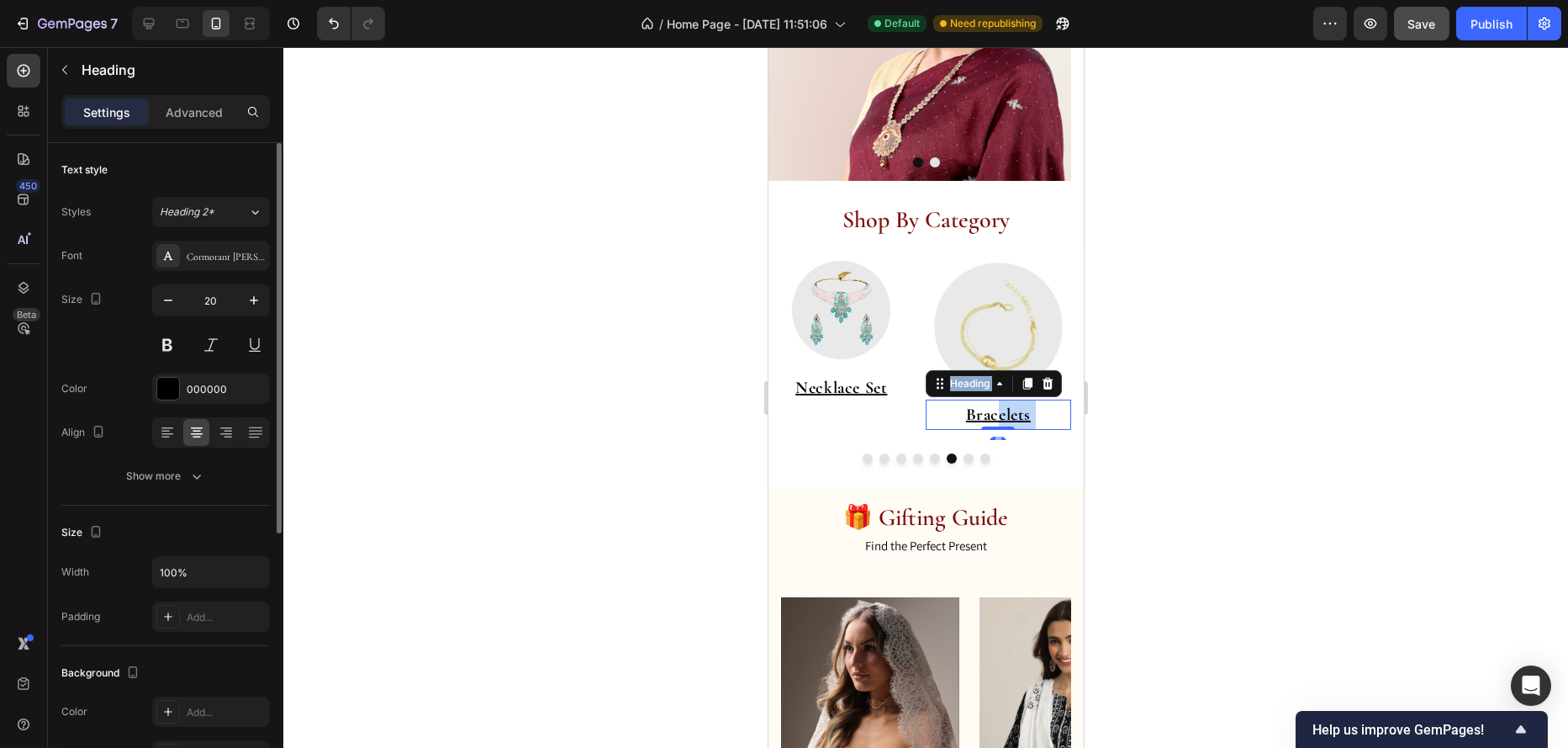
drag, startPoint x: 994, startPoint y: 426, endPoint x: 1000, endPoint y: 408, distance: 19.0
click at [999, 408] on div "⁠⁠⁠⁠⁠⁠⁠ Bracelets Heading 0" at bounding box center [998, 415] width 146 height 31
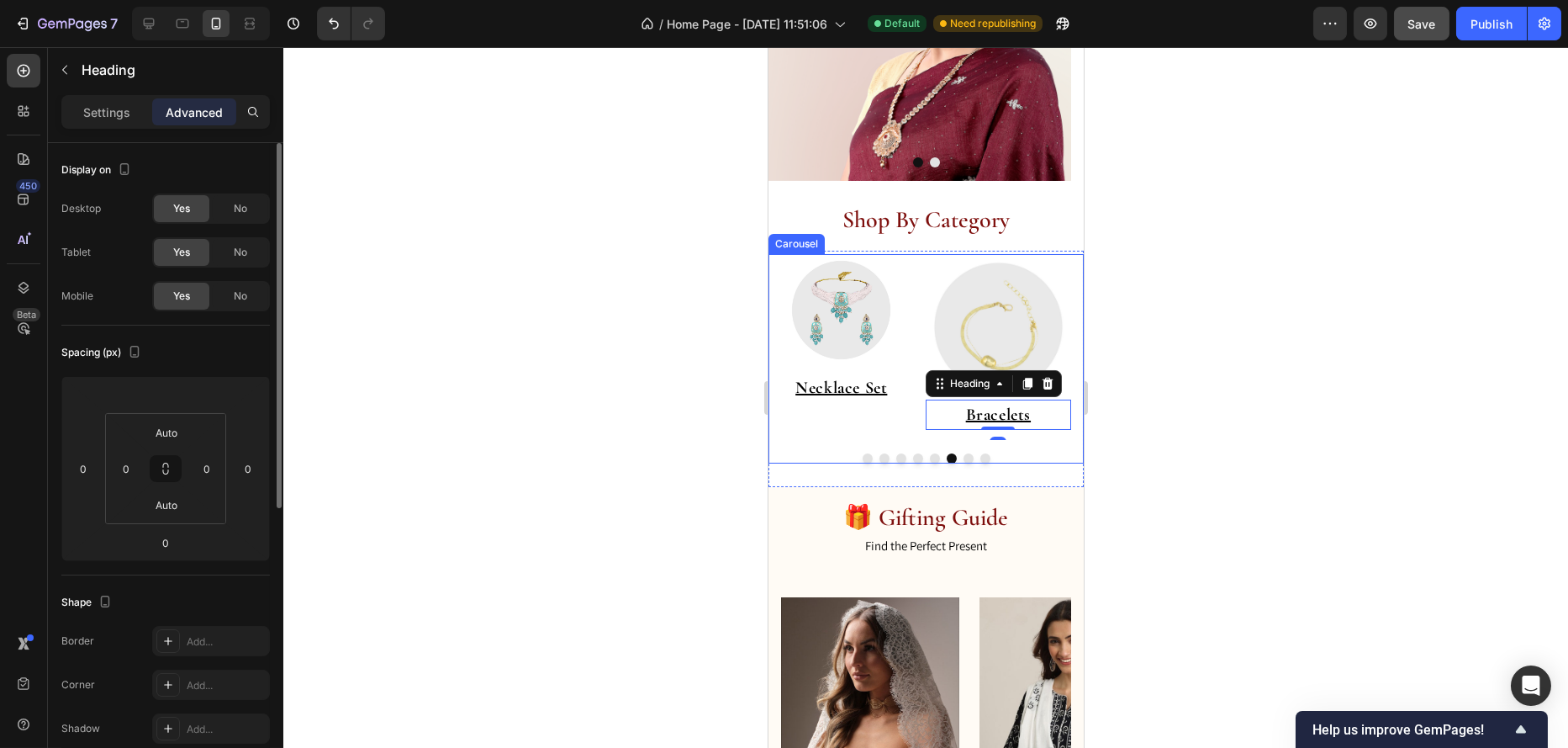
click at [915, 426] on div "Image ⁠⁠⁠⁠⁠⁠⁠ Under 999 Heading Image ⁠⁠⁠⁠⁠⁠⁠ Everyday Essential Heading Image …" at bounding box center [925, 347] width 316 height 187
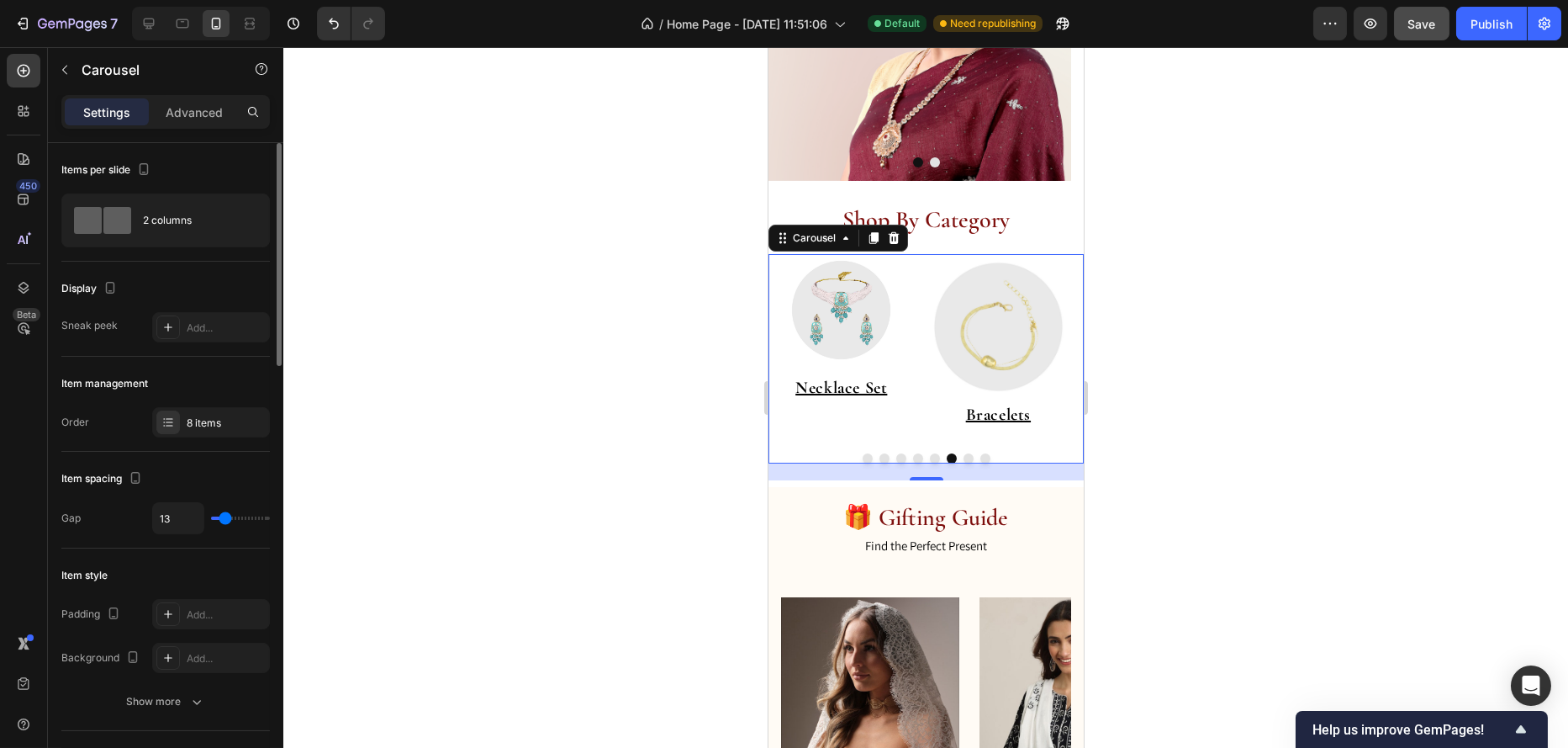
click at [965, 459] on div at bounding box center [925, 458] width 316 height 10
click at [963, 459] on button "Dot" at bounding box center [968, 458] width 10 height 10
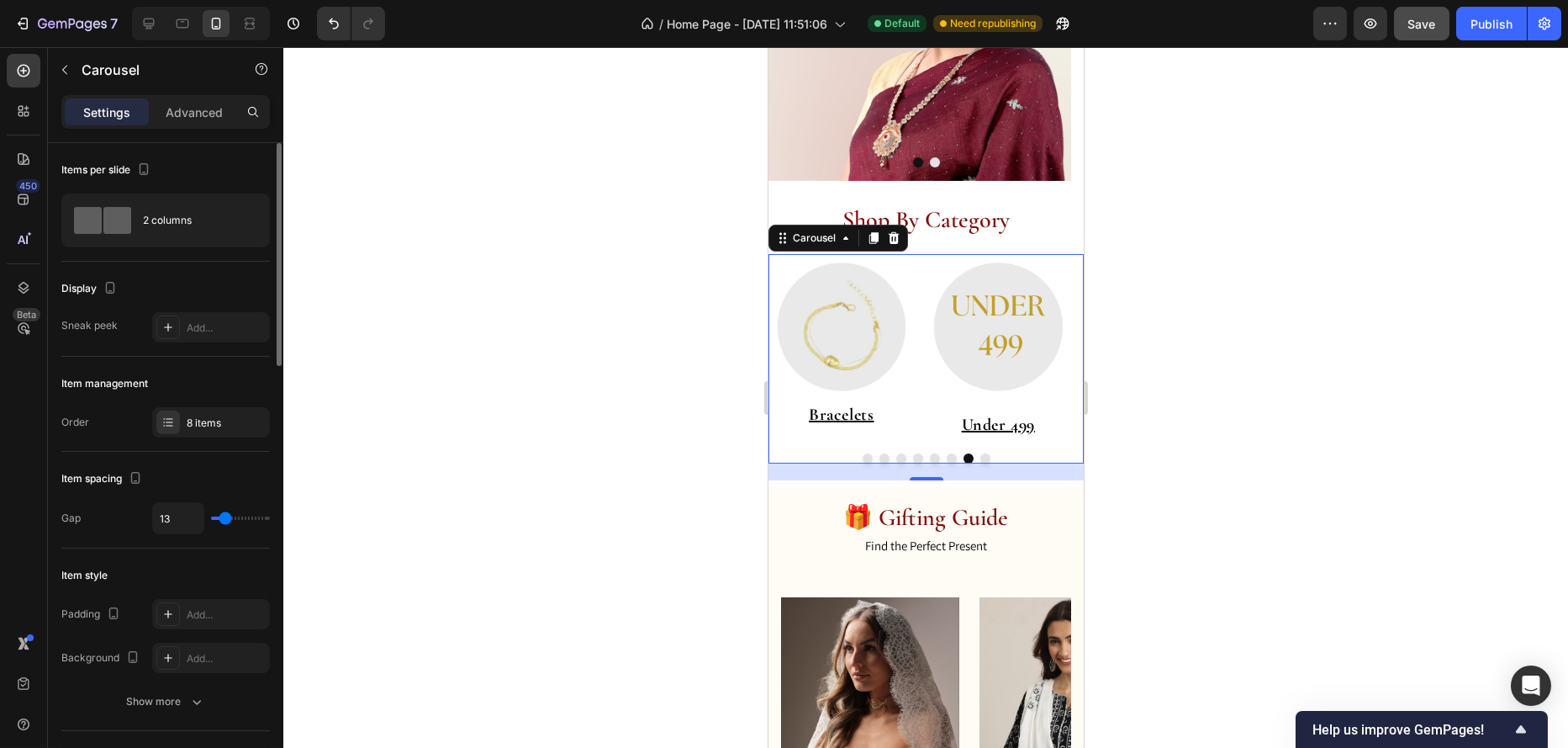
click at [980, 459] on button "Dot" at bounding box center [984, 458] width 10 height 10
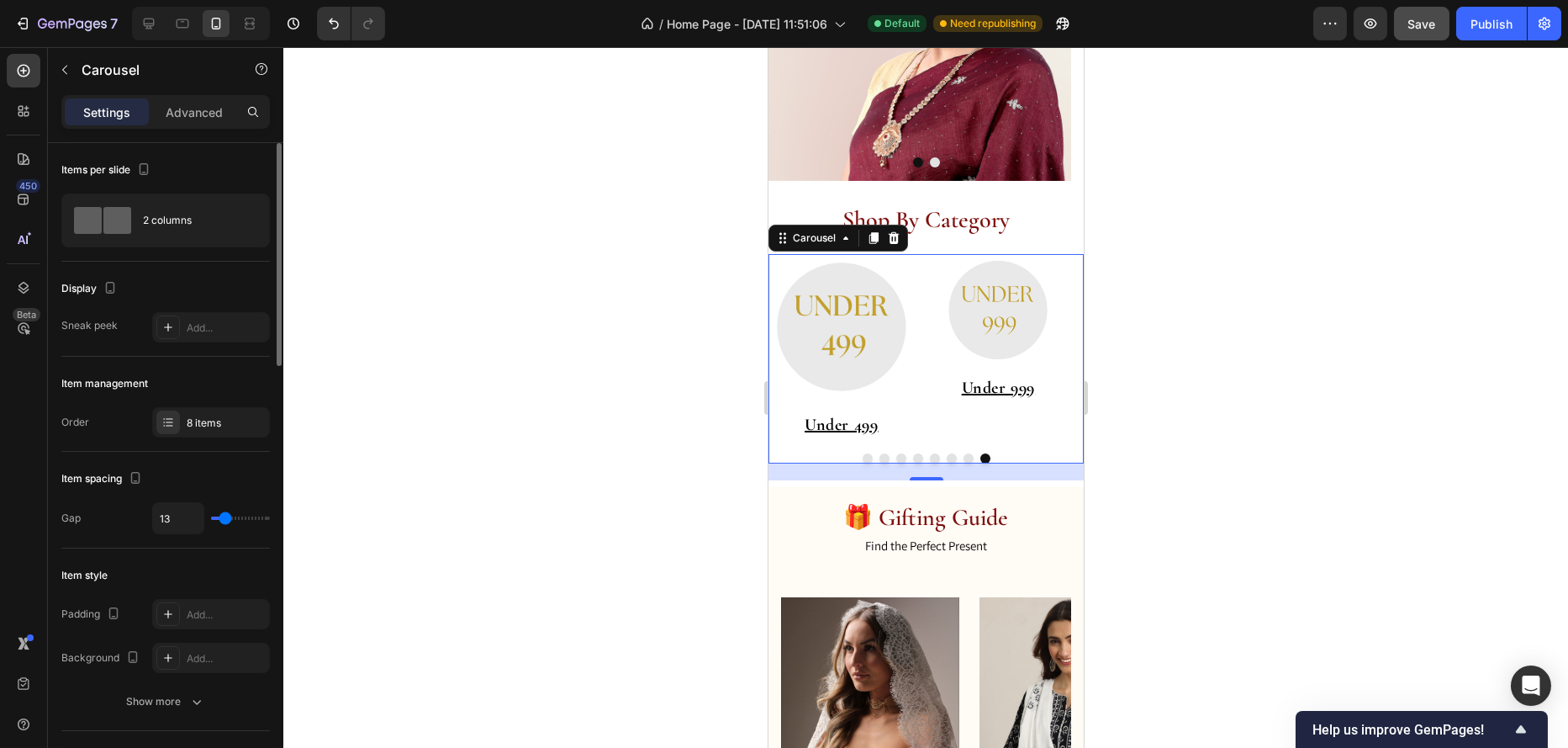
click at [963, 459] on button "Dot" at bounding box center [968, 458] width 10 height 10
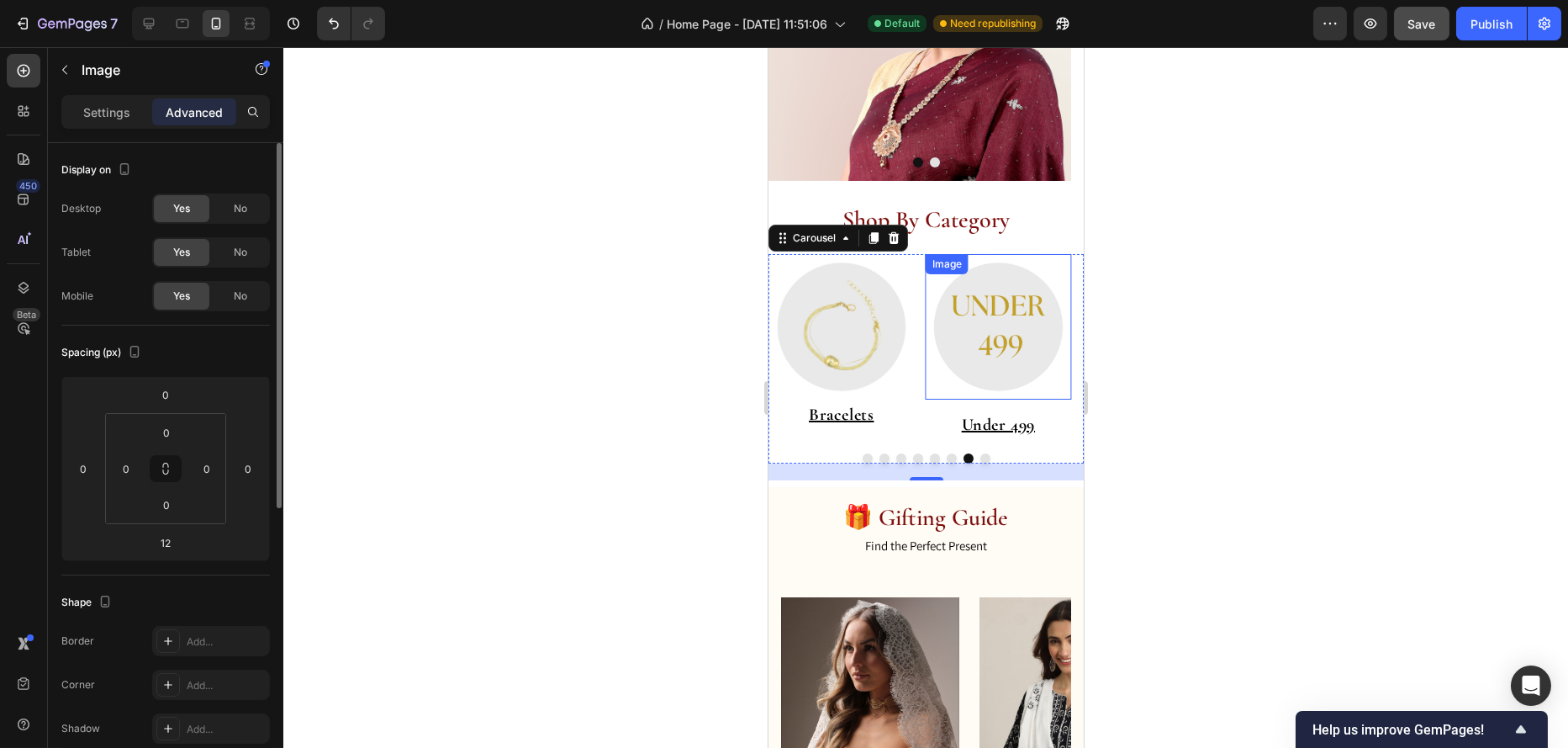
click at [1035, 267] on div "Image" at bounding box center [998, 326] width 146 height 146
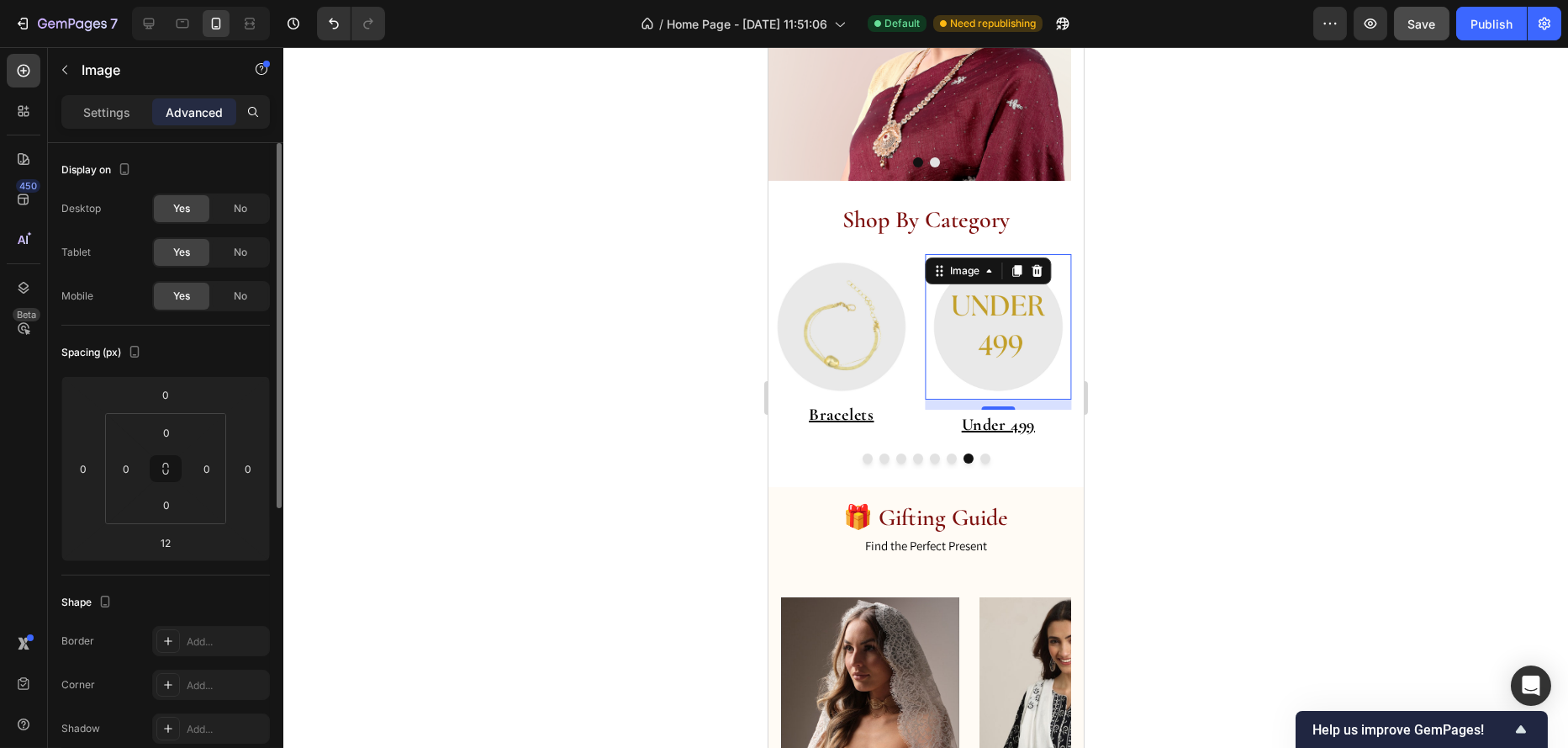
scroll to position [271, 0]
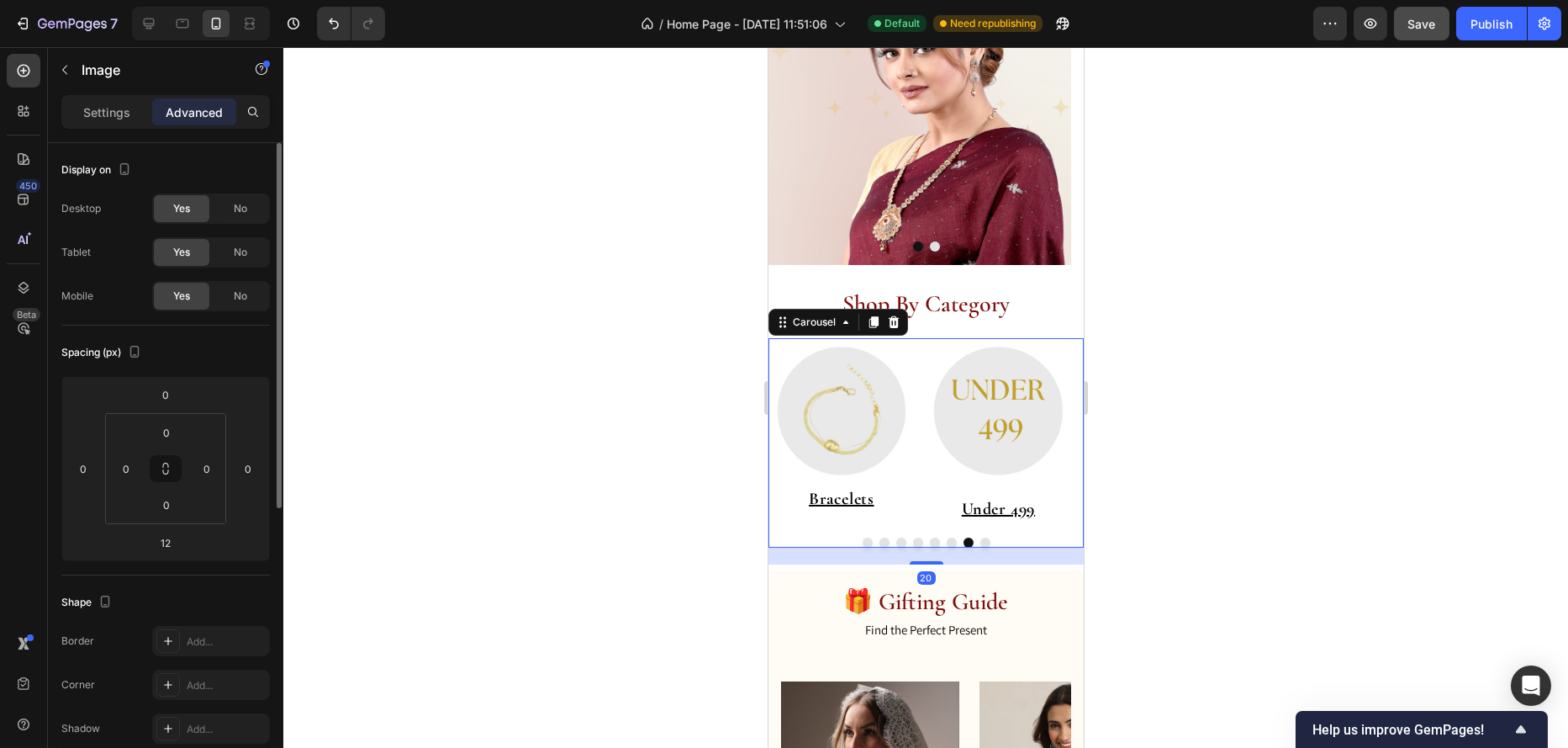
drag, startPoint x: 1016, startPoint y: 284, endPoint x: 977, endPoint y: 546, distance: 264.9
click at [977, 546] on div "Image ⁠⁠⁠⁠⁠⁠⁠ Under 999 Heading Image ⁠⁠⁠⁠⁠⁠⁠ Everyday Essential Heading Image …" at bounding box center [925, 443] width 316 height 210
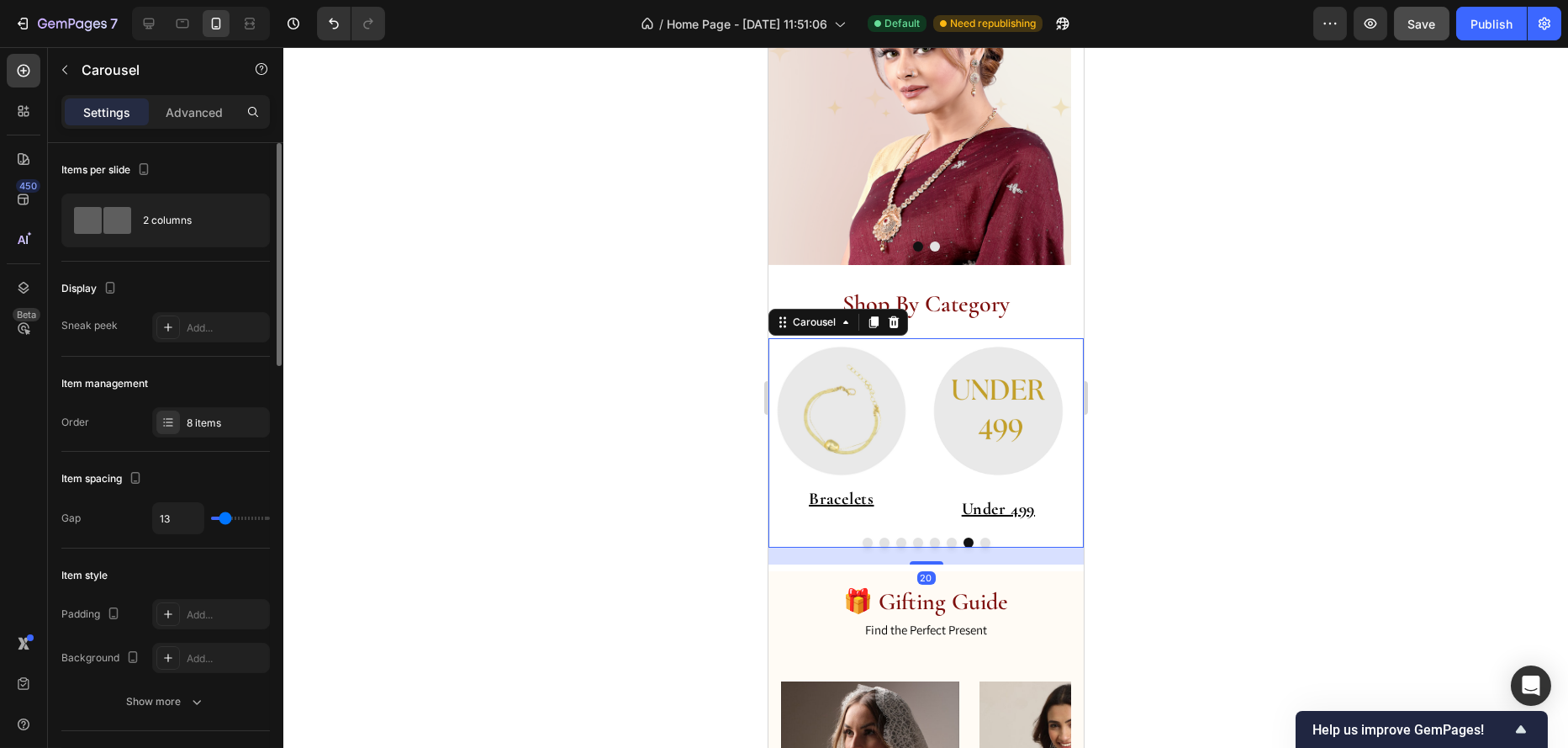
click at [980, 541] on button "Dot" at bounding box center [984, 542] width 10 height 10
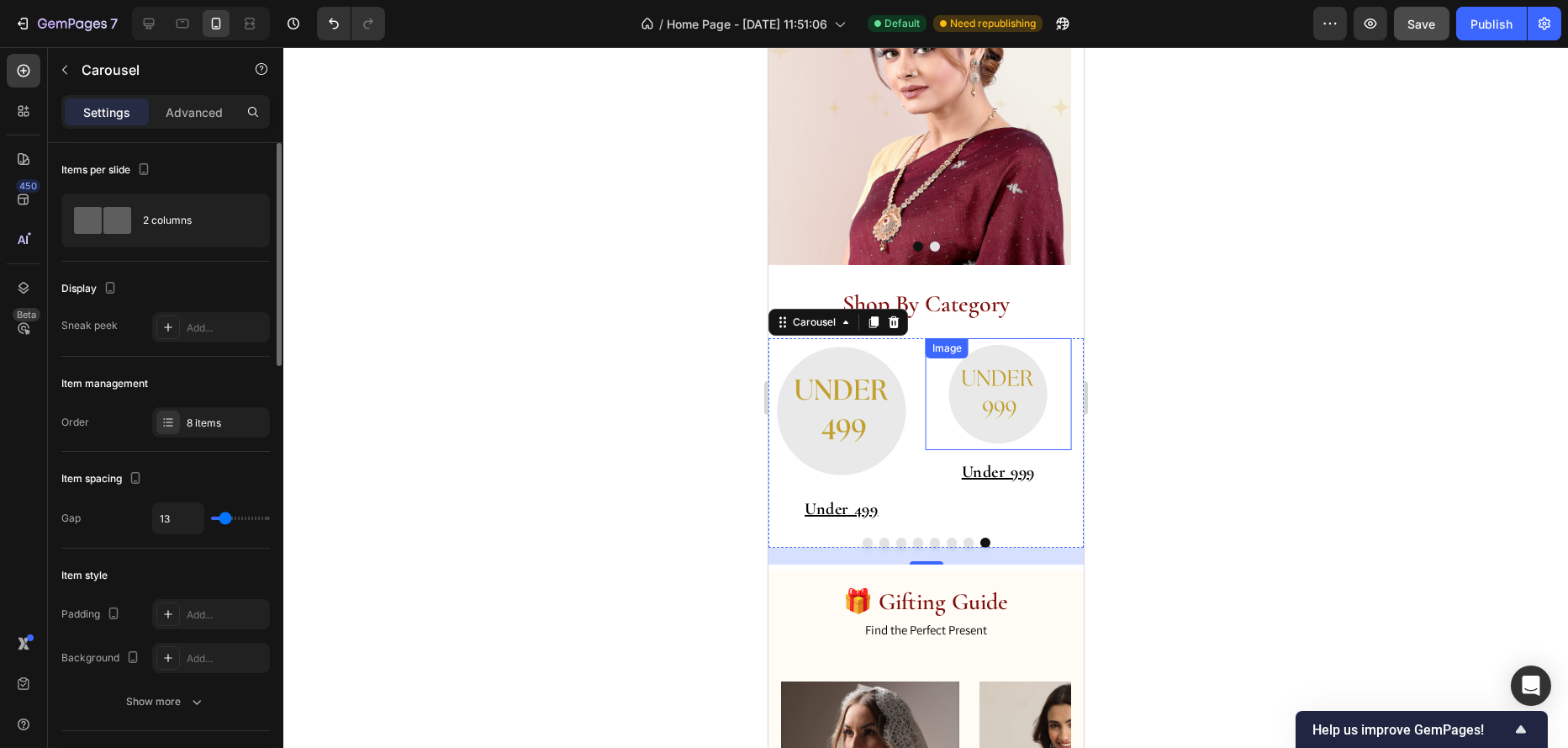
click at [992, 413] on img at bounding box center [997, 393] width 112 height 112
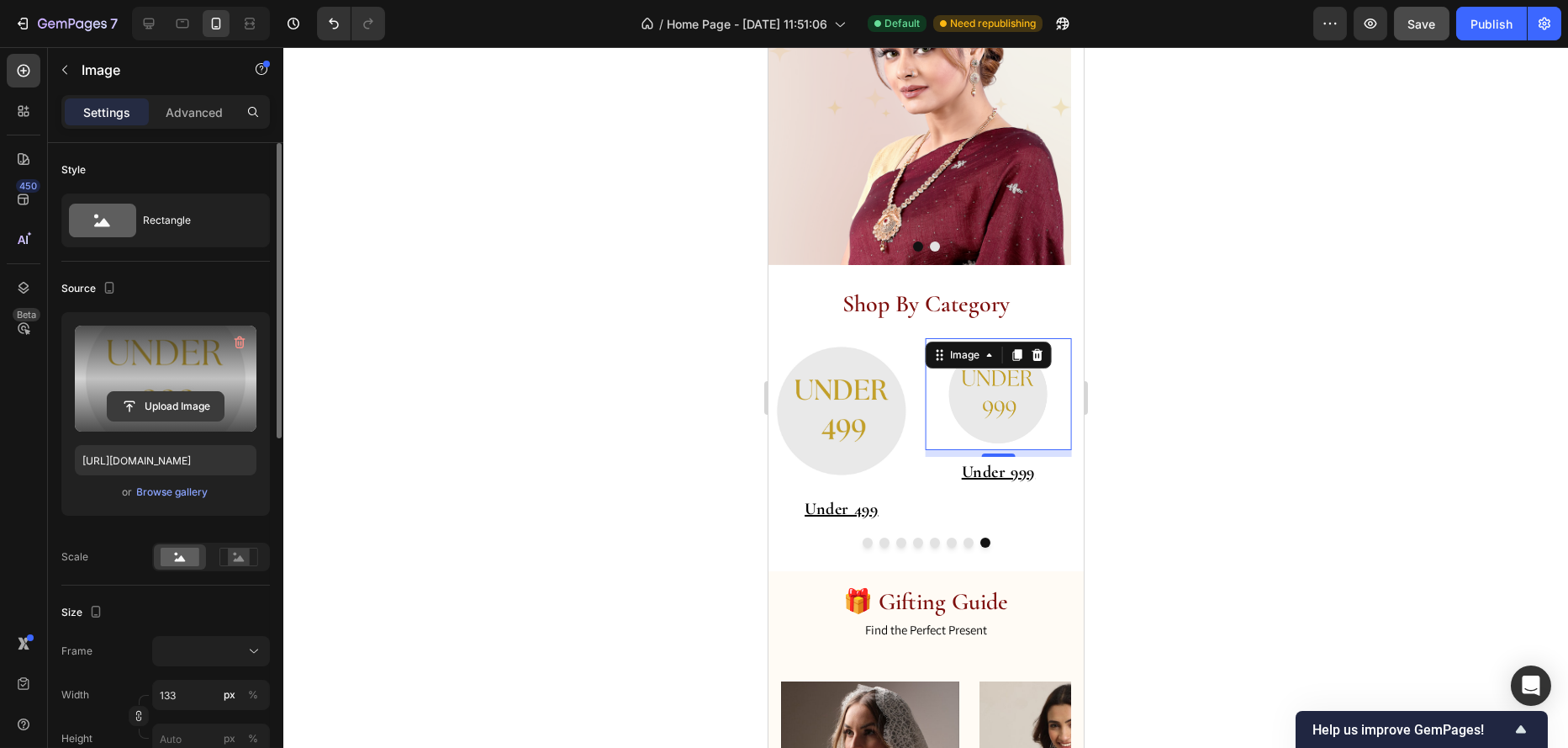
click at [187, 399] on input "file" at bounding box center [166, 406] width 116 height 29
click at [244, 560] on icon at bounding box center [238, 558] width 10 height 6
click at [193, 562] on rect at bounding box center [179, 556] width 39 height 18
click at [237, 566] on div at bounding box center [238, 556] width 52 height 25
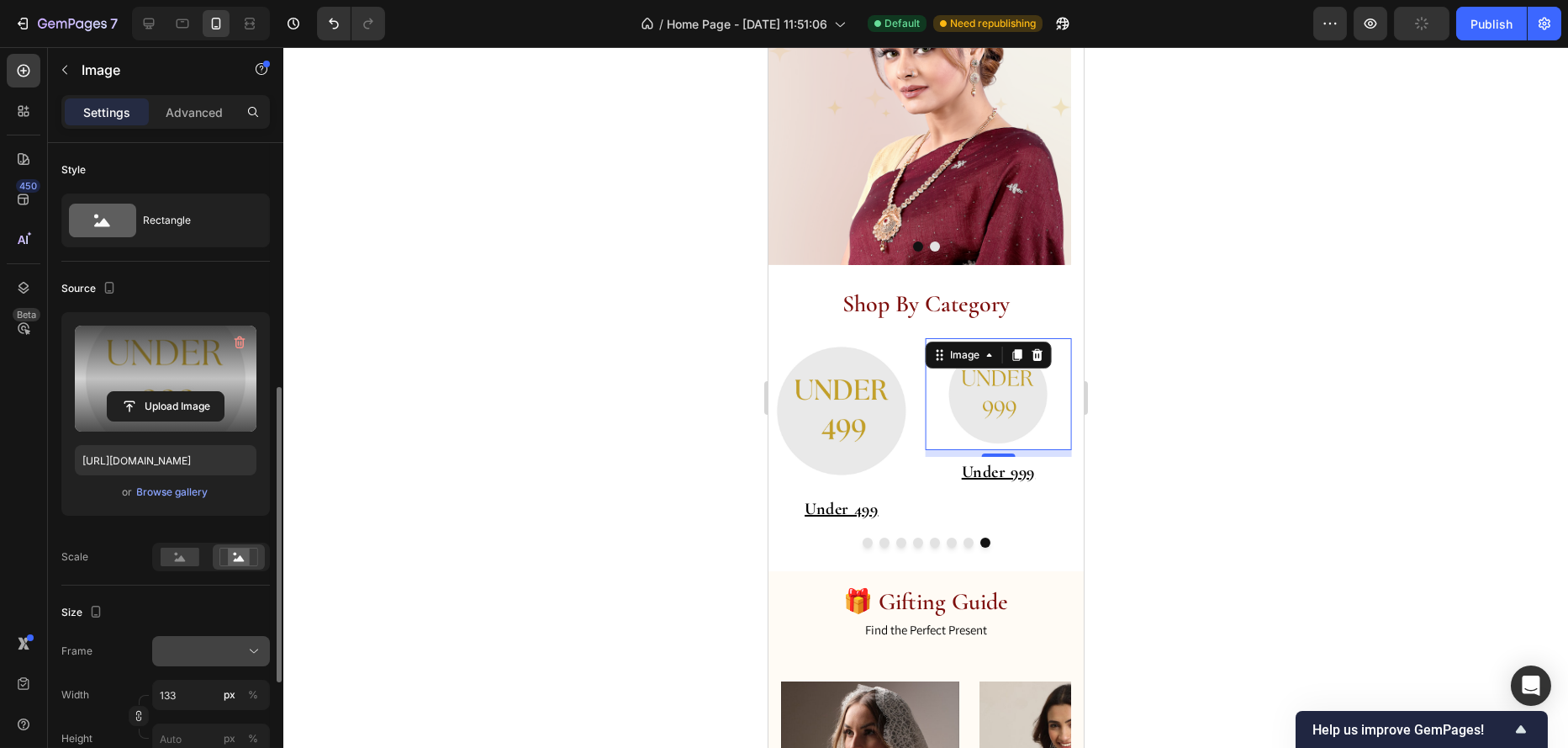
scroll to position [168, 0]
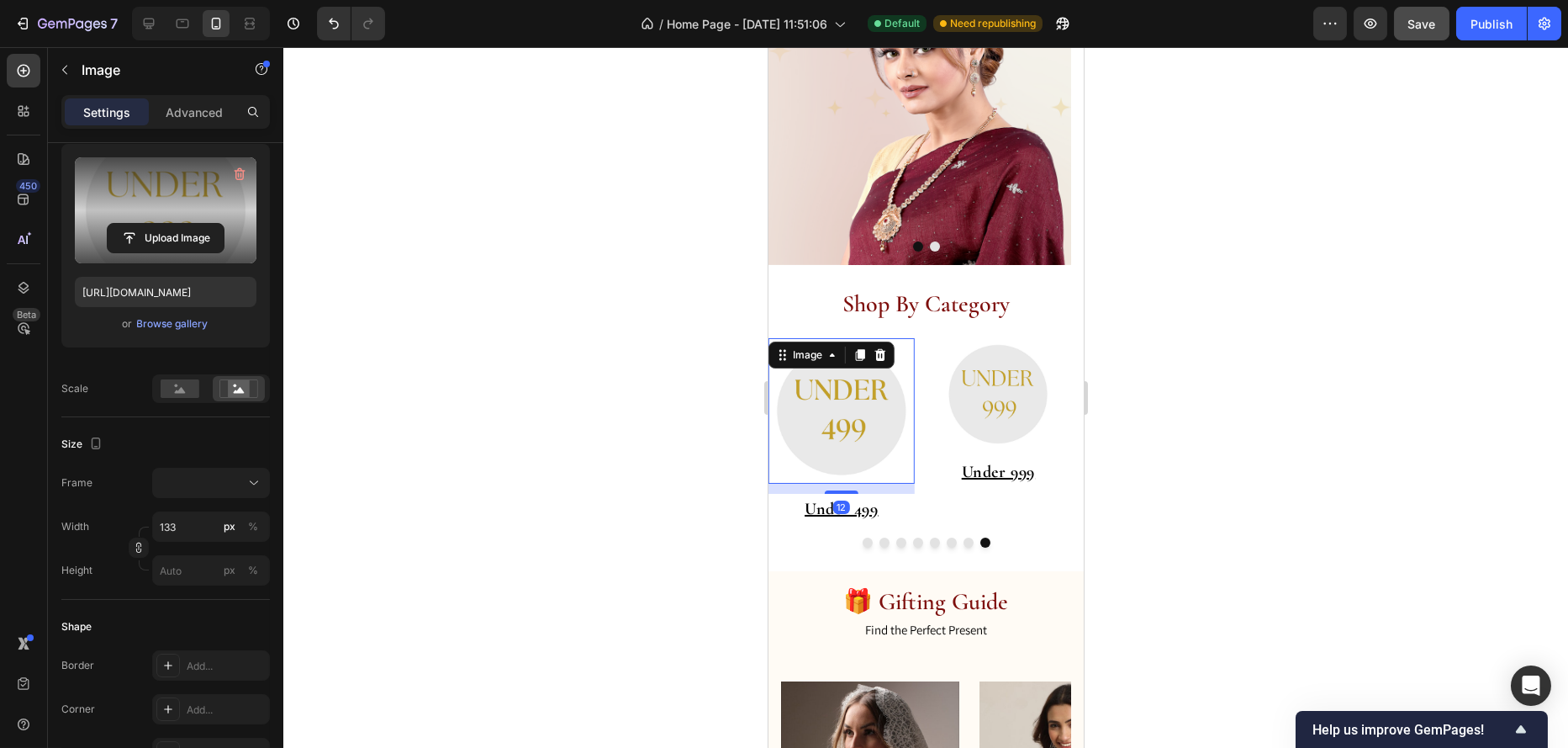
click at [886, 356] on div "Image 12" at bounding box center [840, 410] width 146 height 146
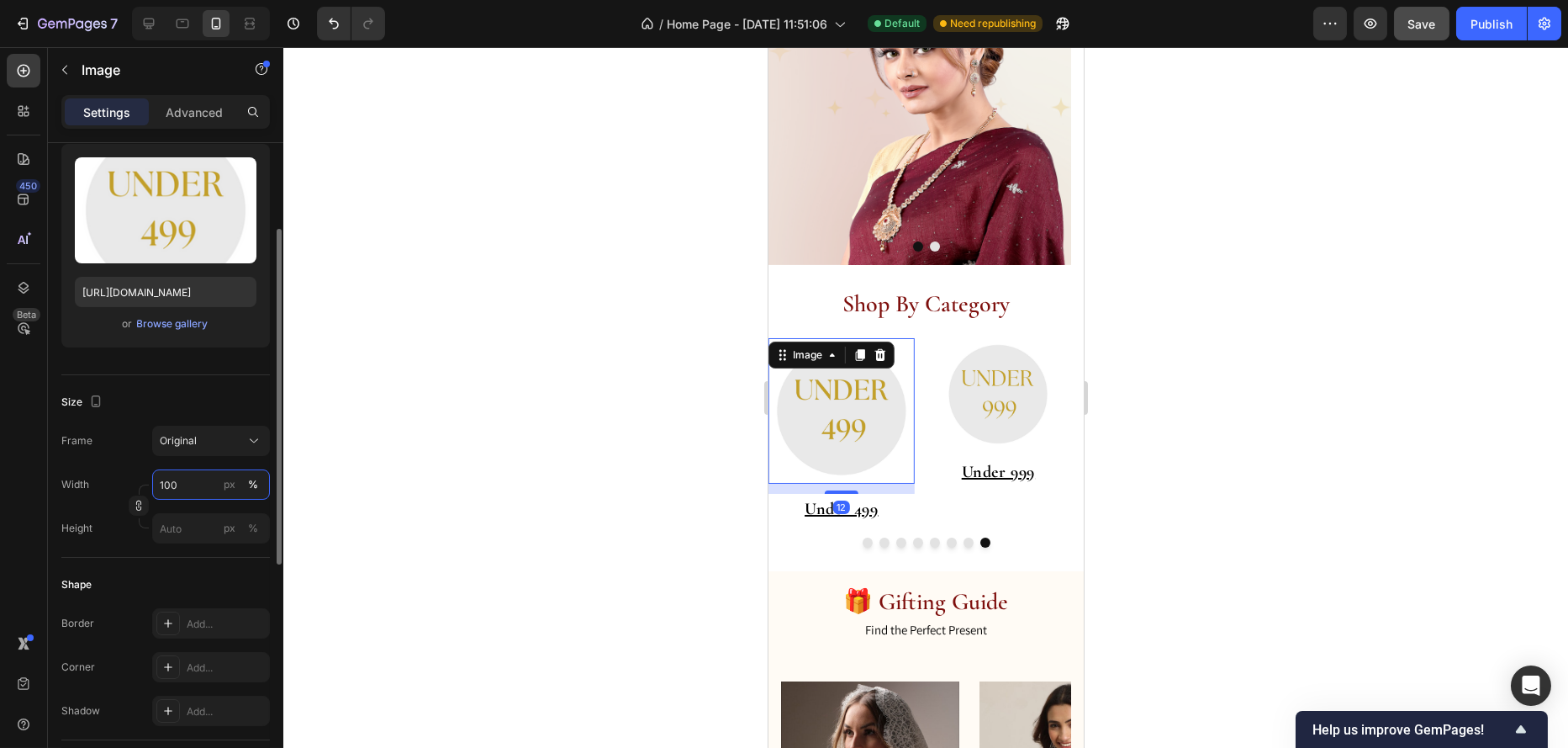
click at [207, 484] on input "100" at bounding box center [211, 485] width 117 height 31
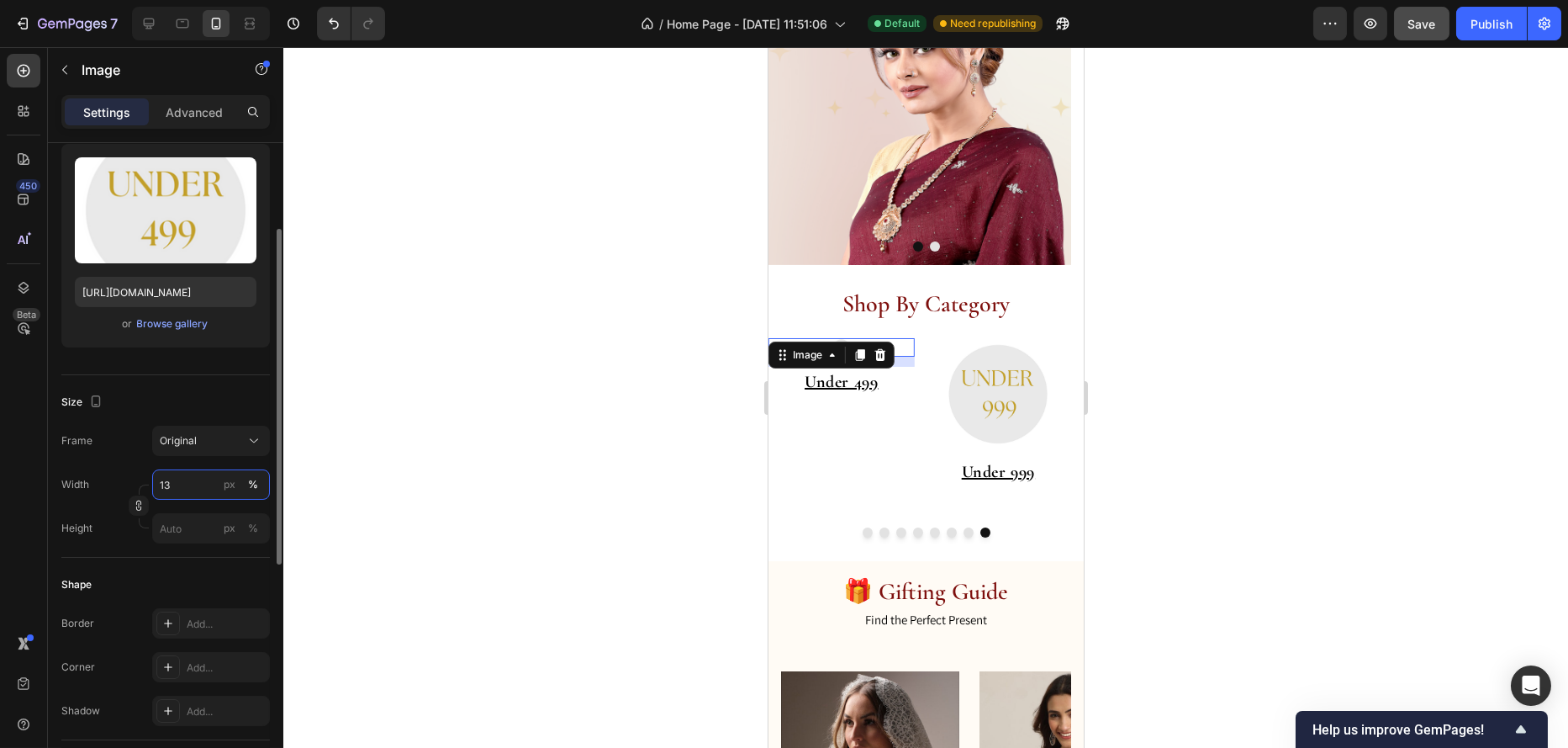
type input "133"
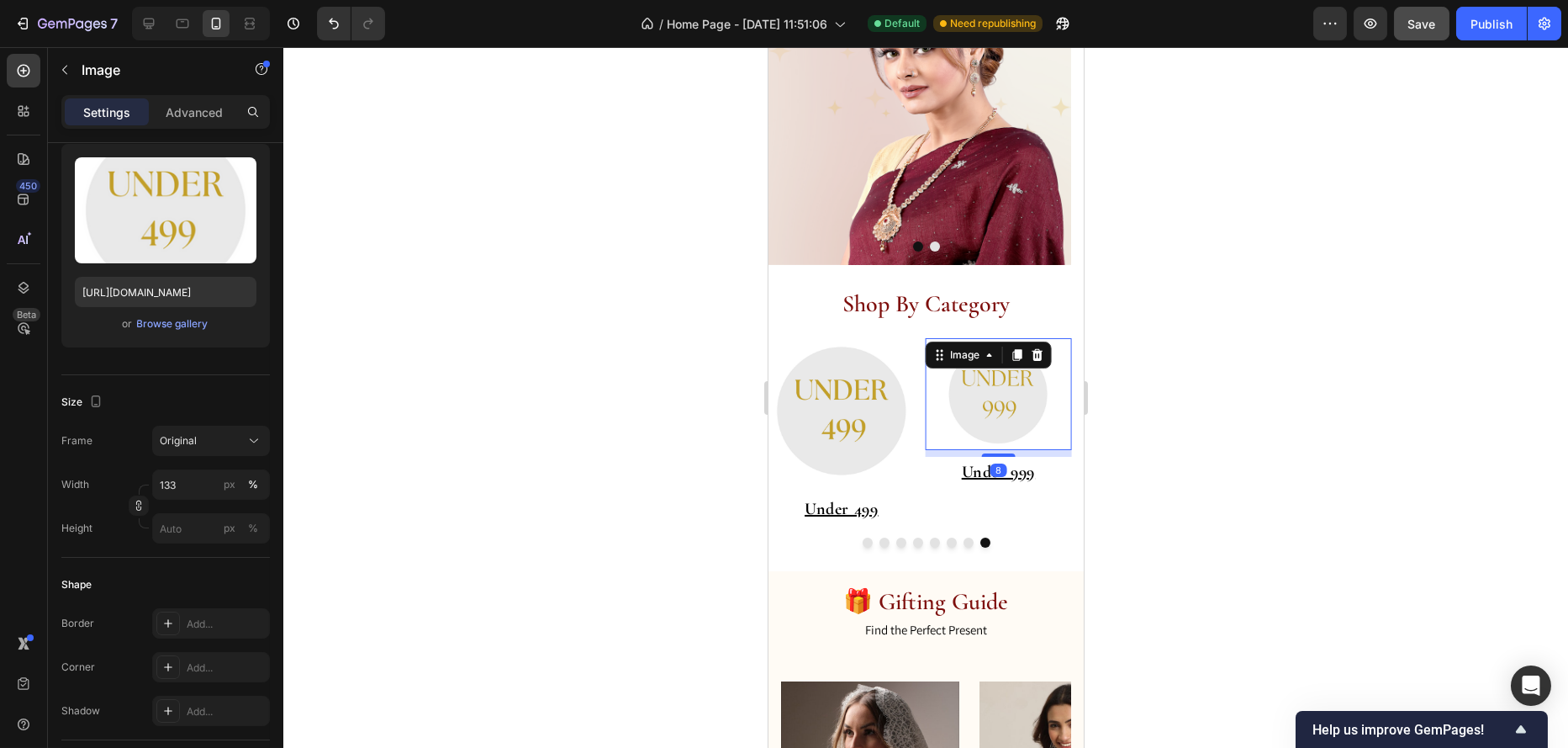
click at [1023, 399] on img at bounding box center [997, 393] width 112 height 112
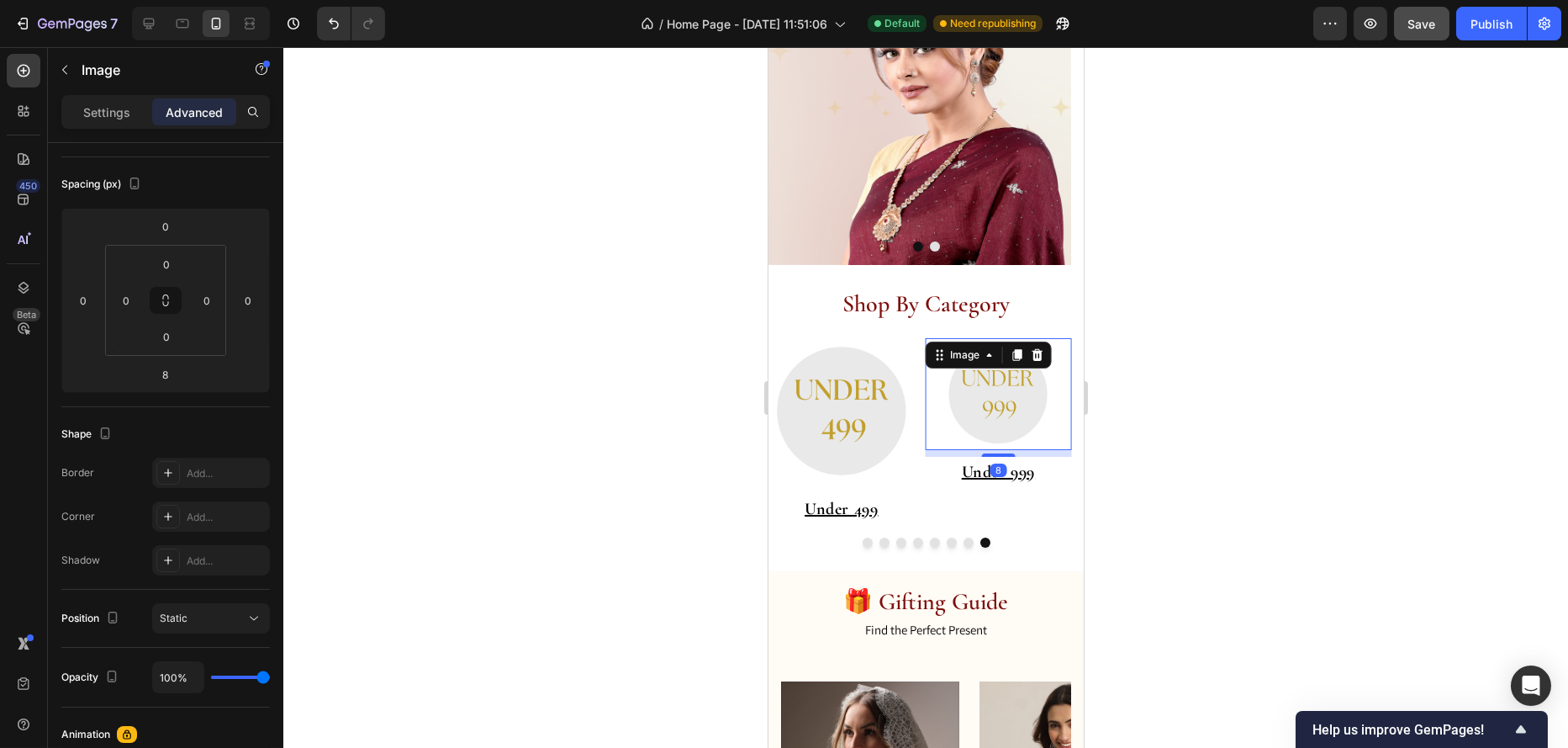
click at [970, 416] on img at bounding box center [997, 393] width 112 height 112
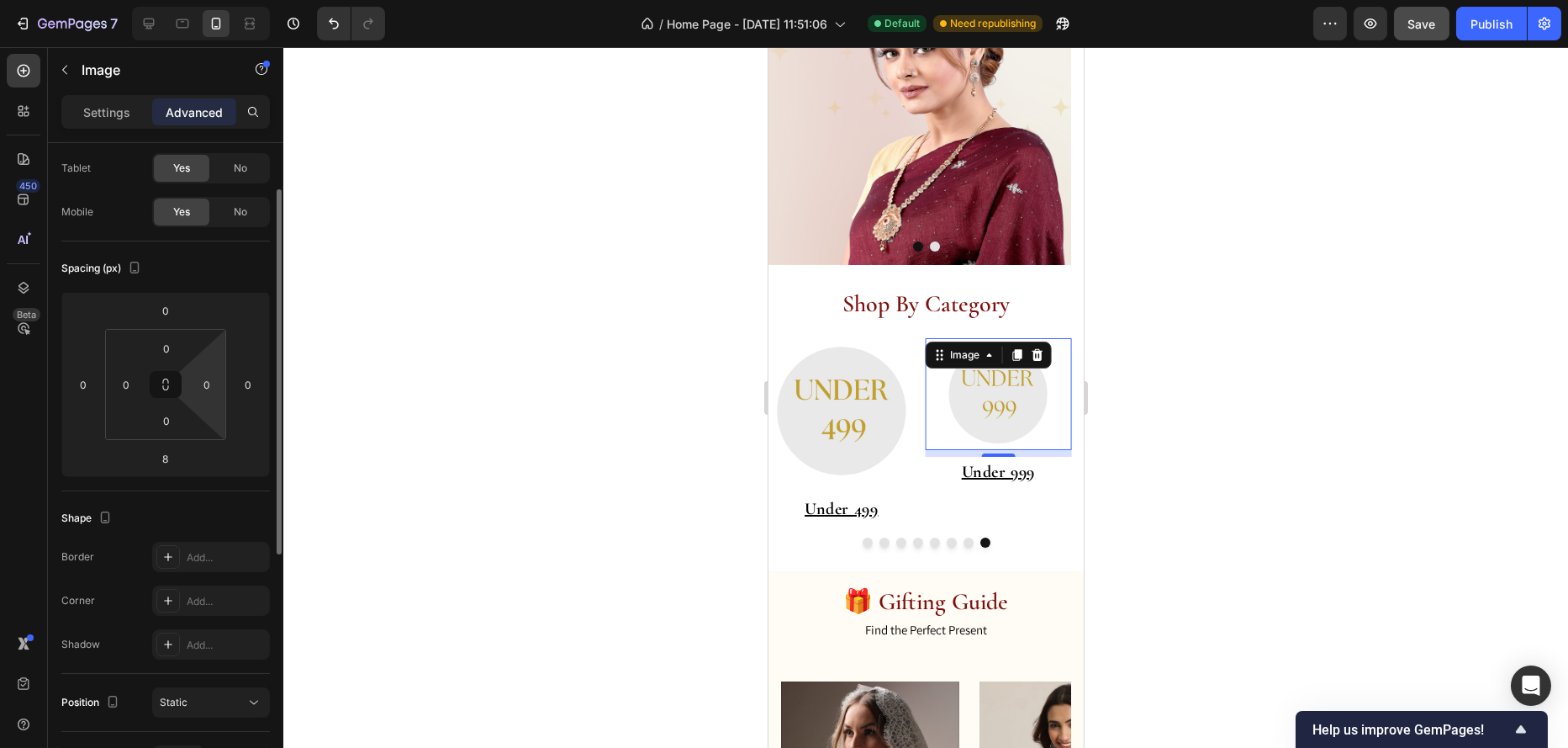
scroll to position [0, 0]
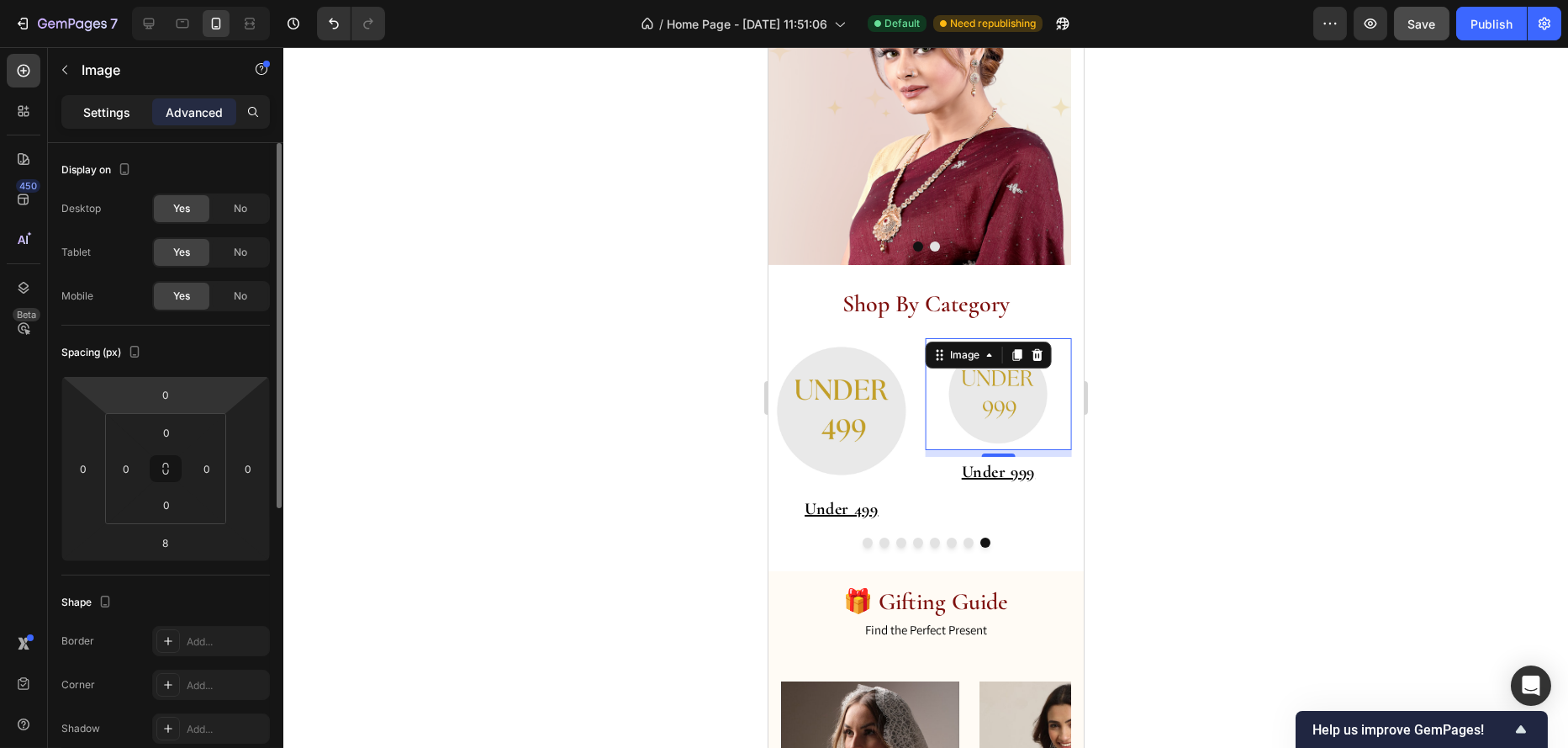
click at [129, 120] on p "Settings" at bounding box center [106, 112] width 47 height 18
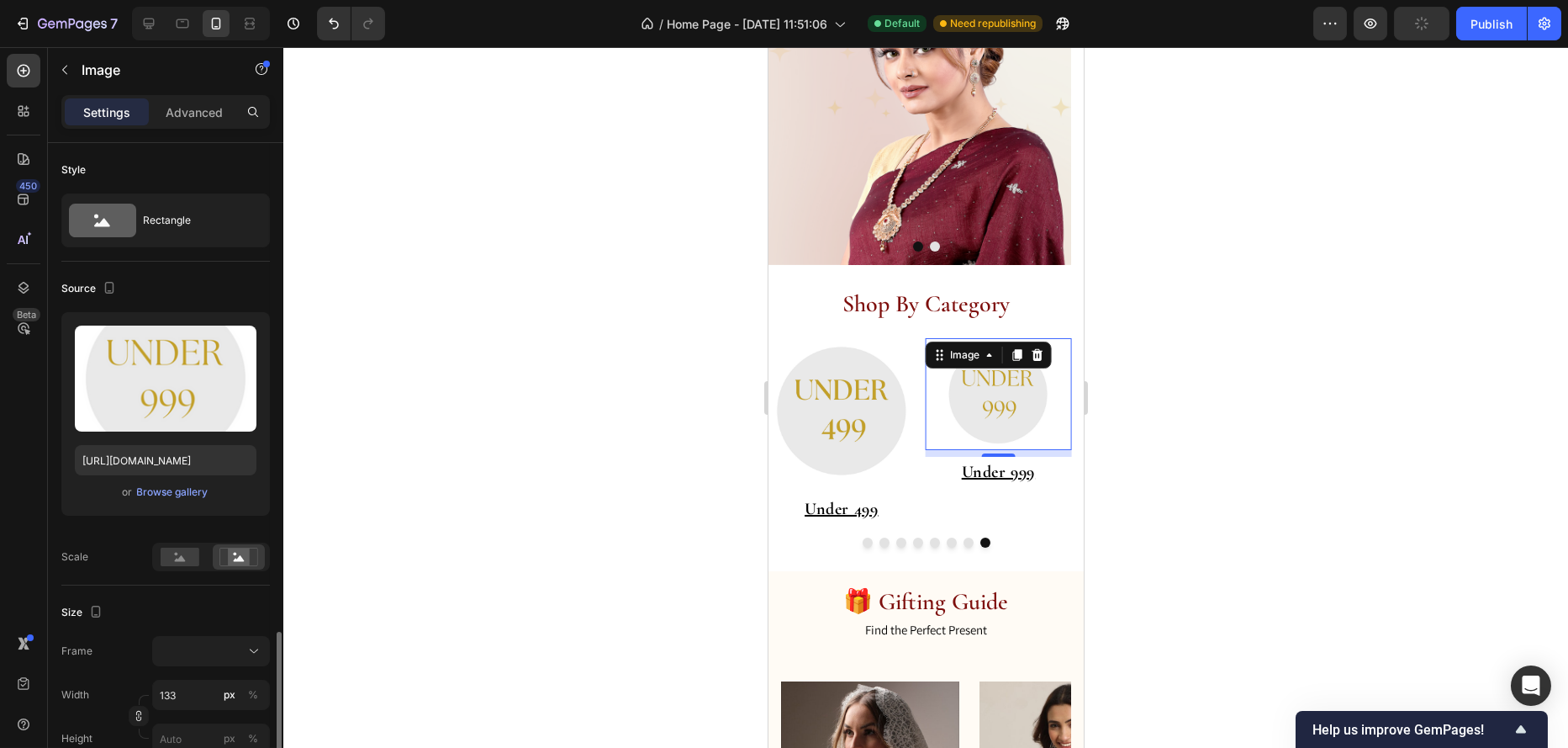
scroll to position [337, 0]
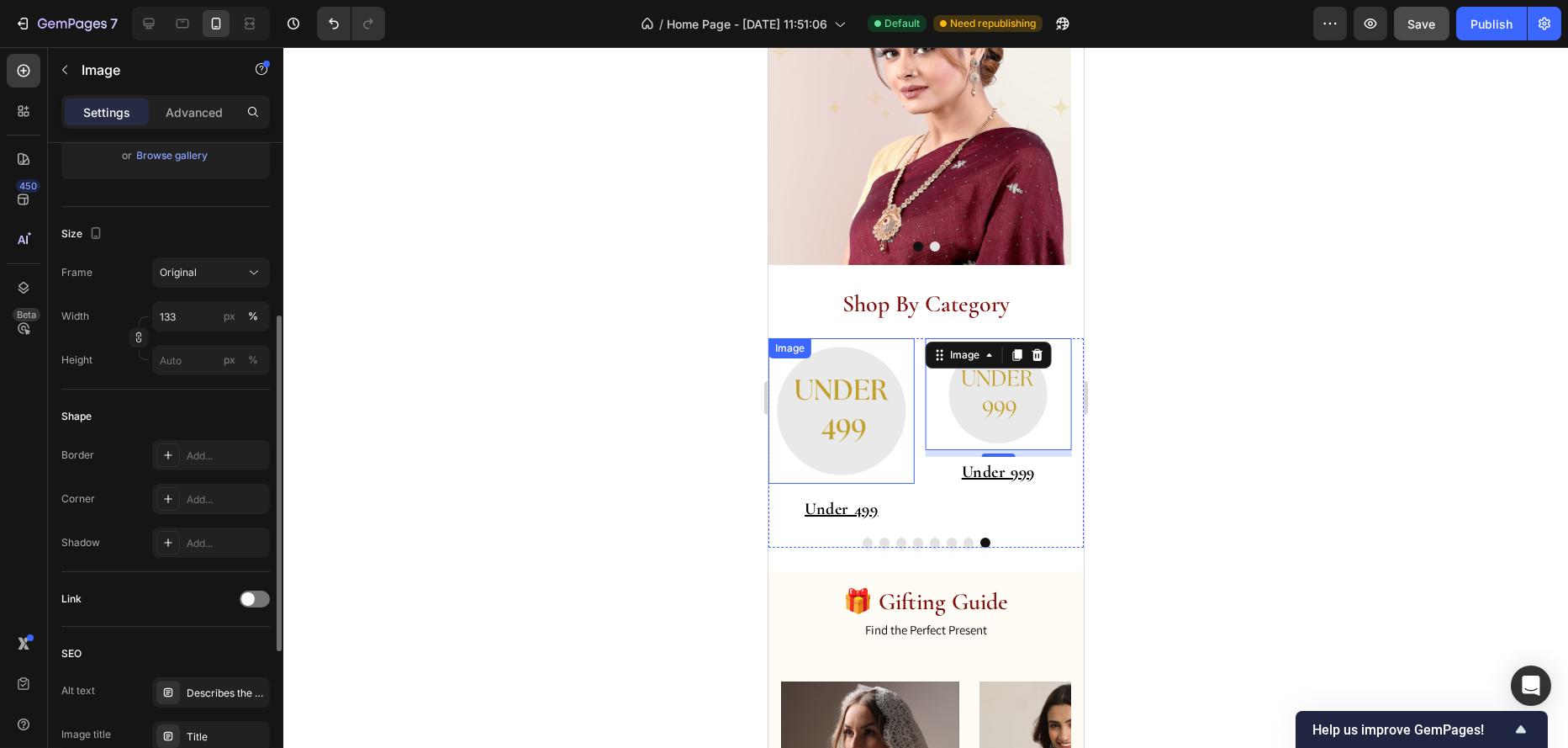
click at [883, 367] on img at bounding box center [840, 410] width 146 height 146
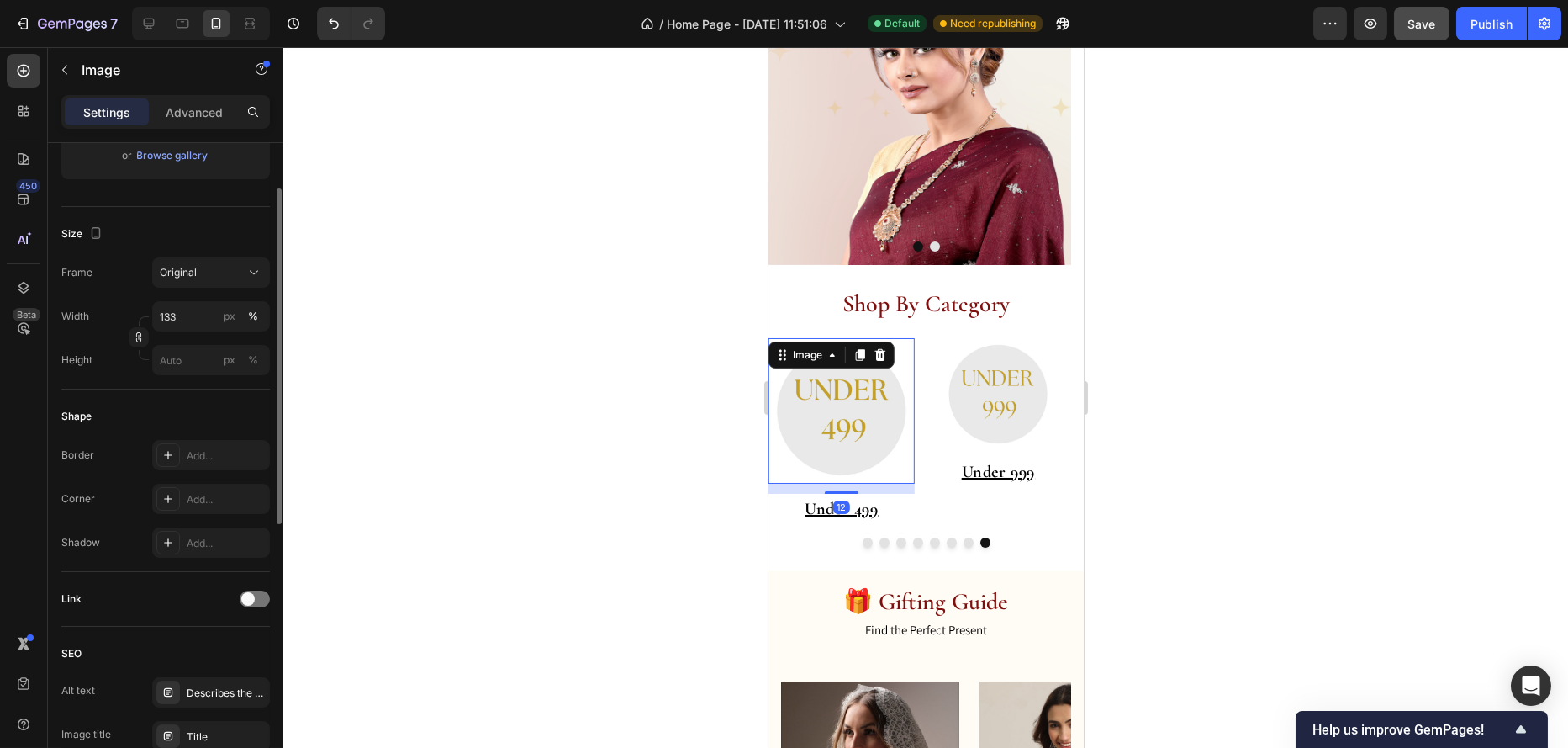
scroll to position [168, 0]
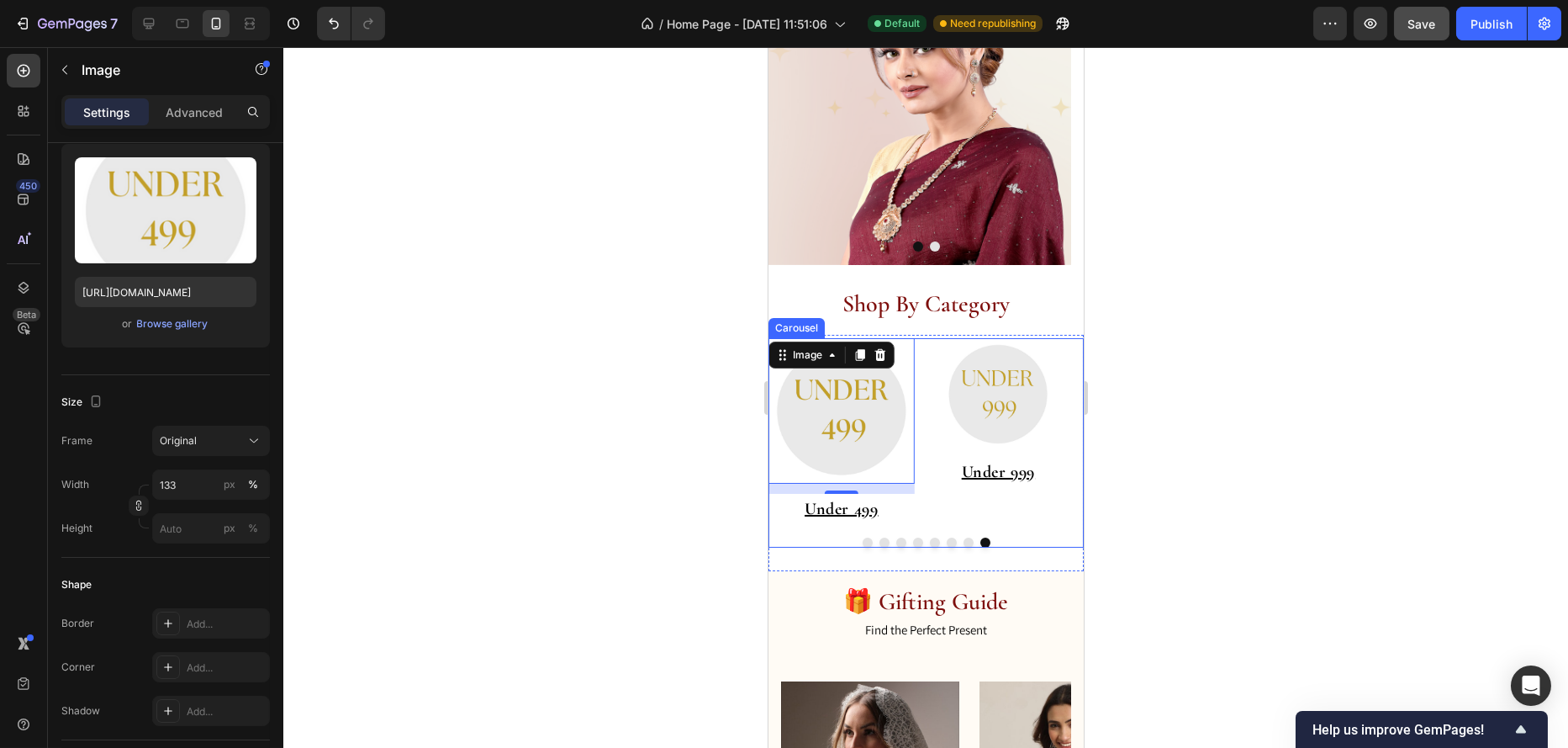
click at [963, 544] on button "Dot" at bounding box center [968, 542] width 10 height 10
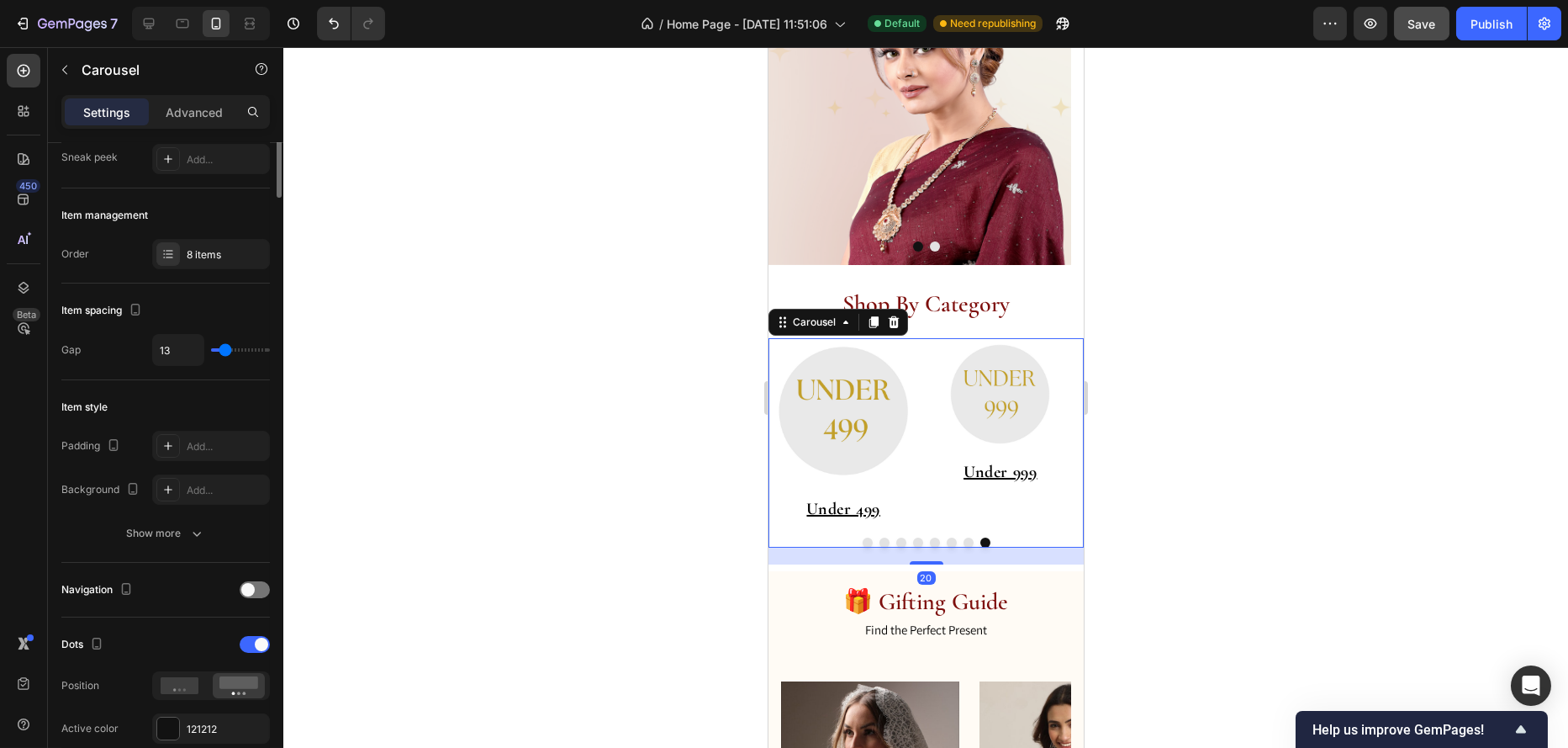
scroll to position [0, 0]
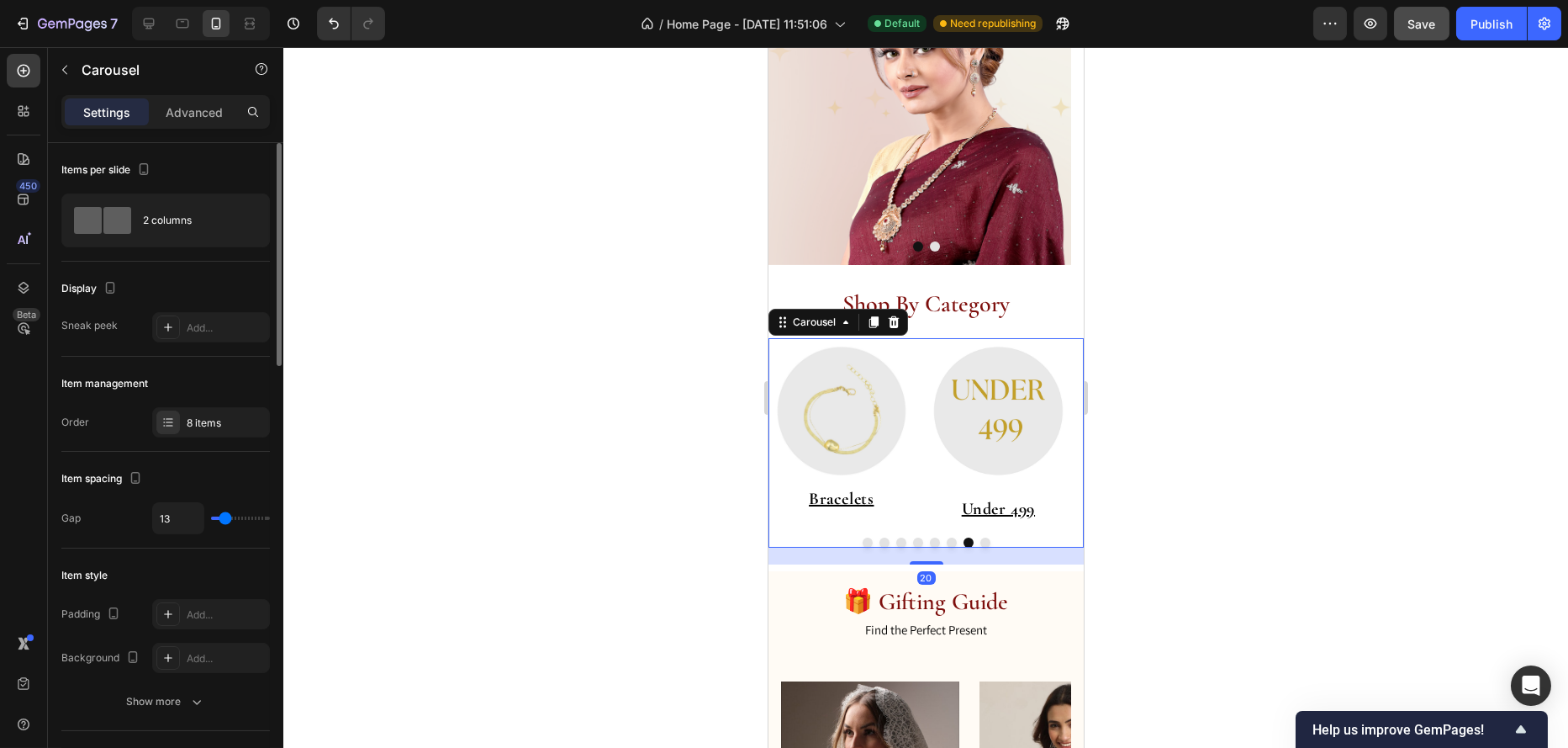
click at [946, 544] on button "Dot" at bounding box center [951, 542] width 10 height 10
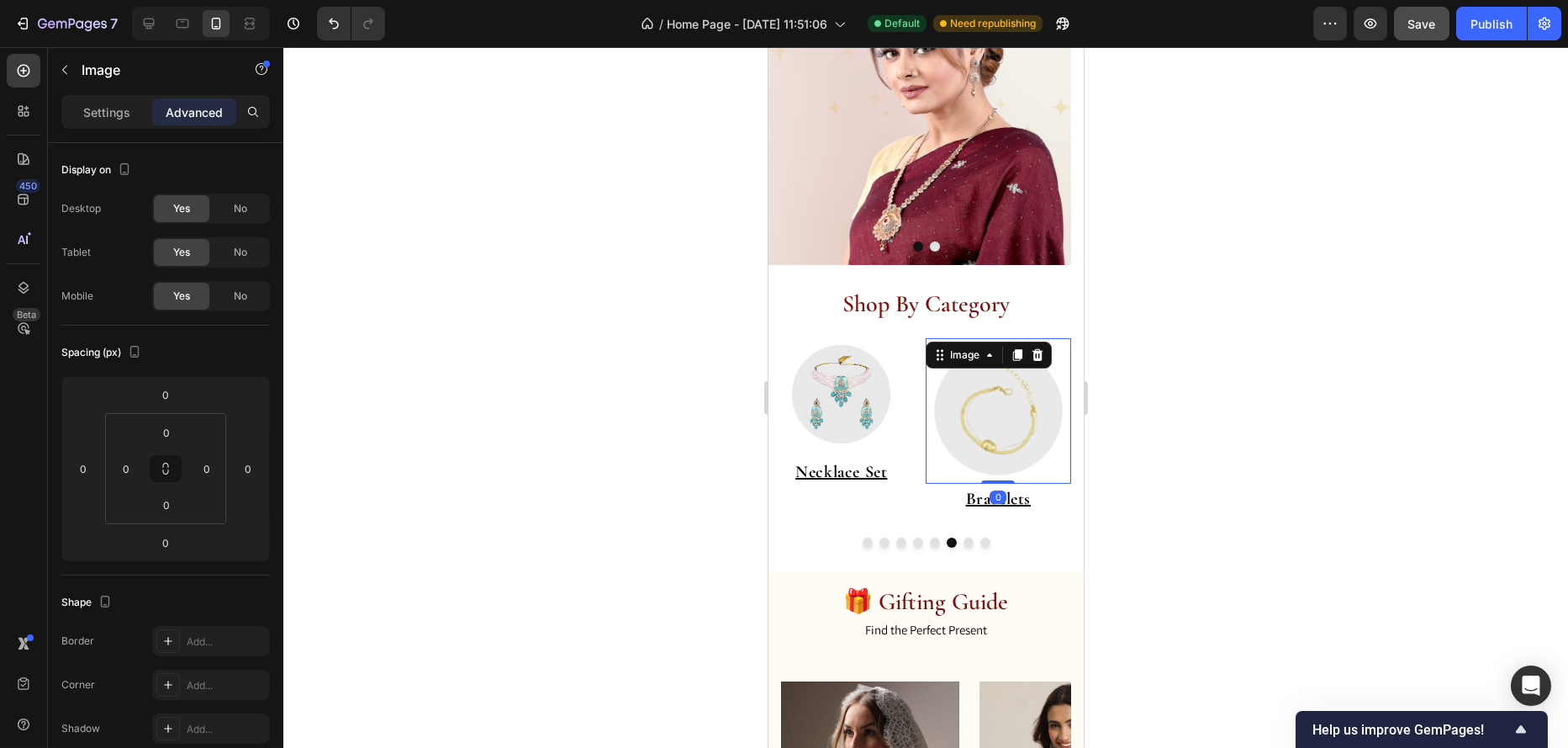
click at [1021, 350] on div "Image 0" at bounding box center [998, 410] width 146 height 146
click at [106, 111] on p "Settings" at bounding box center [106, 112] width 47 height 18
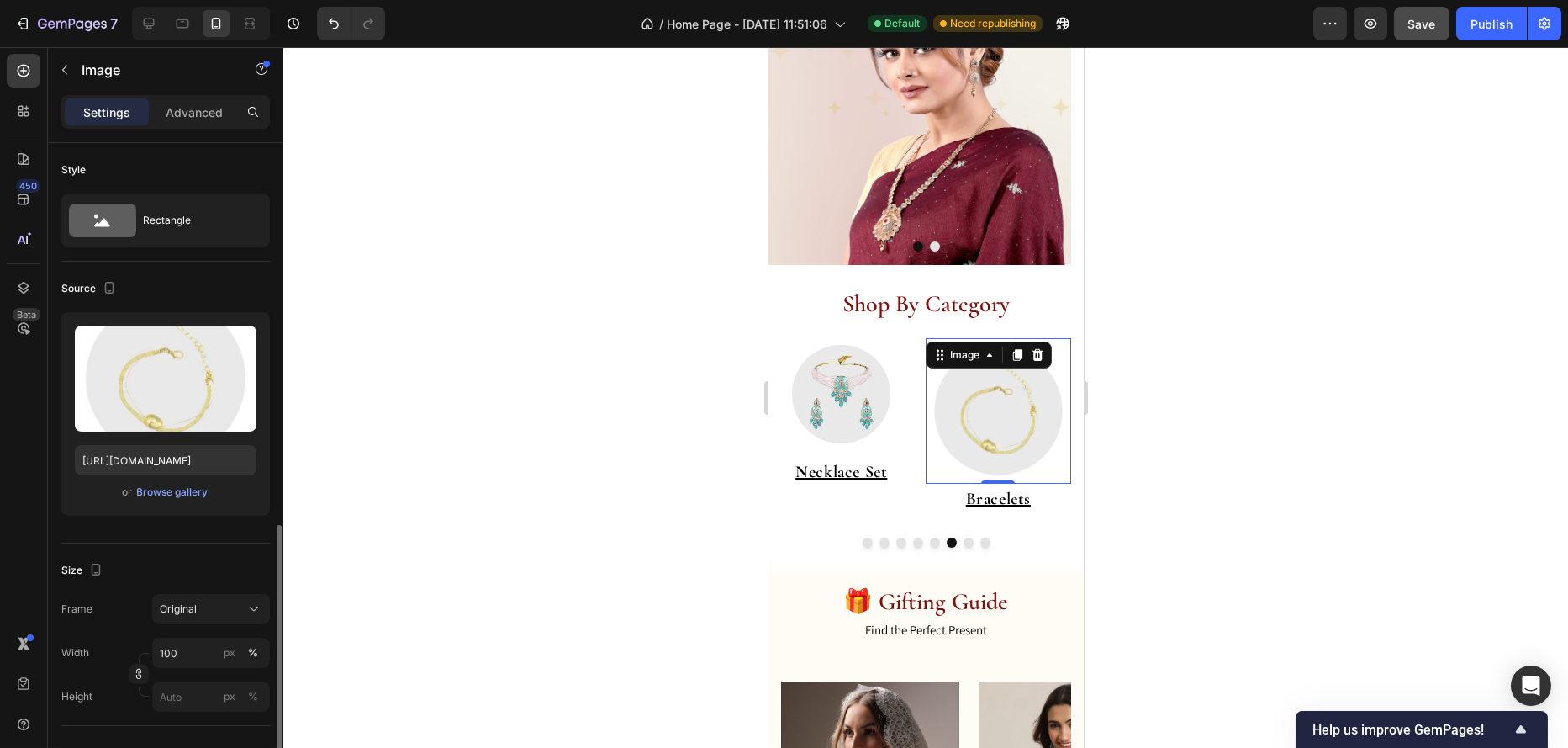
scroll to position [337, 0]
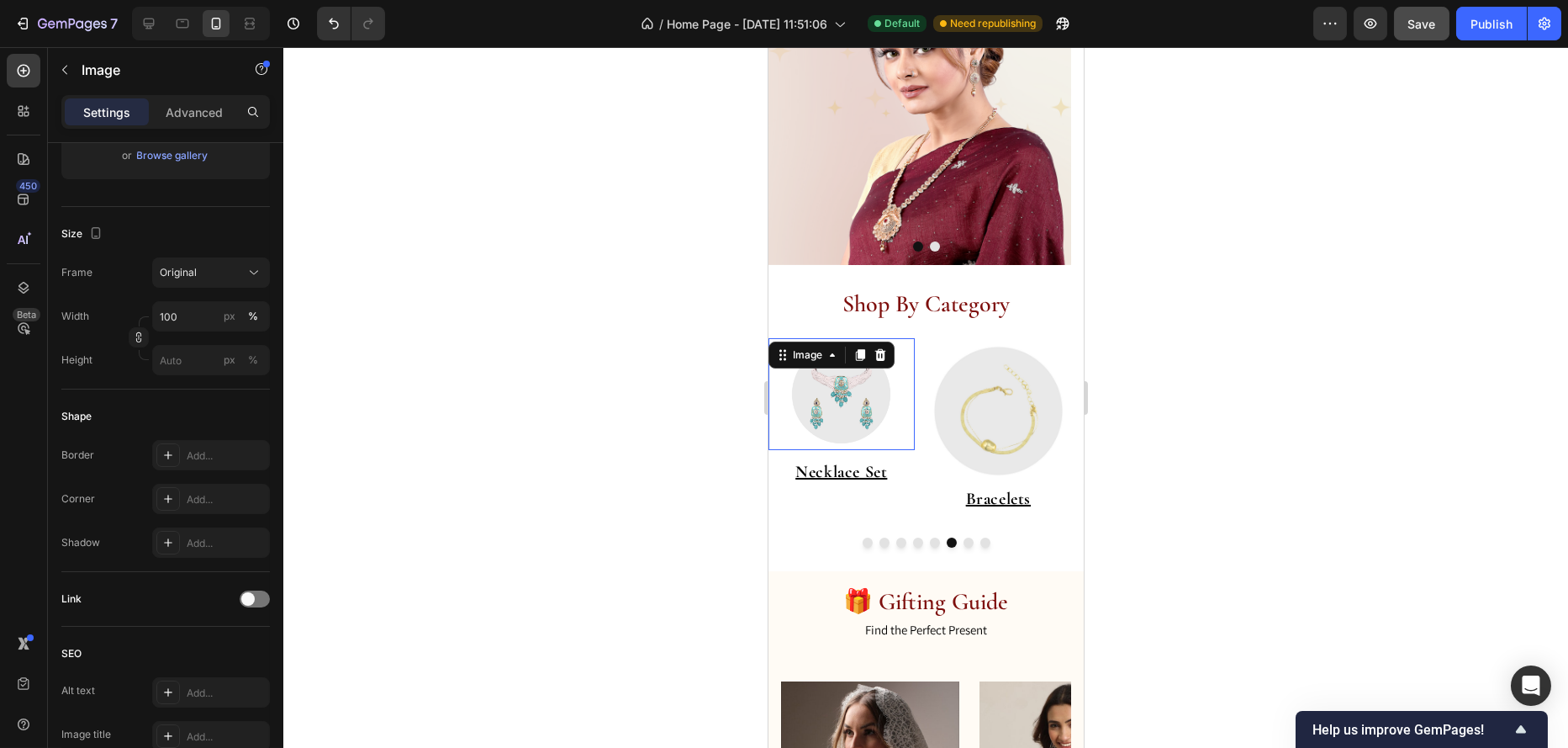
click at [896, 356] on img at bounding box center [840, 393] width 112 height 112
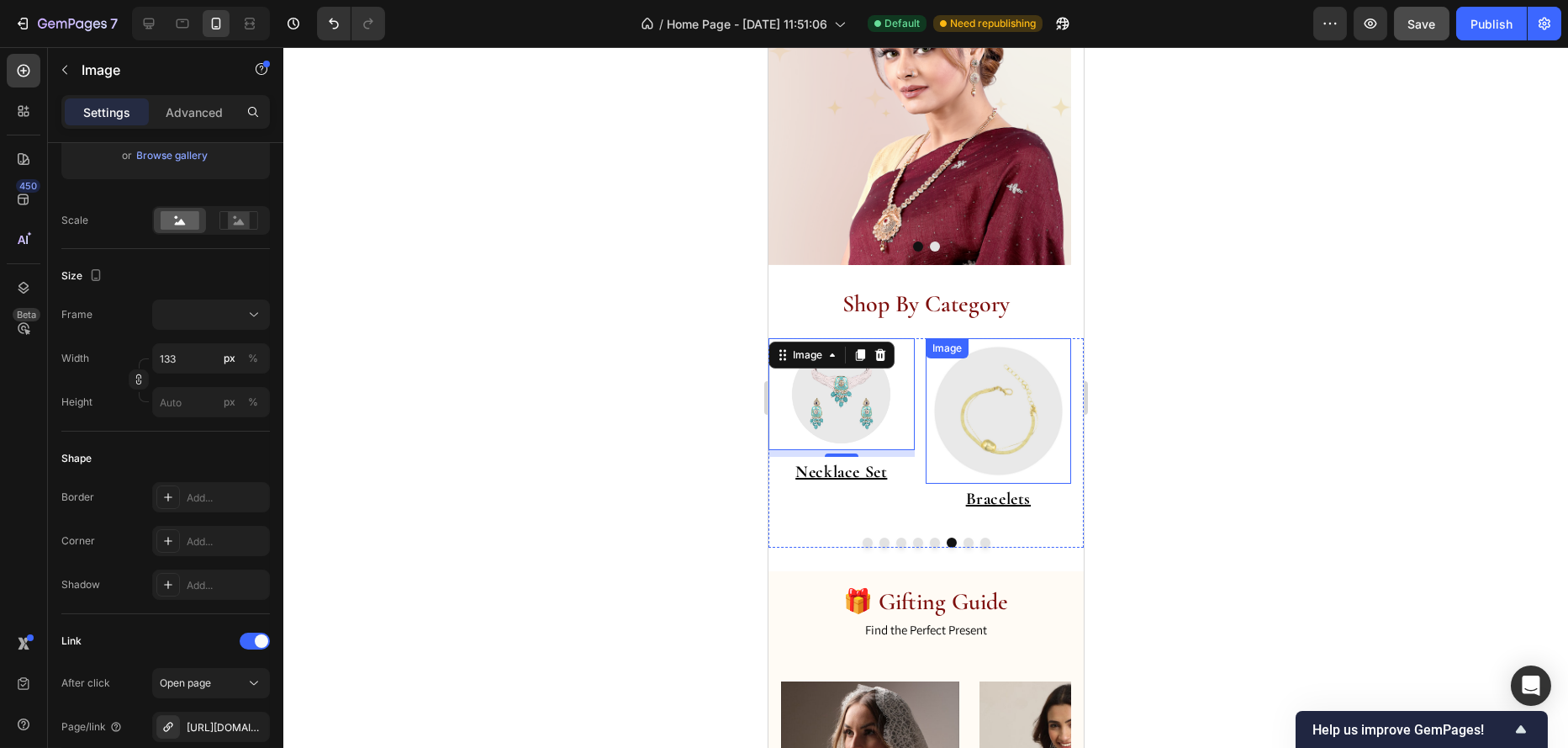
click at [1023, 350] on div "Image" at bounding box center [998, 410] width 146 height 146
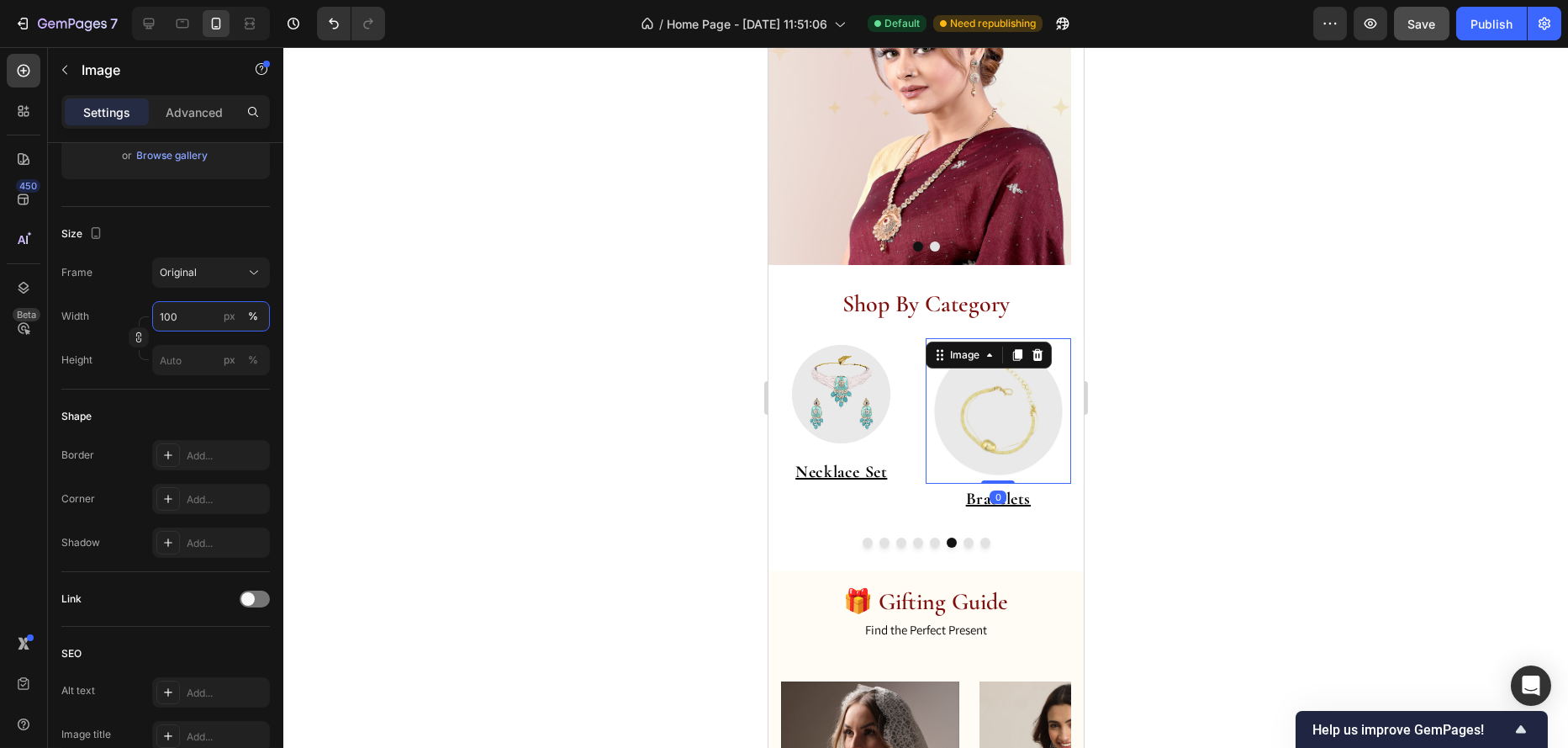
click at [201, 317] on input "100" at bounding box center [211, 317] width 117 height 31
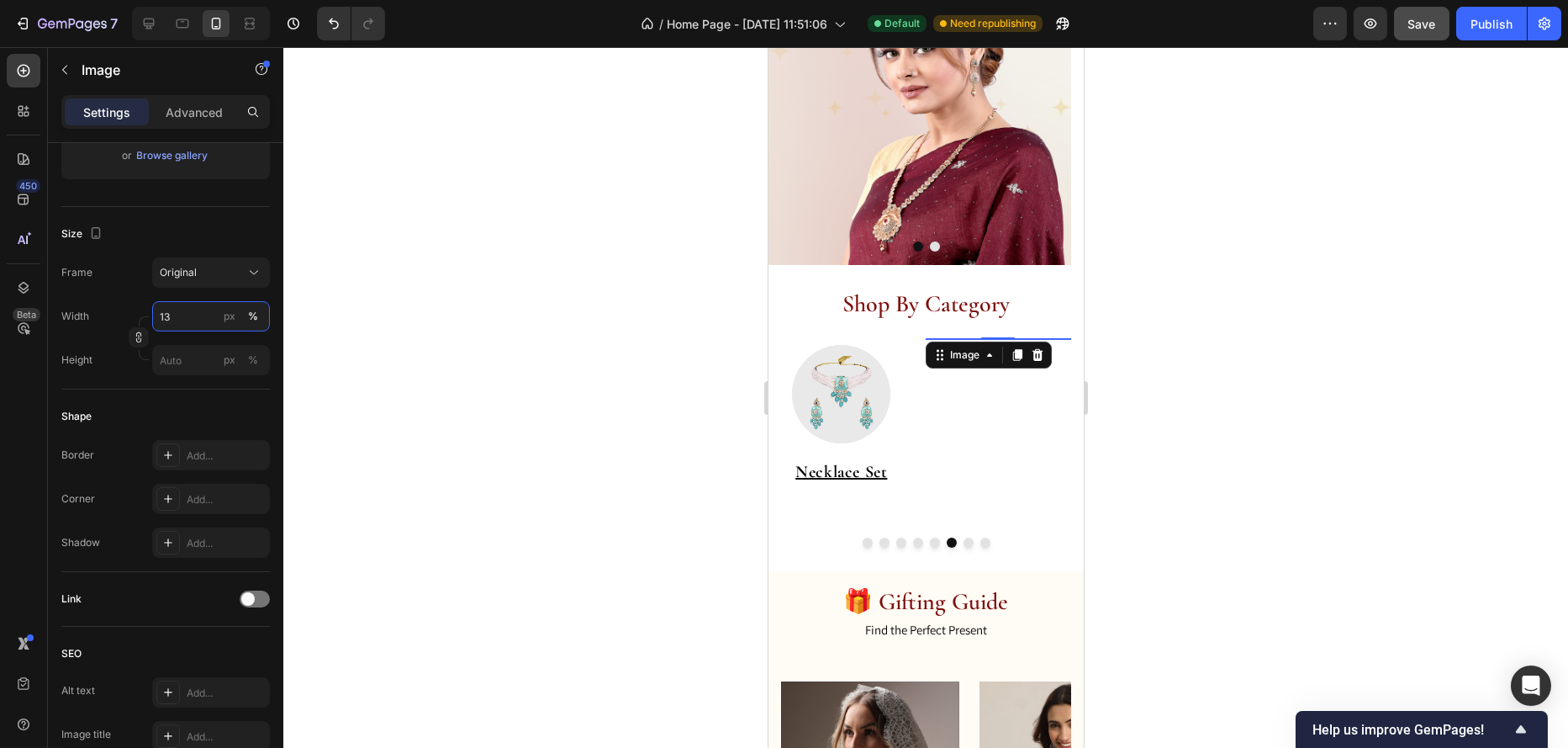
type input "133"
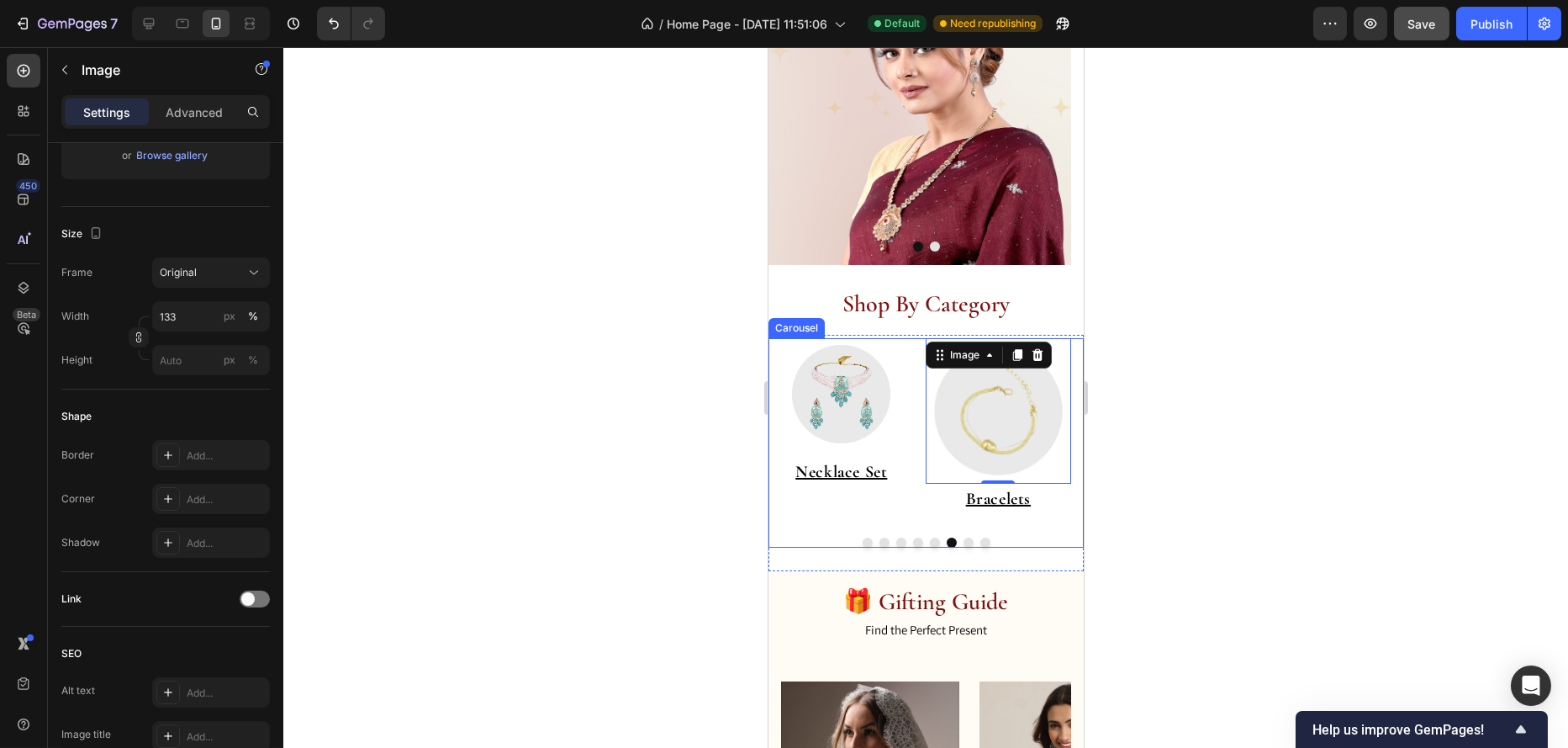
click at [884, 502] on div "Image ⁠⁠⁠⁠⁠⁠⁠ Necklace Set Heading" at bounding box center [840, 431] width 146 height 187
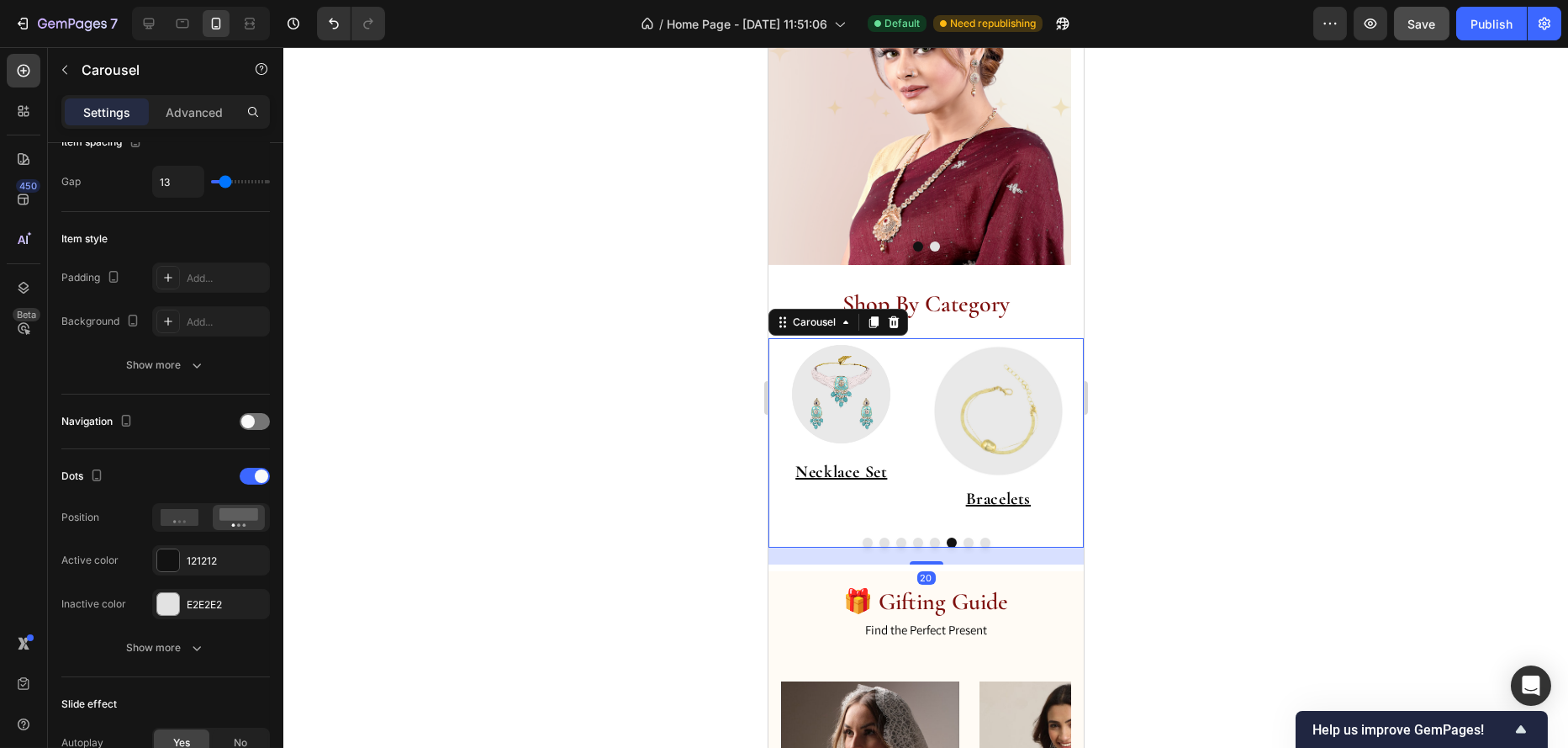
scroll to position [0, 0]
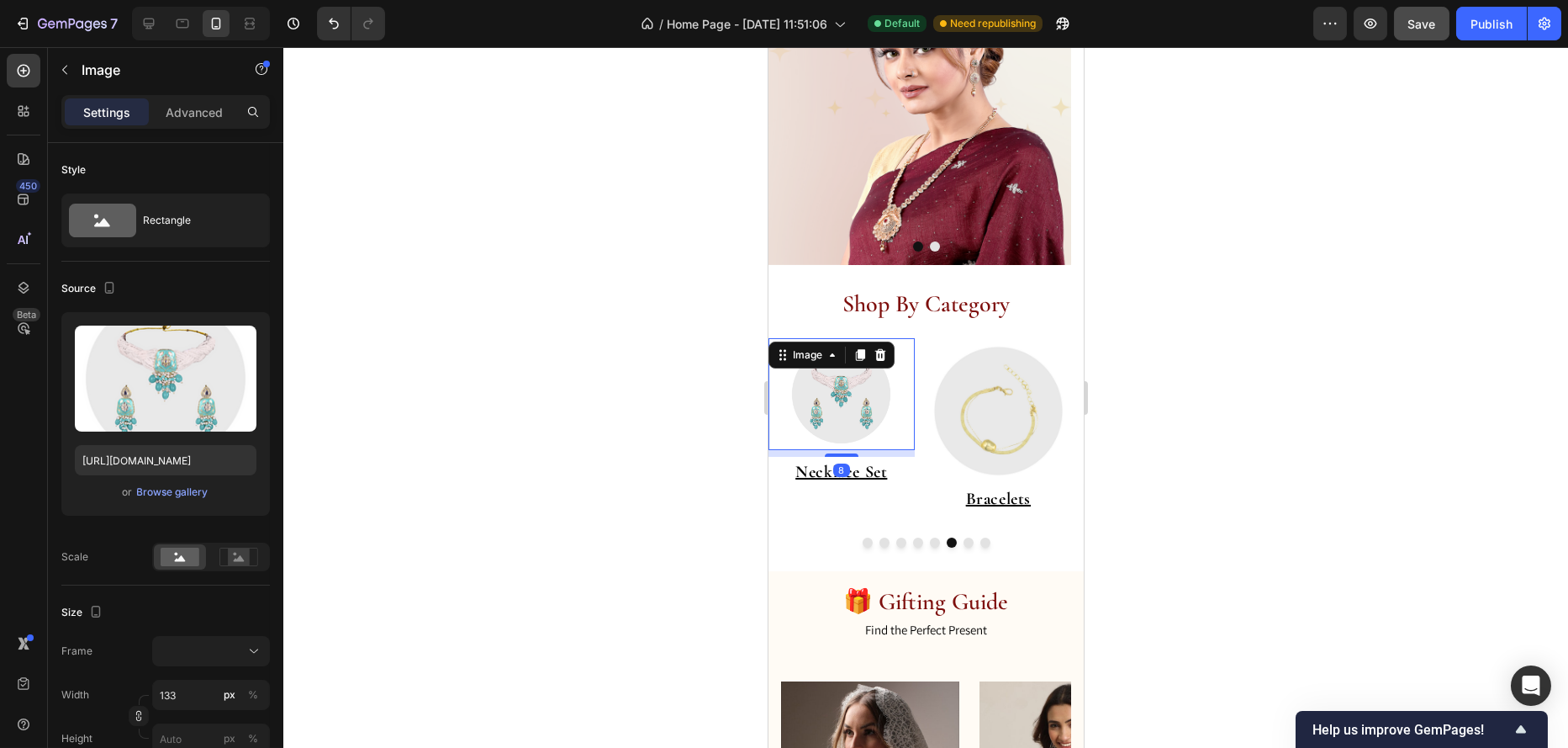
click at [815, 426] on img at bounding box center [840, 393] width 112 height 112
click at [929, 544] on button "Dot" at bounding box center [934, 542] width 10 height 10
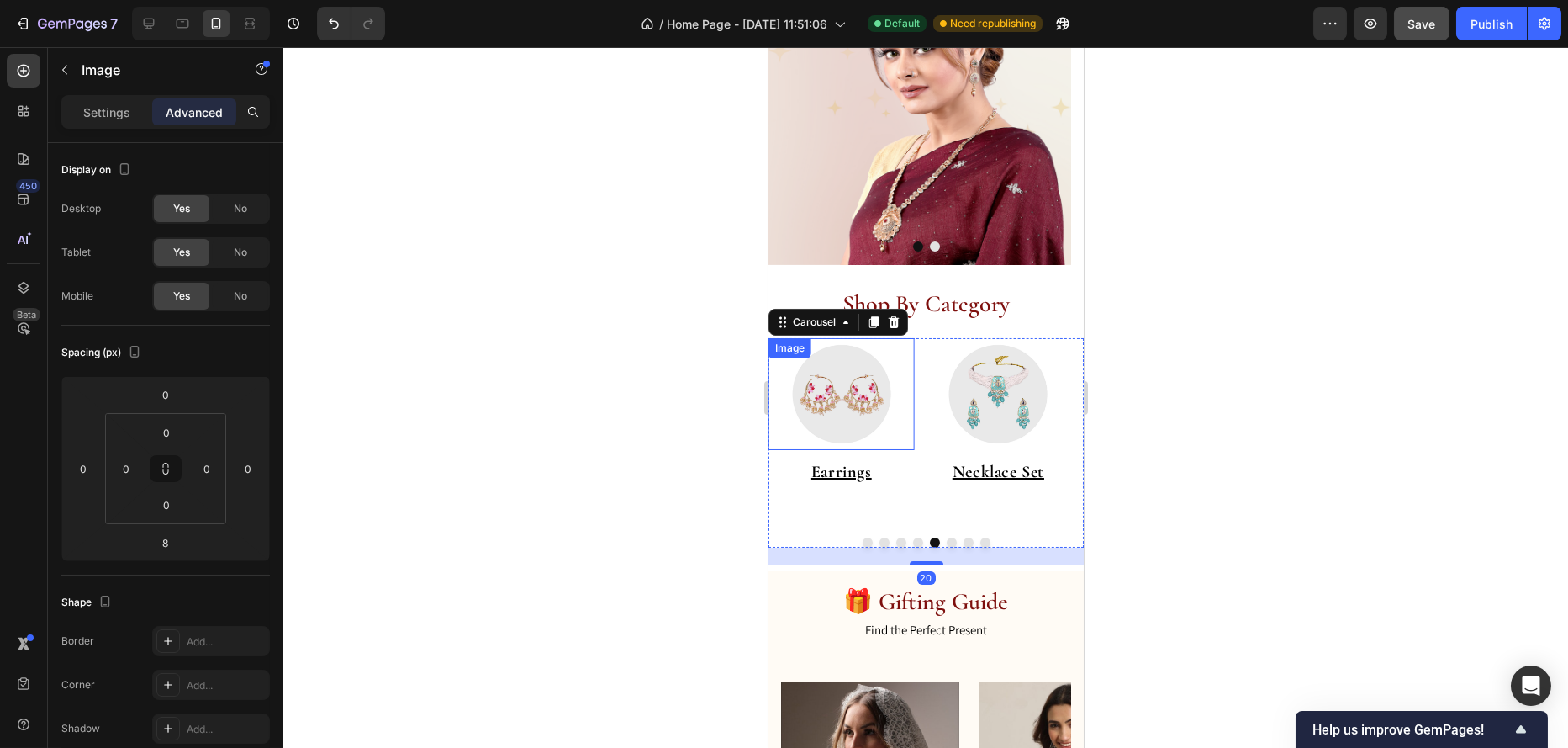
click at [893, 369] on img at bounding box center [840, 393] width 112 height 112
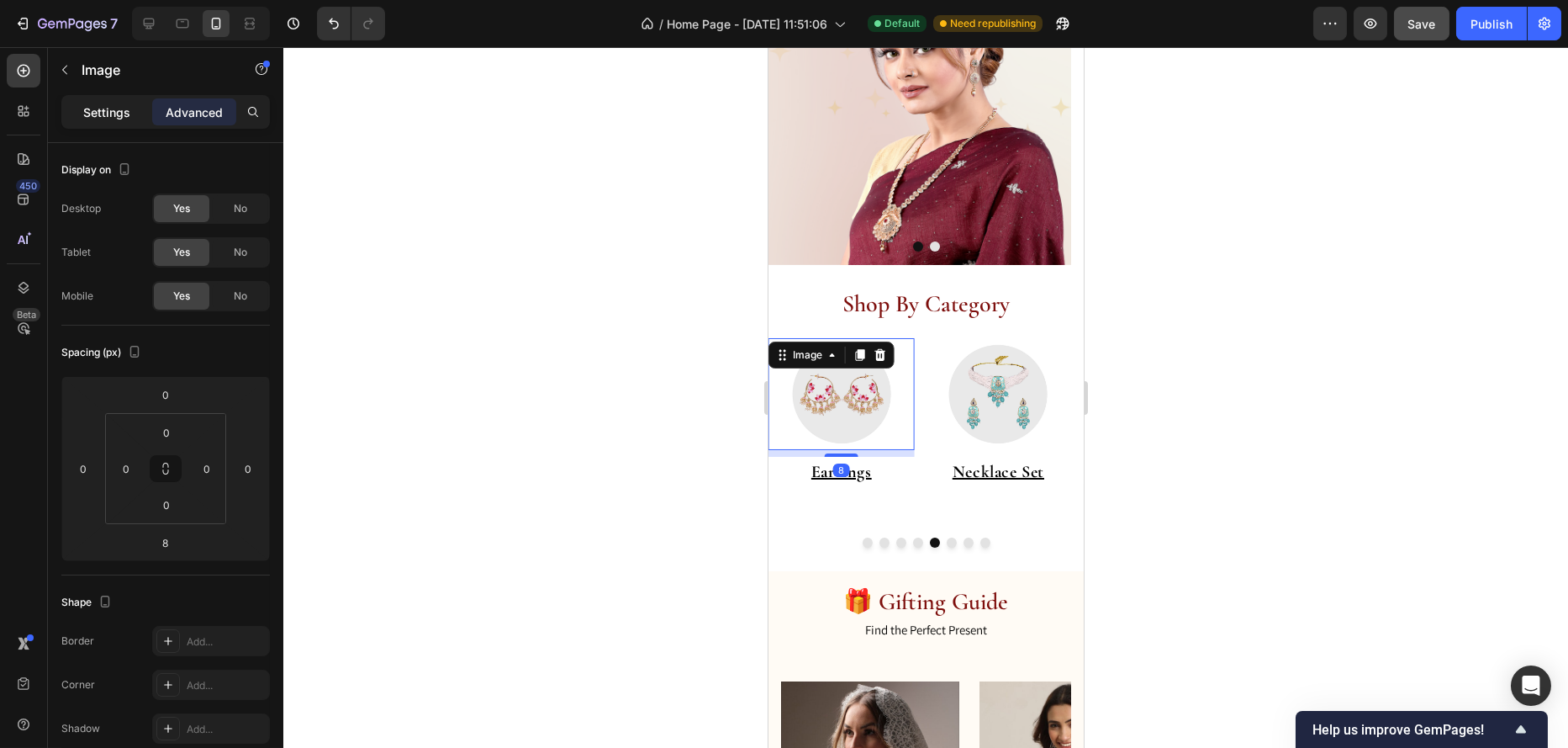
click at [68, 98] on div "Settings" at bounding box center [107, 112] width 84 height 27
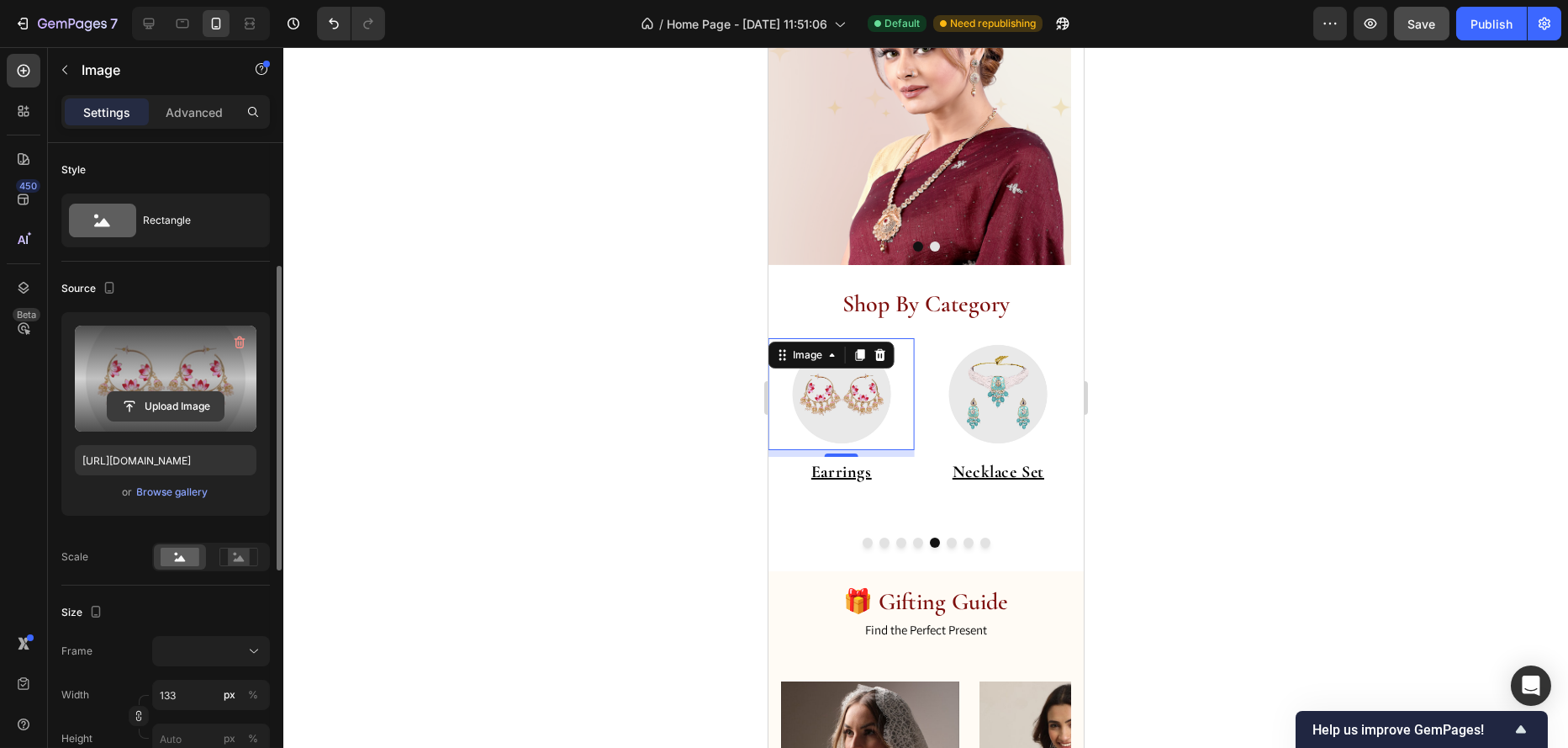
scroll to position [168, 0]
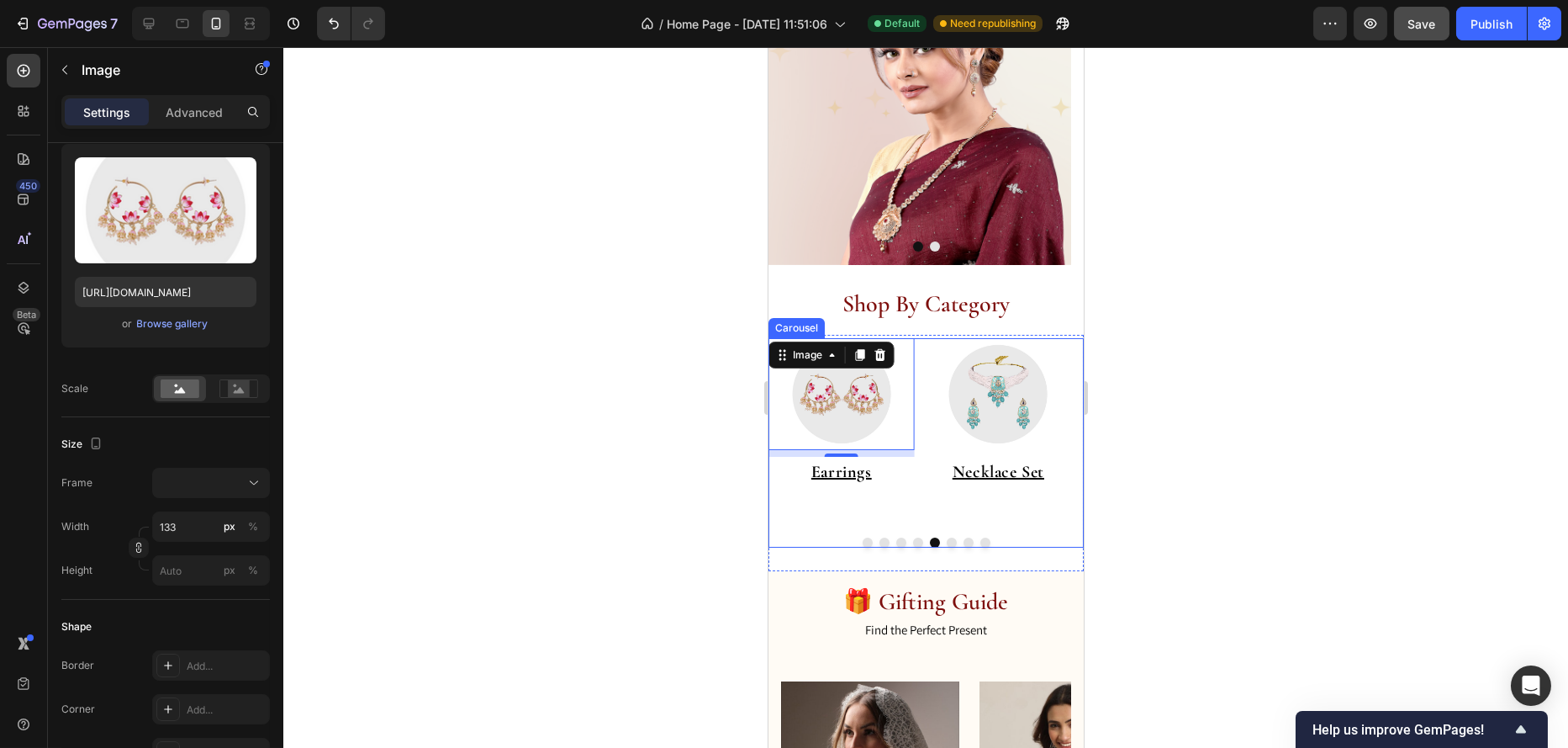
click at [943, 547] on div "Image ⁠⁠⁠⁠⁠⁠⁠ Under 999 Heading Image ⁠⁠⁠⁠⁠⁠⁠ Everyday Essential Heading Image …" at bounding box center [925, 443] width 316 height 210
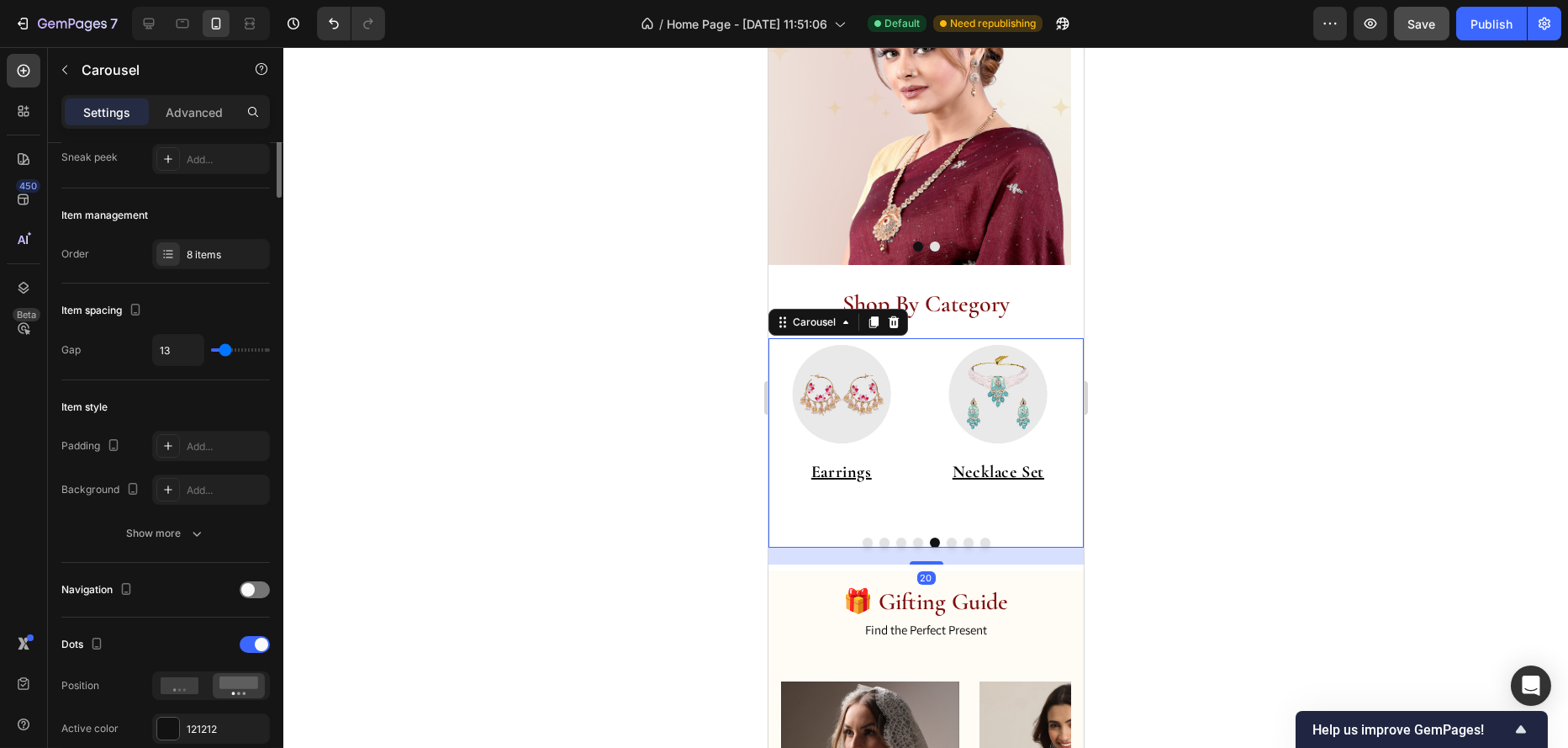
scroll to position [0, 0]
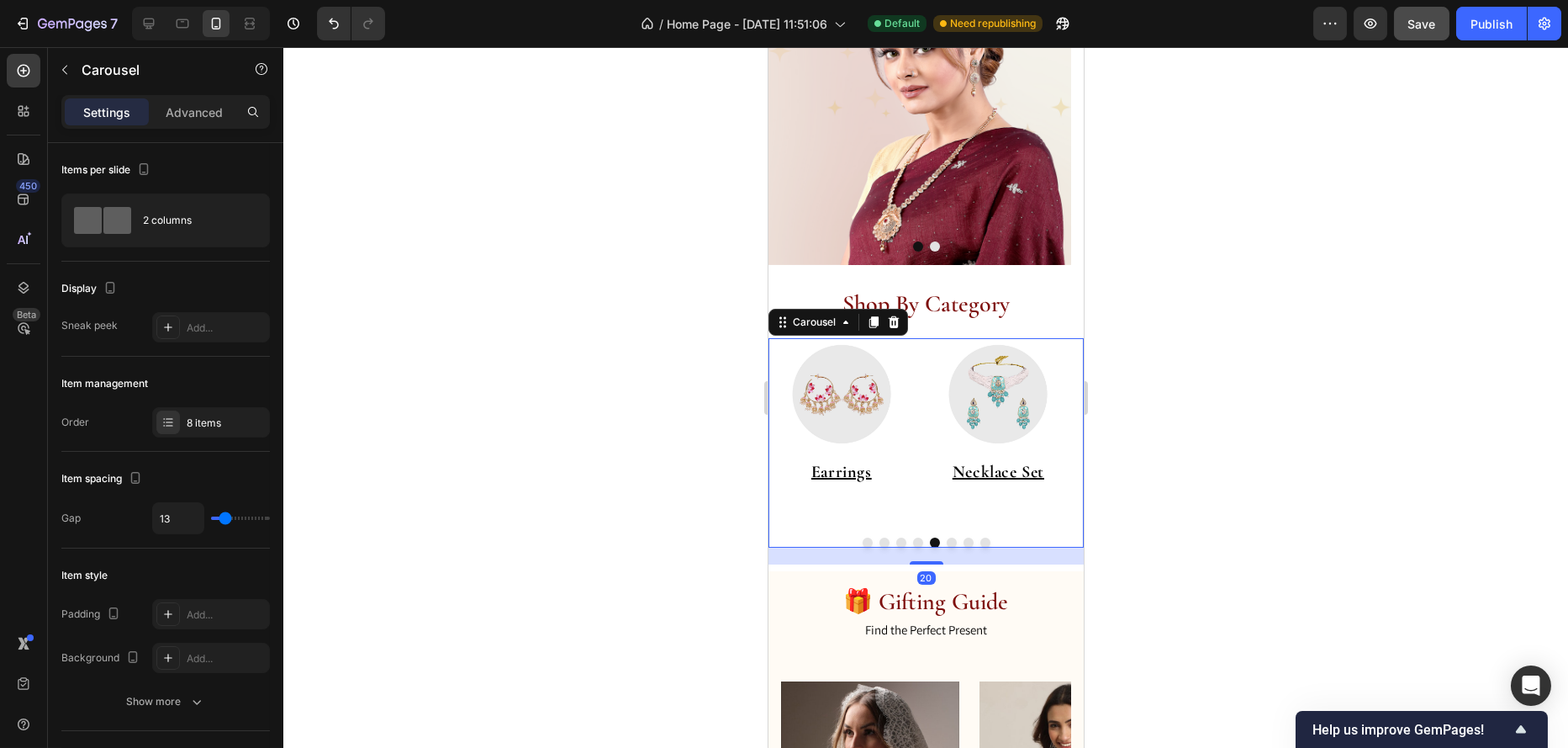
click at [963, 541] on button "Dot" at bounding box center [968, 542] width 10 height 10
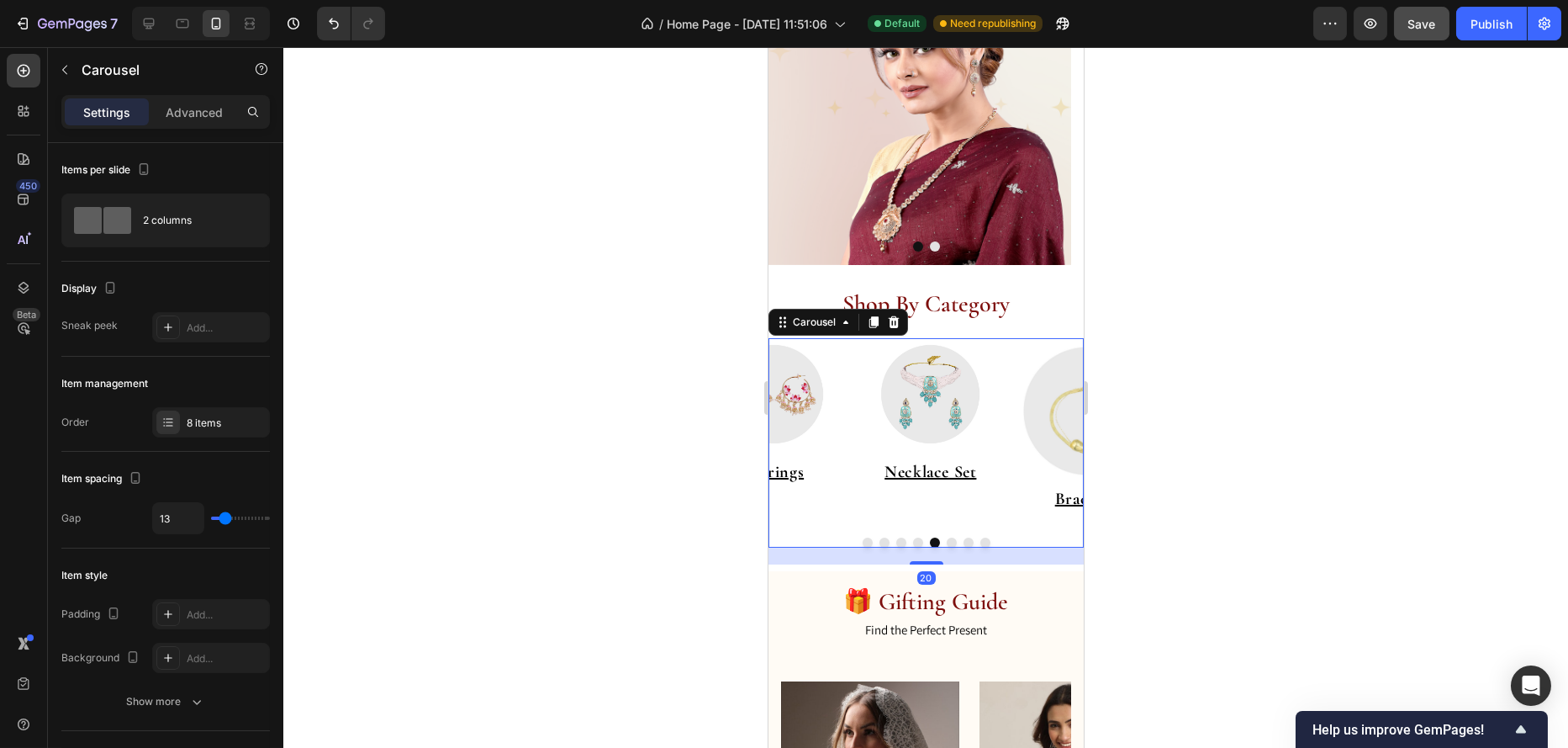
click at [963, 541] on button "Dot" at bounding box center [968, 542] width 10 height 10
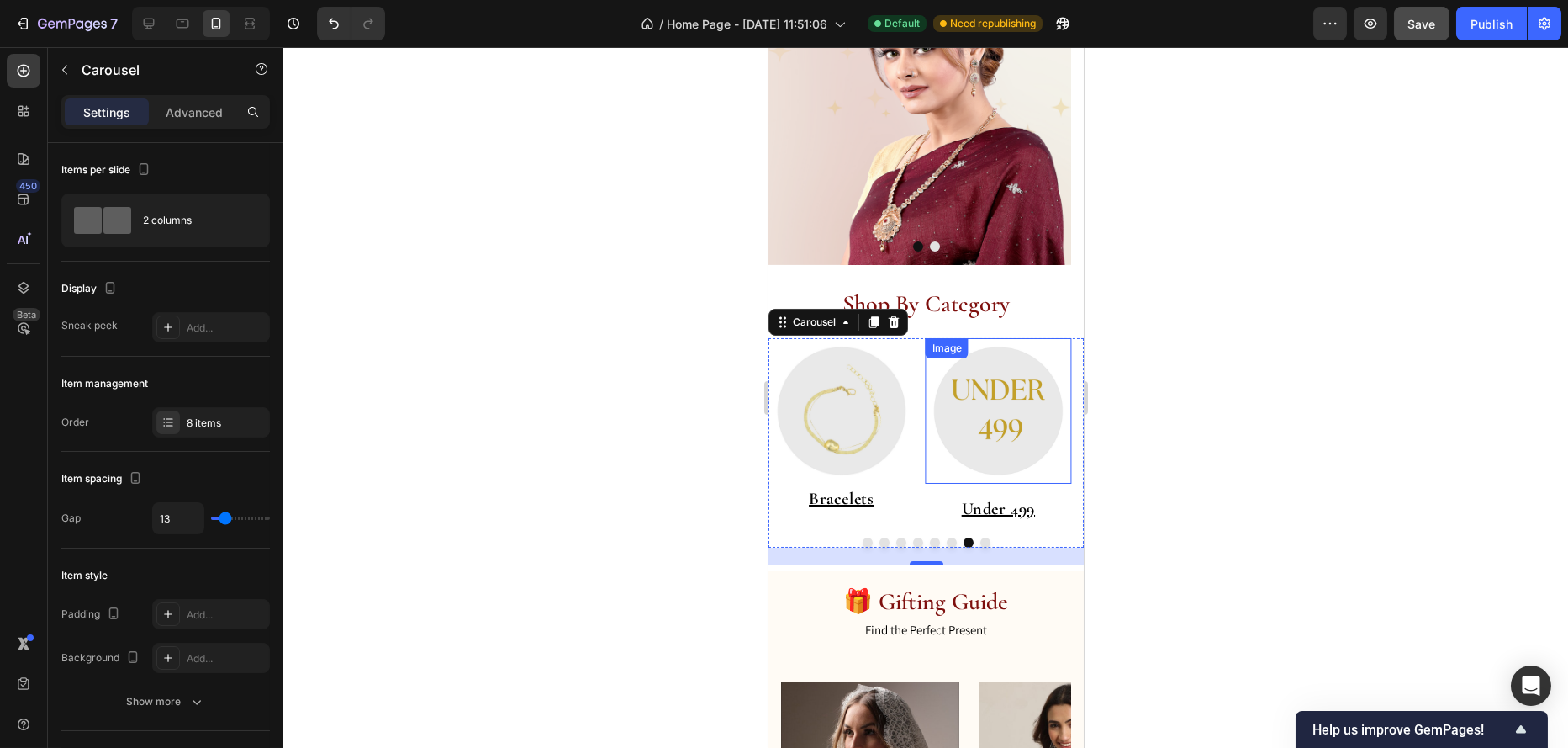
click at [972, 439] on img at bounding box center [998, 410] width 146 height 146
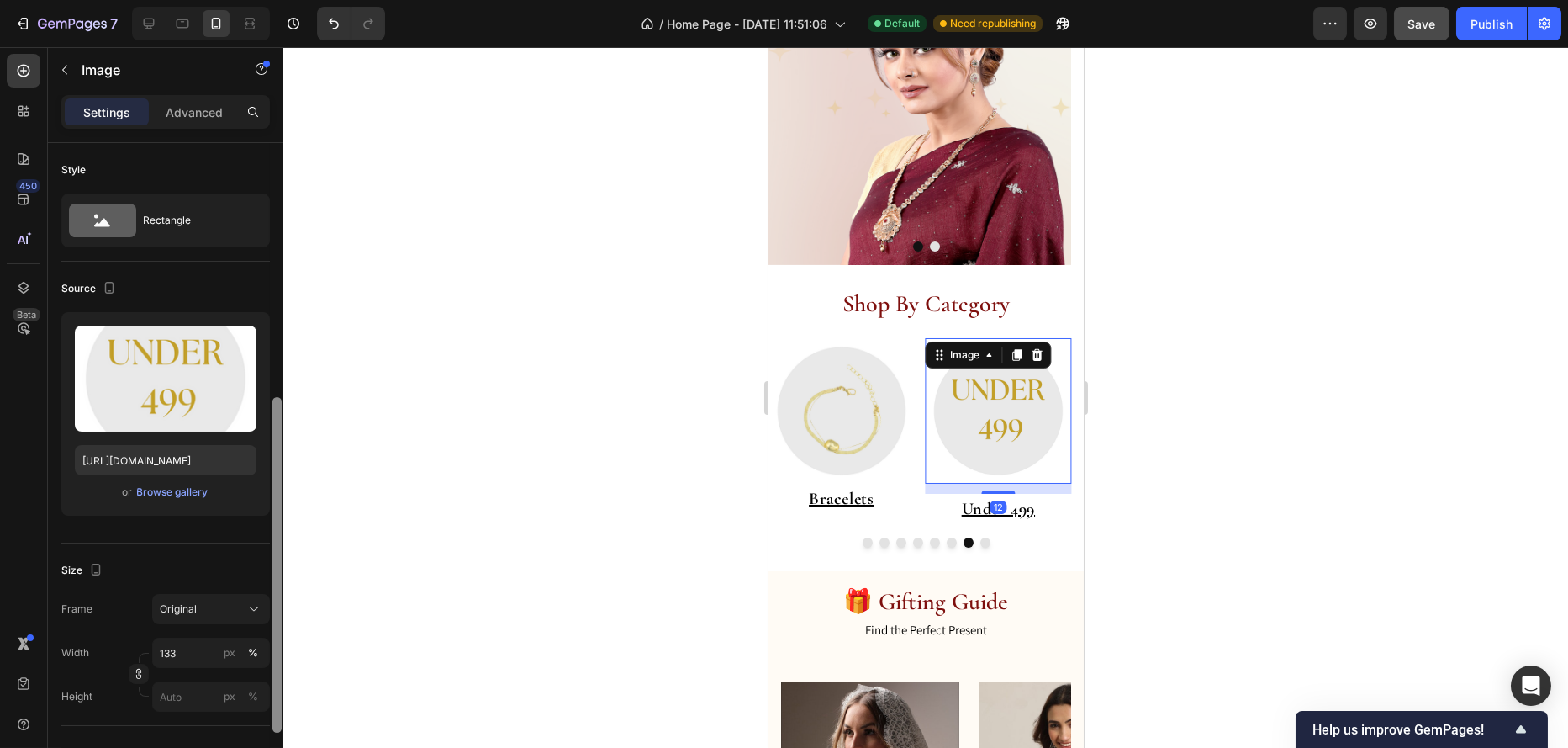
scroll to position [168, 0]
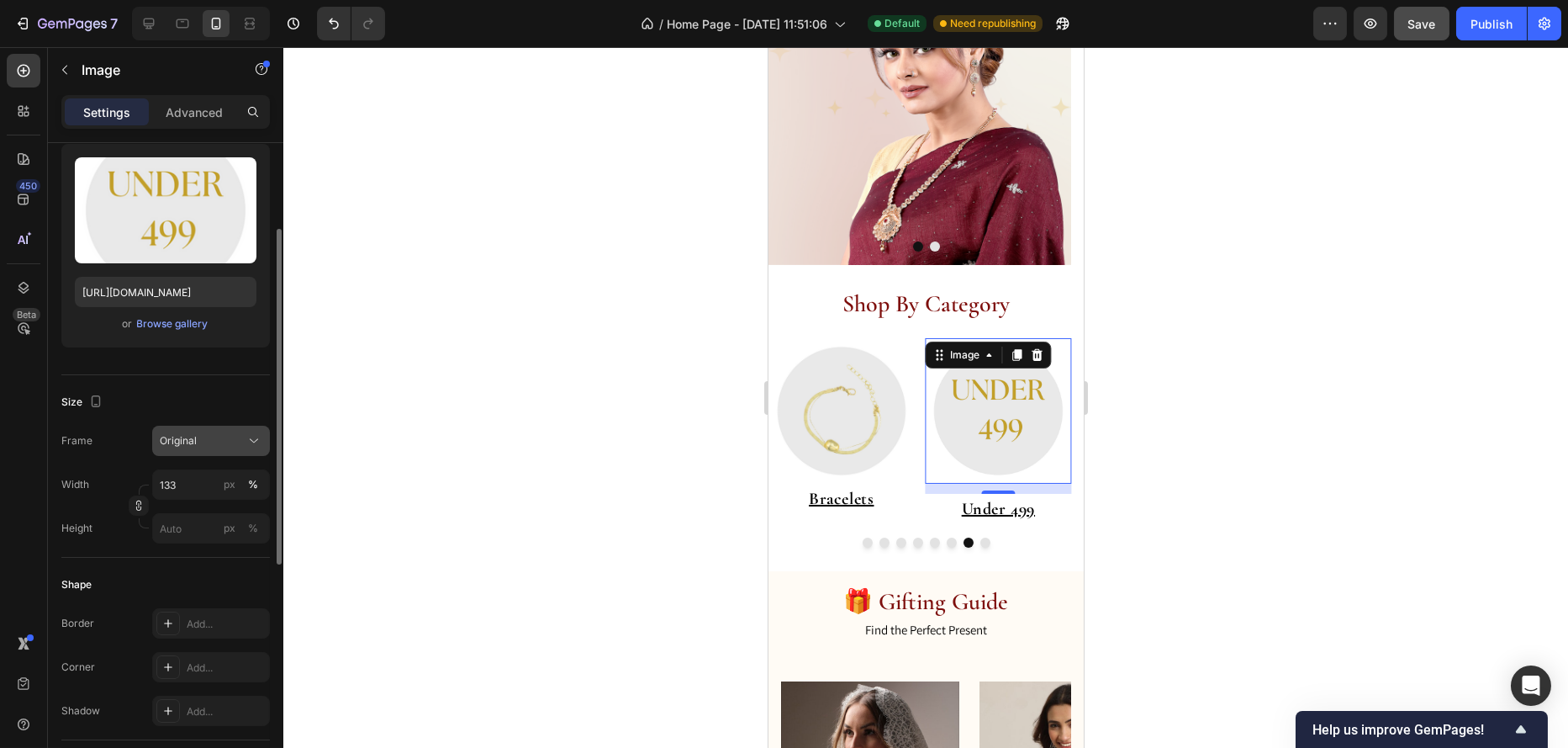
click at [203, 441] on div "Original" at bounding box center [201, 441] width 82 height 15
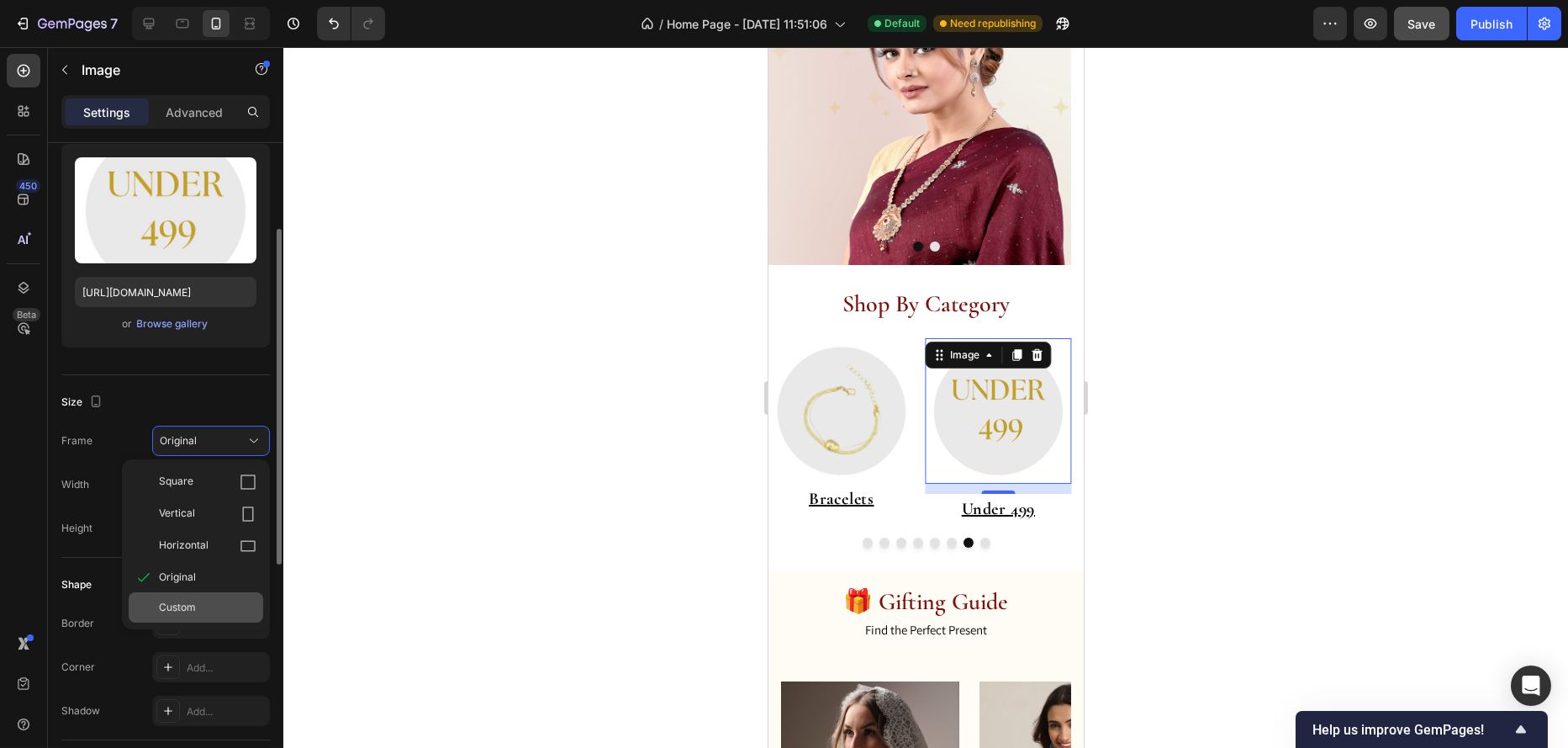
click at [176, 607] on span "Custom" at bounding box center [177, 608] width 37 height 15
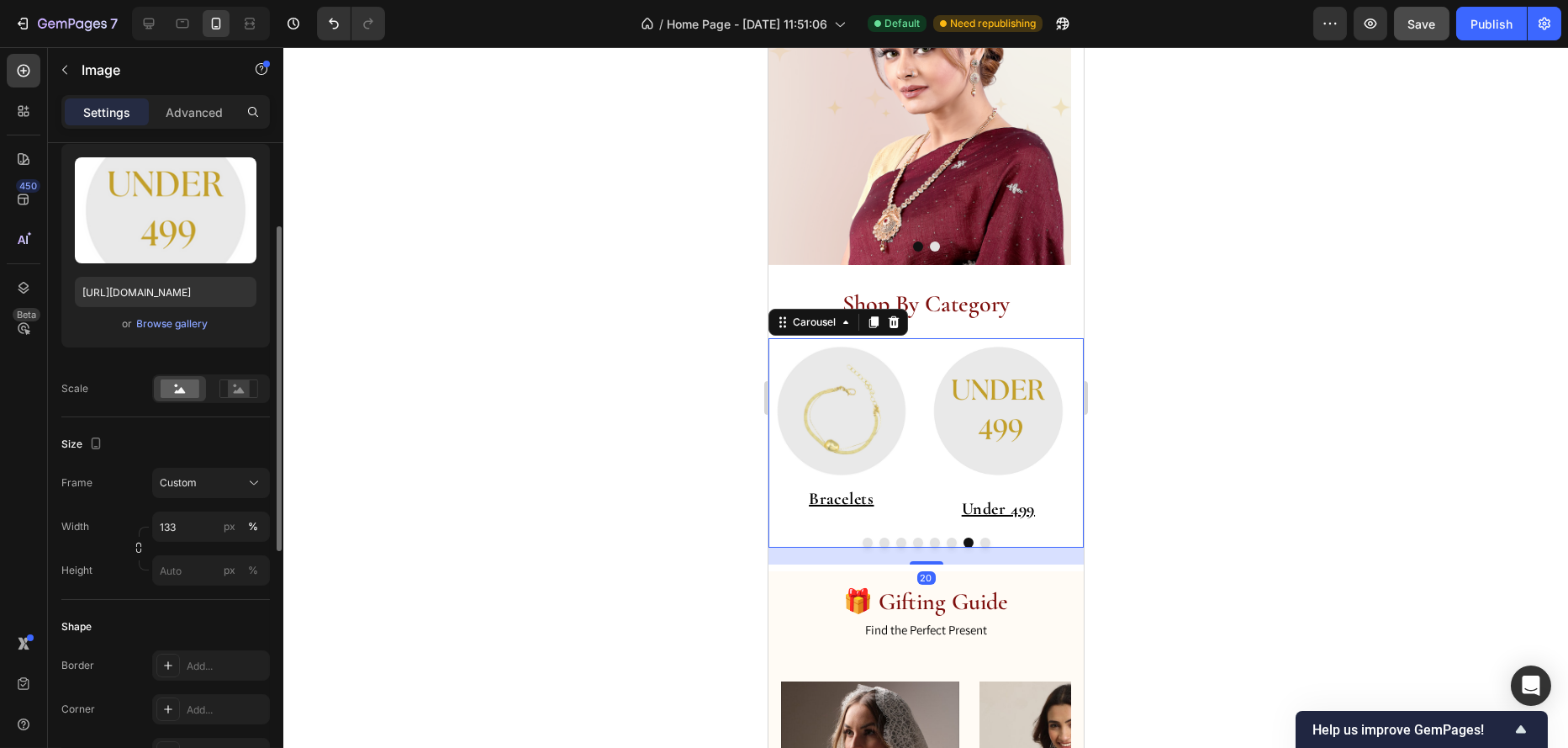
click at [930, 544] on button "Dot" at bounding box center [934, 542] width 10 height 10
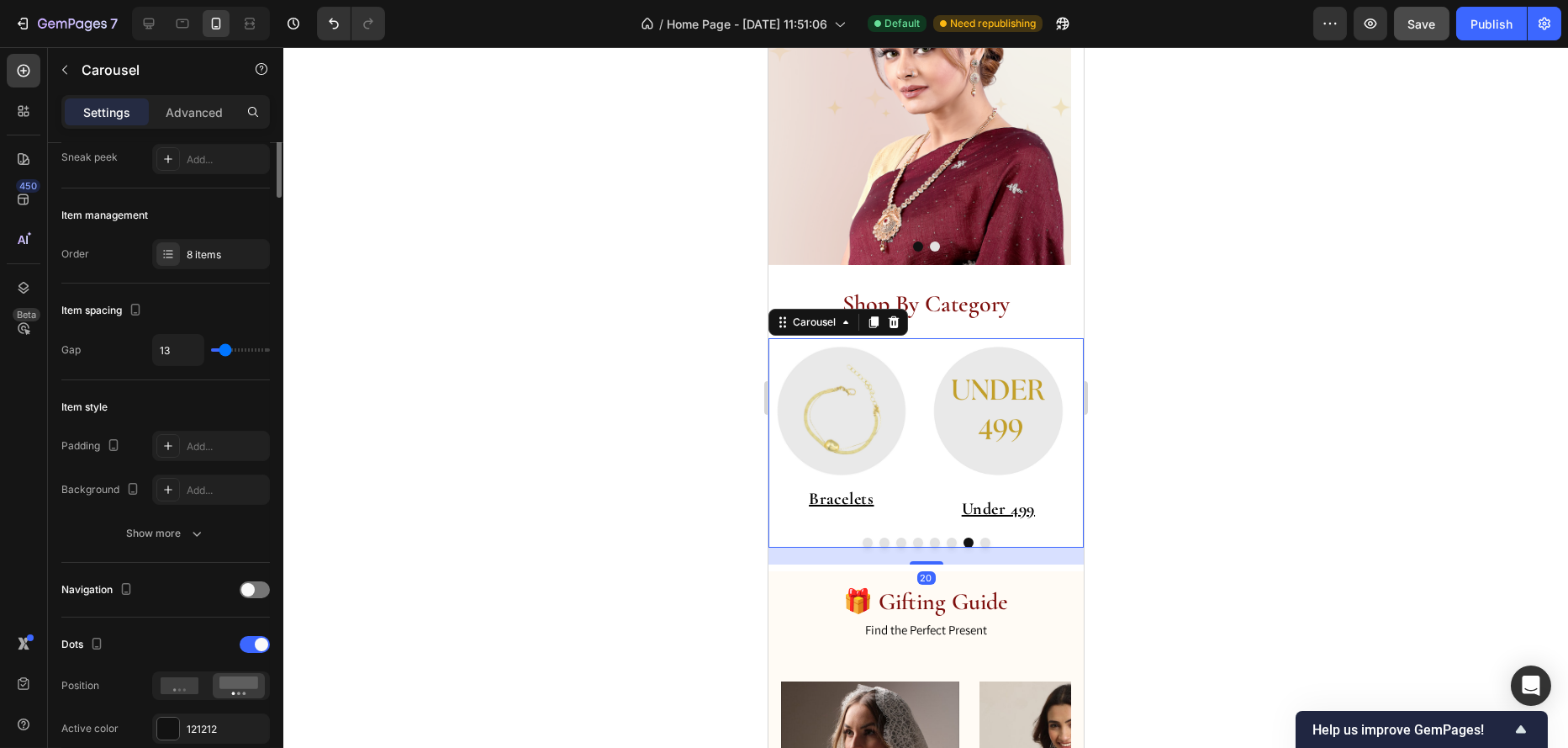
scroll to position [0, 0]
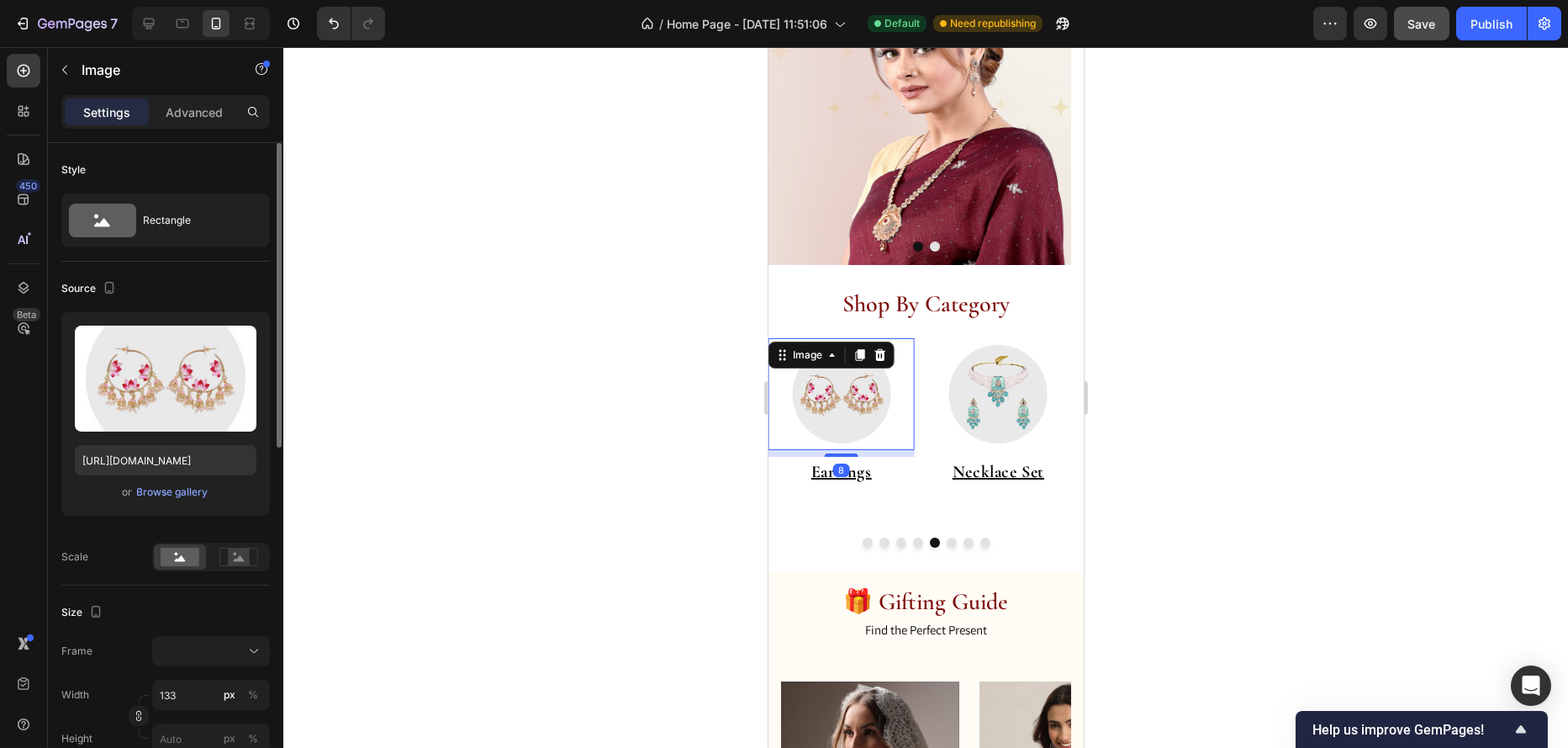
click at [897, 380] on div at bounding box center [840, 393] width 146 height 112
click at [180, 641] on button at bounding box center [211, 652] width 117 height 31
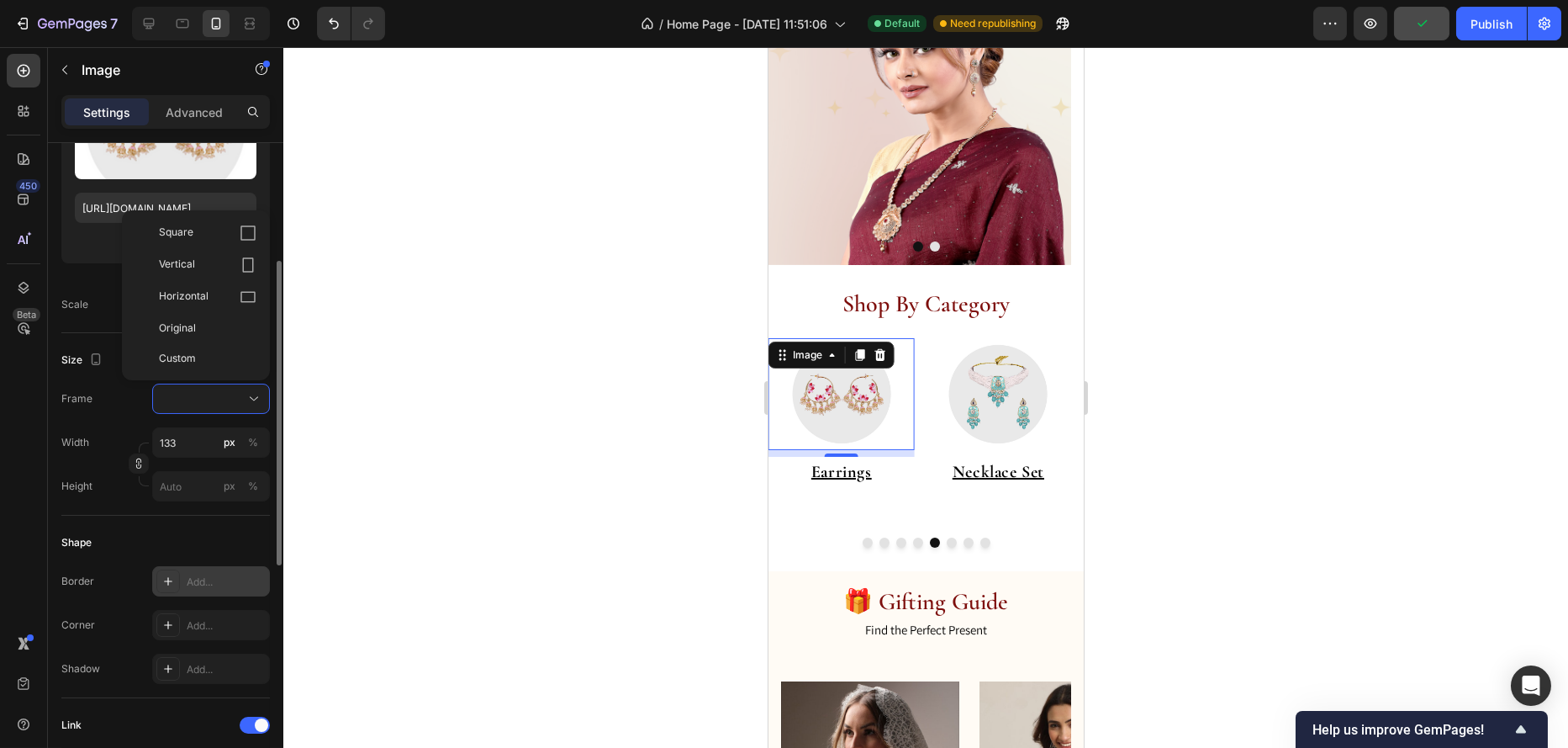
scroll to position [84, 0]
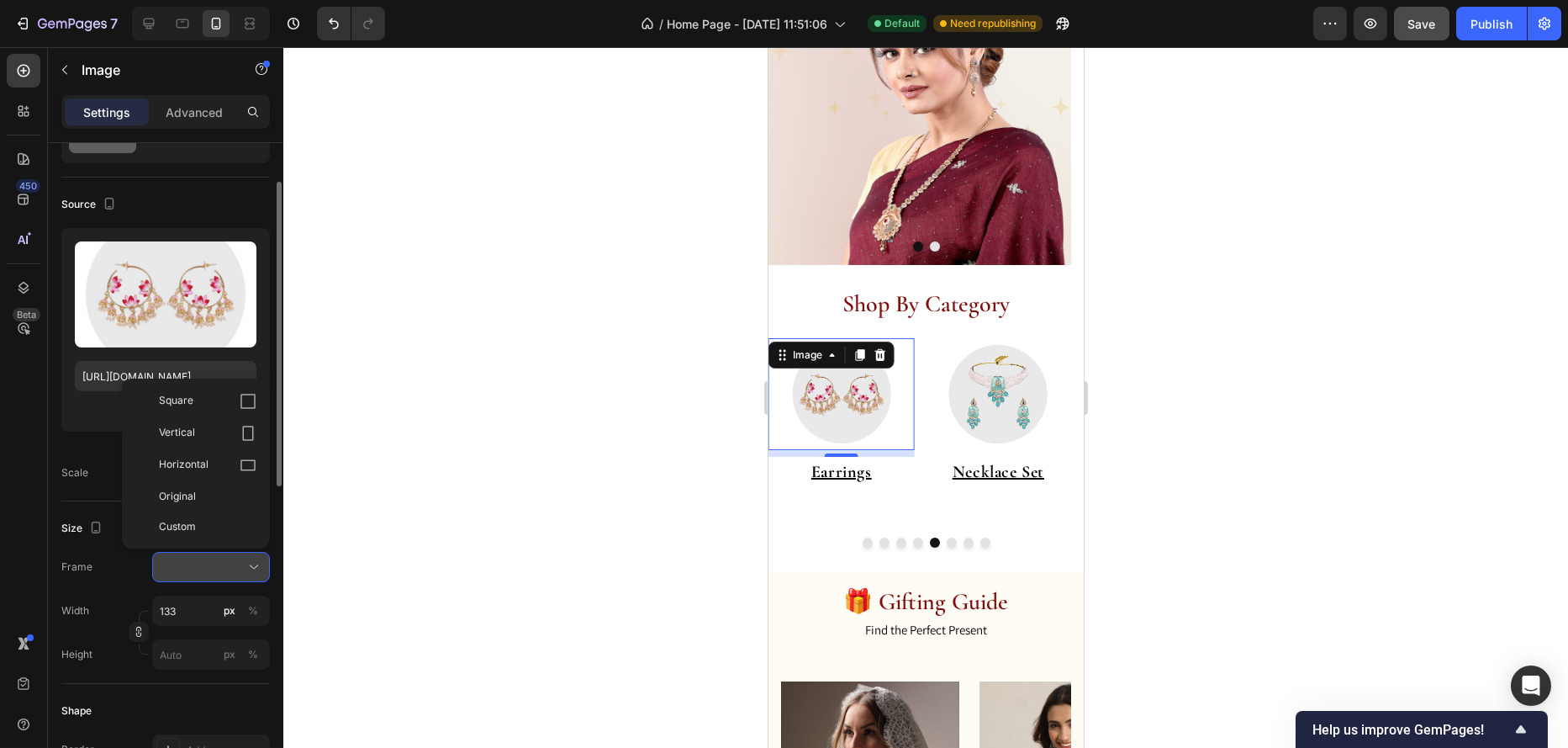
click at [211, 567] on div at bounding box center [212, 567] width 103 height 17
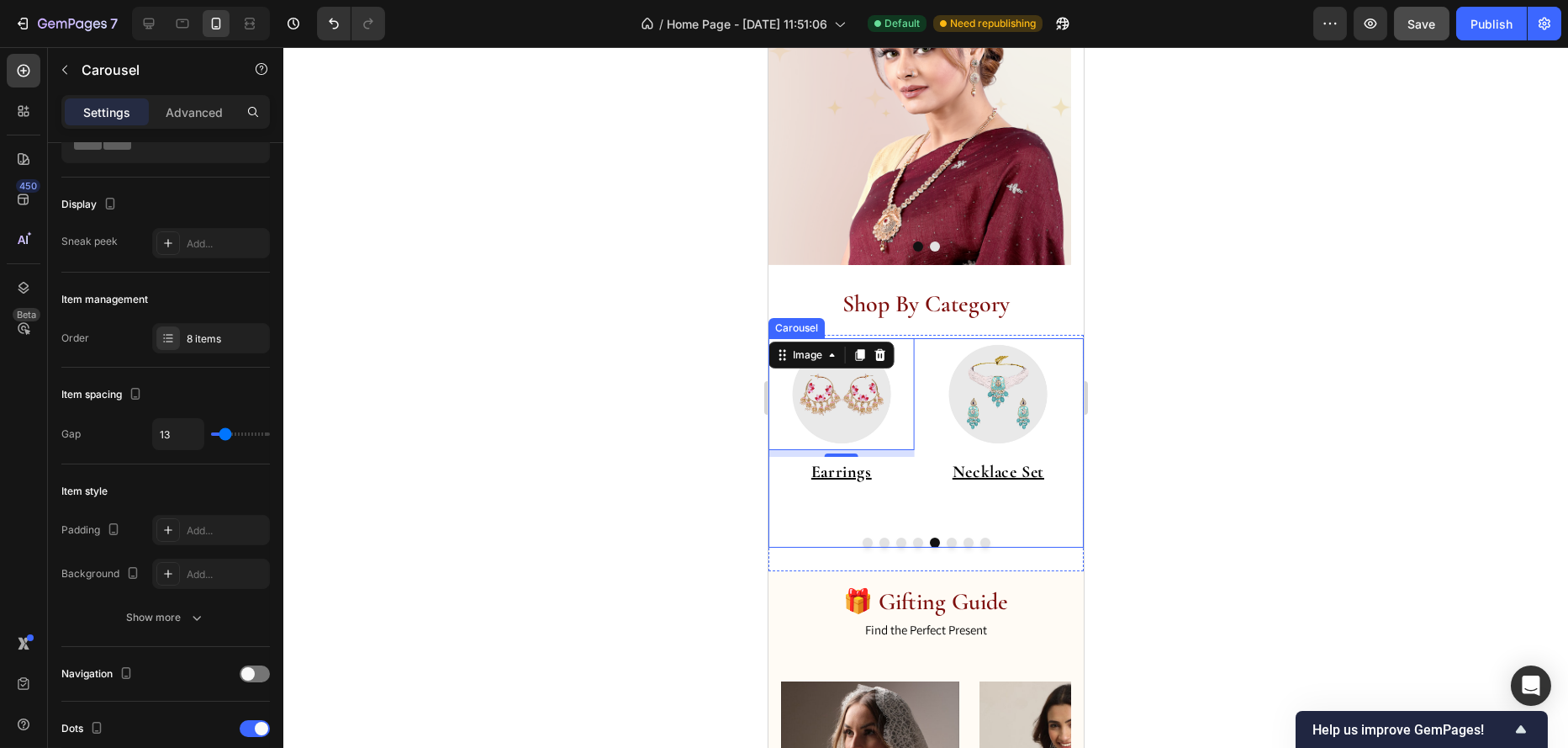
click at [964, 544] on button "Dot" at bounding box center [968, 542] width 10 height 10
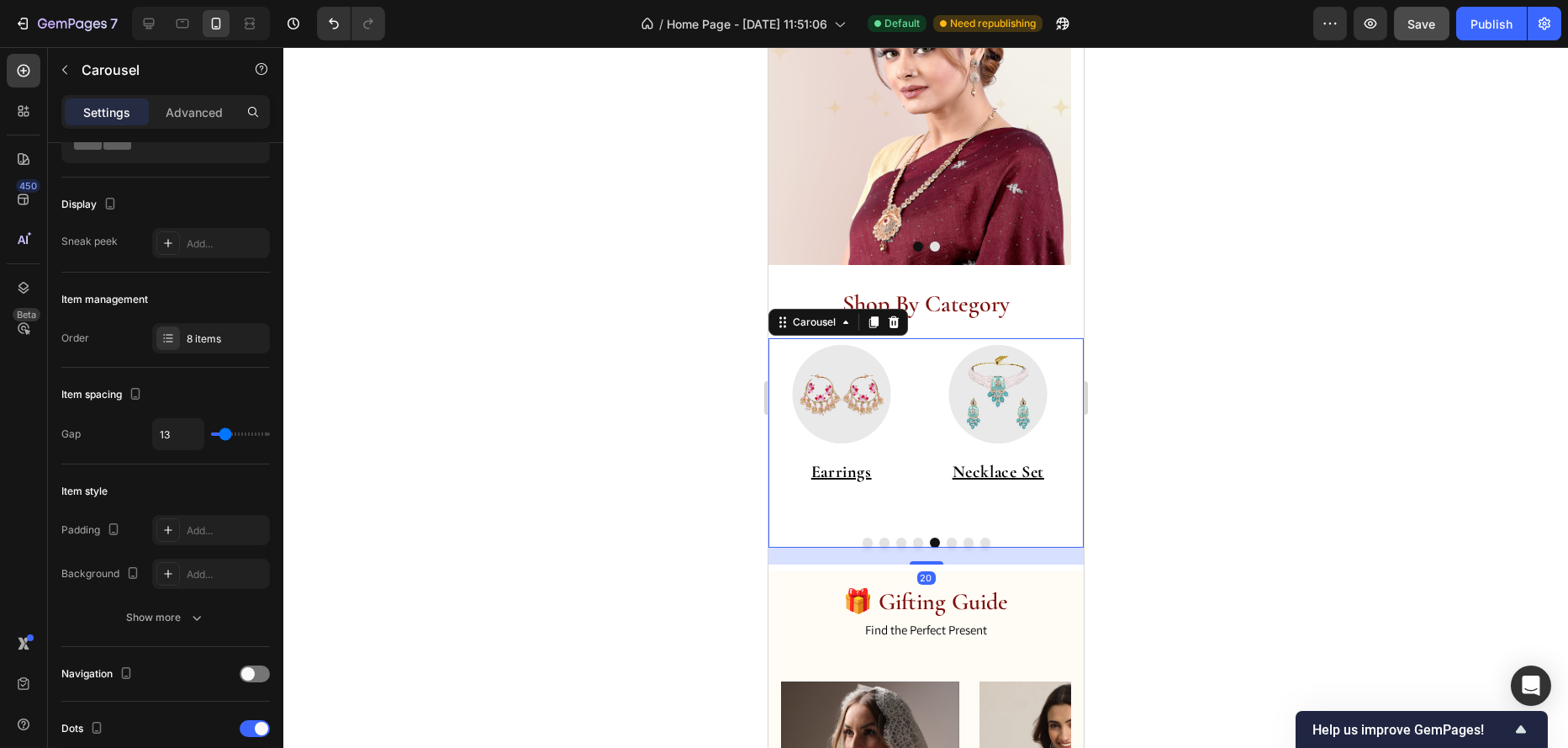
scroll to position [0, 0]
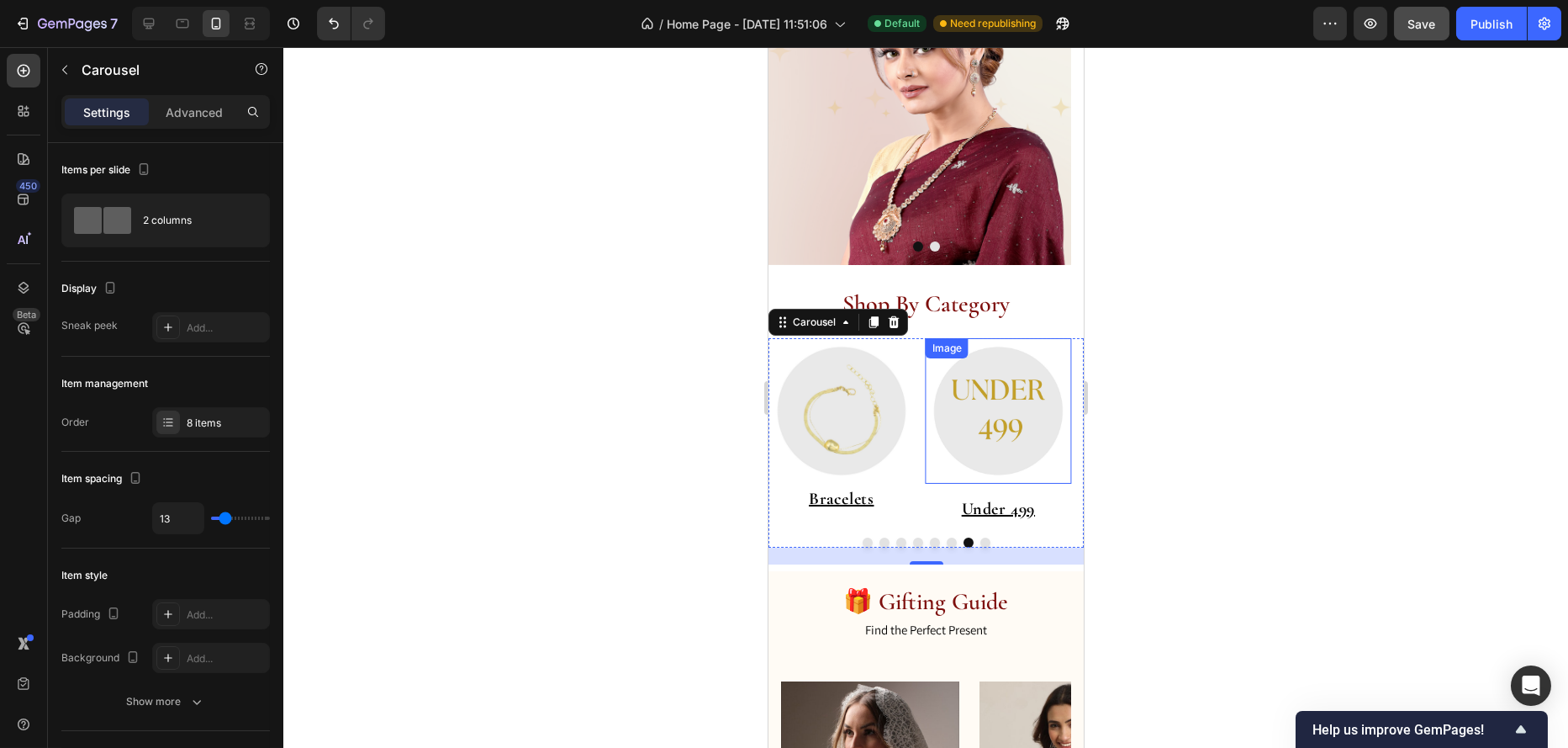
click at [1018, 353] on div "Image" at bounding box center [998, 410] width 146 height 146
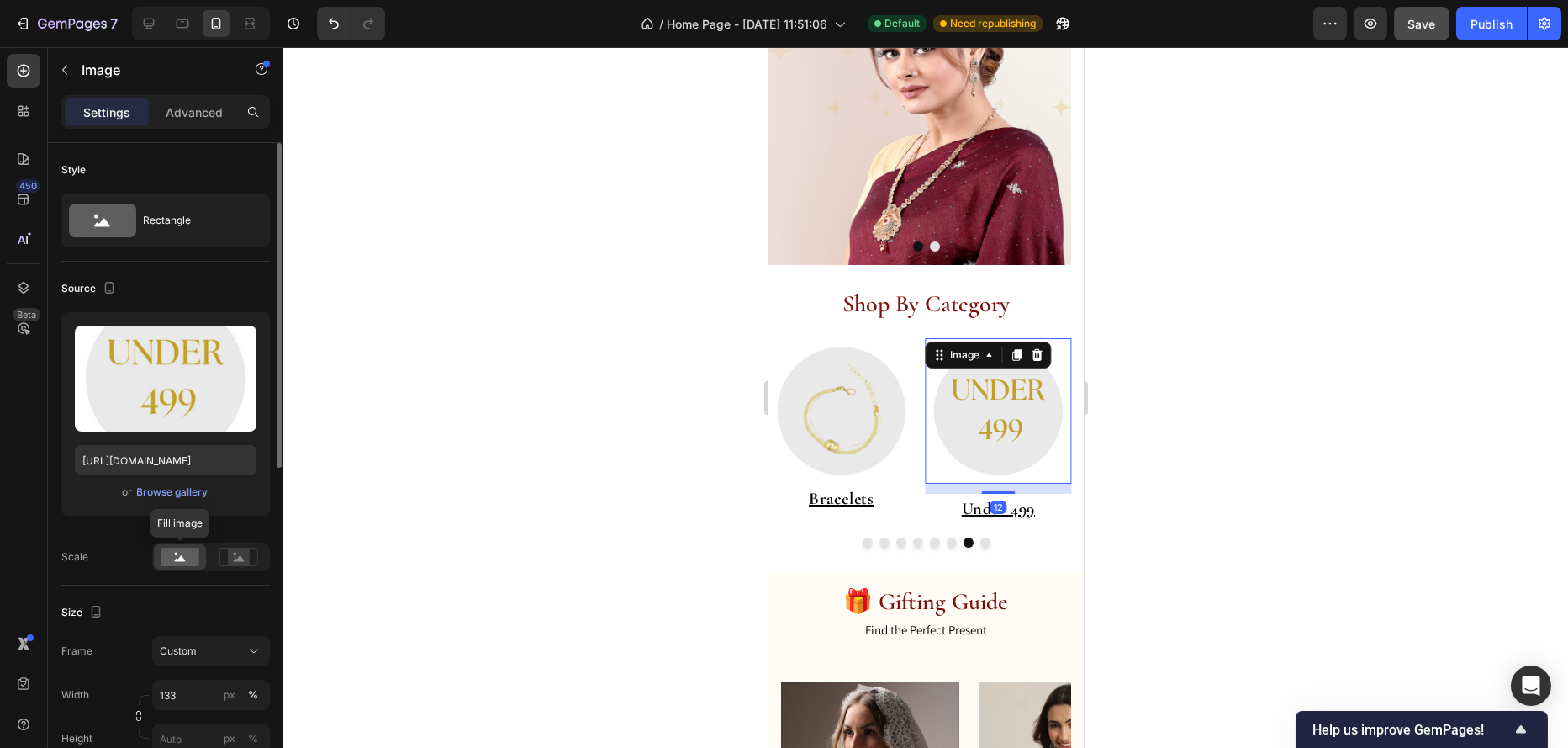
scroll to position [168, 0]
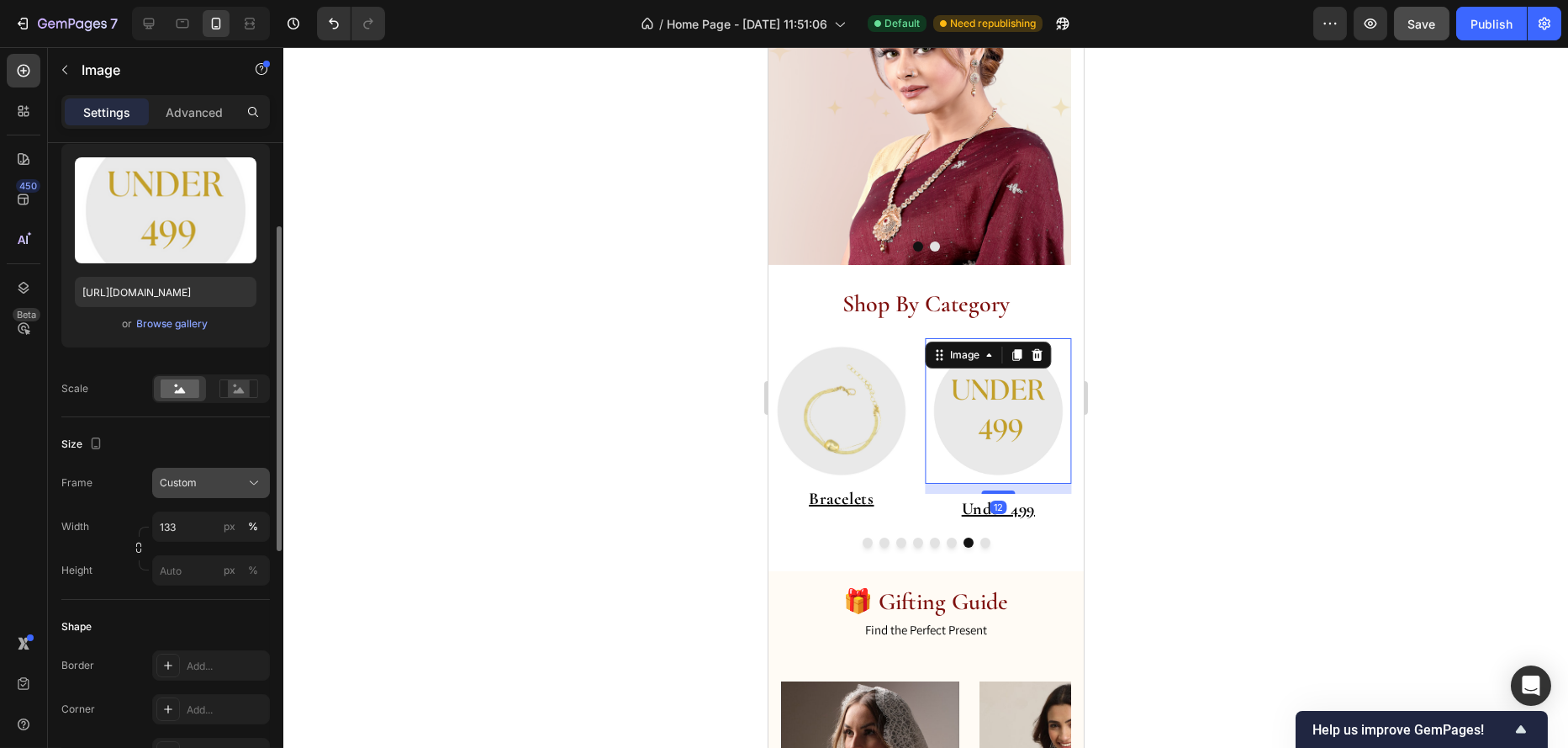
click at [210, 480] on div "Custom" at bounding box center [201, 483] width 82 height 15
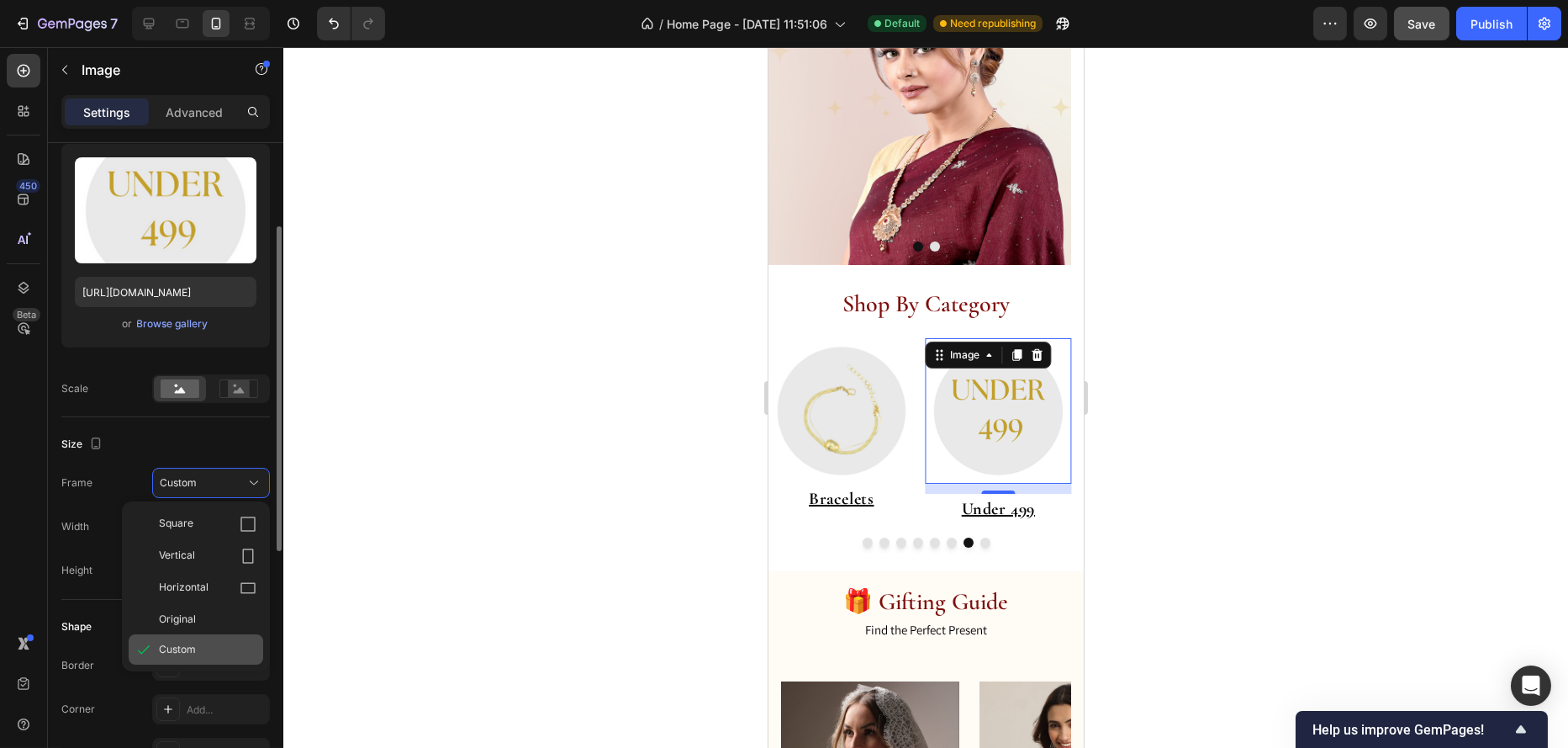
click at [194, 645] on span "Custom" at bounding box center [177, 650] width 37 height 15
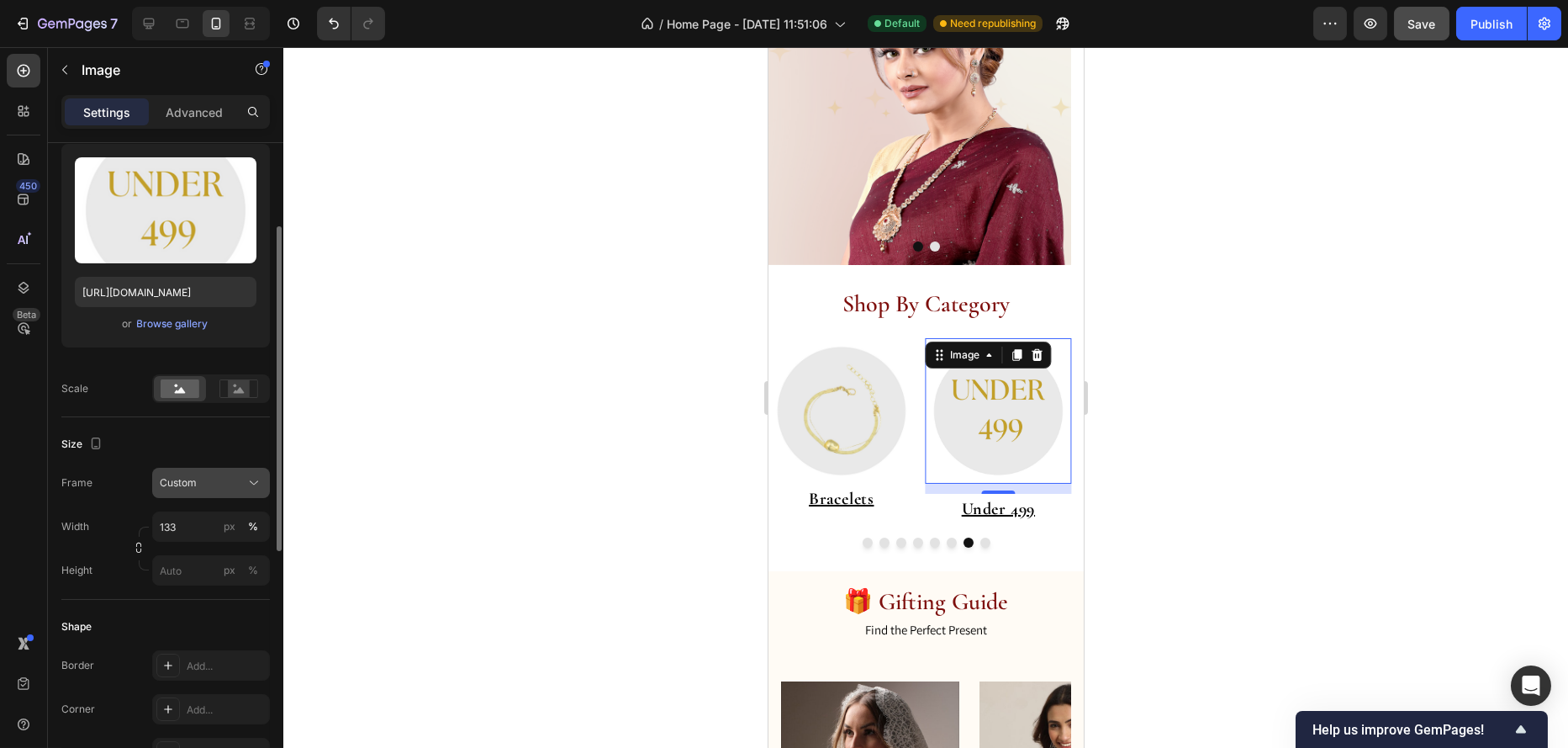
click at [211, 483] on div "Custom" at bounding box center [201, 483] width 82 height 15
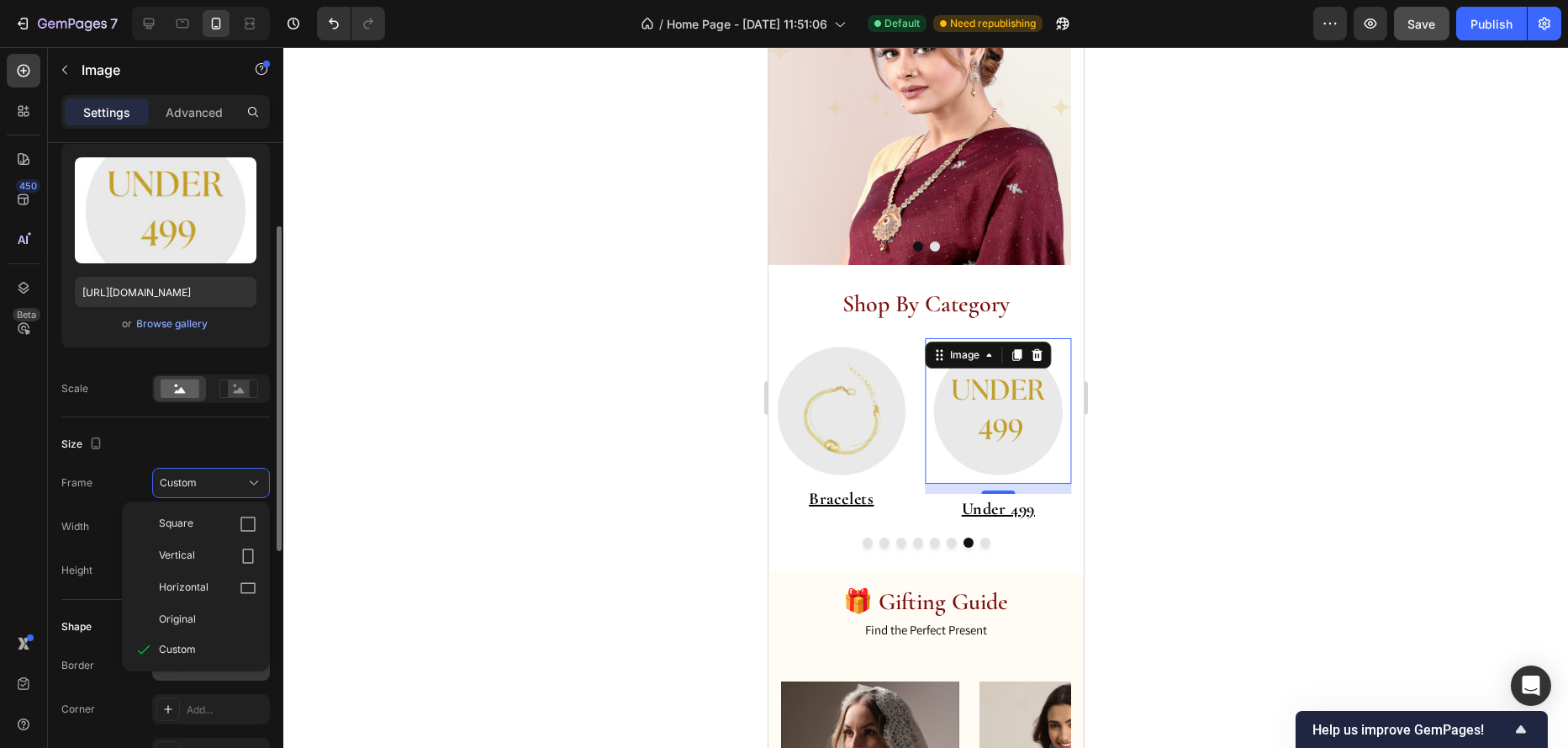
click at [181, 615] on span "Original" at bounding box center [177, 619] width 37 height 15
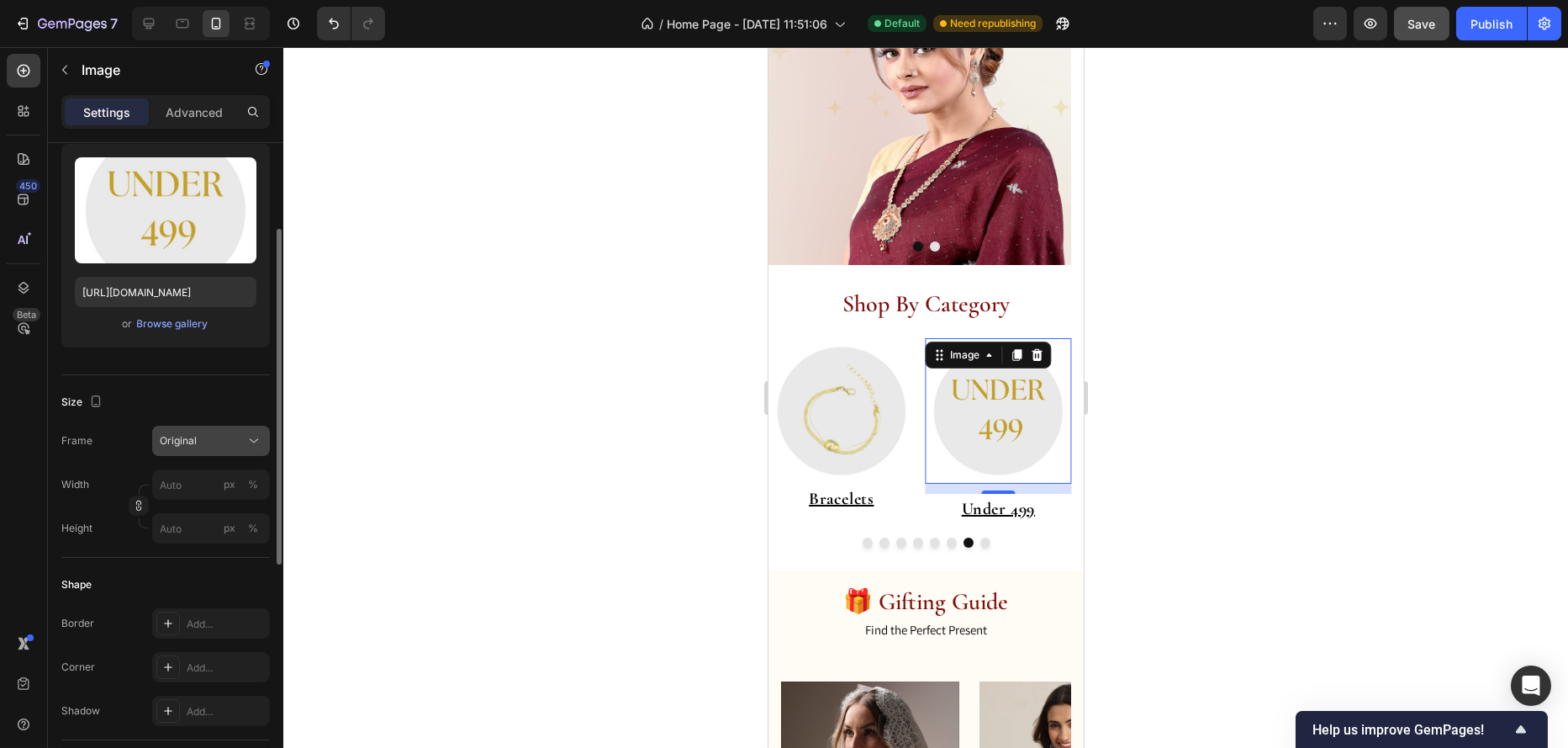
click at [192, 445] on span "Original" at bounding box center [178, 441] width 37 height 15
click at [185, 494] on input "px %" at bounding box center [211, 485] width 117 height 31
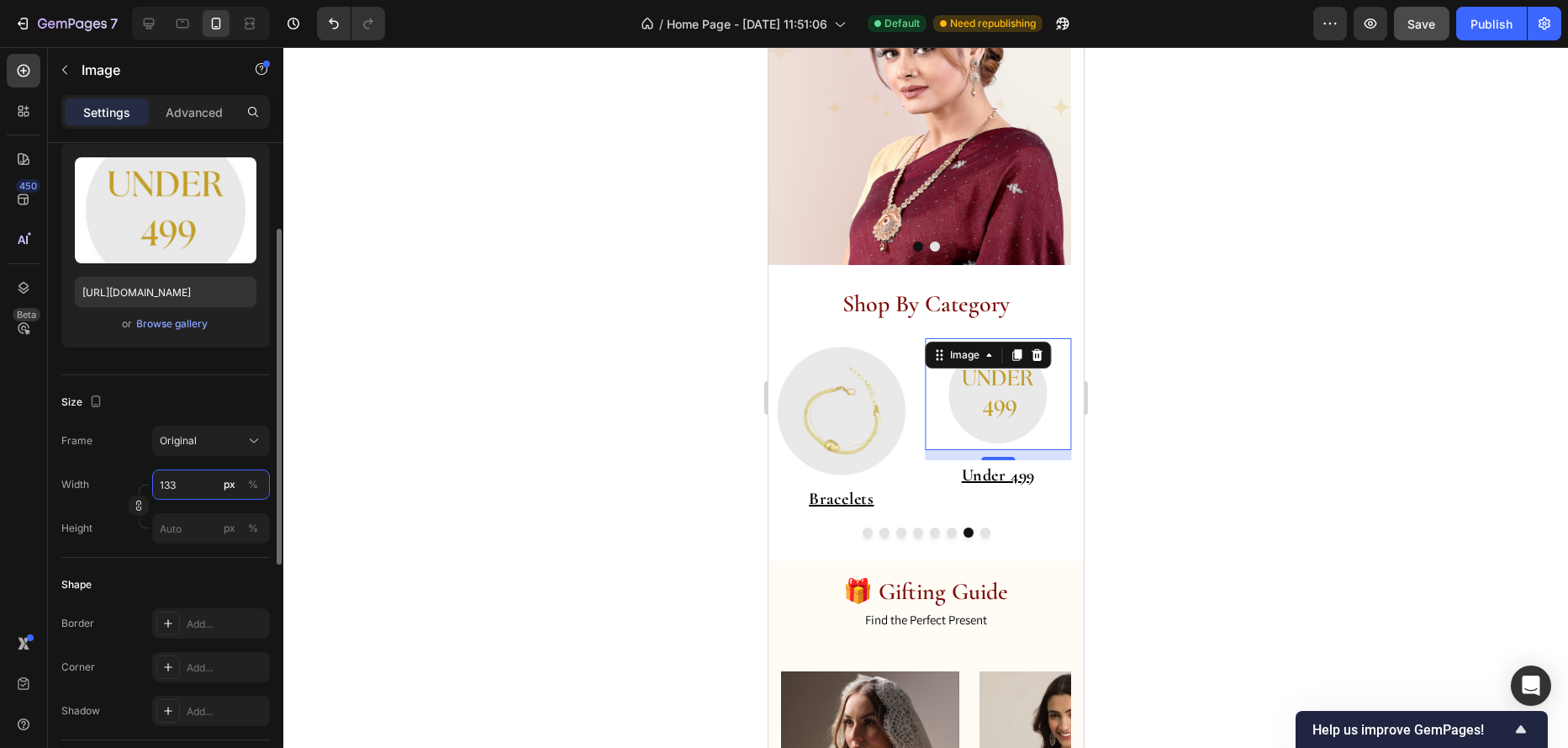
type input "133"
click at [236, 398] on div "Size" at bounding box center [165, 402] width 209 height 27
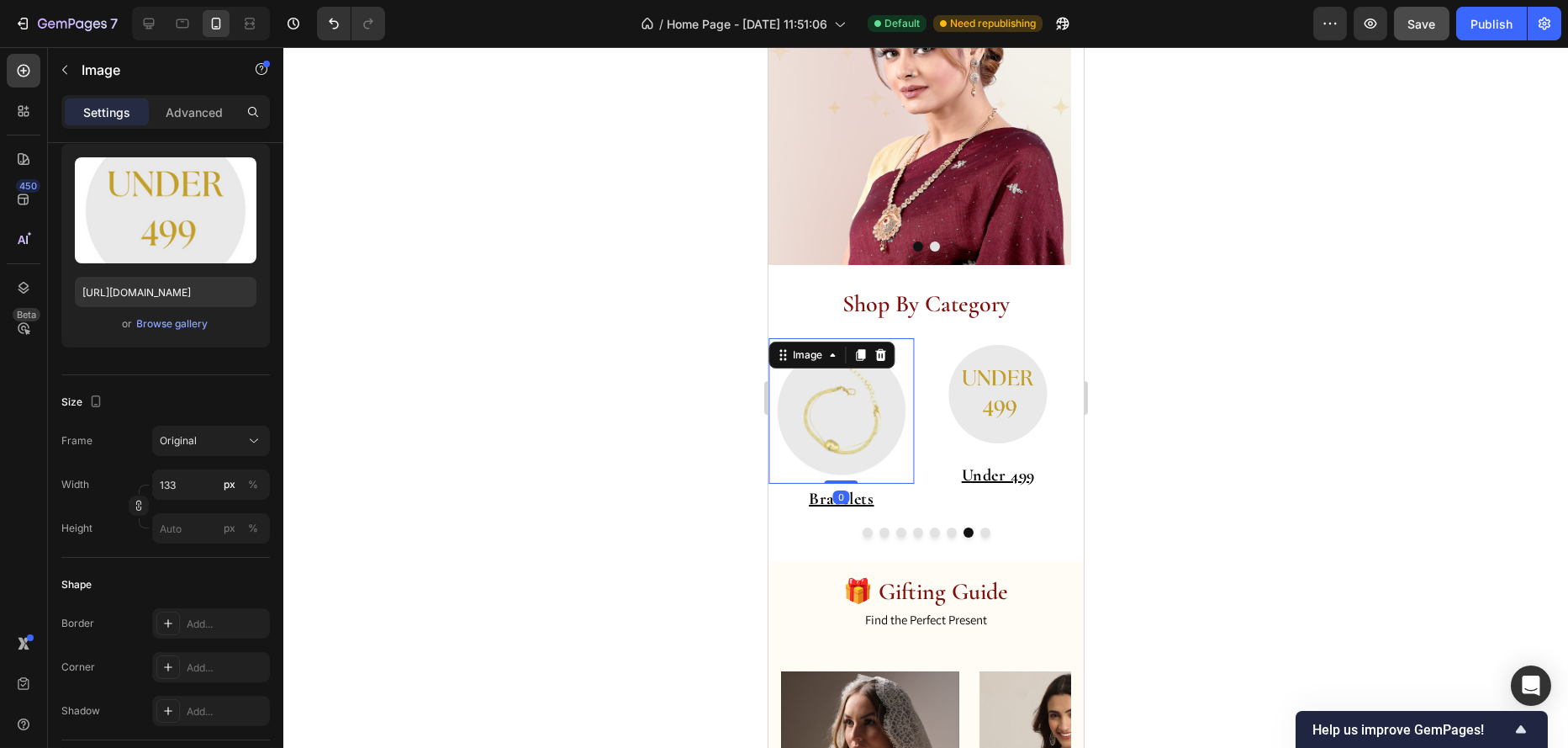
click at [897, 355] on img at bounding box center [840, 410] width 146 height 146
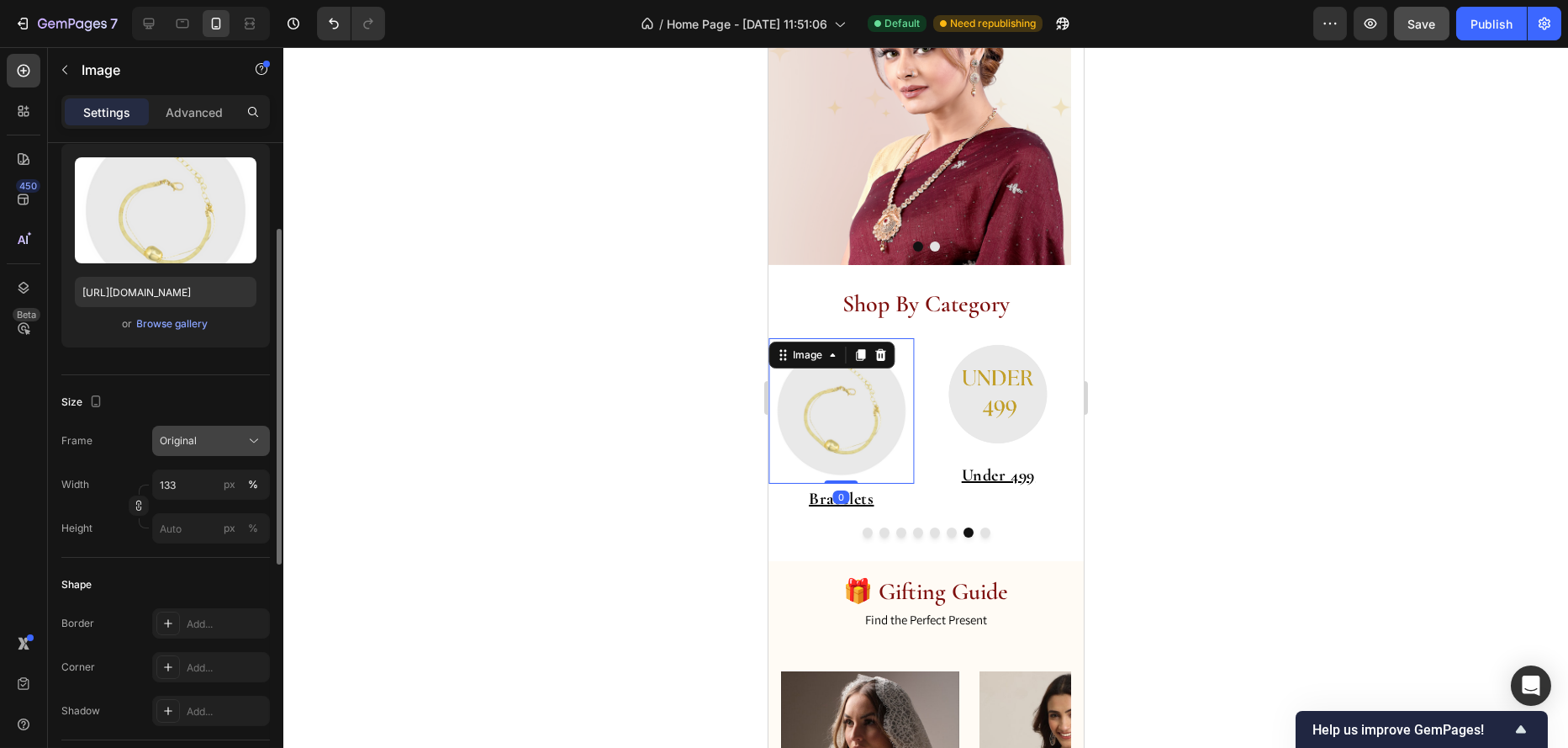
click at [191, 437] on span "Original" at bounding box center [178, 441] width 37 height 15
click at [160, 397] on div "Size" at bounding box center [165, 402] width 209 height 27
click at [175, 487] on input "133" at bounding box center [211, 485] width 117 height 31
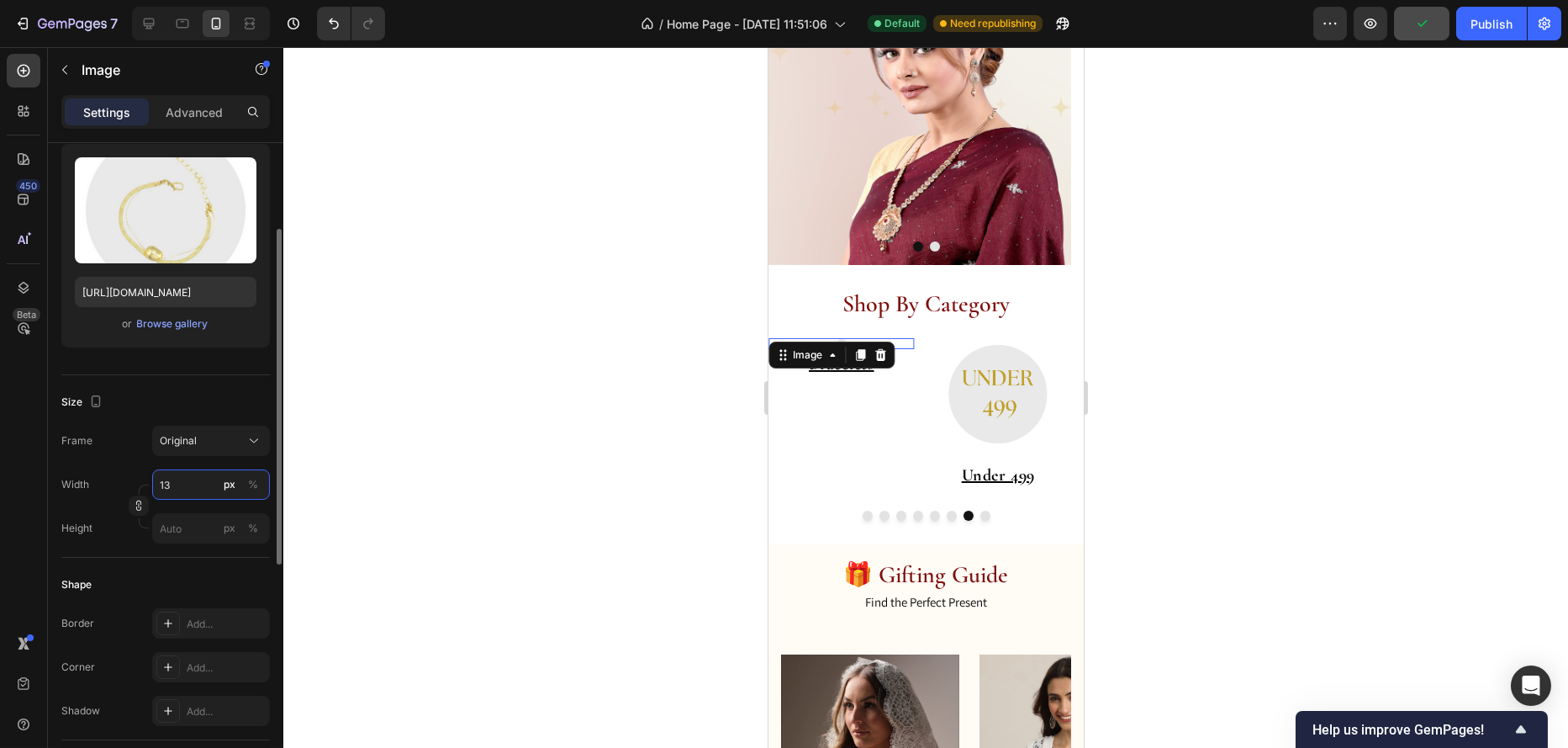
type input "133"
click at [207, 400] on div "Size" at bounding box center [165, 402] width 209 height 27
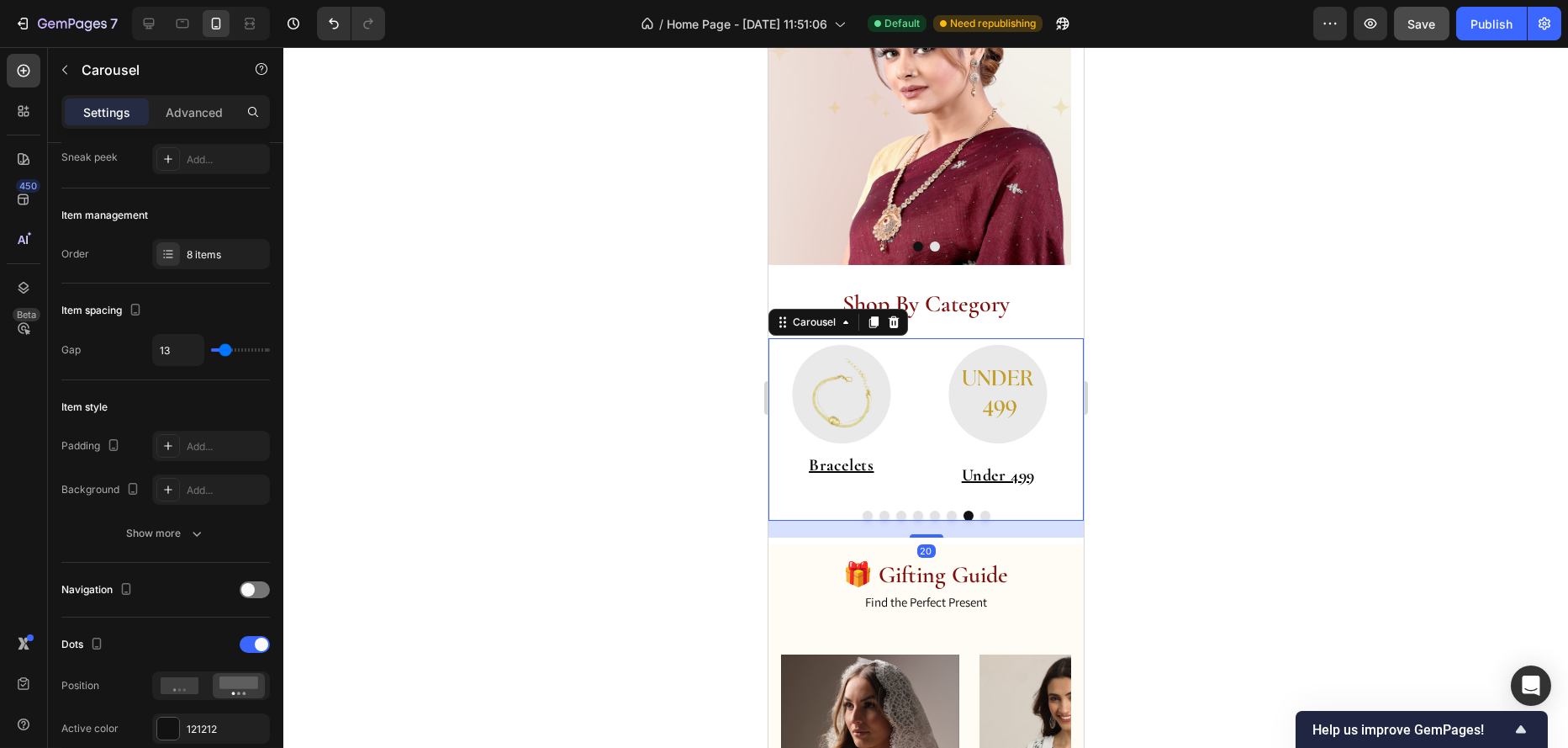
click at [946, 515] on button "Dot" at bounding box center [951, 515] width 10 height 10
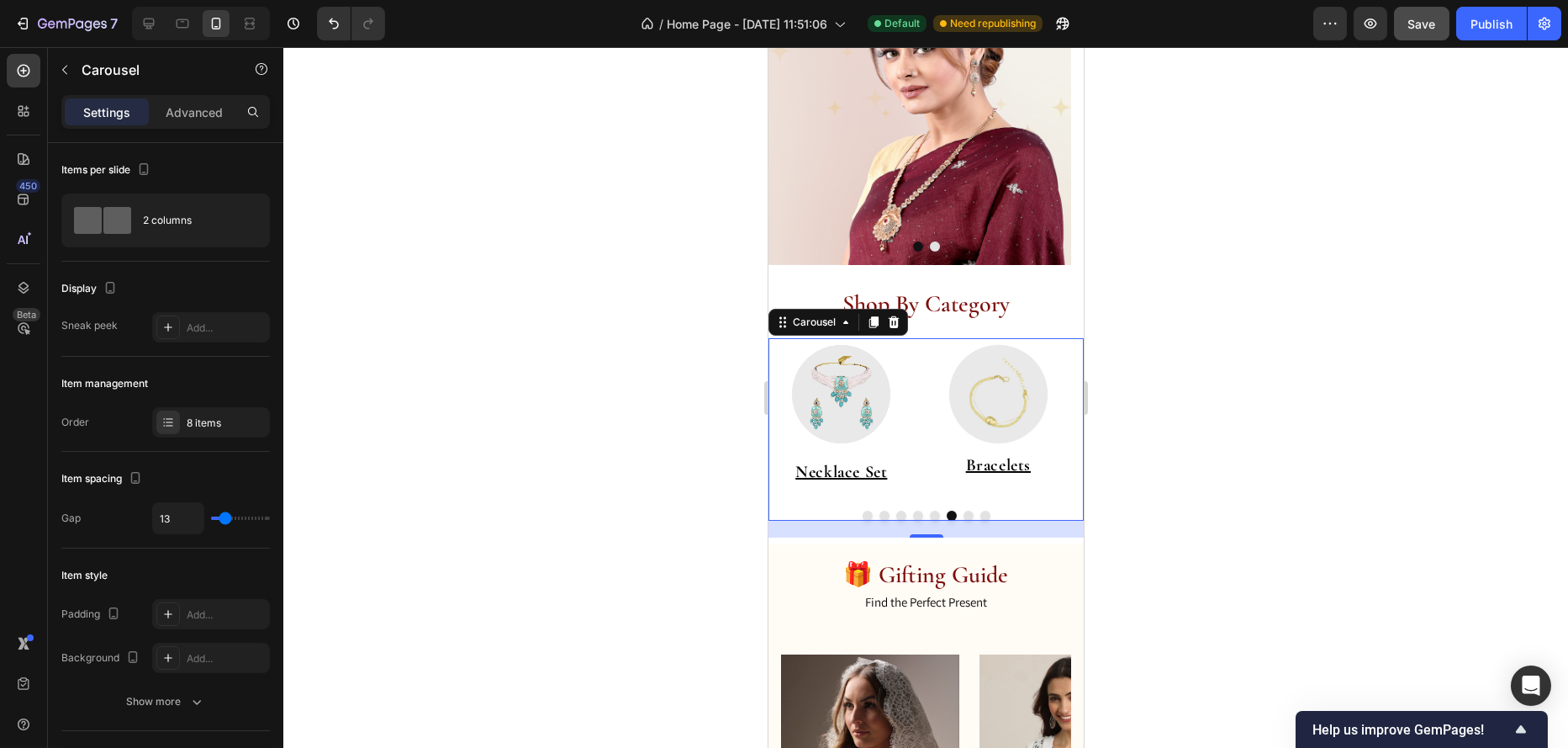
click at [963, 515] on button "Dot" at bounding box center [968, 515] width 10 height 10
click at [946, 515] on button "Dot" at bounding box center [951, 515] width 10 height 10
click at [929, 515] on button "Dot" at bounding box center [934, 515] width 10 height 10
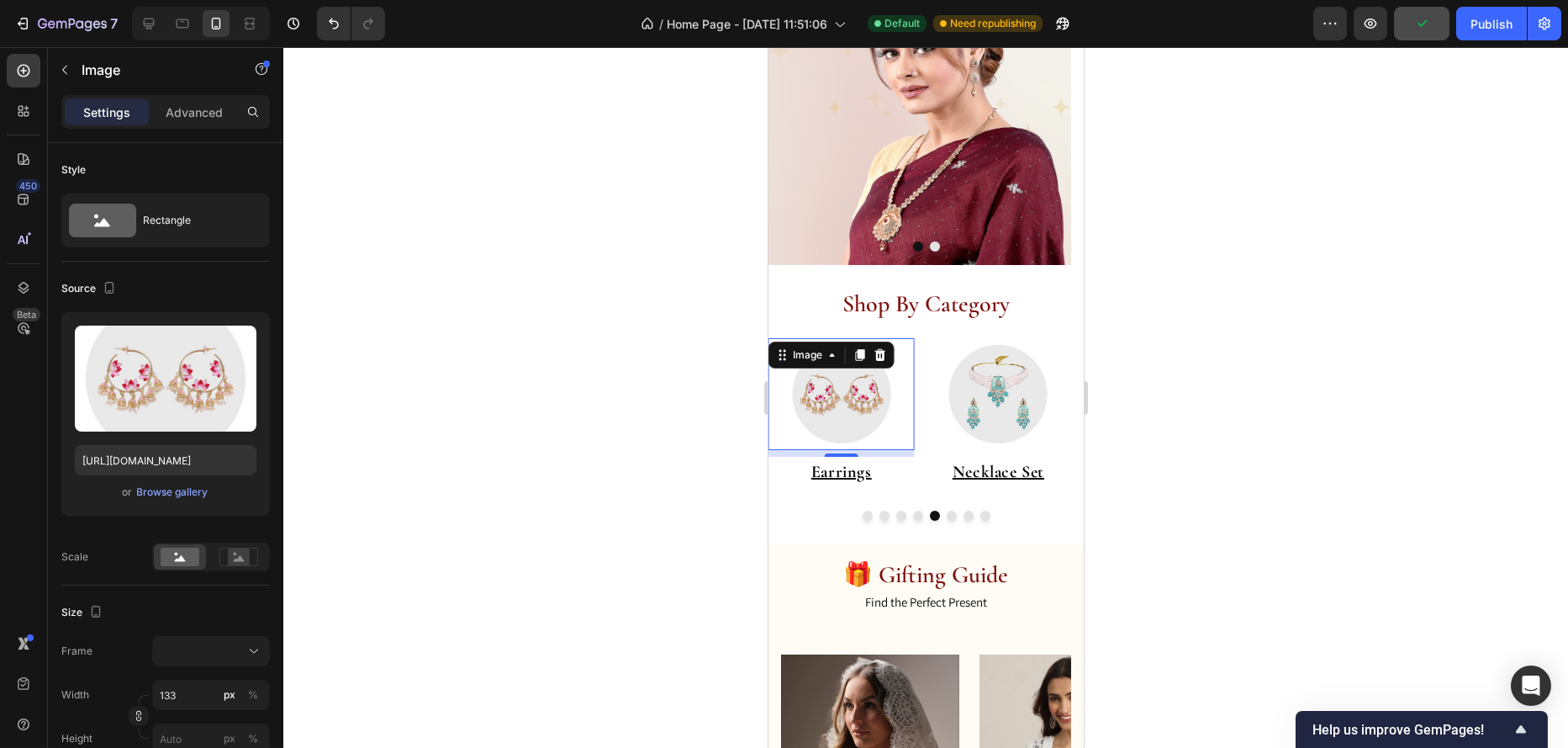
click at [871, 415] on img at bounding box center [840, 393] width 112 height 112
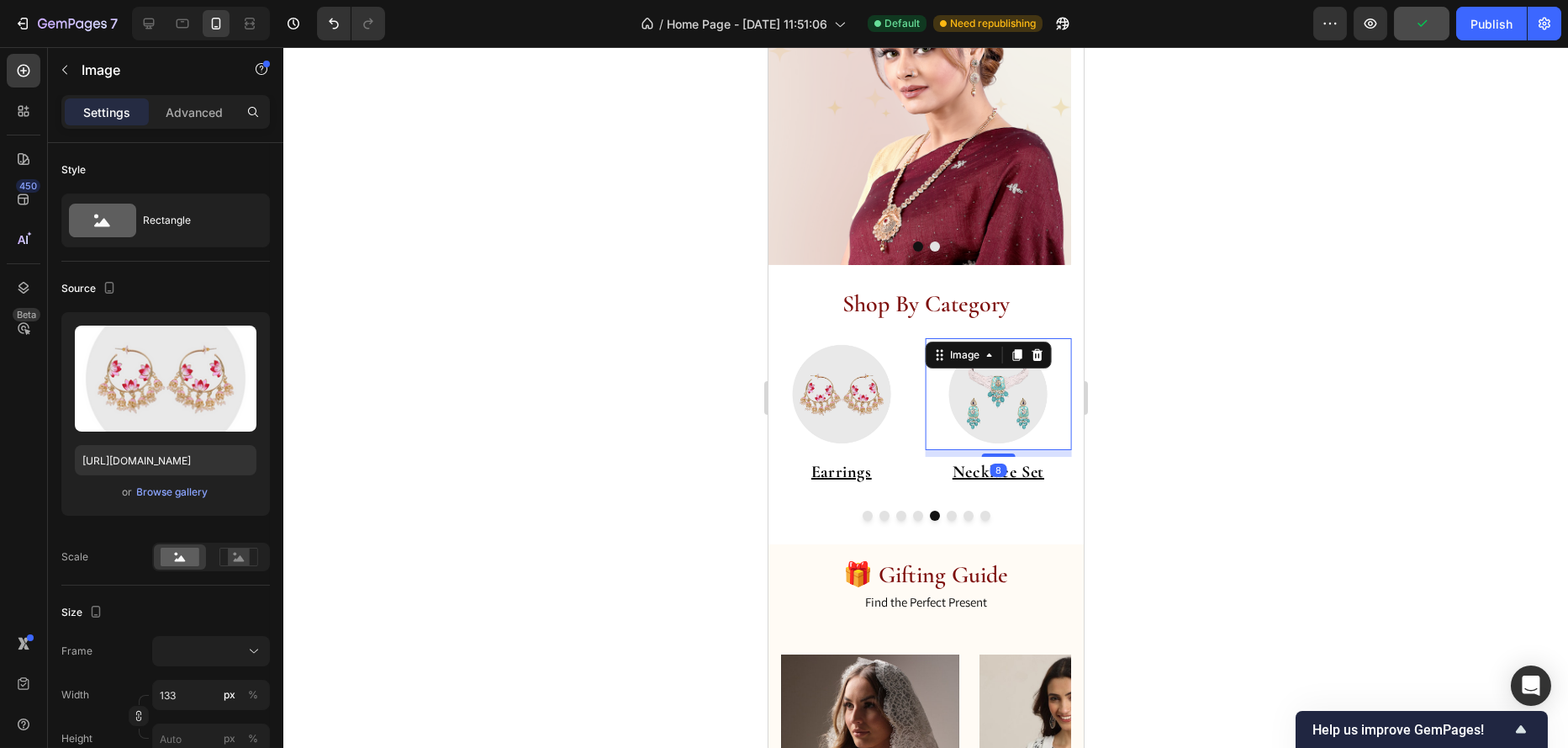
click at [975, 426] on img at bounding box center [997, 393] width 112 height 112
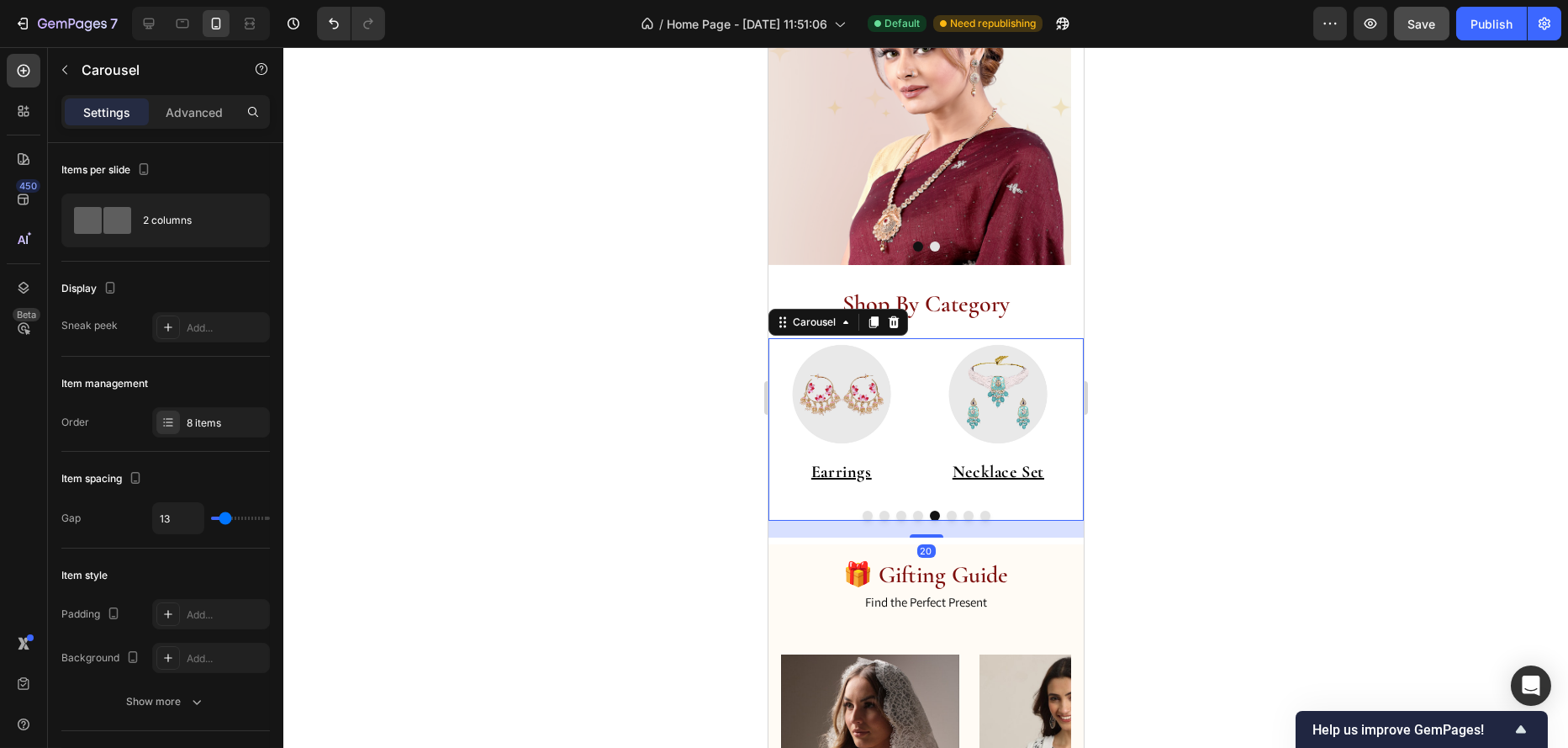
click at [946, 513] on button "Dot" at bounding box center [951, 515] width 10 height 10
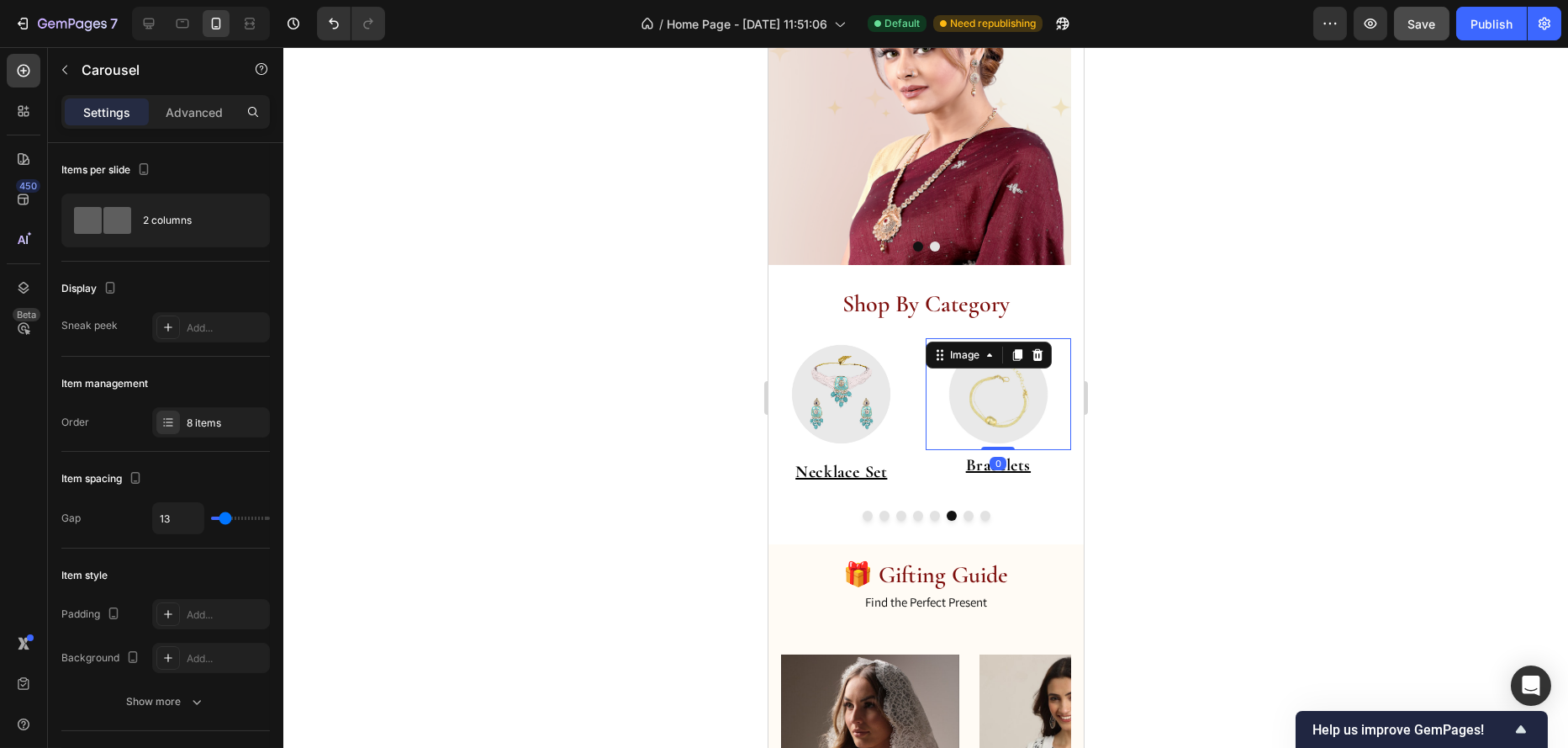
click at [987, 406] on img at bounding box center [997, 393] width 112 height 112
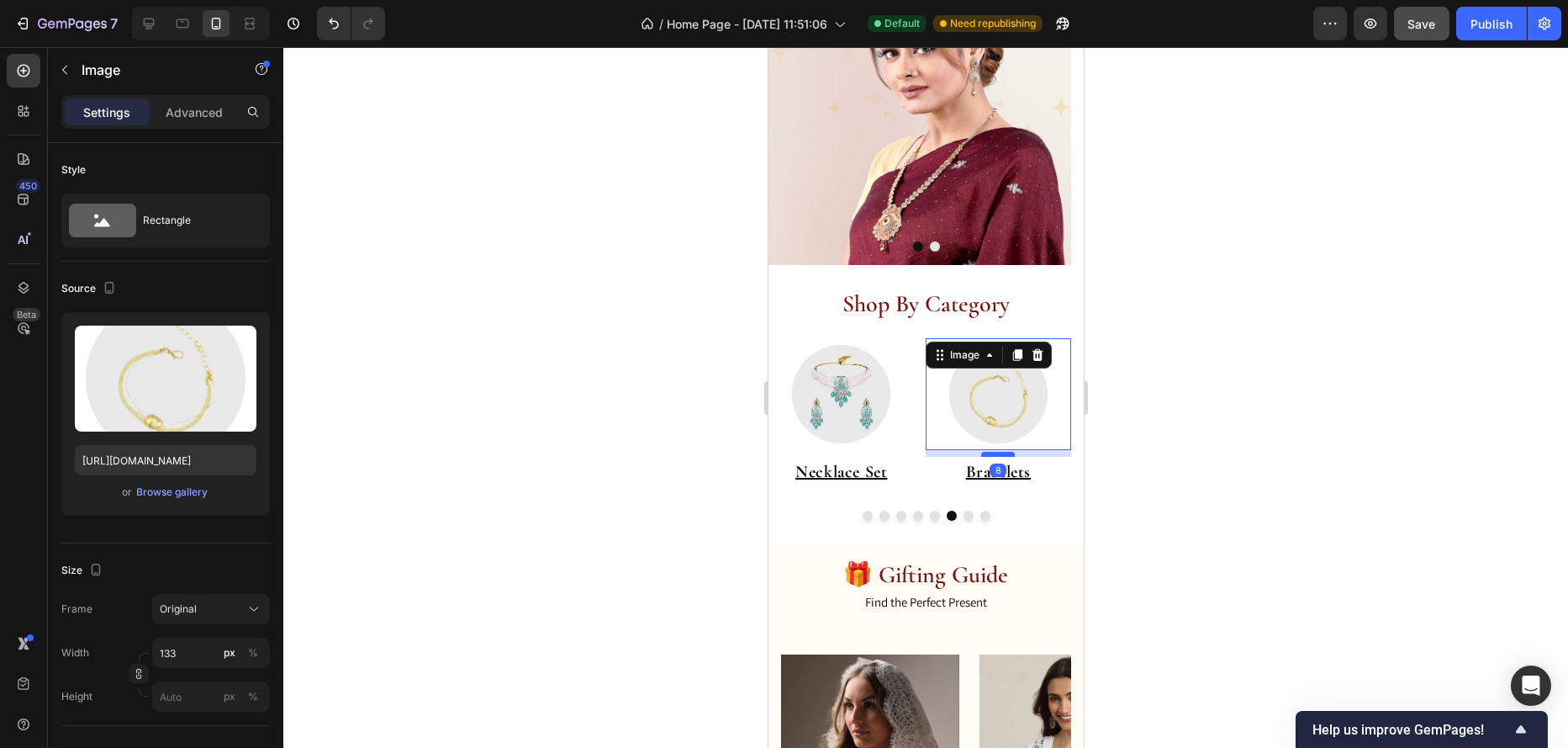
click at [999, 454] on div at bounding box center [997, 453] width 33 height 5
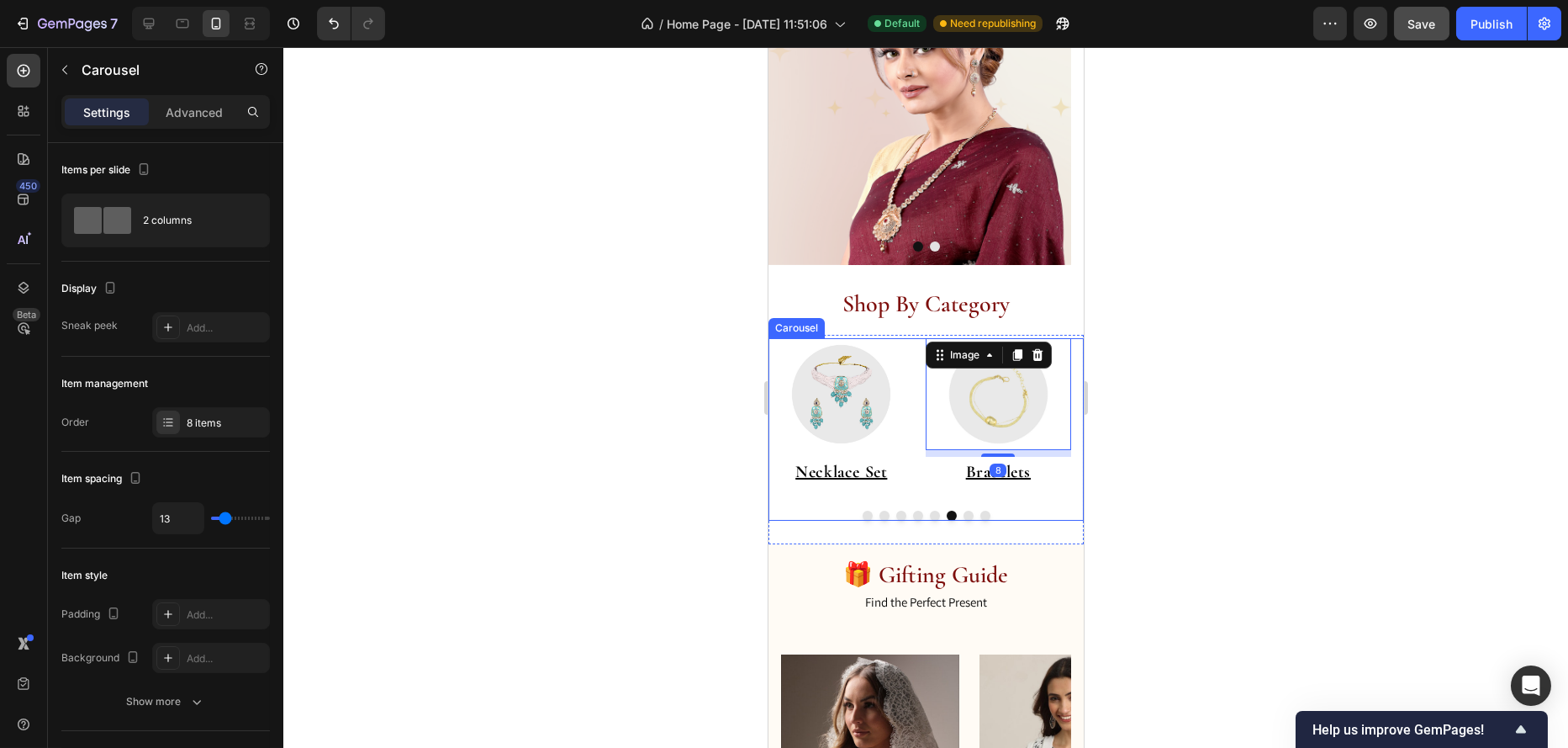
click at [963, 515] on button "Dot" at bounding box center [968, 515] width 10 height 10
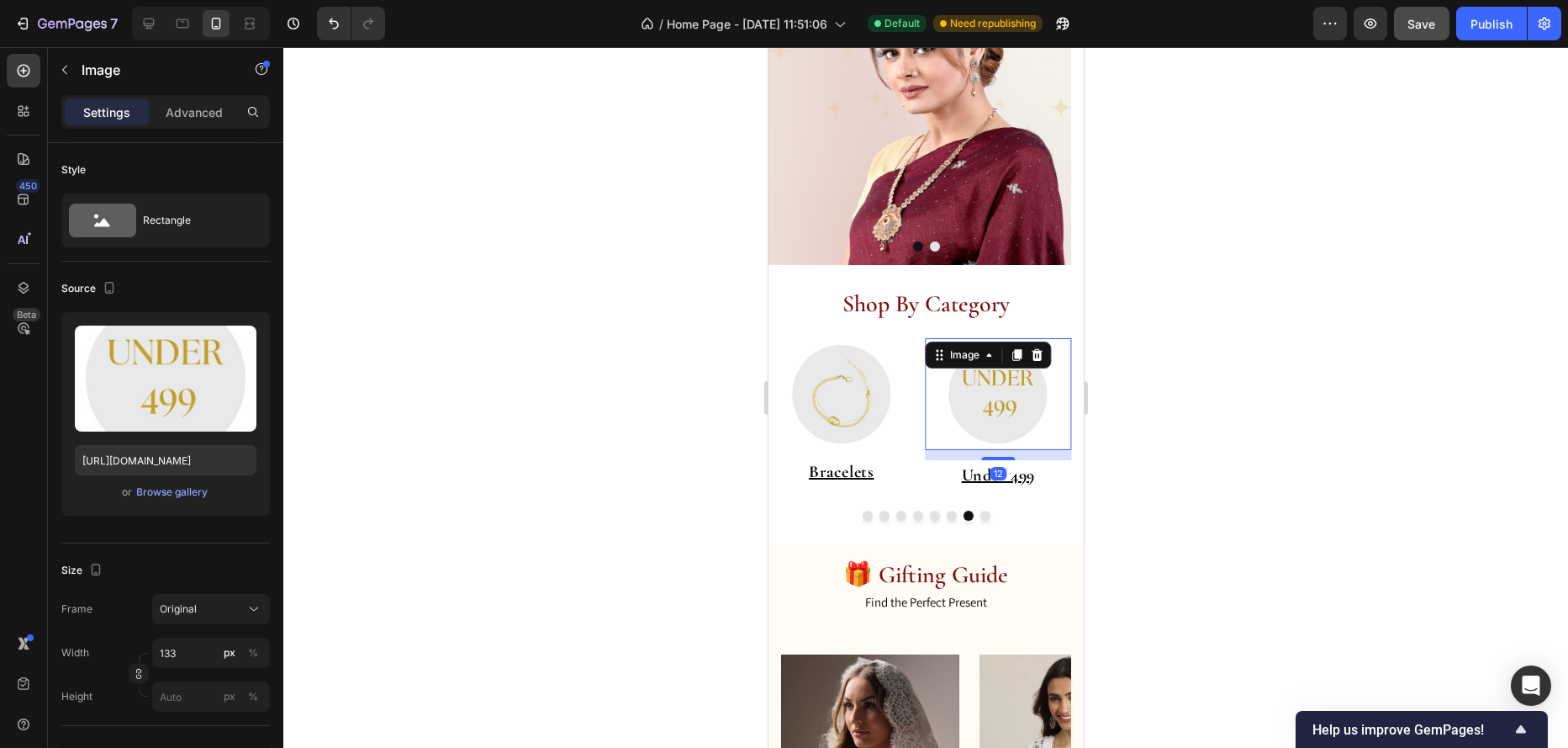
click at [1043, 371] on img at bounding box center [997, 393] width 112 height 112
click at [999, 452] on div at bounding box center [997, 453] width 33 height 5
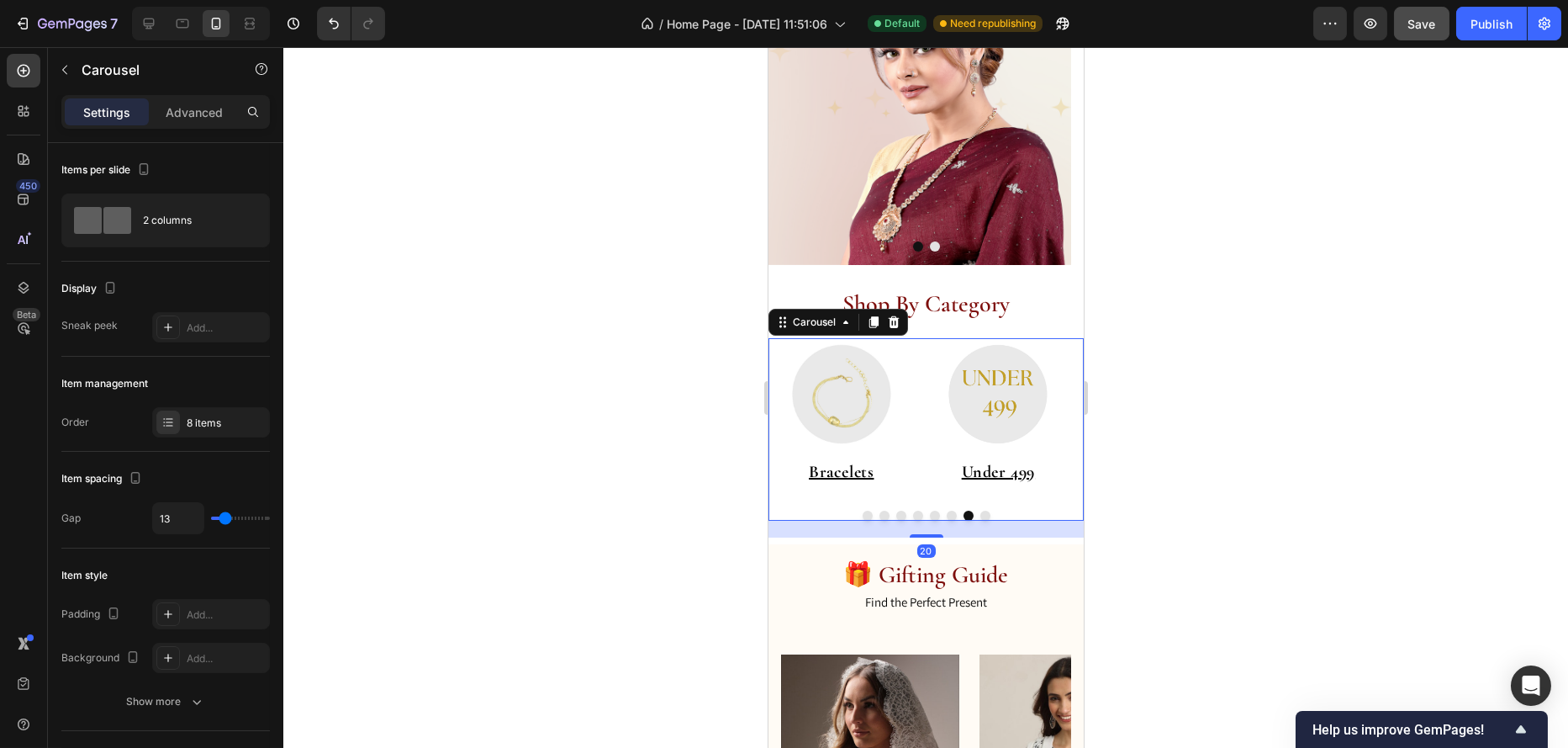
click at [980, 512] on button "Dot" at bounding box center [984, 515] width 10 height 10
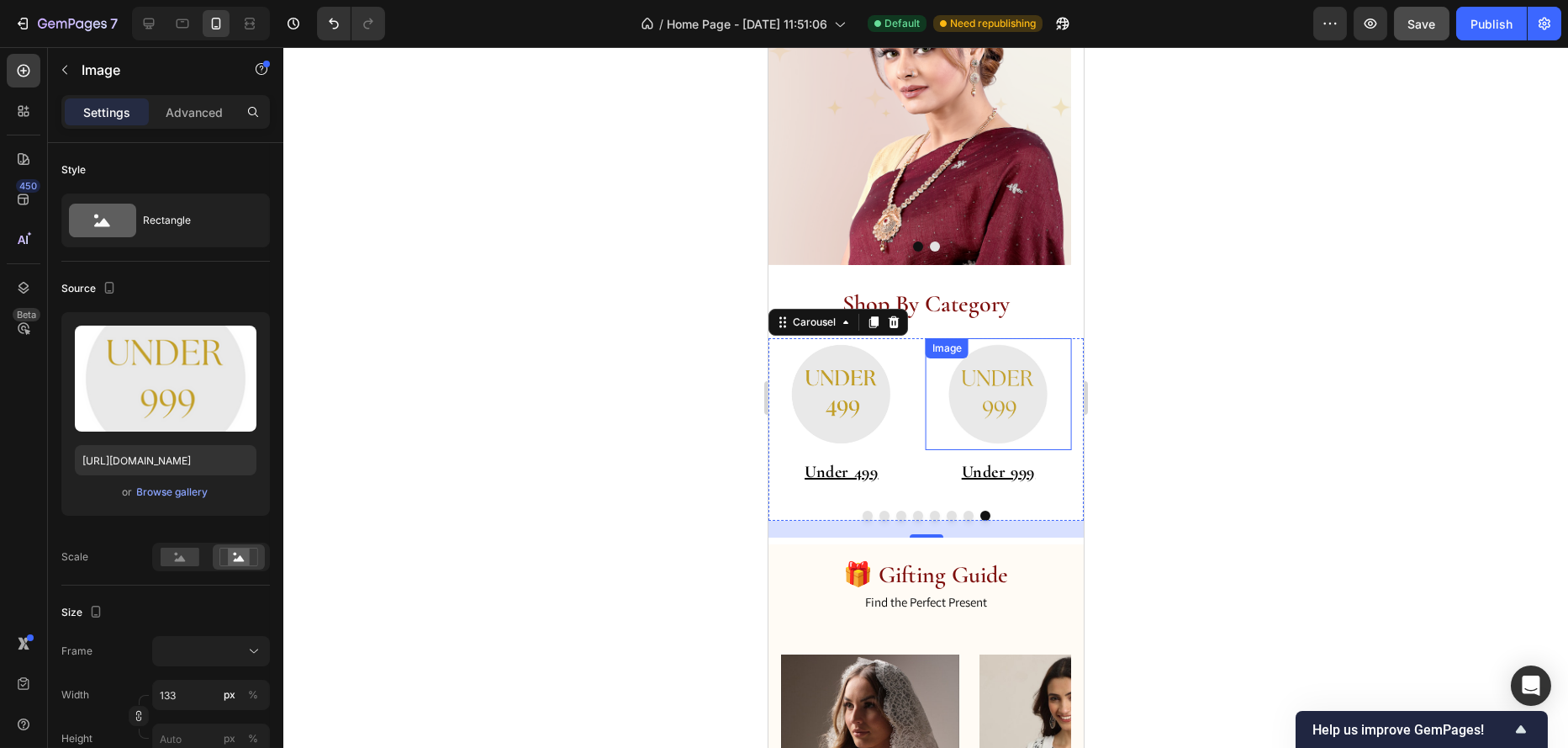
click at [1046, 384] on img at bounding box center [997, 393] width 112 height 112
click at [963, 515] on button "Dot" at bounding box center [968, 515] width 10 height 10
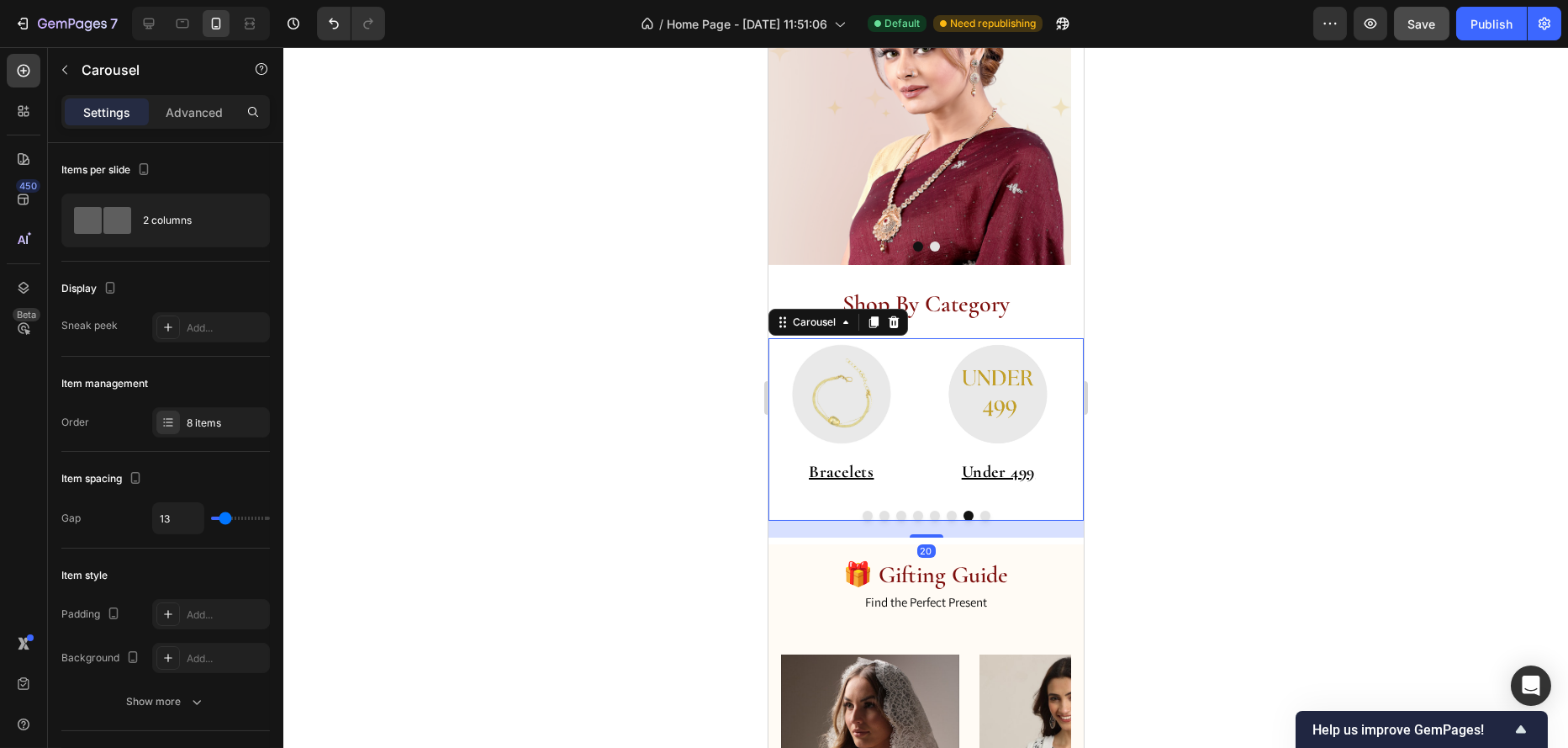
click at [946, 515] on button "Dot" at bounding box center [951, 515] width 10 height 10
click at [929, 513] on button "Dot" at bounding box center [934, 515] width 10 height 10
click at [913, 515] on button "Dot" at bounding box center [918, 515] width 10 height 10
click at [896, 512] on button "Dot" at bounding box center [900, 515] width 10 height 10
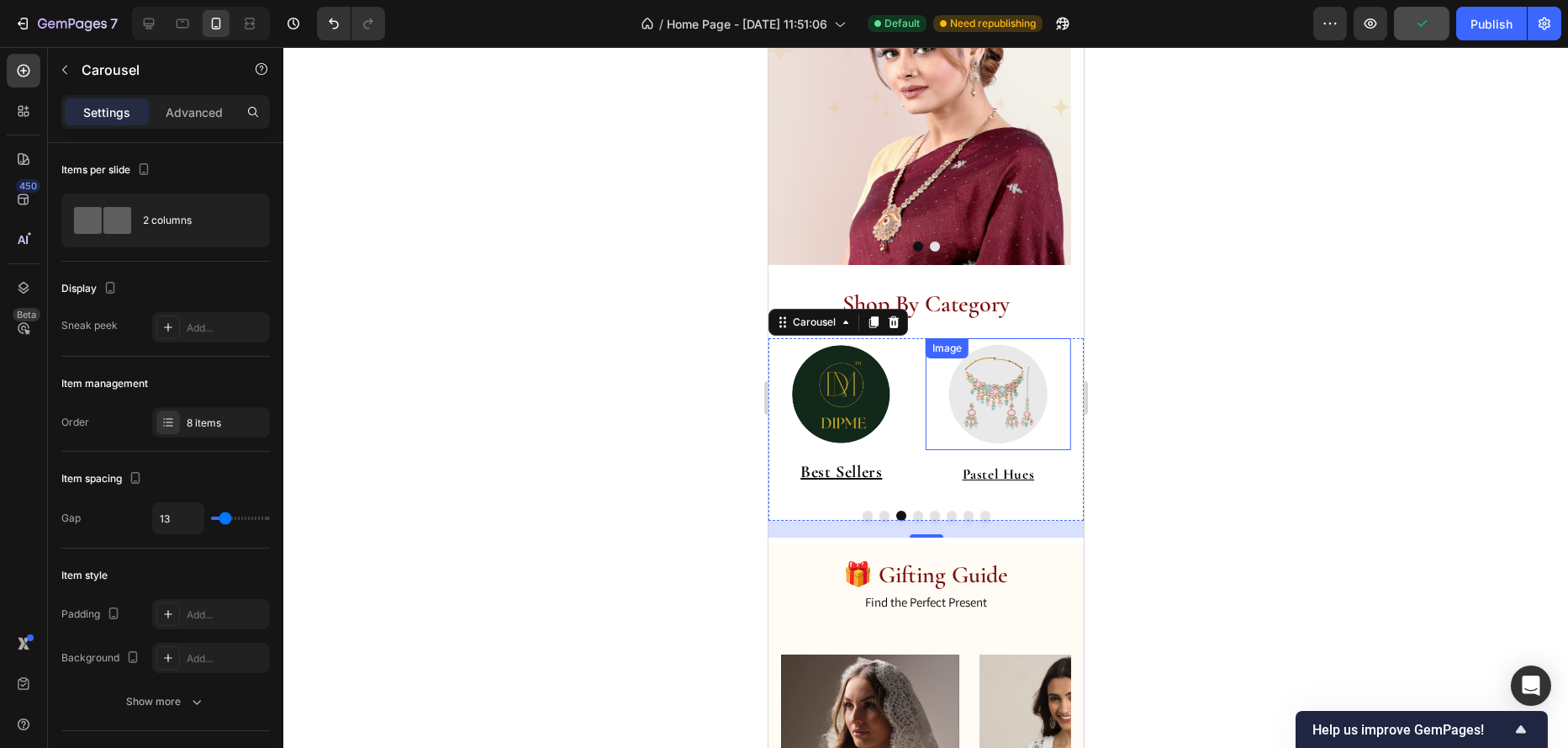
click at [1050, 393] on img at bounding box center [997, 393] width 112 height 112
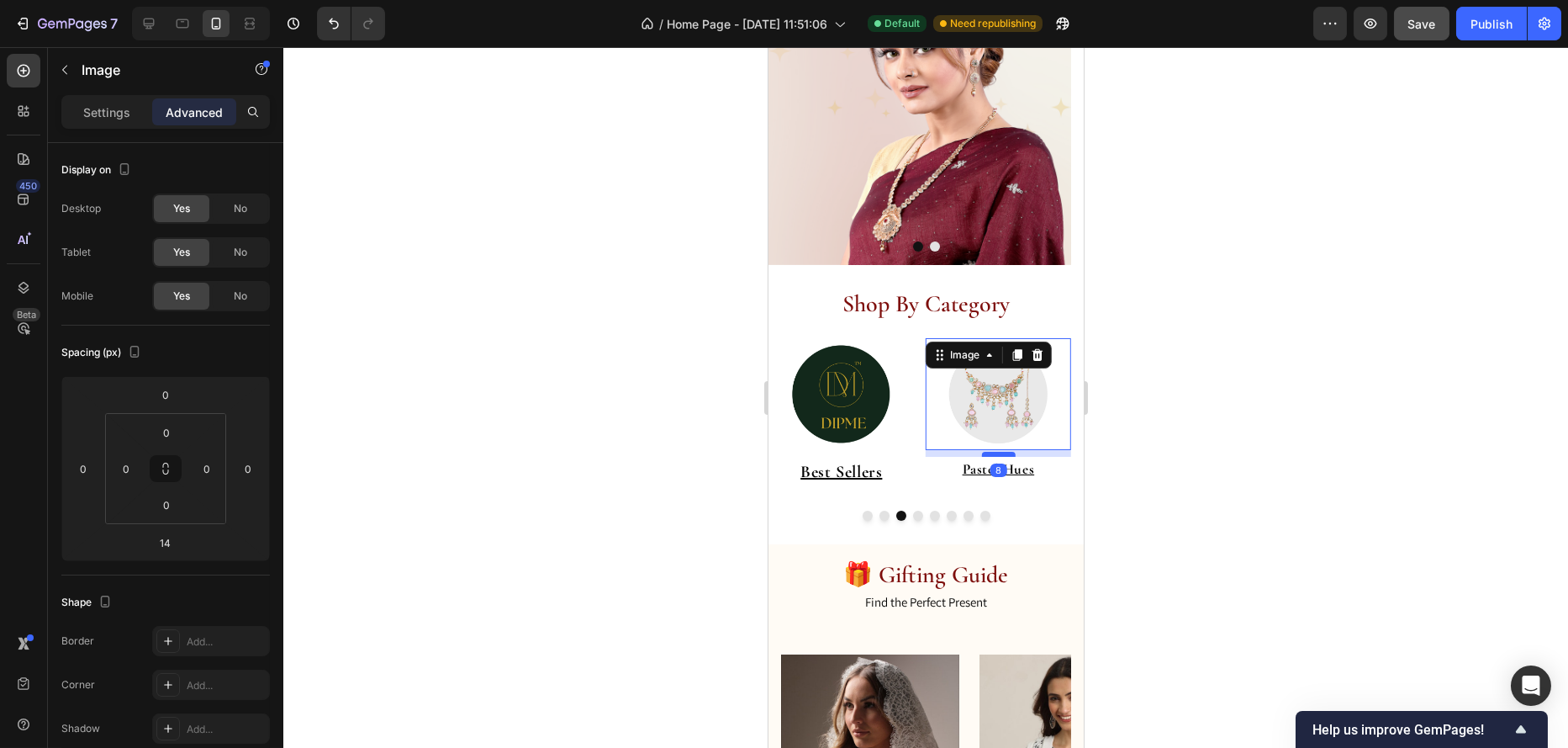
click at [1006, 454] on div at bounding box center [997, 453] width 33 height 5
type input "8"
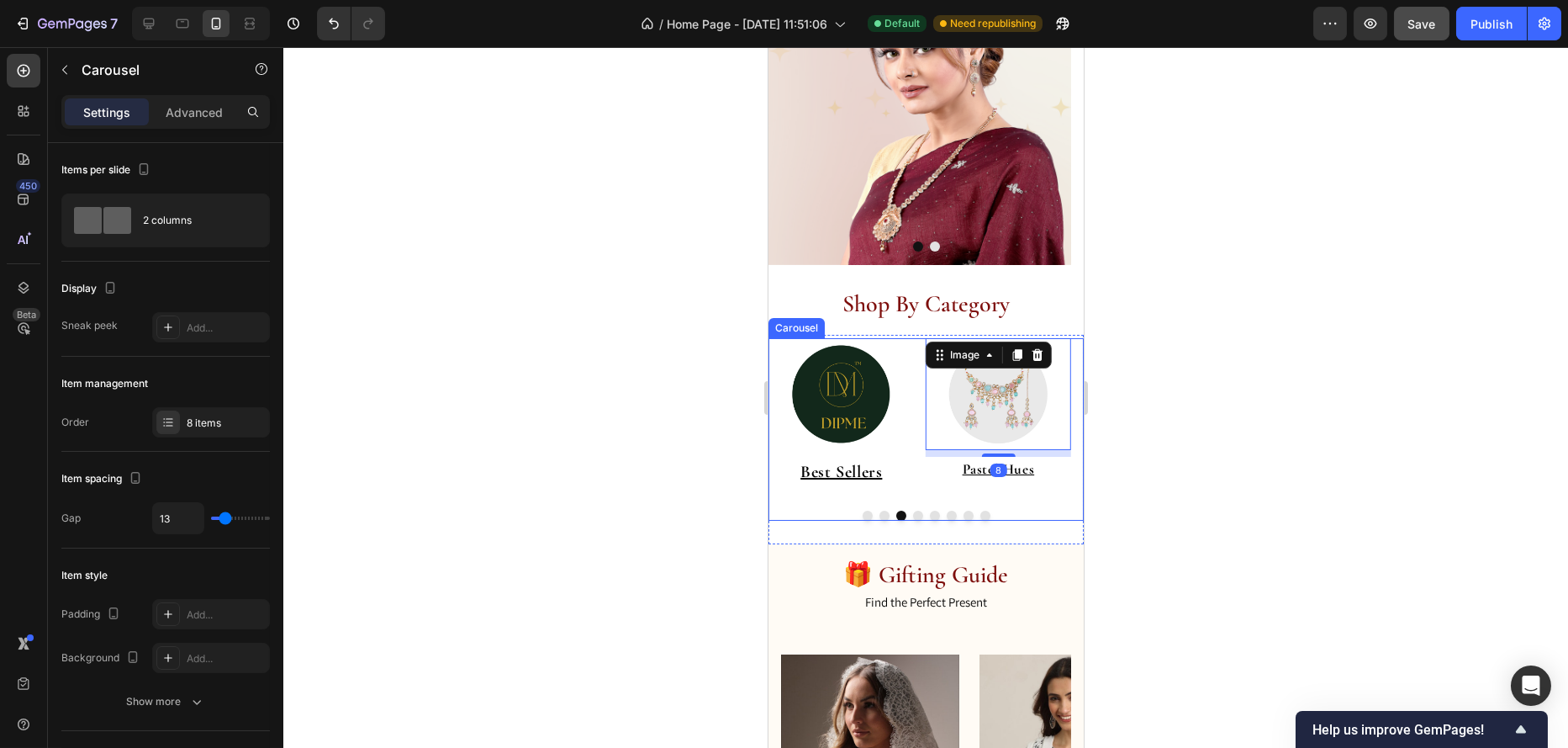
click at [913, 514] on button "Dot" at bounding box center [918, 515] width 10 height 10
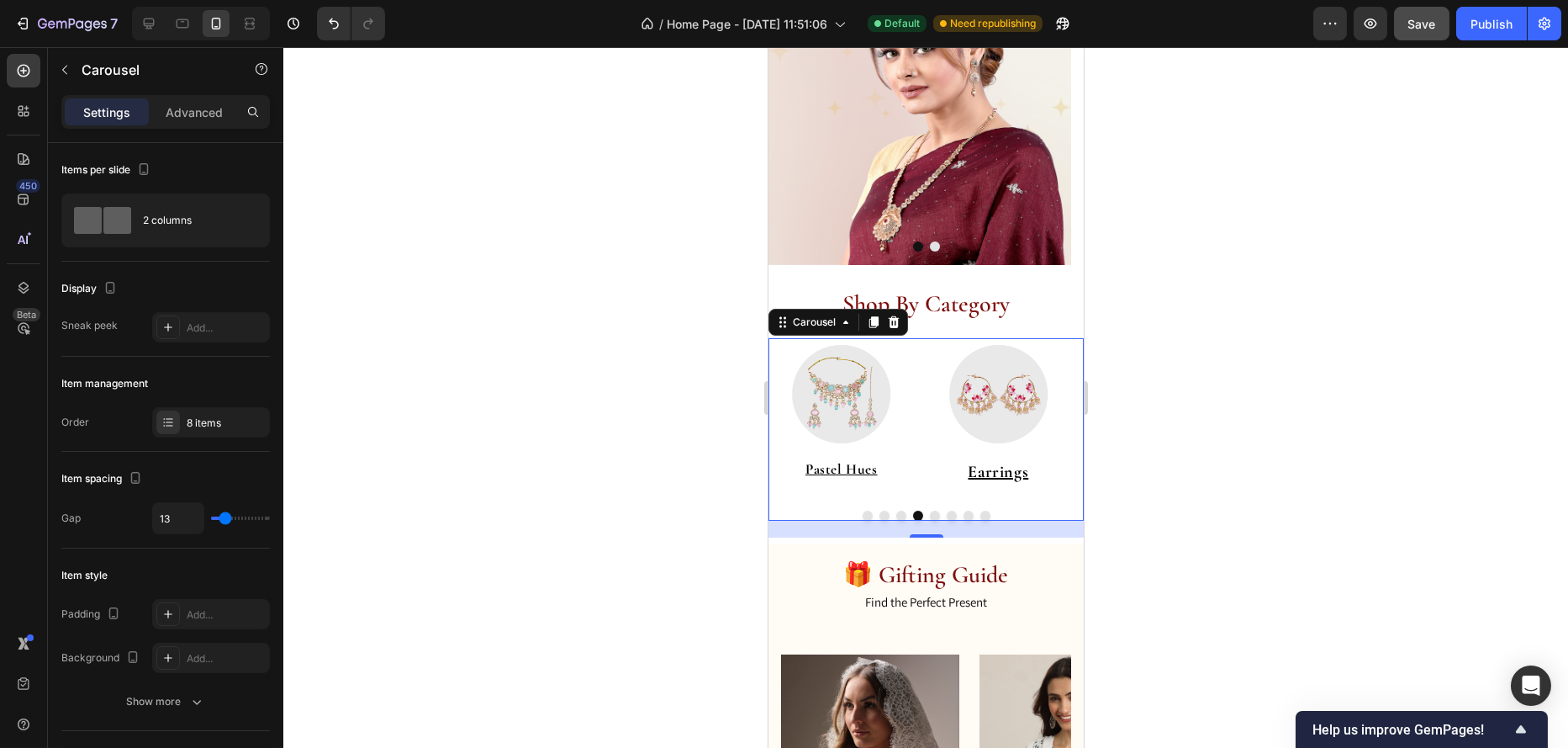
click at [932, 512] on button "Dot" at bounding box center [934, 515] width 10 height 10
click at [913, 515] on button "Dot" at bounding box center [918, 515] width 10 height 10
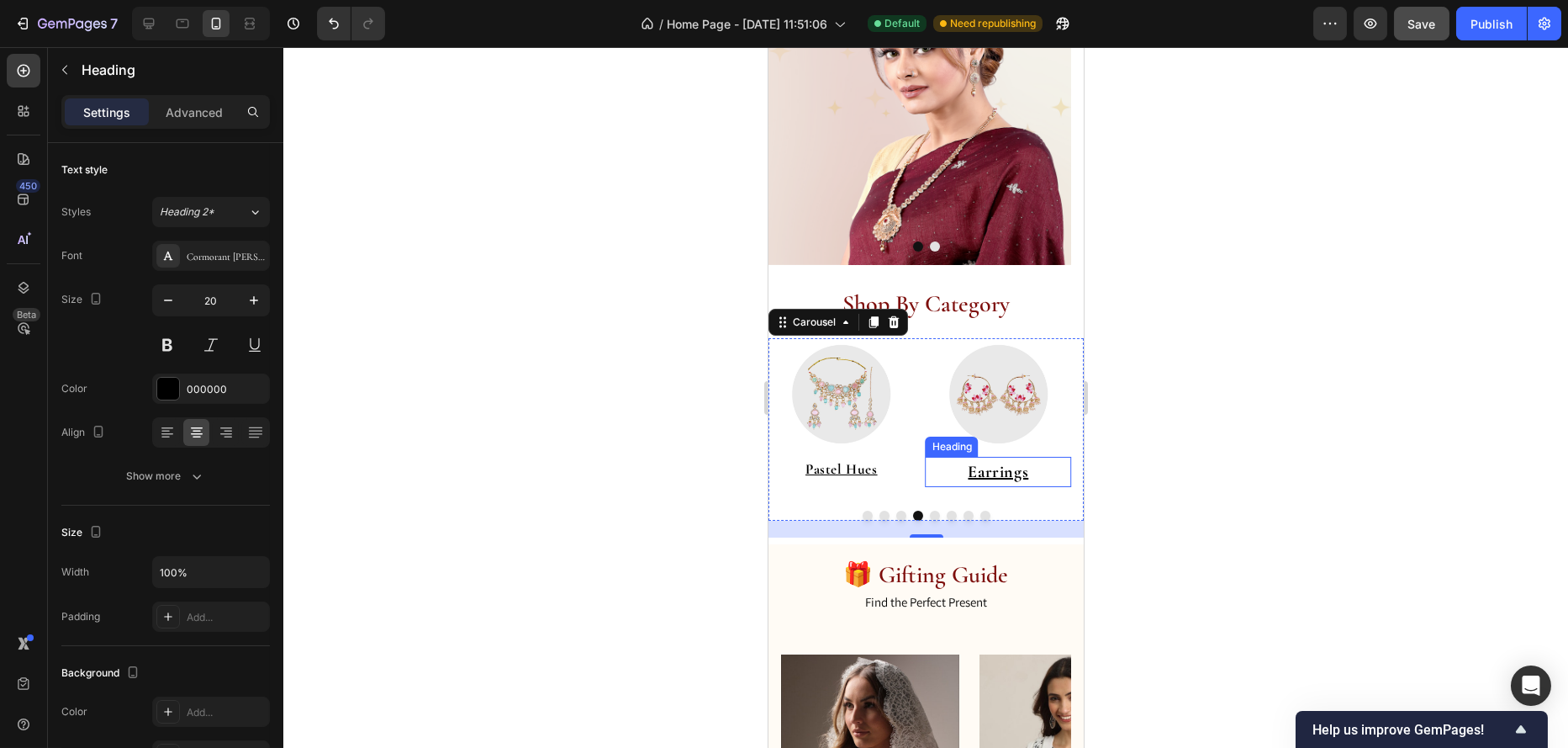
click at [965, 468] on p "⁠⁠⁠⁠⁠⁠⁠ Earrings" at bounding box center [998, 472] width 146 height 31
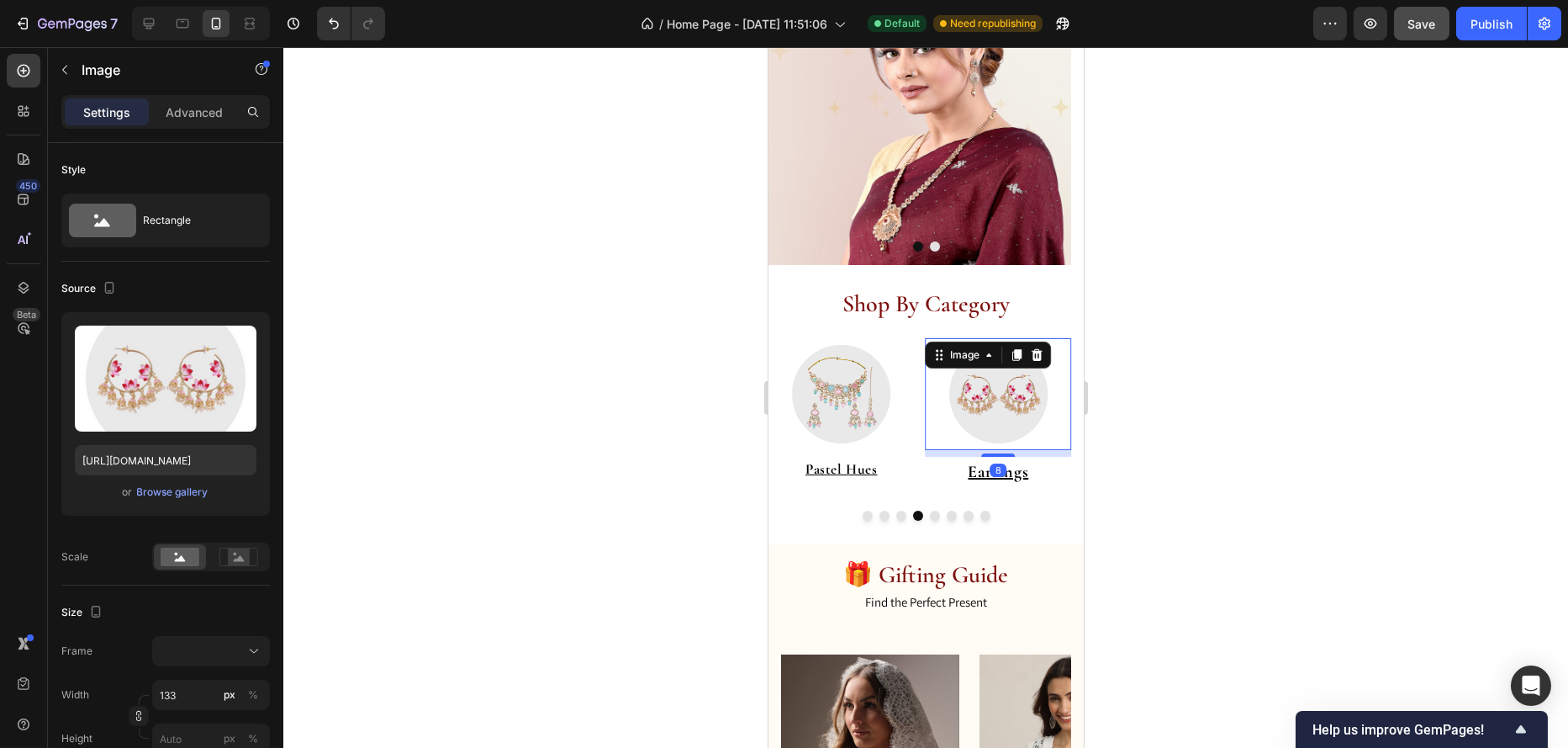
click at [1024, 350] on div "Image 8" at bounding box center [998, 393] width 146 height 112
click at [897, 365] on link at bounding box center [840, 393] width 146 height 112
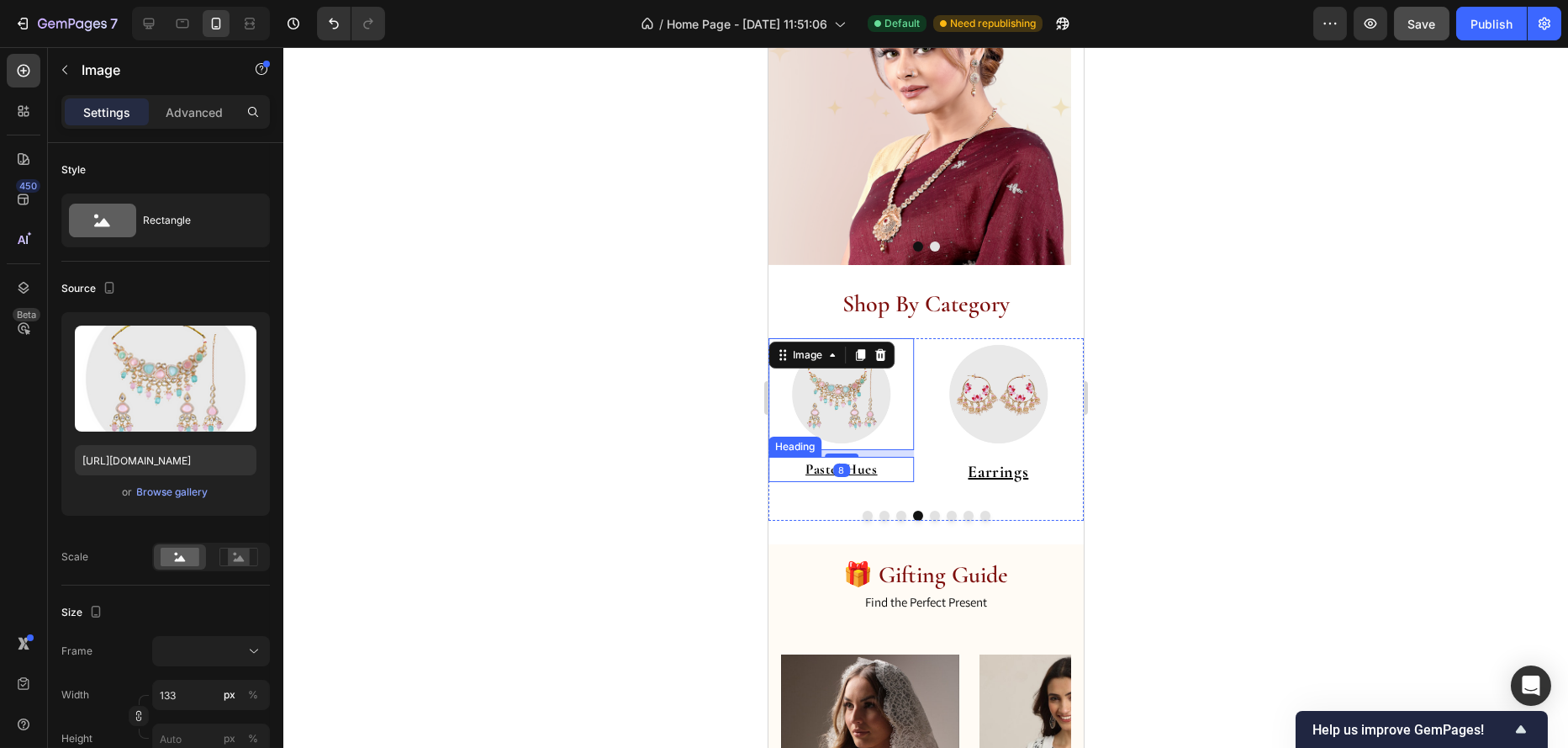
click at [871, 468] on u "Pastel Hues" at bounding box center [841, 468] width 72 height 18
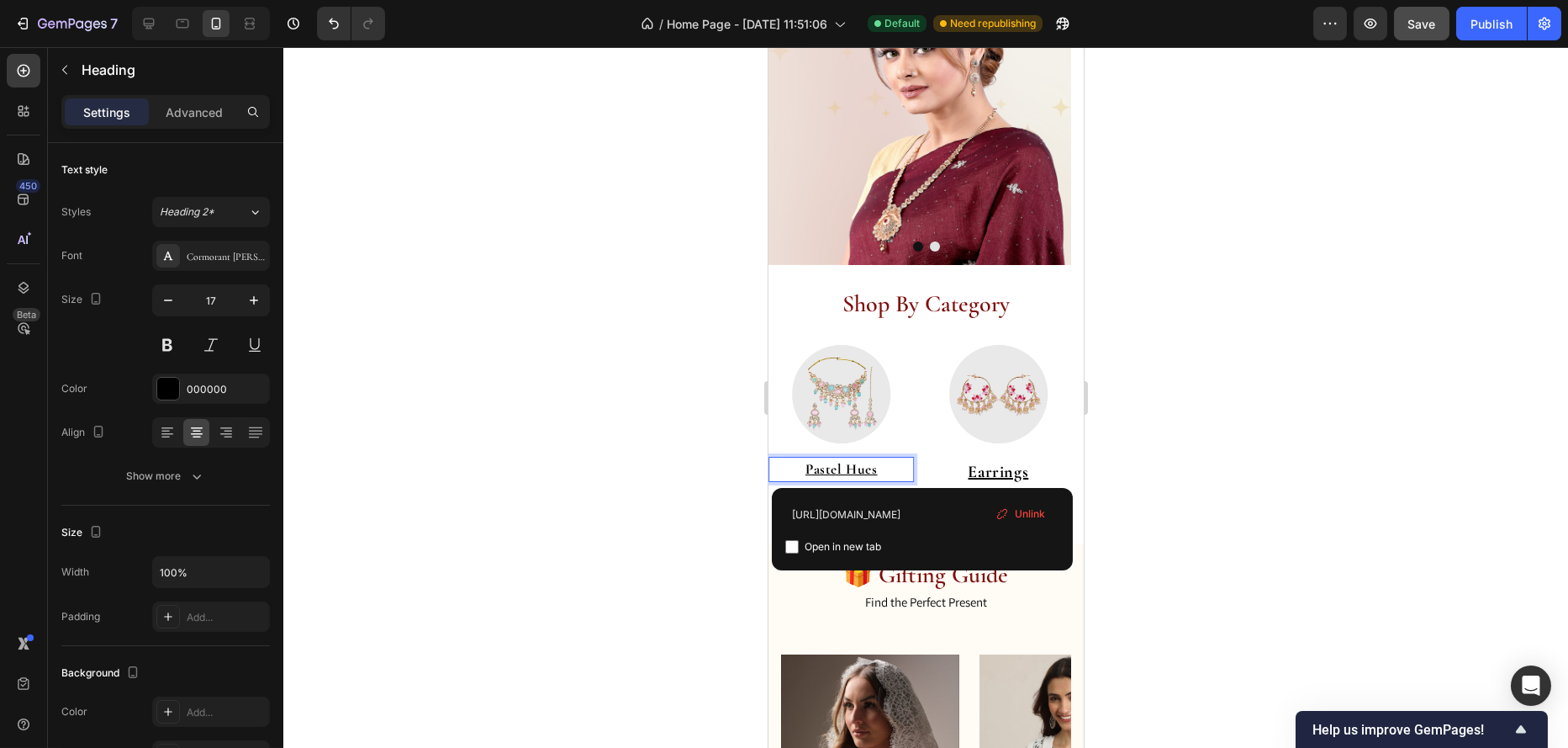
click at [871, 468] on u "Pastel Hues" at bounding box center [841, 468] width 72 height 18
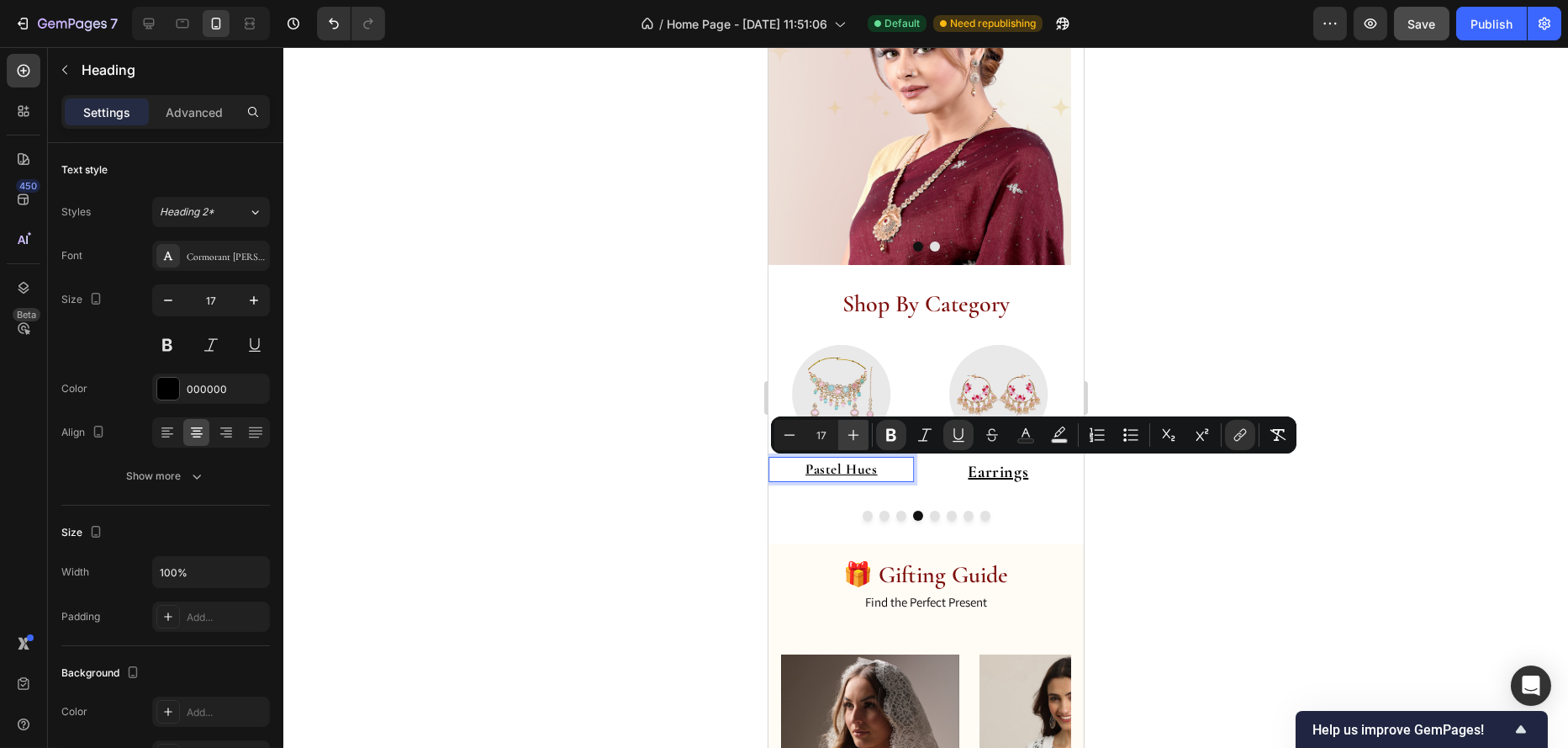
click at [855, 436] on icon "Editor contextual toolbar" at bounding box center [854, 435] width 17 height 17
type input "20"
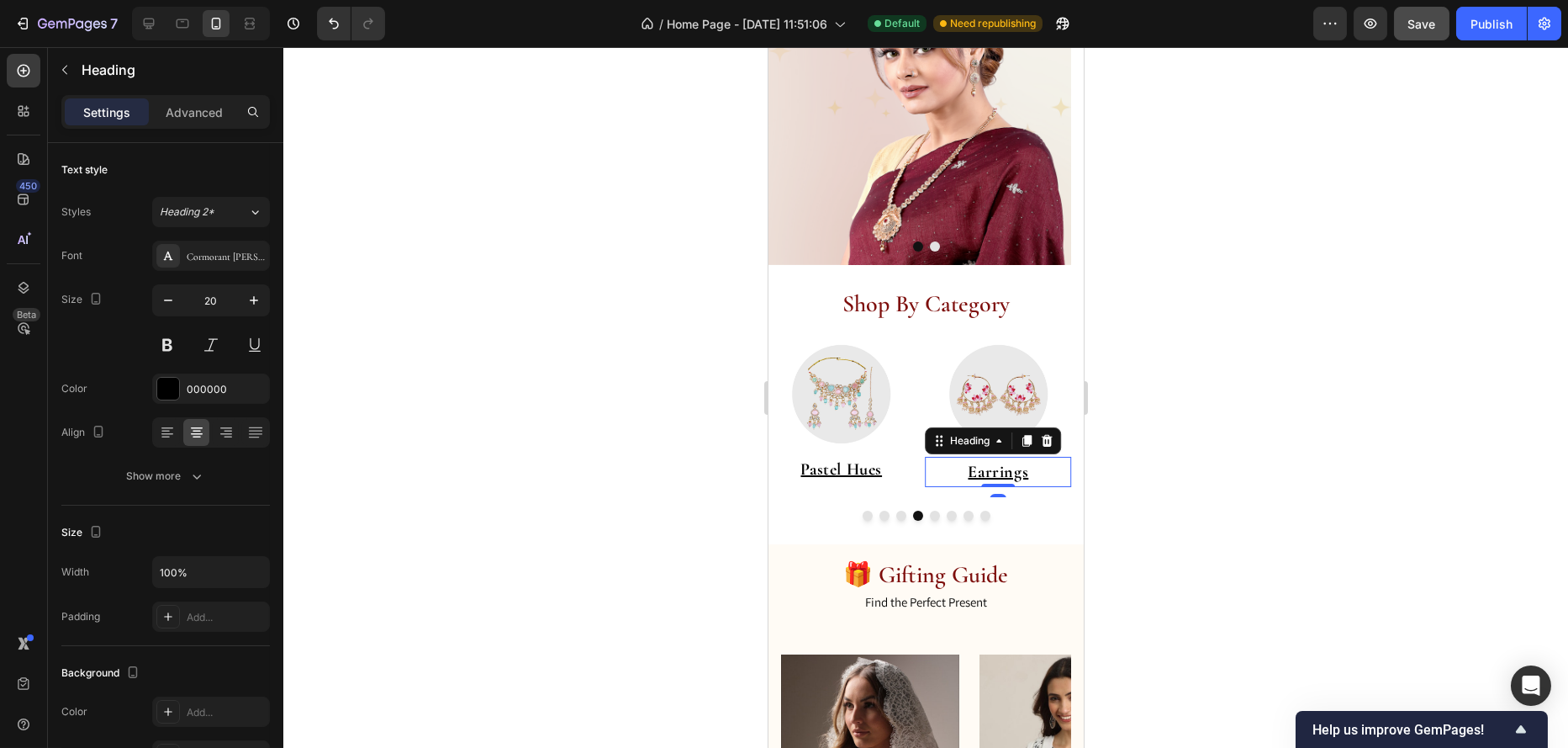
click at [926, 480] on p "⁠⁠⁠⁠⁠⁠⁠ Earrings" at bounding box center [998, 472] width 146 height 31
click at [877, 474] on u "Pastel Hues" at bounding box center [840, 468] width 82 height 20
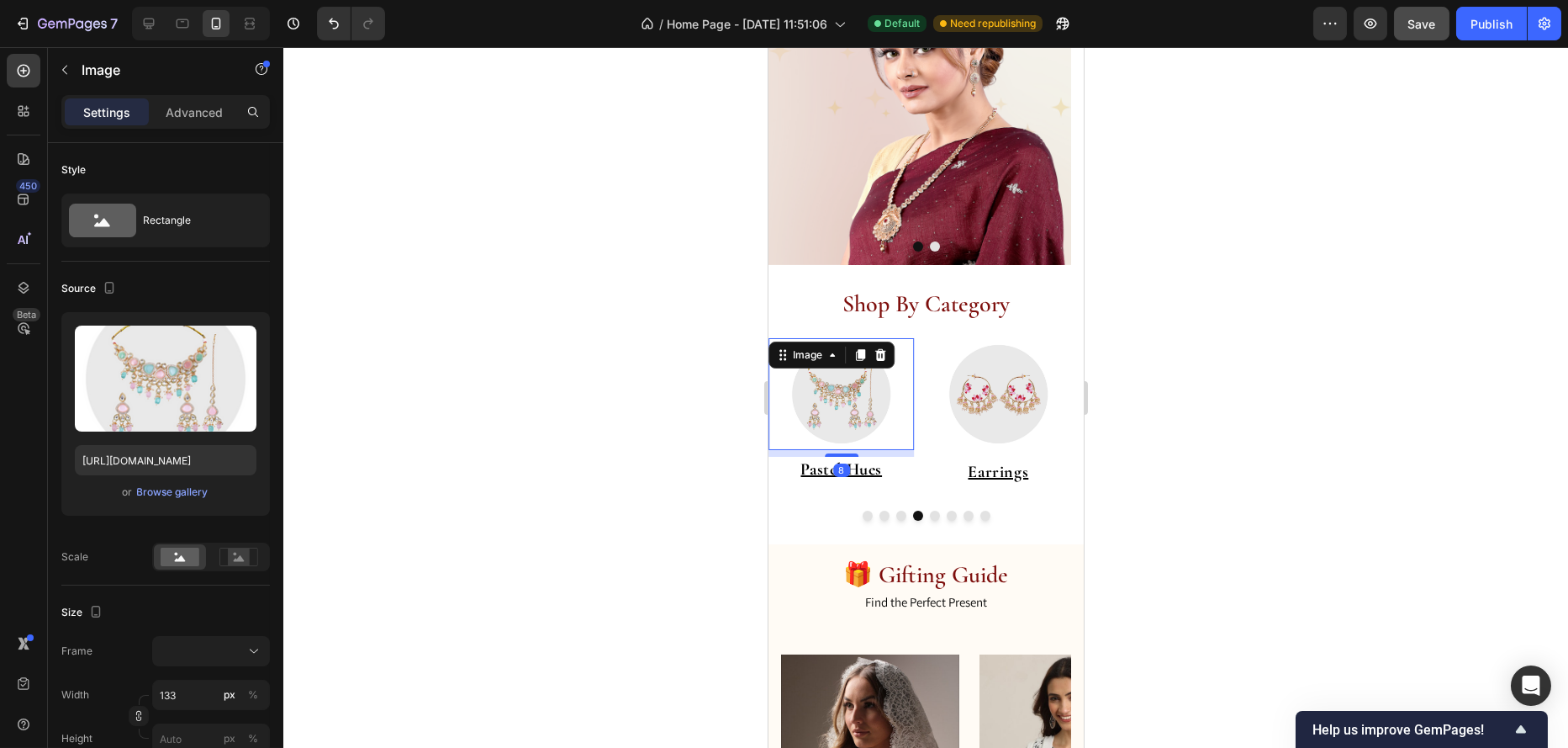
click at [900, 373] on link at bounding box center [840, 393] width 146 height 112
click at [896, 515] on button "Dot" at bounding box center [900, 515] width 10 height 10
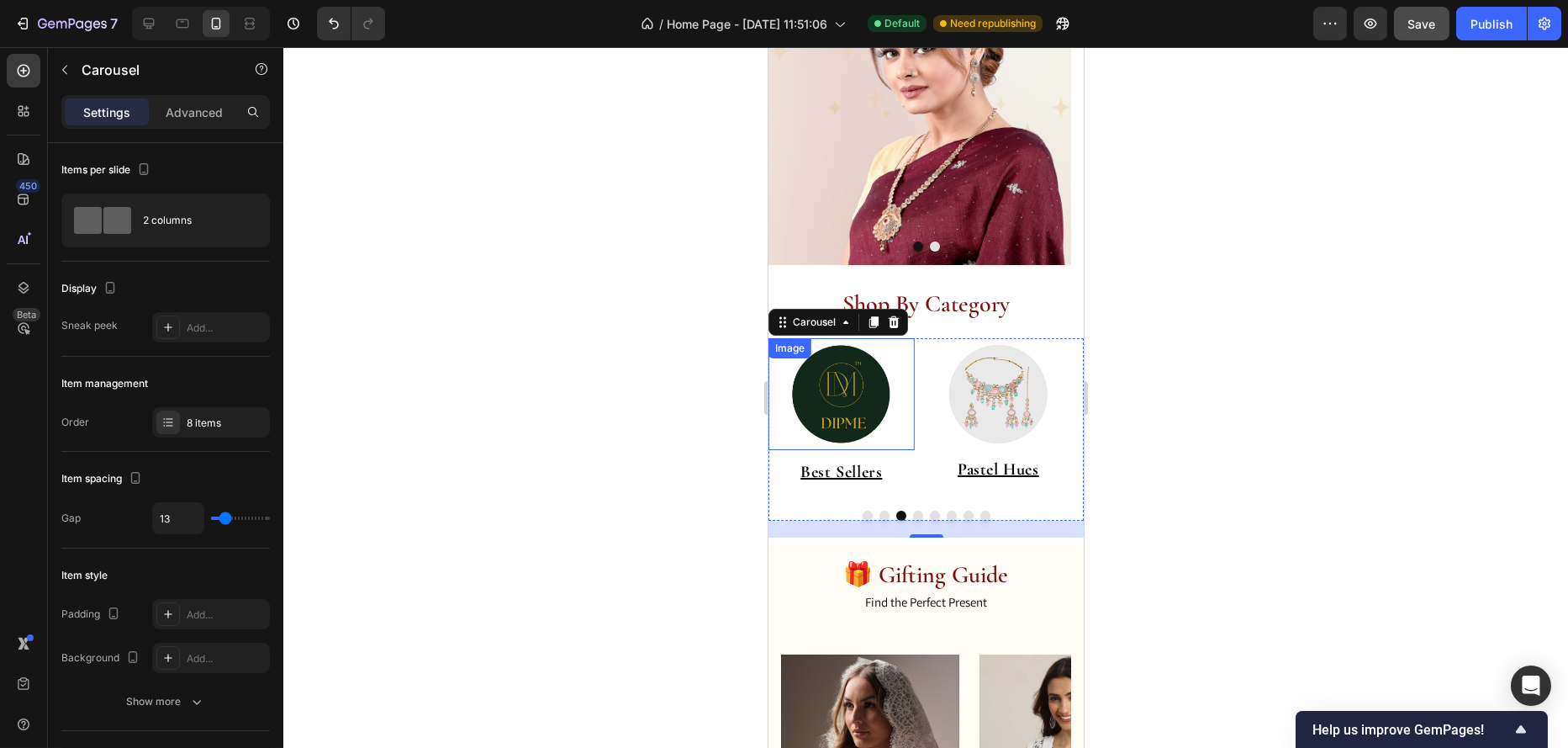
click at [892, 426] on img at bounding box center [840, 393] width 112 height 112
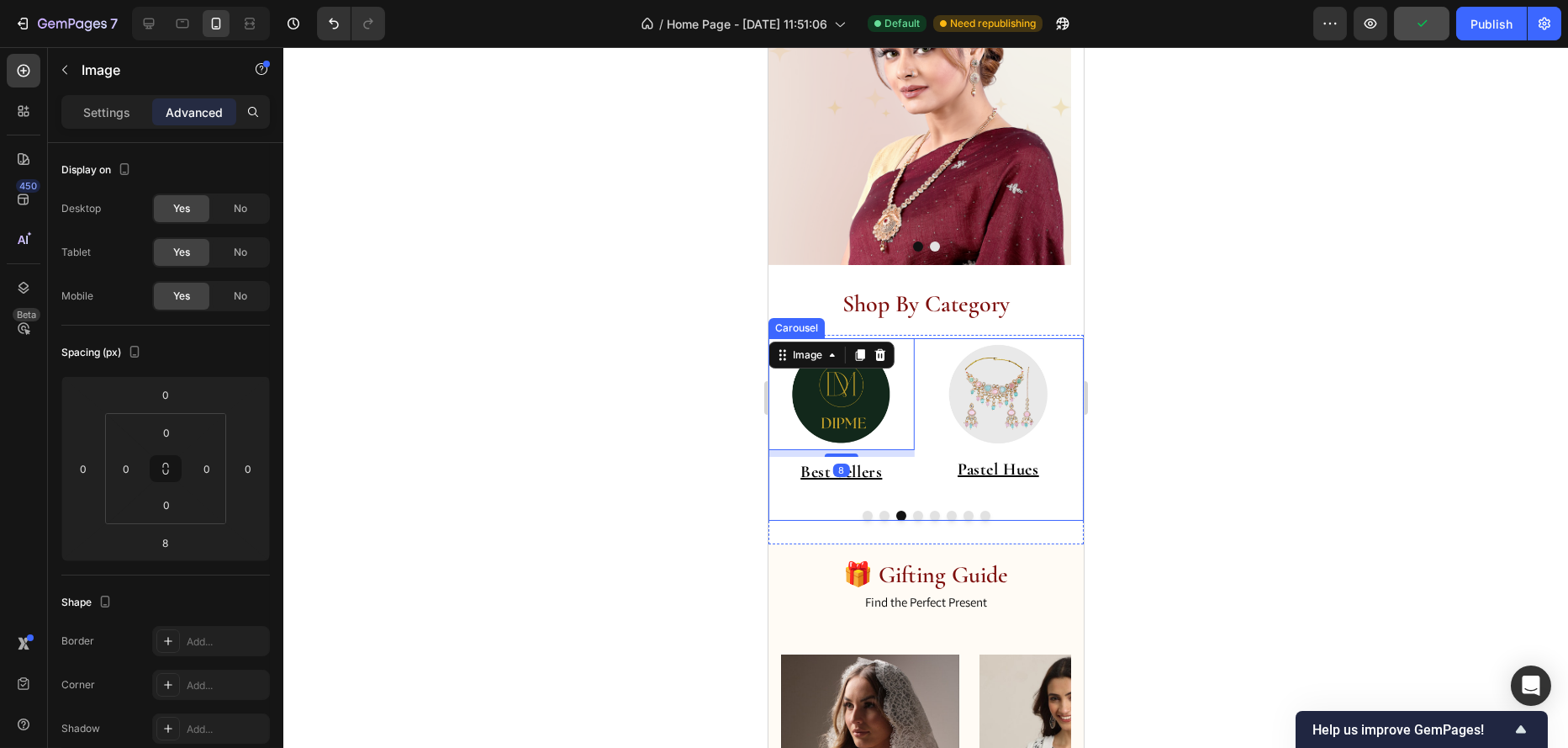
click at [878, 518] on button "Dot" at bounding box center [883, 515] width 10 height 10
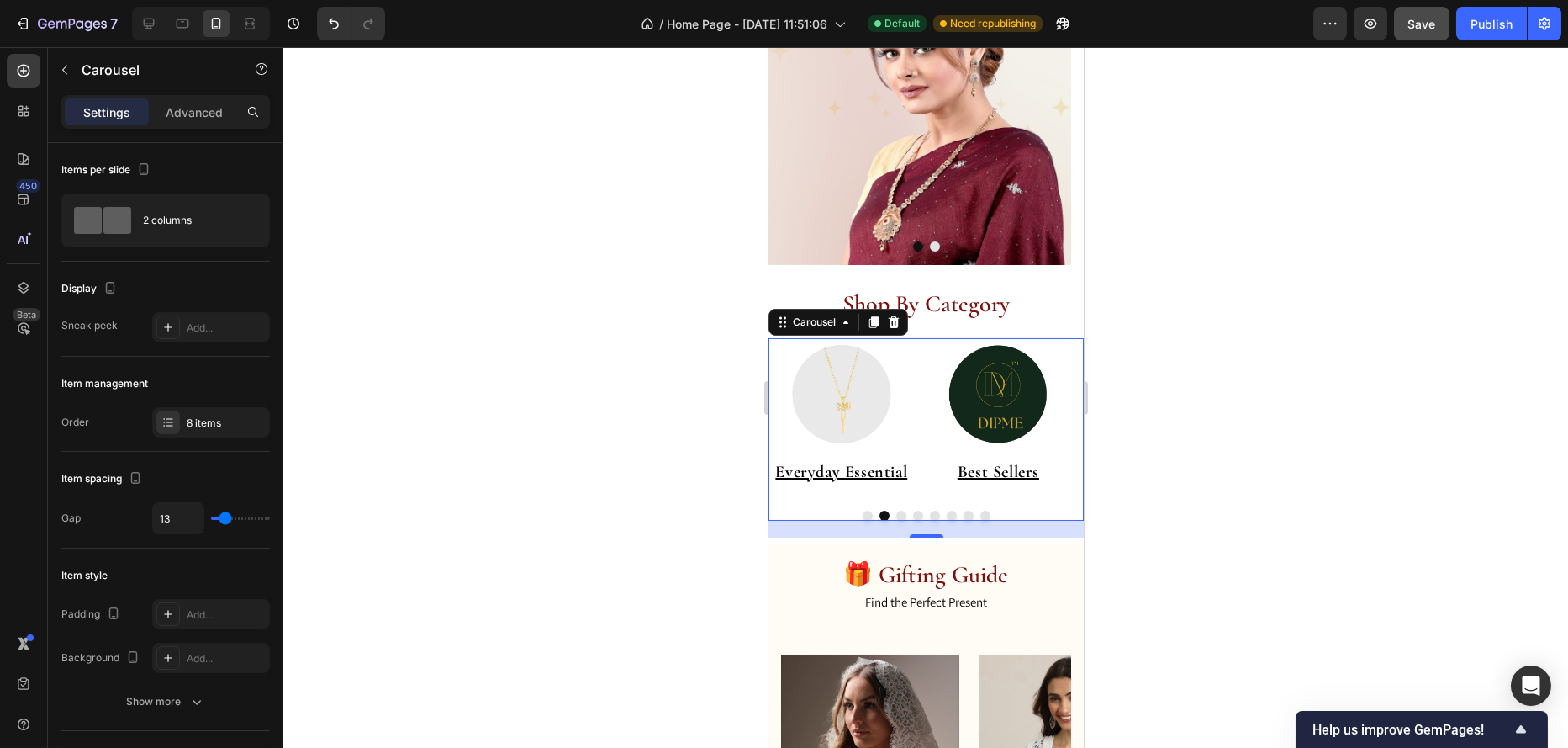
click at [863, 515] on button "Dot" at bounding box center [867, 515] width 10 height 10
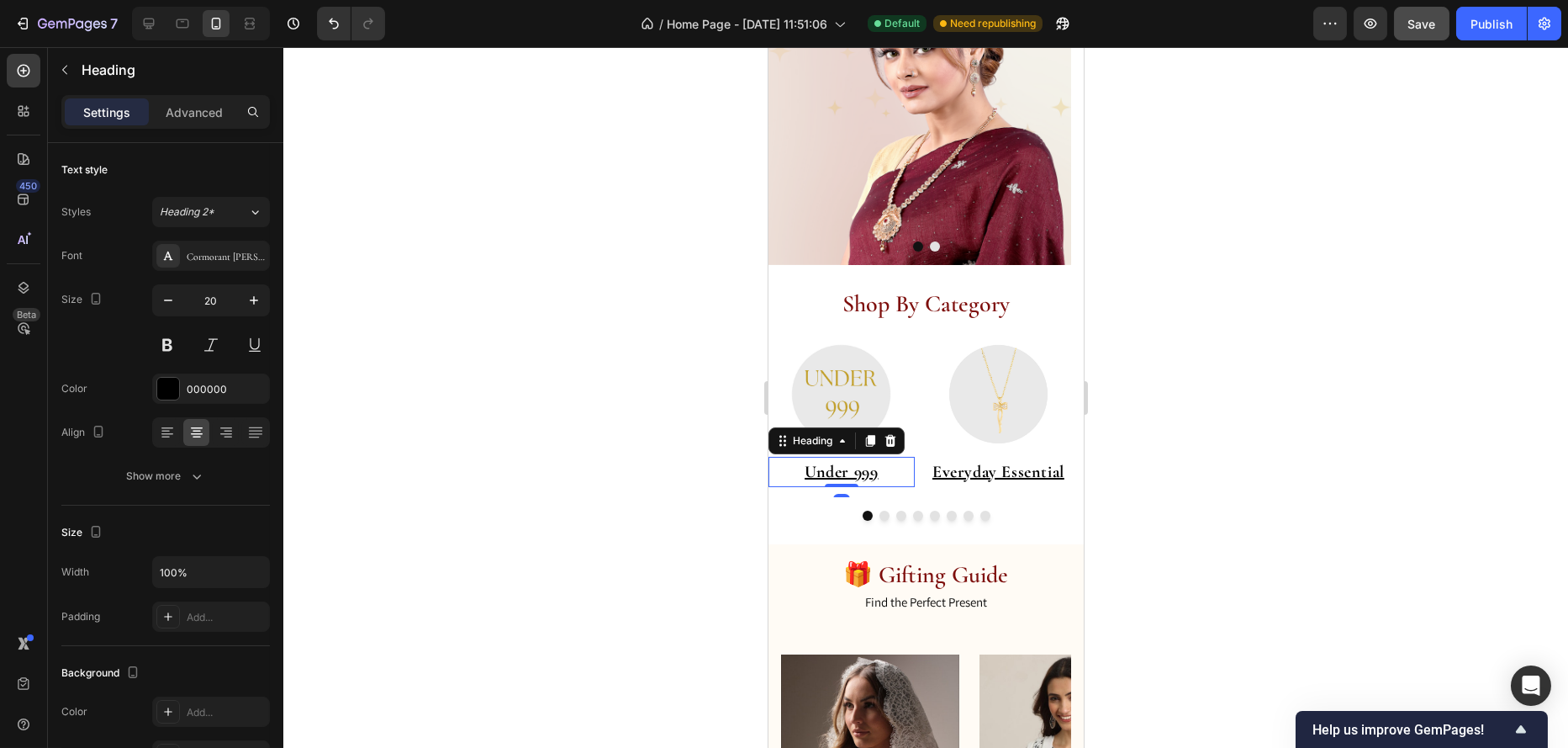
click at [890, 473] on p "⁠⁠⁠⁠⁠⁠⁠ Under 999" at bounding box center [840, 472] width 146 height 31
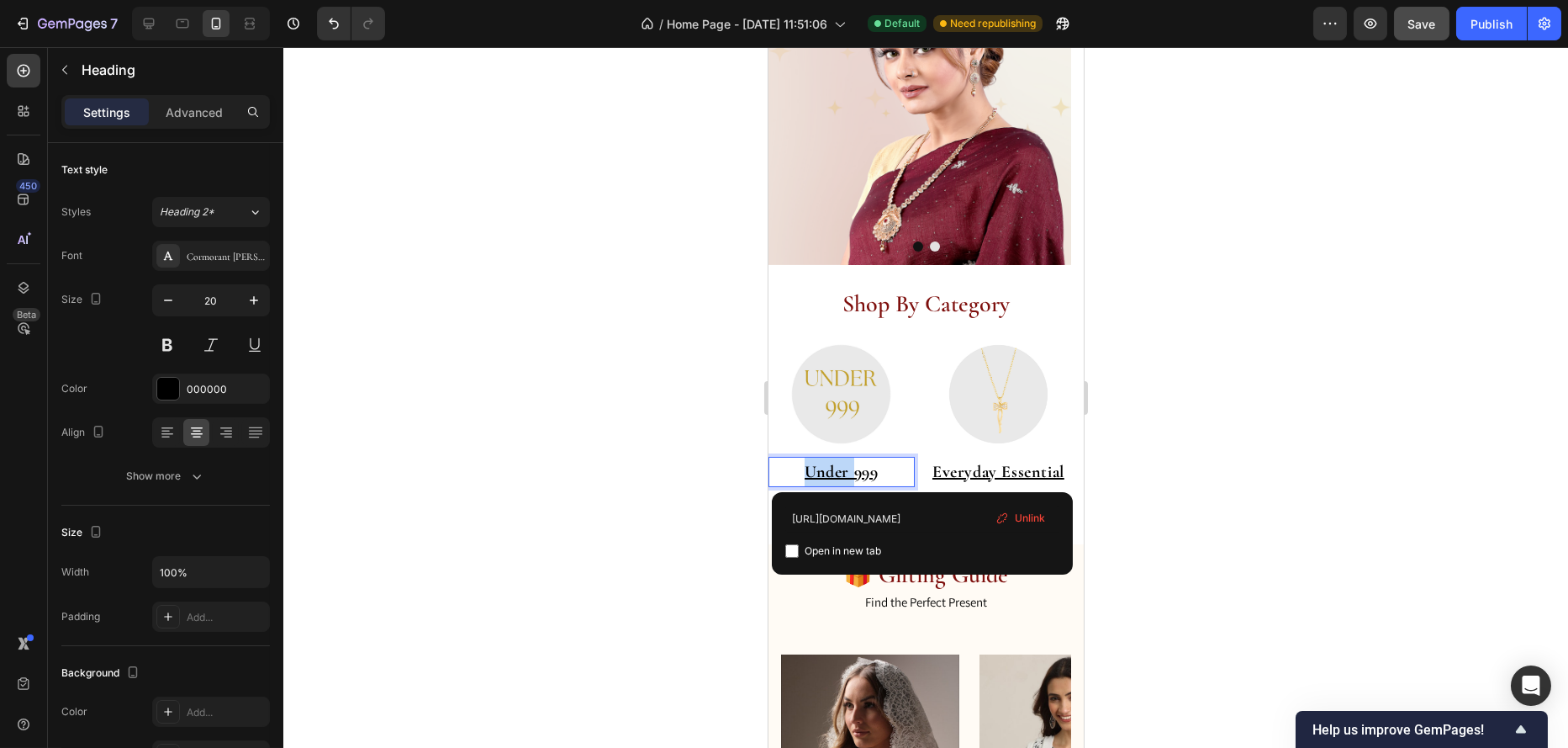
click at [877, 465] on u "Under 999" at bounding box center [840, 471] width 73 height 20
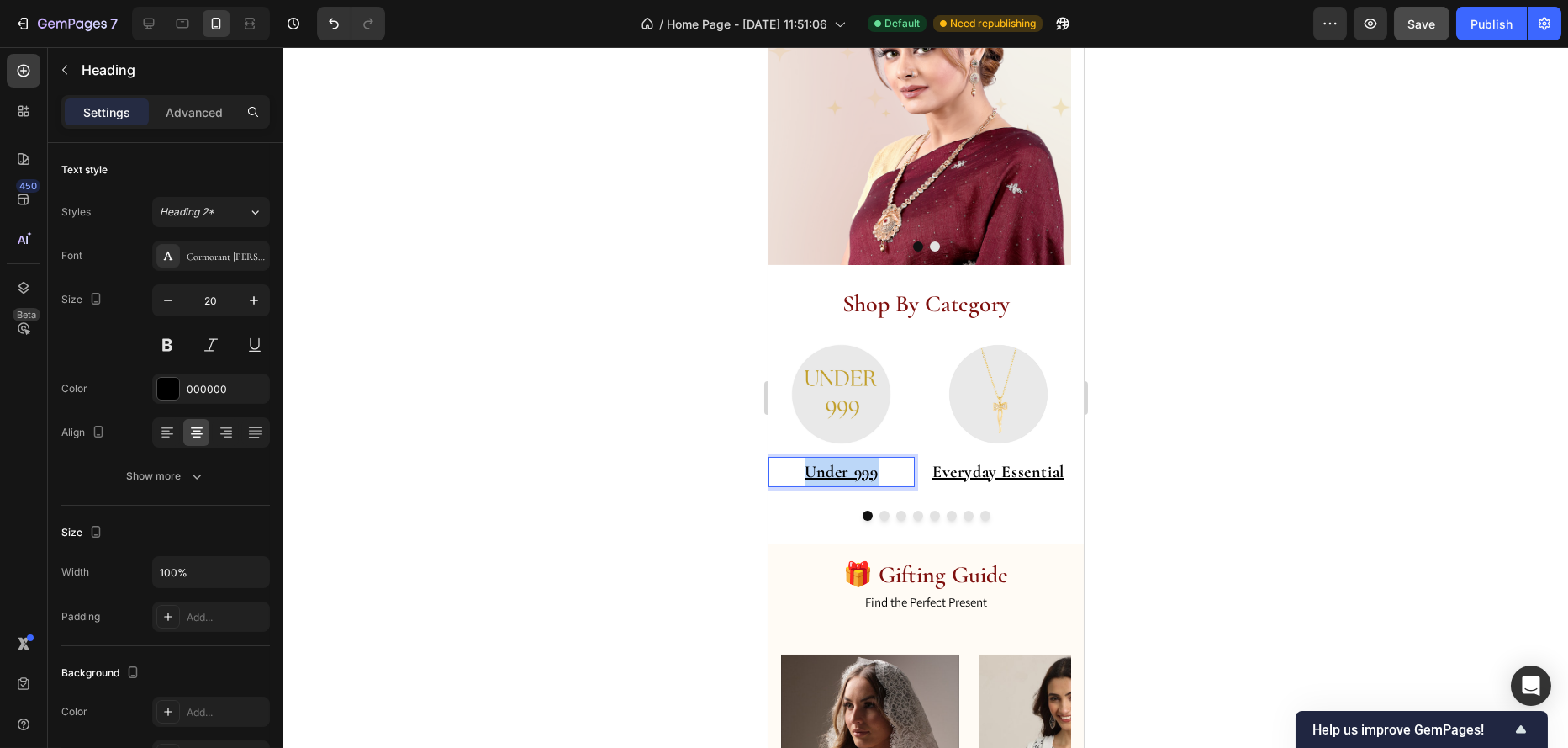
click at [877, 465] on u "Under 999" at bounding box center [840, 471] width 73 height 20
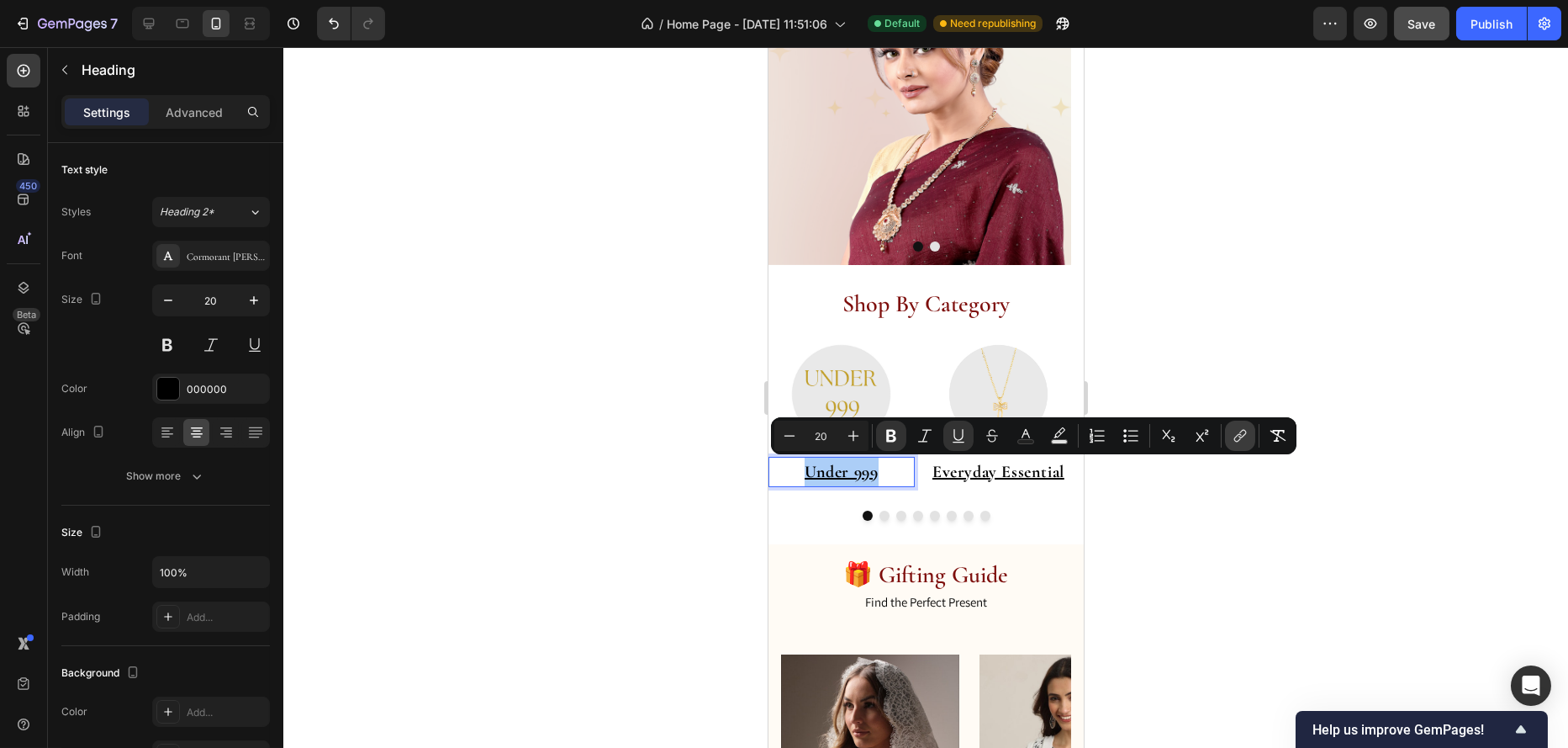
click at [1238, 437] on icon "Editor contextual toolbar" at bounding box center [1241, 436] width 17 height 17
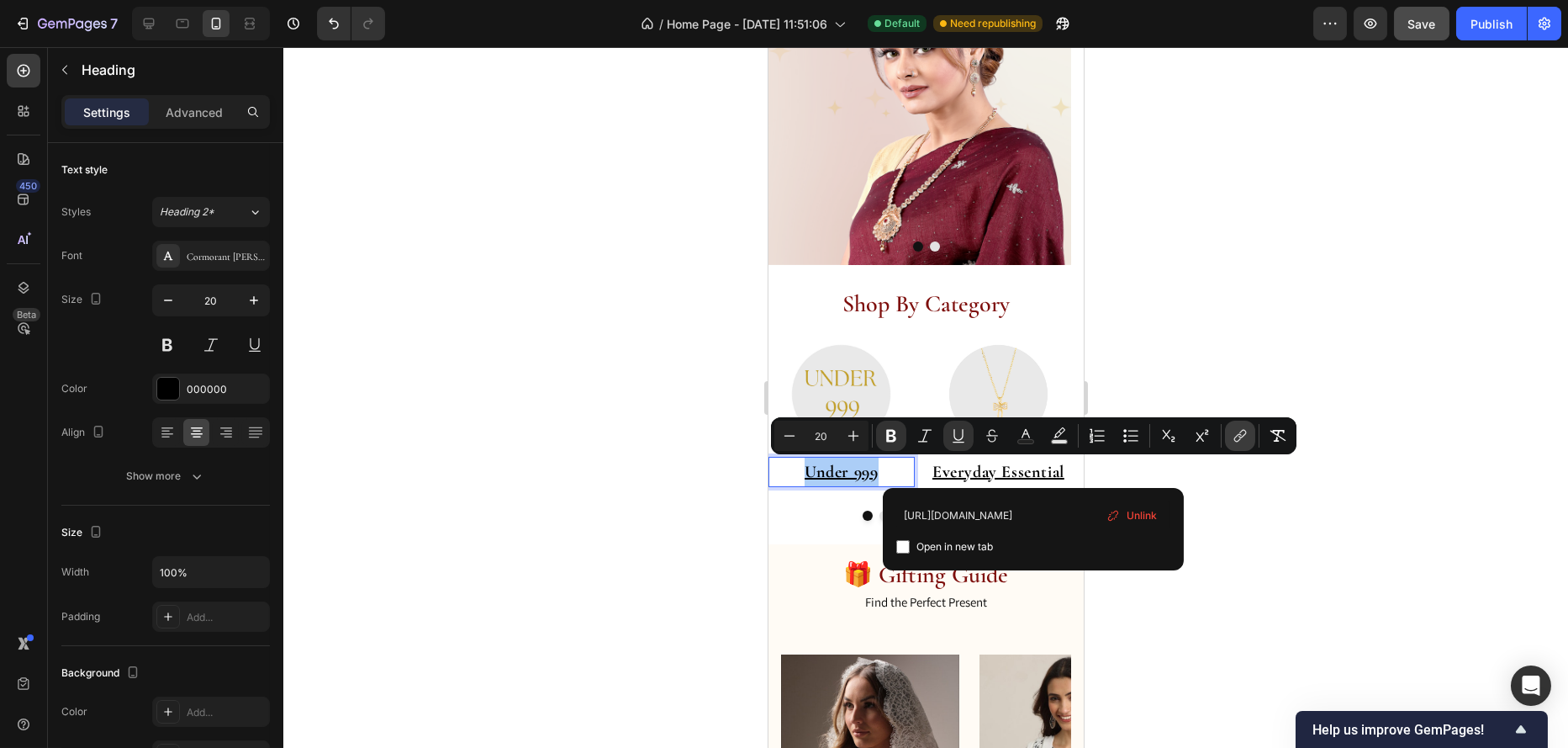
scroll to position [0, 28]
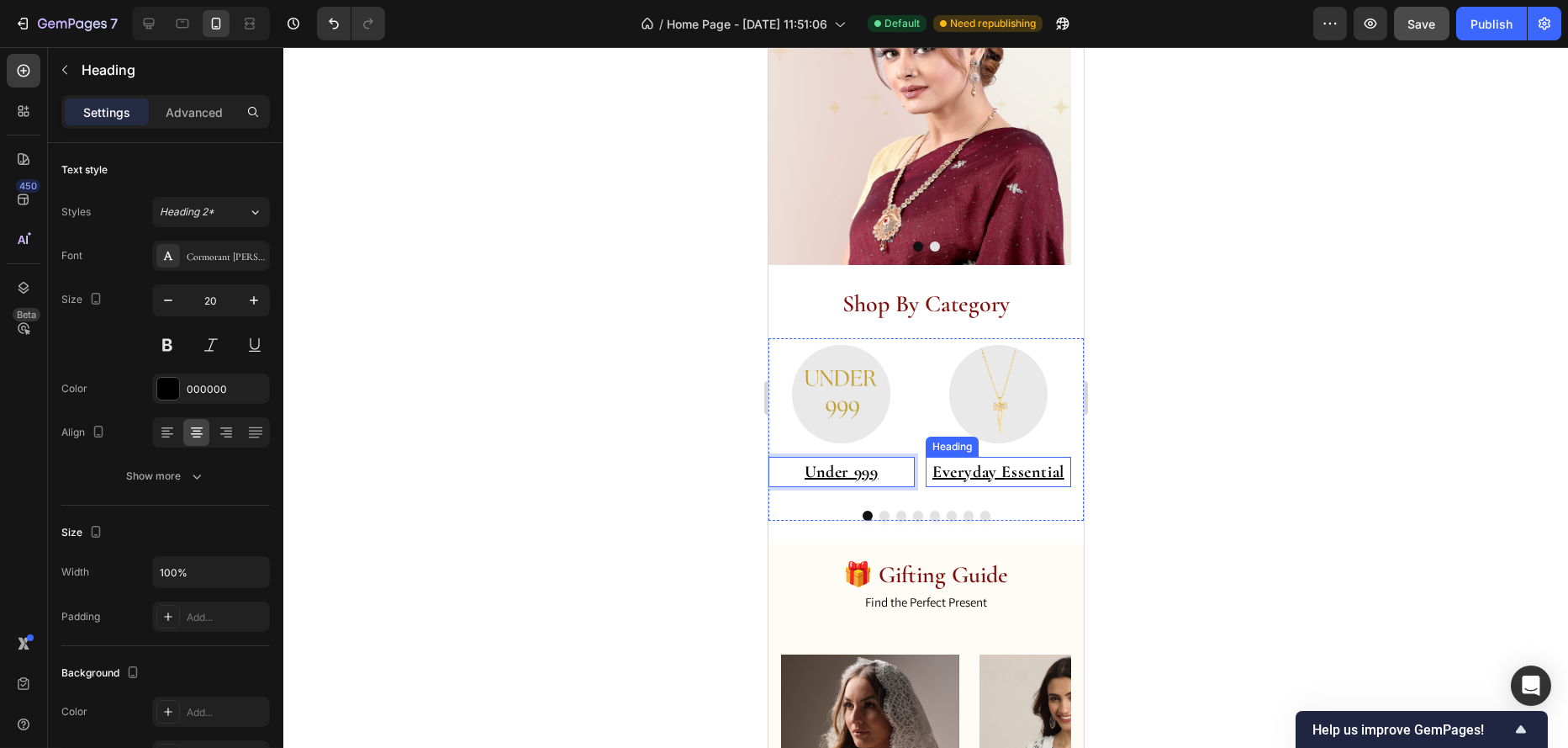
click at [942, 474] on u "Everyday Essential" at bounding box center [998, 471] width 132 height 20
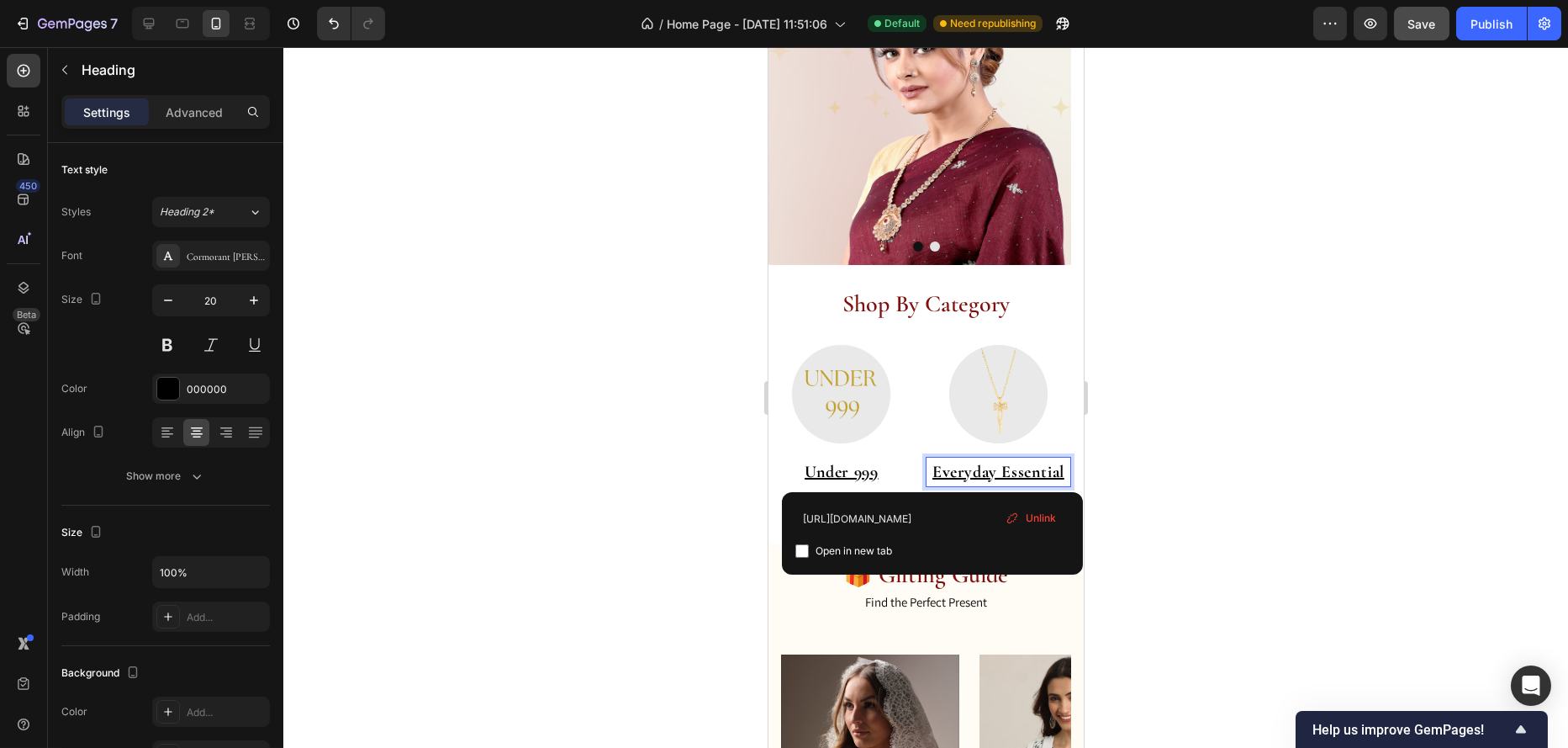
click at [942, 474] on u "Everyday Essential" at bounding box center [998, 471] width 132 height 20
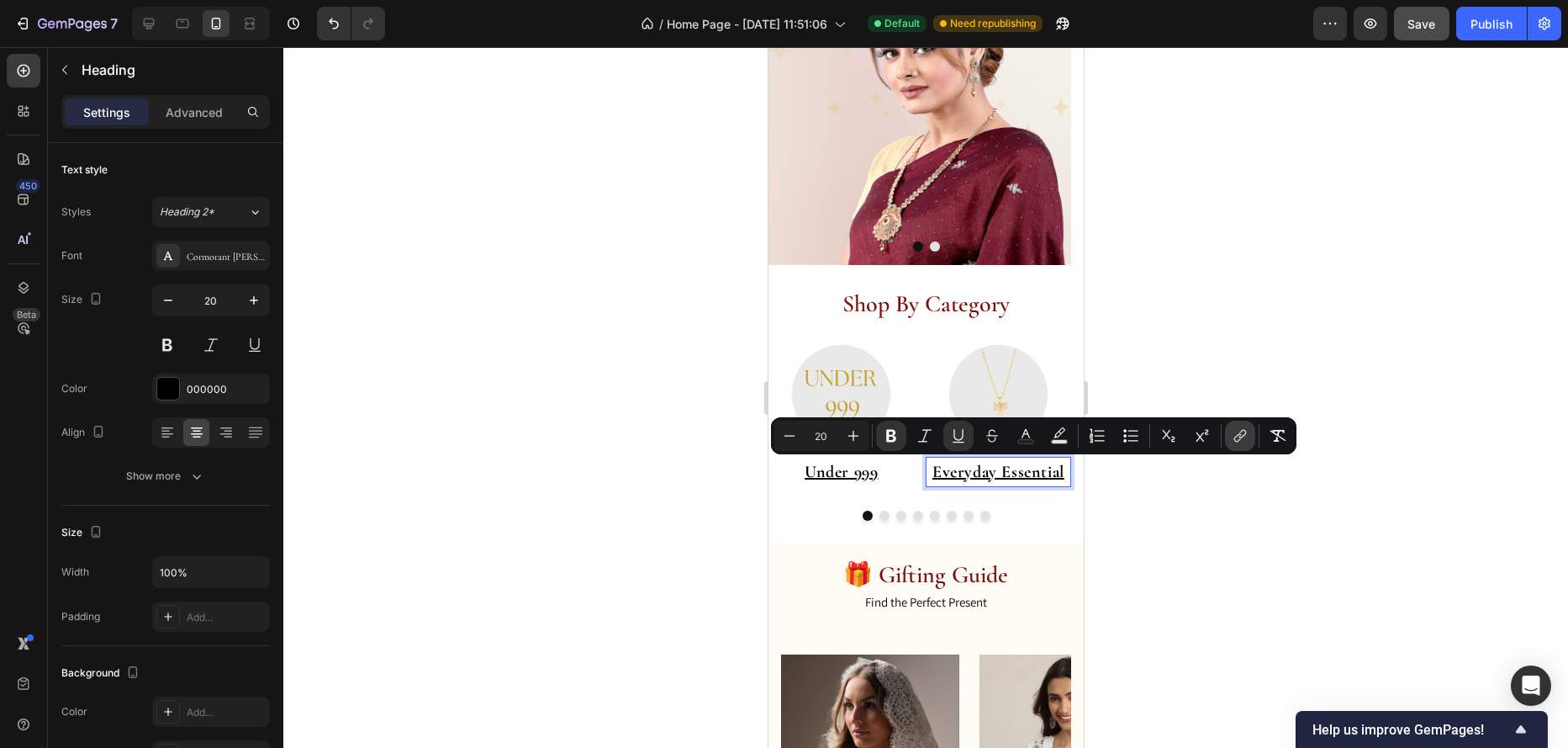
click at [1233, 438] on icon "Editor contextual toolbar" at bounding box center [1241, 436] width 17 height 17
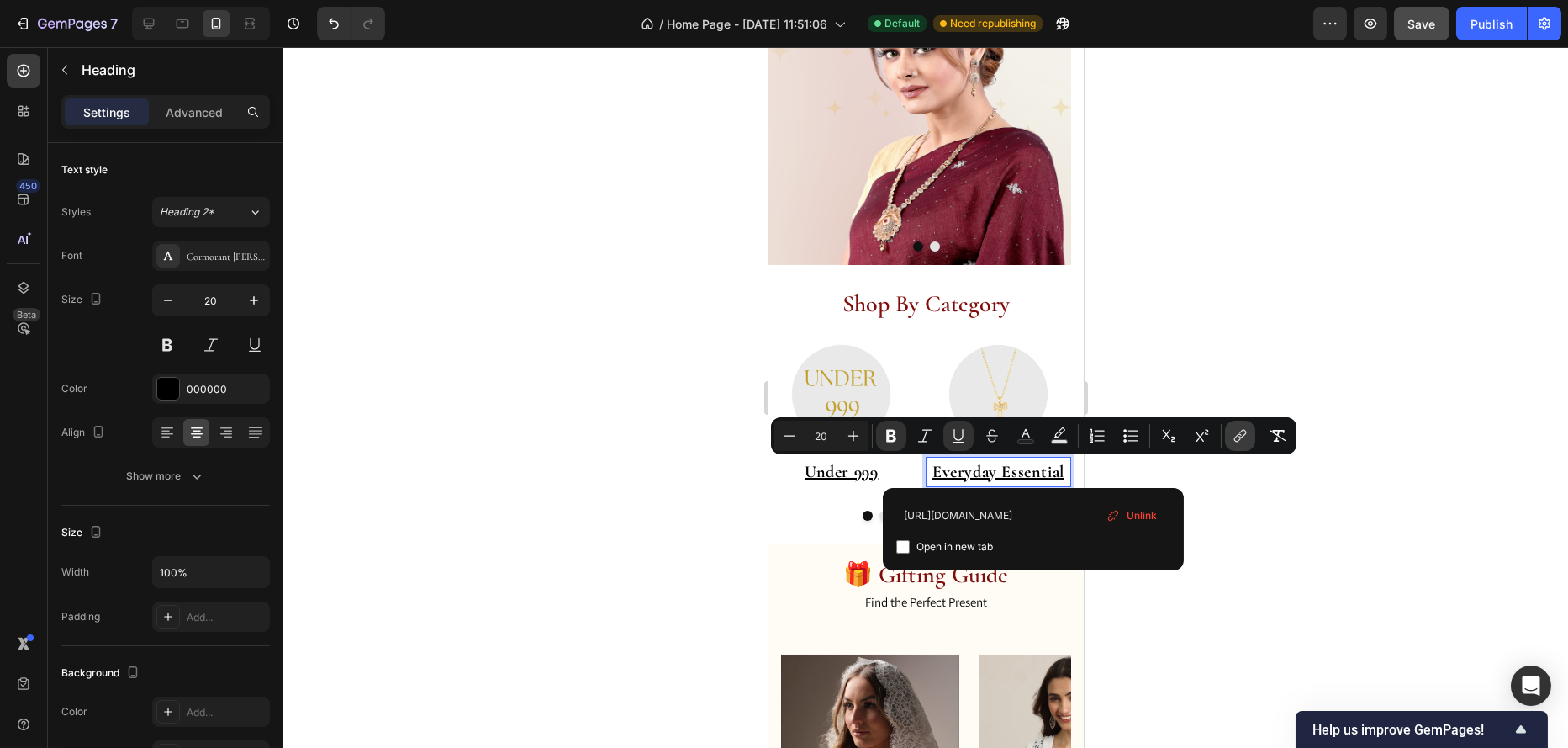
scroll to position [0, 87]
click at [1233, 438] on icon "Editor contextual toolbar" at bounding box center [1241, 436] width 17 height 17
click at [854, 521] on div "Image ⁠⁠⁠⁠⁠⁠⁠ Under 999 Heading Image Everyday Essential Heading 0 Image ⁠⁠⁠⁠⁠⁠…" at bounding box center [925, 437] width 316 height 199
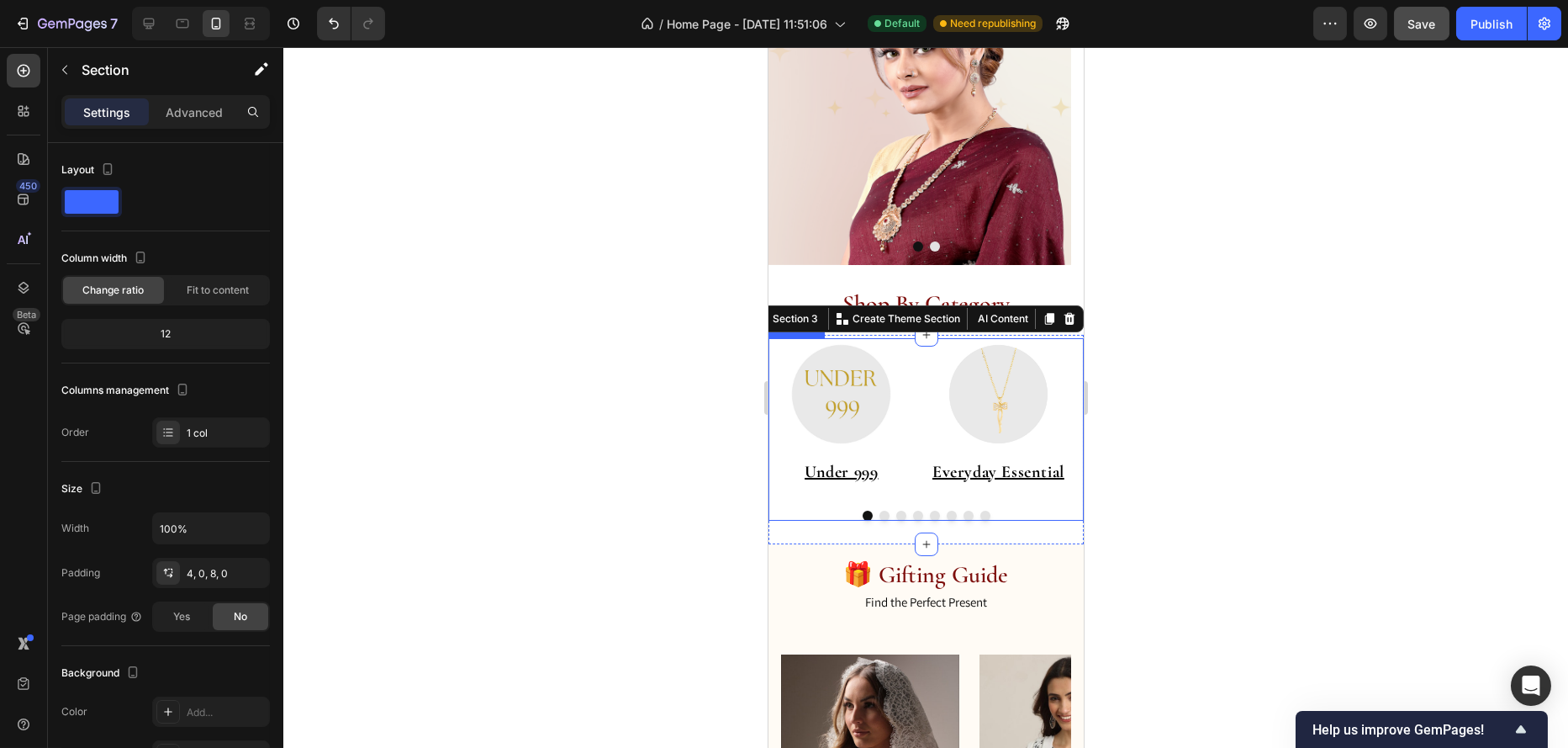
click at [896, 516] on button "Dot" at bounding box center [900, 515] width 10 height 10
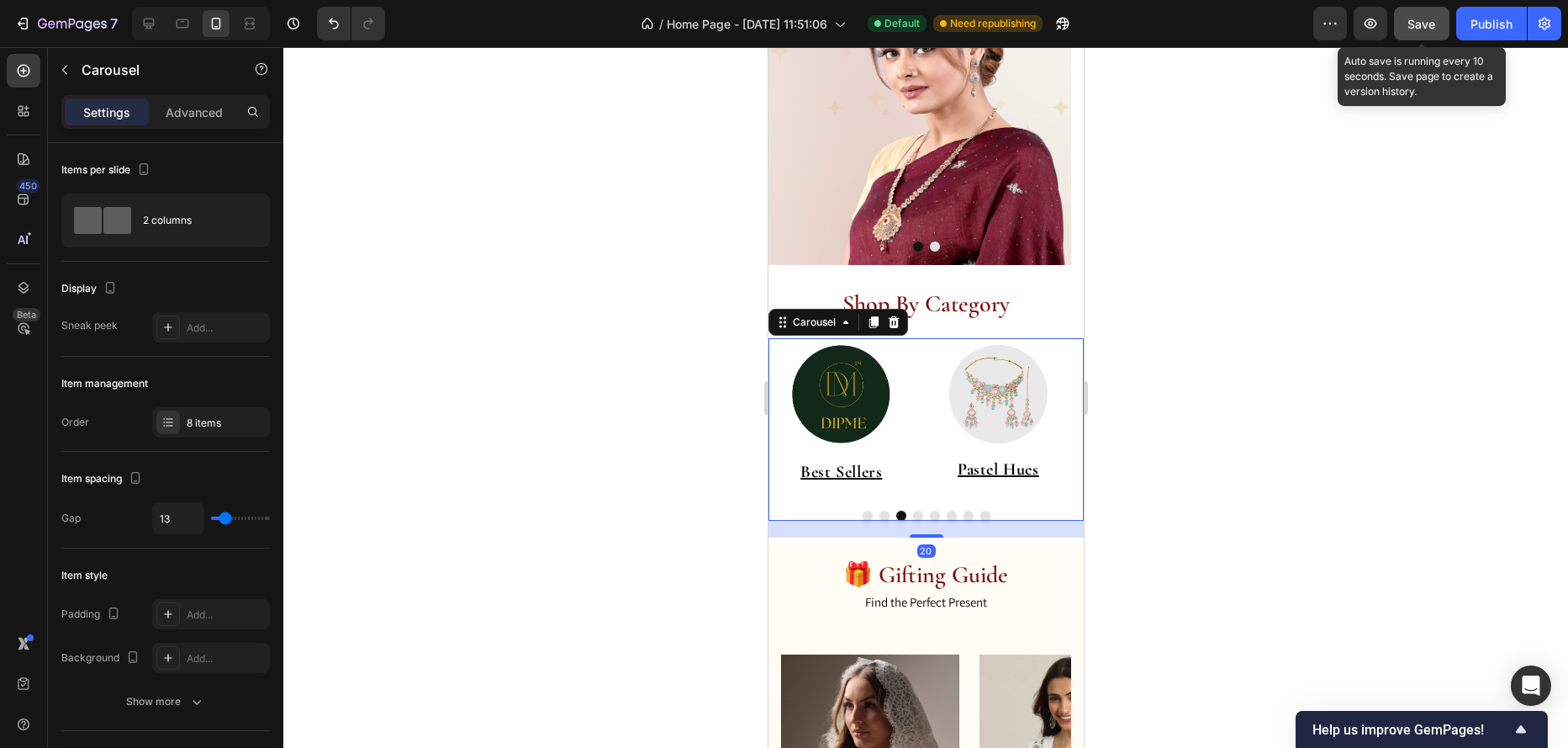
click at [1414, 32] on button "Save" at bounding box center [1422, 23] width 55 height 33
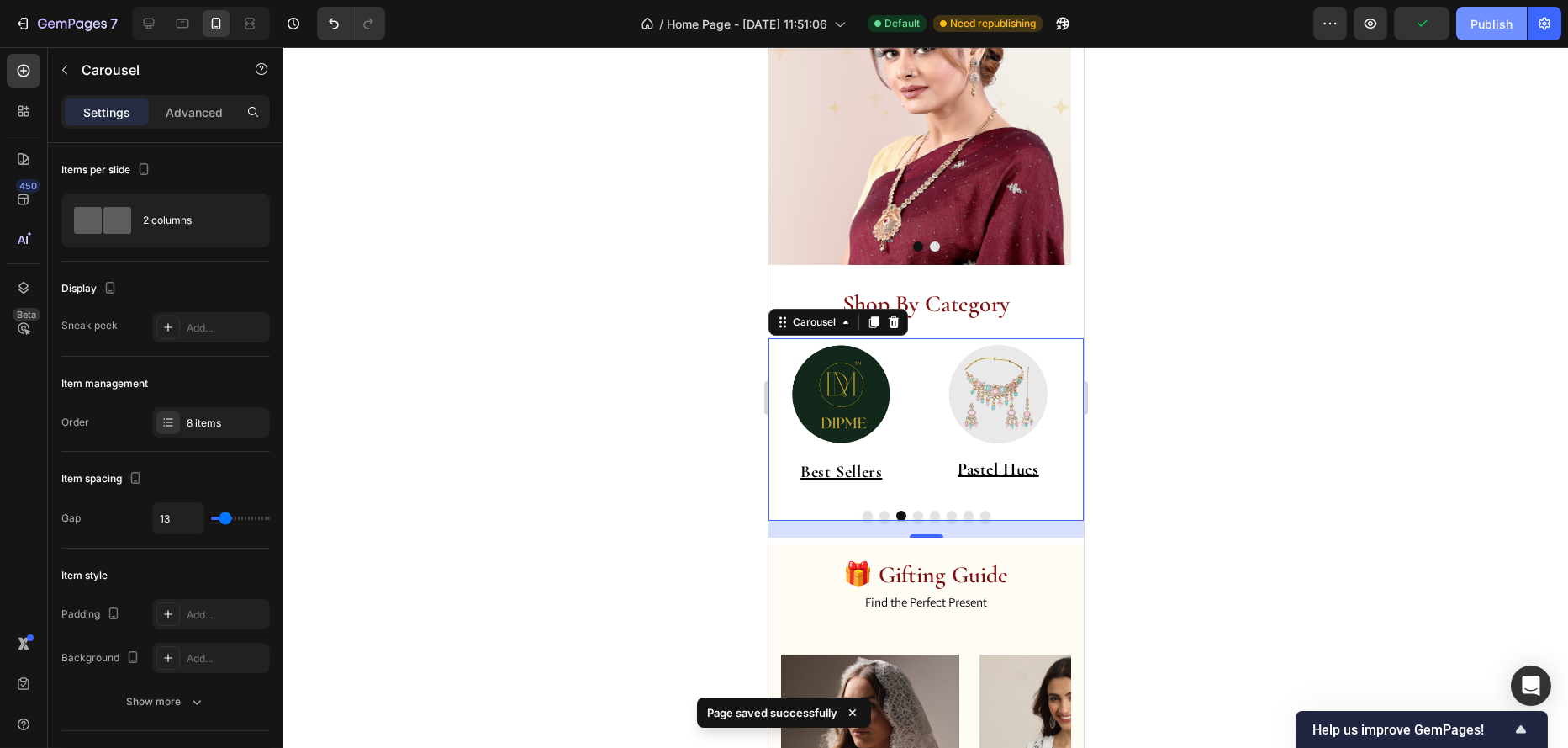
click at [1472, 28] on div "Publish" at bounding box center [1492, 24] width 42 height 18
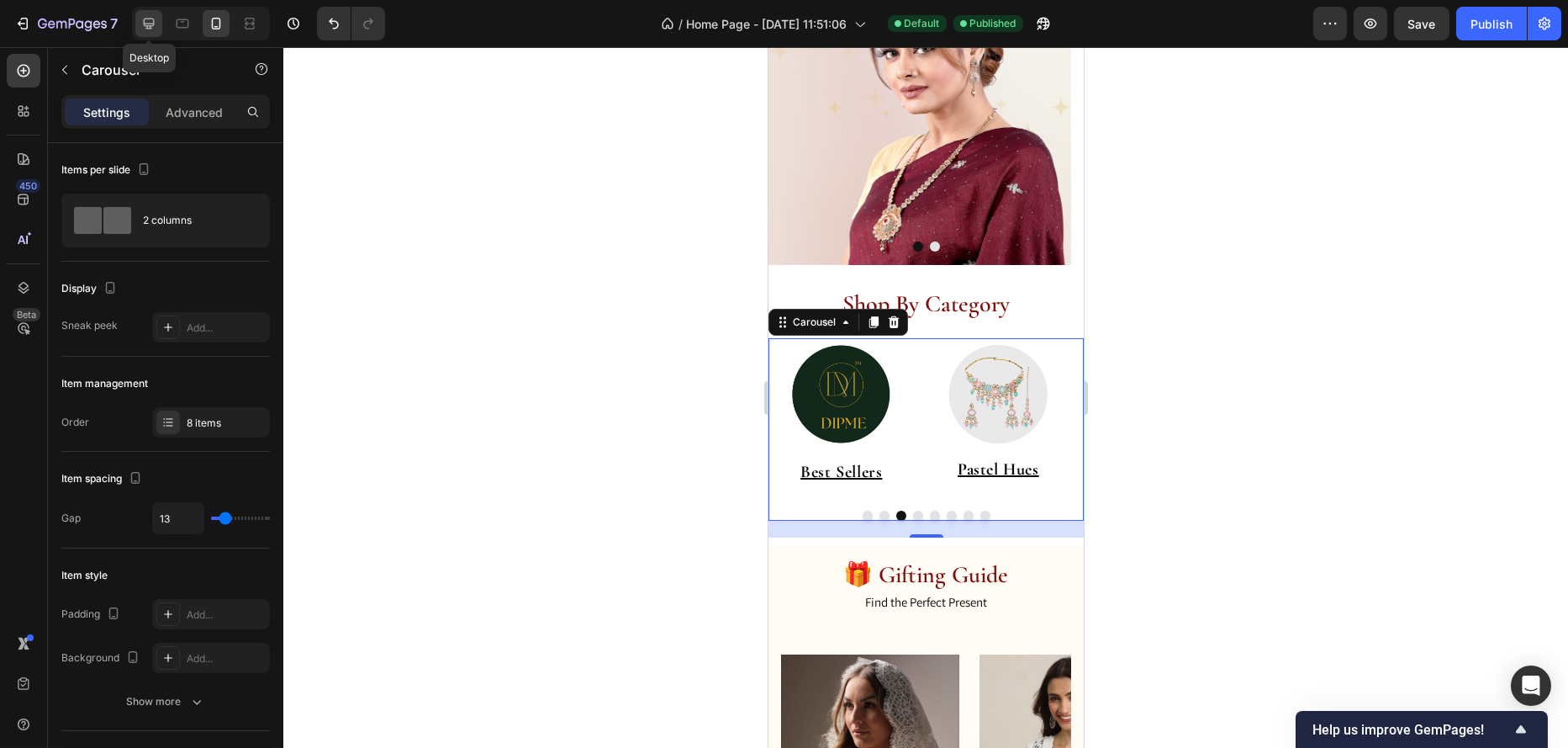
click at [142, 24] on icon at bounding box center [149, 24] width 17 height 17
type input "1200"
type input "22"
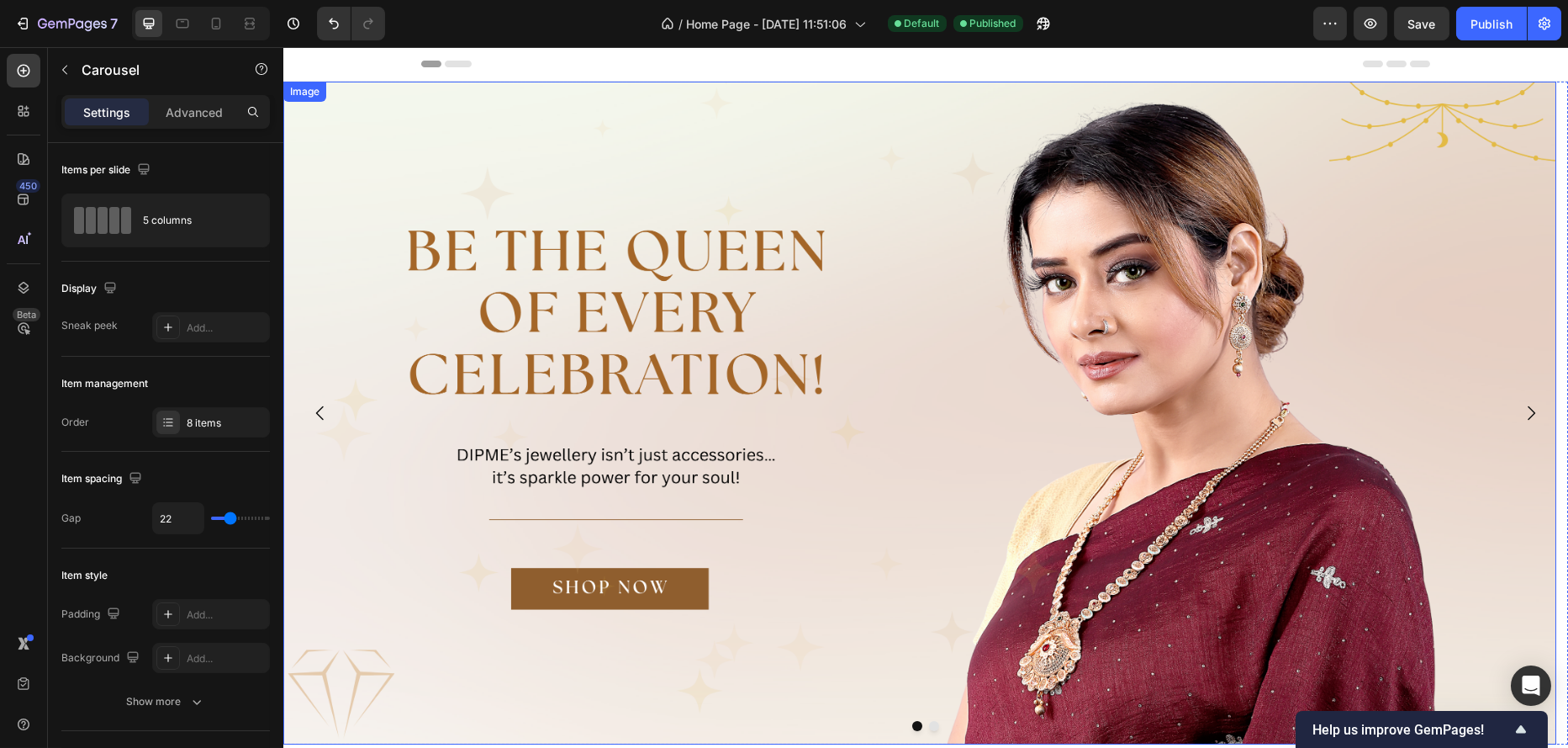
scroll to position [505, 0]
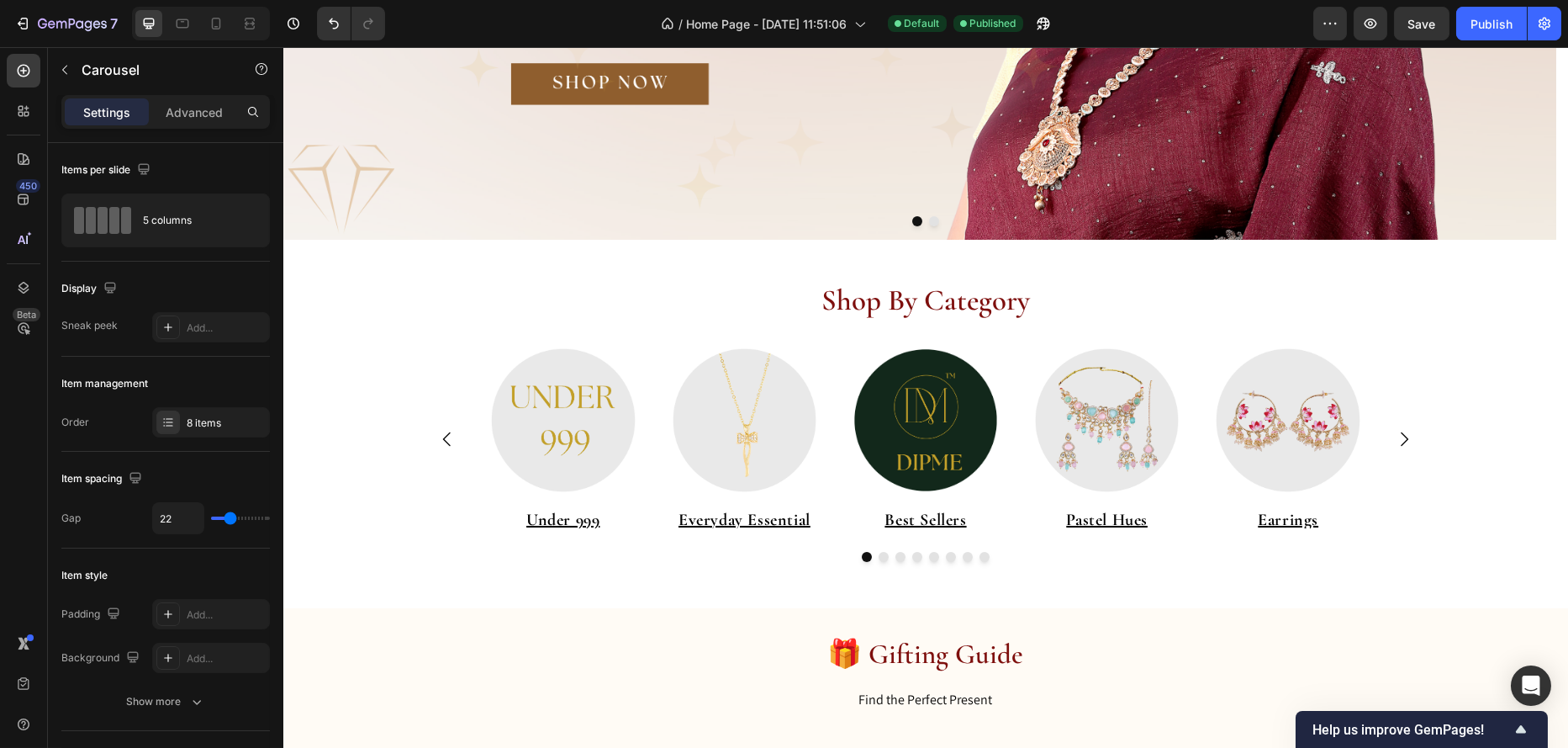
click at [877, 561] on button "Dot" at bounding box center [882, 556] width 10 height 10
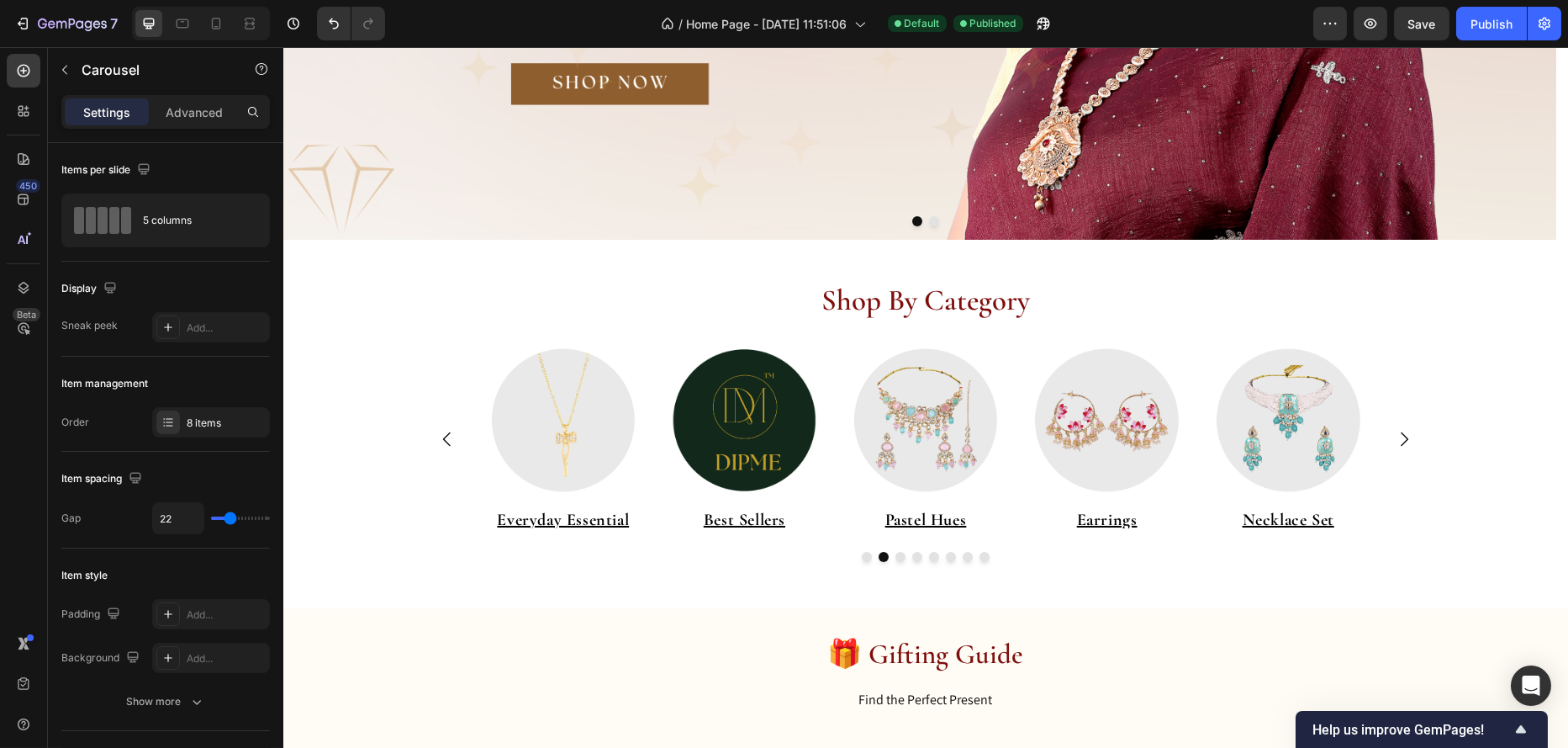
click at [861, 558] on button "Dot" at bounding box center [866, 556] width 10 height 10
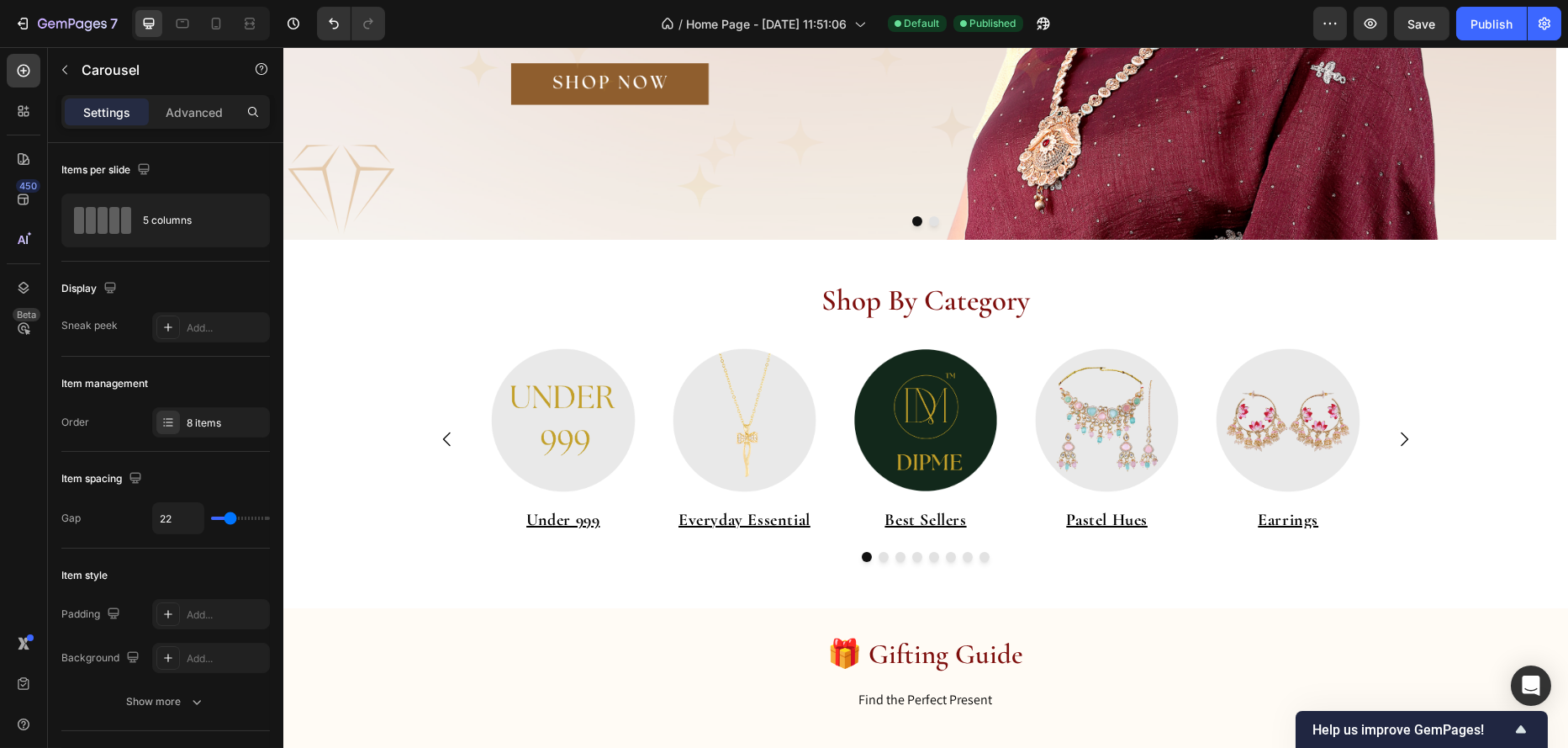
click at [1400, 447] on icon "Carousel Next Arrow" at bounding box center [1403, 439] width 20 height 20
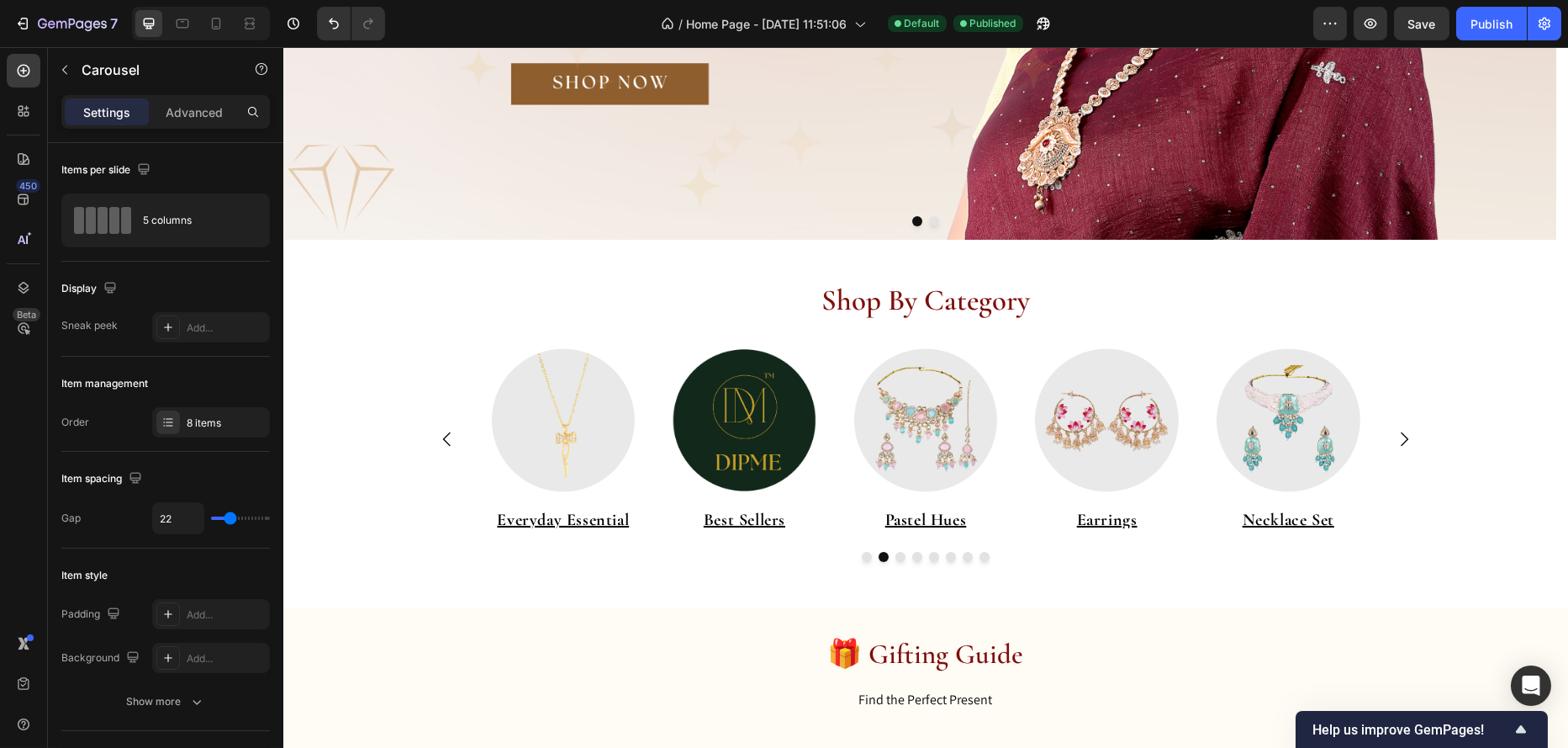
click at [1400, 447] on icon "Carousel Next Arrow" at bounding box center [1403, 439] width 20 height 20
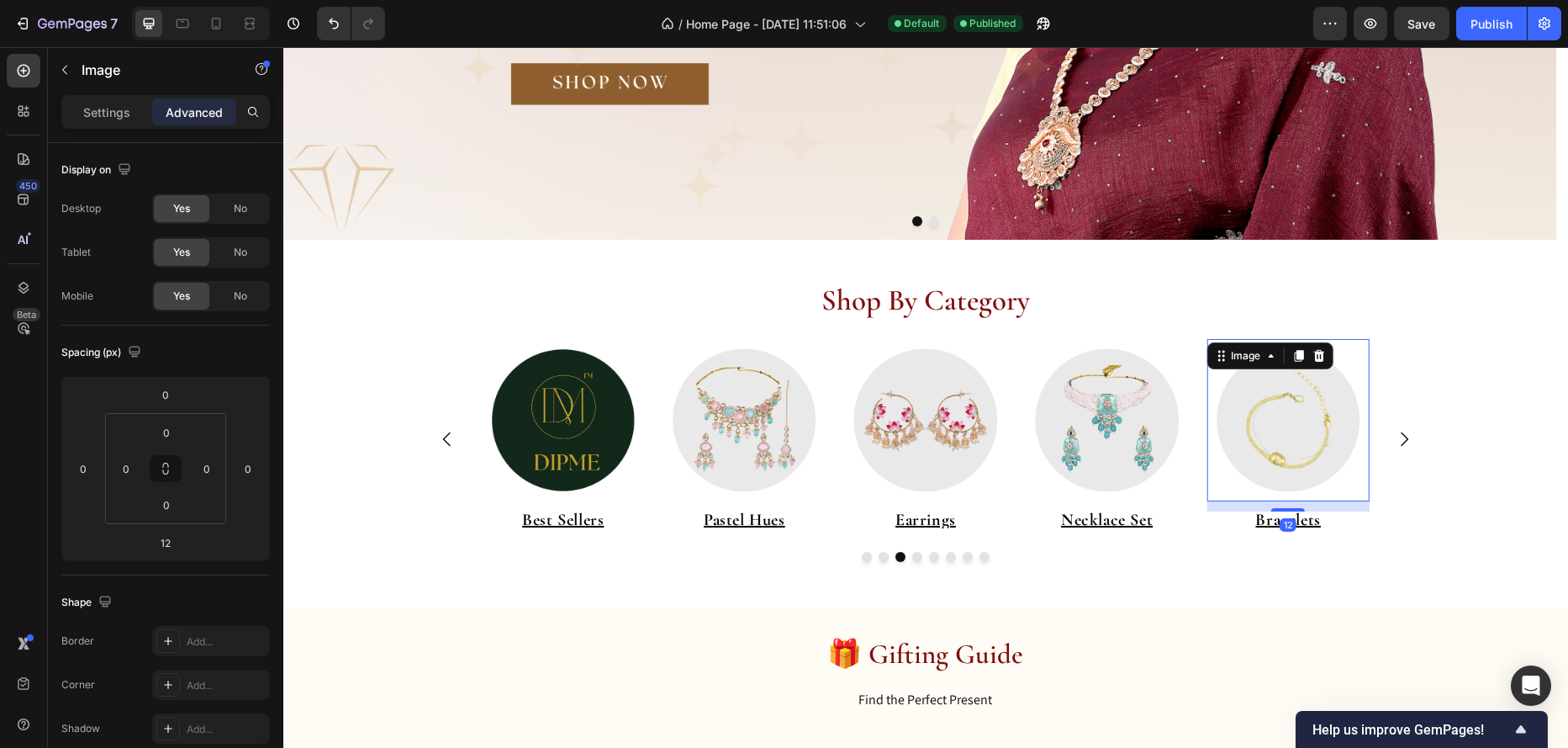
click at [1270, 455] on img at bounding box center [1287, 420] width 163 height 163
click at [113, 109] on p "Settings" at bounding box center [106, 112] width 47 height 18
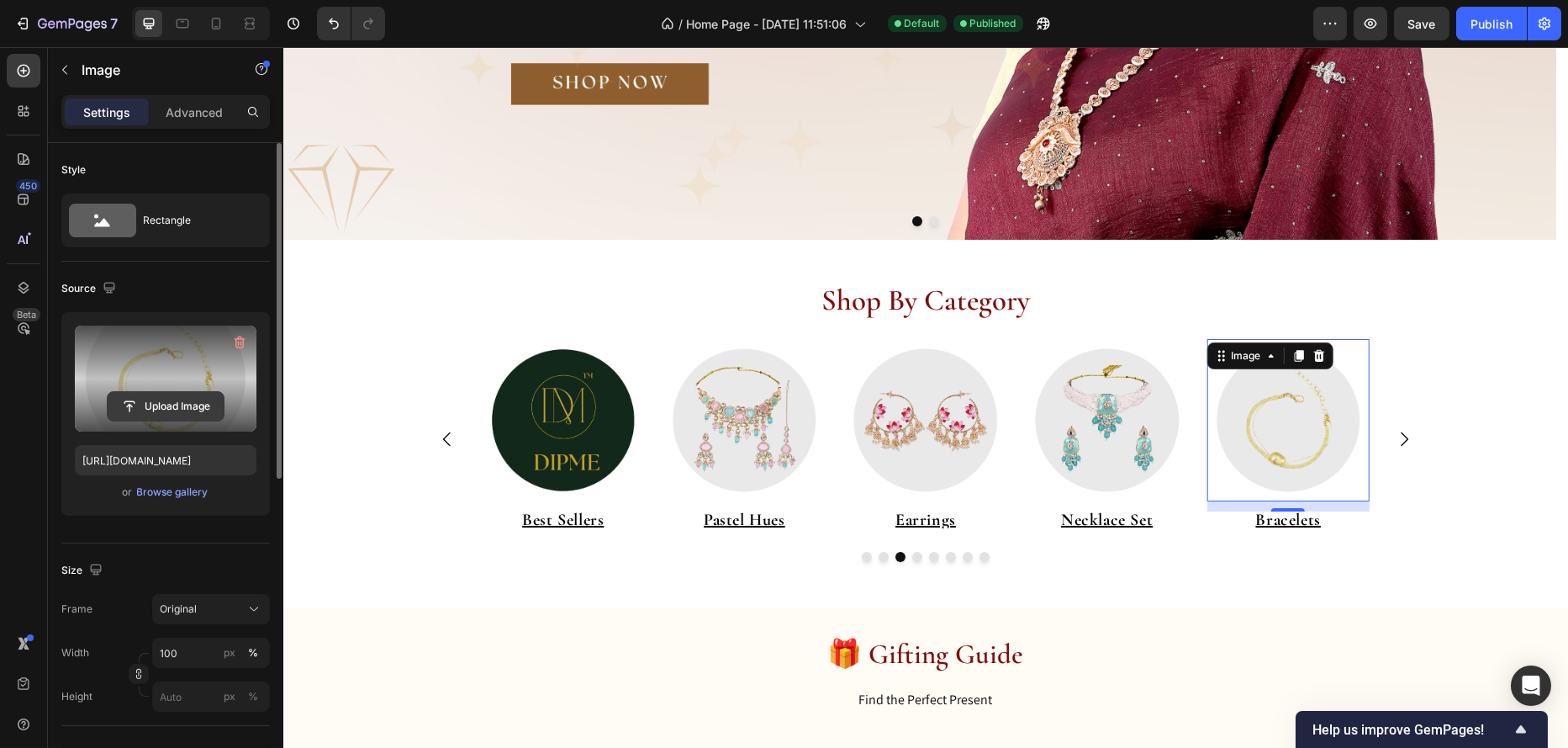
click at [167, 414] on input "file" at bounding box center [166, 406] width 116 height 29
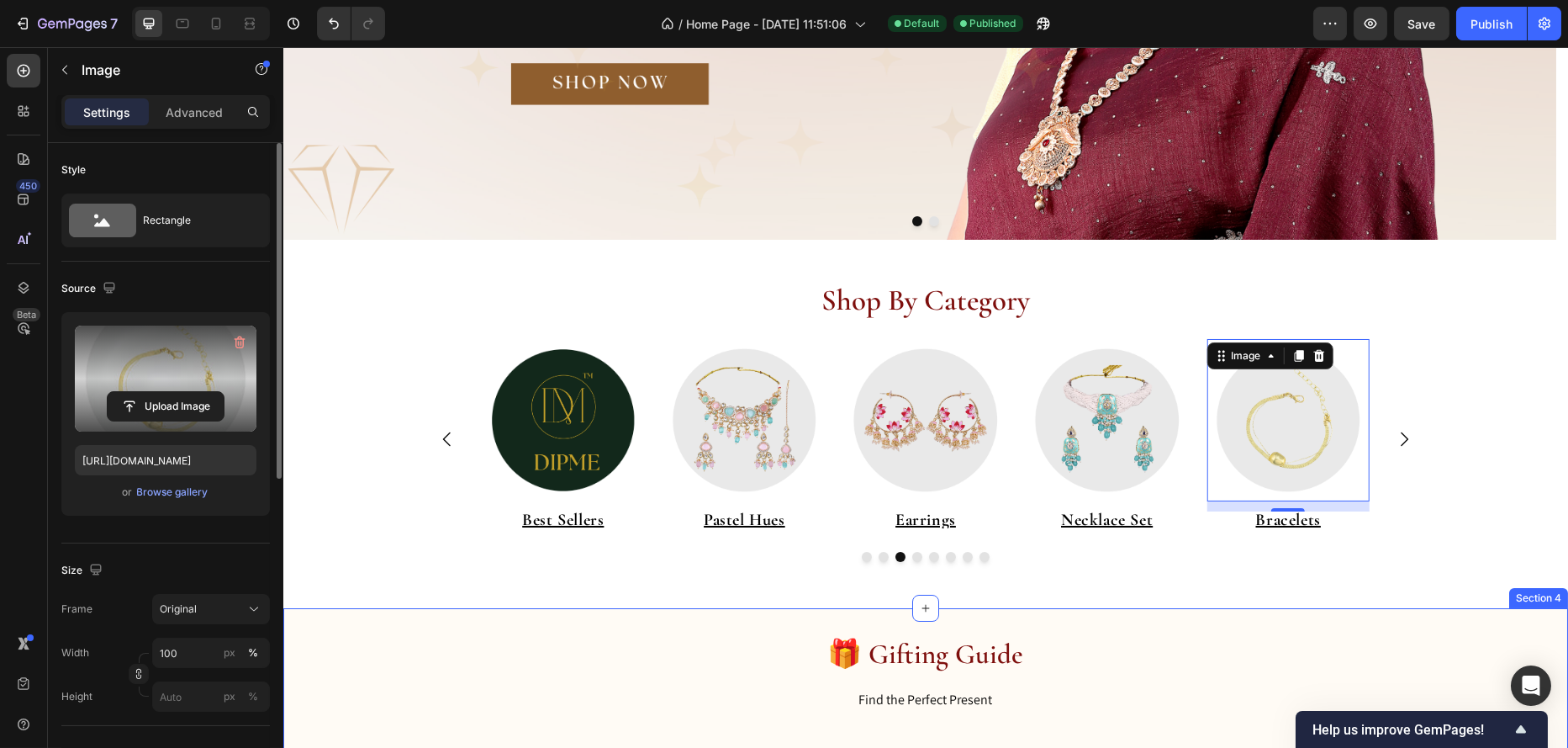
type input "https://cdn.shopify.com/s/files/1/0695/7075/6791/files/gempages_578351125720203…"
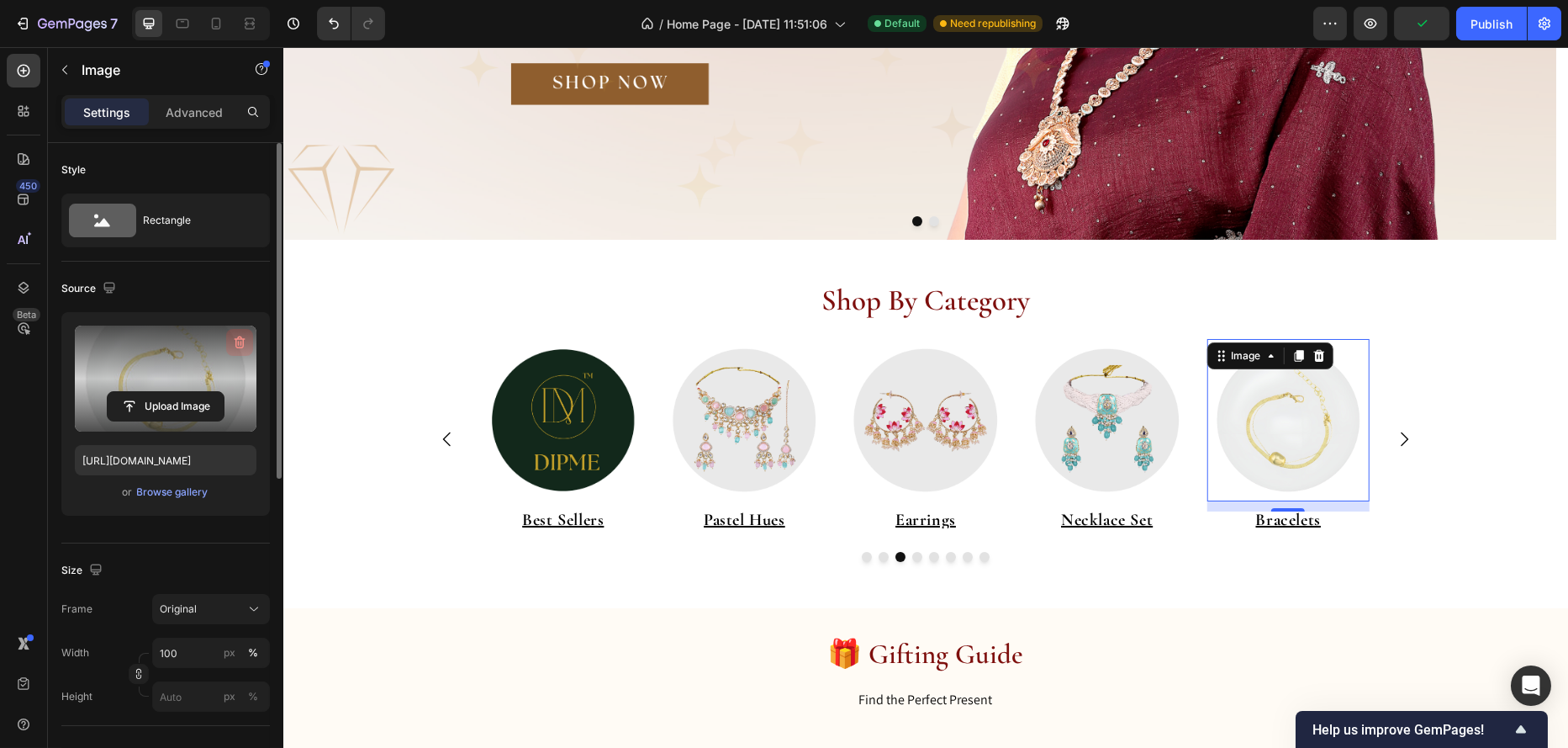
click at [236, 340] on icon "button" at bounding box center [239, 343] width 10 height 12
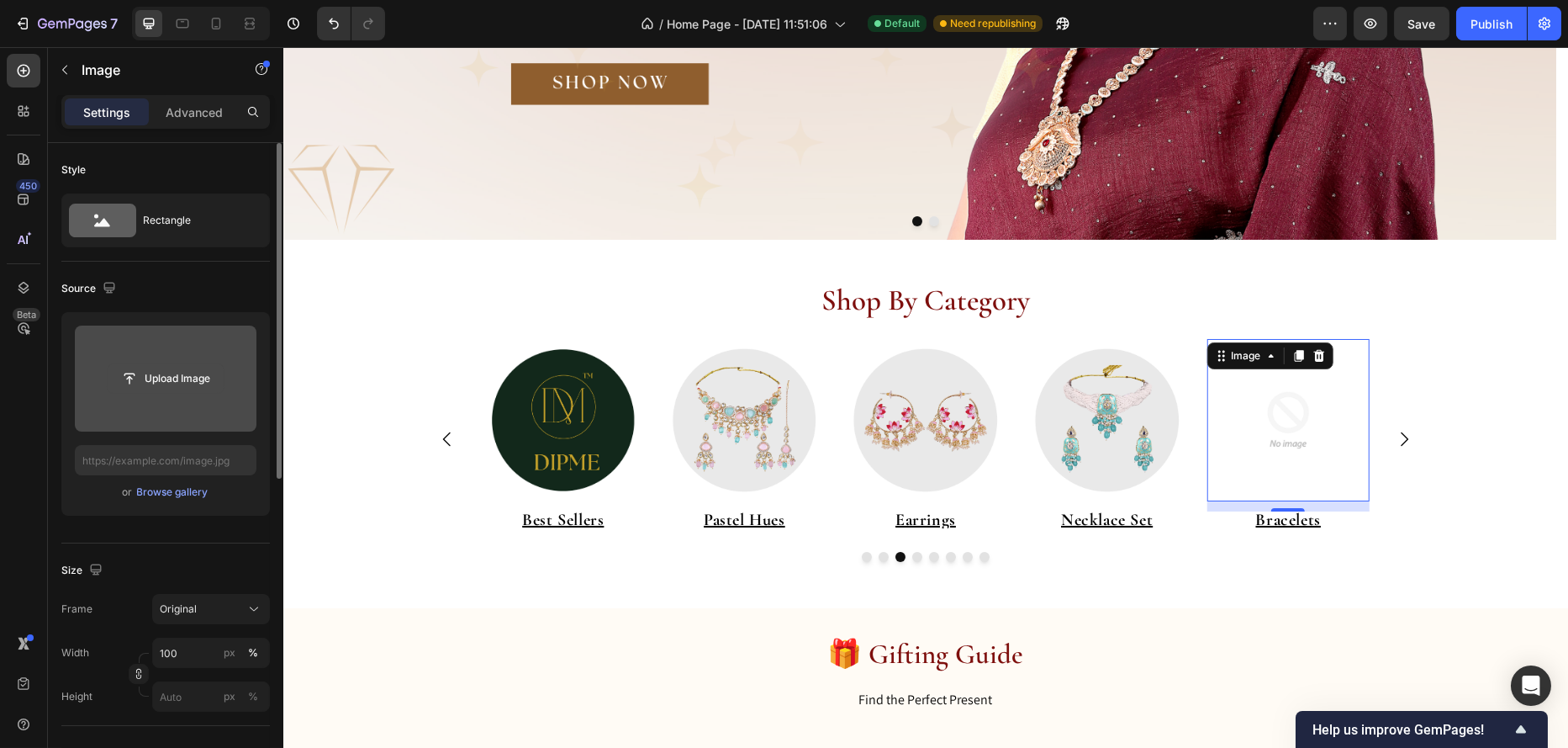
click at [181, 372] on input "file" at bounding box center [166, 379] width 116 height 29
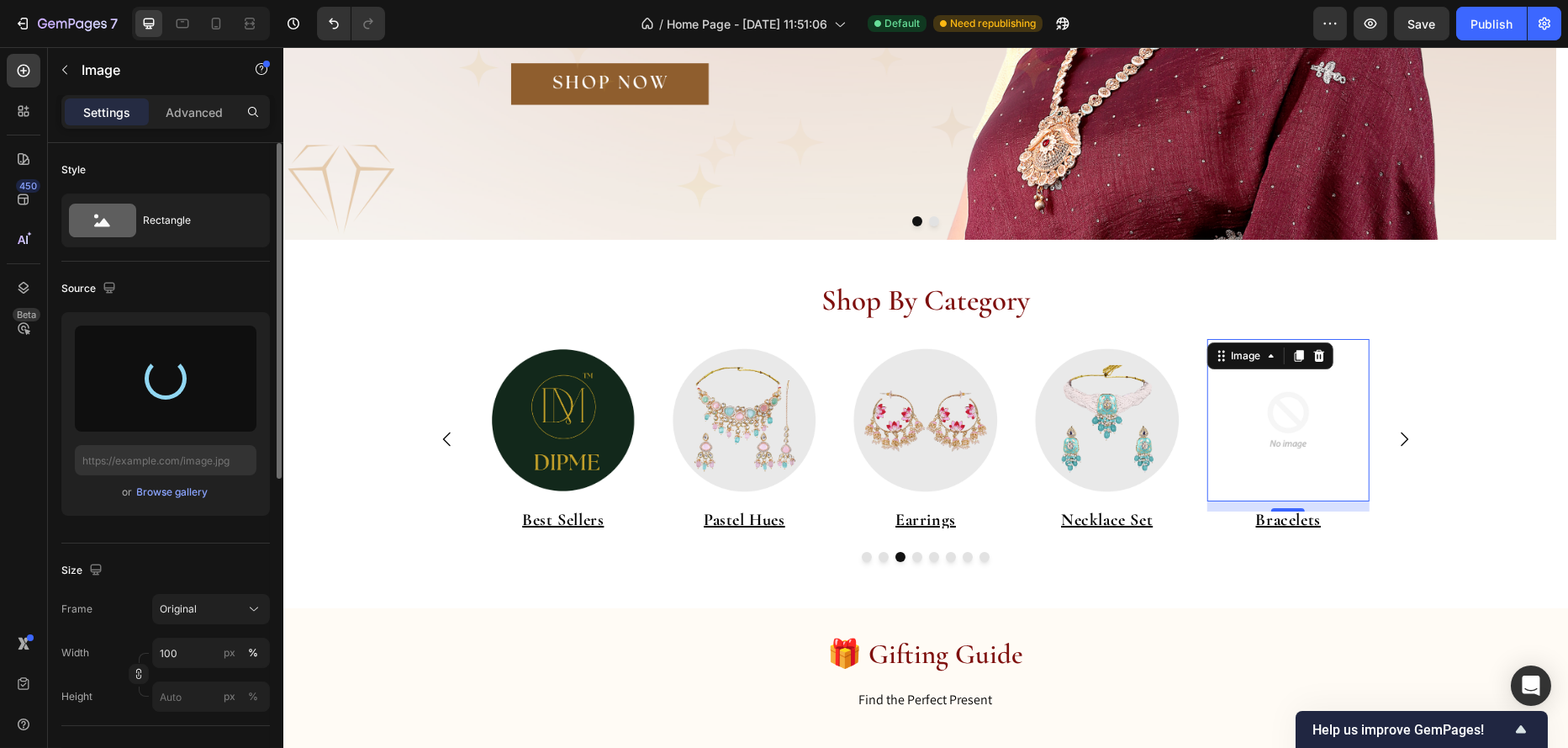
type input "https://cdn.shopify.com/s/files/1/0695/7075/6791/files/gempages_578351125720203…"
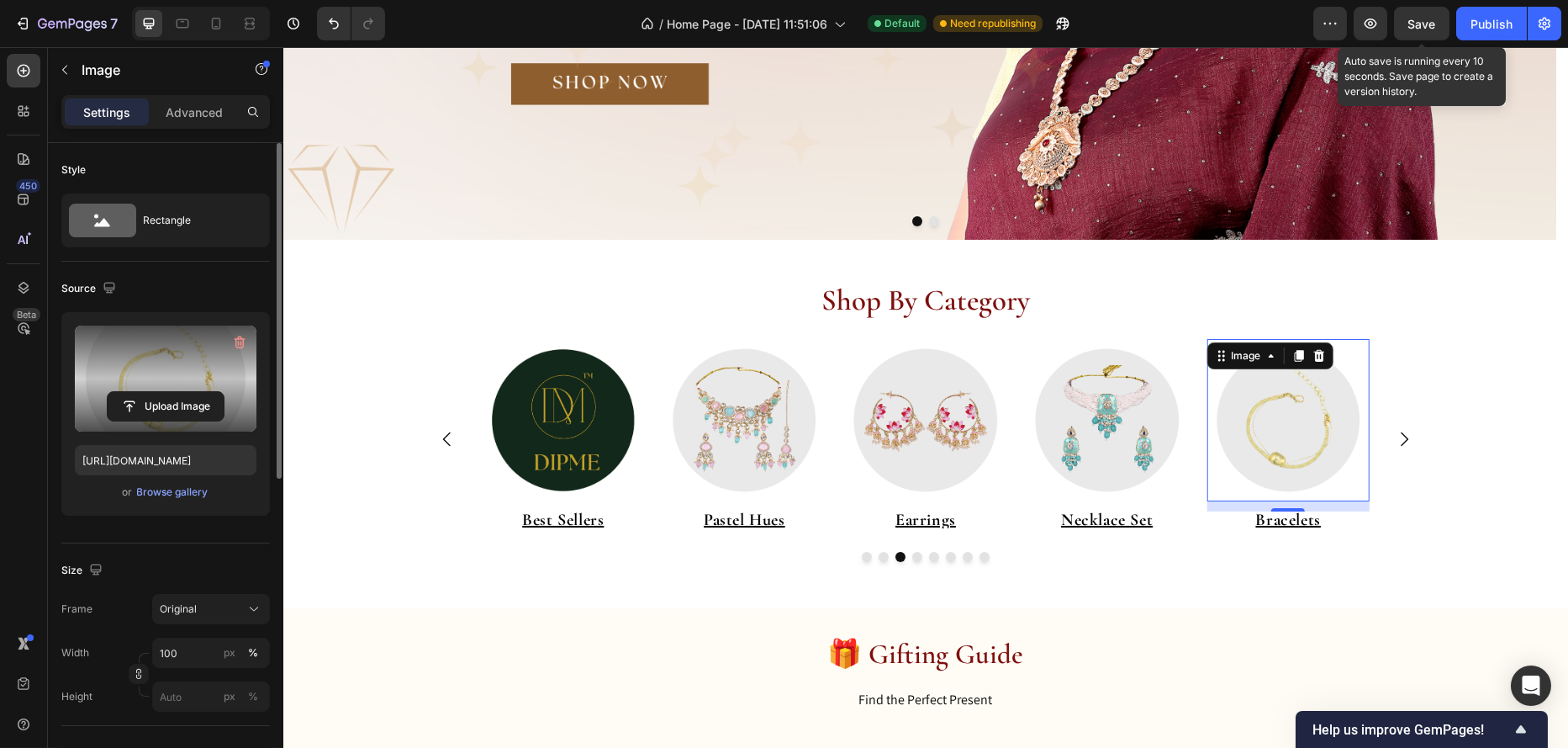
click at [1432, 18] on span "Save" at bounding box center [1422, 24] width 28 height 14
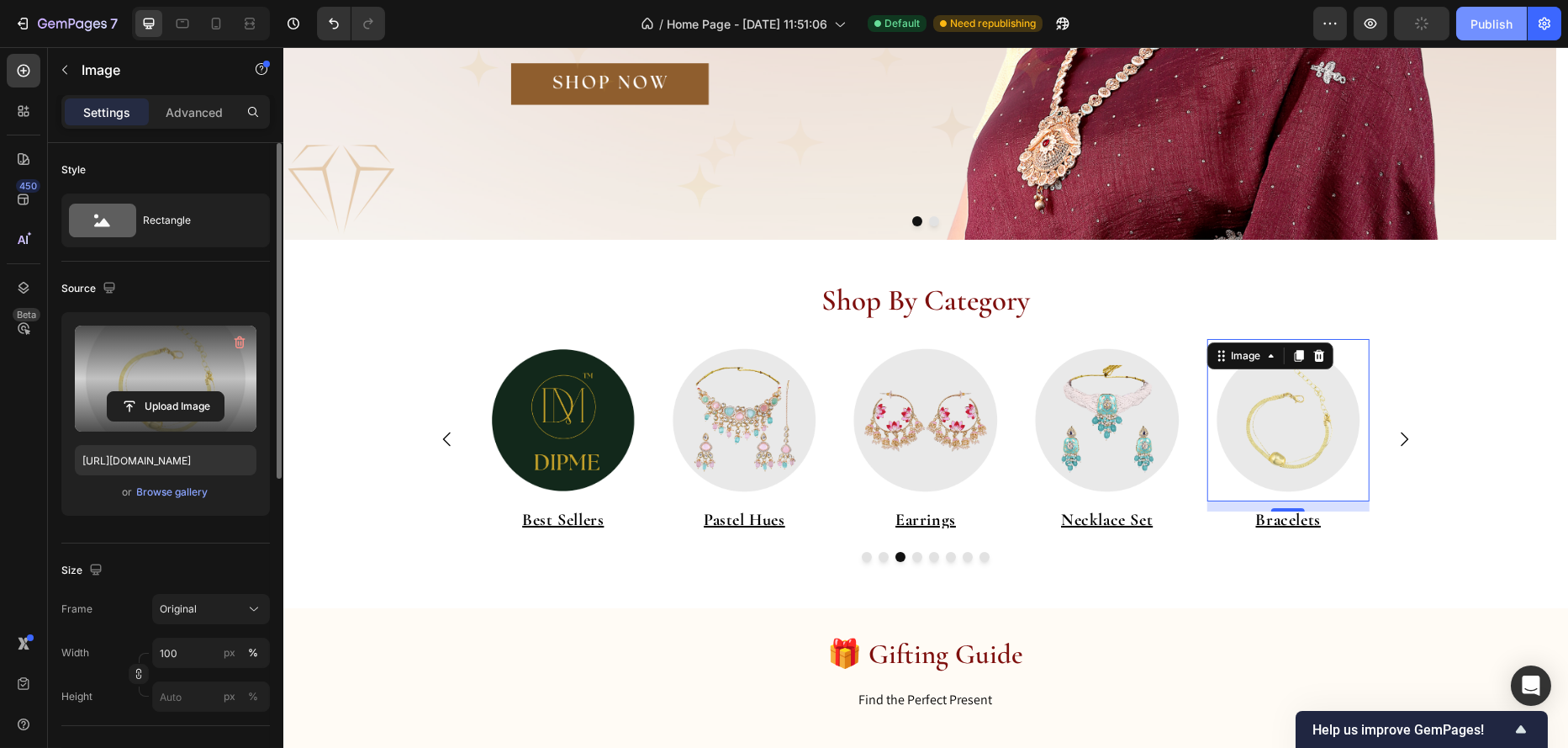
click at [1485, 15] on div "Publish" at bounding box center [1492, 24] width 42 height 18
